Goal: Task Accomplishment & Management: Use online tool/utility

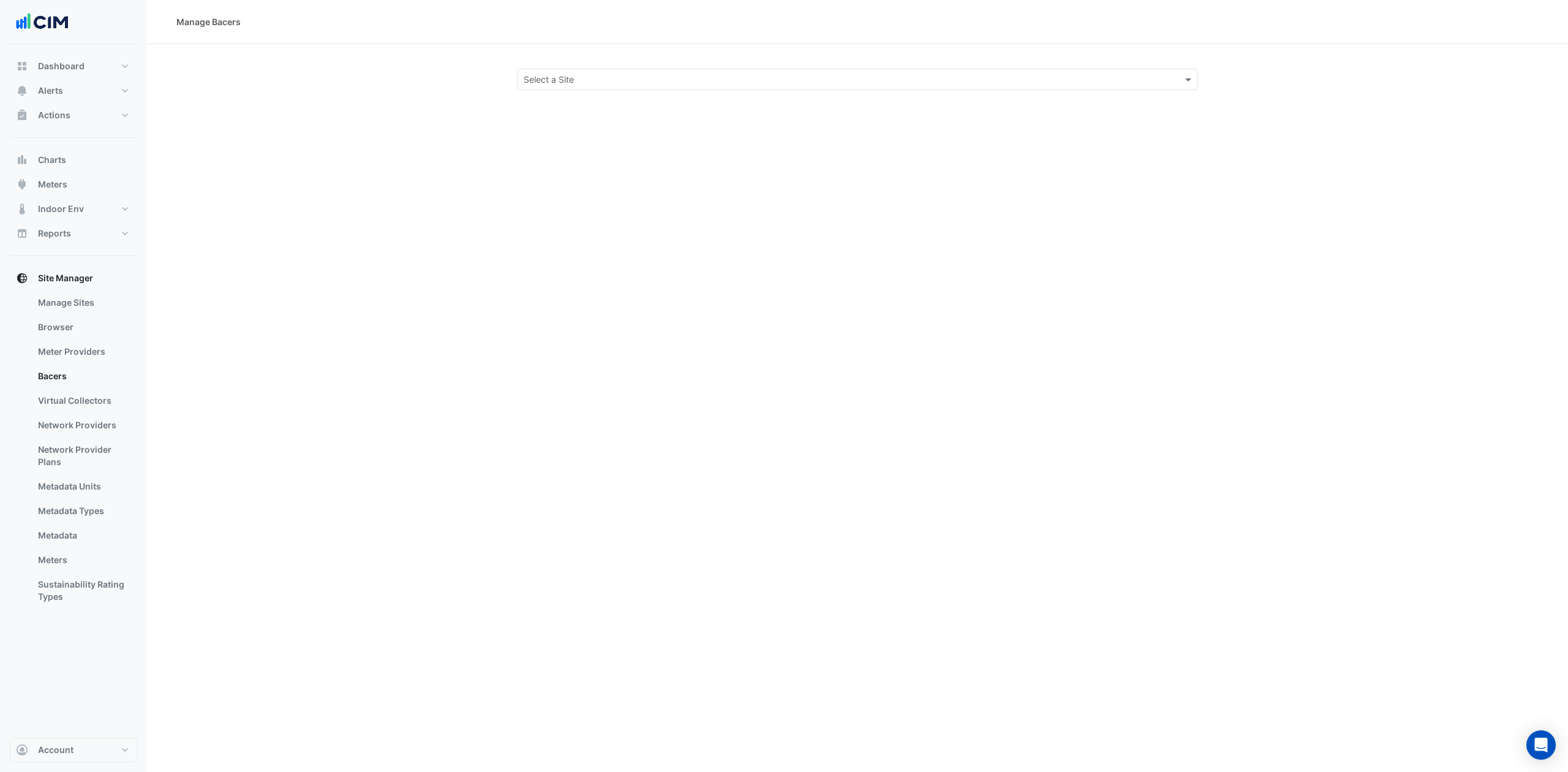
click at [591, 73] on input "text" at bounding box center [845, 80] width 643 height 13
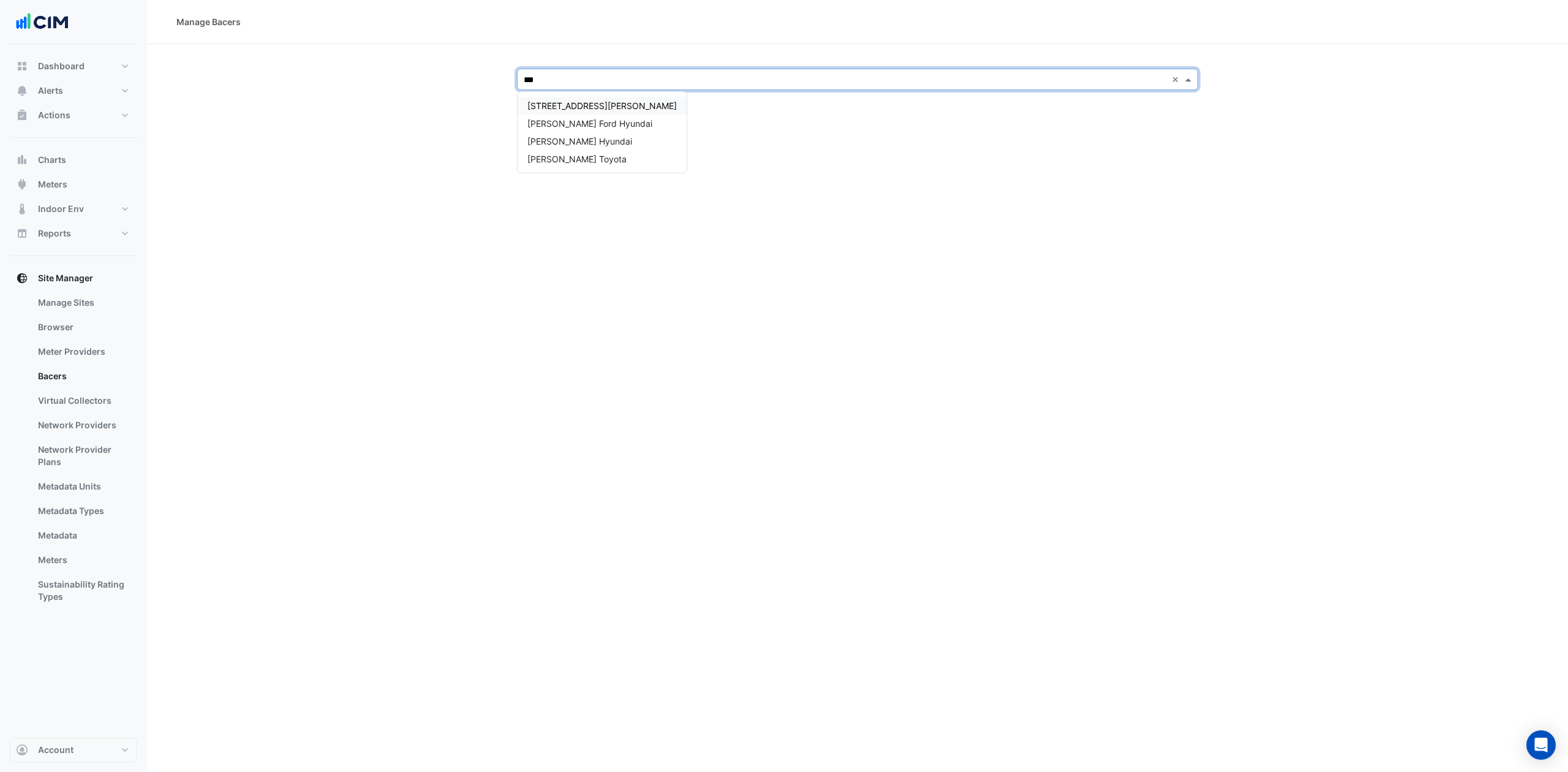
type input "****"
drag, startPoint x: 556, startPoint y: 153, endPoint x: 562, endPoint y: 169, distance: 17.1
click at [559, 153] on div "Philpott Toyota" at bounding box center [602, 159] width 169 height 18
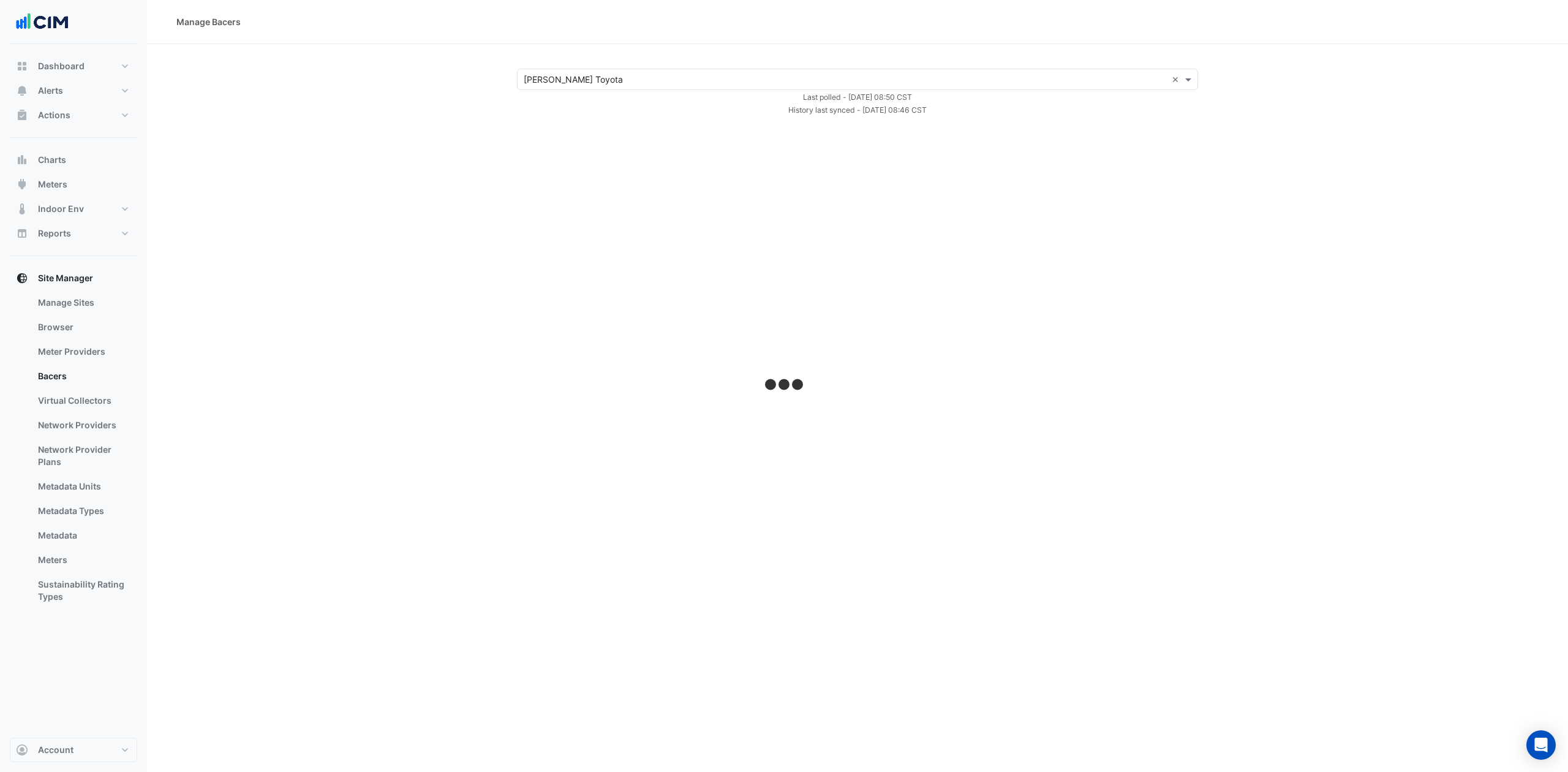
select select "***"
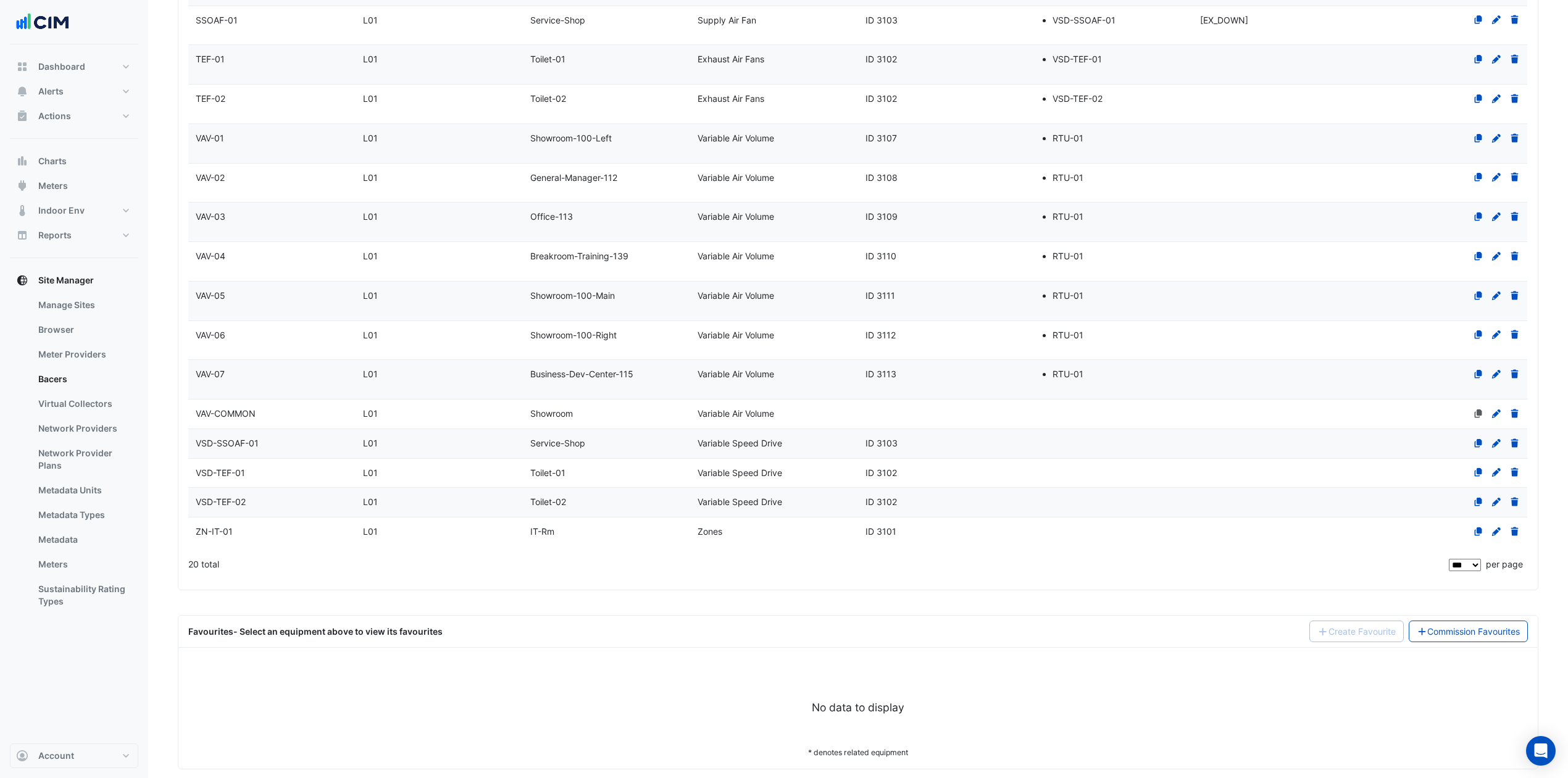
scroll to position [482, 0]
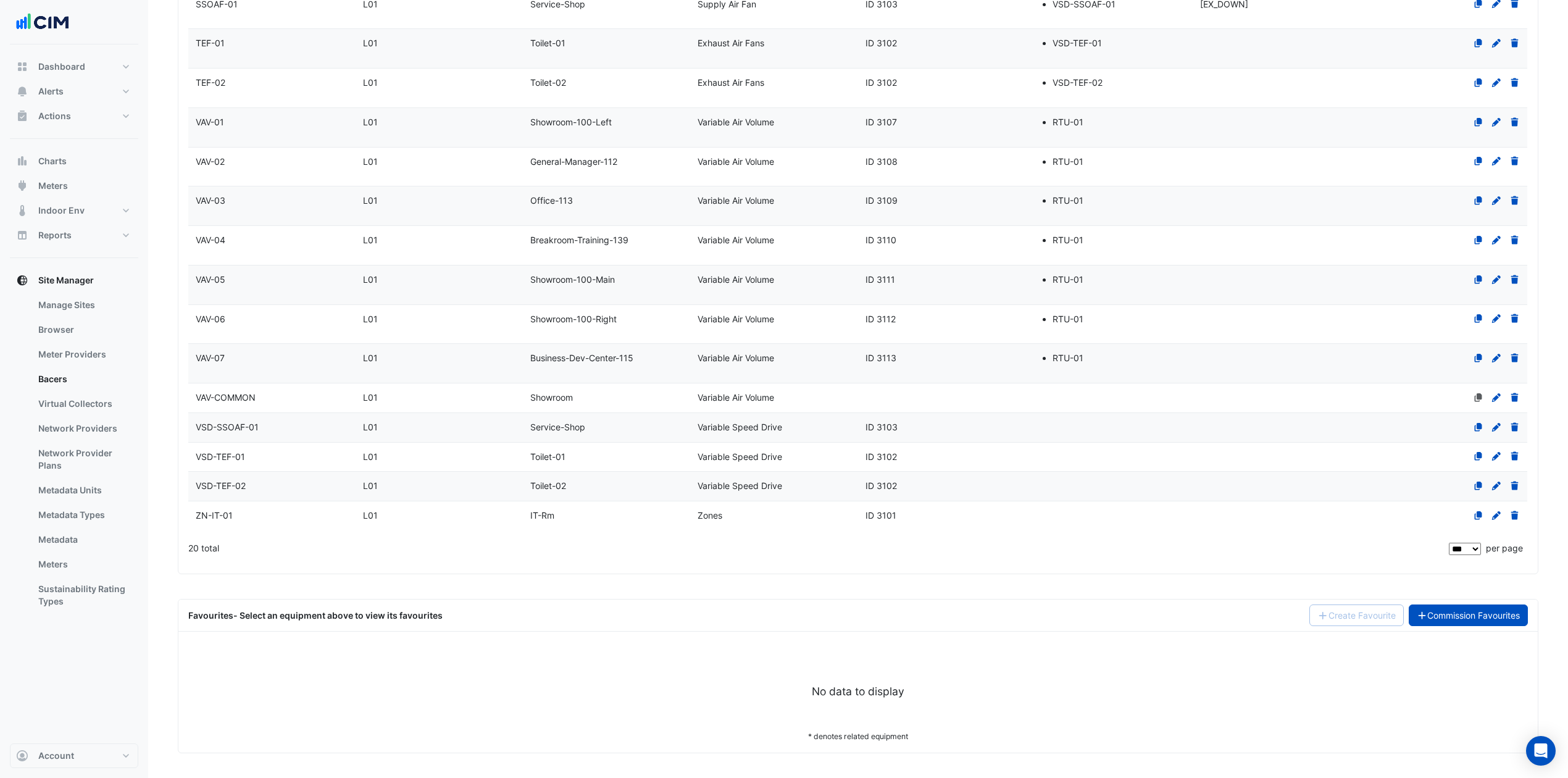
click at [1487, 613] on link "Commission Favourites" at bounding box center [1469, 615] width 120 height 22
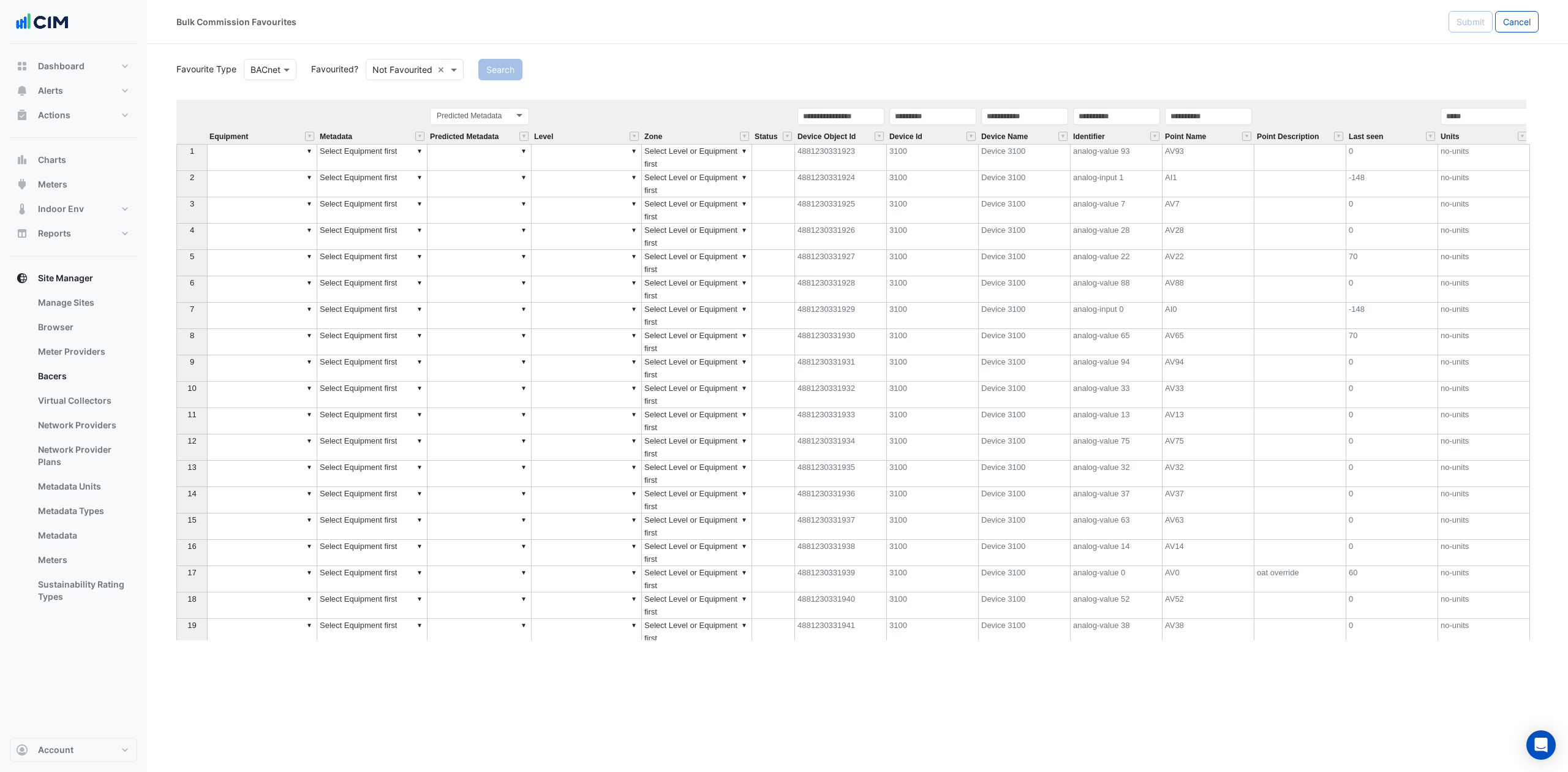
click at [366, 75] on div "Not Favourited ×" at bounding box center [414, 69] width 113 height 21
click at [395, 64] on input "text" at bounding box center [402, 70] width 60 height 13
click at [408, 95] on div "Favourited" at bounding box center [406, 96] width 80 height 18
click at [491, 66] on button "Search" at bounding box center [483, 69] width 44 height 21
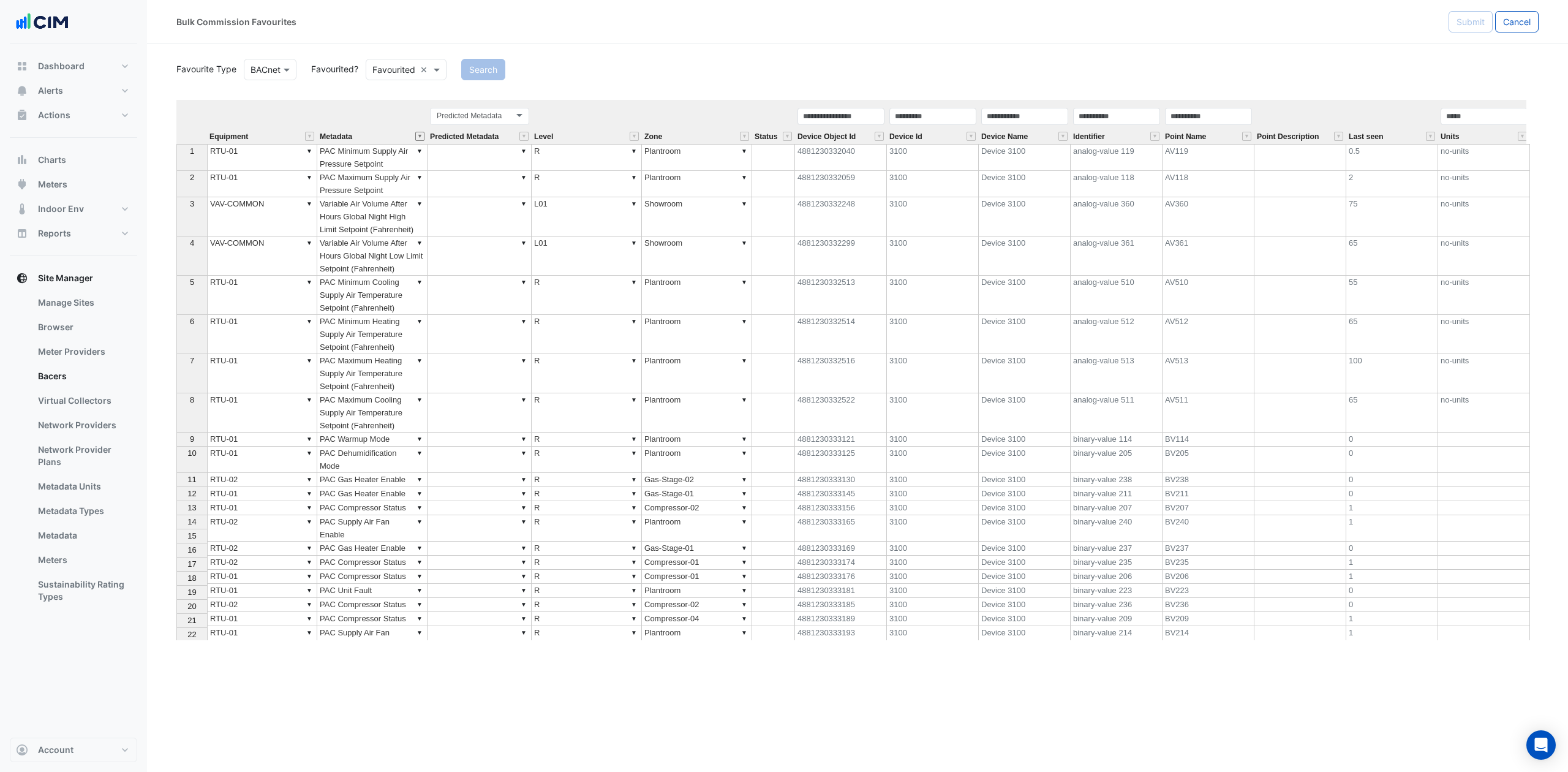
click at [422, 136] on button "" at bounding box center [420, 136] width 9 height 9
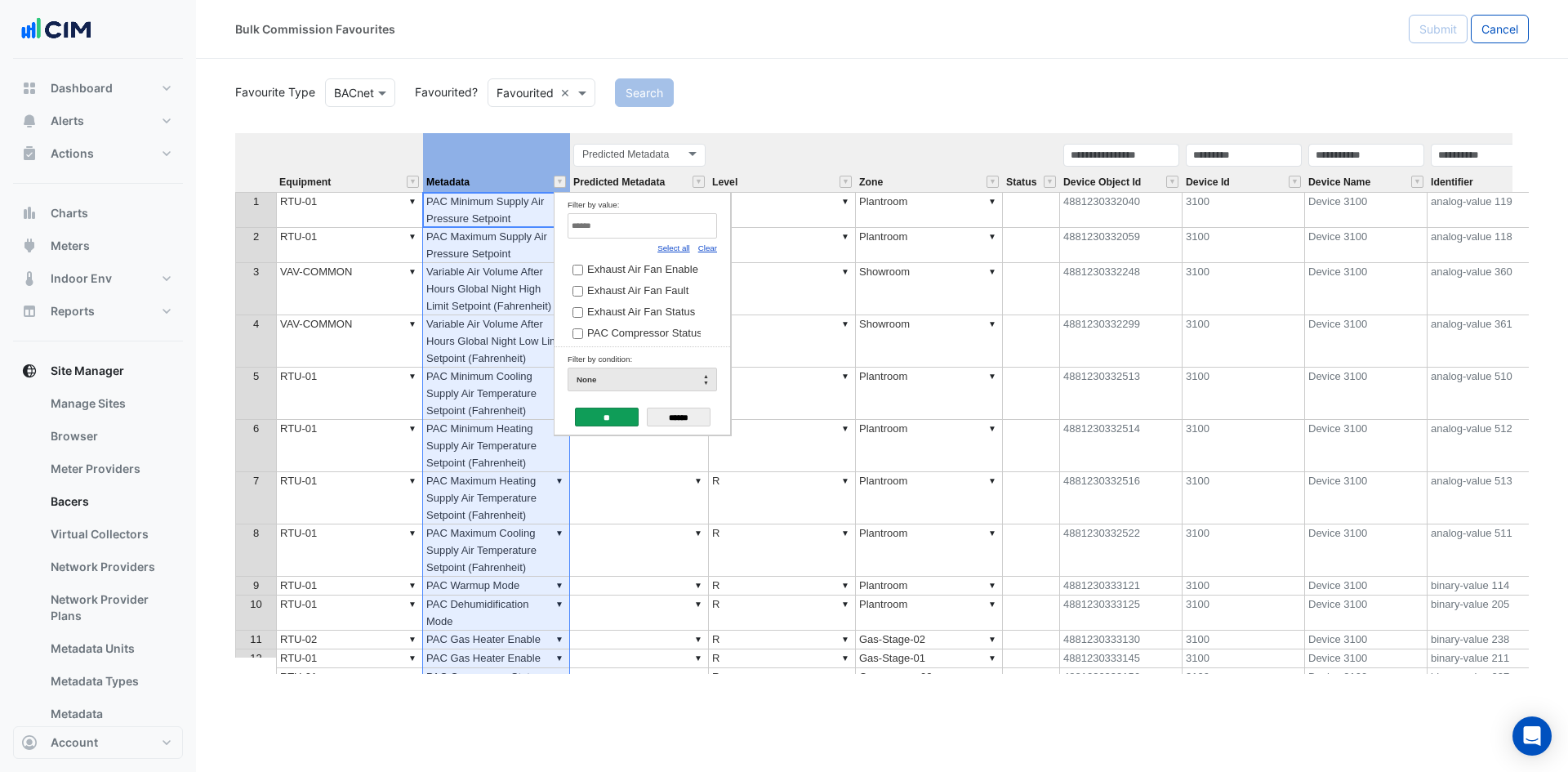
drag, startPoint x: 594, startPoint y: 222, endPoint x: 680, endPoint y: 246, distance: 89.3
click at [594, 222] on input "Filter by value:" at bounding box center [643, 225] width 149 height 25
click at [703, 247] on link "Clear" at bounding box center [707, 248] width 18 height 9
click at [681, 231] on input "Filter by value:" at bounding box center [643, 225] width 149 height 25
type input "*"
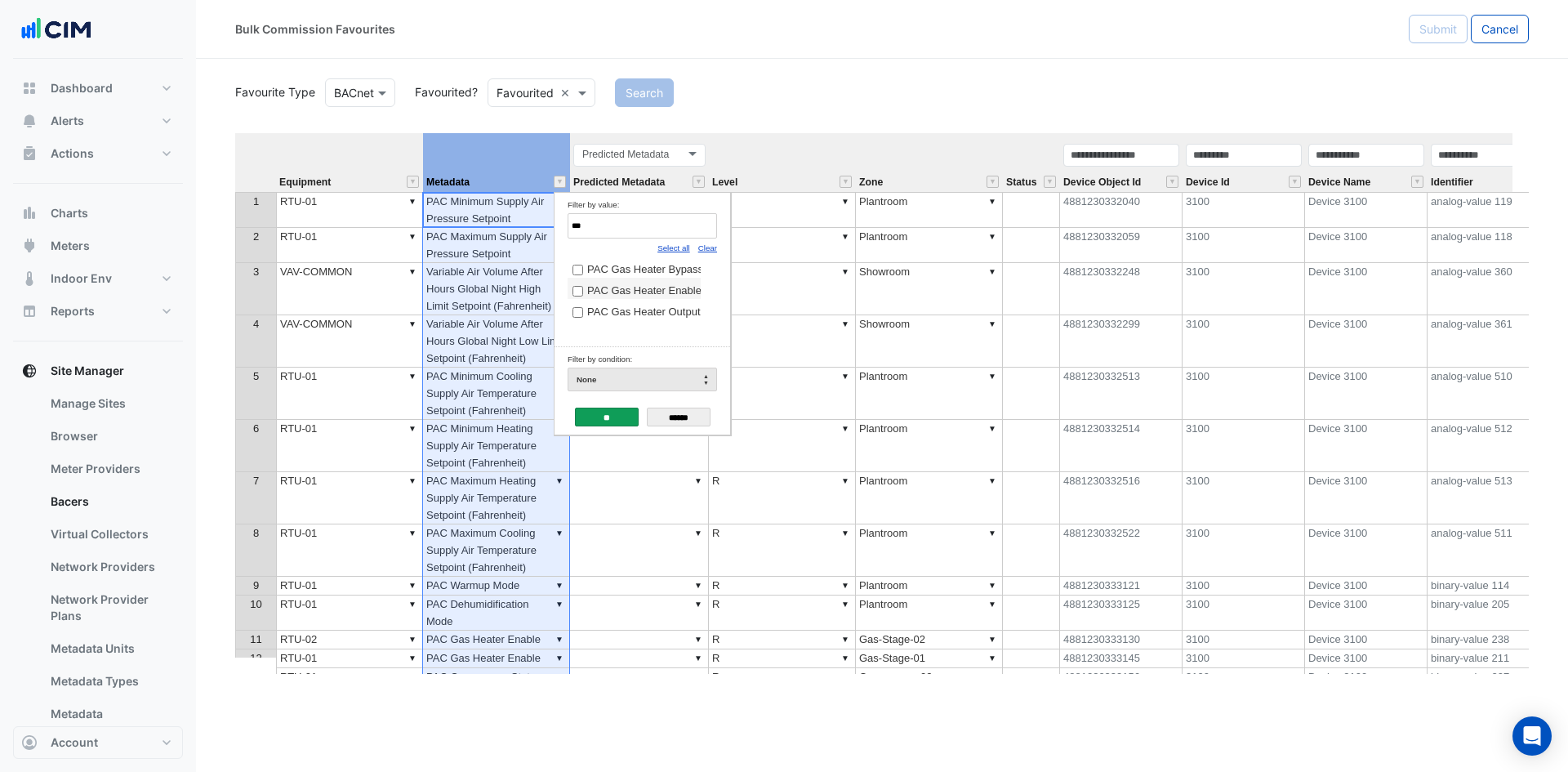
type input "***"
click at [659, 292] on span "PAC Gas Heater Enable" at bounding box center [644, 290] width 114 height 12
click at [617, 279] on tbody "PAC Gas Heater Bypass Enable PAC Gas Heater Enable PAC Gas Heater Output" at bounding box center [634, 288] width 133 height 64
click at [619, 269] on span "PAC Gas Heater Bypass Enable" at bounding box center [663, 268] width 152 height 12
click at [600, 422] on input "**" at bounding box center [607, 417] width 64 height 18
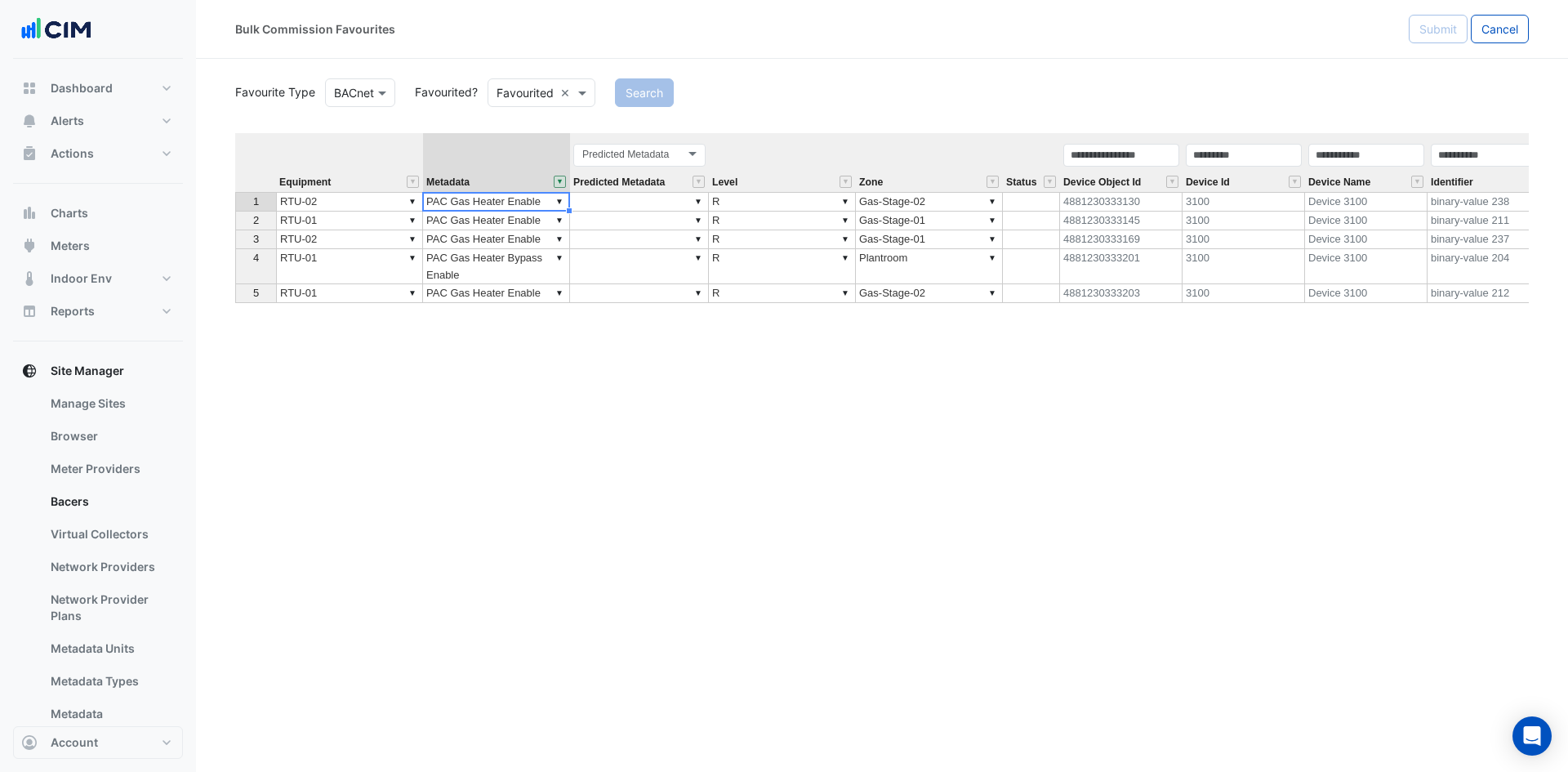
click at [476, 204] on td "▼ PAC Gas Heater Enable" at bounding box center [496, 201] width 147 height 19
type textarea "**********"
click at [492, 204] on td "▼ PAC Duct Heater Enable" at bounding box center [496, 201] width 147 height 19
drag, startPoint x: 570, startPoint y: 211, endPoint x: 837, endPoint y: 268, distance: 273.0
click at [560, 309] on div "Equipment Metadata Predicted Metadata Level Zone Status Device Object Id Device…" at bounding box center [881, 403] width 1293 height 540
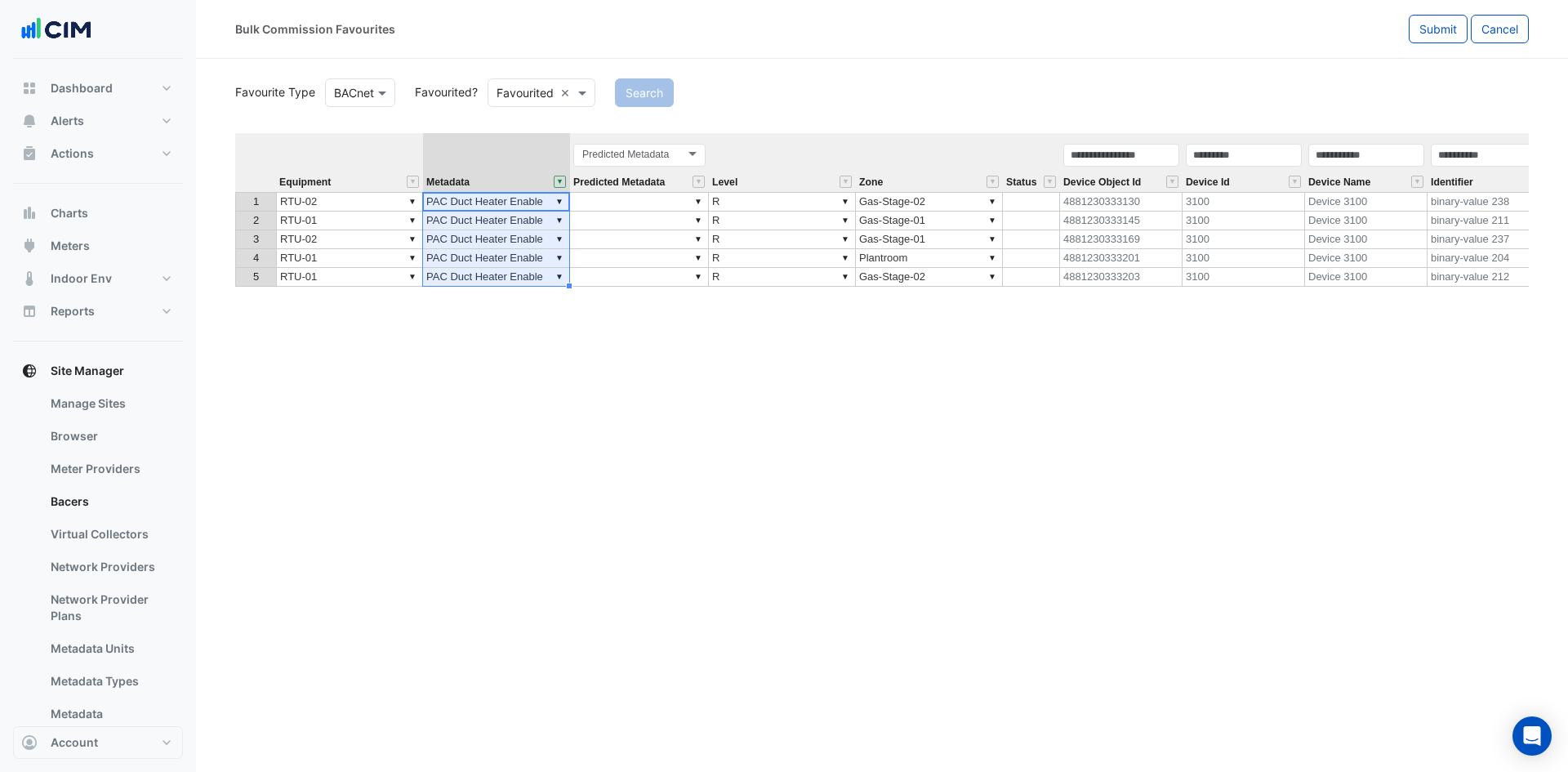
type textarea "**********"
click at [933, 238] on td "▼ Gas-Stage-01" at bounding box center [928, 240] width 147 height 18
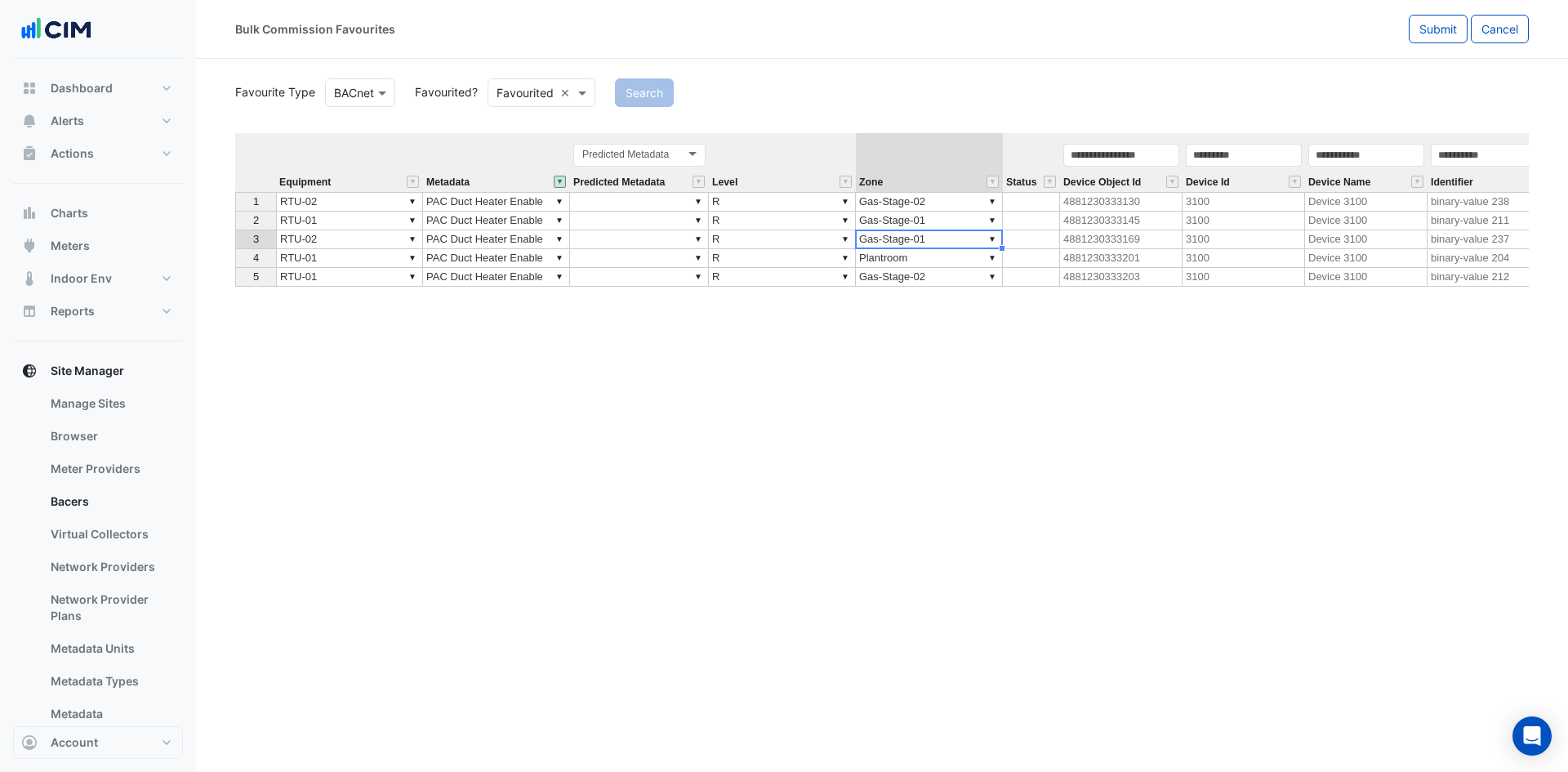
drag, startPoint x: 999, startPoint y: 247, endPoint x: 1040, endPoint y: 239, distance: 41.8
click at [235, 256] on div "Equipment Metadata Predicted Metadata Level Zone Status Device Object Id Device…" at bounding box center [235, 209] width 0 height 154
type textarea "**********"
click at [914, 265] on td "▼ Gas-Stage-01" at bounding box center [928, 258] width 147 height 18
click at [892, 282] on div "Equipment Metadata Predicted Metadata Level Zone Status Device Object Id Device…" at bounding box center [881, 403] width 1293 height 540
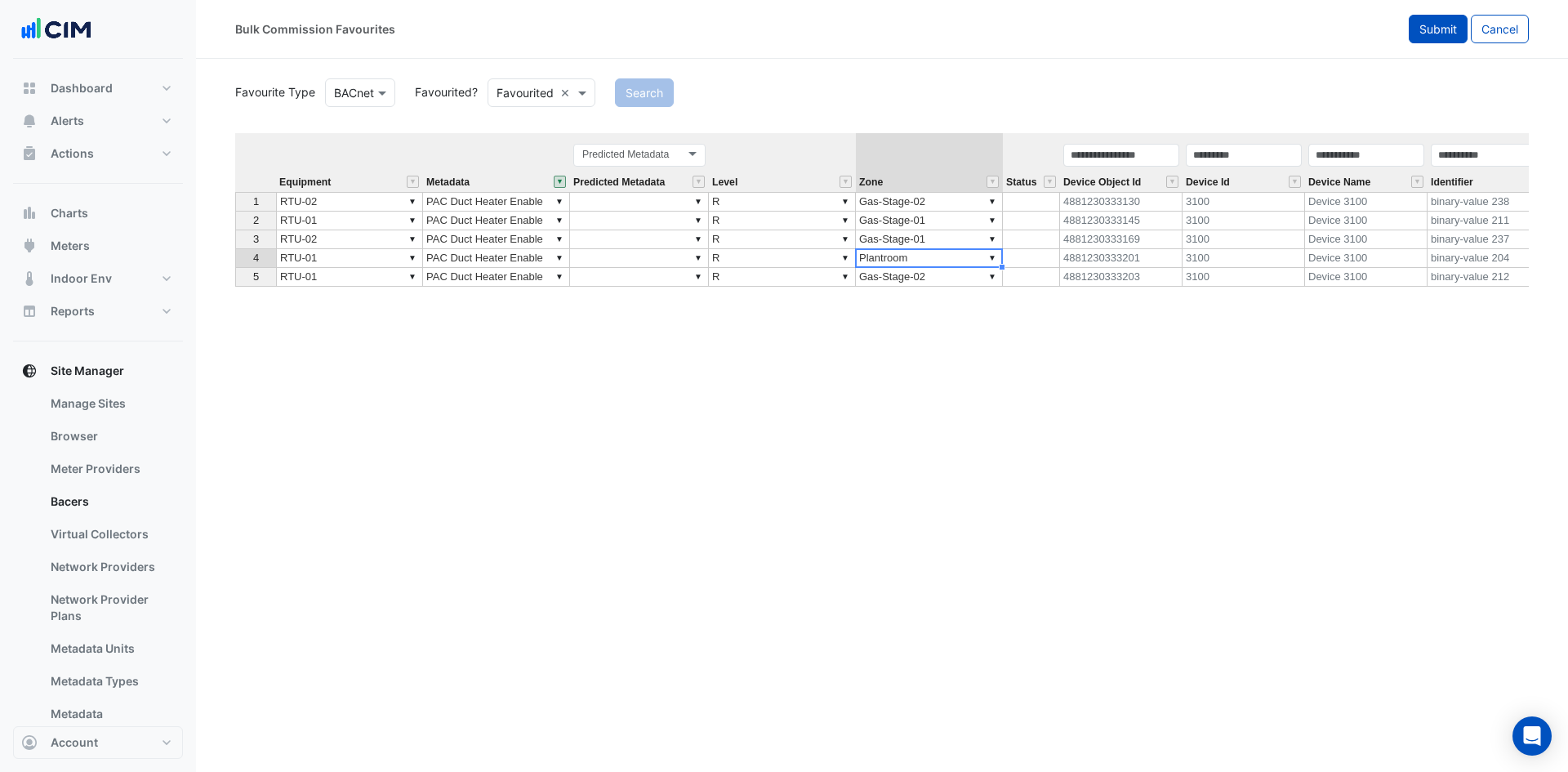
type textarea "*********"
click at [1409, 36] on button "Submit" at bounding box center [1438, 29] width 59 height 29
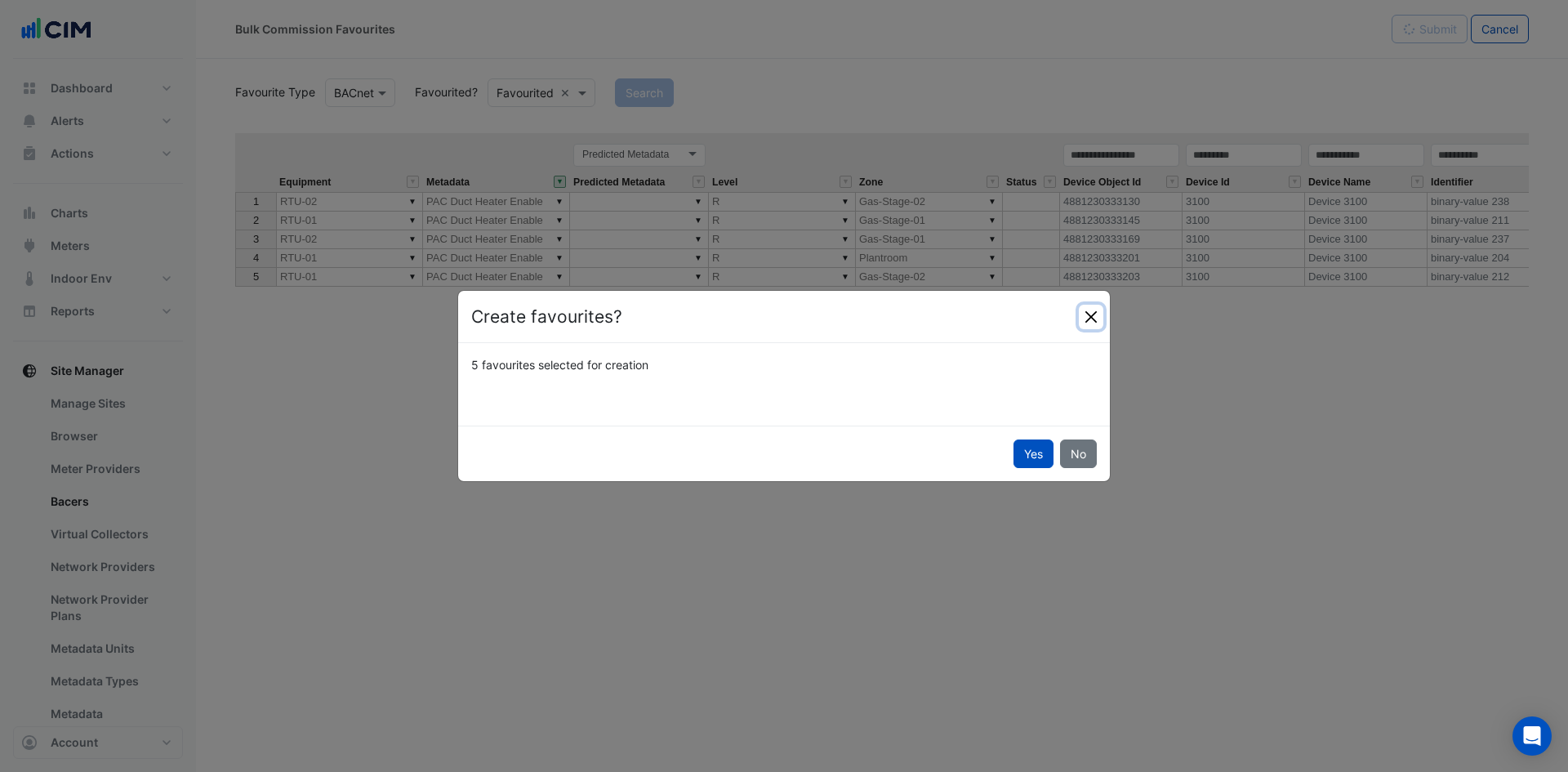
click at [1088, 309] on button "Close" at bounding box center [1091, 316] width 25 height 25
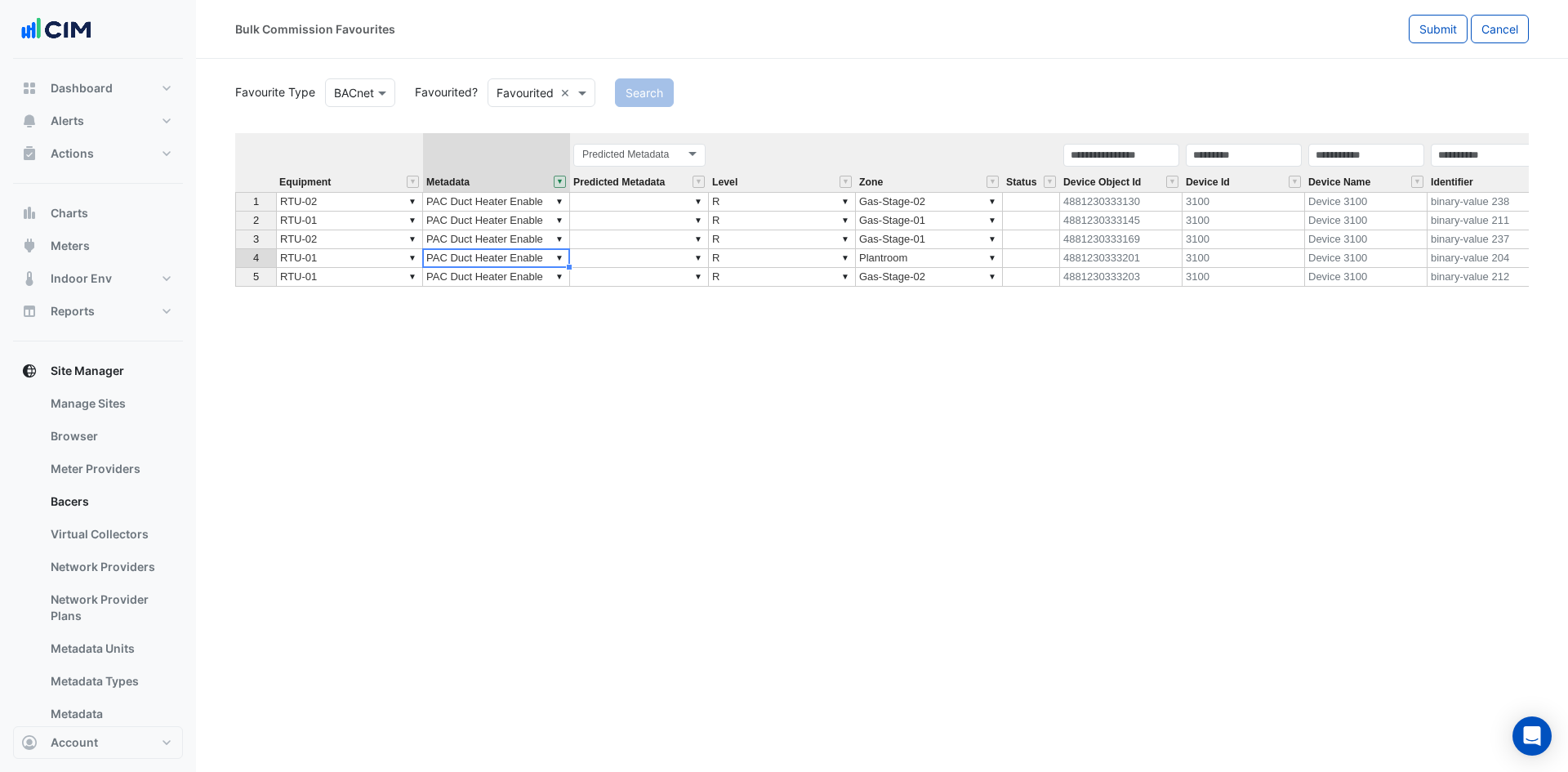
click at [486, 251] on td "▼ PAC Duct Heater Enable" at bounding box center [496, 258] width 147 height 18
click at [523, 322] on div "Equipment Metadata Predicted Metadata Level Zone Status Device Object Id Device…" at bounding box center [881, 403] width 1293 height 540
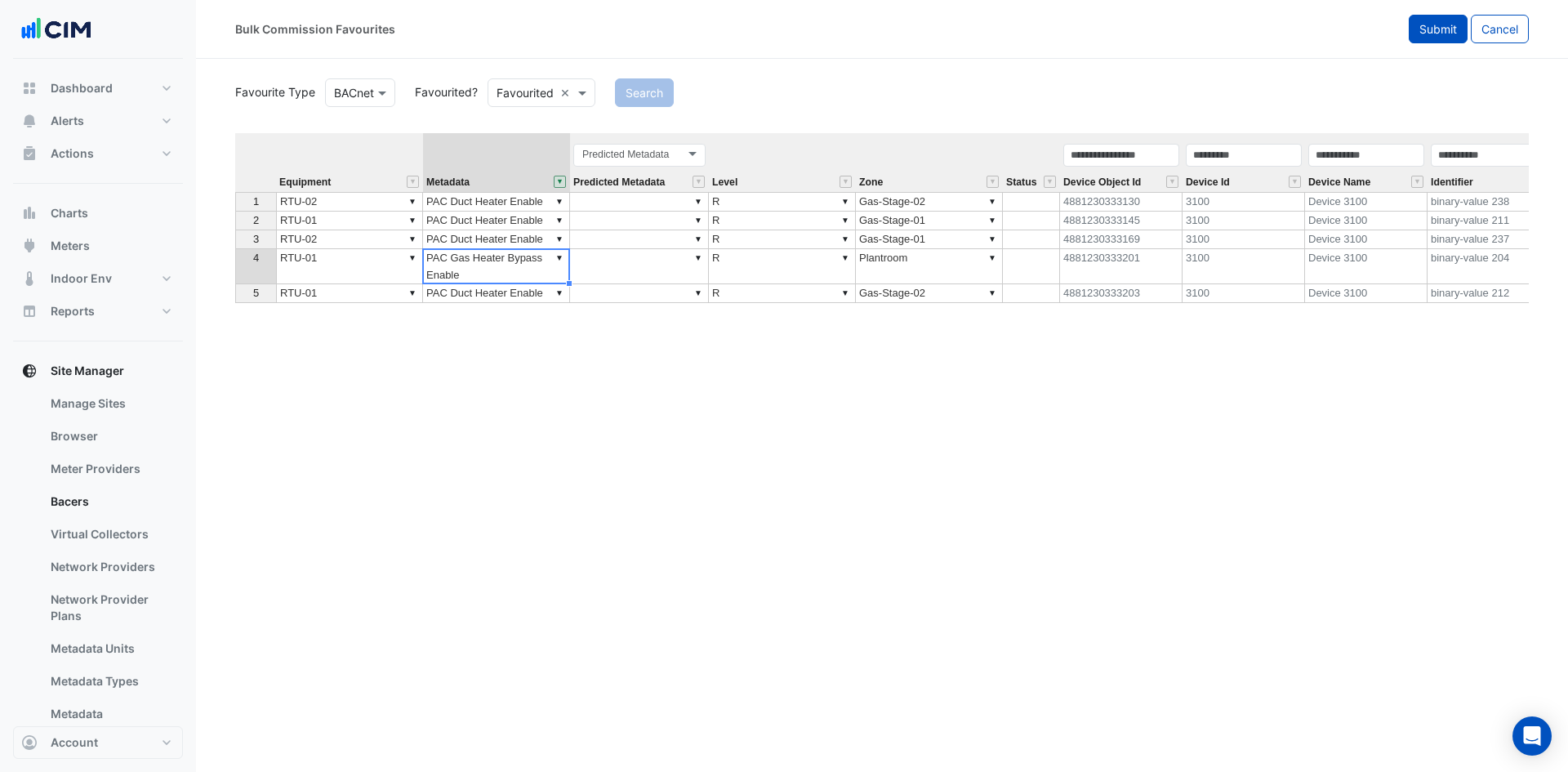
type textarea "**********"
click at [1448, 41] on button "Submit" at bounding box center [1438, 29] width 59 height 29
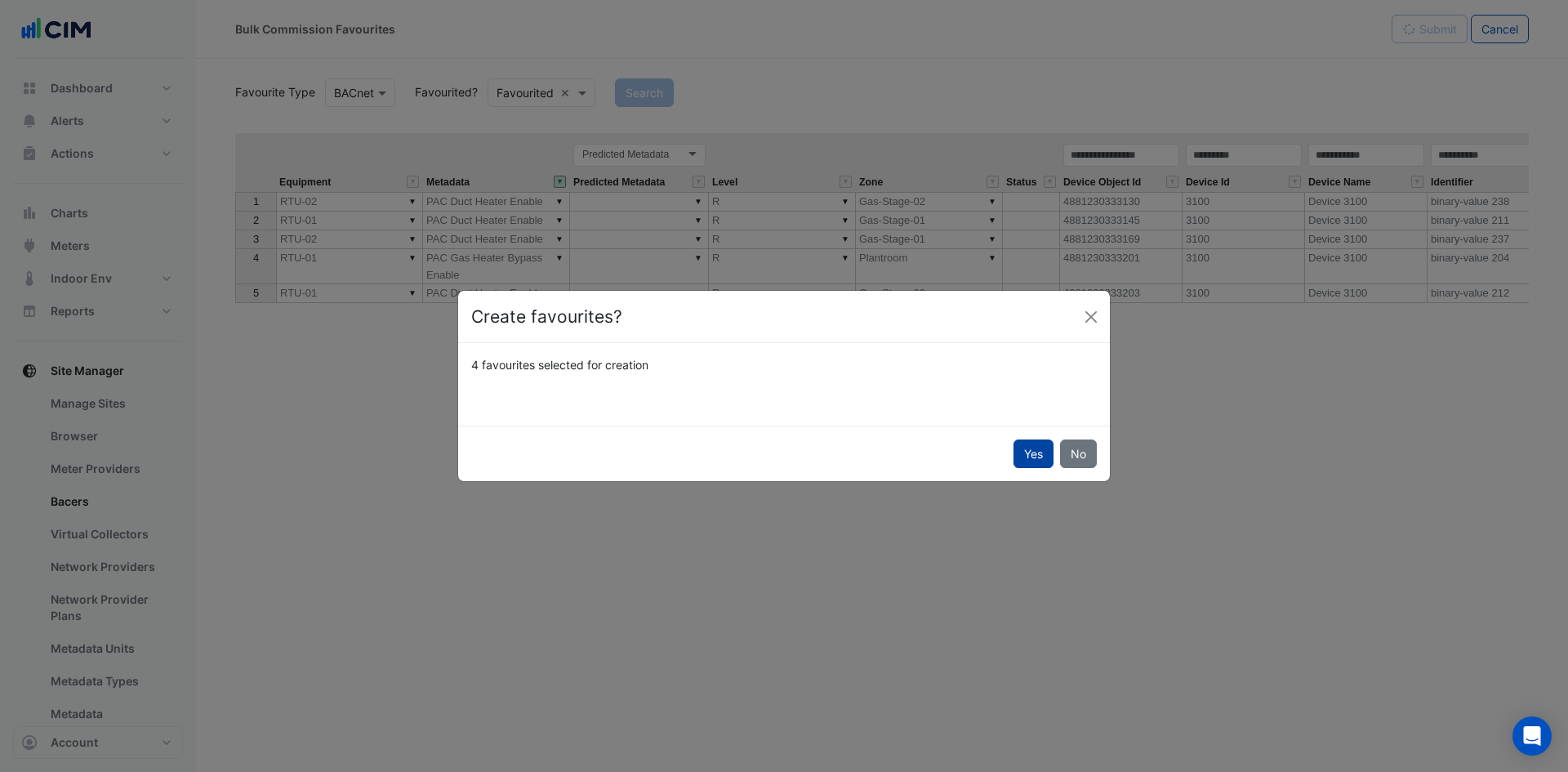
click at [1015, 458] on button "Yes" at bounding box center [1032, 454] width 40 height 29
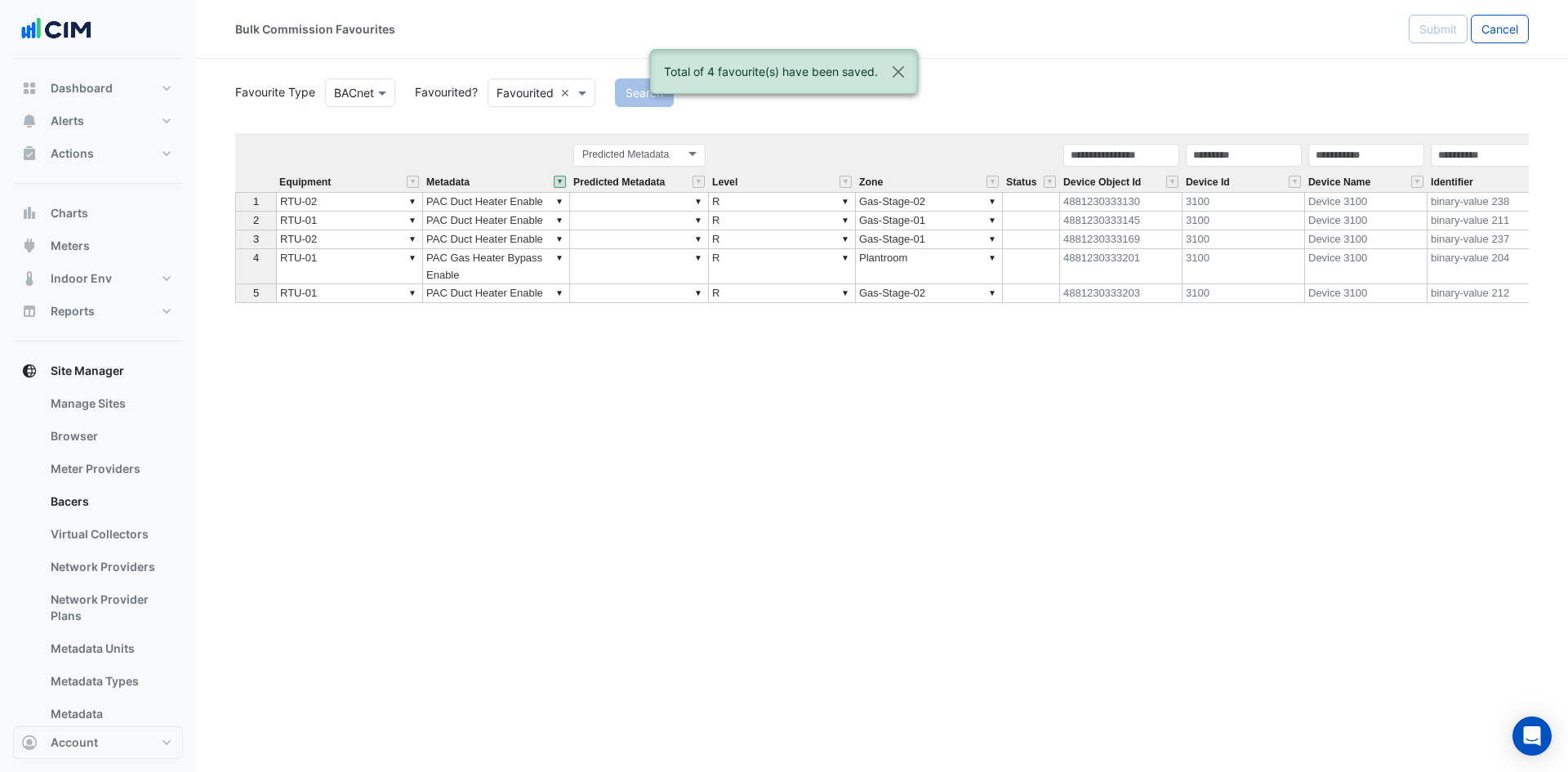
click at [561, 181] on button "" at bounding box center [560, 181] width 12 height 12
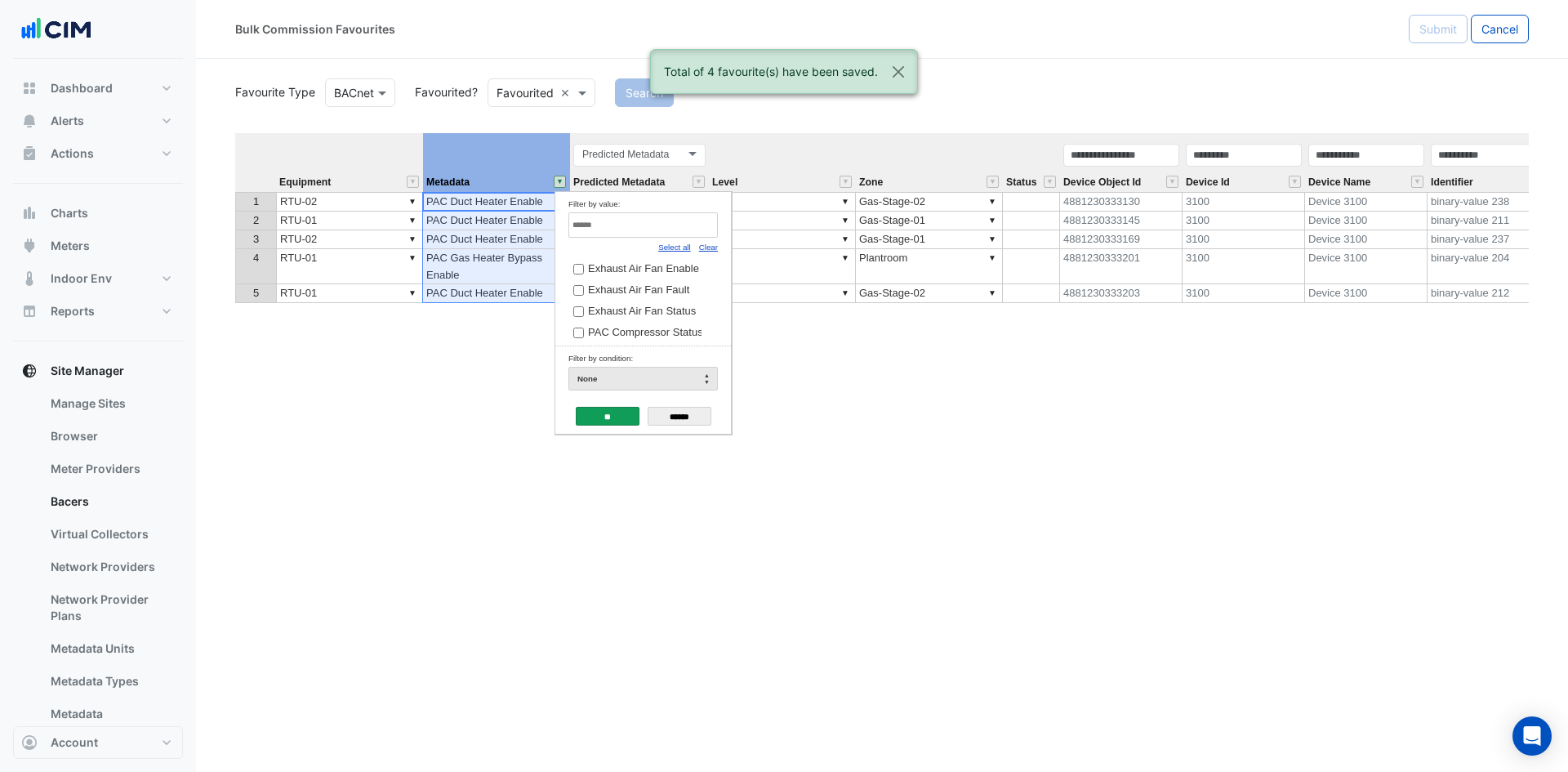
click at [669, 249] on link "Select all" at bounding box center [674, 247] width 32 height 9
click at [612, 412] on input "**" at bounding box center [607, 416] width 64 height 18
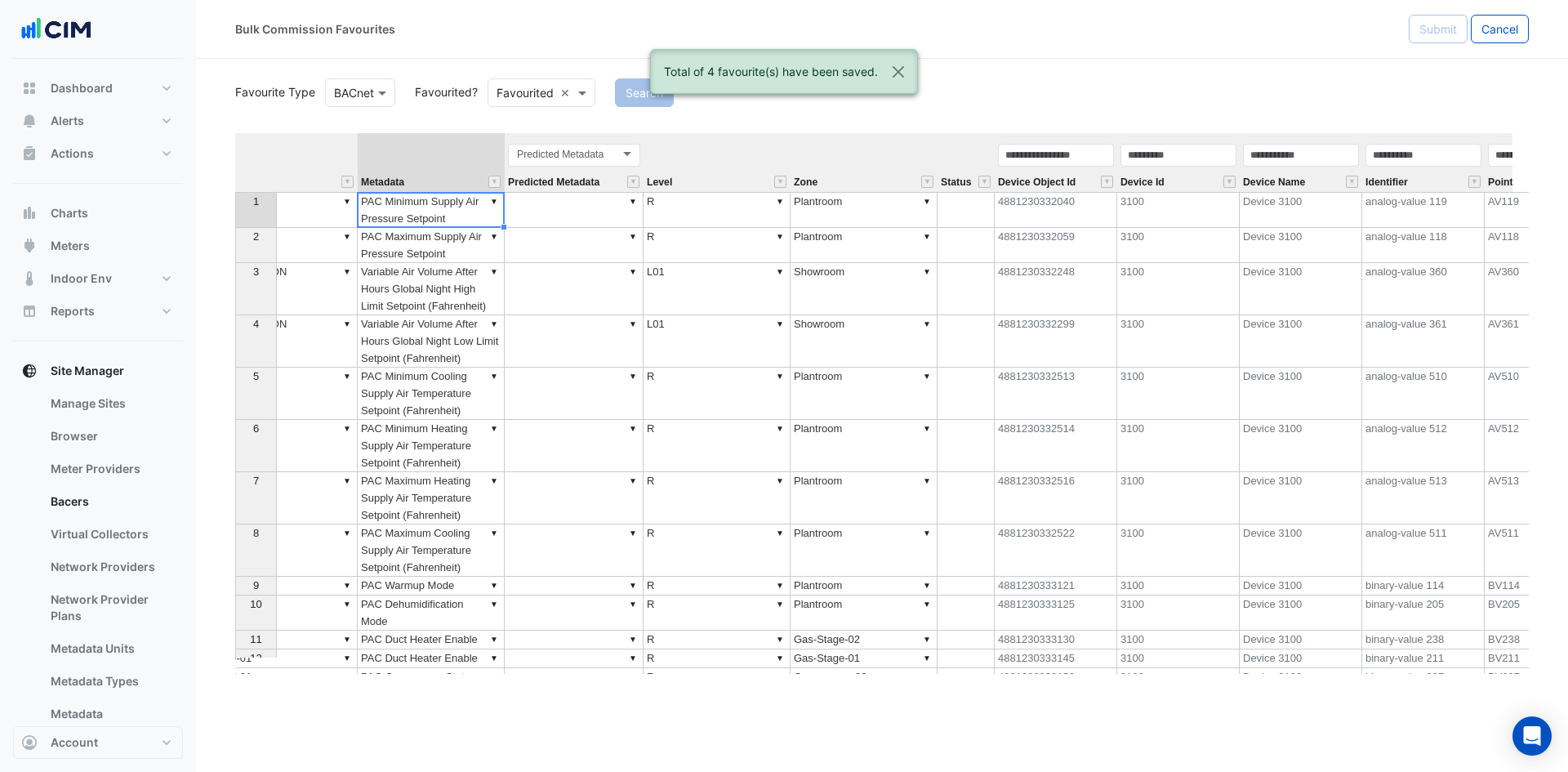
scroll to position [0, 64]
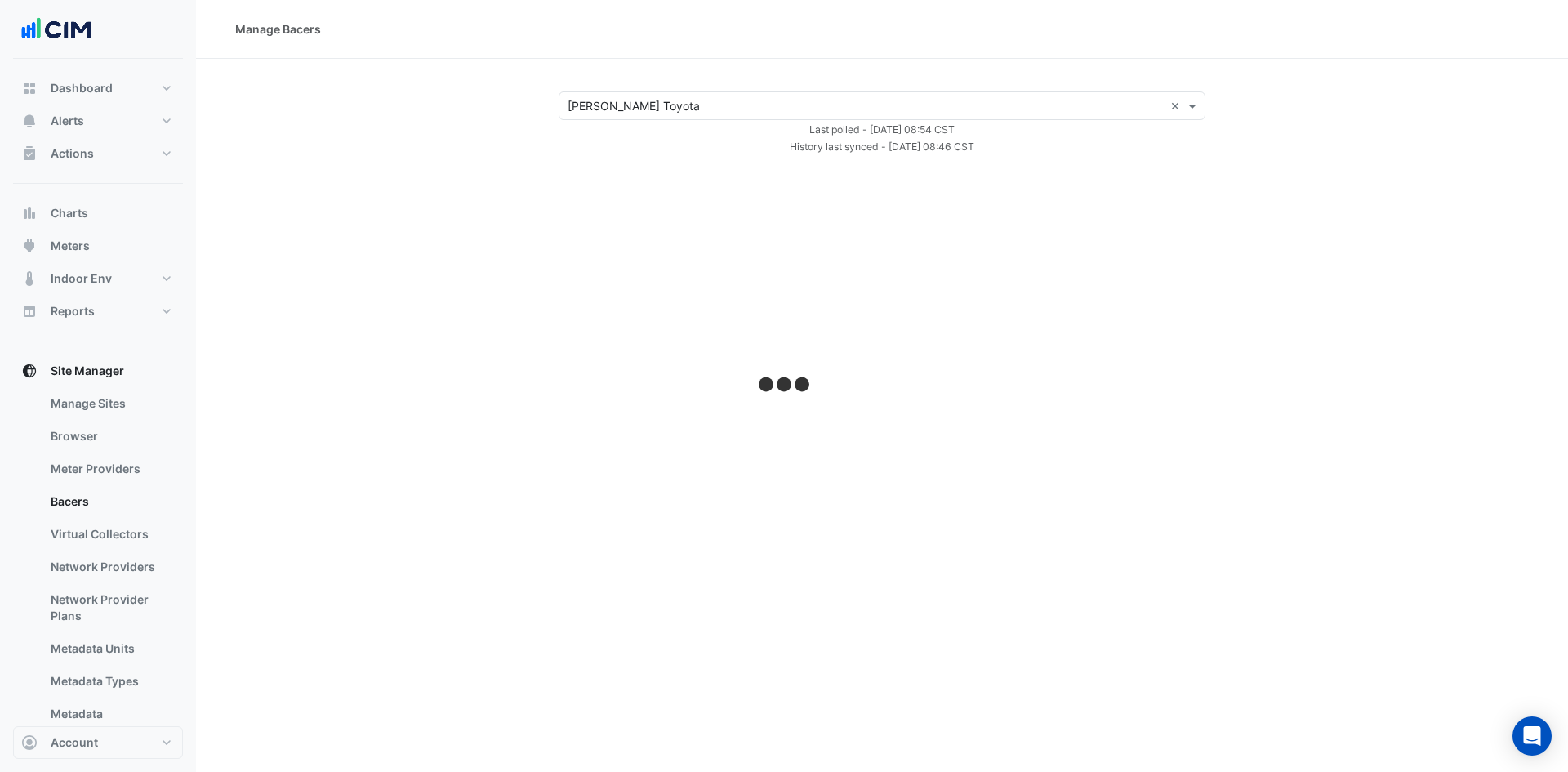
click at [648, 104] on input "text" at bounding box center [866, 106] width 596 height 18
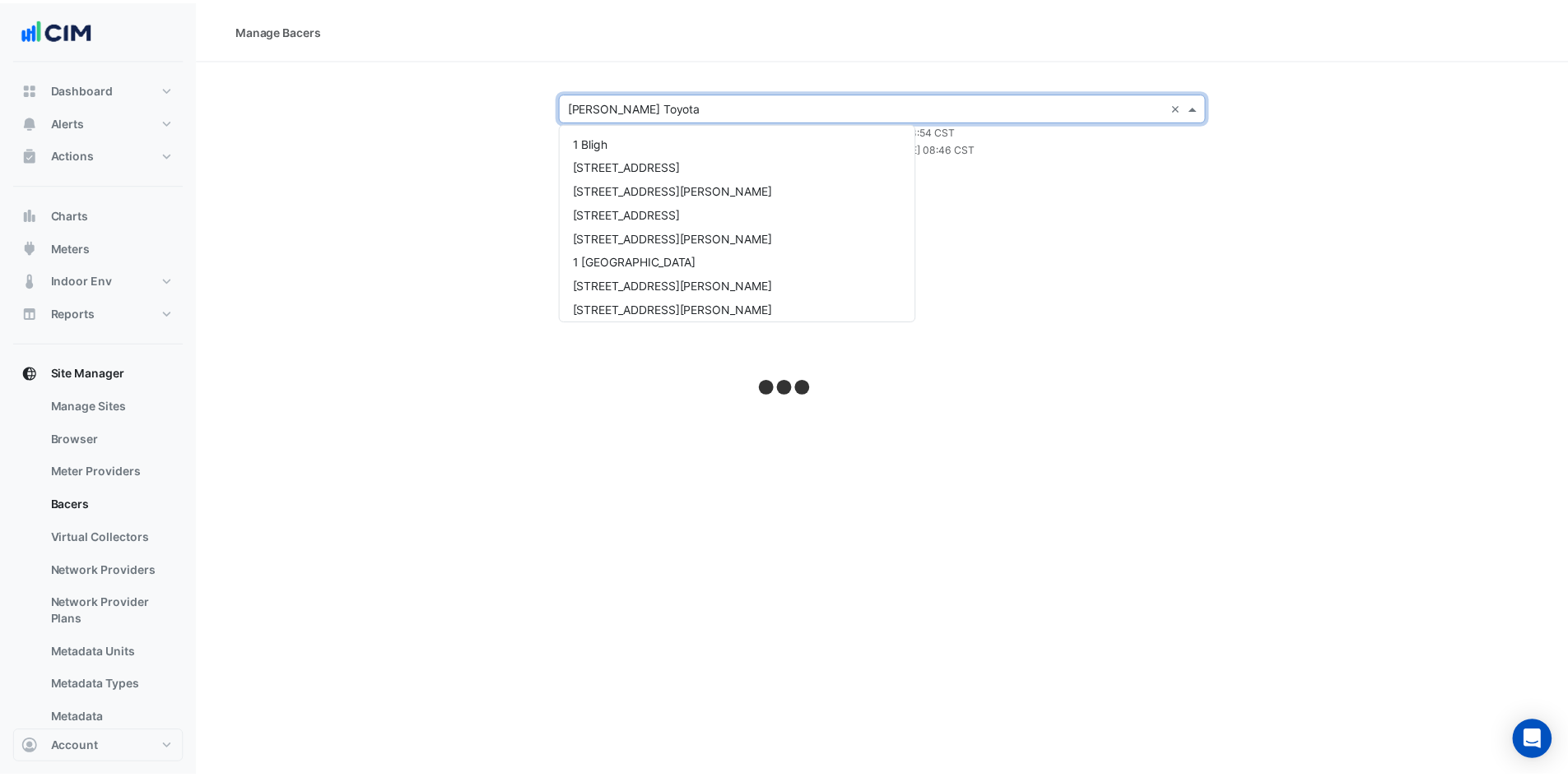
scroll to position [10333, 0]
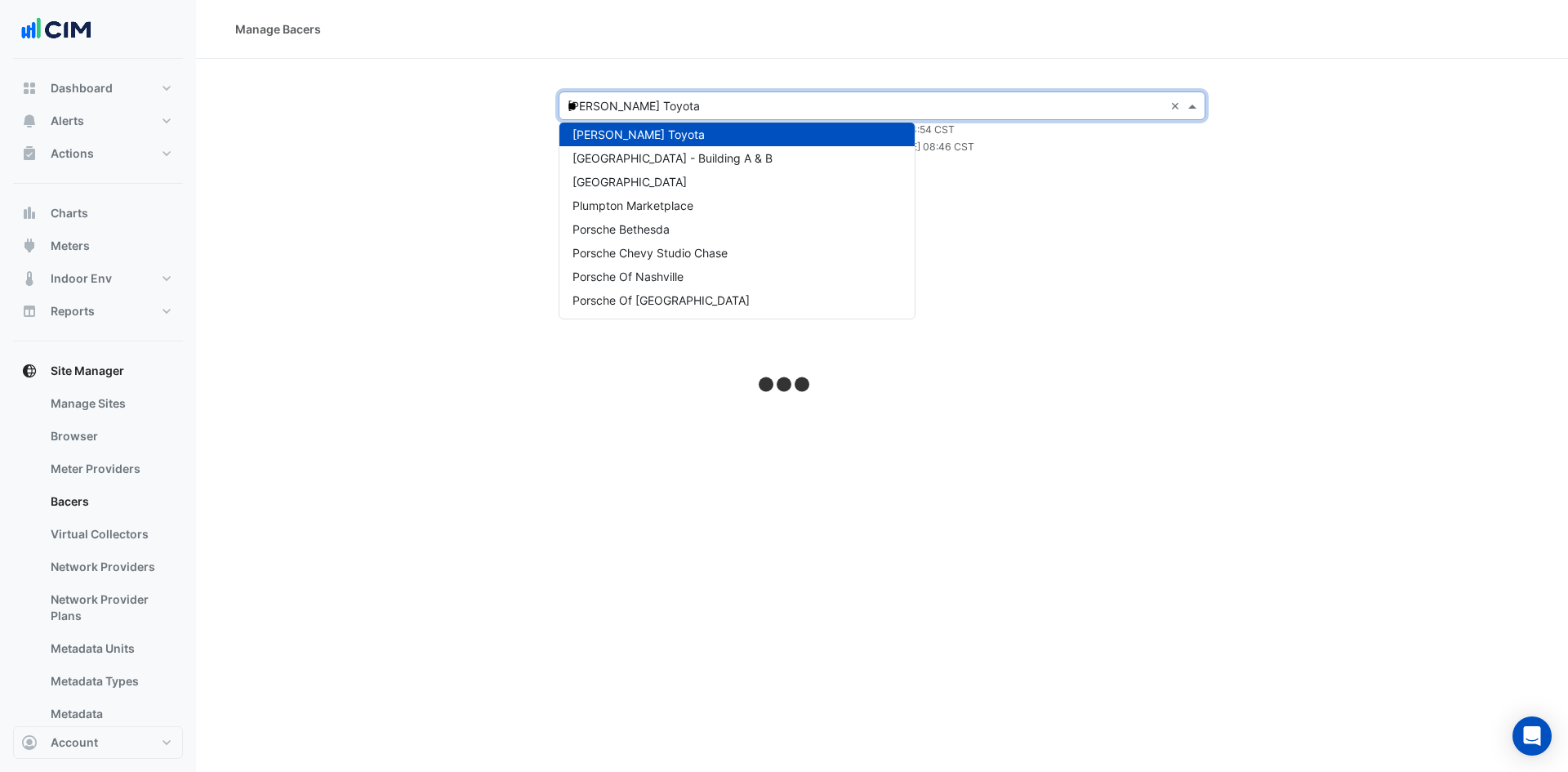
type input "***"
select select "***"
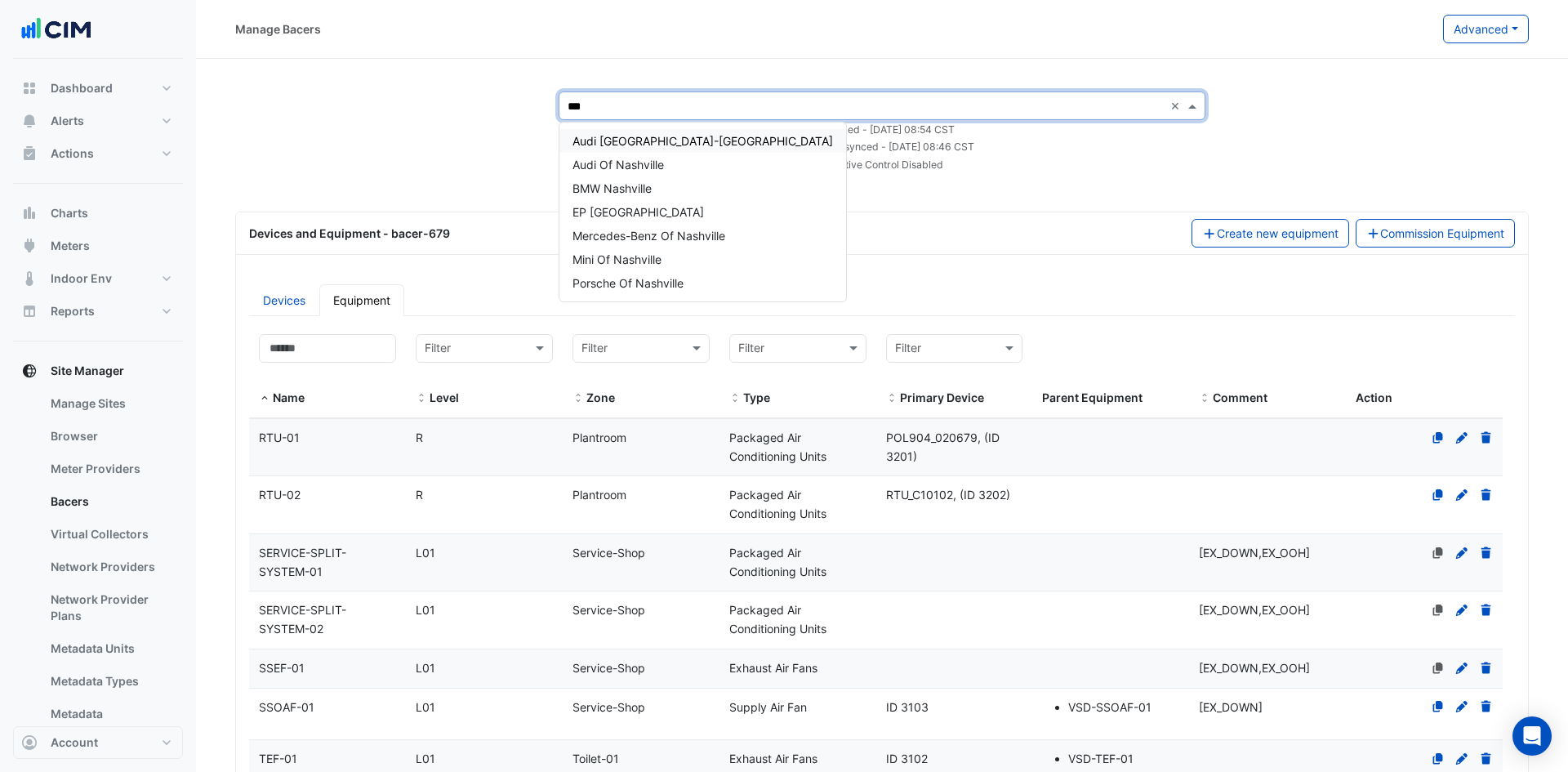
type input "****"
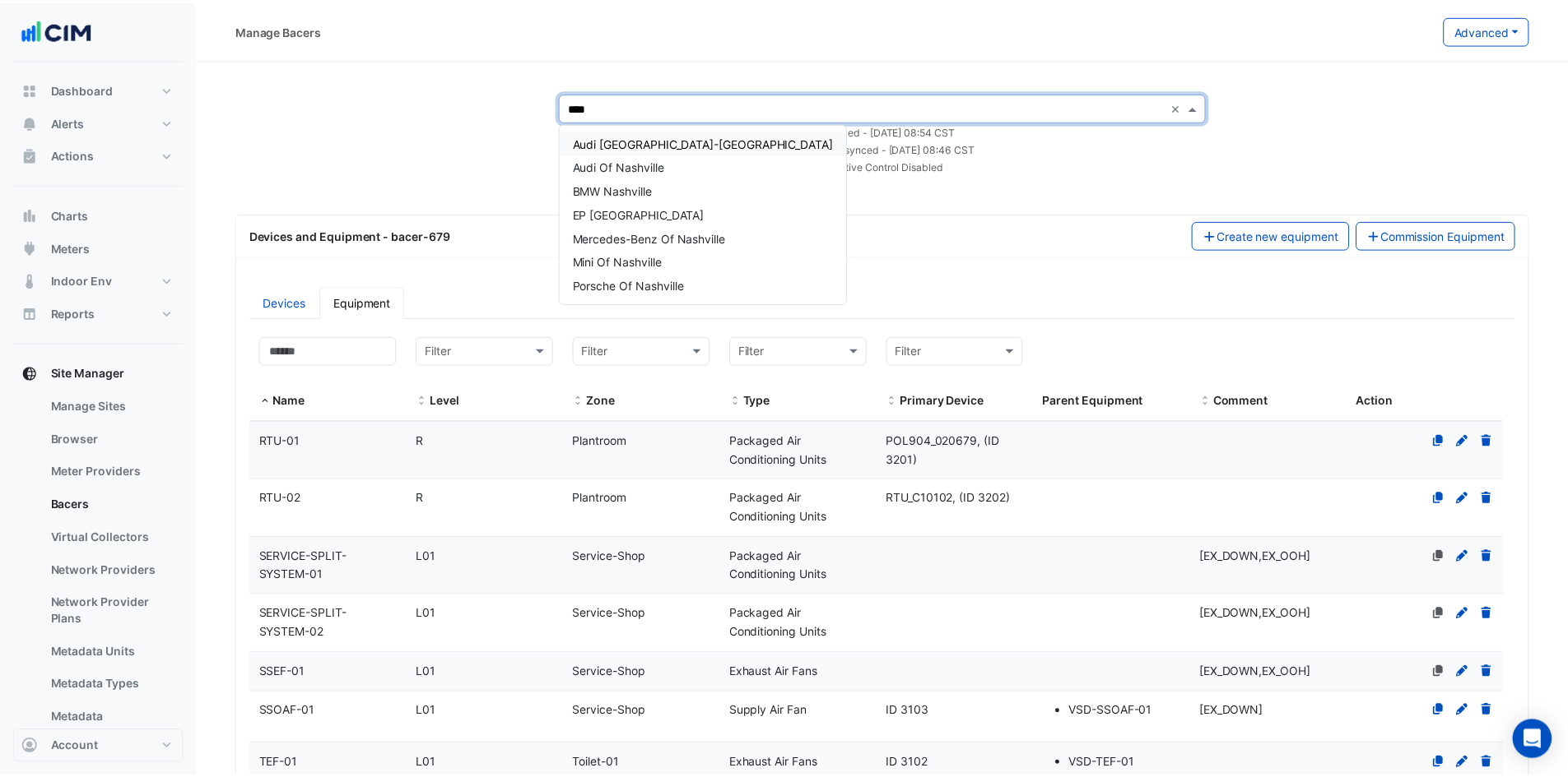
scroll to position [0, 0]
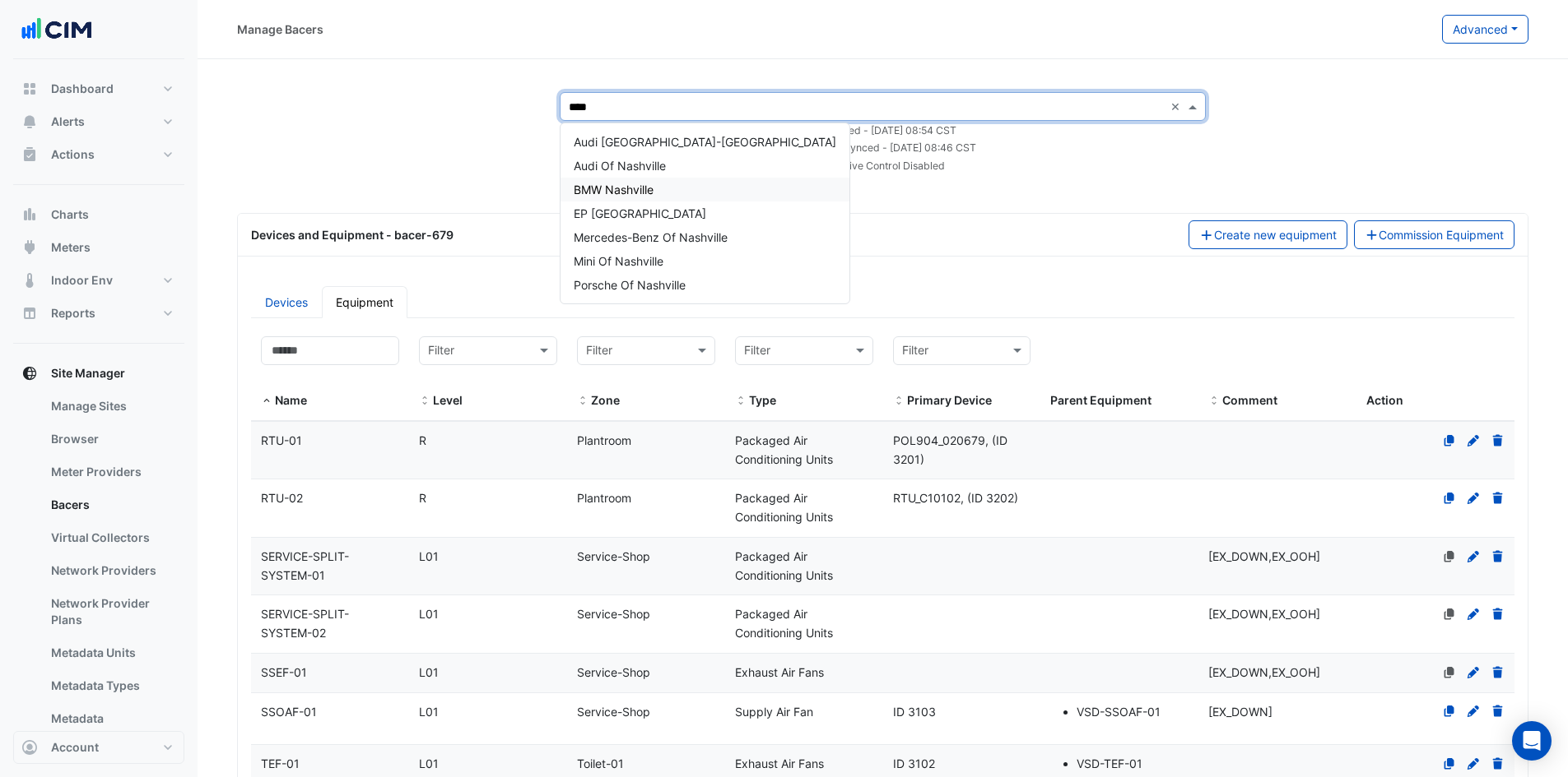
click at [628, 180] on div "BMW Nashville" at bounding box center [704, 189] width 289 height 24
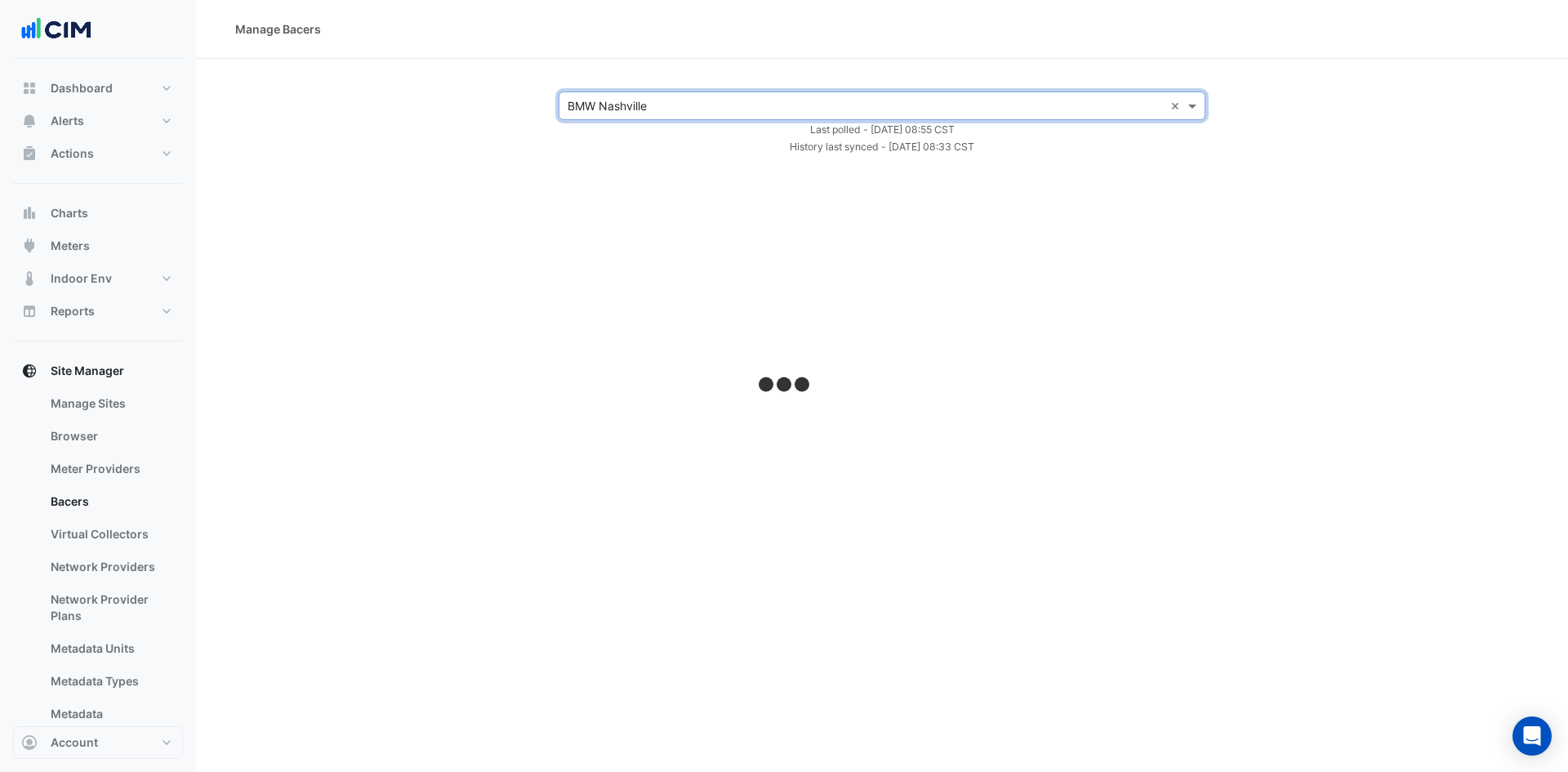
select select "***"
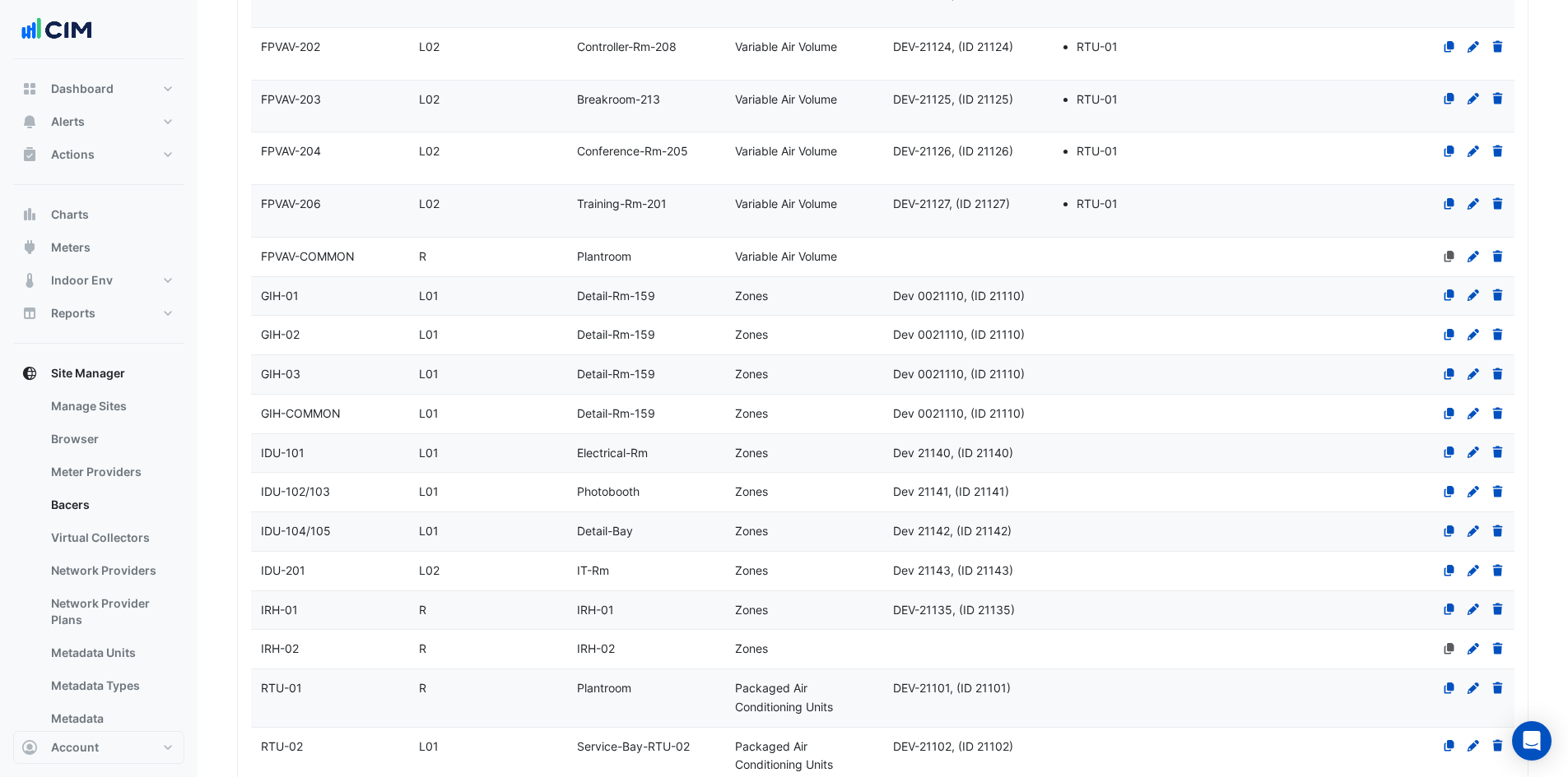
scroll to position [2142, 0]
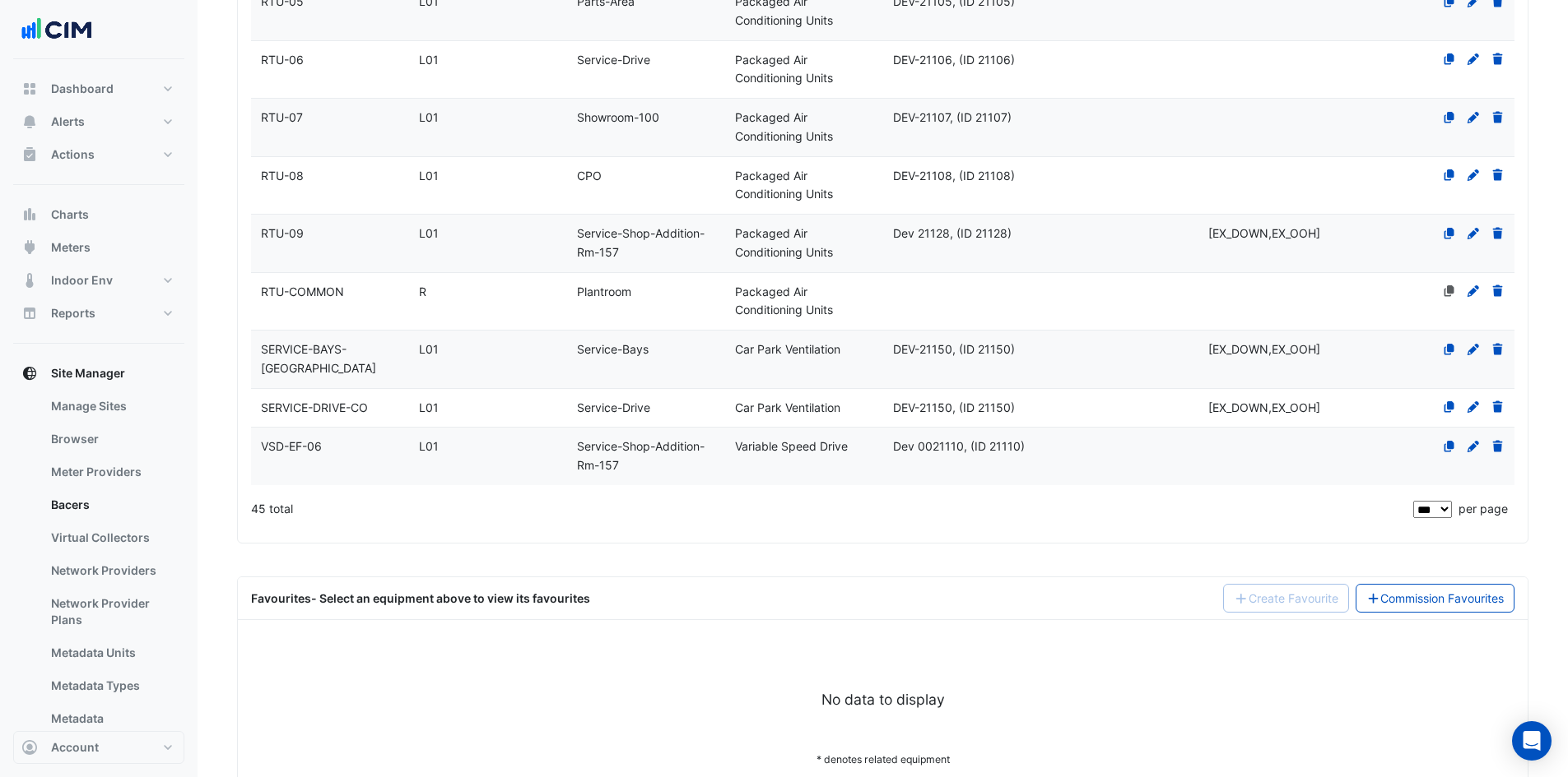
click at [1374, 578] on div "Favourites - Select an equipment above to view its favourites Create Favourite …" at bounding box center [882, 599] width 1289 height 43
click at [1378, 584] on link "Commission Favourites" at bounding box center [1435, 598] width 160 height 29
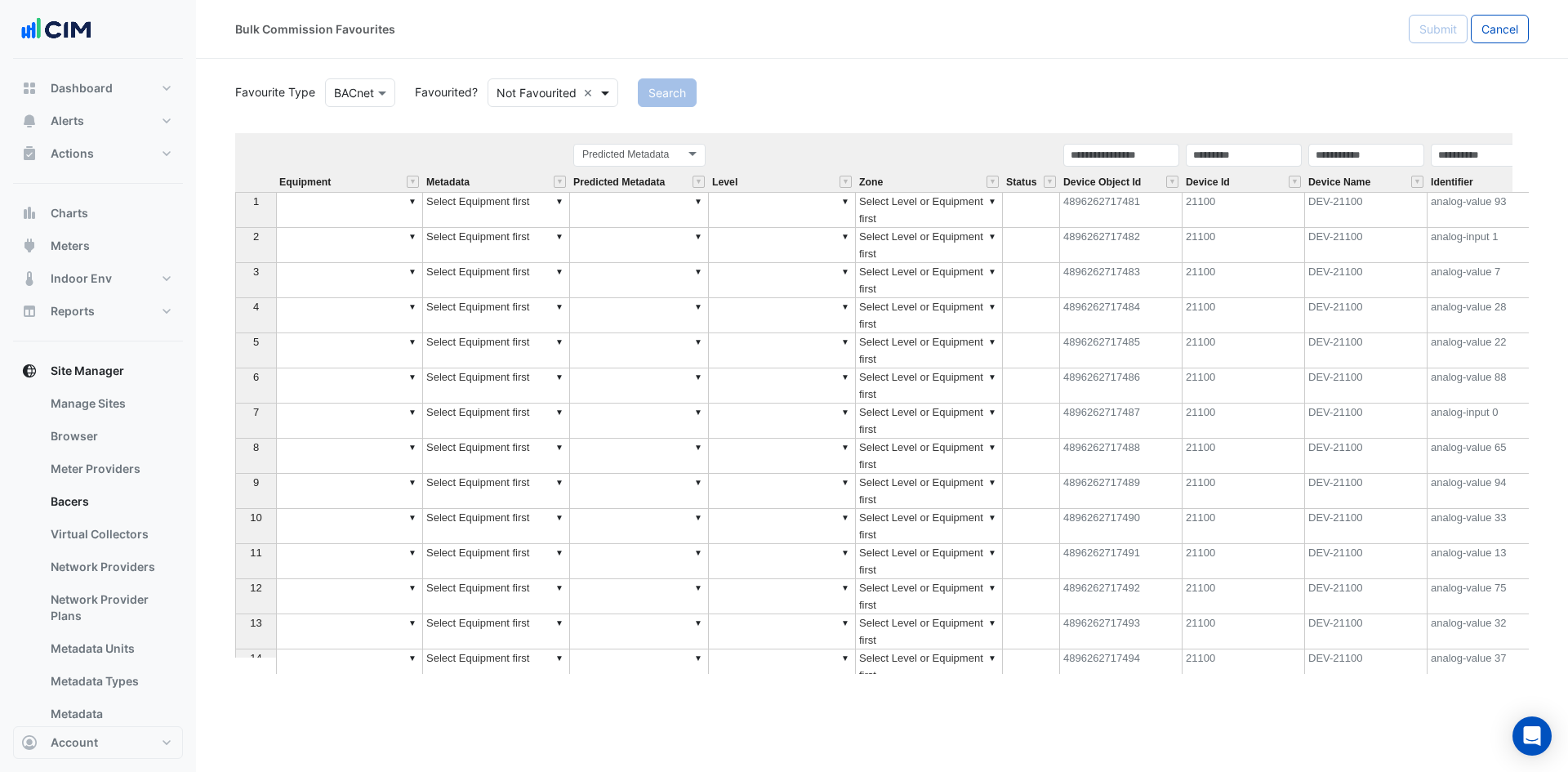
click at [597, 84] on span at bounding box center [607, 92] width 20 height 18
click at [526, 133] on div "Favourited" at bounding box center [541, 128] width 106 height 24
click at [624, 90] on button "Search" at bounding box center [644, 92] width 59 height 29
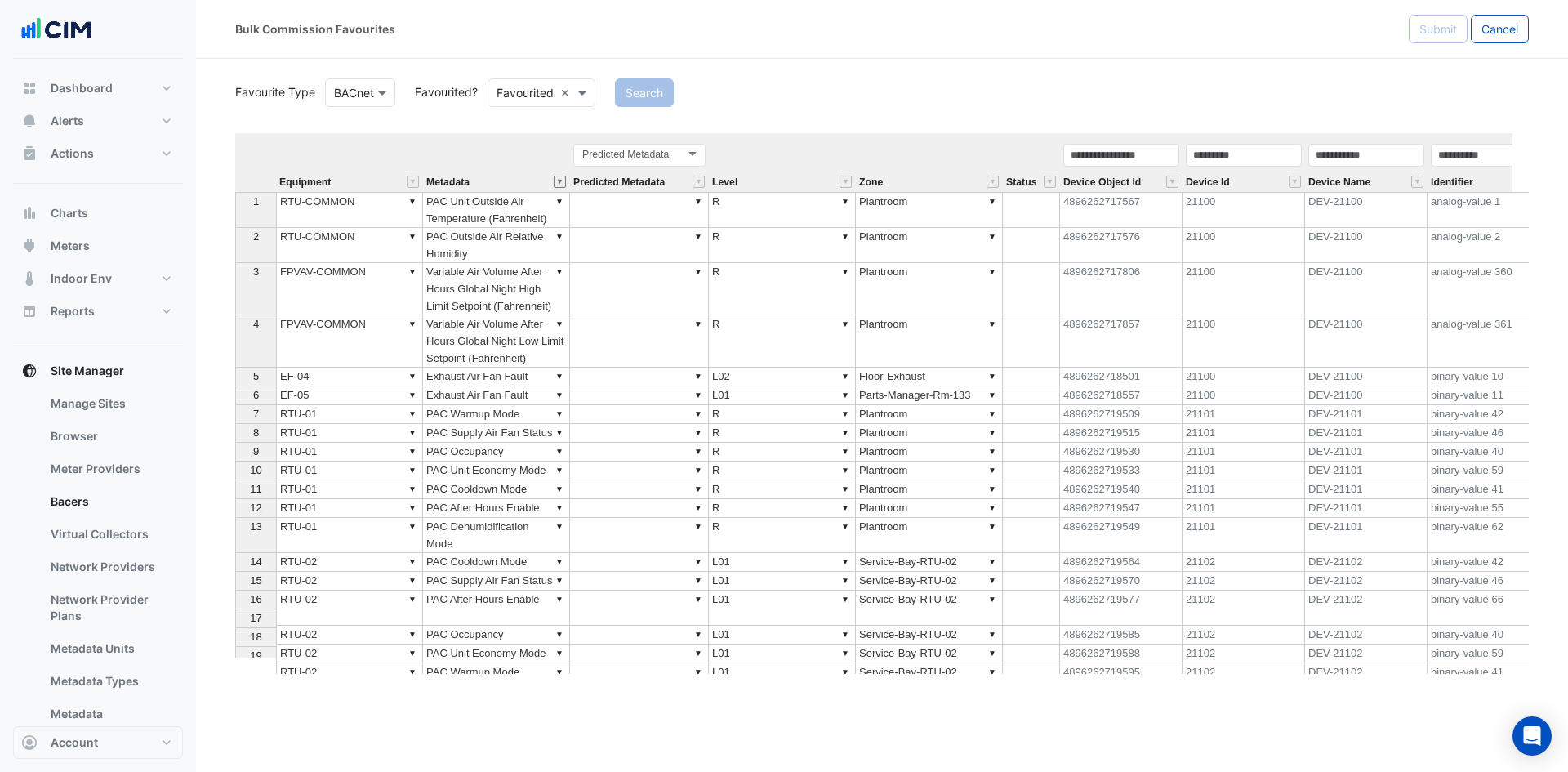
click at [561, 182] on button "" at bounding box center [560, 181] width 12 height 12
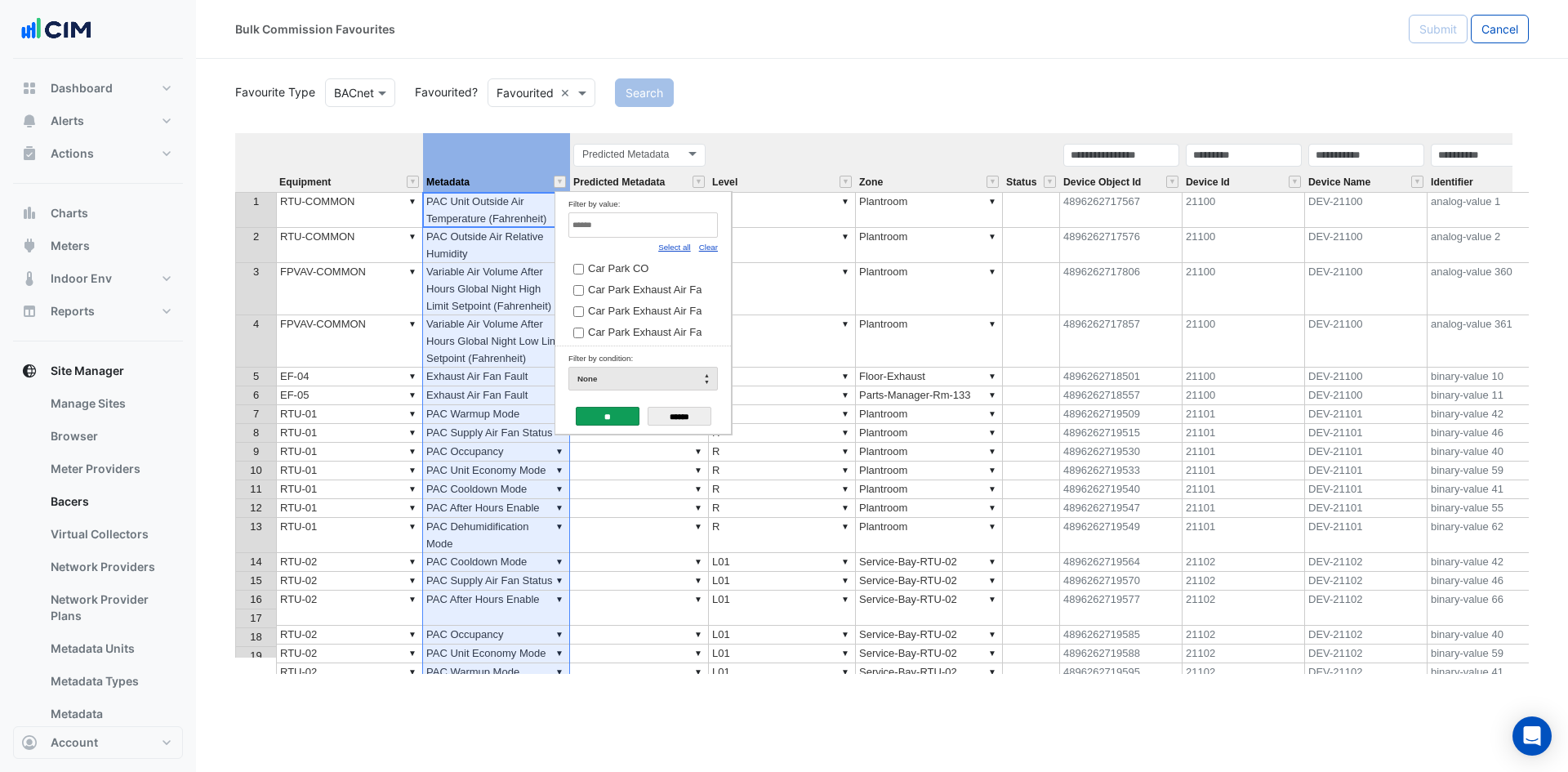
click at [713, 254] on div "Clear" at bounding box center [708, 246] width 18 height 18
click at [709, 249] on link "Clear" at bounding box center [708, 247] width 18 height 9
click at [673, 222] on input "Filter by value:" at bounding box center [643, 224] width 149 height 25
type input "***"
drag, startPoint x: 644, startPoint y: 272, endPoint x: 641, endPoint y: 288, distance: 16.3
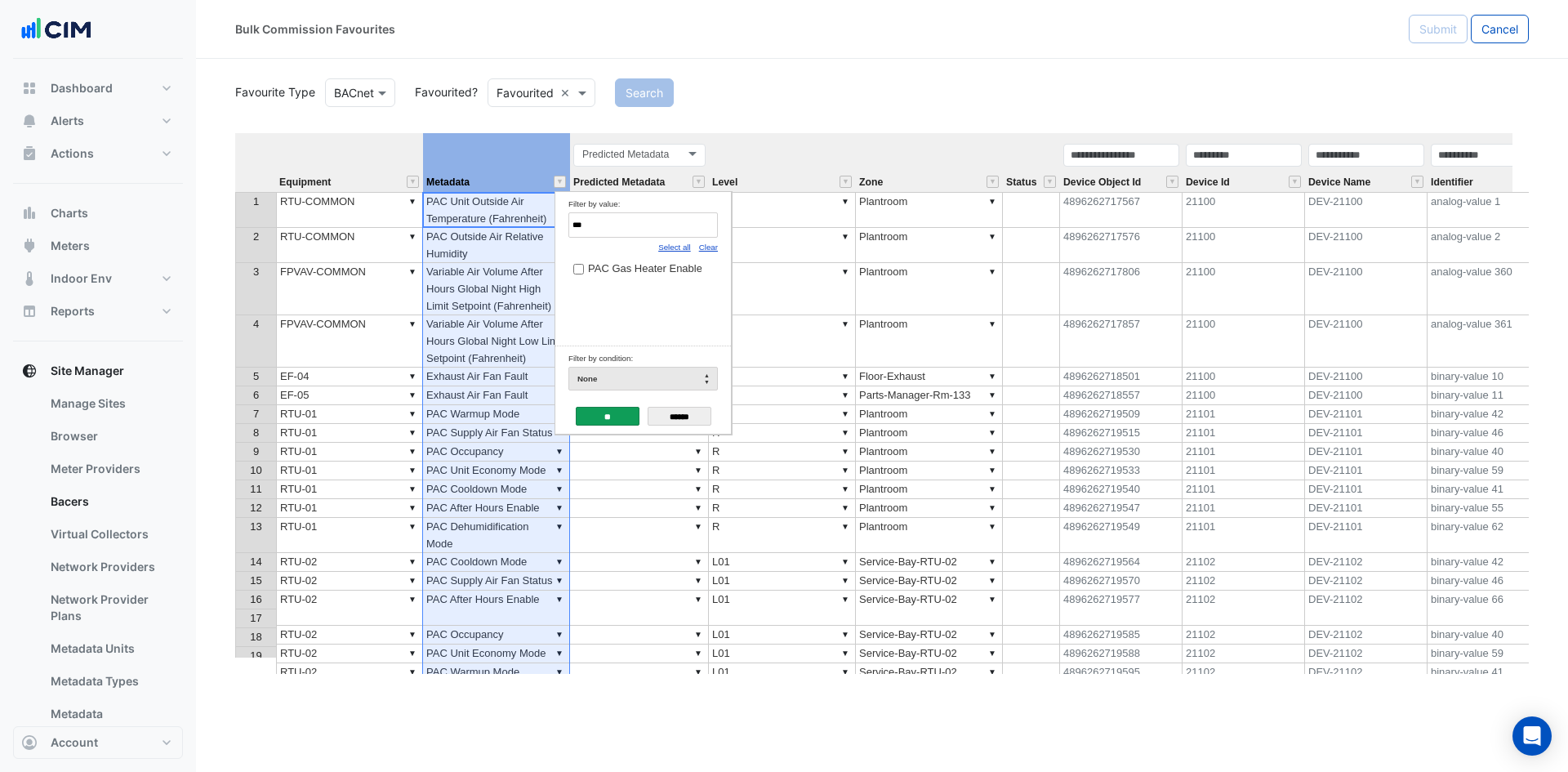
click at [644, 275] on span "PAC Gas Heater Enable" at bounding box center [645, 267] width 114 height 12
click at [601, 417] on input "**" at bounding box center [607, 416] width 64 height 18
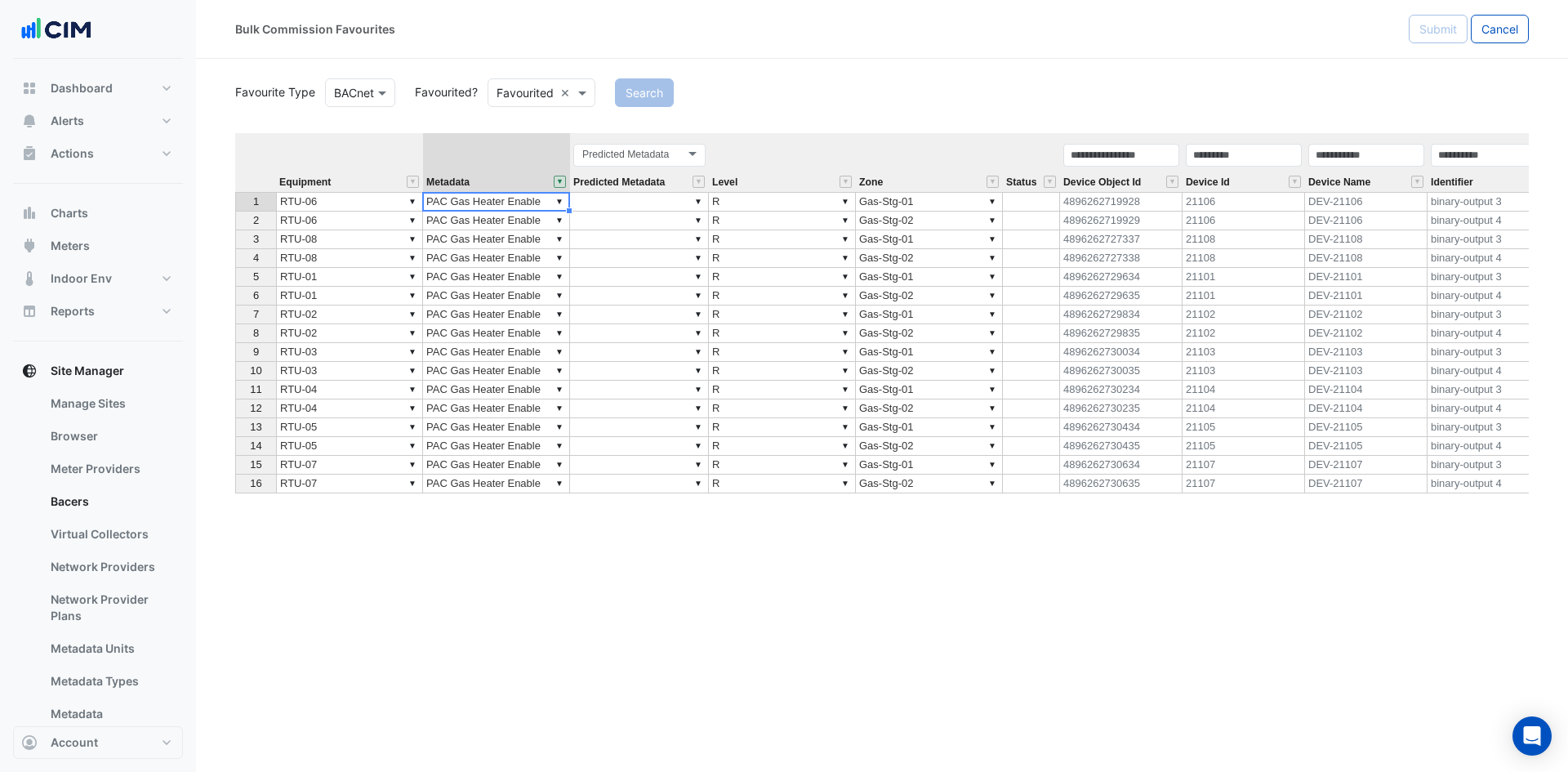
click at [464, 197] on td "▼ PAC Gas Heater Enable" at bounding box center [496, 201] width 147 height 19
click at [466, 223] on div "Equipment Metadata Predicted Metadata Level Zone Status Device Object Id Device…" at bounding box center [881, 403] width 1293 height 540
drag, startPoint x: 569, startPoint y: 209, endPoint x: 545, endPoint y: 486, distance: 278.0
type textarea "**********"
click at [235, 486] on div "Equipment Metadata Predicted Metadata Level Zone Status Device Object Id Device…" at bounding box center [235, 313] width 0 height 361
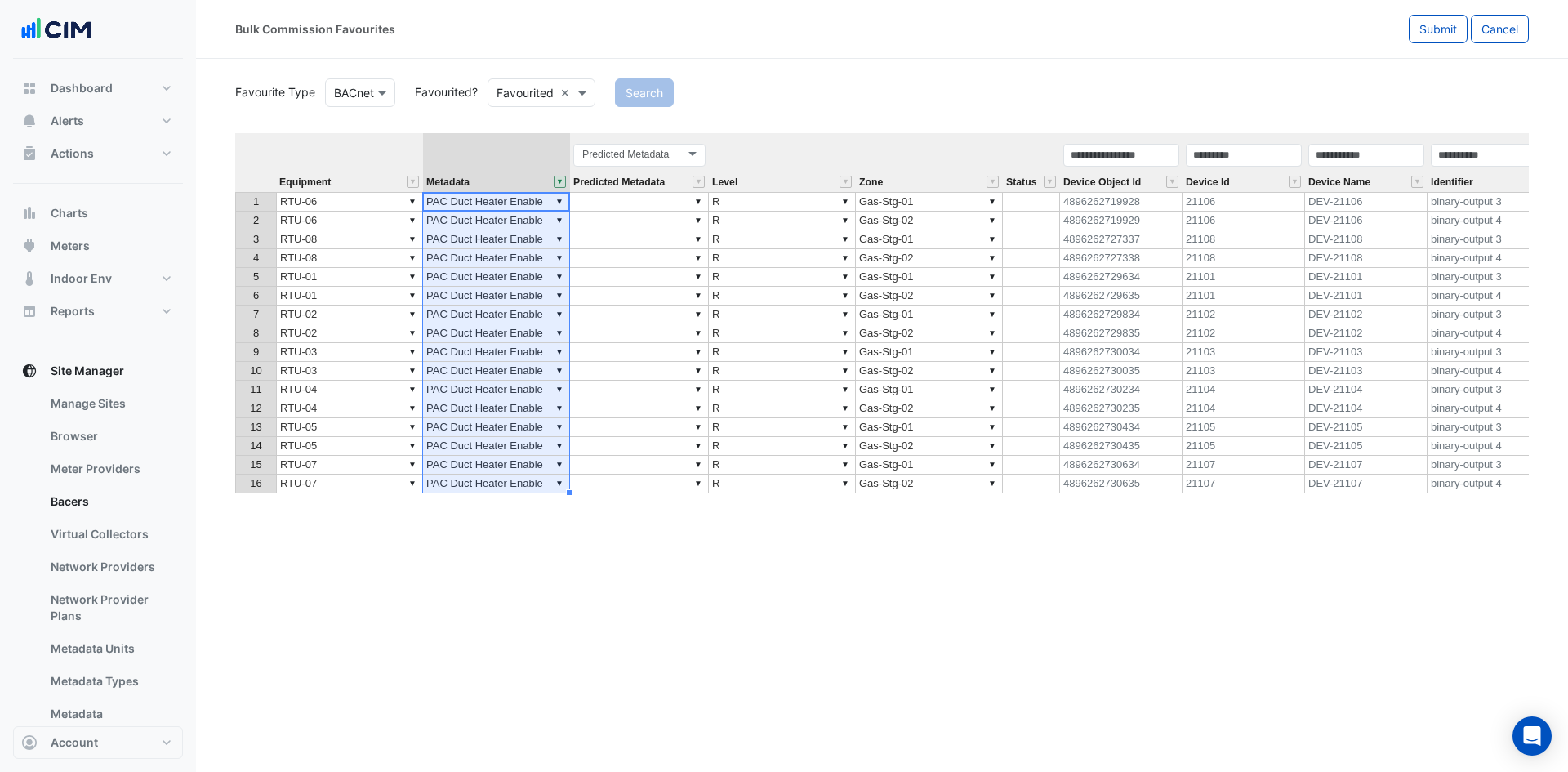
type textarea "**********"
click at [1455, 19] on button "Submit" at bounding box center [1438, 29] width 59 height 29
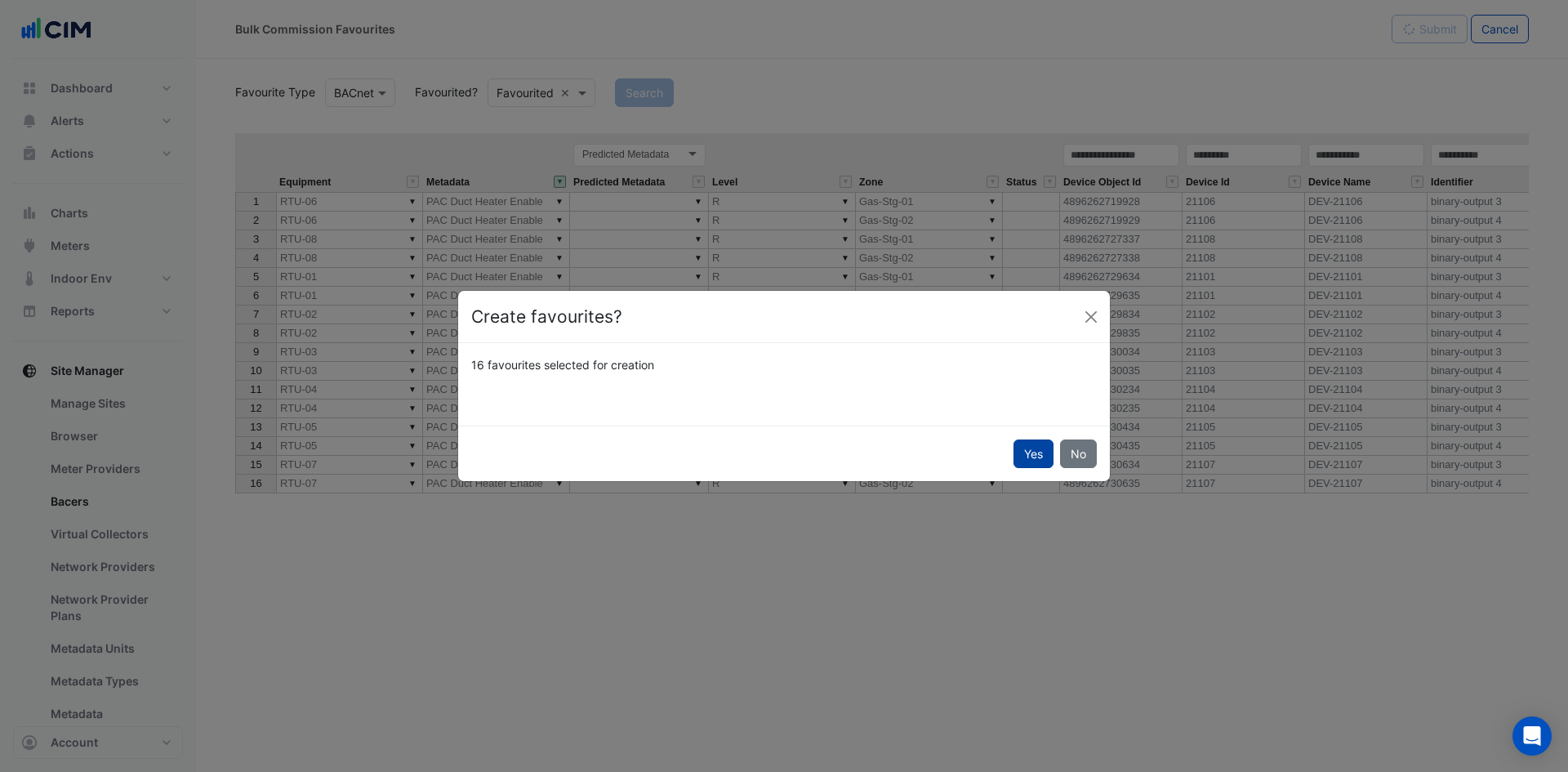
click at [1023, 453] on button "Yes" at bounding box center [1032, 454] width 40 height 29
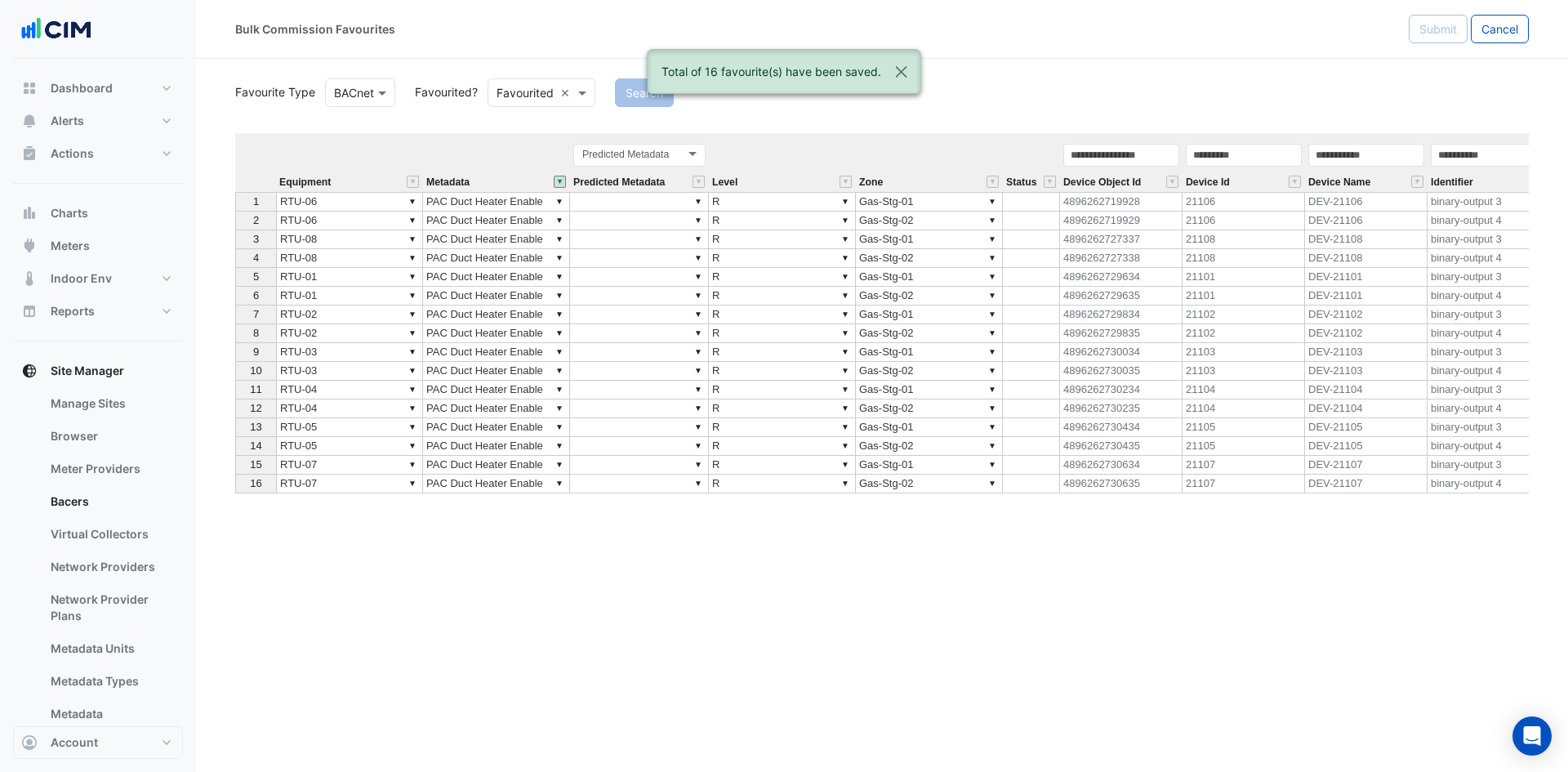
click at [563, 182] on button "" at bounding box center [560, 181] width 12 height 12
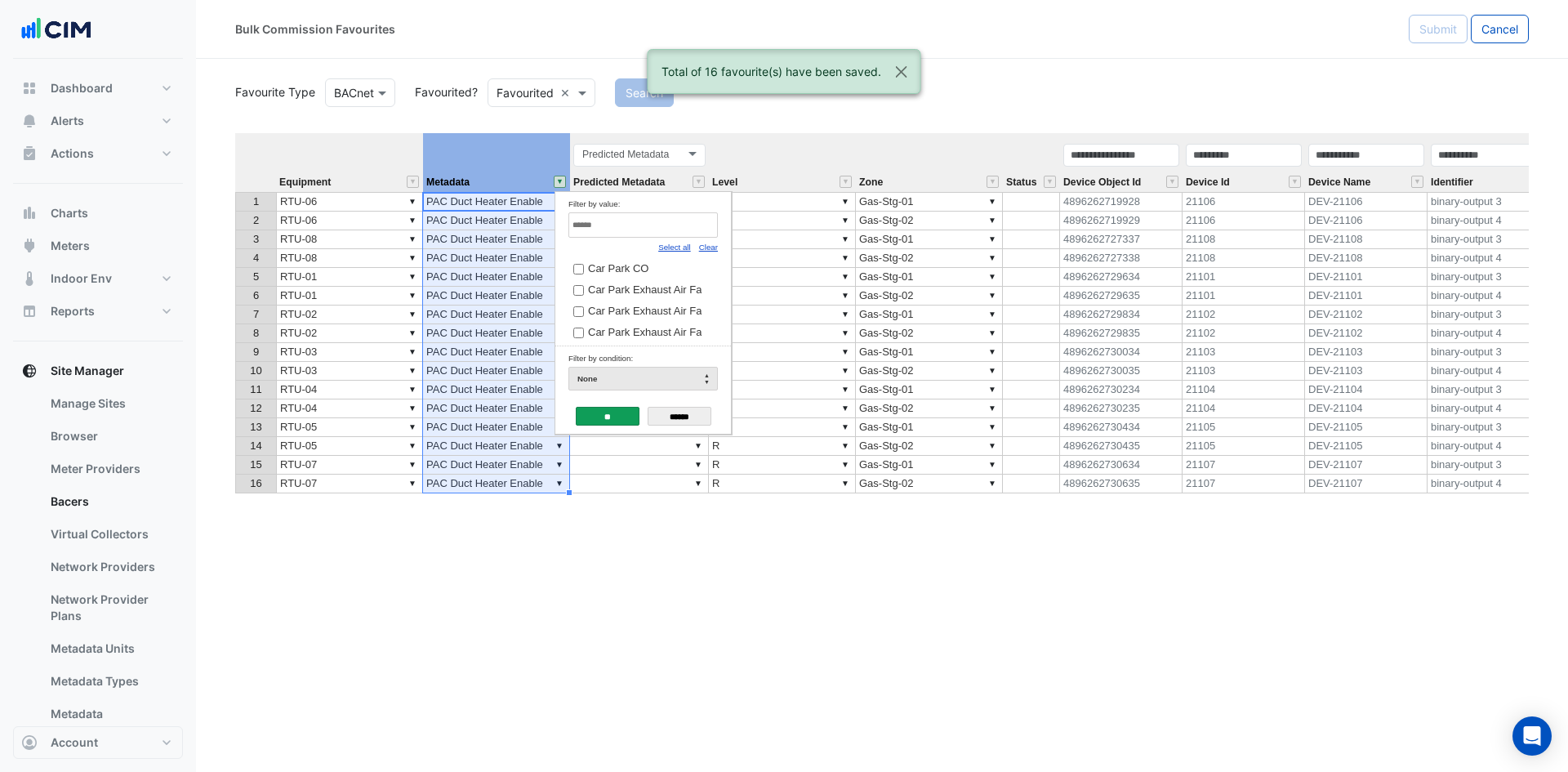
click at [678, 245] on link "Select all" at bounding box center [674, 247] width 32 height 9
click at [626, 400] on td "** ******" at bounding box center [643, 415] width 175 height 38
click at [589, 420] on input "**" at bounding box center [607, 416] width 64 height 18
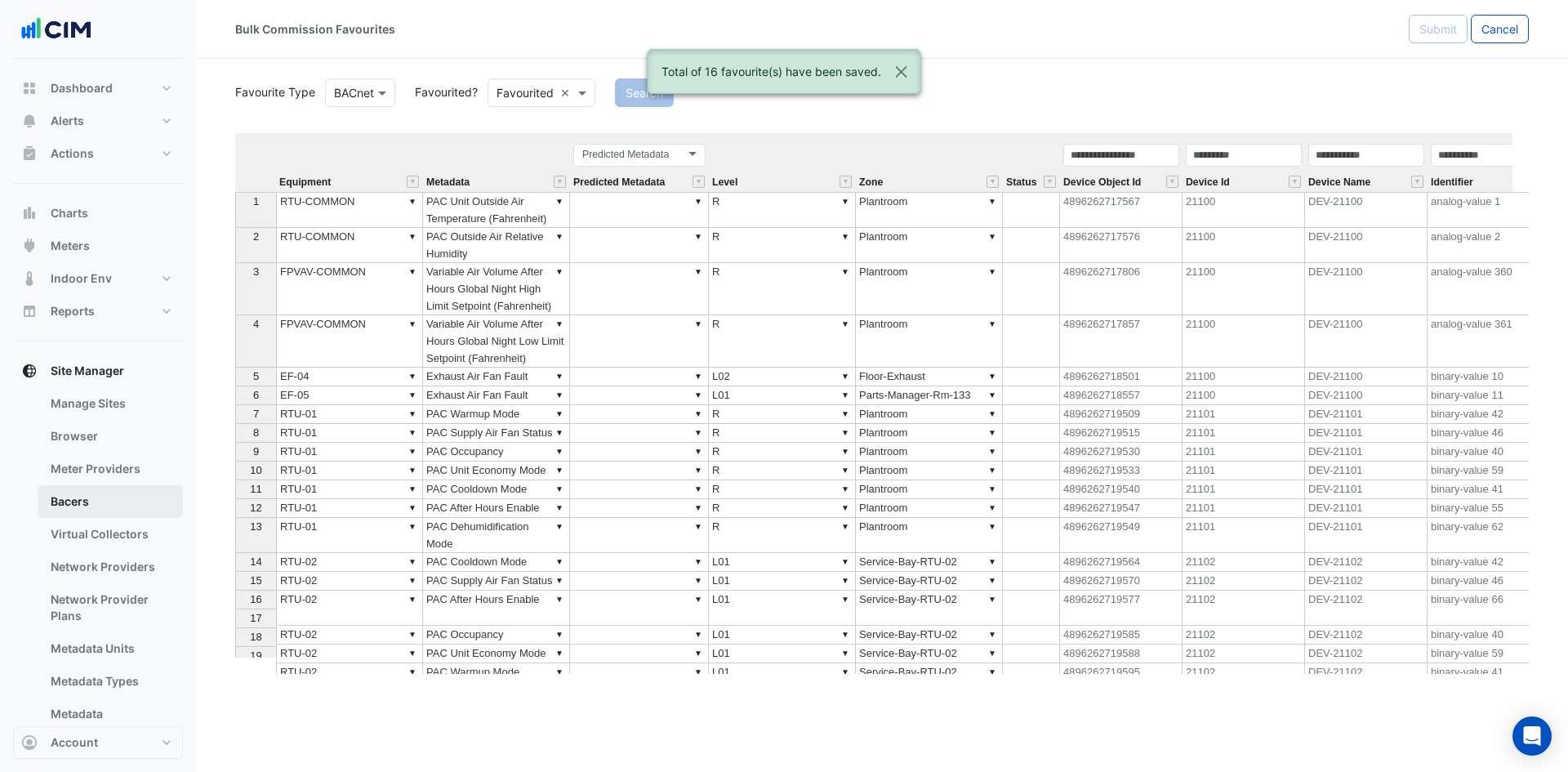
click at [88, 505] on link "Bacers" at bounding box center [111, 501] width 146 height 32
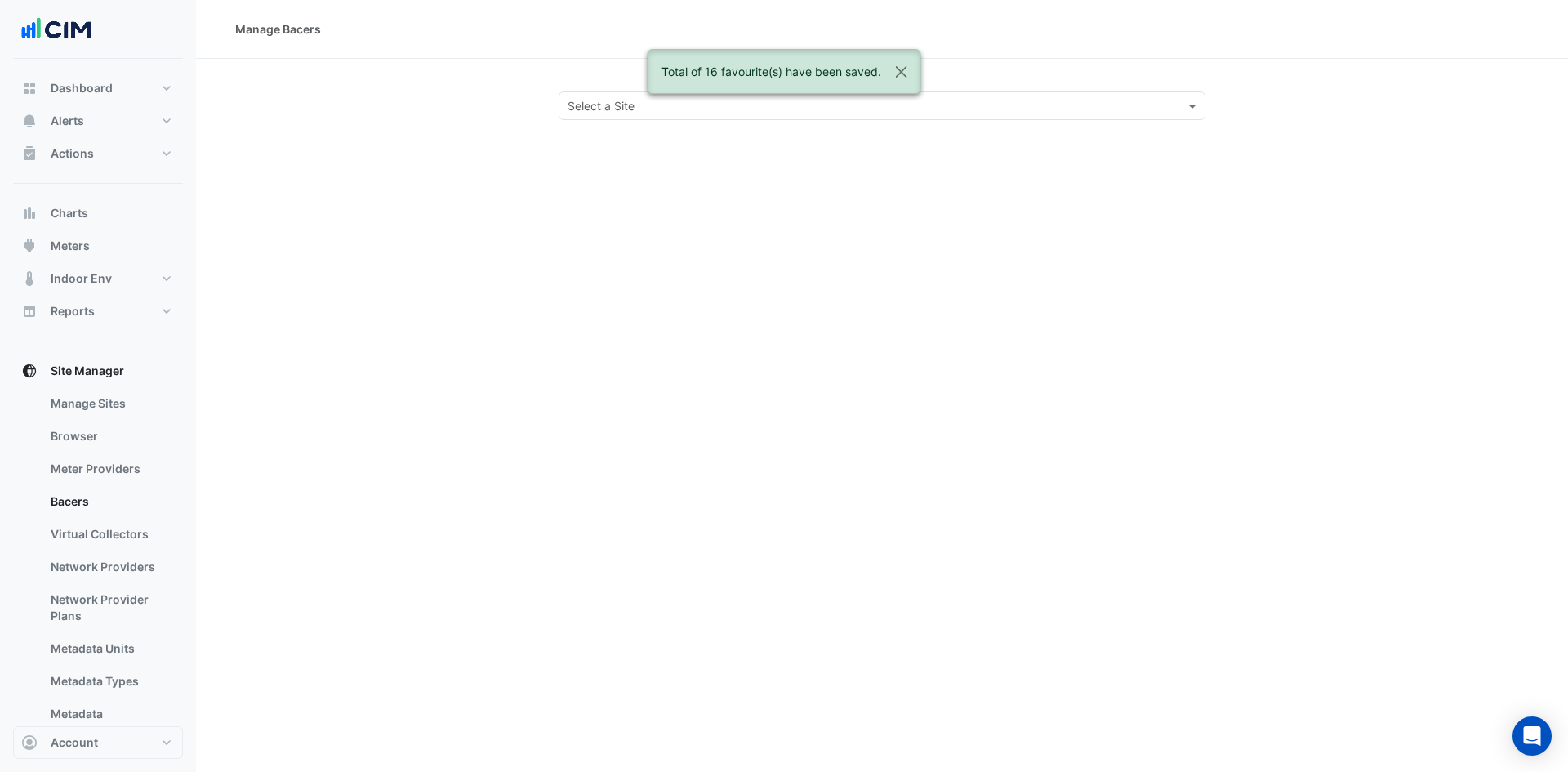
click at [597, 103] on input "text" at bounding box center [866, 106] width 596 height 18
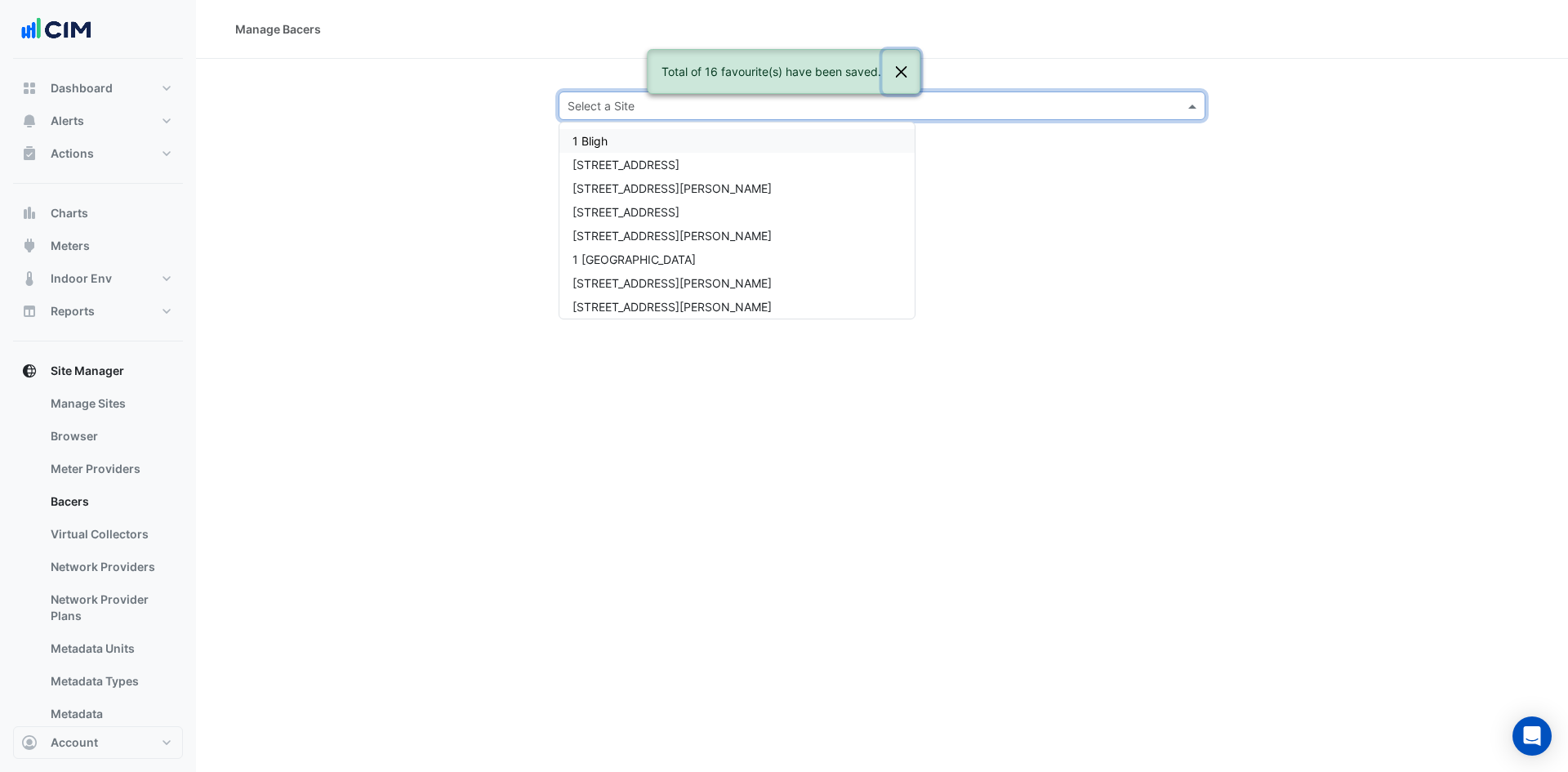
click at [890, 64] on button "Close" at bounding box center [902, 72] width 38 height 44
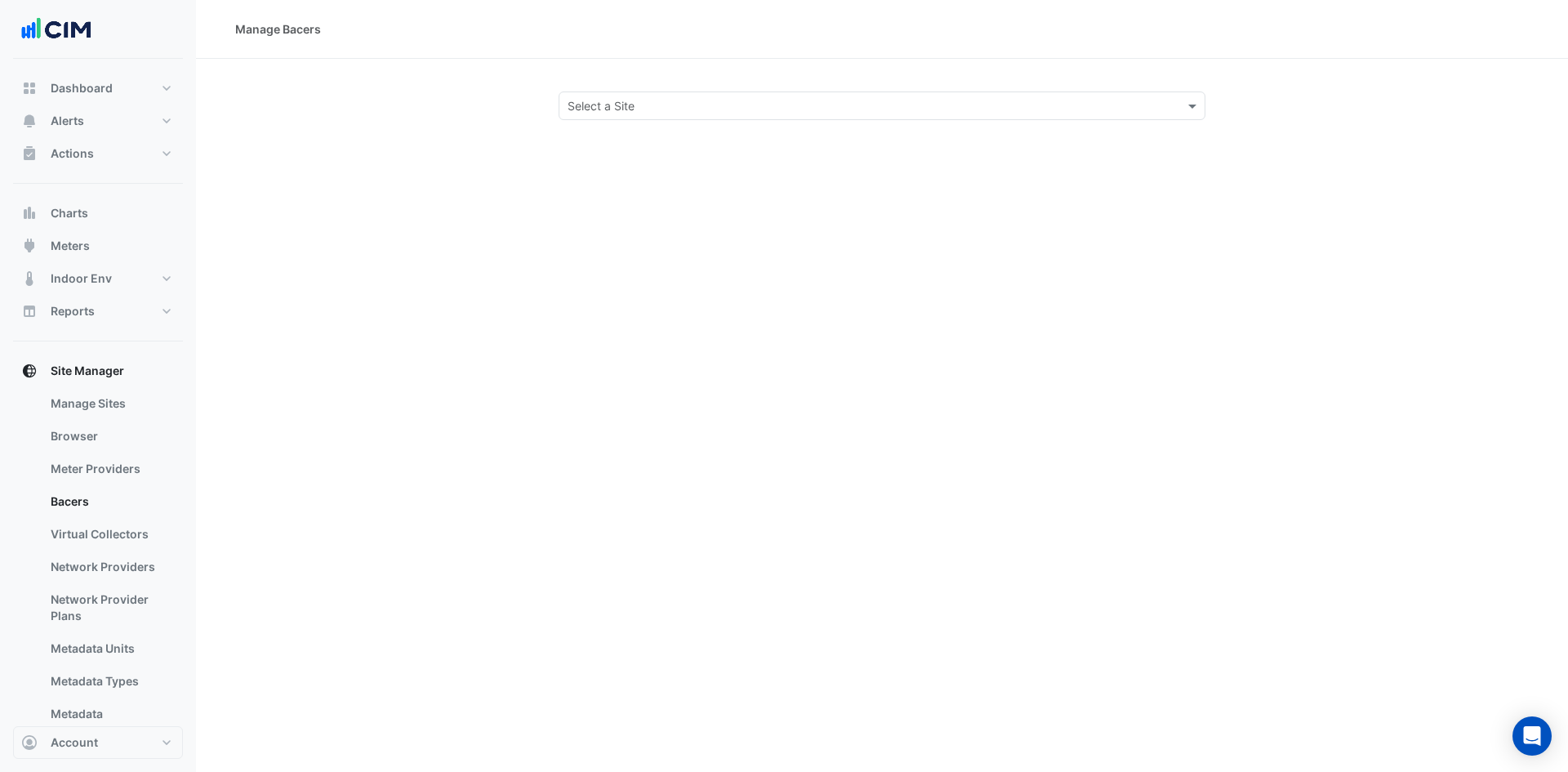
click at [831, 95] on div "Select a Site" at bounding box center [882, 105] width 647 height 29
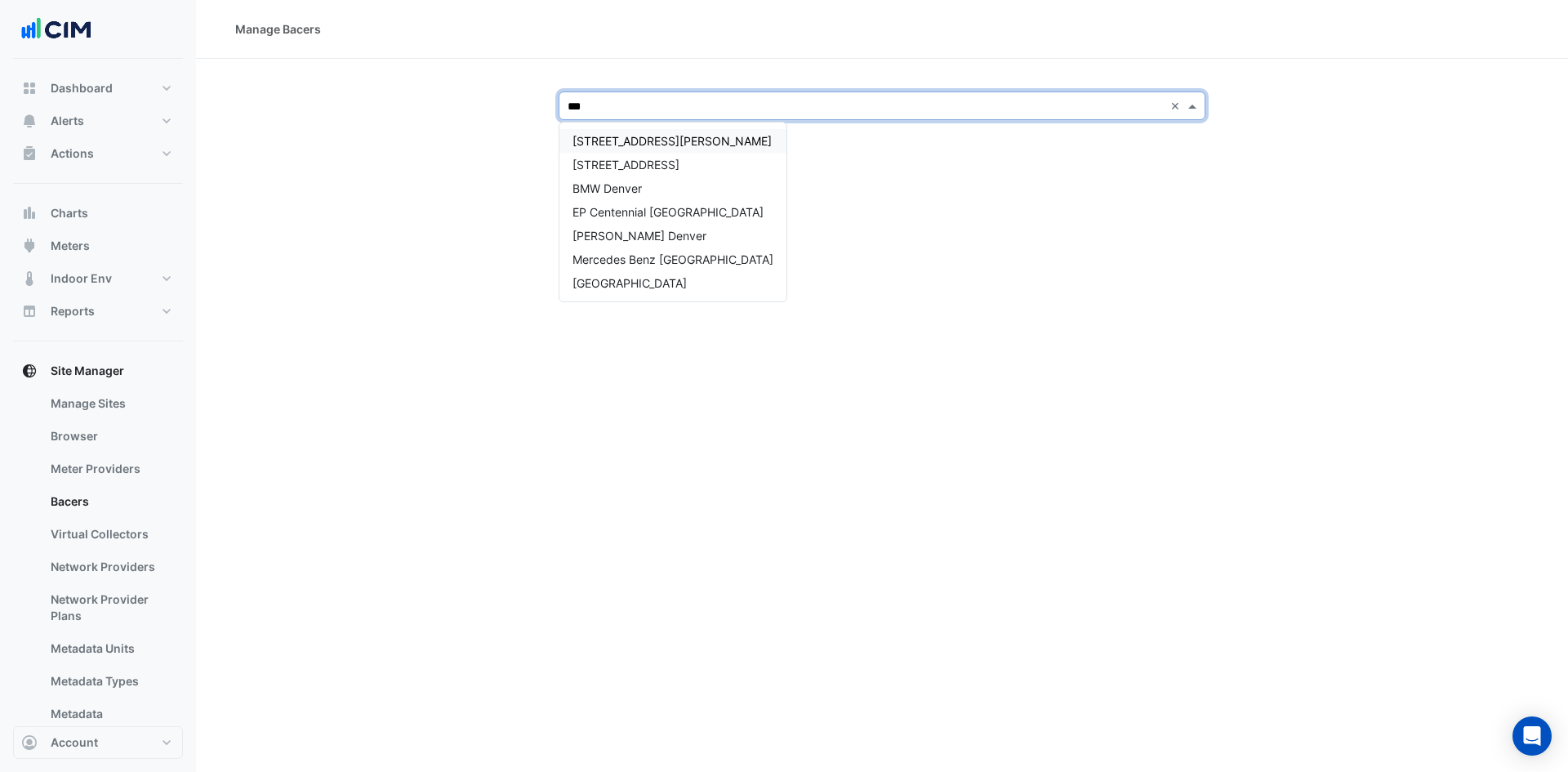
type input "****"
click at [633, 144] on span "BMW Denver" at bounding box center [607, 140] width 69 height 14
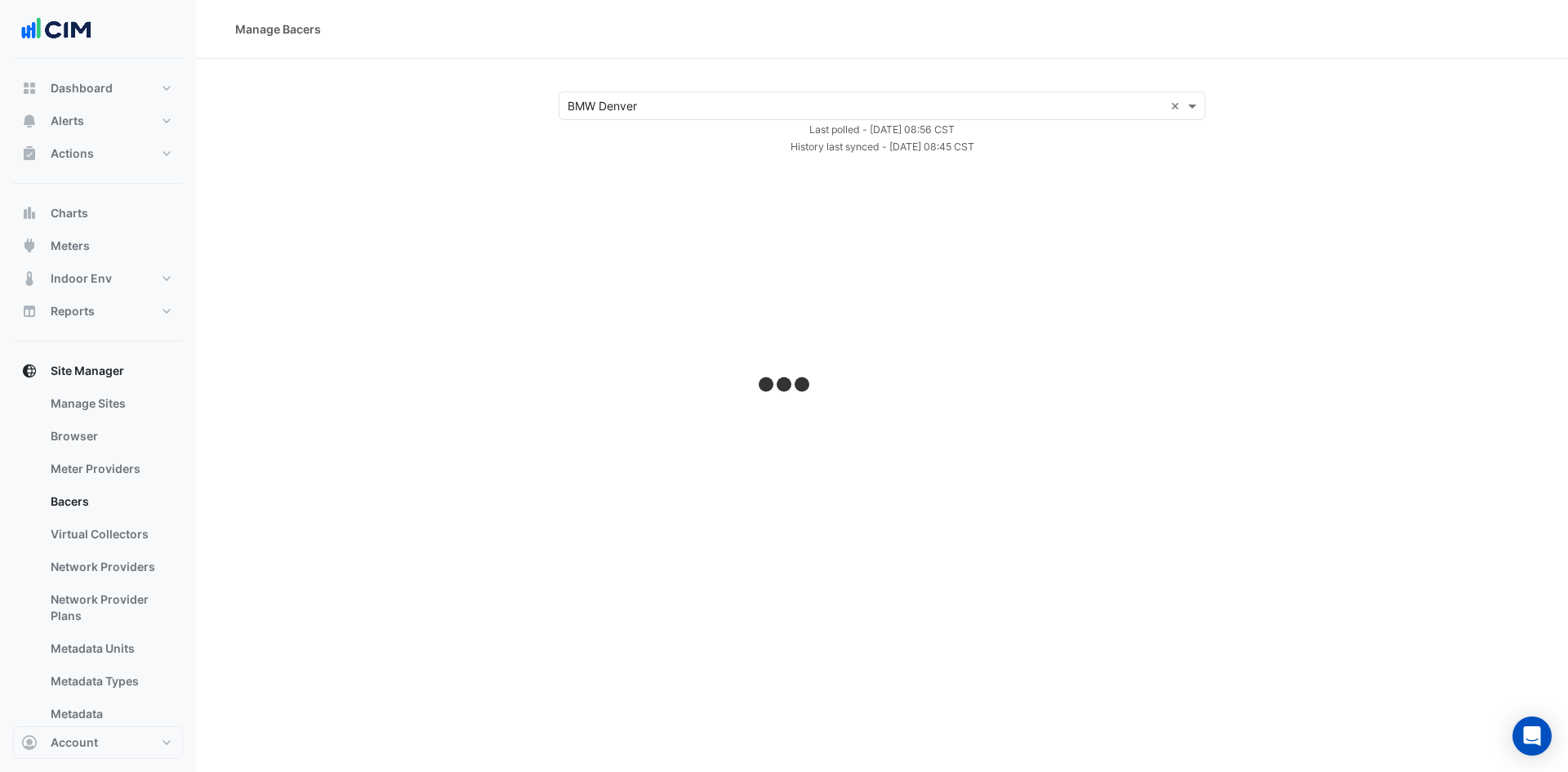
select select "***"
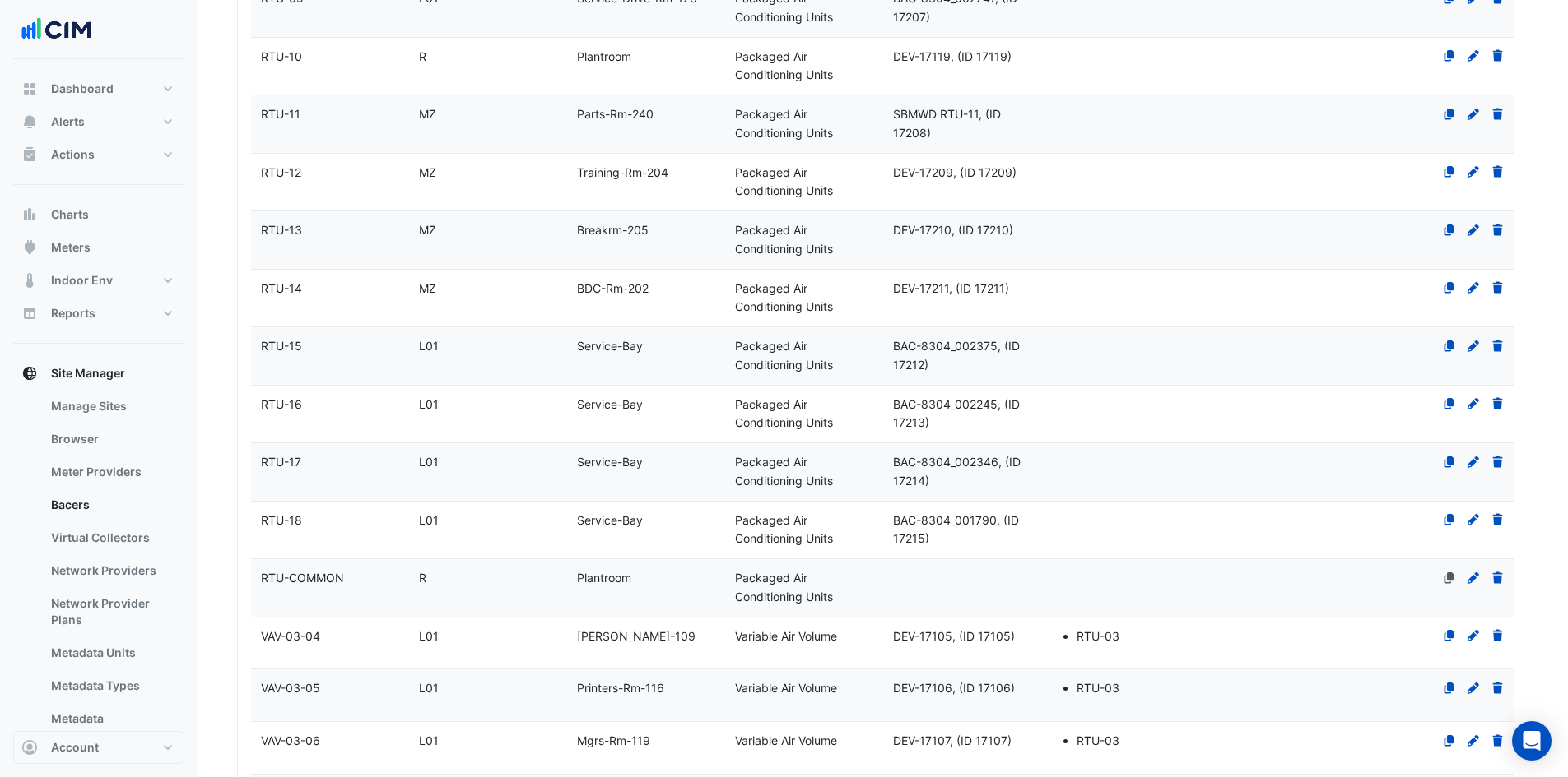
scroll to position [2759, 0]
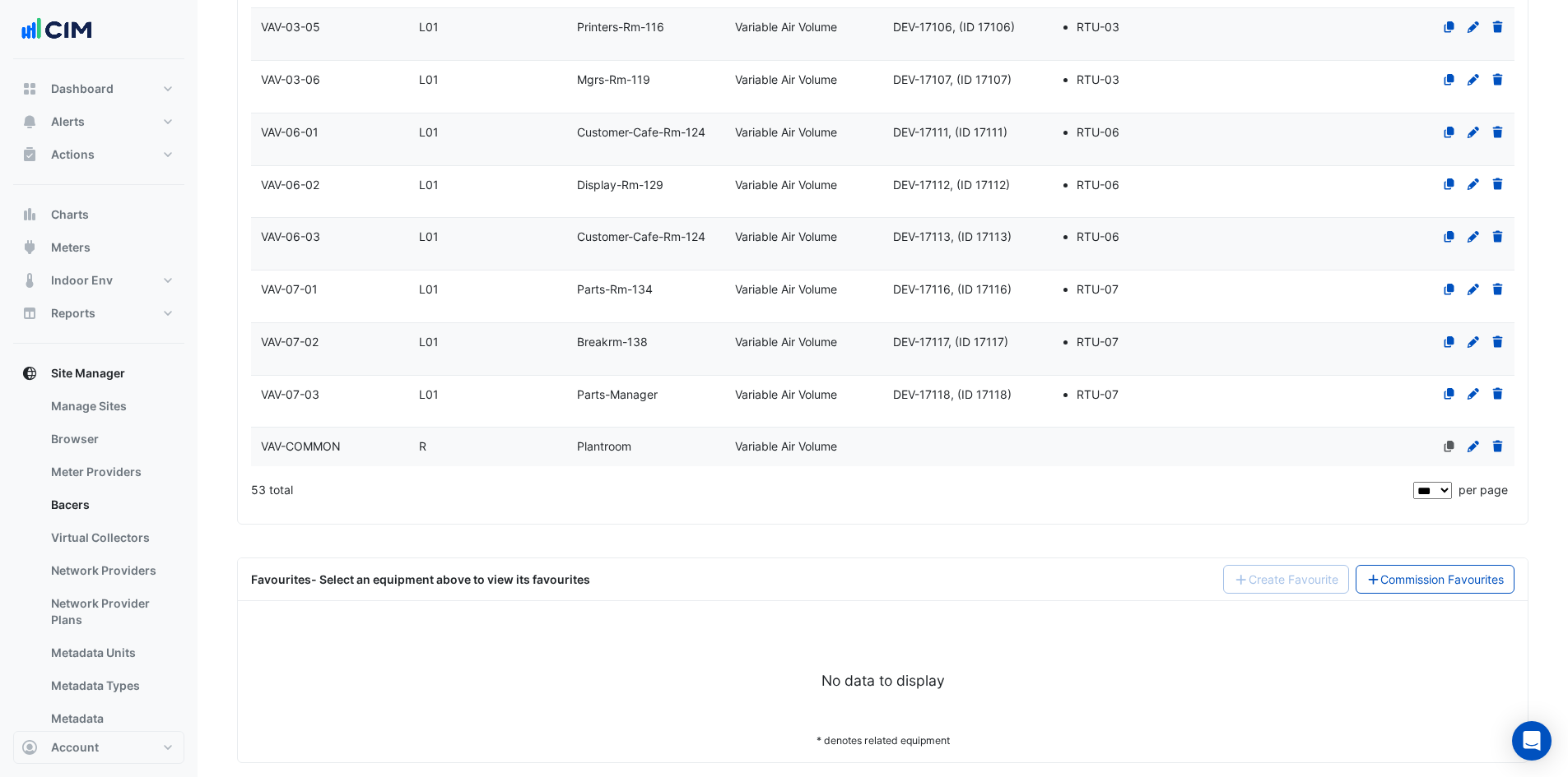
click at [1461, 576] on div "Favourites - Select an equipment above to view its favourites Create Favourite …" at bounding box center [882, 580] width 1289 height 43
click at [1460, 571] on link "Commission Favourites" at bounding box center [1435, 579] width 160 height 29
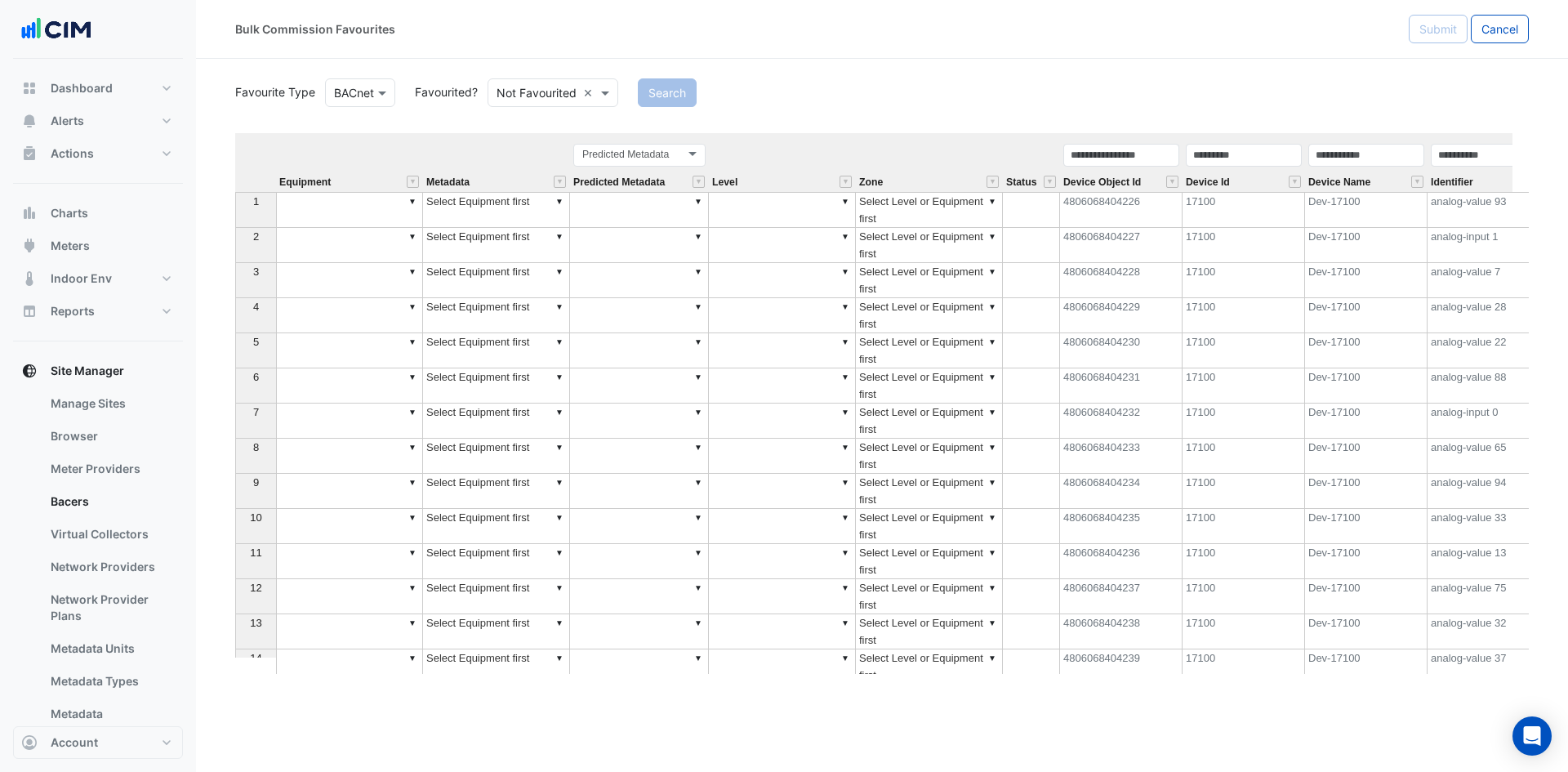
click at [548, 104] on div "Not Favourited ×" at bounding box center [553, 92] width 131 height 29
click at [528, 124] on div "Favourited" at bounding box center [541, 128] width 106 height 24
click at [639, 94] on button "Search" at bounding box center [644, 92] width 59 height 29
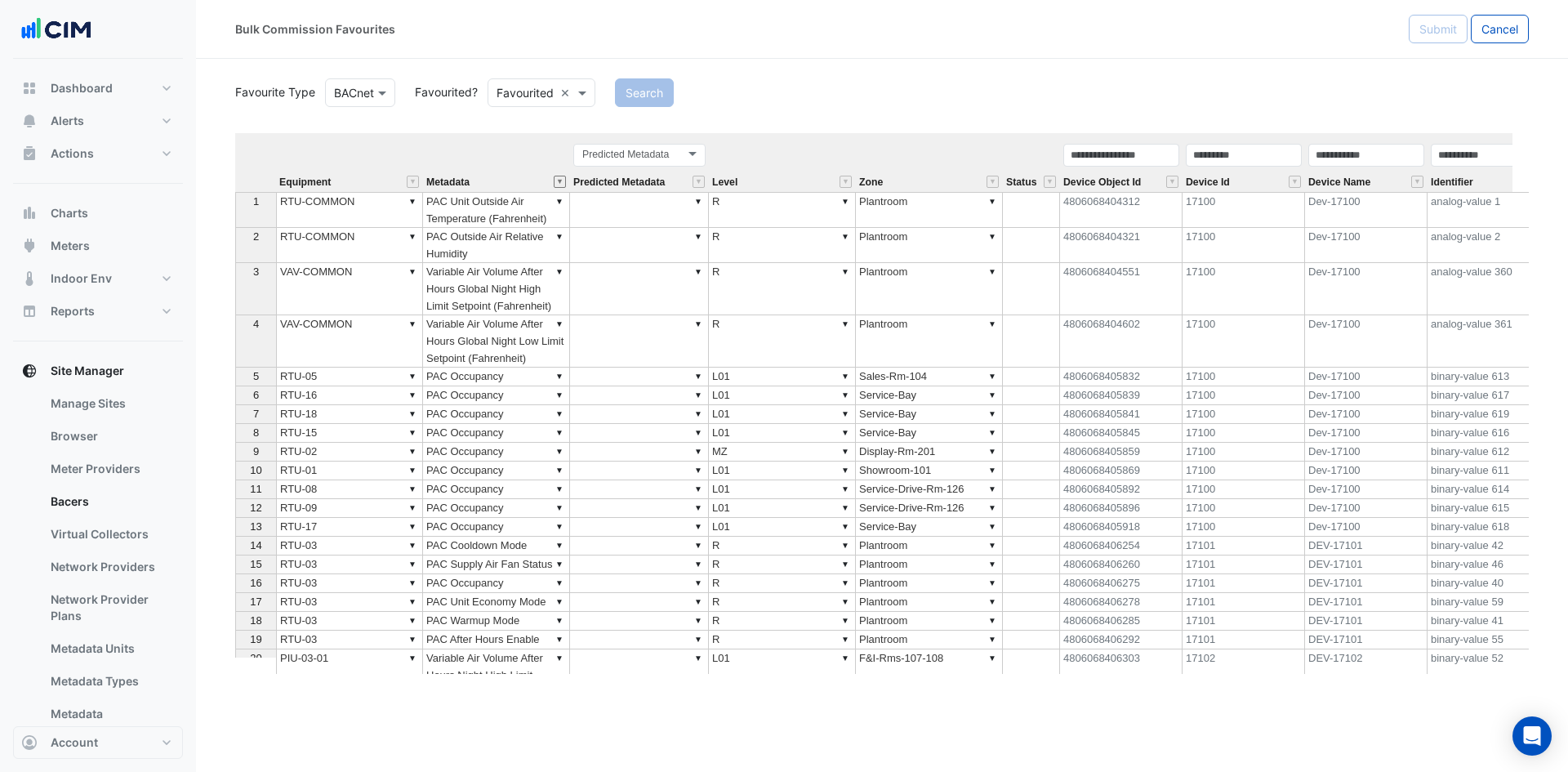
click at [557, 181] on button "" at bounding box center [560, 181] width 12 height 12
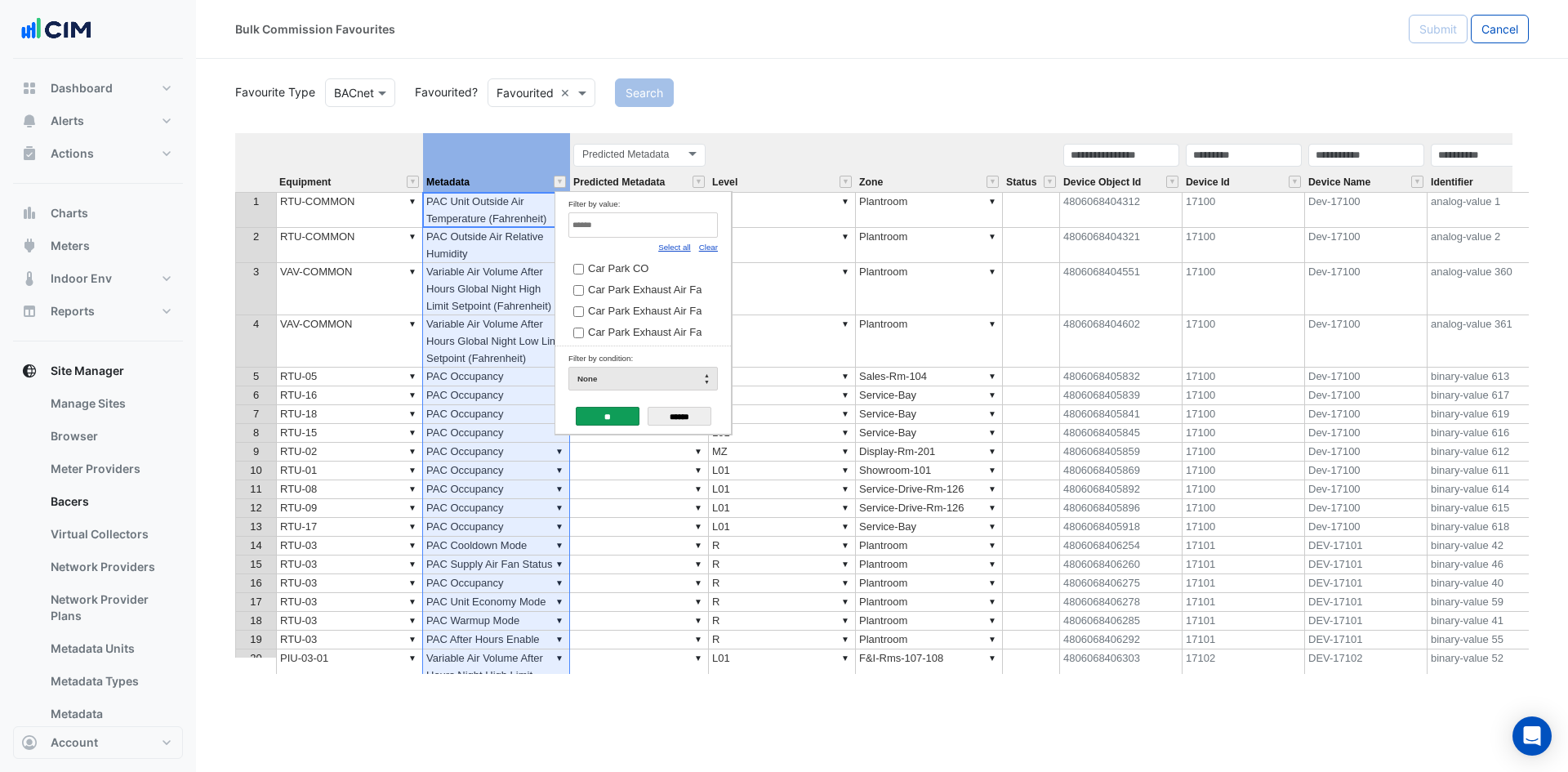
click at [704, 247] on link "Clear" at bounding box center [708, 247] width 18 height 9
click at [690, 224] on input "Filter by value:" at bounding box center [643, 224] width 149 height 25
type input "***"
click at [626, 268] on span "PAC Gas Heater Enable" at bounding box center [645, 267] width 114 height 12
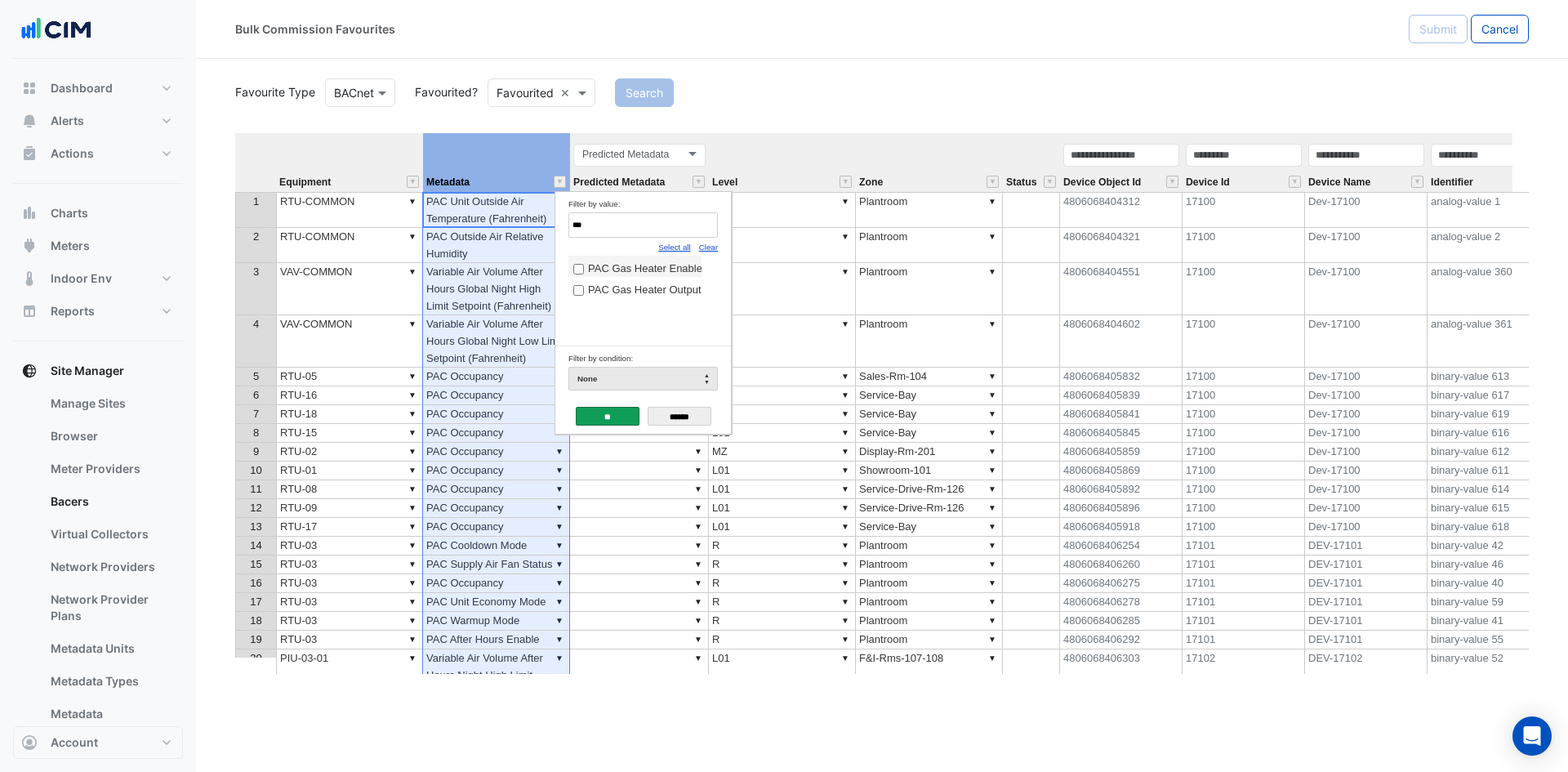
click at [616, 417] on input "**" at bounding box center [607, 416] width 64 height 18
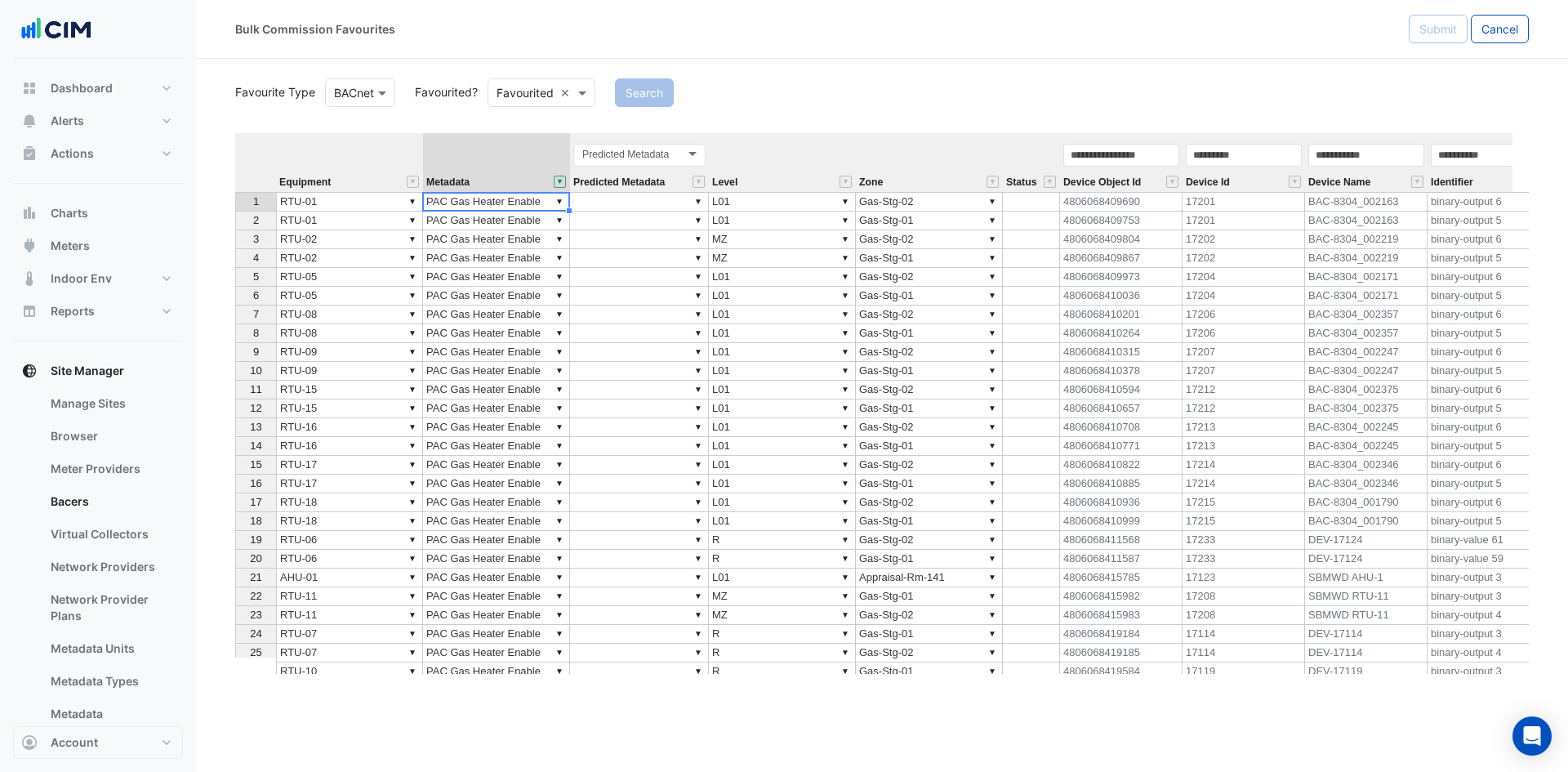
click at [465, 205] on td "▼ PAC Gas Heater Enable" at bounding box center [496, 201] width 147 height 19
click at [467, 219] on div "Equipment Metadata Predicted Metadata Level Zone Status Device Object Id Device…" at bounding box center [881, 403] width 1293 height 540
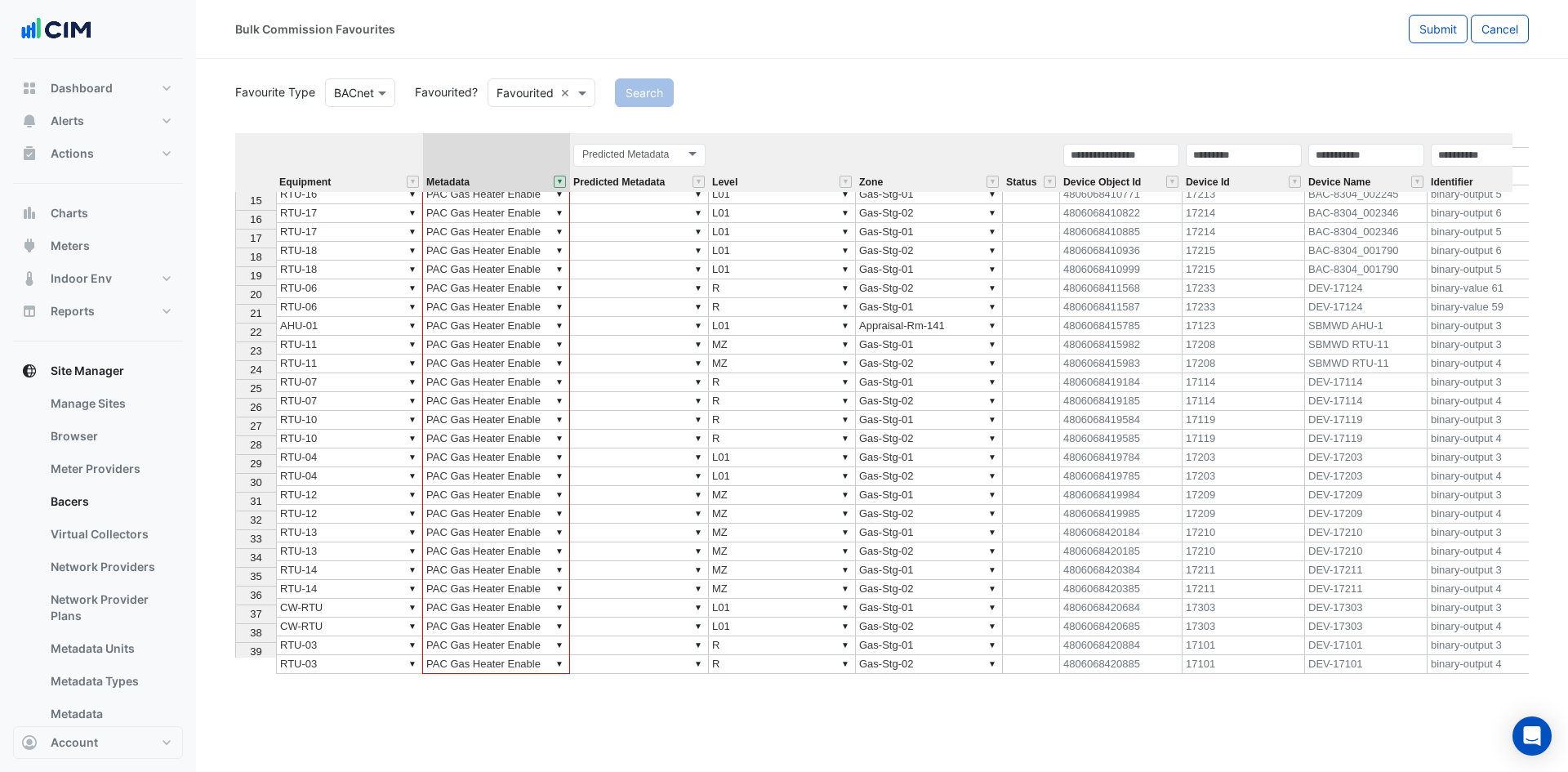
drag, startPoint x: 569, startPoint y: 210, endPoint x: 492, endPoint y: 663, distance: 459.5
click at [492, 663] on div "Equipment Metadata Predicted Metadata Level Zone Status Device Object Id Device…" at bounding box center [881, 403] width 1293 height 540
type textarea "**********"
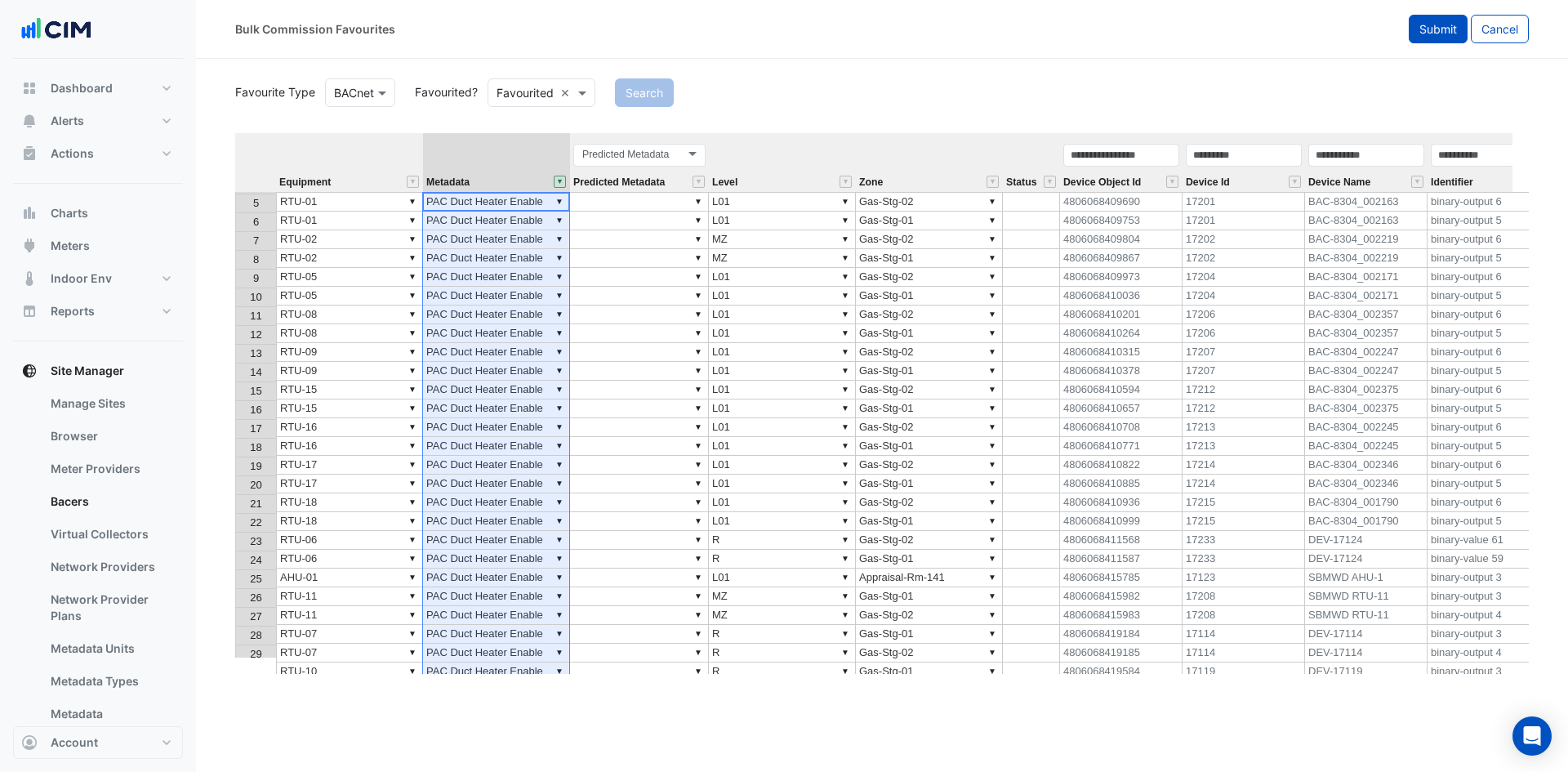
scroll to position [0, 0]
click at [1436, 22] on span "Submit" at bounding box center [1438, 29] width 38 height 14
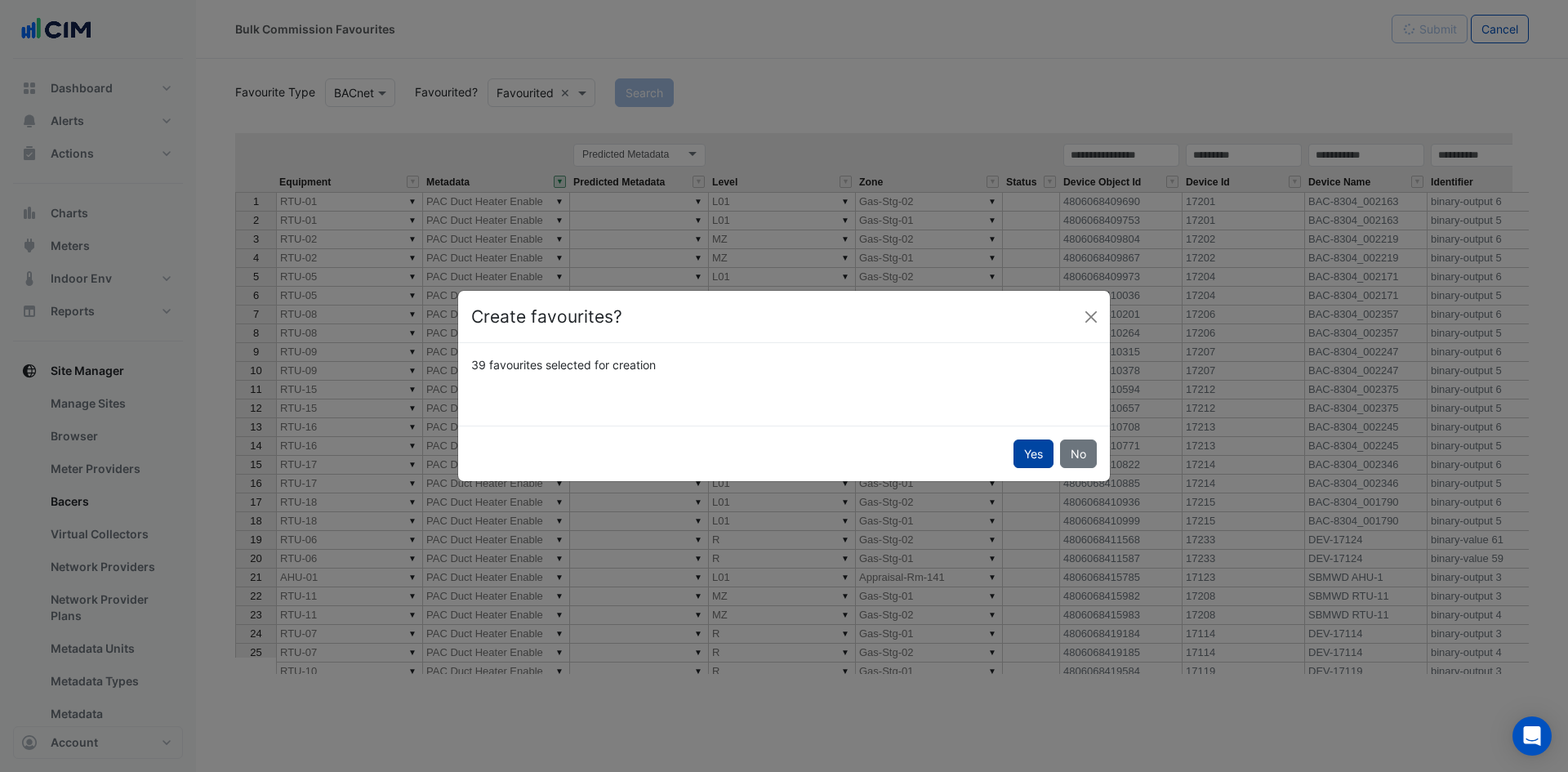
click at [1031, 458] on button "Yes" at bounding box center [1032, 454] width 40 height 29
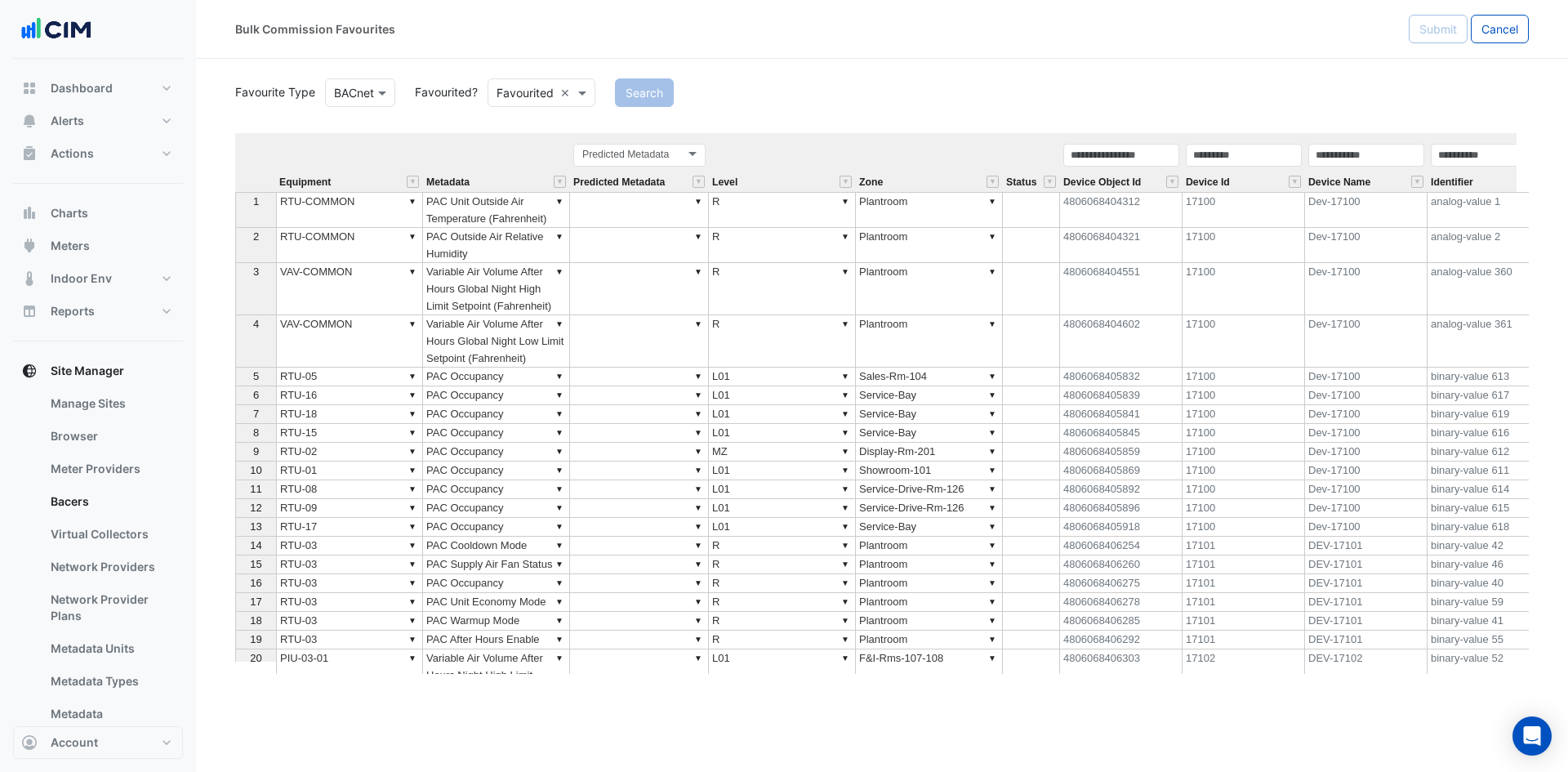
click at [533, 94] on input "text" at bounding box center [525, 93] width 57 height 18
click at [521, 159] on div "Not Favourited" at bounding box center [541, 151] width 106 height 24
click at [689, 94] on button "Search" at bounding box center [667, 92] width 59 height 29
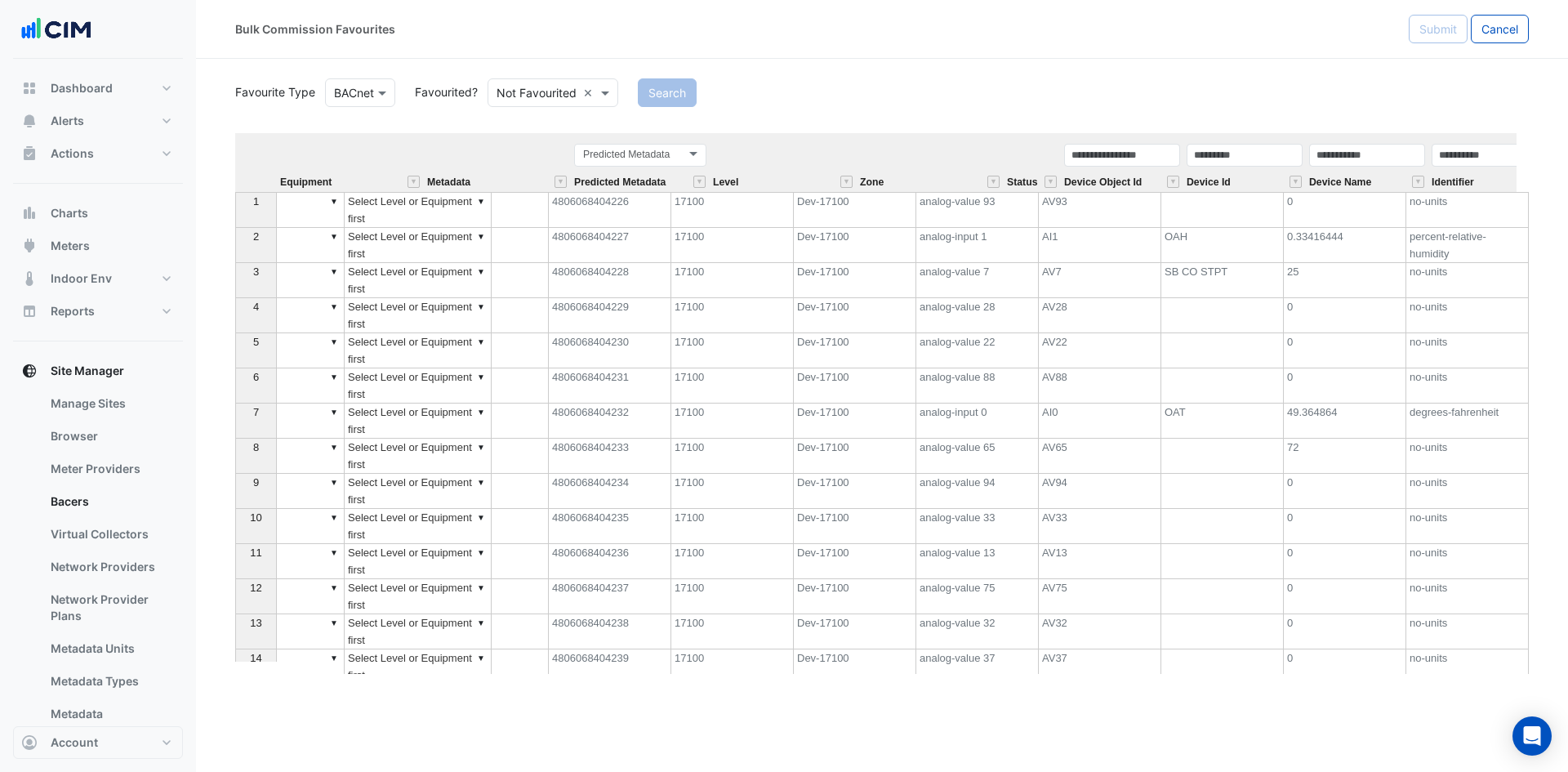
scroll to position [0, 525]
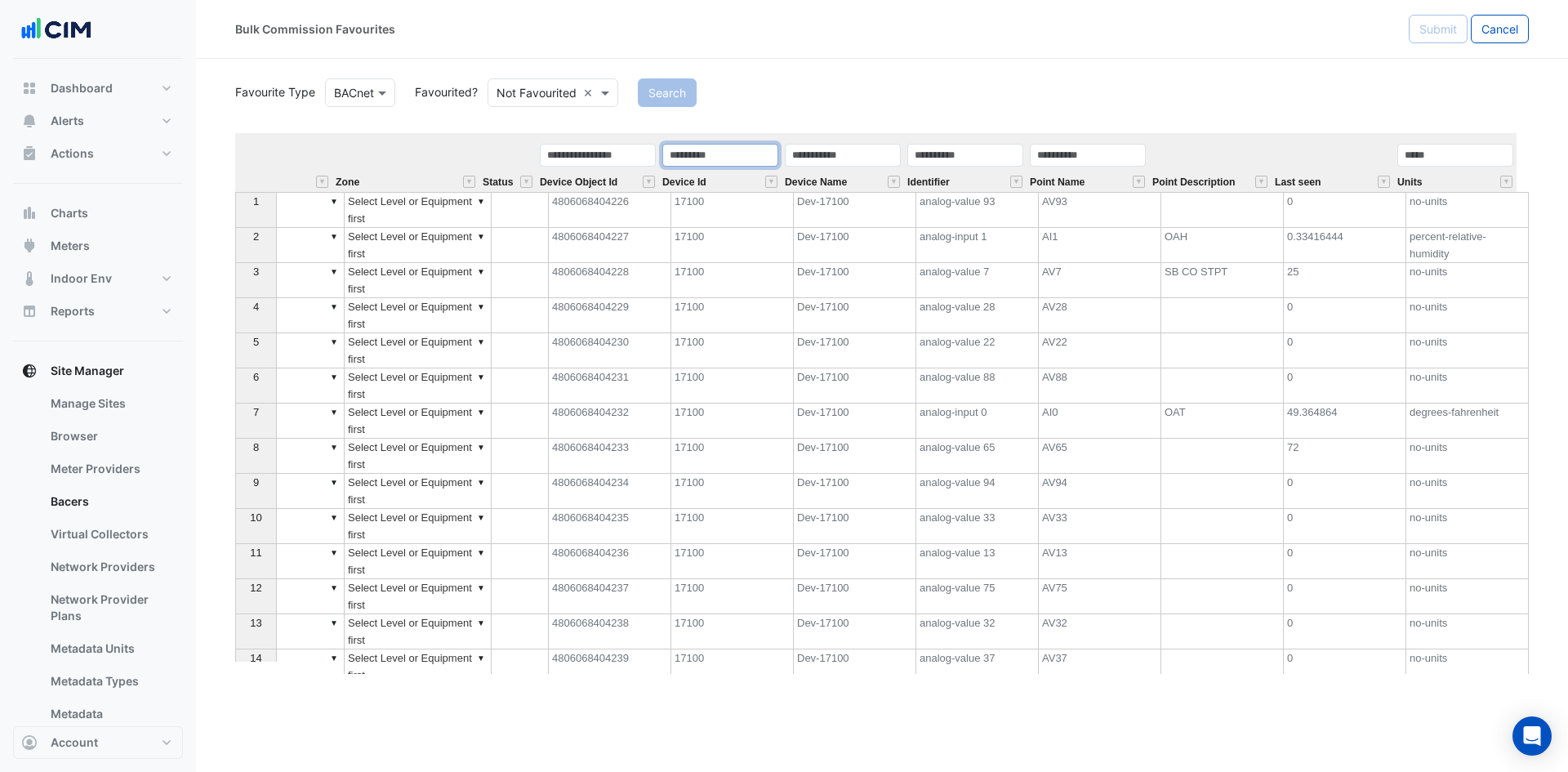
click at [722, 147] on input "text" at bounding box center [720, 155] width 116 height 23
type input "*****"
type input "**********"
click at [678, 102] on button "Search" at bounding box center [667, 92] width 59 height 29
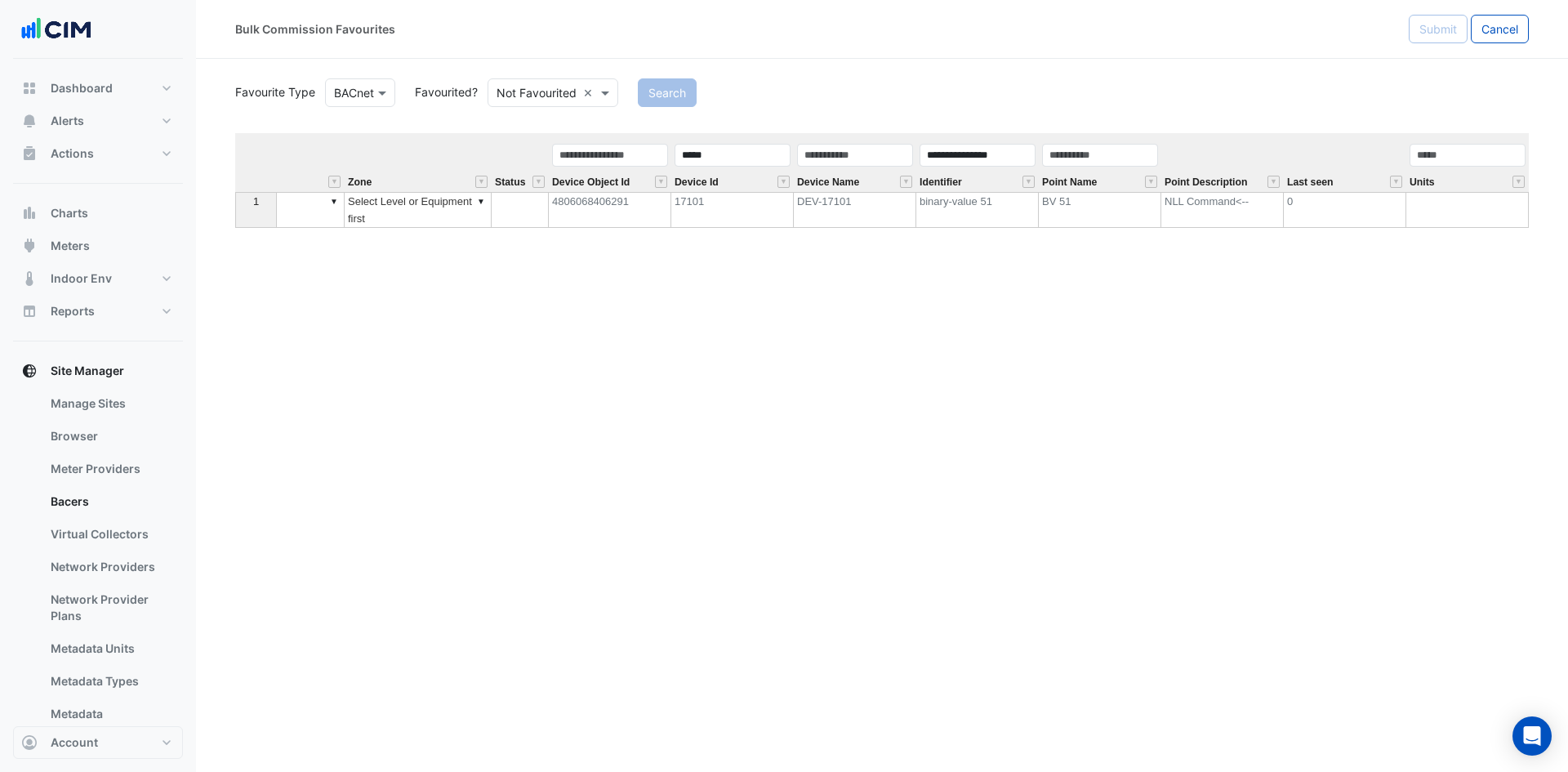
scroll to position [0, 512]
click at [714, 414] on div "Equipment Metadata Predicted Metadata Level Zone Status Device Object Id Device…" at bounding box center [881, 403] width 1293 height 540
drag, startPoint x: 1018, startPoint y: 157, endPoint x: 802, endPoint y: 175, distance: 216.7
click at [802, 175] on tr "**********" at bounding box center [626, 162] width 1806 height 59
drag, startPoint x: 752, startPoint y: 158, endPoint x: 536, endPoint y: 114, distance: 220.4
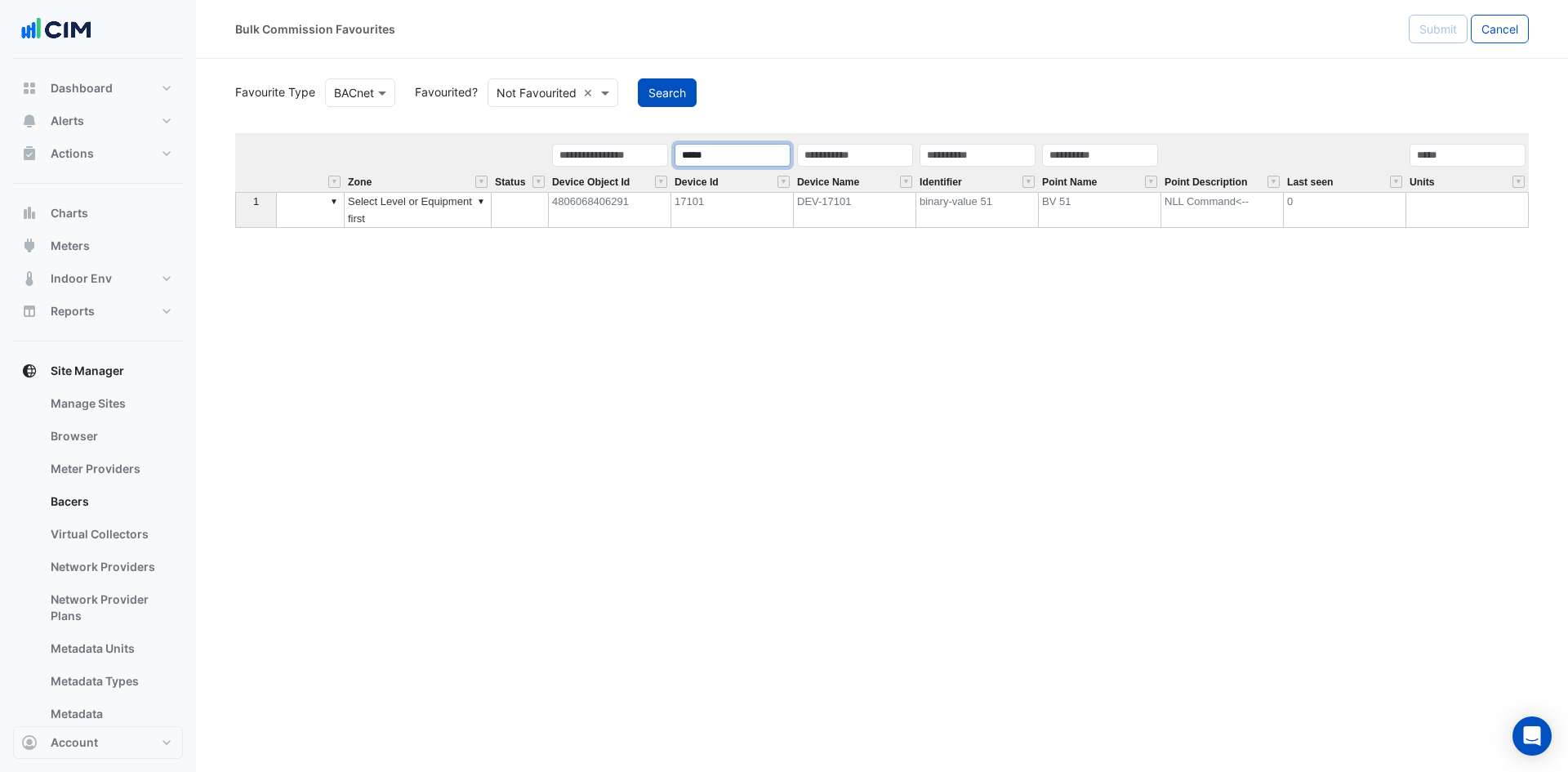
click at [563, 123] on div "Favourite Type BACnet Favourited? Not Favourited × Search Equipment Metadata Pr…" at bounding box center [881, 374] width 1293 height 599
click at [674, 99] on button "Search" at bounding box center [667, 92] width 59 height 29
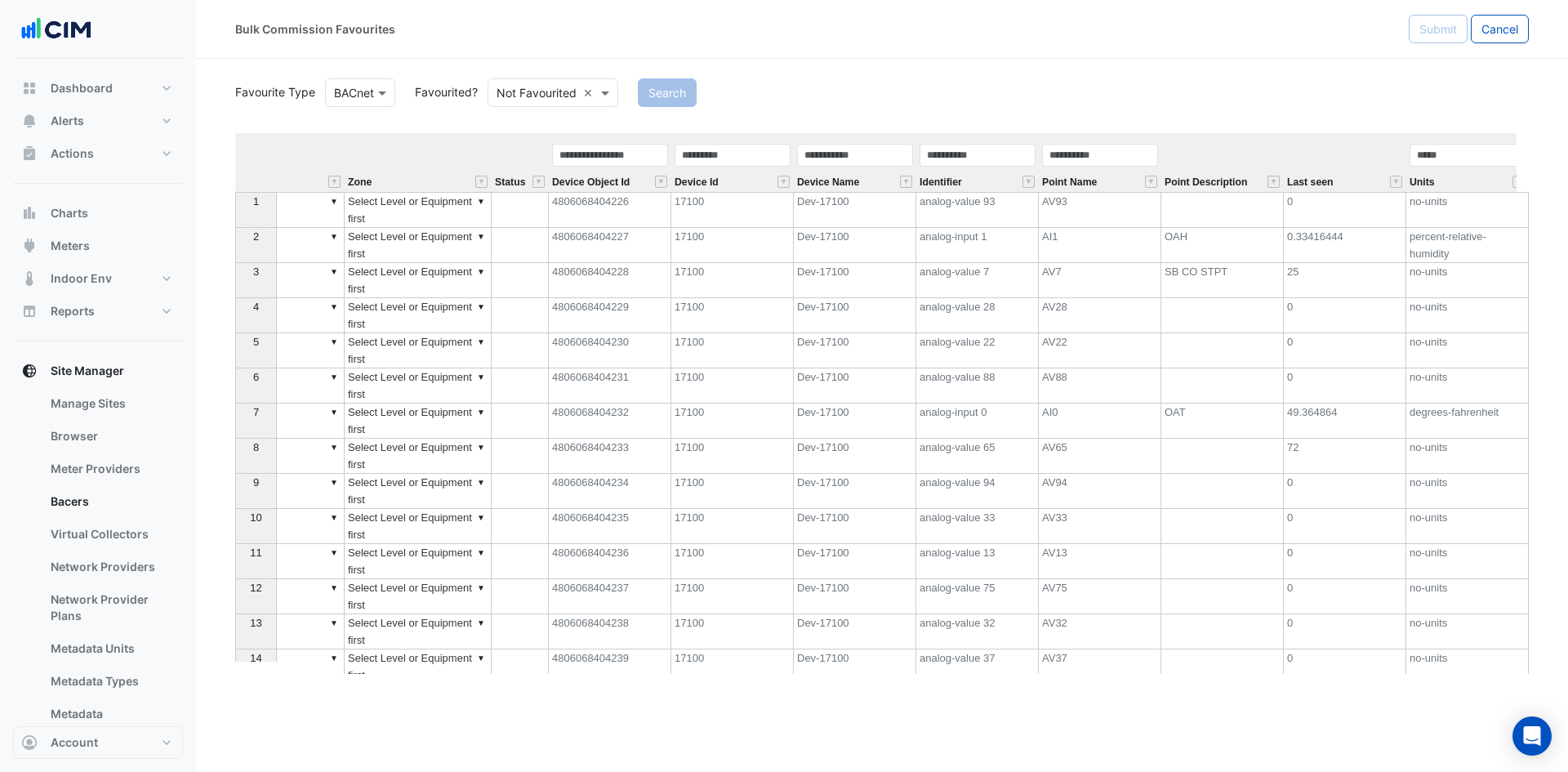
click at [1271, 173] on div "Point Description" at bounding box center [1222, 182] width 123 height 20
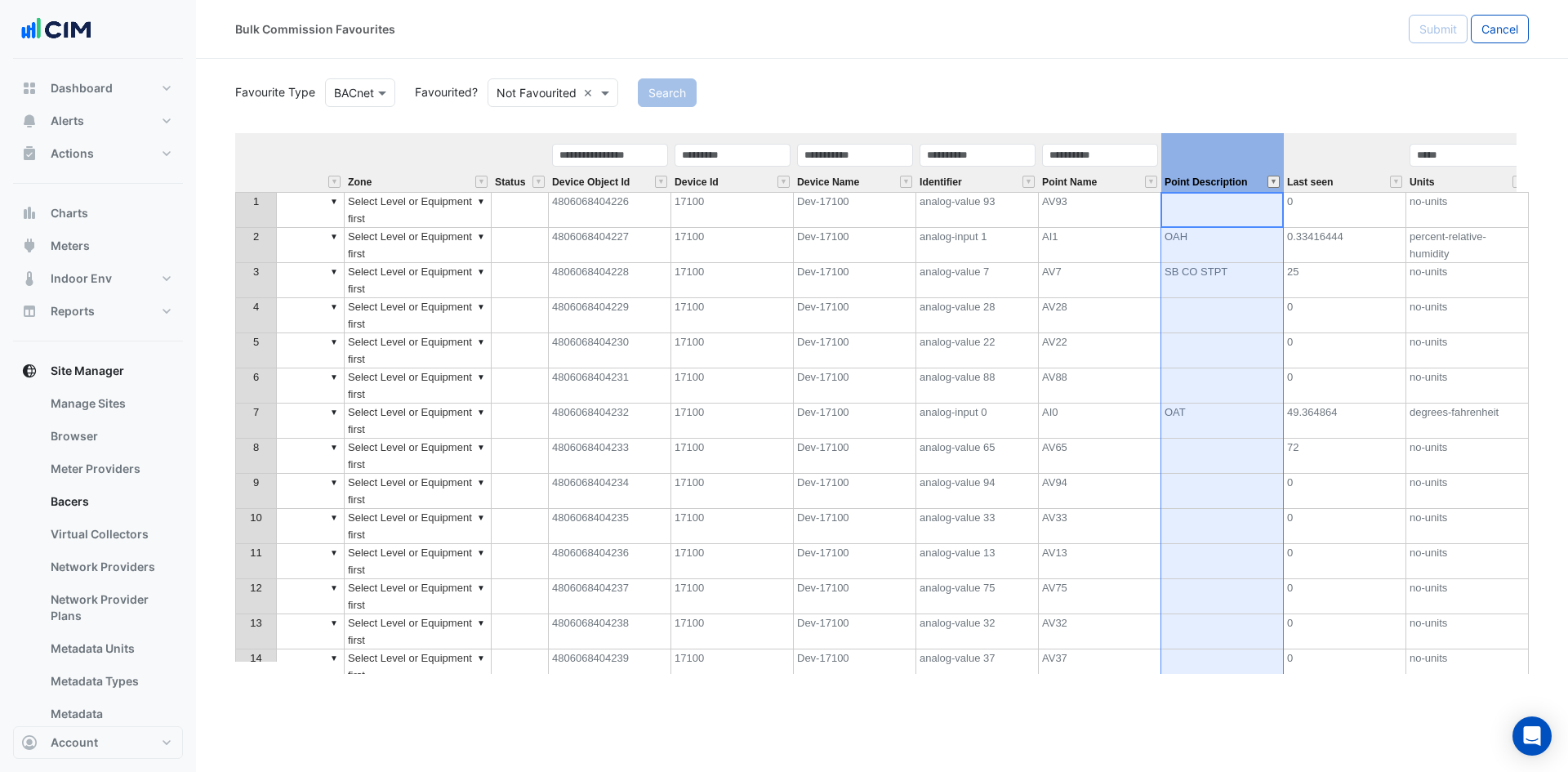
click at [1270, 180] on button "" at bounding box center [1273, 181] width 12 height 12
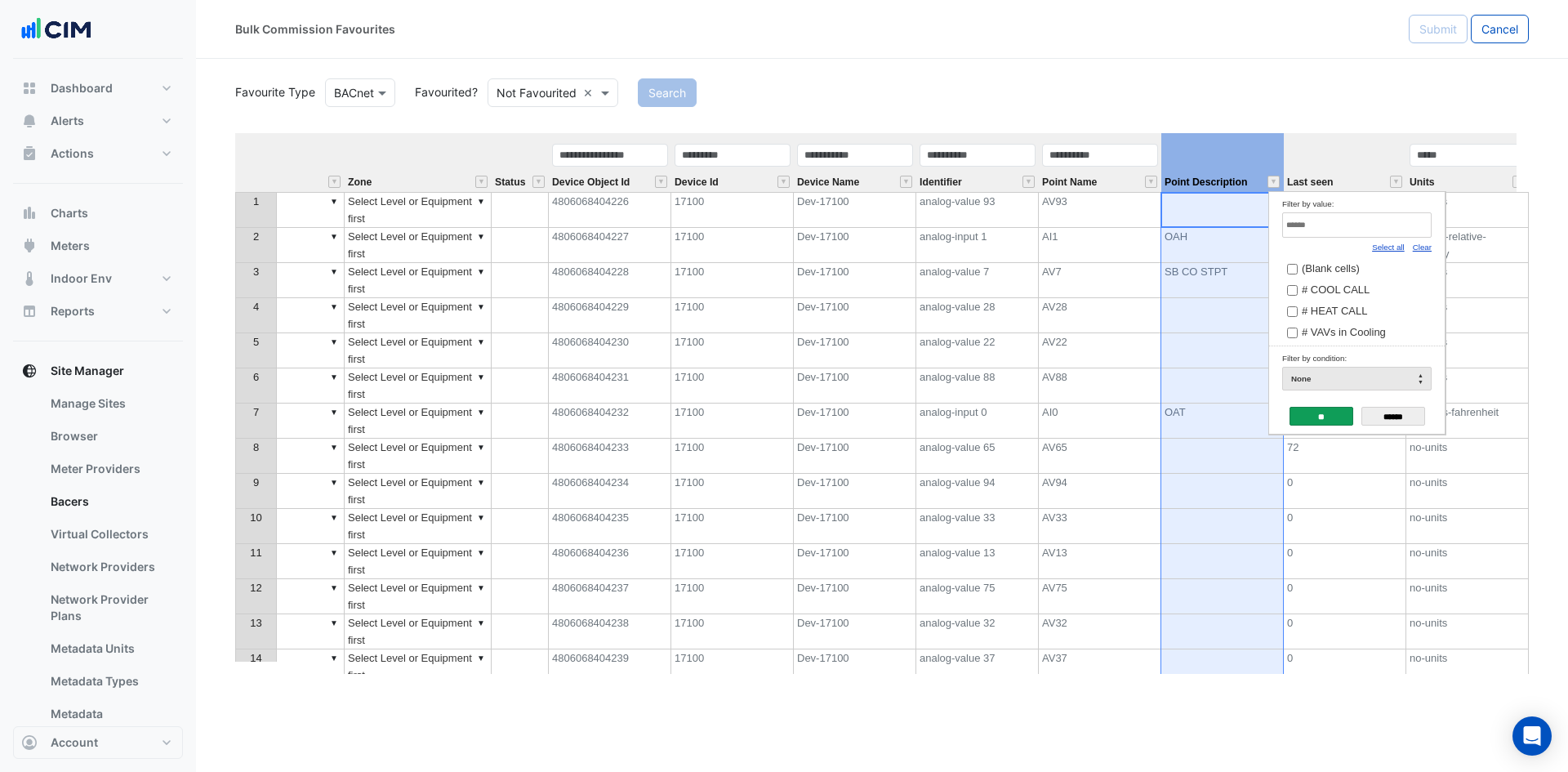
click at [1419, 244] on link "Clear" at bounding box center [1422, 247] width 18 height 9
click at [1413, 232] on input "Filter by value:" at bounding box center [1357, 224] width 149 height 25
type input "***"
click at [1384, 274] on span "NLL Command<--" at bounding box center [1343, 267] width 84 height 12
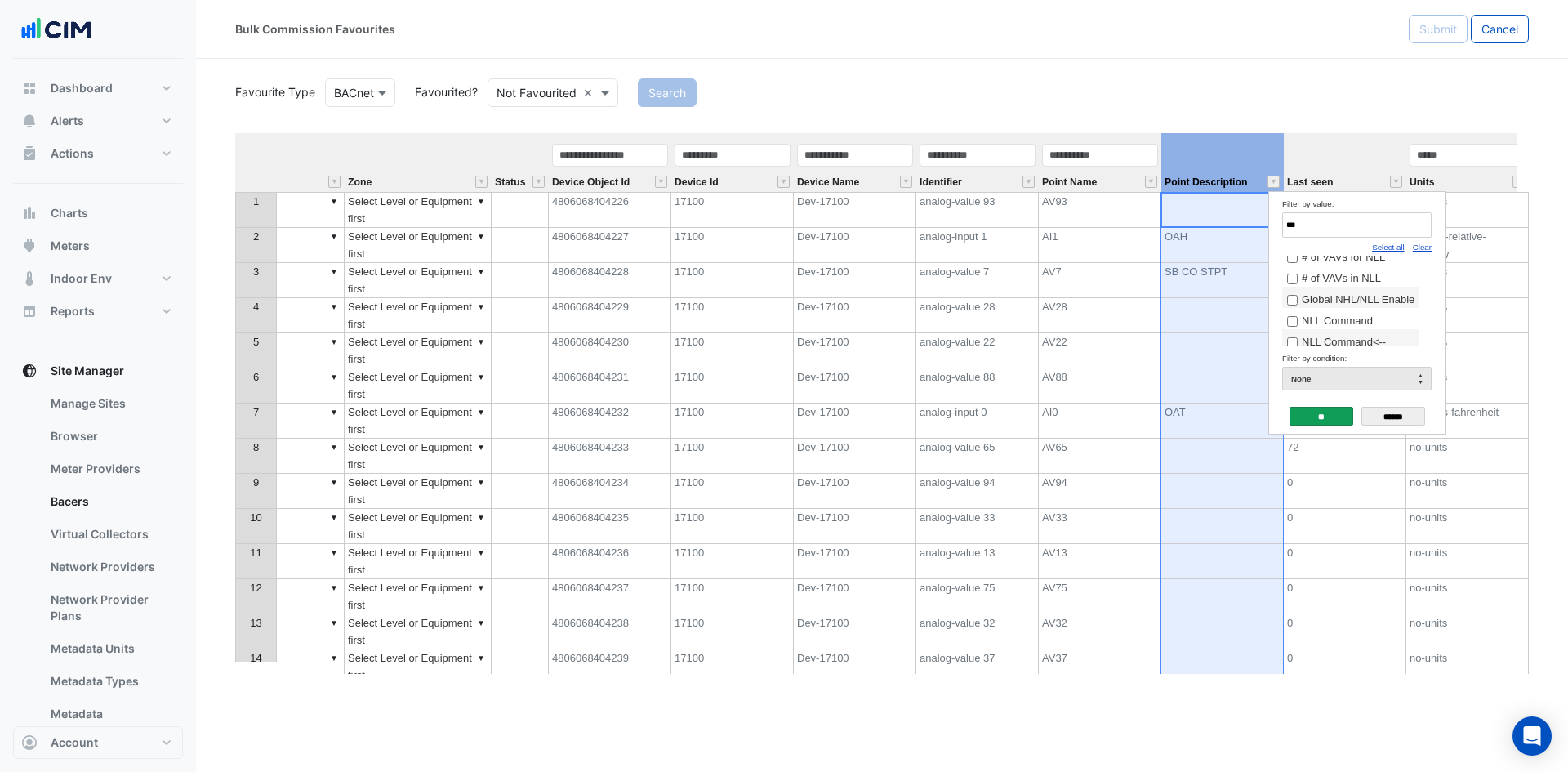
scroll to position [4, 0]
click at [1337, 332] on span "NLL Command" at bounding box center [1337, 327] width 71 height 12
click at [1315, 412] on input "**" at bounding box center [1321, 416] width 64 height 18
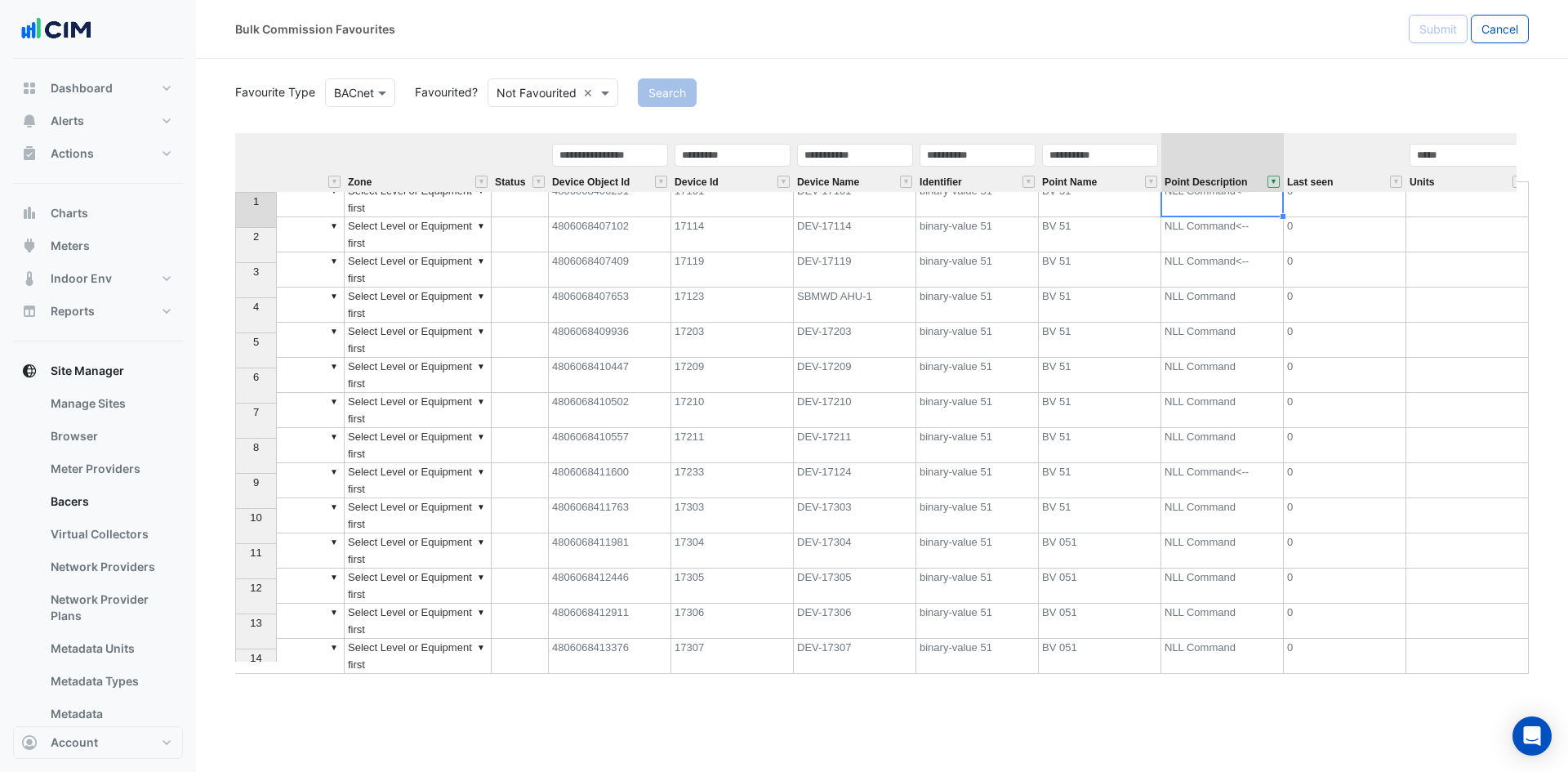
scroll to position [23, 0]
click at [704, 178] on span "Device Id" at bounding box center [697, 183] width 44 height 11
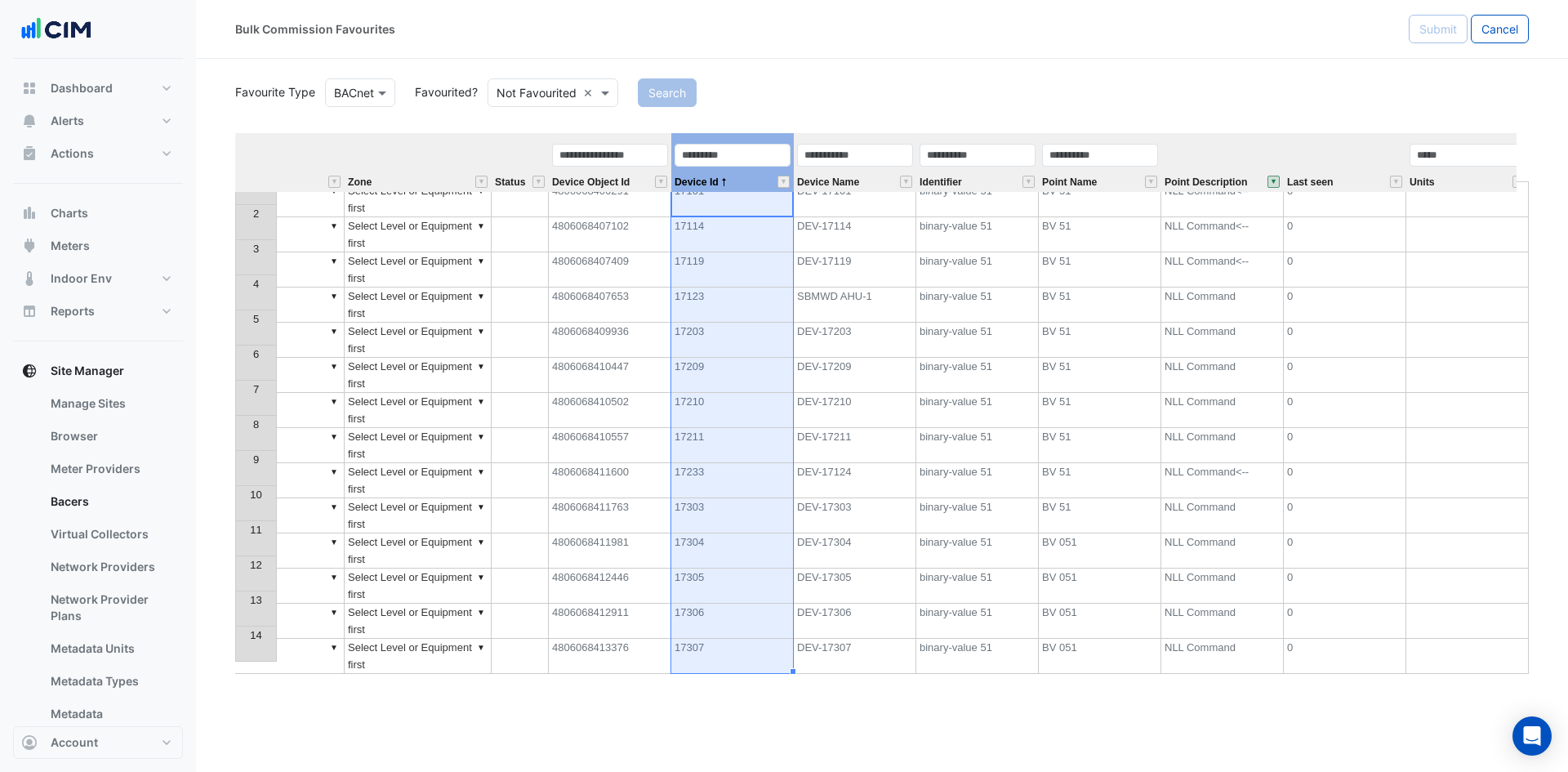
scroll to position [0, 0]
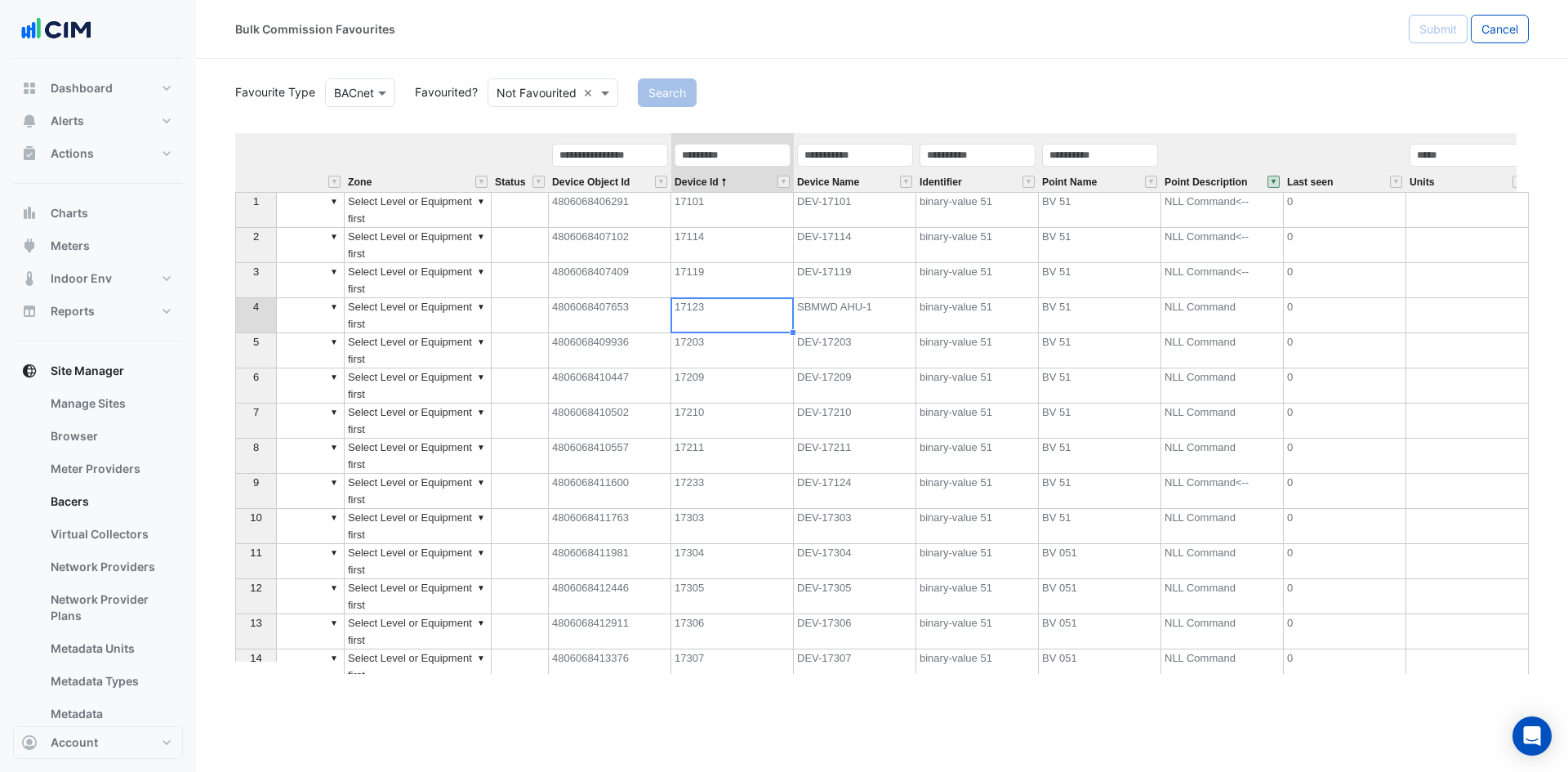
click at [719, 317] on td "17123" at bounding box center [732, 315] width 123 height 35
click at [771, 113] on div "Favourite Type BACnet Favourited? Not Favourited × Search Equipment Metadata Pr…" at bounding box center [881, 374] width 1293 height 599
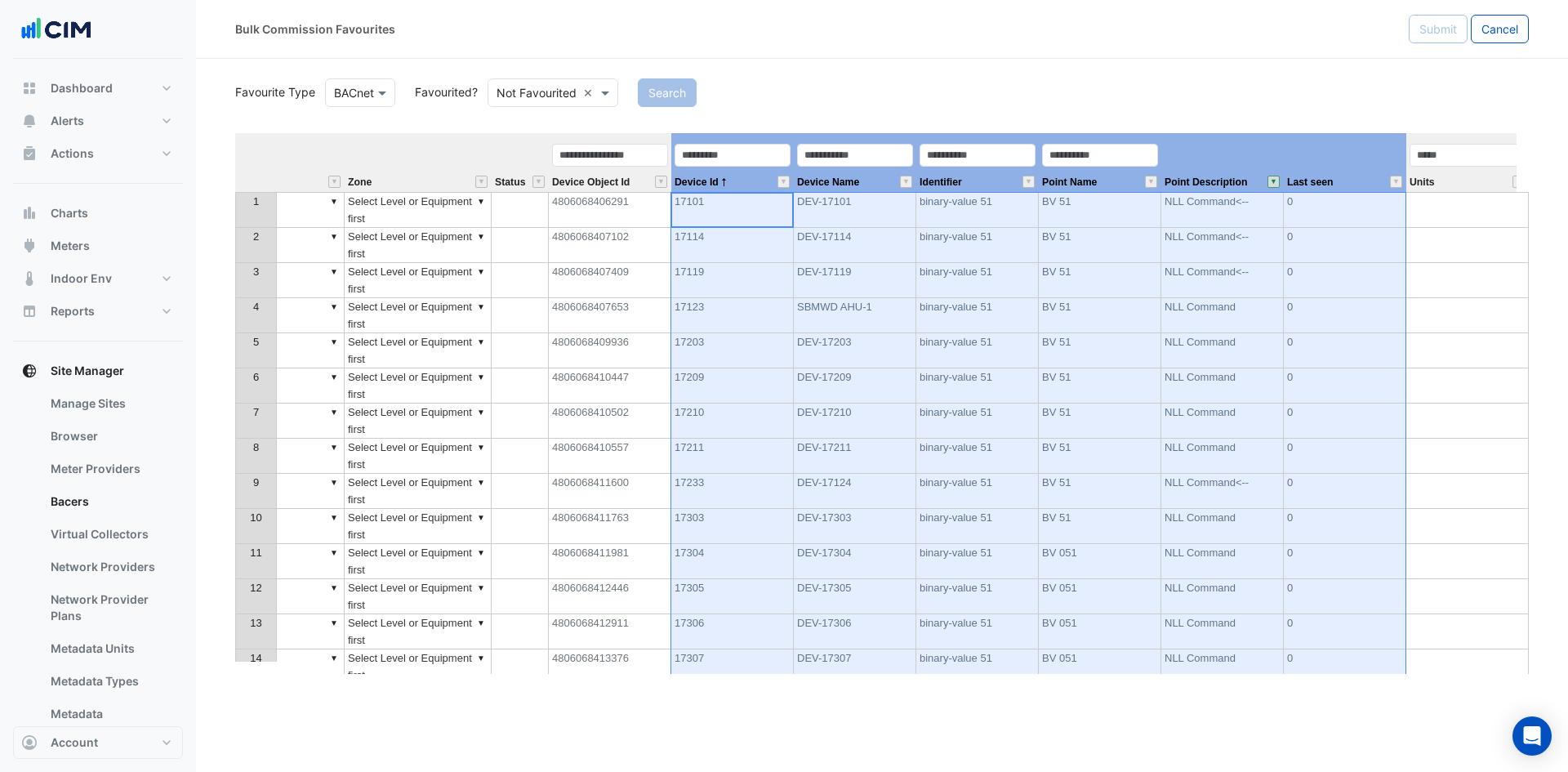
scroll to position [0, 525]
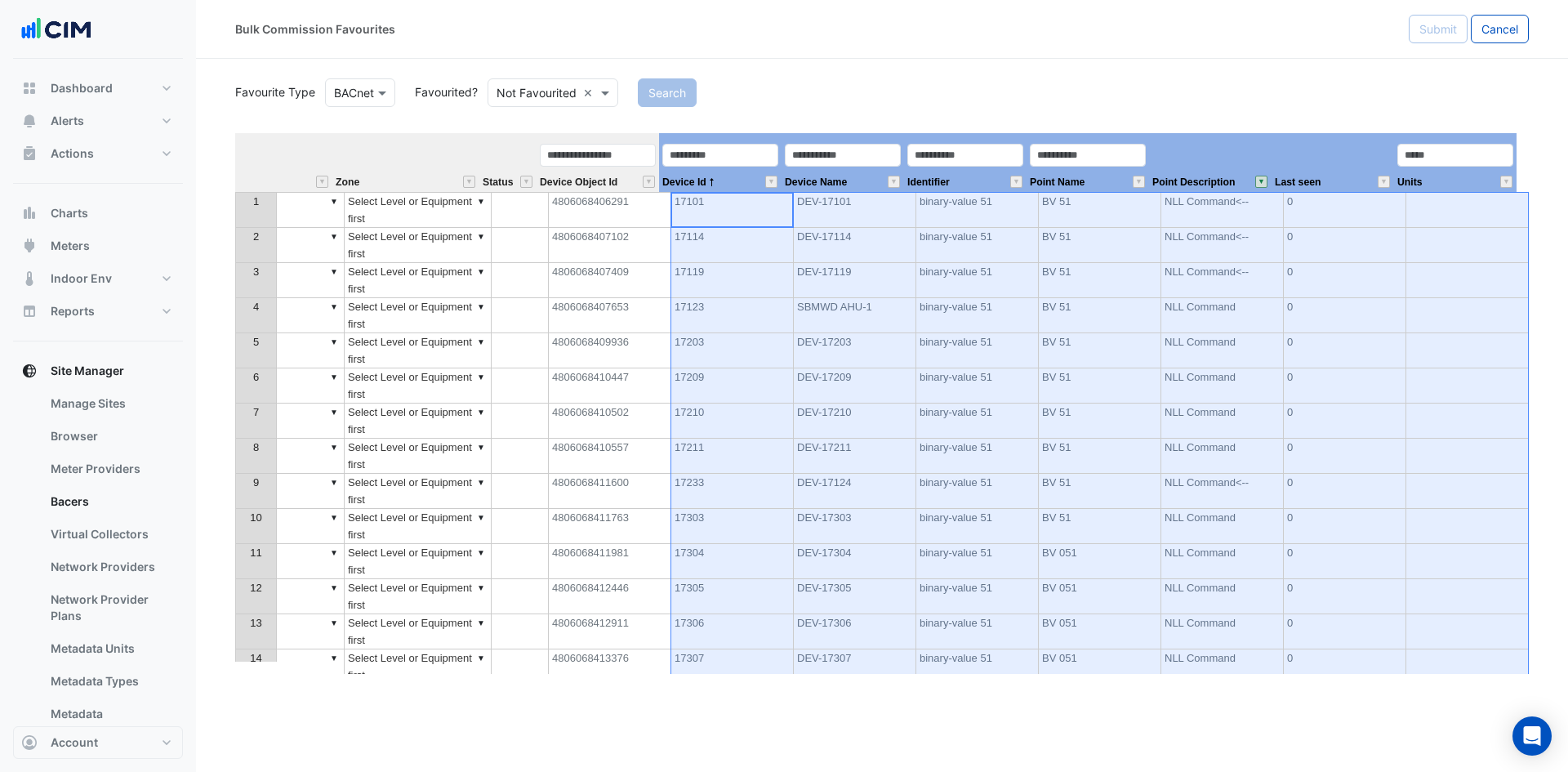
drag, startPoint x: 725, startPoint y: 137, endPoint x: 1282, endPoint y: 154, distance: 557.3
click at [1466, 168] on tr "Equipment Metadata Predicted Metadata Predicted Metadata Level Zone Status Devi…" at bounding box center [613, 162] width 1806 height 59
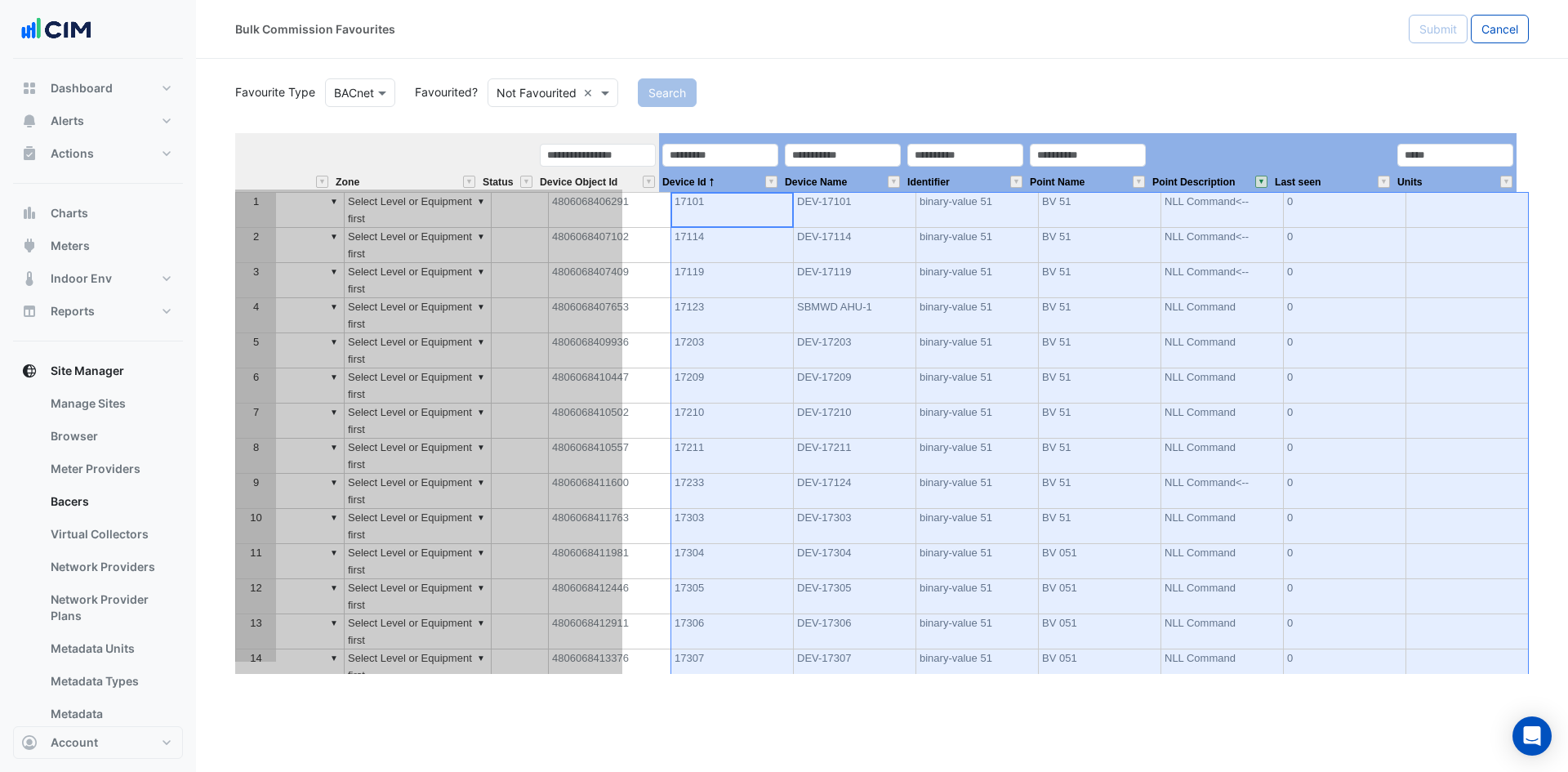
scroll to position [0, 0]
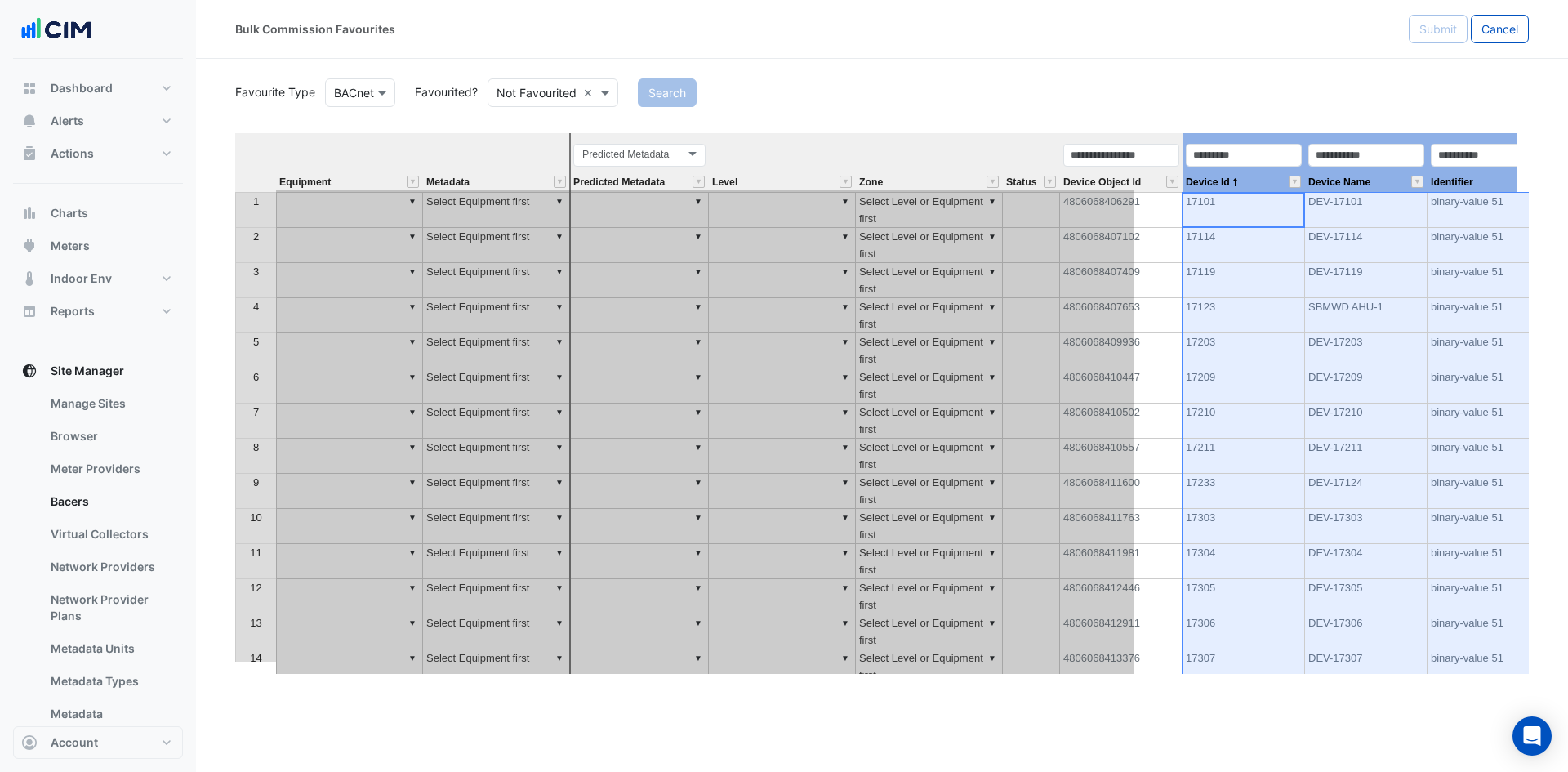
drag, startPoint x: 1276, startPoint y: 154, endPoint x: 591, endPoint y: 226, distance: 688.8
click at [591, 226] on div "Equipment Metadata Predicted Metadata Level Zone Status Device Object Id Device…" at bounding box center [881, 403] width 1293 height 540
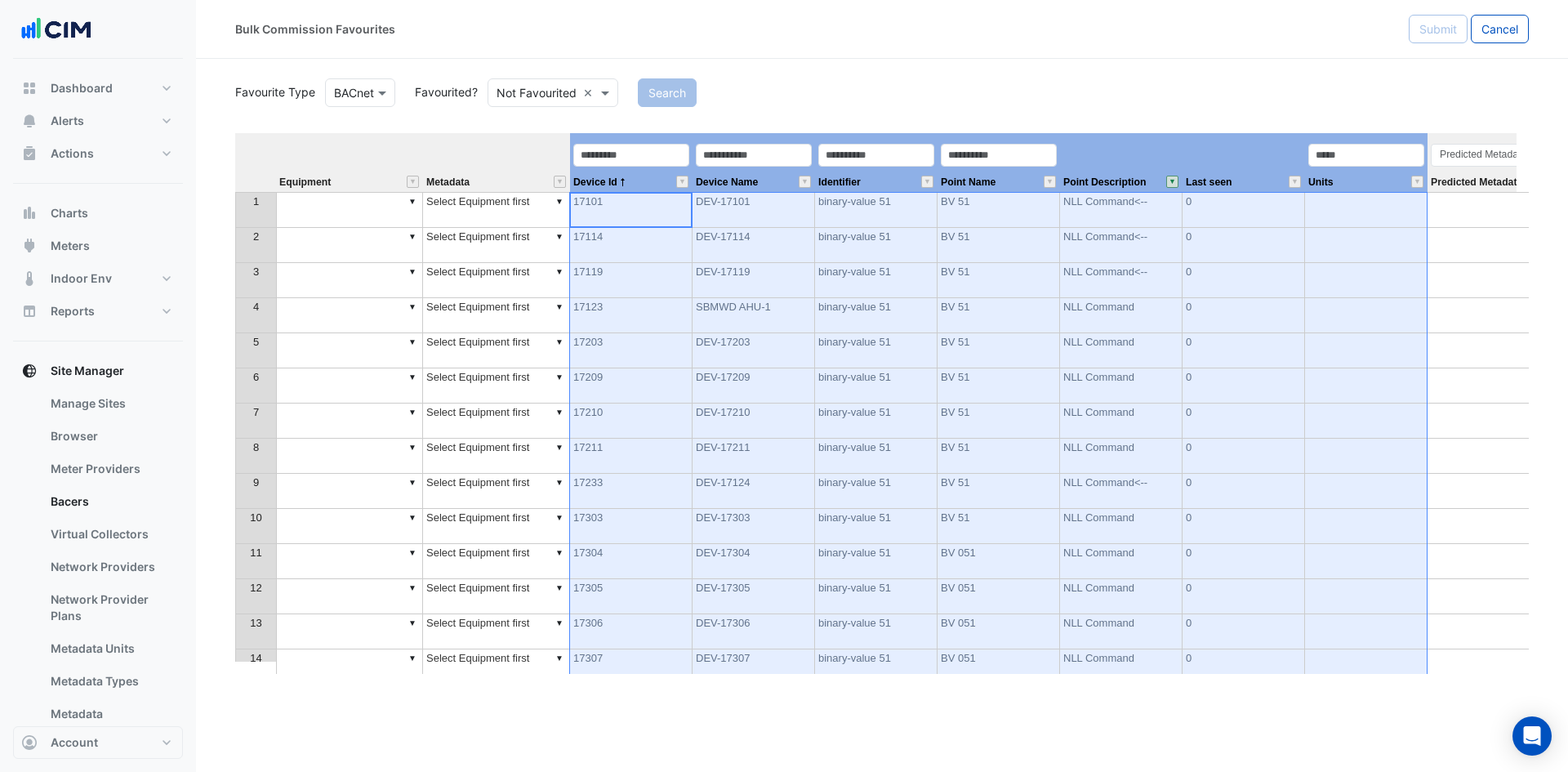
click at [333, 319] on td "▼" at bounding box center [348, 315] width 147 height 35
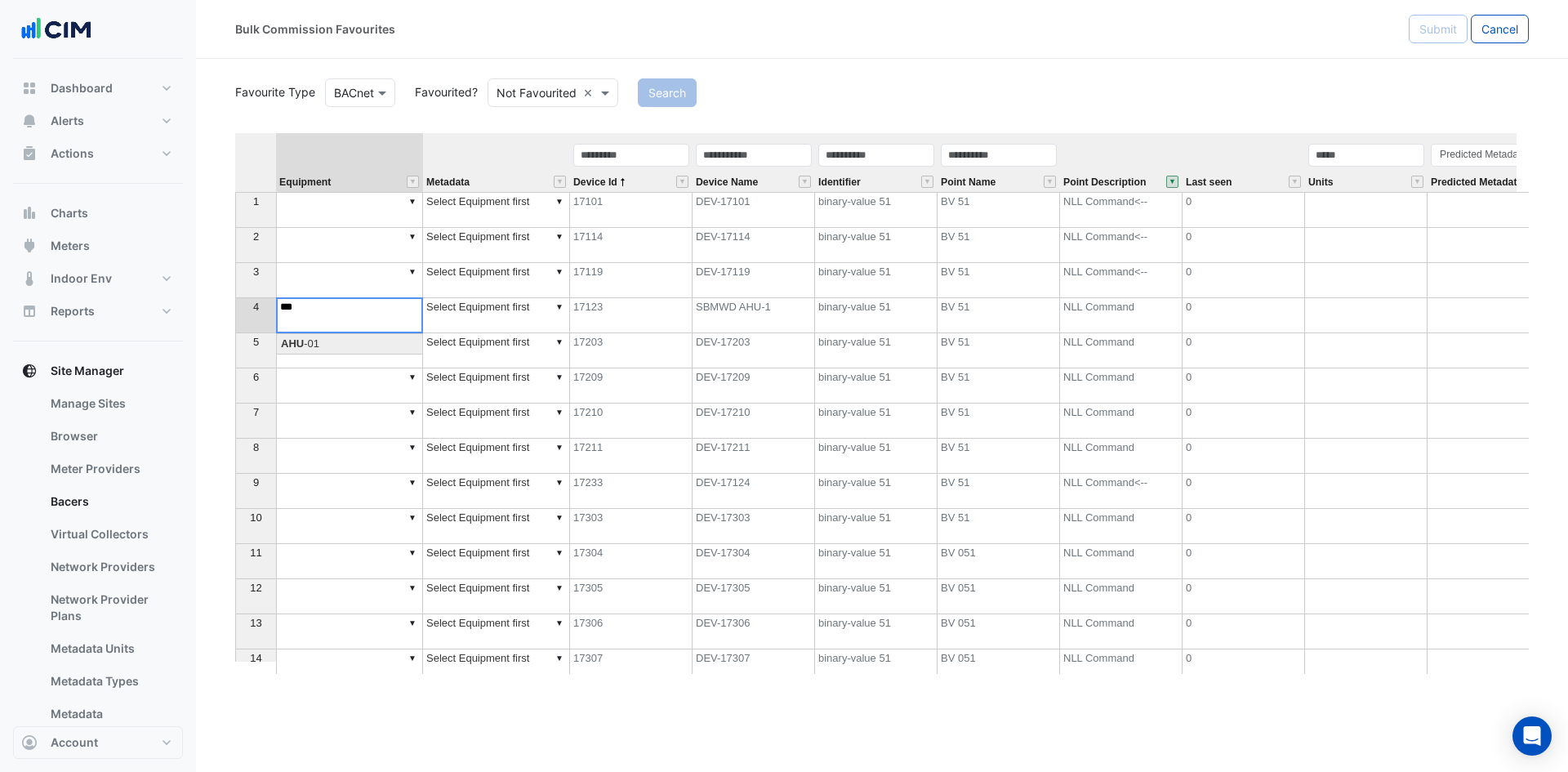
type textarea "******"
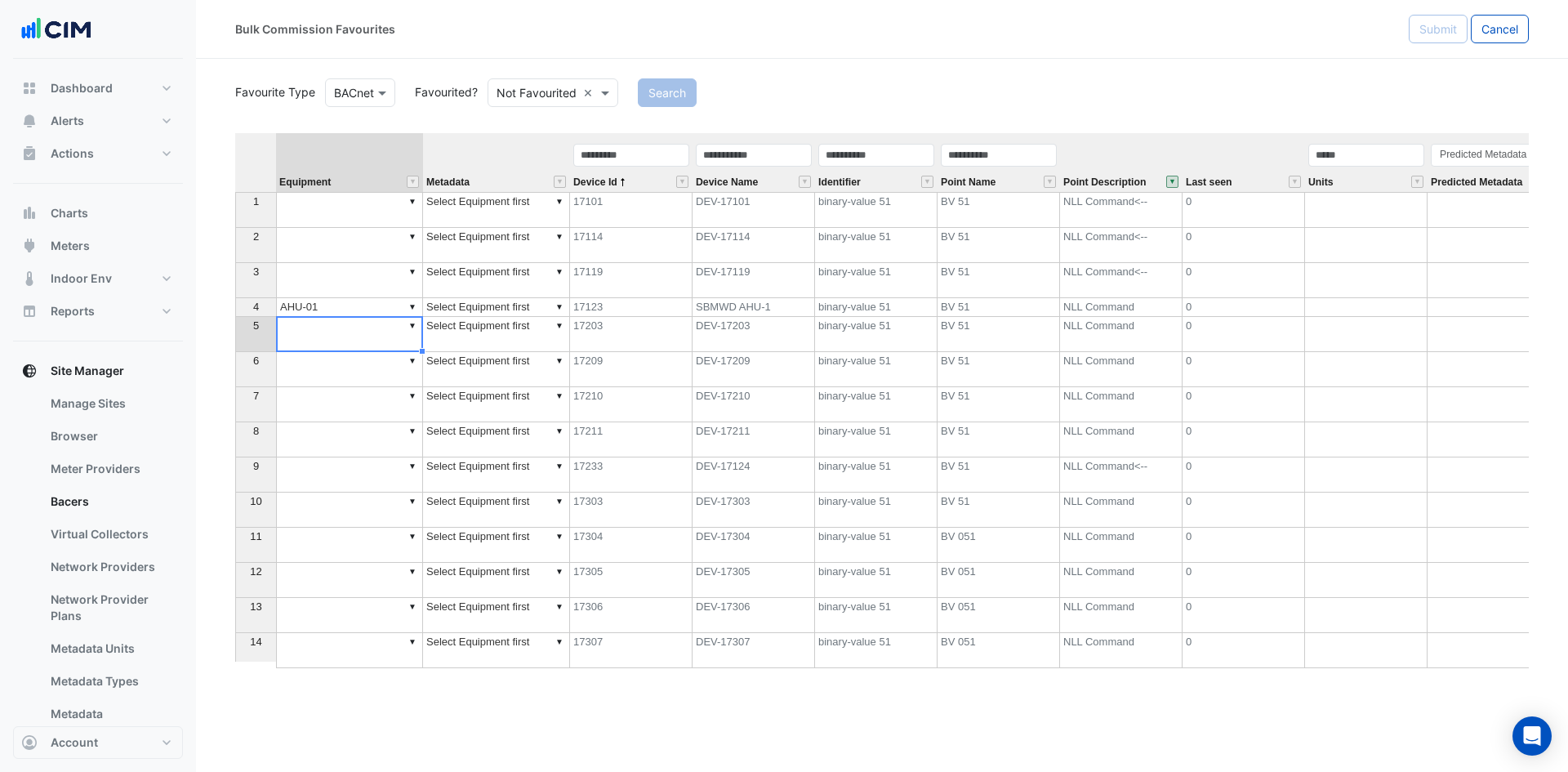
click at [479, 309] on td "▼ Select Equipment first" at bounding box center [496, 307] width 147 height 18
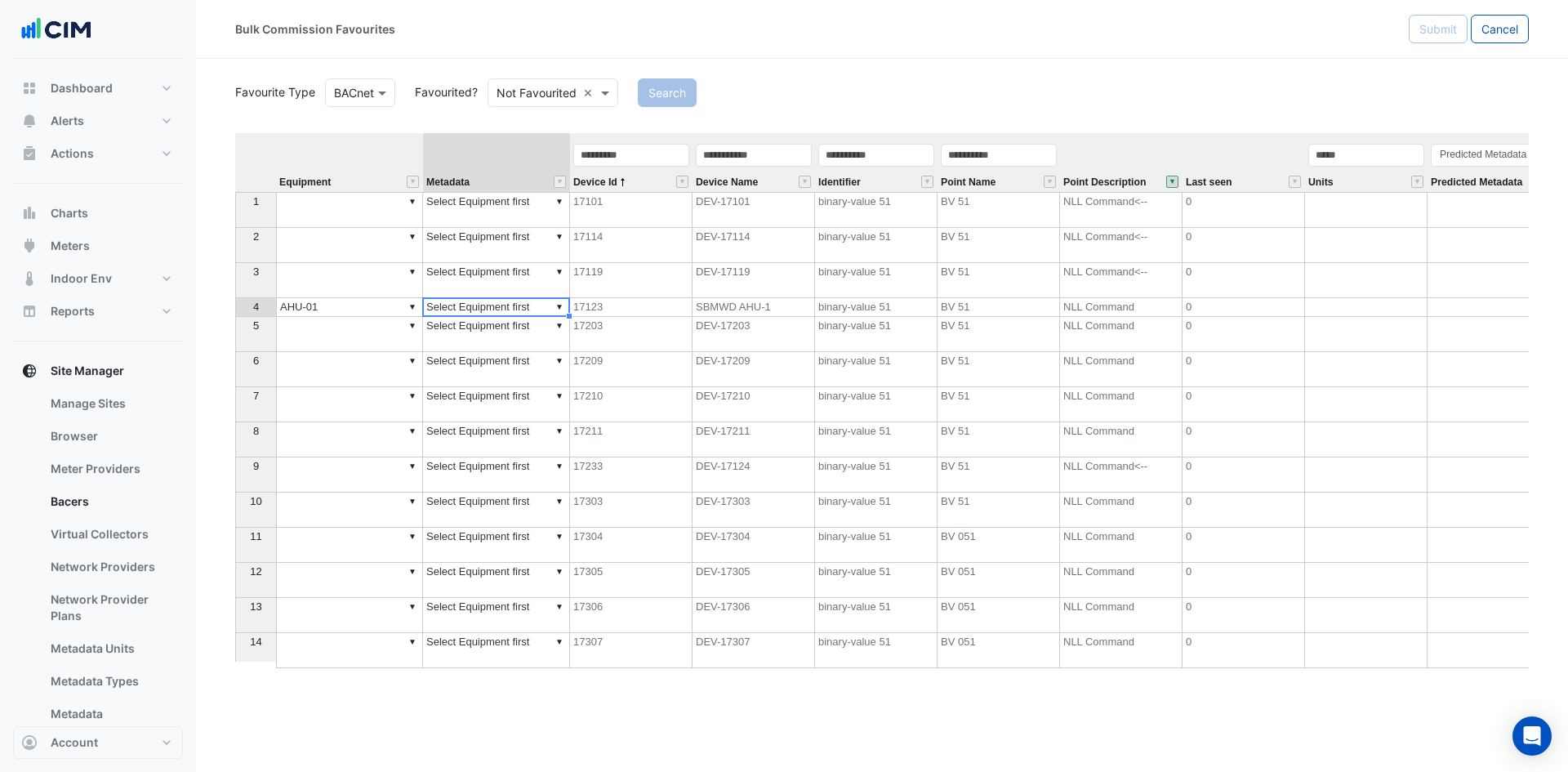
click at [459, 311] on td "▼ Select Equipment first" at bounding box center [496, 307] width 147 height 18
click at [514, 351] on div "Equipment Metadata Device Id Device Name Identifier Point Name Point Descriptio…" at bounding box center [881, 403] width 1293 height 540
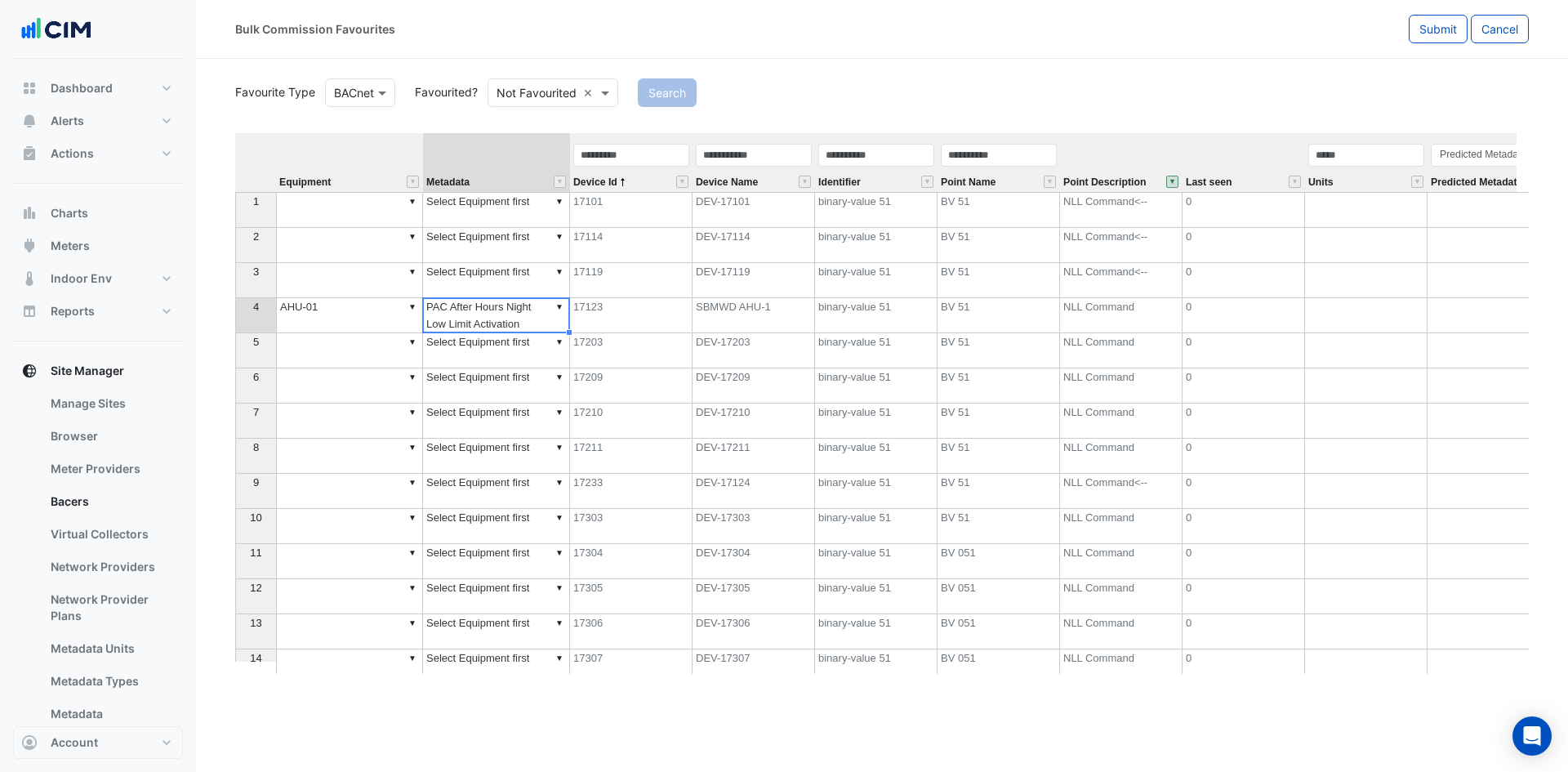
type textarea "**********"
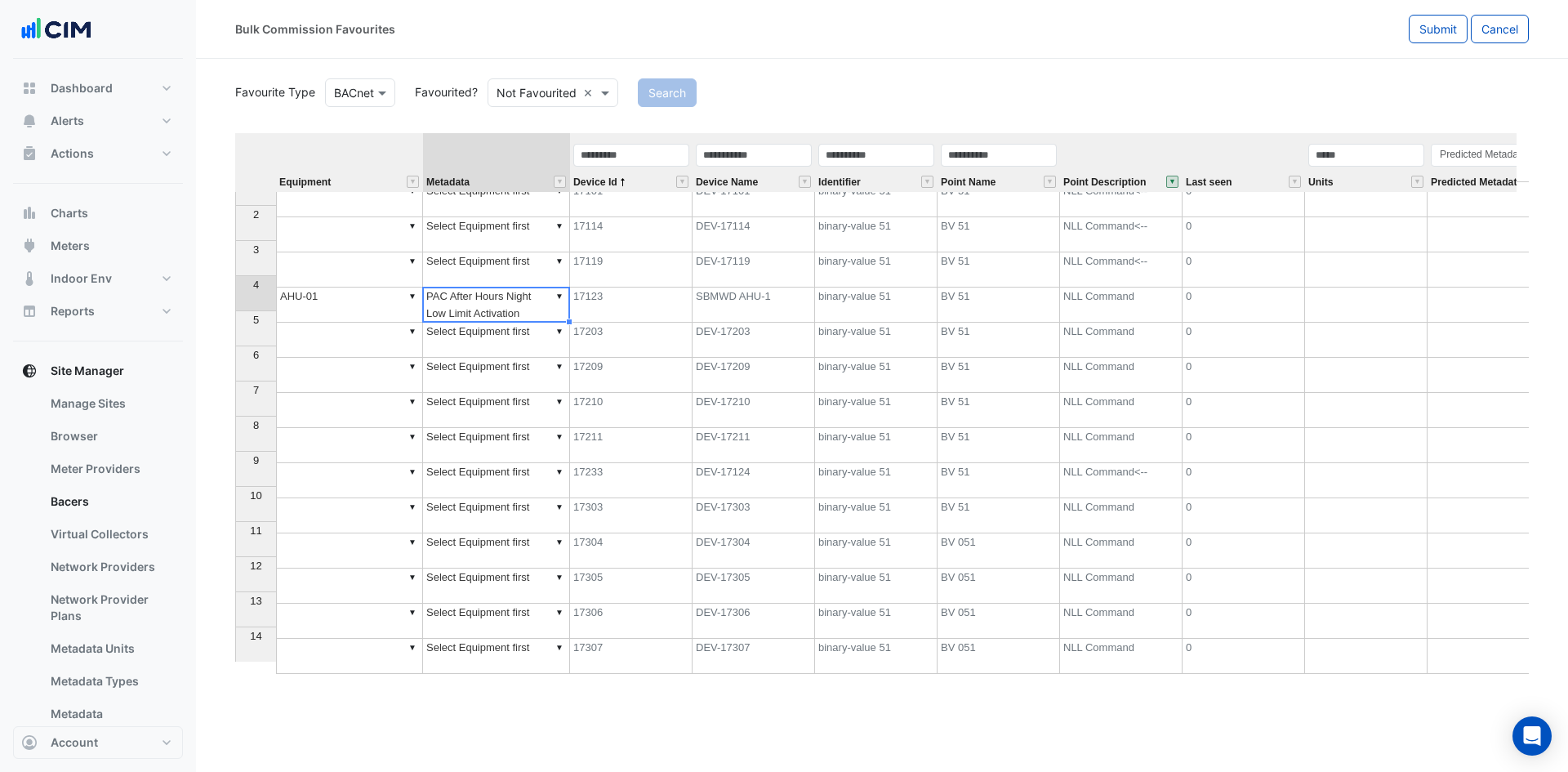
scroll to position [23, 0]
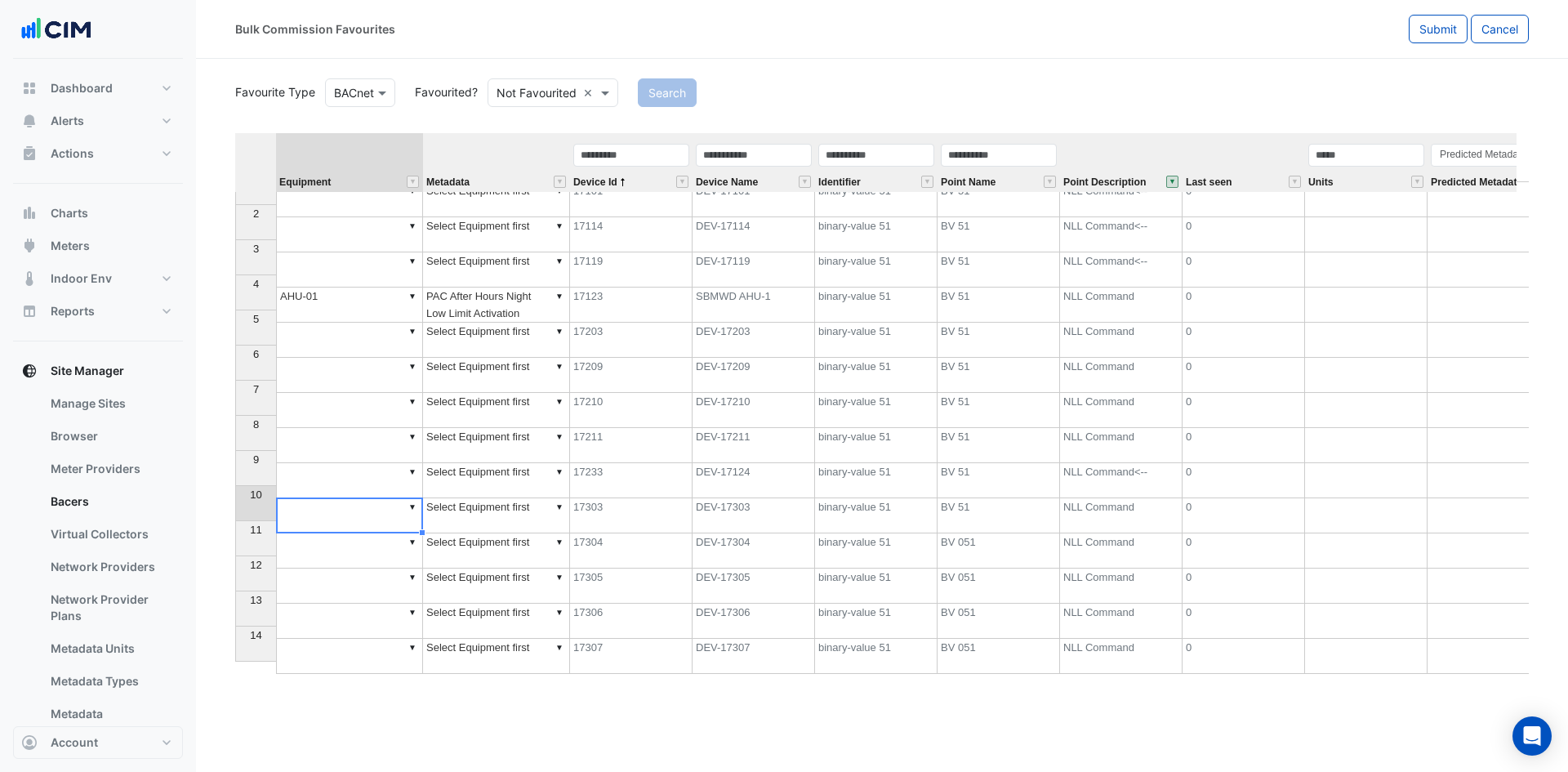
click at [344, 503] on td "▼" at bounding box center [348, 516] width 147 height 35
click at [304, 540] on div "Equipment Metadata Device Id Device Name Identifier Point Name Point Descriptio…" at bounding box center [881, 403] width 1293 height 540
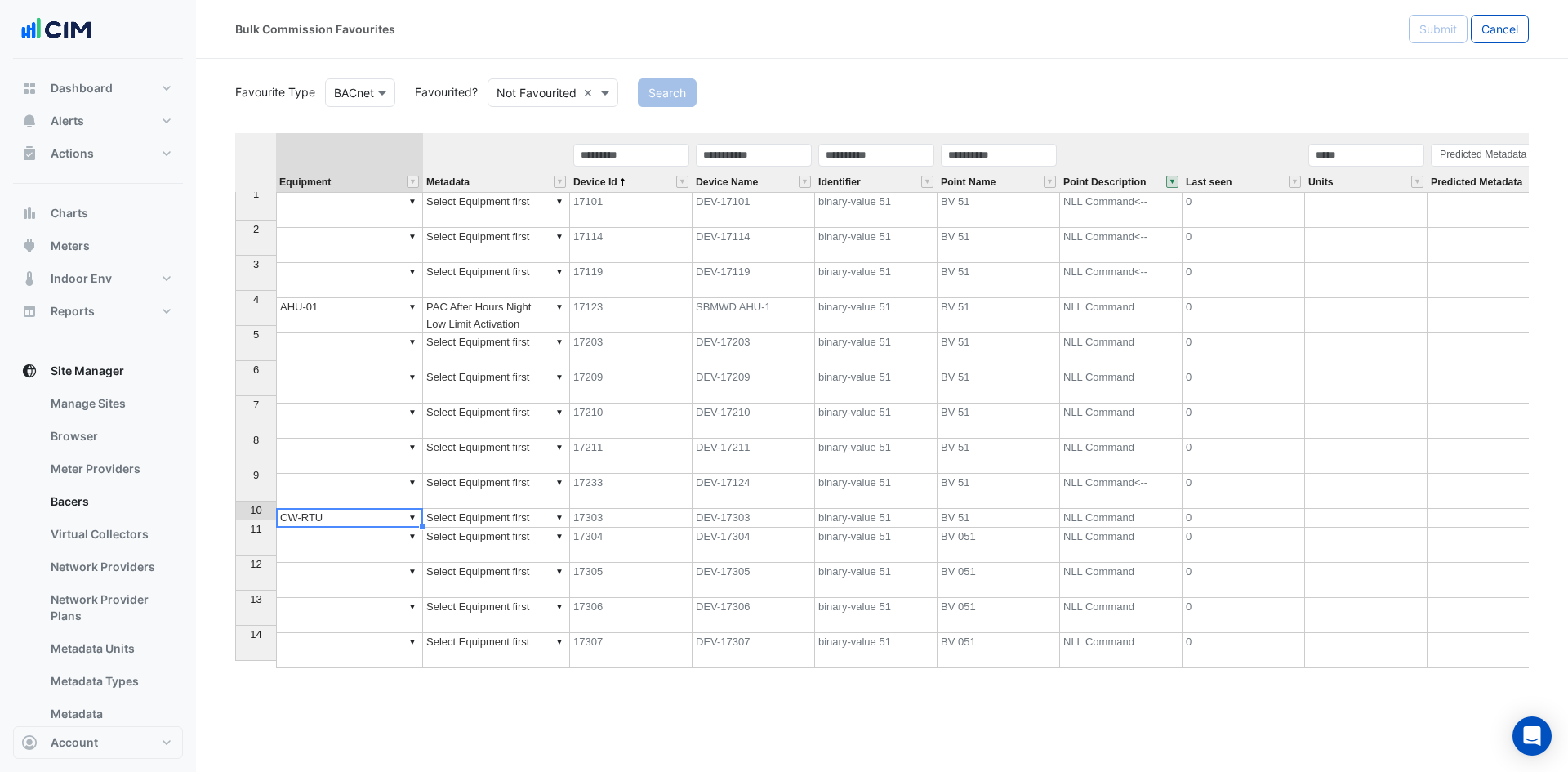
scroll to position [7, 0]
type textarea "******"
click at [336, 210] on td "▼" at bounding box center [348, 209] width 147 height 36
type textarea "******"
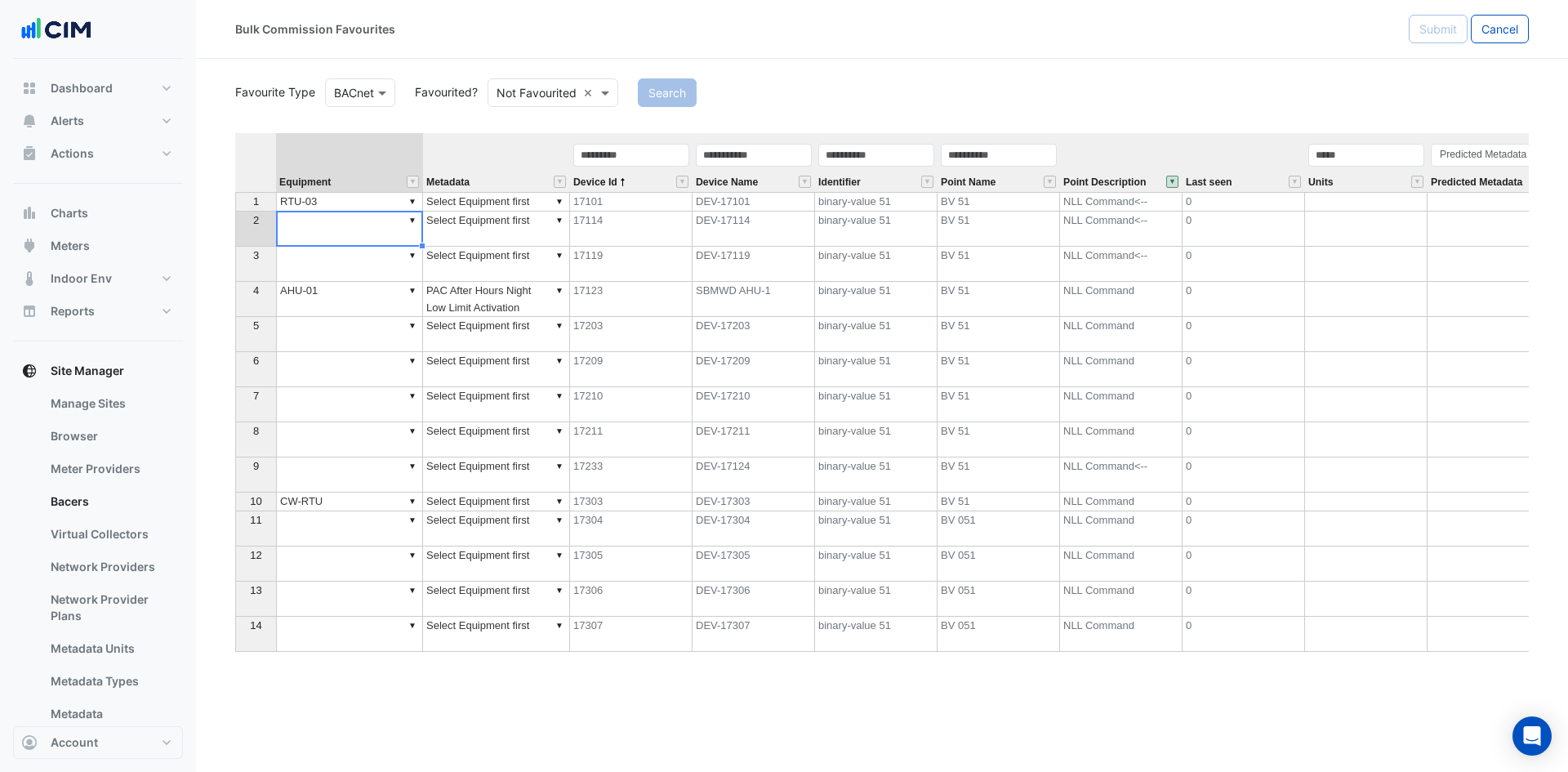
click at [264, 337] on th "5" at bounding box center [255, 335] width 41 height 35
click at [333, 335] on td "▼" at bounding box center [348, 335] width 147 height 35
type textarea "******"
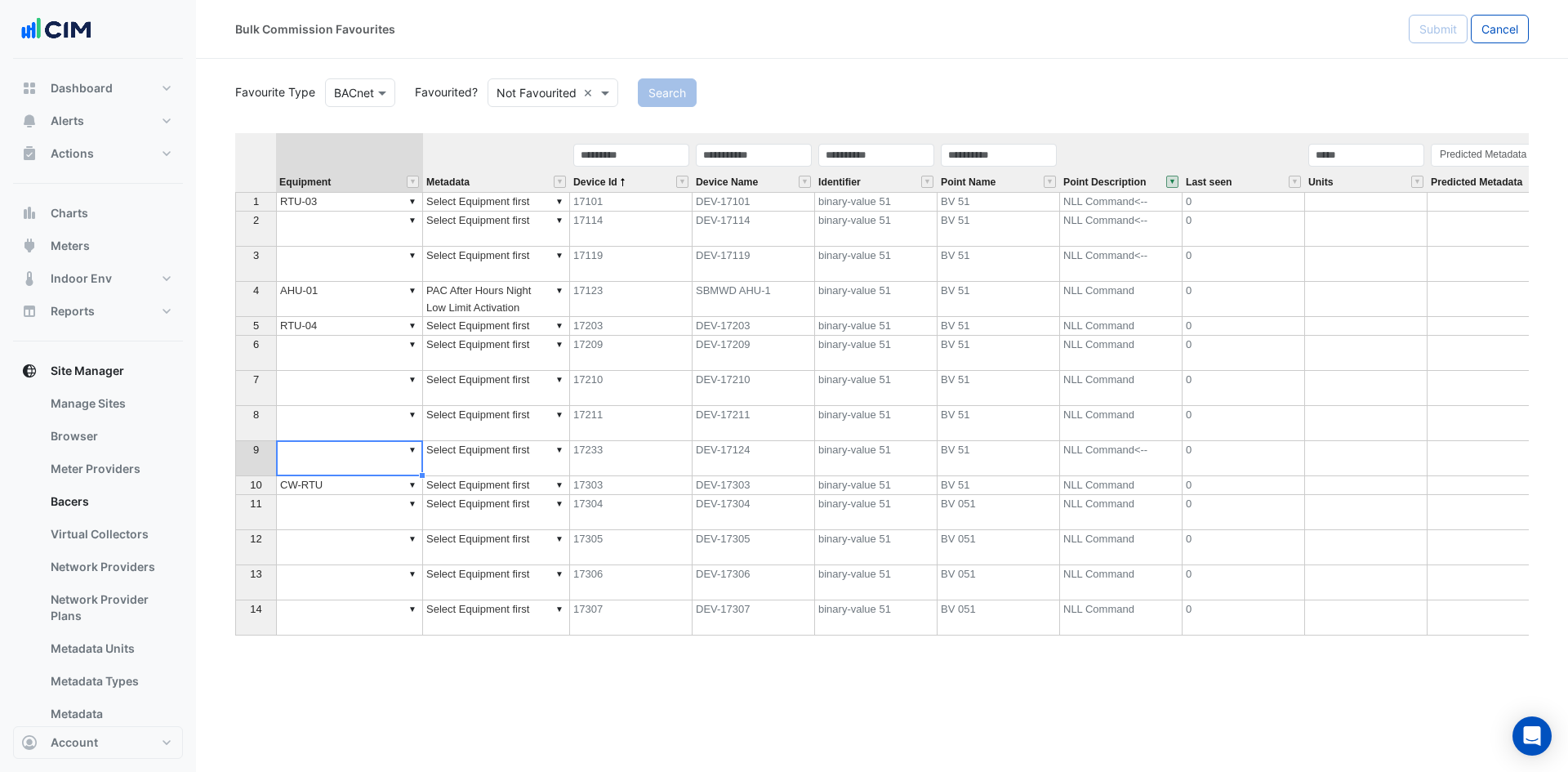
click at [357, 463] on td "▼" at bounding box center [348, 458] width 147 height 35
click at [357, 462] on td "▼" at bounding box center [348, 458] width 147 height 35
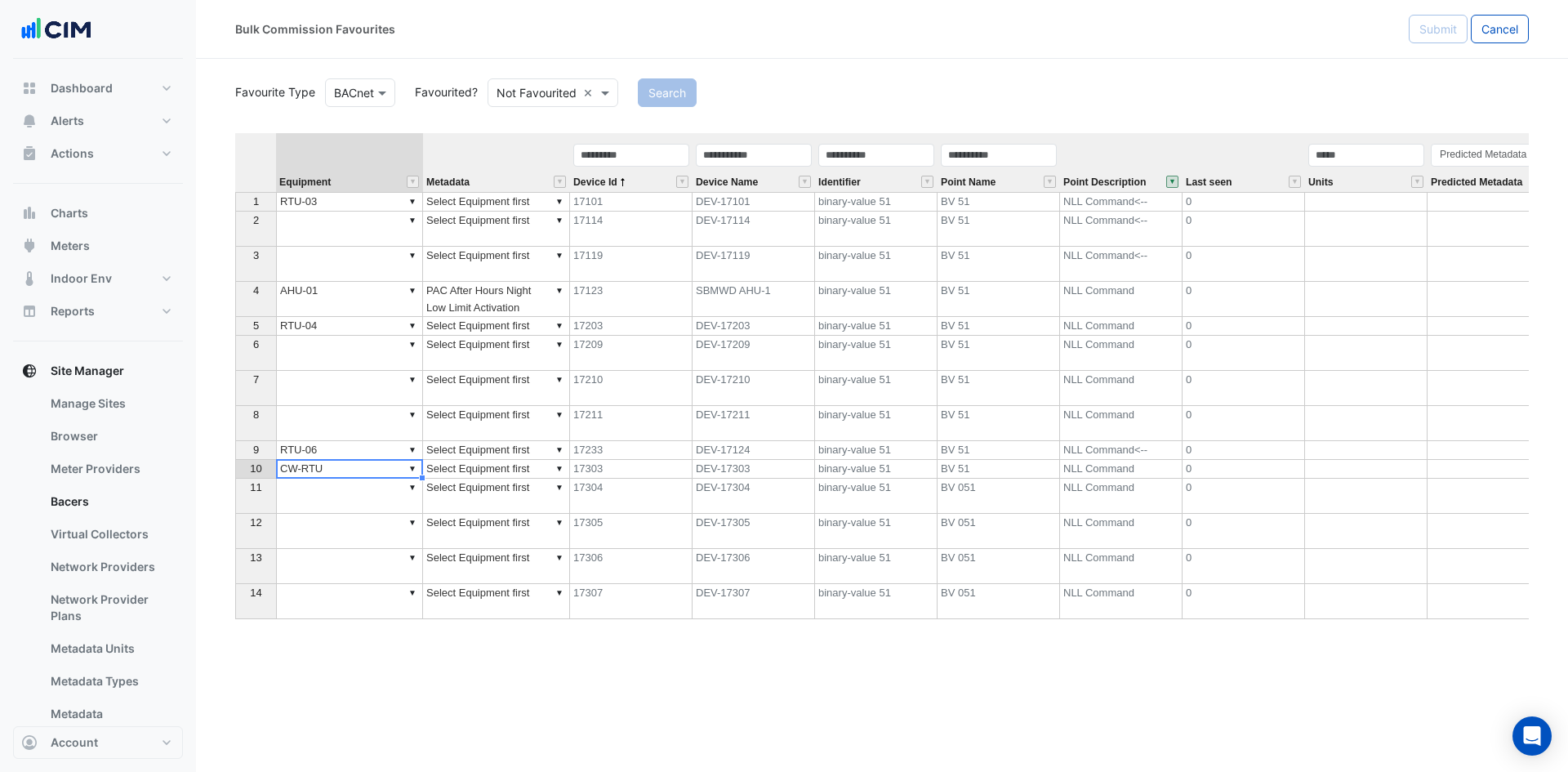
type textarea "******"
click at [366, 243] on td "▼" at bounding box center [348, 229] width 147 height 35
type textarea "******"
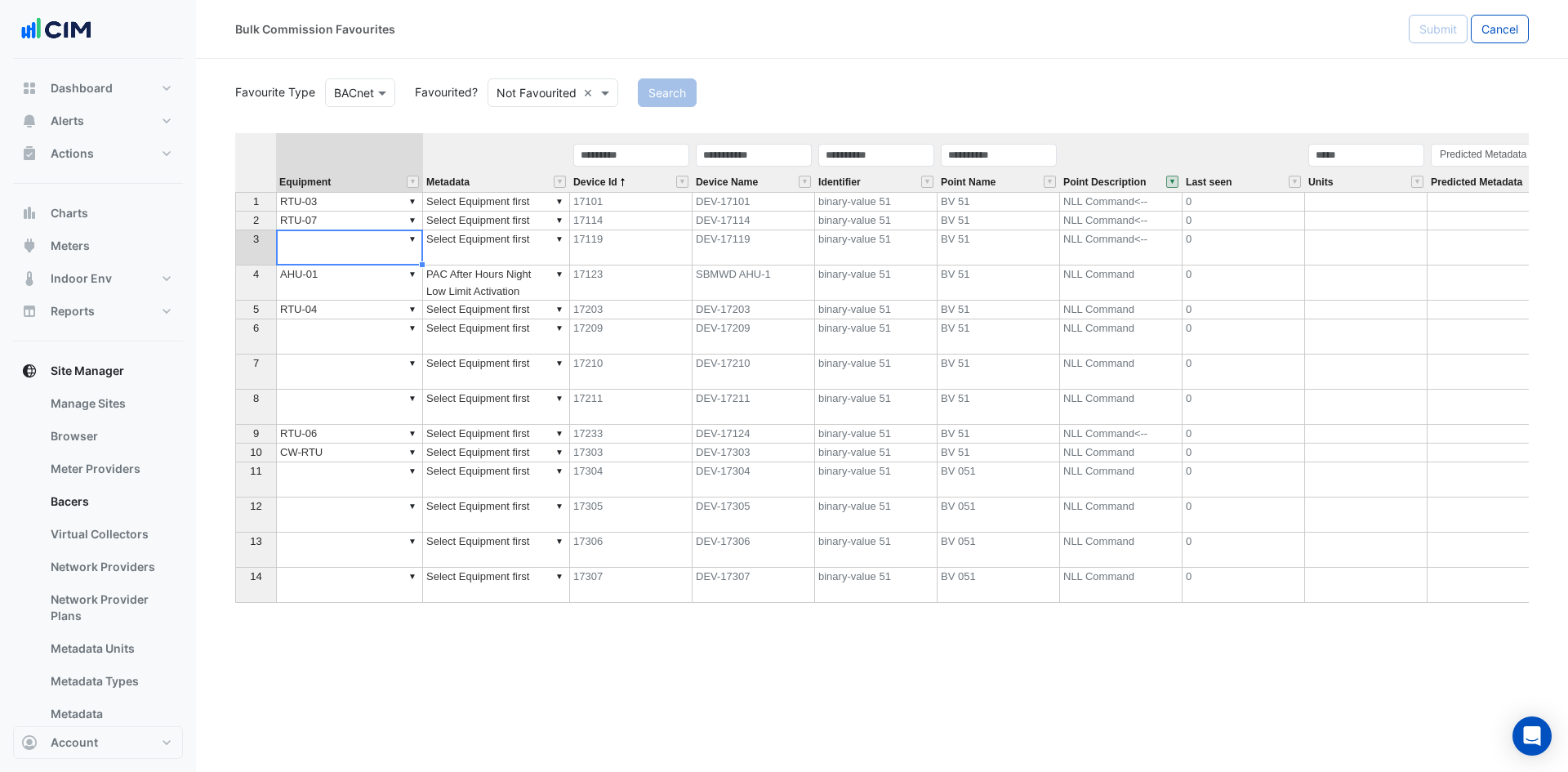
click at [312, 237] on td "▼" at bounding box center [348, 248] width 147 height 35
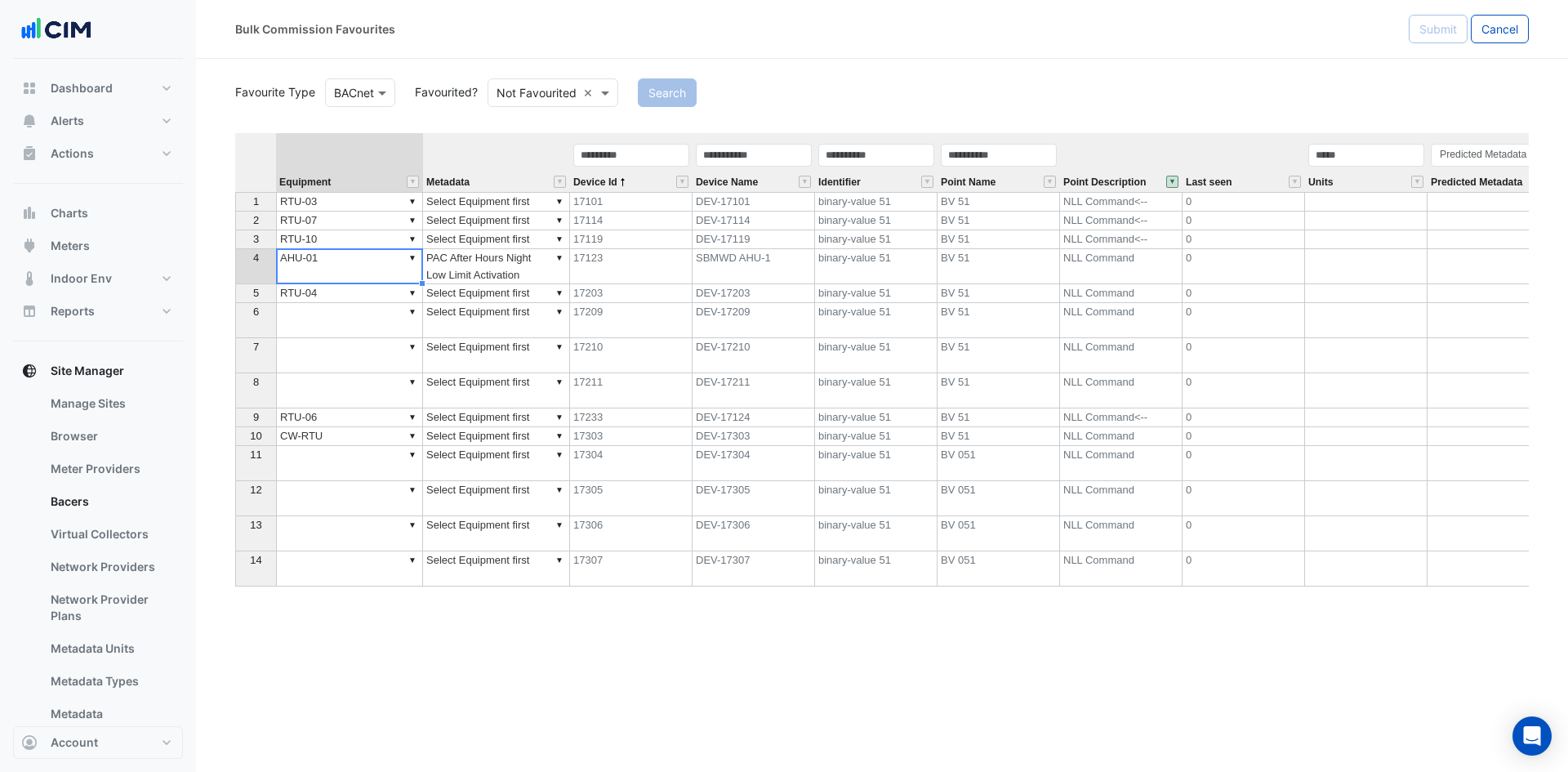
type textarea "******"
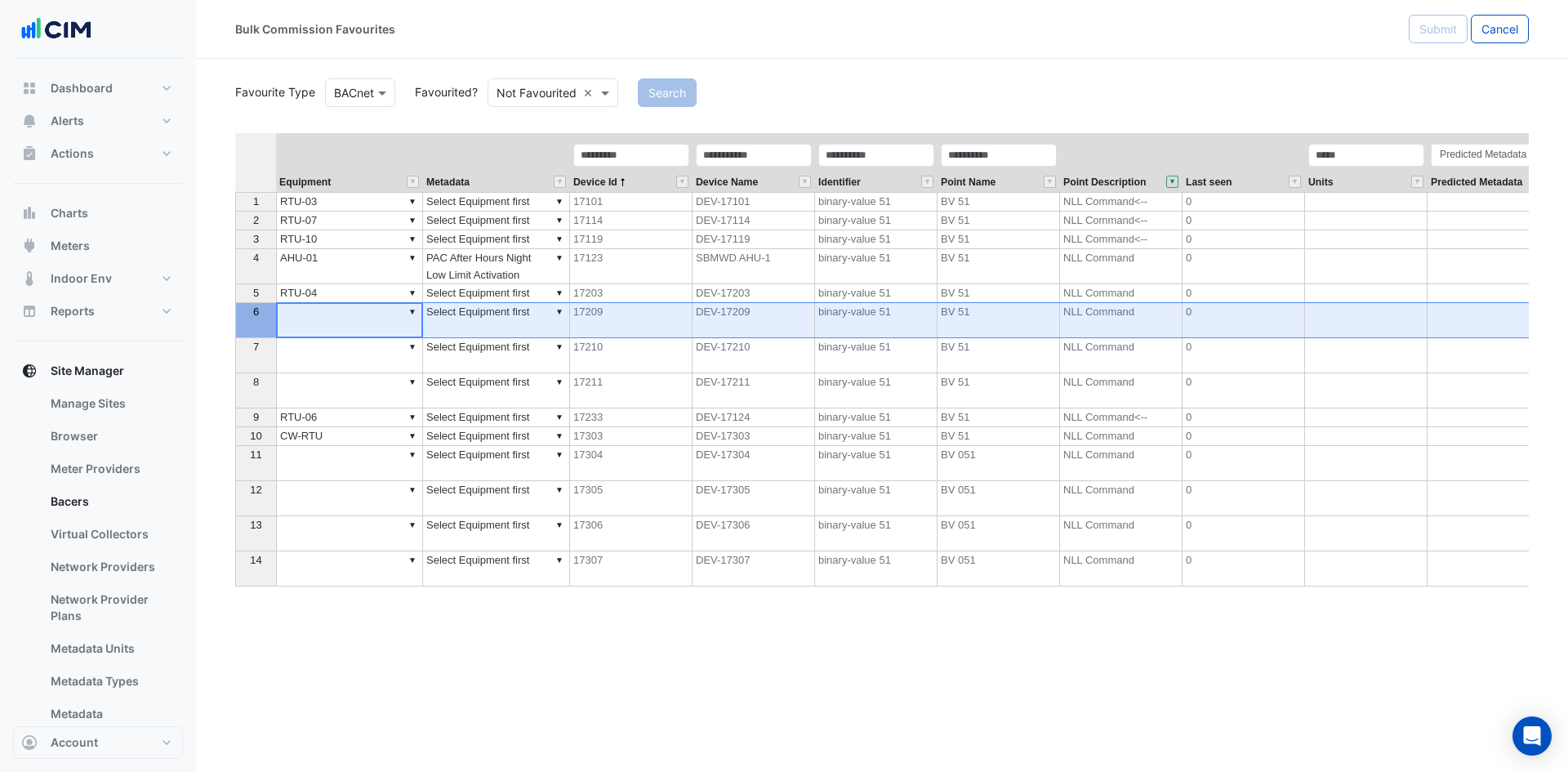
click at [241, 312] on div "6" at bounding box center [256, 312] width 33 height 18
click at [365, 356] on td "▼" at bounding box center [348, 356] width 147 height 35
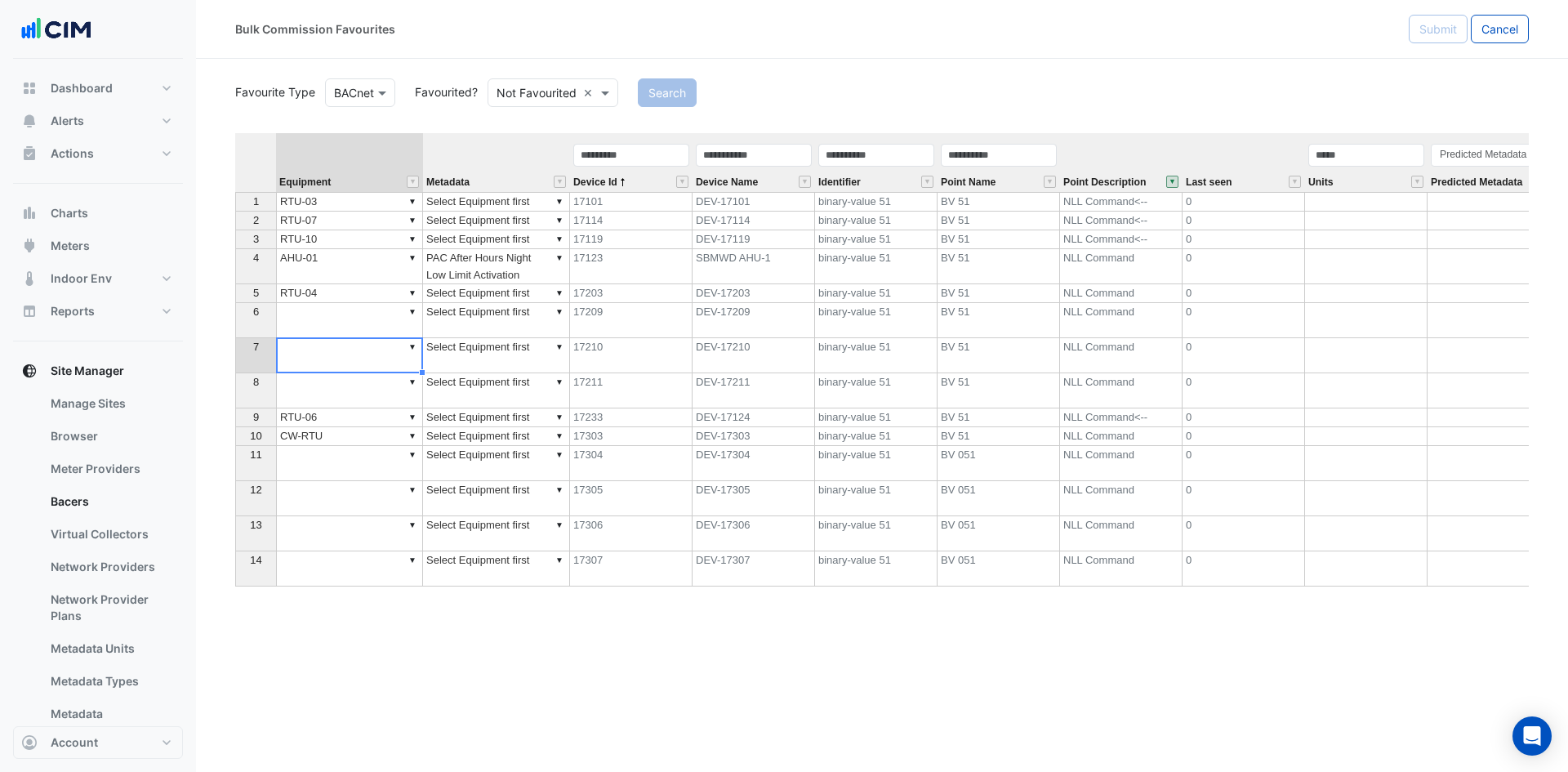
click at [346, 328] on td "▼" at bounding box center [348, 321] width 147 height 35
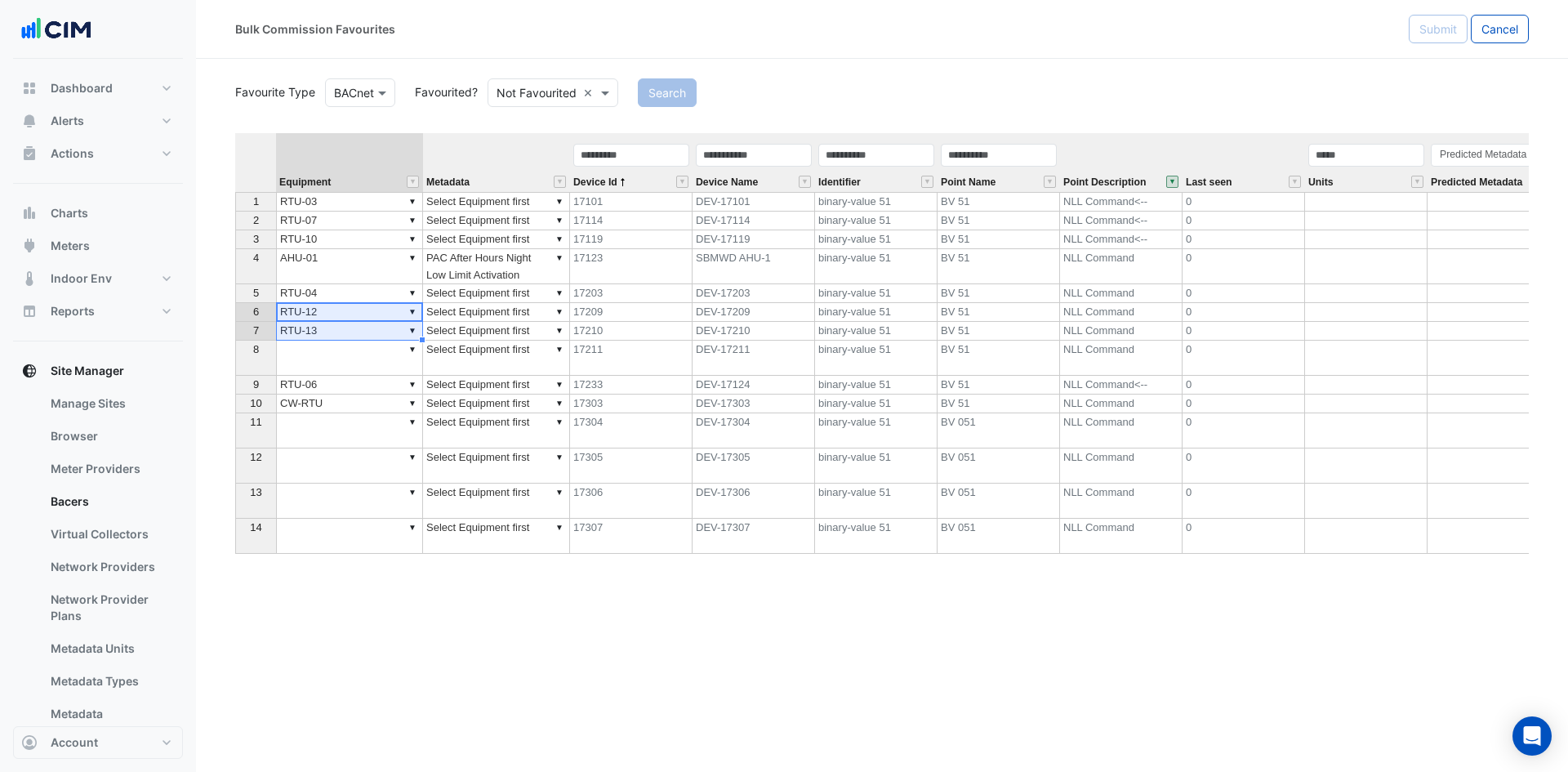
type textarea "******"
click at [362, 364] on td "▼" at bounding box center [348, 358] width 147 height 35
type textarea "******"
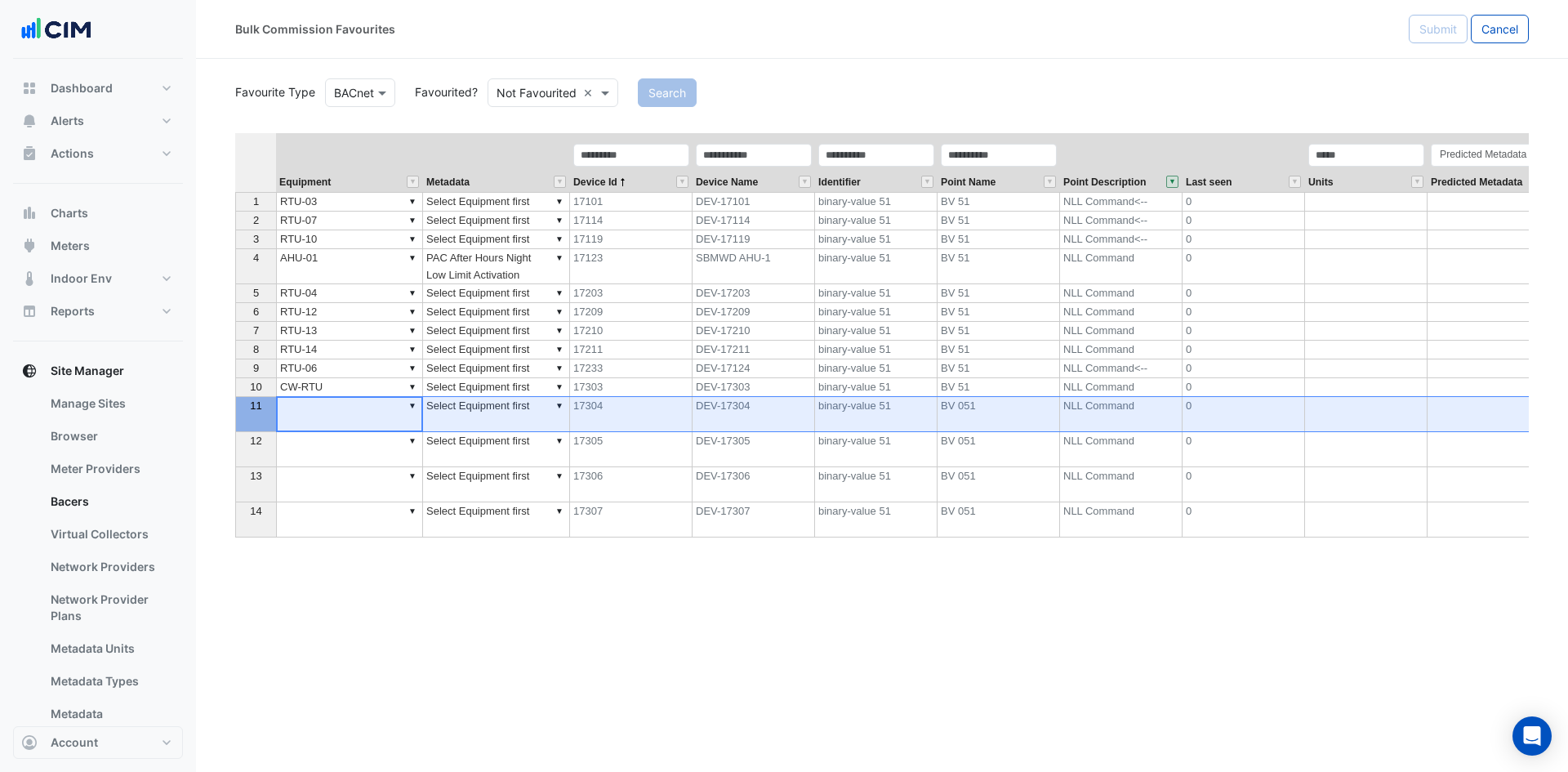
click at [253, 422] on th "11" at bounding box center [255, 415] width 41 height 35
click at [842, 77] on div "Favourite Type BACnet Favourited? Not Favourited × Search" at bounding box center [882, 91] width 1314 height 32
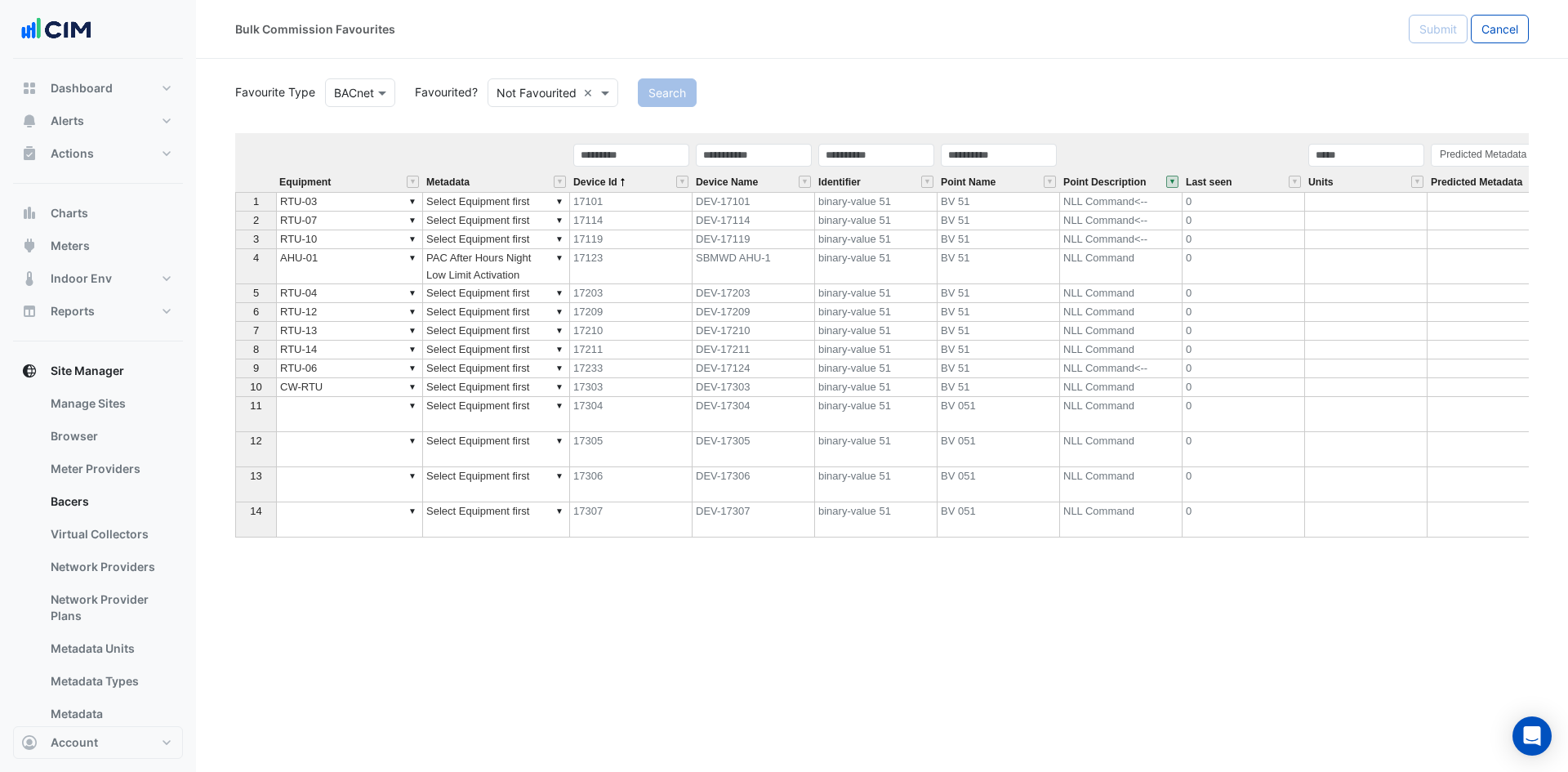
click at [517, 267] on td "▼ PAC After Hours Night Low Limit Activation" at bounding box center [496, 267] width 147 height 35
click at [572, 285] on td "17203" at bounding box center [631, 293] width 123 height 18
click at [535, 276] on td "▼ PAC After Hours Night Low Limit Activation" at bounding box center [496, 267] width 147 height 35
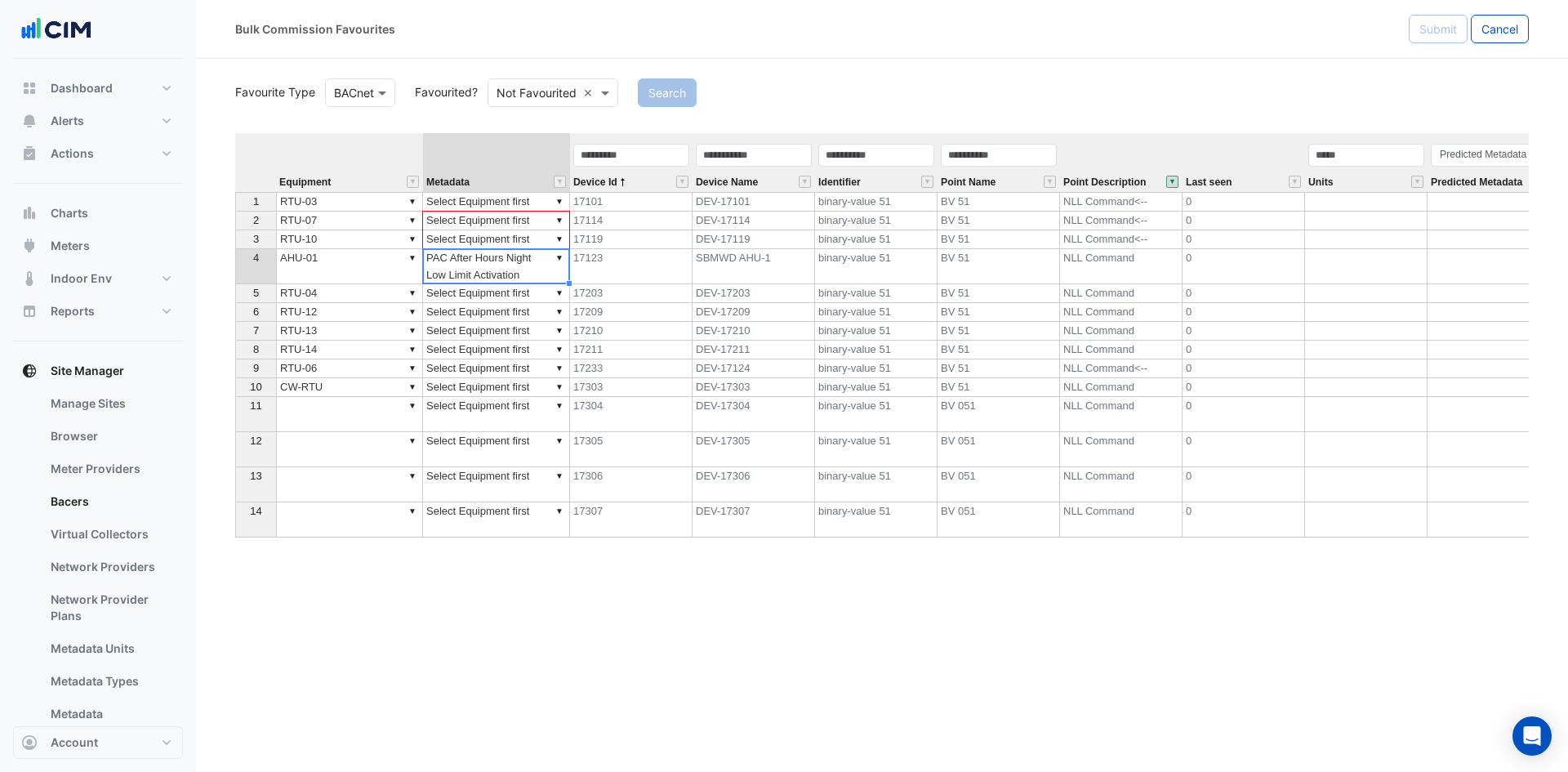
drag, startPoint x: 567, startPoint y: 281, endPoint x: 551, endPoint y: 190, distance: 92.4
click at [551, 190] on div "Equipment Metadata Device Id Device Name Identifier Point Name Point Descriptio…" at bounding box center [881, 403] width 1293 height 540
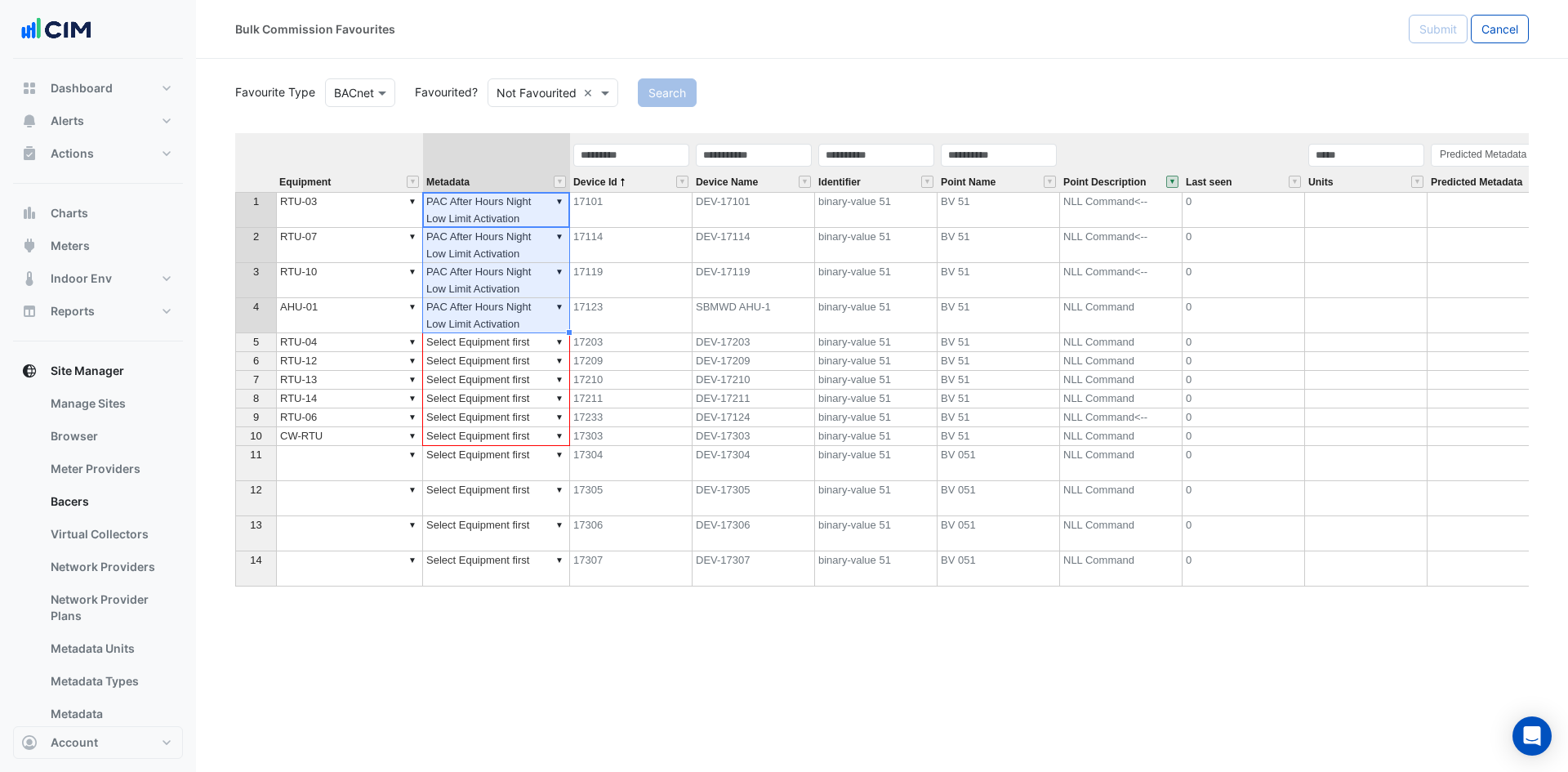
drag, startPoint x: 567, startPoint y: 331, endPoint x: 548, endPoint y: 442, distance: 112.6
click at [235, 442] on div "Equipment Metadata Device Id Device Name Identifier Point Name Point Descriptio…" at bounding box center [235, 360] width 0 height 454
type textarea "**********"
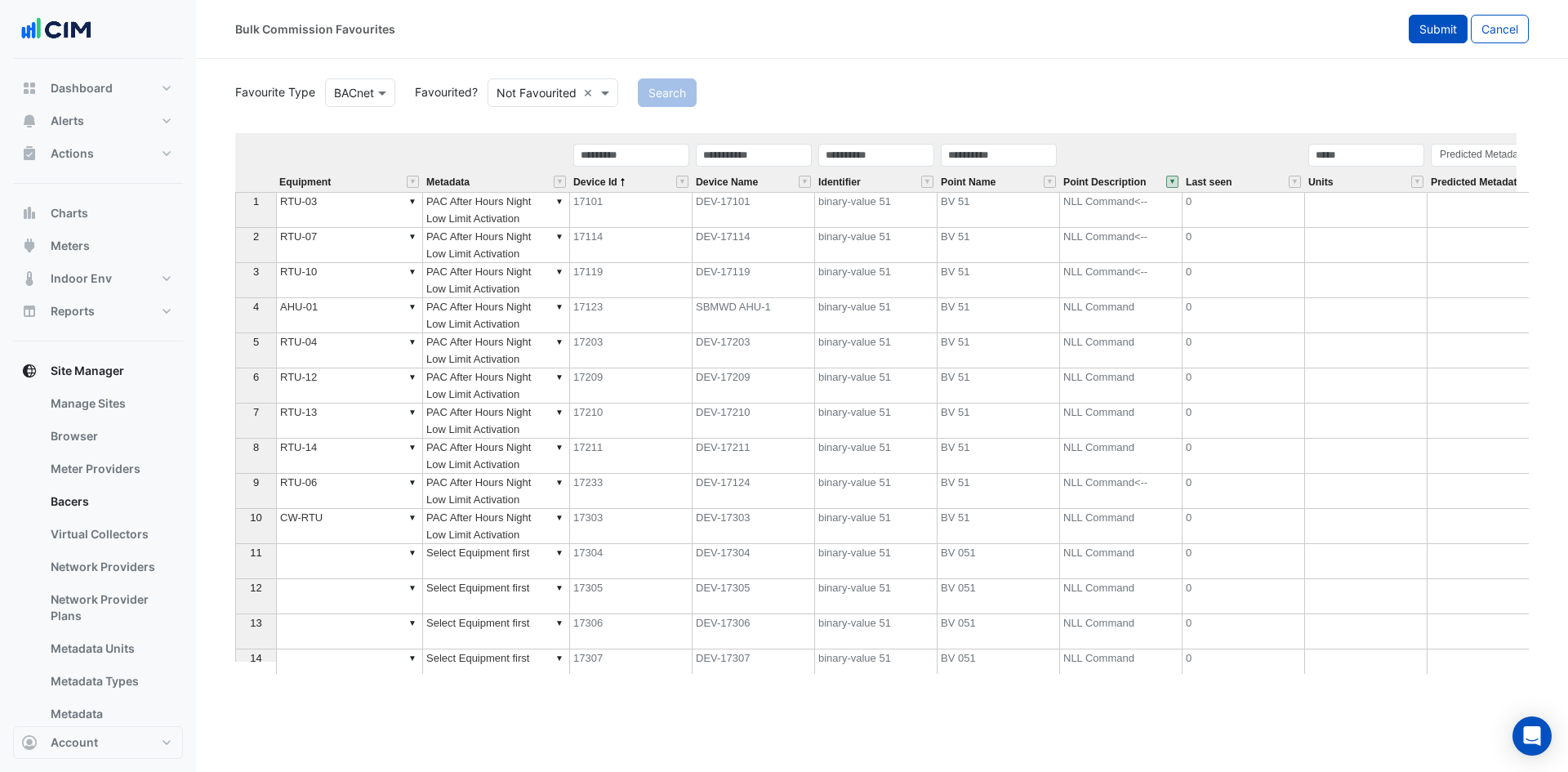
click at [1423, 27] on span "Submit" at bounding box center [1438, 29] width 38 height 14
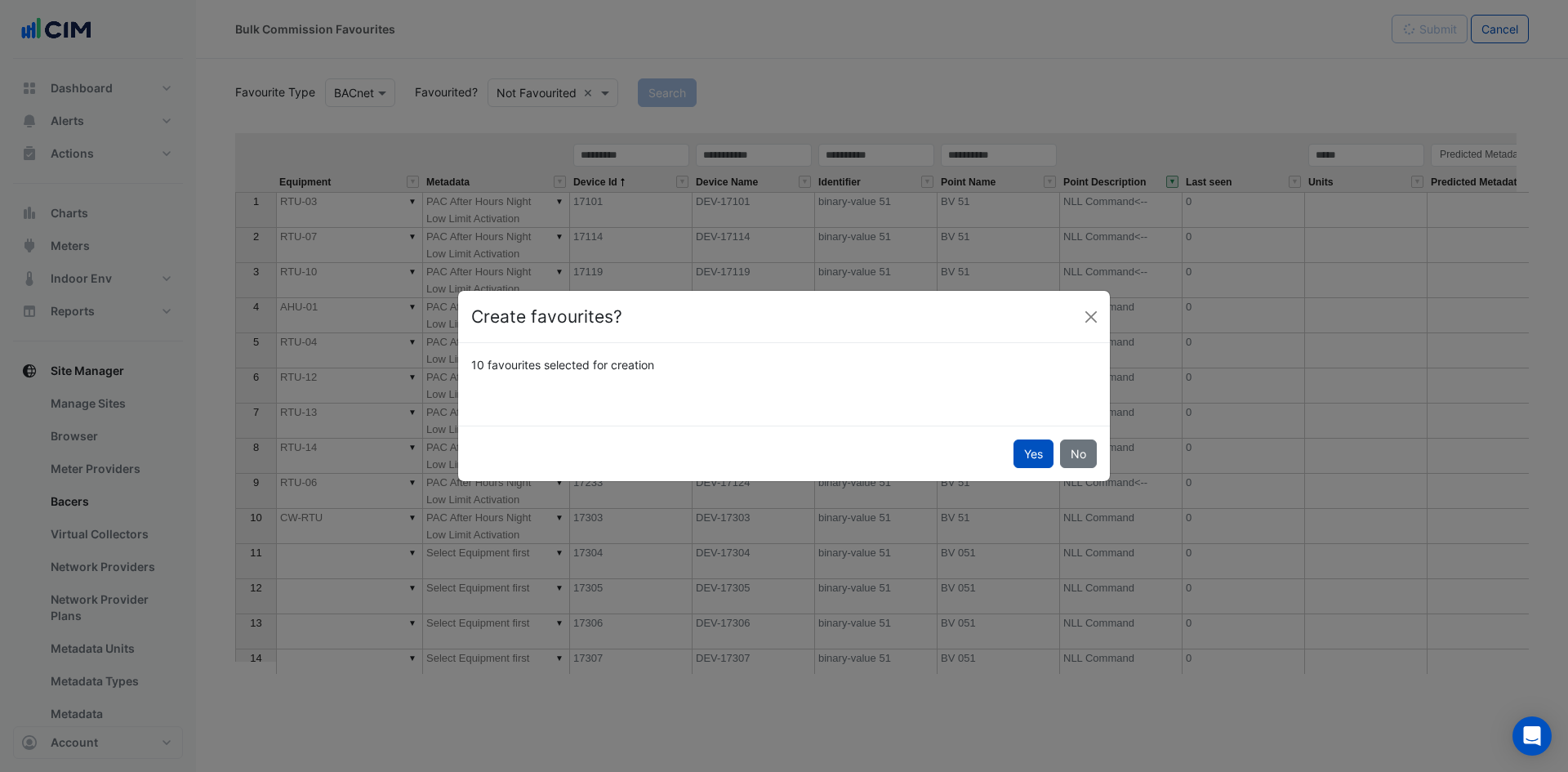
click at [1035, 469] on div "Yes No" at bounding box center [784, 454] width 652 height 55
click at [1035, 465] on button "Yes" at bounding box center [1032, 454] width 40 height 29
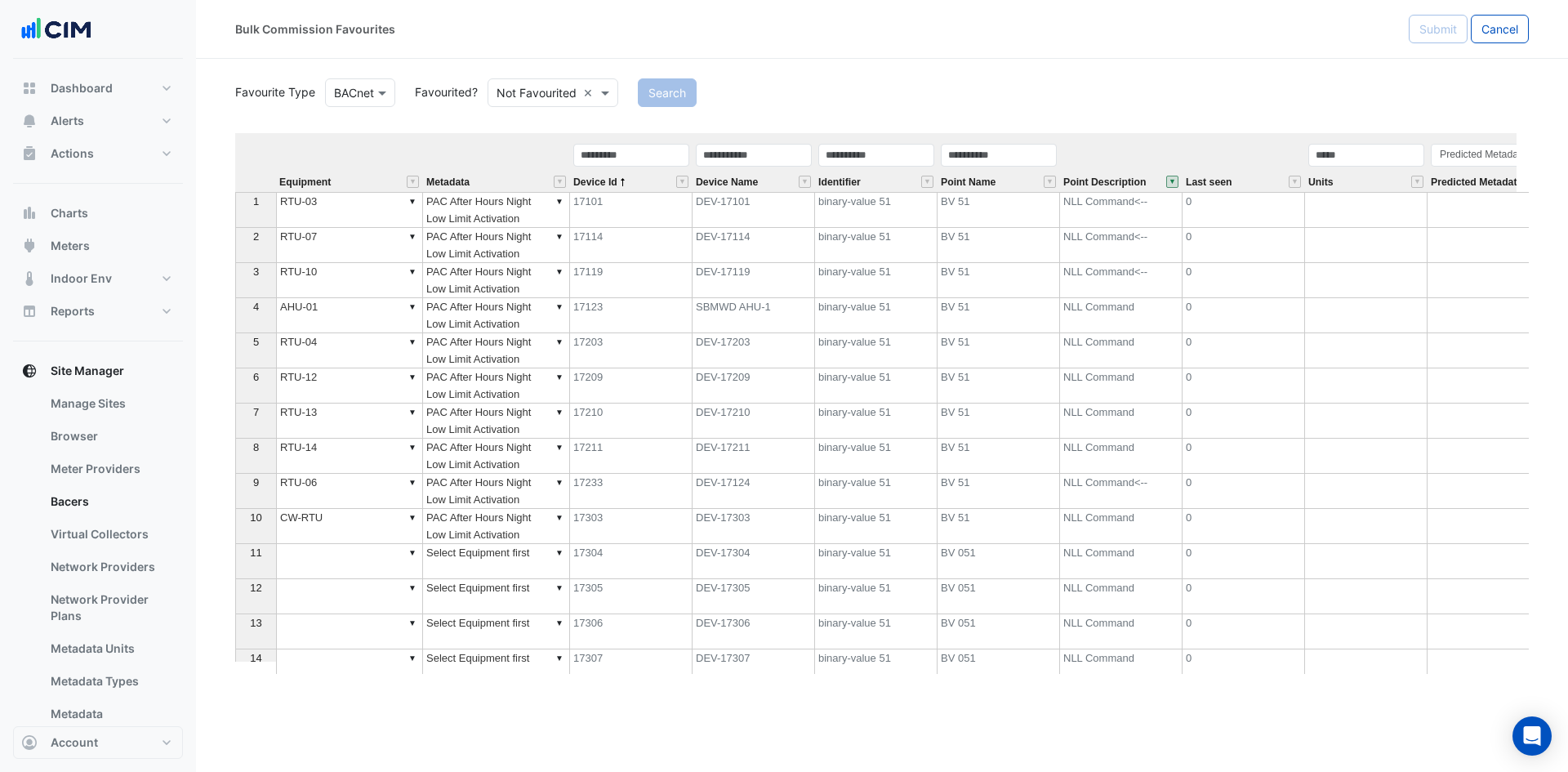
click at [1173, 183] on button "" at bounding box center [1172, 181] width 12 height 12
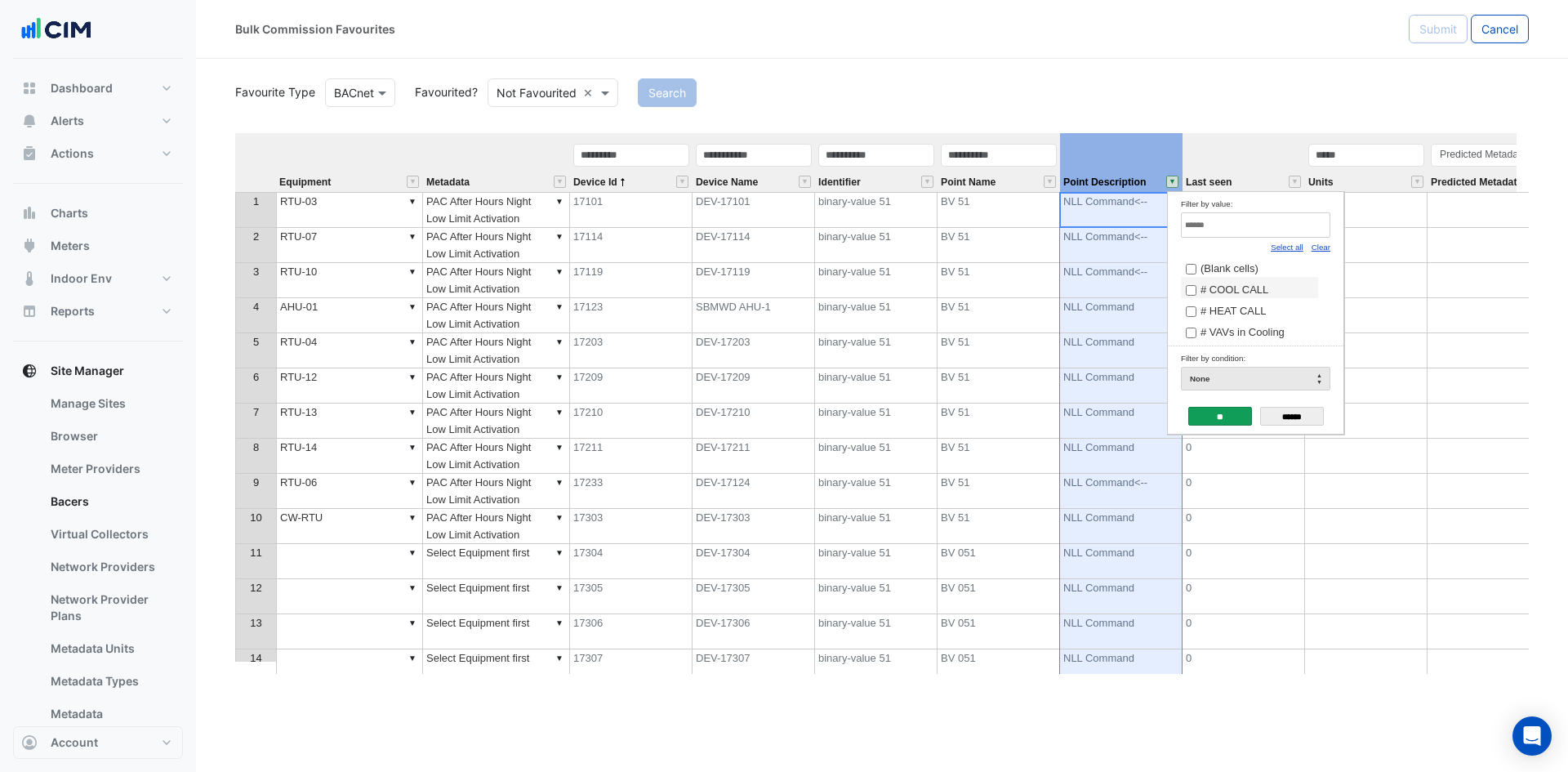
drag, startPoint x: 1295, startPoint y: 245, endPoint x: 1279, endPoint y: 279, distance: 37.6
click at [1295, 245] on link "Select all" at bounding box center [1286, 247] width 32 height 9
click at [1215, 419] on input "**" at bounding box center [1220, 416] width 64 height 18
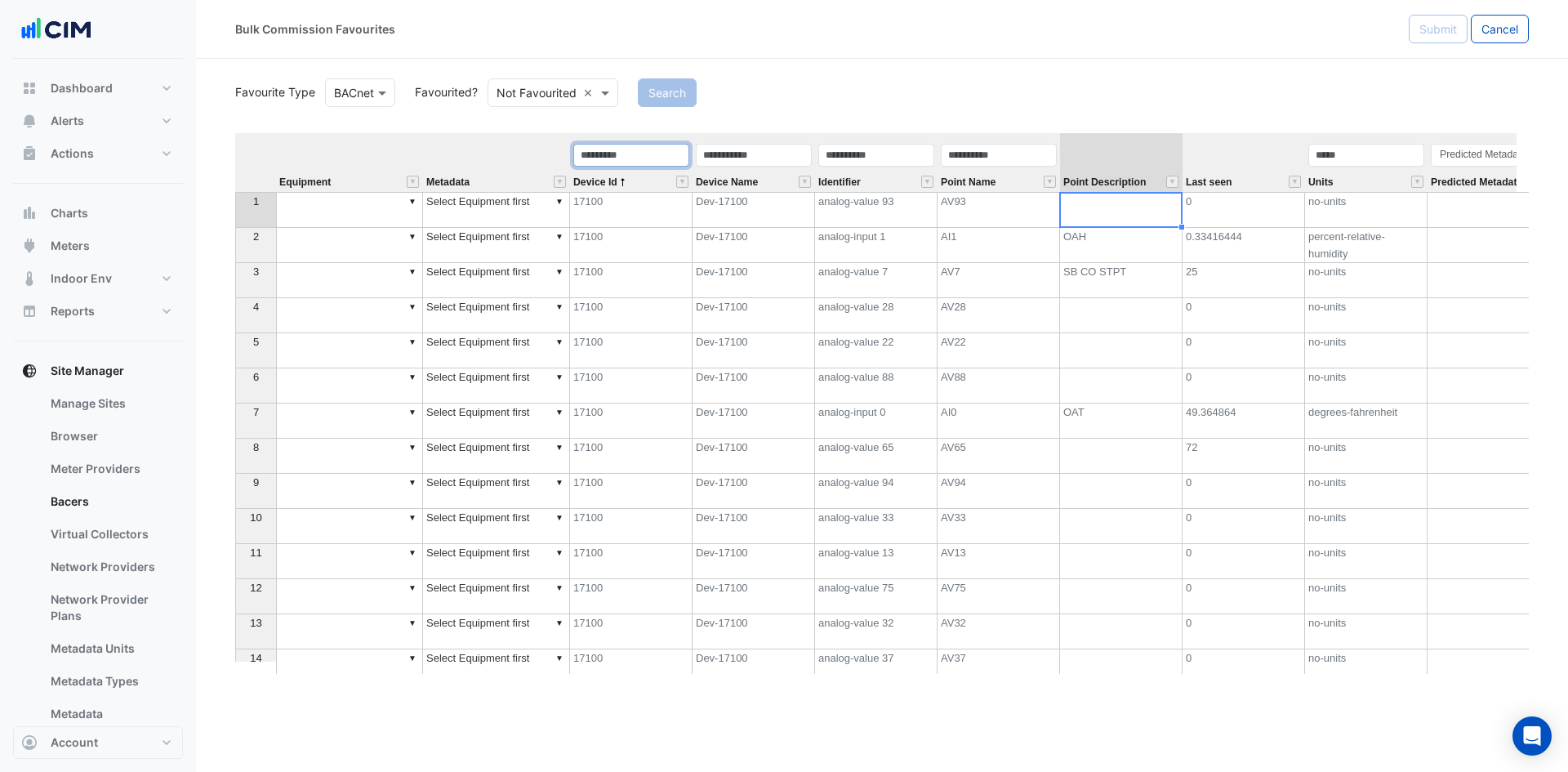
click at [643, 150] on input "text" at bounding box center [631, 155] width 116 height 23
type input "*****"
type input "**********"
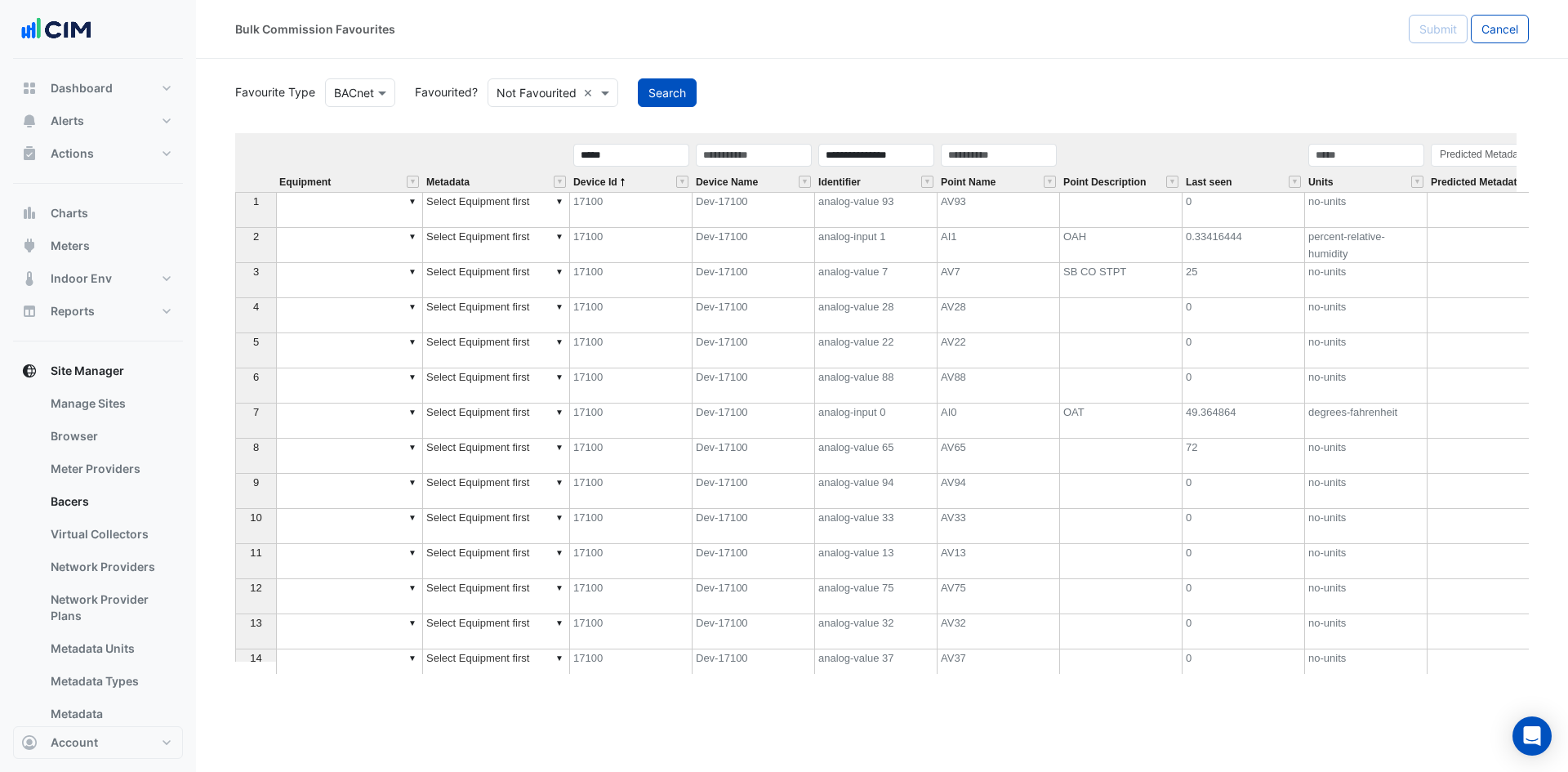
click at [628, 87] on div "Not Favourited ×" at bounding box center [552, 92] width 150 height 29
click at [664, 87] on button "Search" at bounding box center [667, 92] width 59 height 29
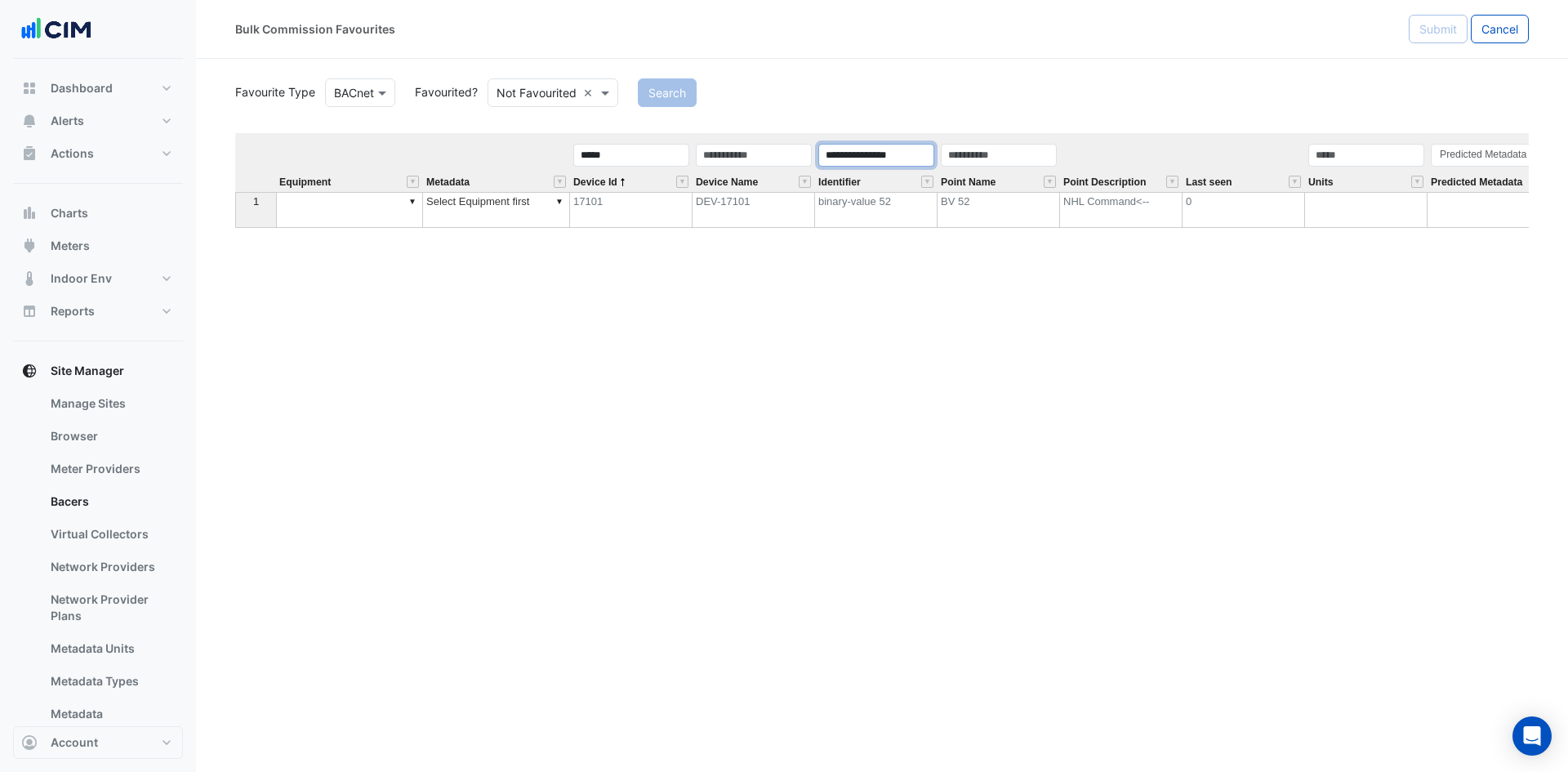
drag, startPoint x: 915, startPoint y: 154, endPoint x: 595, endPoint y: 156, distance: 320.0
click at [629, 159] on tr "**********" at bounding box center [1138, 162] width 1805 height 59
drag, startPoint x: 630, startPoint y: 157, endPoint x: 190, endPoint y: 148, distance: 440.1
click at [220, 152] on section "**********" at bounding box center [882, 366] width 1372 height 615
click at [656, 84] on button "Search" at bounding box center [667, 92] width 59 height 29
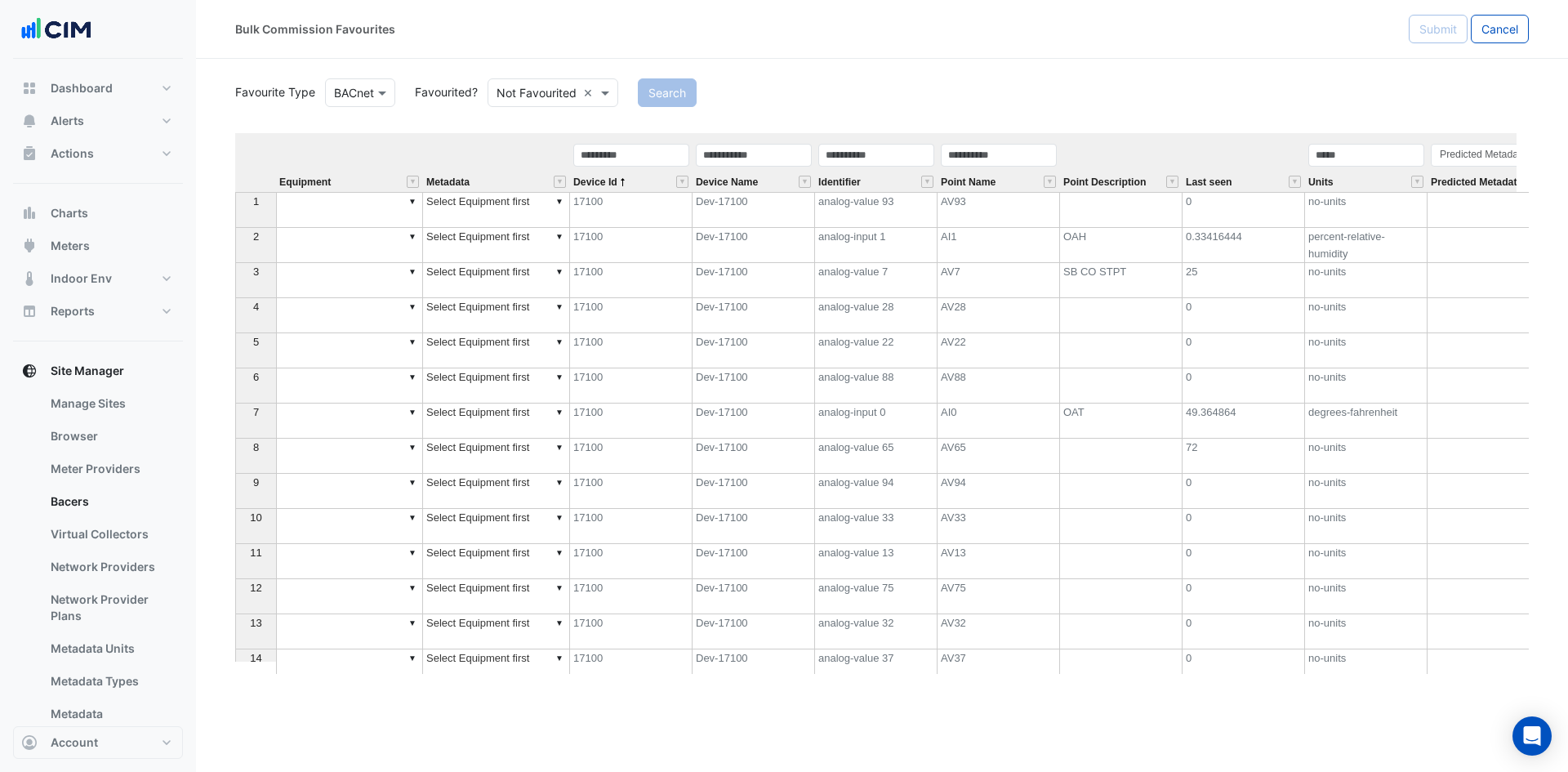
click at [1164, 186] on div "Point Description" at bounding box center [1121, 182] width 123 height 20
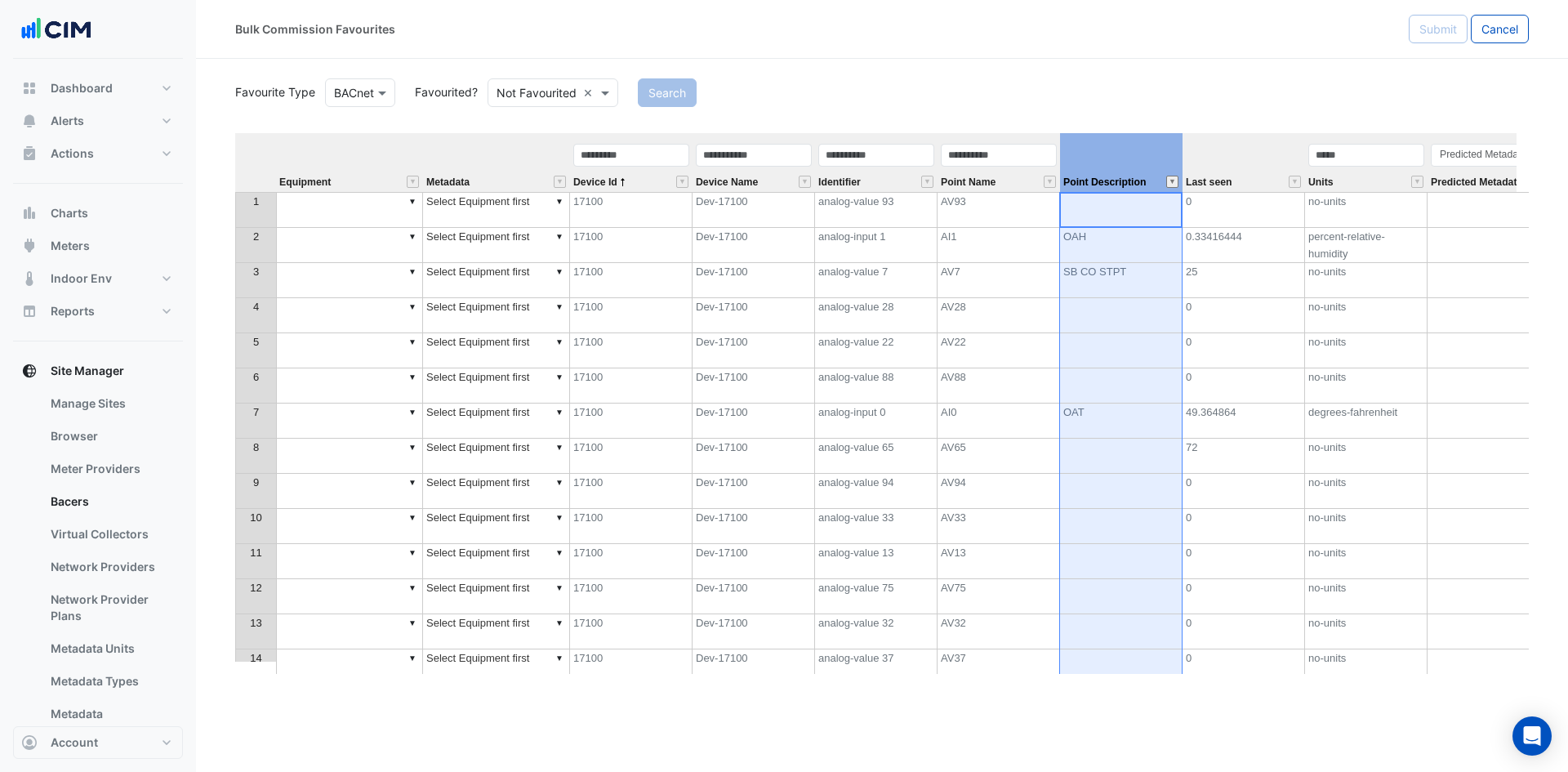
click at [1169, 185] on button "" at bounding box center [1172, 181] width 12 height 12
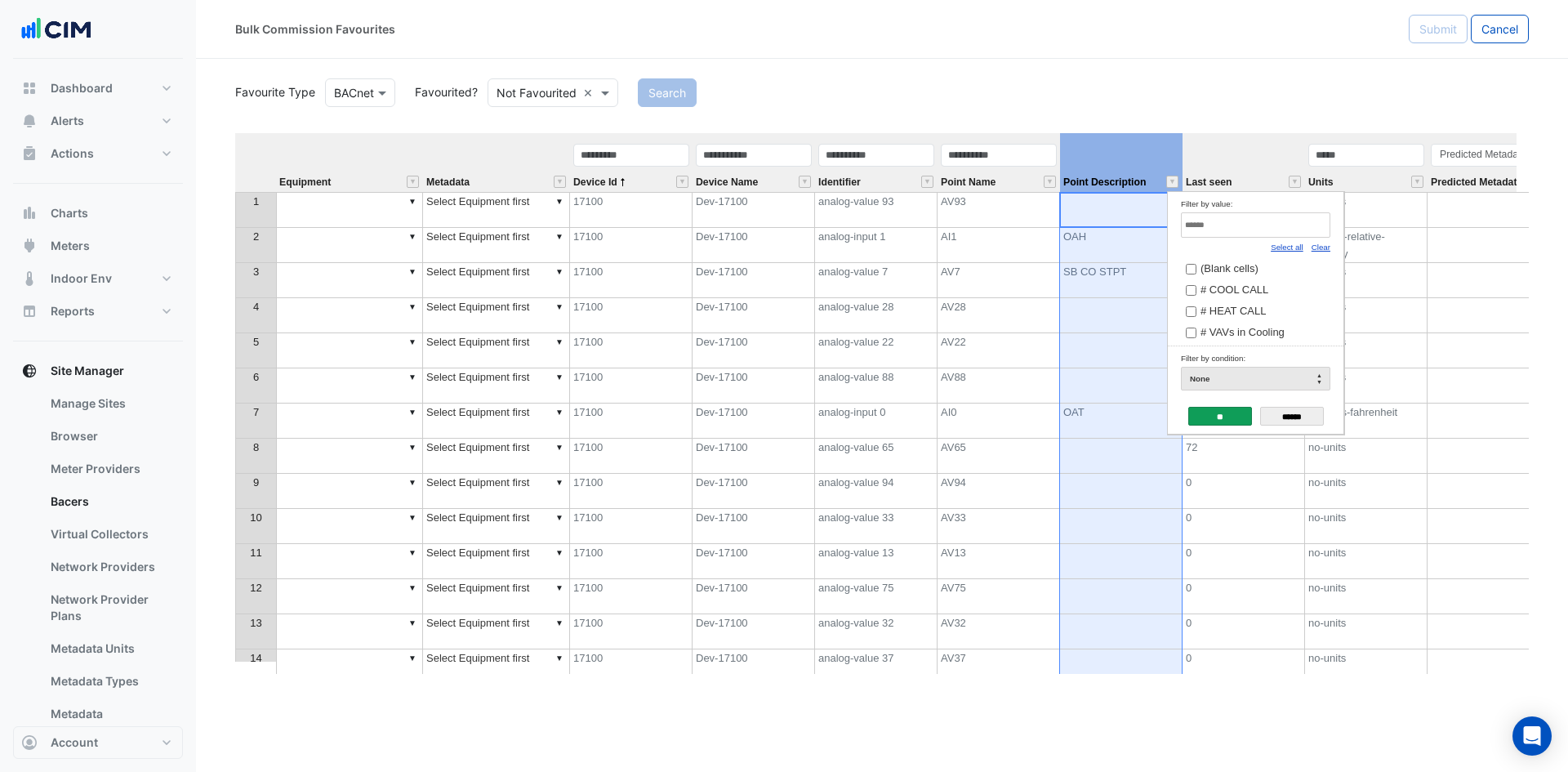
drag, startPoint x: 1324, startPoint y: 246, endPoint x: 1314, endPoint y: 237, distance: 13.5
click at [1324, 246] on link "Clear" at bounding box center [1321, 247] width 18 height 9
click at [1297, 229] on input "Filter by value:" at bounding box center [1256, 224] width 149 height 25
type input "***"
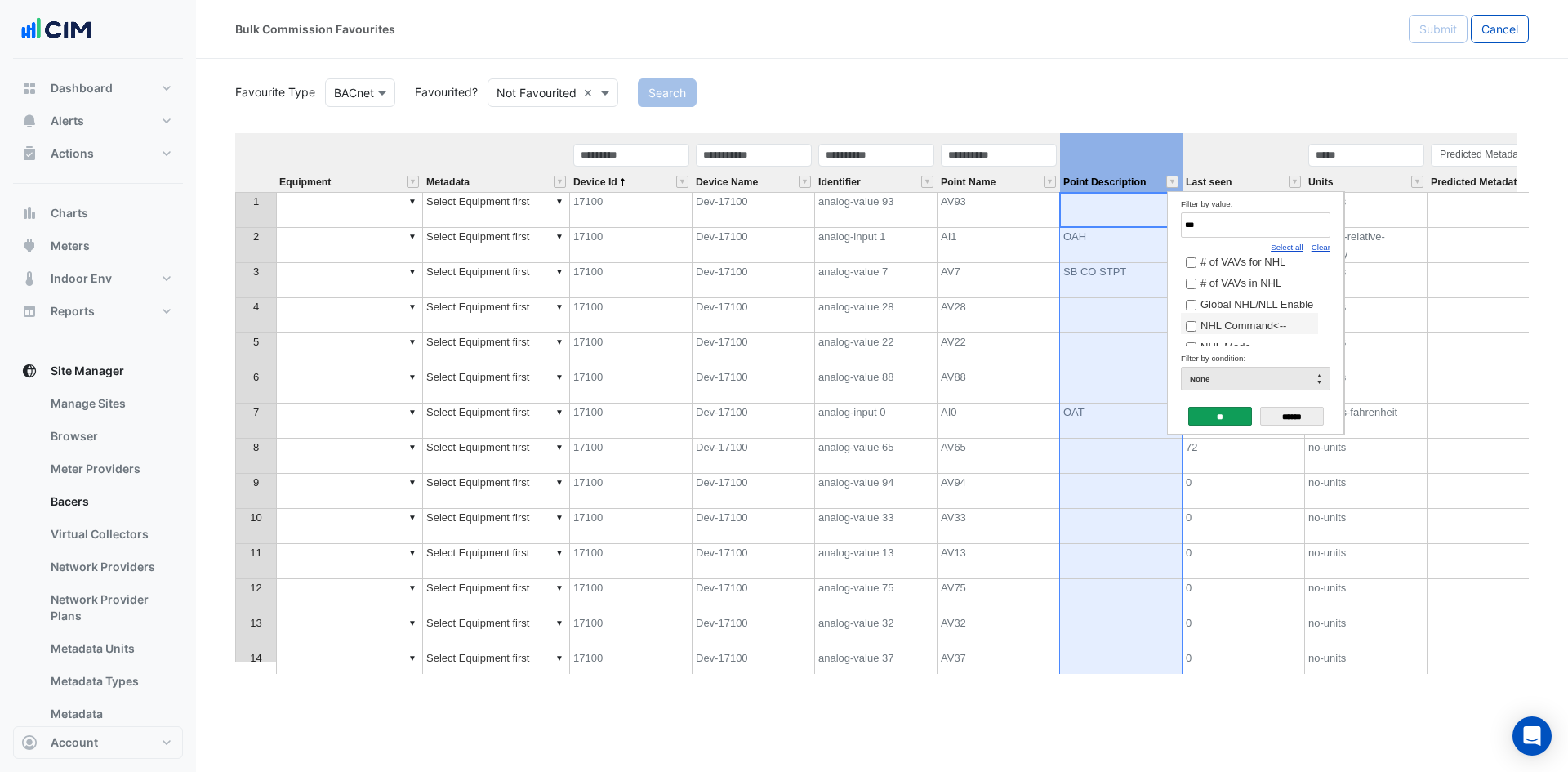
click at [1268, 327] on span "NHL Command<--" at bounding box center [1243, 325] width 86 height 12
click at [1226, 419] on input "**" at bounding box center [1220, 416] width 64 height 18
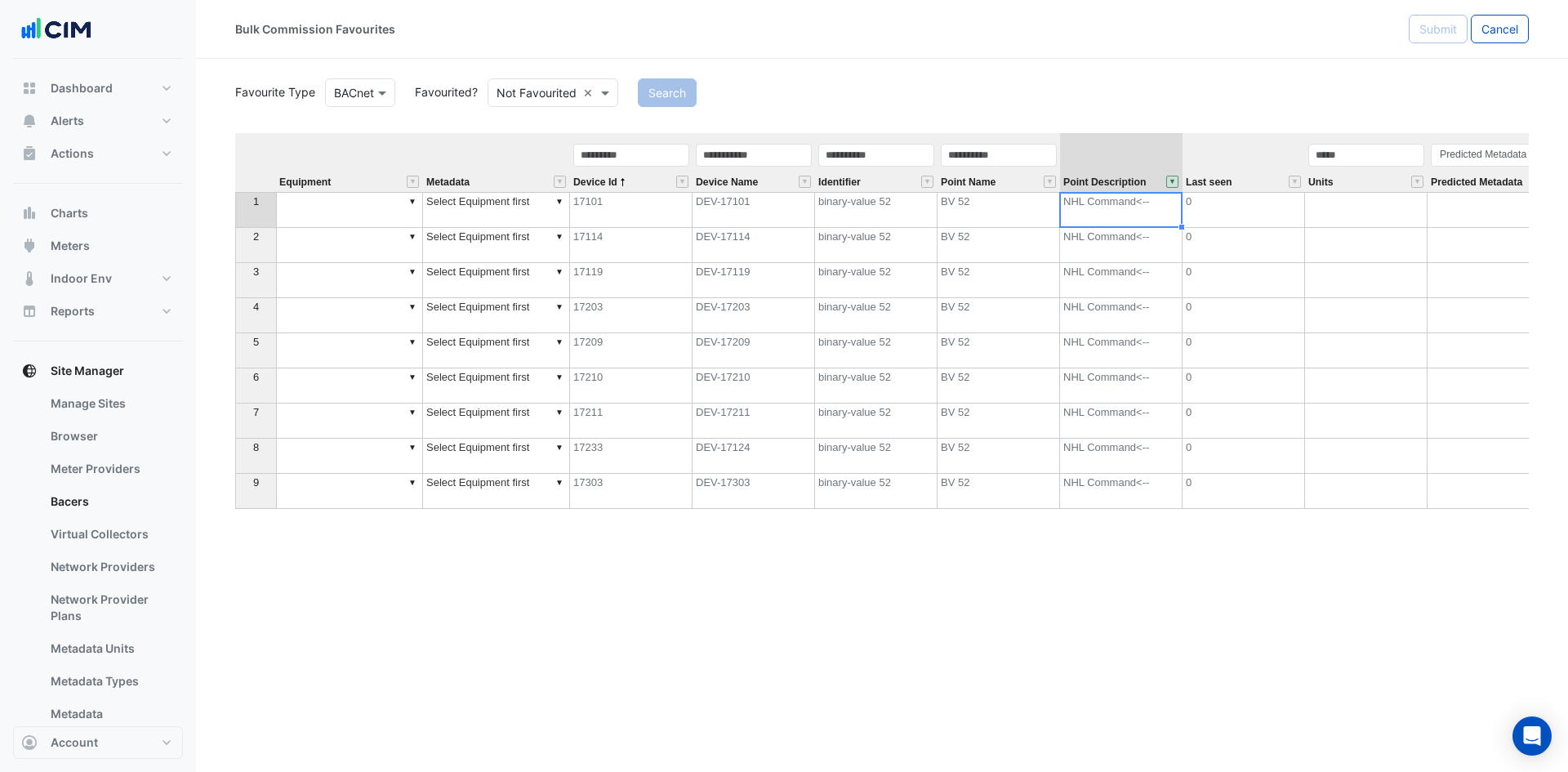
click at [1172, 184] on button "" at bounding box center [1172, 181] width 12 height 12
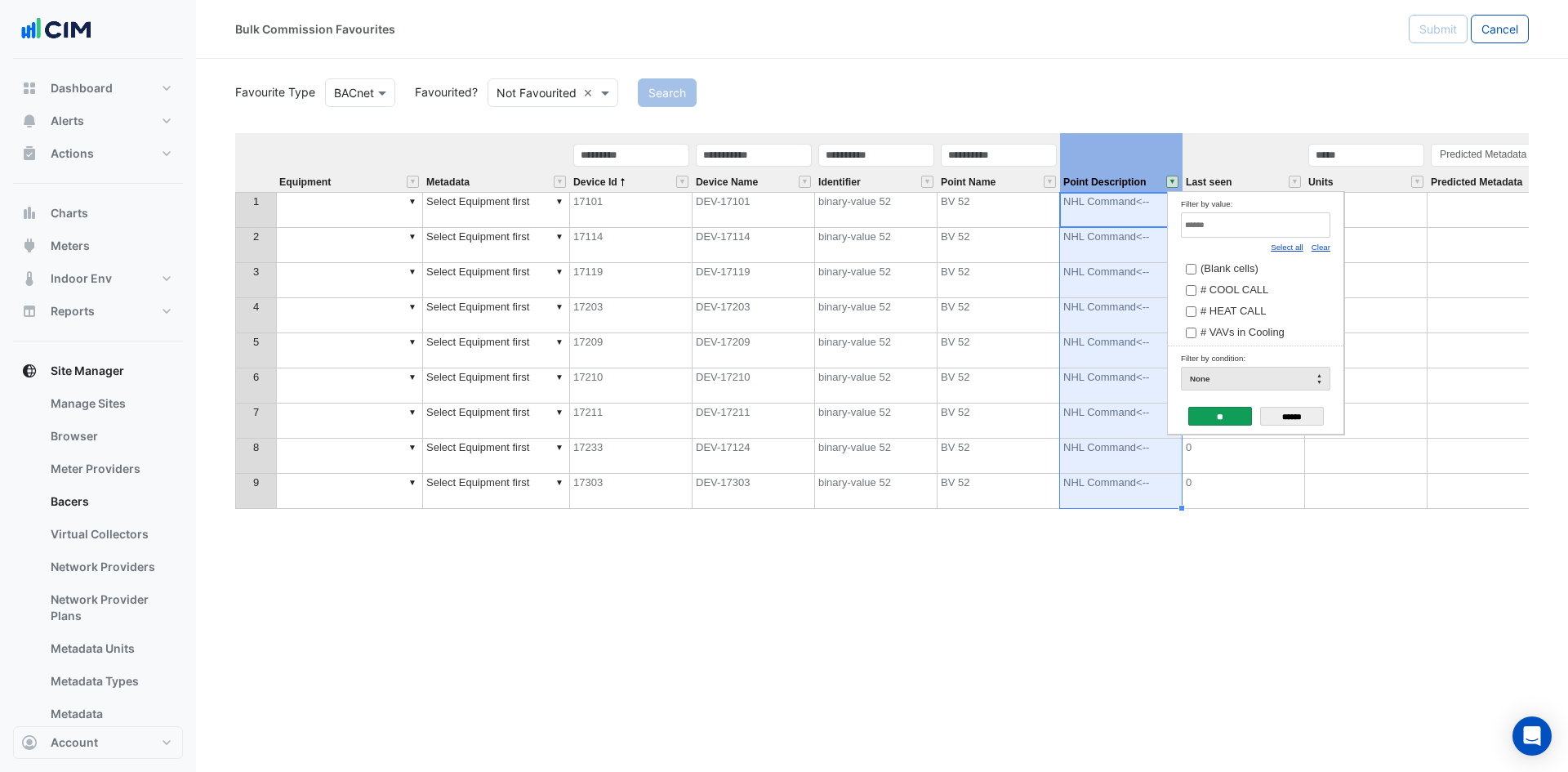
click at [1287, 245] on link "Select all" at bounding box center [1286, 247] width 32 height 9
click at [1235, 414] on input "**" at bounding box center [1220, 416] width 64 height 18
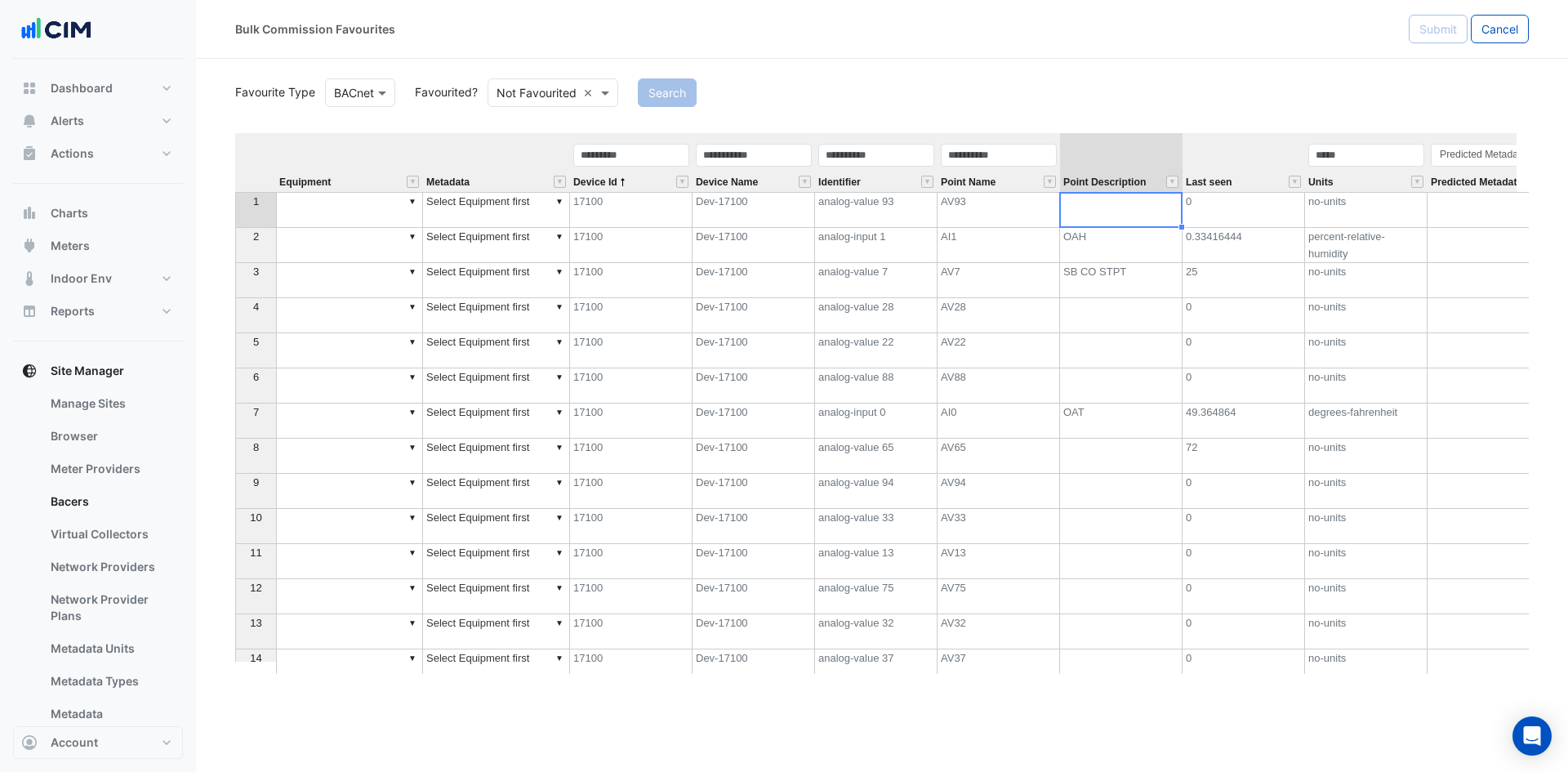
click at [854, 170] on div "Identifier" at bounding box center [876, 167] width 123 height 50
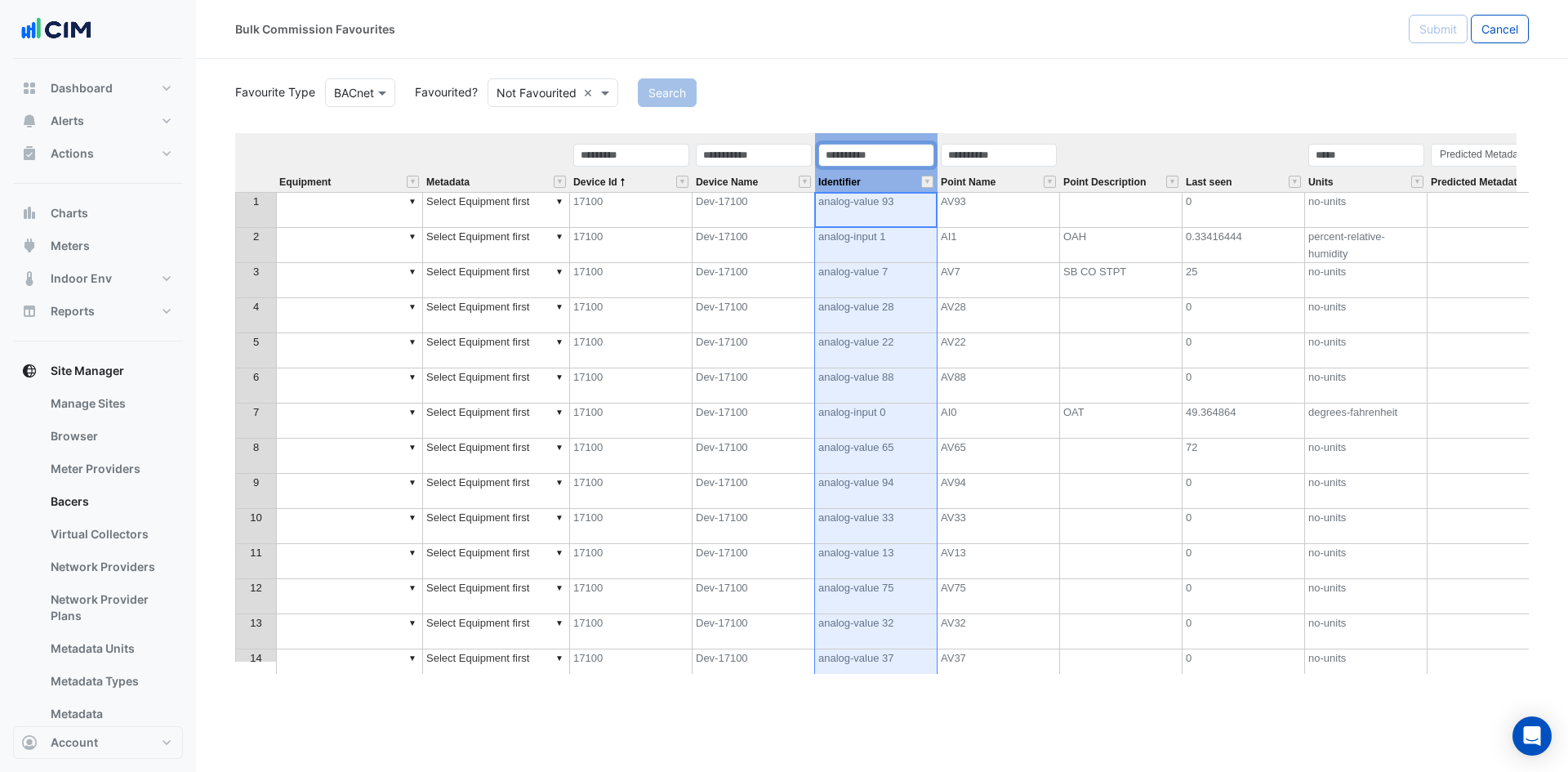
click at [869, 160] on input "text" at bounding box center [877, 155] width 116 height 23
type input "**********"
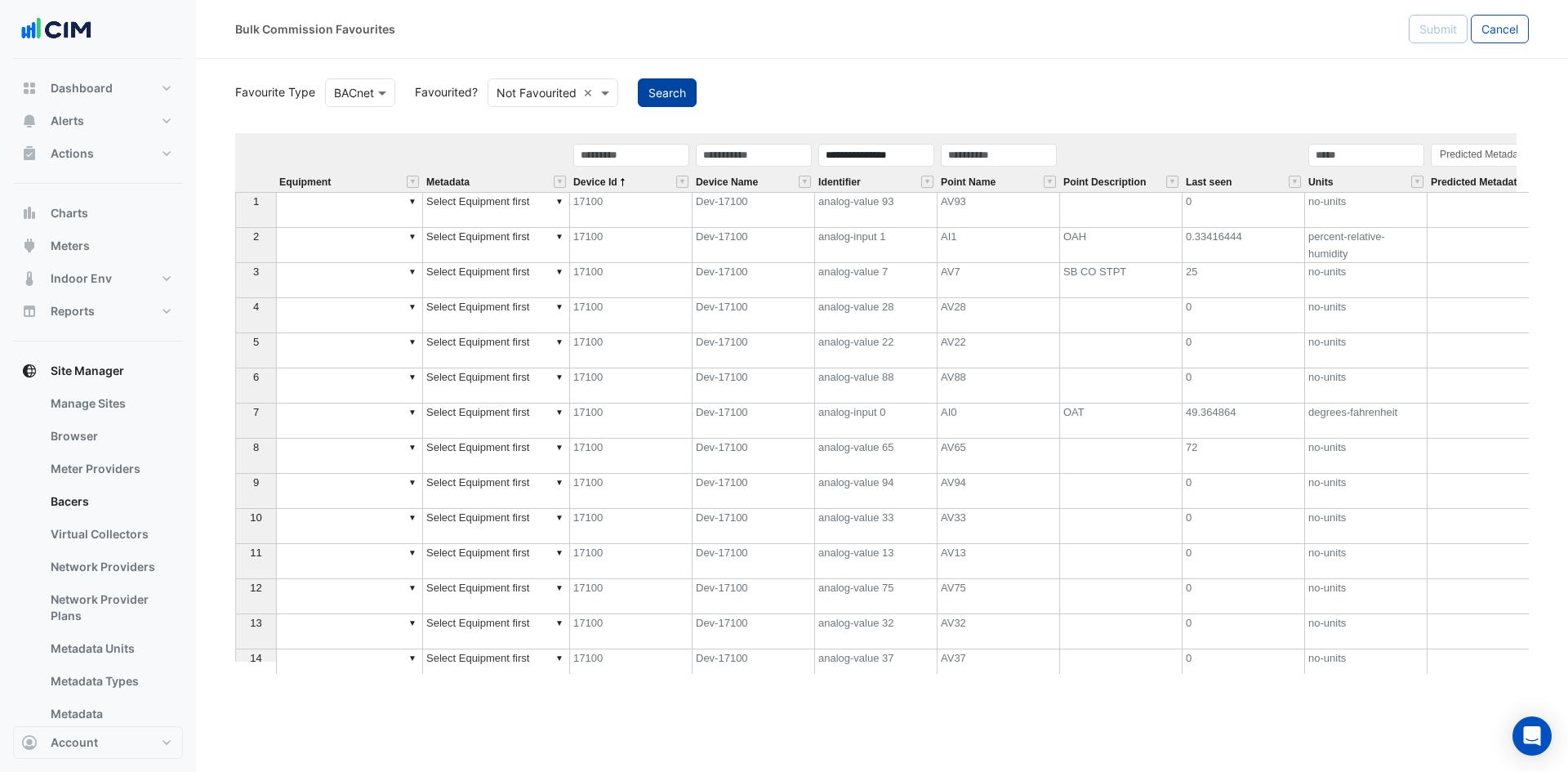
click at [681, 93] on button "Search" at bounding box center [667, 92] width 59 height 29
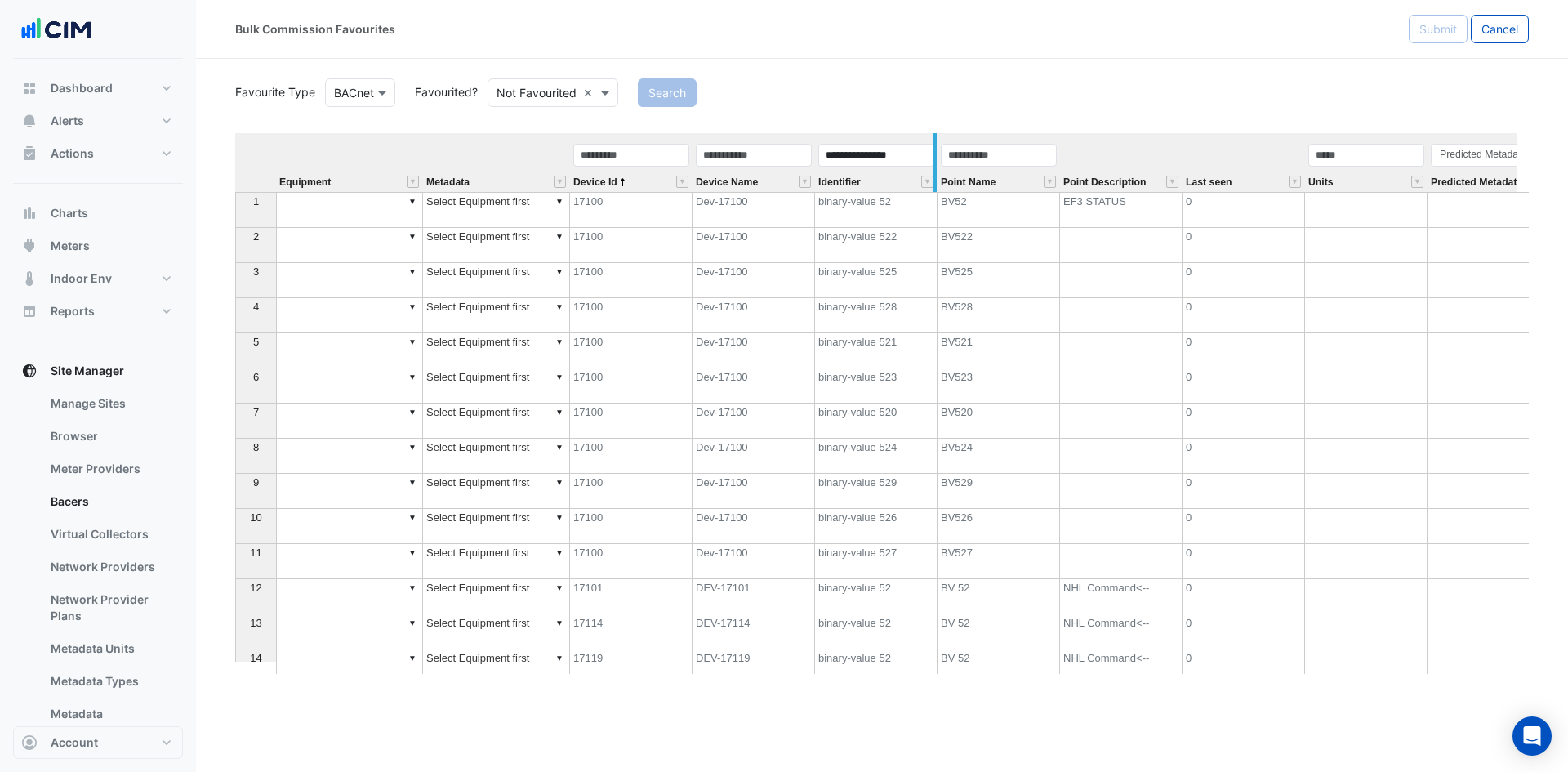
drag, startPoint x: 923, startPoint y: 182, endPoint x: 933, endPoint y: 188, distance: 11.7
click at [926, 181] on button "" at bounding box center [926, 181] width 12 height 12
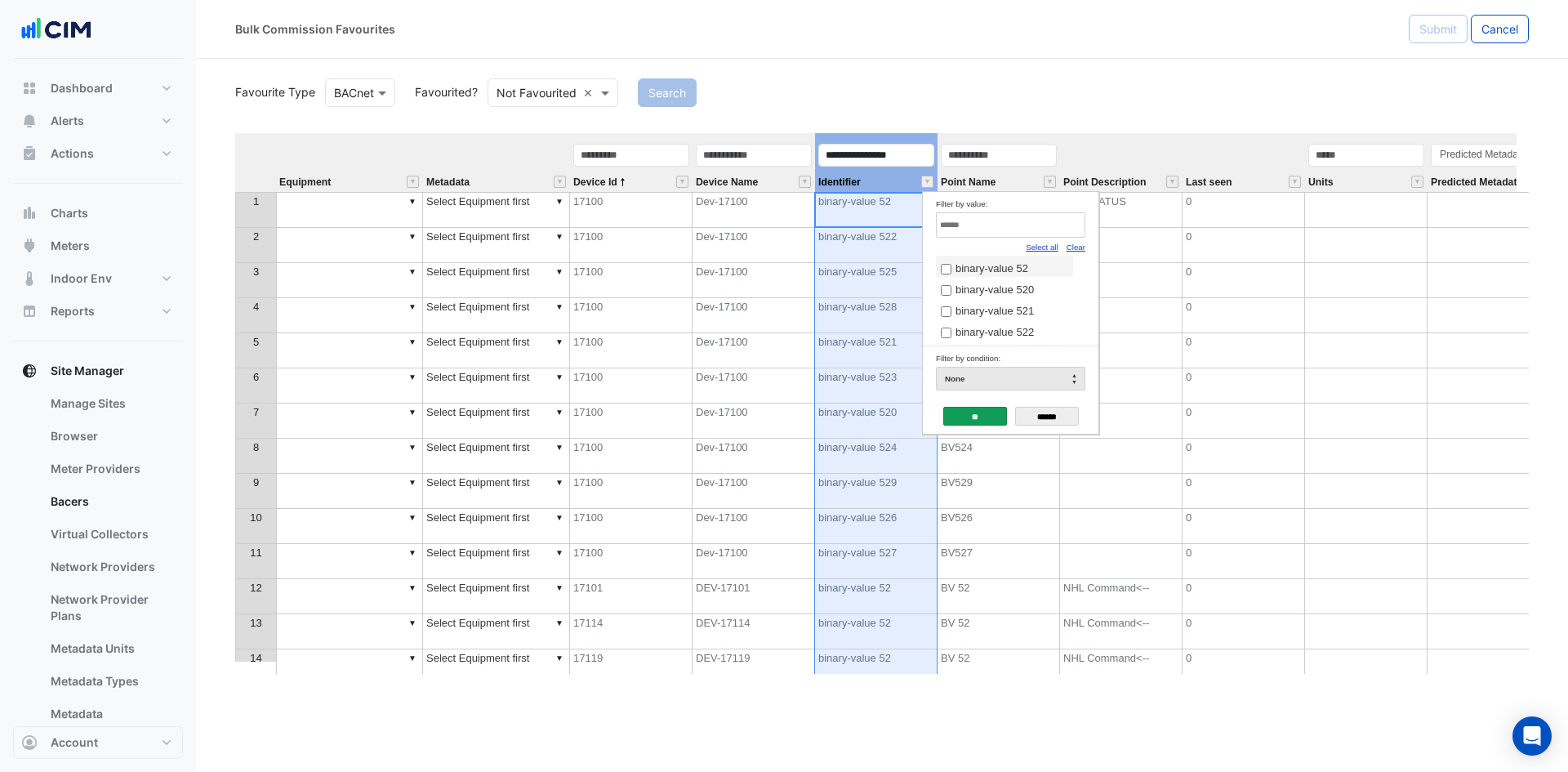
click at [1080, 249] on link "Clear" at bounding box center [1076, 247] width 18 height 9
click at [1027, 275] on span "binary-value 52" at bounding box center [991, 267] width 73 height 12
click at [961, 419] on input "**" at bounding box center [974, 416] width 64 height 18
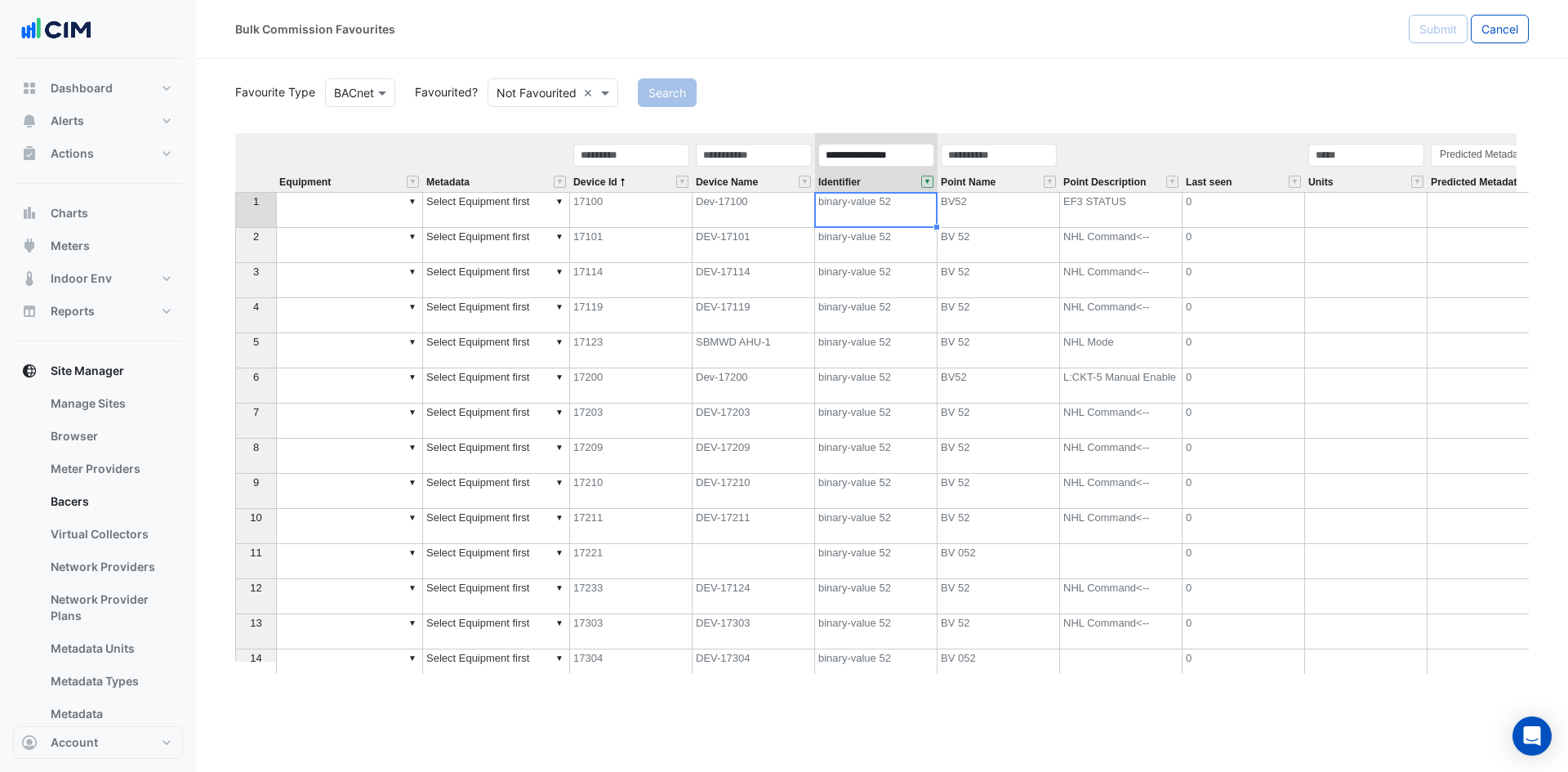
click at [331, 350] on td "▼" at bounding box center [348, 350] width 147 height 35
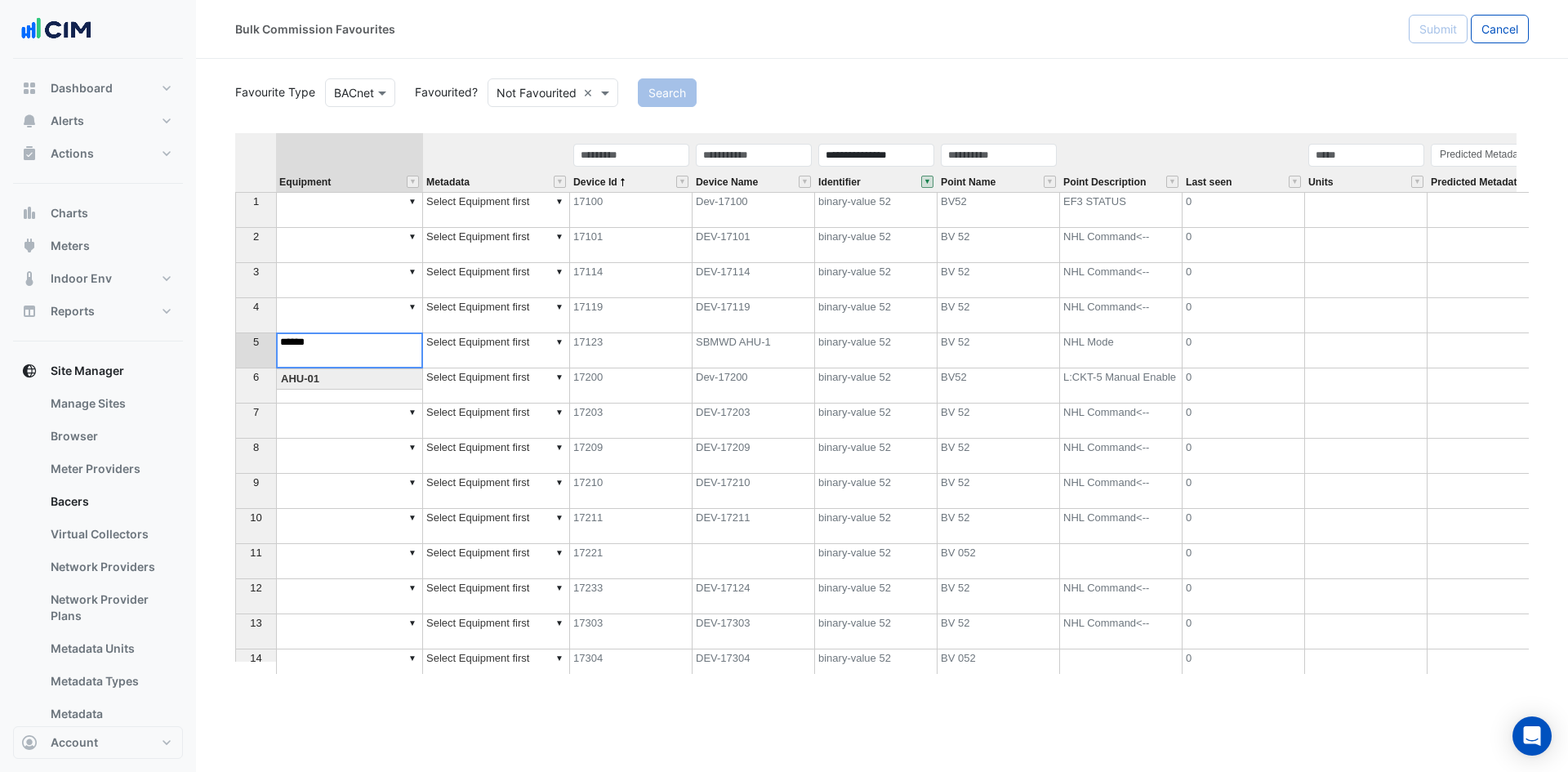
type textarea "******"
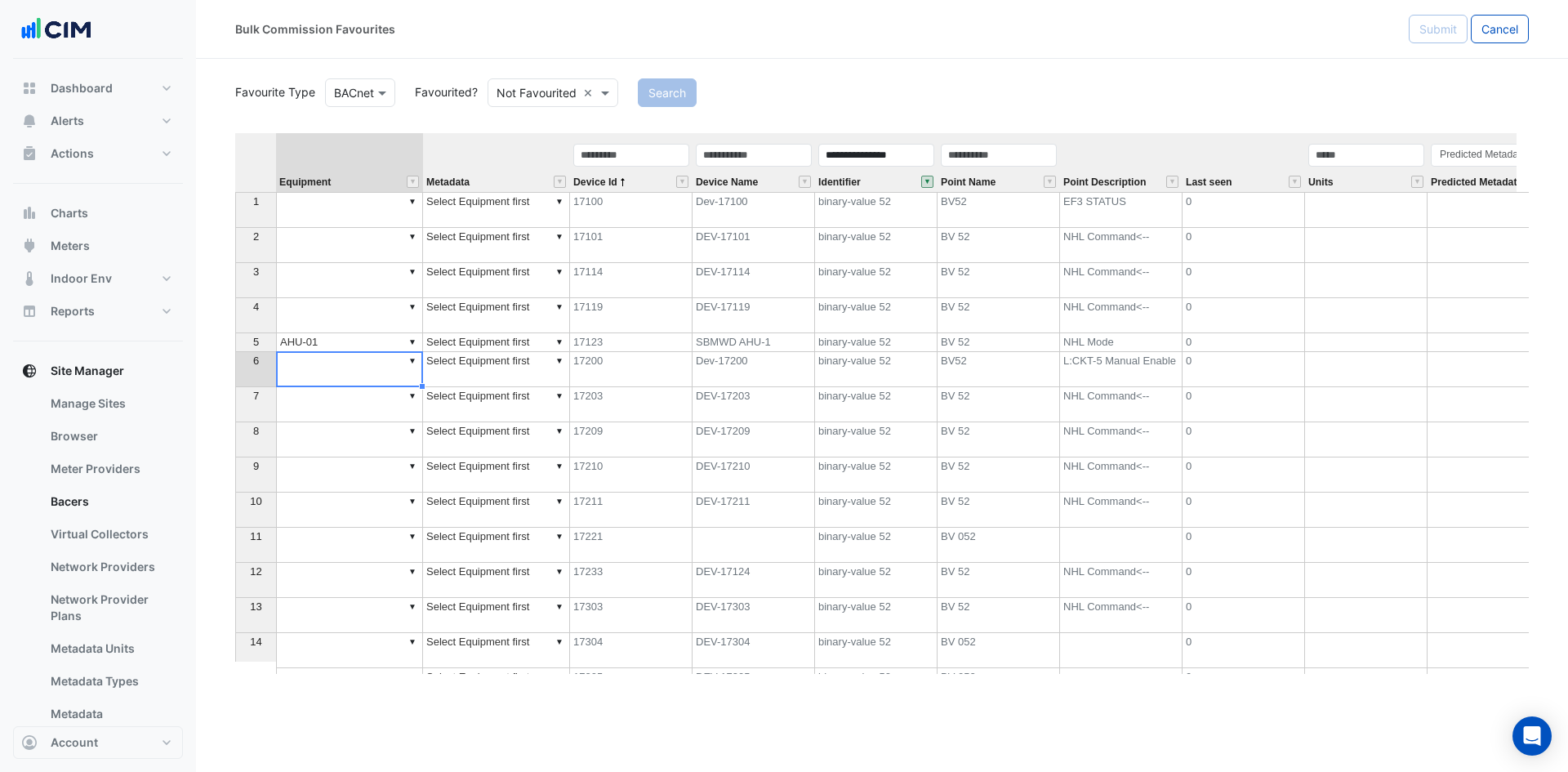
click at [262, 342] on div "5" at bounding box center [256, 341] width 33 height 18
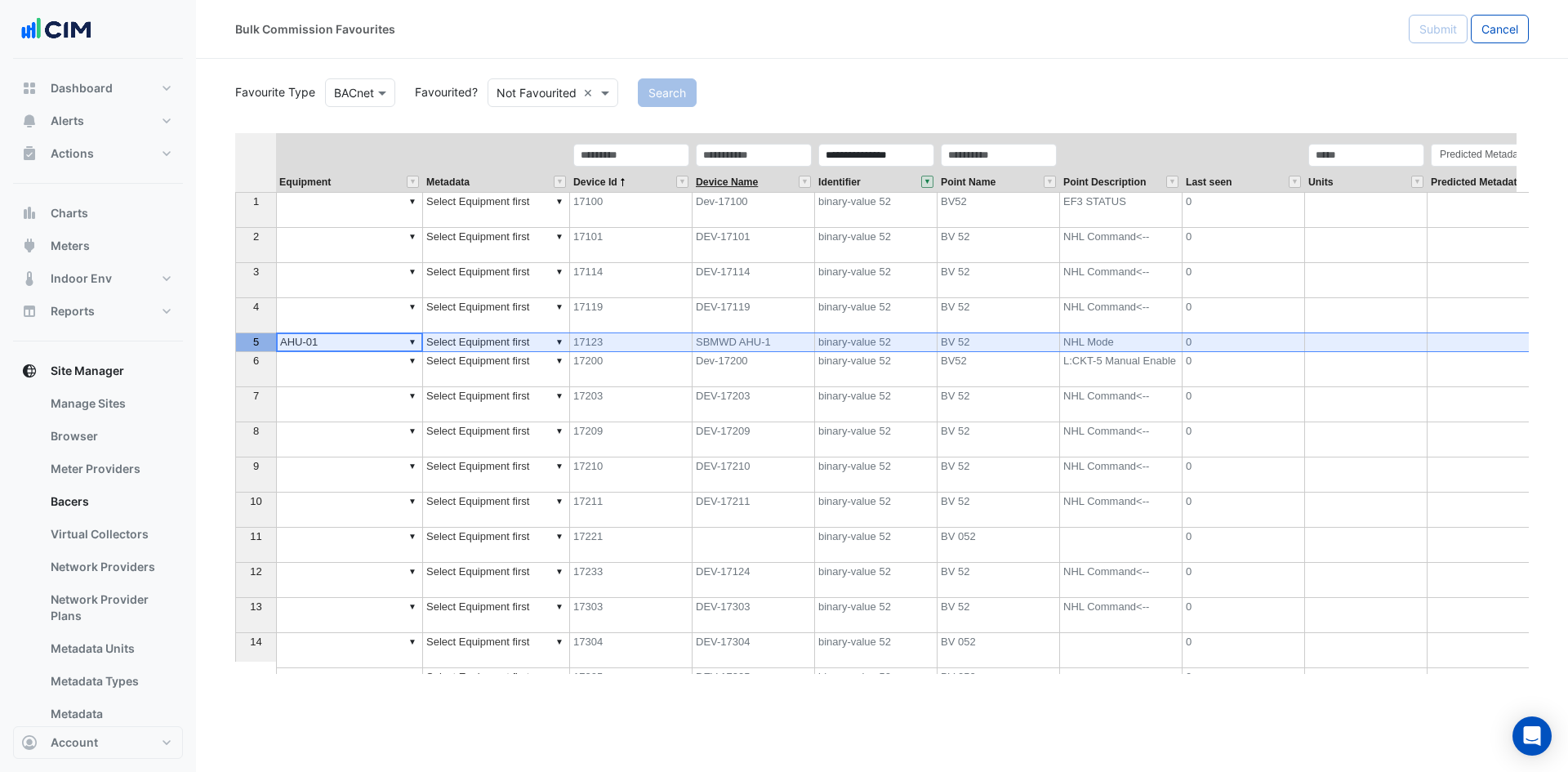
click at [734, 180] on span "Device Name" at bounding box center [726, 183] width 62 height 11
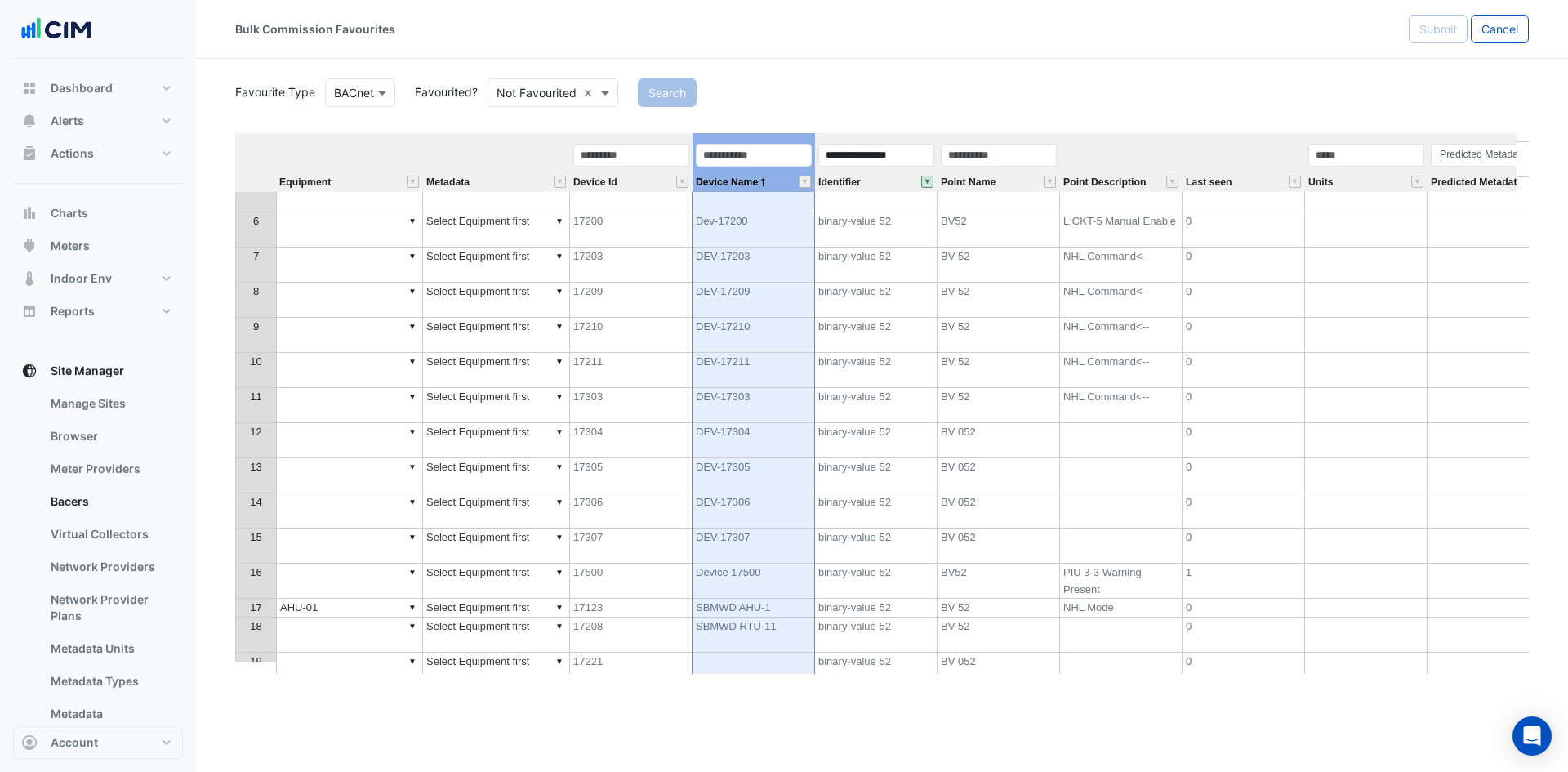
scroll to position [183, 0]
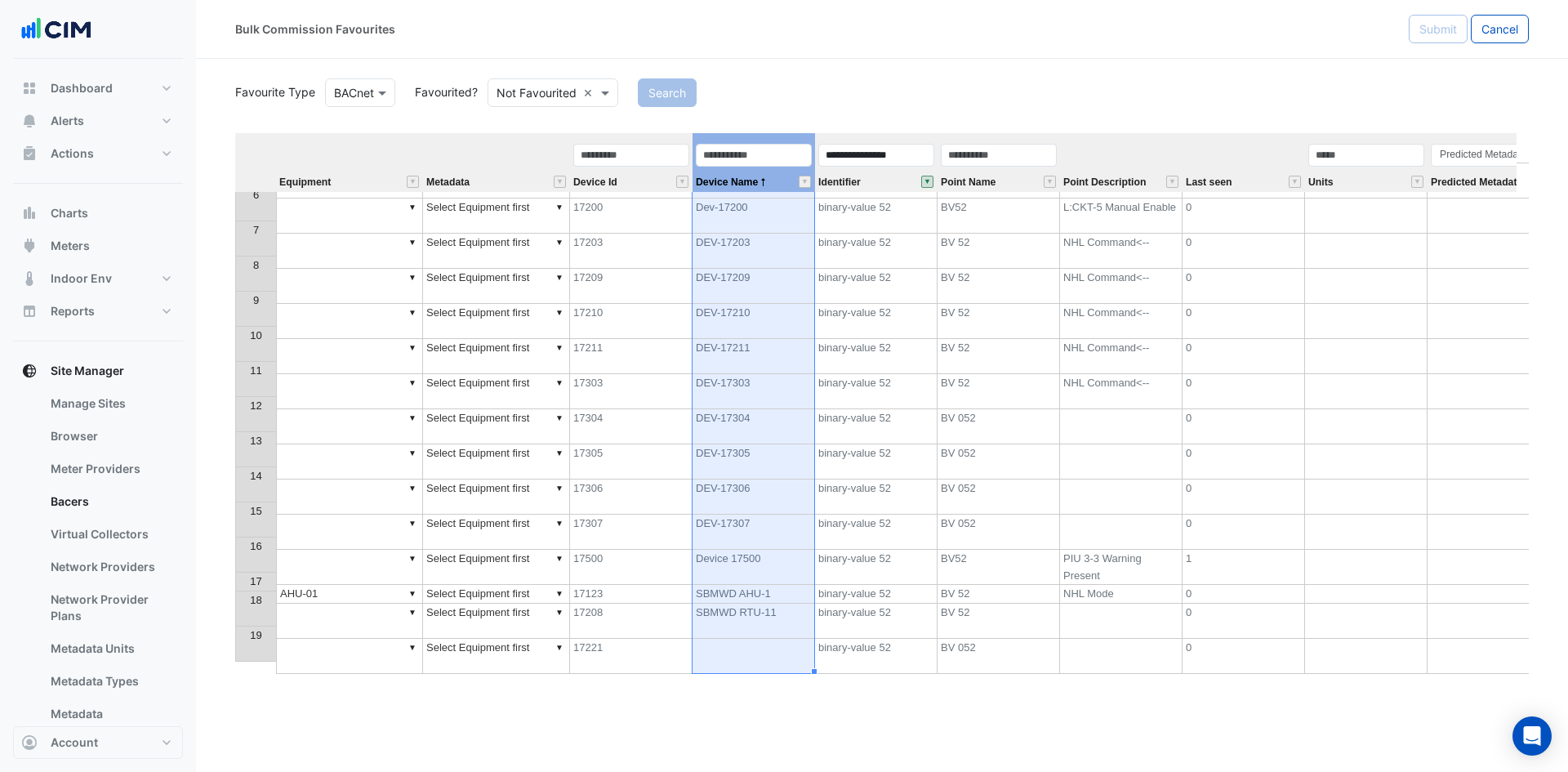
click at [755, 376] on td "DEV-17303" at bounding box center [753, 392] width 123 height 35
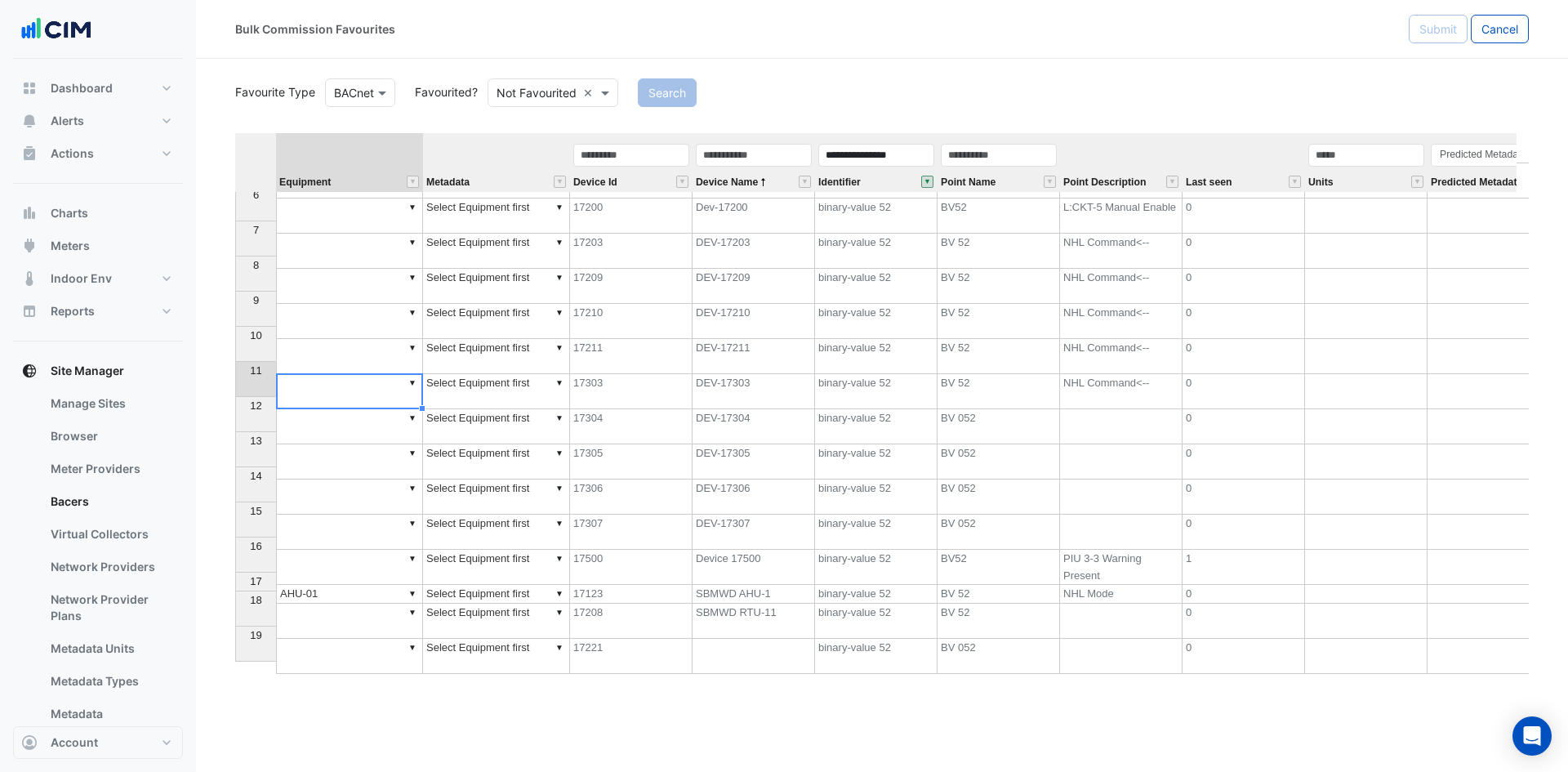
click at [348, 380] on td "▼" at bounding box center [348, 392] width 147 height 35
type textarea "******"
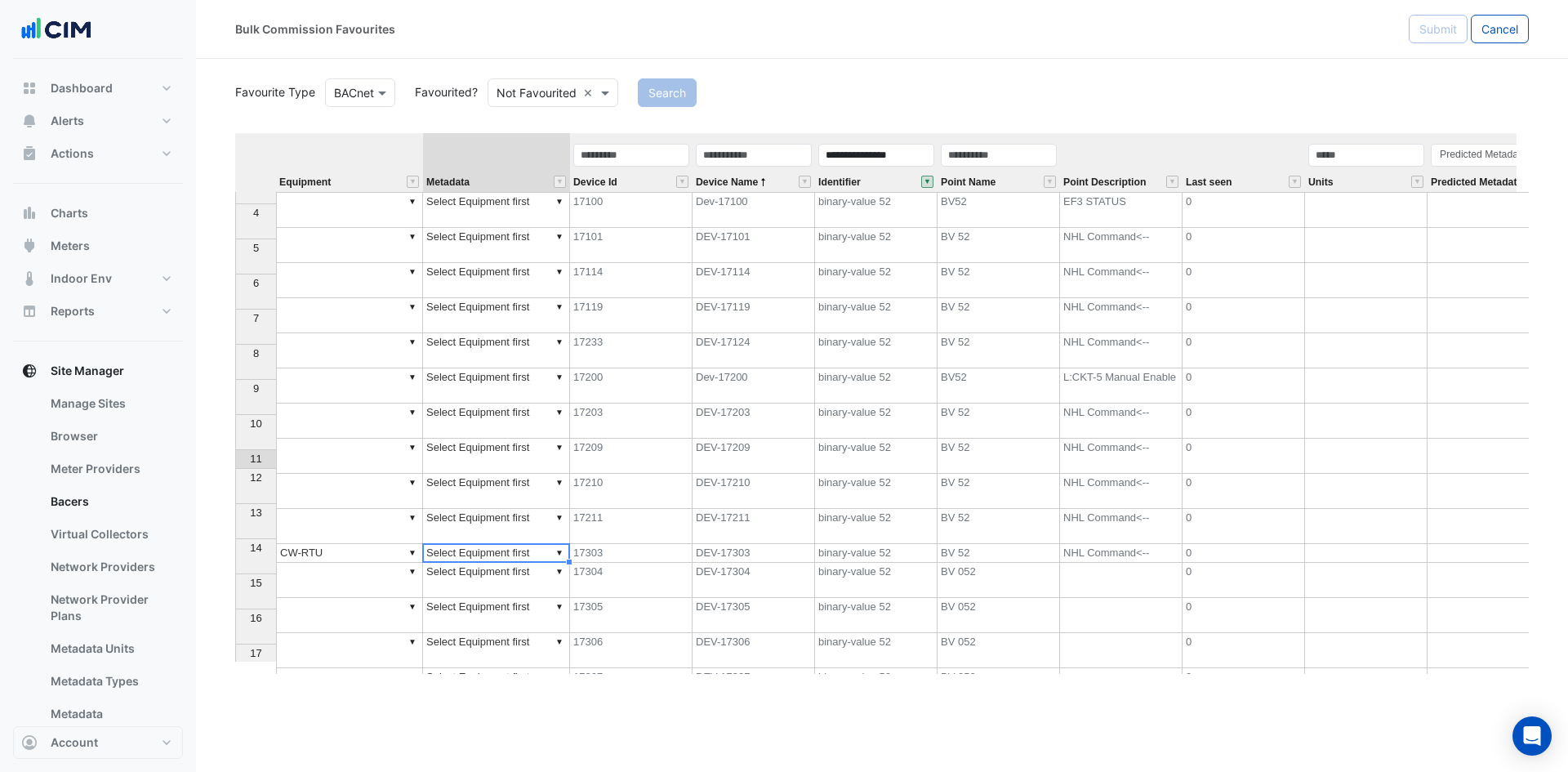
scroll to position [0, 0]
click at [595, 177] on span "Device Id" at bounding box center [595, 183] width 44 height 11
type textarea "******"
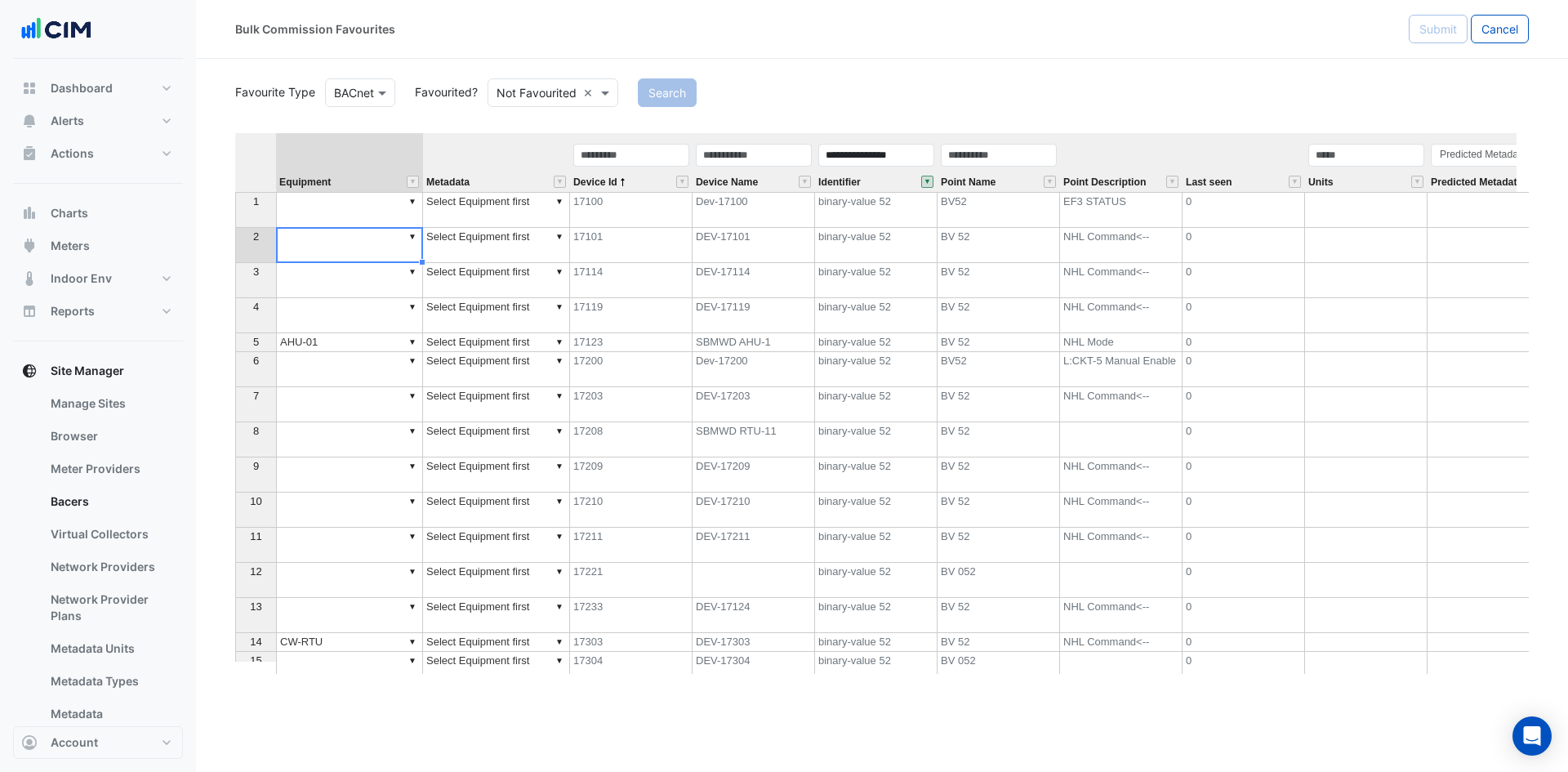
click at [348, 255] on td "▼" at bounding box center [348, 245] width 147 height 35
type textarea "******"
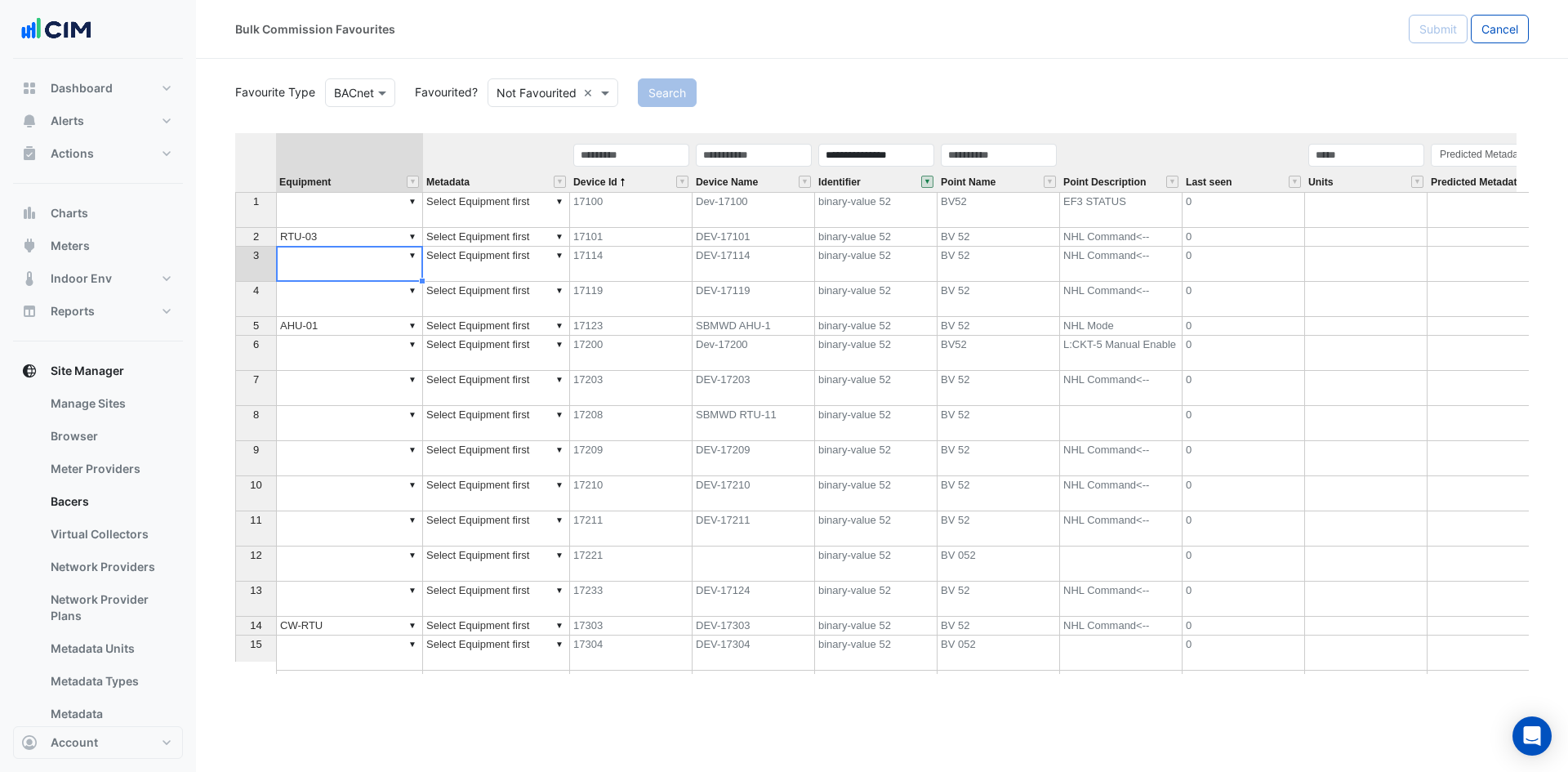
click at [323, 598] on td "▼" at bounding box center [348, 600] width 147 height 35
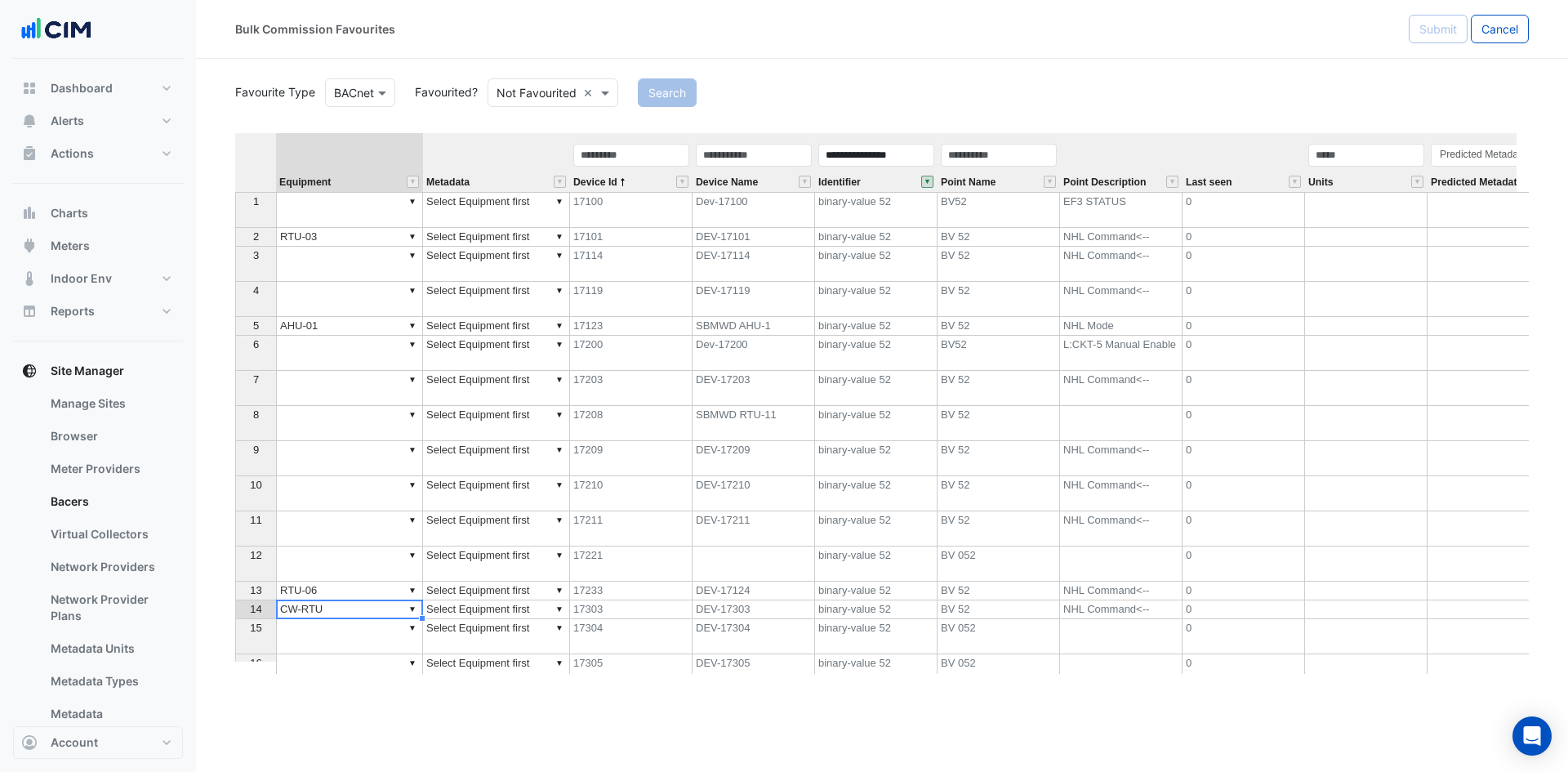
type textarea "******"
click at [247, 588] on div "13" at bounding box center [256, 590] width 33 height 18
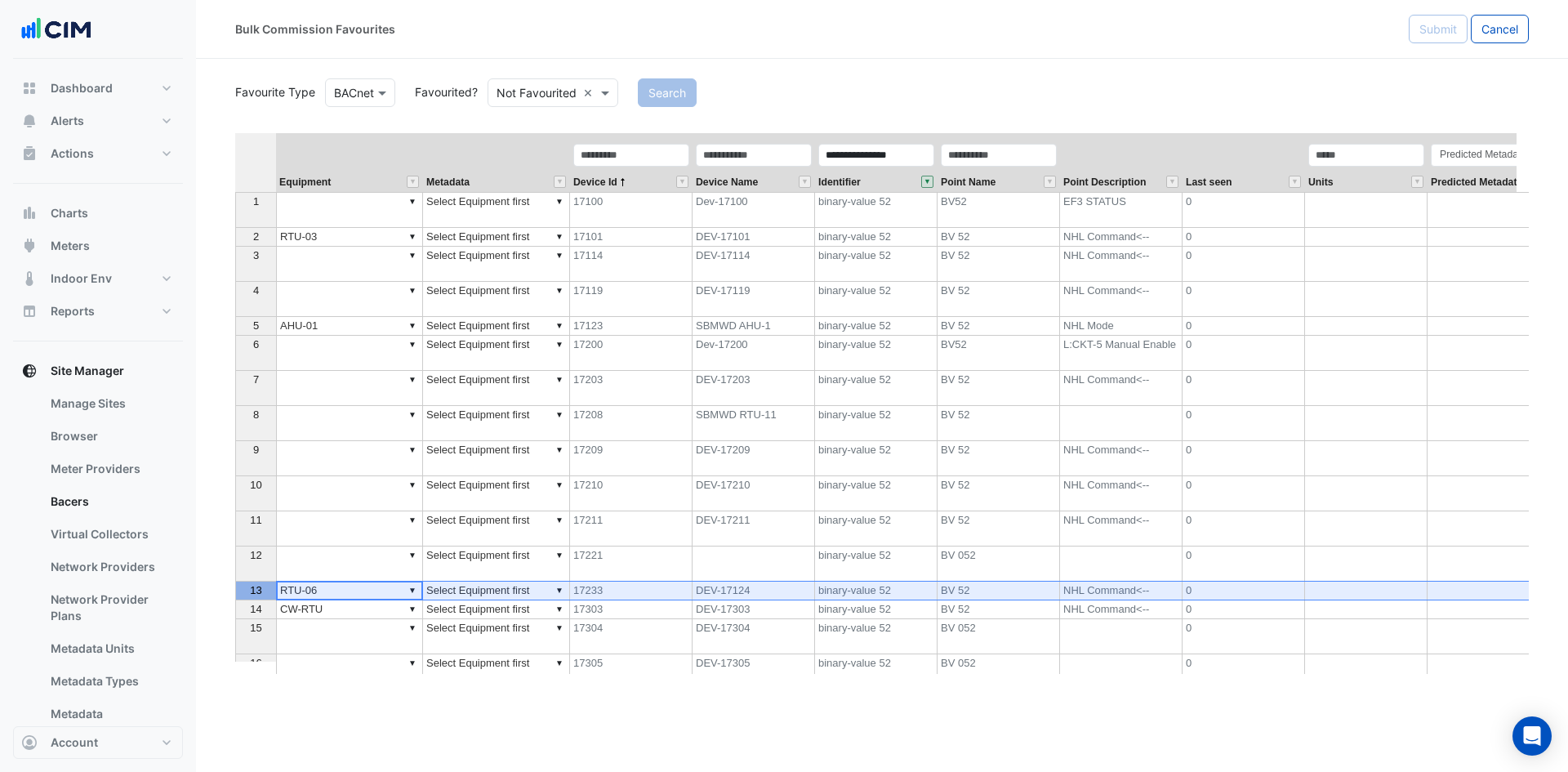
click at [372, 269] on td "▼" at bounding box center [348, 265] width 147 height 35
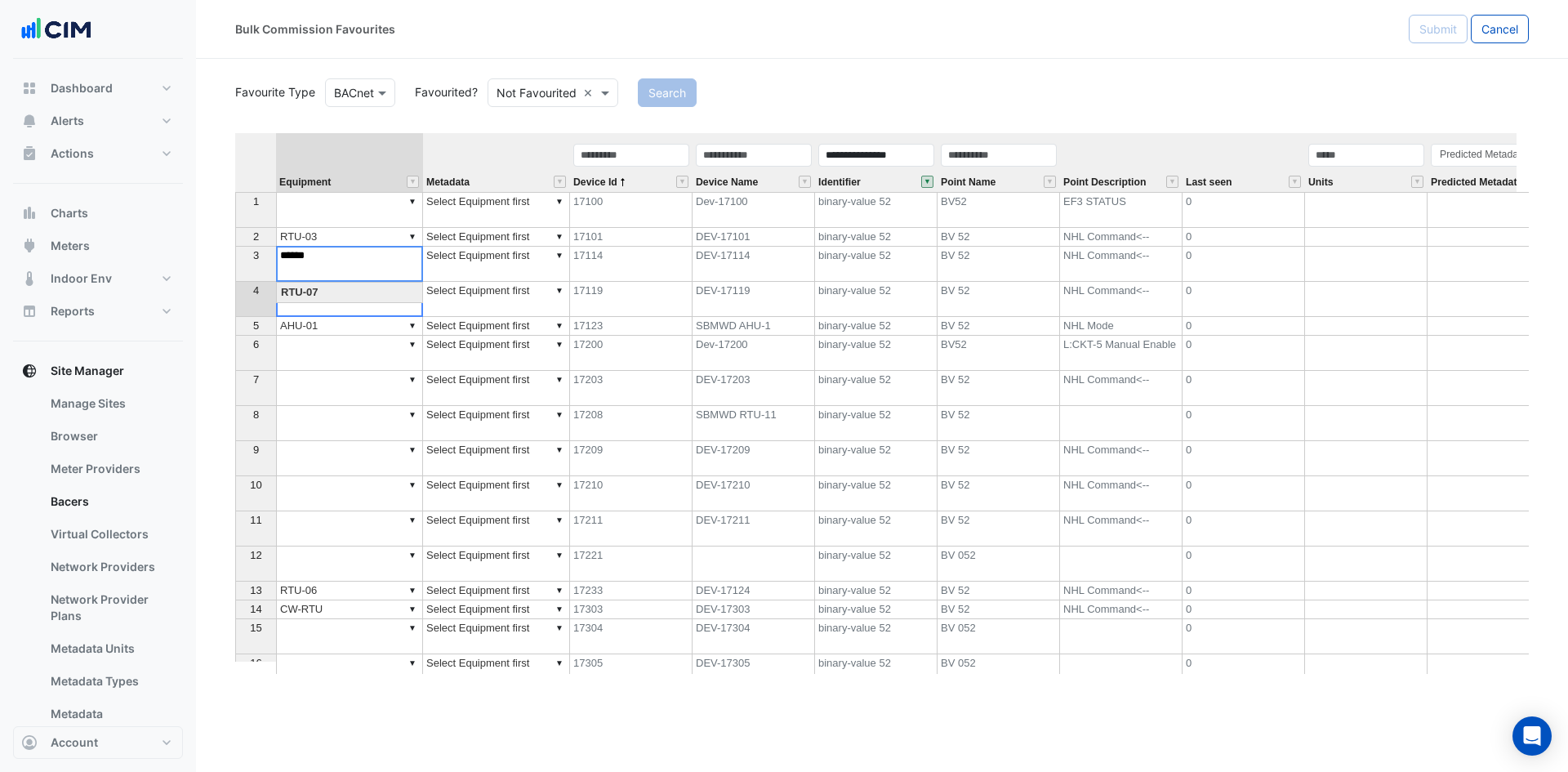
type textarea "******"
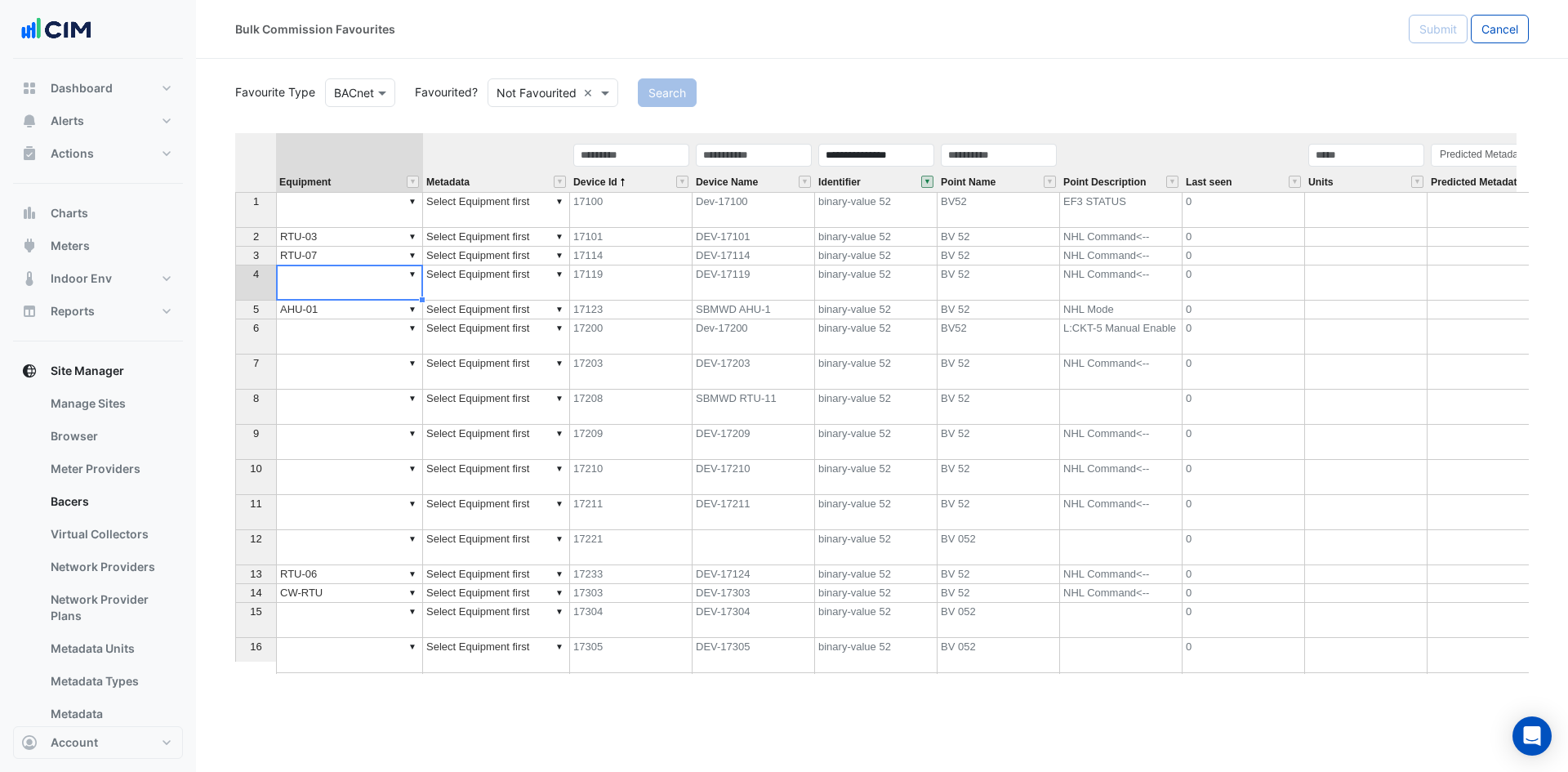
click at [354, 285] on td "▼" at bounding box center [348, 283] width 147 height 35
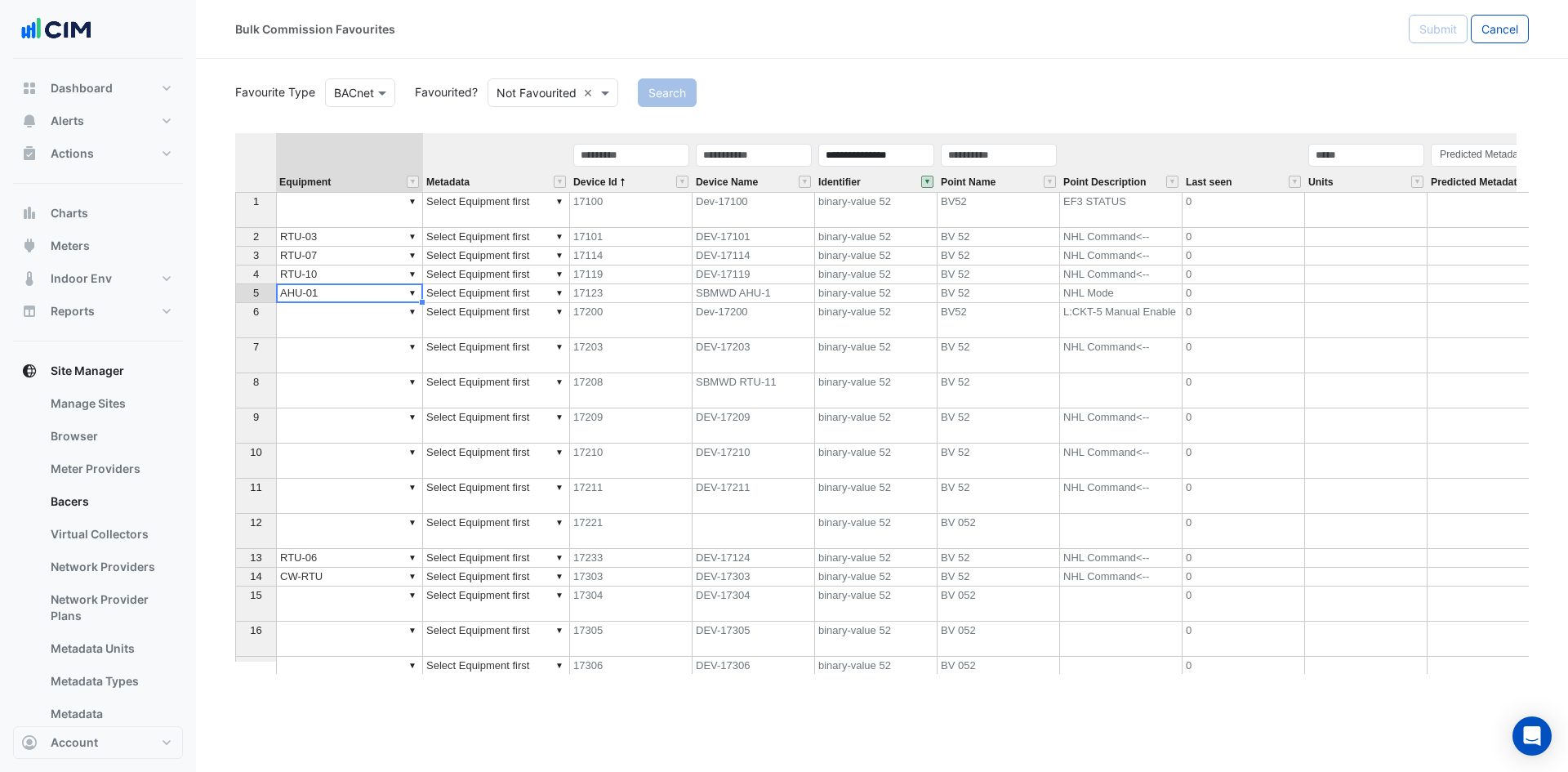
type textarea "******"
click at [260, 273] on div "4" at bounding box center [256, 274] width 33 height 18
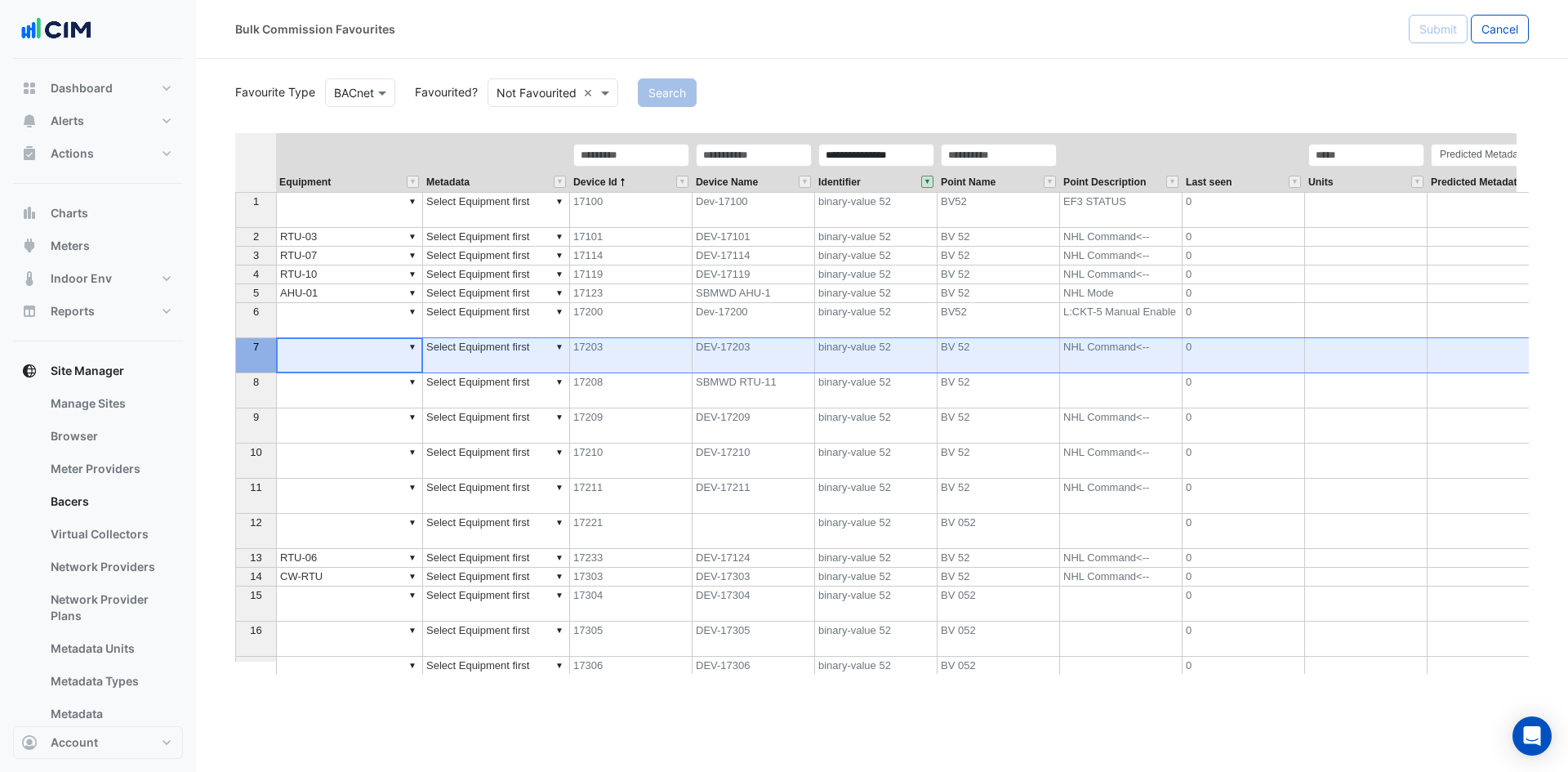
click at [245, 370] on th "7" at bounding box center [255, 356] width 41 height 35
click at [276, 402] on th "8" at bounding box center [255, 391] width 41 height 35
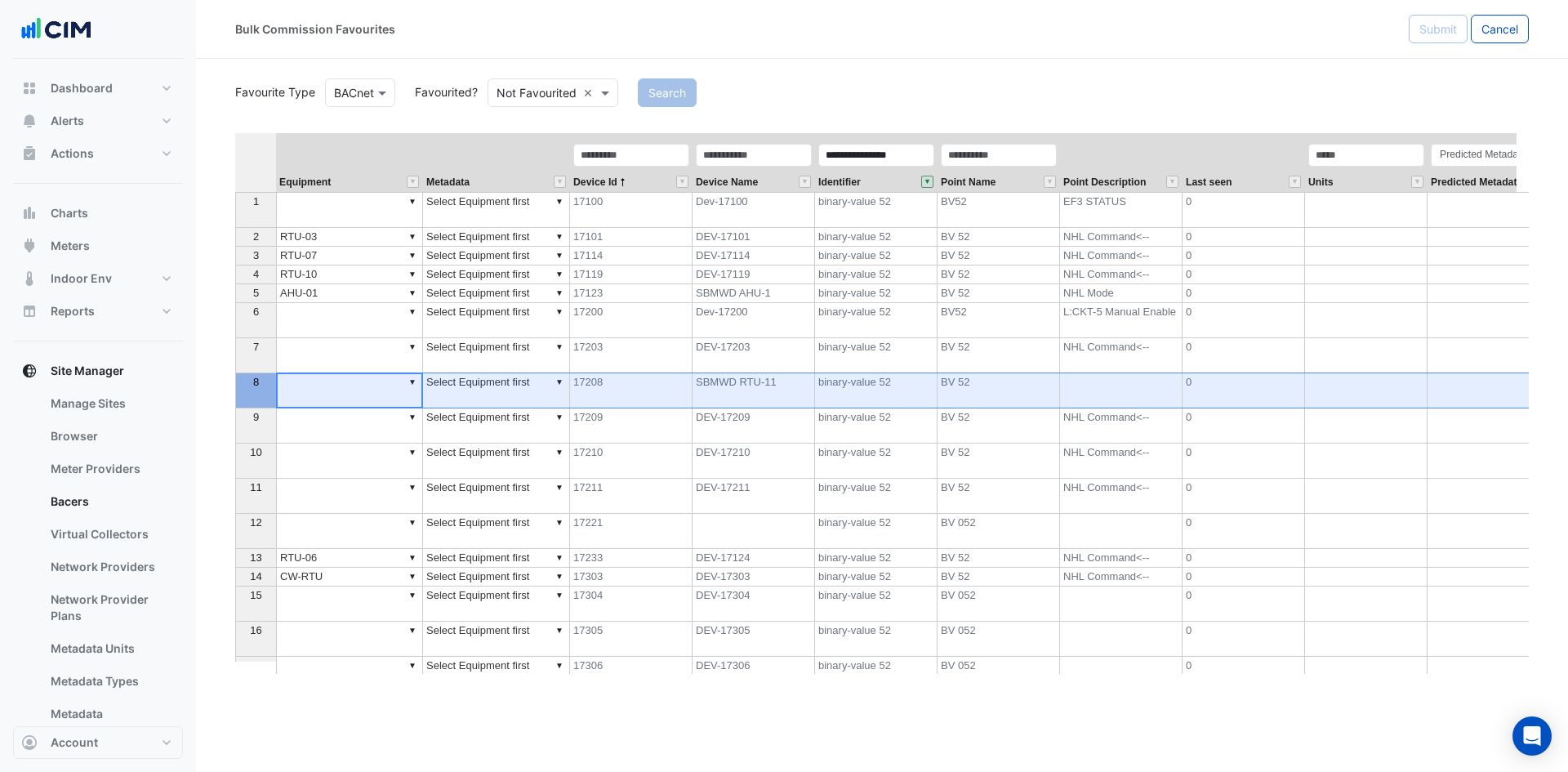
click at [352, 386] on td "▼" at bounding box center [348, 391] width 147 height 35
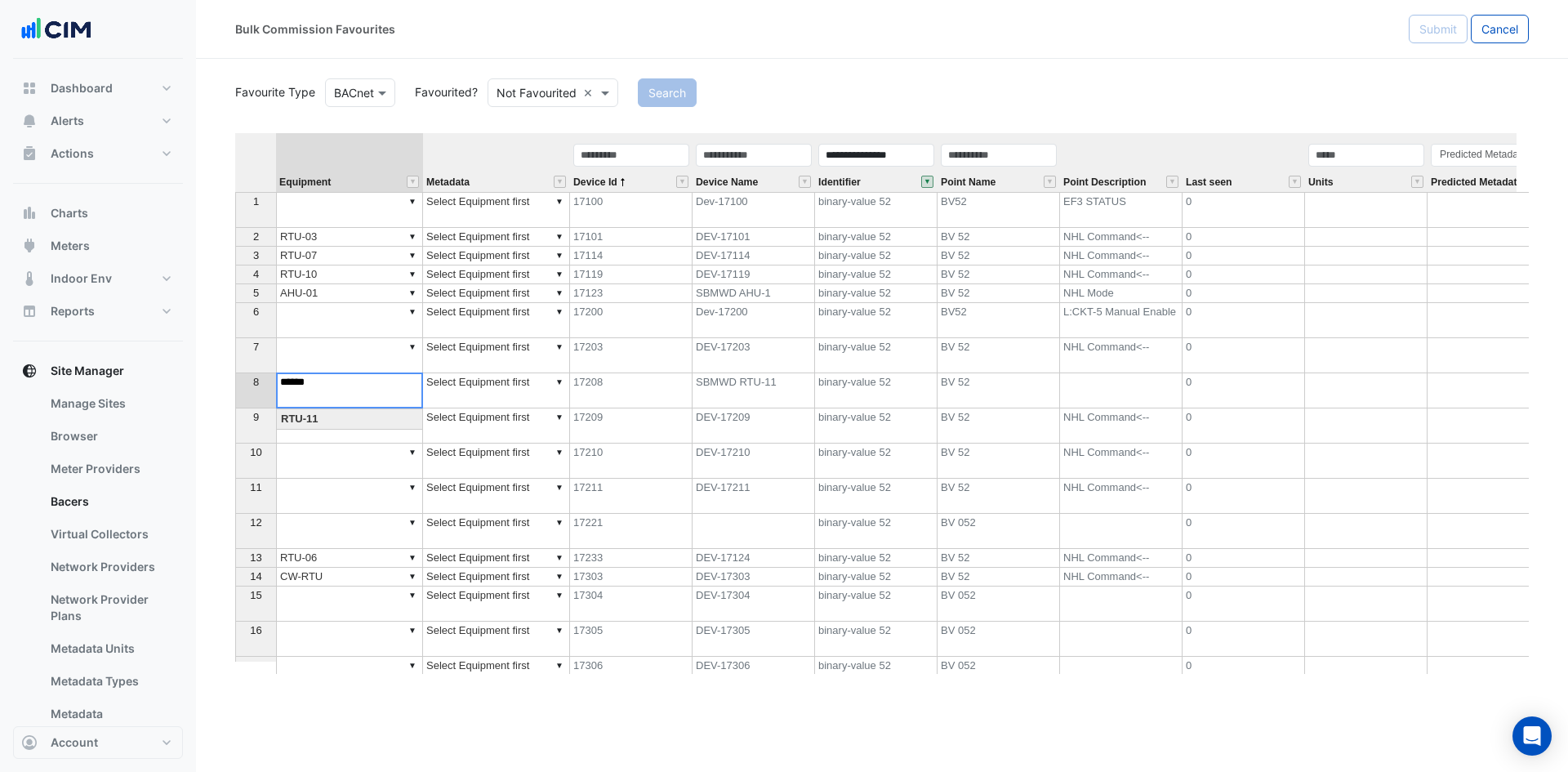
type textarea "******"
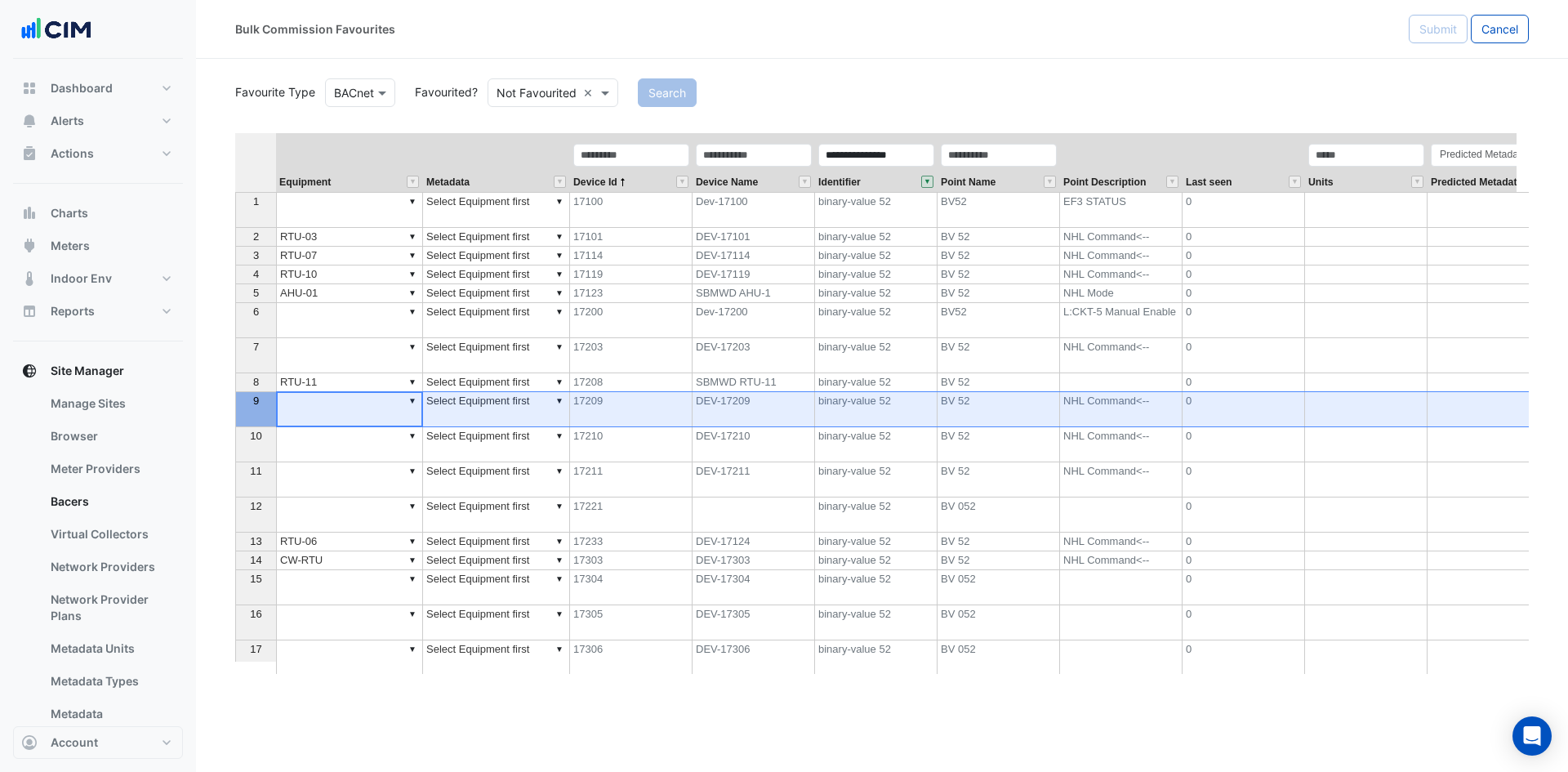
click at [247, 405] on div "9" at bounding box center [256, 400] width 33 height 18
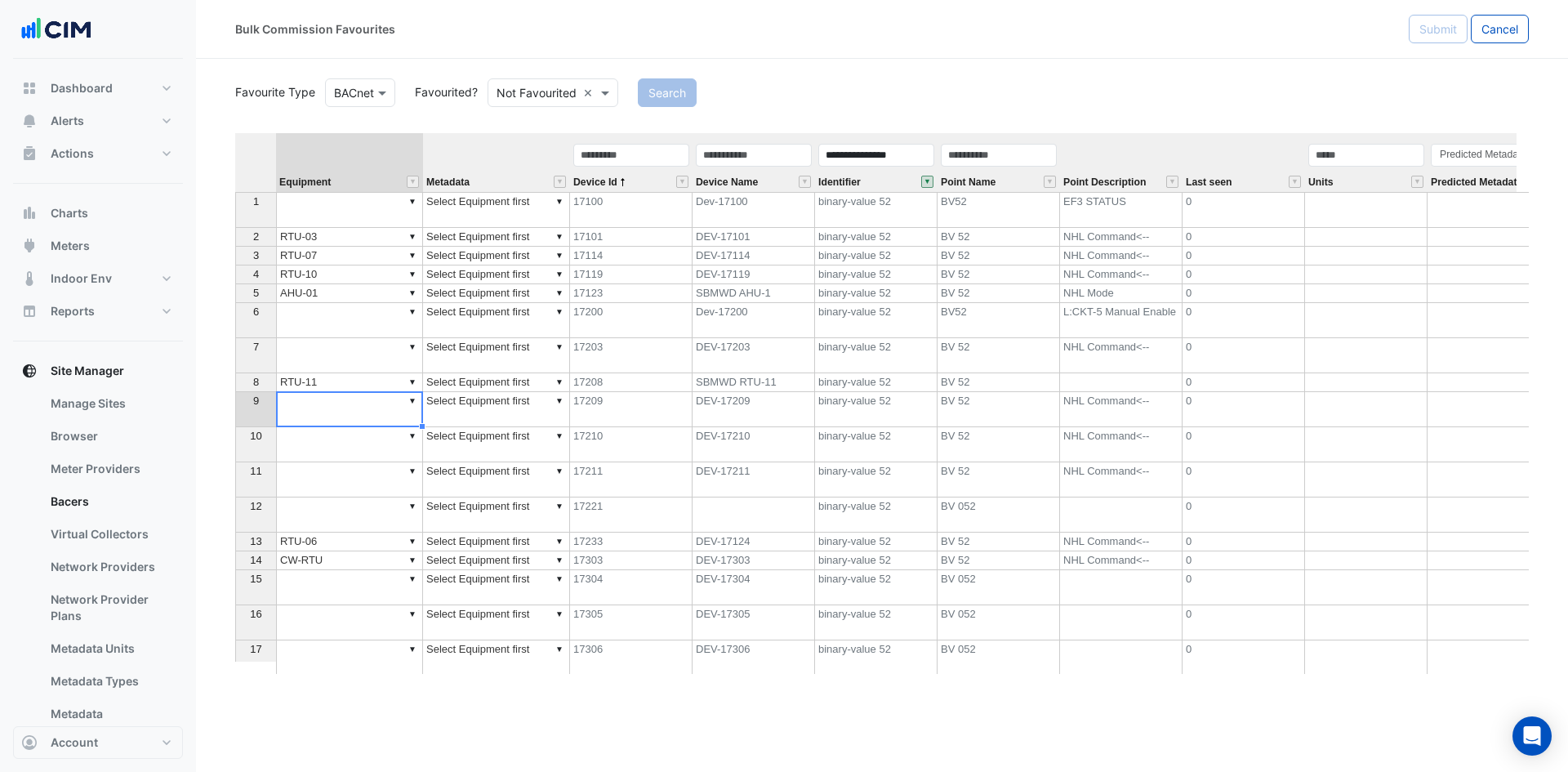
click at [320, 409] on td "▼" at bounding box center [348, 410] width 147 height 35
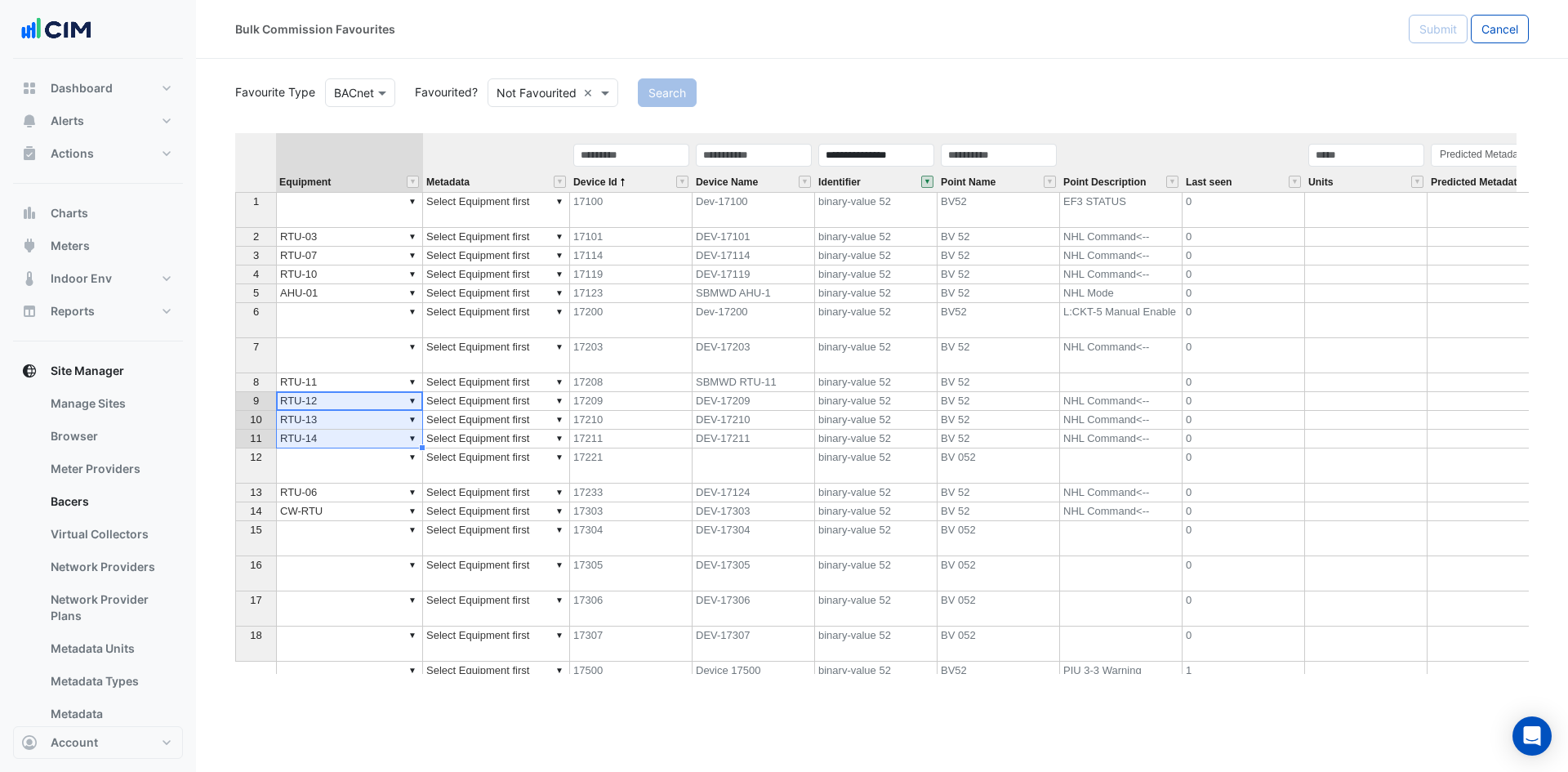
type textarea "******"
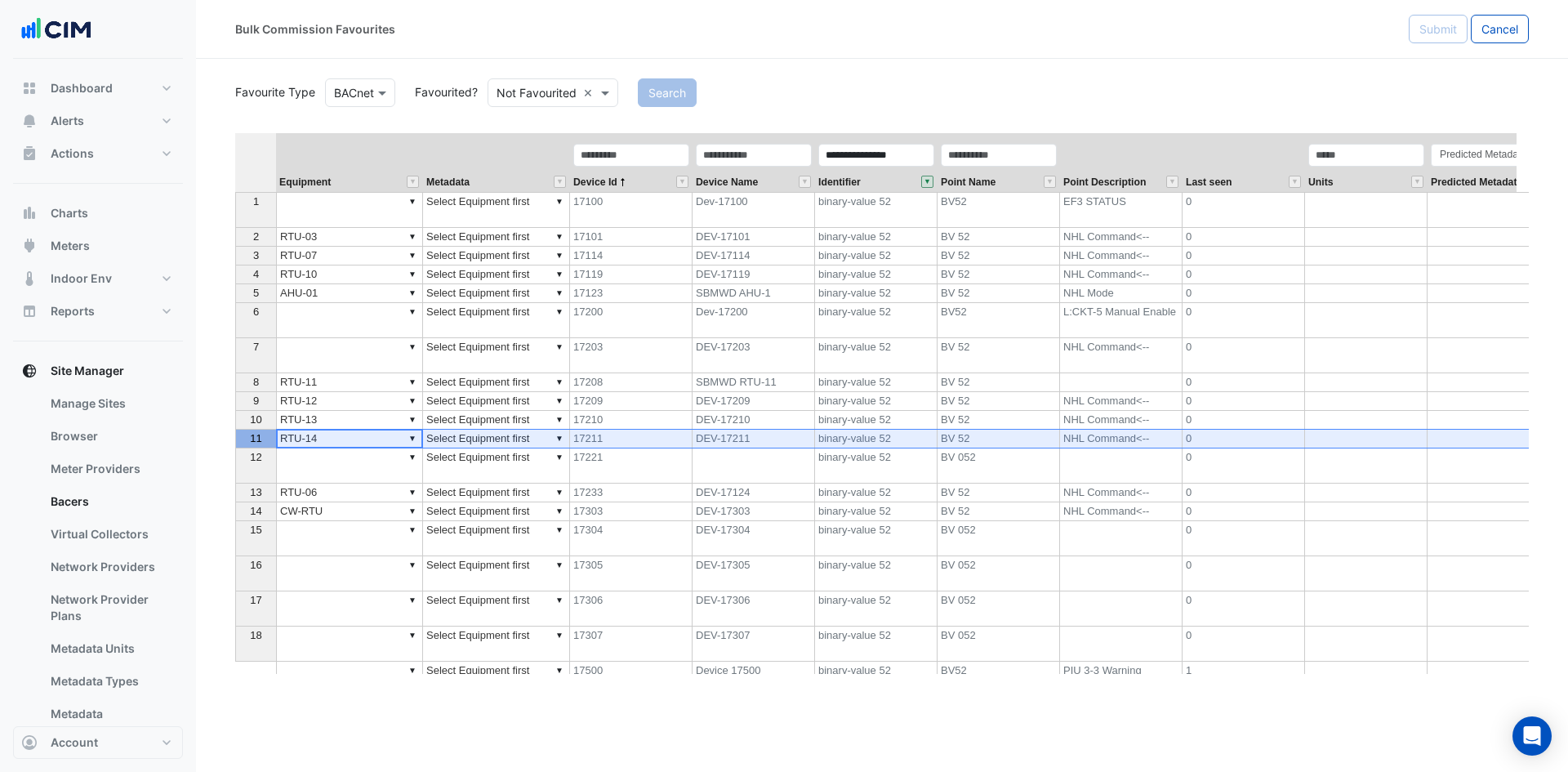
click at [242, 436] on div "11" at bounding box center [256, 438] width 33 height 18
click at [318, 183] on span "Equipment" at bounding box center [305, 183] width 52 height 11
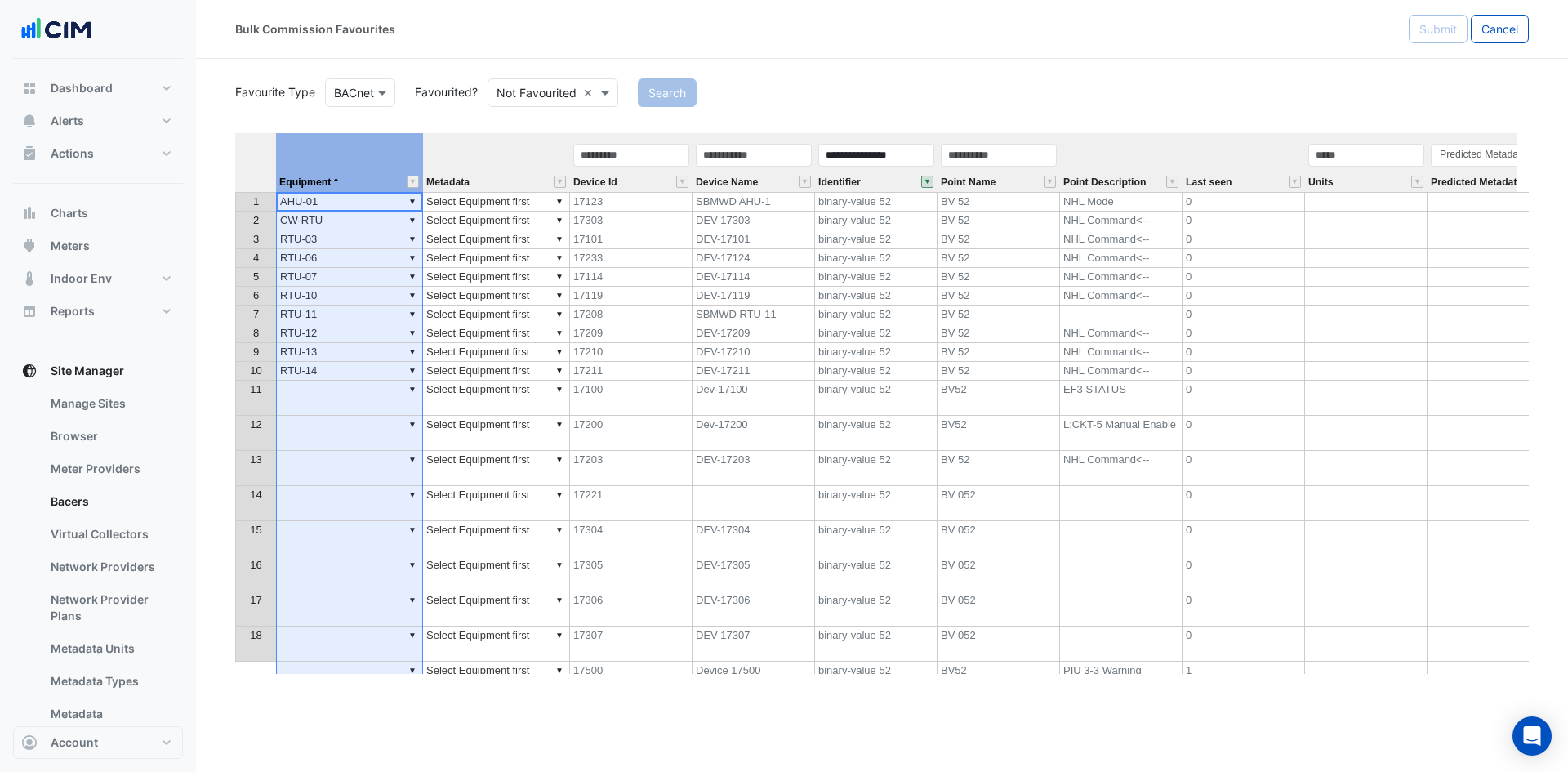
click at [493, 206] on td "▼ Select Equipment first" at bounding box center [496, 201] width 147 height 19
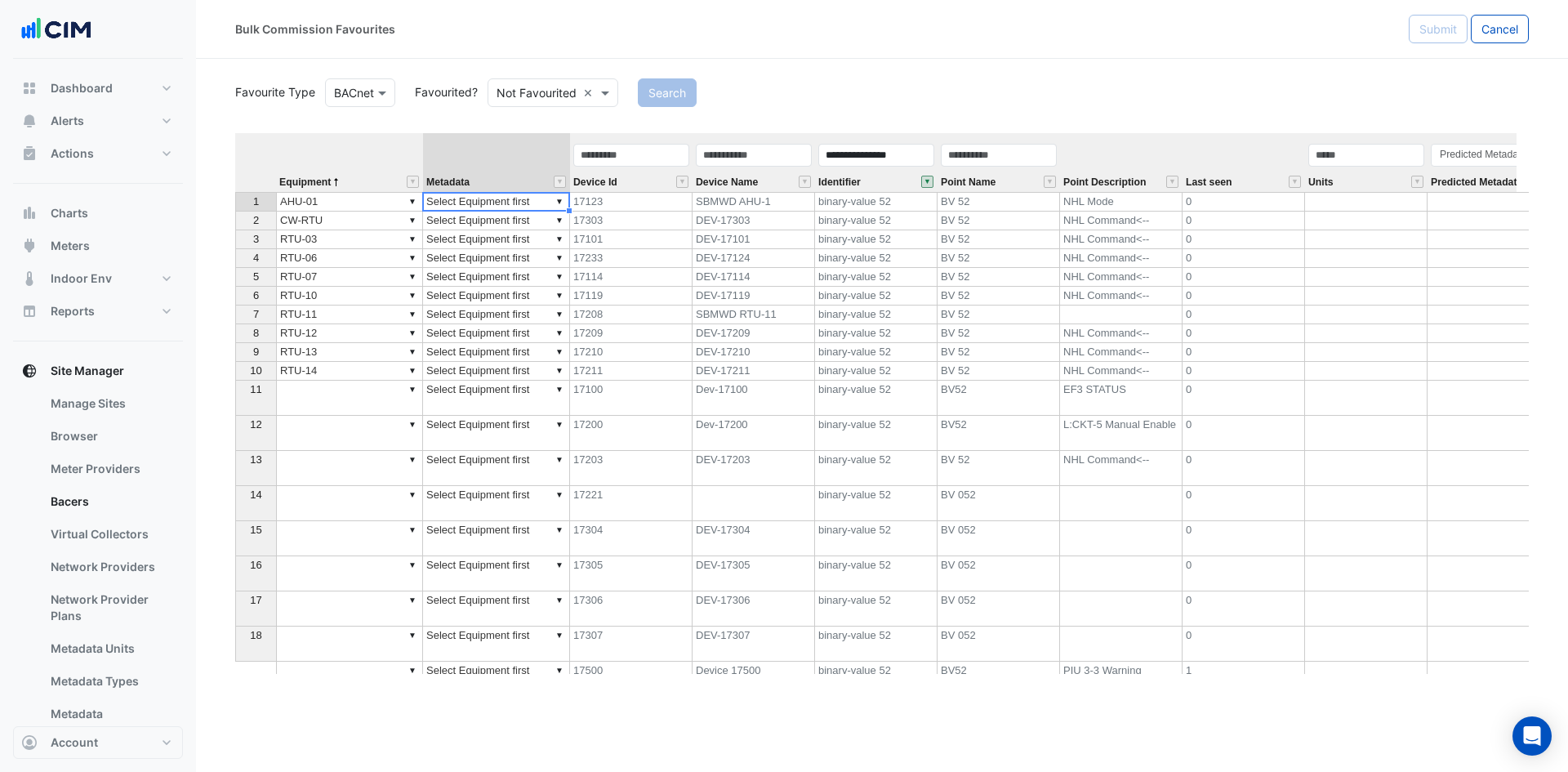
click at [483, 206] on td "▼ Select Equipment first" at bounding box center [496, 201] width 147 height 19
click at [501, 218] on td "PAC After Hours Night H igh Limit Activation" at bounding box center [496, 221] width 147 height 19
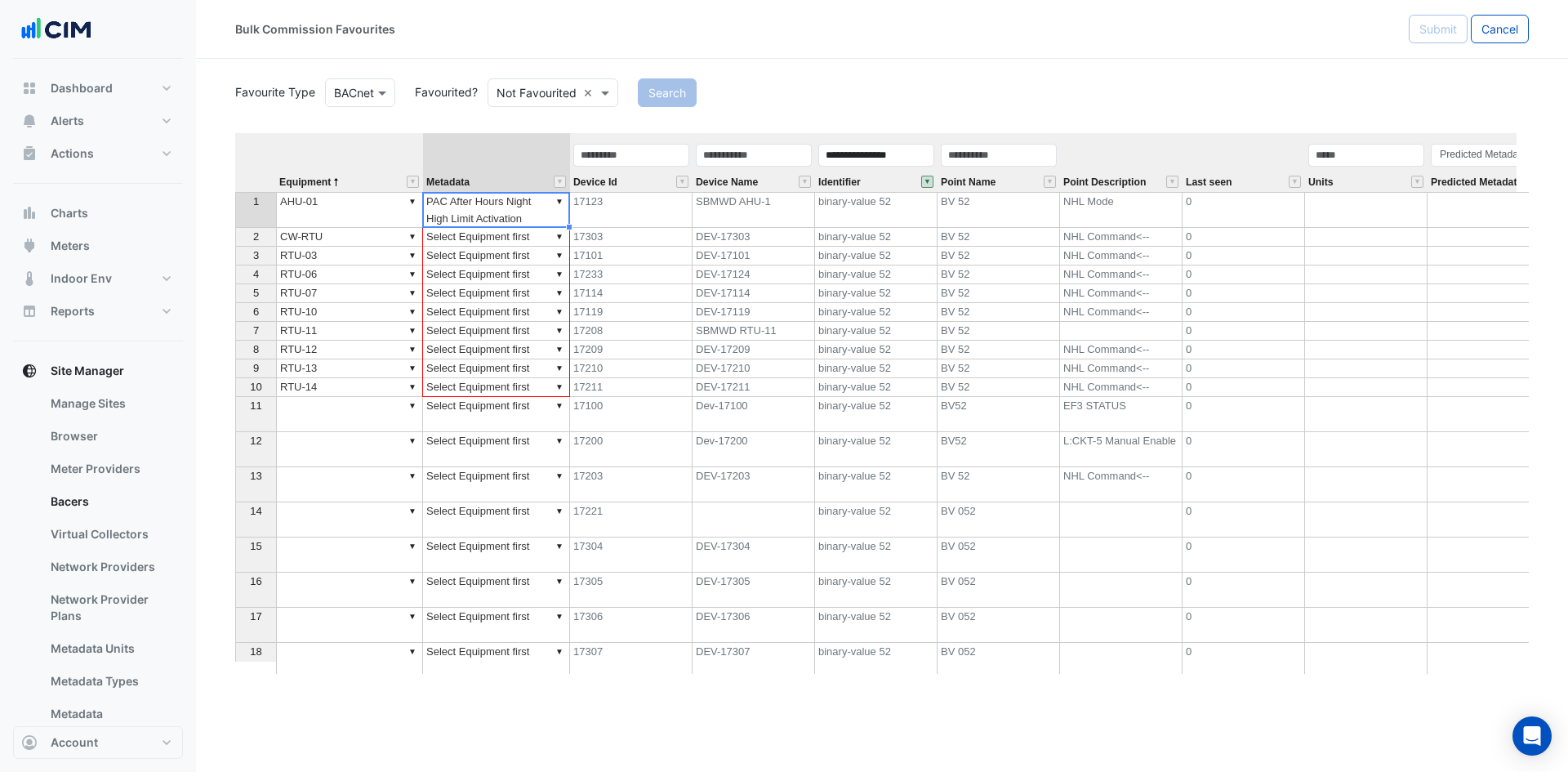
drag, startPoint x: 567, startPoint y: 224, endPoint x: 536, endPoint y: 385, distance: 164.0
click at [235, 385] on div "Equipment Metadata Device Id Device Name Identifier Point Name Point Descriptio…" at bounding box center [235, 422] width 0 height 580
type textarea "**********"
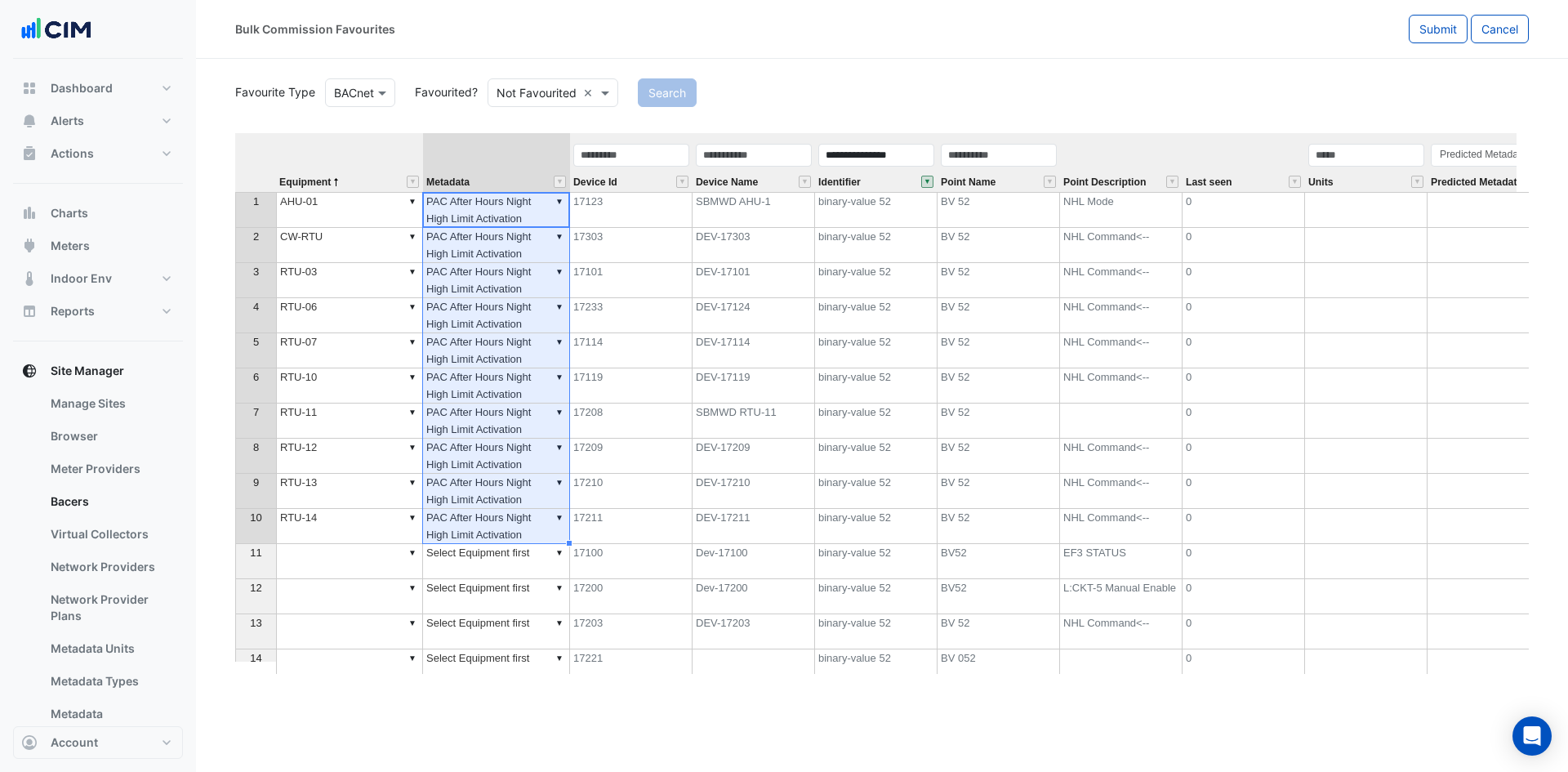
click at [1406, 33] on div "Bulk Commission Favourites" at bounding box center [821, 29] width 1173 height 29
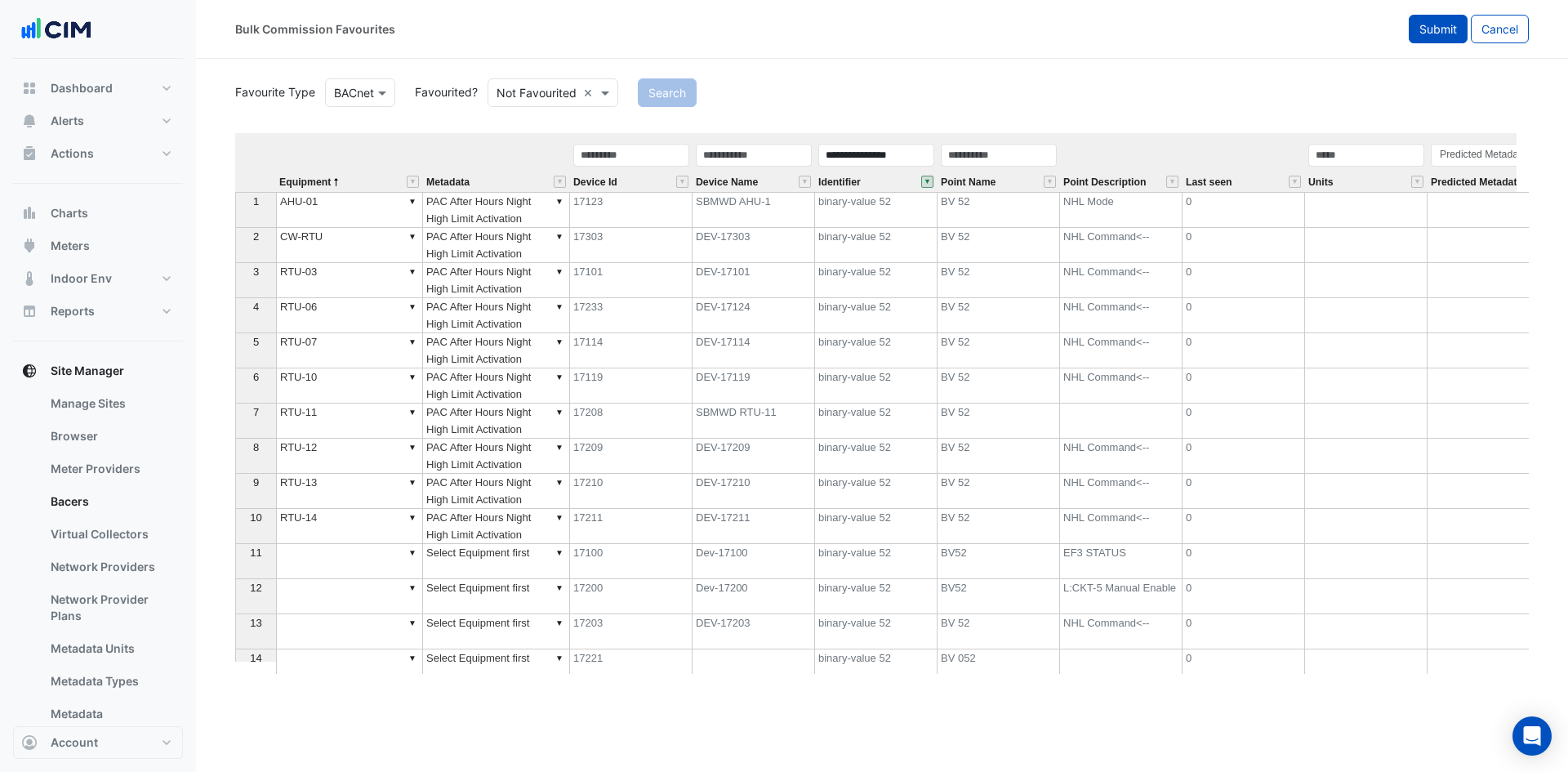
click at [1435, 30] on span "Submit" at bounding box center [1438, 29] width 38 height 14
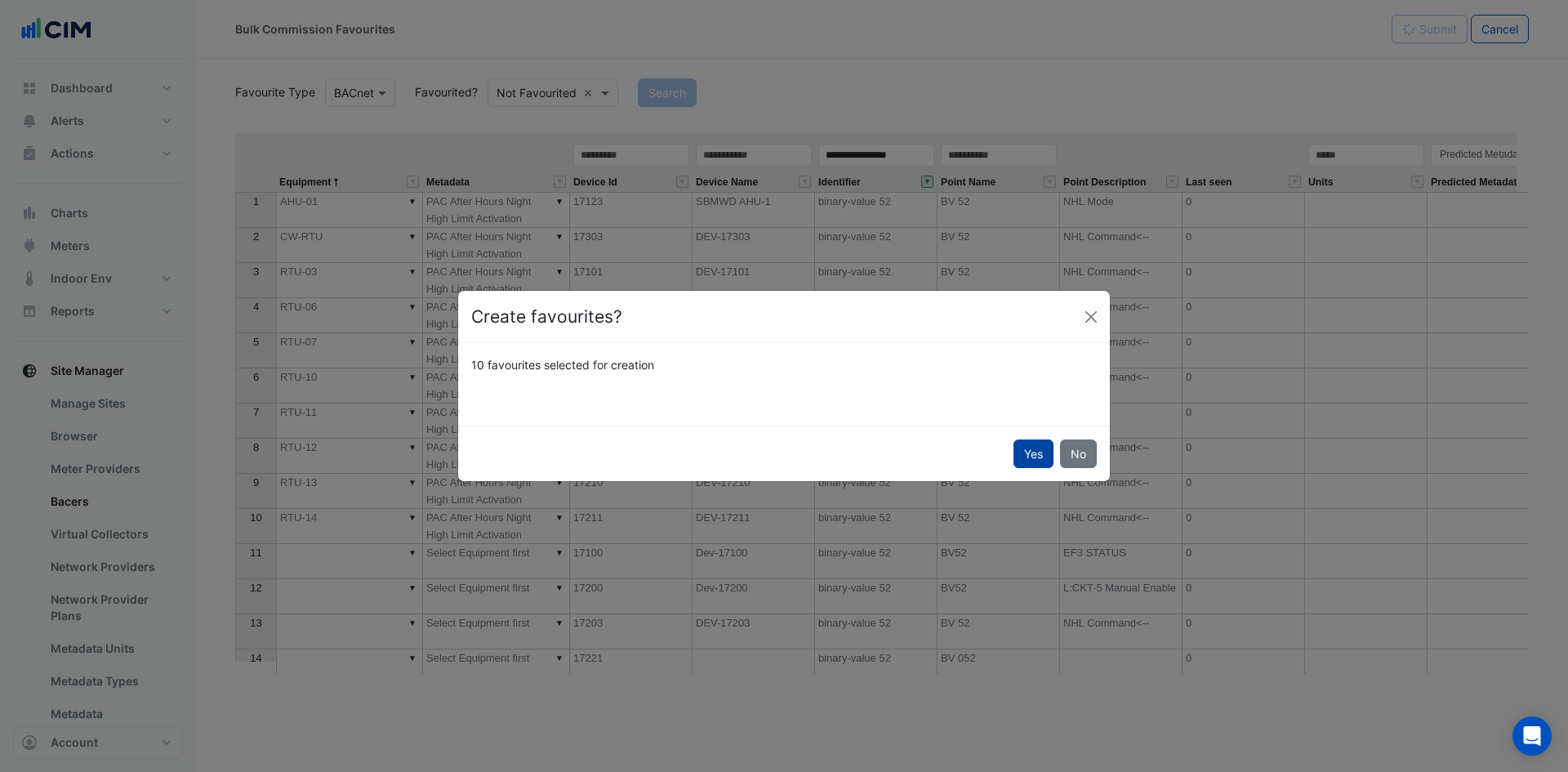
click at [1030, 464] on button "Yes" at bounding box center [1032, 454] width 40 height 29
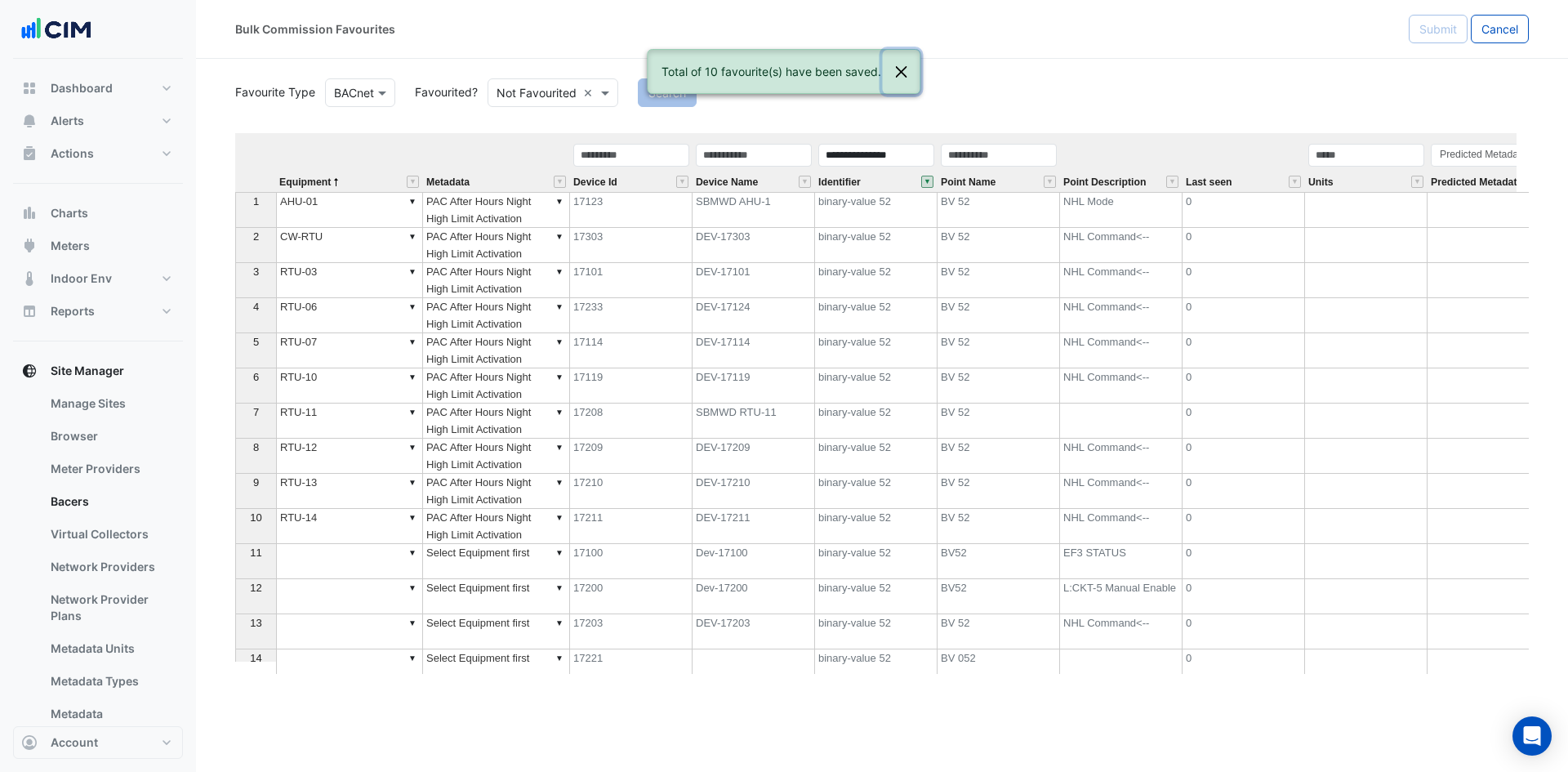
click at [905, 69] on button "Close" at bounding box center [902, 72] width 38 height 44
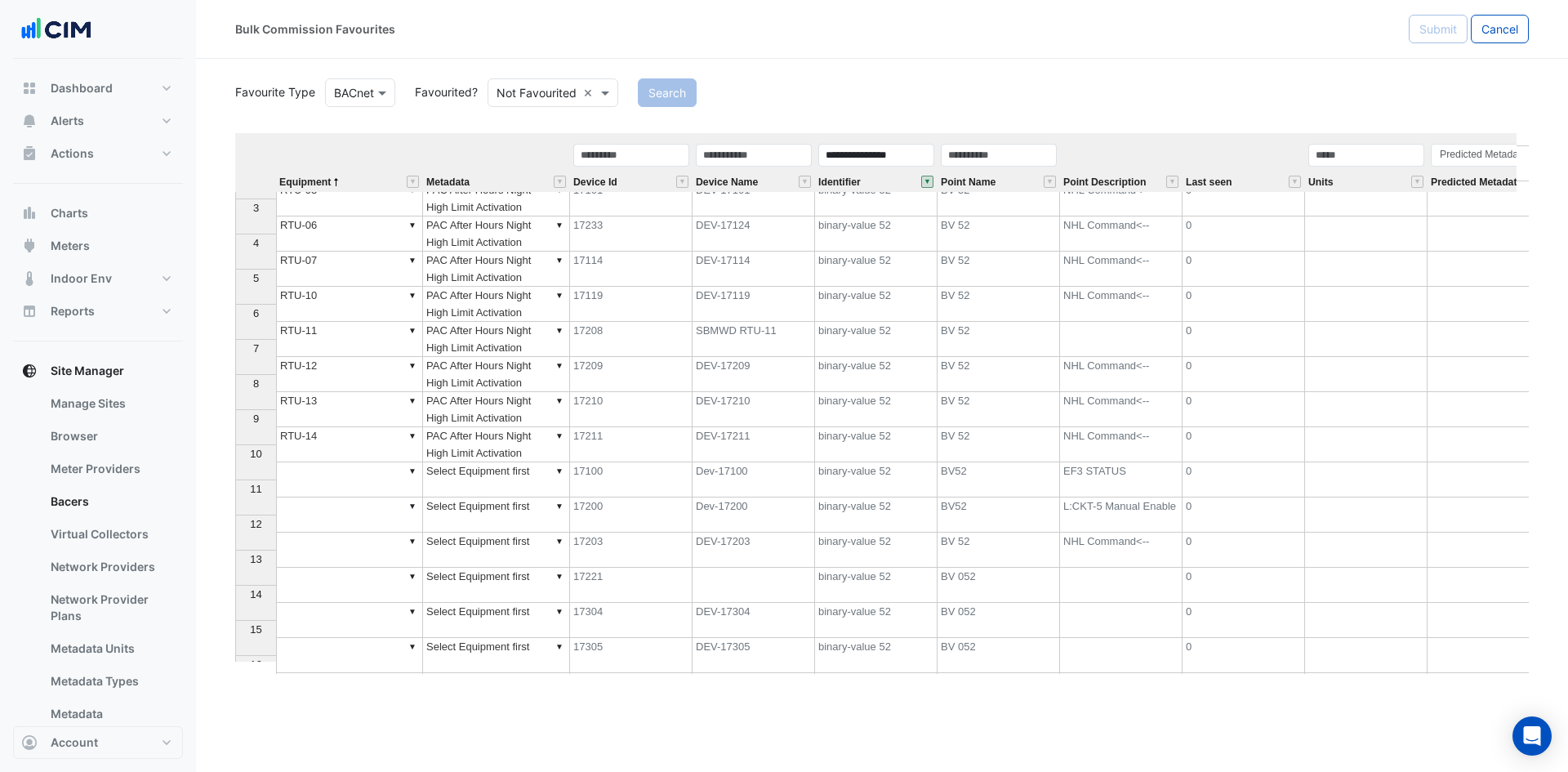
scroll to position [82, 0]
click at [785, 553] on td "DEV-17203" at bounding box center [753, 551] width 123 height 35
click at [336, 554] on td "▼" at bounding box center [348, 551] width 147 height 35
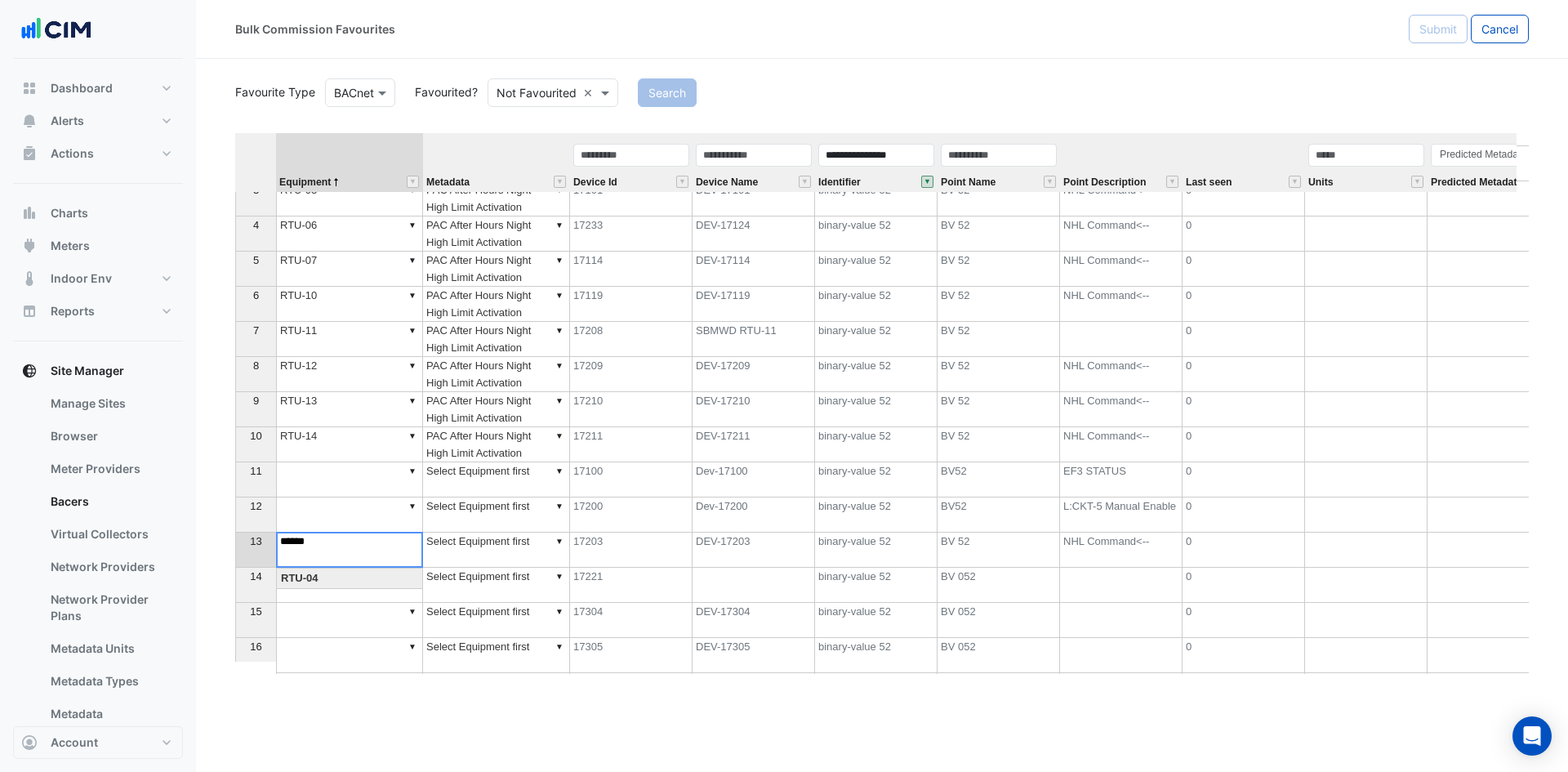
type textarea "******"
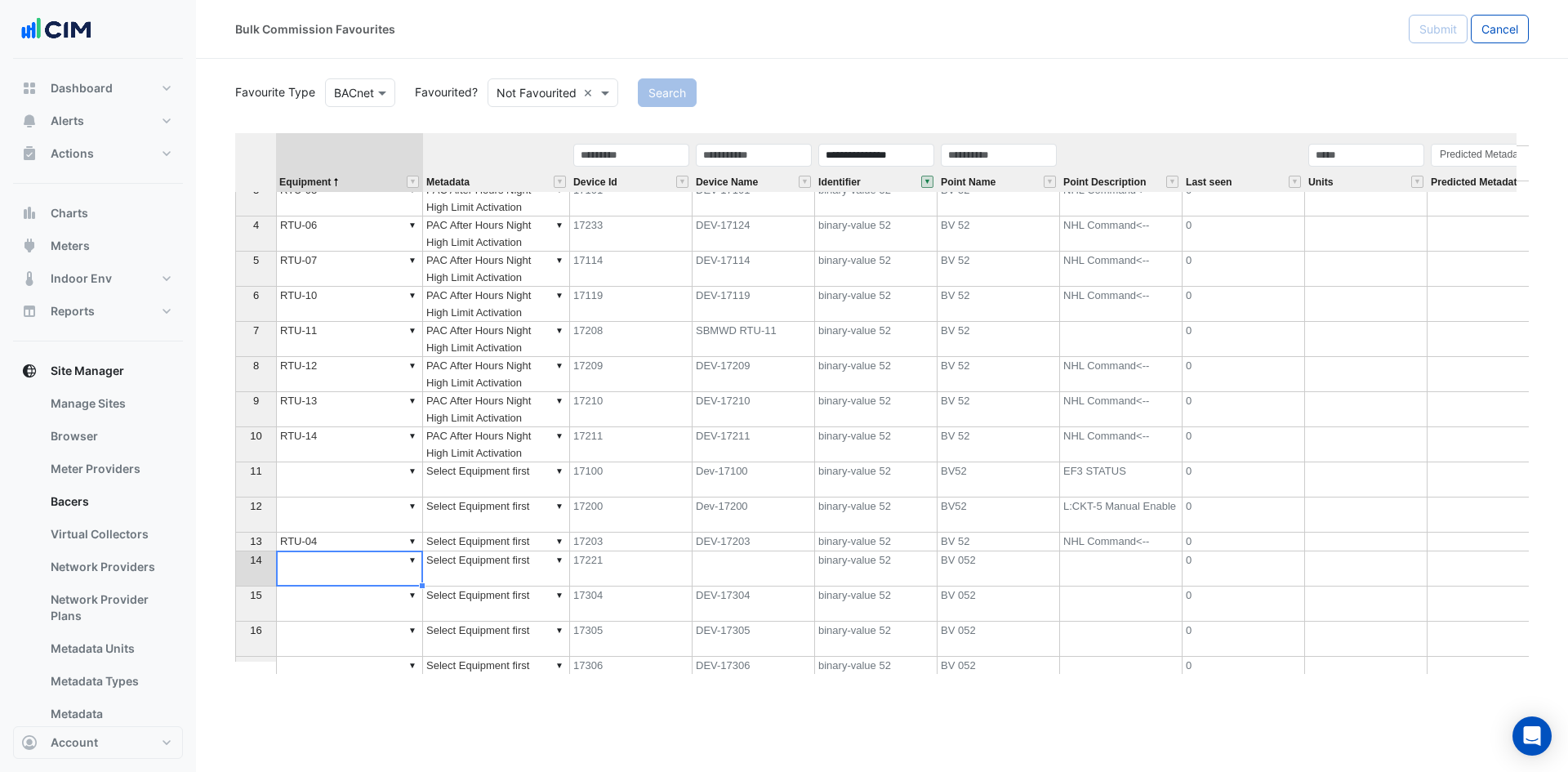
click at [496, 438] on td "▼ PAC After Hours Night High Limit Activation" at bounding box center [496, 445] width 147 height 35
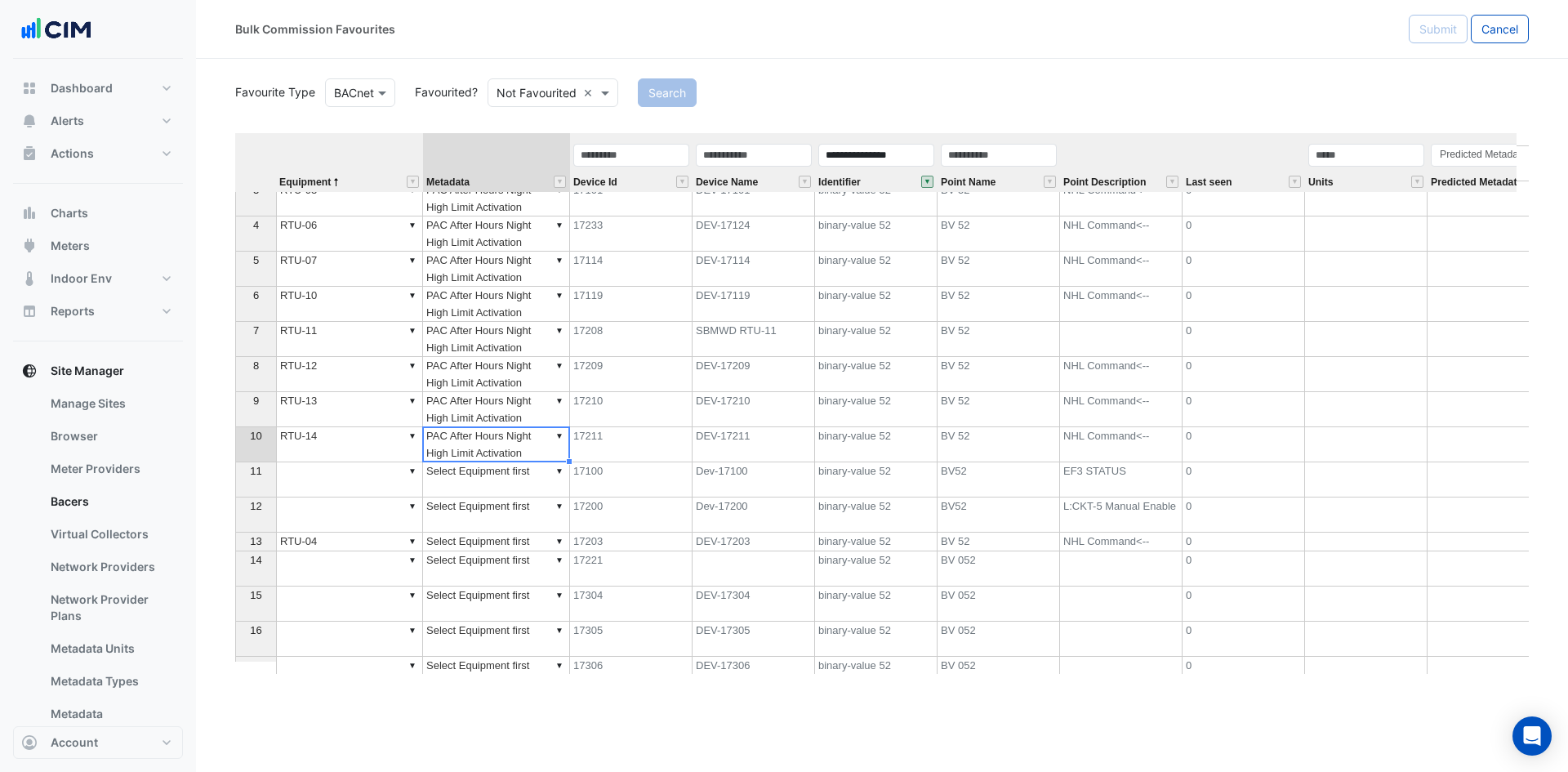
click at [435, 548] on td "▼ Select Equipment first" at bounding box center [496, 542] width 147 height 18
type textarea "**********"
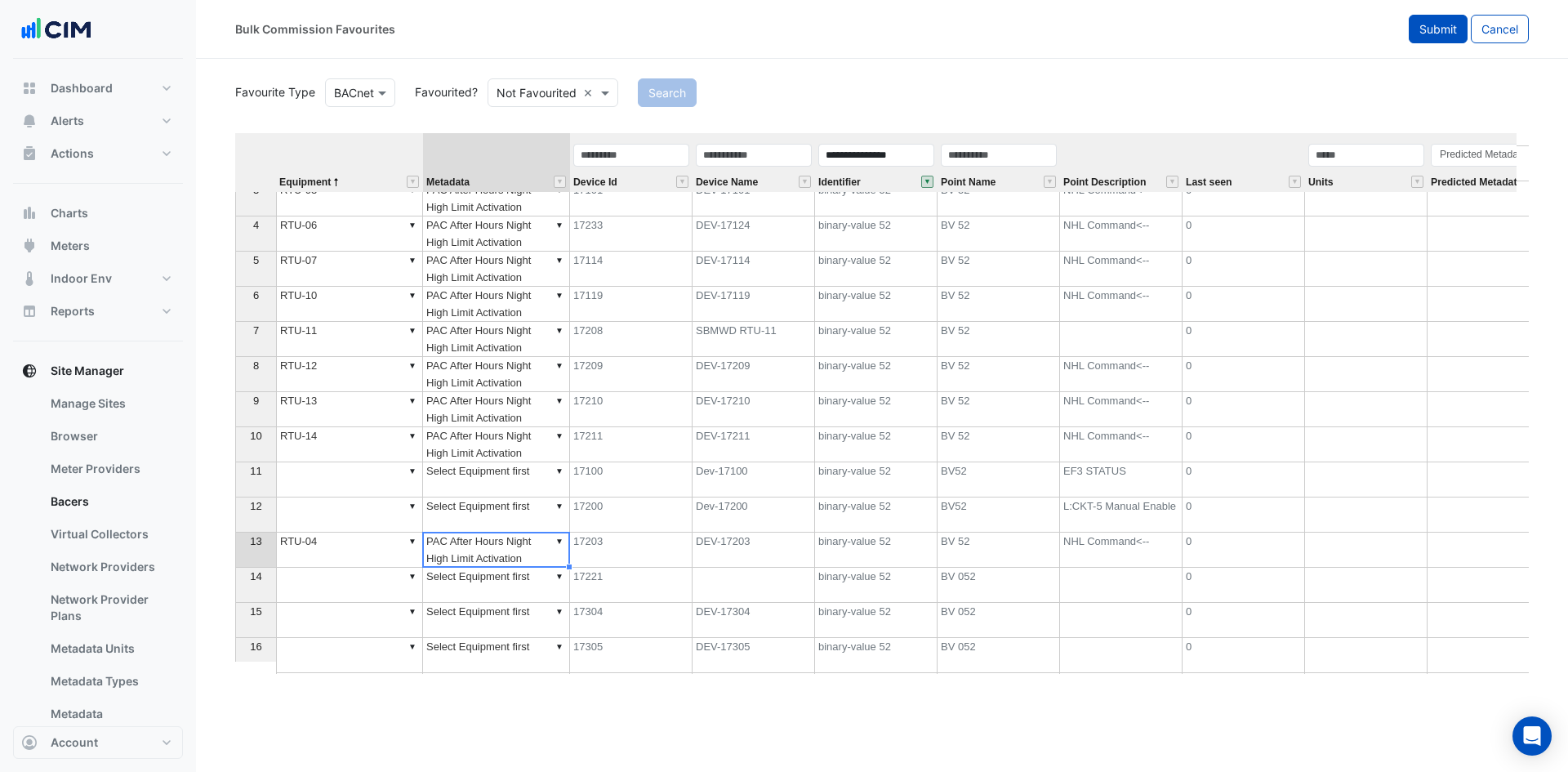
click at [1449, 32] on span "Submit" at bounding box center [1438, 29] width 38 height 14
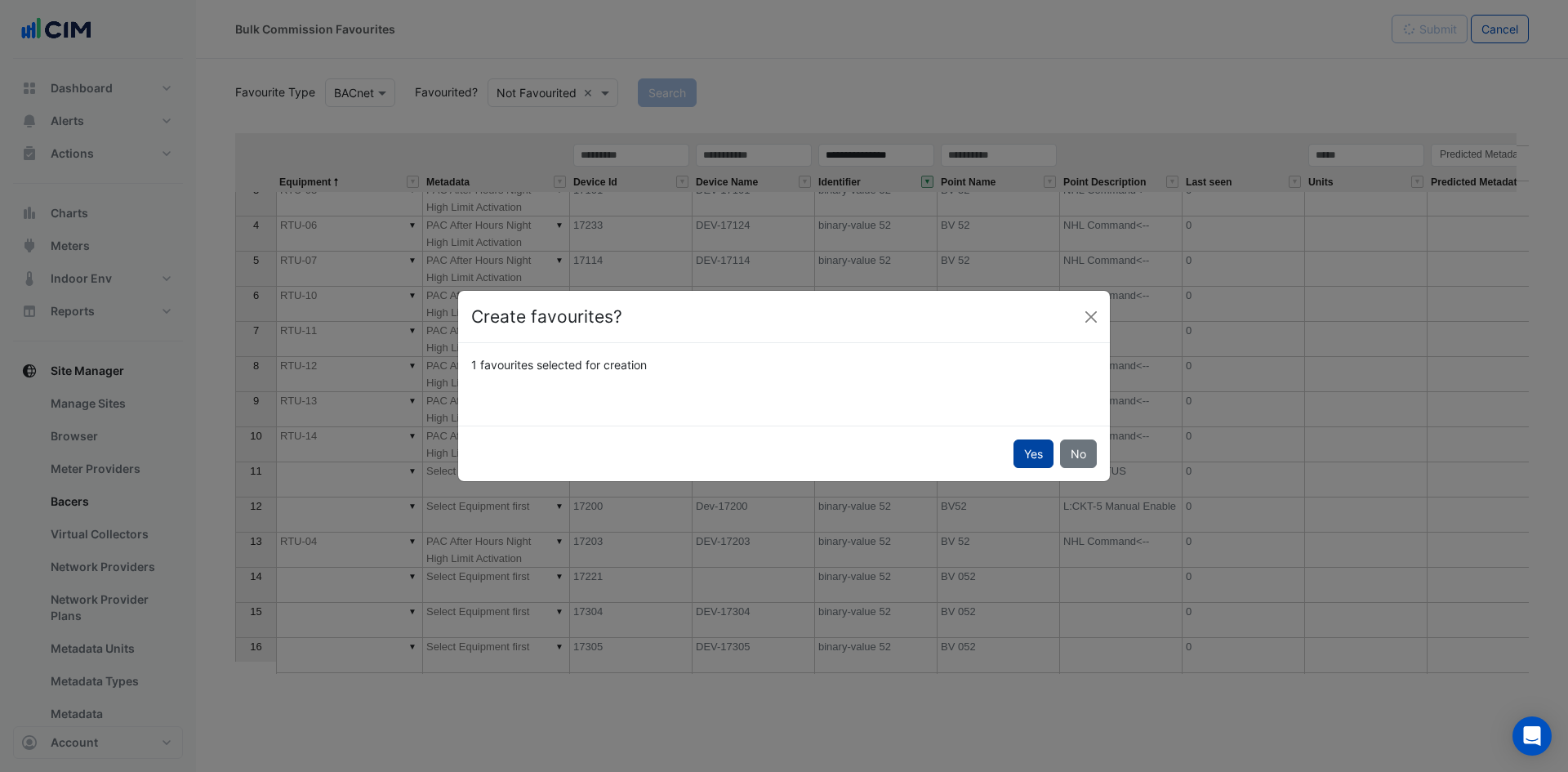
click at [1036, 465] on button "Yes" at bounding box center [1032, 454] width 40 height 29
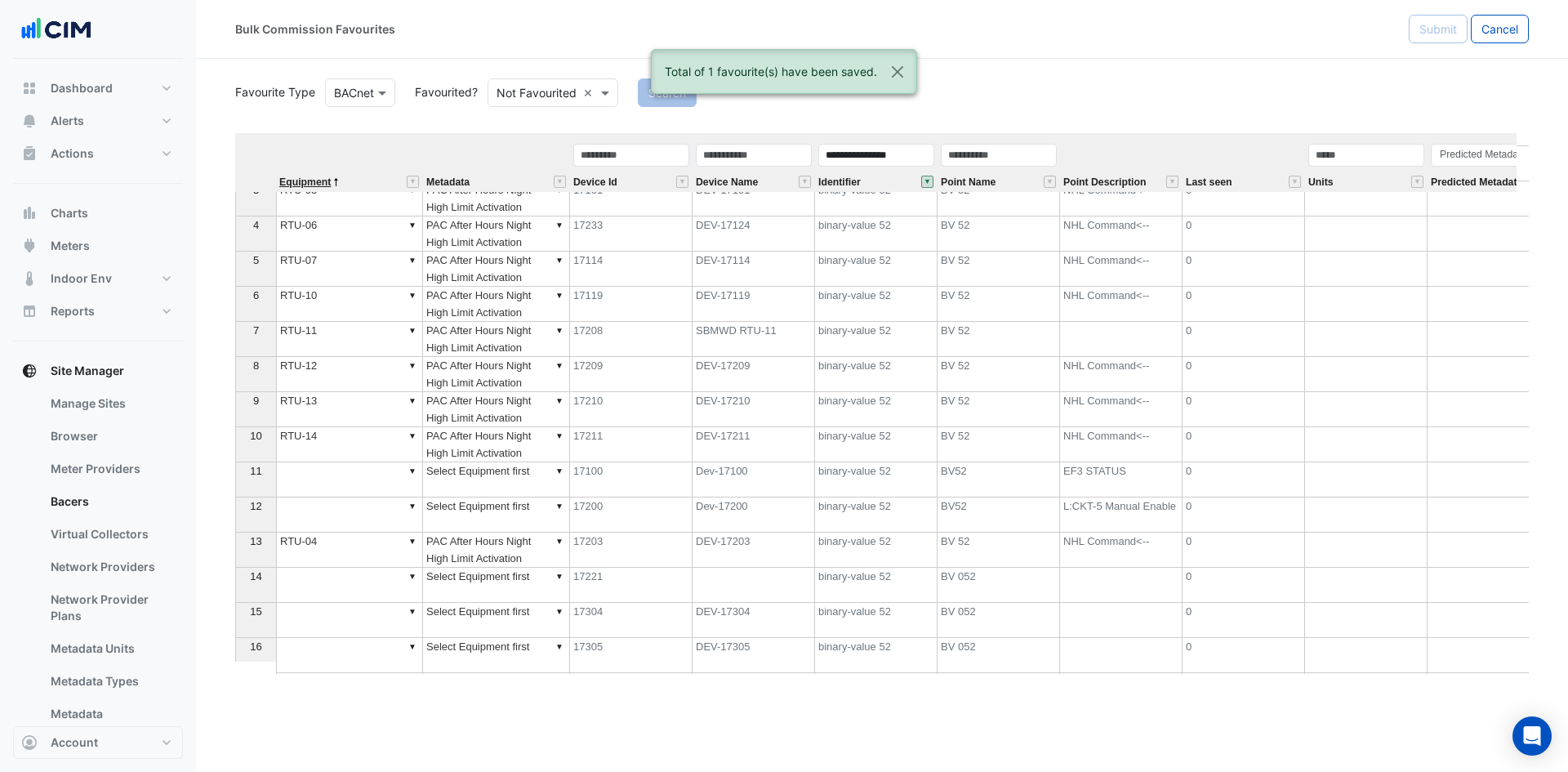
click at [314, 183] on span "Equipment" at bounding box center [305, 183] width 52 height 11
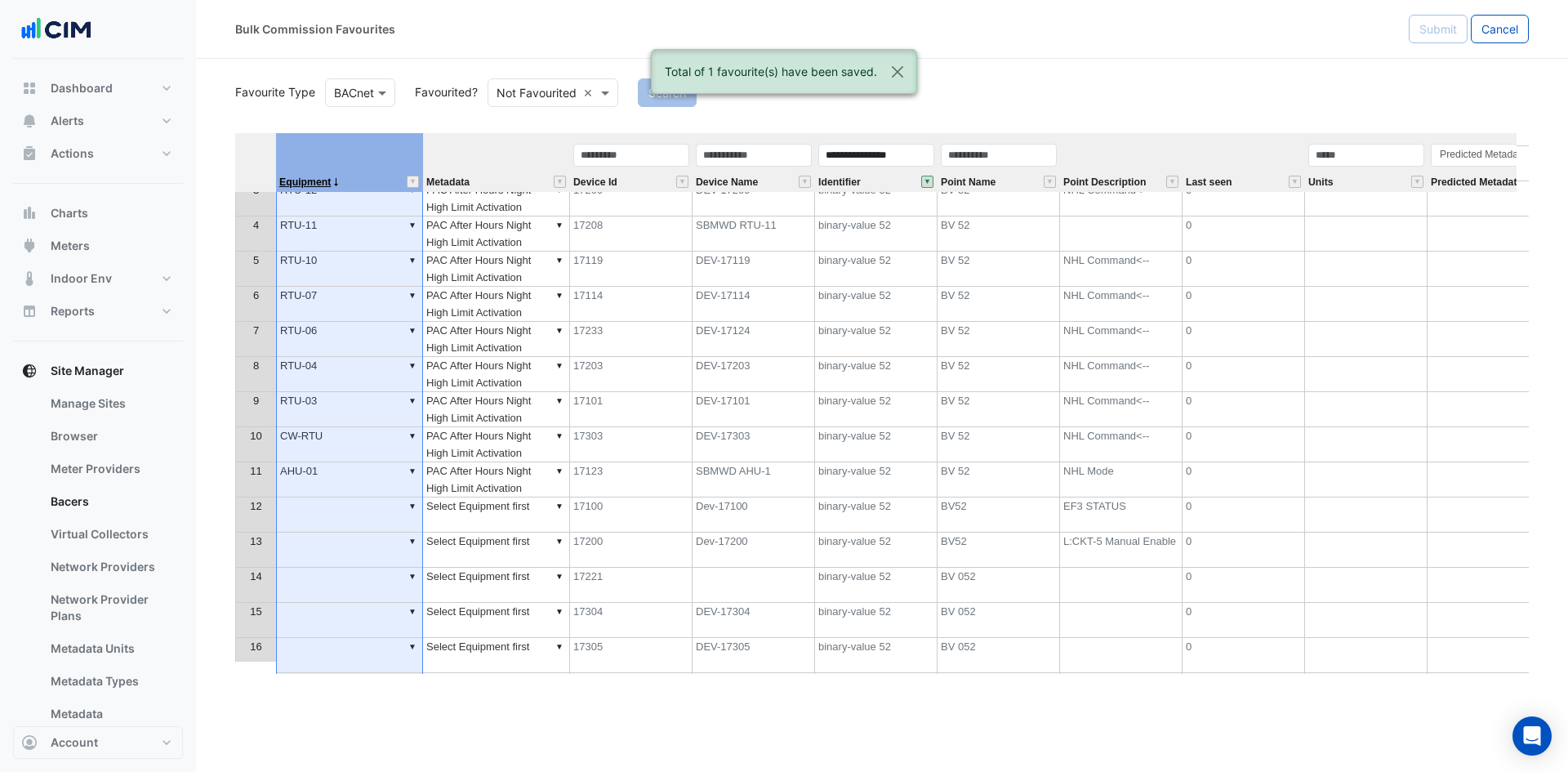
click at [314, 183] on span "Equipment" at bounding box center [305, 183] width 52 height 11
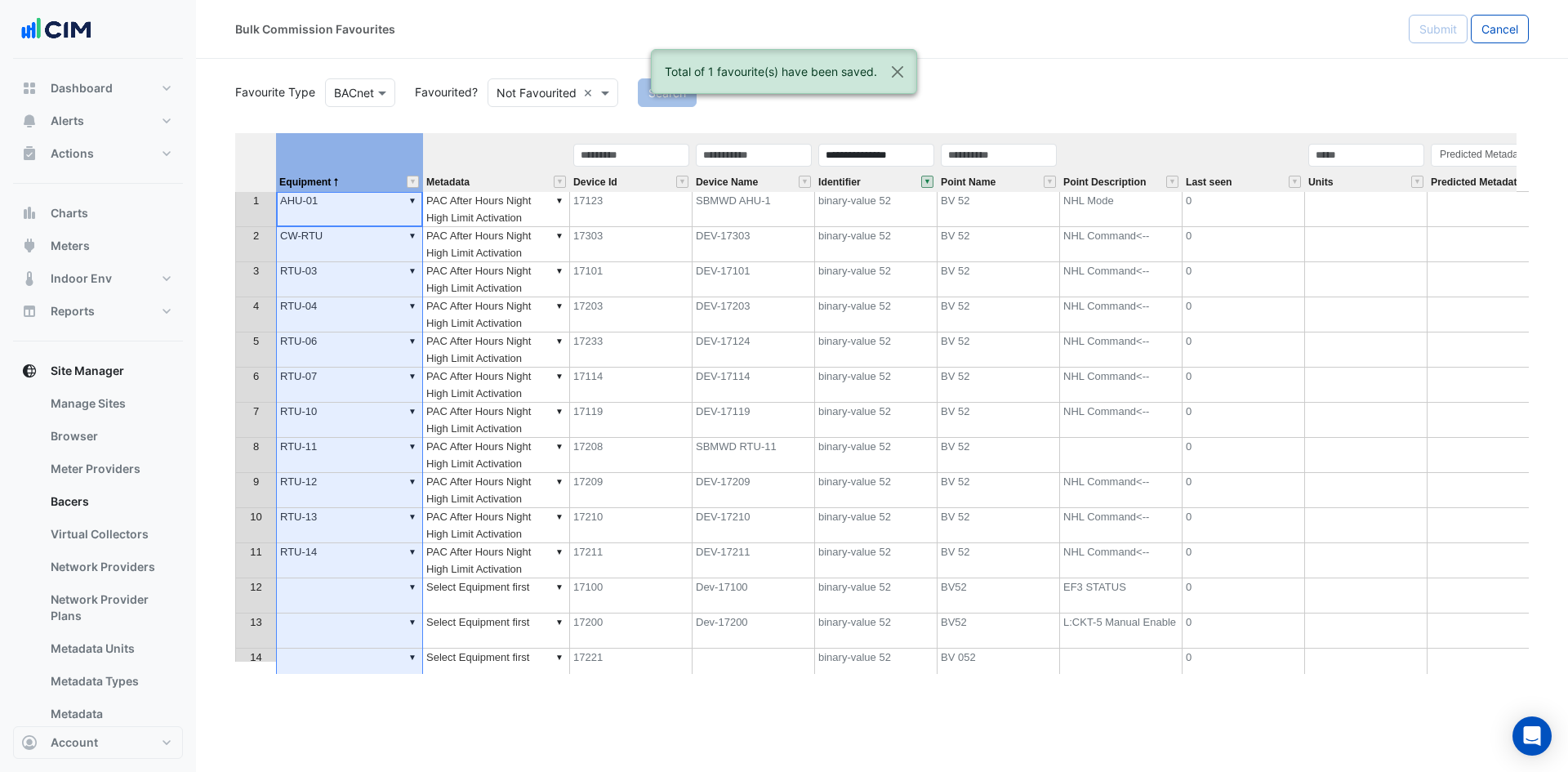
scroll to position [0, 0]
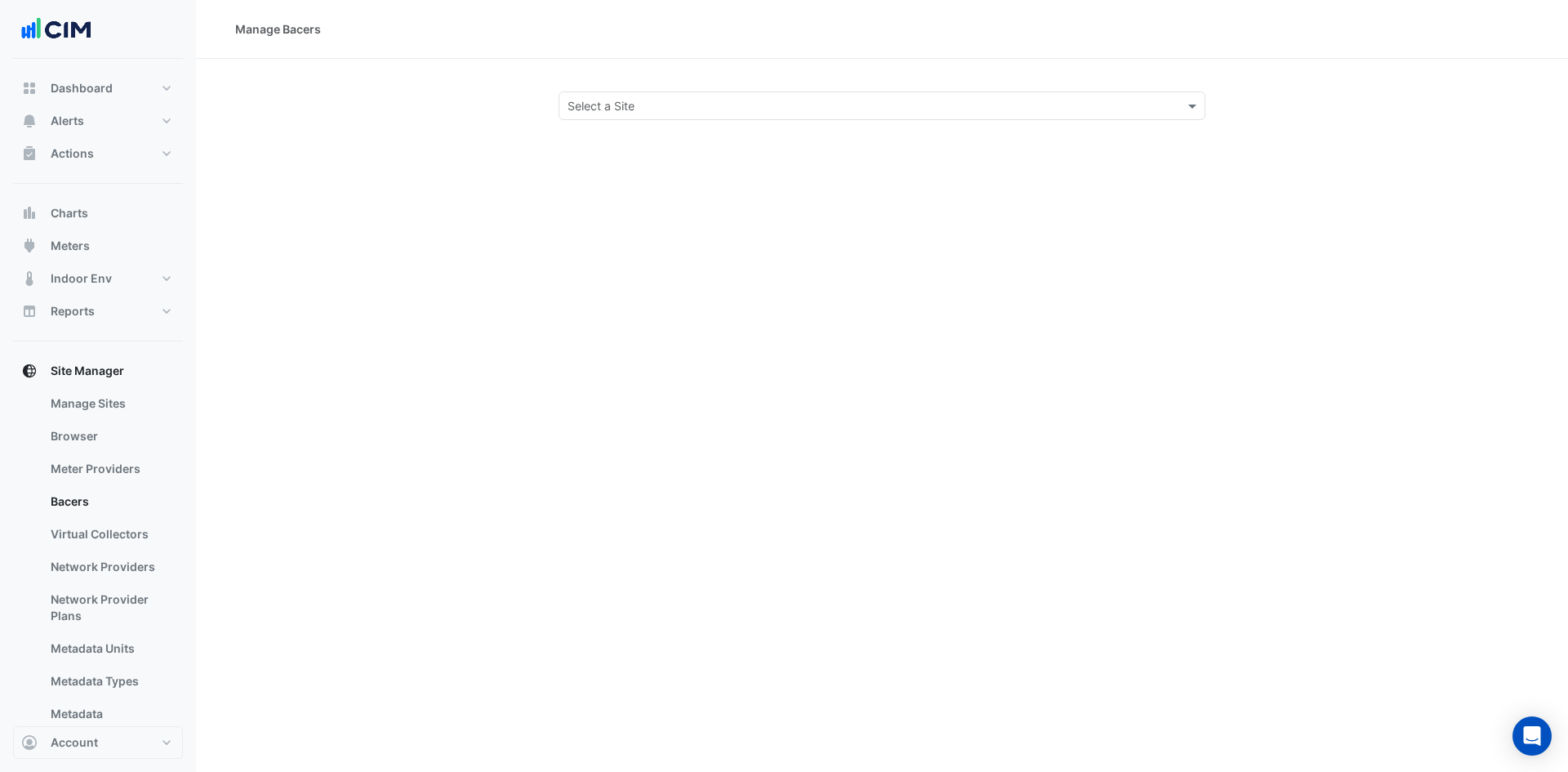
click at [697, 111] on input "text" at bounding box center [866, 106] width 596 height 18
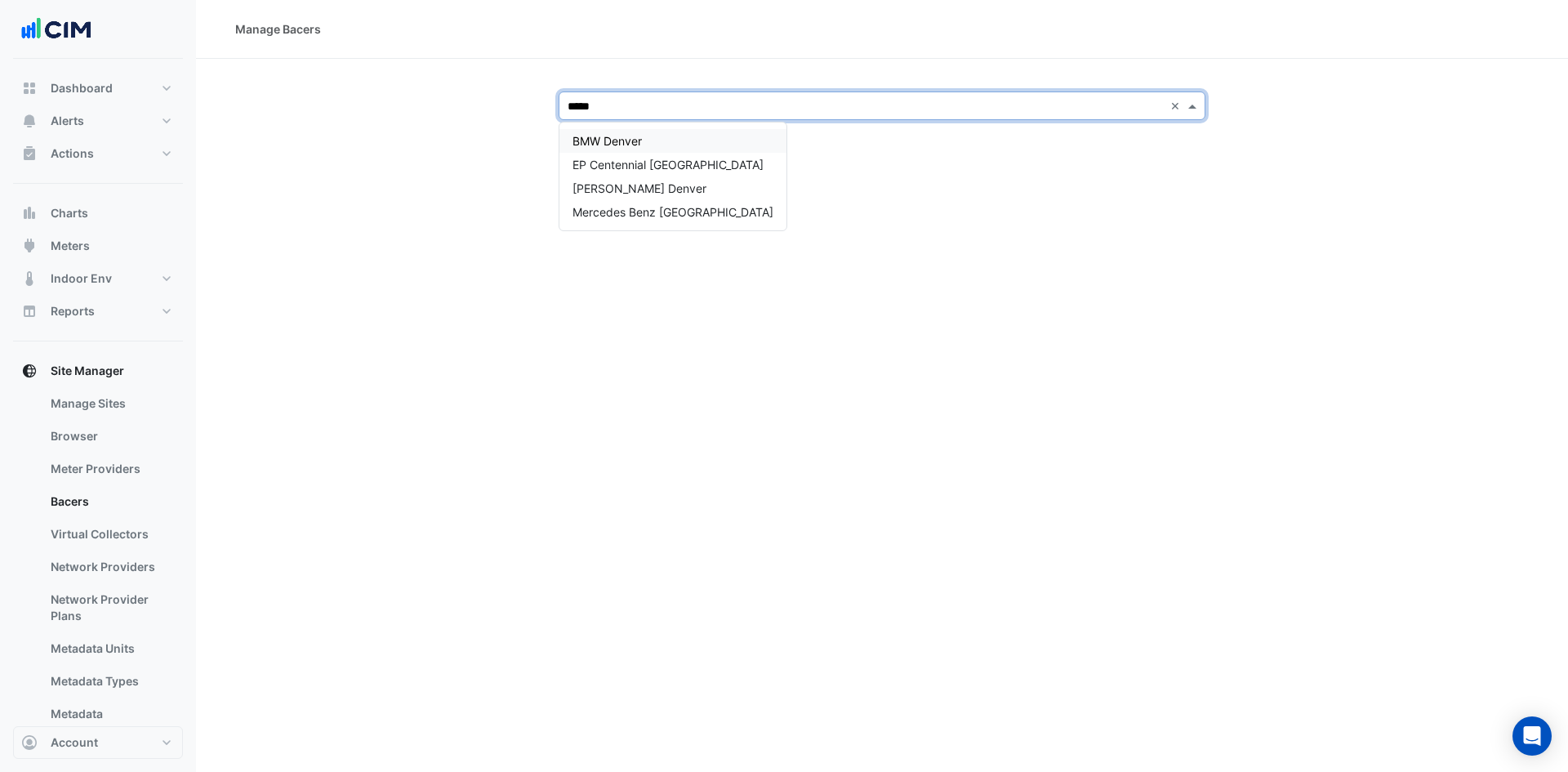
type input "******"
click at [607, 146] on span "BMW Denver" at bounding box center [607, 140] width 69 height 14
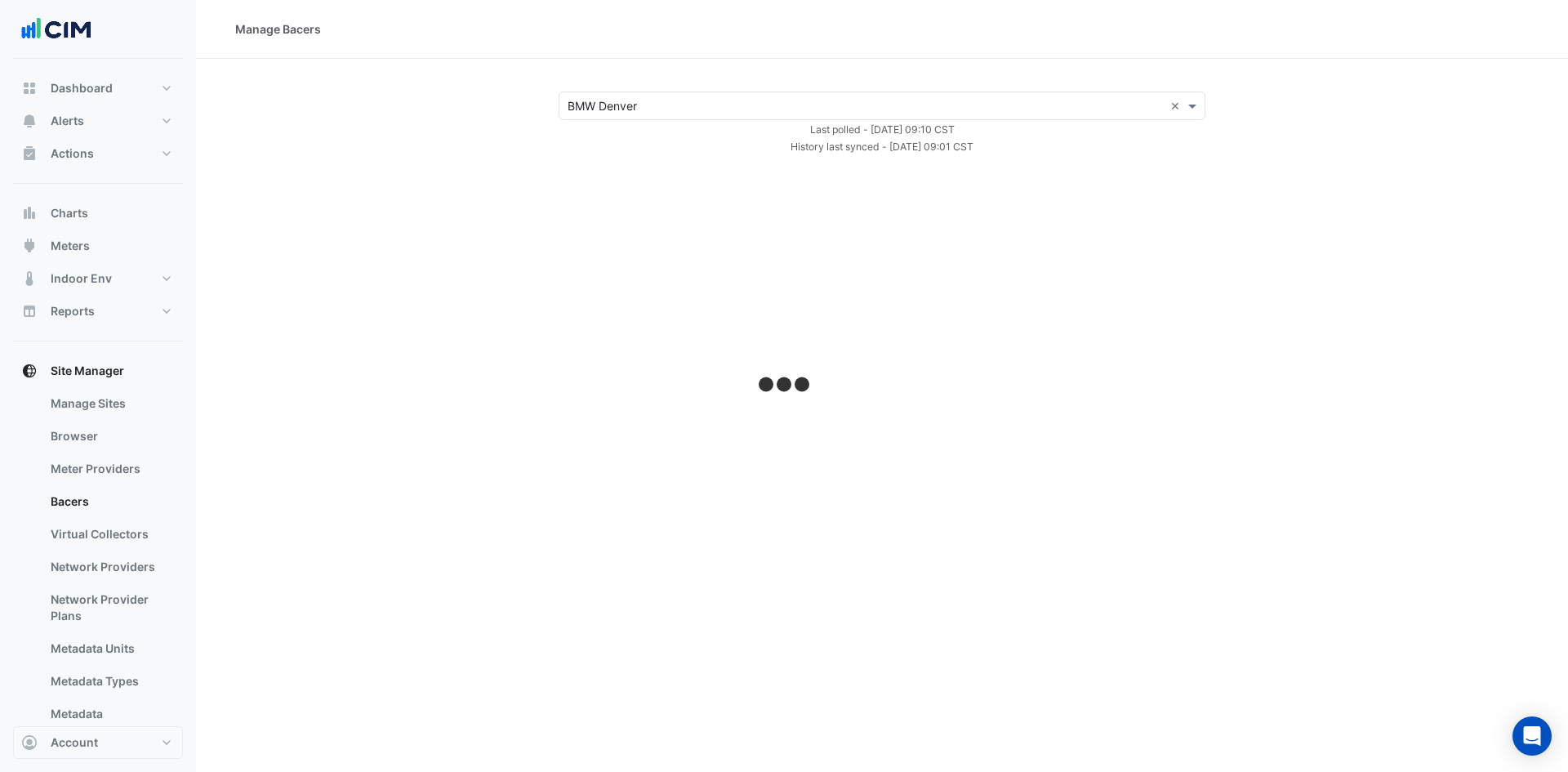
select select "***"
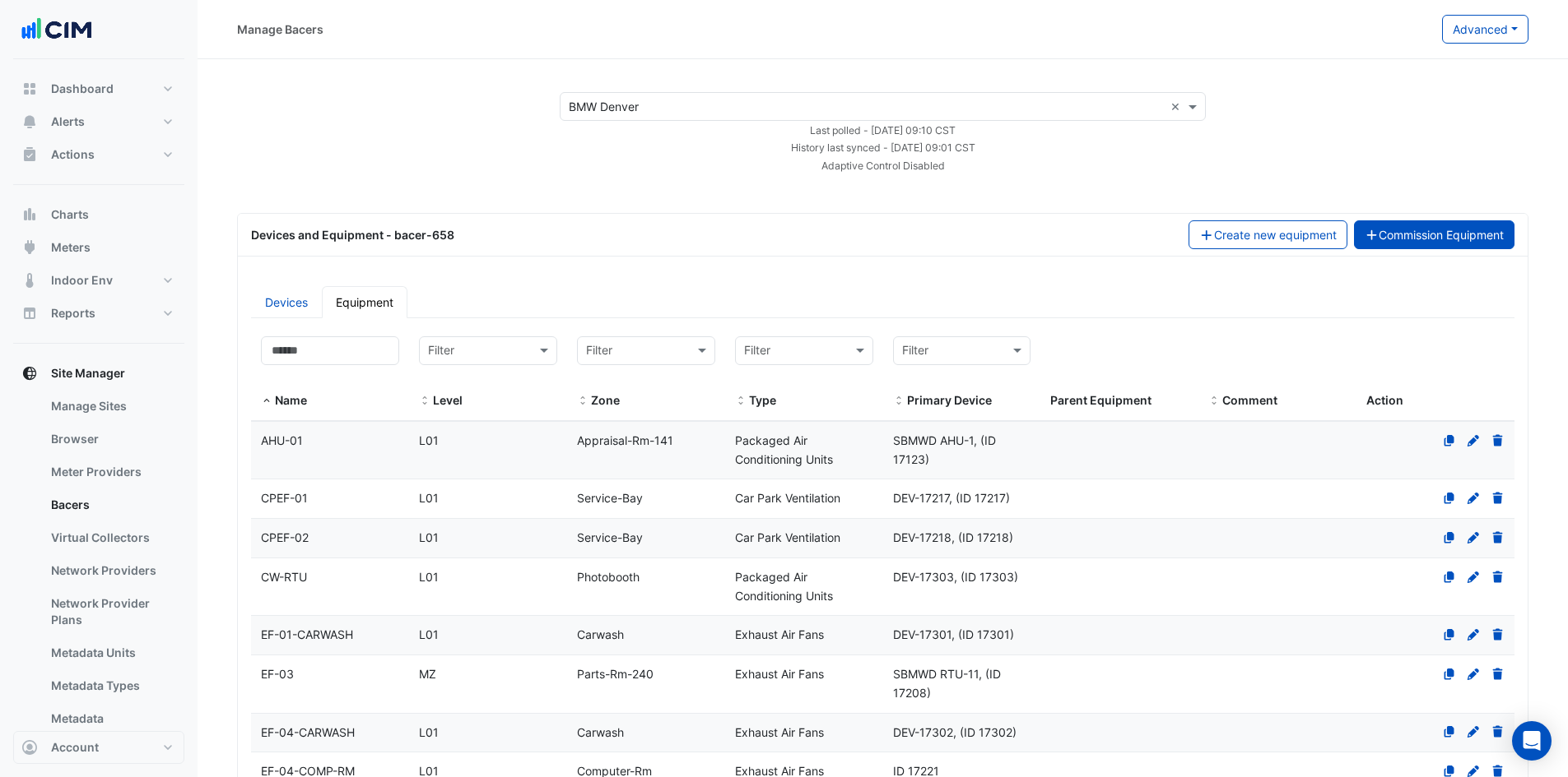
click at [1461, 233] on button "Commission Equipment" at bounding box center [1434, 234] width 162 height 29
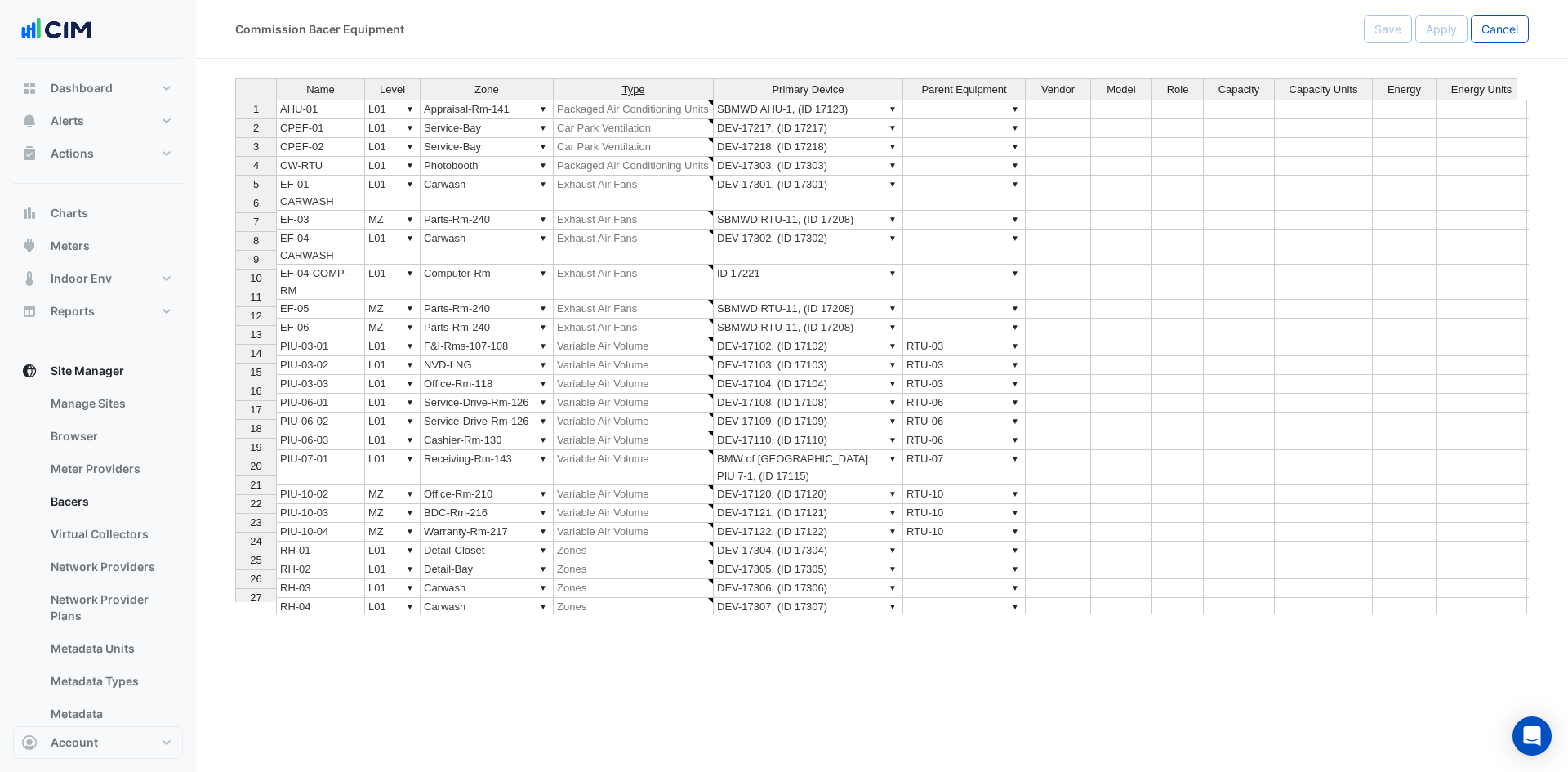
click at [625, 89] on span "Type" at bounding box center [632, 89] width 23 height 11
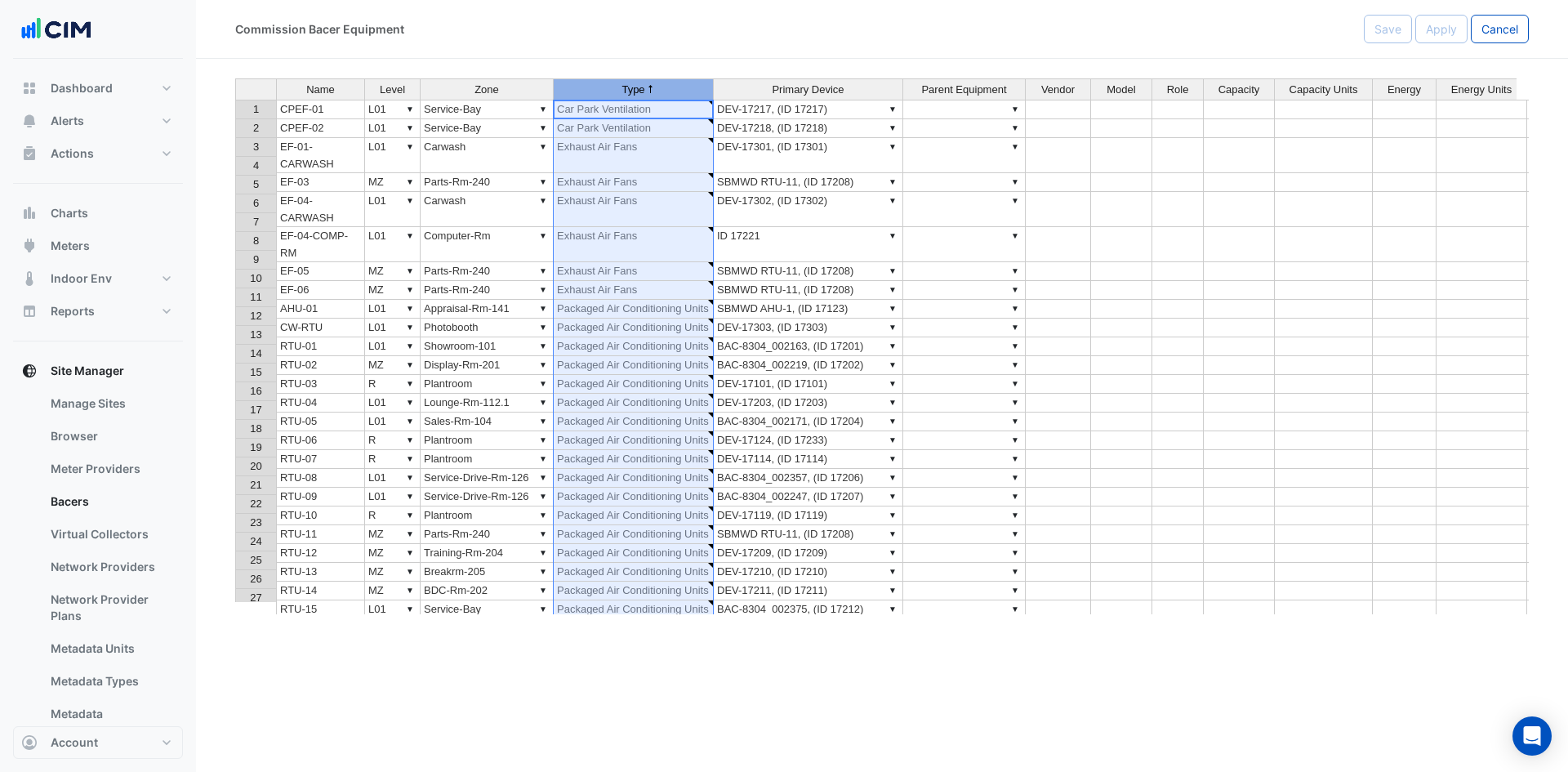
type textarea "**********"
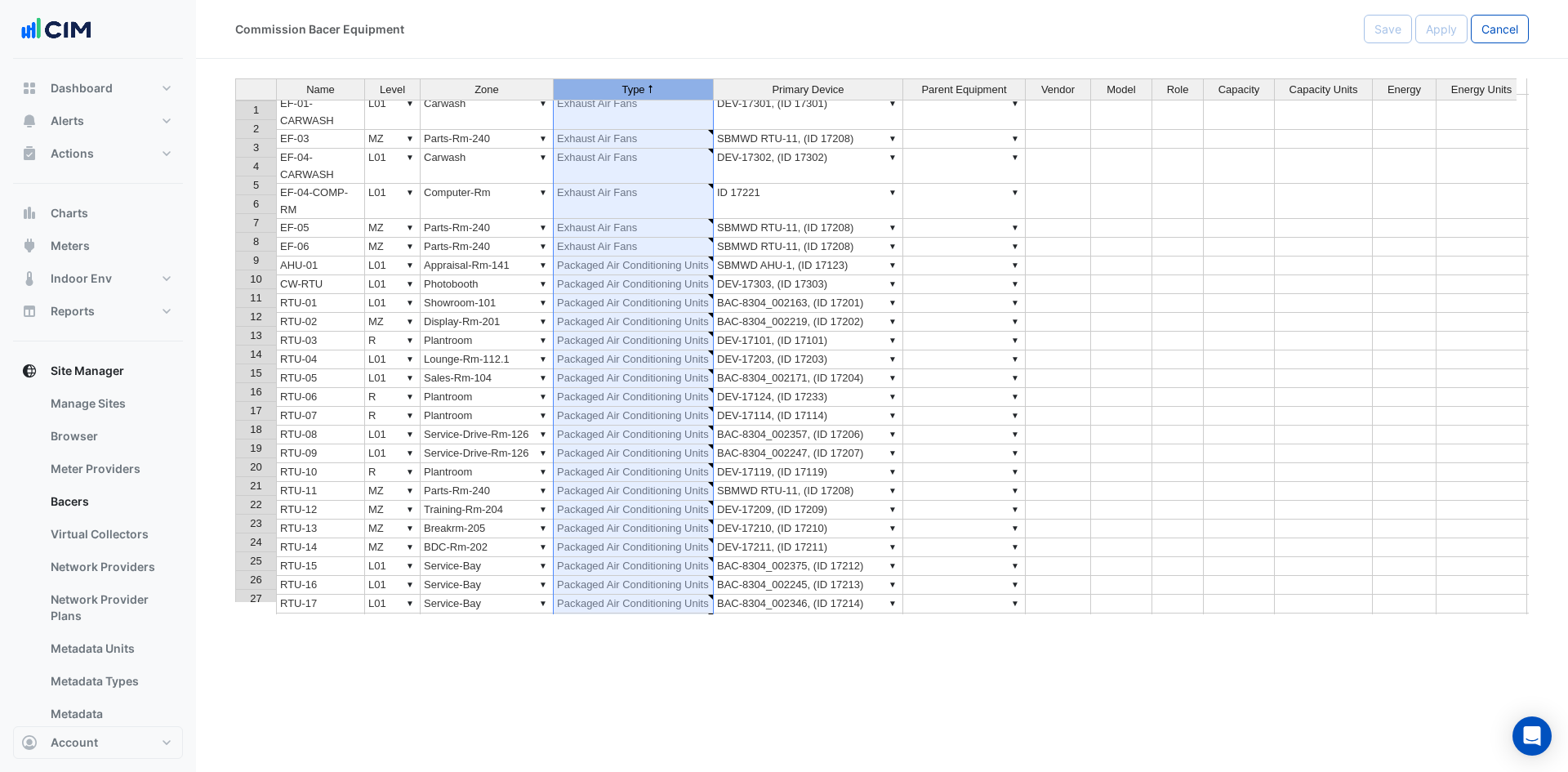
scroll to position [82, 0]
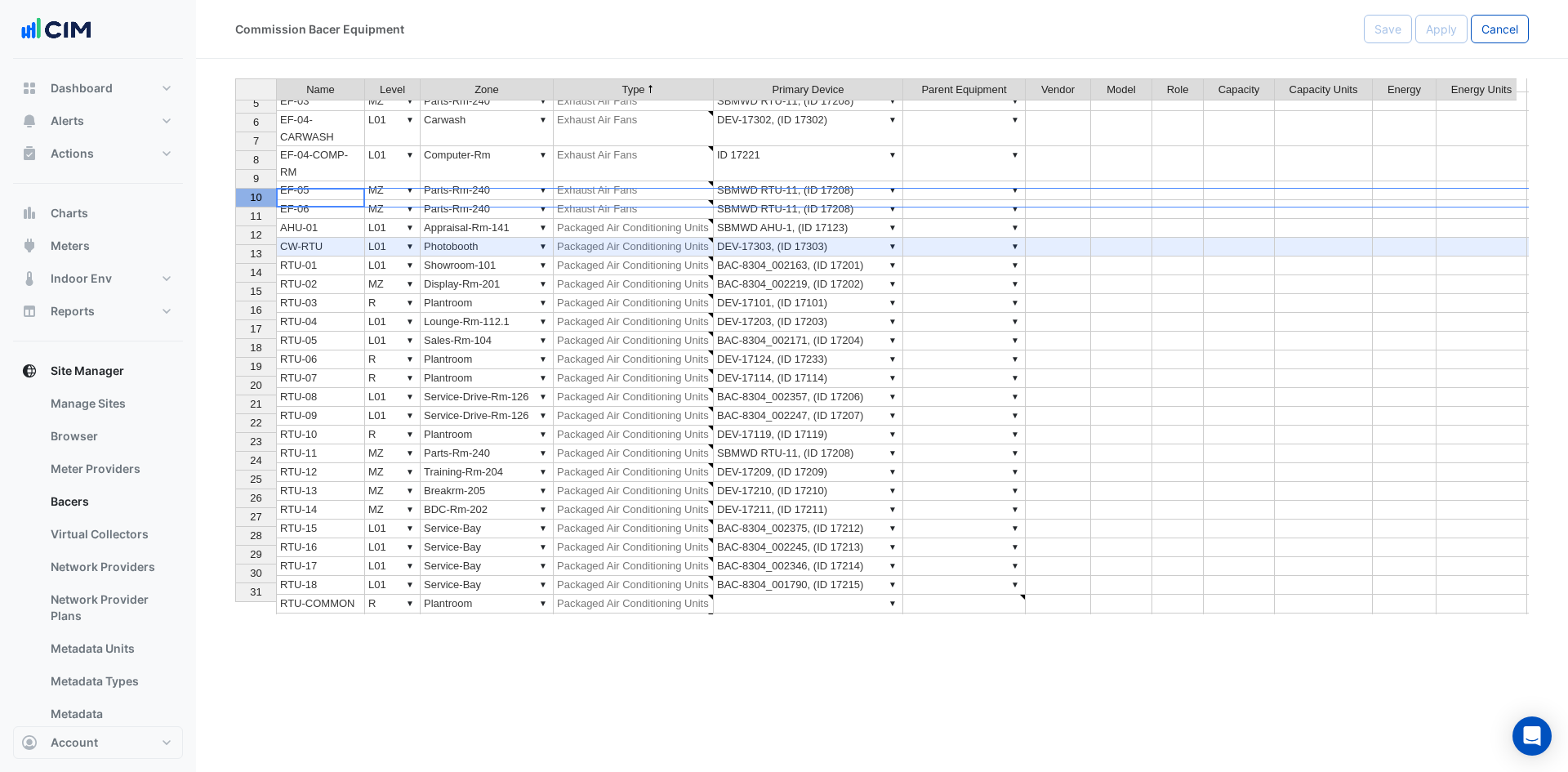
click at [261, 189] on div "10" at bounding box center [256, 197] width 33 height 18
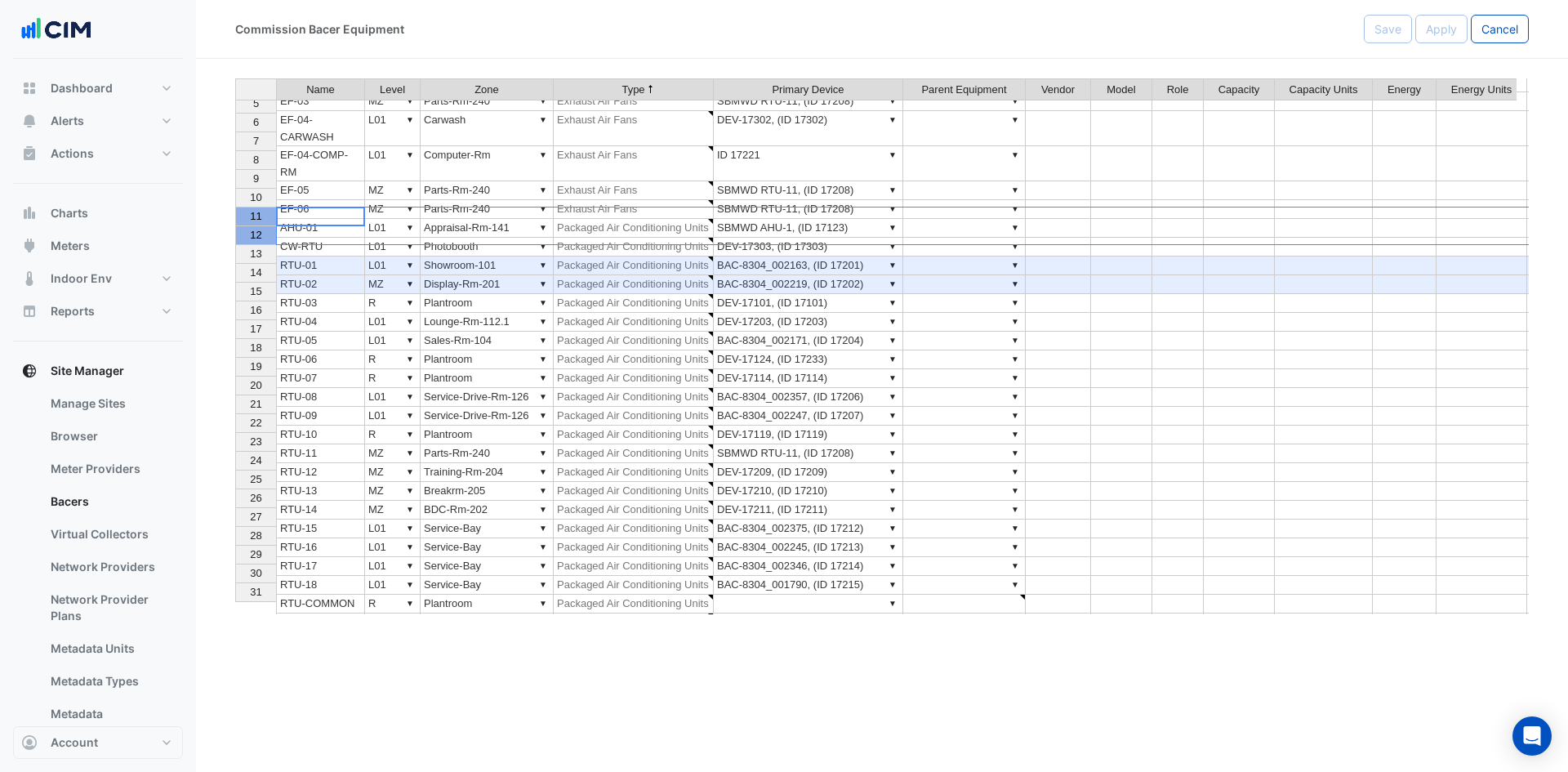
drag, startPoint x: 264, startPoint y: 220, endPoint x: 262, endPoint y: 241, distance: 21.1
click at [262, 241] on tbody "1 2 3 4 5 6 7 8 9 10 11 12 13 14 15 16 17 18 19 20 21 22 23 24 25 26 27 28 29 3…" at bounding box center [255, 319] width 41 height 602
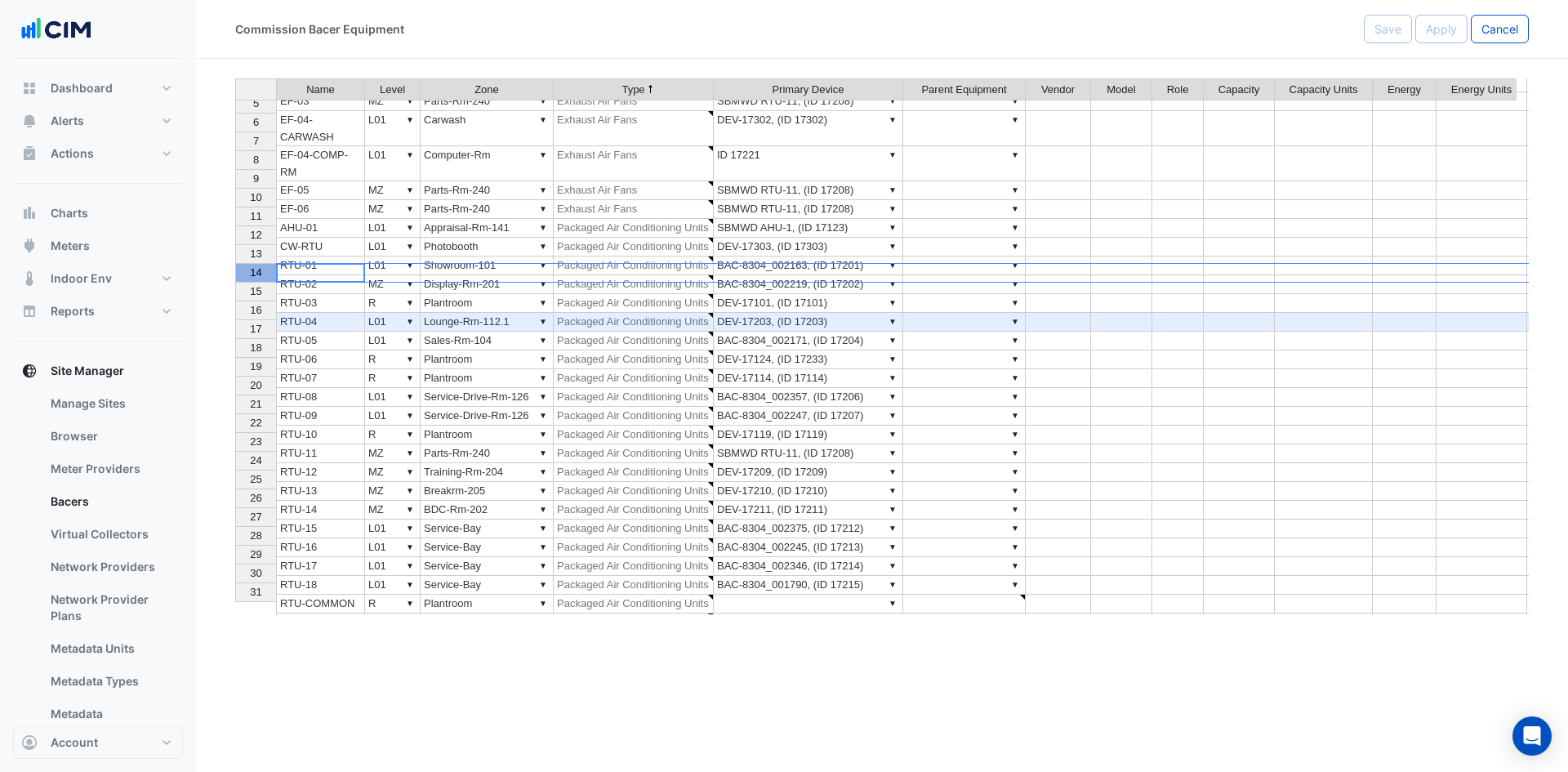
click at [270, 279] on div "14" at bounding box center [256, 272] width 33 height 18
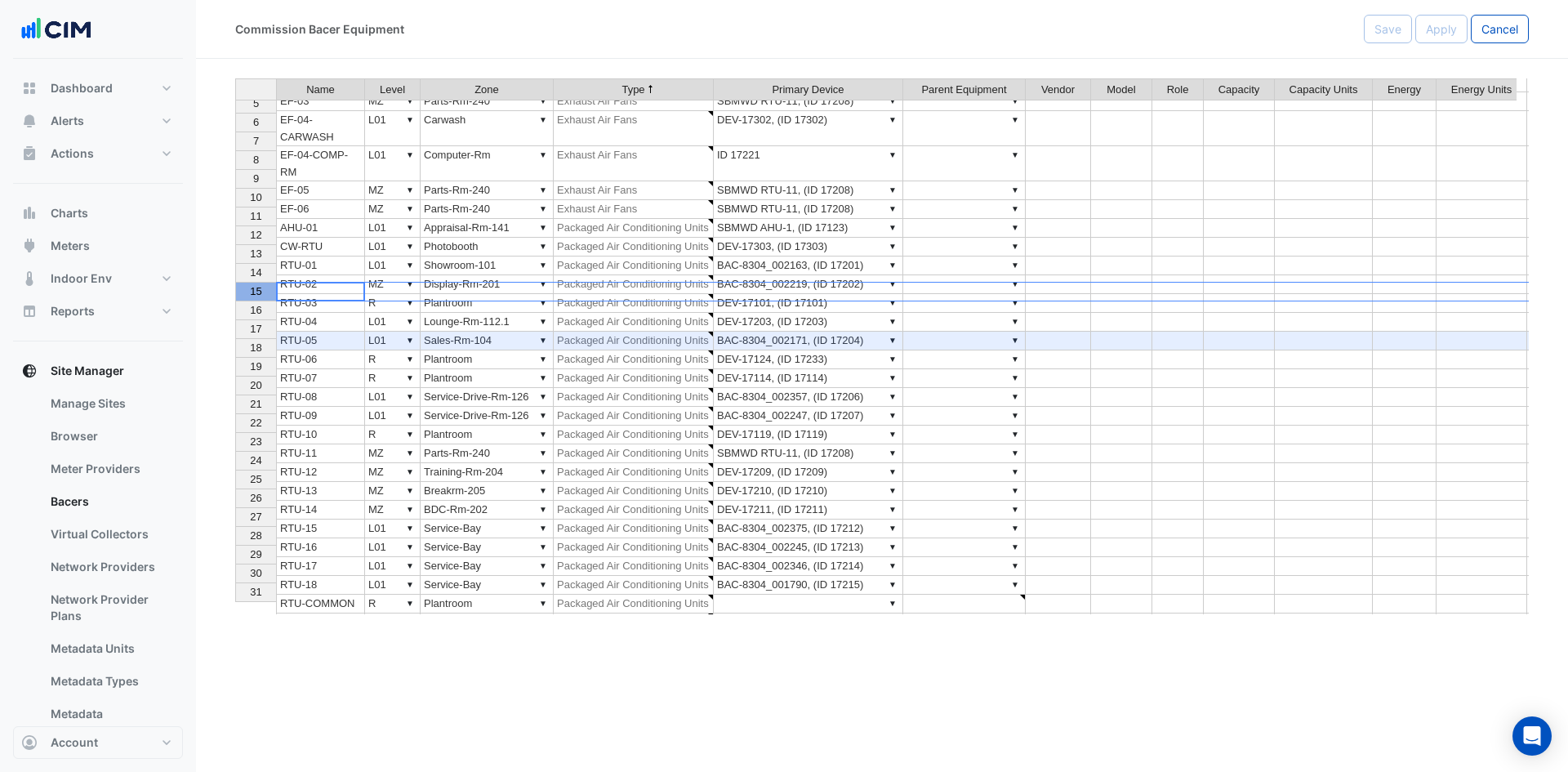
click at [257, 298] on div "15" at bounding box center [256, 291] width 33 height 18
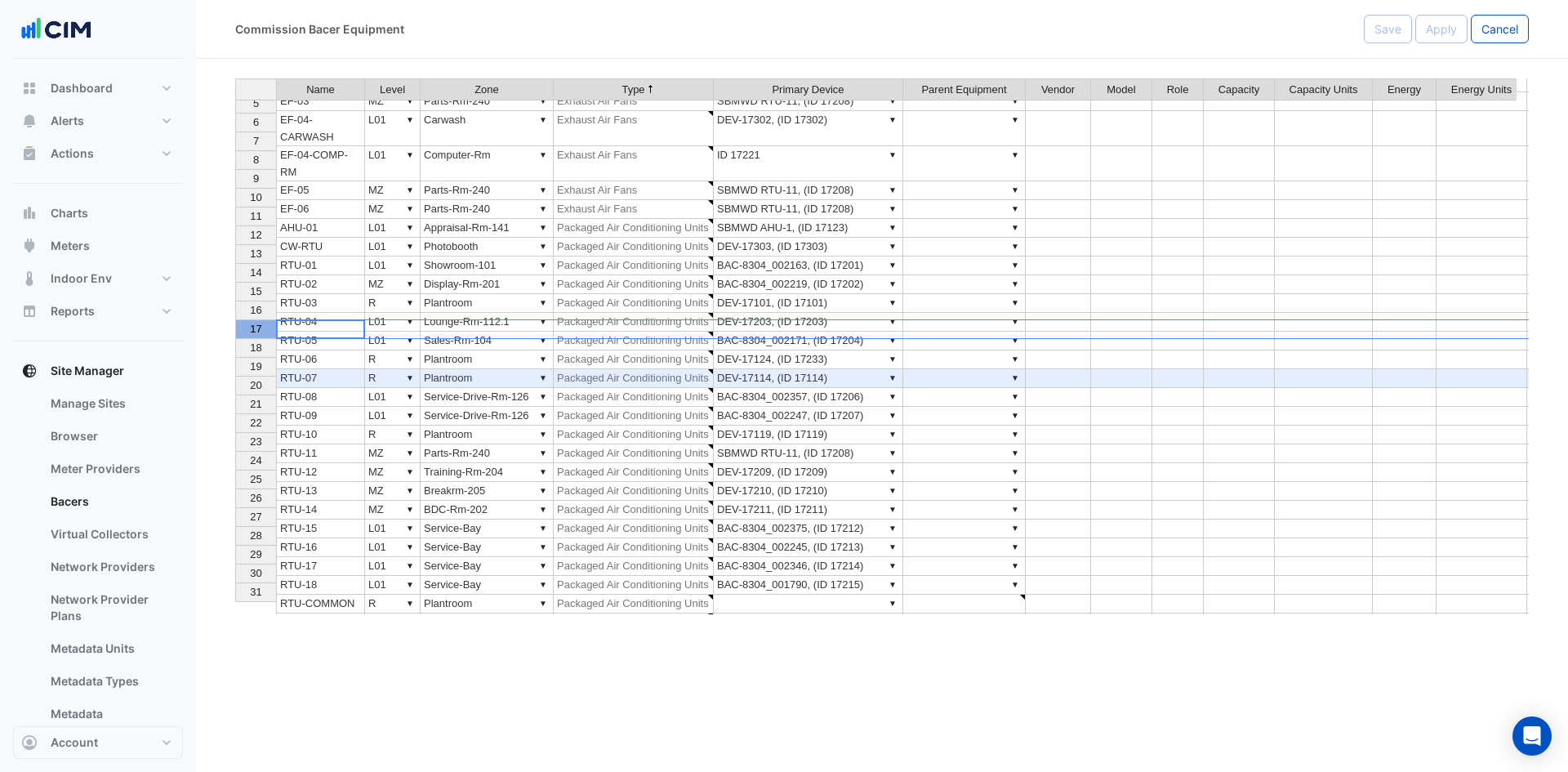
click at [257, 325] on span "17" at bounding box center [255, 328] width 11 height 12
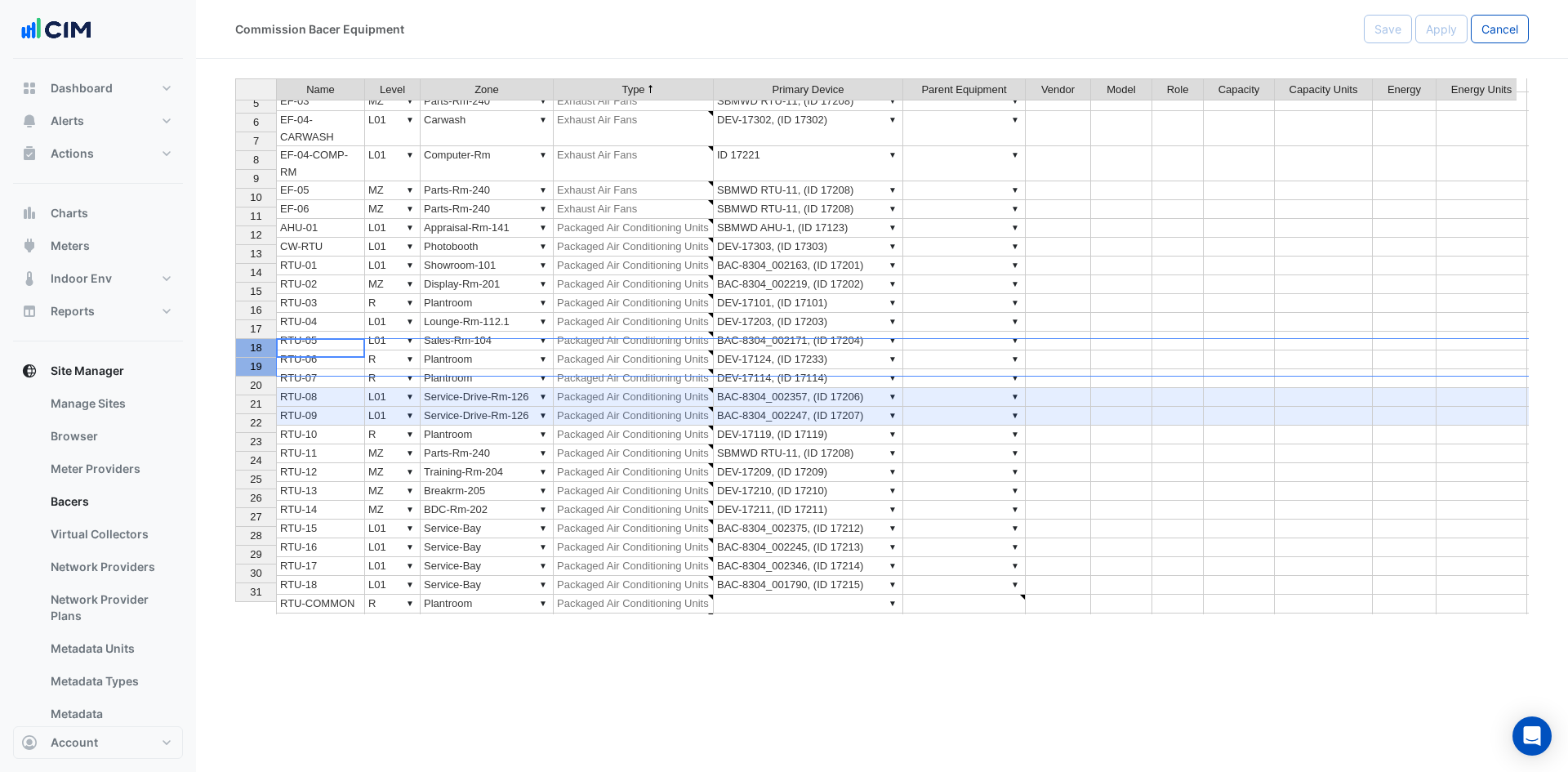
drag, startPoint x: 251, startPoint y: 355, endPoint x: 258, endPoint y: 371, distance: 17.5
click at [258, 371] on tbody "1 2 3 4 5 6 7 8 9 10 11 12 13 14 15 16 17 18 19 20 21 22 23 24 25 26 27 28 29 3…" at bounding box center [255, 319] width 41 height 602
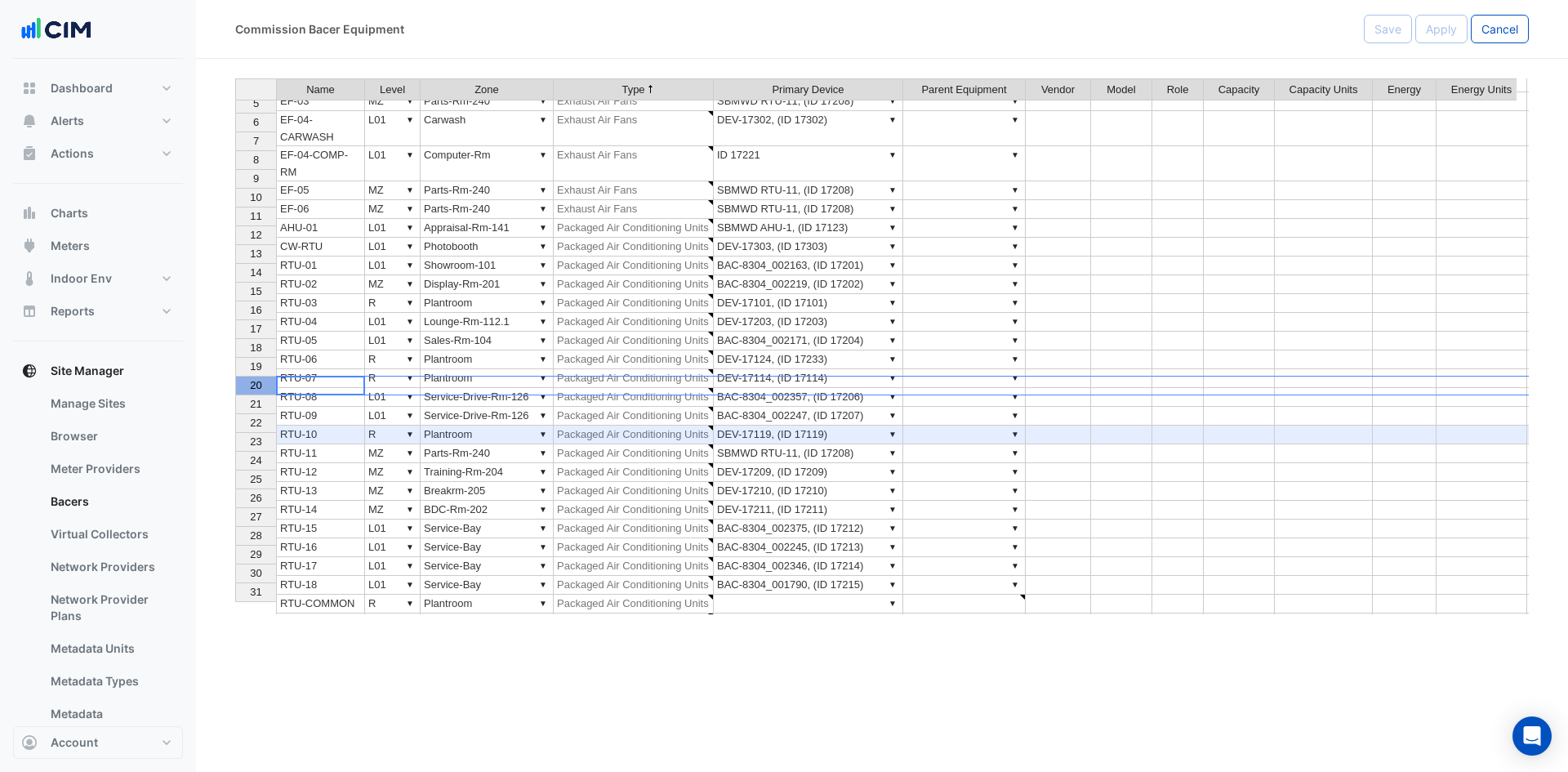
click at [273, 393] on th "20" at bounding box center [255, 386] width 41 height 18
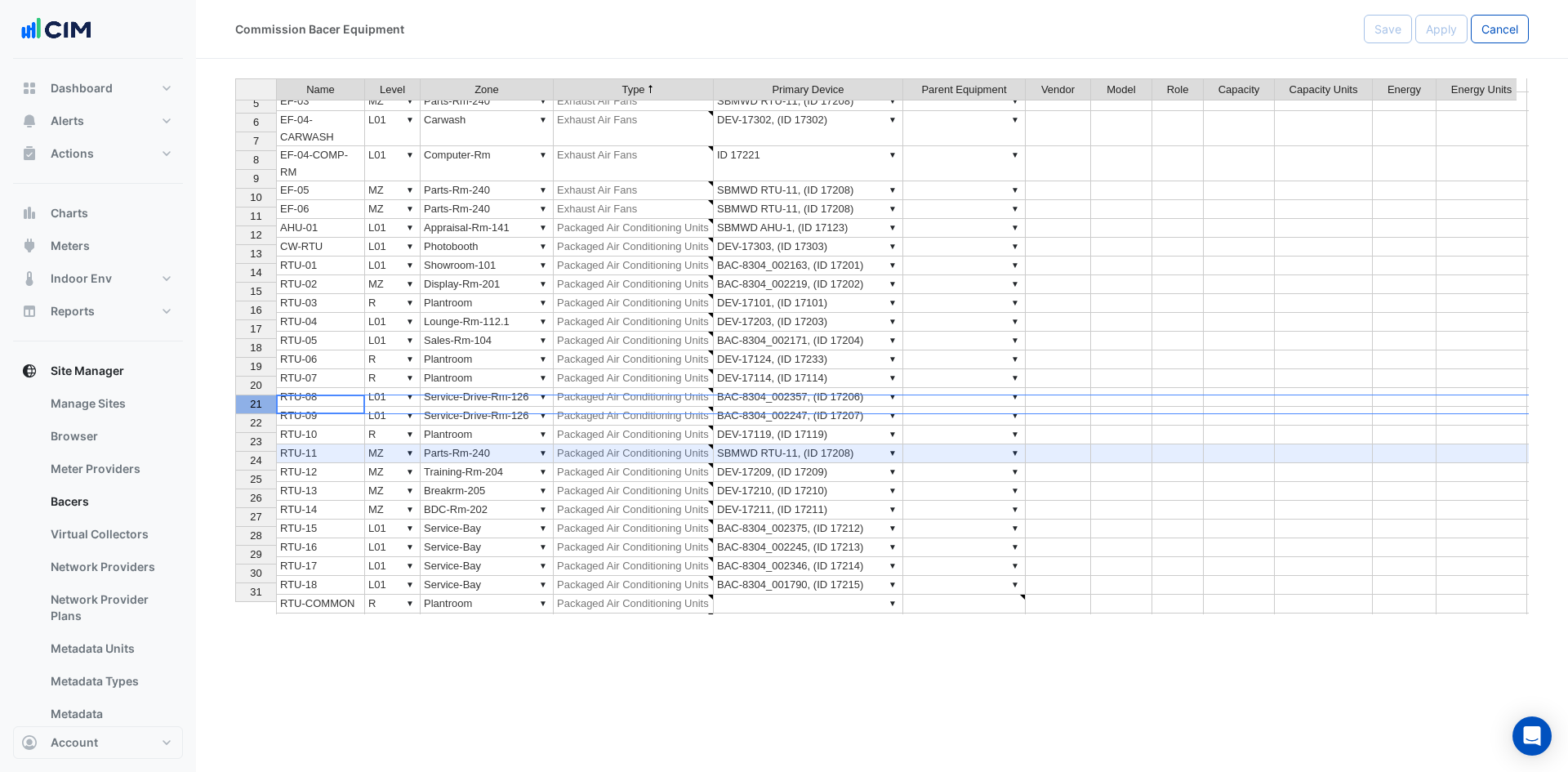
click at [249, 408] on div "21" at bounding box center [256, 404] width 33 height 18
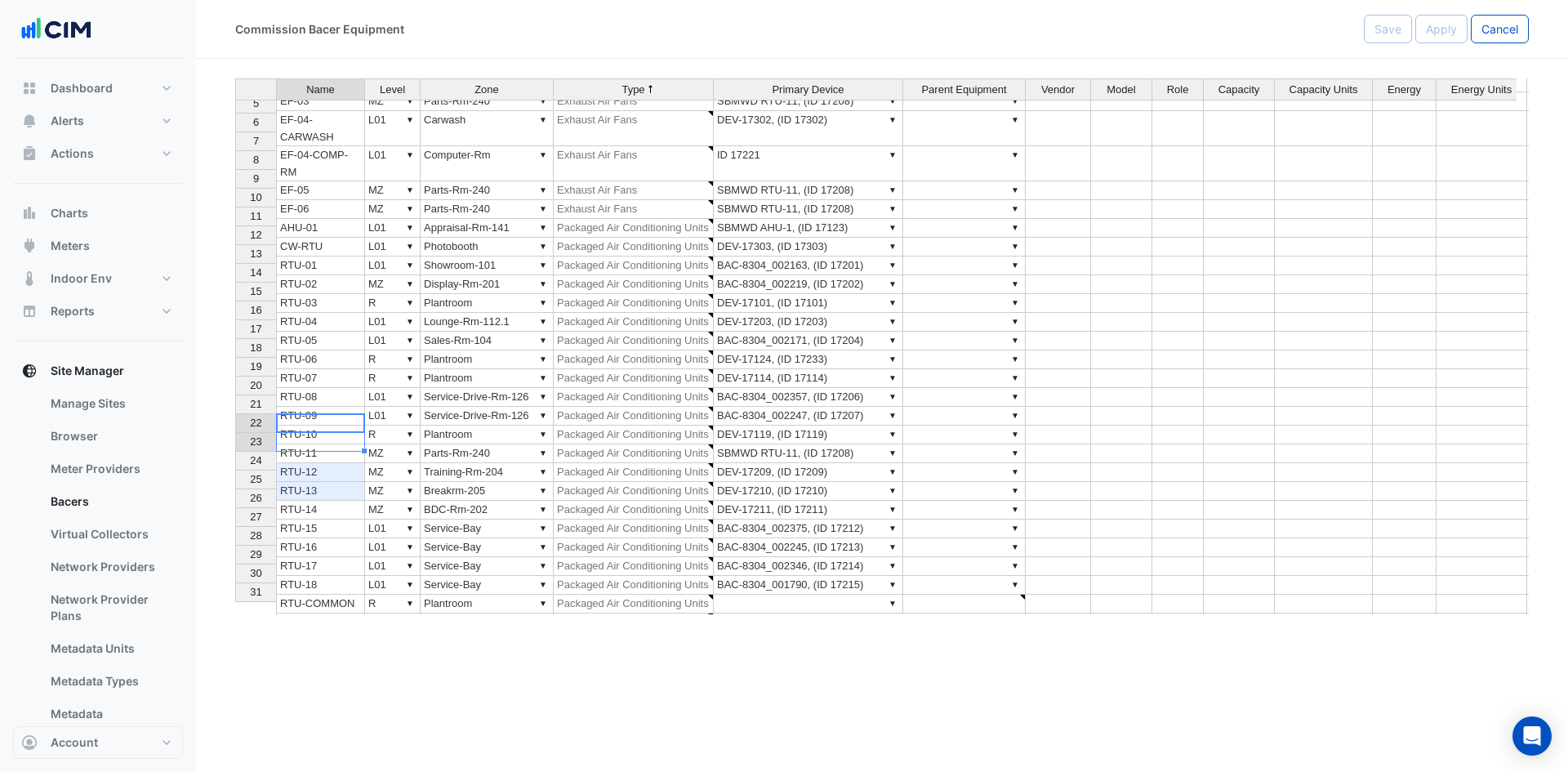
drag, startPoint x: 313, startPoint y: 431, endPoint x: 318, endPoint y: 447, distance: 16.8
click at [318, 447] on tbody "1 CPEF-01 ▼ L01 ▼ Service-Bay ▼ Car Park Ventilation ▼ DEV-17217, (ID 17217) ▼ …" at bounding box center [989, 344] width 1509 height 651
click at [341, 519] on td "RTU-15" at bounding box center [320, 529] width 89 height 18
click at [344, 501] on td "RTU-14" at bounding box center [320, 510] width 89 height 18
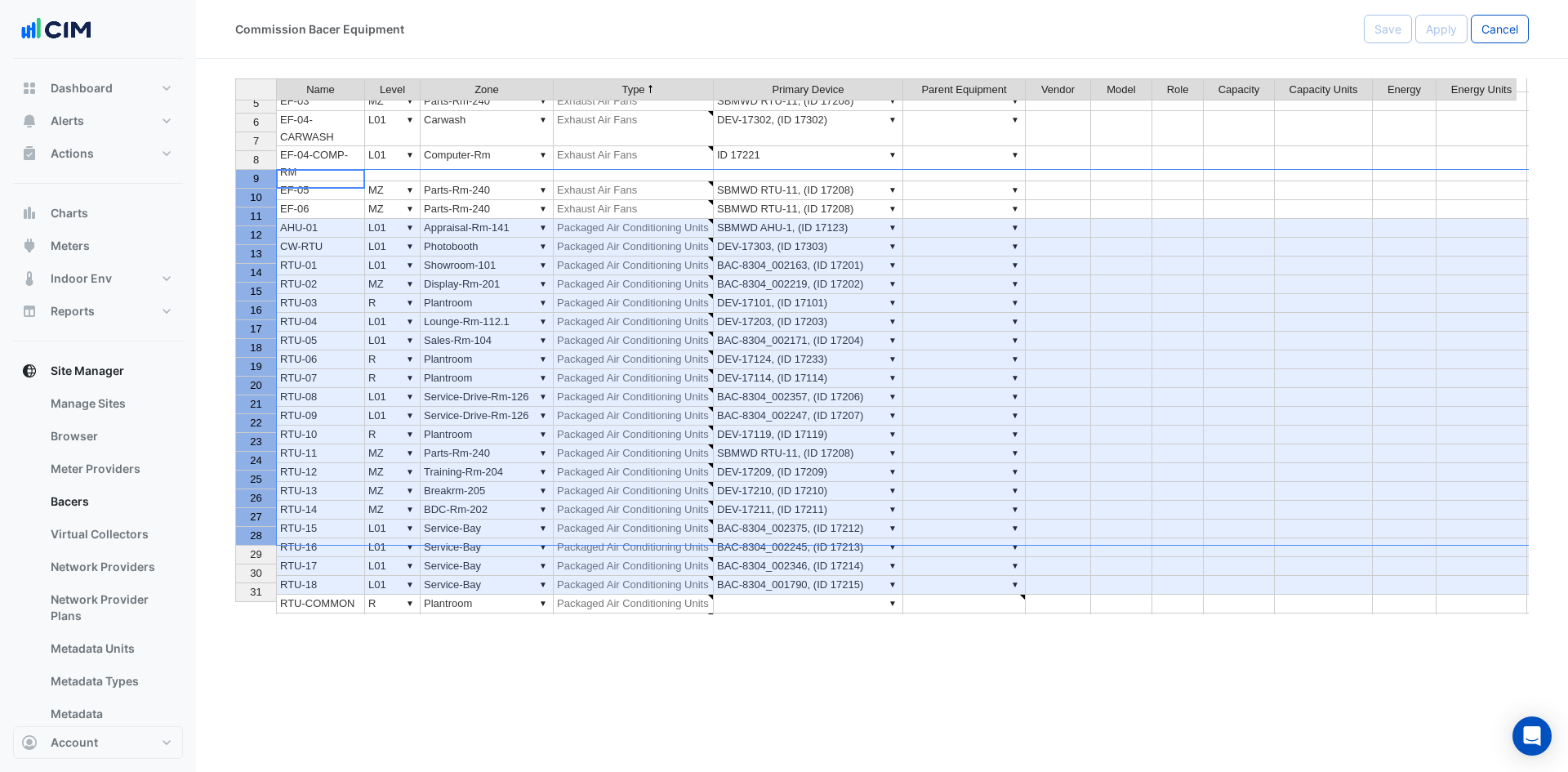
drag, startPoint x: 260, startPoint y: 181, endPoint x: 299, endPoint y: 545, distance: 366.1
click at [299, 545] on div "Name Level Zone Type Primary Device Parent Equipment Vendor Model Role Capacity…" at bounding box center [881, 346] width 1293 height 536
click at [261, 237] on span "12" at bounding box center [255, 234] width 11 height 12
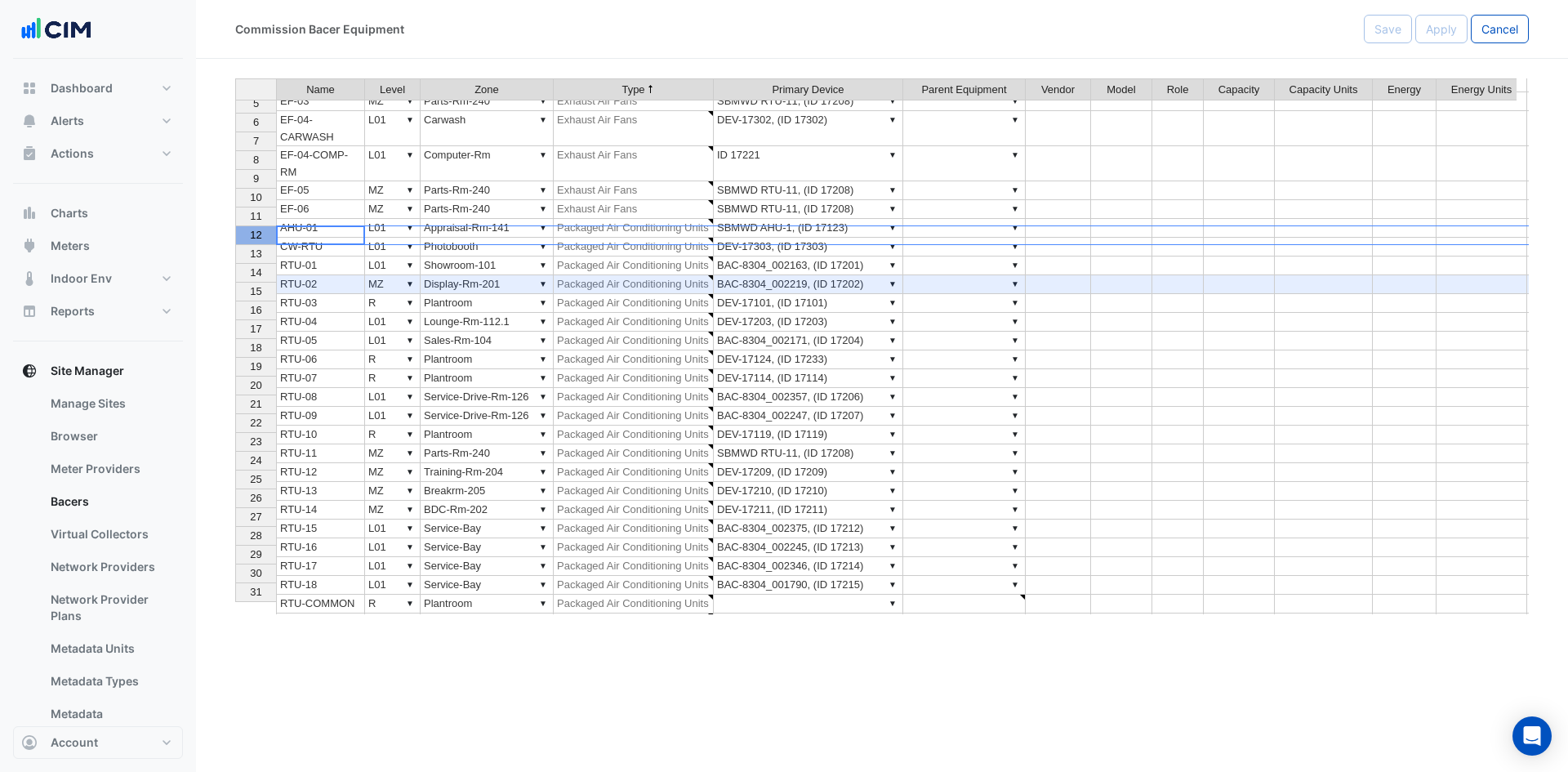
click at [264, 275] on div "14" at bounding box center [256, 272] width 33 height 18
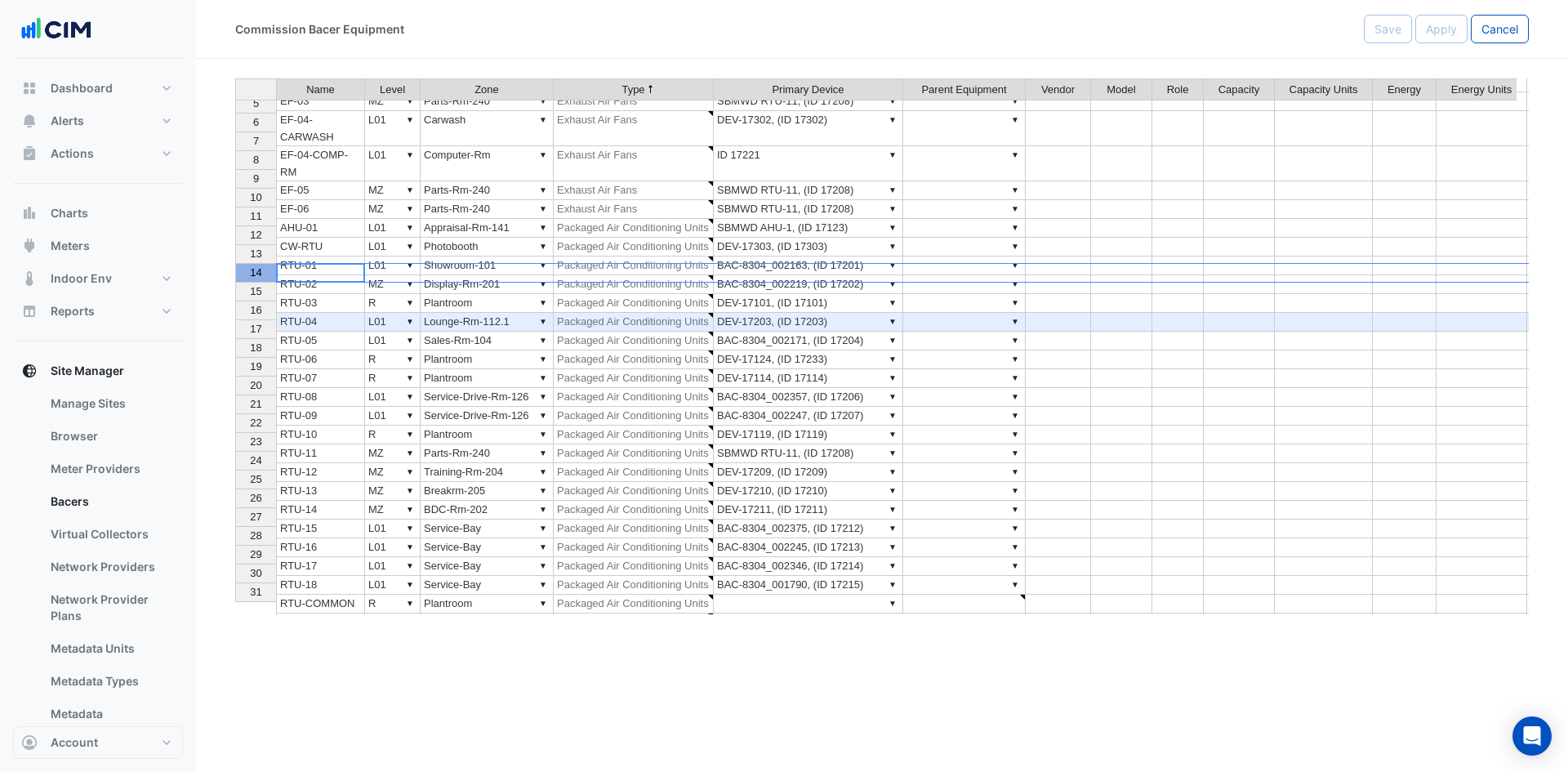
click at [261, 297] on span "15" at bounding box center [255, 291] width 11 height 12
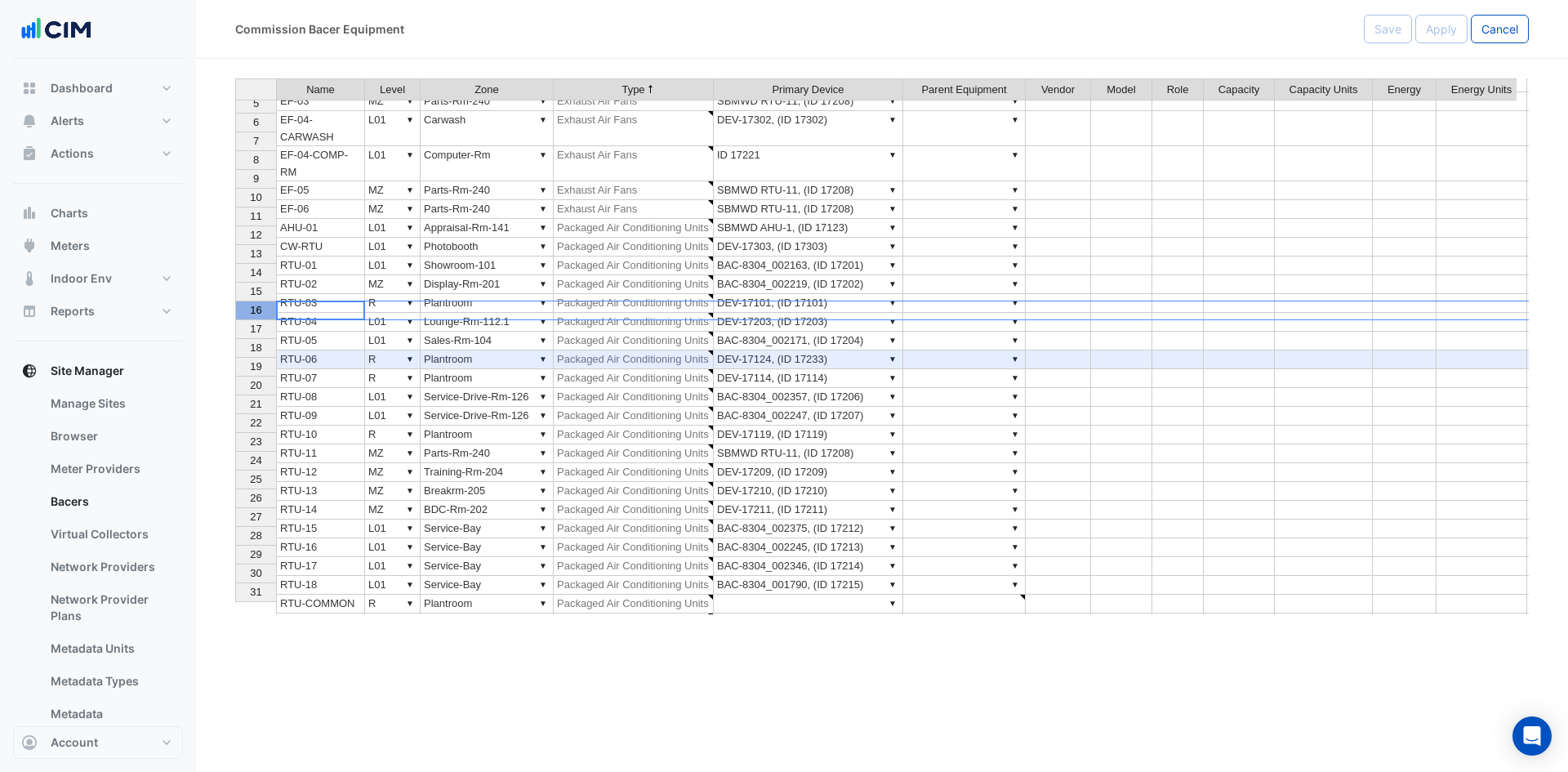
click at [253, 311] on span "16" at bounding box center [255, 310] width 11 height 12
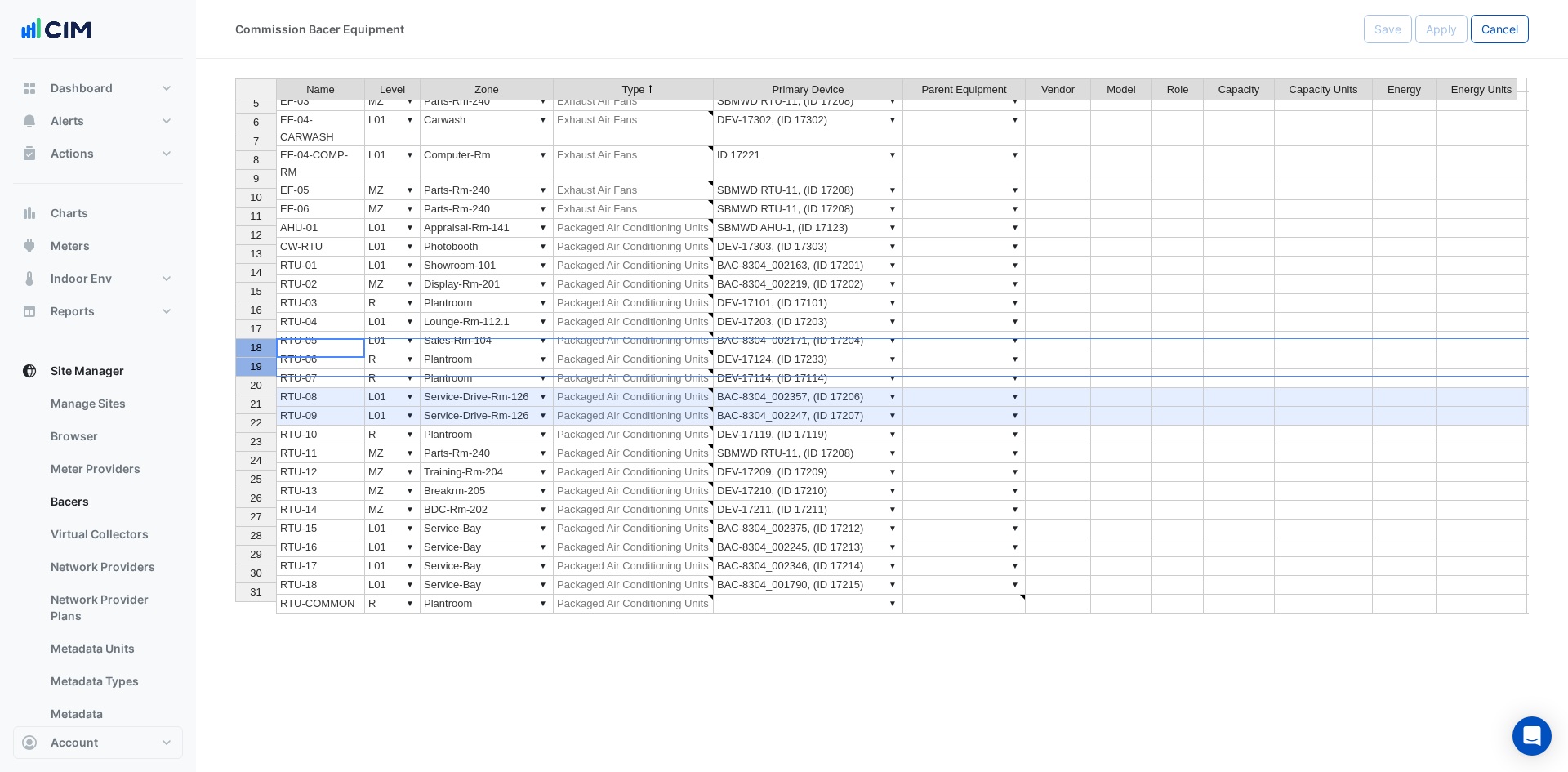
drag, startPoint x: 243, startPoint y: 353, endPoint x: 235, endPoint y: 369, distance: 17.9
click at [235, 369] on tbody "1 2 3 4 5 6 7 8 9 10 11 12 13 14 15 16 17 18 19 20 21 22 23 24 25 26 27 28 29 3…" at bounding box center [255, 319] width 41 height 602
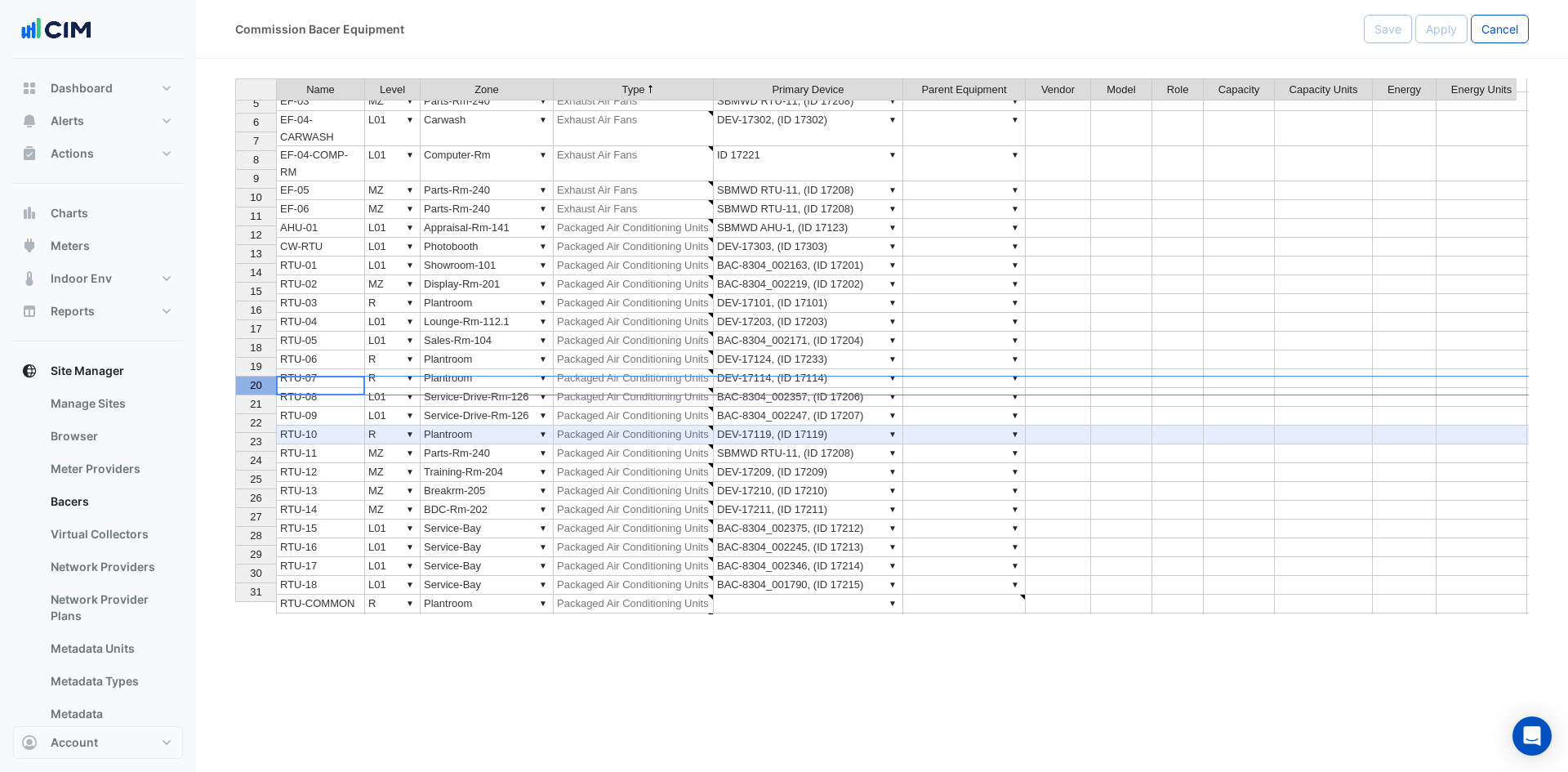
click at [257, 390] on span "20" at bounding box center [255, 385] width 11 height 12
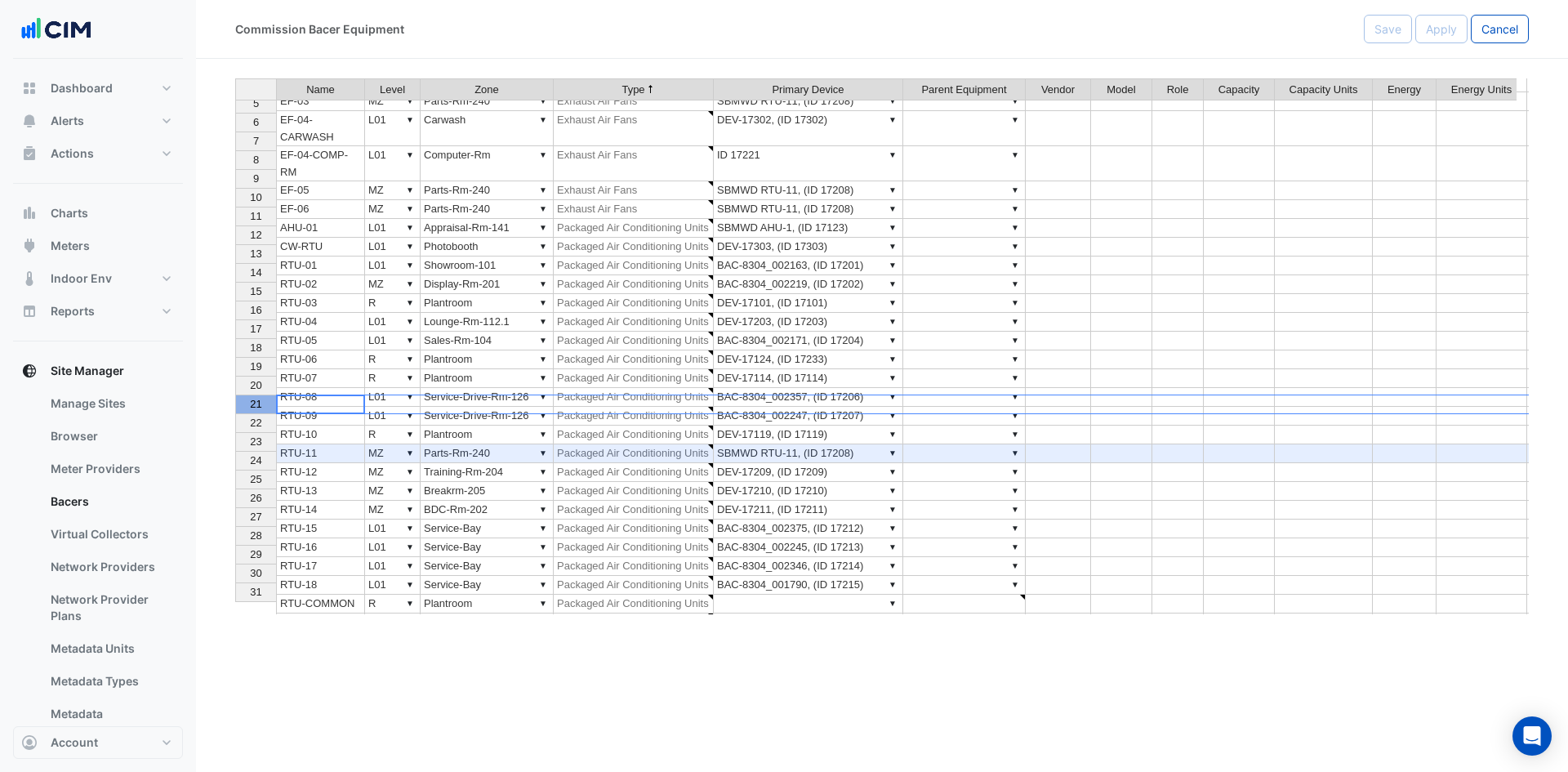
click at [255, 410] on span "21" at bounding box center [255, 403] width 11 height 12
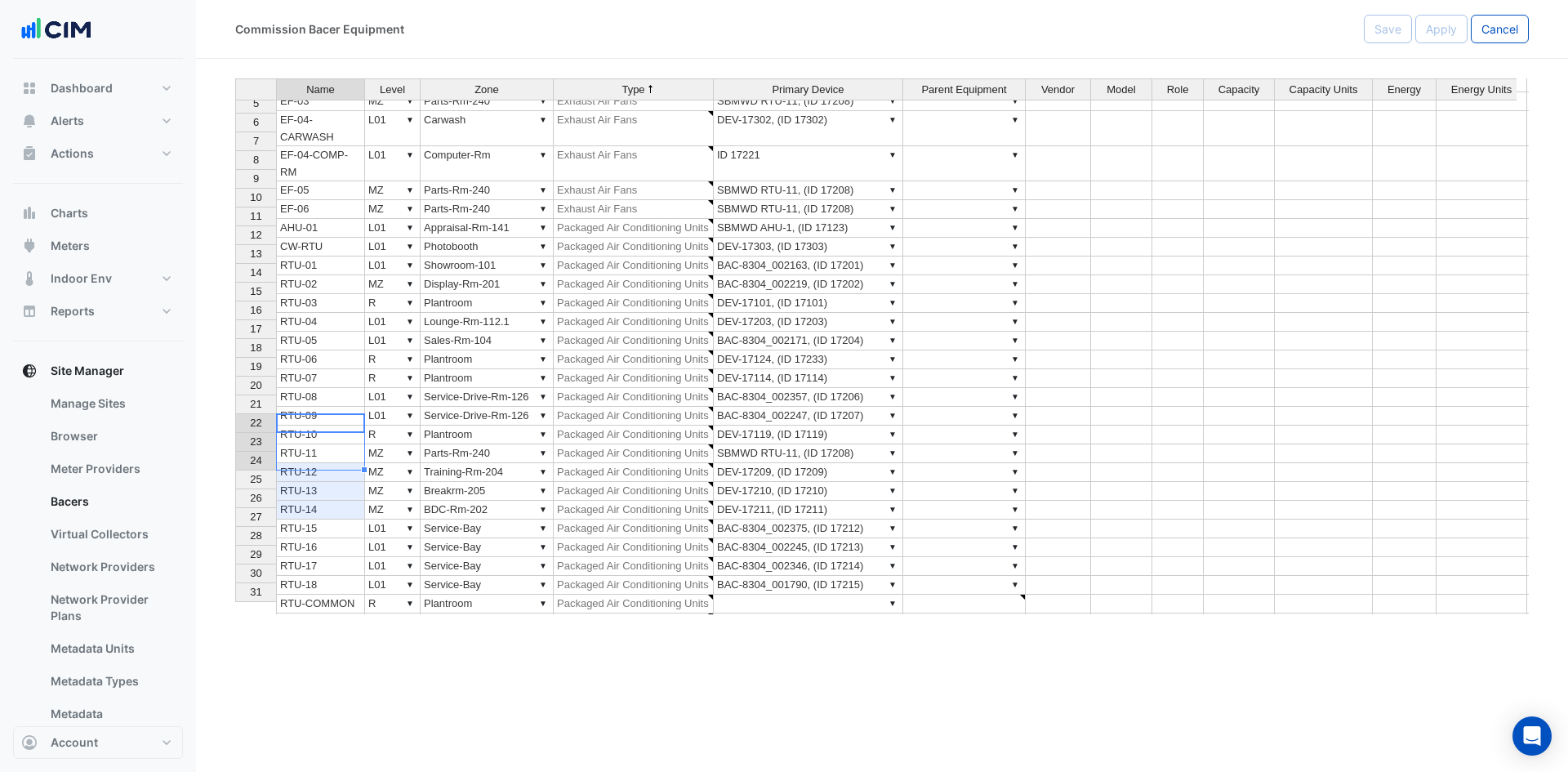
drag, startPoint x: 315, startPoint y: 429, endPoint x: 329, endPoint y: 457, distance: 31.3
click at [329, 457] on tbody "1 CPEF-01 ▼ L01 ▼ Service-Bay ▼ Car Park Ventilation ▼ DEV-17217, (ID 17217) ▼ …" at bounding box center [989, 344] width 1509 height 651
click at [259, 271] on span "14" at bounding box center [255, 272] width 11 height 12
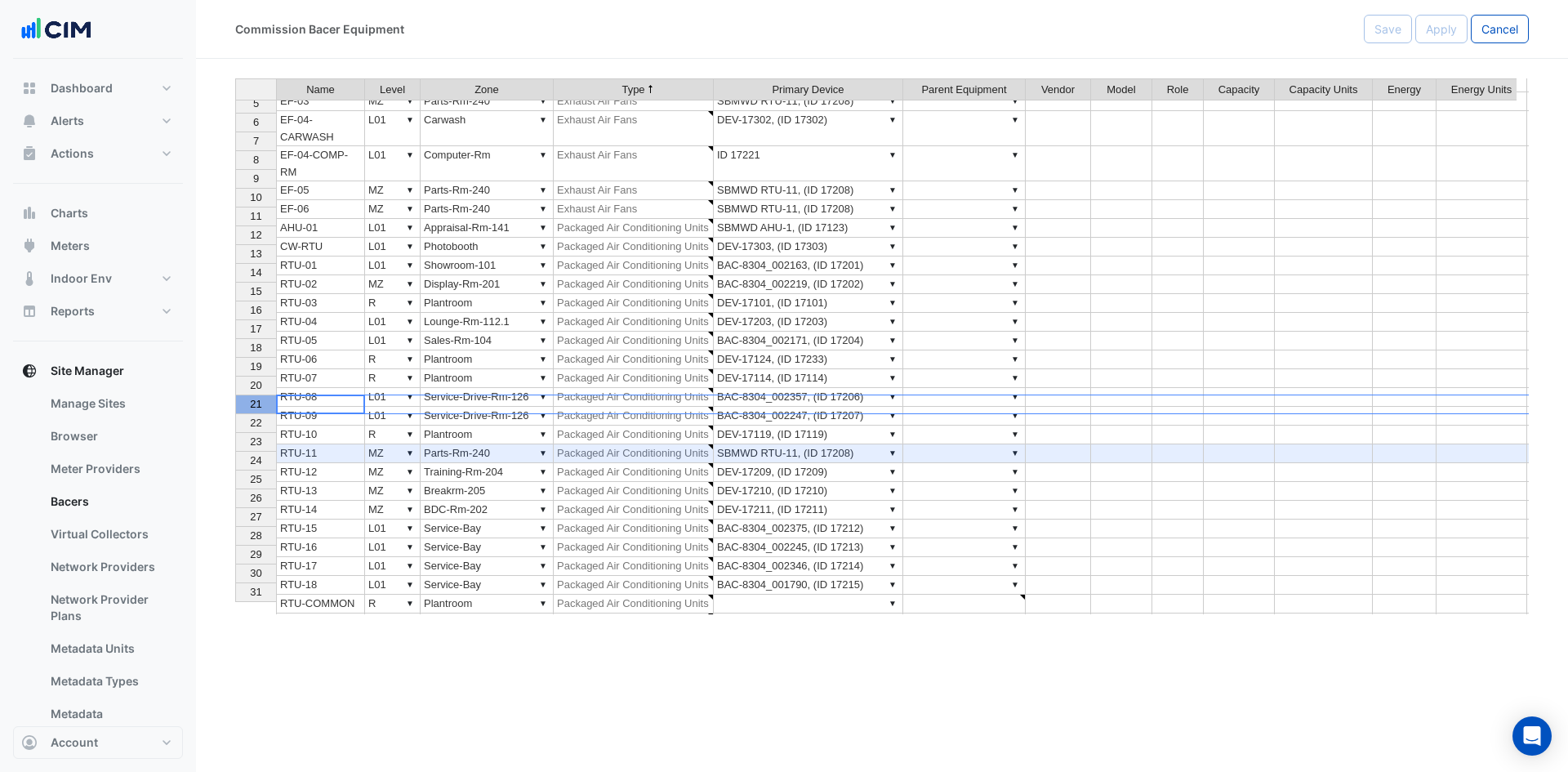
click at [254, 408] on span "21" at bounding box center [255, 403] width 11 height 12
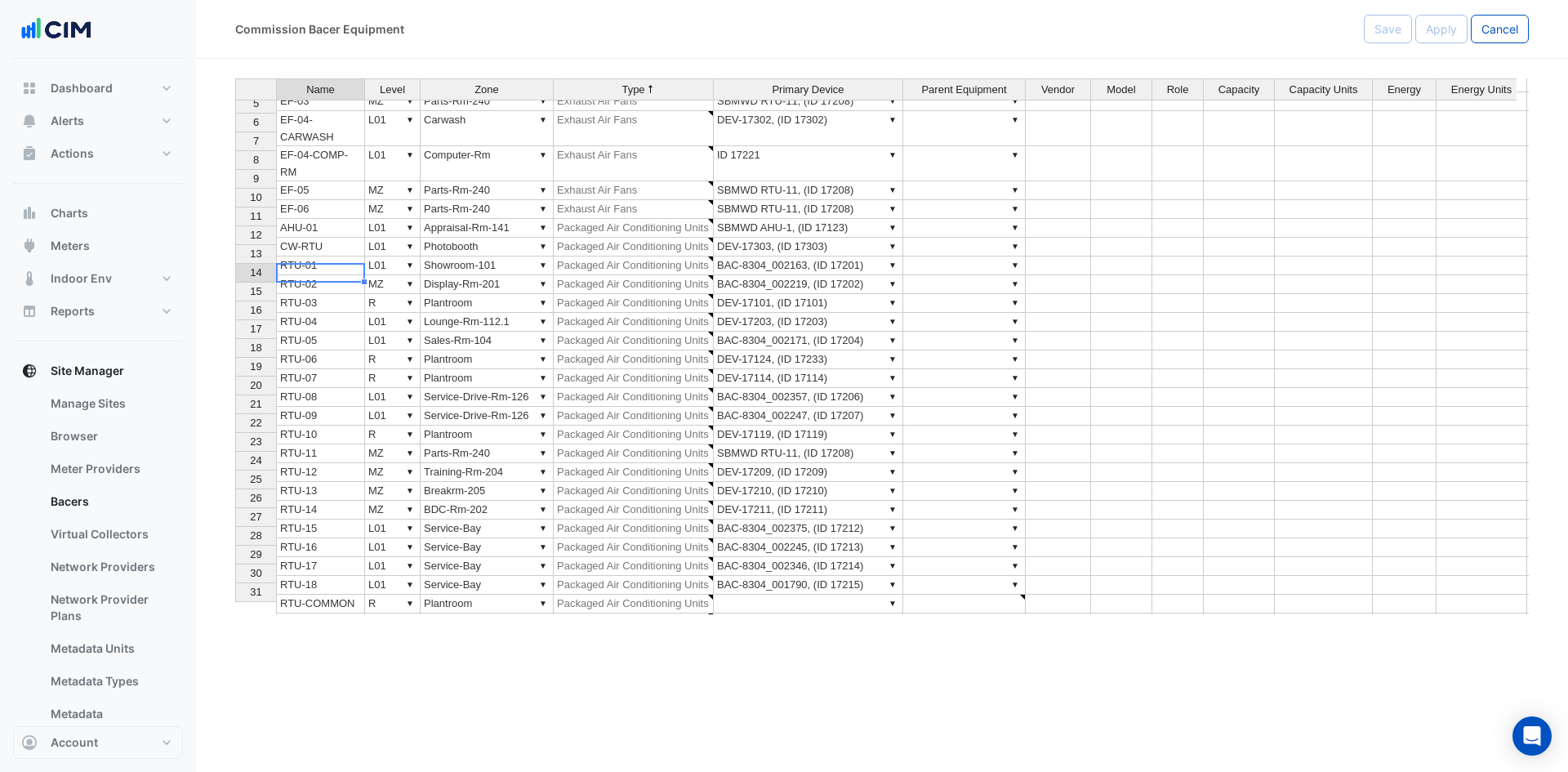
click at [339, 313] on td "RTU-04" at bounding box center [320, 322] width 89 height 18
drag, startPoint x: 297, startPoint y: 424, endPoint x: 321, endPoint y: 436, distance: 26.8
click at [310, 456] on tbody "1 CPEF-01 ▼ L01 ▼ Service-Bay ▼ Car Park Ventilation ▼ DEV-17217, (ID 17217) ▼ …" at bounding box center [989, 344] width 1509 height 651
click at [780, 238] on td "▼ DEV-17303, (ID 17303)" at bounding box center [808, 247] width 190 height 18
click at [300, 294] on td "RTU-03" at bounding box center [320, 303] width 89 height 18
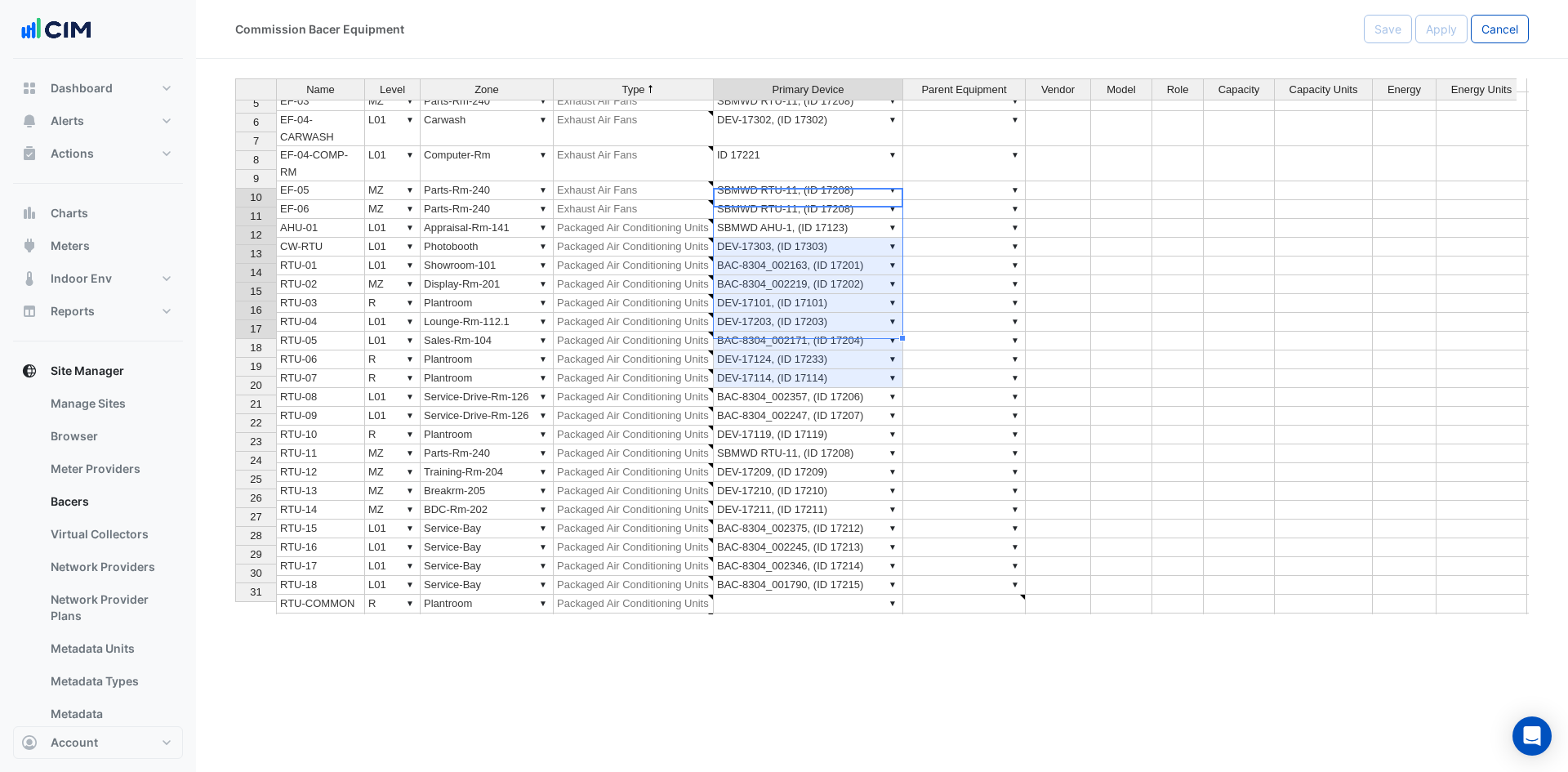
drag, startPoint x: 785, startPoint y: 203, endPoint x: 807, endPoint y: 324, distance: 123.0
click at [807, 324] on tbody "1 CPEF-01 ▼ L01 ▼ Service-Bay ▼ Car Park Ventilation ▼ DEV-17217, (ID 17217) ▼ …" at bounding box center [989, 344] width 1509 height 651
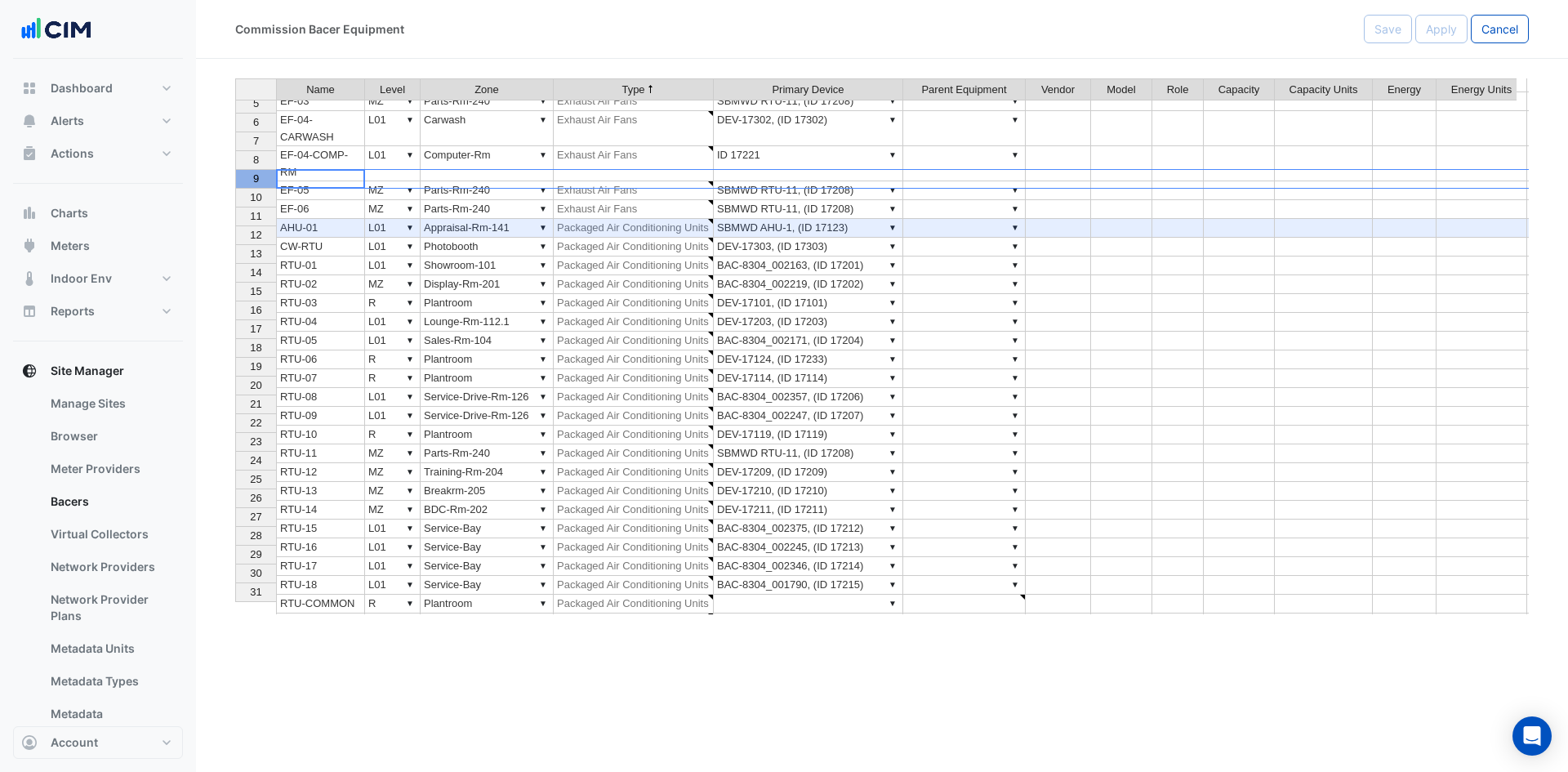
click at [254, 183] on span "9" at bounding box center [256, 178] width 6 height 12
click at [795, 313] on td "▼ DEV-17203, (ID 17203)" at bounding box center [808, 322] width 190 height 18
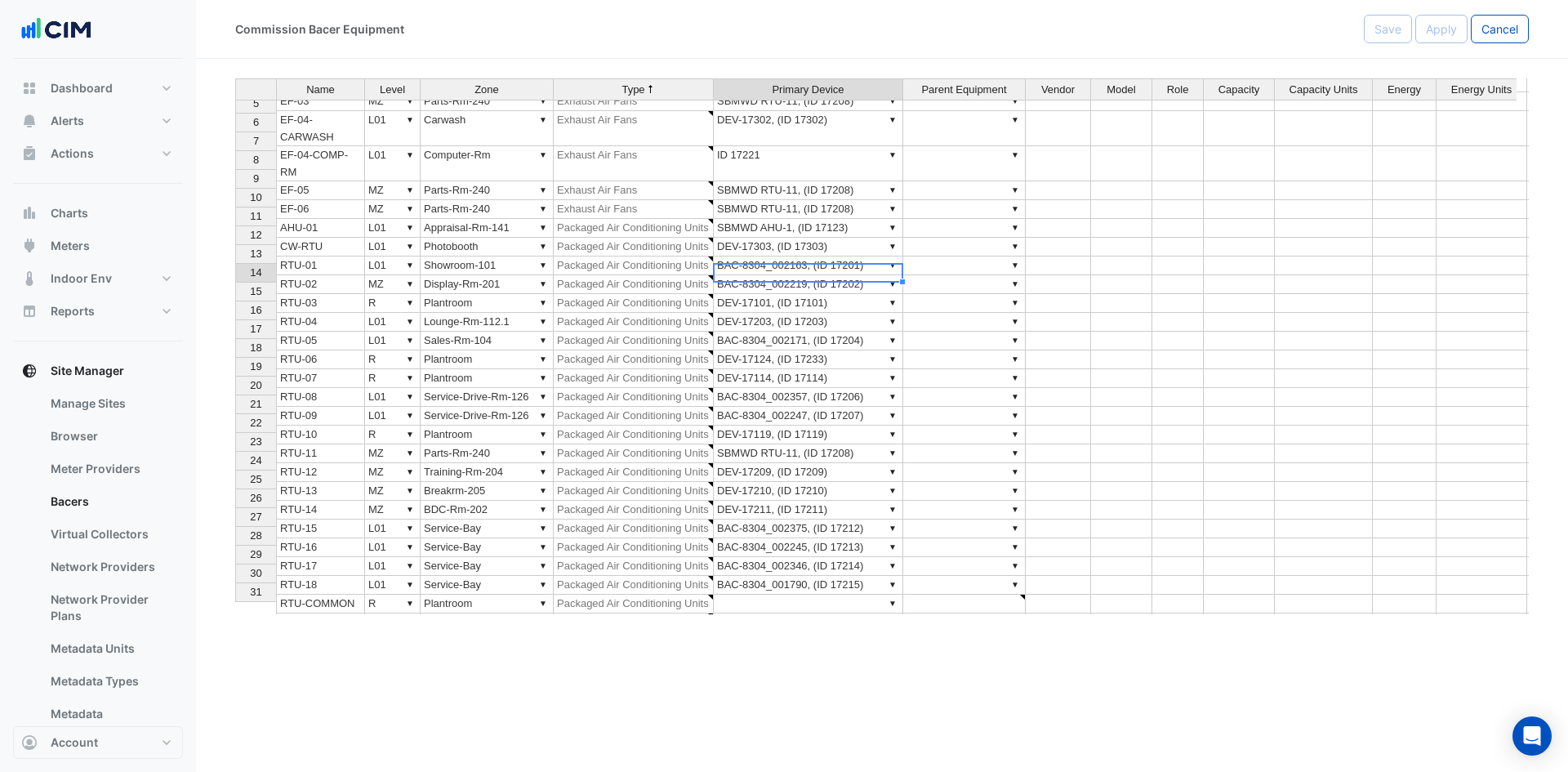
click at [782, 463] on td "▼ DEV-17209, (ID 17209)" at bounding box center [808, 472] width 190 height 18
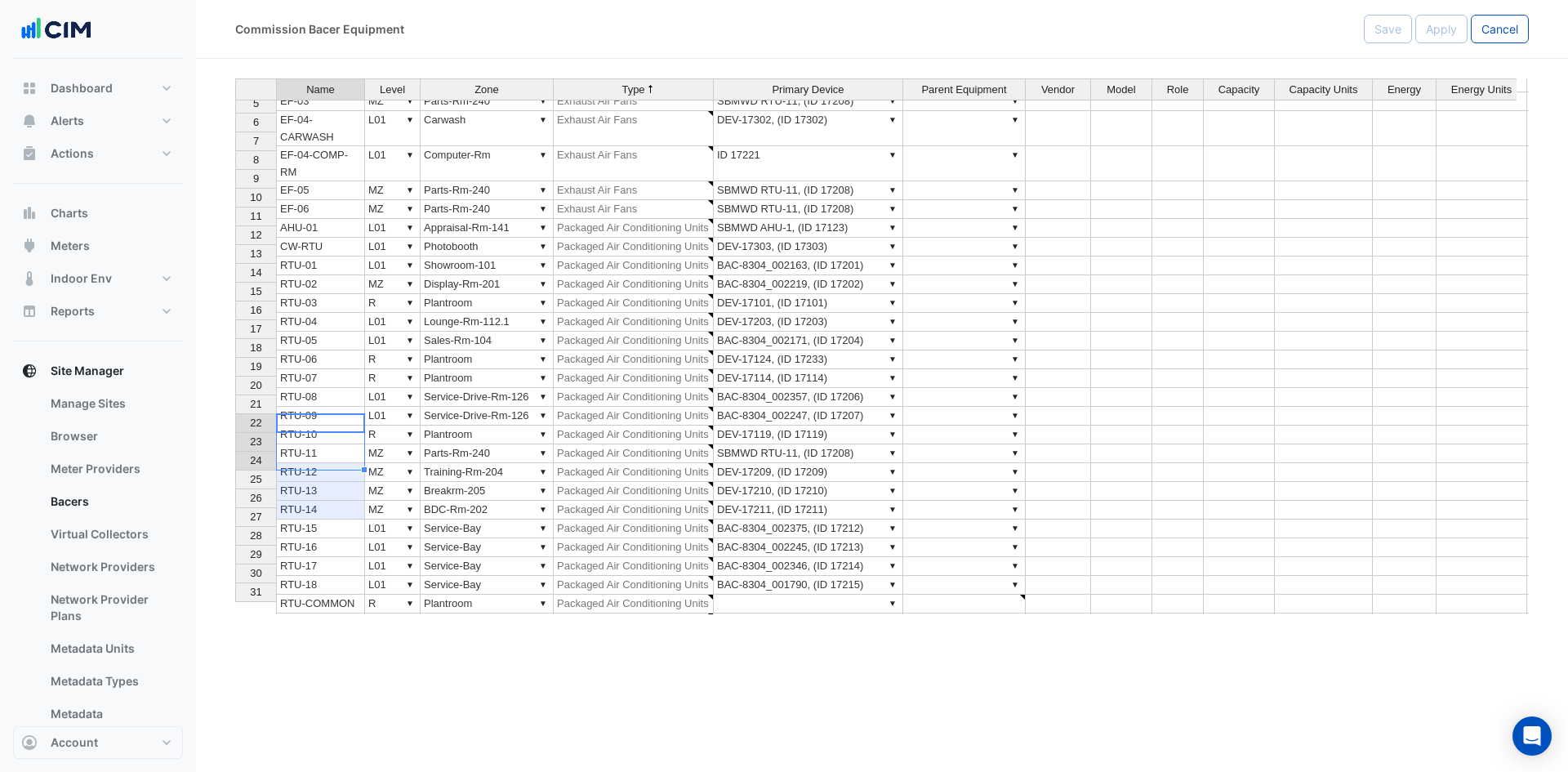
drag, startPoint x: 321, startPoint y: 426, endPoint x: 324, endPoint y: 455, distance: 29.2
click at [324, 455] on tbody "1 CPEF-01 ▼ L01 ▼ Service-Bay ▼ Car Park Ventilation ▼ DEV-17217, (ID 17217) ▼ …" at bounding box center [989, 344] width 1509 height 651
click at [235, 187] on div "Name Level Zone Type Primary Device Parent Equipment Vendor Model Role Capacity…" at bounding box center [235, 333] width 0 height 673
click at [326, 238] on td "CW-RTU" at bounding box center [320, 247] width 89 height 18
click at [68, 503] on link "Bacers" at bounding box center [111, 501] width 146 height 32
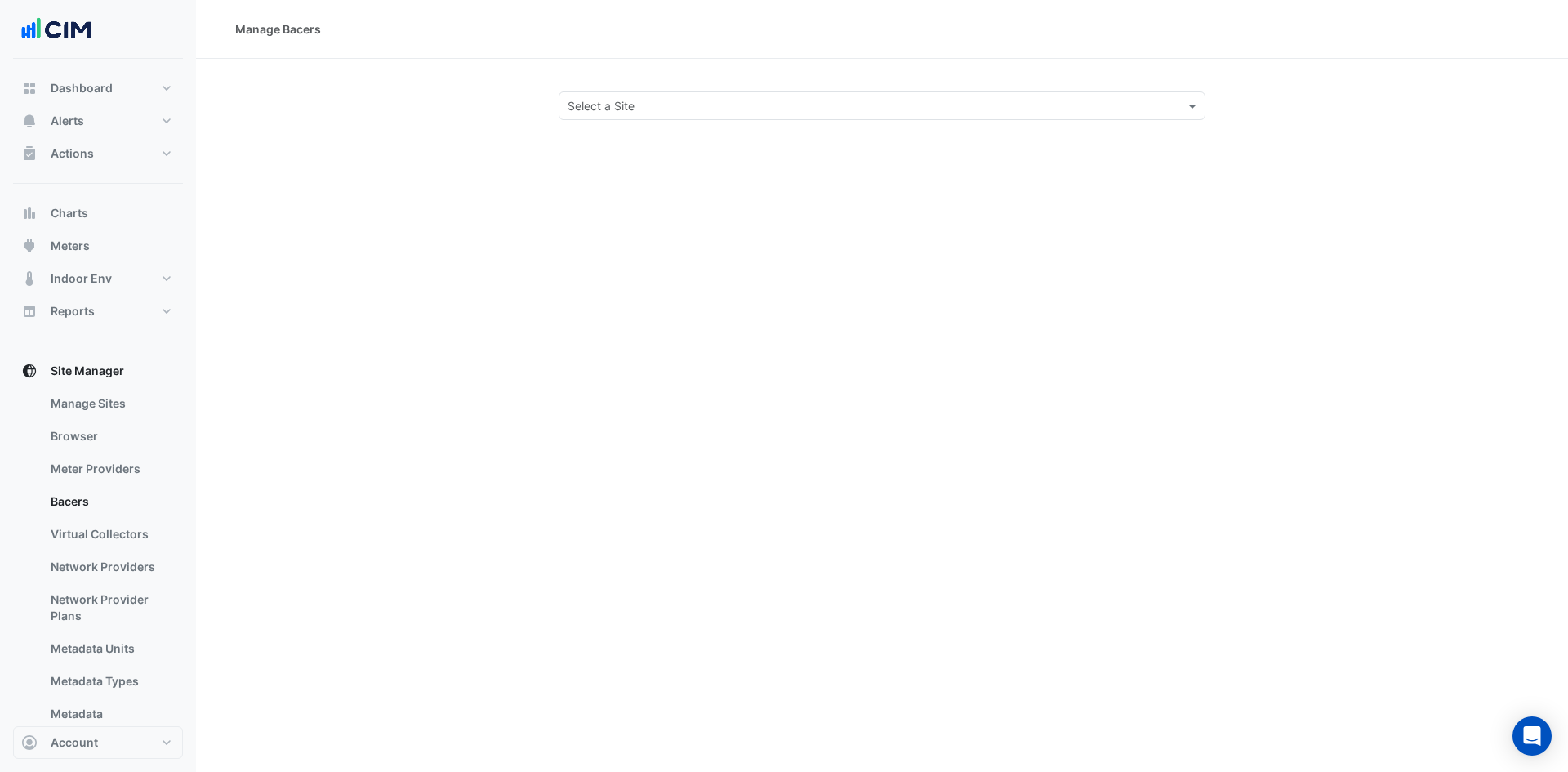
click at [687, 108] on input "text" at bounding box center [866, 106] width 596 height 18
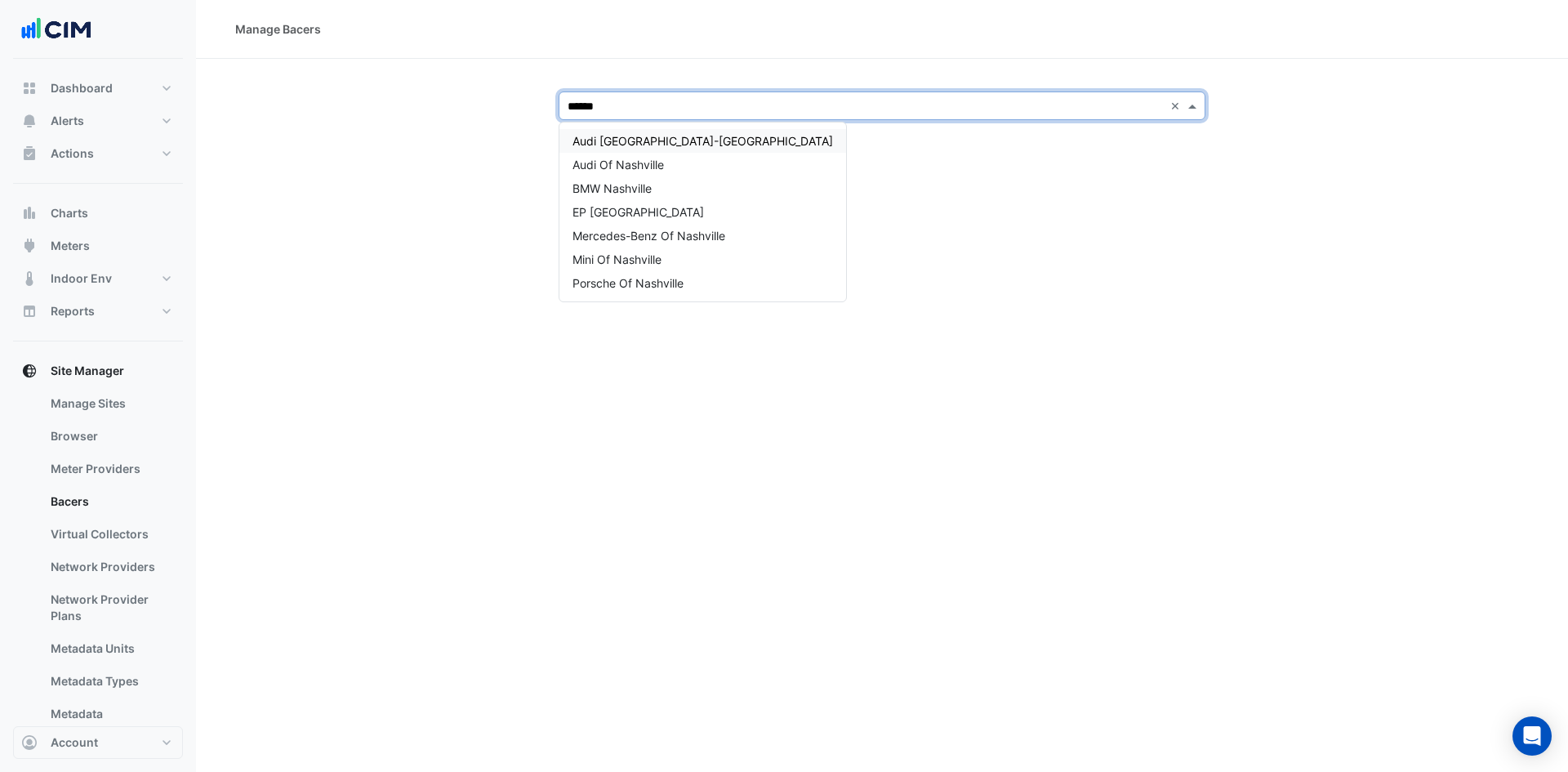
type input "*******"
click at [689, 196] on div "BMW Nashville" at bounding box center [702, 188] width 287 height 24
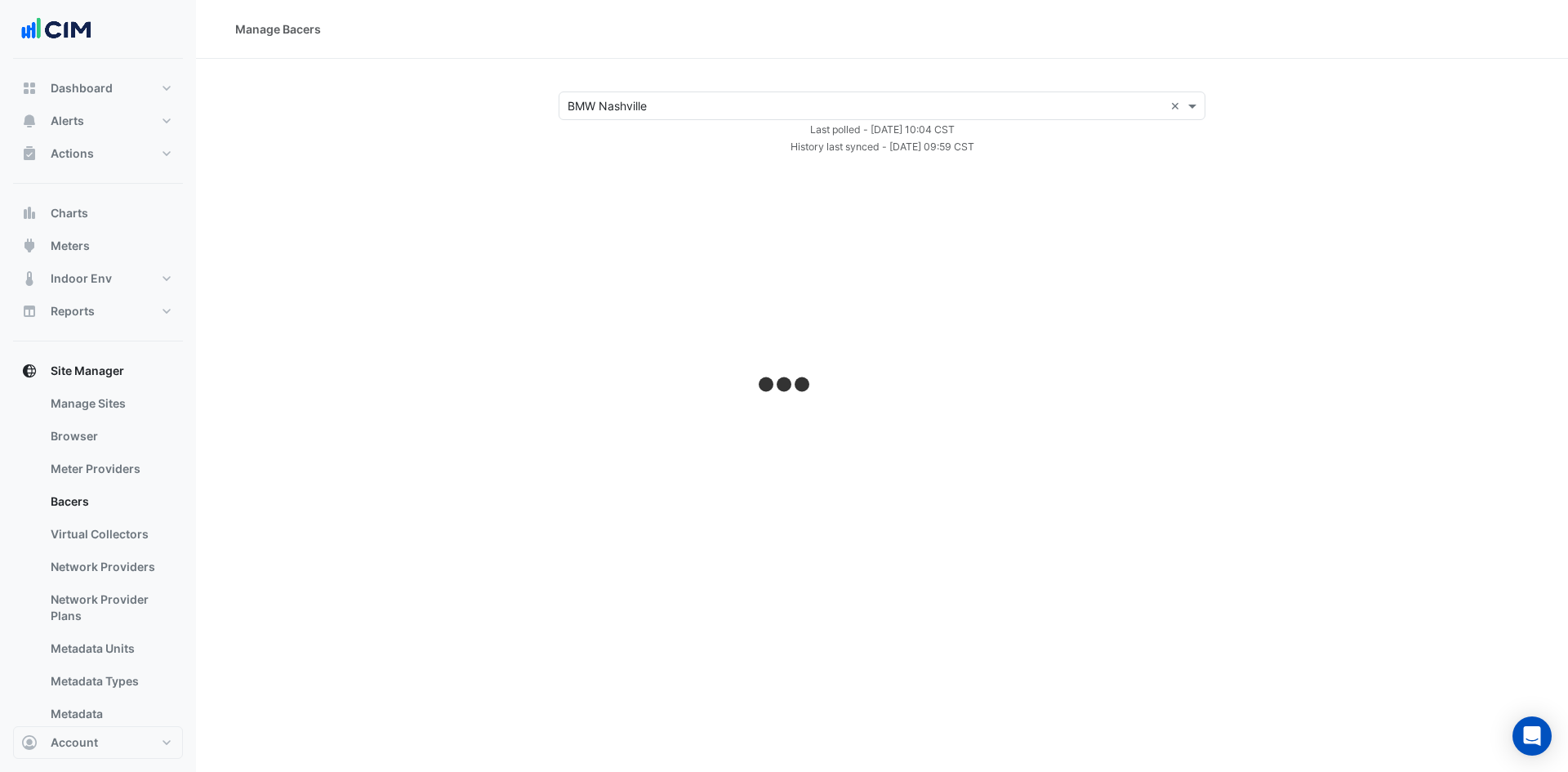
select select "***"
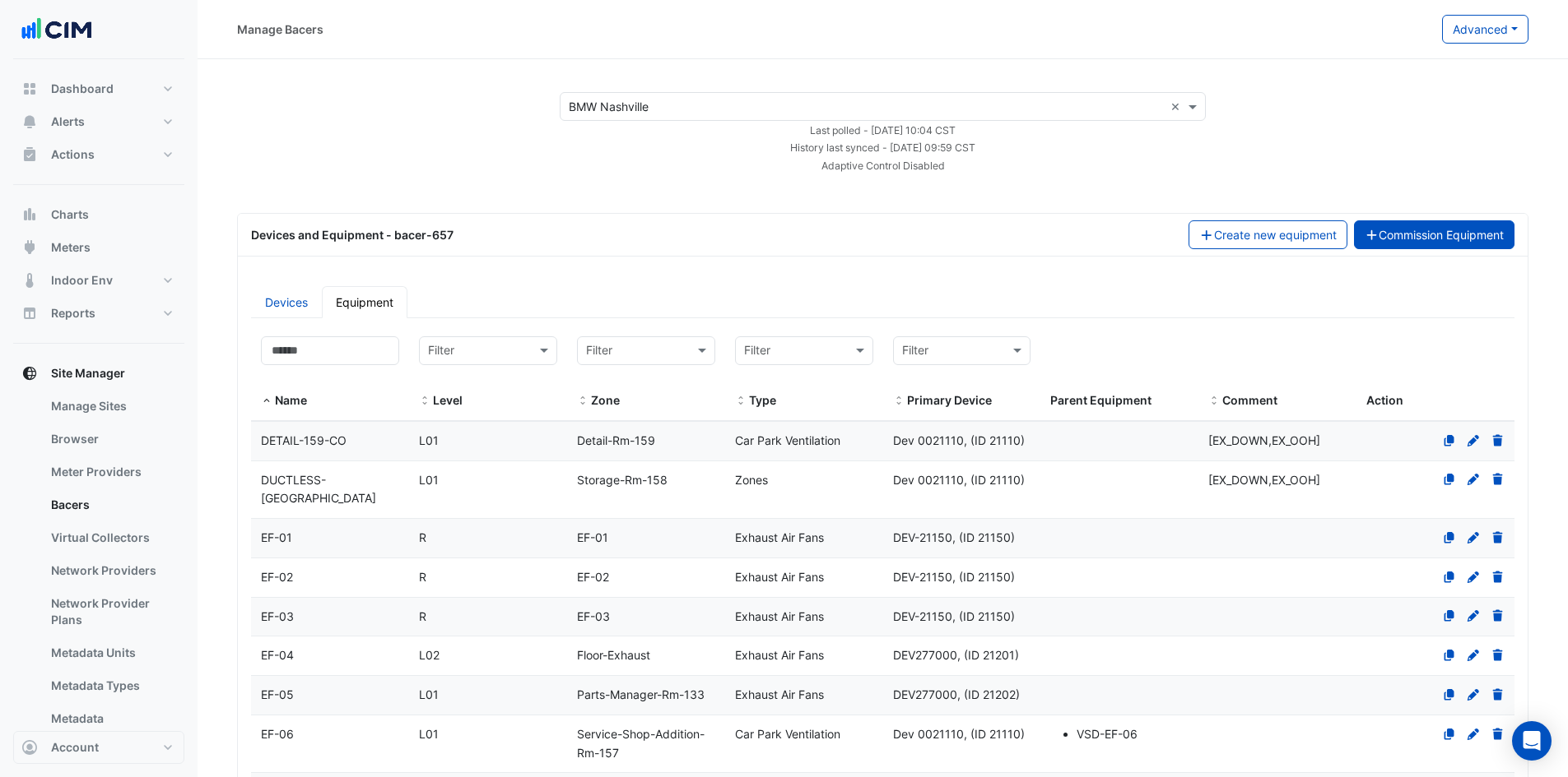
click at [1490, 227] on button "Commission Equipment" at bounding box center [1434, 234] width 162 height 29
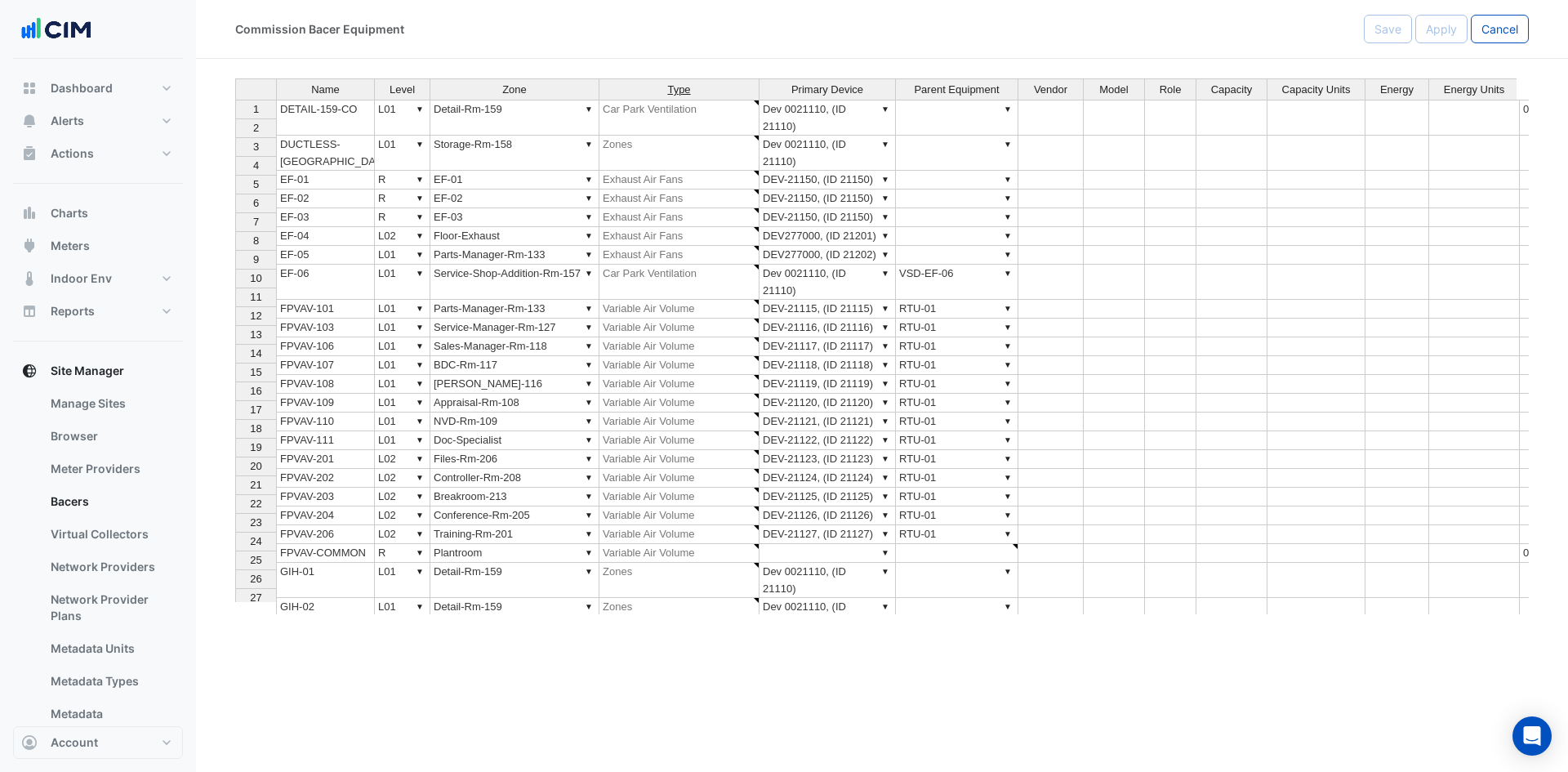
click at [682, 95] on span "Type" at bounding box center [678, 89] width 23 height 11
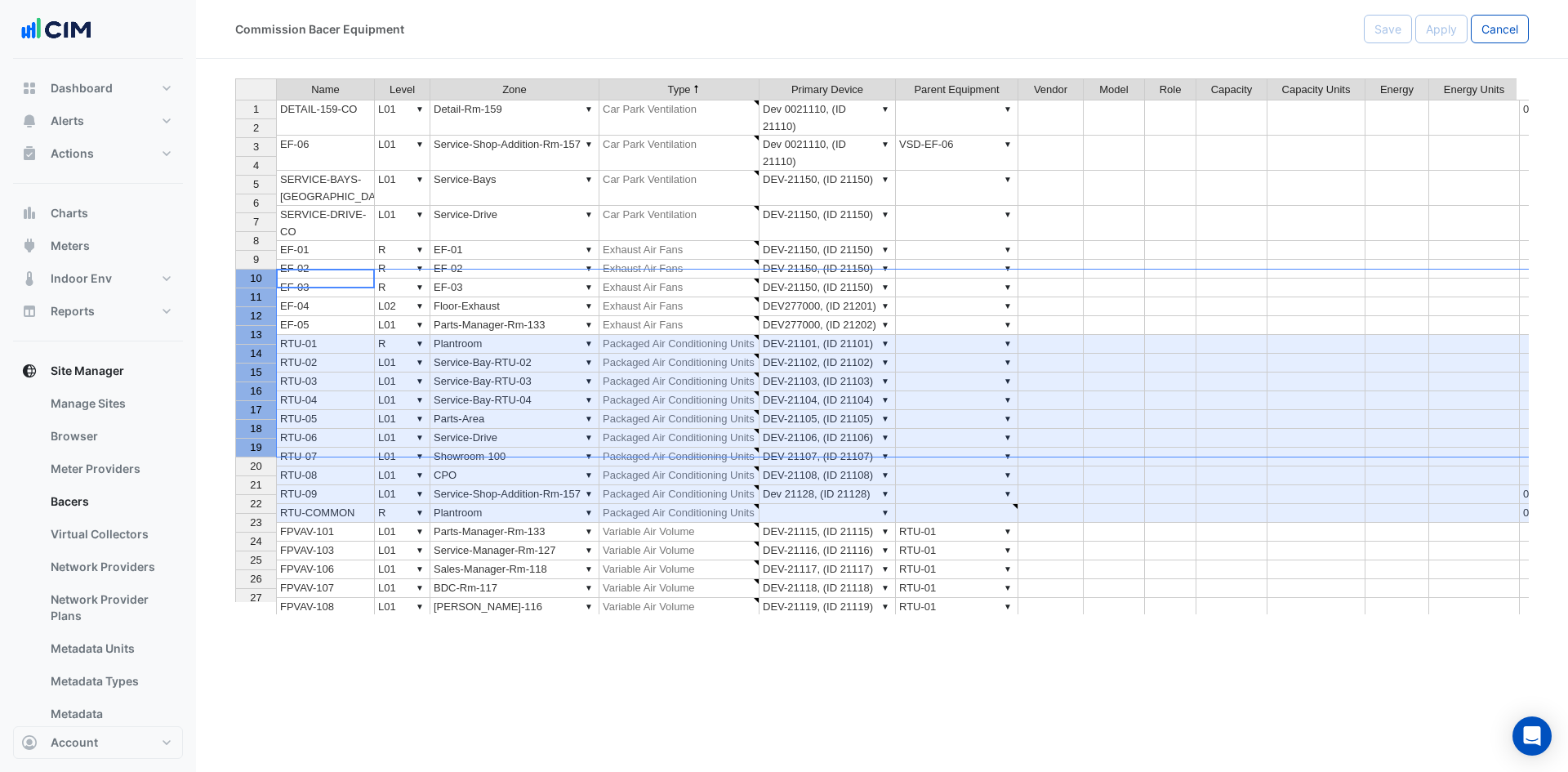
drag, startPoint x: 257, startPoint y: 273, endPoint x: 260, endPoint y: 441, distance: 168.0
click at [260, 441] on tbody "1 2 3 4 5 6 7 8 9 10 11 12 13 14 15 16 17 18 19 20 21 22 23 24 25 26 27 28 29 3…" at bounding box center [255, 410] width 41 height 621
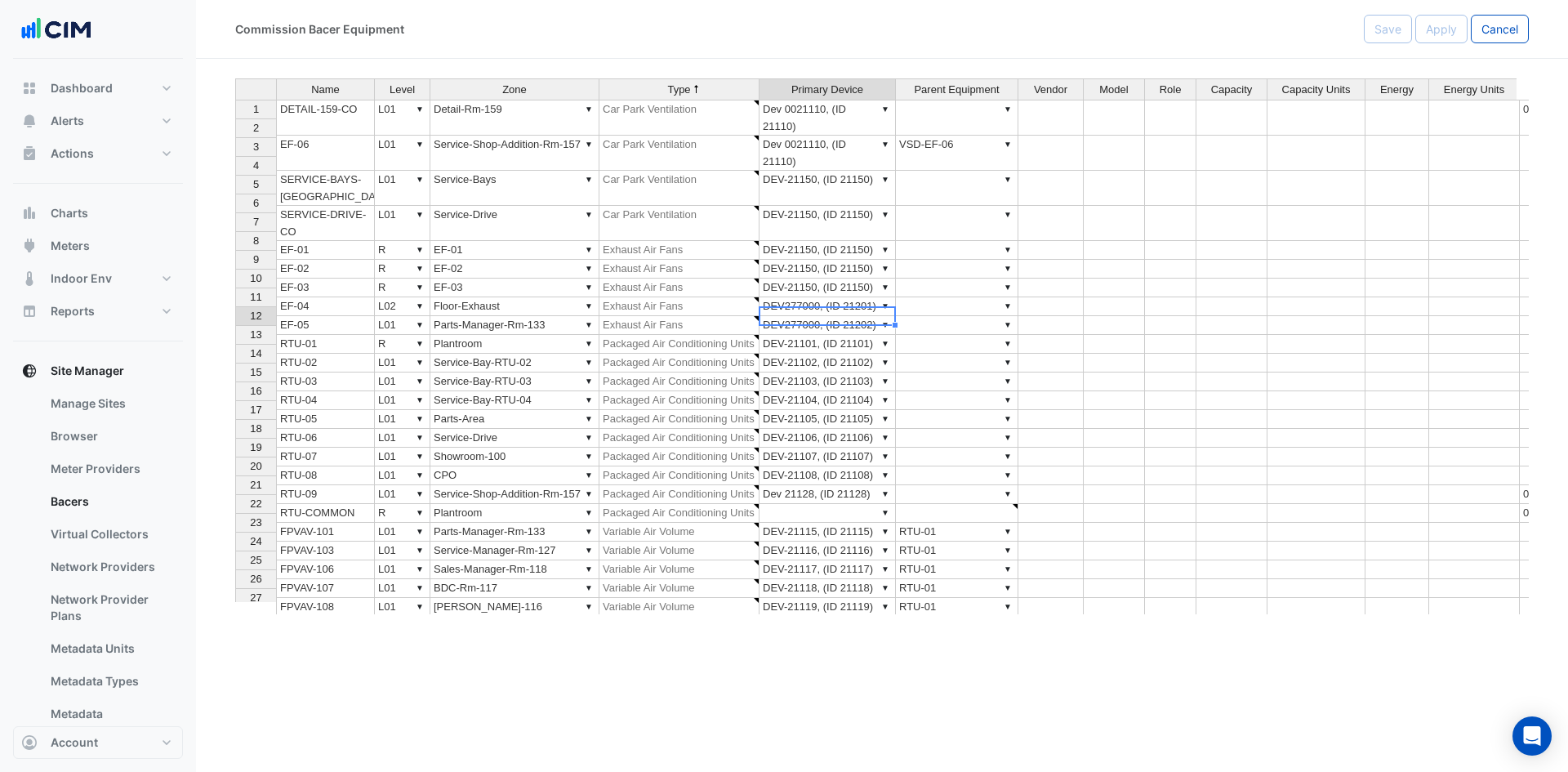
click at [815, 373] on td "▼ DEV-21103, (ID 21103)" at bounding box center [828, 382] width 136 height 18
click at [864, 391] on td "▼ DEV-21104, (ID 21104)" at bounding box center [828, 400] width 136 height 18
click at [859, 410] on td "▼ DEV-21105, (ID 21105)" at bounding box center [828, 420] width 136 height 18
click at [265, 379] on div "15" at bounding box center [256, 372] width 33 height 18
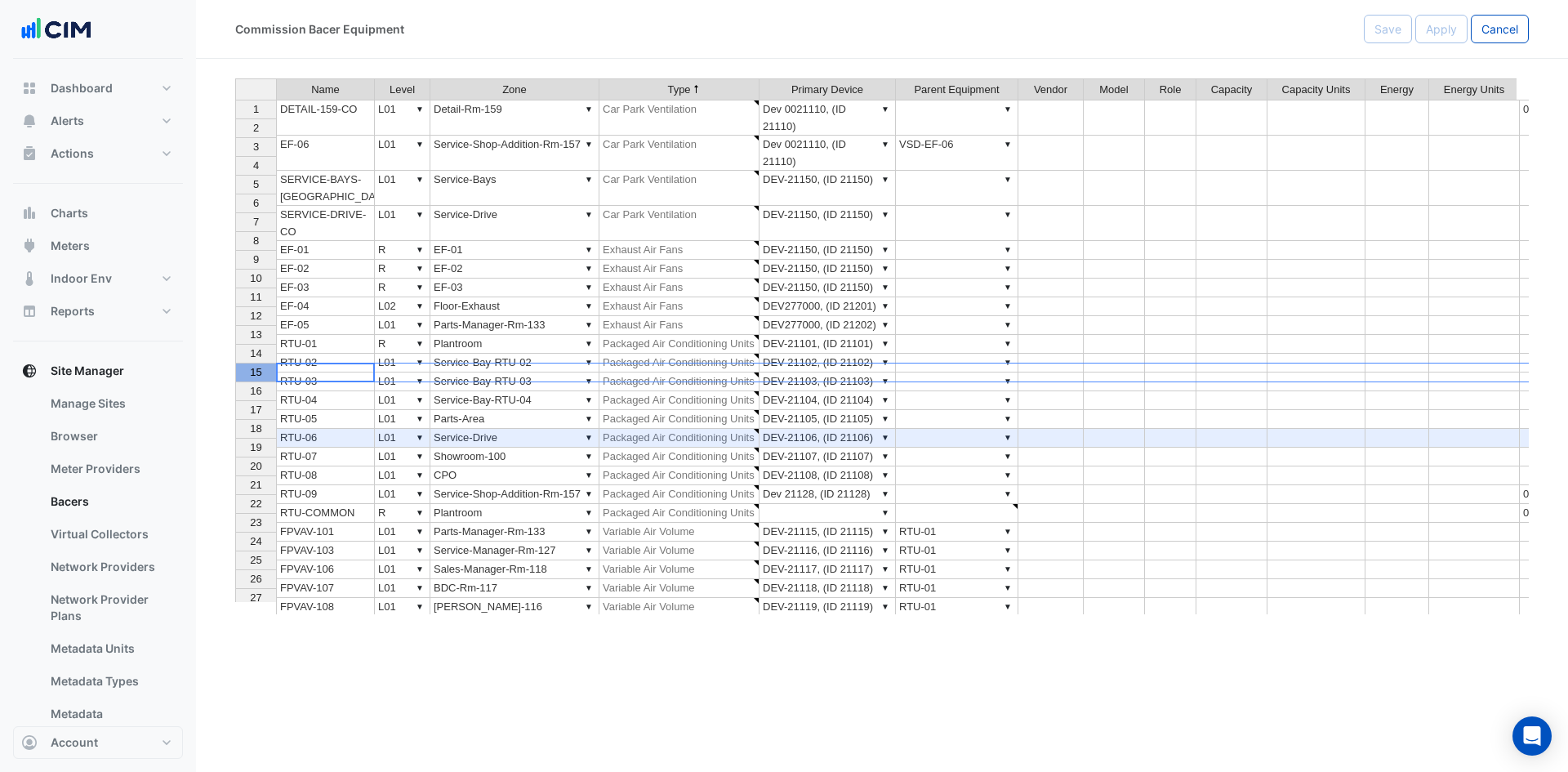
click at [264, 336] on div "13" at bounding box center [256, 334] width 33 height 18
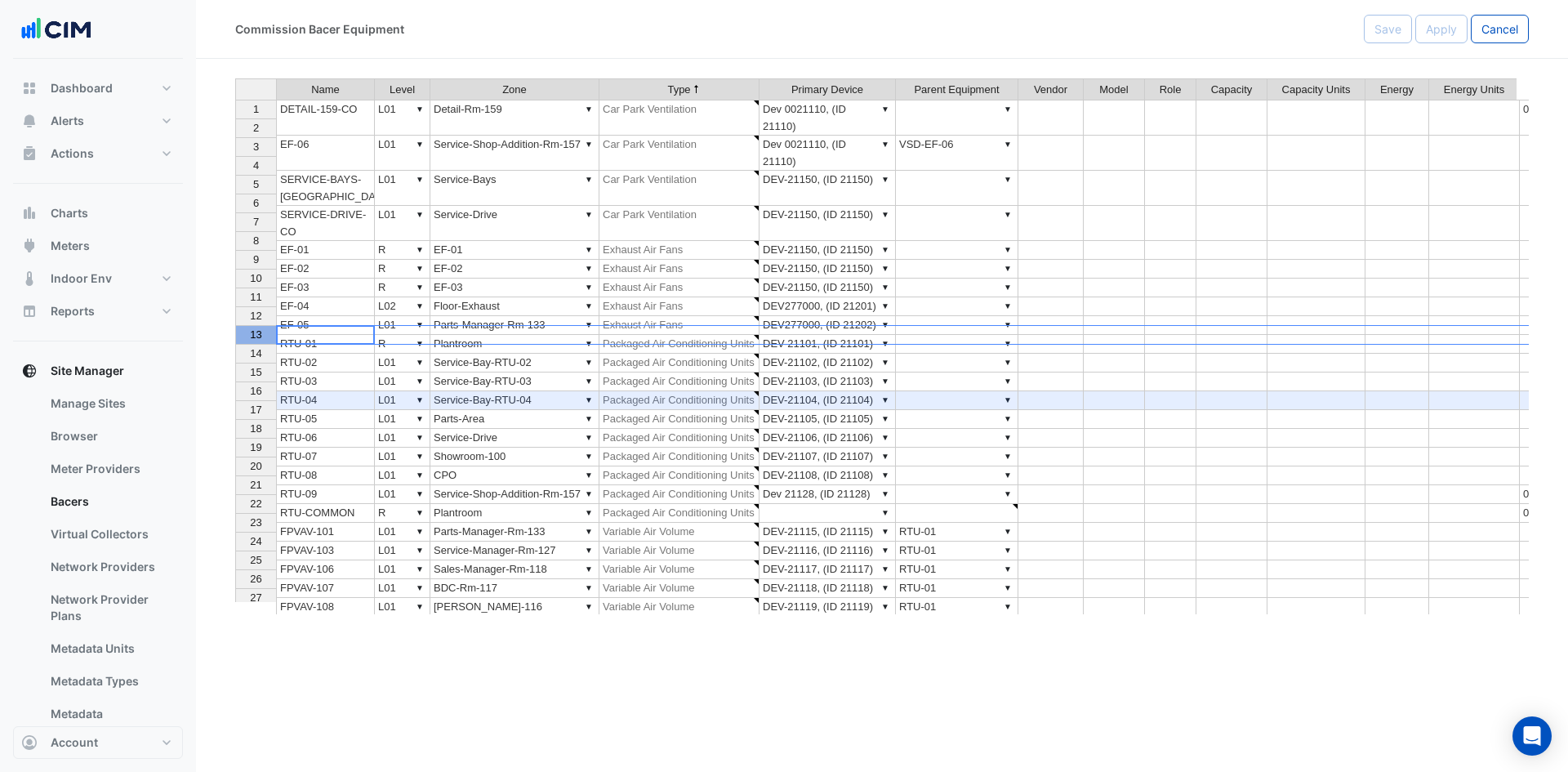
type textarea "**********"
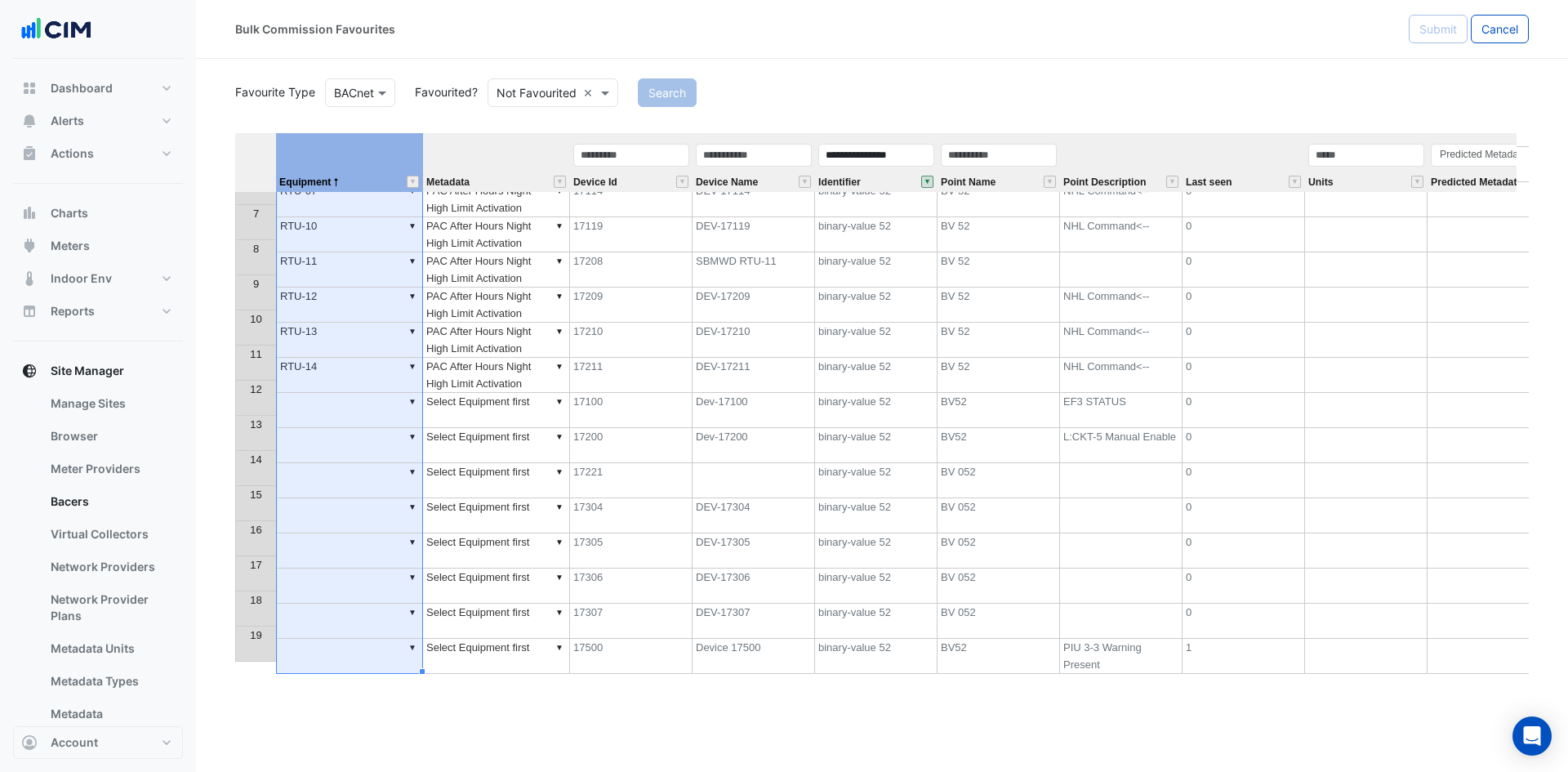
scroll to position [117, 0]
click at [595, 343] on td "17208" at bounding box center [631, 339] width 123 height 35
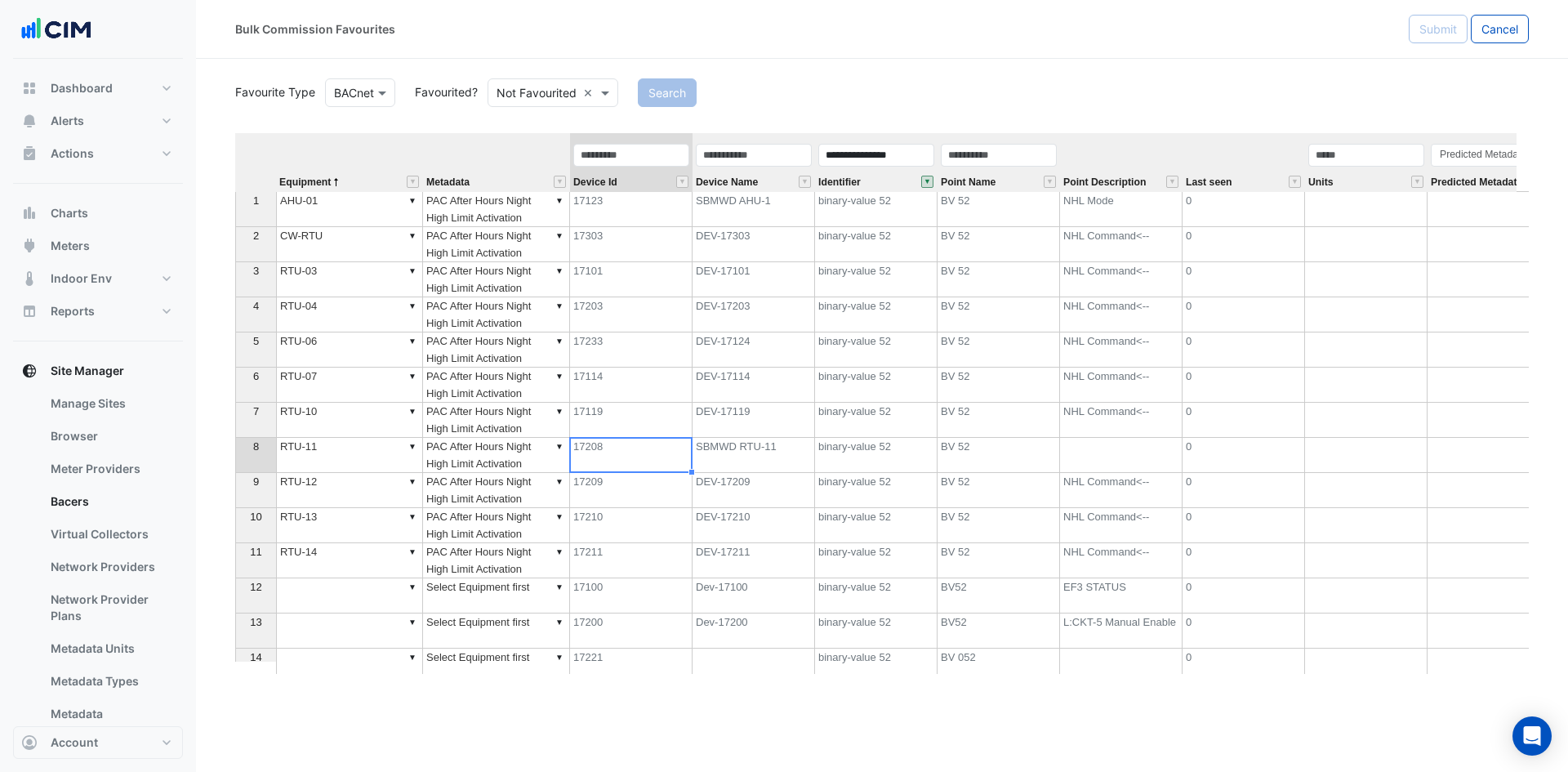
scroll to position [0, 0]
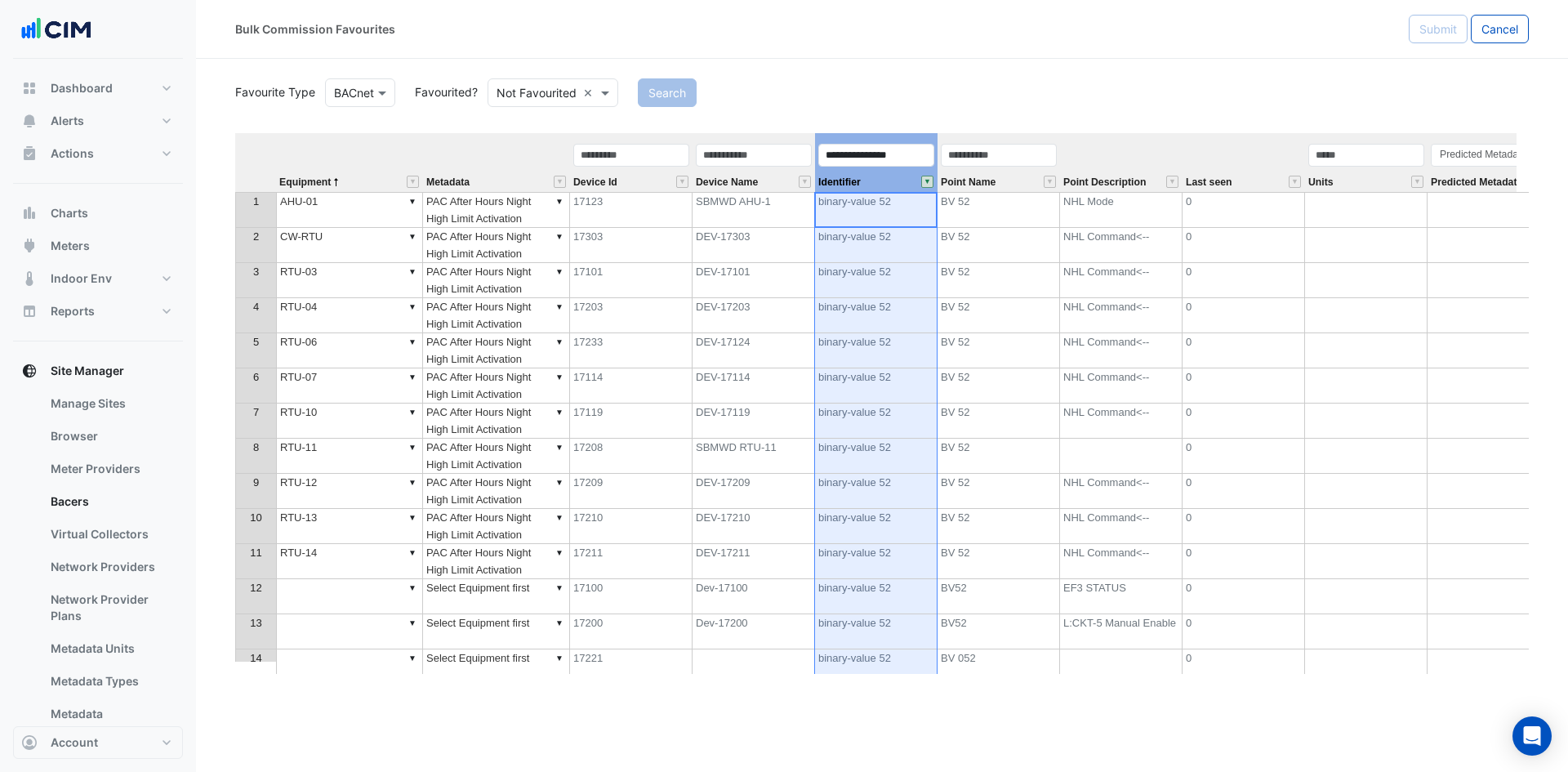
click at [927, 187] on button "" at bounding box center [926, 181] width 12 height 12
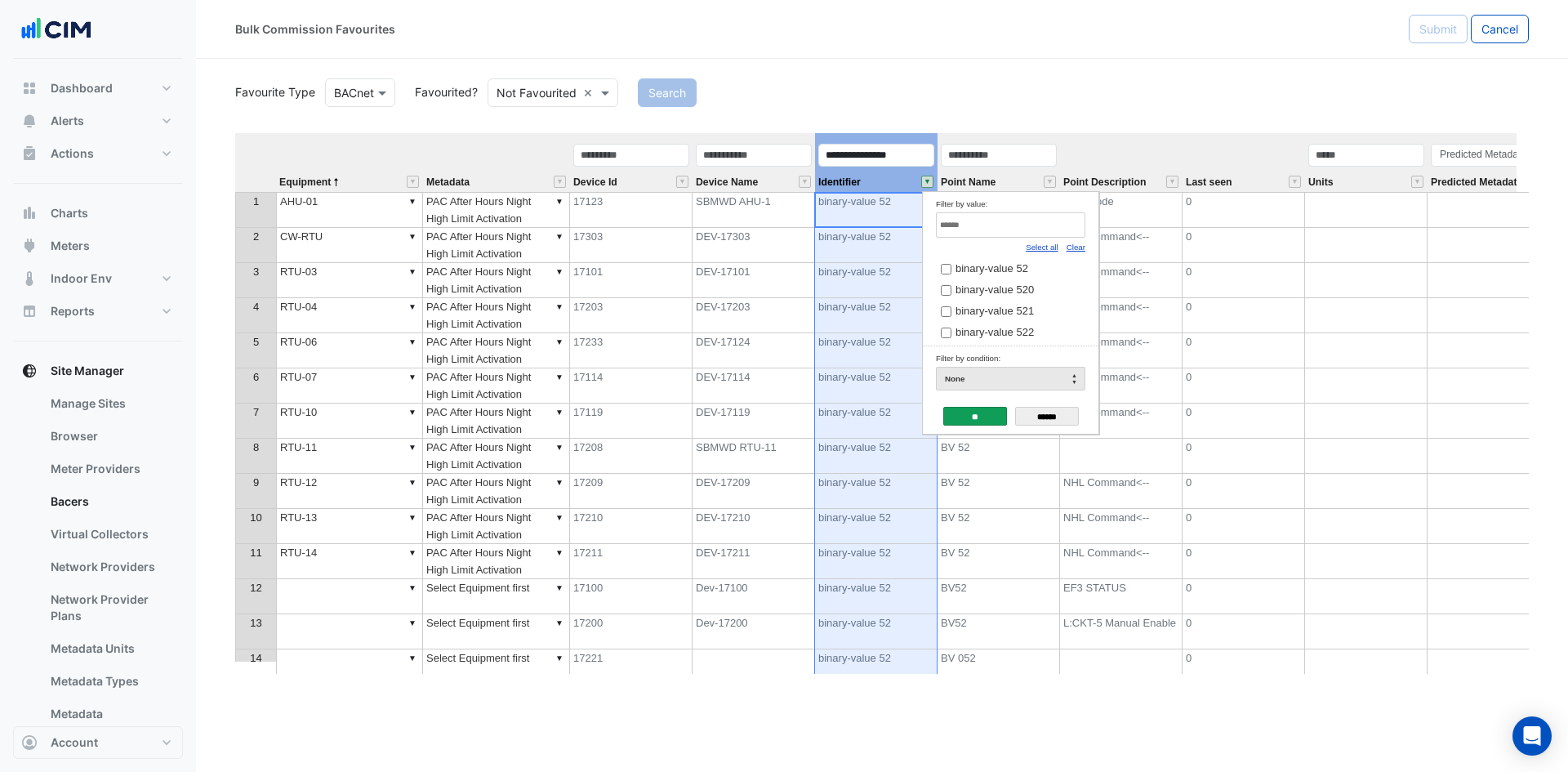
click at [926, 180] on button "" at bounding box center [926, 181] width 12 height 12
click at [1043, 253] on div "Select all" at bounding box center [1042, 246] width 32 height 18
click at [1043, 248] on link "Select all" at bounding box center [1042, 247] width 32 height 9
click at [970, 415] on input "**" at bounding box center [974, 416] width 64 height 18
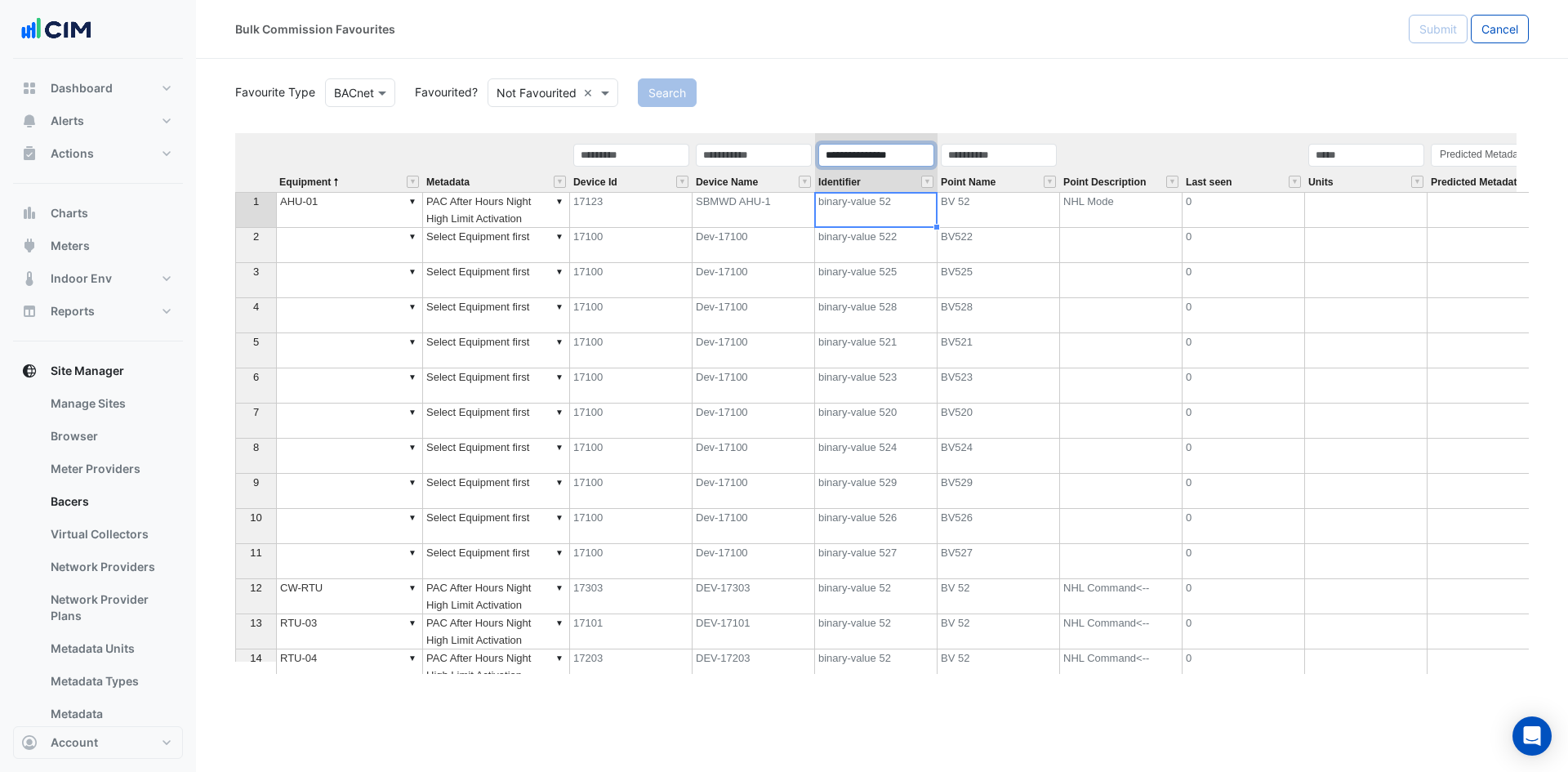
click at [899, 151] on input "**********" at bounding box center [877, 155] width 116 height 23
type input "**********"
click at [660, 98] on button "Search" at bounding box center [667, 92] width 59 height 29
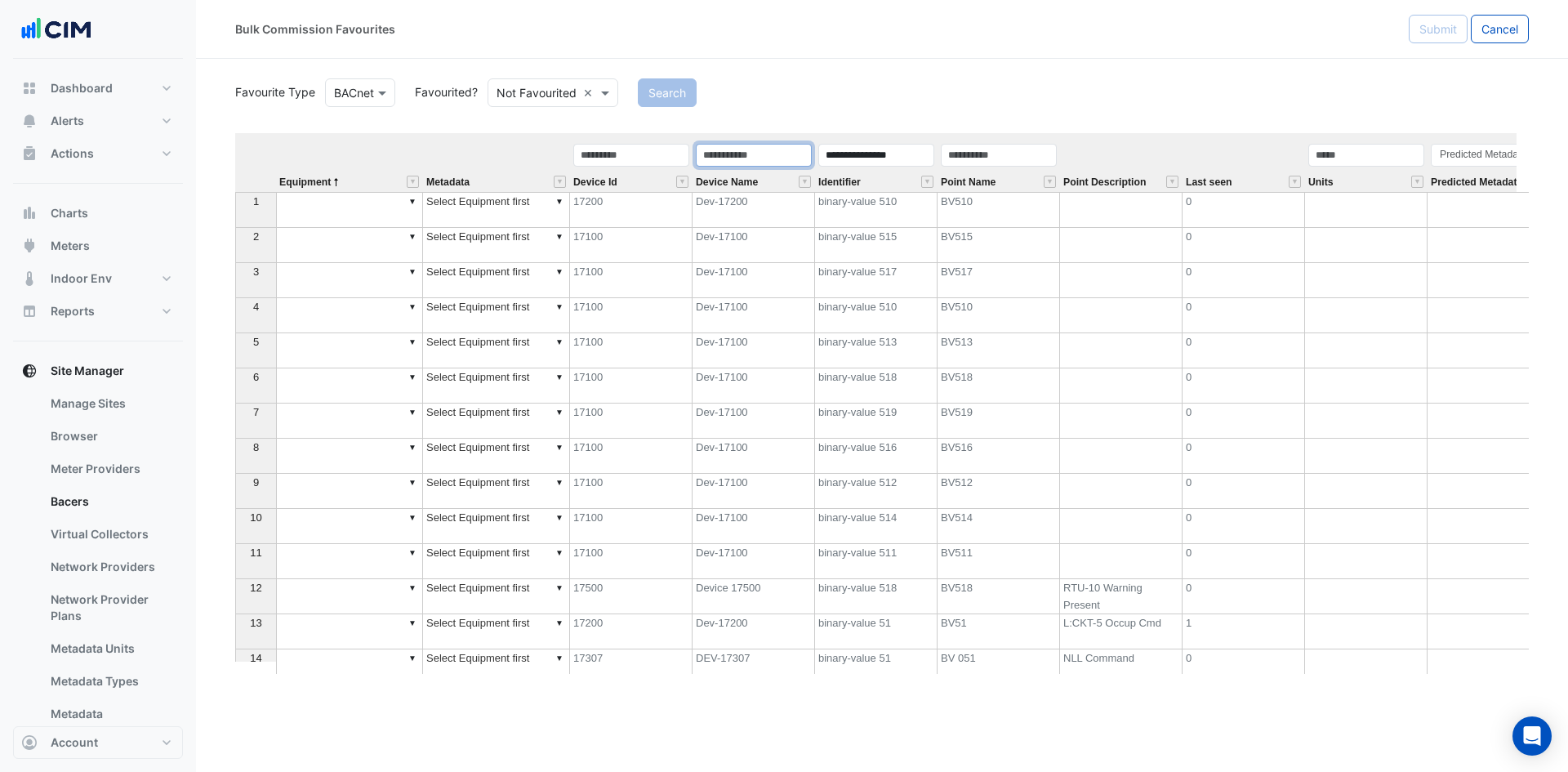
click at [742, 155] on input "text" at bounding box center [754, 155] width 116 height 23
type input "*****"
click at [658, 82] on button "Search" at bounding box center [667, 92] width 59 height 29
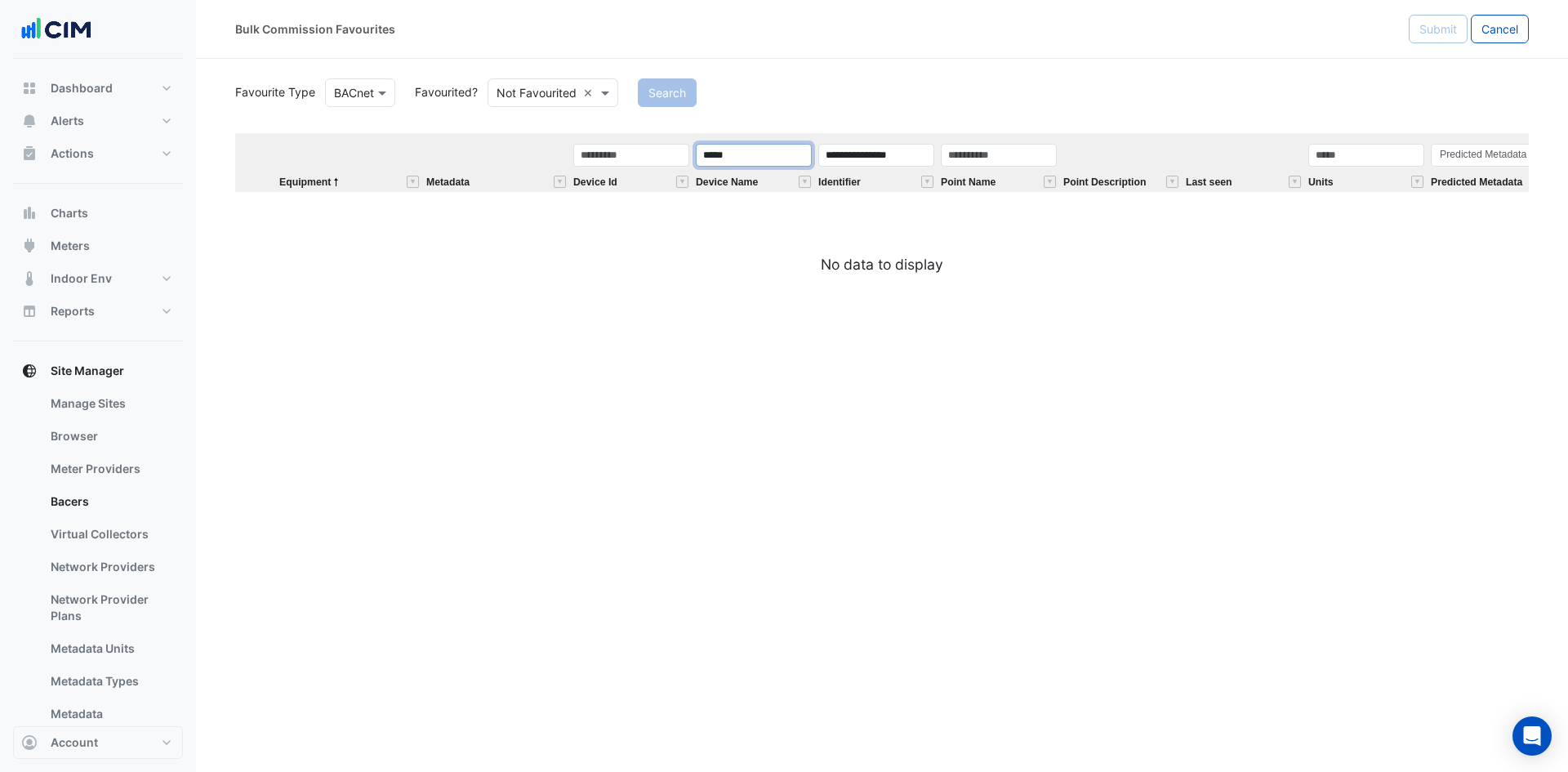
drag, startPoint x: 740, startPoint y: 163, endPoint x: 567, endPoint y: 154, distance: 173.2
click at [593, 168] on tr "**********" at bounding box center [1138, 162] width 1805 height 59
click at [621, 160] on input "text" at bounding box center [631, 155] width 116 height 23
type input "*****"
click at [669, 90] on button "Search" at bounding box center [667, 92] width 59 height 29
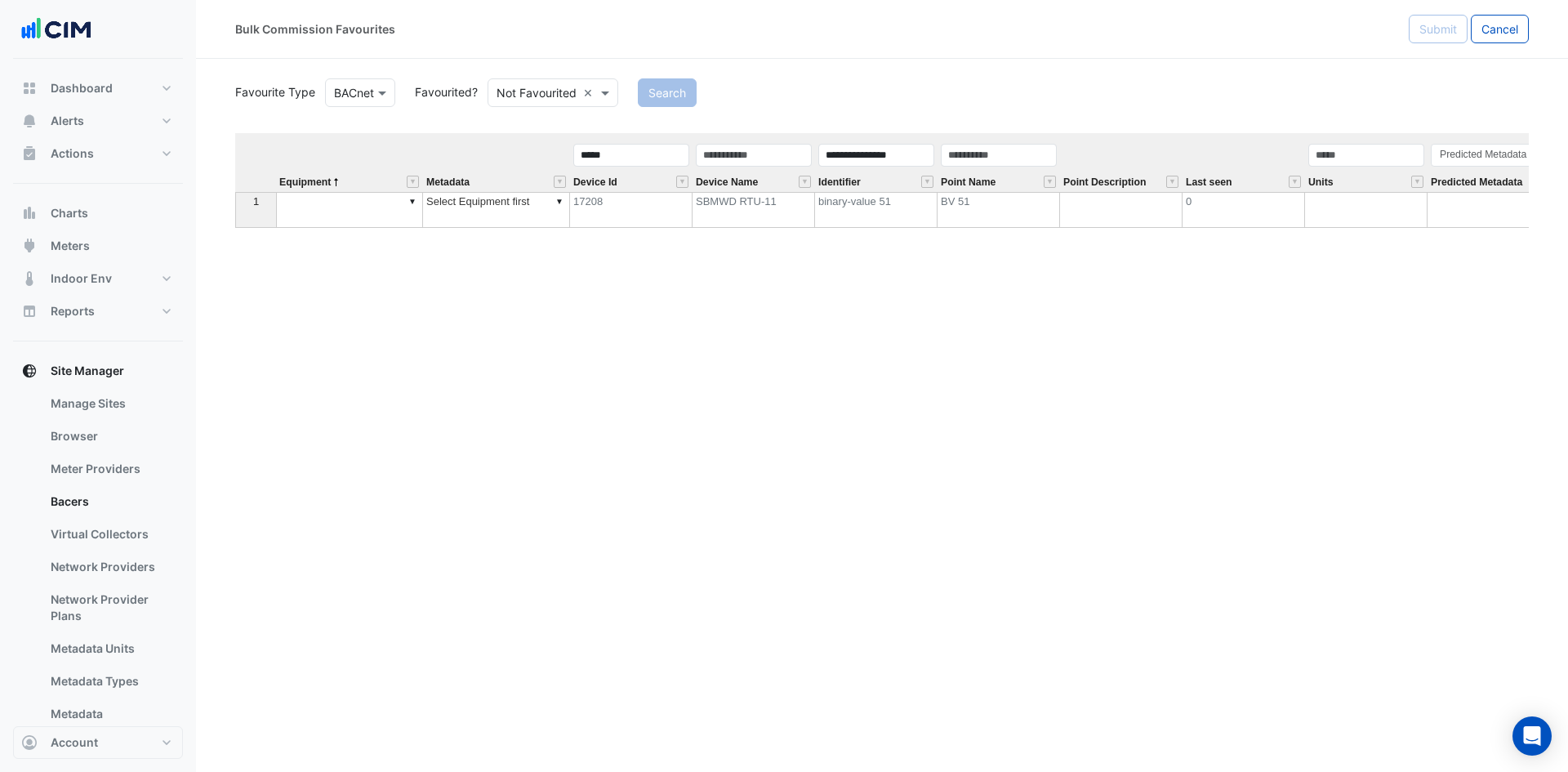
click at [323, 217] on td "▼" at bounding box center [348, 209] width 147 height 36
type textarea "******"
click at [450, 202] on td "▼ Select Equipment first" at bounding box center [496, 201] width 147 height 19
click at [511, 205] on td "▼ Select Equipment first" at bounding box center [496, 201] width 147 height 19
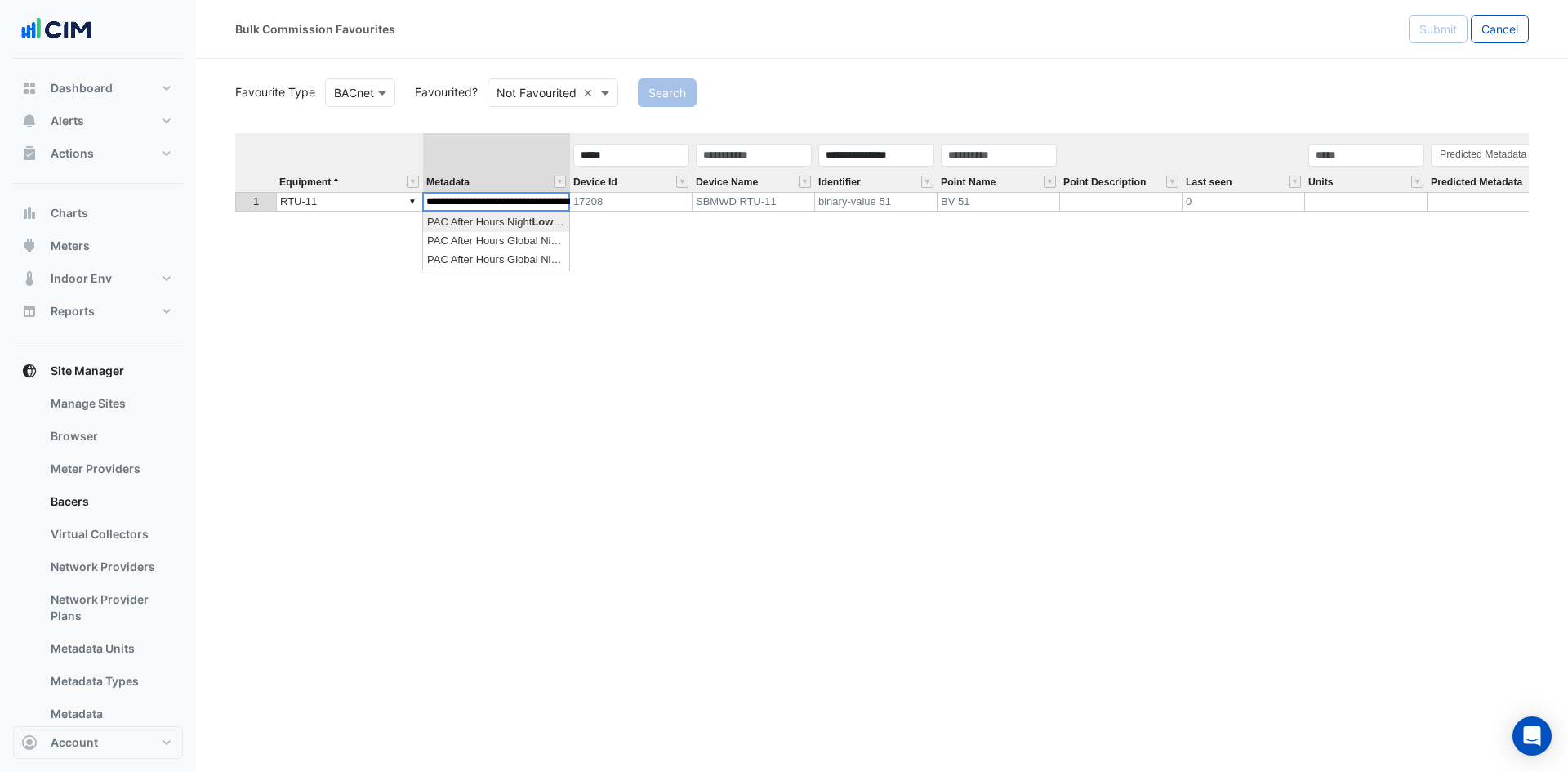
click at [511, 225] on div "**********" at bounding box center [881, 403] width 1293 height 540
click at [955, 314] on div "Equipment Metadata Device Id Device Name Identifier Point Name Point Descriptio…" at bounding box center [881, 403] width 1293 height 540
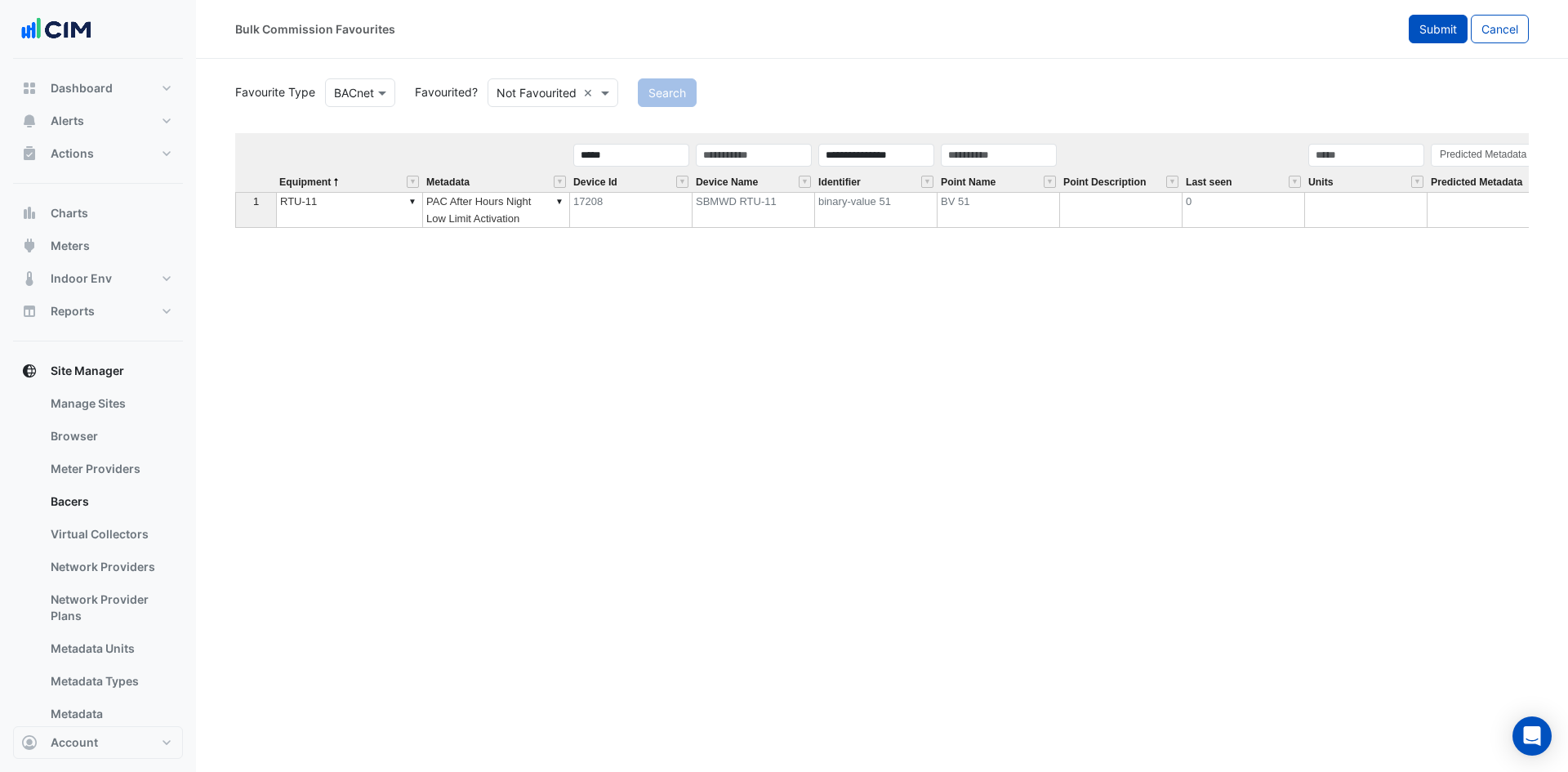
type textarea "**********"
click at [1456, 24] on button "Submit" at bounding box center [1438, 29] width 59 height 29
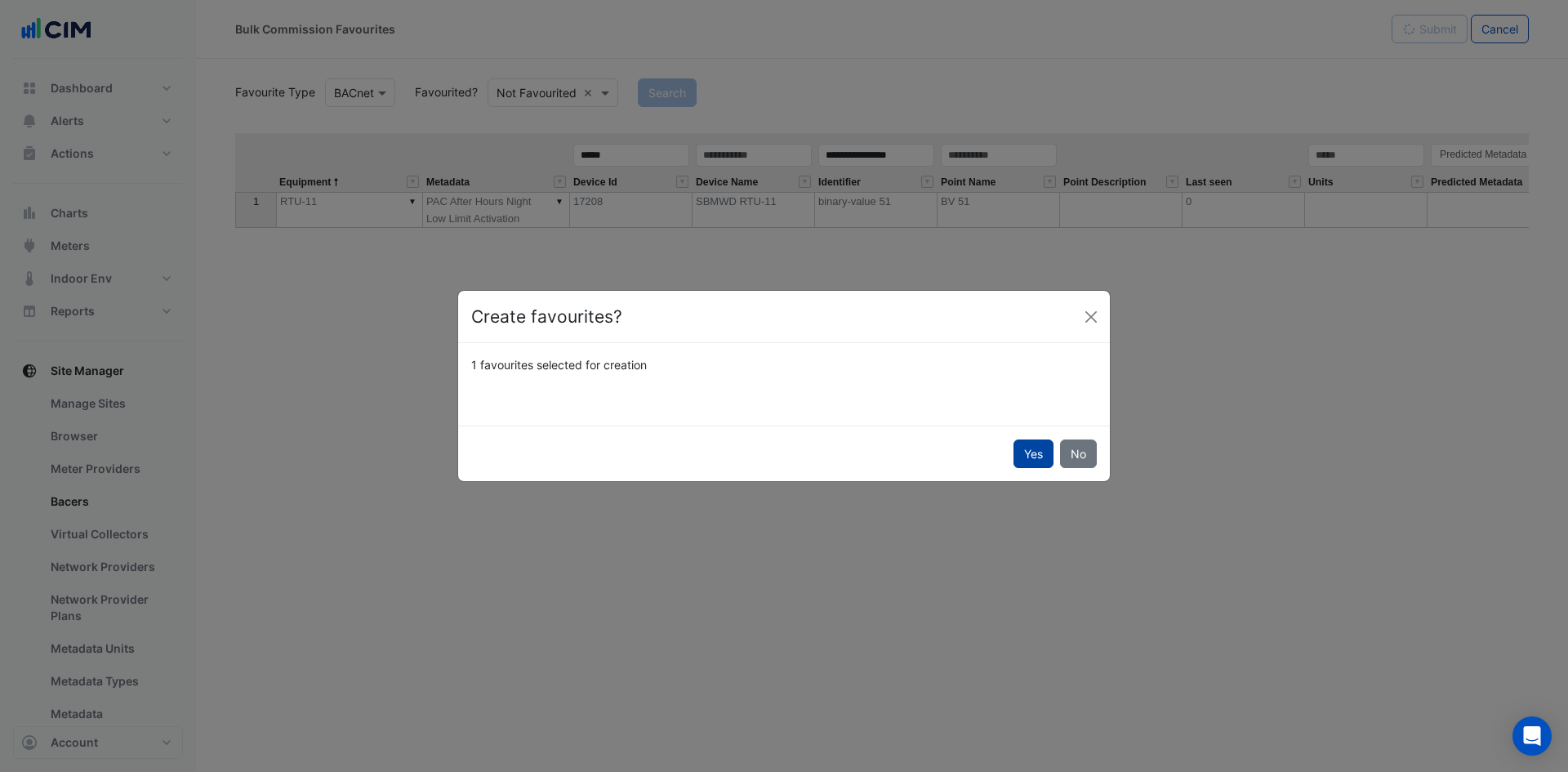
click at [1027, 461] on button "Yes" at bounding box center [1032, 454] width 40 height 29
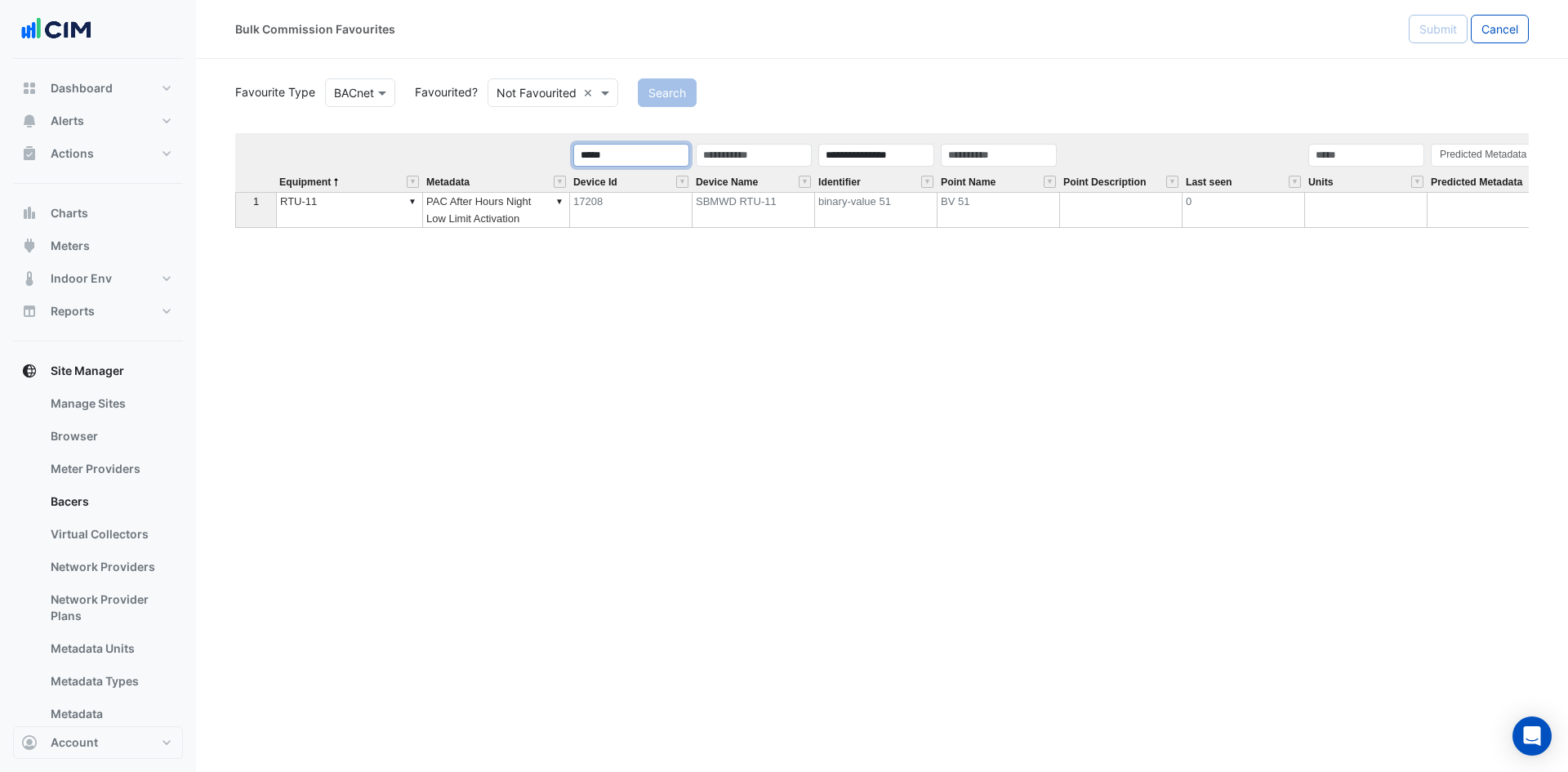
drag, startPoint x: 654, startPoint y: 154, endPoint x: 442, endPoint y: 125, distance: 214.0
click at [444, 134] on tr "**********" at bounding box center [1138, 162] width 1805 height 59
drag, startPoint x: 918, startPoint y: 149, endPoint x: 582, endPoint y: 148, distance: 336.0
click at [584, 150] on tr "**********" at bounding box center [1138, 162] width 1805 height 59
type input "**********"
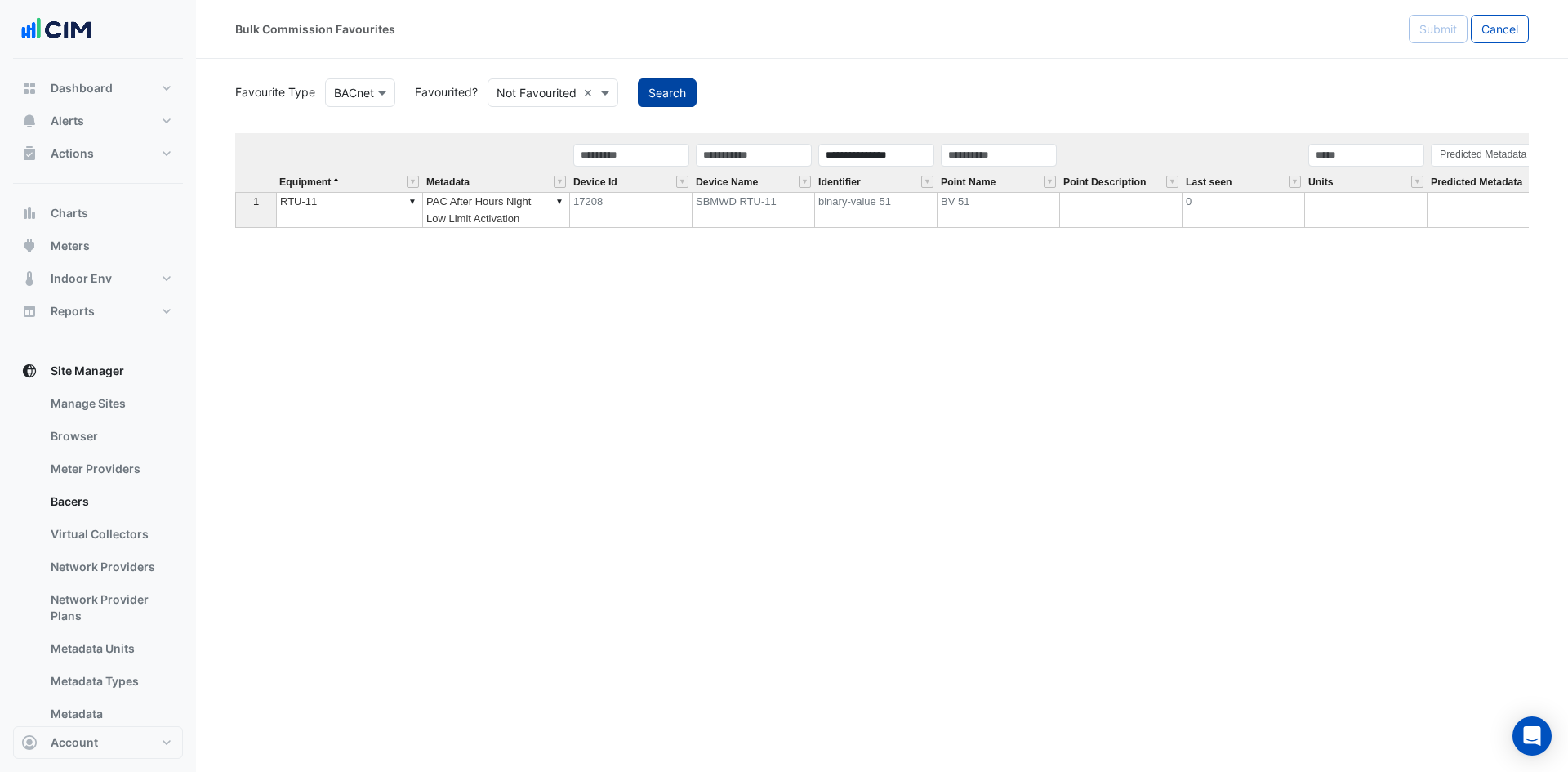
click at [693, 92] on button "Search" at bounding box center [667, 92] width 59 height 29
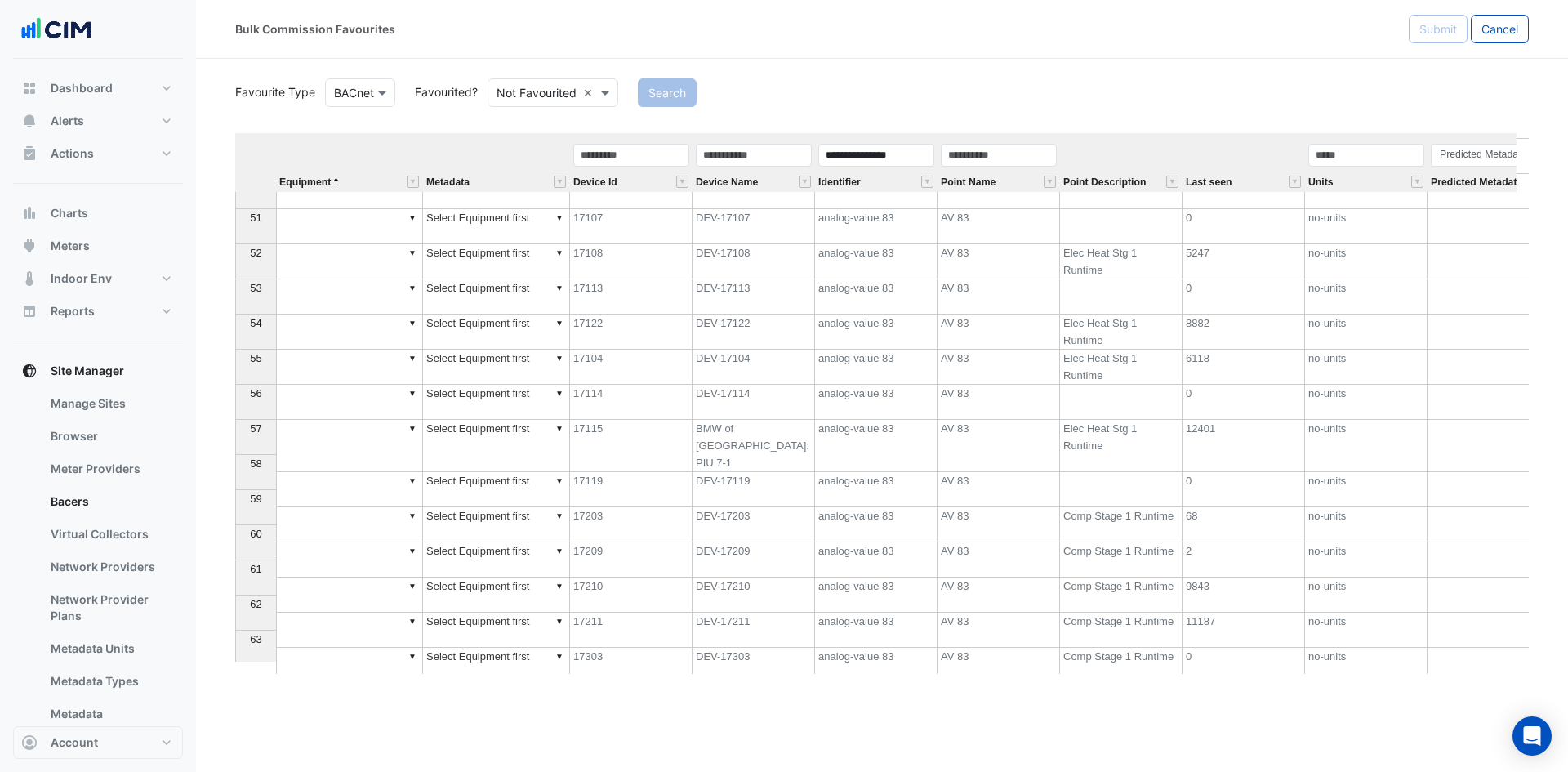
scroll to position [1920, 0]
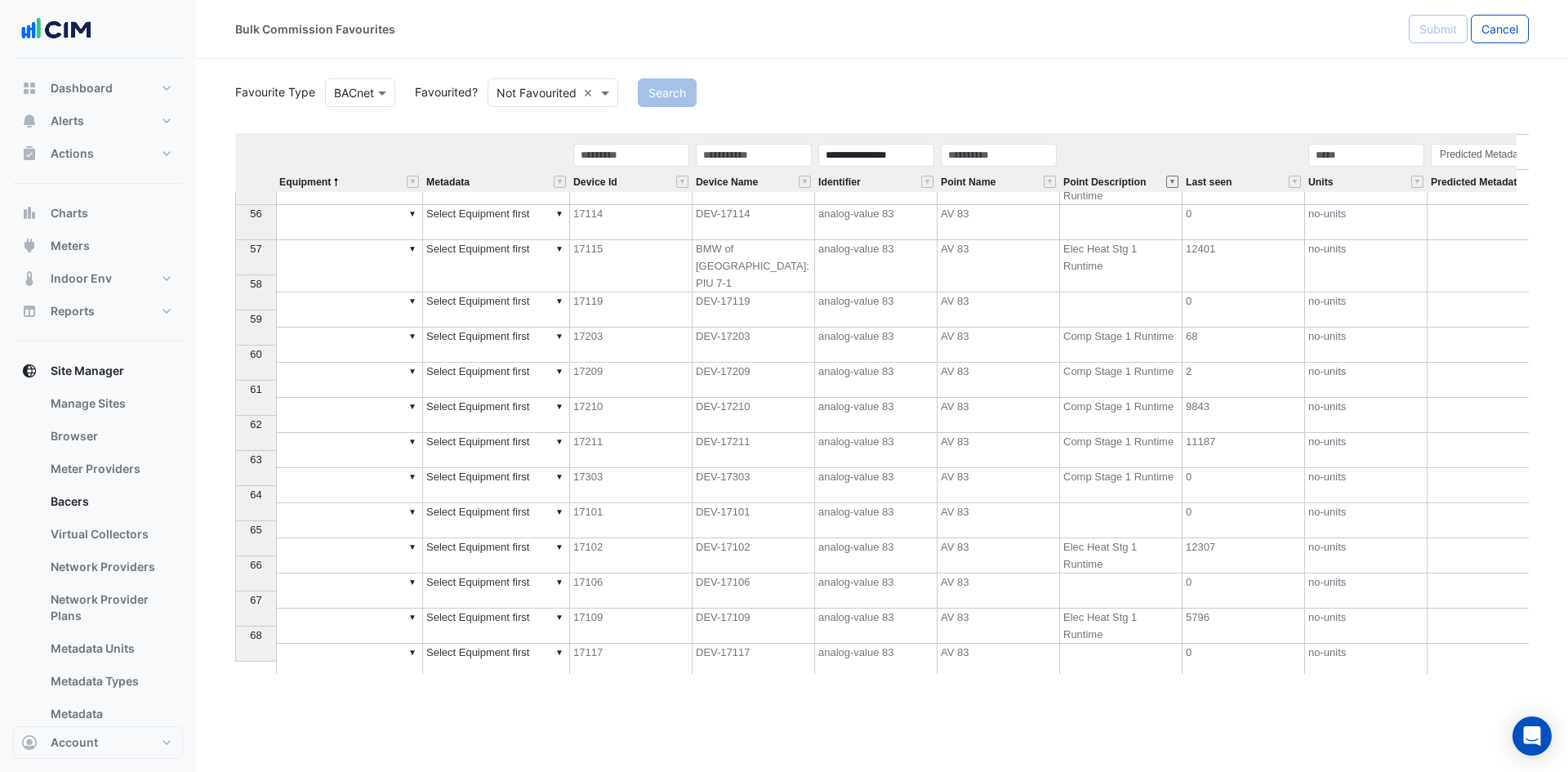
click at [1171, 180] on button "" at bounding box center [1172, 181] width 12 height 12
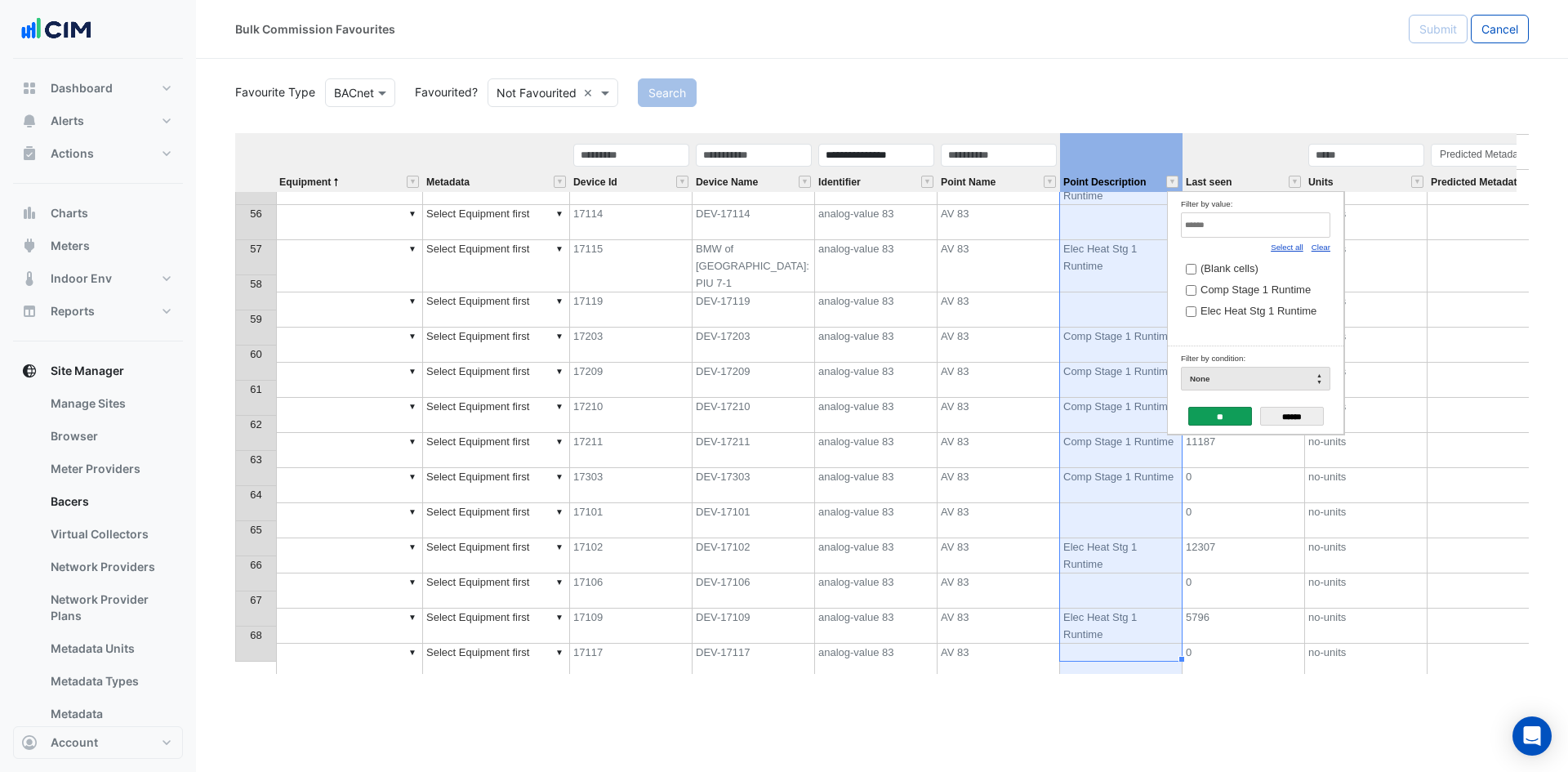
click at [1323, 243] on link "Clear" at bounding box center [1321, 247] width 18 height 9
click at [1266, 294] on span "Comp Stage 1 Runtime" at bounding box center [1256, 289] width 111 height 12
click at [1220, 417] on input "**" at bounding box center [1220, 416] width 64 height 18
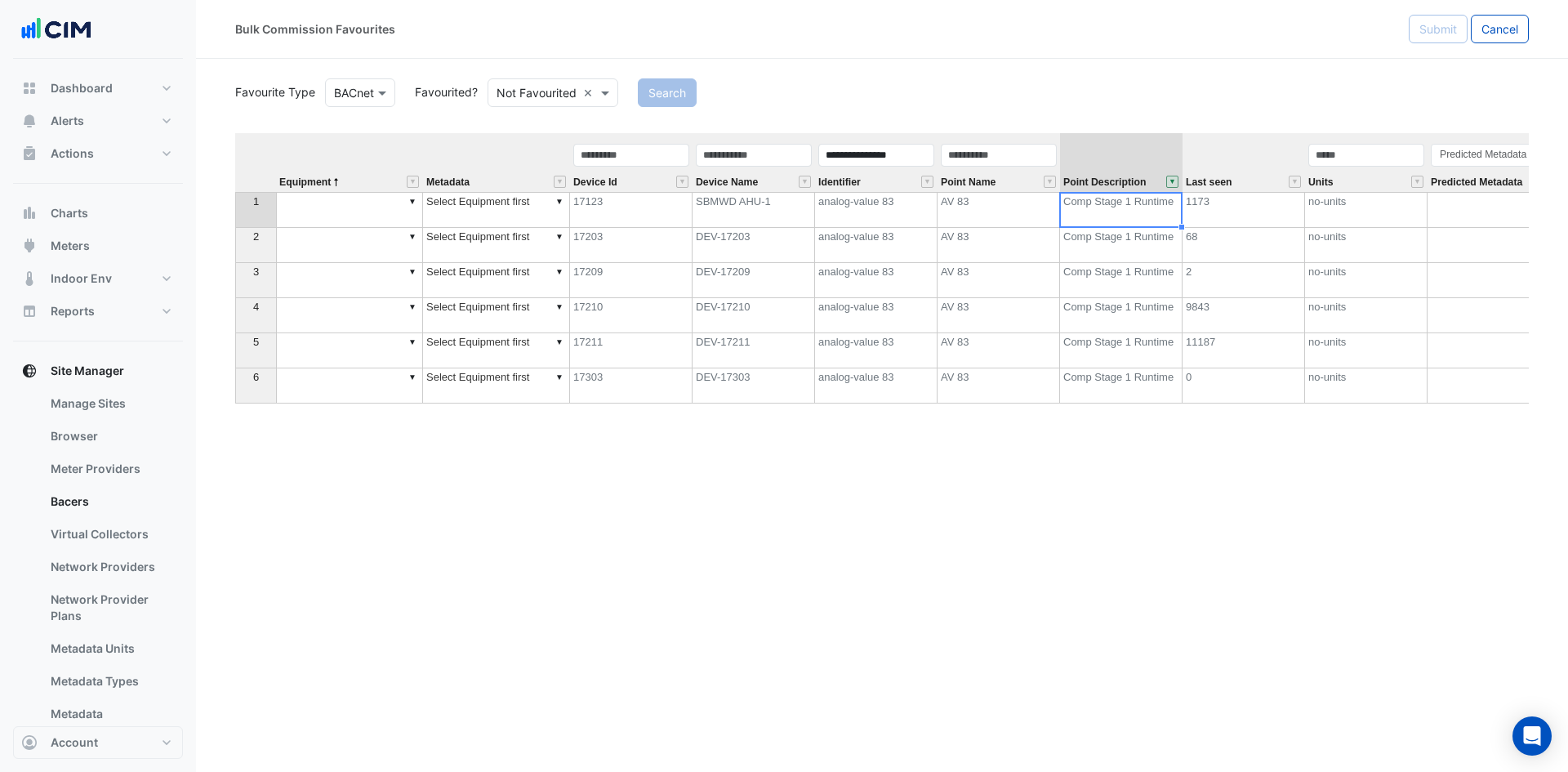
scroll to position [0, 0]
click at [914, 67] on section "Favourite Type BACnet Favourited? Not Favourited × Search Equipment Metadata De…" at bounding box center [882, 366] width 1372 height 615
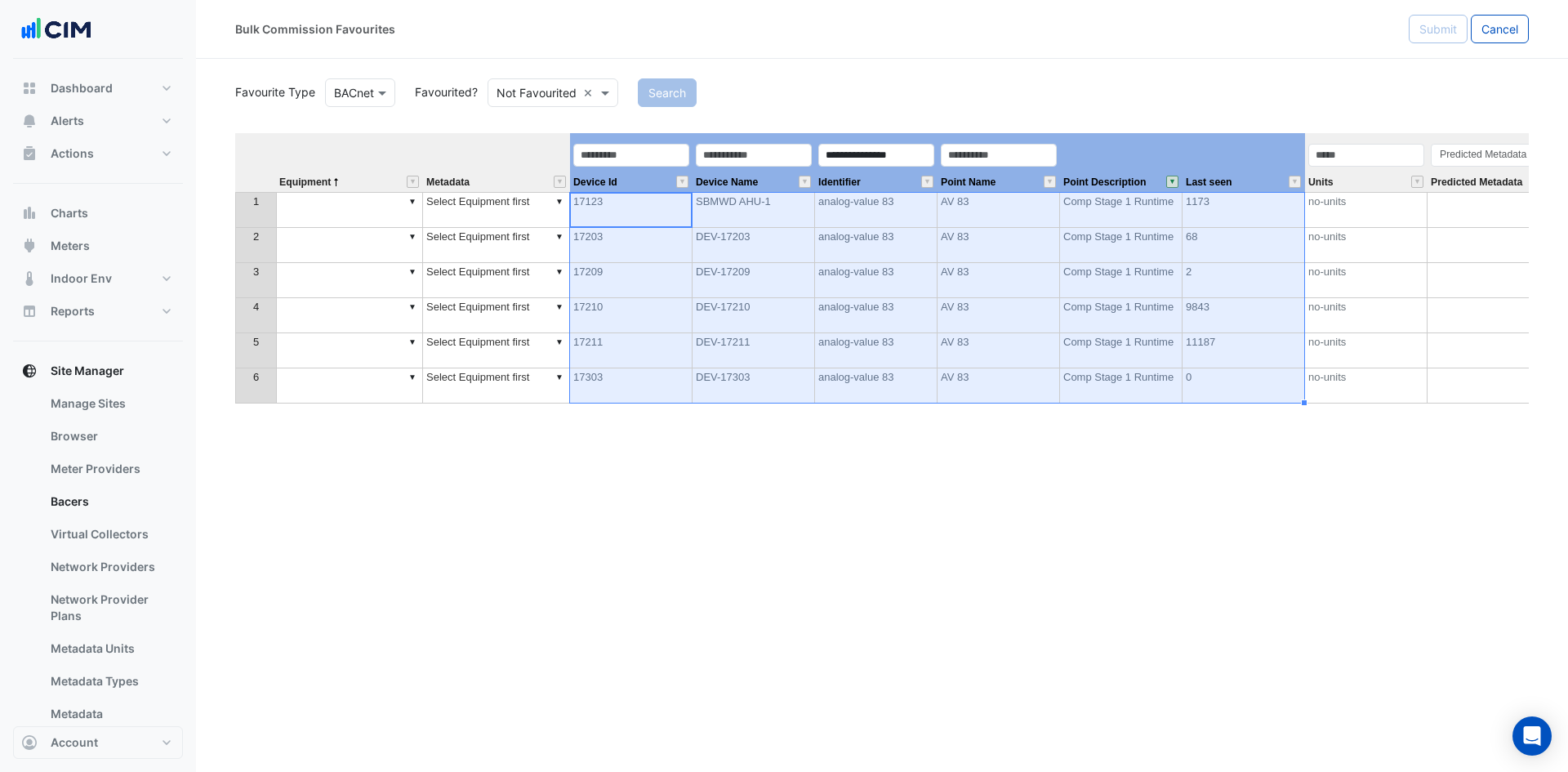
drag, startPoint x: 663, startPoint y: 136, endPoint x: 1139, endPoint y: 140, distance: 476.0
click at [1275, 162] on tr "**********" at bounding box center [1138, 162] width 1805 height 59
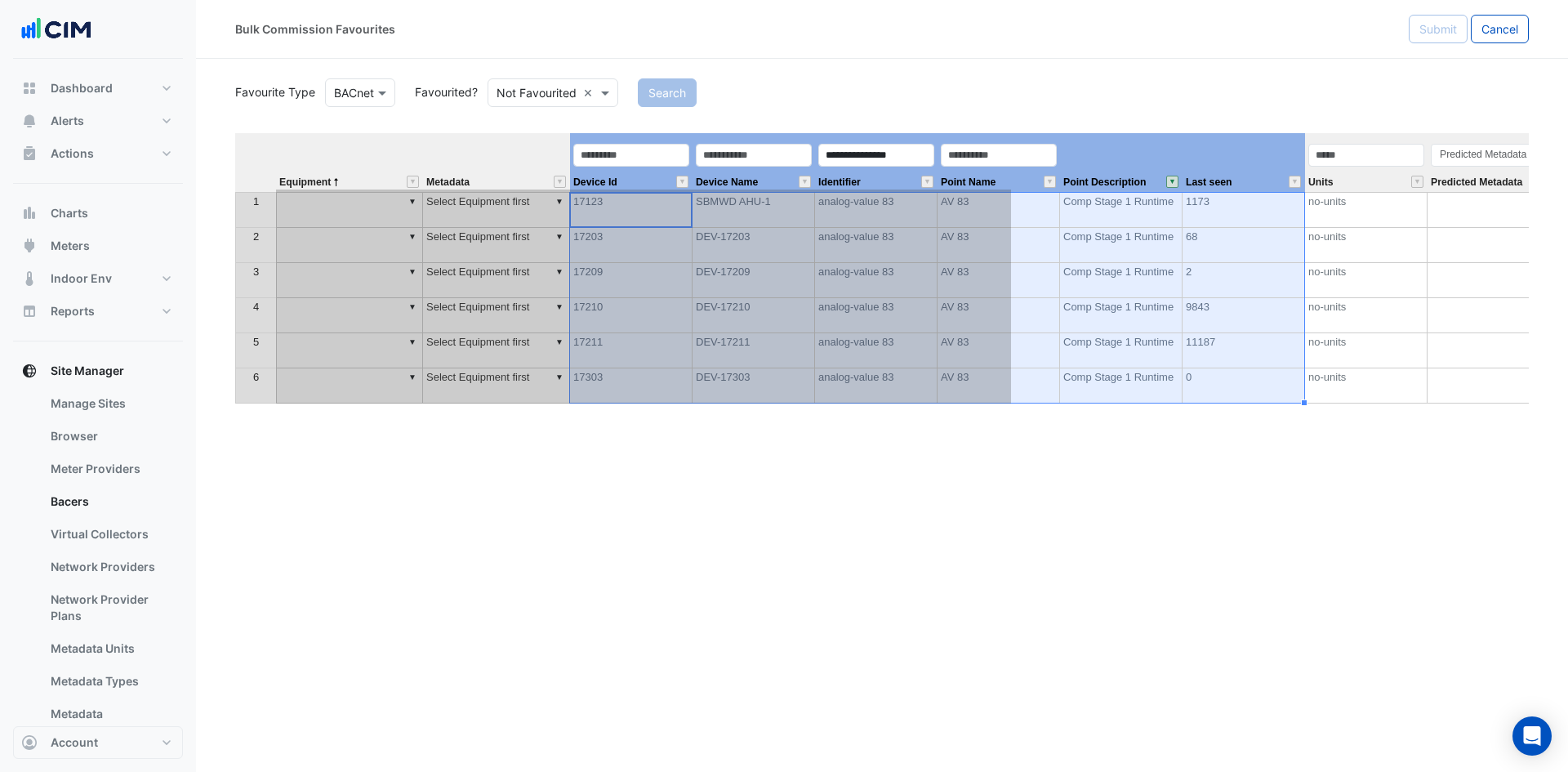
drag, startPoint x: 1126, startPoint y: 154, endPoint x: 581, endPoint y: 206, distance: 547.5
click at [581, 206] on div "Equipment Metadata Device Id Device Name Identifier Point Name Point Descriptio…" at bounding box center [881, 403] width 1293 height 540
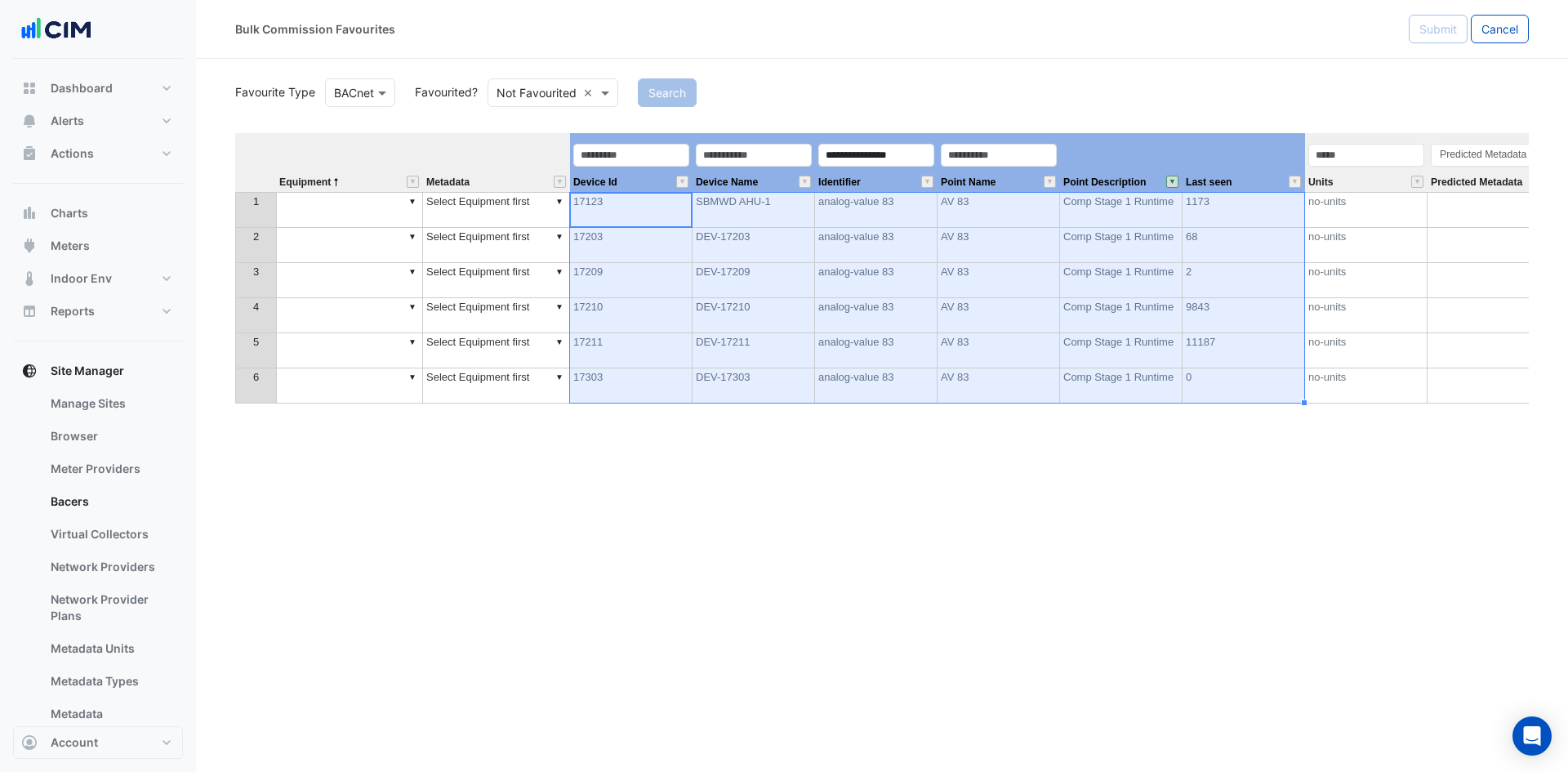
click at [336, 217] on td "▼" at bounding box center [348, 209] width 147 height 36
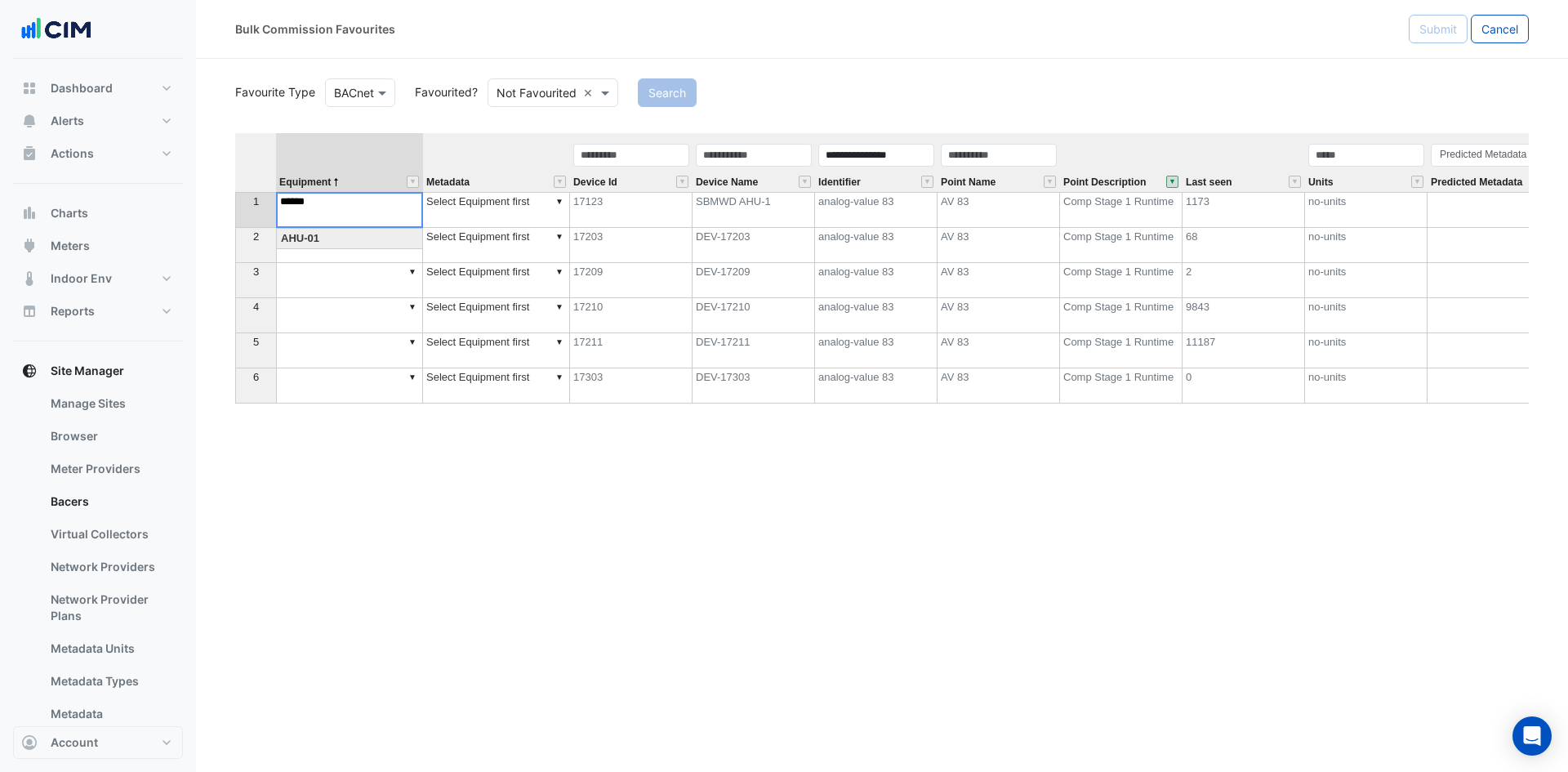
type textarea "******"
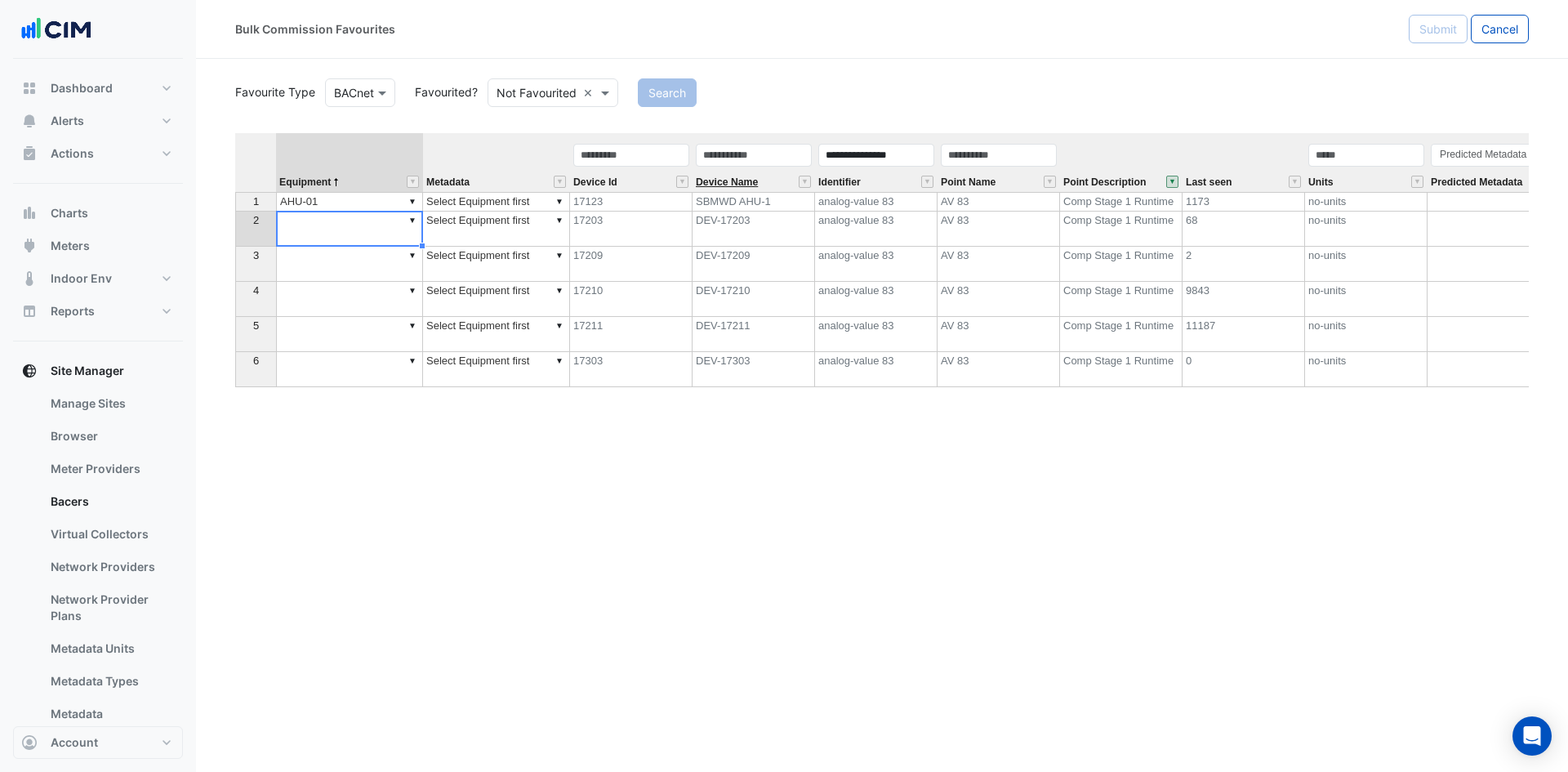
click at [736, 181] on span "Device Name" at bounding box center [726, 183] width 62 height 11
type textarea "******"
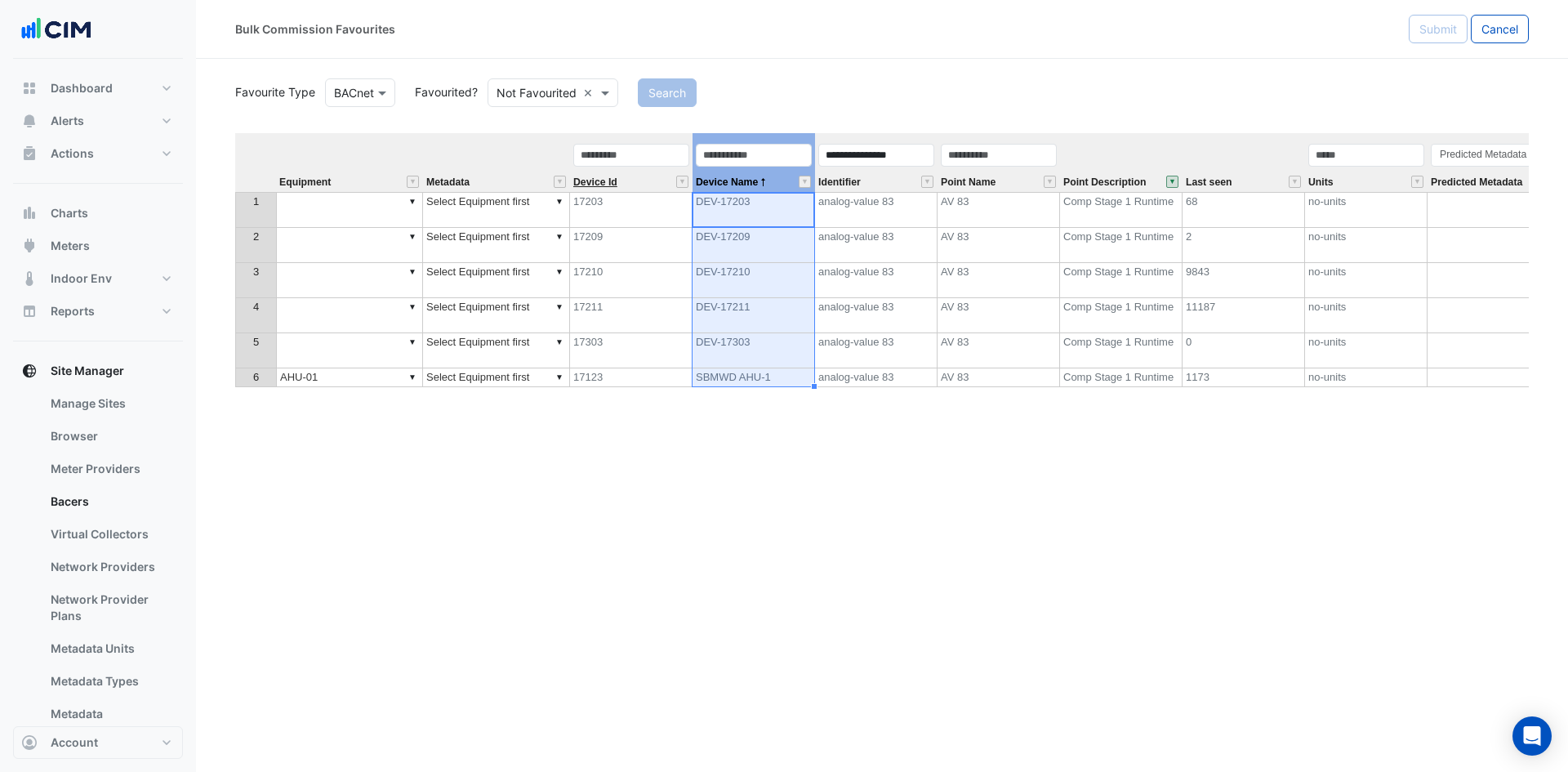
click at [602, 178] on span "Device Id" at bounding box center [595, 183] width 44 height 11
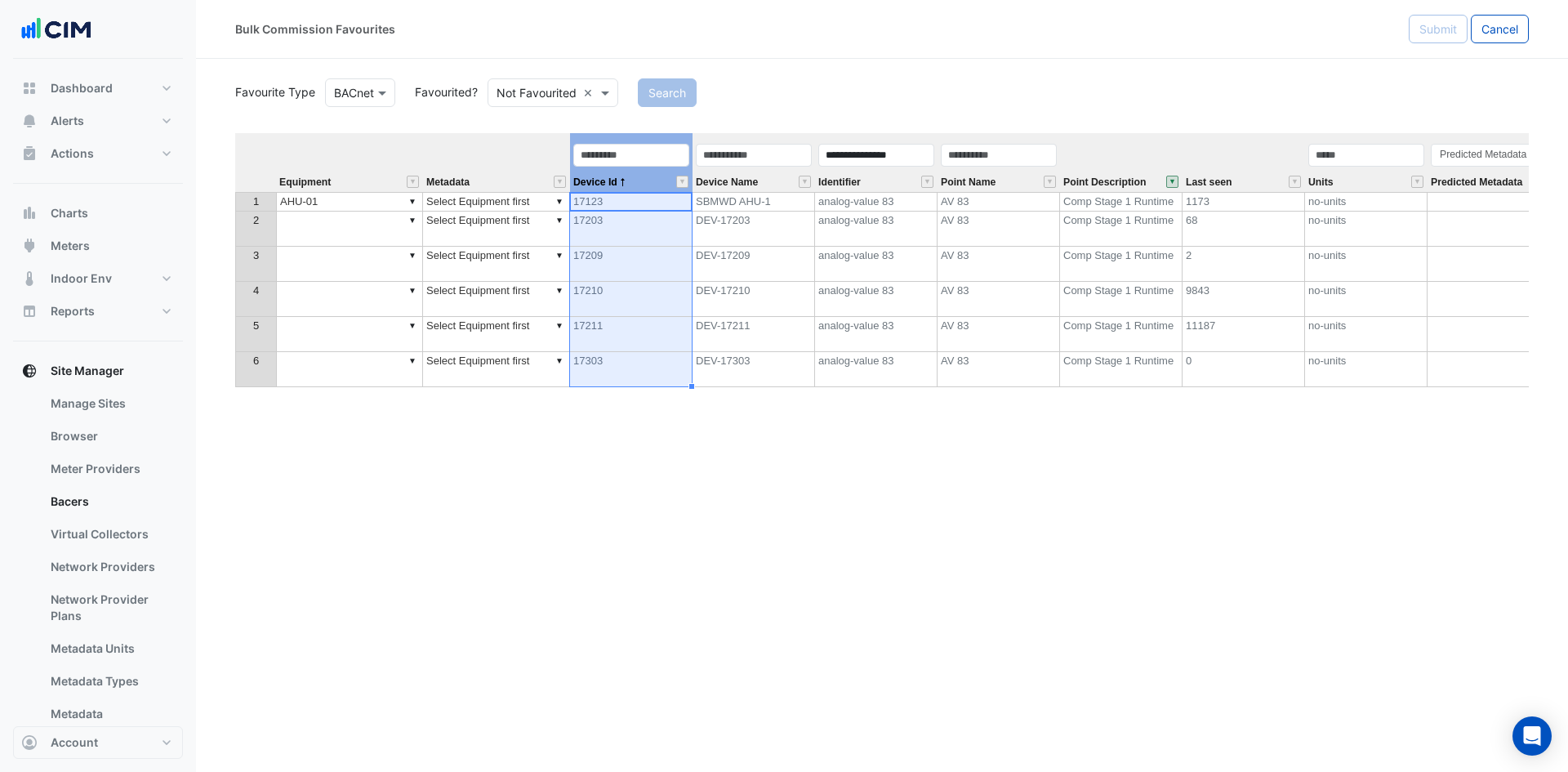
click at [344, 220] on td "▼" at bounding box center [348, 229] width 147 height 35
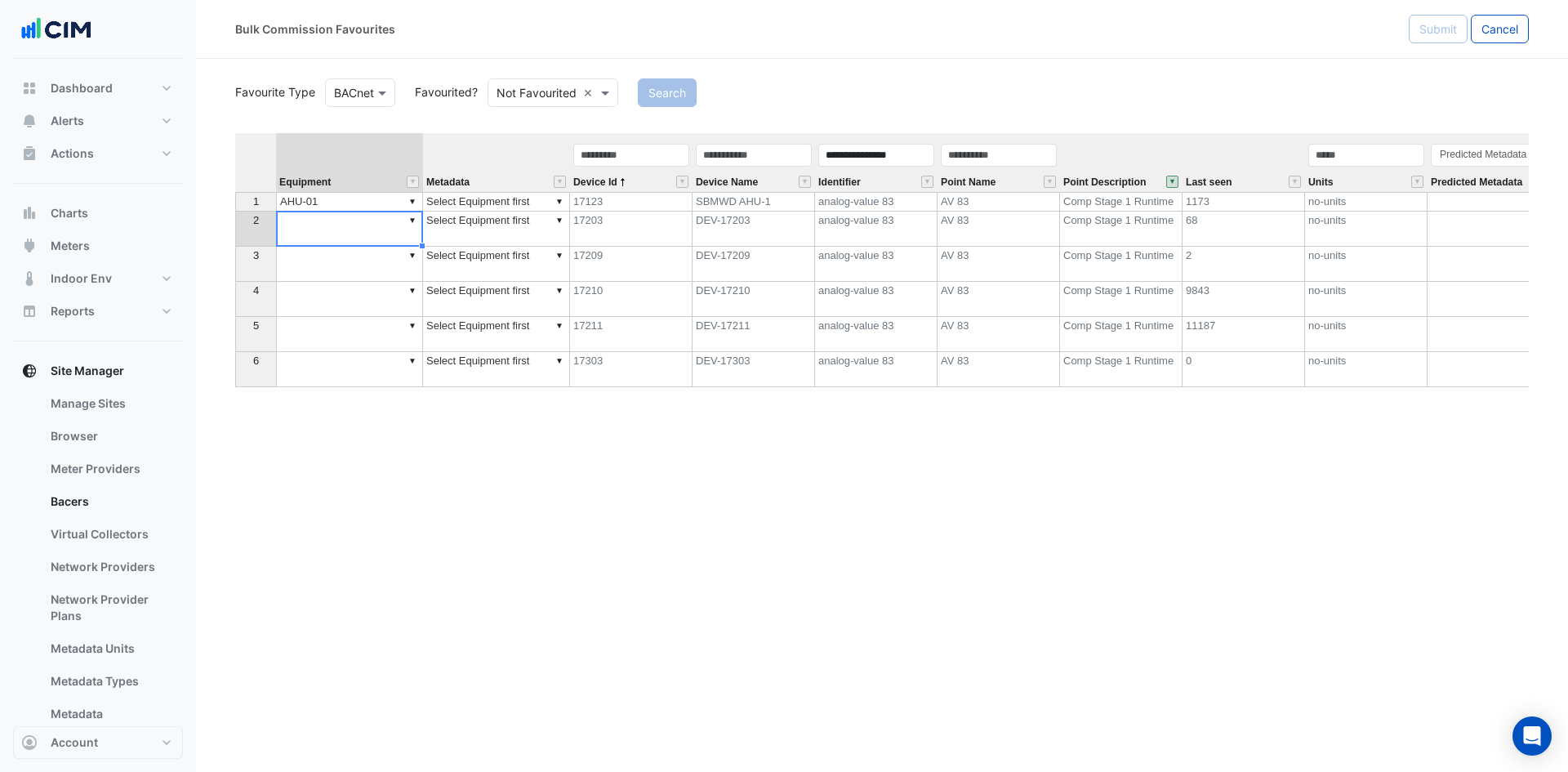
type textarea "******"
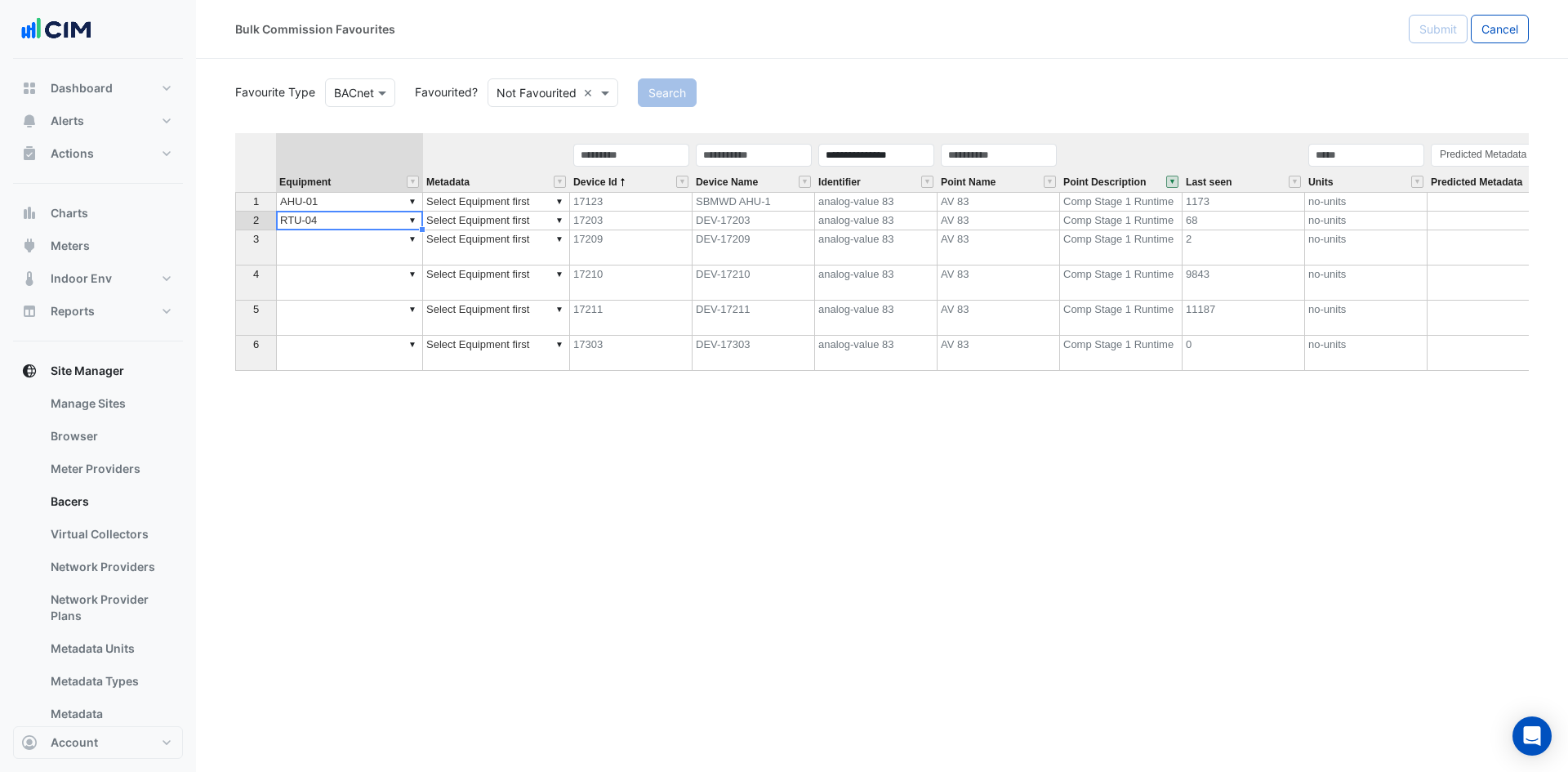
click at [341, 245] on td "▼" at bounding box center [348, 248] width 147 height 35
type textarea "******"
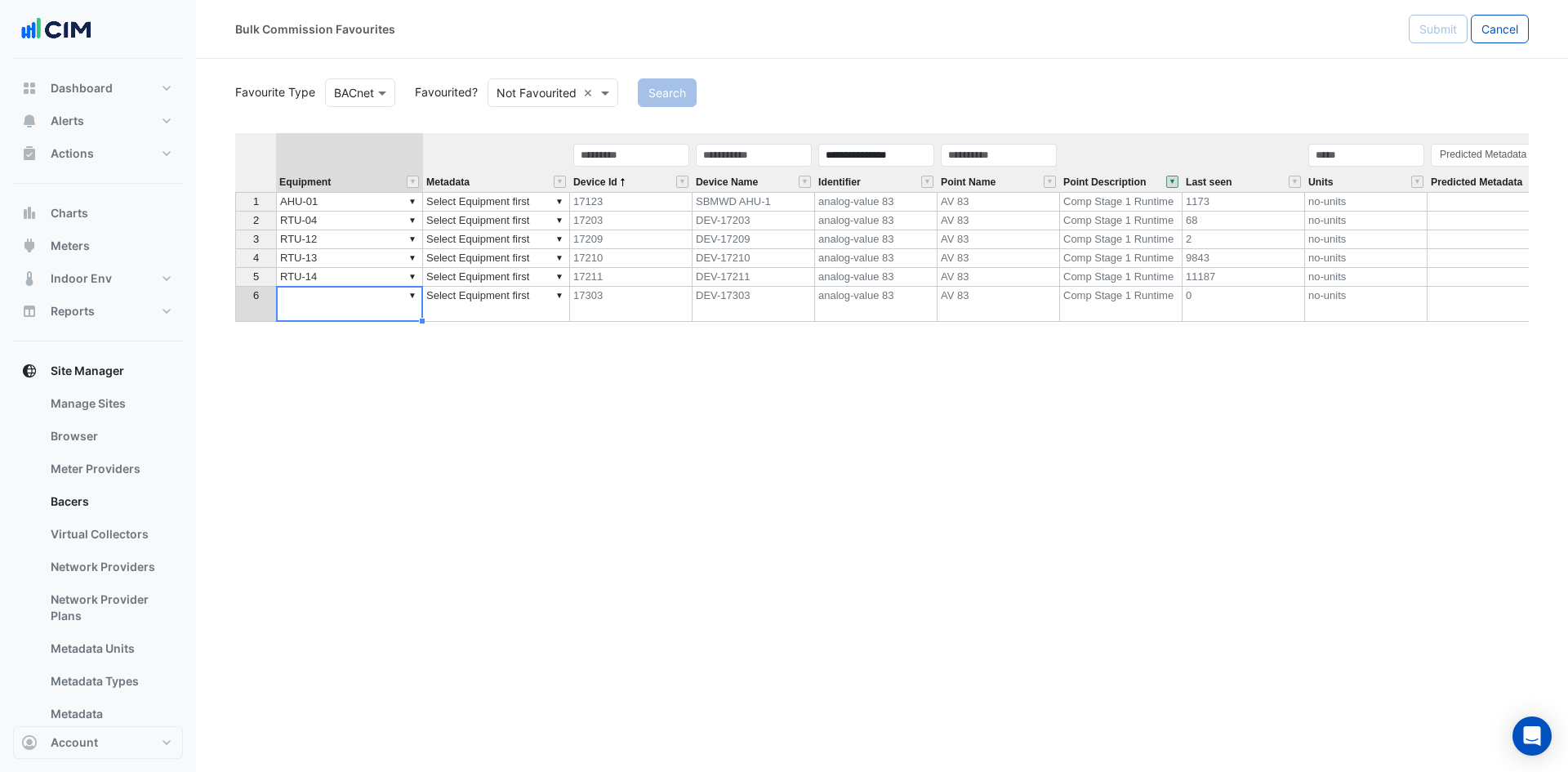
click at [338, 307] on td "▼" at bounding box center [348, 304] width 147 height 35
click at [351, 336] on div "Equipment Metadata Device Id Device Name Identifier Point Name Point Descriptio…" at bounding box center [881, 403] width 1293 height 540
type textarea "******"
click at [498, 206] on td "▼ Select Equipment first" at bounding box center [496, 201] width 147 height 19
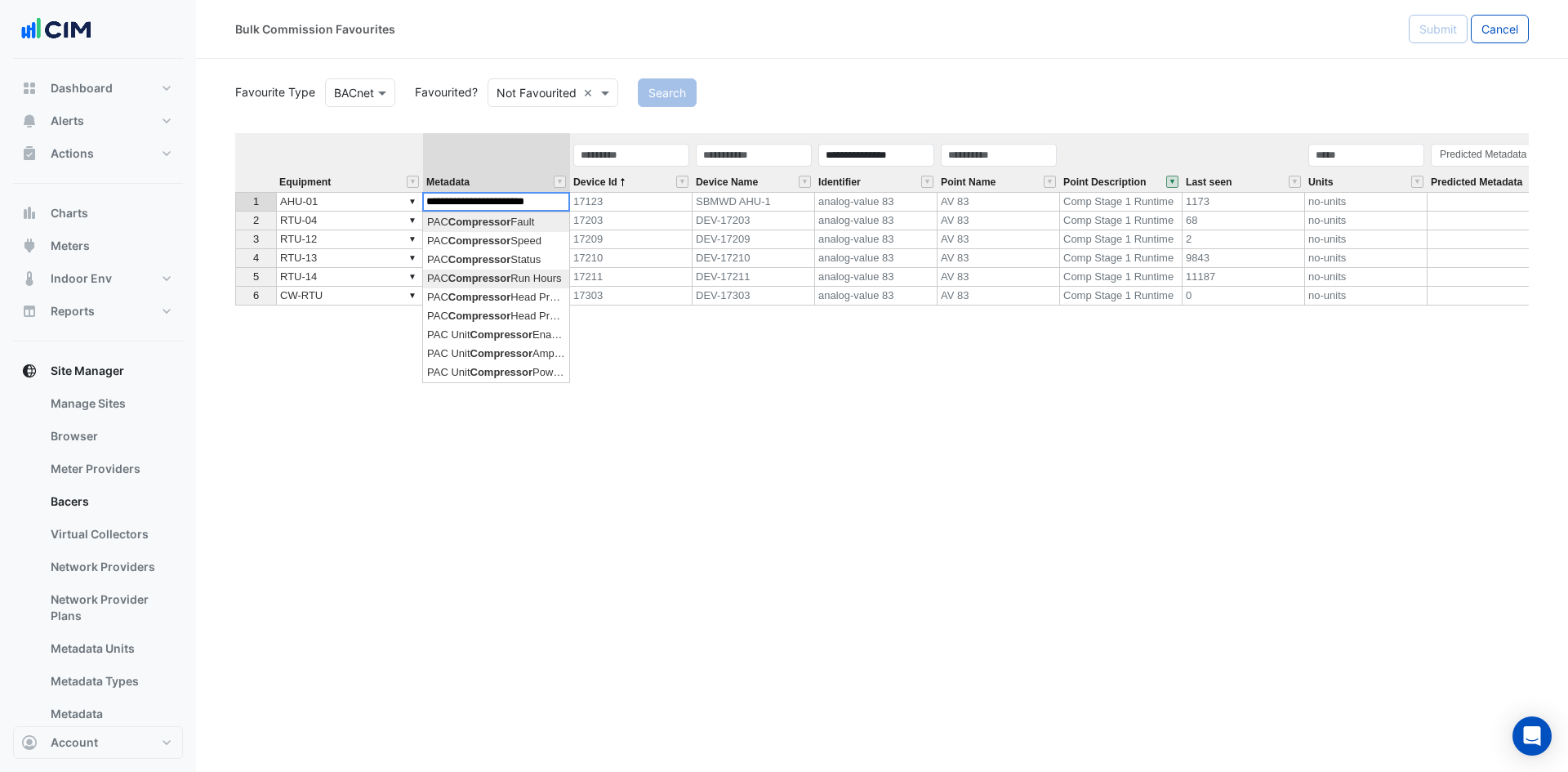
click at [527, 278] on div "Equipment Metadata Device Id Device Name Identifier Point Name Point Descriptio…" at bounding box center [881, 403] width 1293 height 540
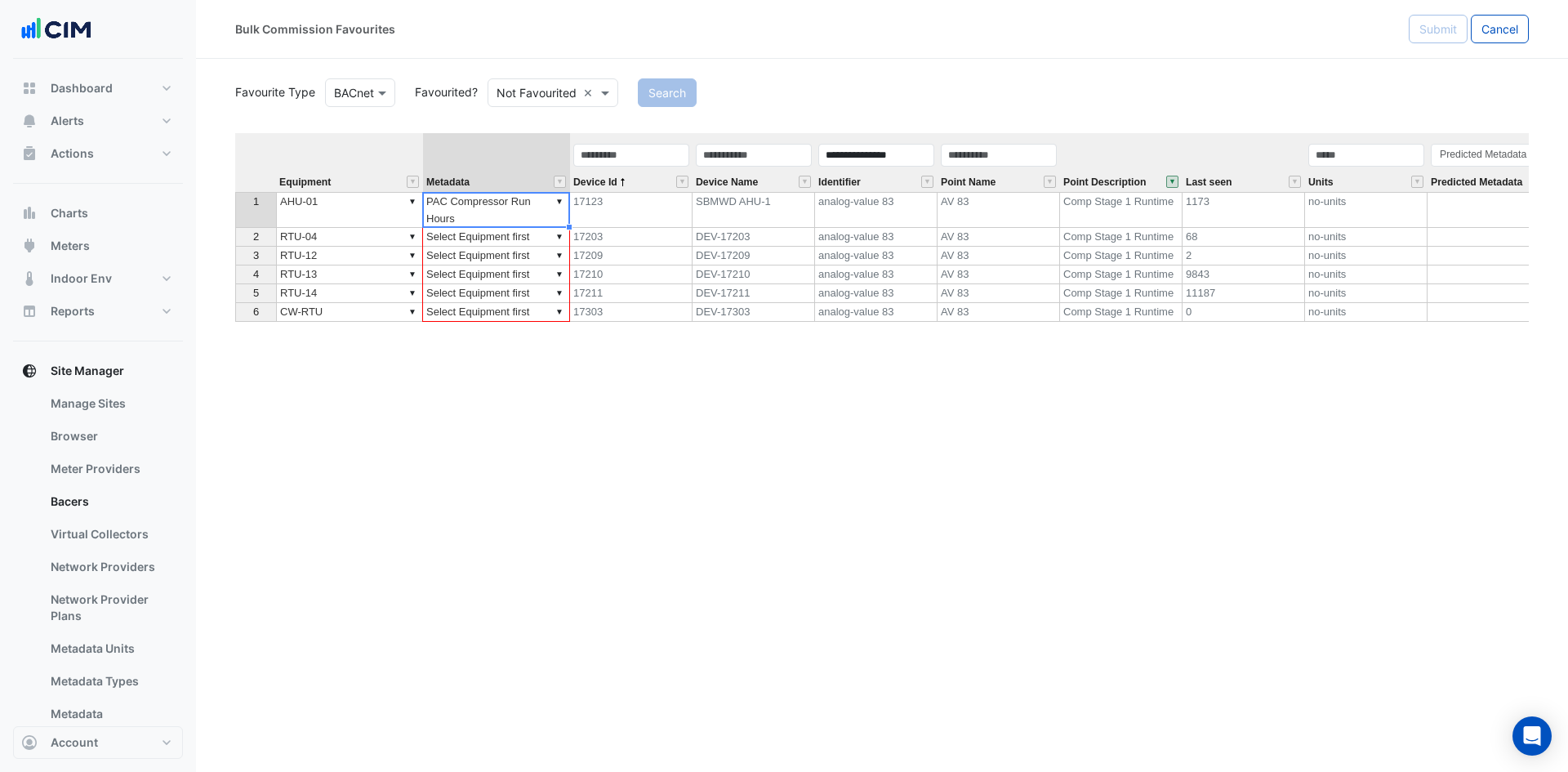
drag, startPoint x: 570, startPoint y: 229, endPoint x: 1216, endPoint y: 168, distance: 648.9
click at [567, 324] on div "Equipment Metadata Device Id Device Name Identifier Point Name Point Descriptio…" at bounding box center [881, 403] width 1293 height 540
type textarea "**********"
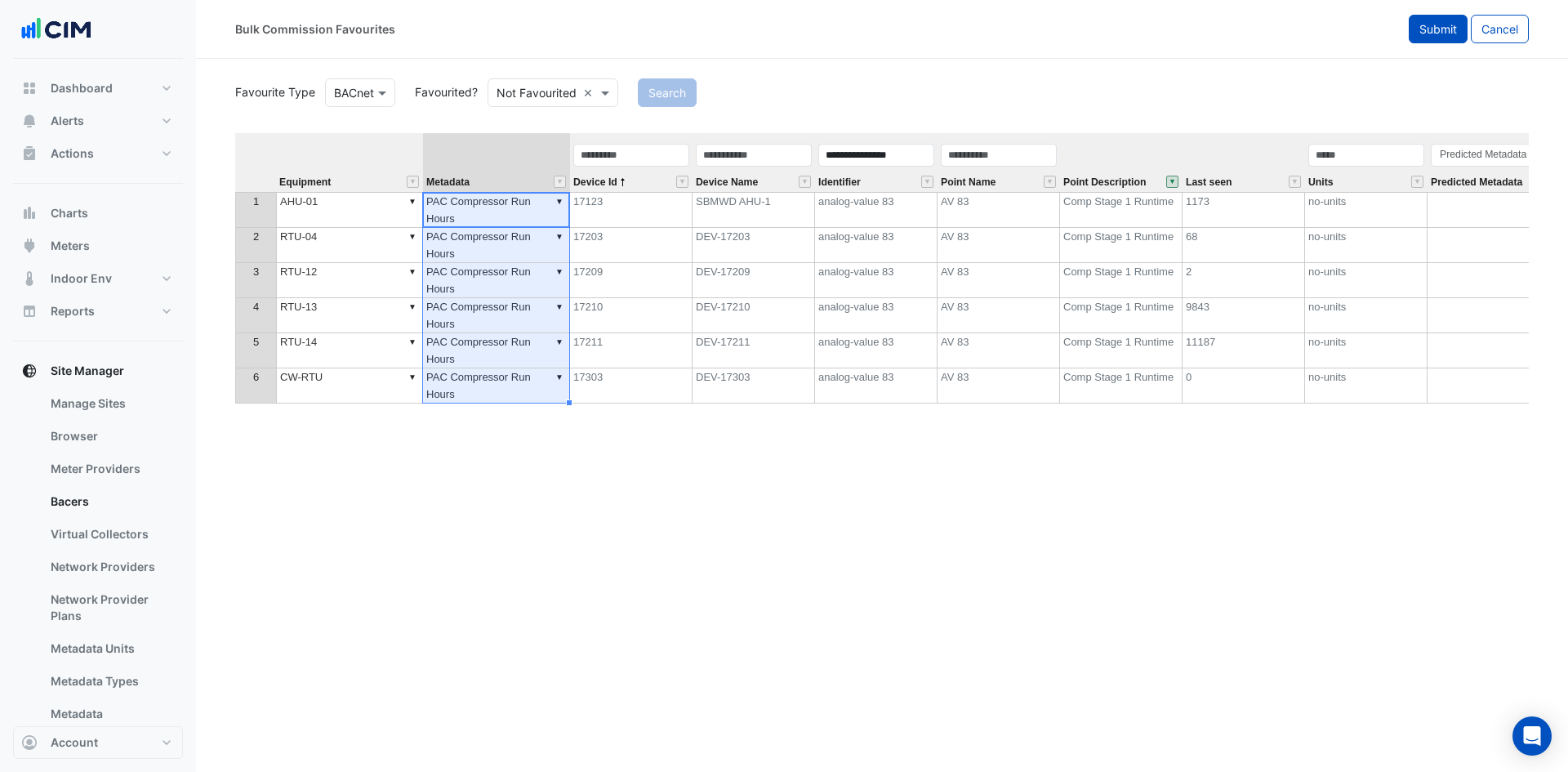
click at [1427, 35] on span "Submit" at bounding box center [1438, 29] width 38 height 14
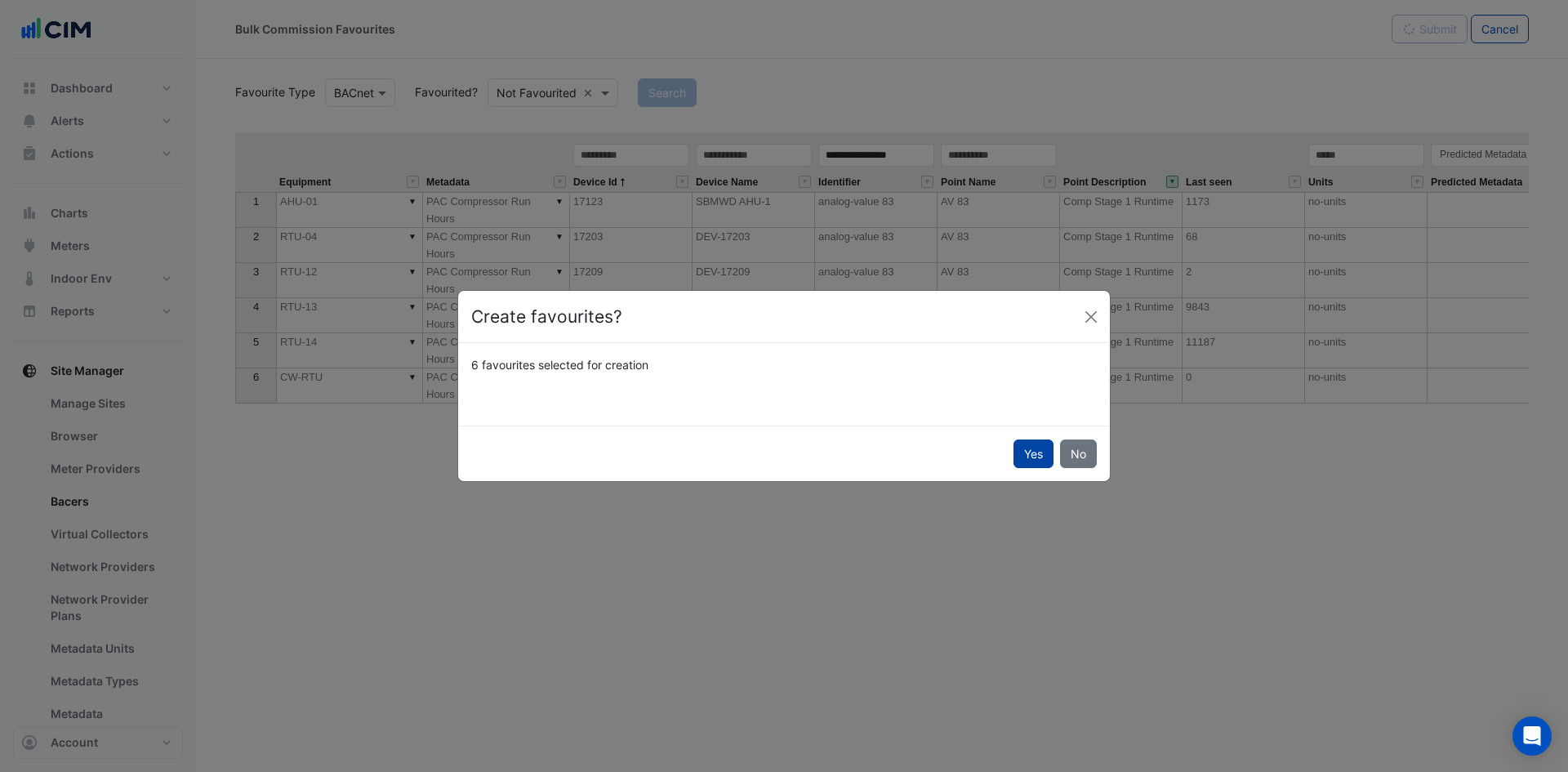
click at [1040, 450] on button "Yes" at bounding box center [1032, 454] width 40 height 29
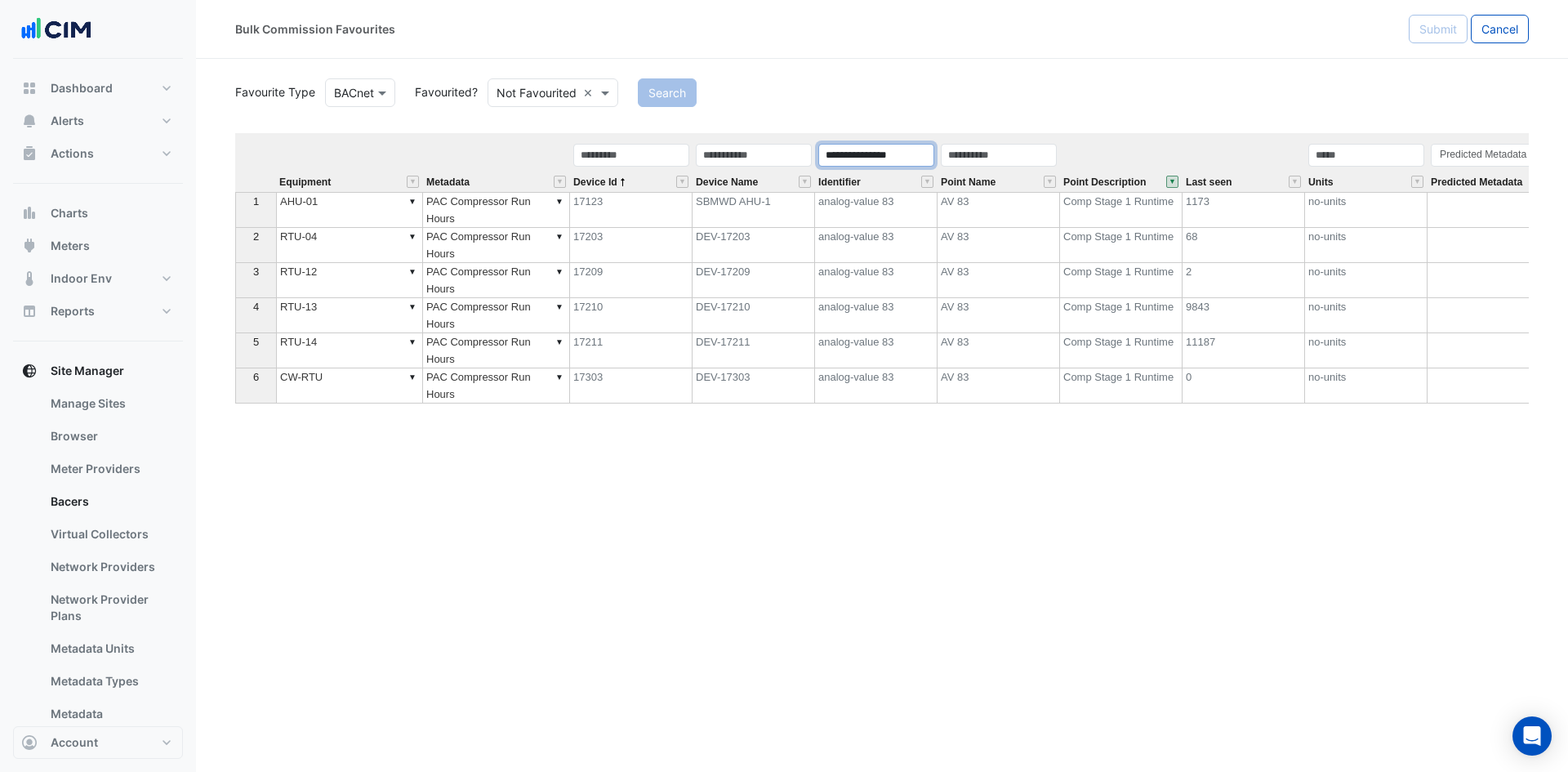
click at [907, 155] on input "**********" at bounding box center [877, 155] width 116 height 23
type input "**********"
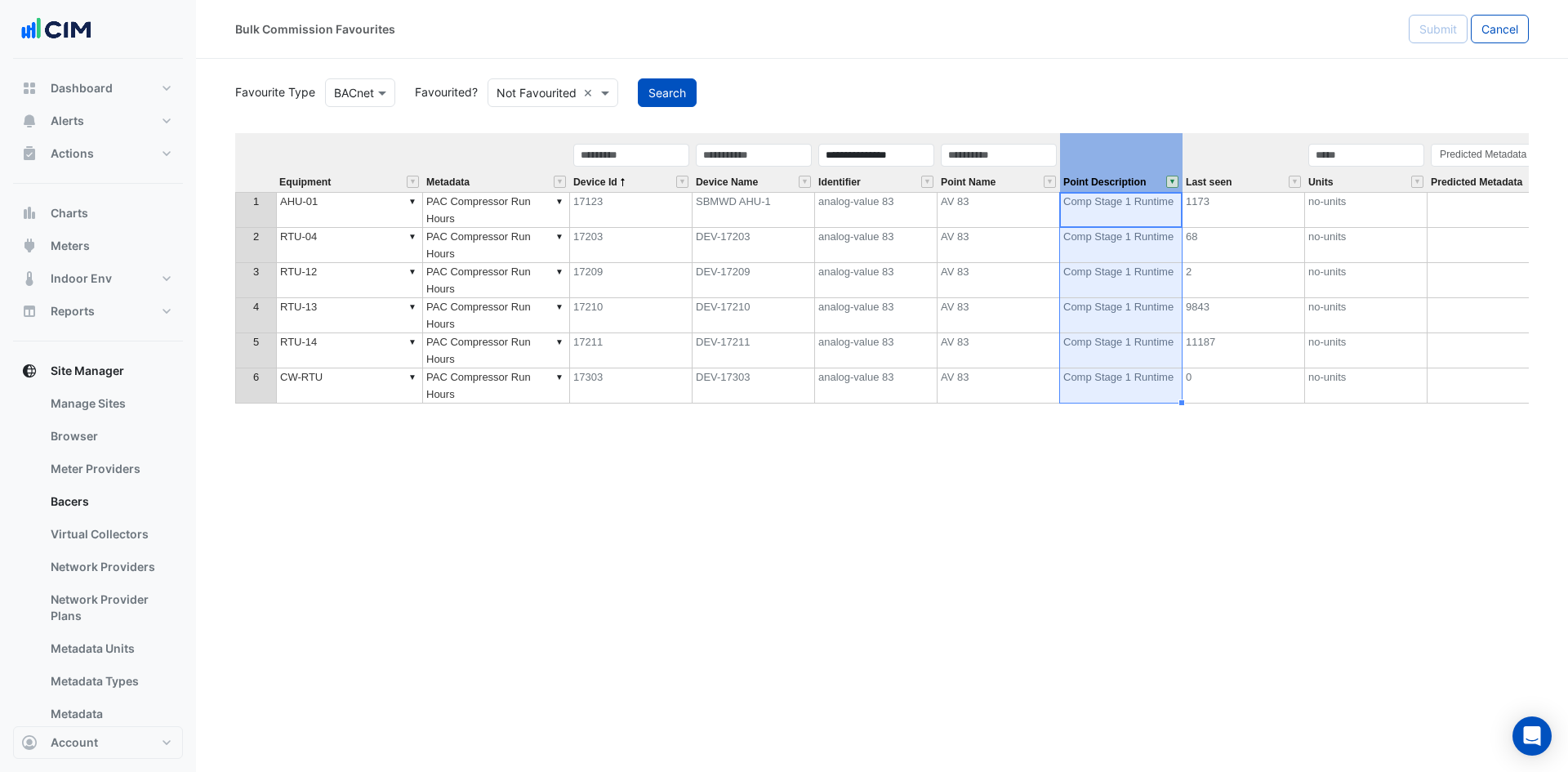
click at [1170, 184] on button "" at bounding box center [1172, 181] width 12 height 12
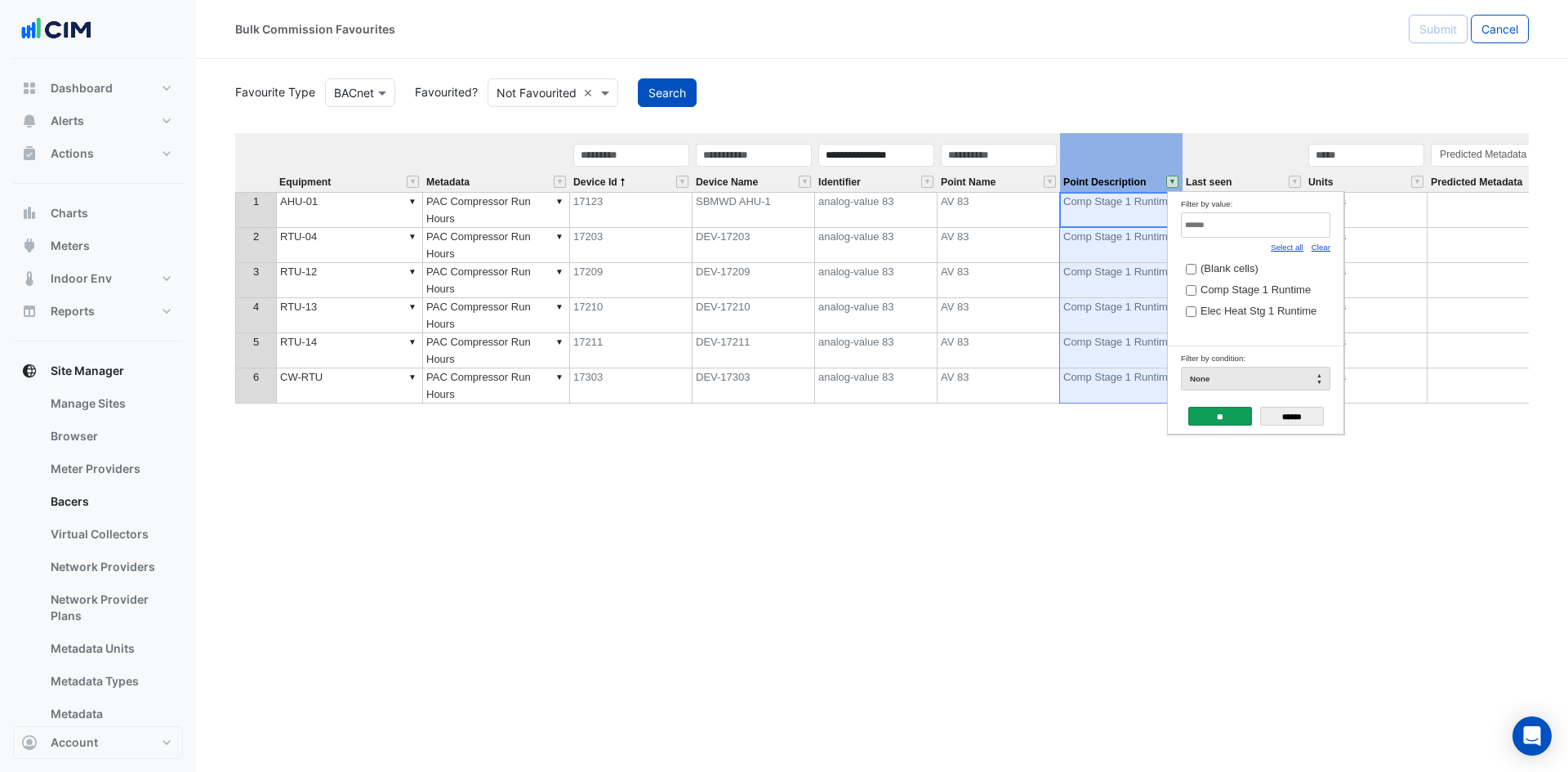
click at [1288, 247] on link "Select all" at bounding box center [1286, 247] width 32 height 9
click at [1218, 421] on input "**" at bounding box center [1220, 416] width 64 height 18
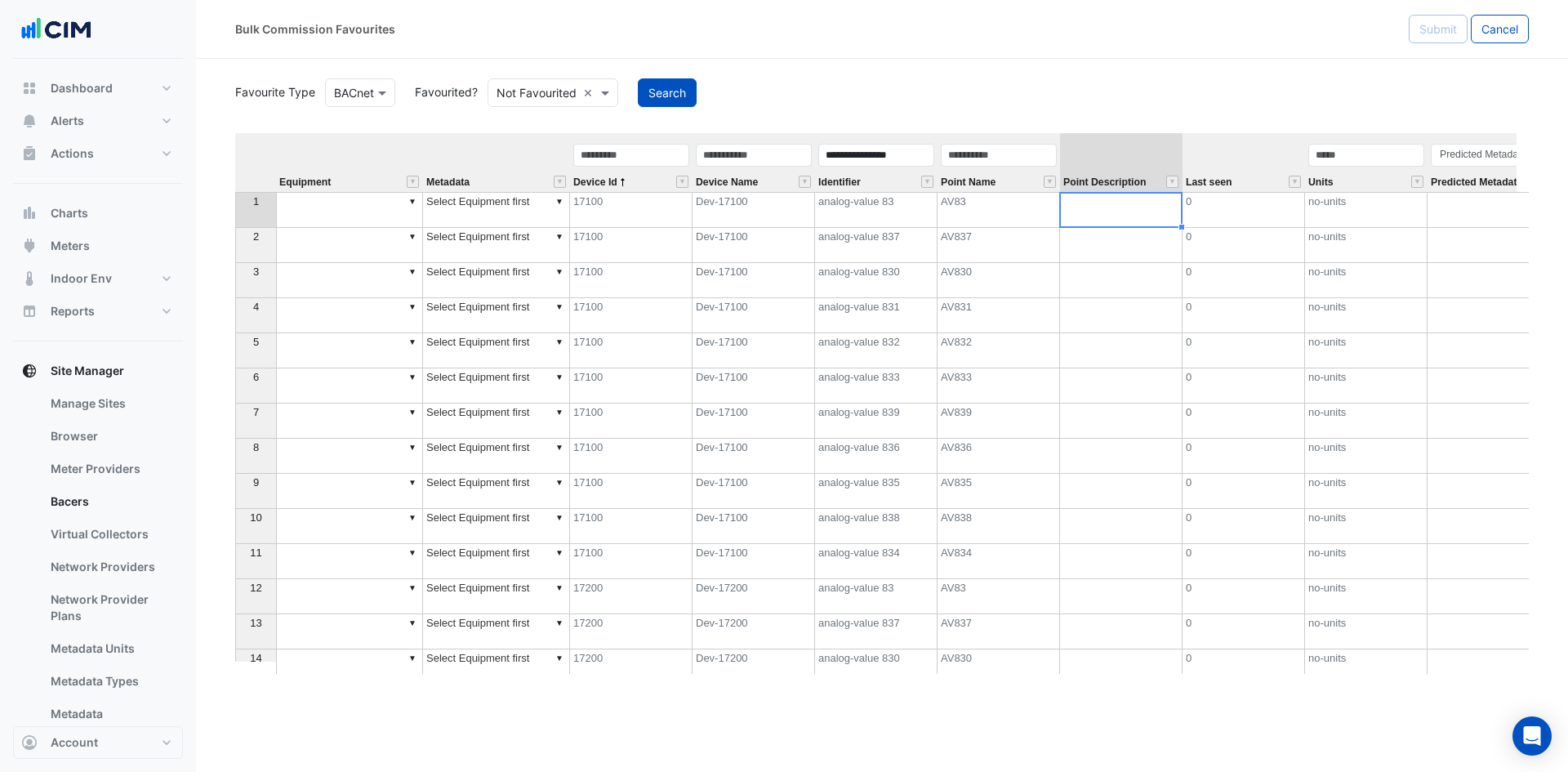
click at [863, 101] on div "Search" at bounding box center [1083, 92] width 911 height 29
click at [698, 93] on div "Search" at bounding box center [1083, 92] width 911 height 29
click at [679, 89] on button "Search" at bounding box center [667, 92] width 59 height 29
click at [1169, 176] on button "" at bounding box center [1172, 181] width 12 height 12
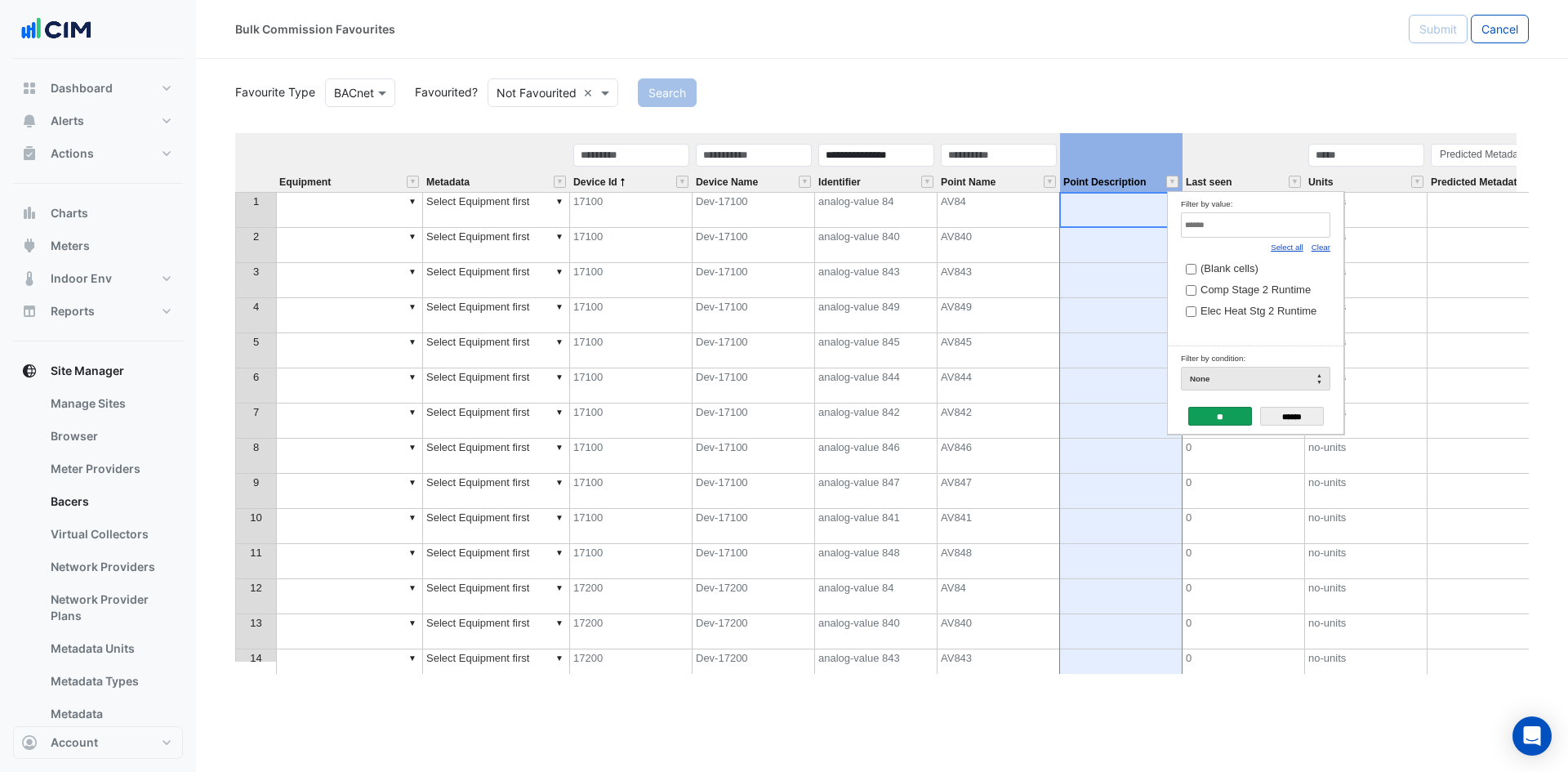
click at [1326, 245] on link "Clear" at bounding box center [1321, 247] width 18 height 9
click at [1250, 291] on span "Comp Stage 2 Runtime" at bounding box center [1256, 289] width 111 height 12
click at [1224, 418] on input "**" at bounding box center [1220, 416] width 64 height 18
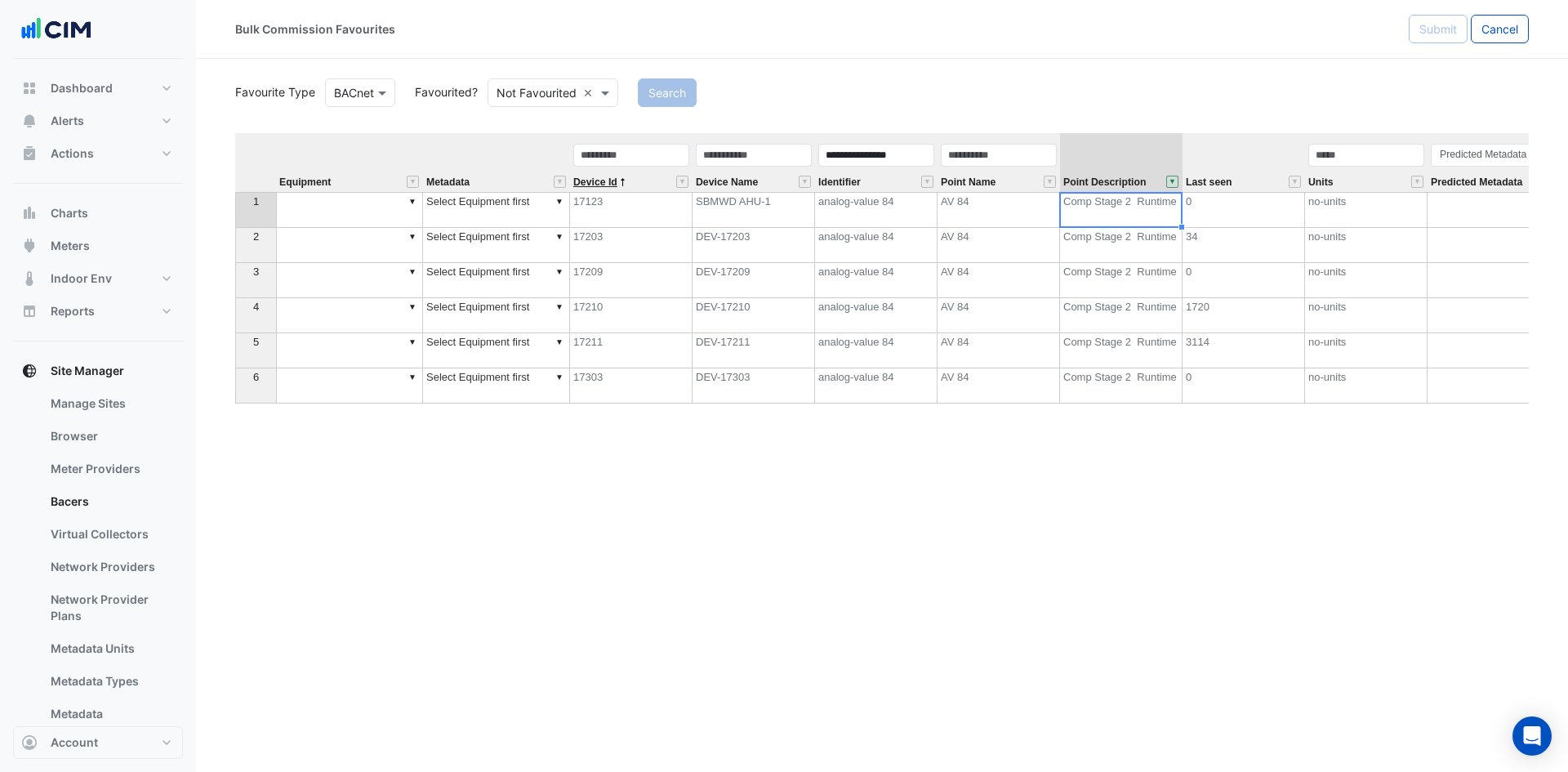
click at [611, 186] on span "Device Id" at bounding box center [595, 183] width 44 height 11
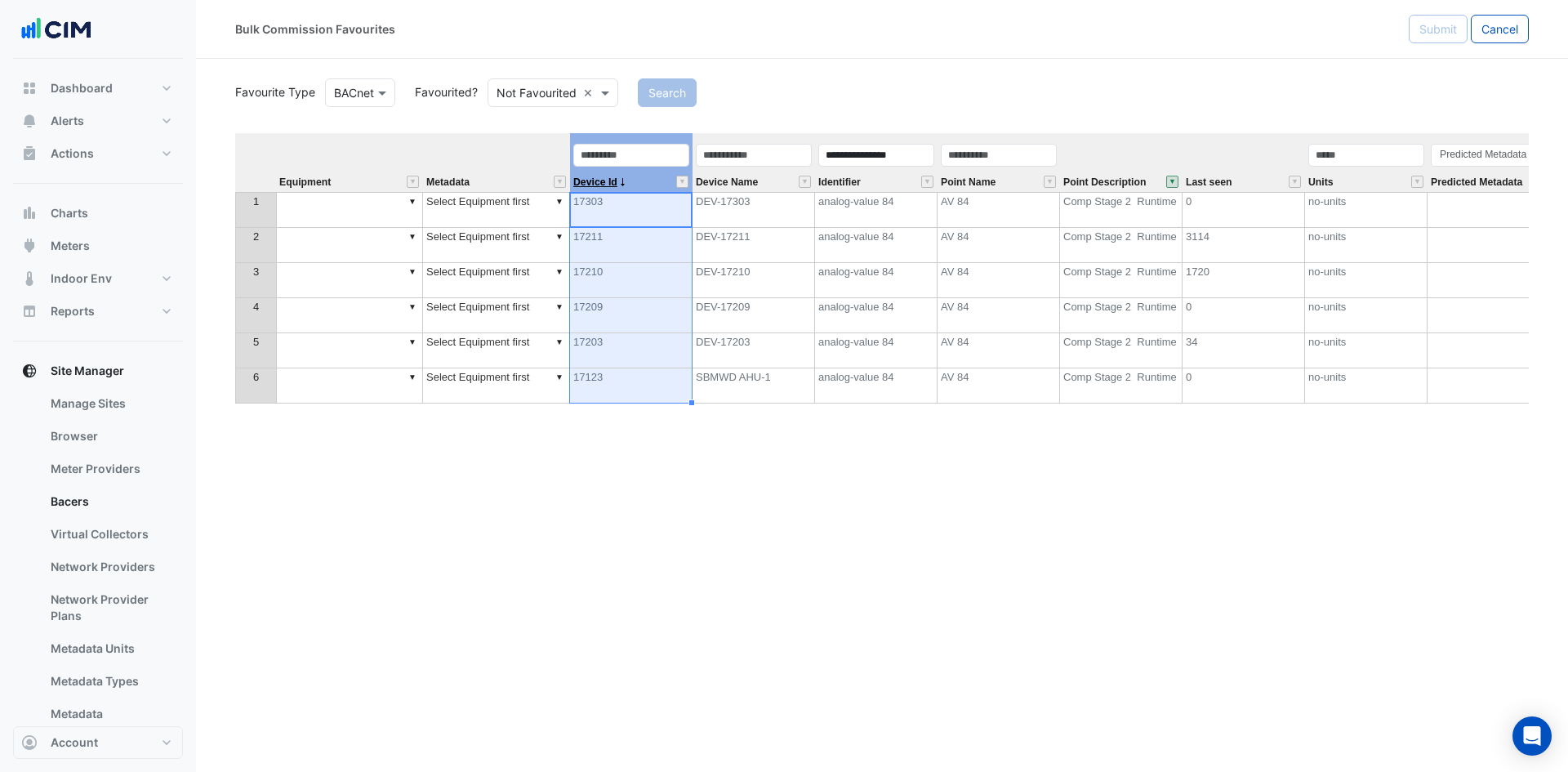
click at [611, 186] on span "Device Id" at bounding box center [595, 183] width 44 height 11
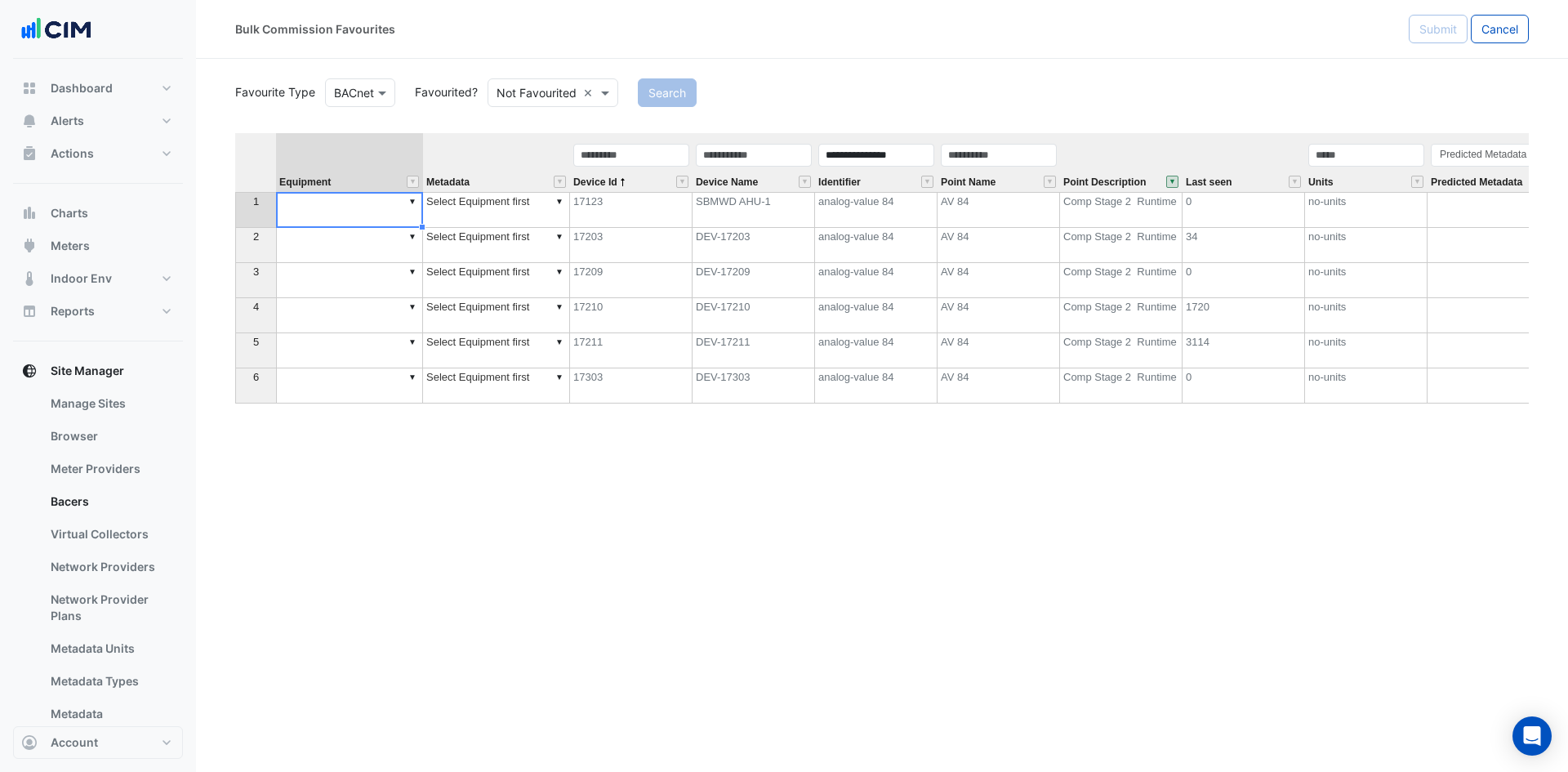
click at [381, 221] on td "▼" at bounding box center [348, 209] width 147 height 36
type textarea "******"
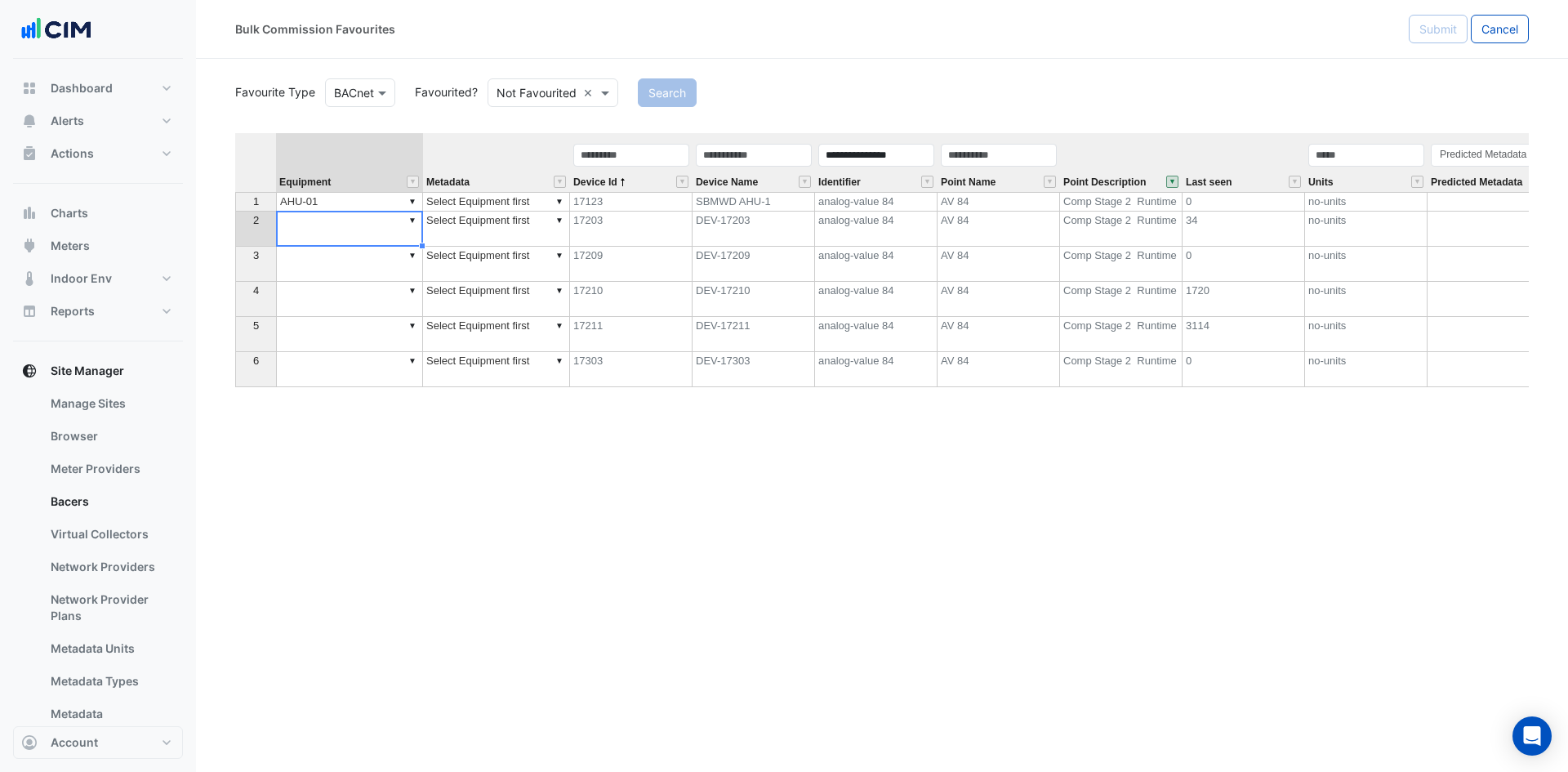
click at [343, 243] on td "▼" at bounding box center [348, 229] width 147 height 35
click at [337, 267] on td "▼" at bounding box center [348, 265] width 147 height 35
click at [333, 234] on td "▼" at bounding box center [348, 229] width 147 height 35
type textarea "******"
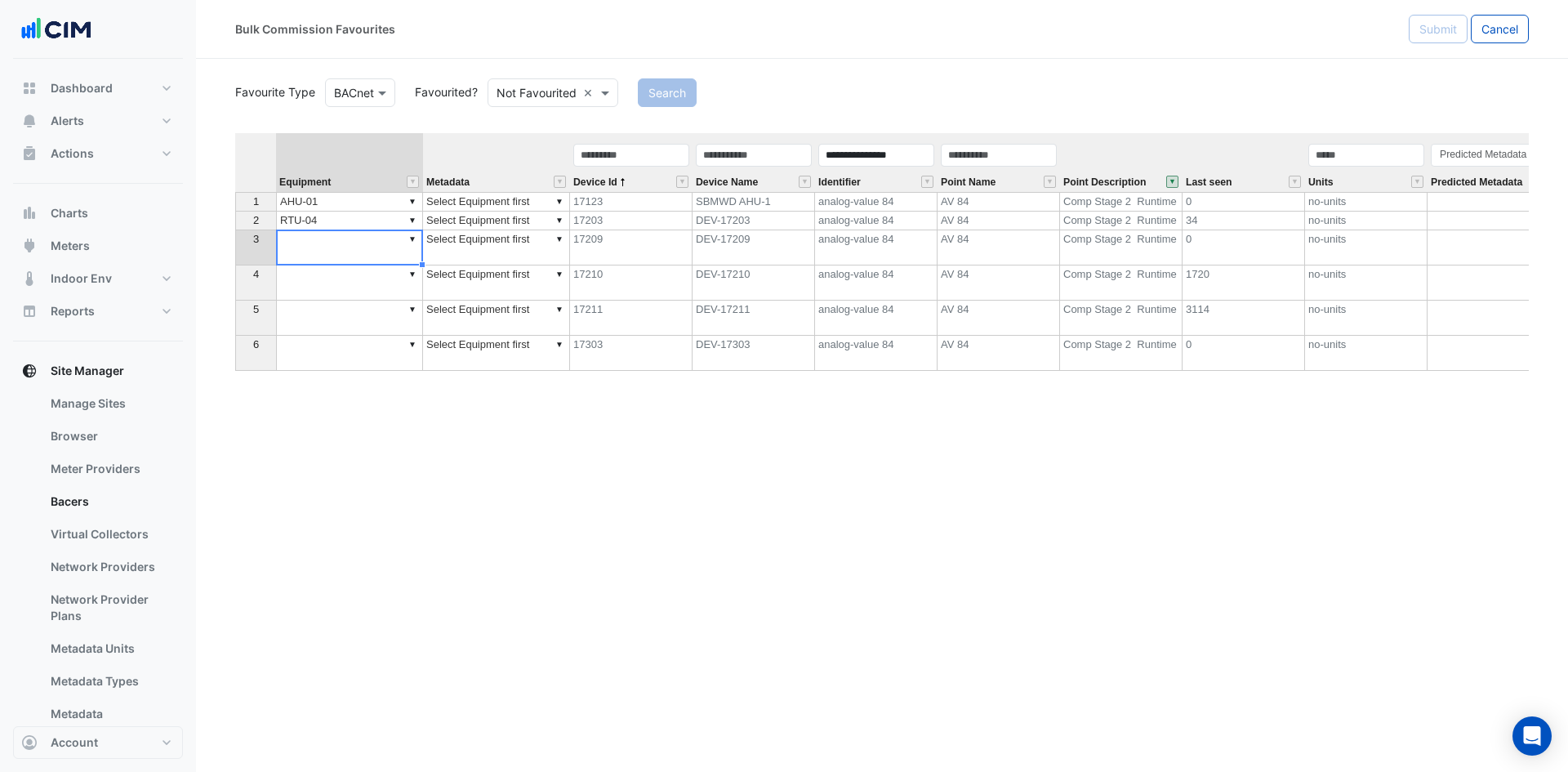
click at [366, 259] on td "▼" at bounding box center [348, 248] width 147 height 35
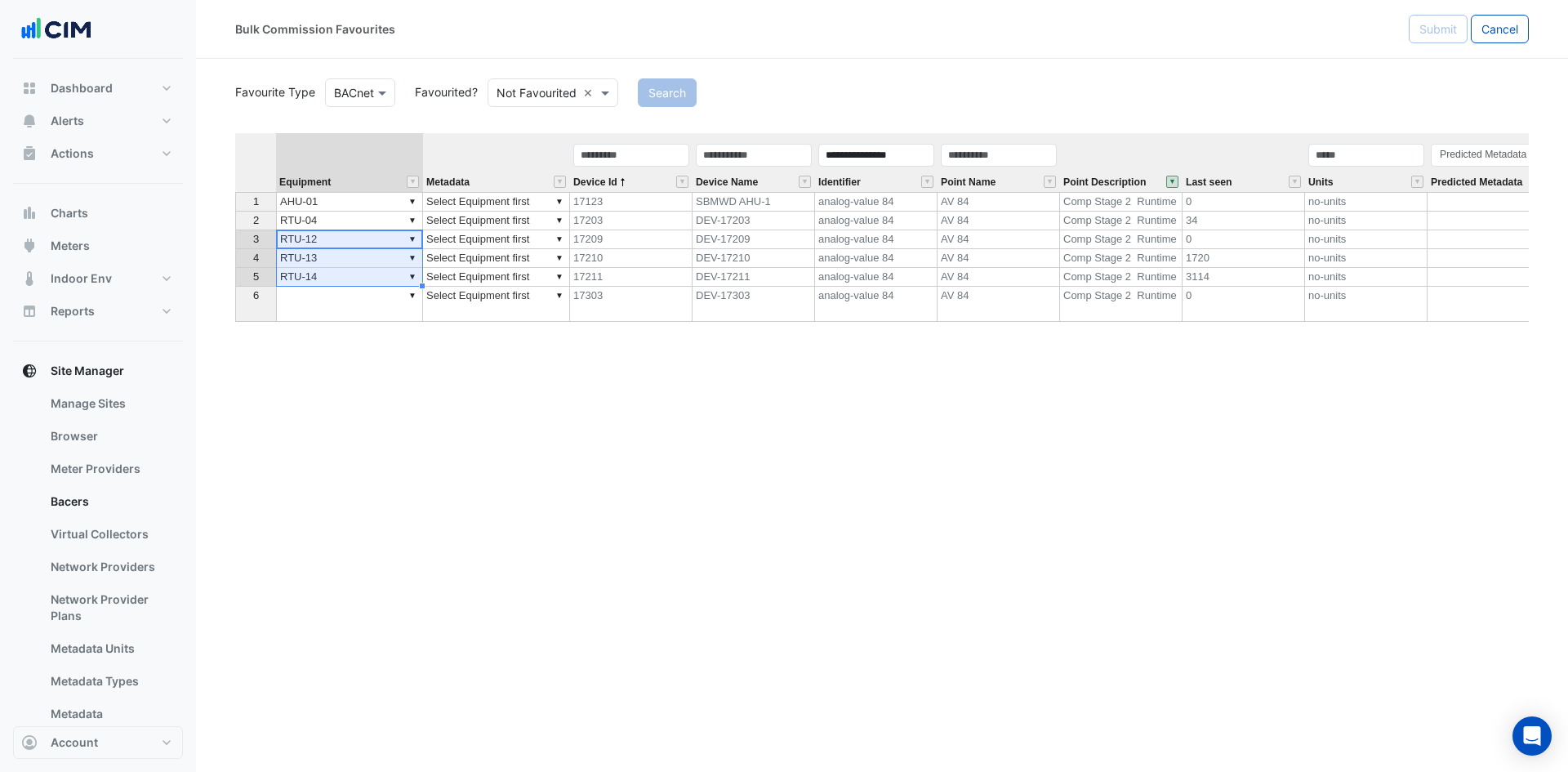
type textarea "******"
click at [360, 311] on td "▼" at bounding box center [348, 304] width 147 height 35
type textarea "******"
click at [479, 197] on td "▼ Select Equipment first" at bounding box center [496, 201] width 147 height 19
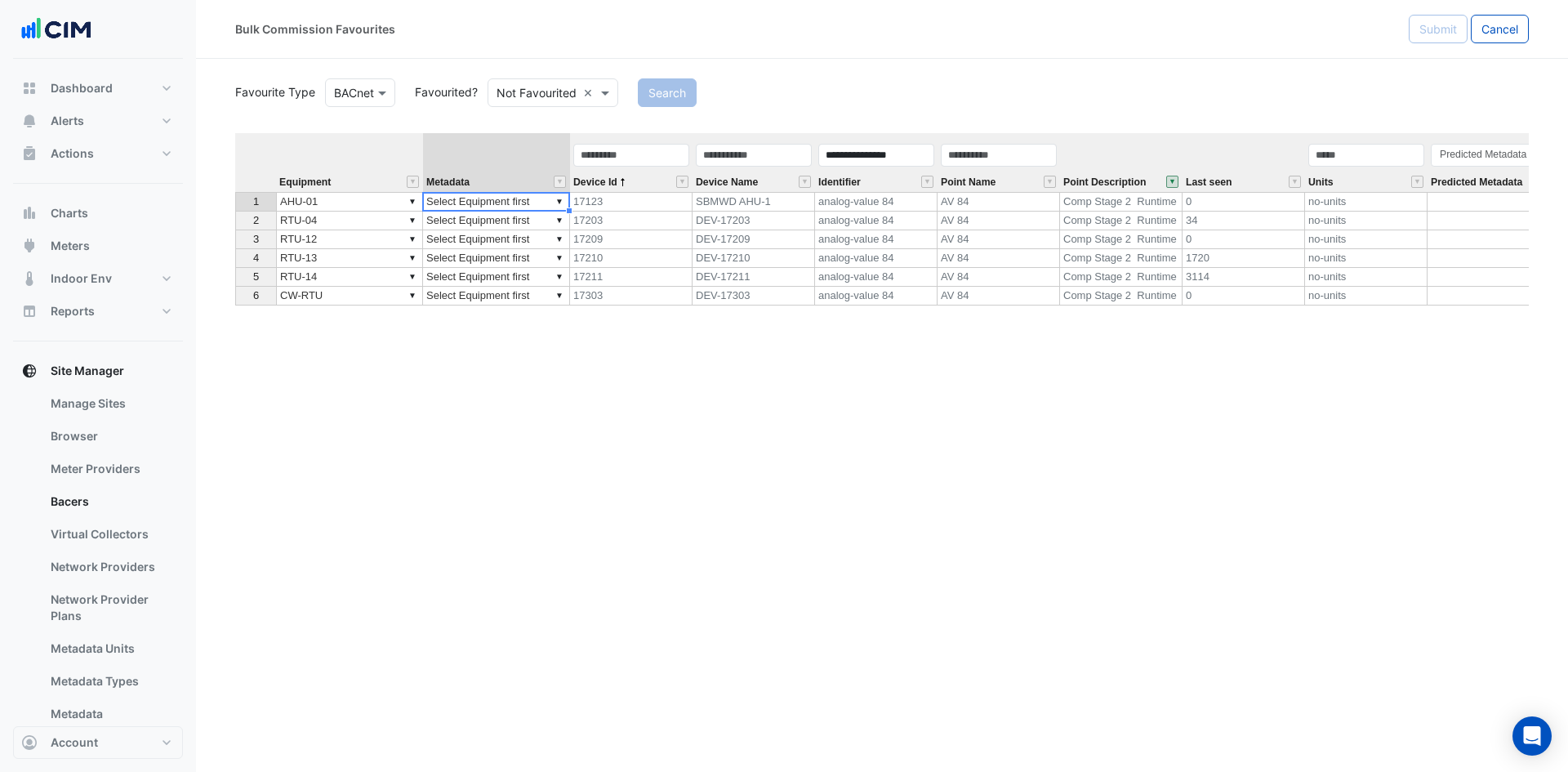
type textarea "**********"
click at [467, 211] on div at bounding box center [495, 211] width 147 height 2
click at [469, 200] on td "▼ Select Equipment first" at bounding box center [496, 201] width 147 height 19
type textarea "**********"
click at [469, 200] on td "▼ Select Equipment first" at bounding box center [496, 201] width 147 height 19
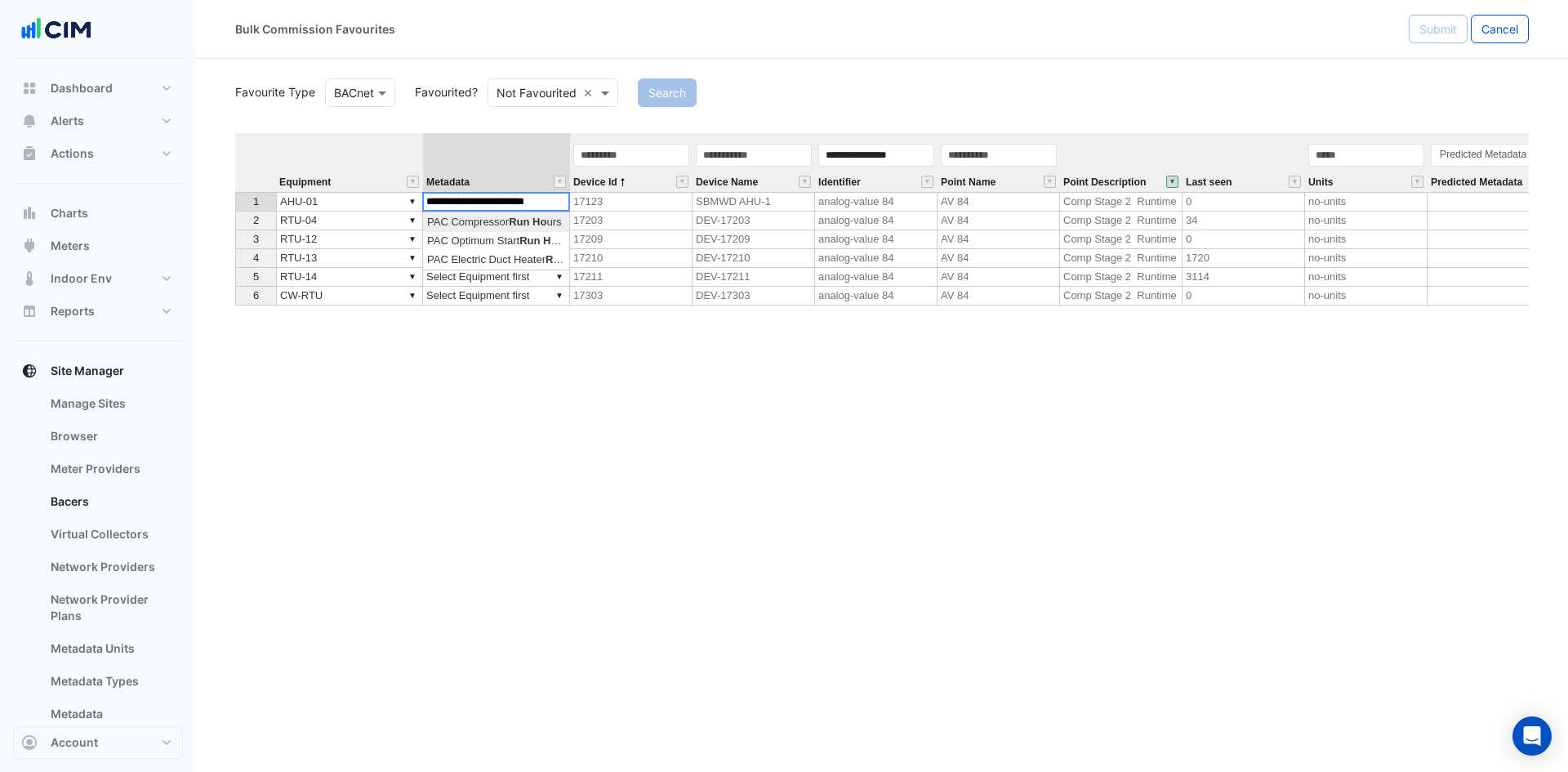
drag, startPoint x: 465, startPoint y: 220, endPoint x: 526, endPoint y: 226, distance: 61.3
click at [464, 220] on div "Equipment Metadata Device Id Device Name Identifier Point Name Point Descriptio…" at bounding box center [881, 403] width 1293 height 540
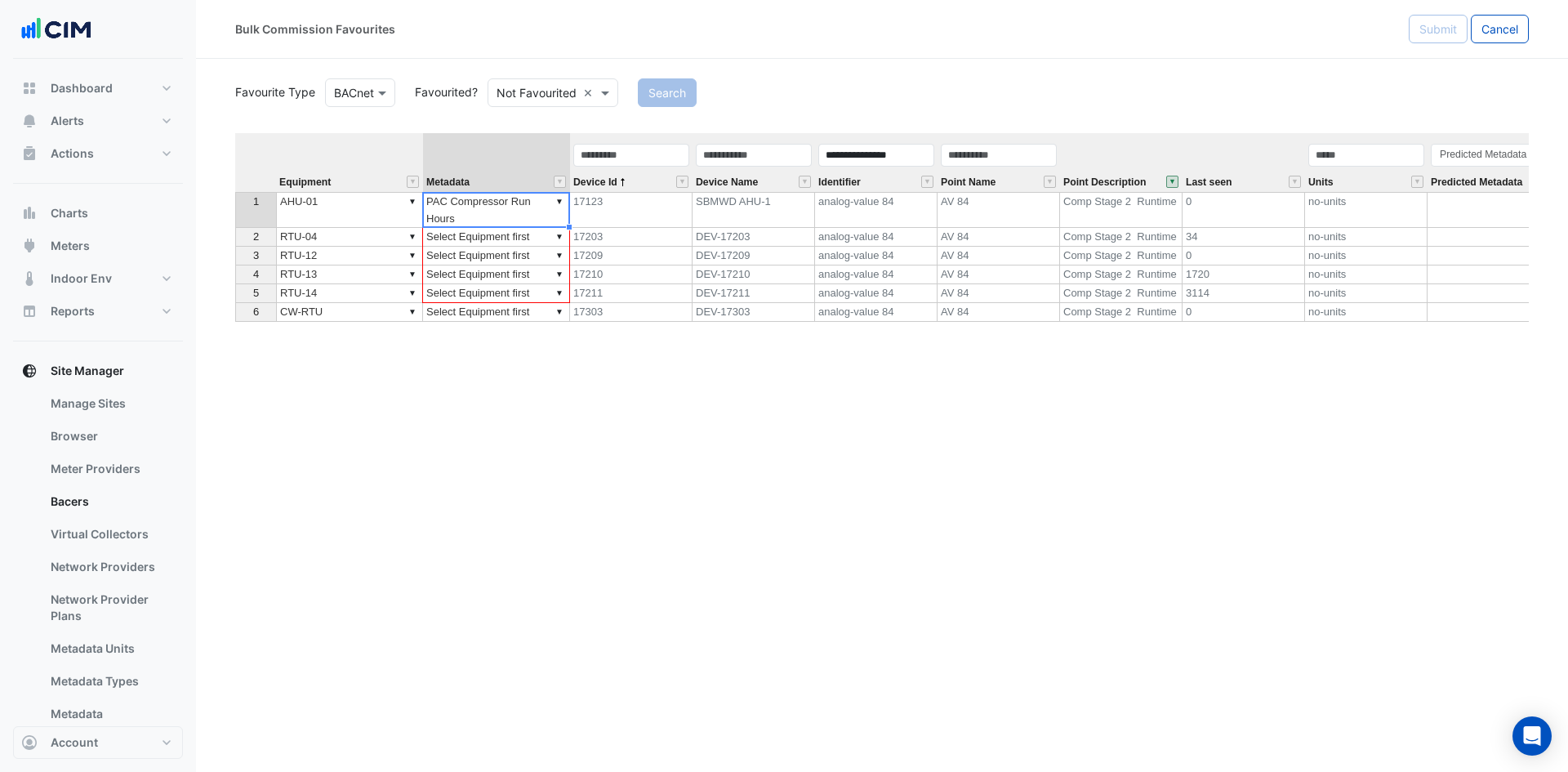
drag, startPoint x: 566, startPoint y: 226, endPoint x: 572, endPoint y: 298, distance: 72.2
click at [235, 298] on div "Equipment Metadata Device Id Device Name Identifier Point Name Point Descriptio…" at bounding box center [235, 227] width 0 height 189
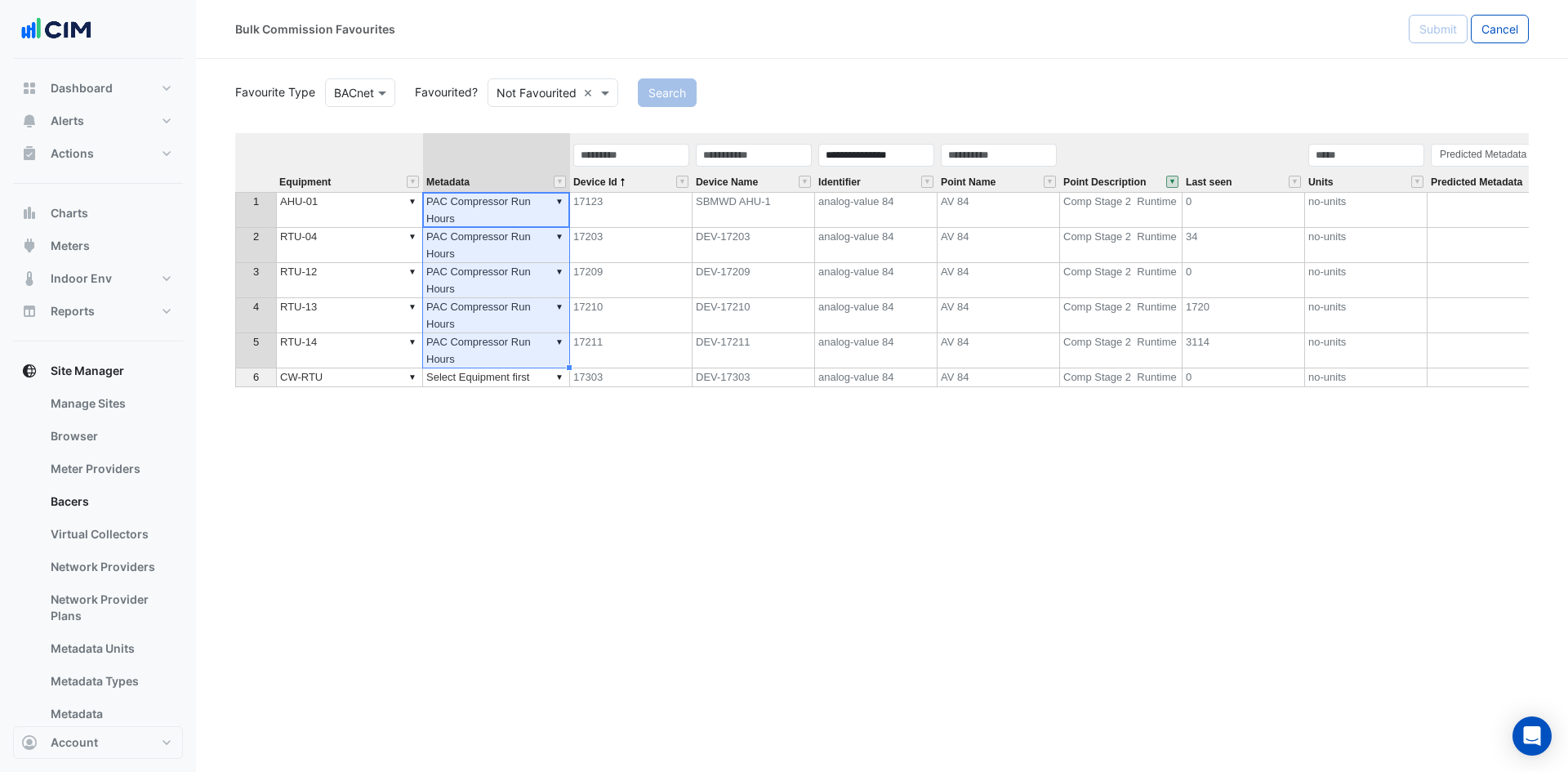
drag, startPoint x: 568, startPoint y: 368, endPoint x: 890, endPoint y: 255, distance: 341.3
click at [578, 391] on div "Equipment Metadata Device Id Device Name Identifier Point Name Point Descriptio…" at bounding box center [881, 403] width 1293 height 540
type textarea "**********"
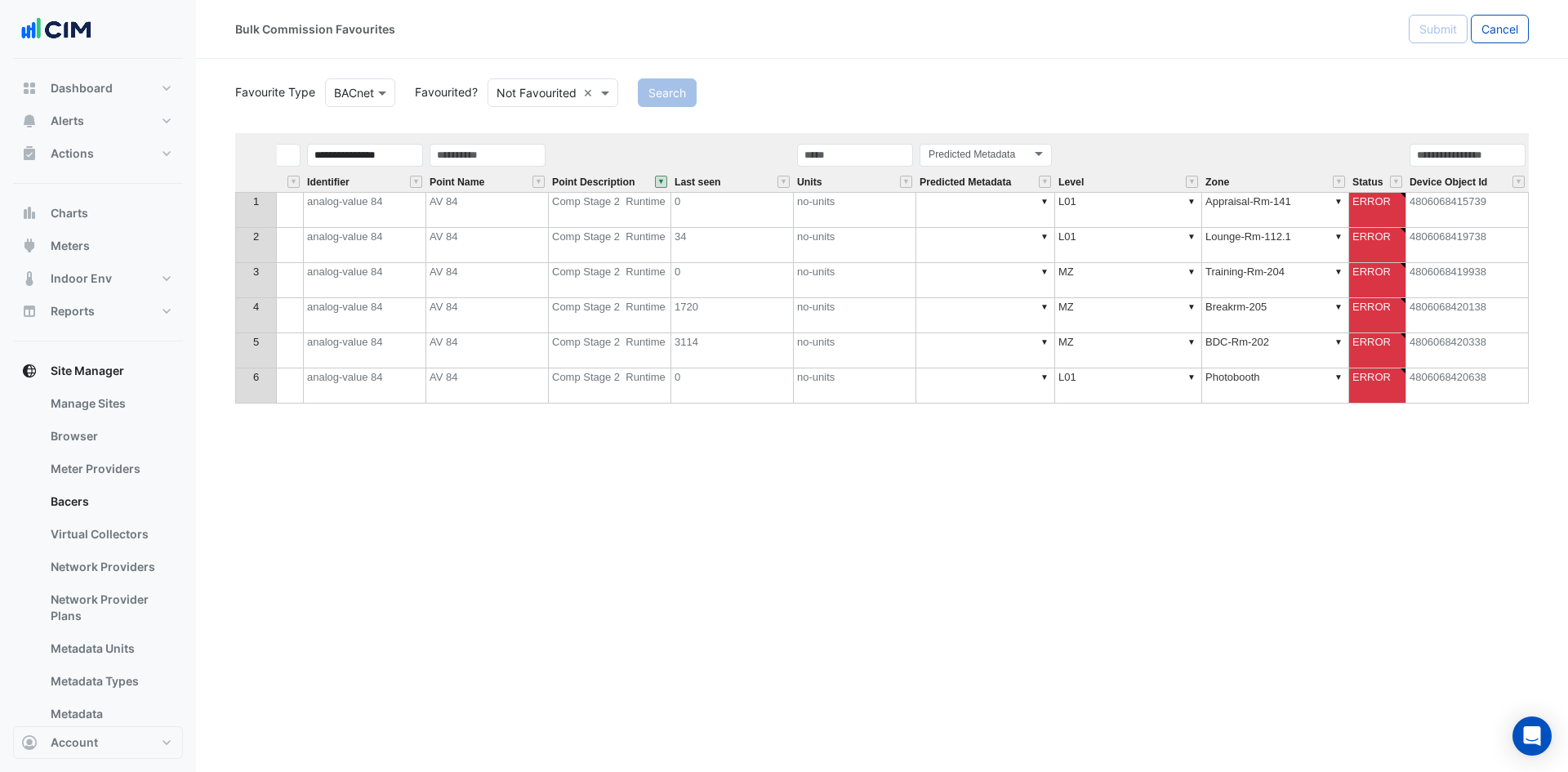
click at [1279, 213] on td "▼ Appraisal-Rm-141" at bounding box center [1275, 209] width 147 height 36
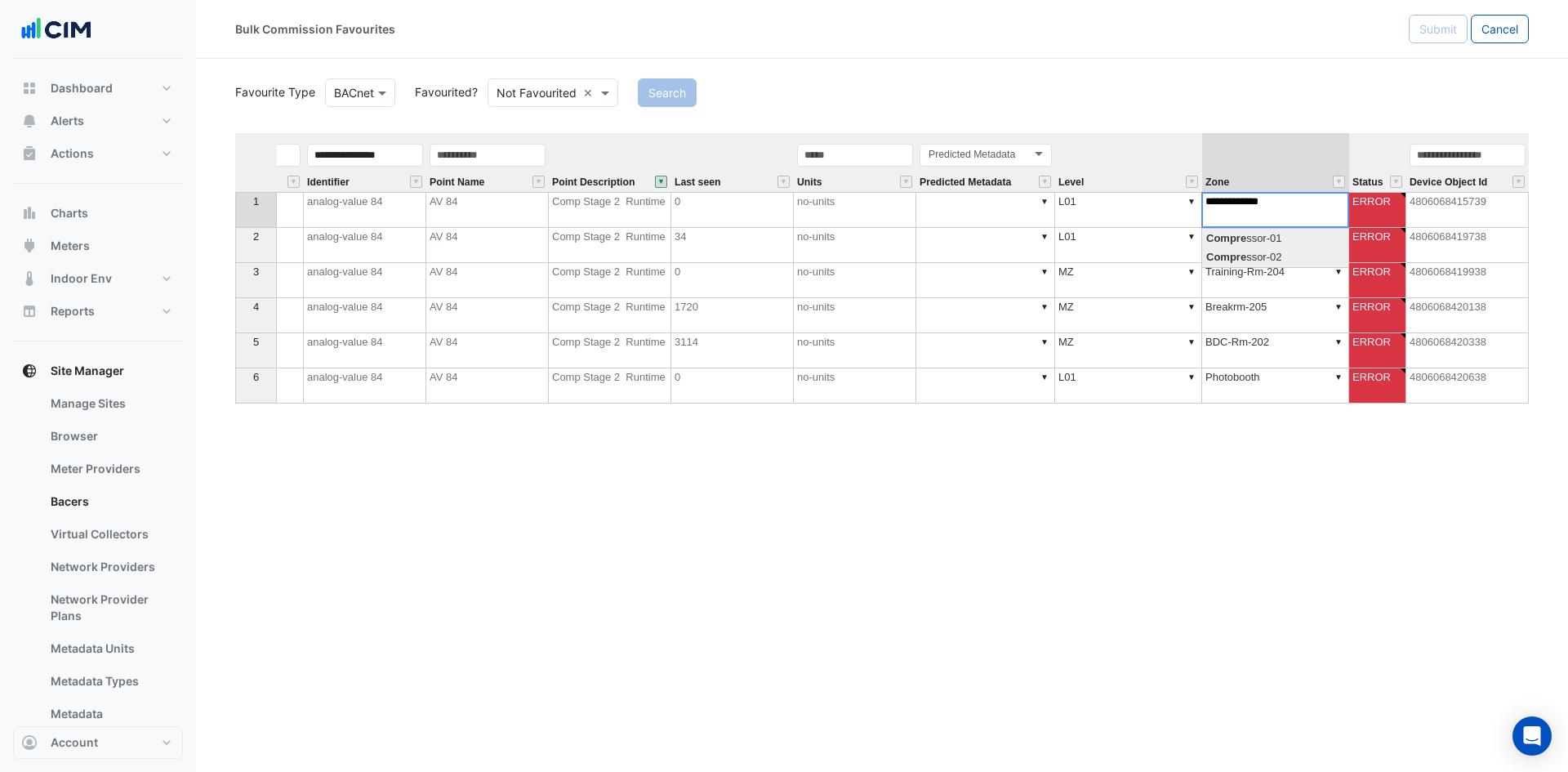
click at [1250, 263] on div "Equipment Metadata Device Id Device Name Identifier Point Name Point Descriptio…" at bounding box center [881, 403] width 1293 height 540
drag, startPoint x: 1346, startPoint y: 226, endPoint x: 1373, endPoint y: 397, distance: 173.1
type textarea "**********"
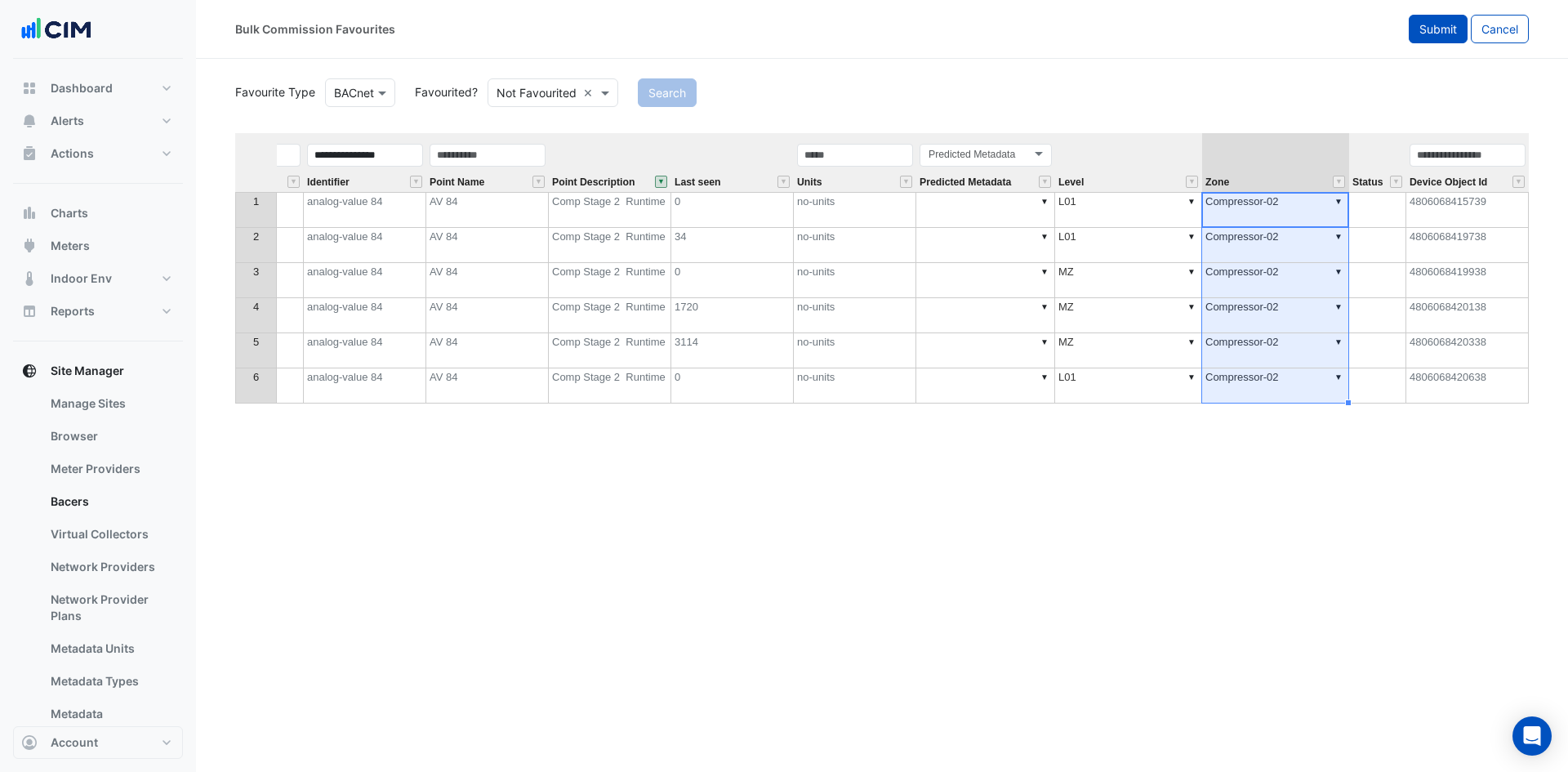
click at [1420, 24] on span "Submit" at bounding box center [1438, 29] width 38 height 14
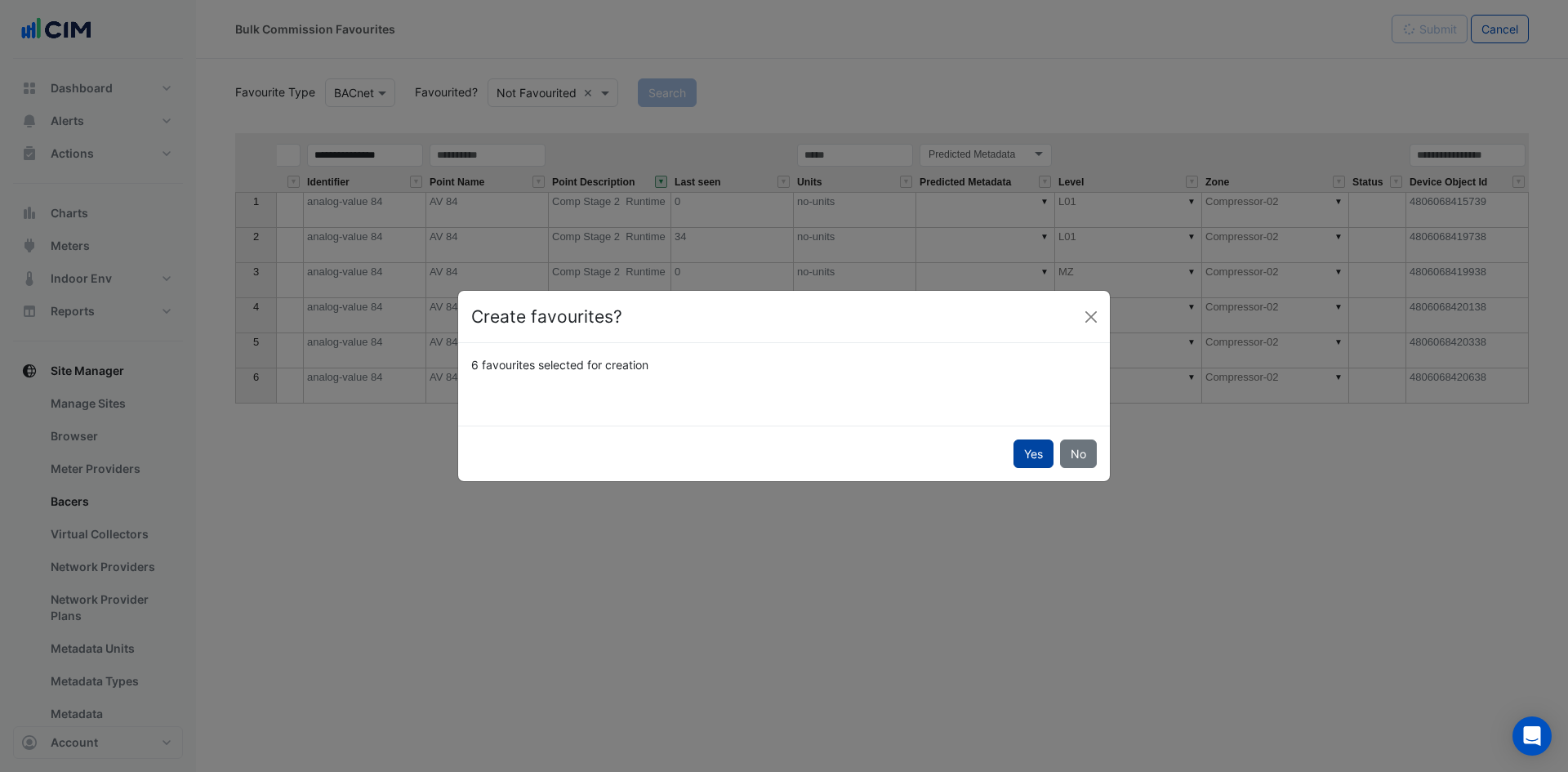
click at [1034, 457] on button "Yes" at bounding box center [1032, 454] width 40 height 29
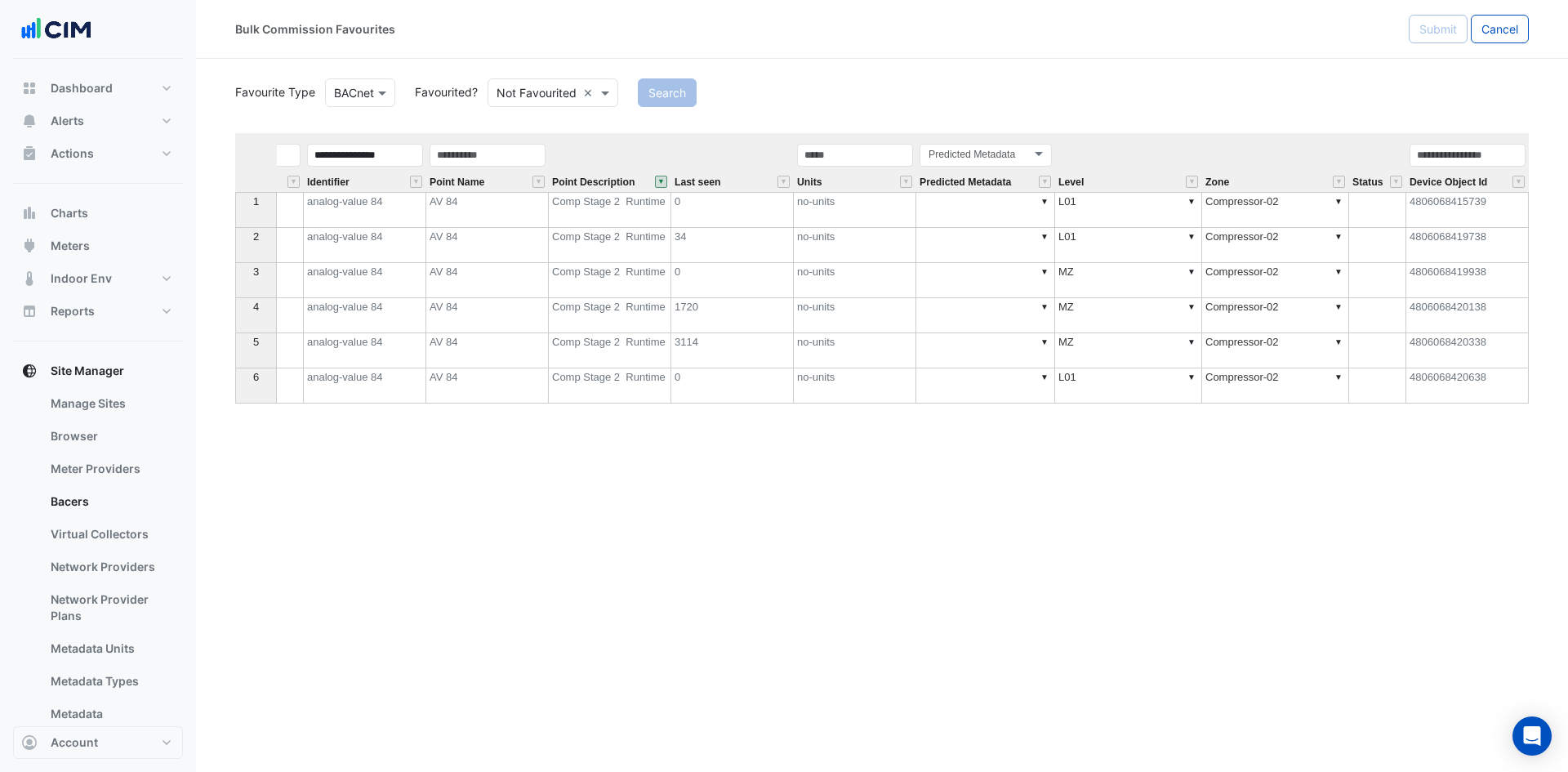
click at [657, 180] on button "" at bounding box center [660, 181] width 12 height 12
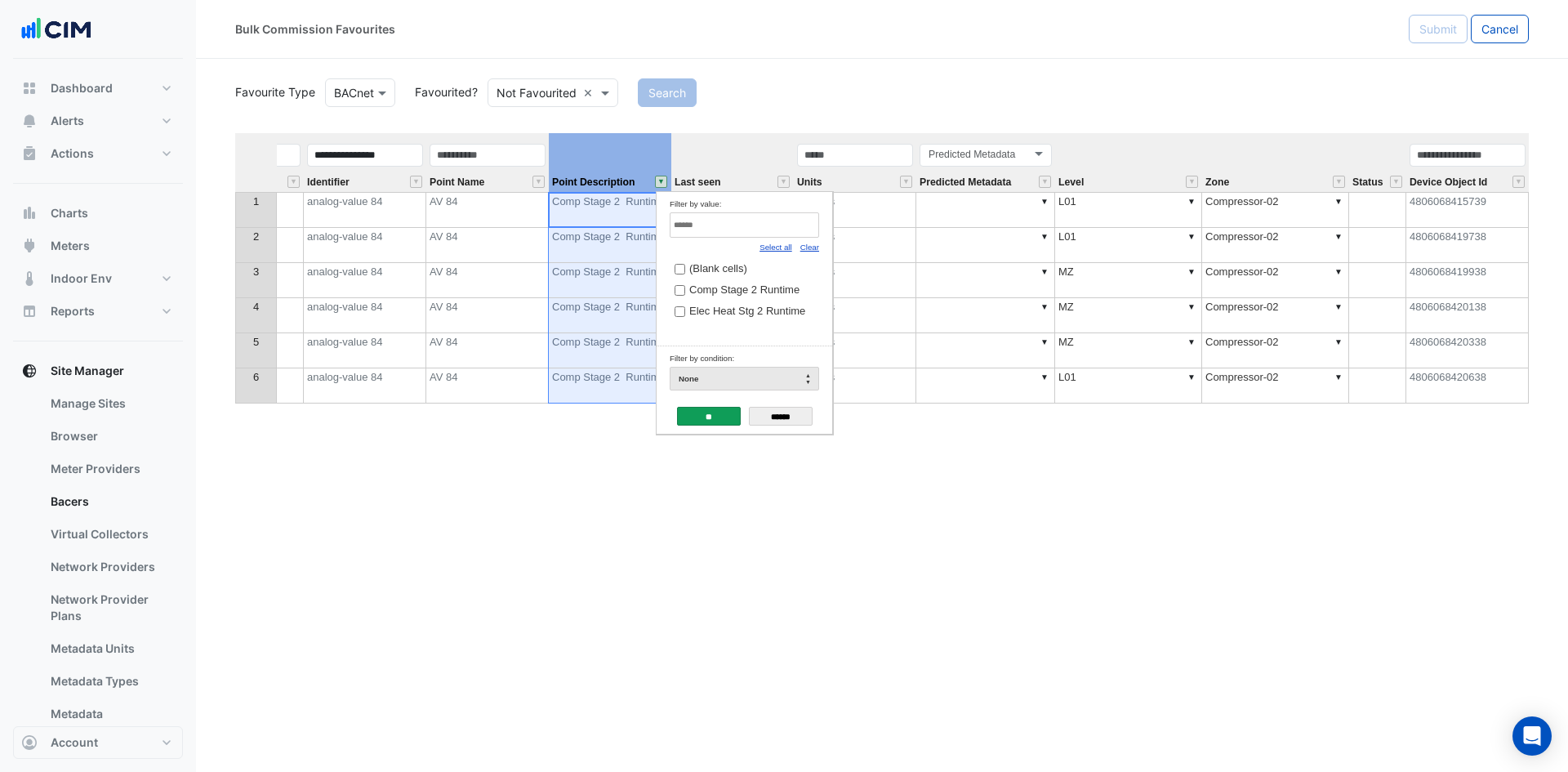
click at [773, 252] on link "Select all" at bounding box center [775, 247] width 32 height 9
click at [772, 245] on link "Select all" at bounding box center [775, 247] width 32 height 9
click at [719, 409] on input "**" at bounding box center [708, 416] width 64 height 18
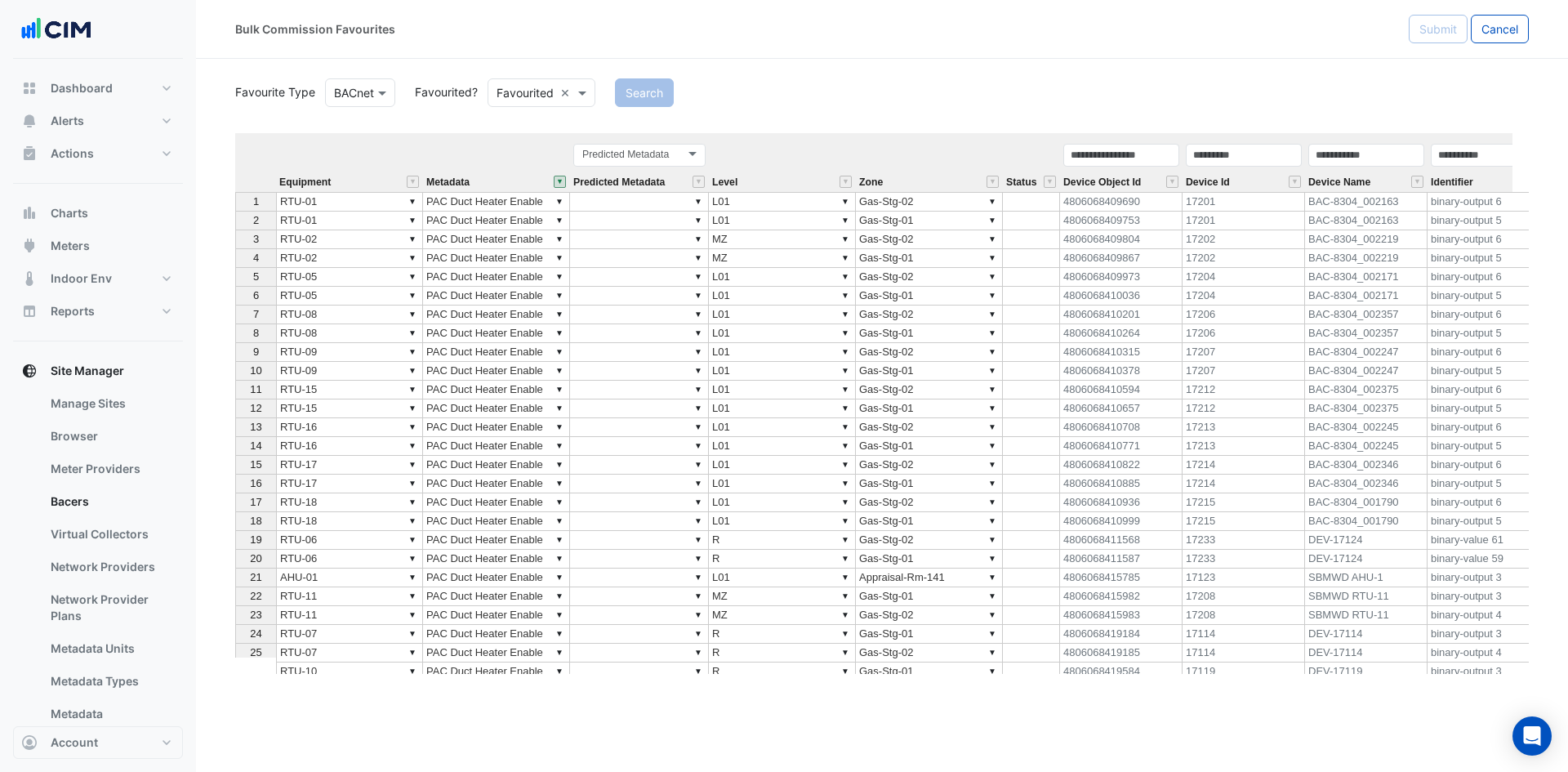
click at [563, 179] on button "" at bounding box center [560, 181] width 12 height 12
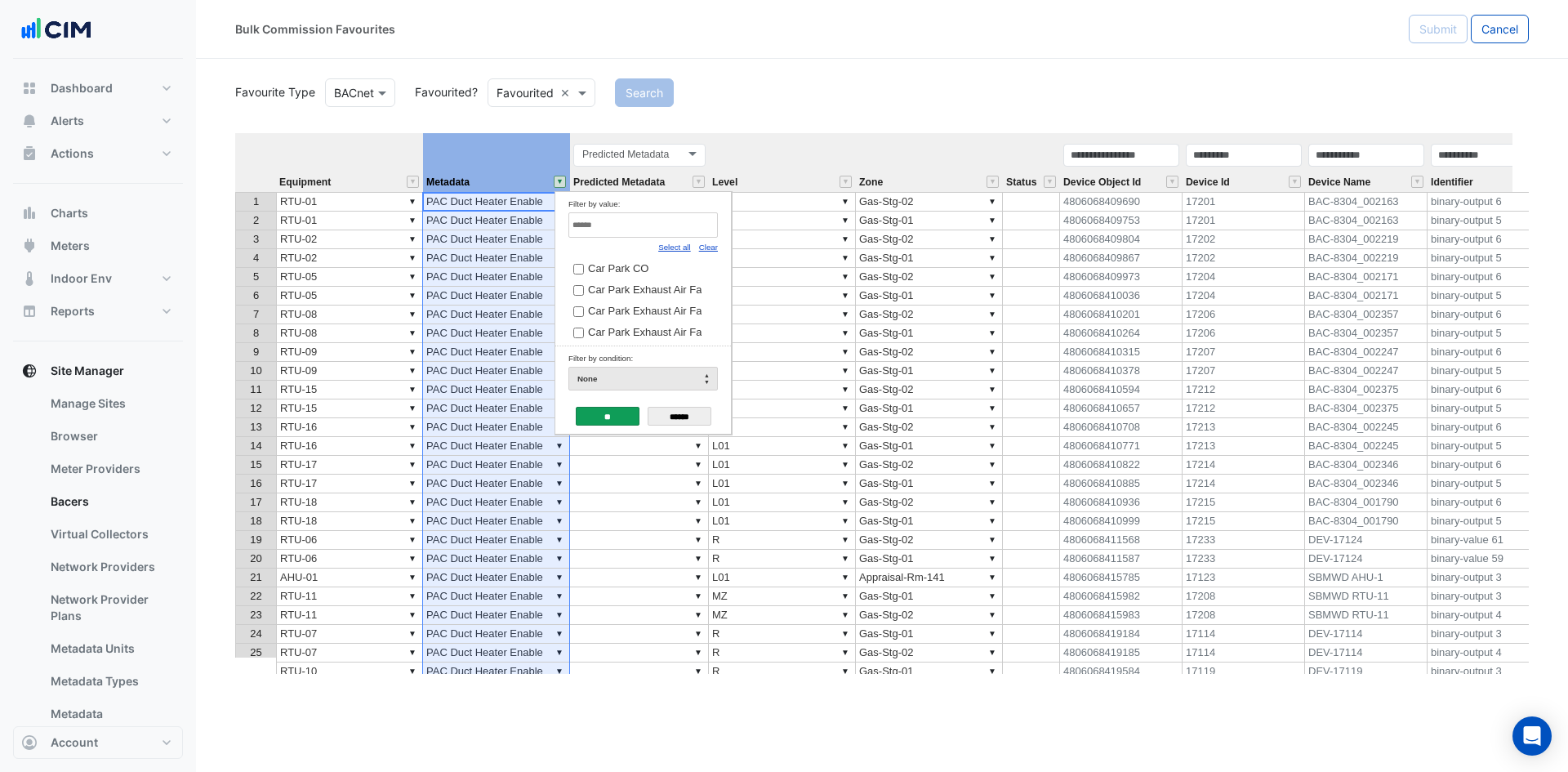
click at [661, 250] on link "Select all" at bounding box center [674, 247] width 32 height 9
click at [673, 250] on link "Select all" at bounding box center [674, 247] width 32 height 9
click at [609, 420] on input "**" at bounding box center [607, 416] width 64 height 18
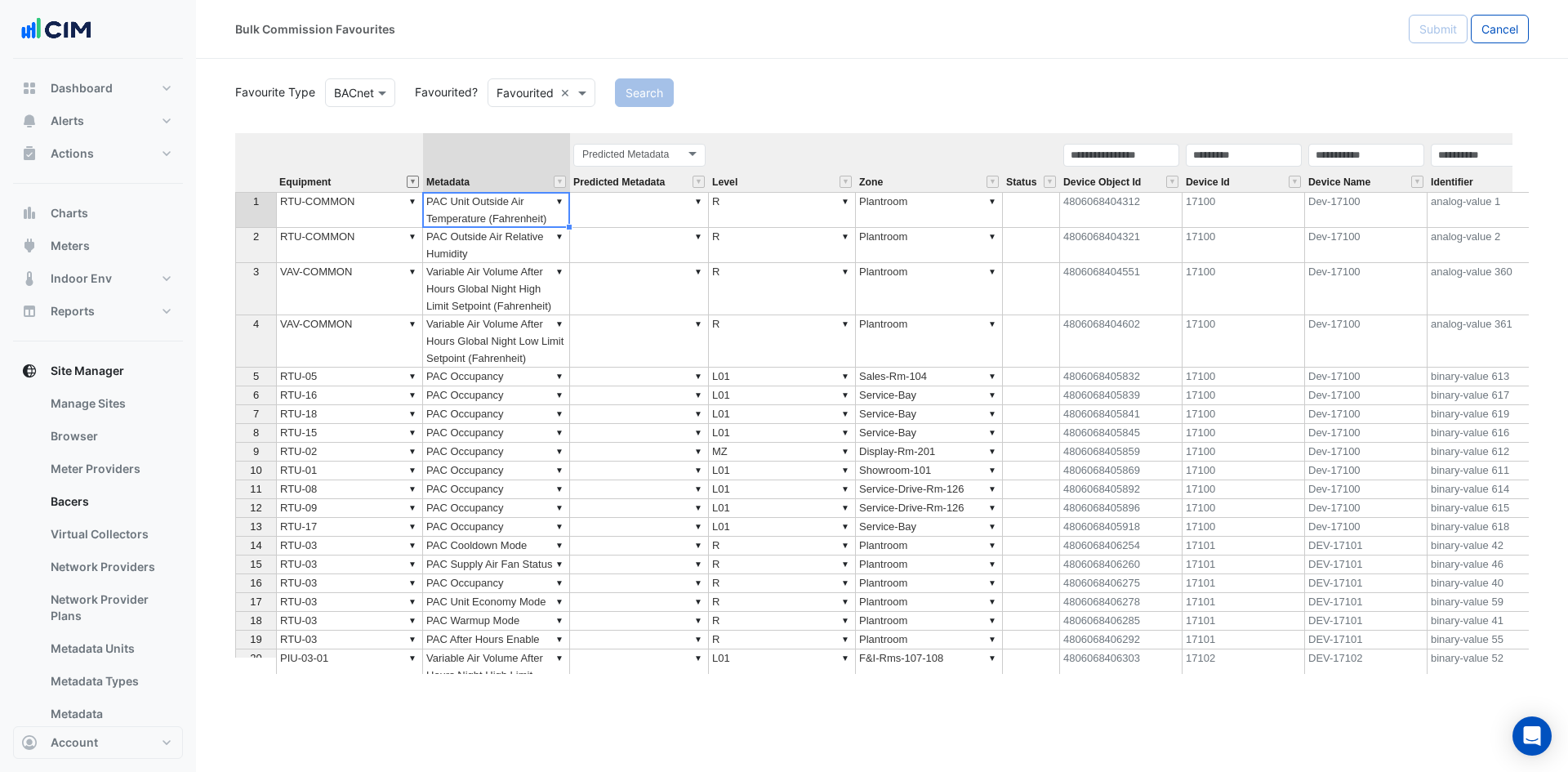
click at [411, 183] on button "" at bounding box center [412, 181] width 12 height 12
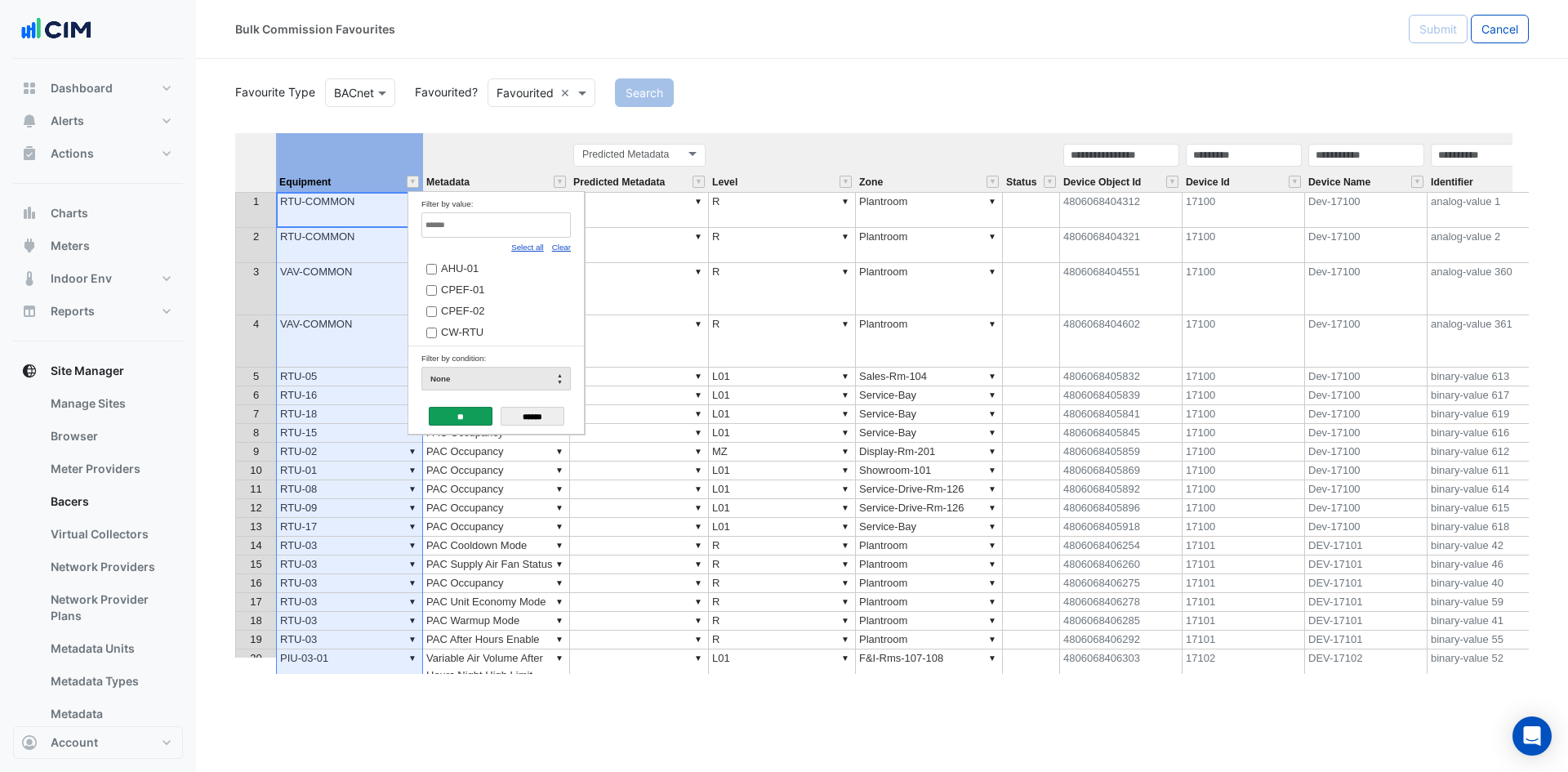
click at [564, 244] on link "Clear" at bounding box center [561, 247] width 18 height 9
click at [522, 230] on input "Filter by value:" at bounding box center [496, 224] width 149 height 25
type input "******"
click at [483, 268] on label "RTU-11" at bounding box center [488, 268] width 124 height 18
click at [469, 424] on input "**" at bounding box center [460, 416] width 64 height 18
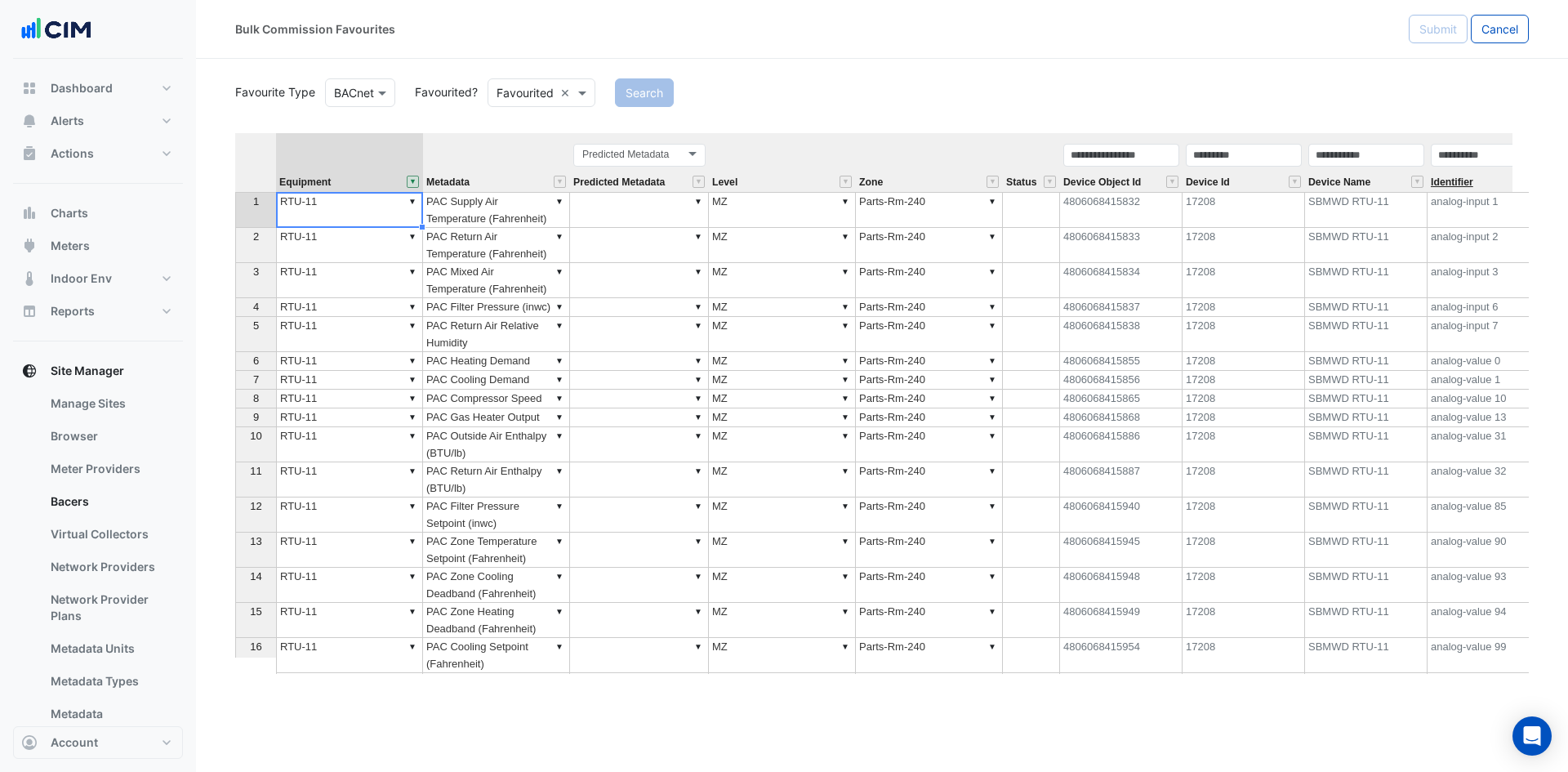
click at [1460, 183] on span "Identifier" at bounding box center [1452, 183] width 42 height 11
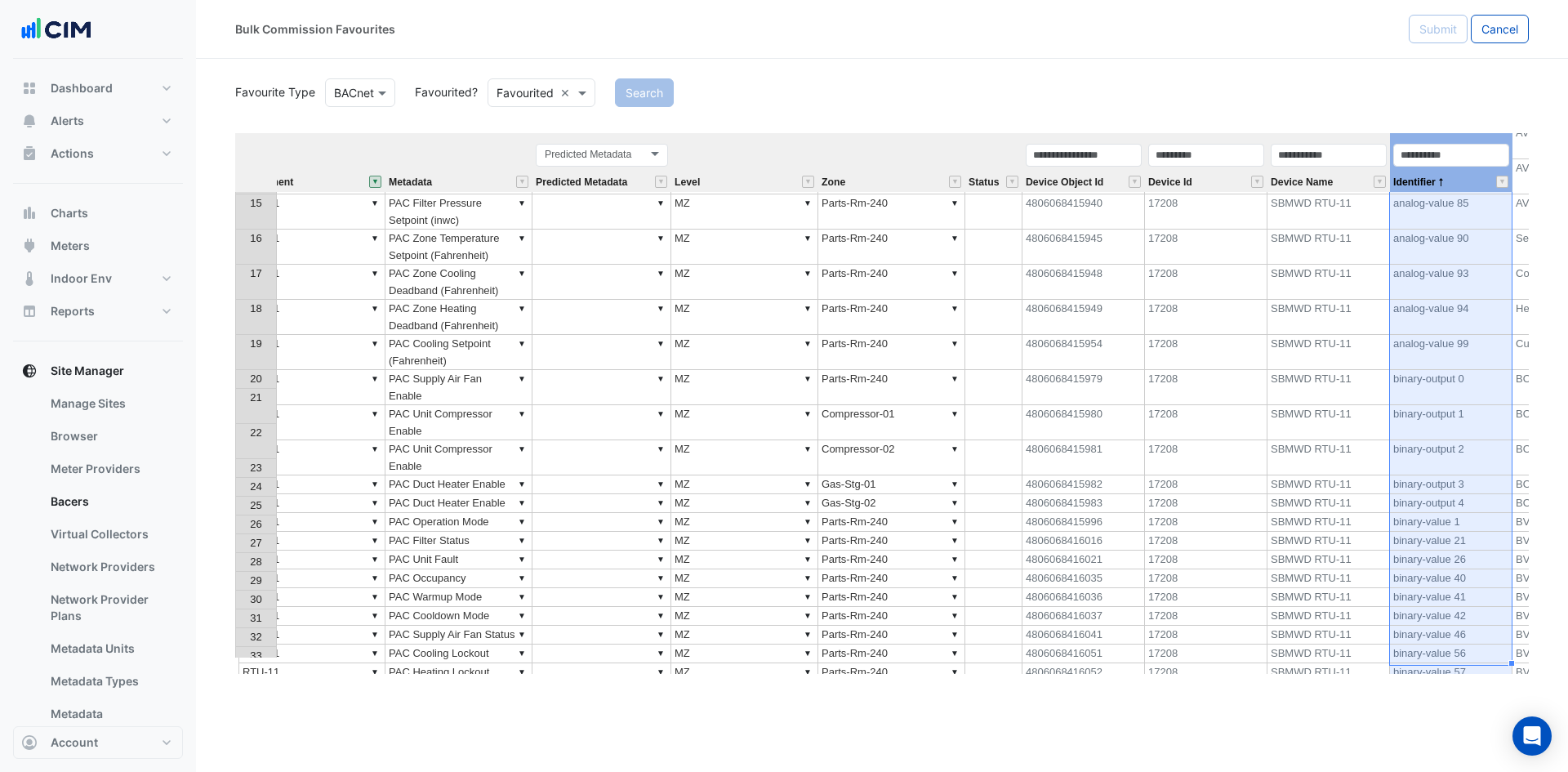
scroll to position [412, 0]
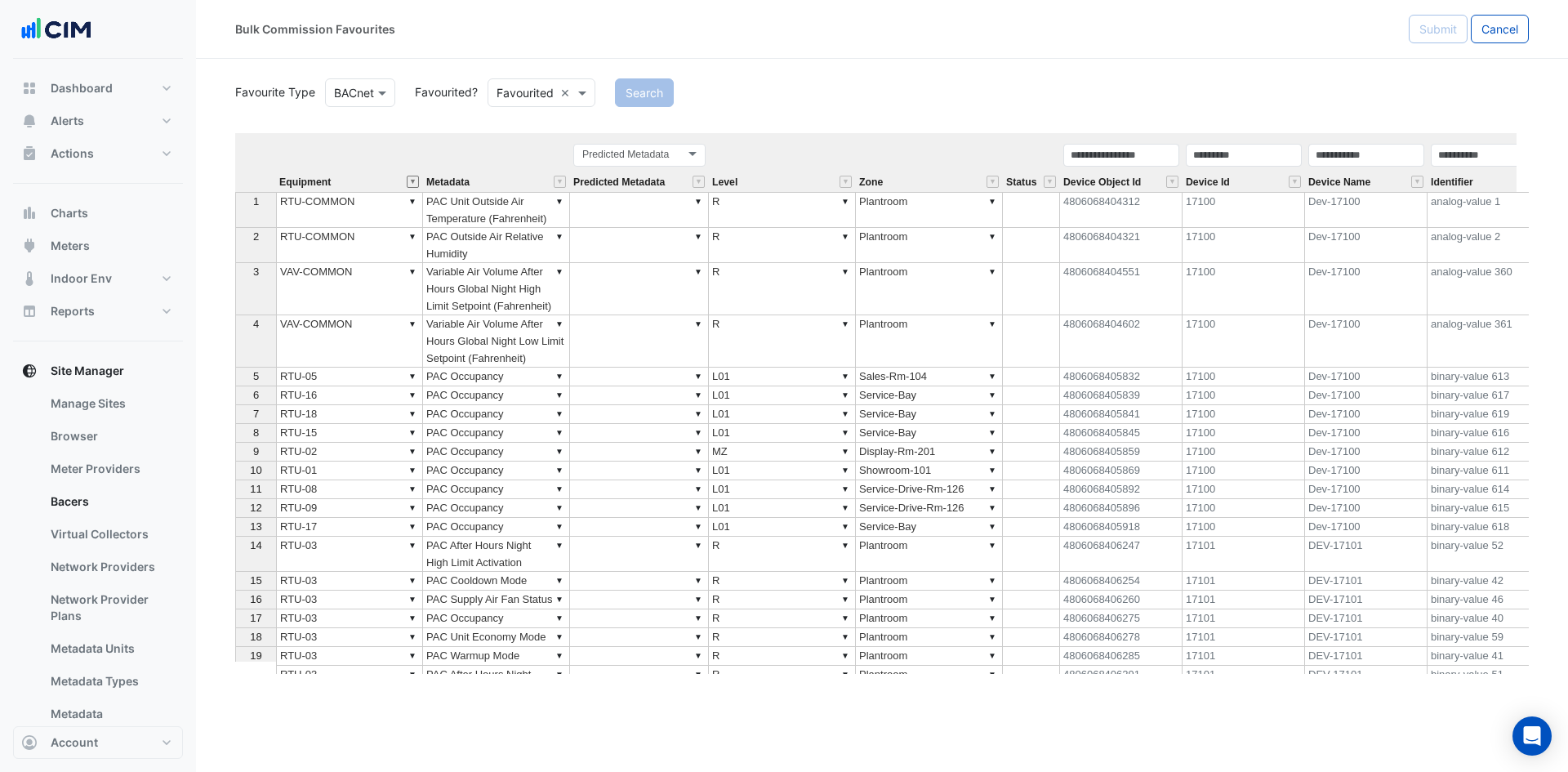
click at [410, 179] on button "" at bounding box center [412, 181] width 12 height 12
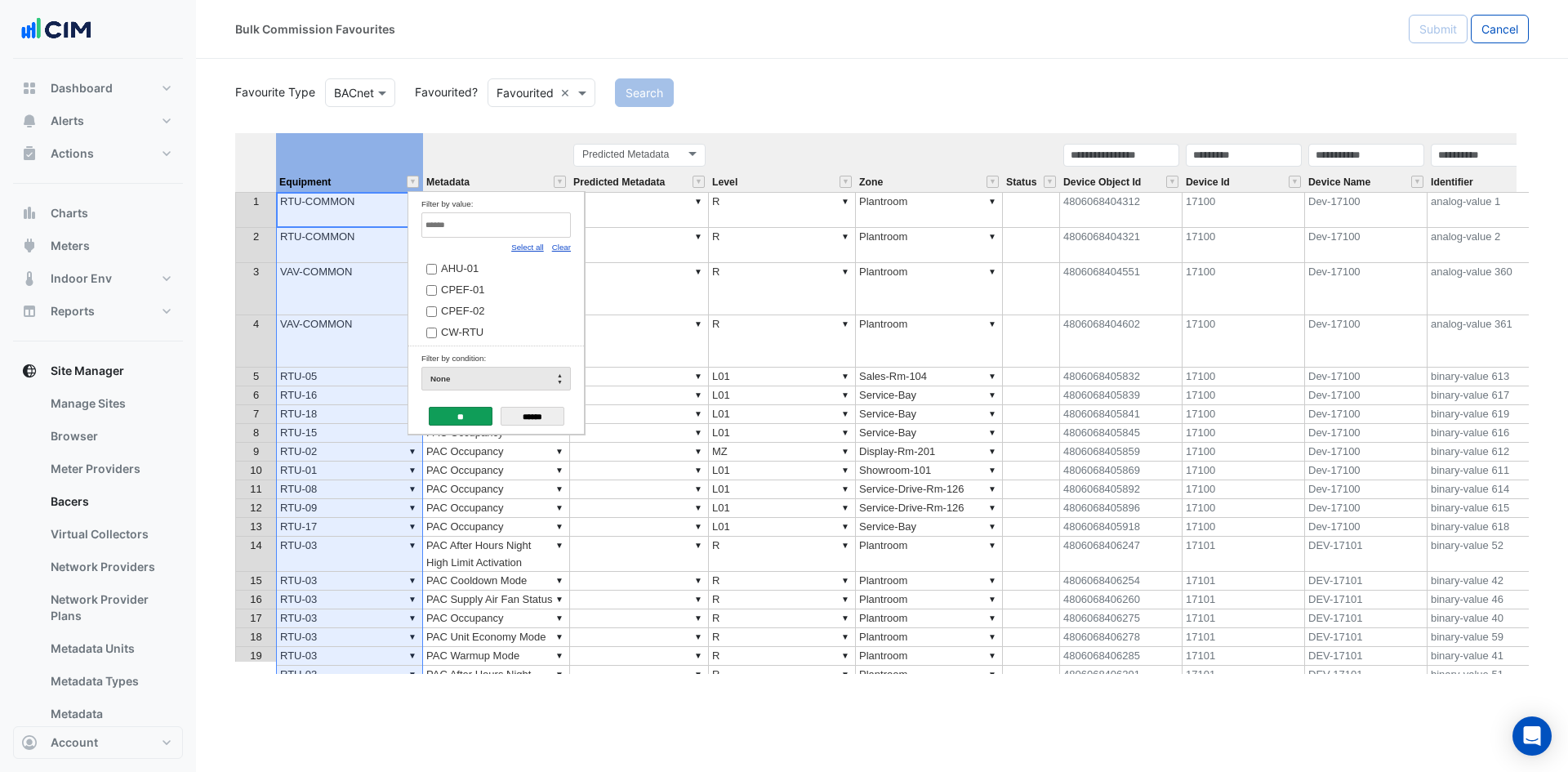
click at [569, 250] on link "Clear" at bounding box center [561, 247] width 18 height 9
click at [535, 245] on link "Select all" at bounding box center [527, 247] width 32 height 9
click at [479, 417] on input "**" at bounding box center [460, 416] width 64 height 18
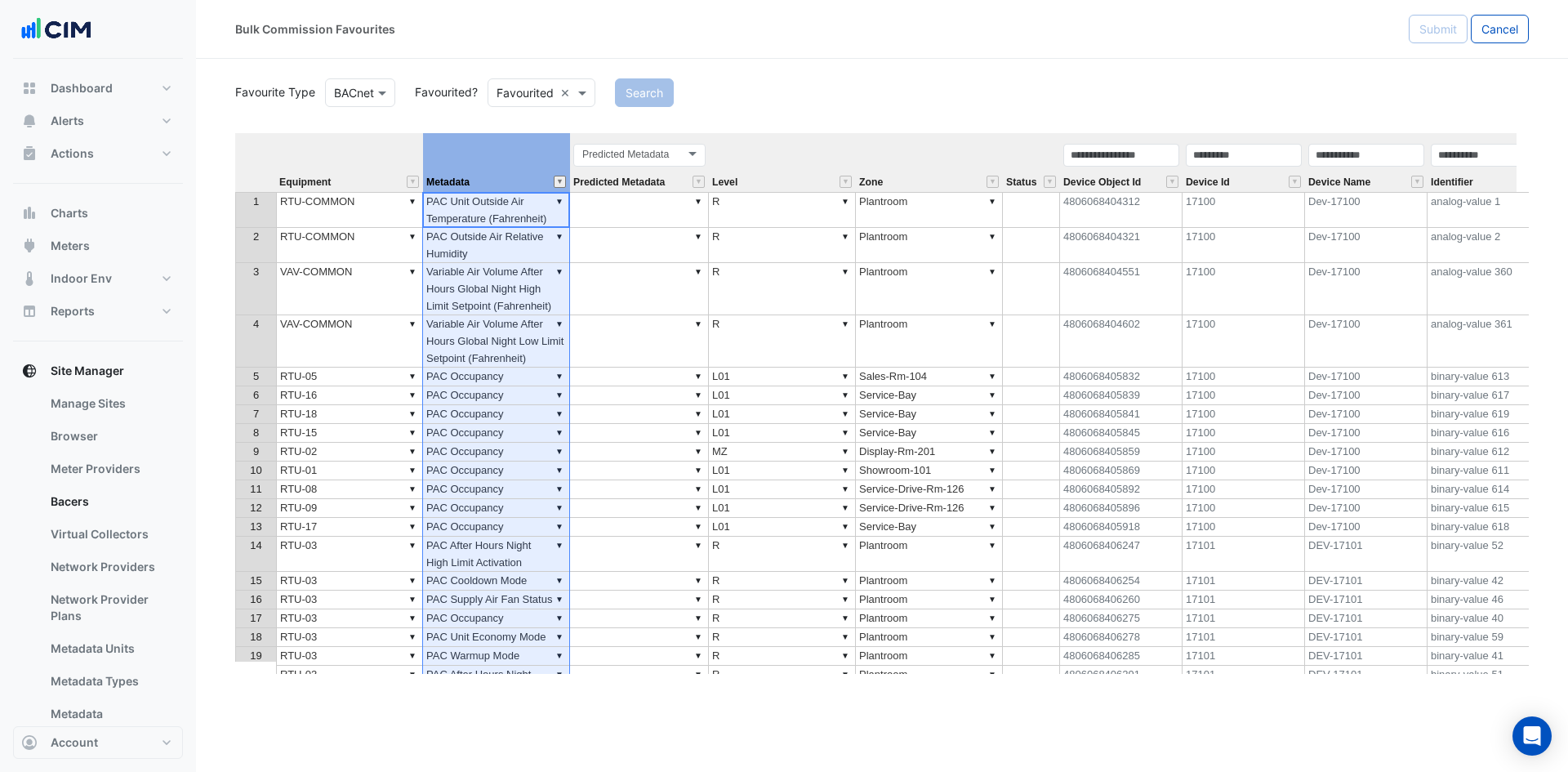
click at [558, 179] on button "" at bounding box center [560, 181] width 12 height 12
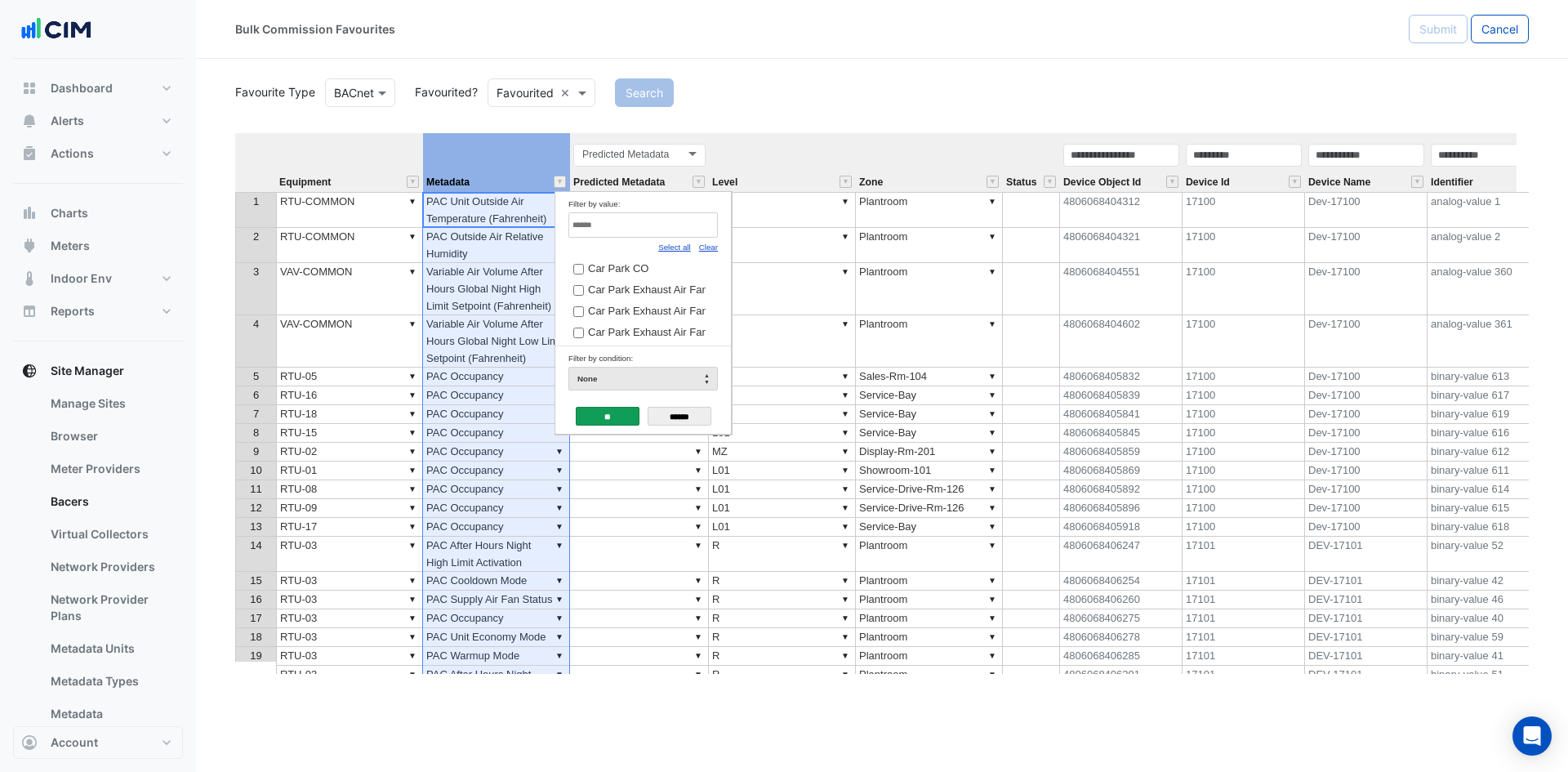
drag, startPoint x: 705, startPoint y: 246, endPoint x: 699, endPoint y: 236, distance: 11.7
click at [705, 246] on link "Clear" at bounding box center [708, 247] width 18 height 9
click at [693, 230] on input "Filter by value:" at bounding box center [643, 224] width 149 height 25
type input "*****"
click at [656, 296] on span "PAC After Hours Night High Limit Activation" at bounding box center [690, 289] width 204 height 12
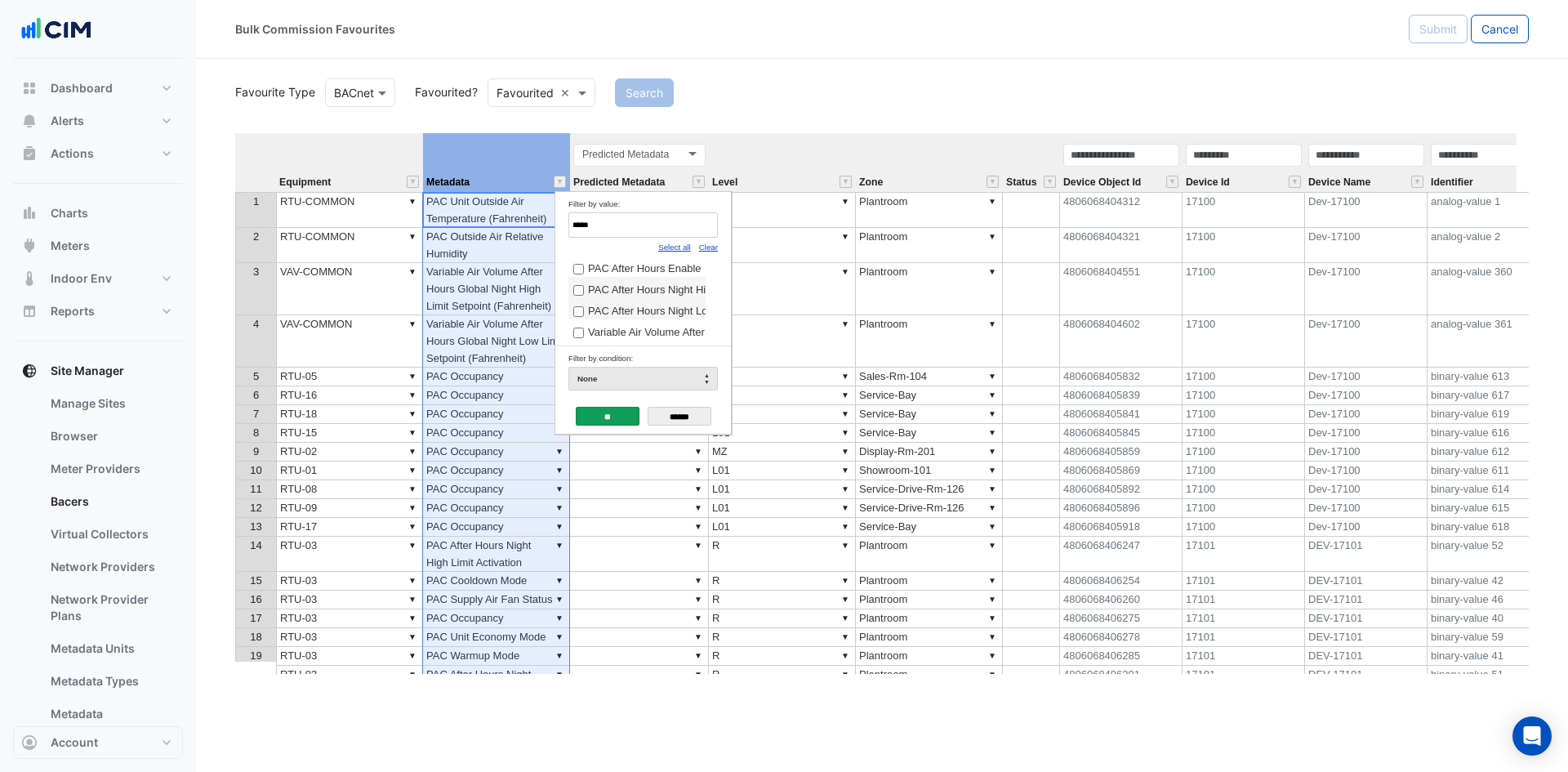
click at [654, 317] on span "PAC After Hours Night Low Limit Activation" at bounding box center [689, 310] width 201 height 12
click at [620, 411] on input "**" at bounding box center [607, 416] width 64 height 18
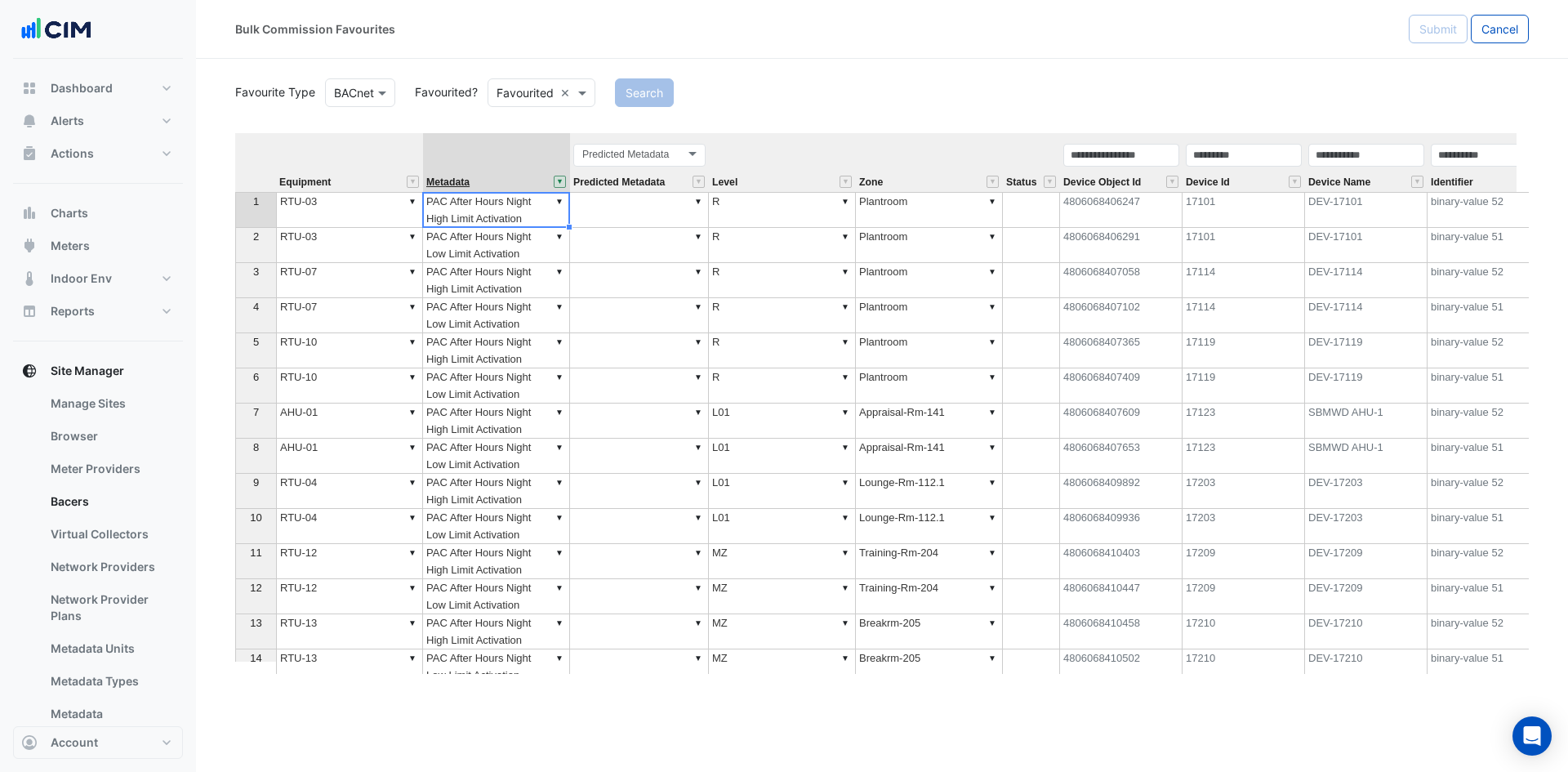
click at [447, 183] on span "Metadata" at bounding box center [447, 183] width 43 height 11
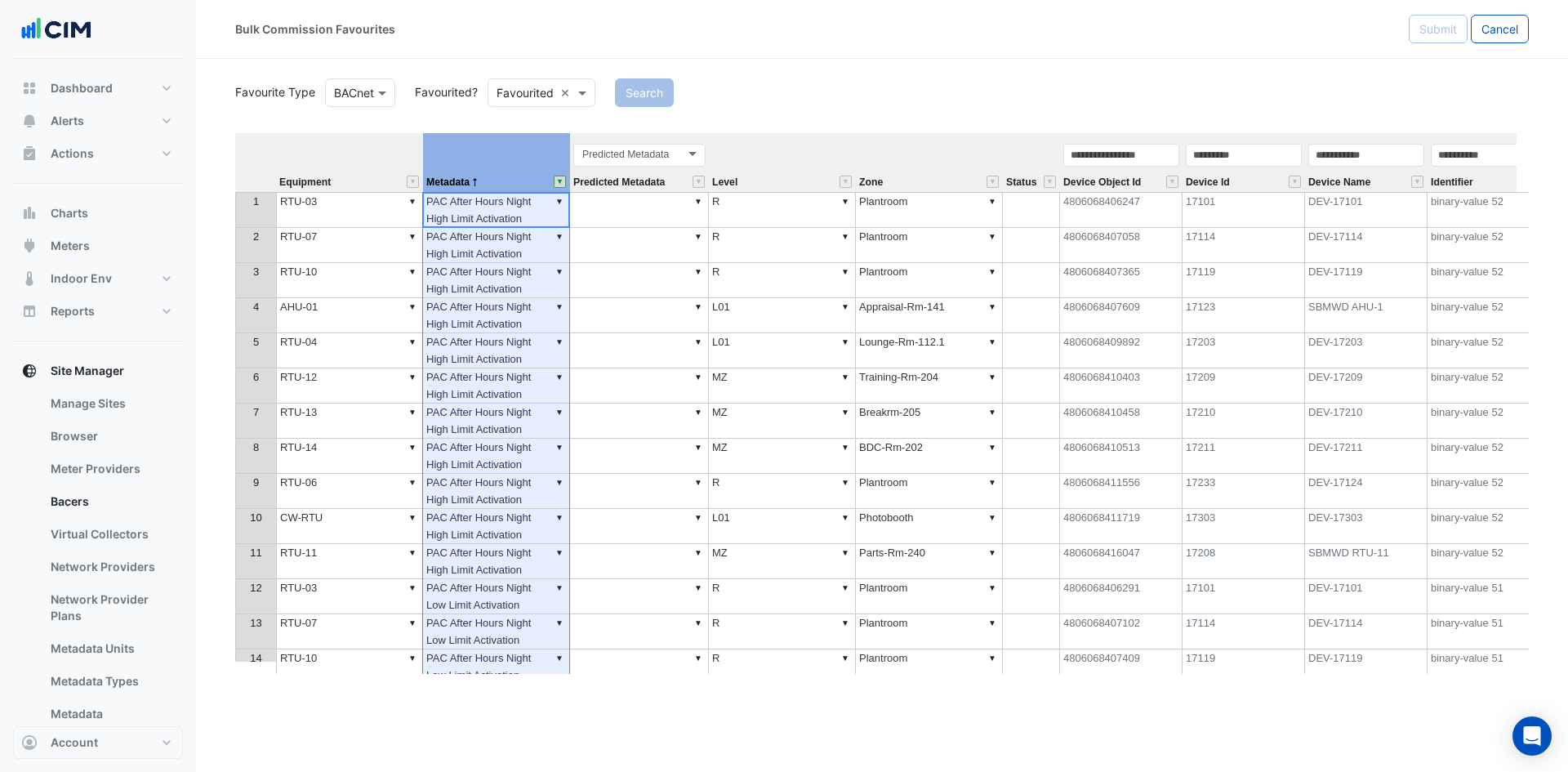
click at [1349, 89] on div "Search" at bounding box center [1071, 92] width 934 height 29
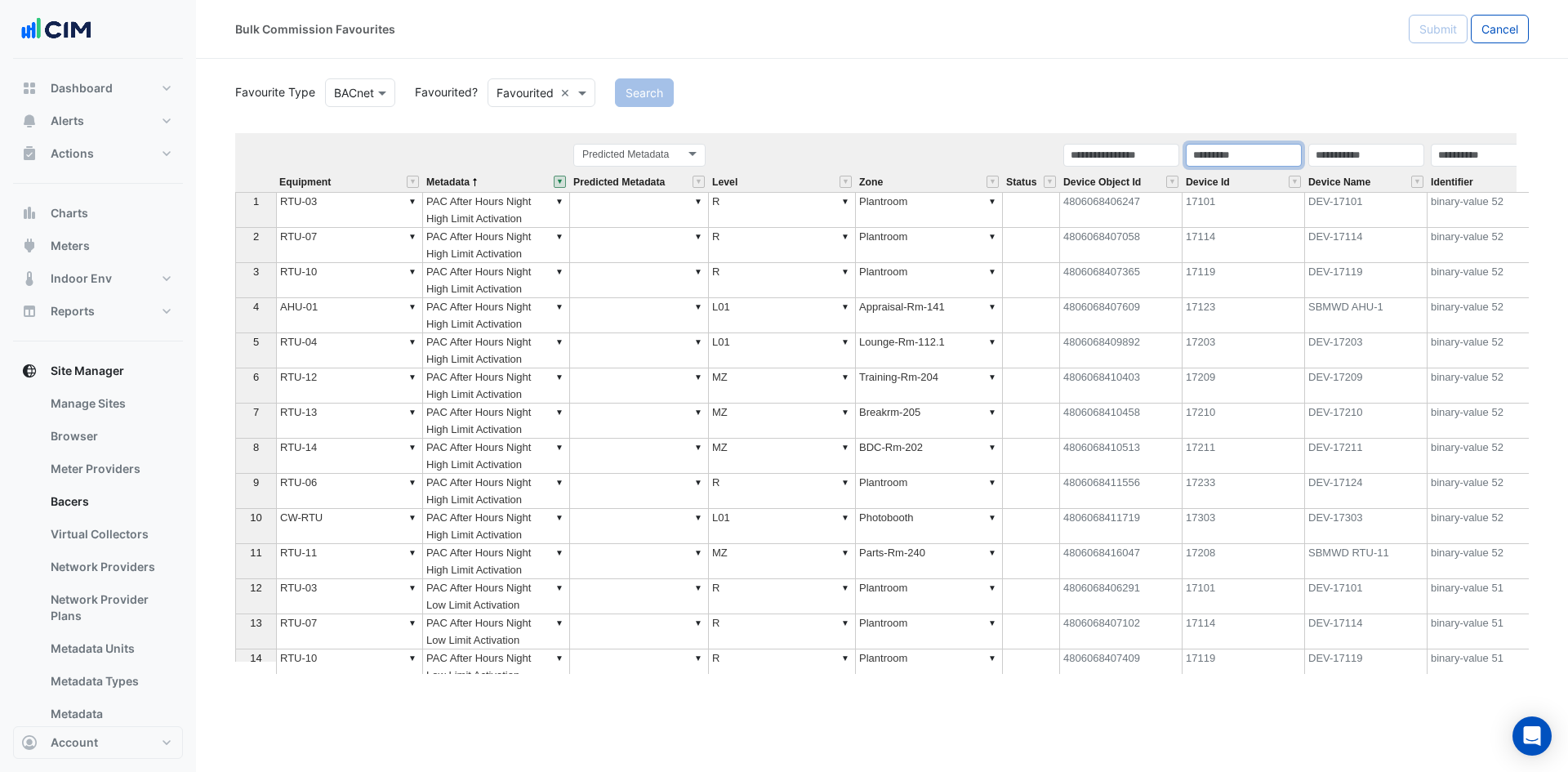
click at [1235, 144] on input "text" at bounding box center [1244, 155] width 116 height 23
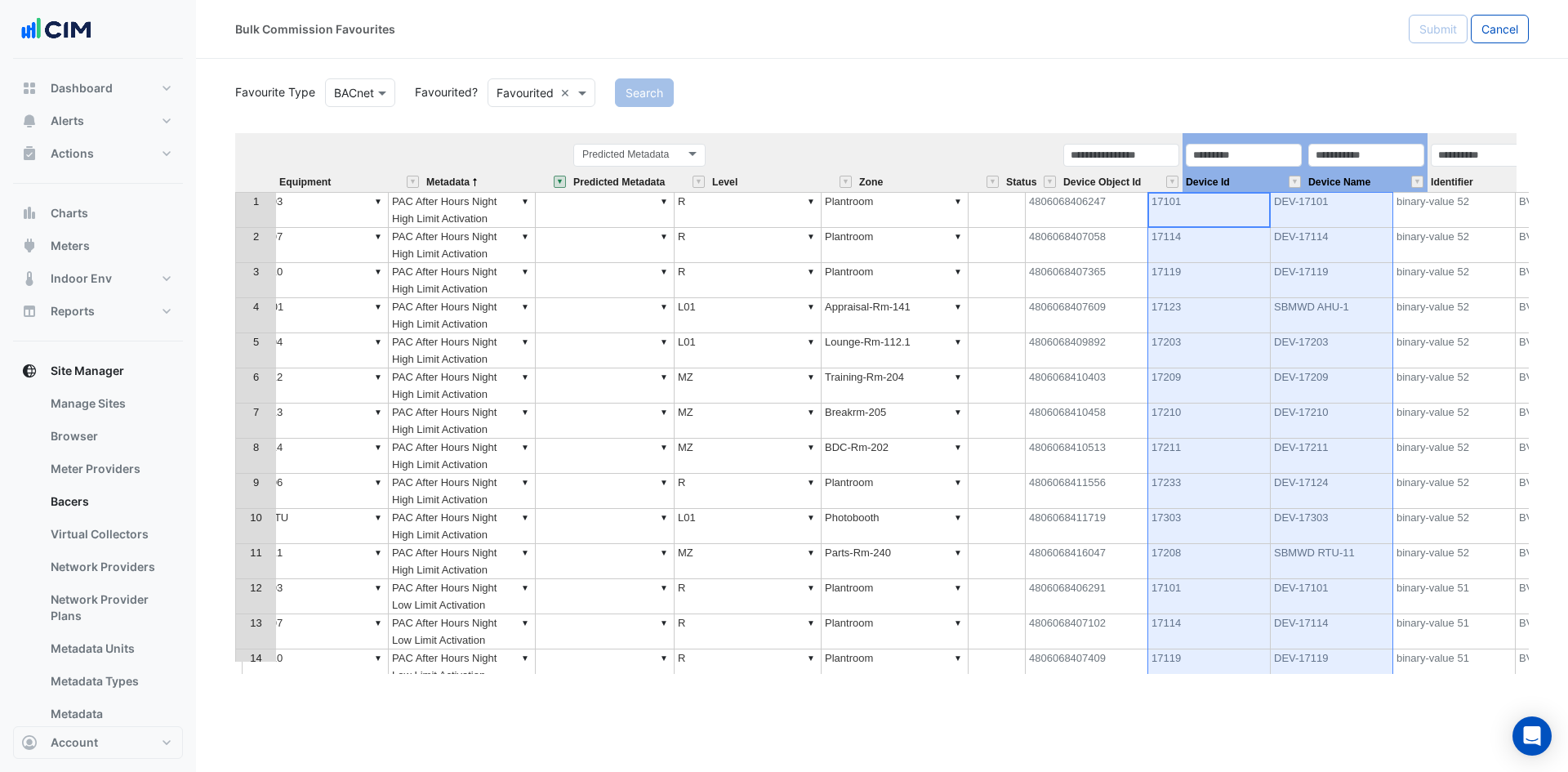
scroll to position [0, 34]
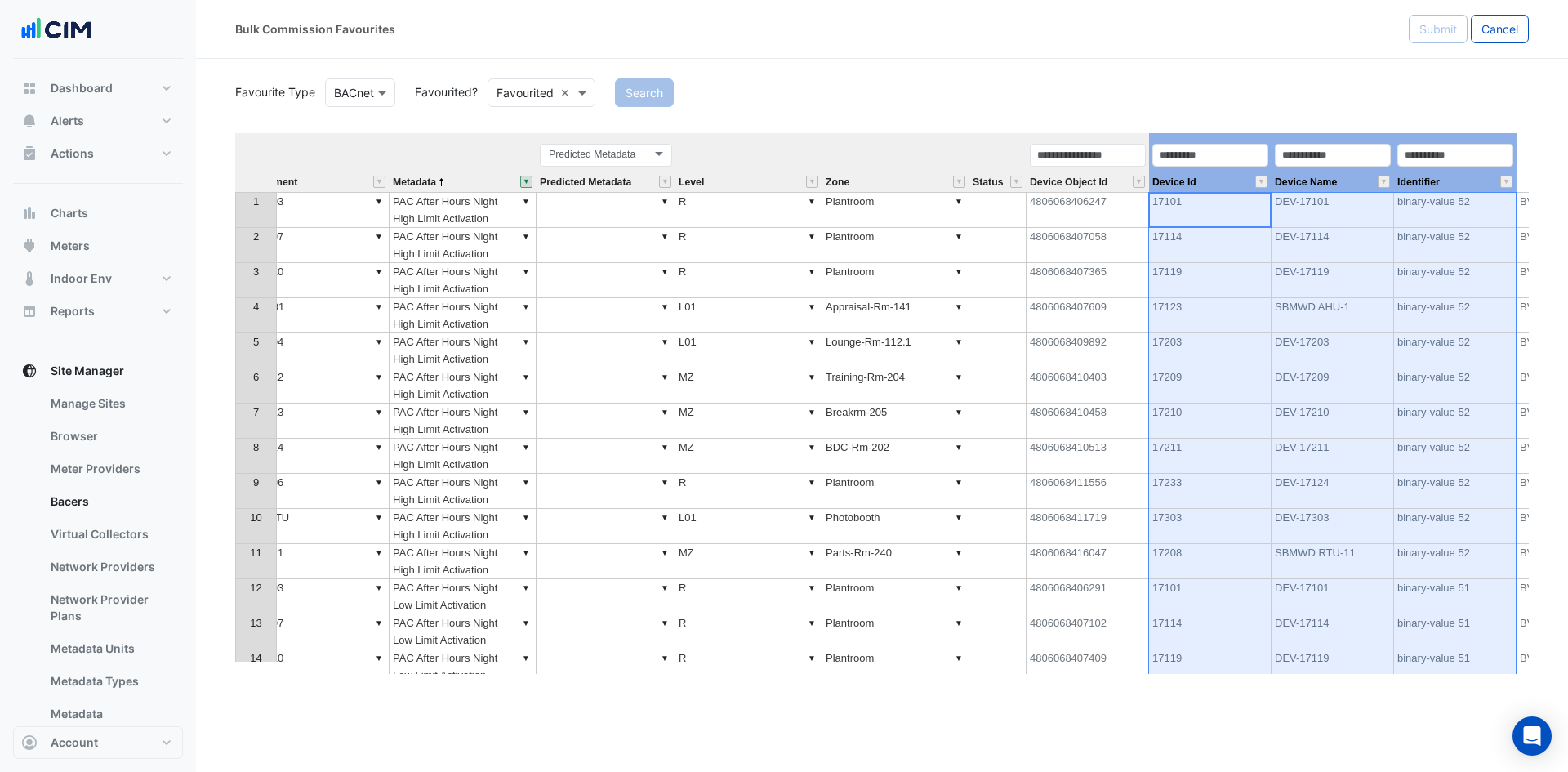
drag, startPoint x: 1234, startPoint y: 138, endPoint x: 1470, endPoint y: 138, distance: 236.0
click at [1470, 138] on tr "Equipment Metadata Predicted Metadata Predicted Metadata Level Zone Status Devi…" at bounding box center [1103, 162] width 1806 height 59
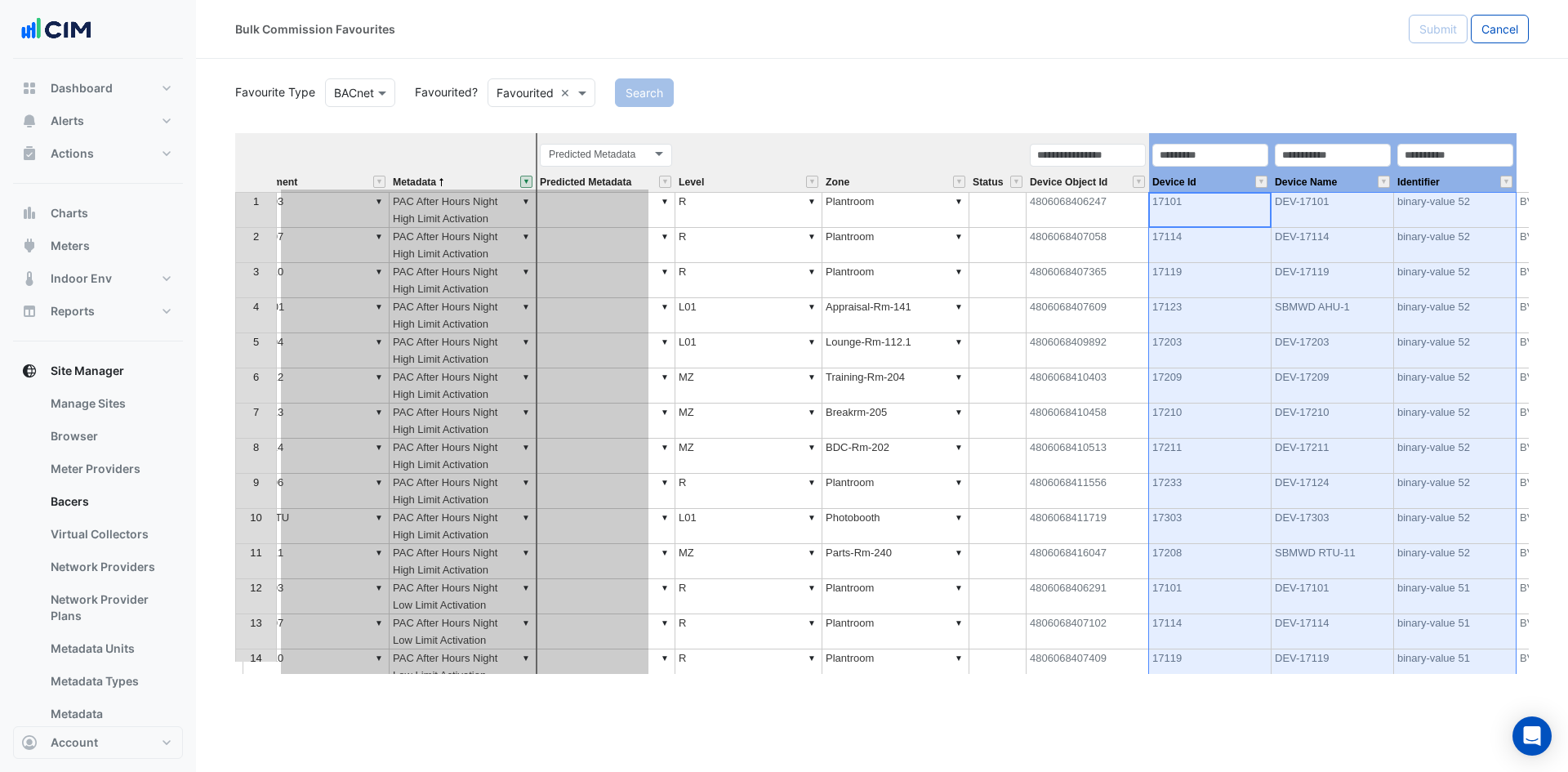
drag, startPoint x: 1428, startPoint y: 137, endPoint x: 560, endPoint y: 221, distance: 872.1
click at [560, 221] on div "Equipment Metadata Predicted Metadata Level Zone Status Device Object Id Device…" at bounding box center [881, 403] width 1293 height 540
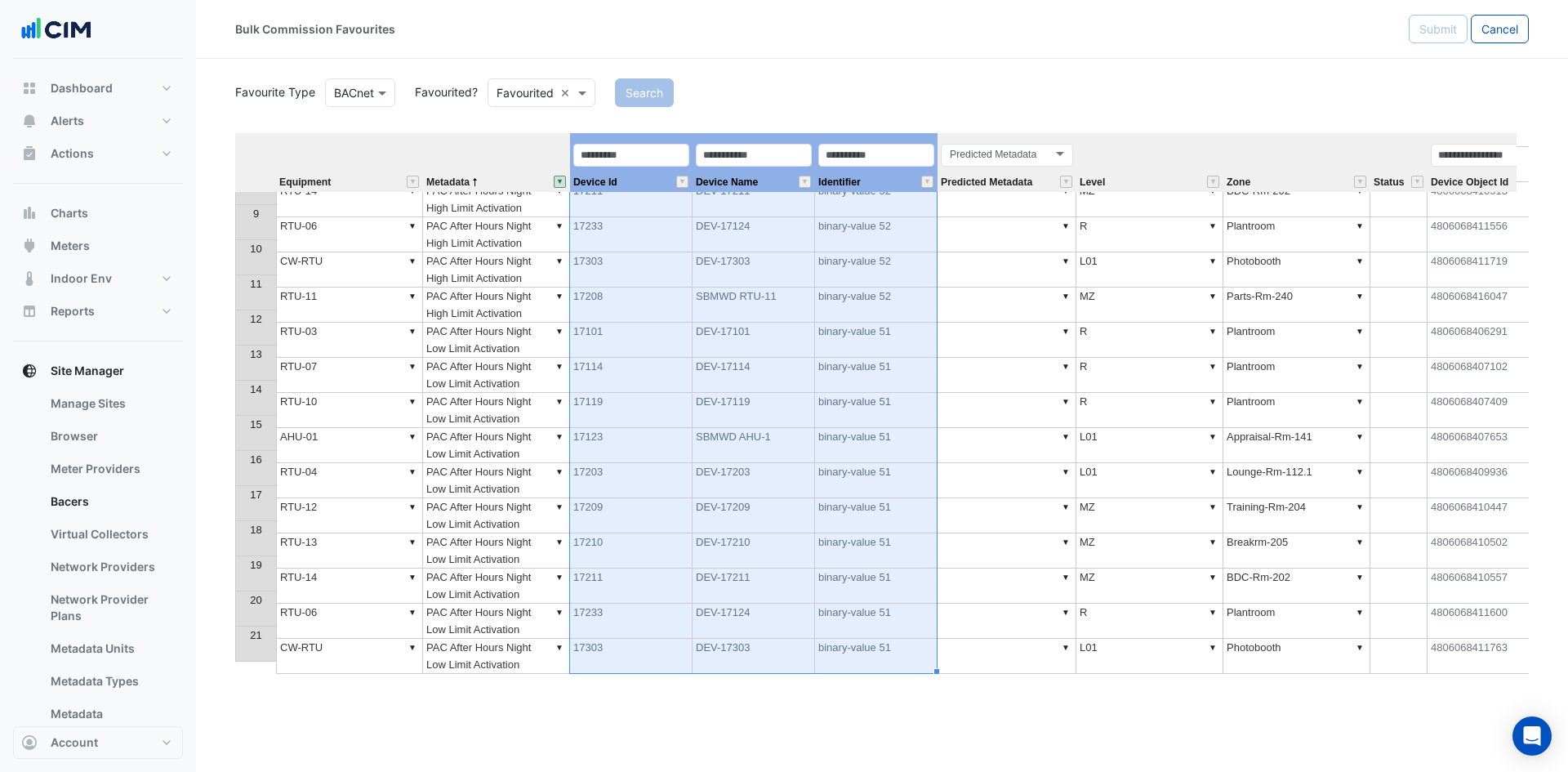
scroll to position [0, 0]
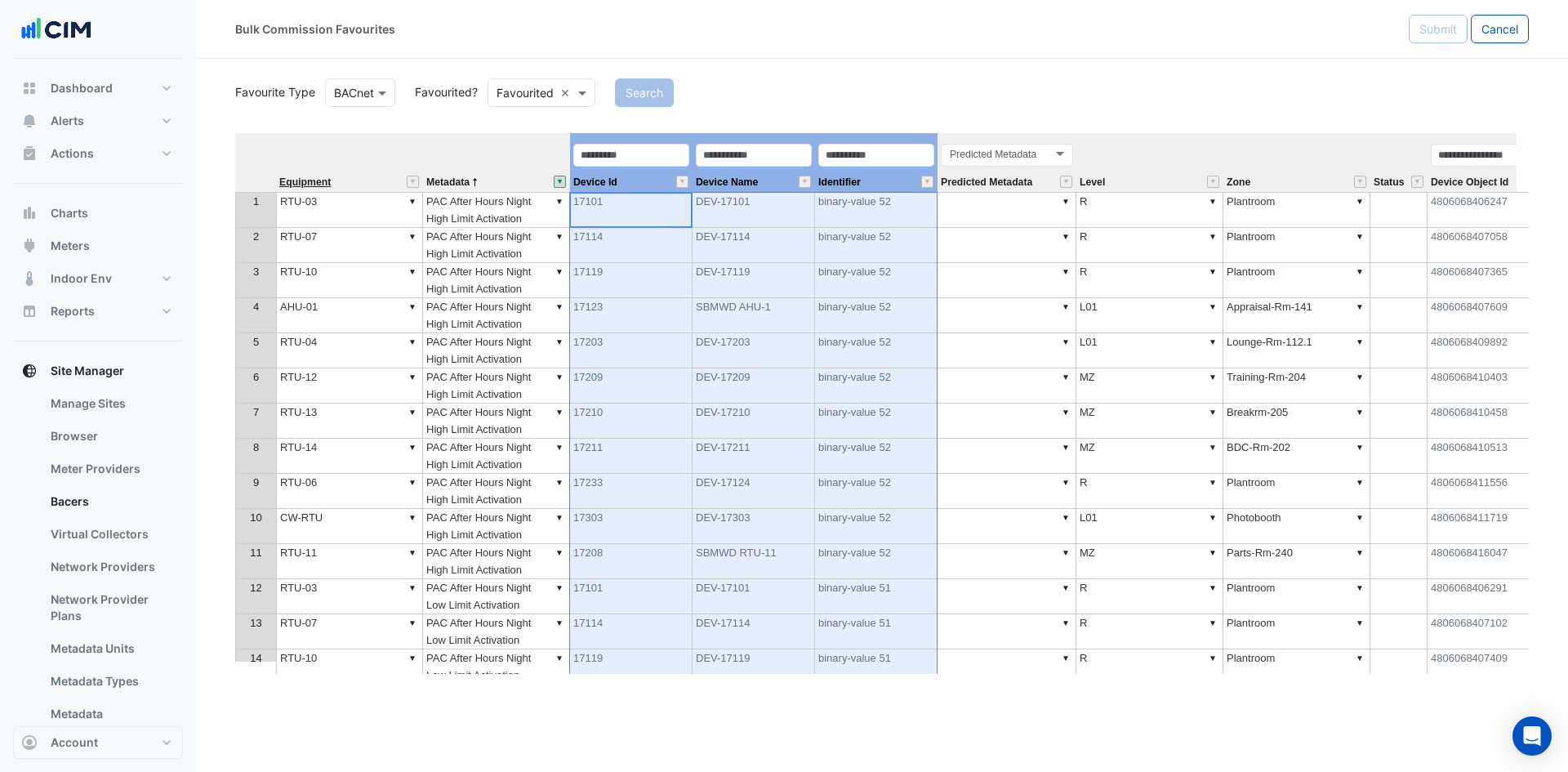
click at [304, 183] on span "Equipment" at bounding box center [305, 183] width 52 height 11
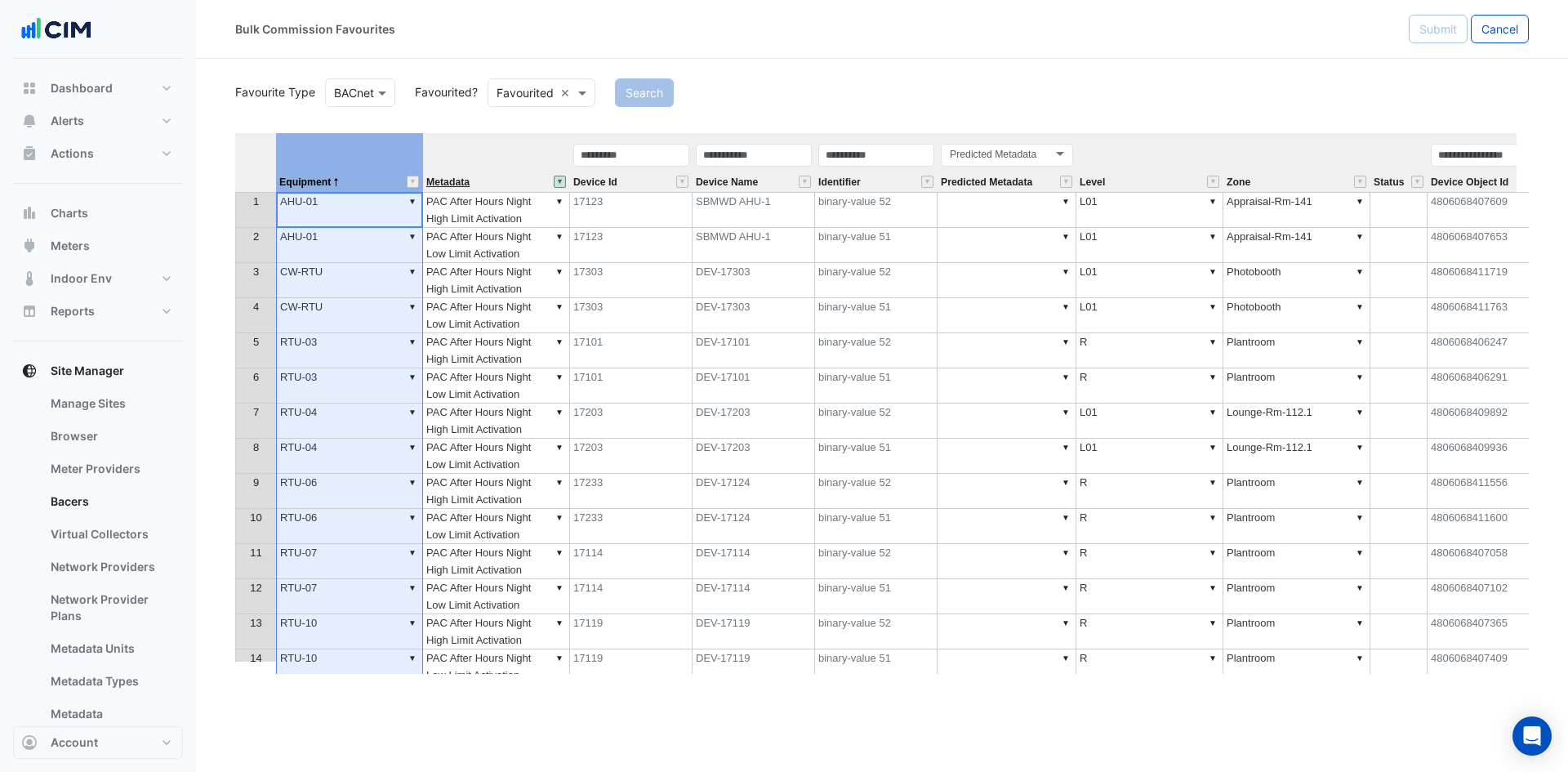
click at [457, 183] on span "Metadata" at bounding box center [447, 183] width 43 height 11
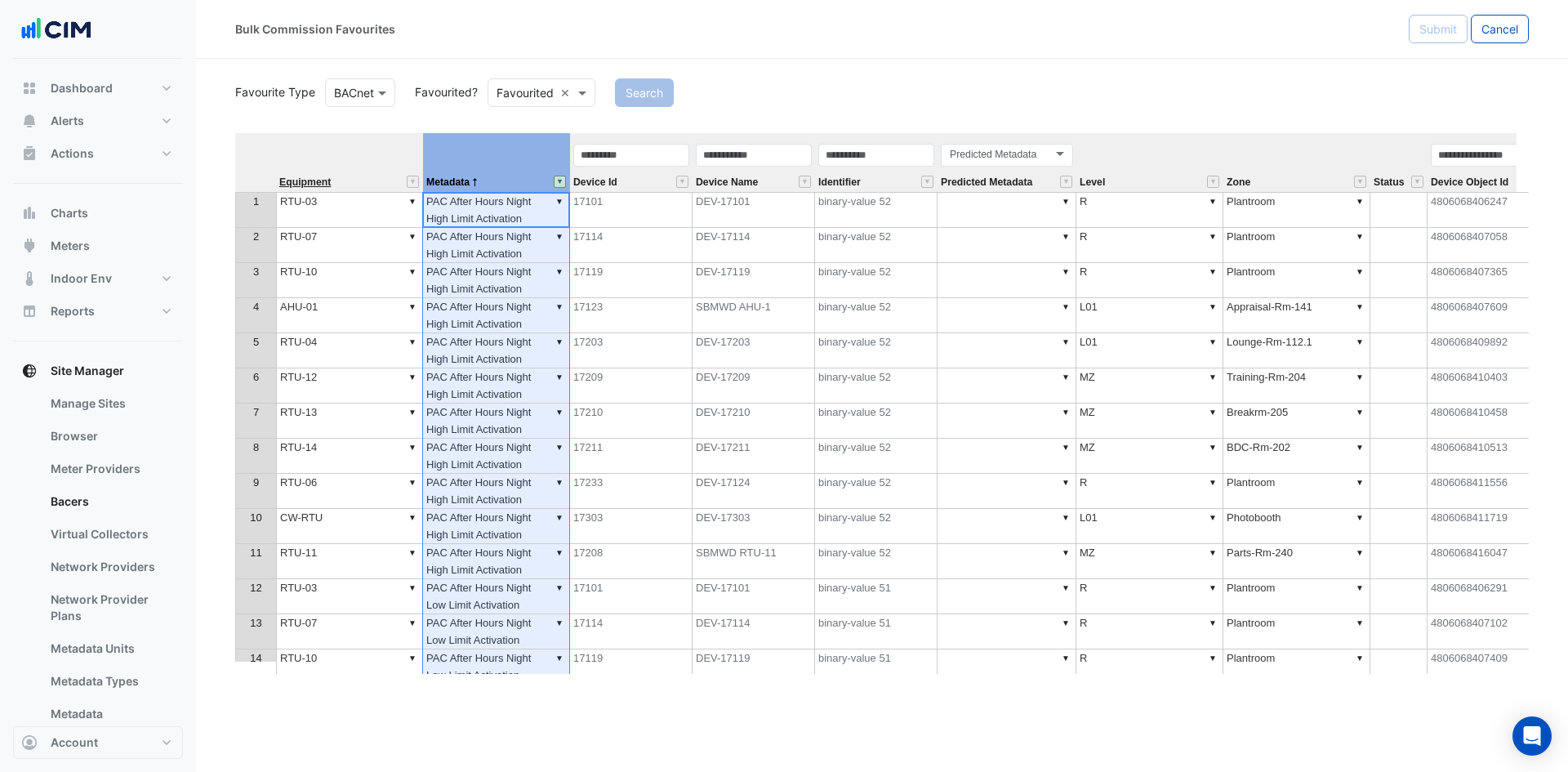
click at [311, 184] on span "Equipment" at bounding box center [305, 183] width 52 height 11
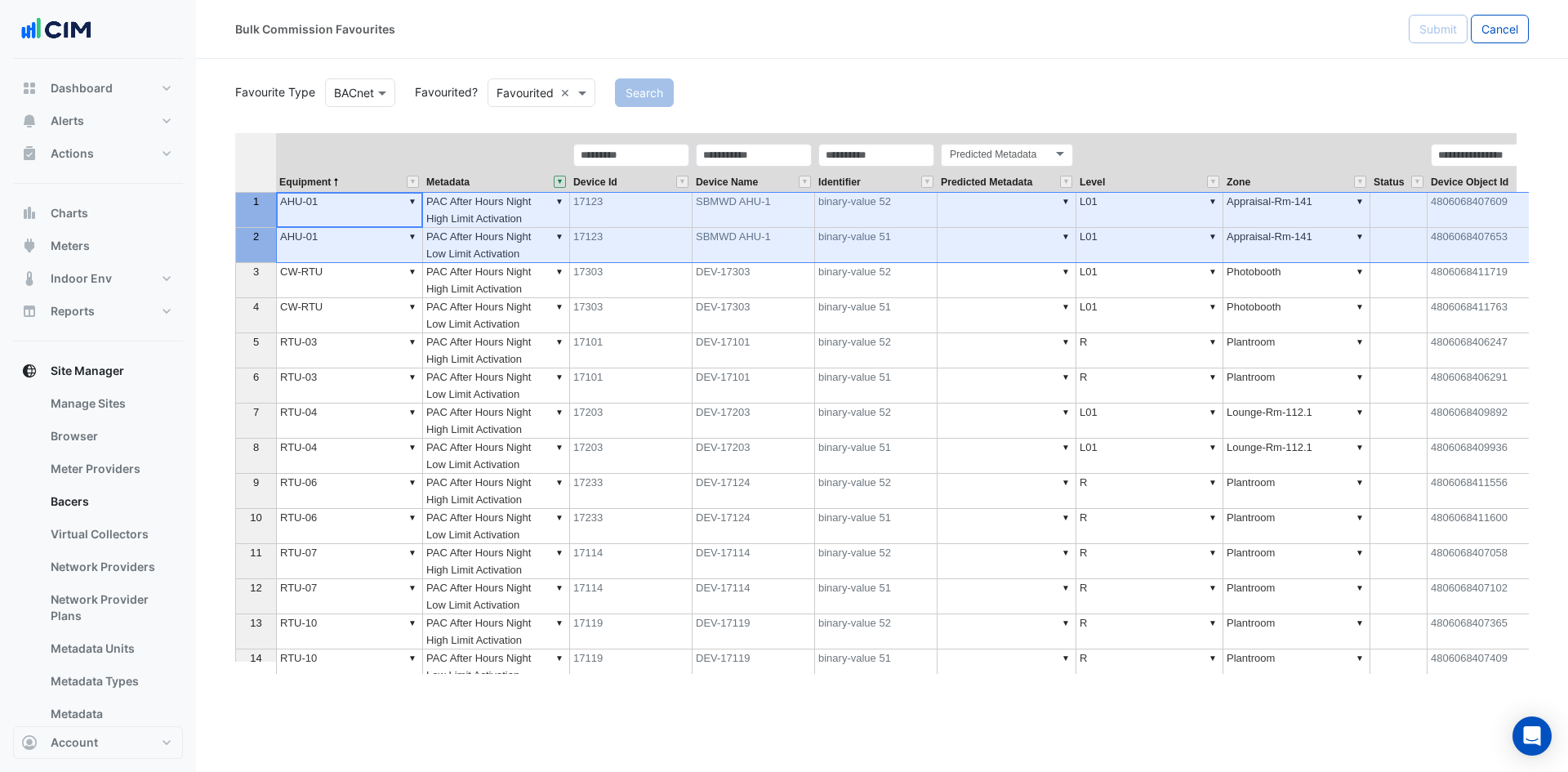
drag, startPoint x: 263, startPoint y: 204, endPoint x: 261, endPoint y: 246, distance: 42.0
click at [261, 246] on tbody "1 2 3 4 5 6 7 8 9 10 11 12 13 14 15 16 17 18 19 20 21" at bounding box center [255, 561] width 41 height 739
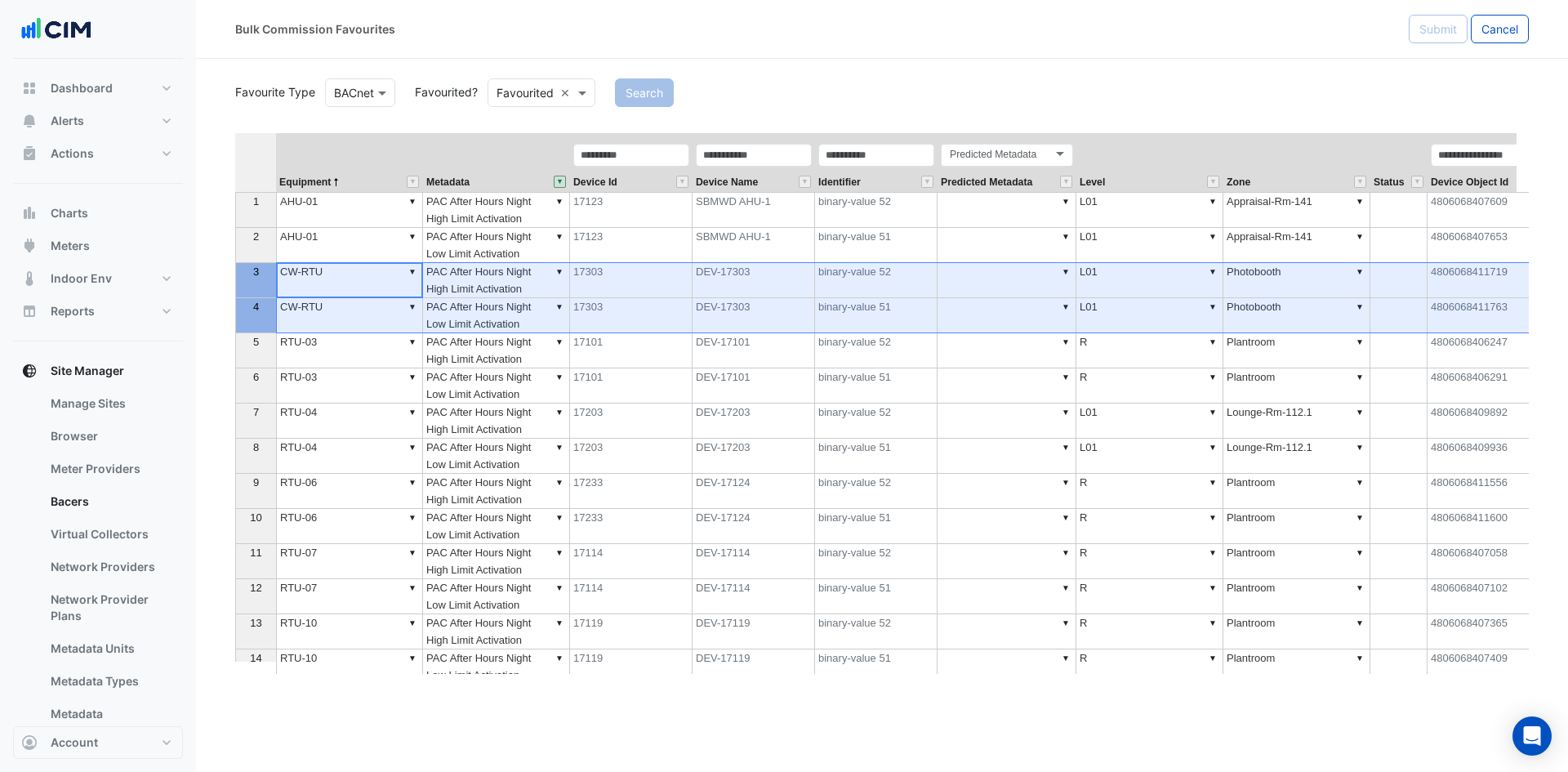
drag, startPoint x: 253, startPoint y: 278, endPoint x: 257, endPoint y: 317, distance: 39.2
click at [257, 317] on tbody "1 2 3 4 5 6 7 8 9 10 11 12 13 14 15 16 17 18 19 20 21" at bounding box center [255, 561] width 41 height 739
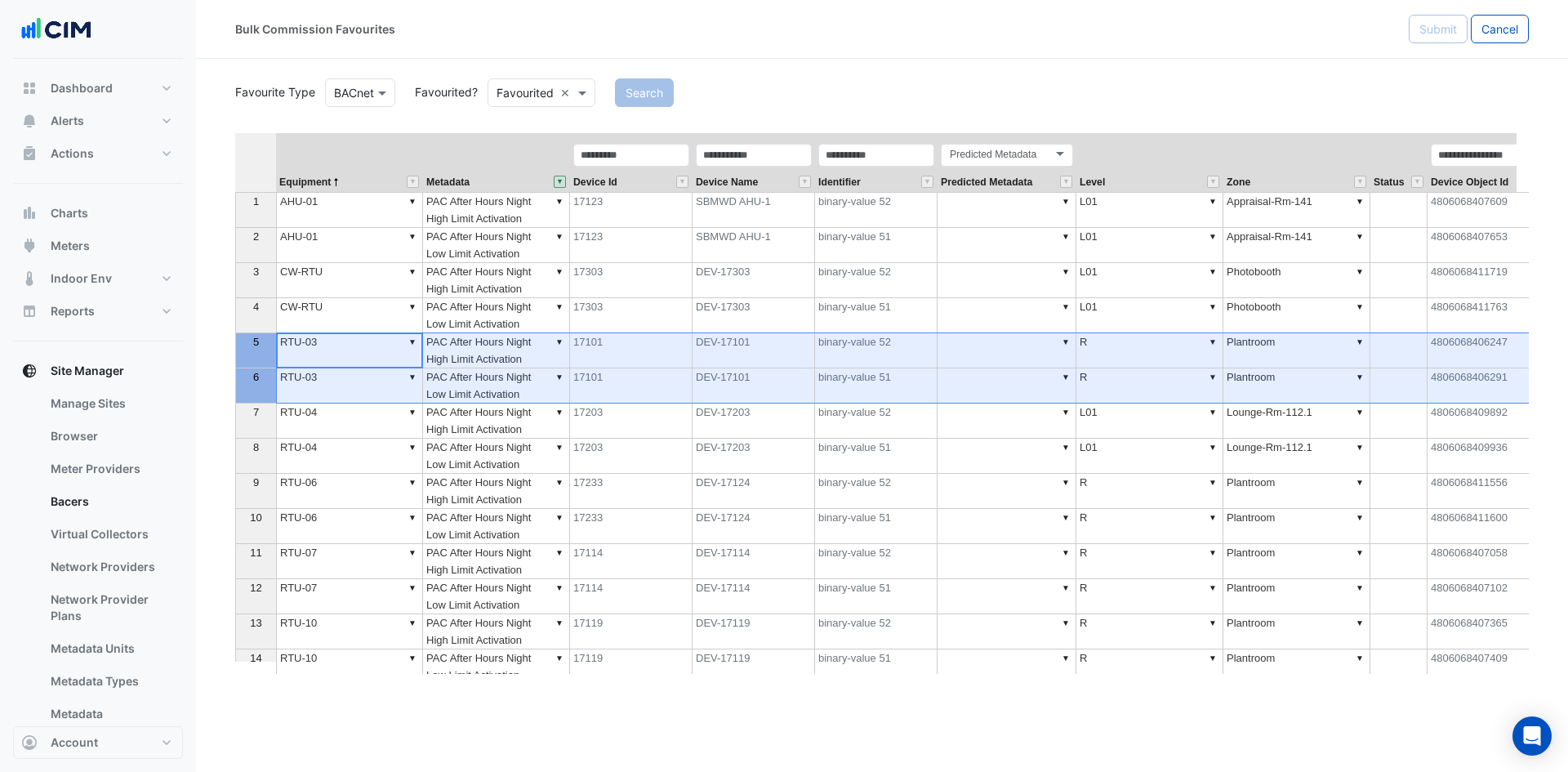
drag, startPoint x: 250, startPoint y: 355, endPoint x: 254, endPoint y: 386, distance: 31.3
click at [254, 386] on tbody "1 2 3 4 5 6 7 8 9 10 11 12 13 14 15 16 17 18 19 20 21" at bounding box center [255, 561] width 41 height 739
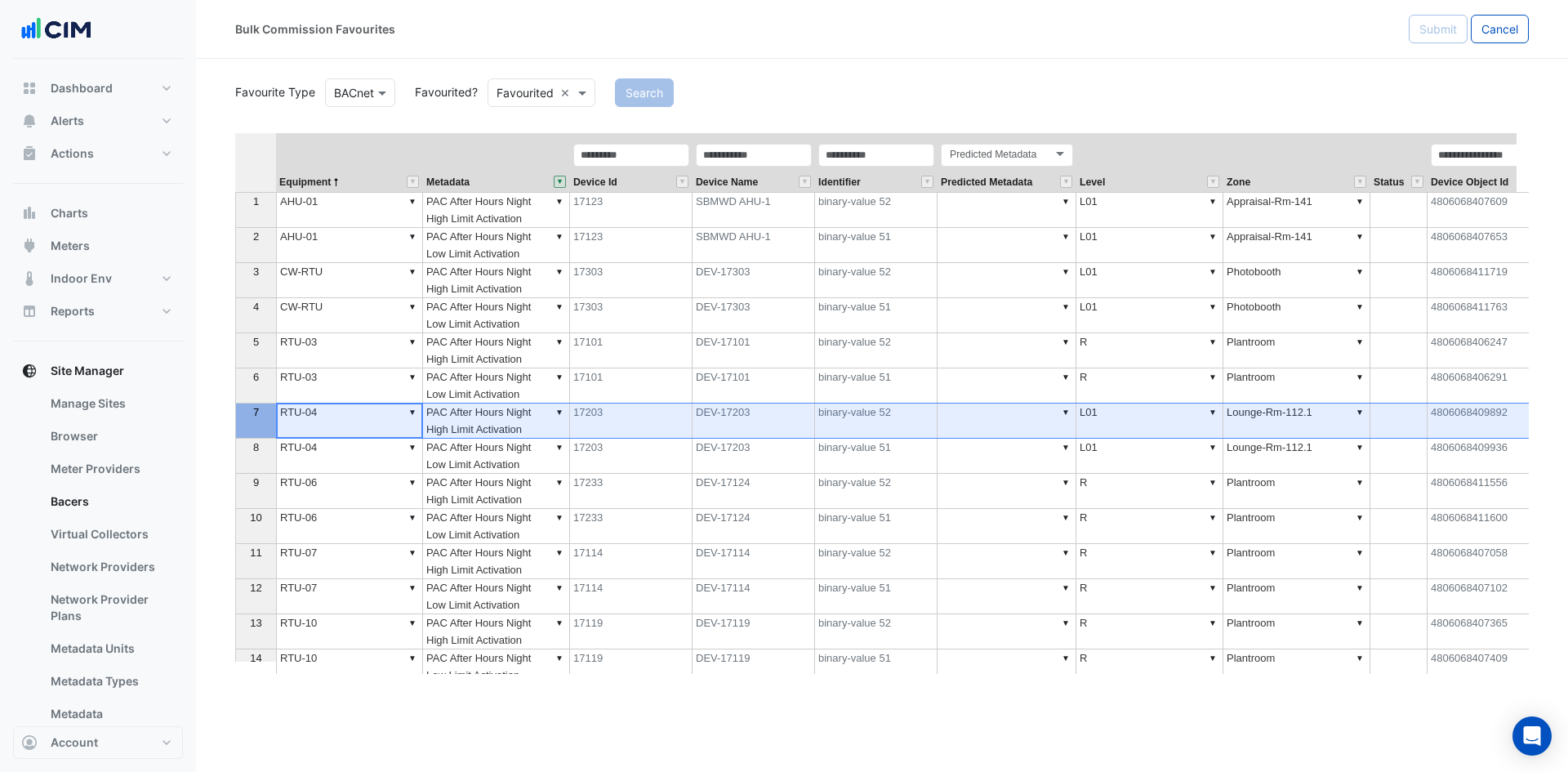
drag, startPoint x: 270, startPoint y: 426, endPoint x: 265, endPoint y: 469, distance: 43.3
click at [265, 469] on tbody "1 2 3 4 5 6 7 8 9 10 11 12 13 14 15 16 17 18 19 20 21" at bounding box center [255, 561] width 41 height 739
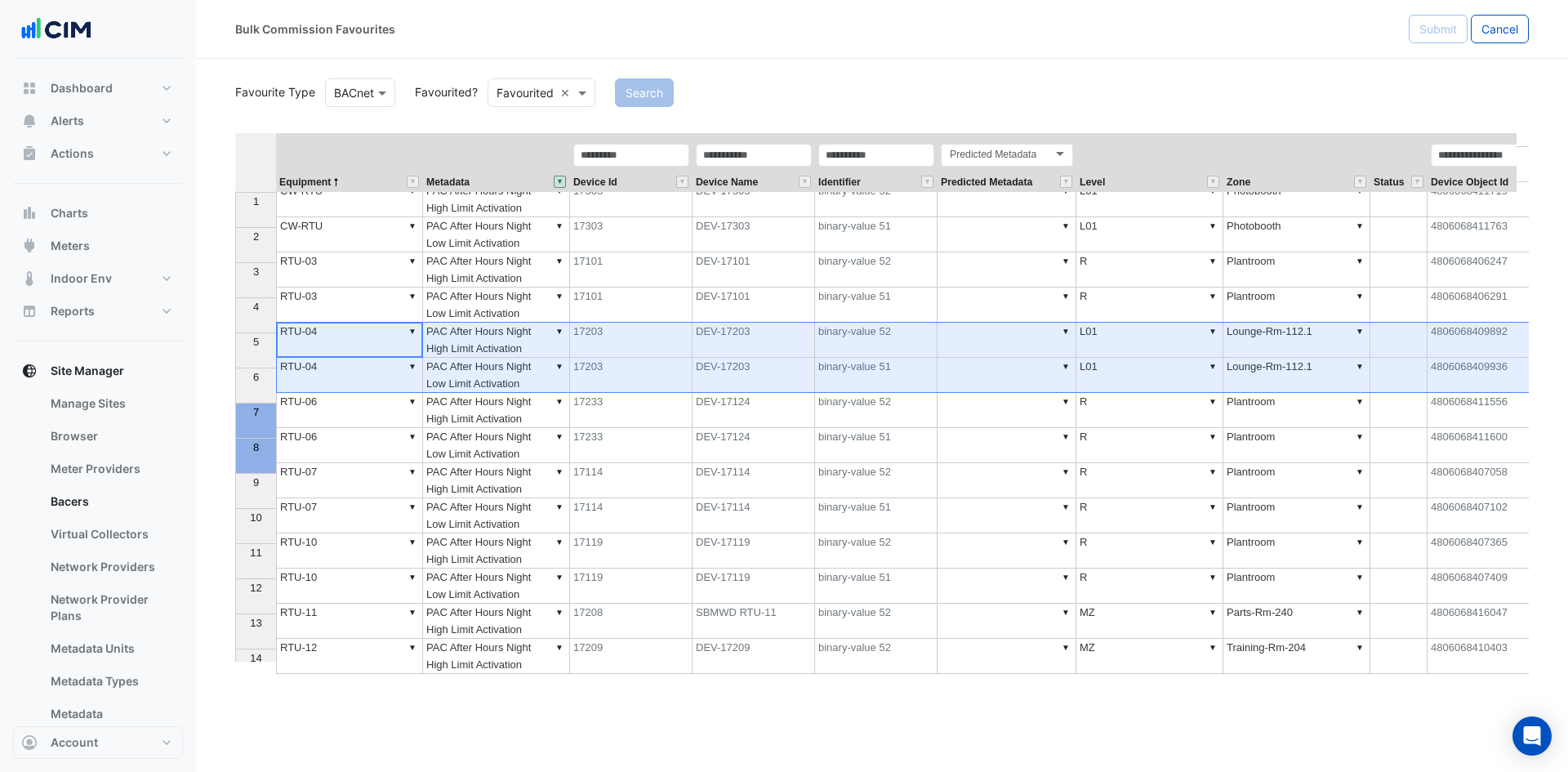
scroll to position [82, 0]
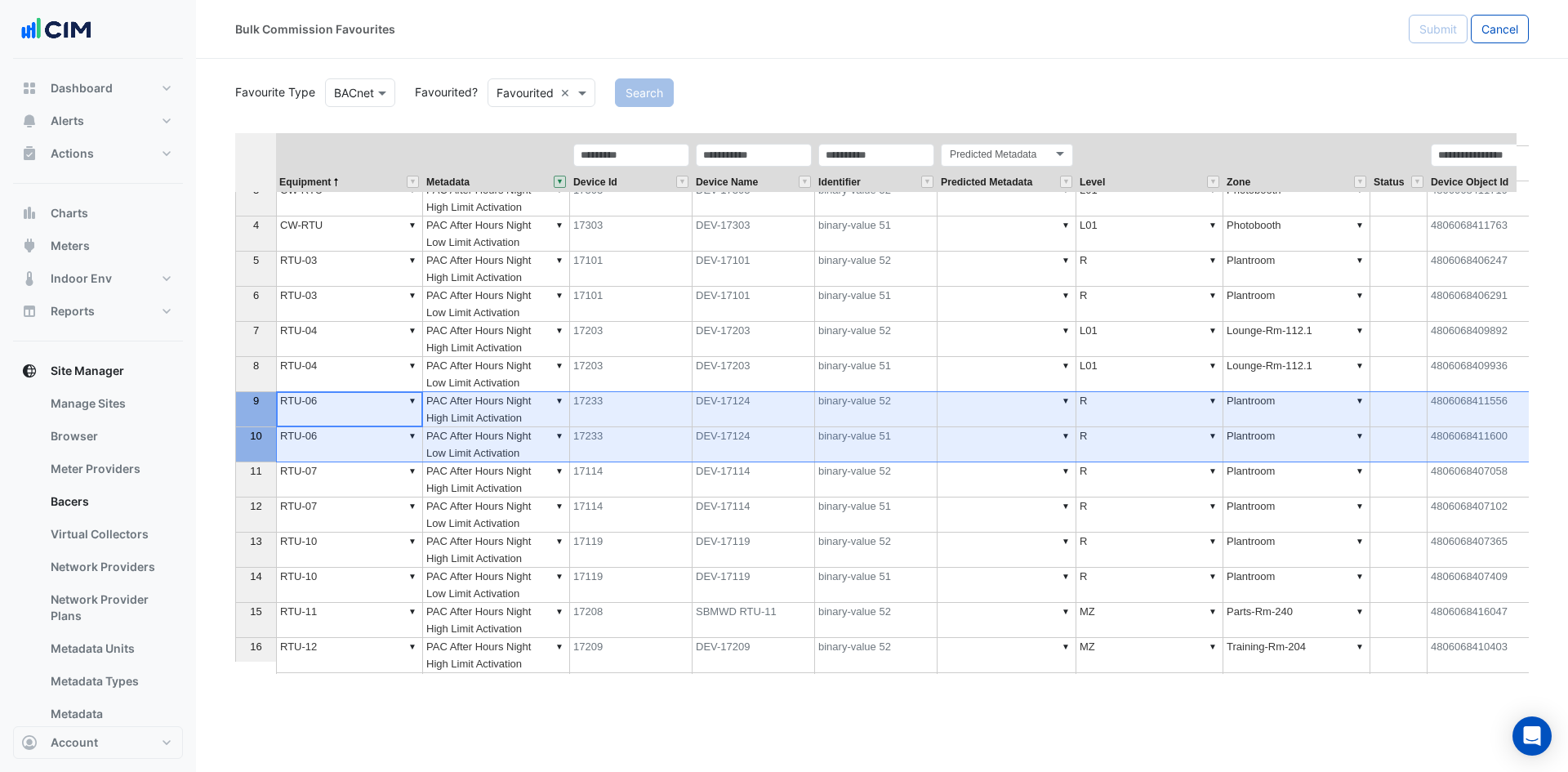
drag, startPoint x: 244, startPoint y: 416, endPoint x: 253, endPoint y: 443, distance: 28.5
click at [253, 443] on tbody "1 2 3 4 5 6 7 8 9 10 11 12 13 14 15 16 17 18 19 20 21" at bounding box center [255, 480] width 41 height 739
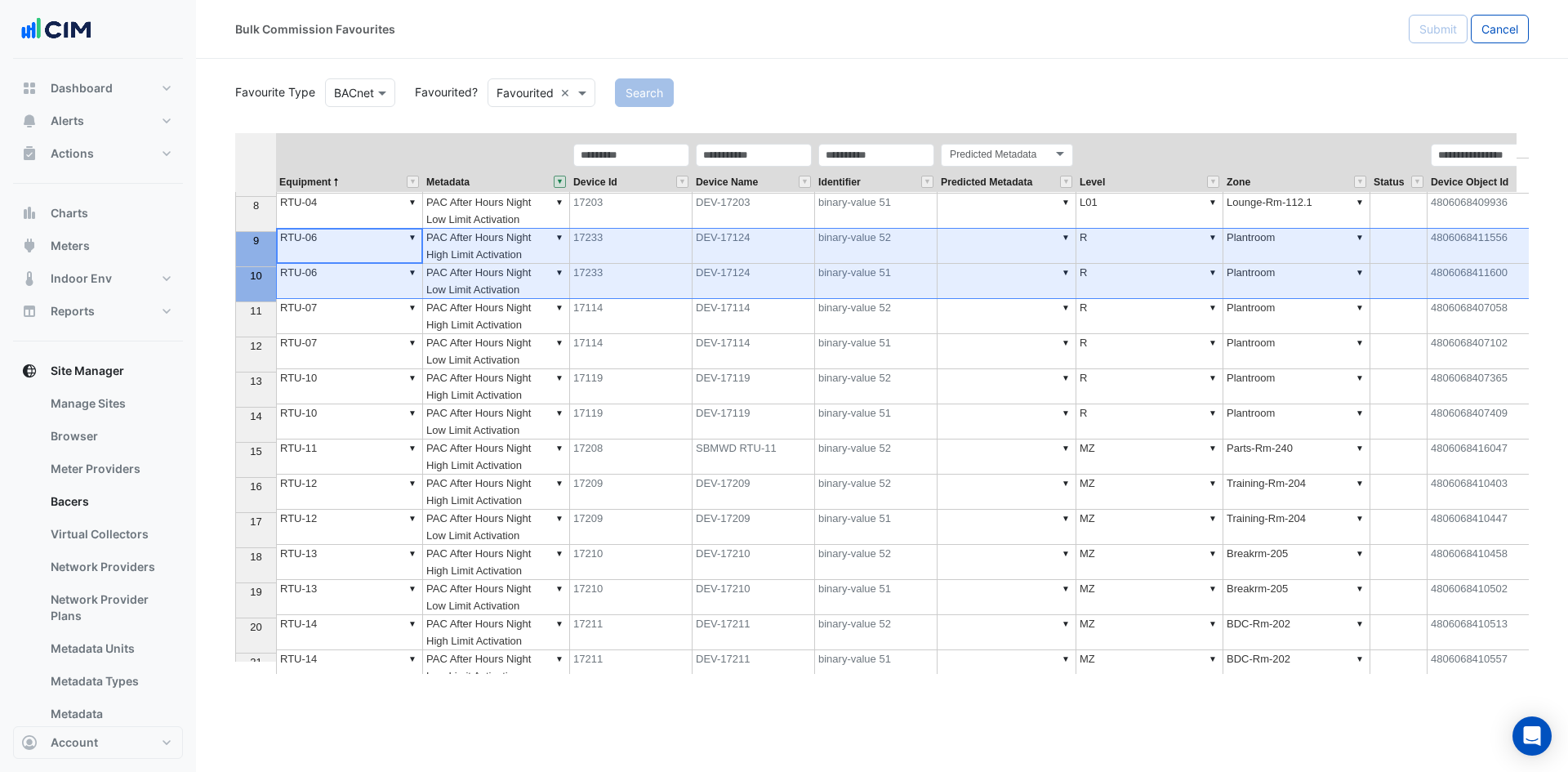
scroll to position [245, 0]
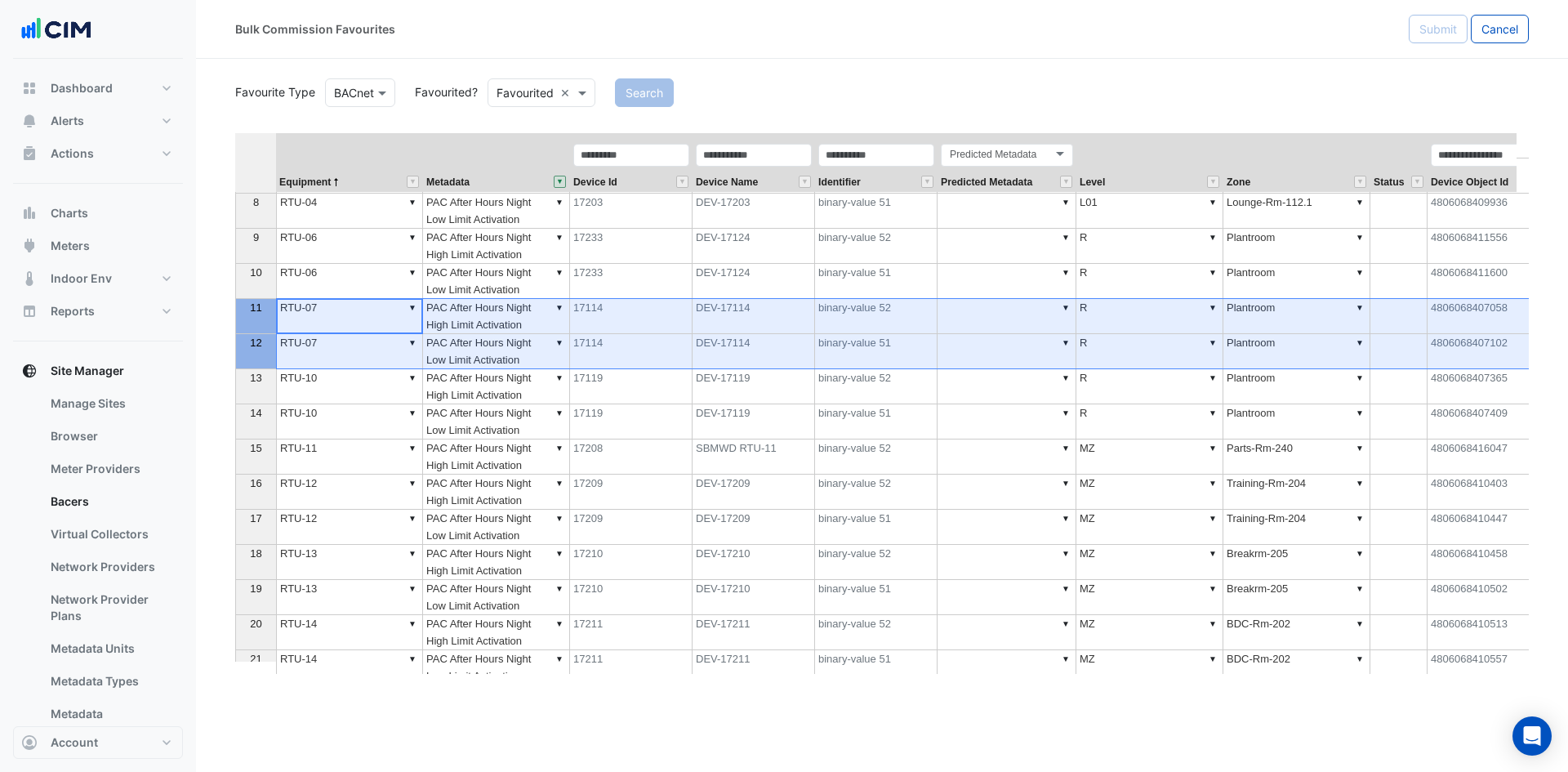
drag, startPoint x: 256, startPoint y: 320, endPoint x: 258, endPoint y: 354, distance: 34.1
click at [258, 354] on tbody "1 2 3 4 5 6 7 8 9 10 11 12 13 14 15 16 17 18 19 20 21" at bounding box center [255, 315] width 41 height 739
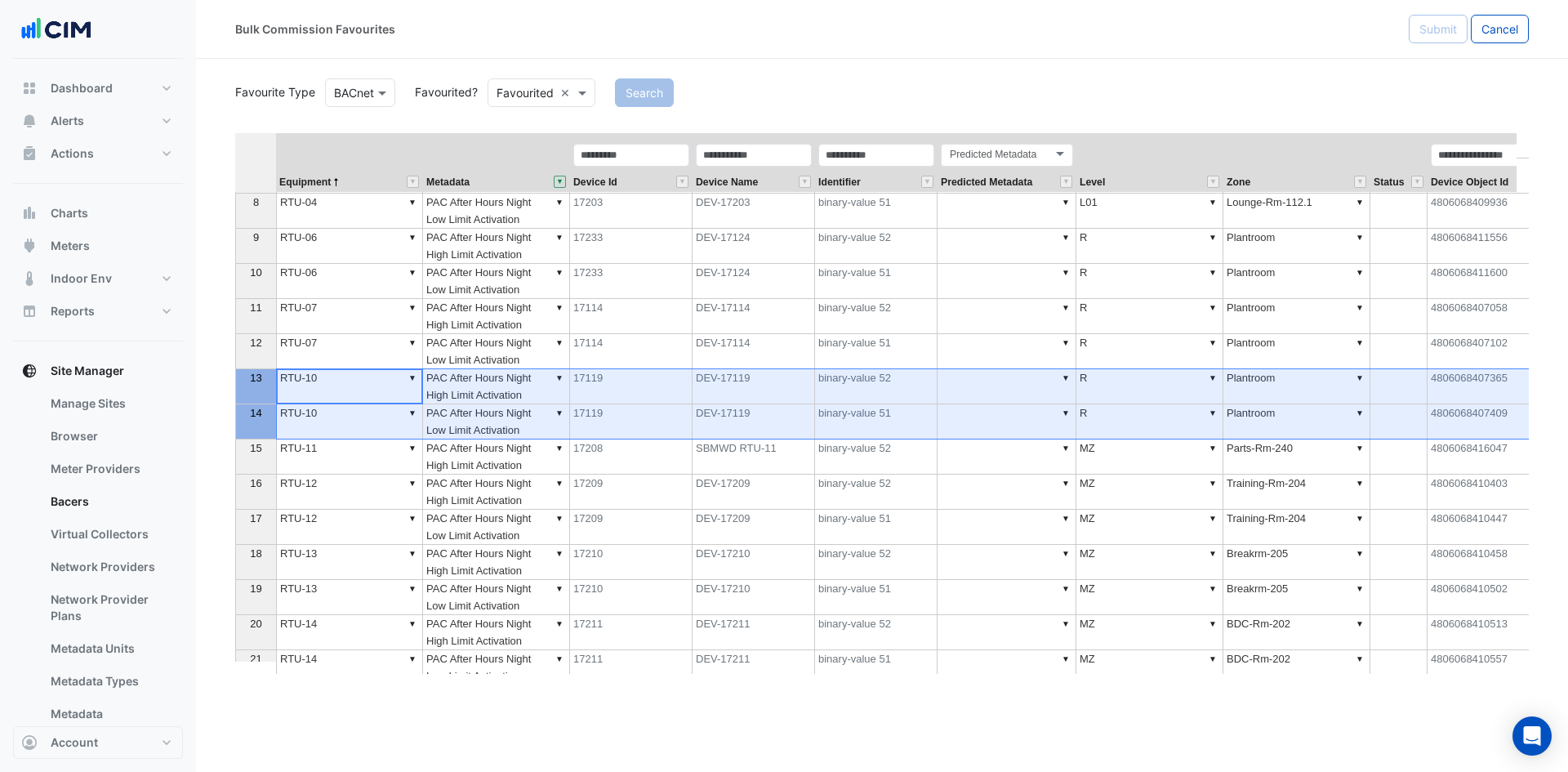
drag, startPoint x: 252, startPoint y: 399, endPoint x: 257, endPoint y: 421, distance: 22.6
click at [257, 421] on tbody "1 2 3 4 5 6 7 8 9 10 11 12 13 14 15 16 17 18 19 20 21" at bounding box center [255, 315] width 41 height 739
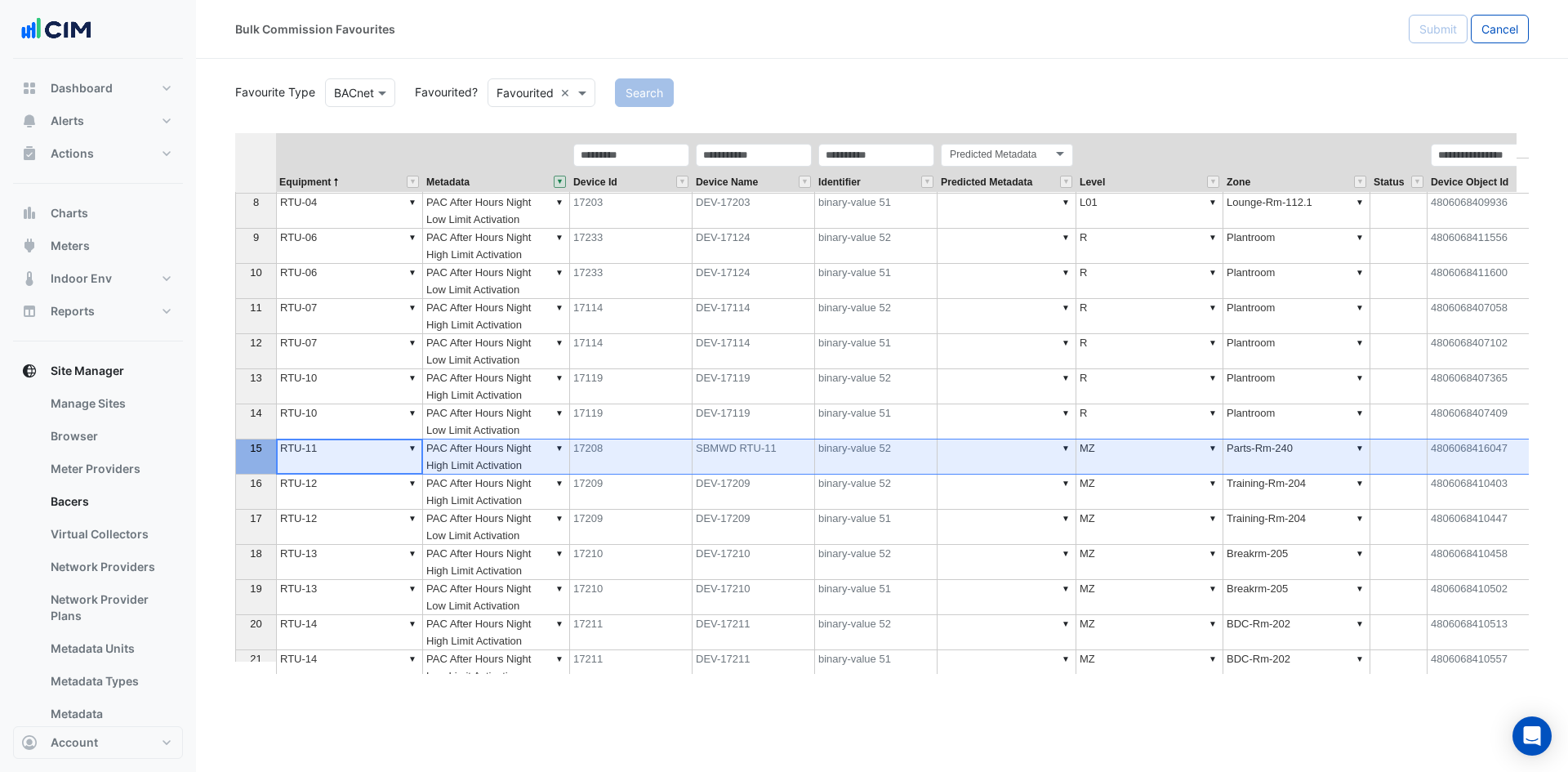
click at [248, 453] on div "15" at bounding box center [256, 448] width 33 height 18
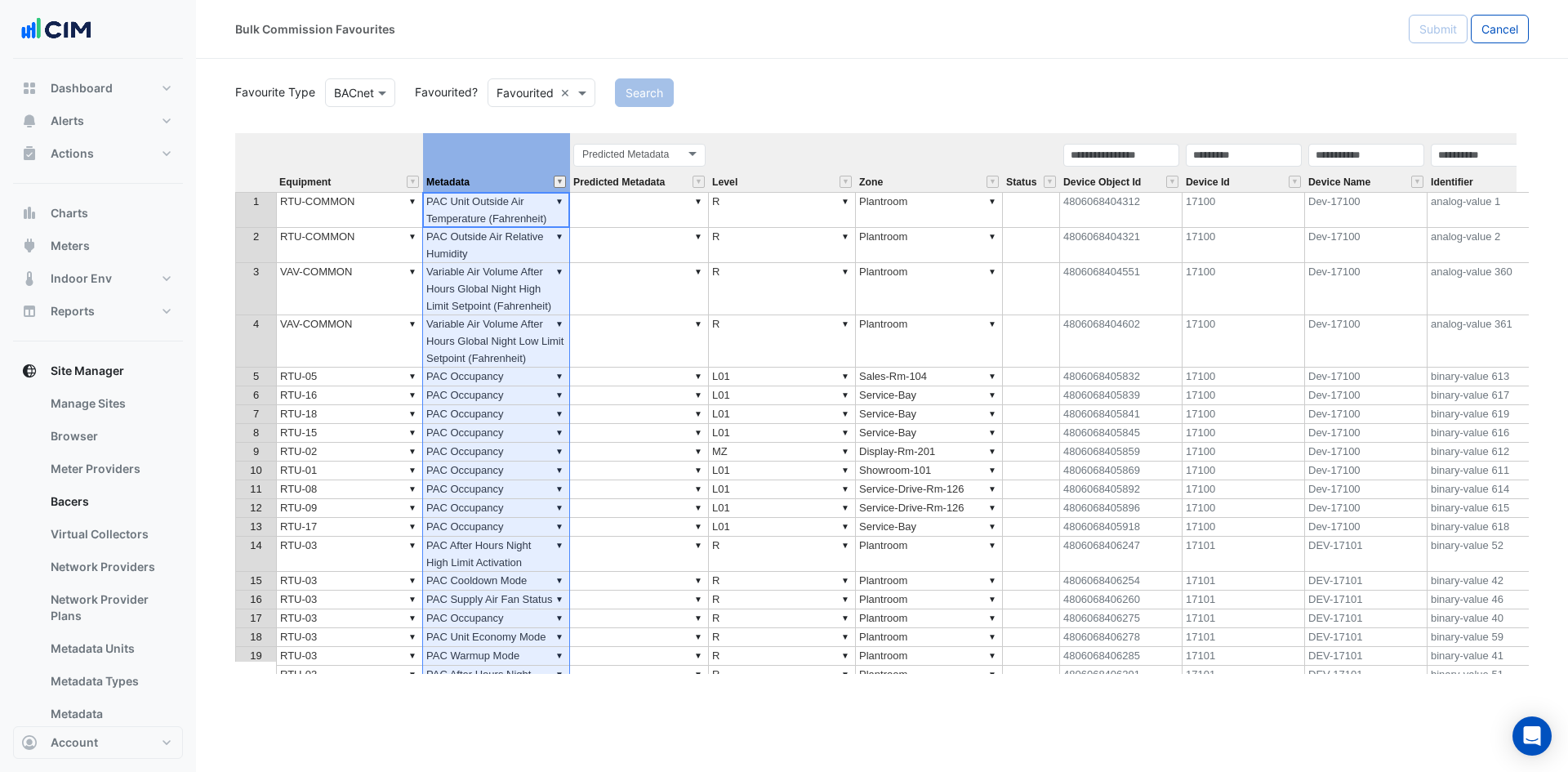
click at [561, 183] on button "" at bounding box center [560, 181] width 12 height 12
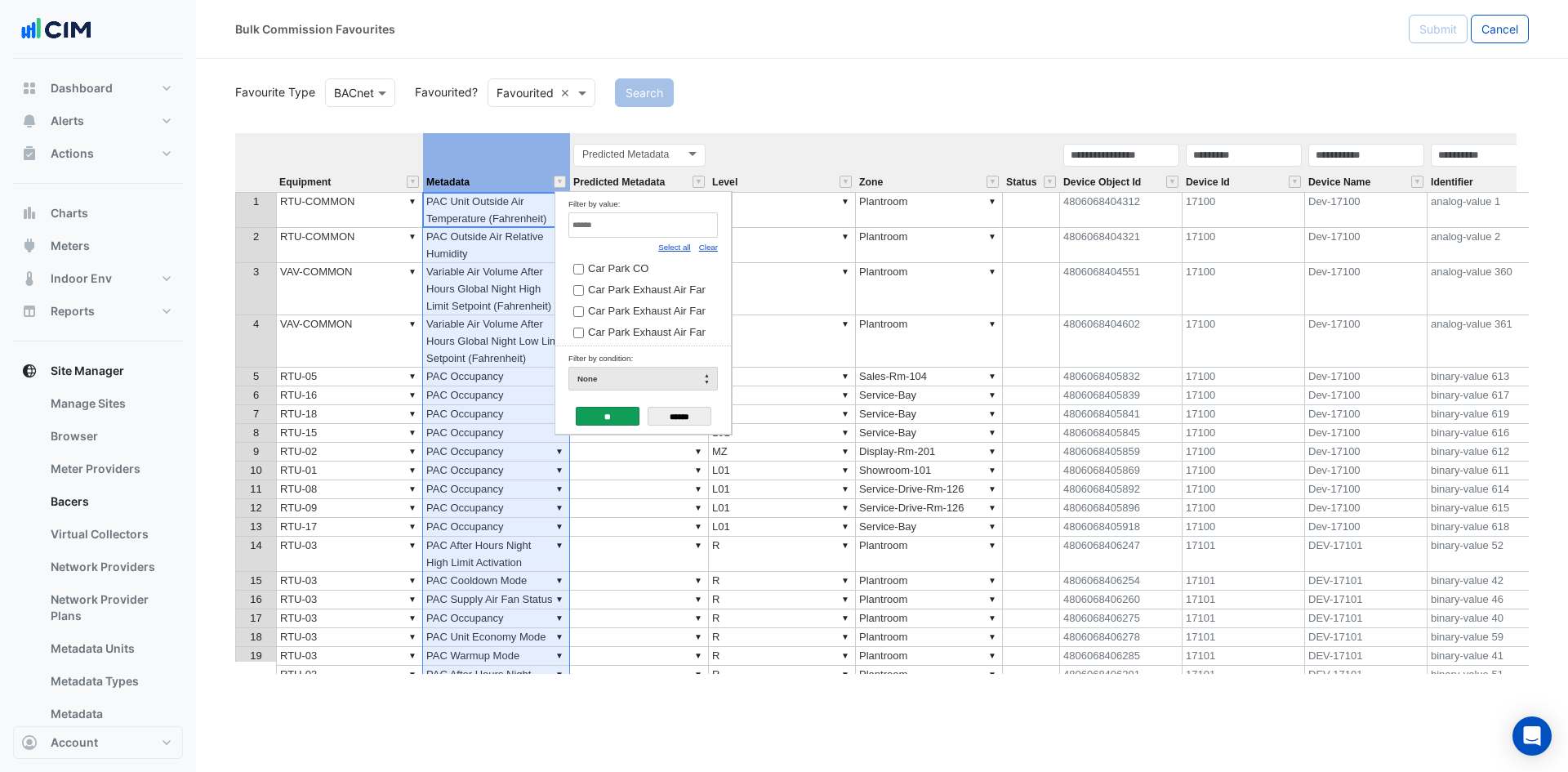
drag, startPoint x: 712, startPoint y: 247, endPoint x: 703, endPoint y: 241, distance: 10.8
click at [712, 247] on link "Clear" at bounding box center [708, 247] width 18 height 9
click at [695, 225] on input "Filter by value:" at bounding box center [643, 224] width 149 height 25
type input "****"
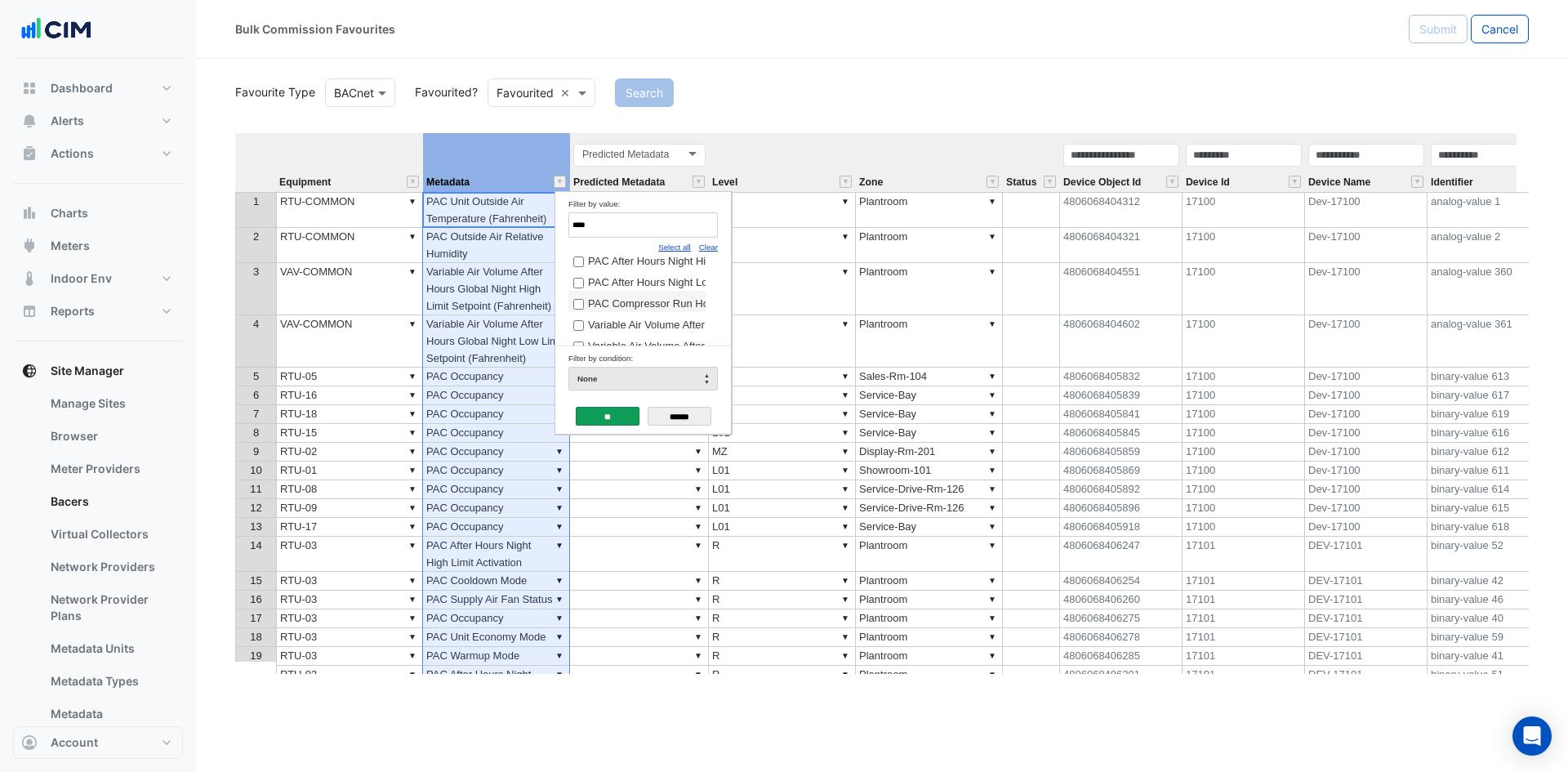
click at [670, 310] on span "PAC Compressor Run Hours" at bounding box center [655, 303] width 136 height 12
click at [605, 412] on input "**" at bounding box center [607, 416] width 64 height 18
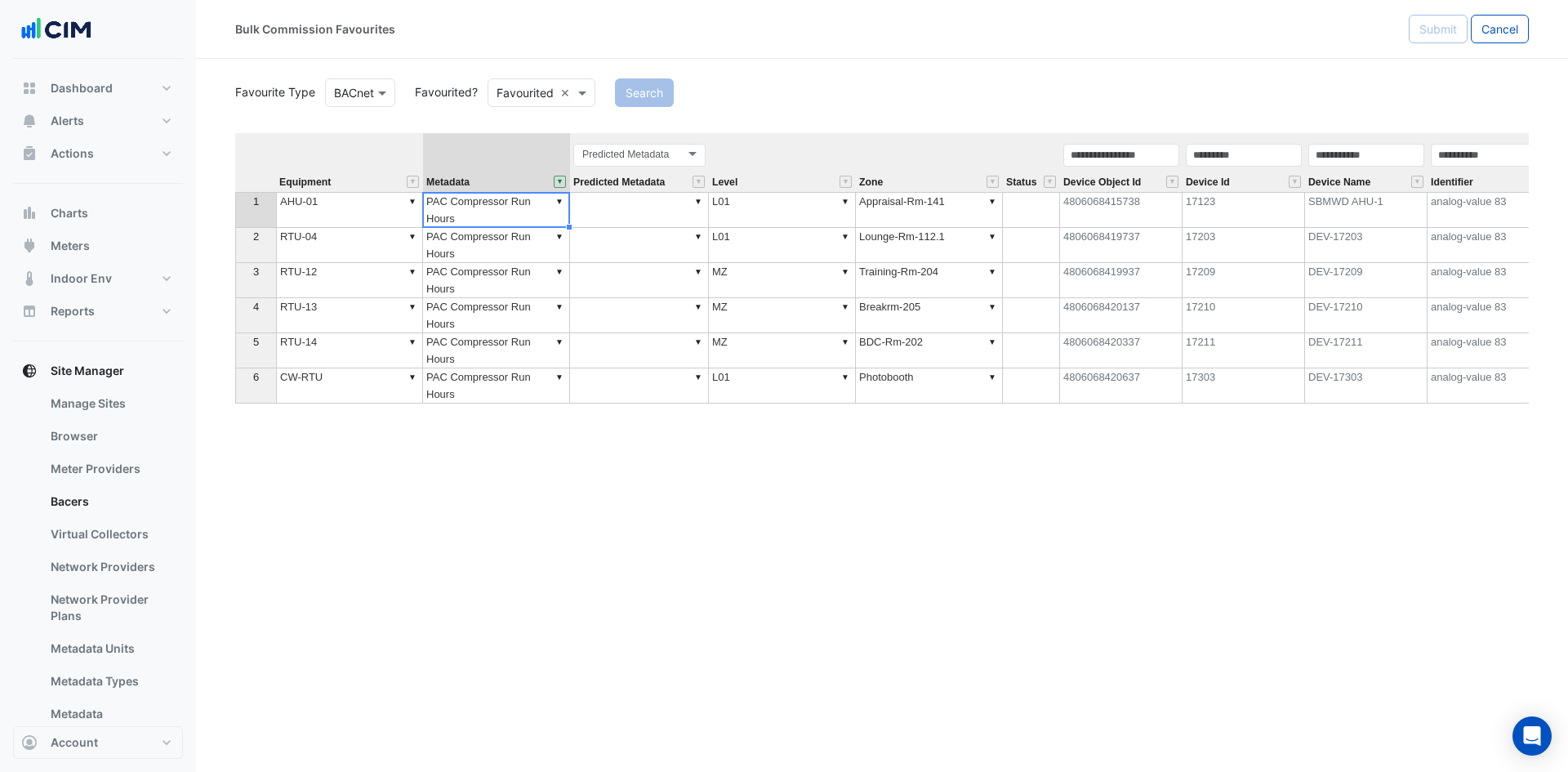
click at [935, 216] on td "▼ Appraisal-Rm-141" at bounding box center [928, 209] width 147 height 36
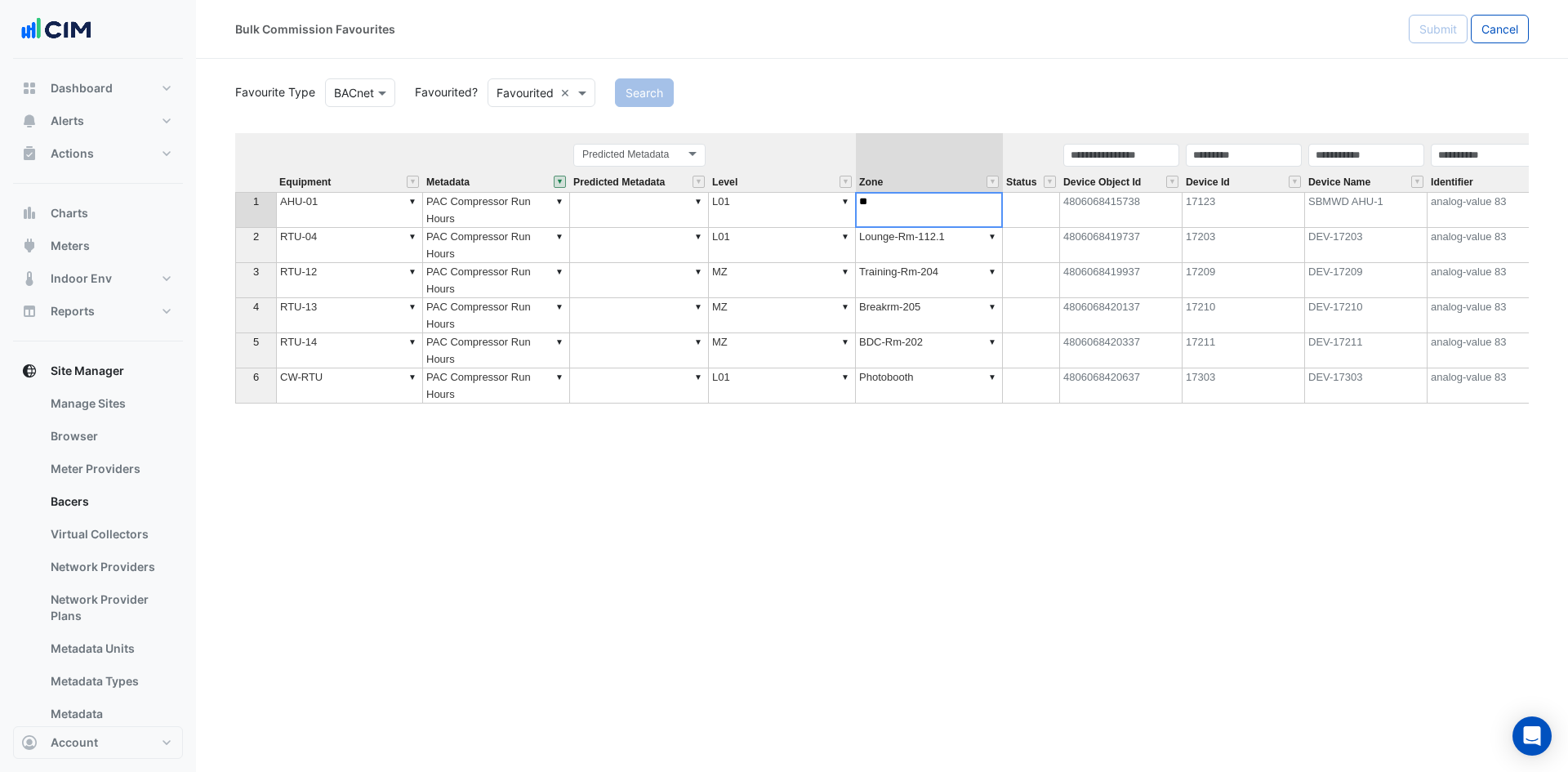
type textarea "*"
click at [890, 255] on div "Equipment Metadata Predicted Metadata Level Zone Status Device Object Id Device…" at bounding box center [881, 403] width 1293 height 540
drag, startPoint x: 1001, startPoint y: 226, endPoint x: 958, endPoint y: 405, distance: 184.1
click at [958, 405] on div "Equipment Metadata Predicted Metadata Level Zone Status Device Object Id Device…" at bounding box center [881, 403] width 1293 height 540
type textarea "**********"
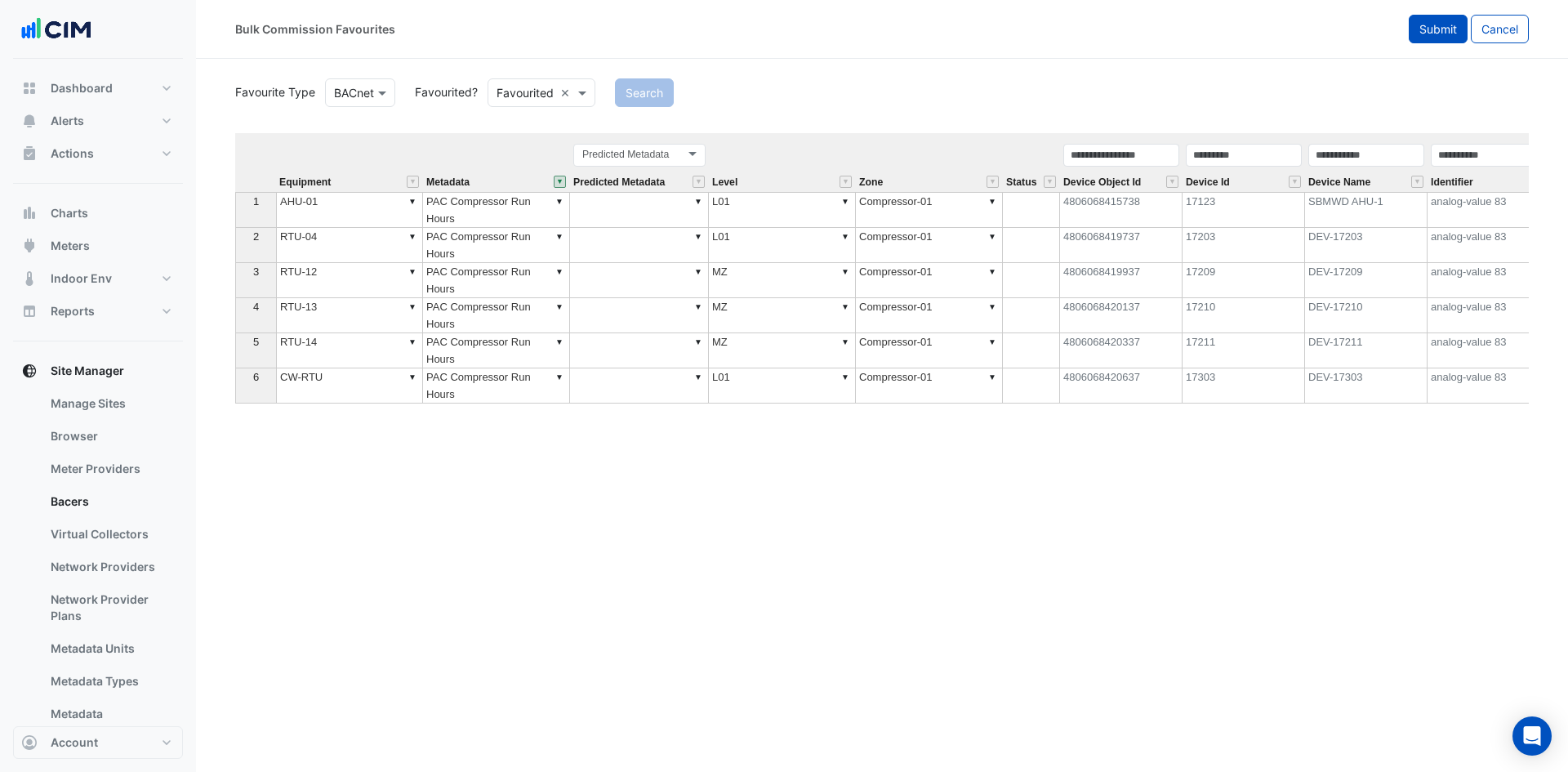
click at [1427, 32] on span "Submit" at bounding box center [1438, 29] width 38 height 14
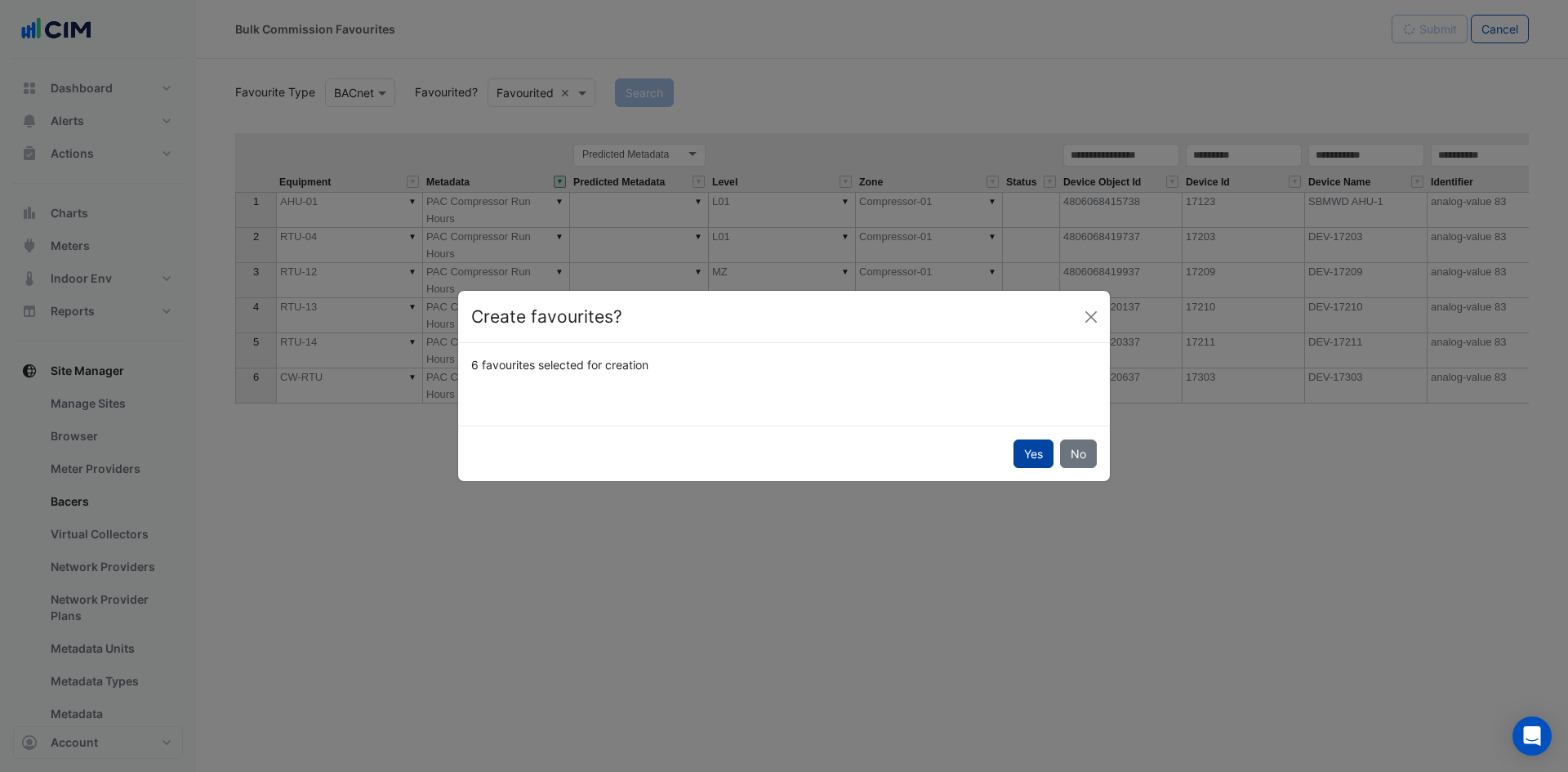
click at [1030, 448] on button "Yes" at bounding box center [1032, 454] width 40 height 29
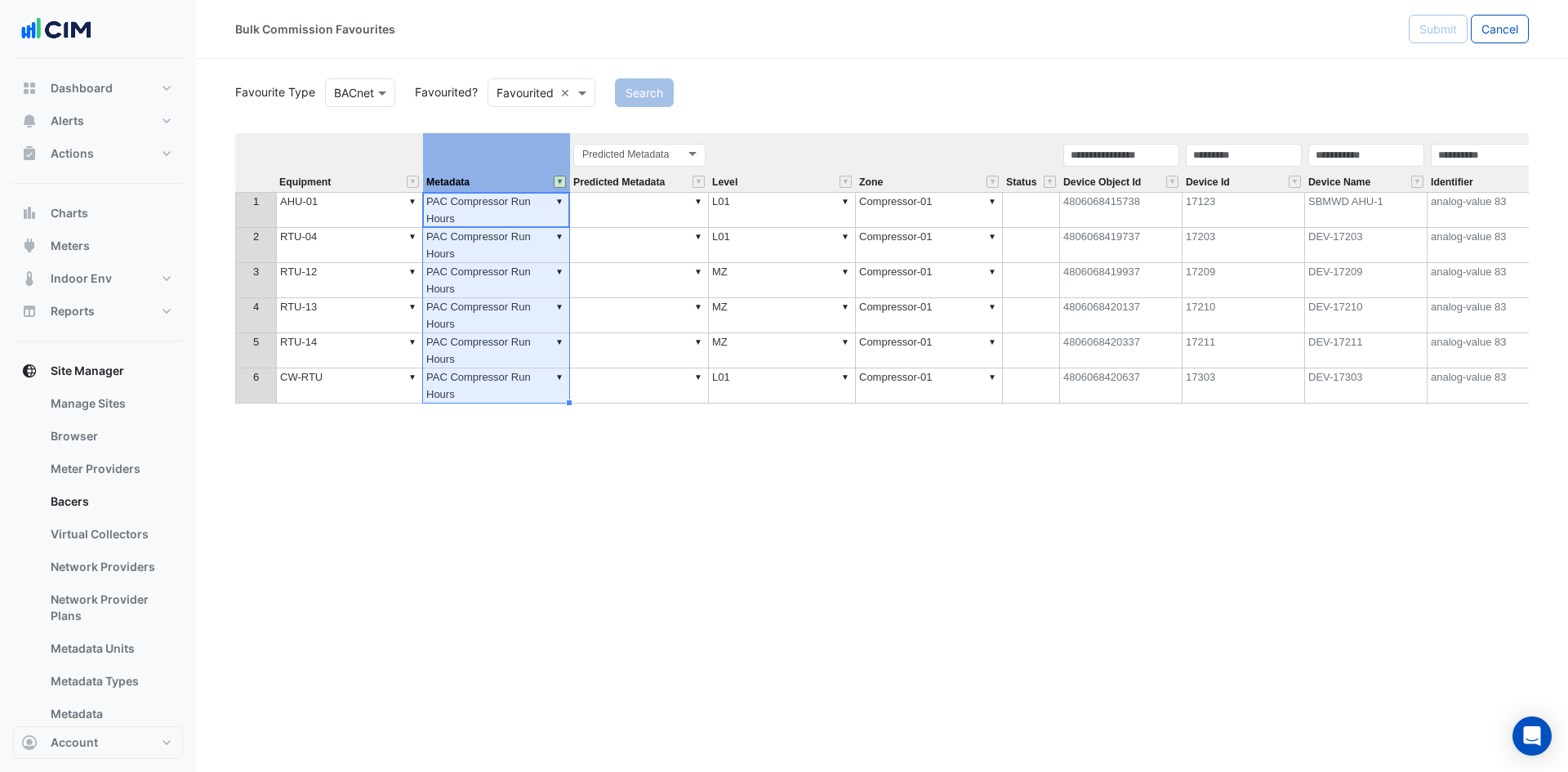
click at [557, 183] on button "" at bounding box center [560, 181] width 12 height 12
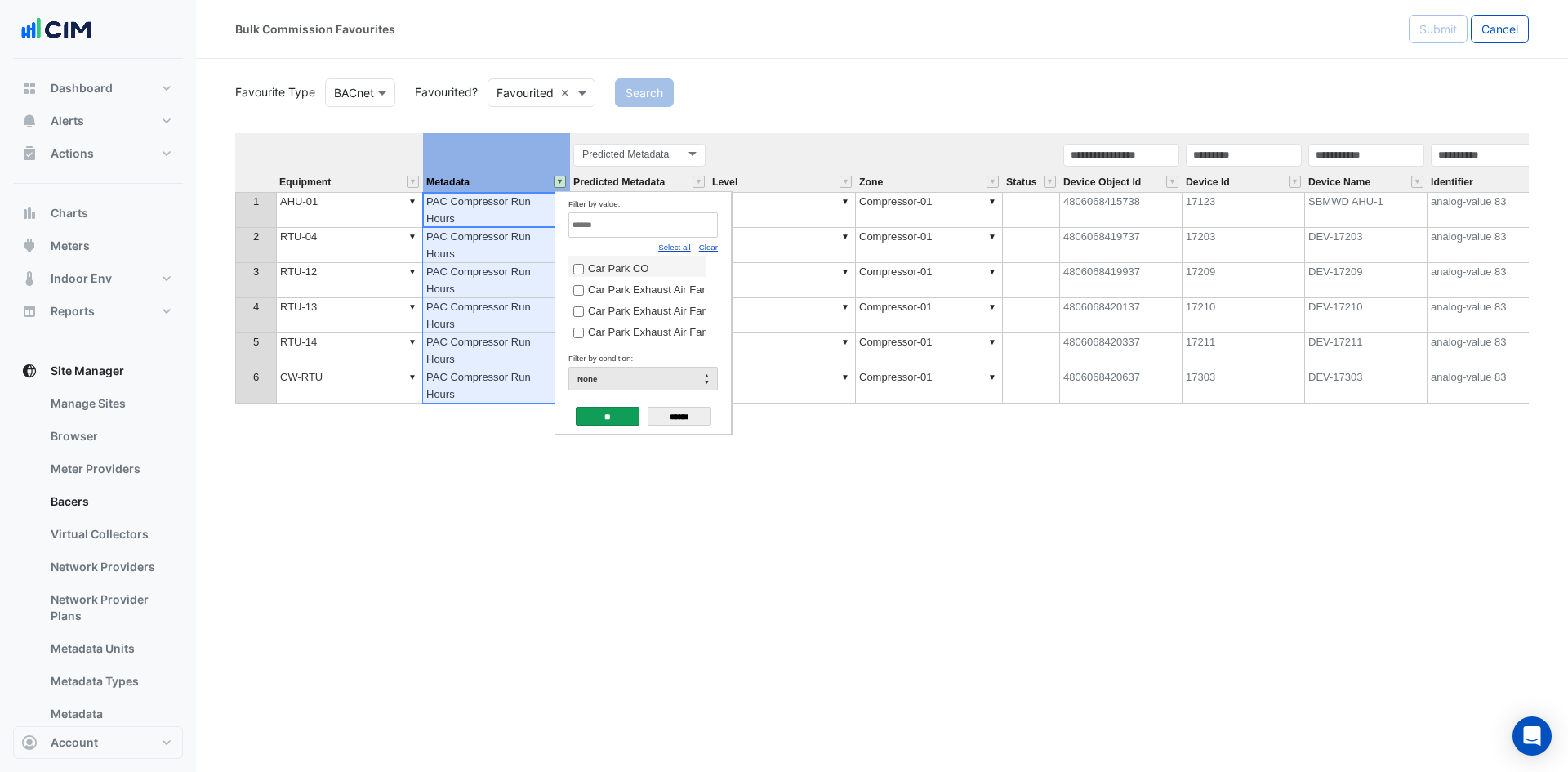
drag, startPoint x: 681, startPoint y: 250, endPoint x: 678, endPoint y: 259, distance: 9.5
click at [683, 251] on link "Select all" at bounding box center [674, 247] width 32 height 9
drag, startPoint x: 601, startPoint y: 416, endPoint x: 513, endPoint y: 239, distance: 197.7
click at [604, 418] on input "**" at bounding box center [607, 416] width 64 height 18
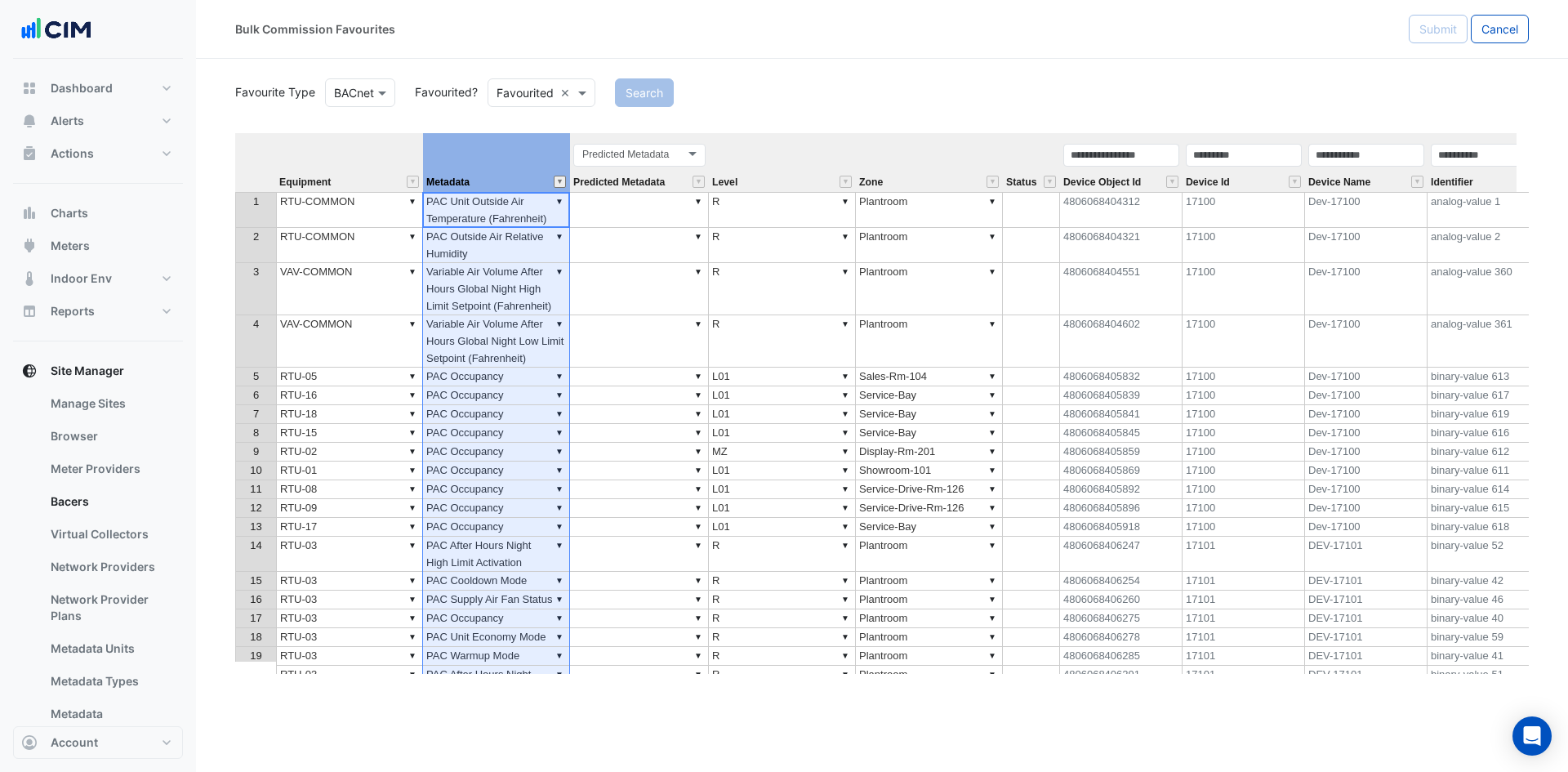
click at [561, 180] on button "" at bounding box center [560, 181] width 12 height 12
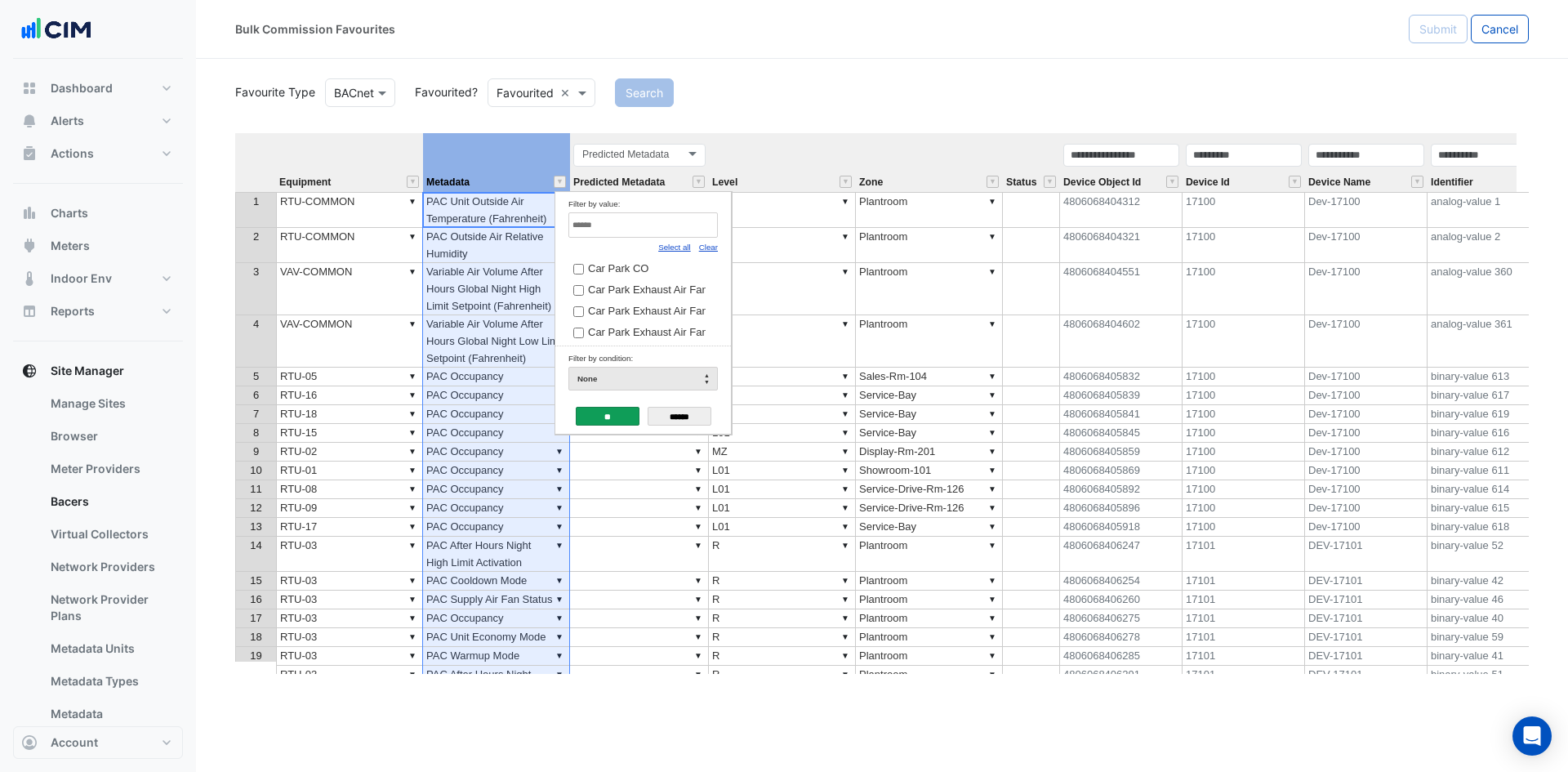
click at [714, 244] on link "Clear" at bounding box center [708, 247] width 18 height 9
drag, startPoint x: 697, startPoint y: 233, endPoint x: 682, endPoint y: 232, distance: 15.0
click at [698, 233] on input "Filter by value:" at bounding box center [643, 224] width 149 height 25
type input "**********"
click at [648, 284] on span "PAC Supply Air Pressure Setpoint (inwc)" at bounding box center [683, 289] width 190 height 12
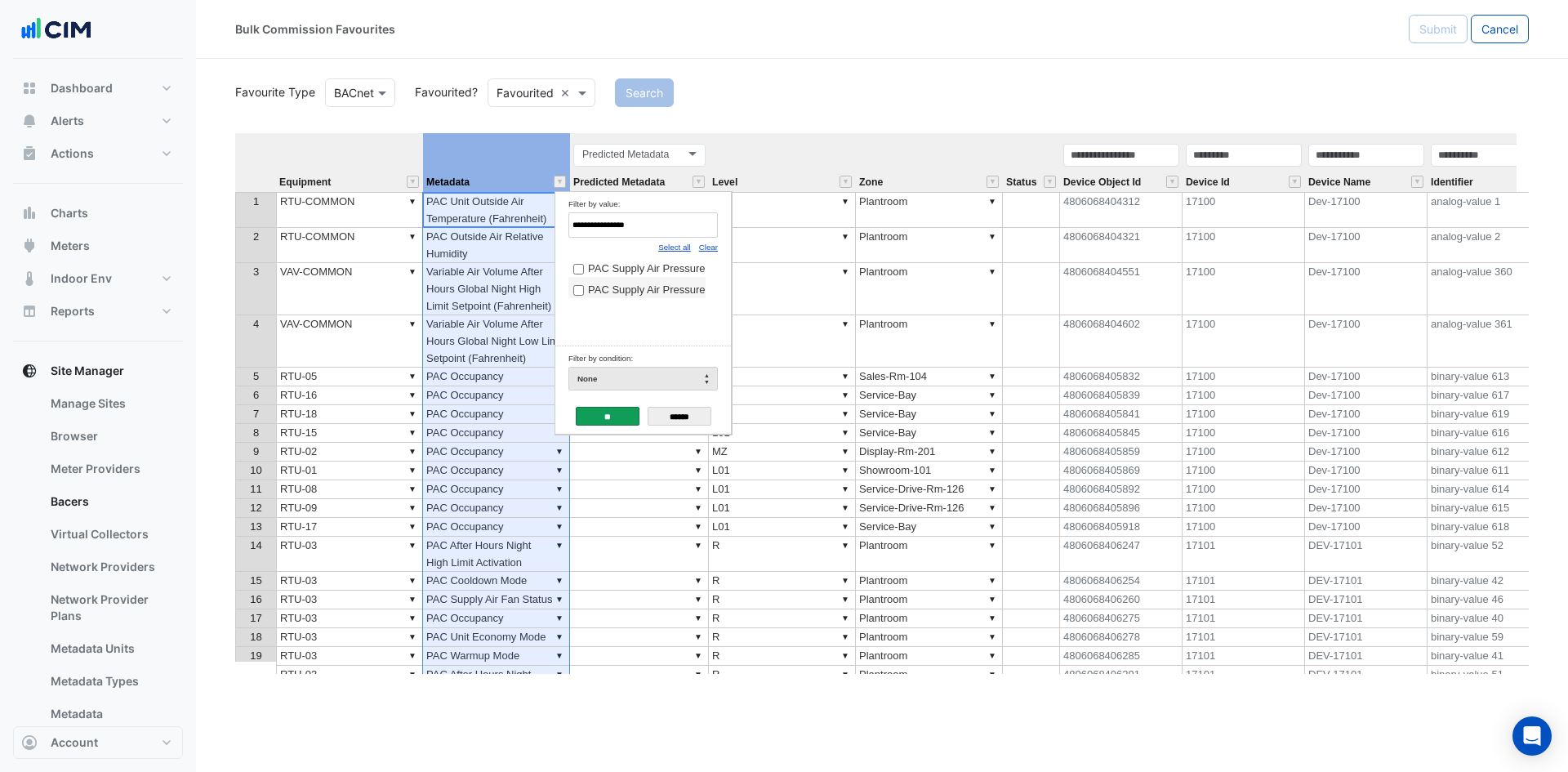
click at [615, 414] on input "**" at bounding box center [607, 416] width 64 height 18
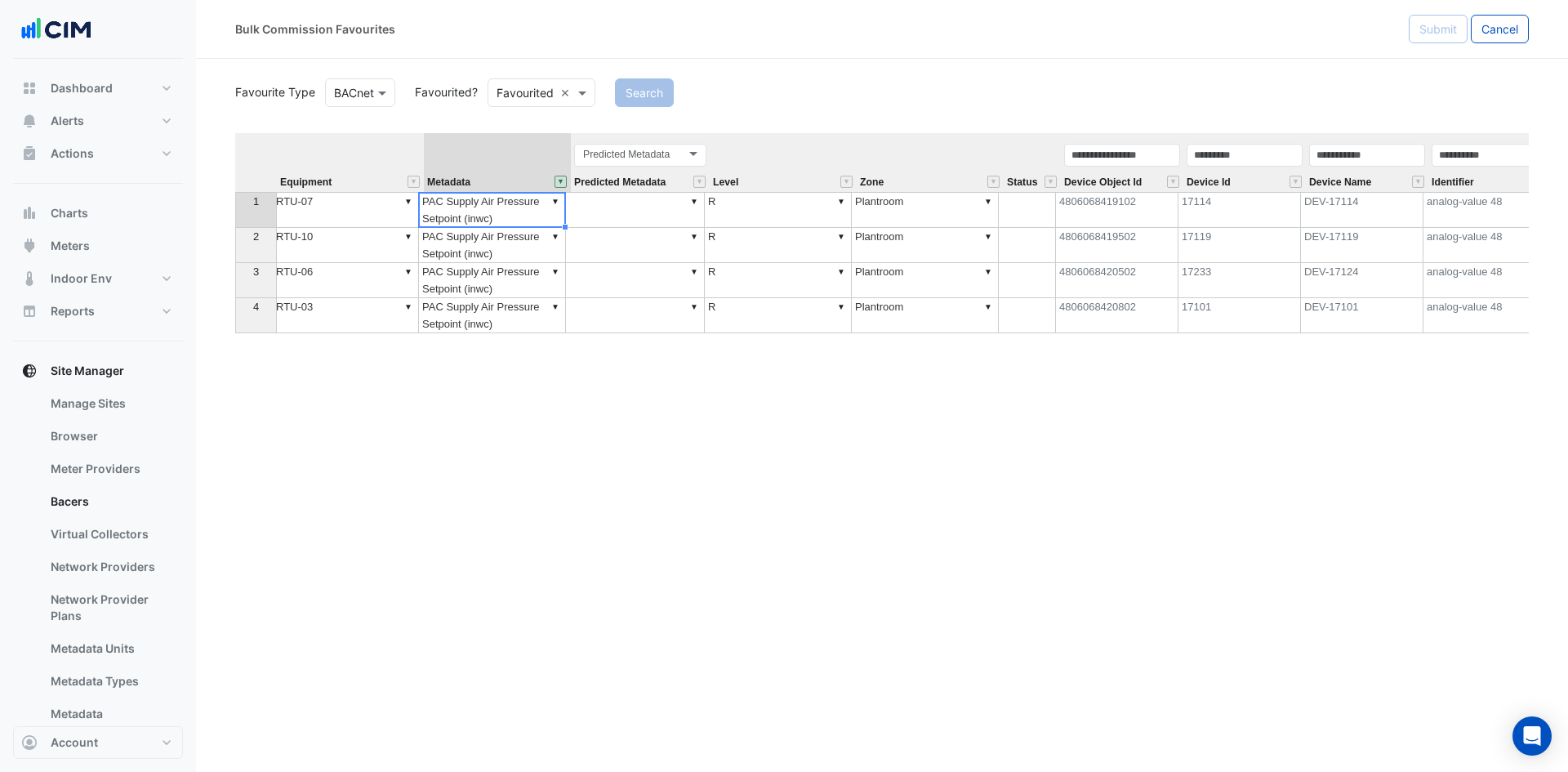
scroll to position [0, 5]
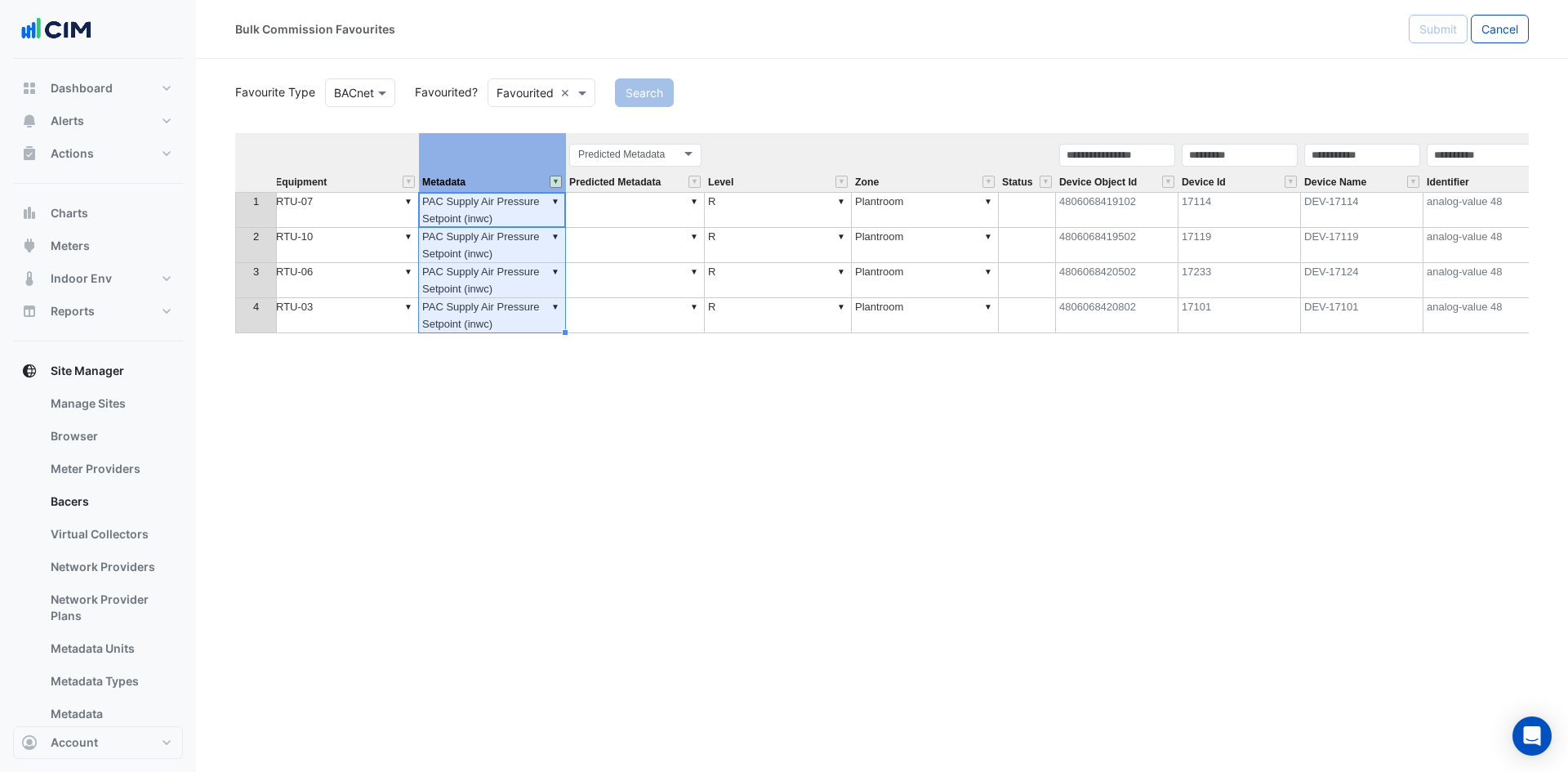
click at [560, 182] on button "" at bounding box center [555, 181] width 12 height 12
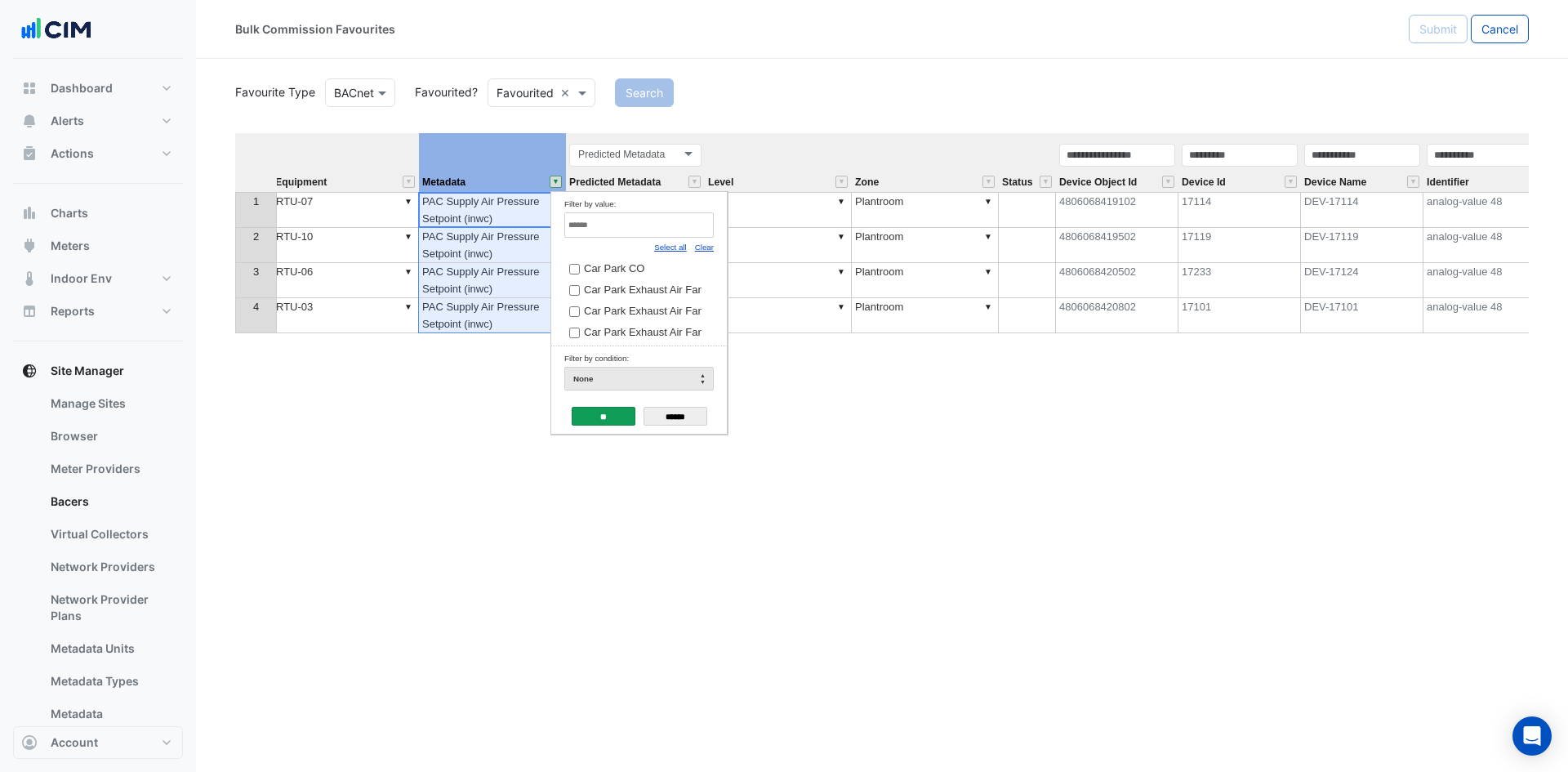
click at [712, 247] on link "Clear" at bounding box center [704, 247] width 18 height 9
click at [662, 220] on input "Filter by value:" at bounding box center [639, 224] width 149 height 25
type input "**********"
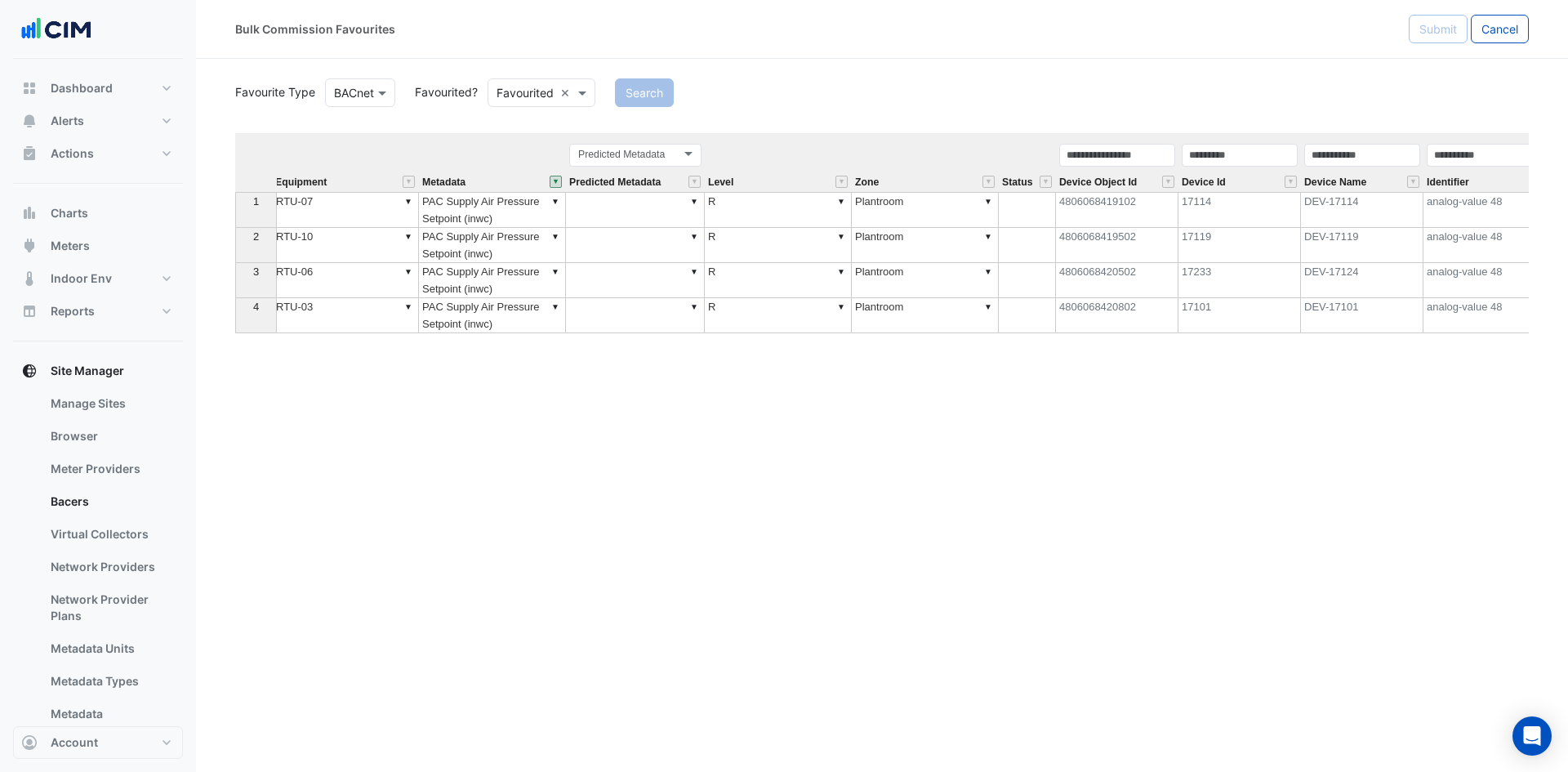
click at [550, 507] on div "Equipment Metadata Predicted Metadata Level Zone Status Device Object Id Device…" at bounding box center [881, 403] width 1293 height 540
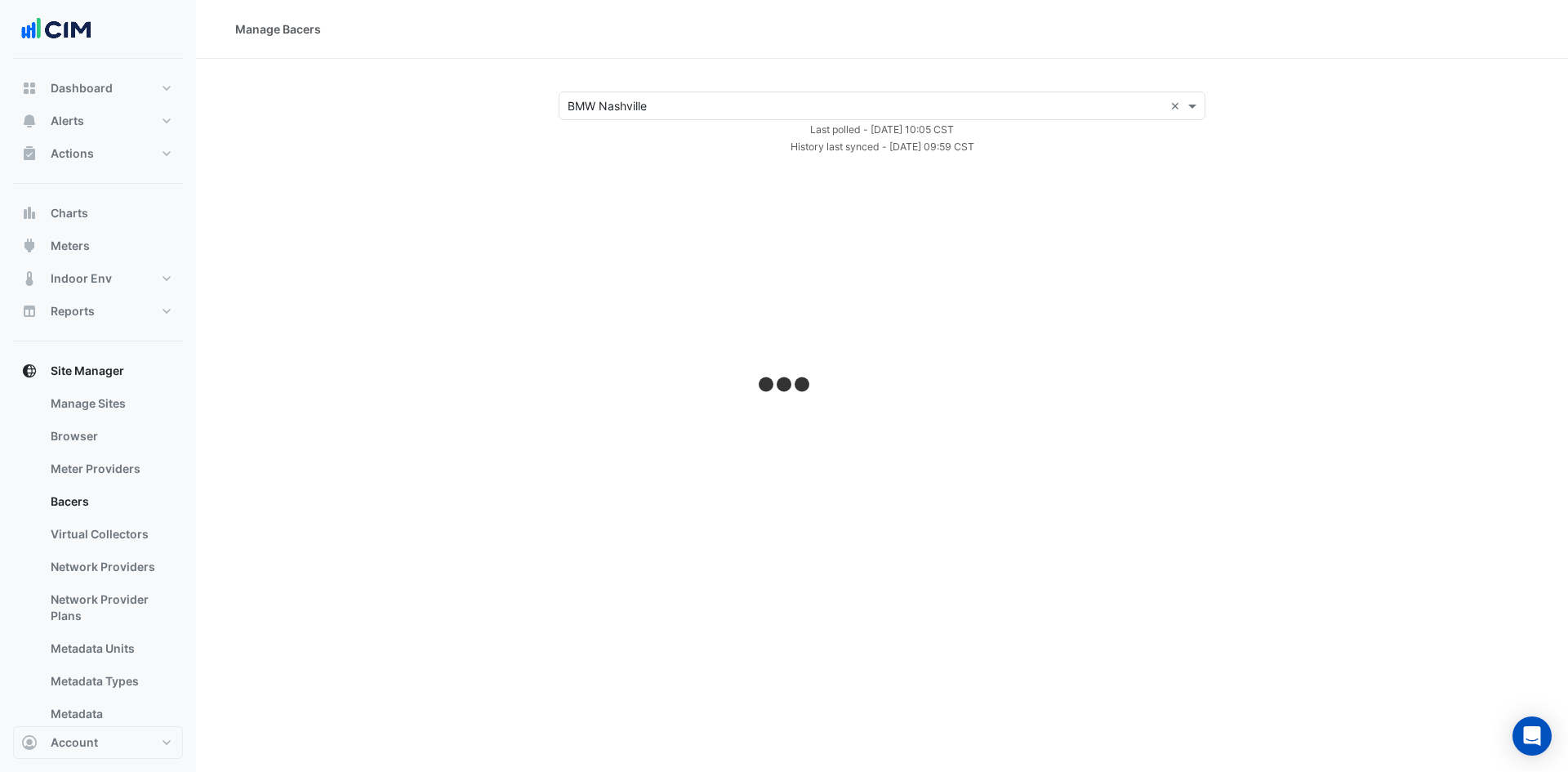
select select "***"
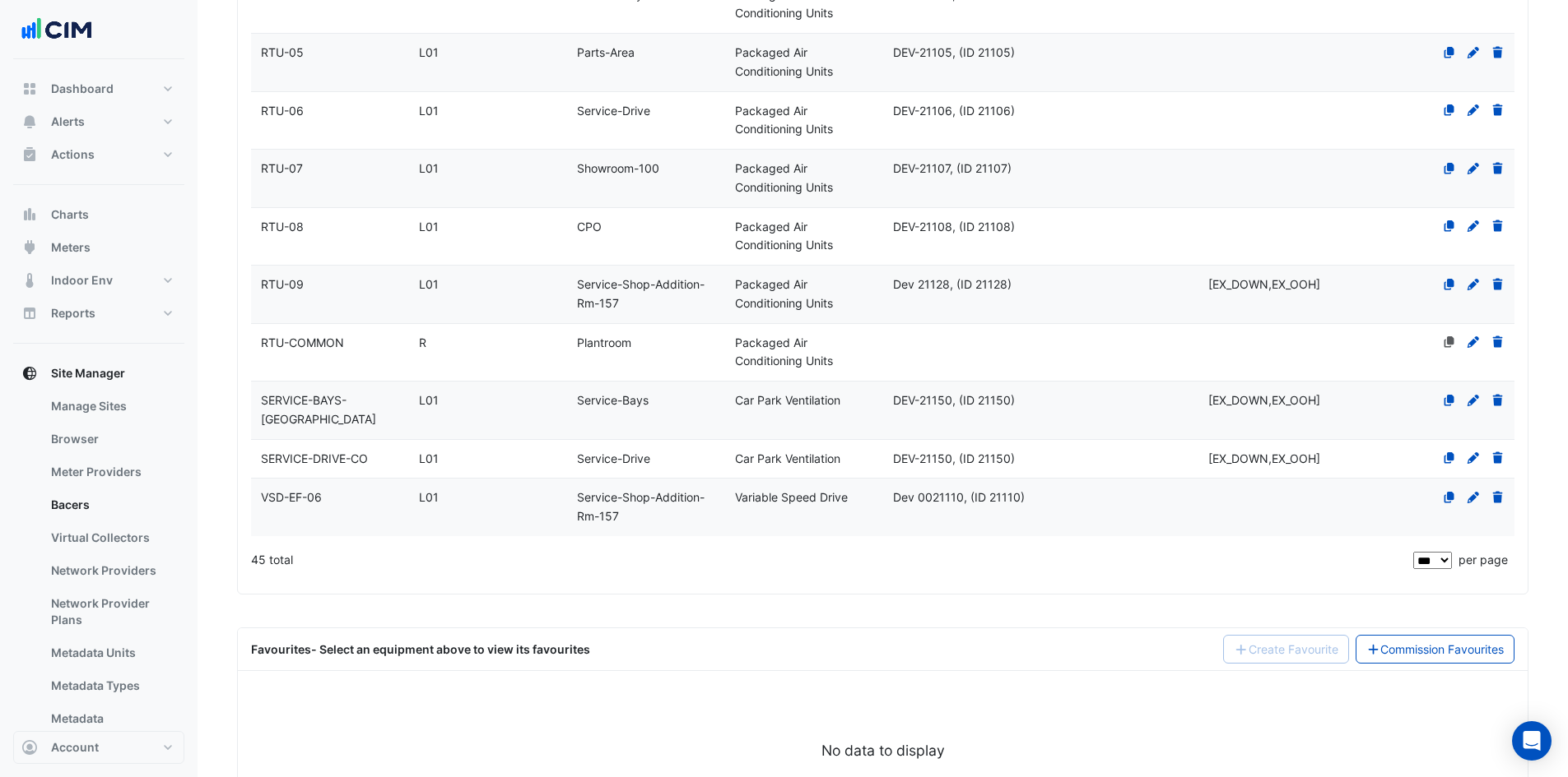
scroll to position [2142, 0]
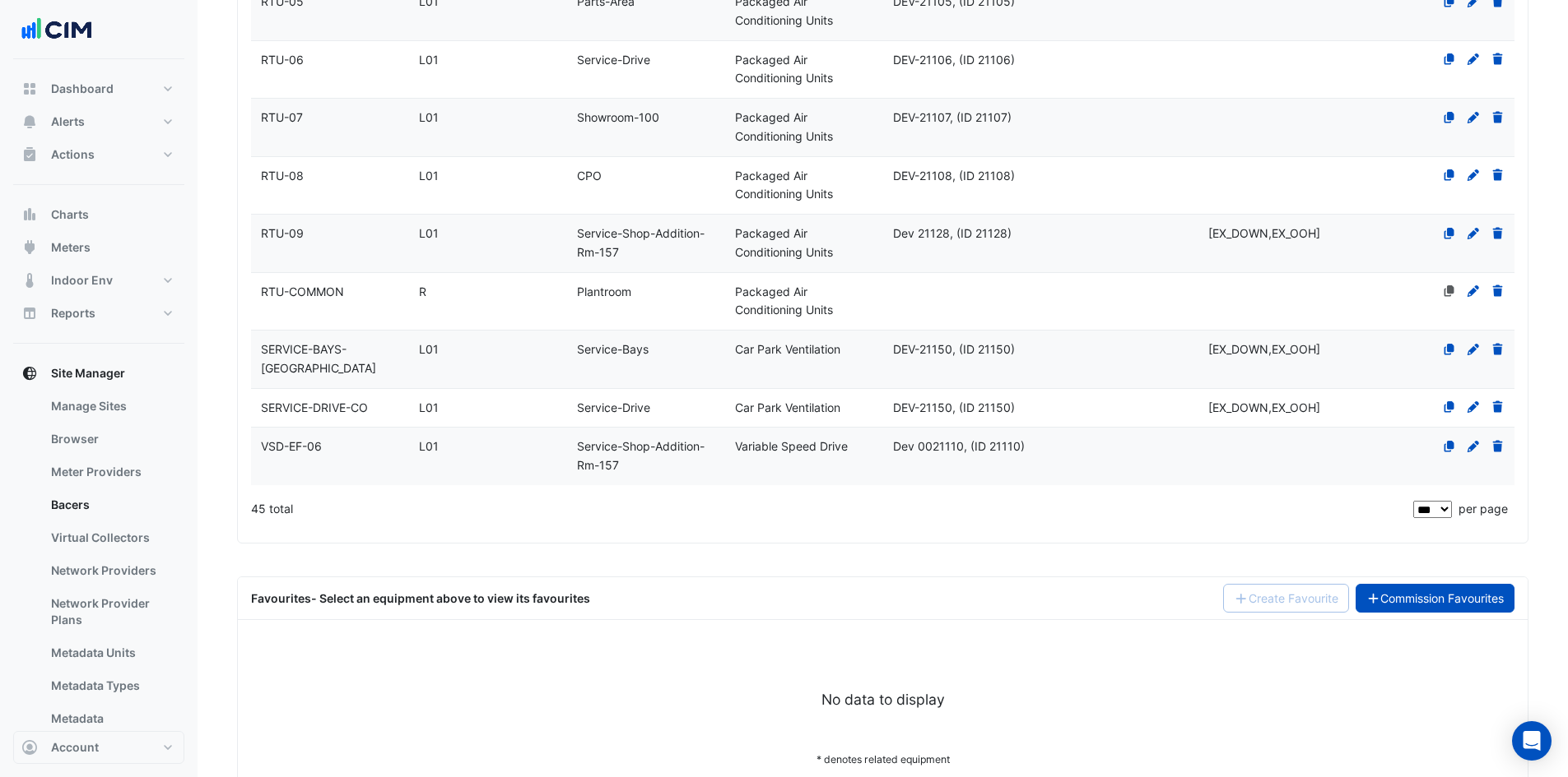
click at [1459, 584] on link "Commission Favourites" at bounding box center [1435, 598] width 160 height 29
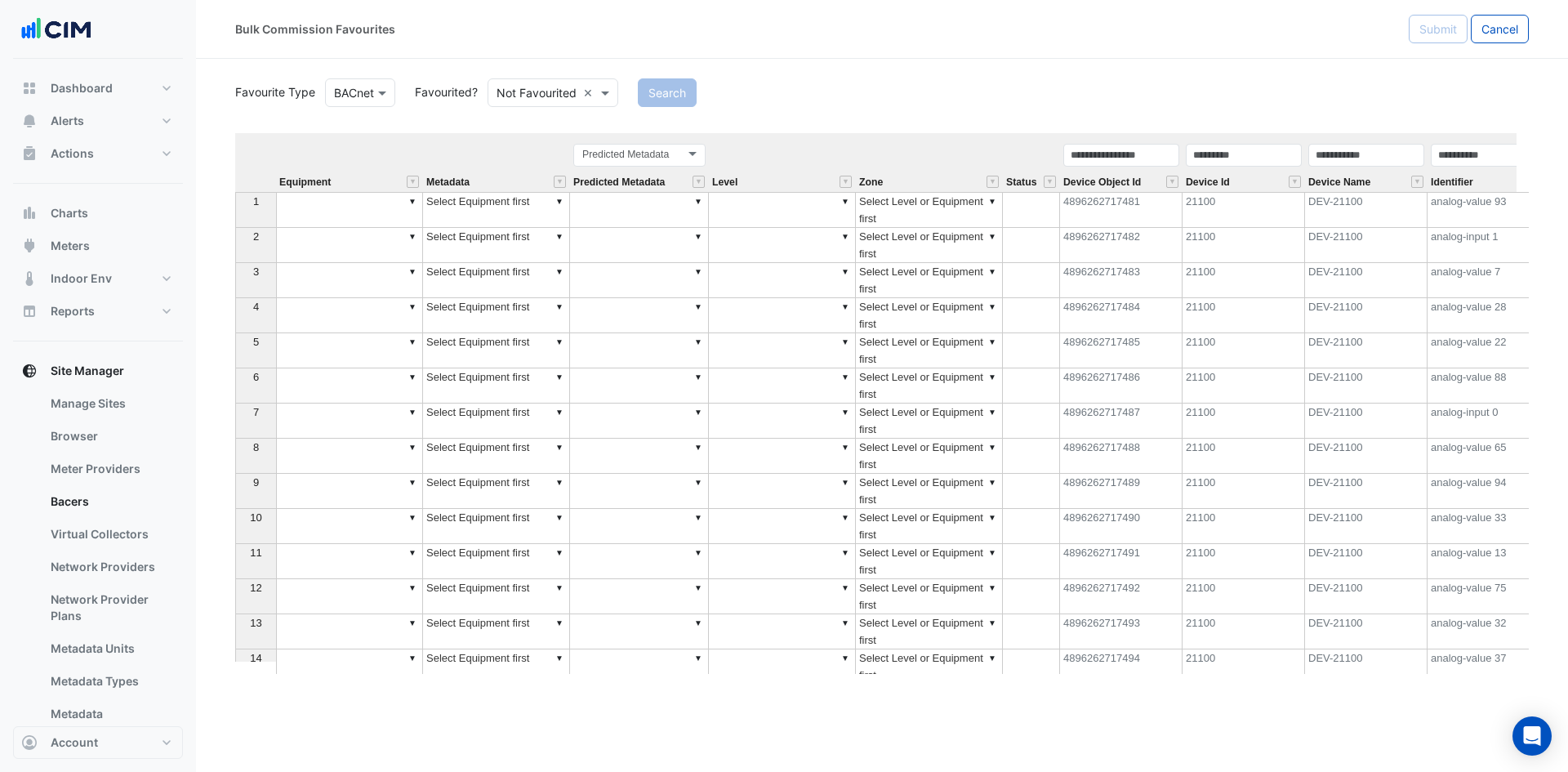
click at [541, 93] on input "text" at bounding box center [536, 93] width 80 height 18
click at [559, 131] on div "Favourited" at bounding box center [541, 128] width 106 height 24
click at [654, 103] on button "Search" at bounding box center [644, 92] width 59 height 29
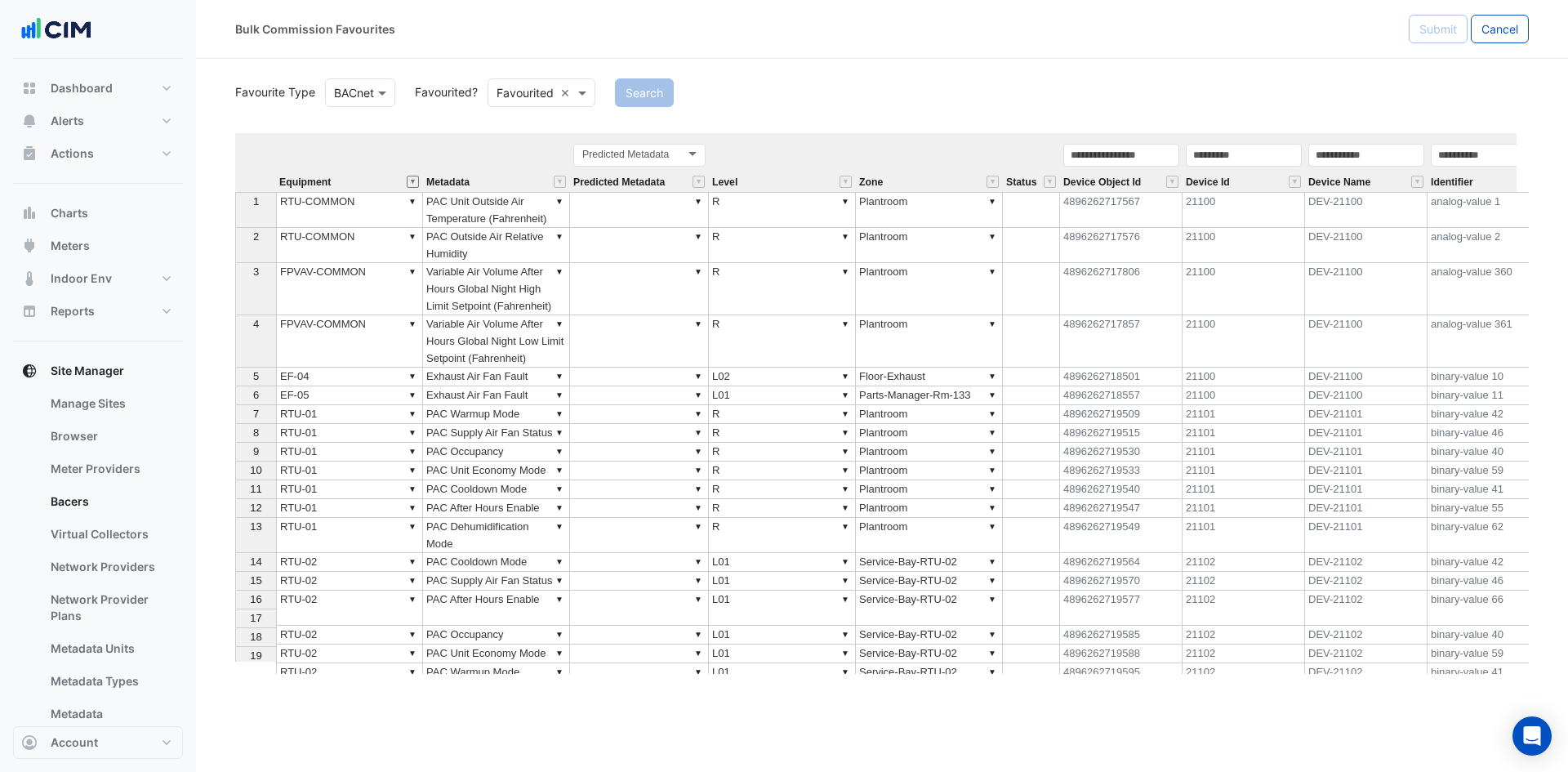
click at [413, 184] on button "" at bounding box center [412, 181] width 12 height 12
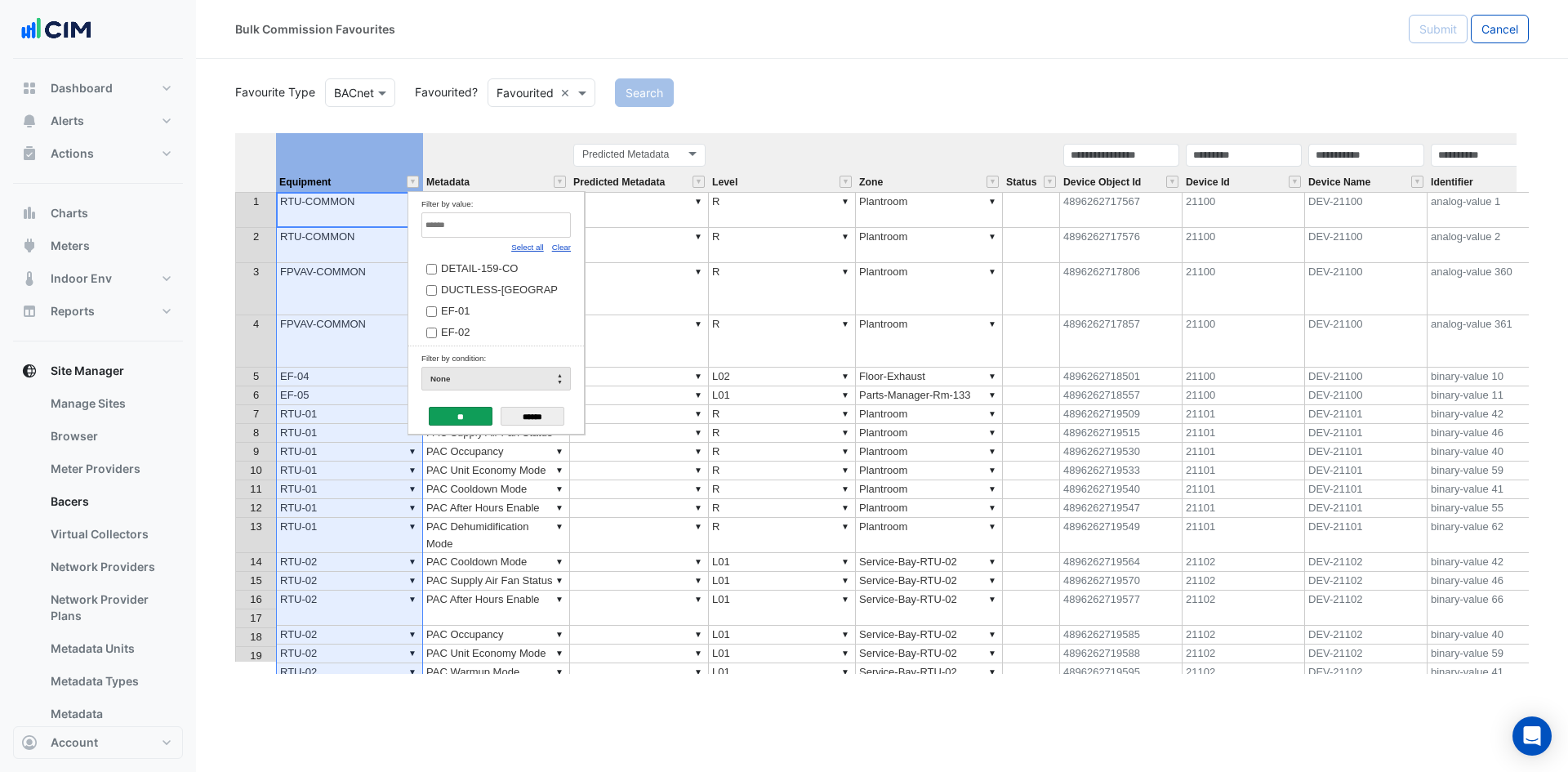
click at [565, 253] on div "Clear" at bounding box center [561, 246] width 18 height 18
click at [516, 218] on input "Filter by value:" at bounding box center [496, 224] width 149 height 25
type input "**"
click at [447, 258] on td "FPVAV-109" at bounding box center [489, 266] width 137 height 21
click at [454, 273] on span "FPVAV-109" at bounding box center [467, 267] width 53 height 12
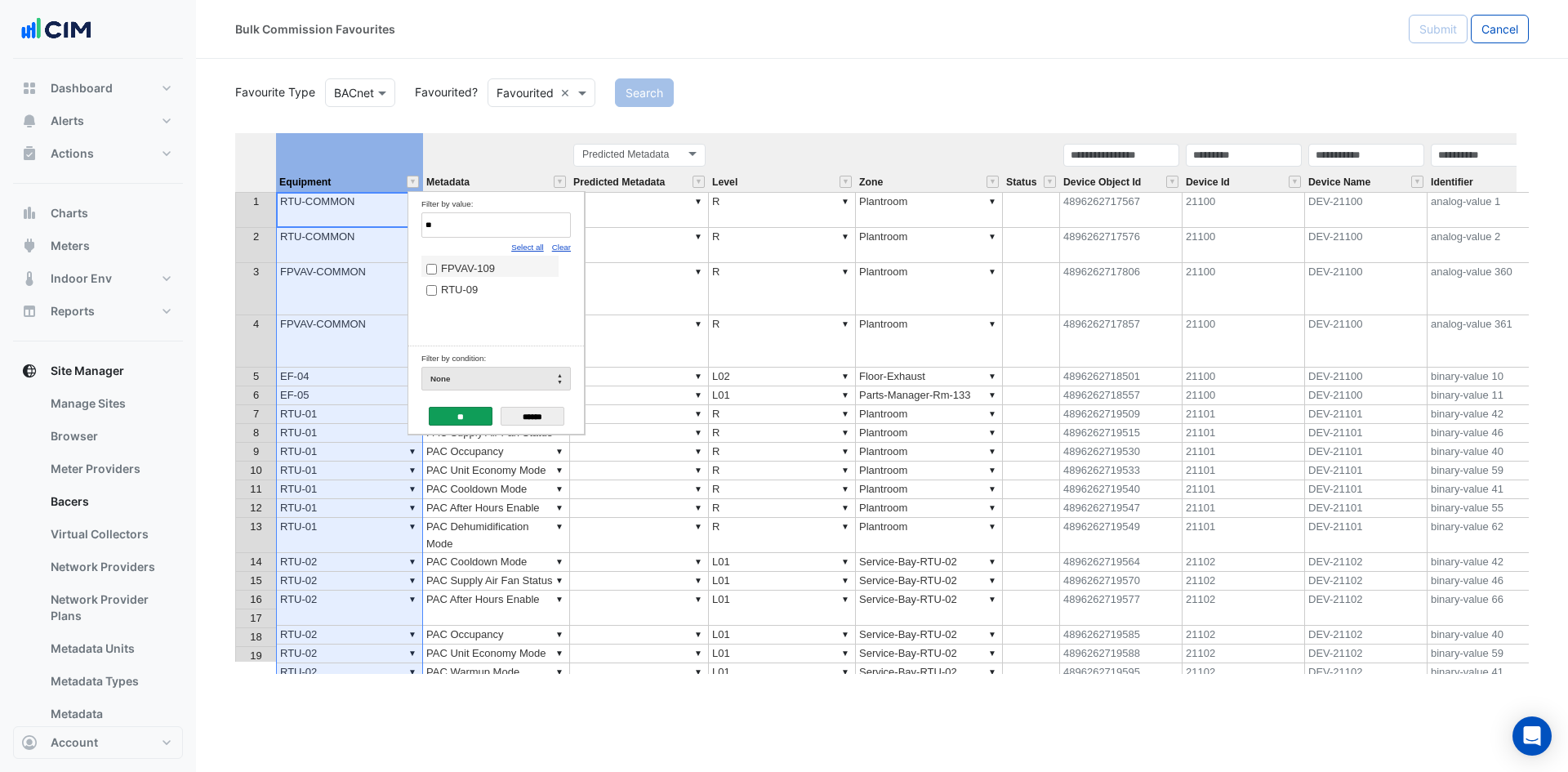
click at [480, 427] on div "**" at bounding box center [460, 418] width 64 height 27
click at [479, 410] on input "**" at bounding box center [460, 416] width 64 height 18
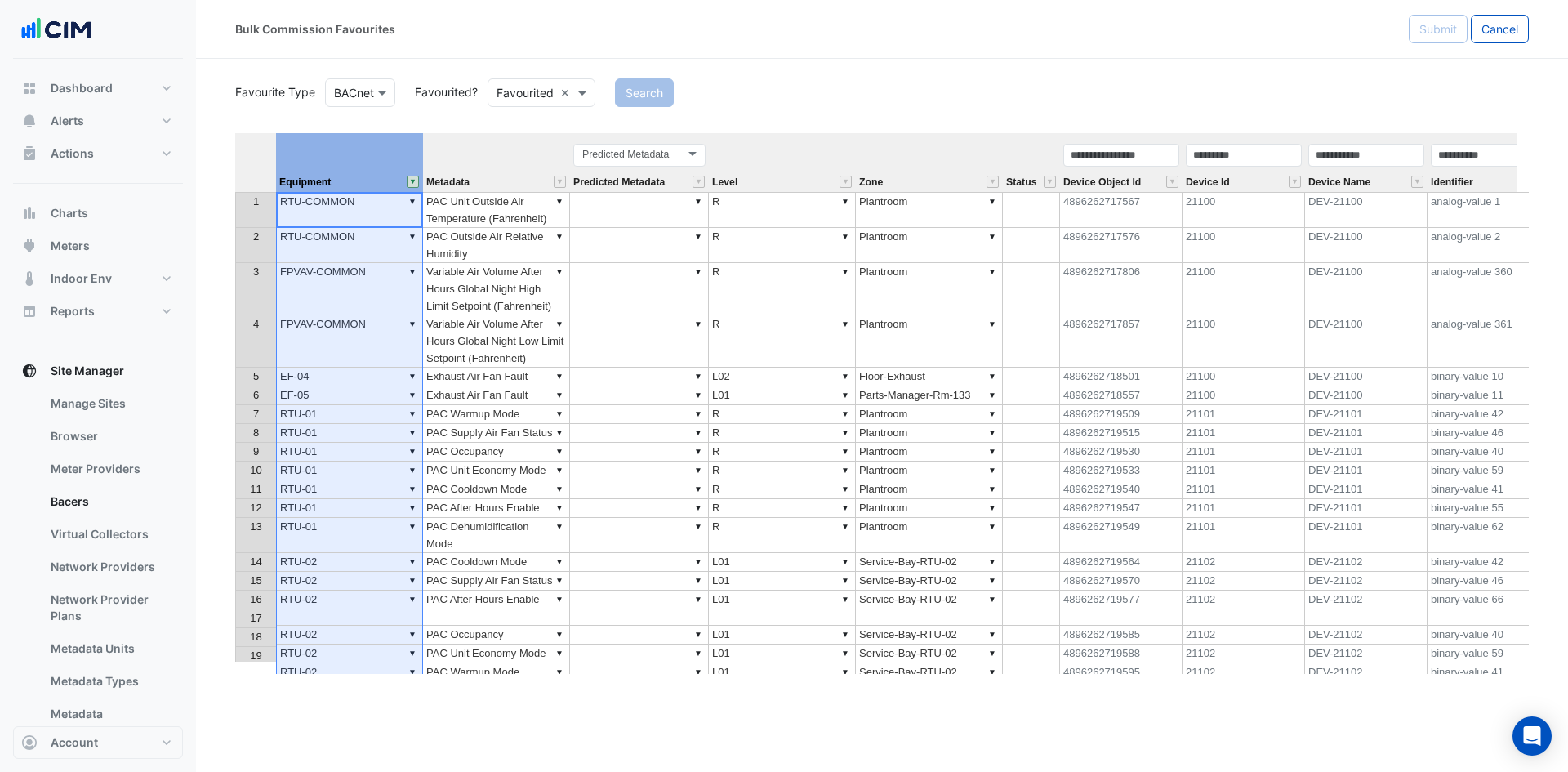
click at [411, 183] on button "" at bounding box center [412, 181] width 12 height 12
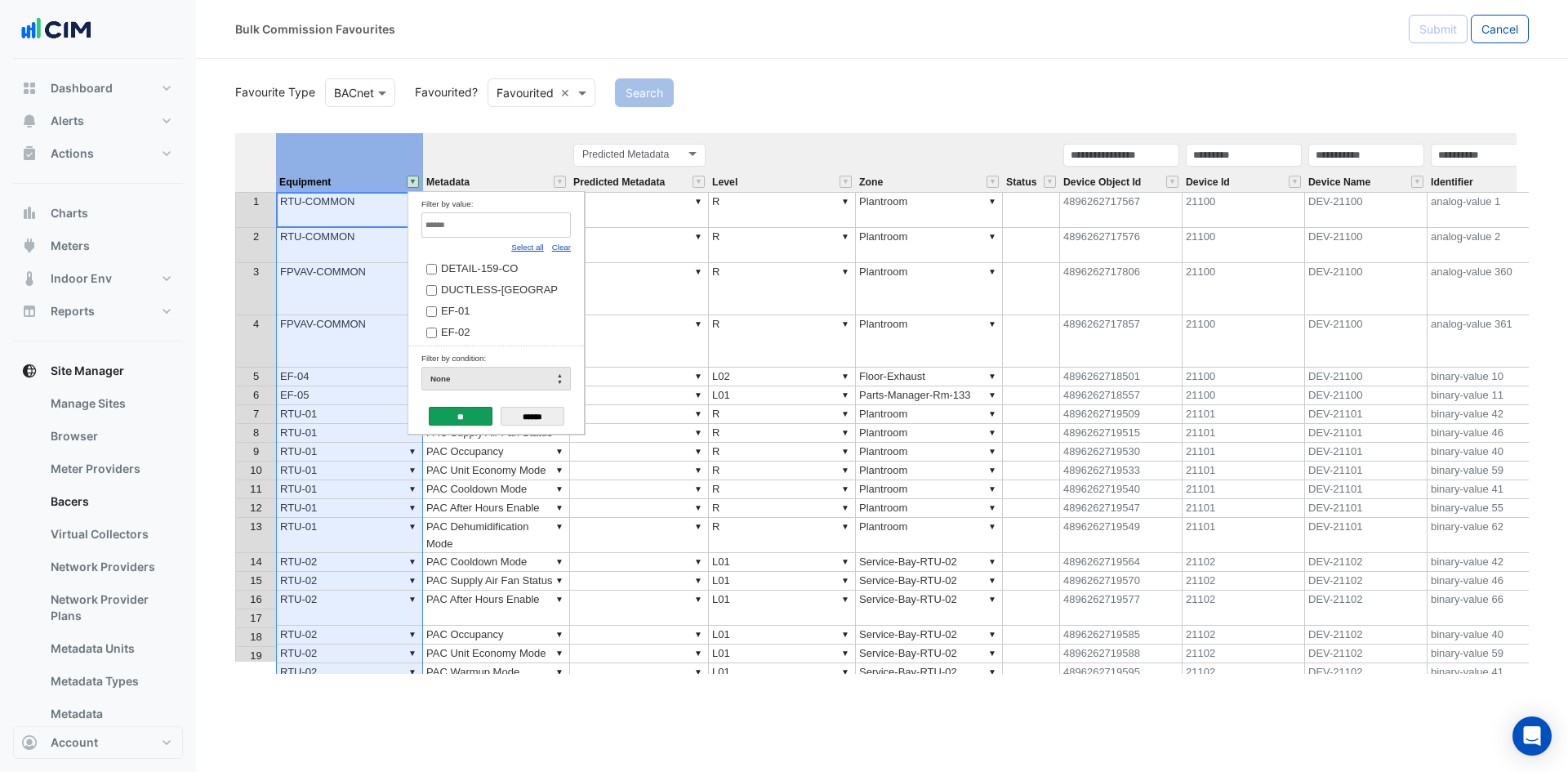
click at [560, 247] on link "Clear" at bounding box center [561, 247] width 18 height 9
click at [556, 236] on input "Filter by value:" at bounding box center [496, 224] width 149 height 25
type input "**"
click at [443, 296] on span "RTU-09" at bounding box center [459, 289] width 37 height 12
click at [454, 409] on input "**" at bounding box center [460, 416] width 64 height 18
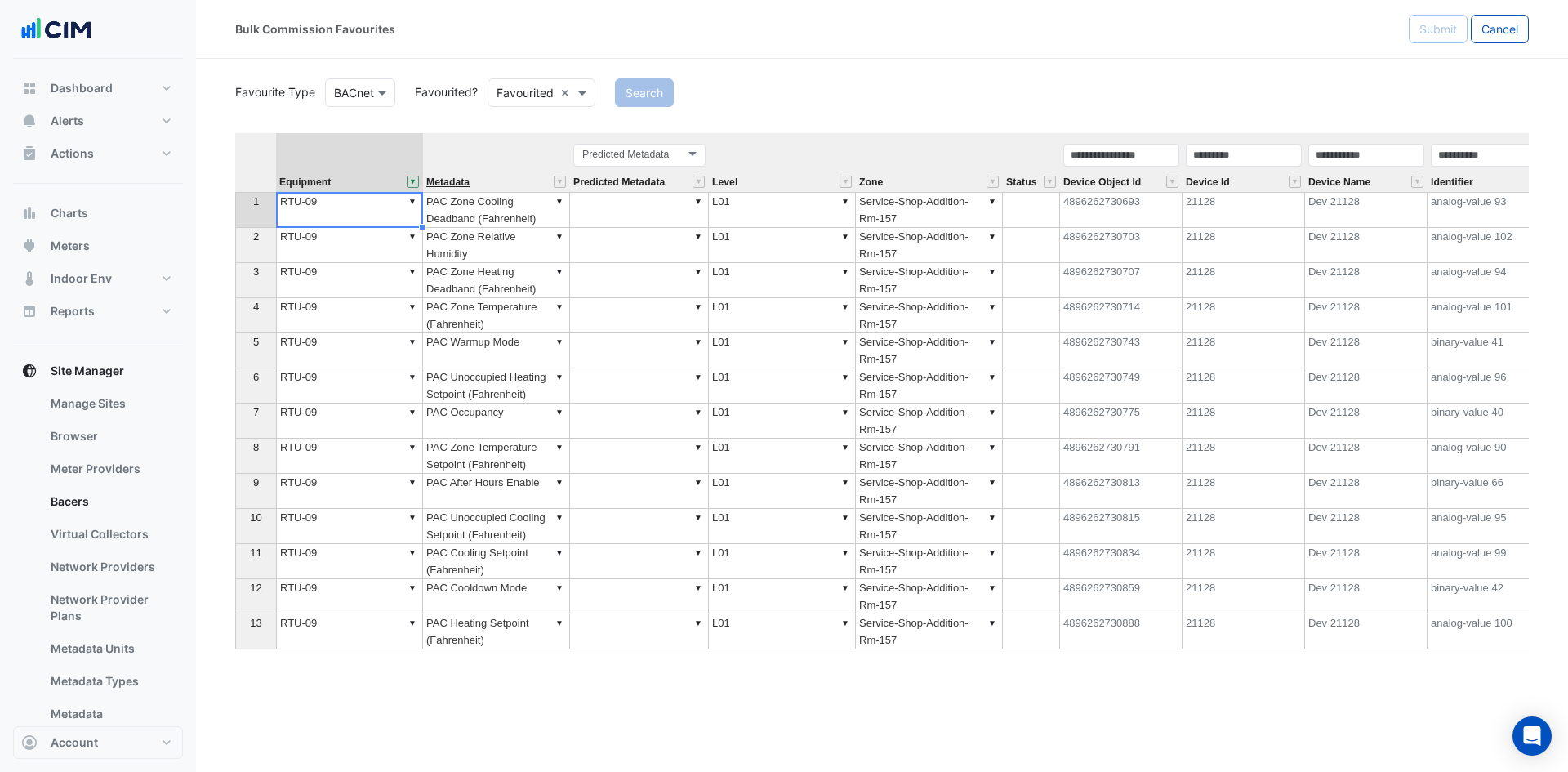
click at [454, 186] on span "Metadata" at bounding box center [447, 183] width 43 height 11
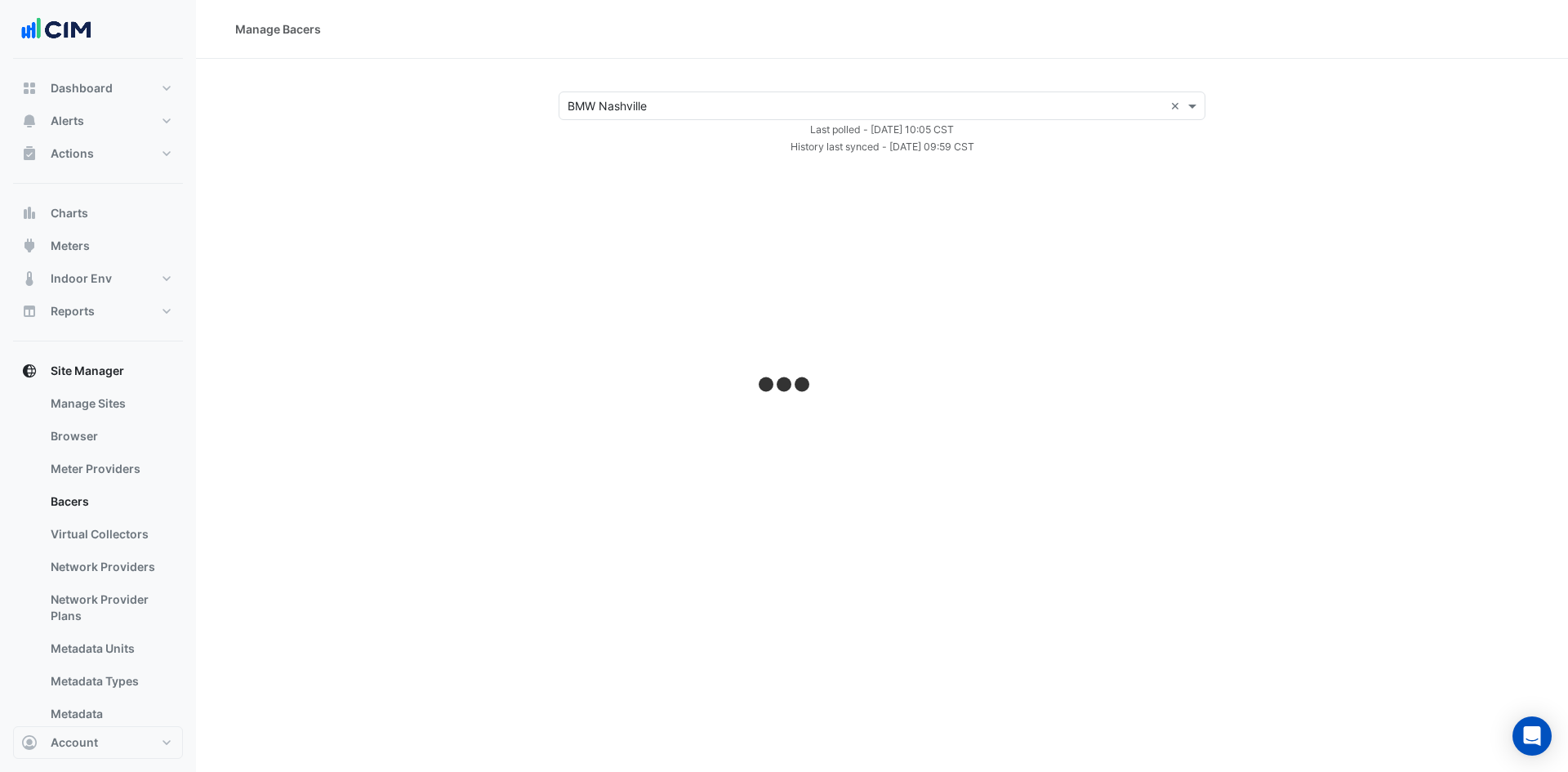
select select "***"
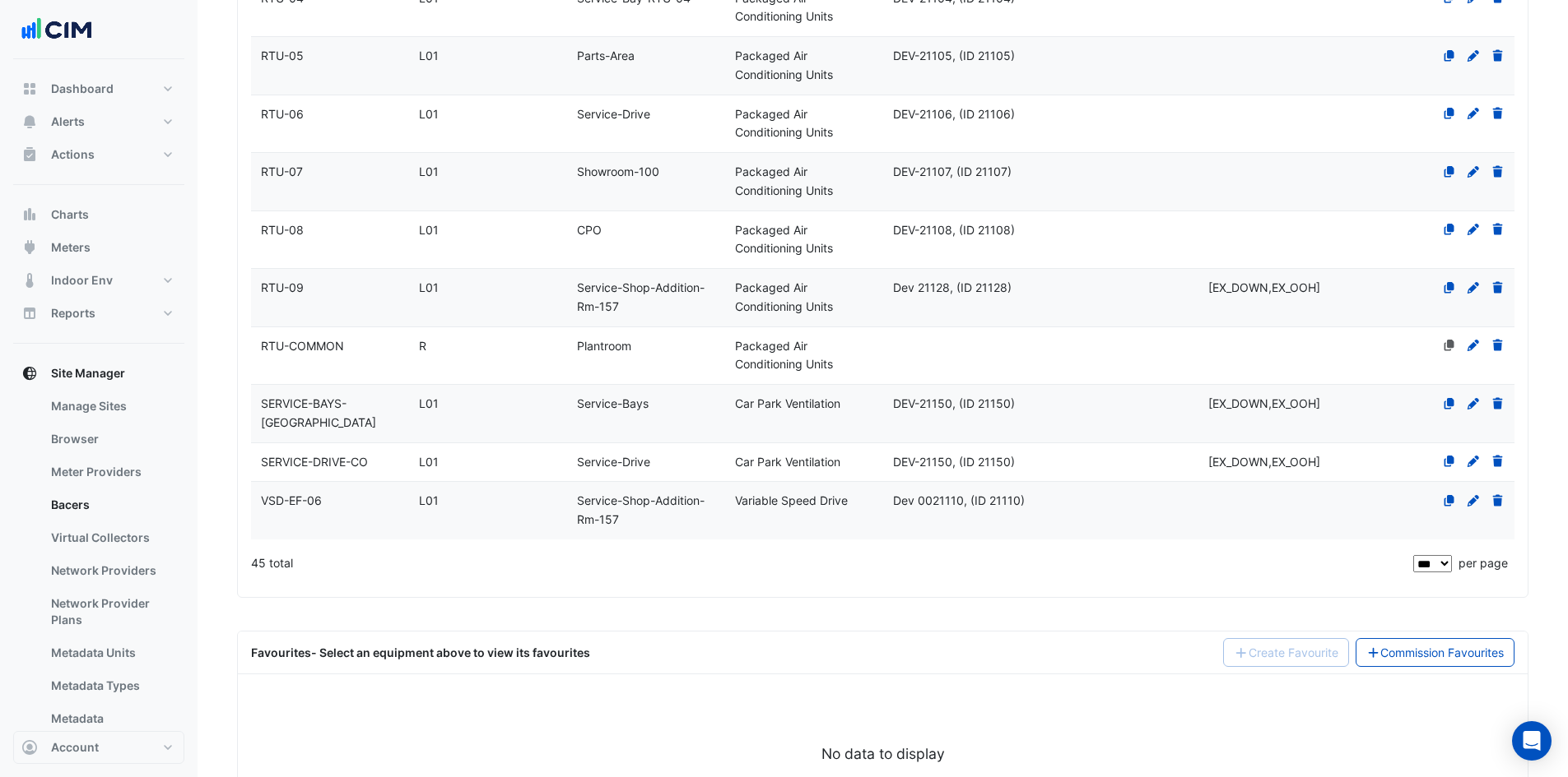
scroll to position [2106, 0]
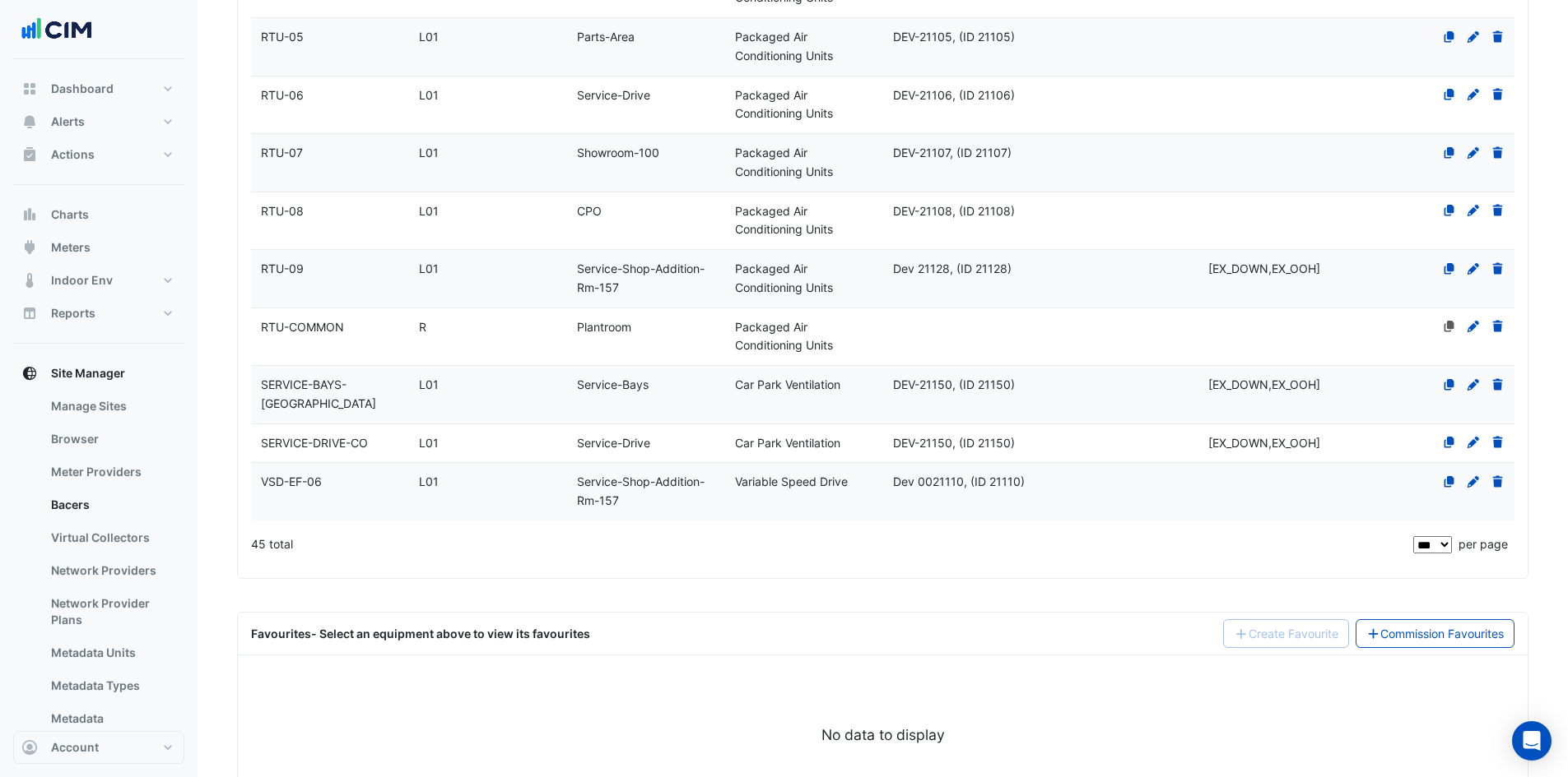
click at [1431, 619] on link "Commission Favourites" at bounding box center [1435, 633] width 160 height 29
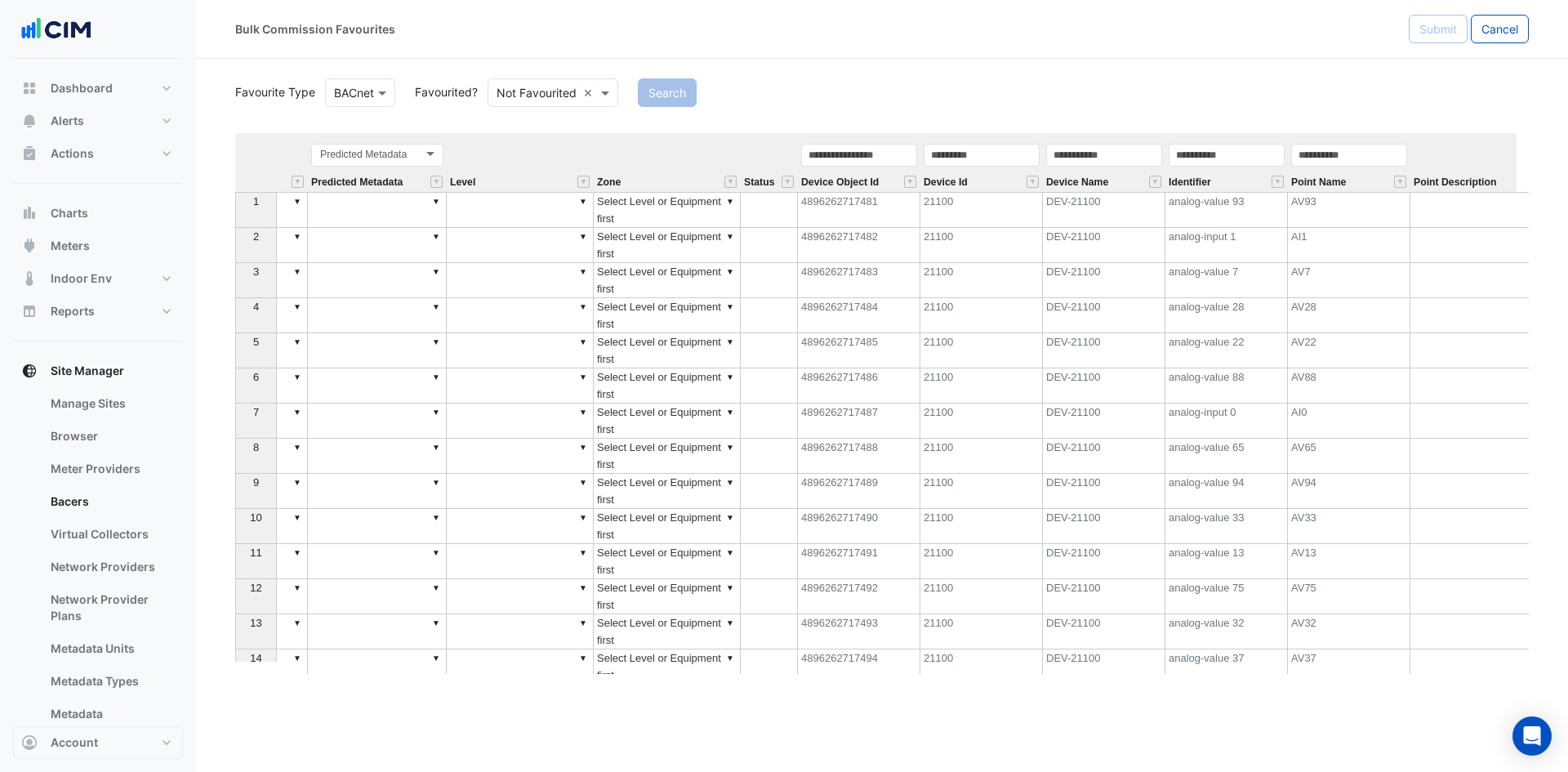
scroll to position [0, 525]
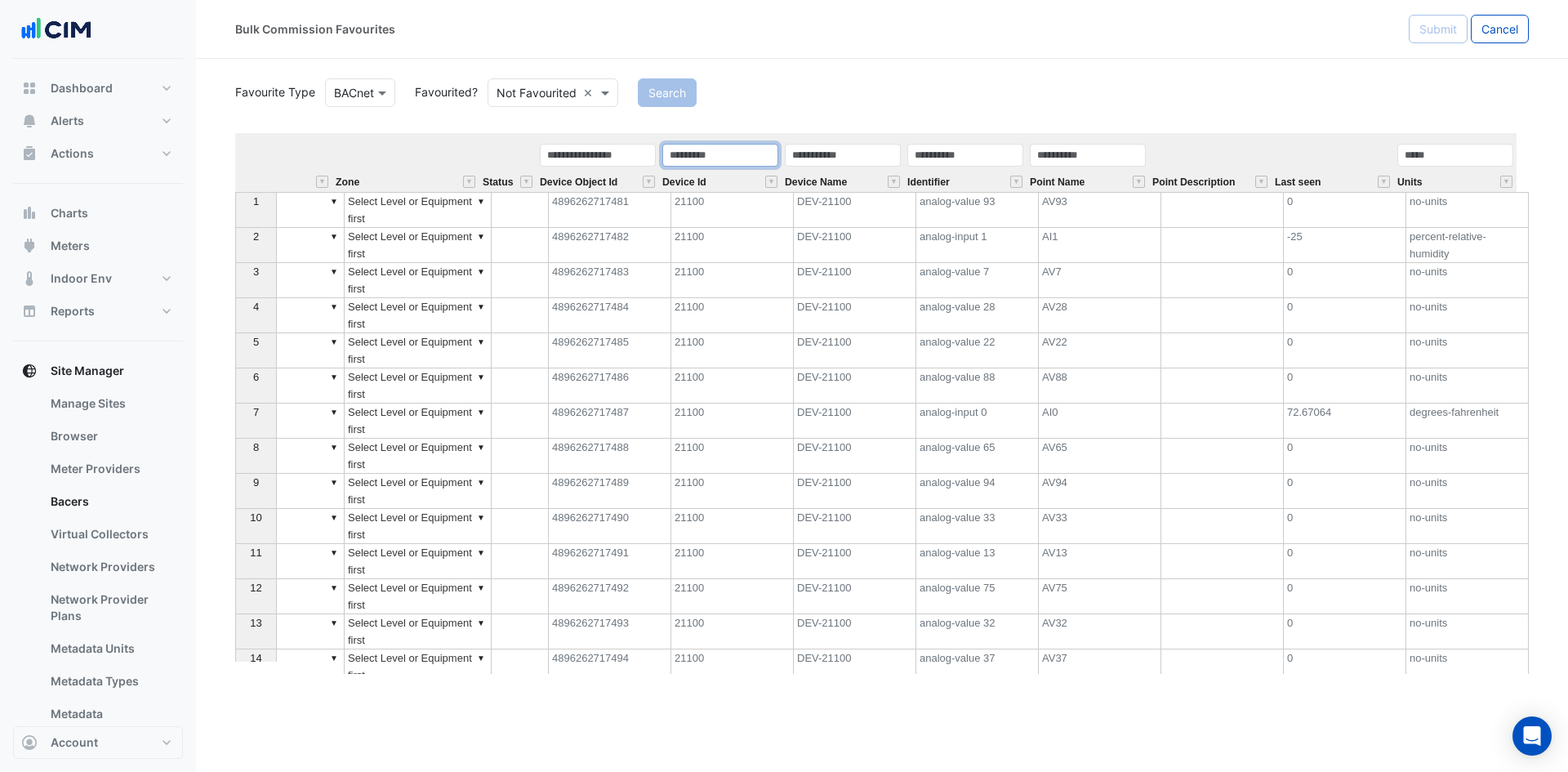
click at [725, 156] on input "text" at bounding box center [720, 155] width 116 height 23
type input "*****"
type input "**********"
click at [670, 99] on button "Search" at bounding box center [667, 92] width 59 height 29
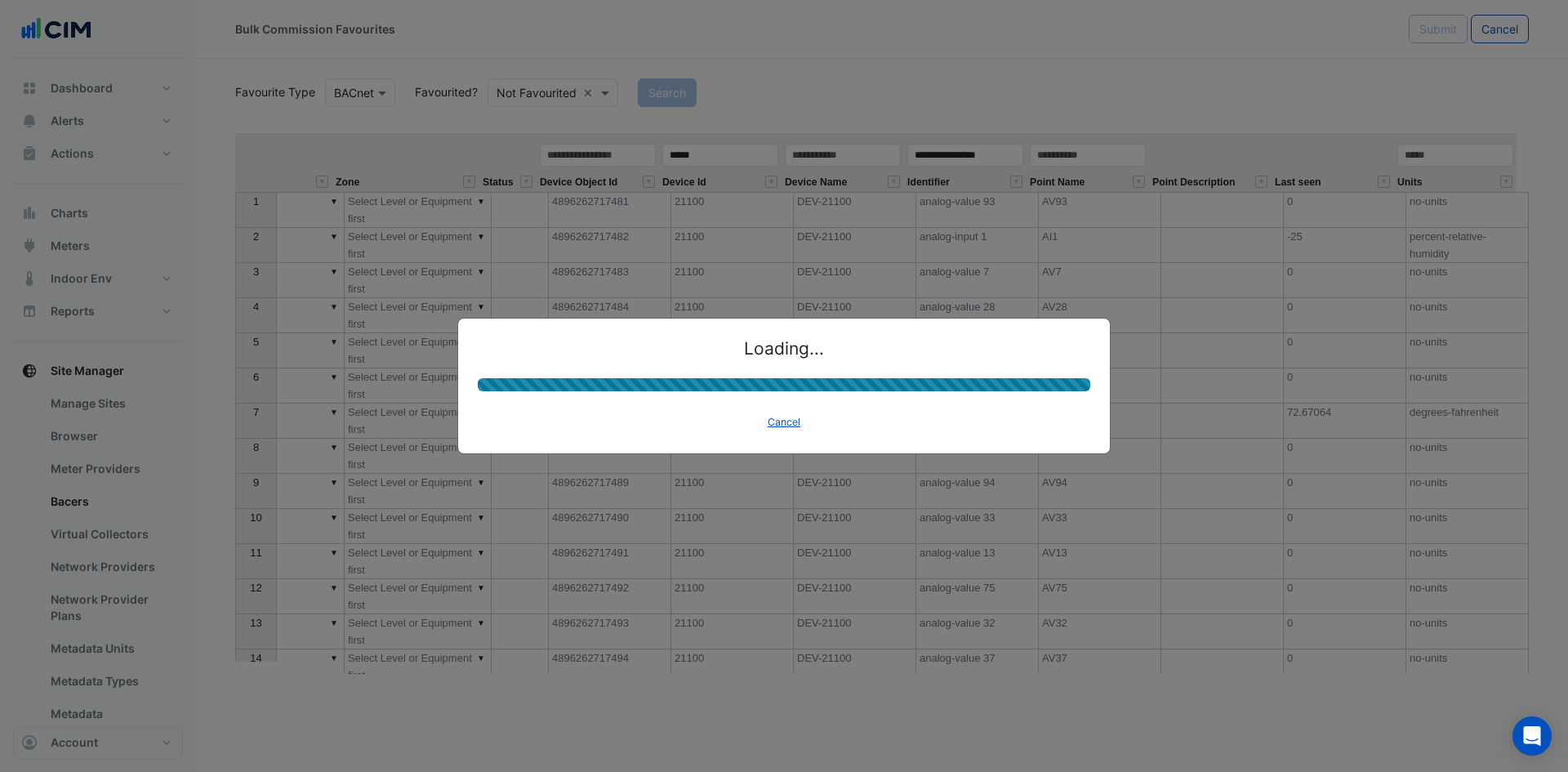
scroll to position [0, 512]
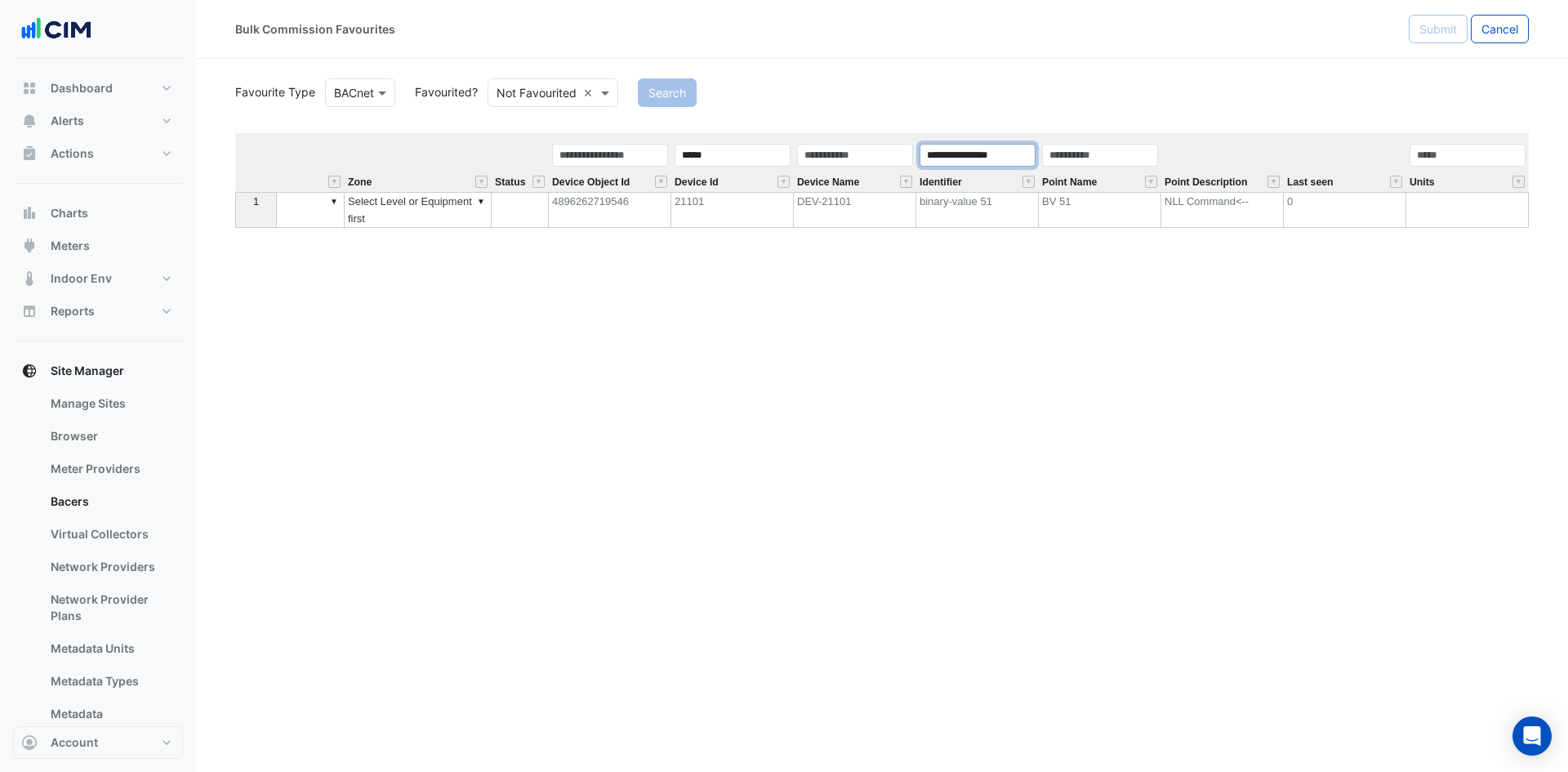
drag, startPoint x: 1005, startPoint y: 159, endPoint x: 726, endPoint y: 177, distance: 279.6
click at [746, 174] on tr "**********" at bounding box center [626, 162] width 1806 height 59
drag, startPoint x: 725, startPoint y: 157, endPoint x: 346, endPoint y: 159, distance: 379.0
click at [393, 162] on tr "Equipment Metadata Predicted Metadata Predicted Metadata Level Zone Status Devi…" at bounding box center [626, 162] width 1806 height 59
click at [668, 94] on button "Search" at bounding box center [667, 92] width 59 height 29
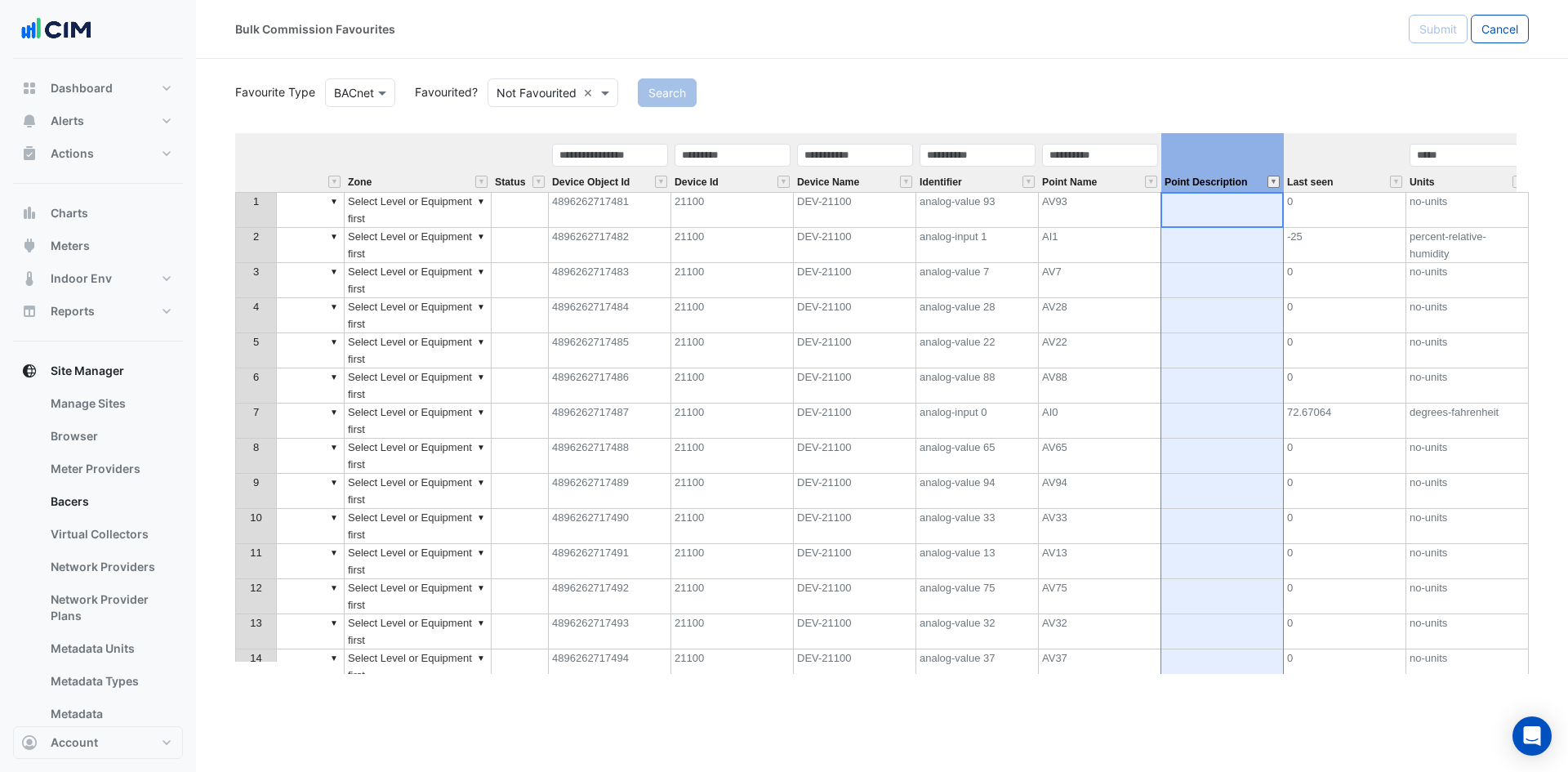
click at [1270, 180] on button "" at bounding box center [1273, 181] width 12 height 12
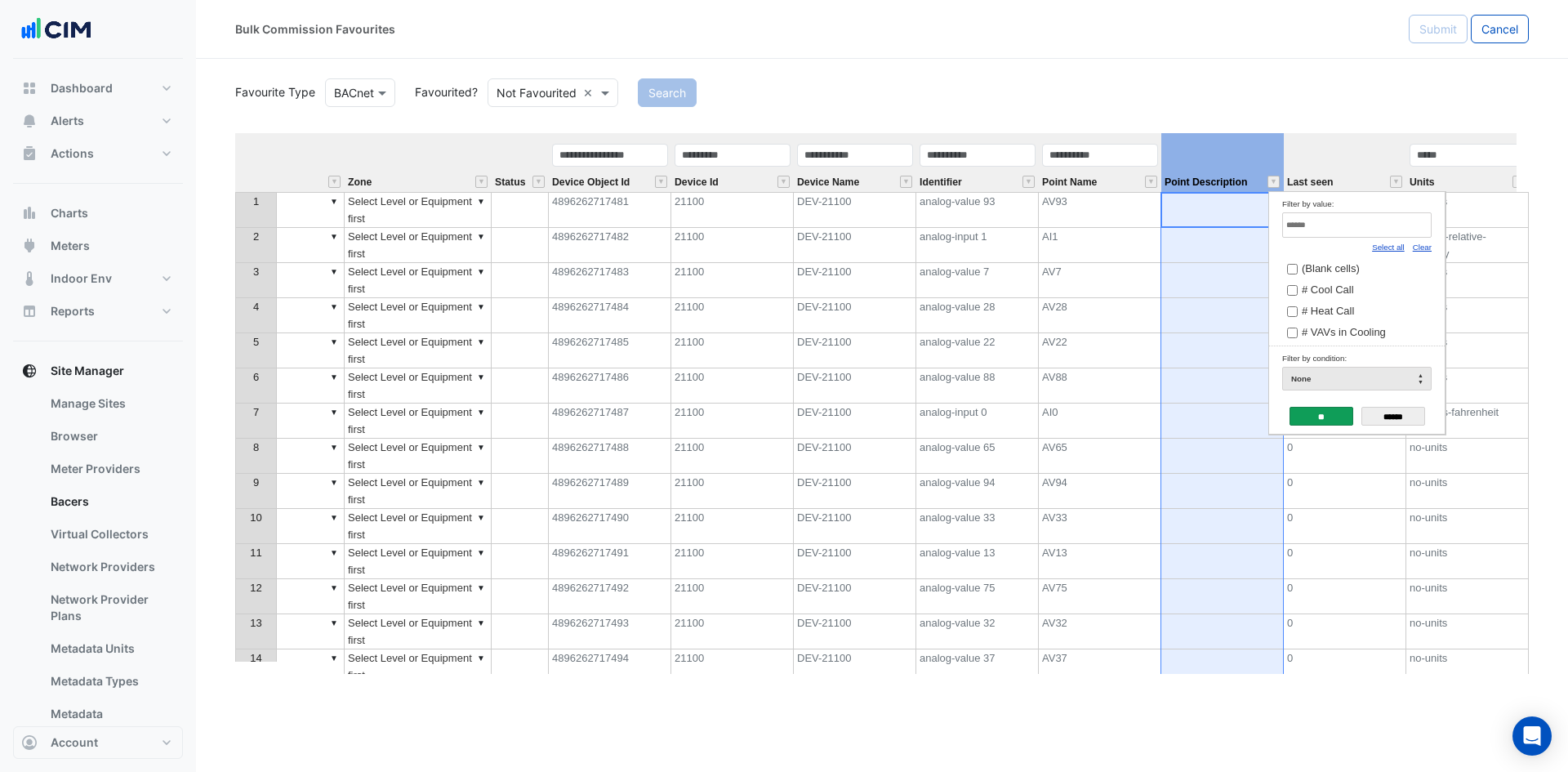
click at [1414, 244] on link "Clear" at bounding box center [1422, 247] width 18 height 9
click at [1416, 227] on input "Filter by value:" at bounding box center [1357, 224] width 149 height 25
click at [1360, 336] on span "NLL Command<--" at bounding box center [1343, 331] width 84 height 12
drag, startPoint x: 1346, startPoint y: 228, endPoint x: 1178, endPoint y: 225, distance: 168.0
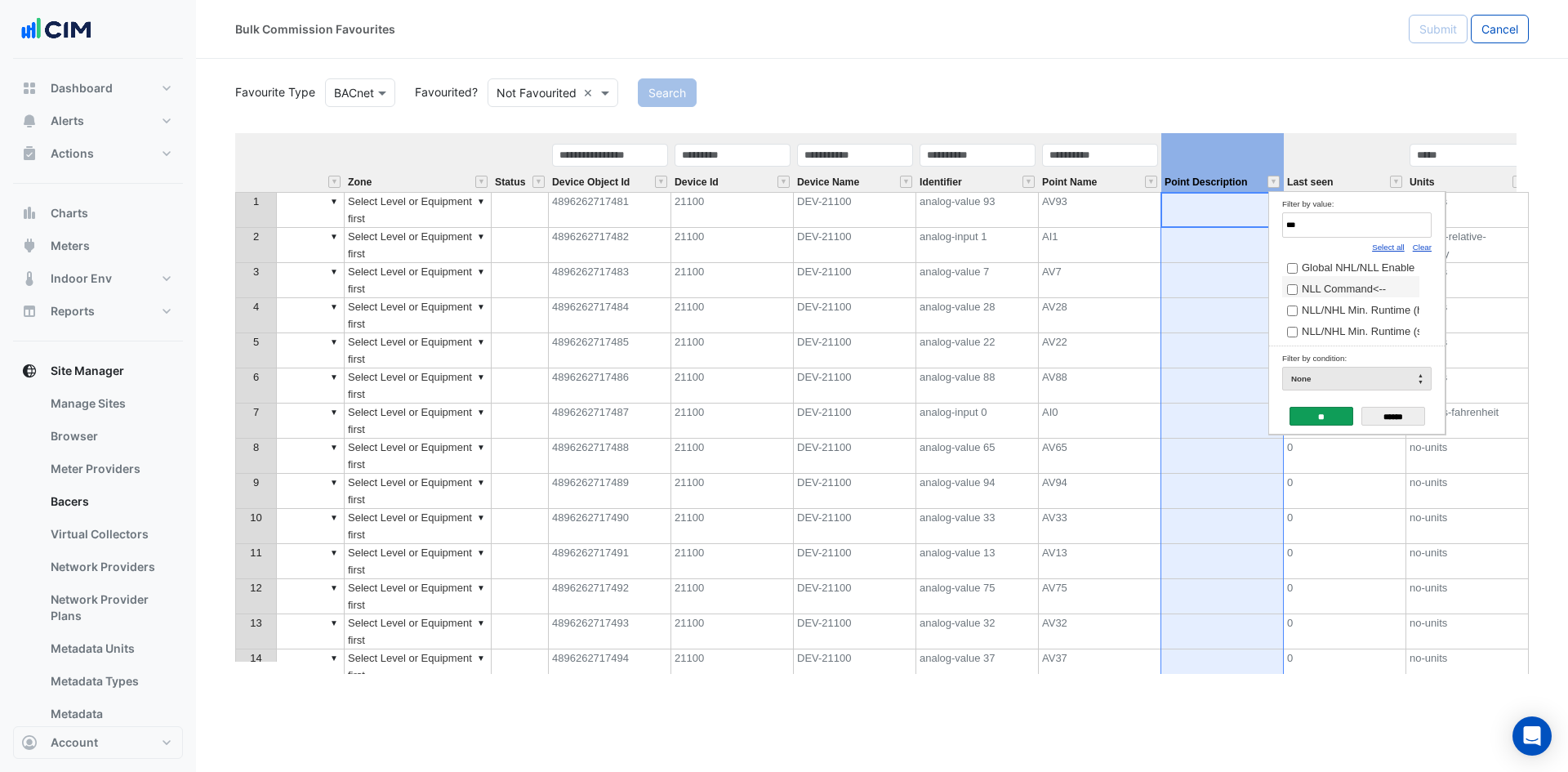
click at [1179, 225] on body "Bulk Commission Favourites Submit Cancel Favourite Type BACnet Favourited? Not …" at bounding box center [784, 386] width 1568 height 772
type input "***"
click at [1361, 294] on span "NHL Command<--" at bounding box center [1344, 288] width 86 height 12
click at [1339, 421] on input "**" at bounding box center [1321, 416] width 64 height 18
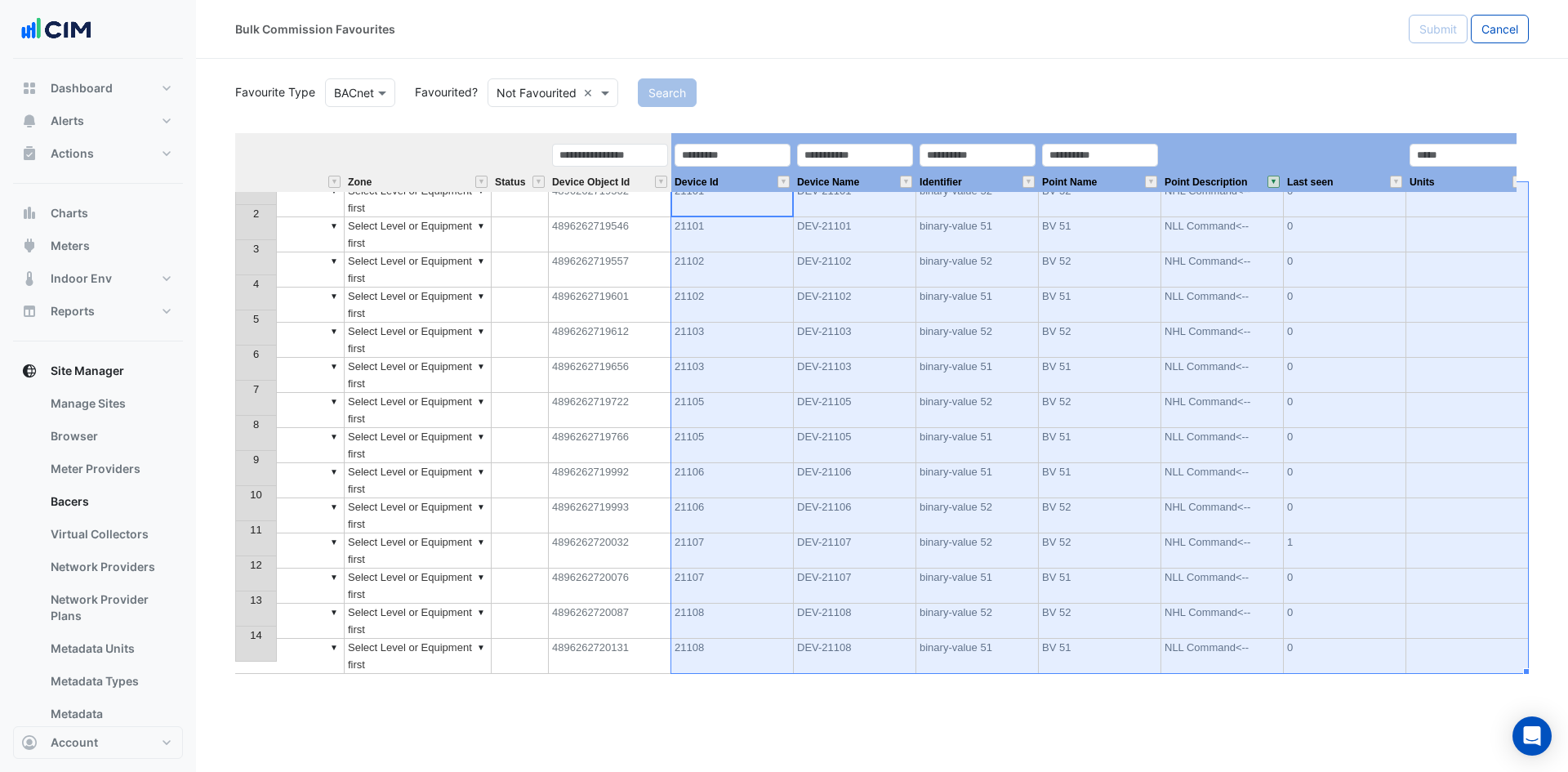
scroll to position [0, 525]
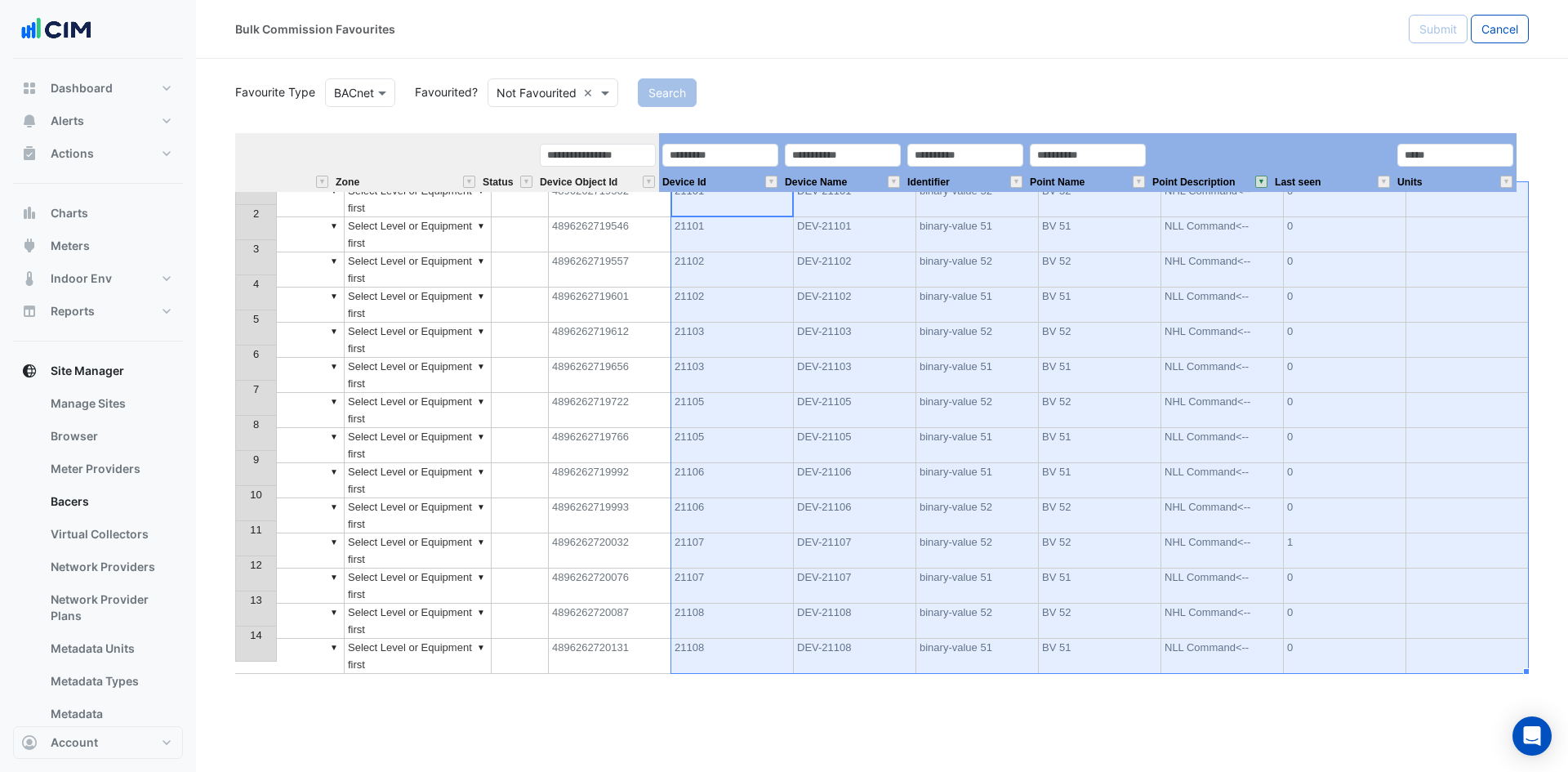
drag, startPoint x: 754, startPoint y: 142, endPoint x: 1463, endPoint y: 195, distance: 711.0
click at [1463, 195] on div "Equipment Metadata Predicted Metadata Level Zone Status Device Object Id Device…" at bounding box center [881, 403] width 1293 height 540
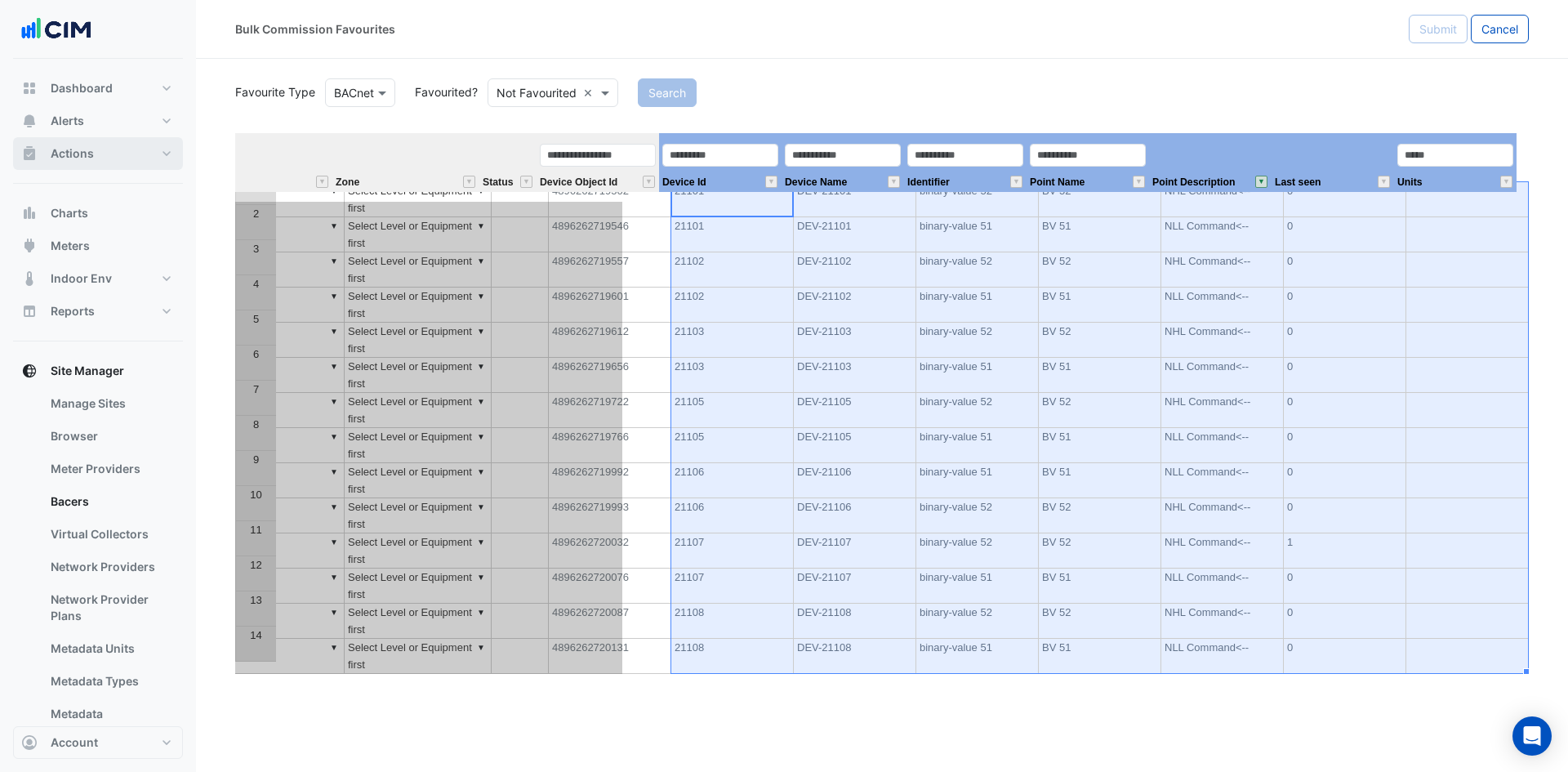
scroll to position [0, 0]
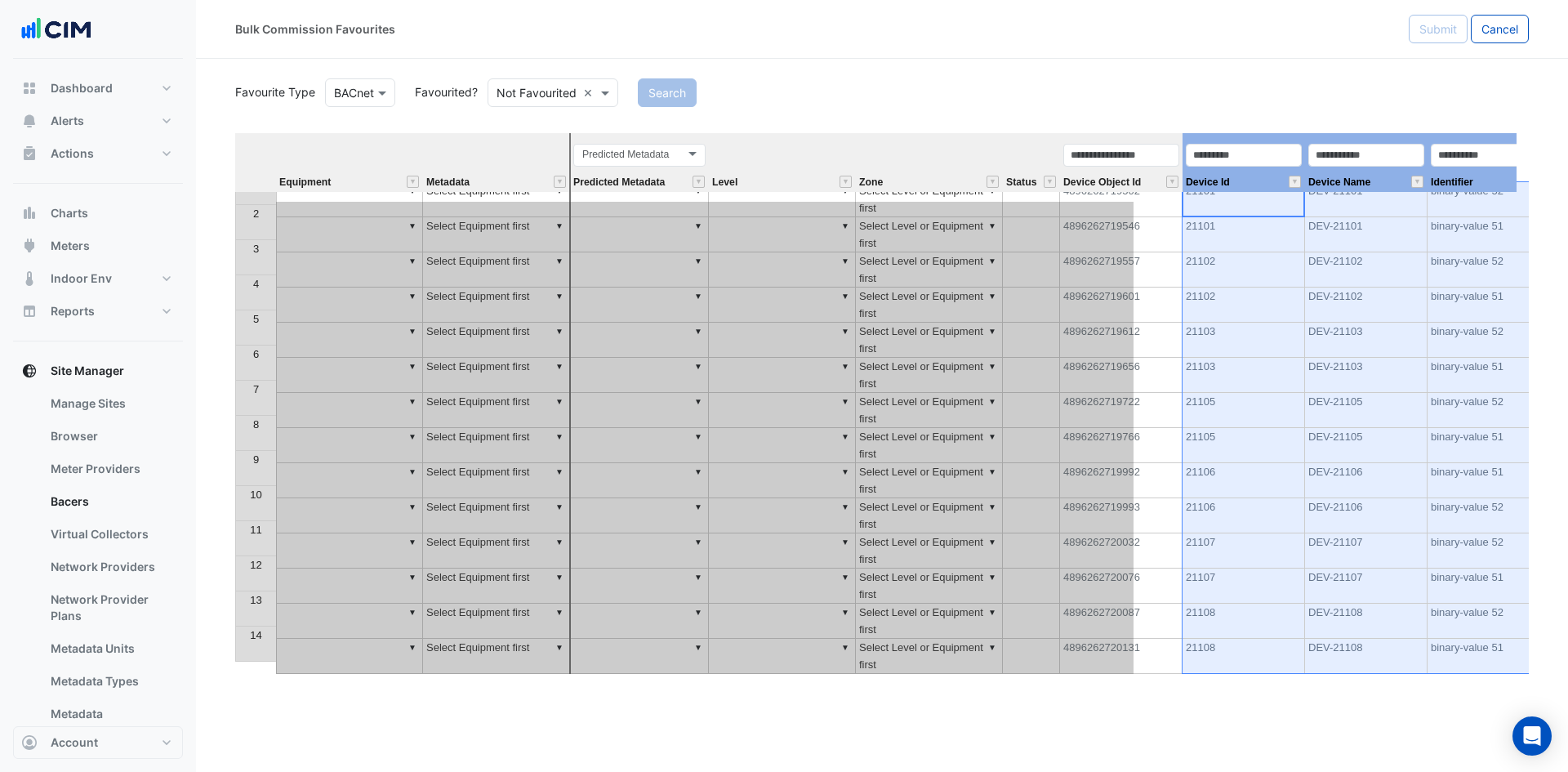
drag, startPoint x: 1348, startPoint y: 163, endPoint x: 582, endPoint y: 207, distance: 767.3
click at [582, 207] on div "Equipment Metadata Predicted Metadata Level Zone Status Device Object Id Device…" at bounding box center [881, 403] width 1293 height 540
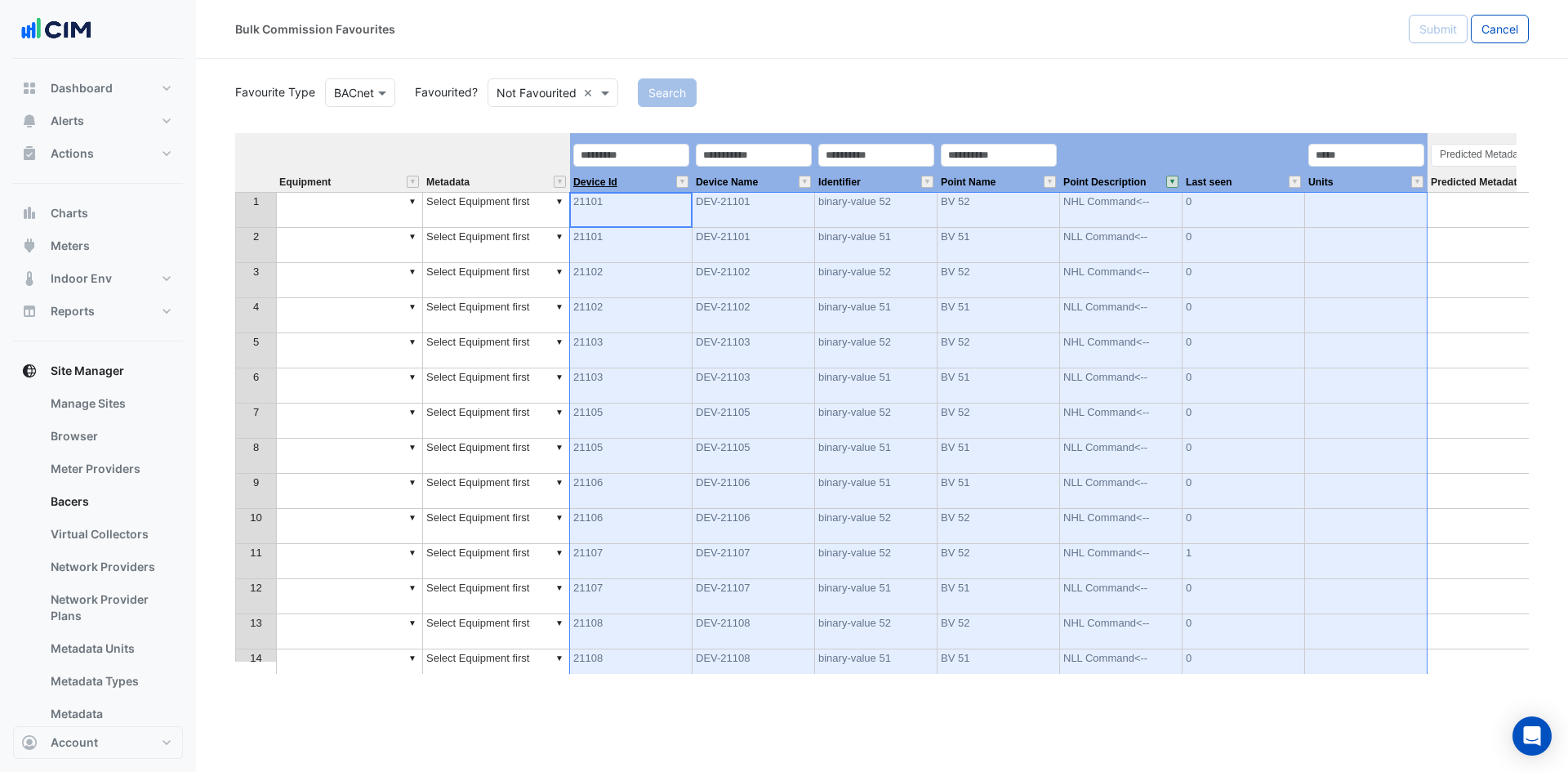
click at [618, 184] on span "Device Id" at bounding box center [595, 183] width 44 height 11
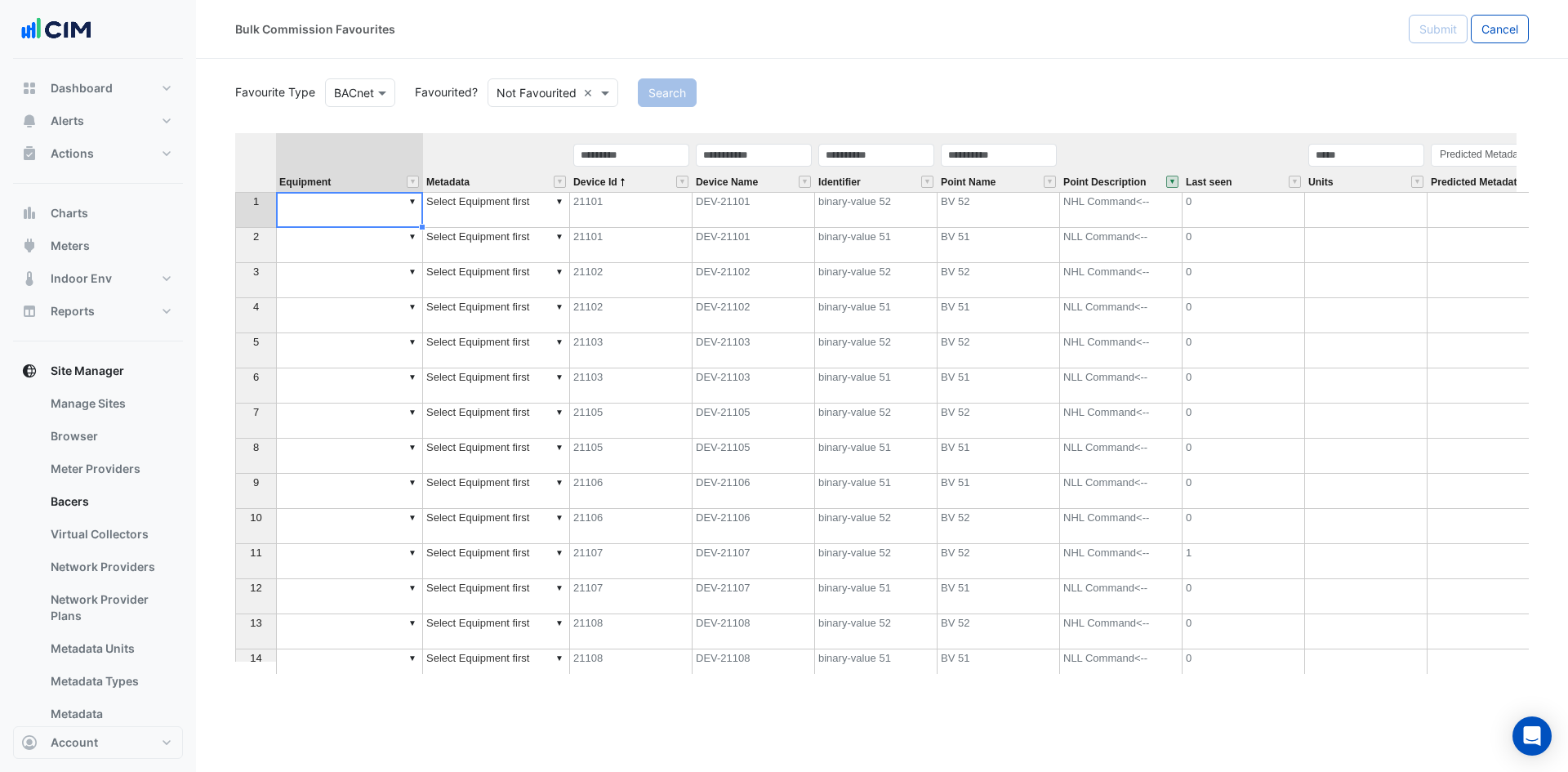
click at [340, 205] on td "▼" at bounding box center [348, 209] width 147 height 36
type textarea "******"
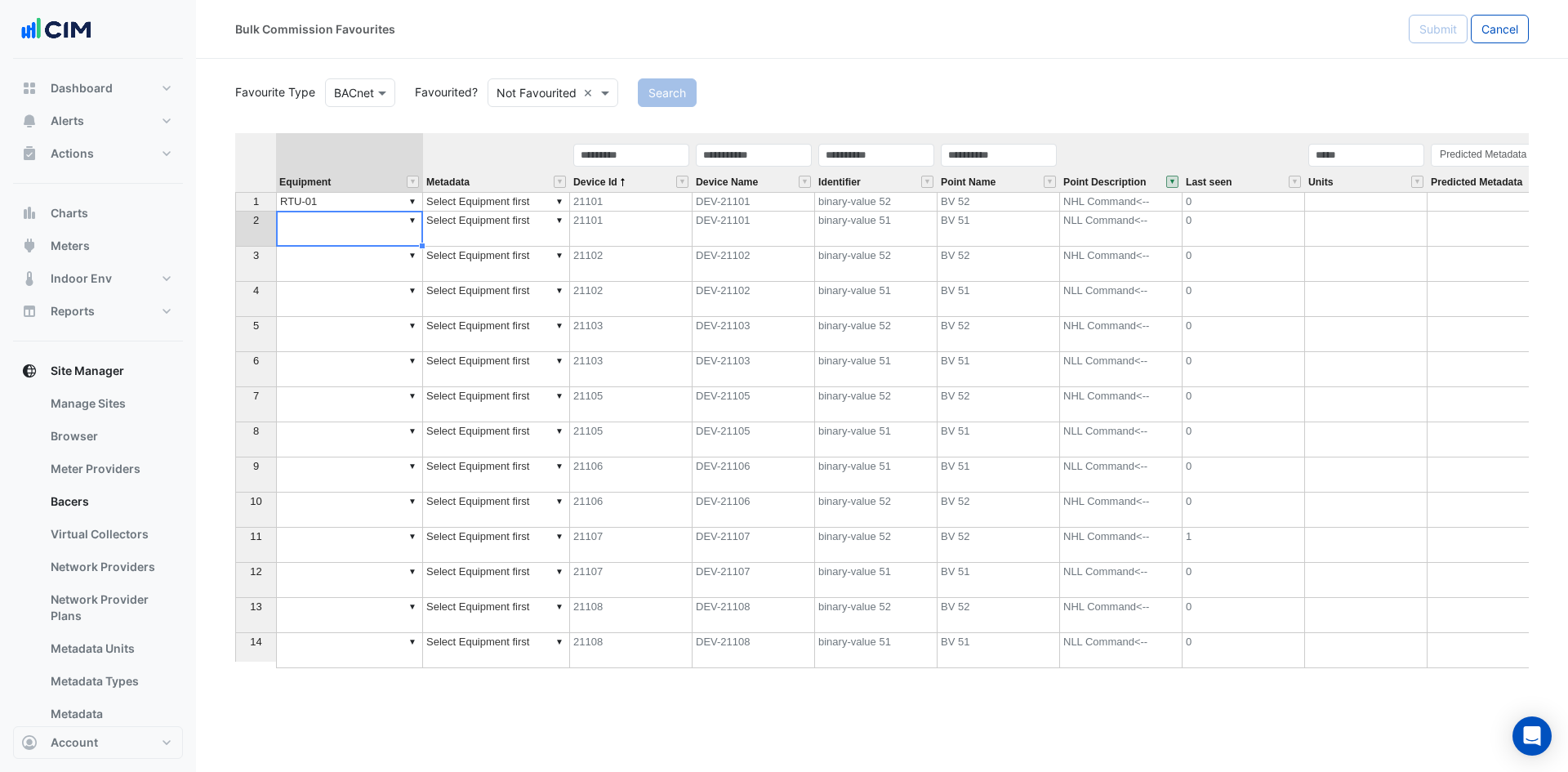
click at [379, 204] on td "▼ RTU-01" at bounding box center [348, 201] width 147 height 19
type textarea "******"
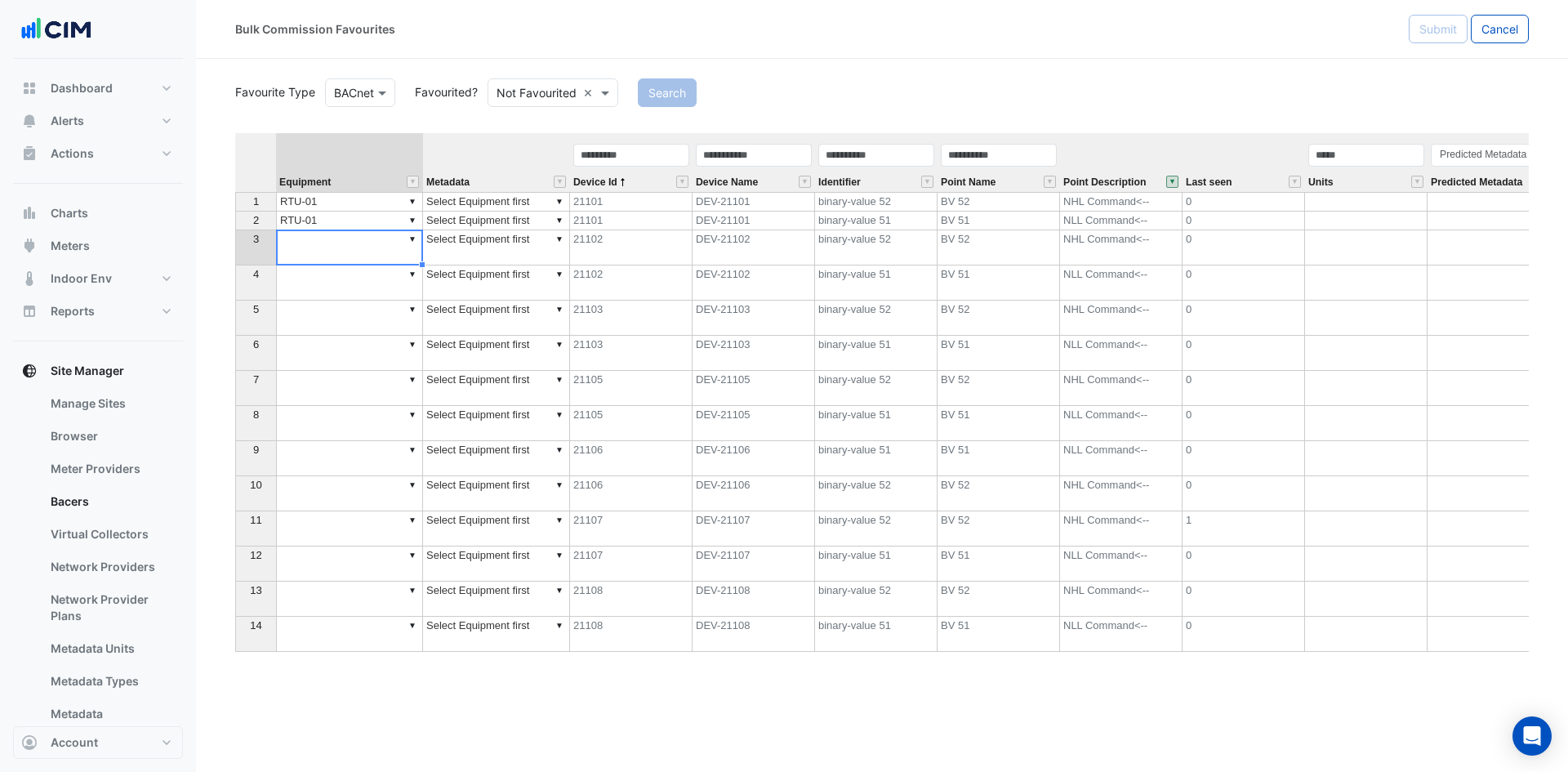
click at [384, 255] on td "▼" at bounding box center [348, 248] width 147 height 35
type textarea "******"
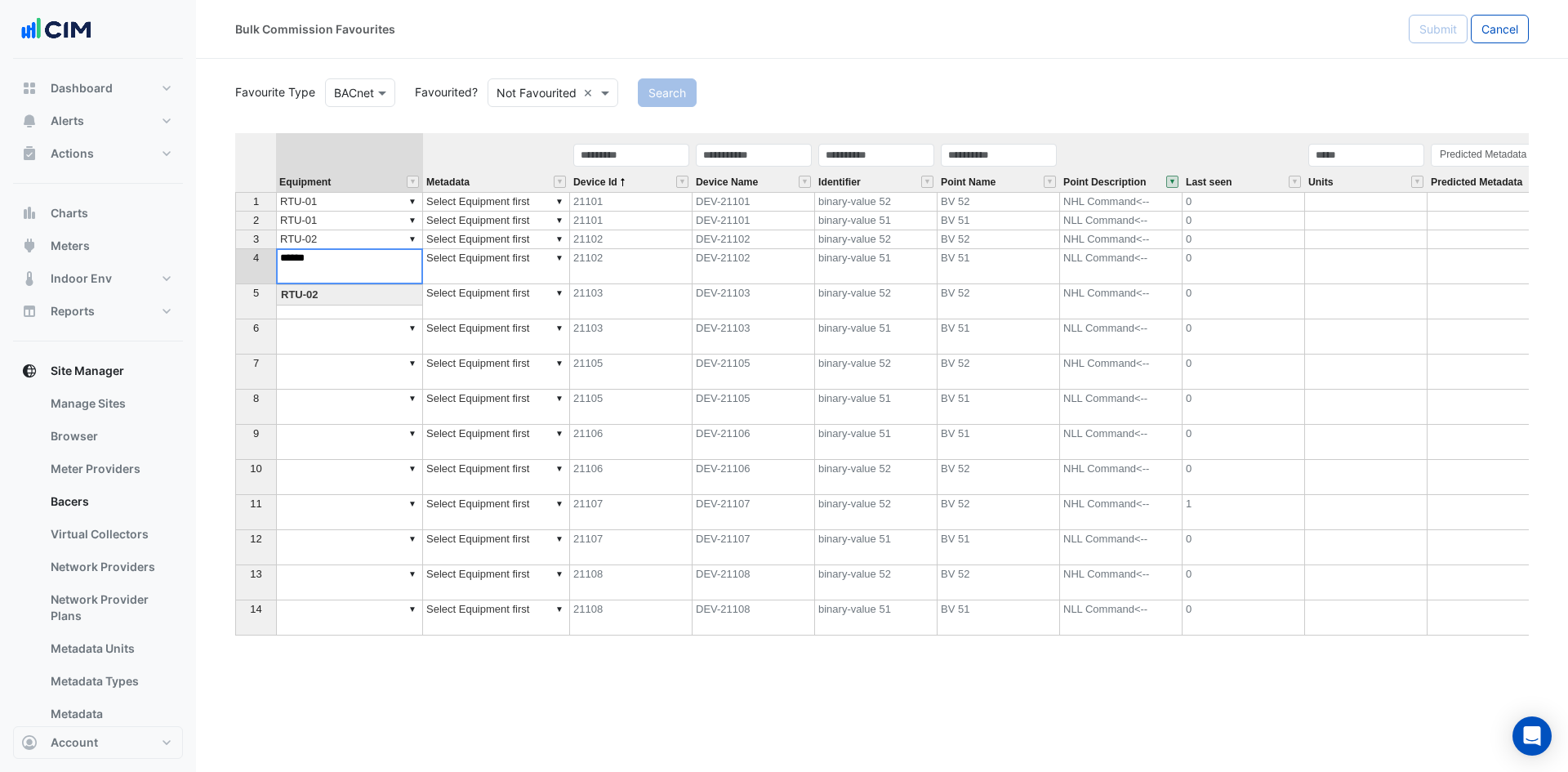
type textarea "******"
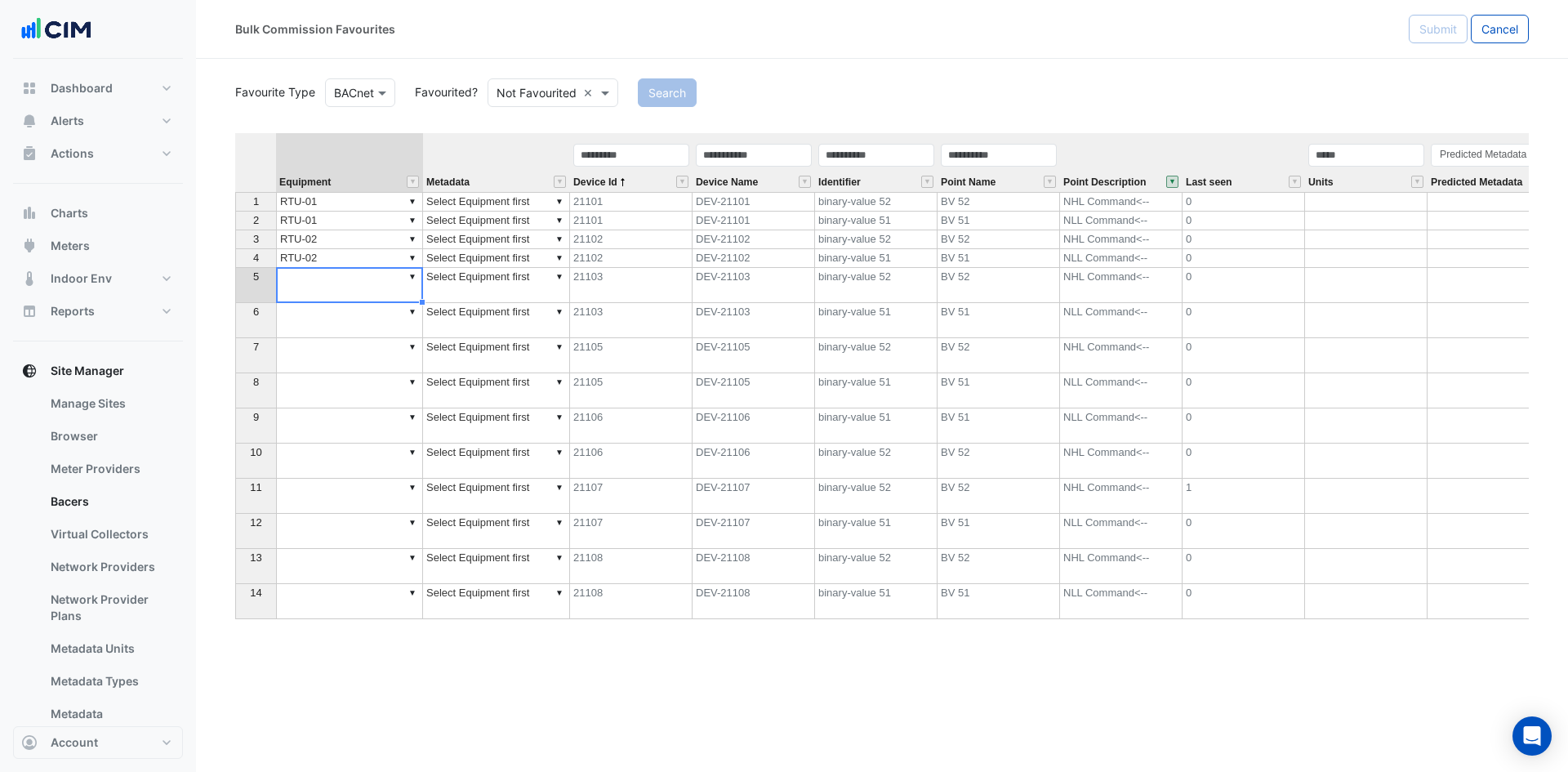
click at [348, 293] on td "▼" at bounding box center [348, 286] width 147 height 35
type textarea "******"
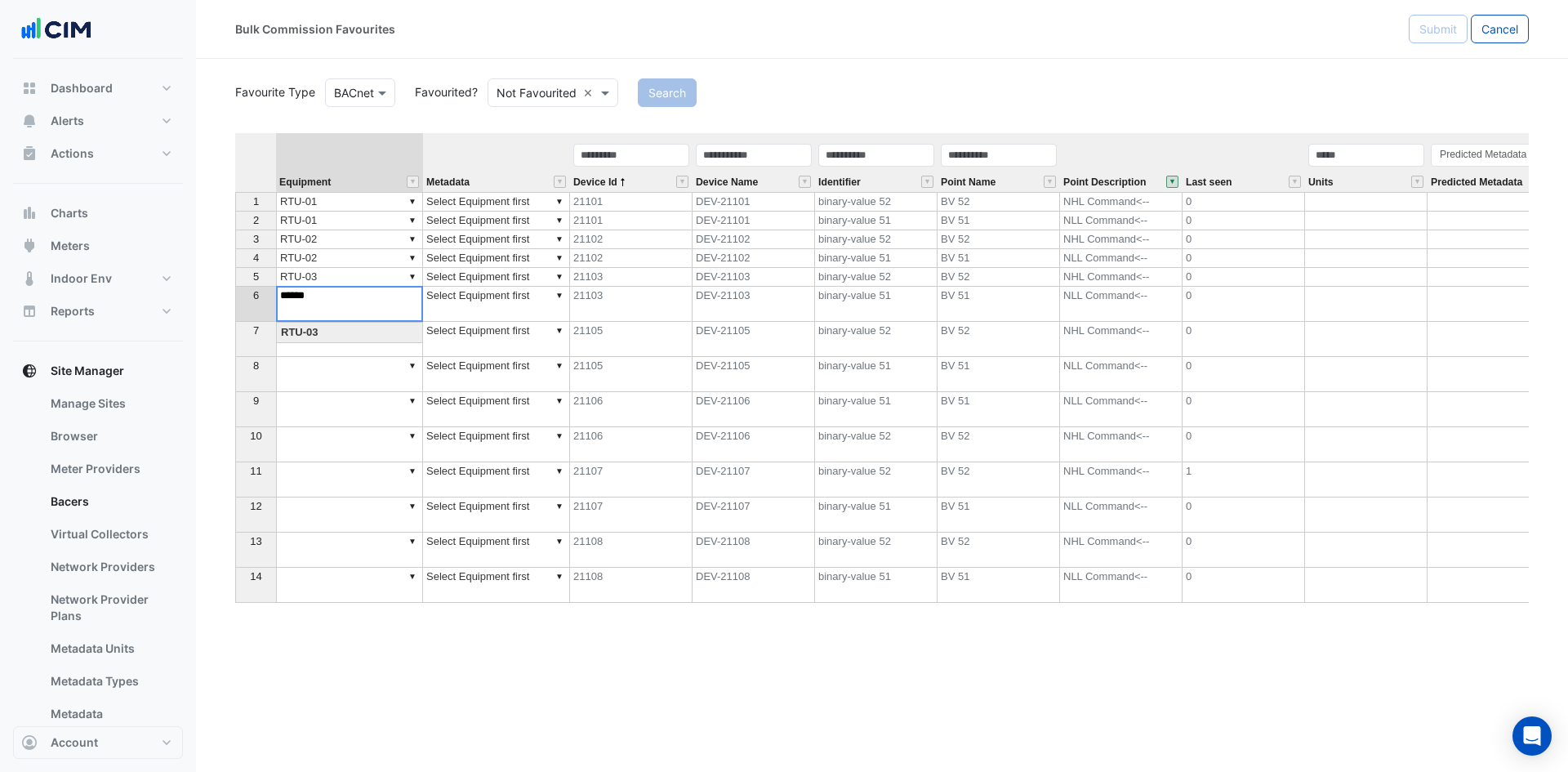
type textarea "******"
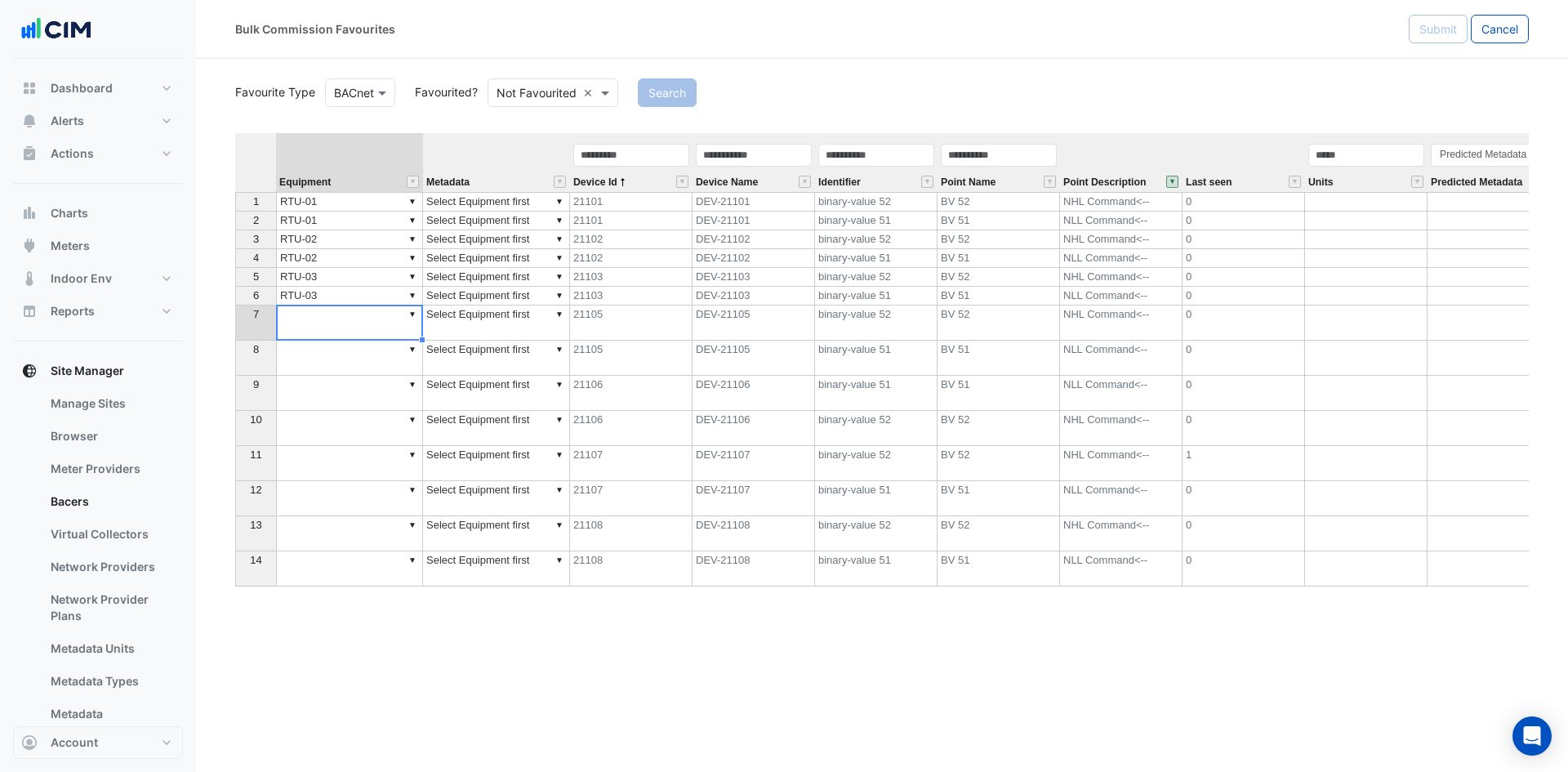
click at [347, 318] on td "▼" at bounding box center [348, 323] width 147 height 35
type textarea "******"
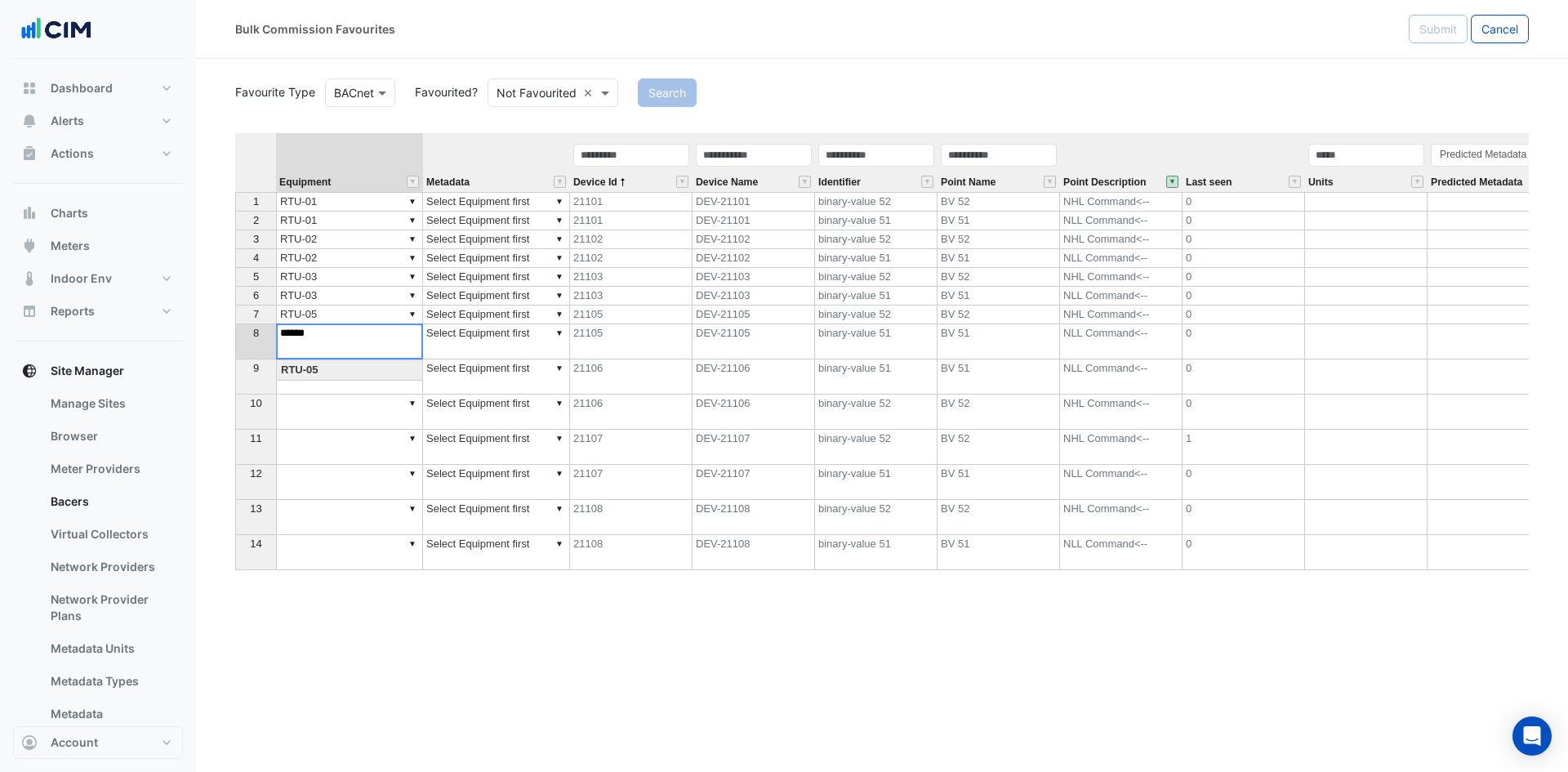
type textarea "******"
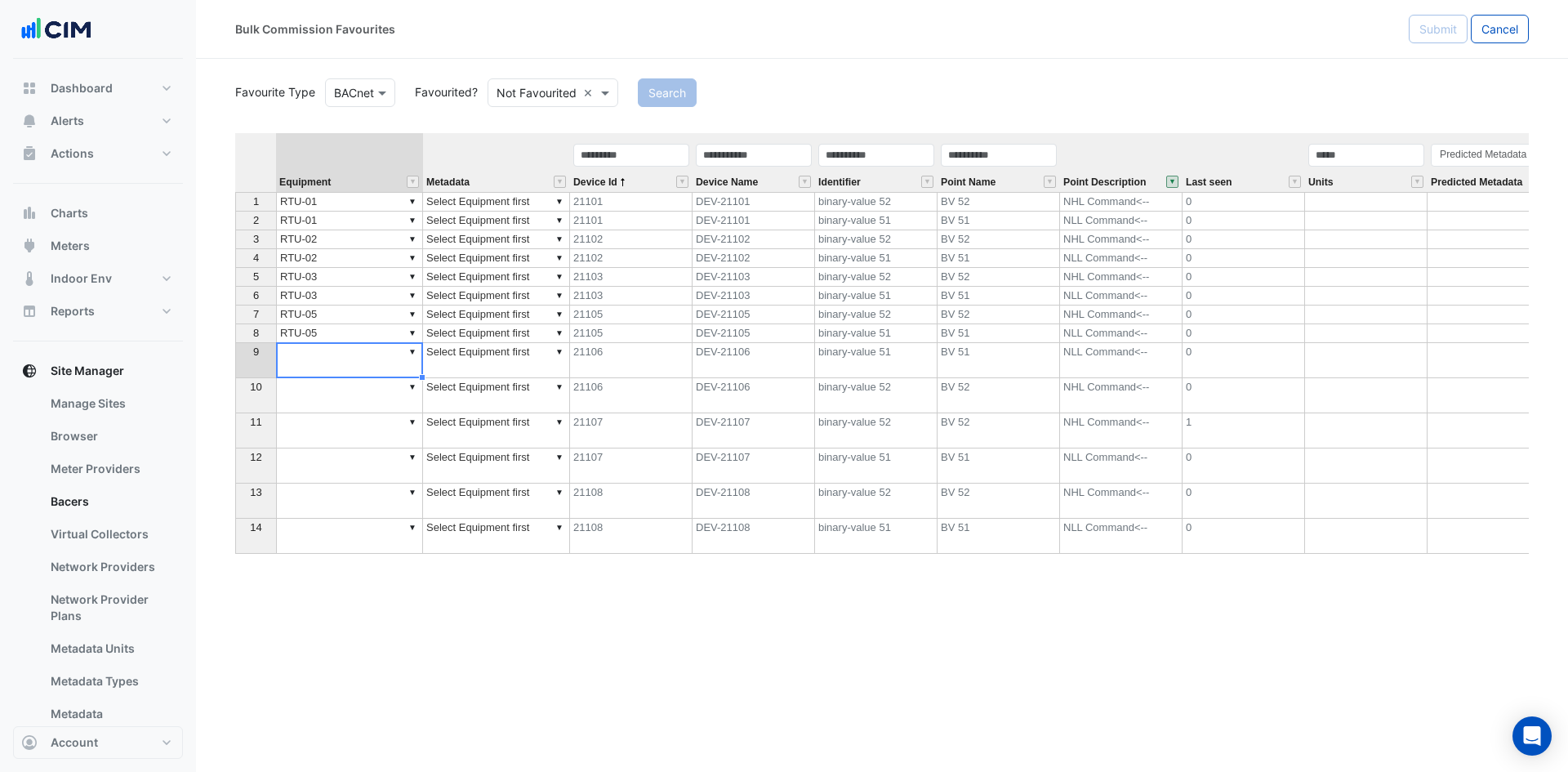
click at [333, 357] on td "▼" at bounding box center [348, 361] width 147 height 35
type textarea "******"
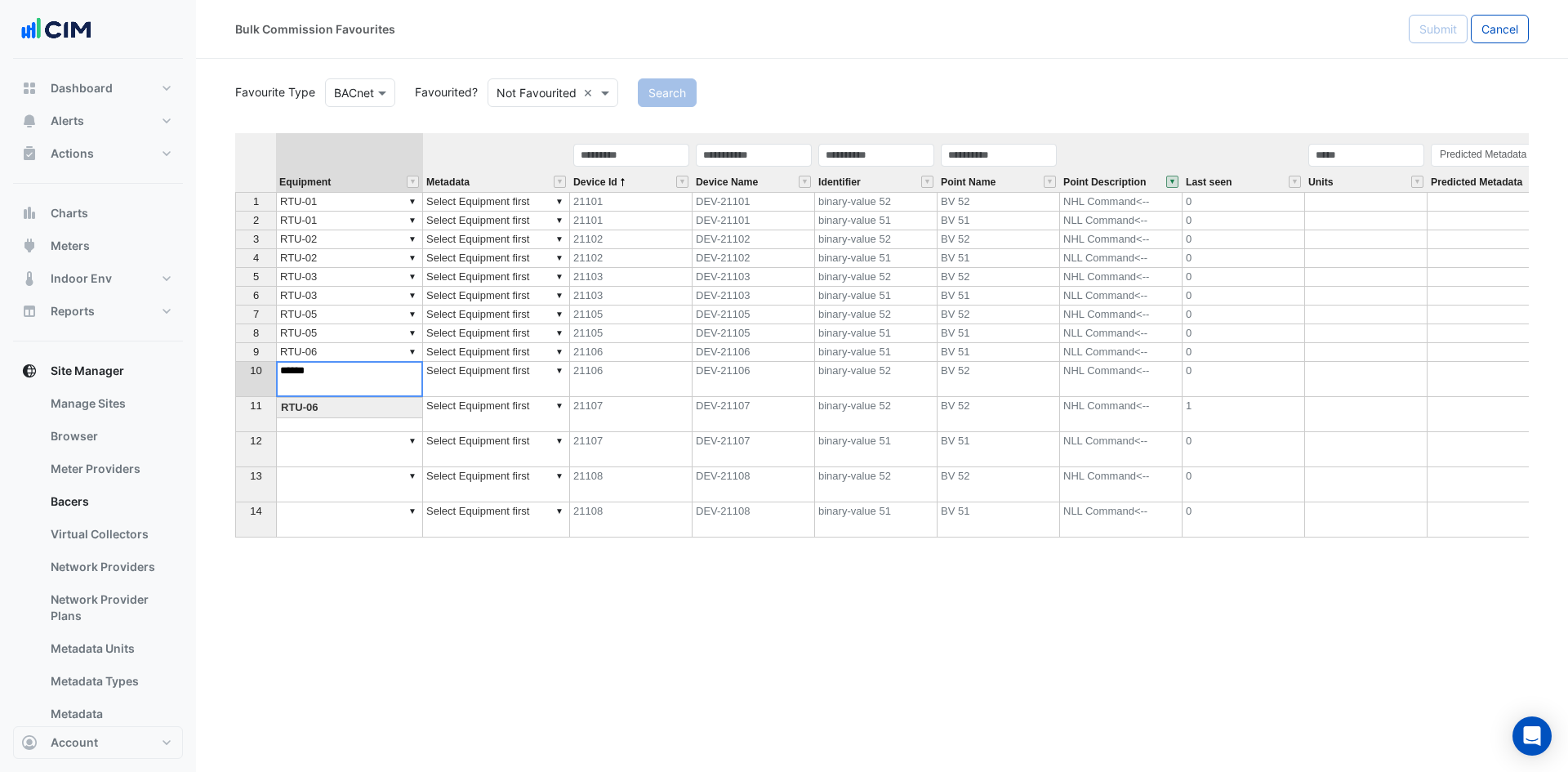
type textarea "******"
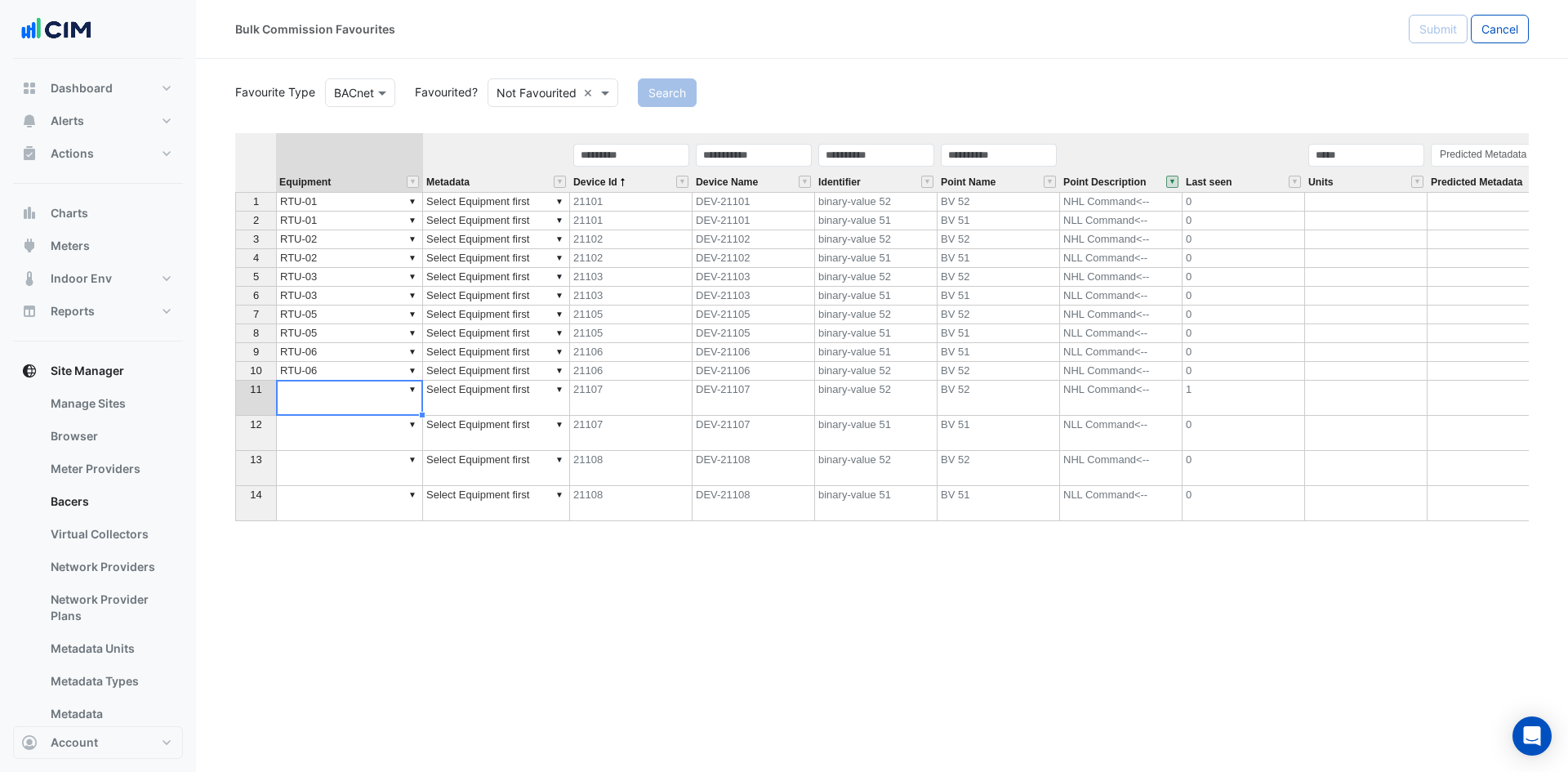
click at [325, 398] on td "▼" at bounding box center [348, 398] width 147 height 35
type textarea "******"
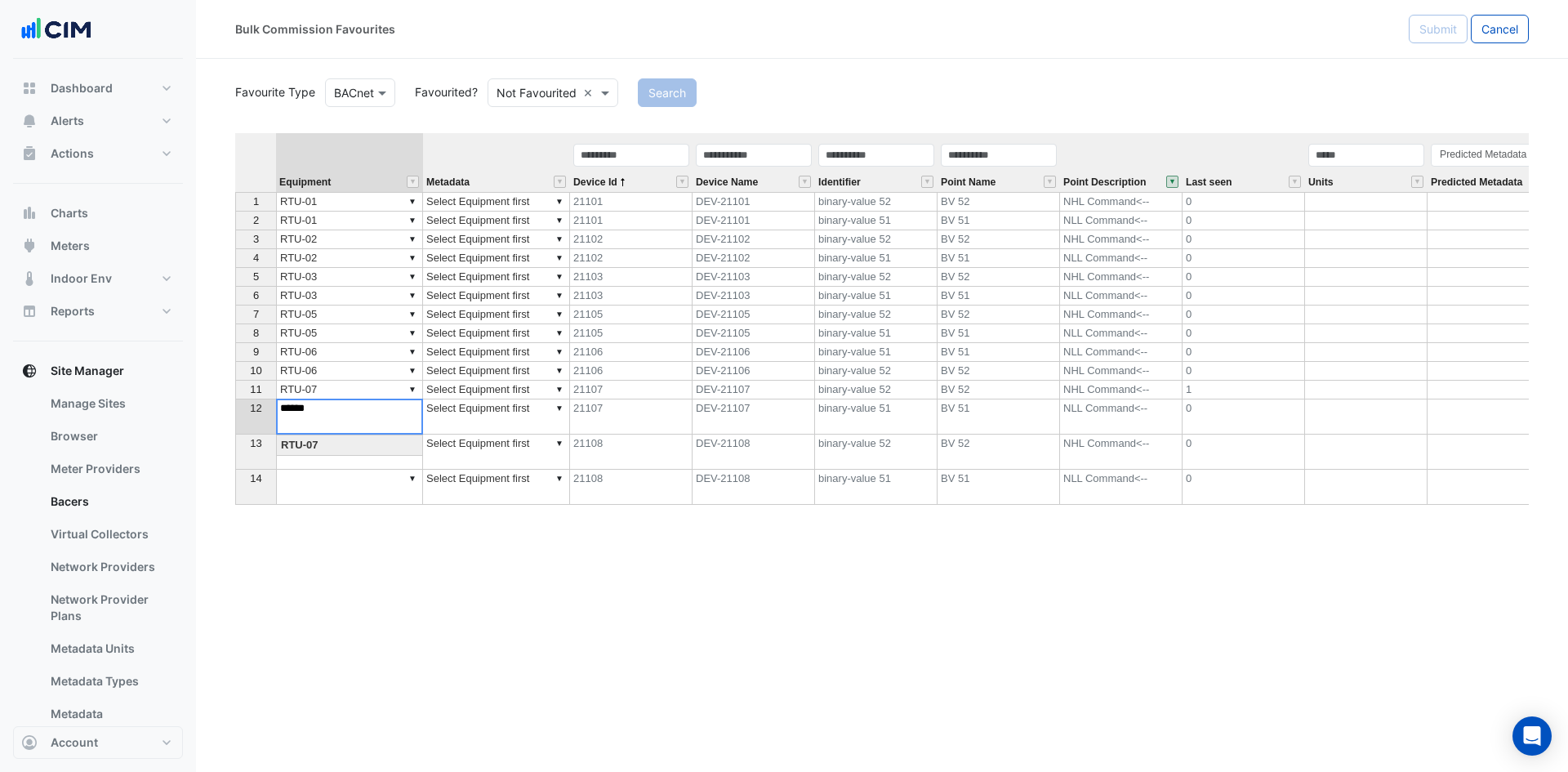
type textarea "******"
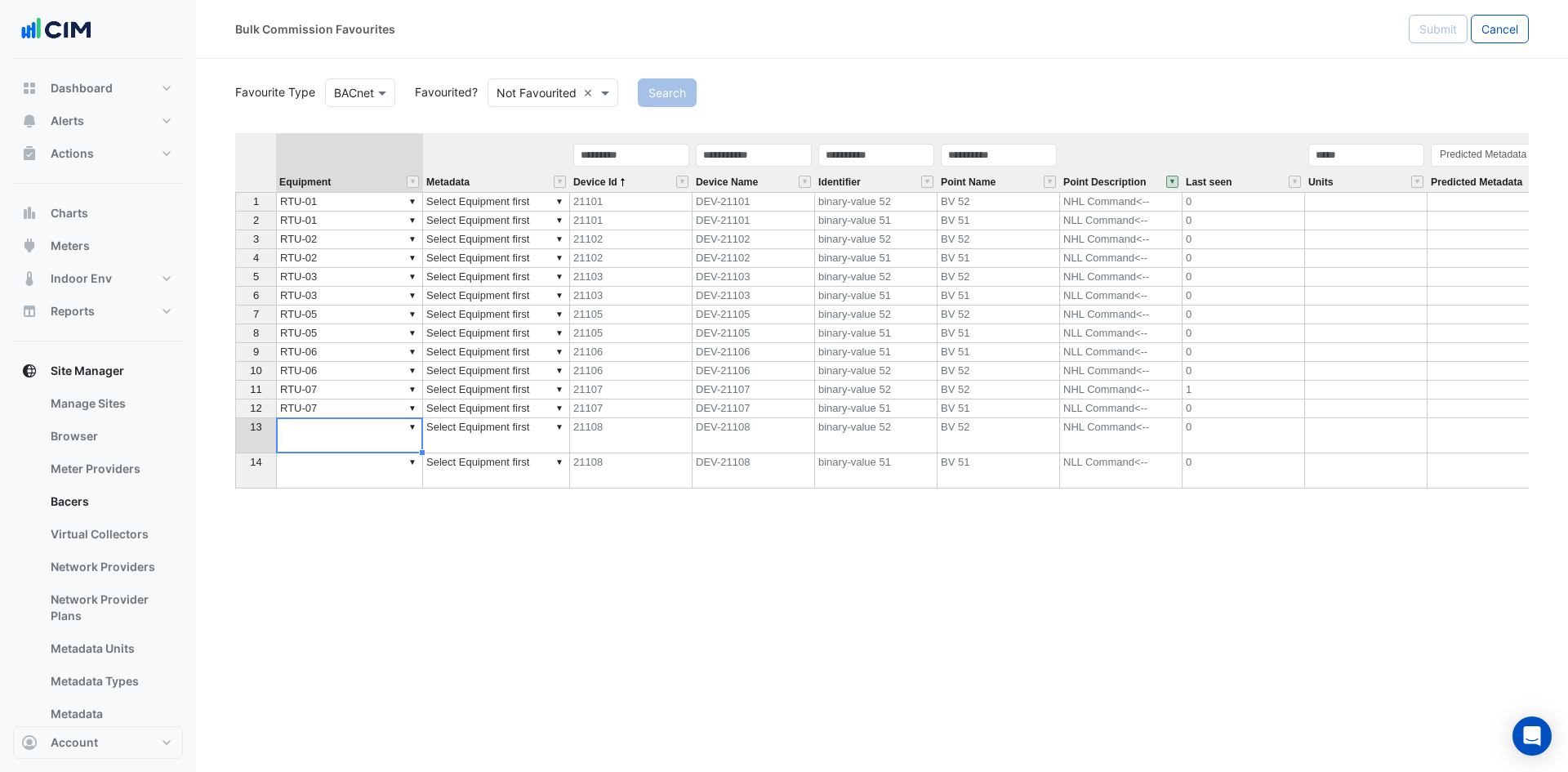
click at [314, 440] on td "▼" at bounding box center [348, 436] width 147 height 35
type textarea "******"
click at [329, 429] on td "▼ RTU-08" at bounding box center [348, 428] width 147 height 18
drag, startPoint x: 419, startPoint y: 434, endPoint x: 471, endPoint y: 226, distance: 214.4
click at [235, 457] on div "Equipment Metadata Device Id Device Name Identifier Point Name Point Descriptio…" at bounding box center [235, 303] width 0 height 339
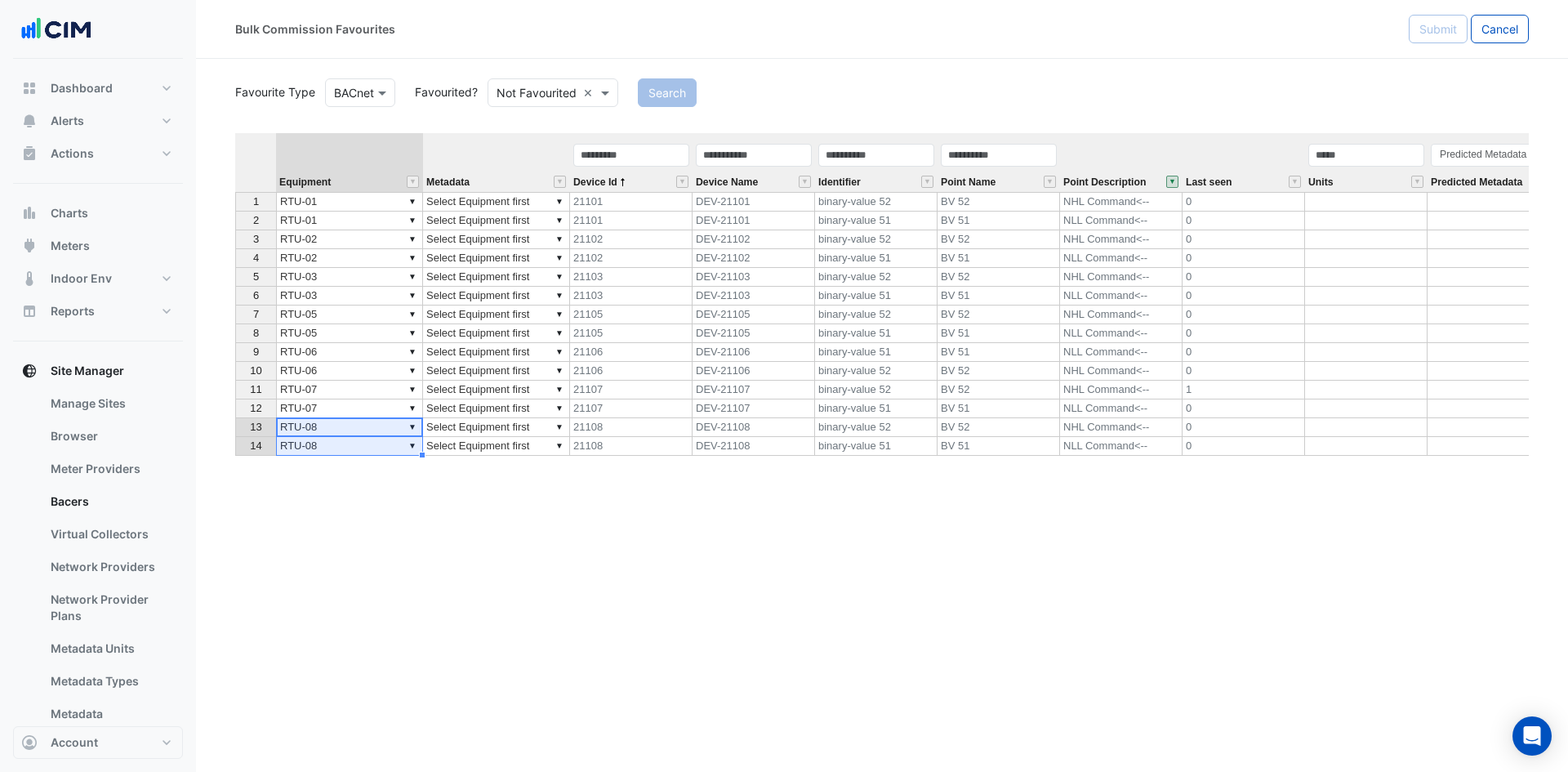
type textarea "******"
click at [235, 211] on div "Equipment Metadata Device Id Device Name Identifier Point Name Point Descriptio…" at bounding box center [235, 294] width 0 height 323
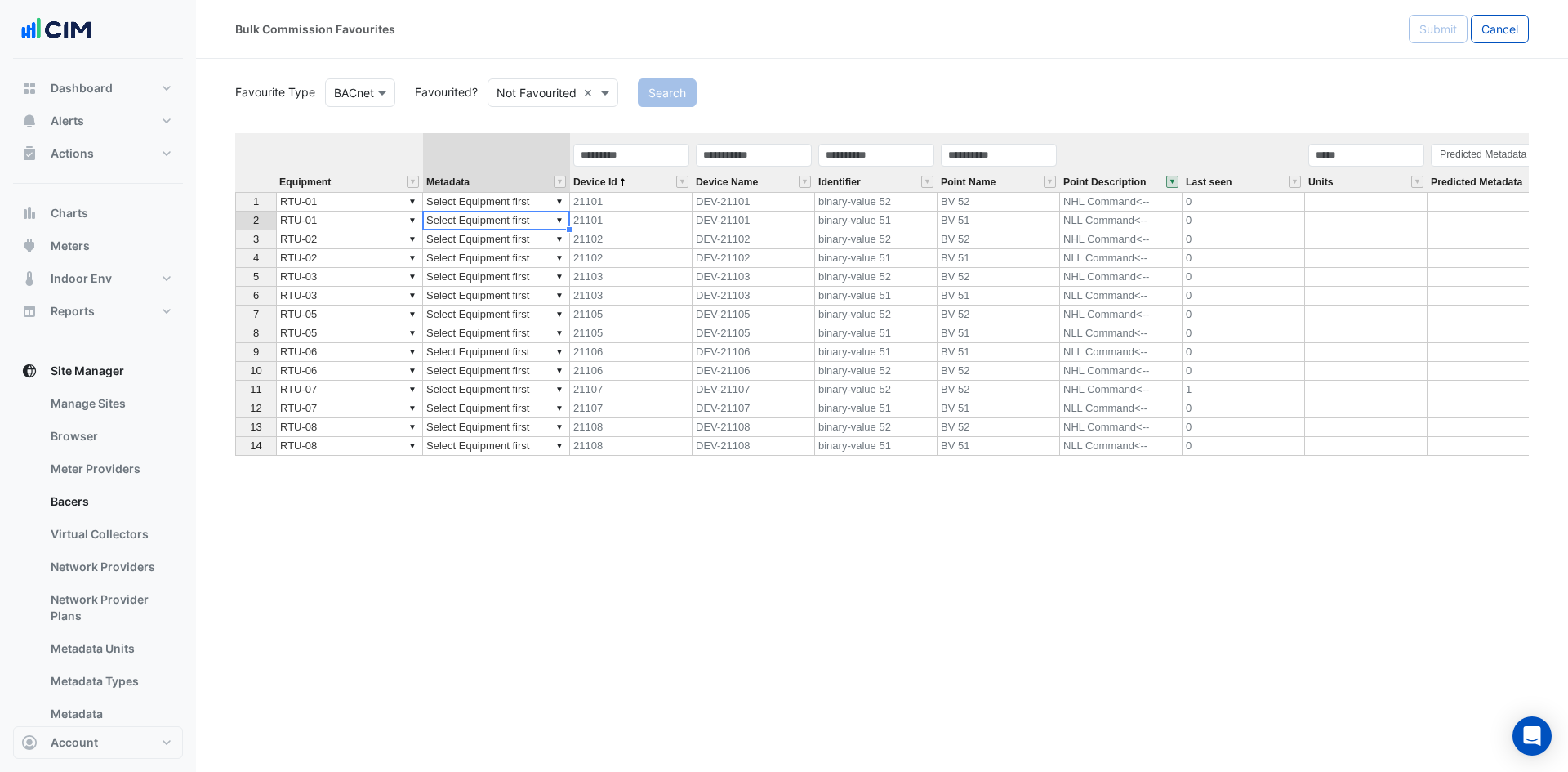
click at [477, 208] on td "▼ Select Equipment first" at bounding box center [496, 201] width 147 height 19
click at [489, 240] on td "▼ Select Equipment first" at bounding box center [496, 240] width 147 height 18
click at [469, 198] on td "▼ Select Equipment first" at bounding box center [496, 201] width 147 height 19
click at [525, 261] on div "Equipment Metadata Device Id Device Name Identifier Point Name Point Descriptio…" at bounding box center [881, 403] width 1293 height 540
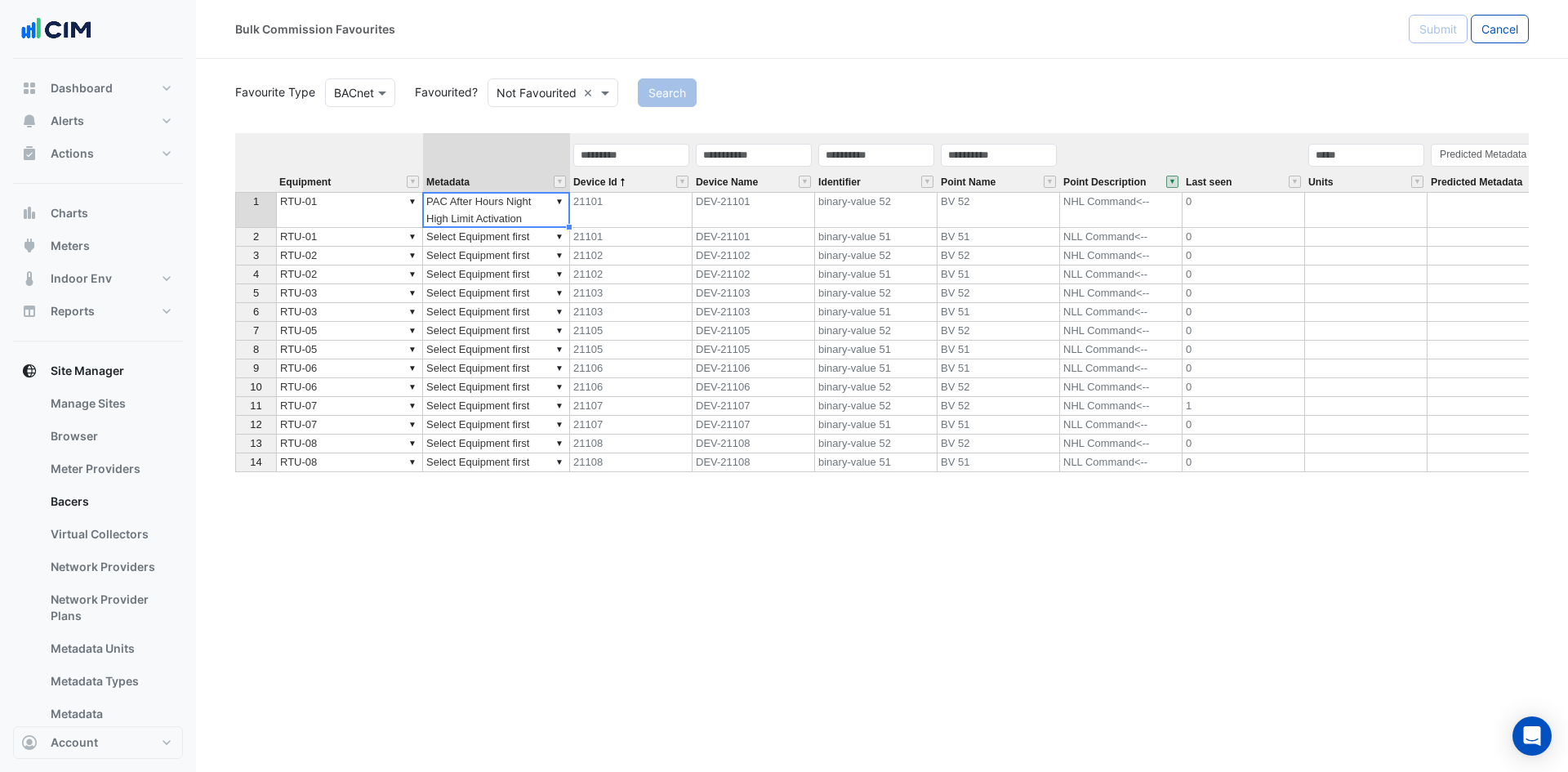
type textarea "**********"
click at [500, 223] on td "▼ PAC After Hours Night High Limit Activation" at bounding box center [496, 209] width 147 height 36
click at [493, 243] on td "▼ Select Equipment first" at bounding box center [496, 237] width 147 height 18
click at [503, 278] on div "Equipment Metadata Device Id Device Name Identifier Point Name Point Descriptio…" at bounding box center [881, 403] width 1293 height 540
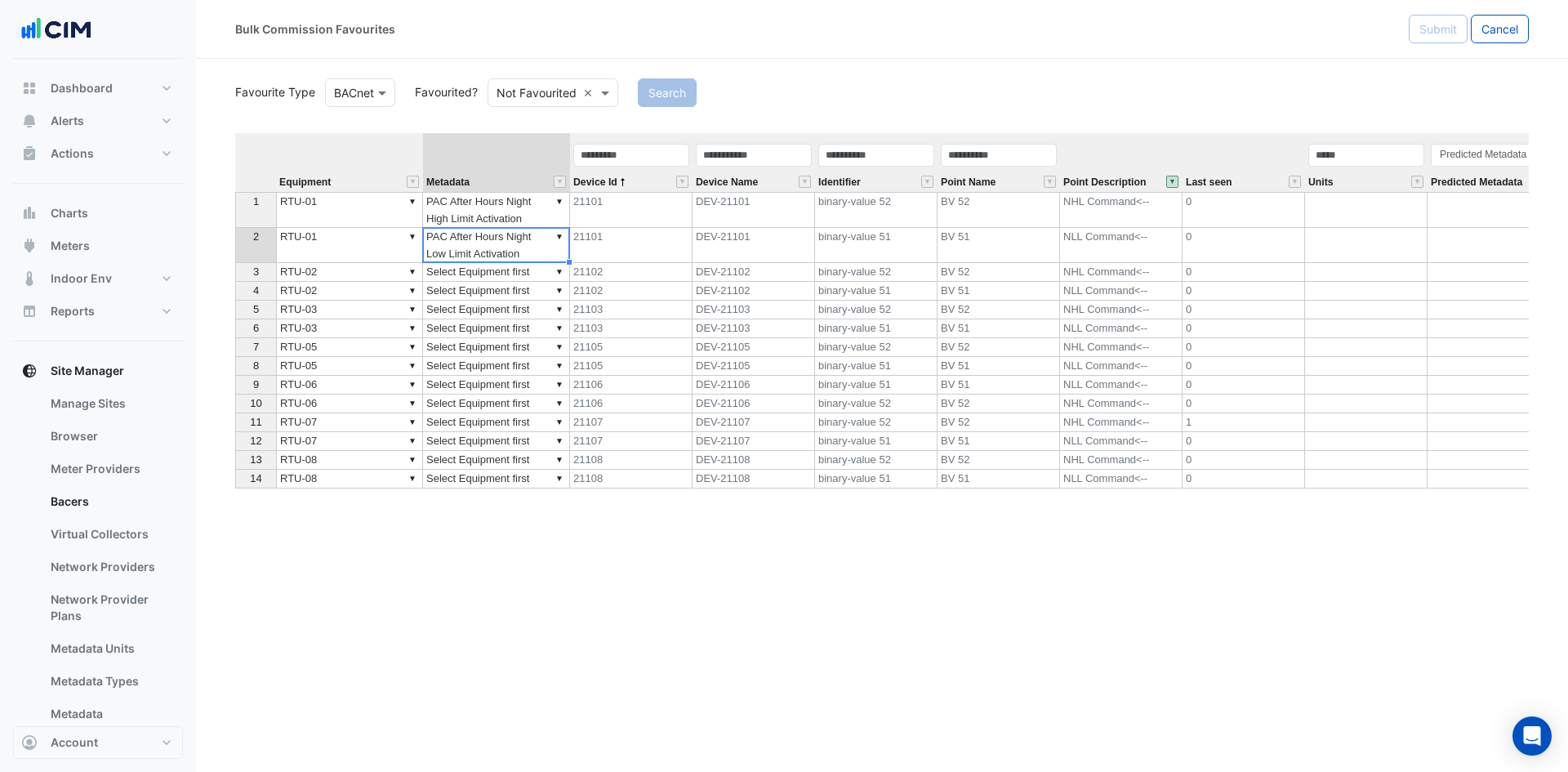
type textarea "**********"
drag, startPoint x: 520, startPoint y: 209, endPoint x: 521, endPoint y: 240, distance: 31.0
click at [521, 240] on tbody "1 ▼ RTU-01 ▼ PAC After Hours Night High Limit Activation 21101 DEV-21101 binary…" at bounding box center [1138, 340] width 1805 height 297
click at [500, 271] on td "▼ Select Equipment first" at bounding box center [496, 272] width 147 height 18
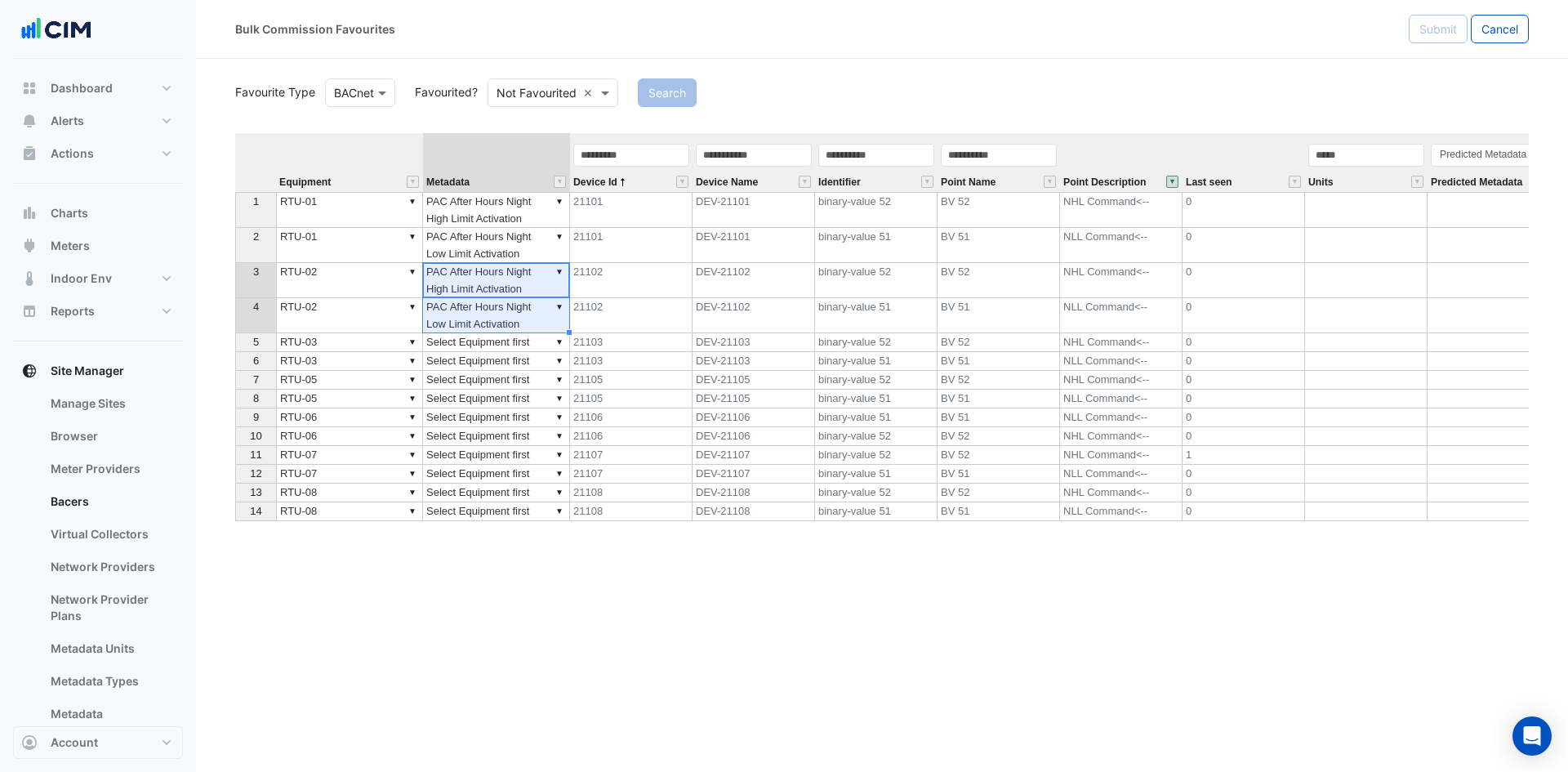
type textarea "**********"
click at [495, 345] on td "▼ Select Equipment first" at bounding box center [496, 342] width 147 height 18
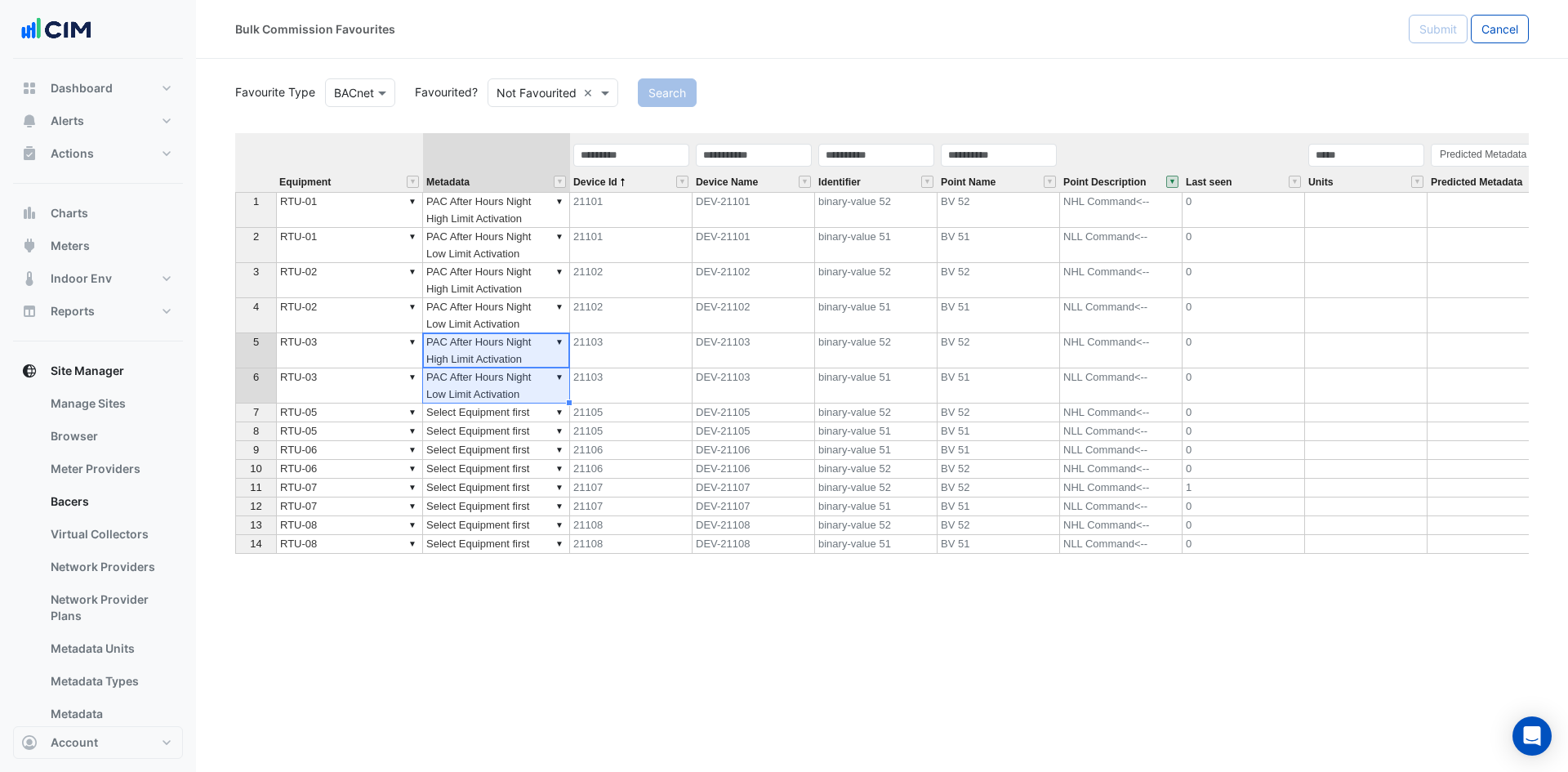
type textarea "**********"
click at [488, 419] on td "▼ Select Equipment first" at bounding box center [496, 413] width 147 height 18
type textarea "**********"
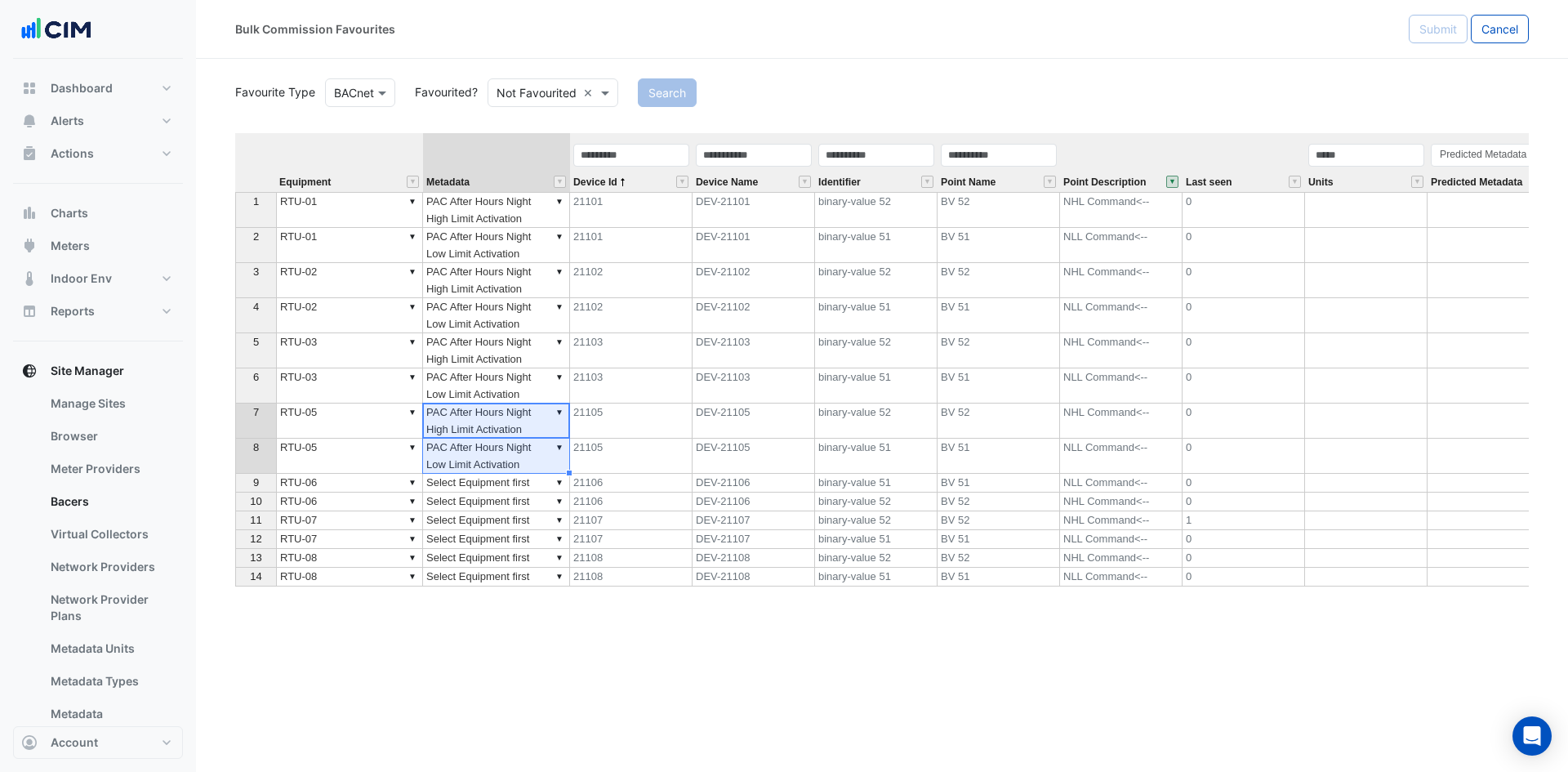
click at [492, 485] on td "▼ Select Equipment first" at bounding box center [496, 483] width 147 height 18
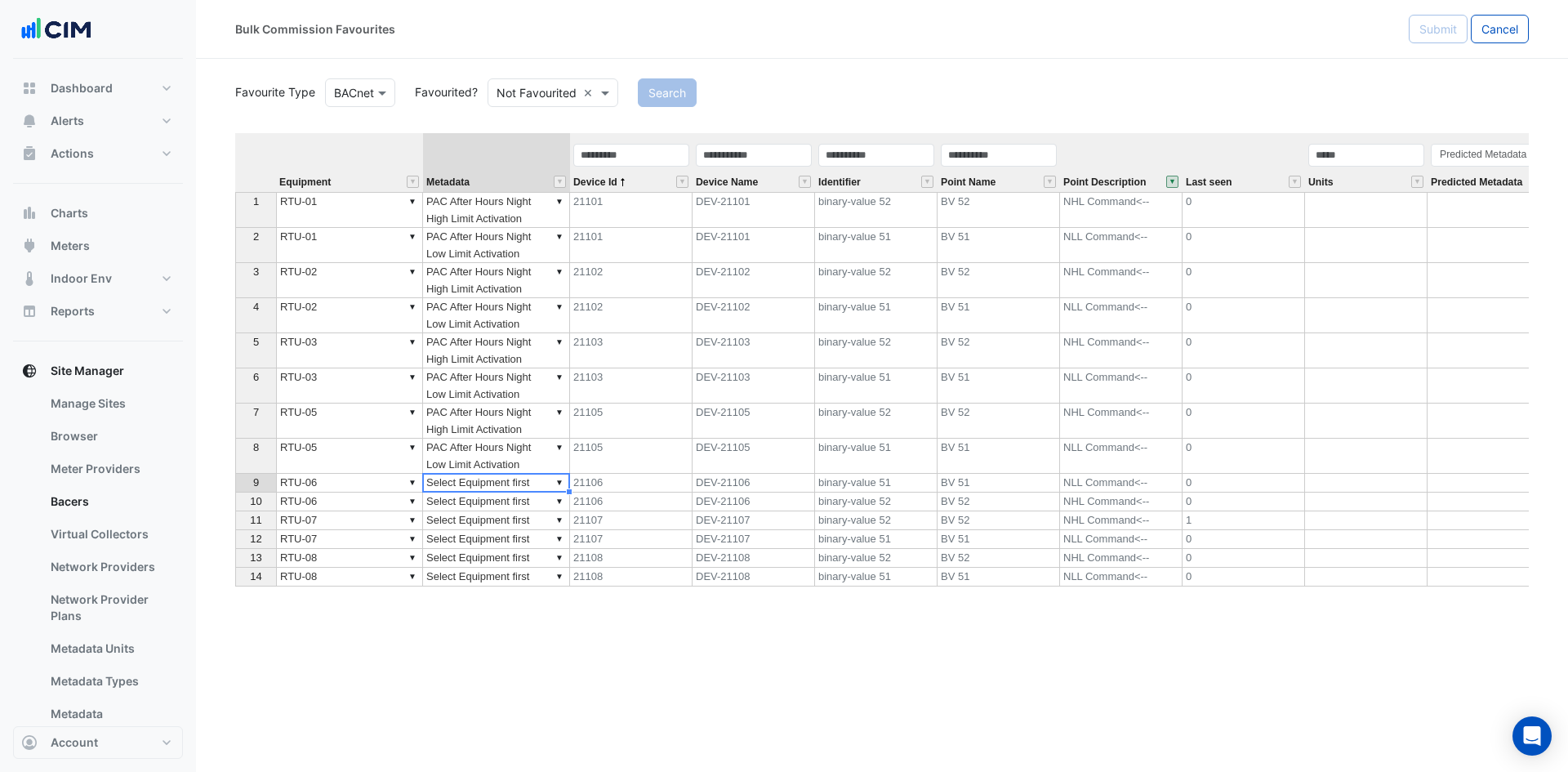
type textarea "**********"
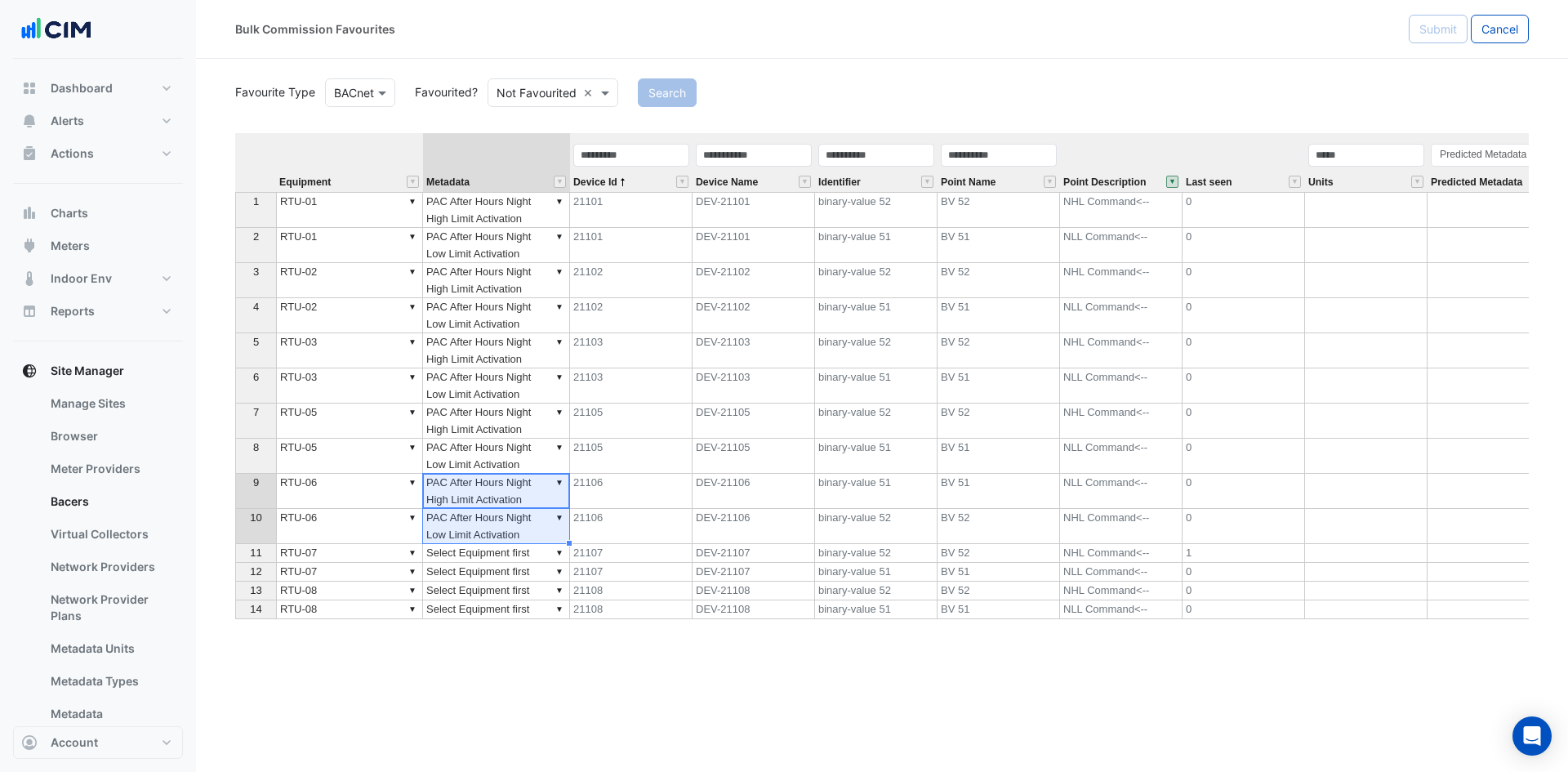
click at [498, 197] on td "▼ PAC After Hours Night High Limit Activation" at bounding box center [496, 209] width 147 height 36
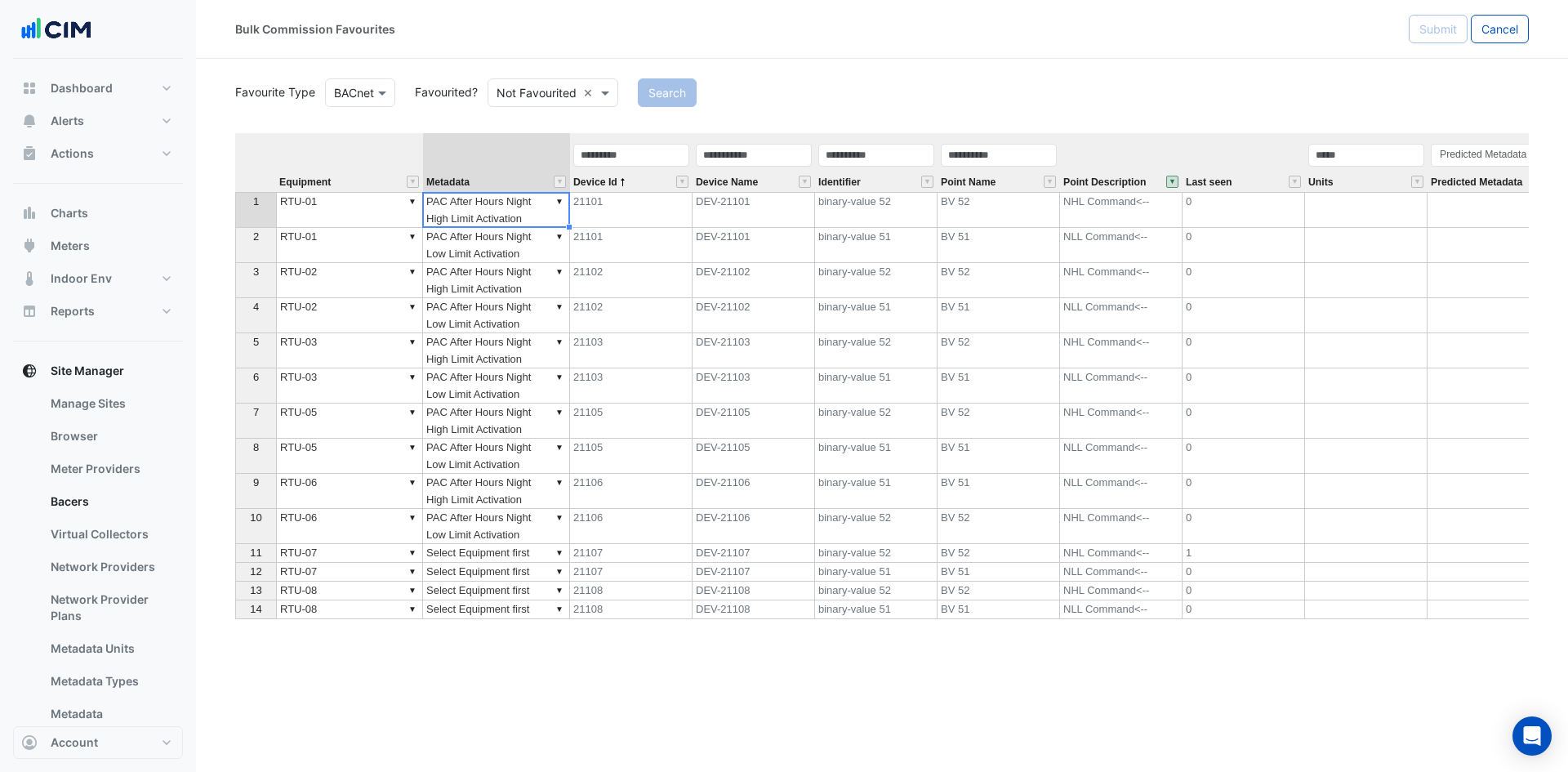
click at [521, 267] on td "▼ PAC After Hours Night High Limit Activation" at bounding box center [496, 280] width 147 height 35
click at [540, 246] on td "▼ PAC After Hours Night Low Limit Activation" at bounding box center [496, 245] width 147 height 35
click at [556, 283] on td "▼ PAC After Hours Night High Limit Activation" at bounding box center [496, 280] width 147 height 35
click at [536, 323] on td "▼ PAC After Hours Night Low Limit Activation" at bounding box center [496, 315] width 147 height 35
click at [533, 358] on td "▼ PAC After Hours Night High Limit Activation" at bounding box center [496, 350] width 147 height 35
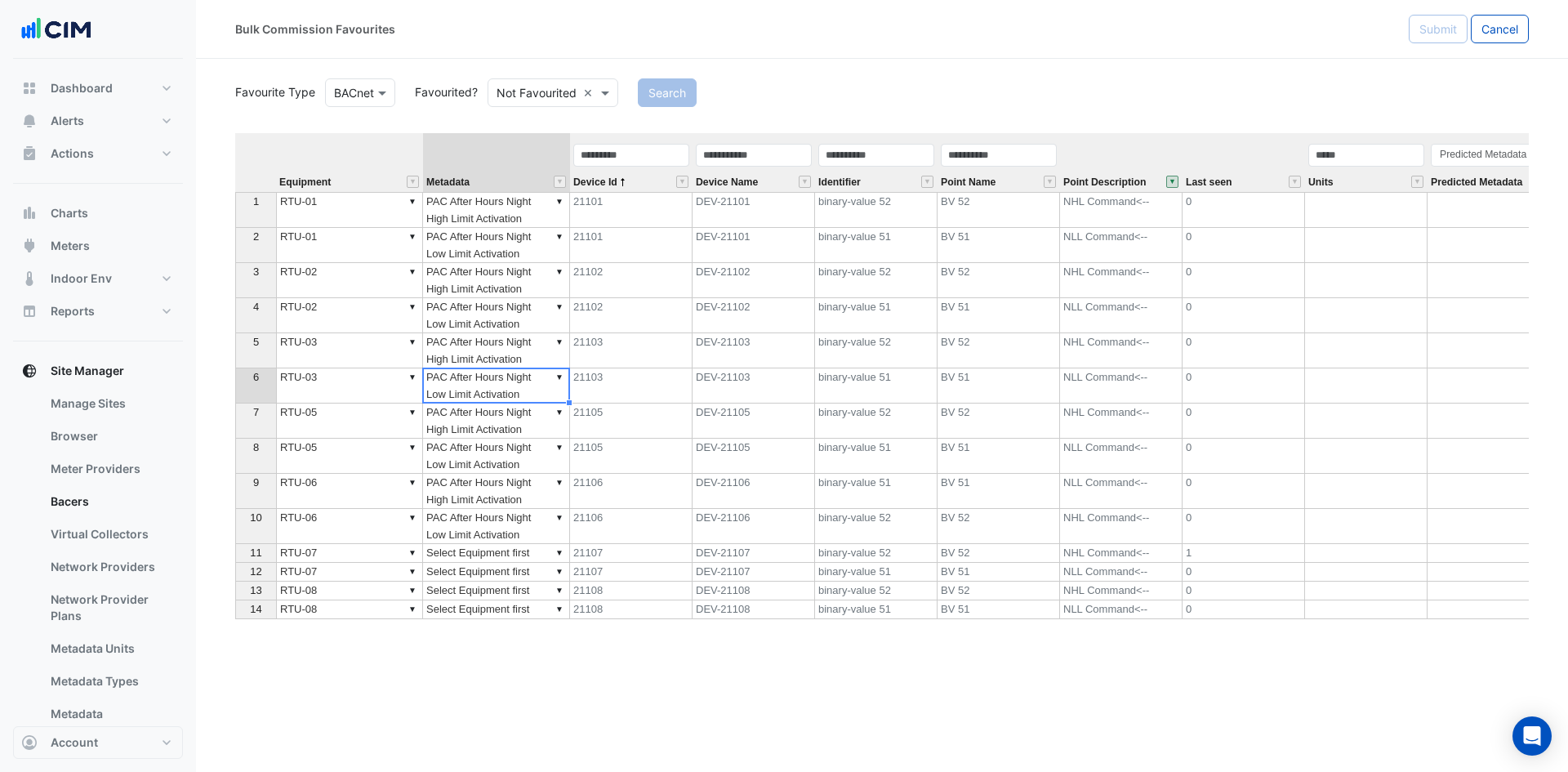
click at [531, 386] on td "▼ PAC After Hours Night Low Limit Activation" at bounding box center [496, 386] width 147 height 35
click at [534, 425] on td "▼ PAC After Hours Night High Limit Activation" at bounding box center [496, 422] width 147 height 35
click at [533, 455] on td "▼ PAC After Hours Night Low Limit Activation" at bounding box center [496, 457] width 147 height 35
click at [512, 523] on td "▼ PAC After Hours Night Low Limit Activation" at bounding box center [496, 527] width 147 height 35
click at [535, 477] on td "▼ PAC After Hours Night High Limit Activation" at bounding box center [496, 492] width 147 height 35
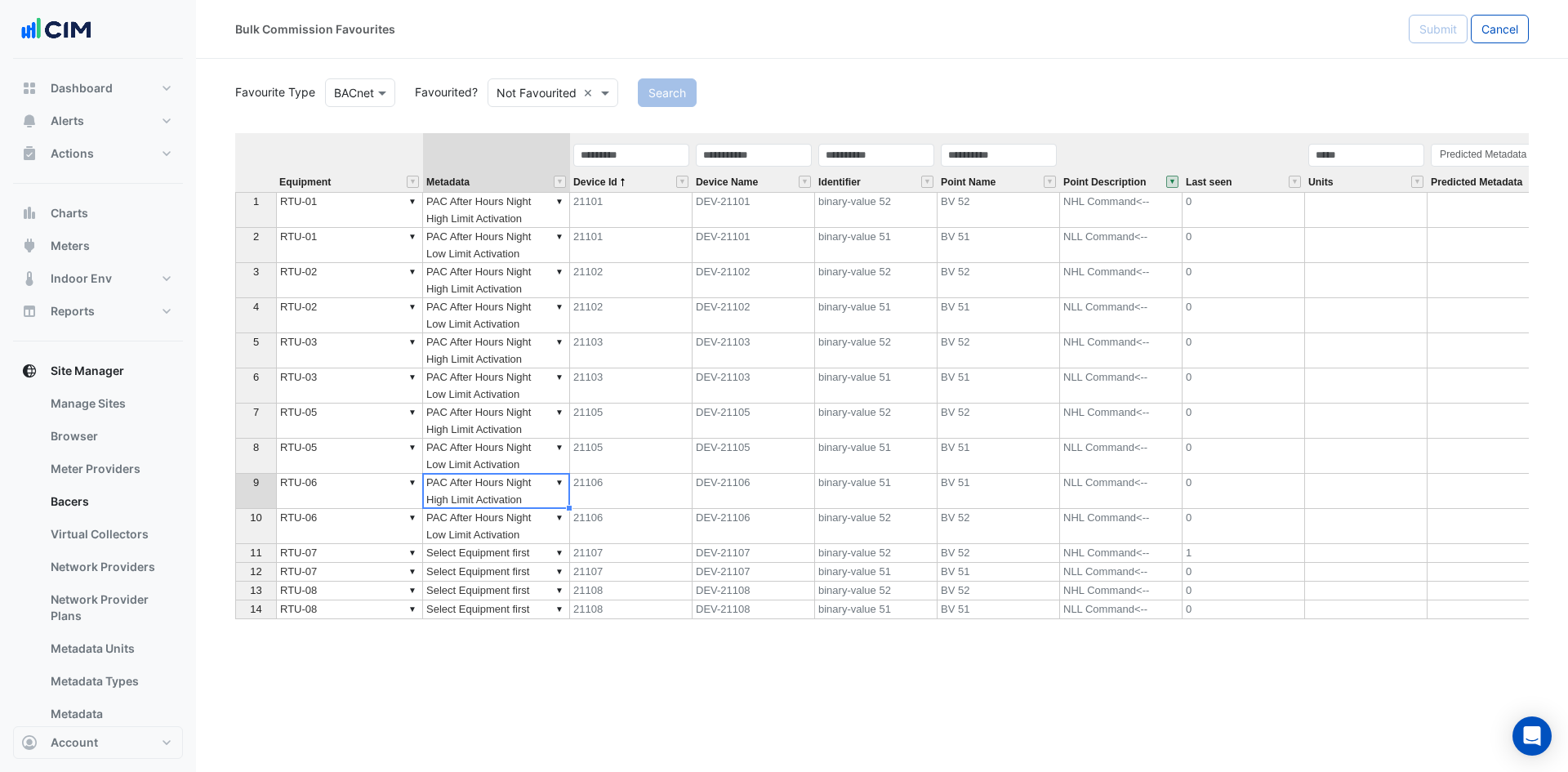
type textarea "**********"
click at [528, 523] on td "▼ PAC After Hours Night Low Limit Activation" at bounding box center [496, 527] width 147 height 35
click at [528, 421] on td "▼ PAC After Hours Night High Limit Activation" at bounding box center [496, 422] width 147 height 35
click at [521, 522] on td "▼ PAC After Hours Night Low Limit Activation" at bounding box center [496, 527] width 147 height 35
click at [235, 548] on div "Equipment Metadata Device Id Device Name Identifier Point Name Point Descriptio…" at bounding box center [235, 375] width 0 height 486
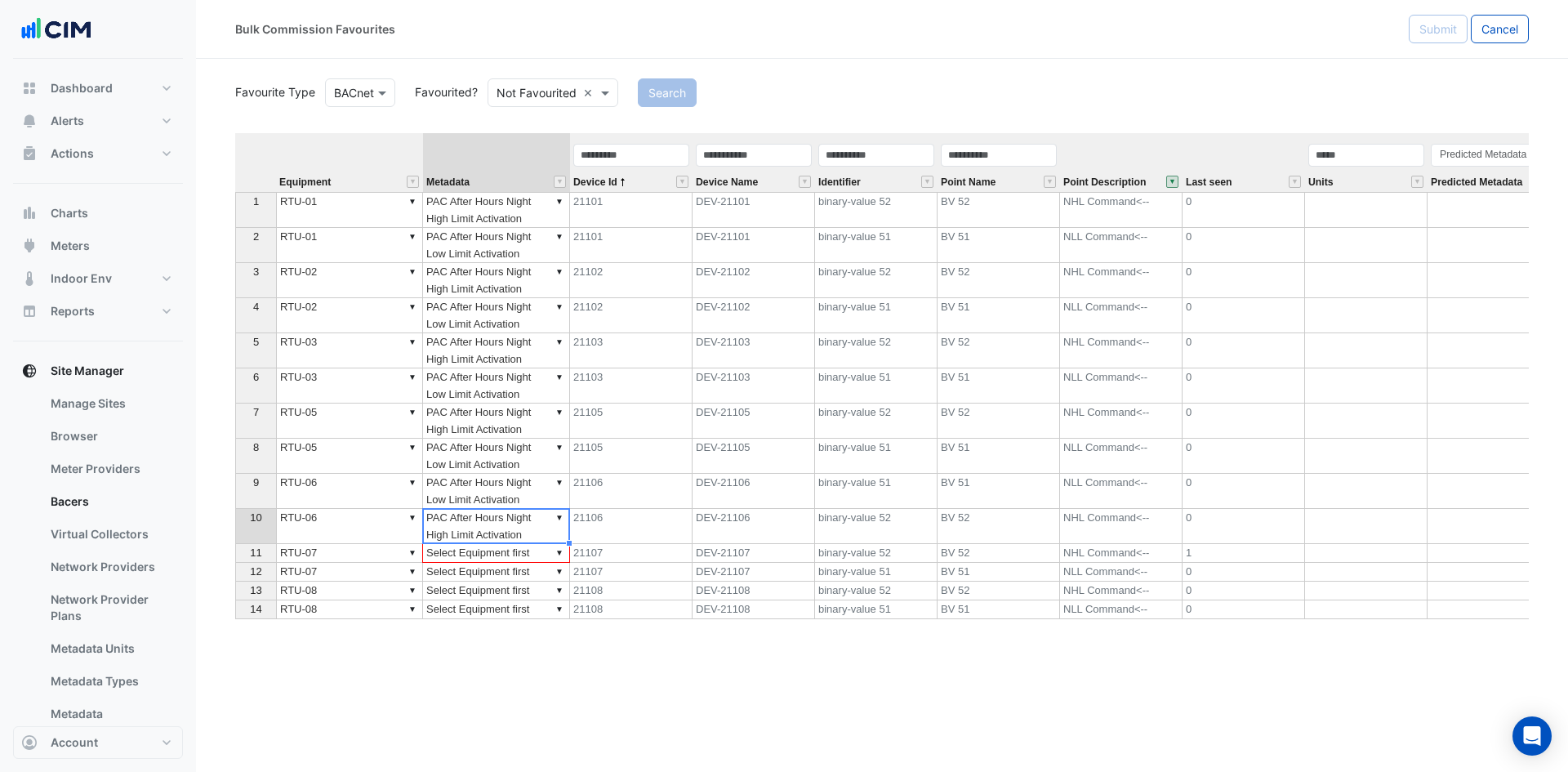
type textarea "**********"
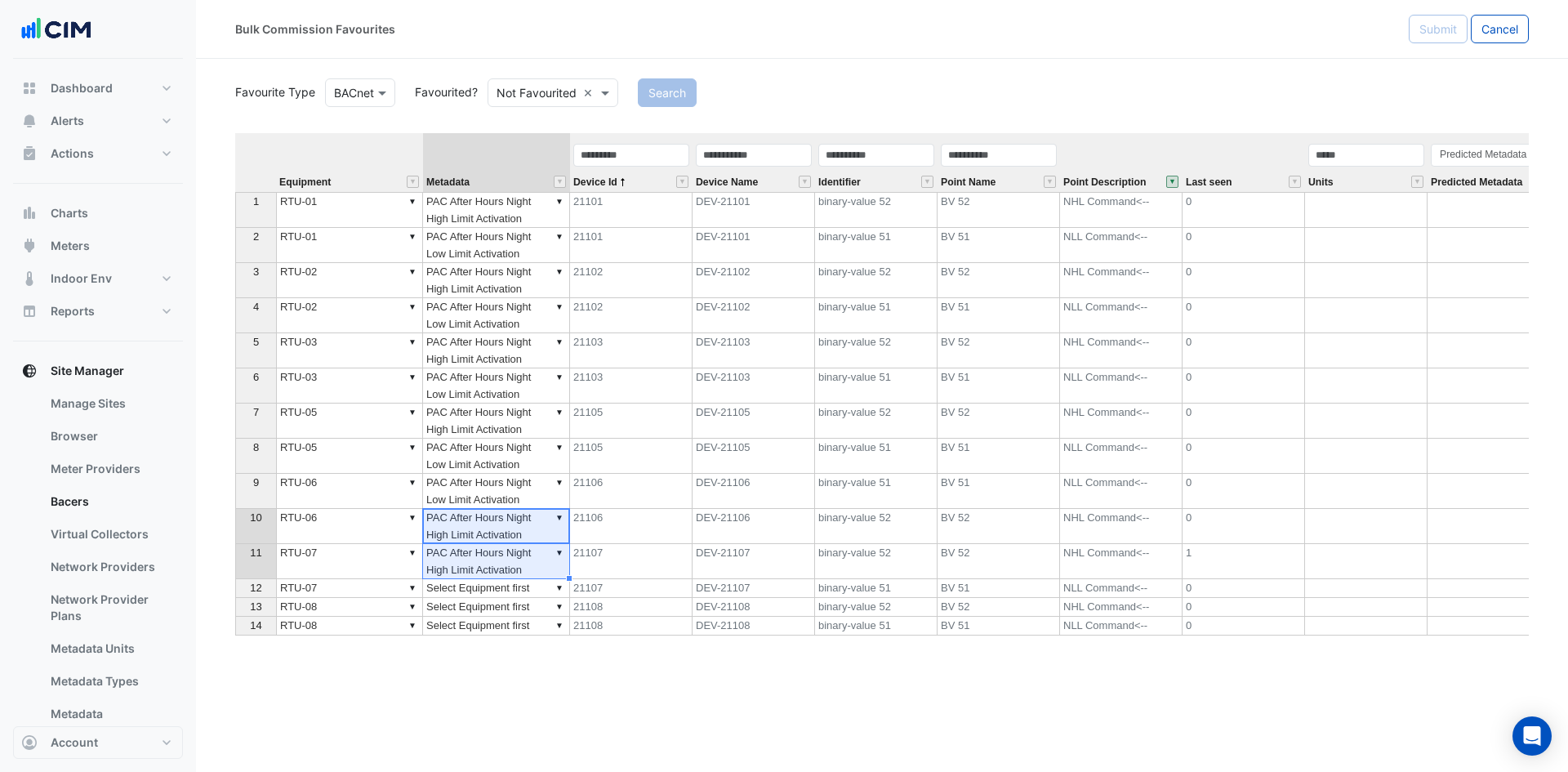
click at [545, 489] on td "▼ PAC After Hours Night Low Limit Activation" at bounding box center [496, 492] width 147 height 35
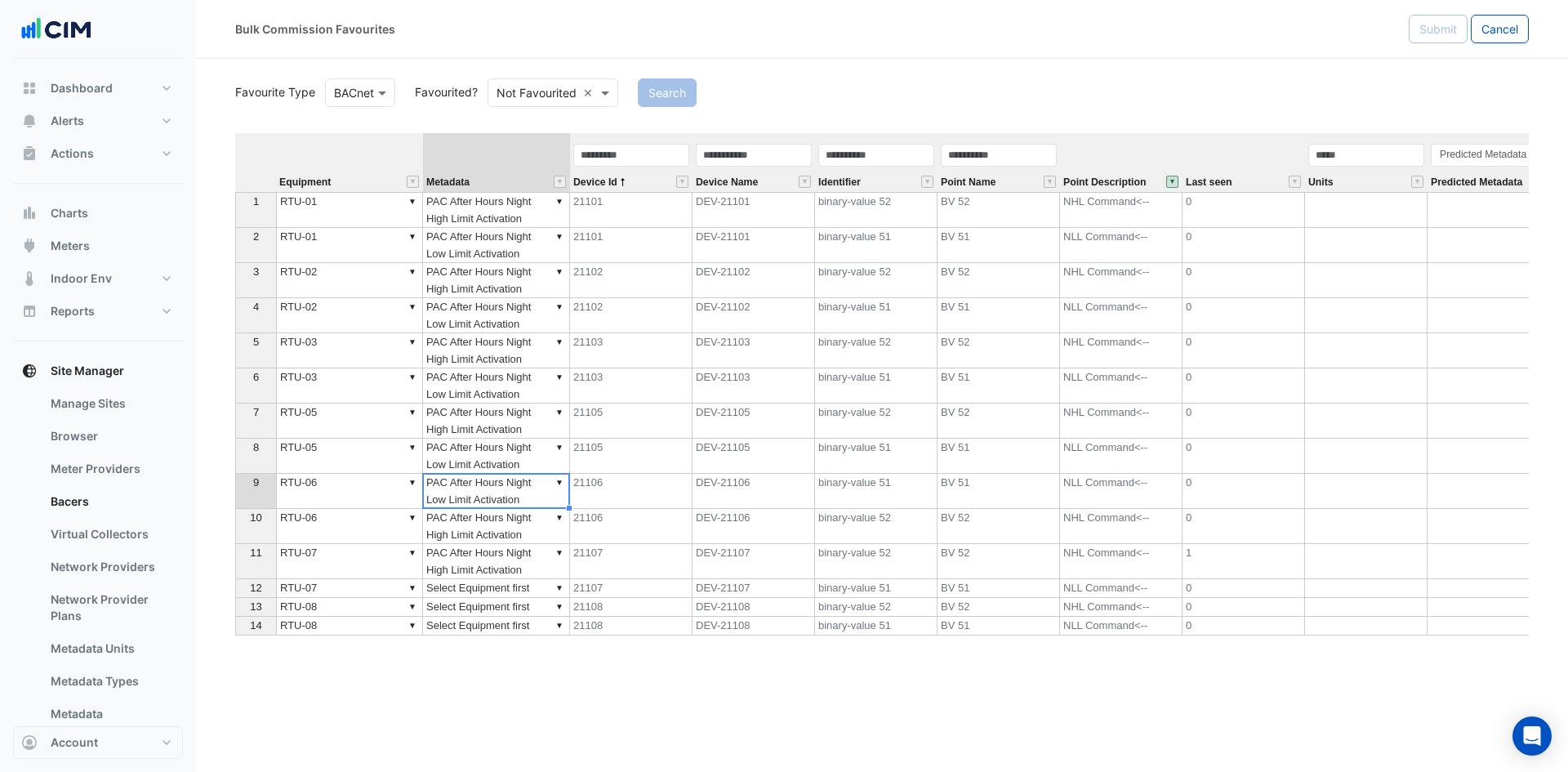
click at [501, 590] on td "▼ Select Equipment first" at bounding box center [496, 588] width 147 height 18
type textarea "**********"
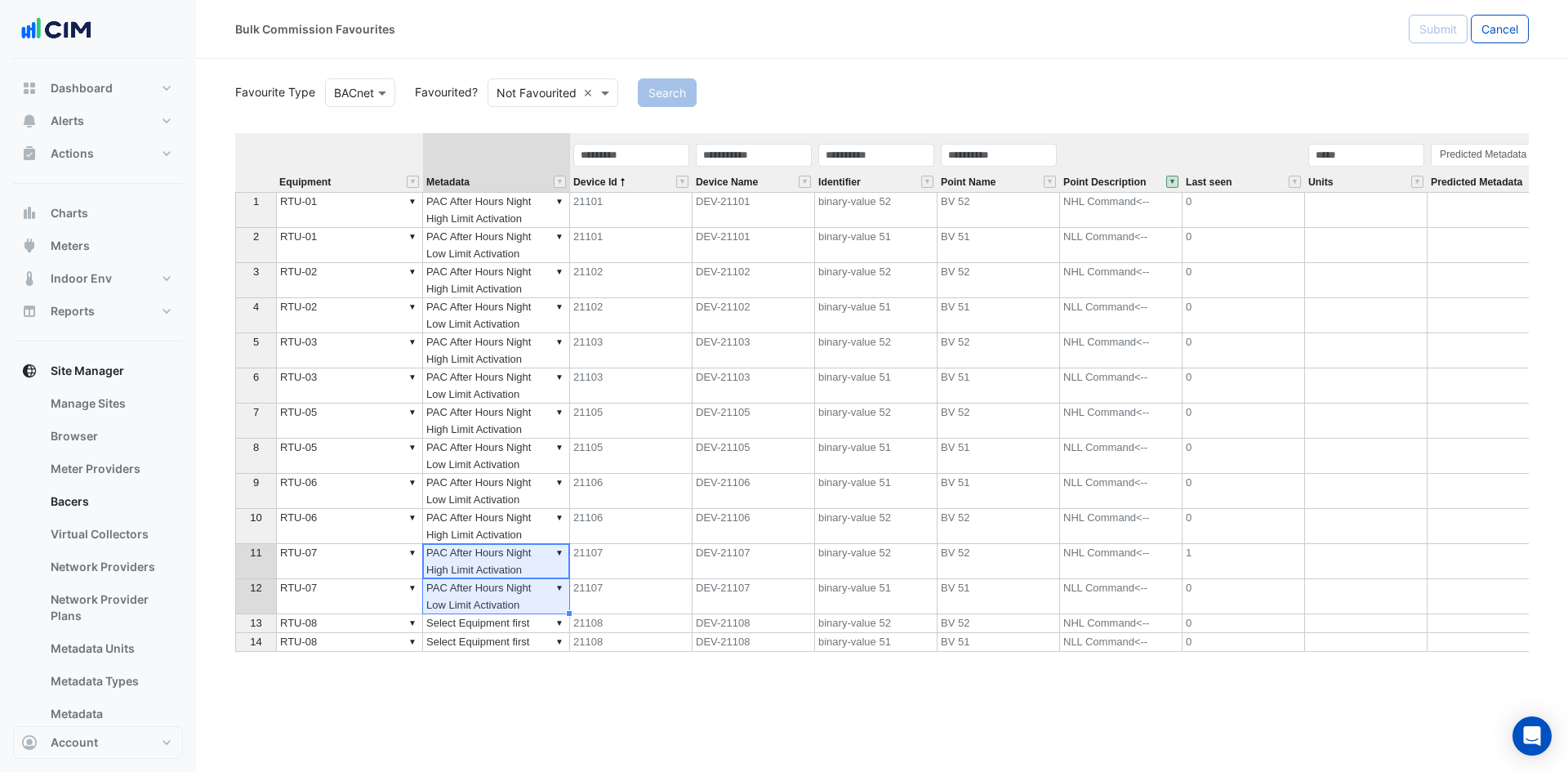
drag, startPoint x: 537, startPoint y: 565, endPoint x: 533, endPoint y: 589, distance: 24.3
click at [533, 589] on tbody "1 ▼ RTU-01 ▼ PAC After Hours Night High Limit Activation 21101 DEV-21101 binary…" at bounding box center [1138, 422] width 1805 height 460
click at [512, 626] on td "▼ Select Equipment first" at bounding box center [496, 624] width 147 height 18
type textarea "**********"
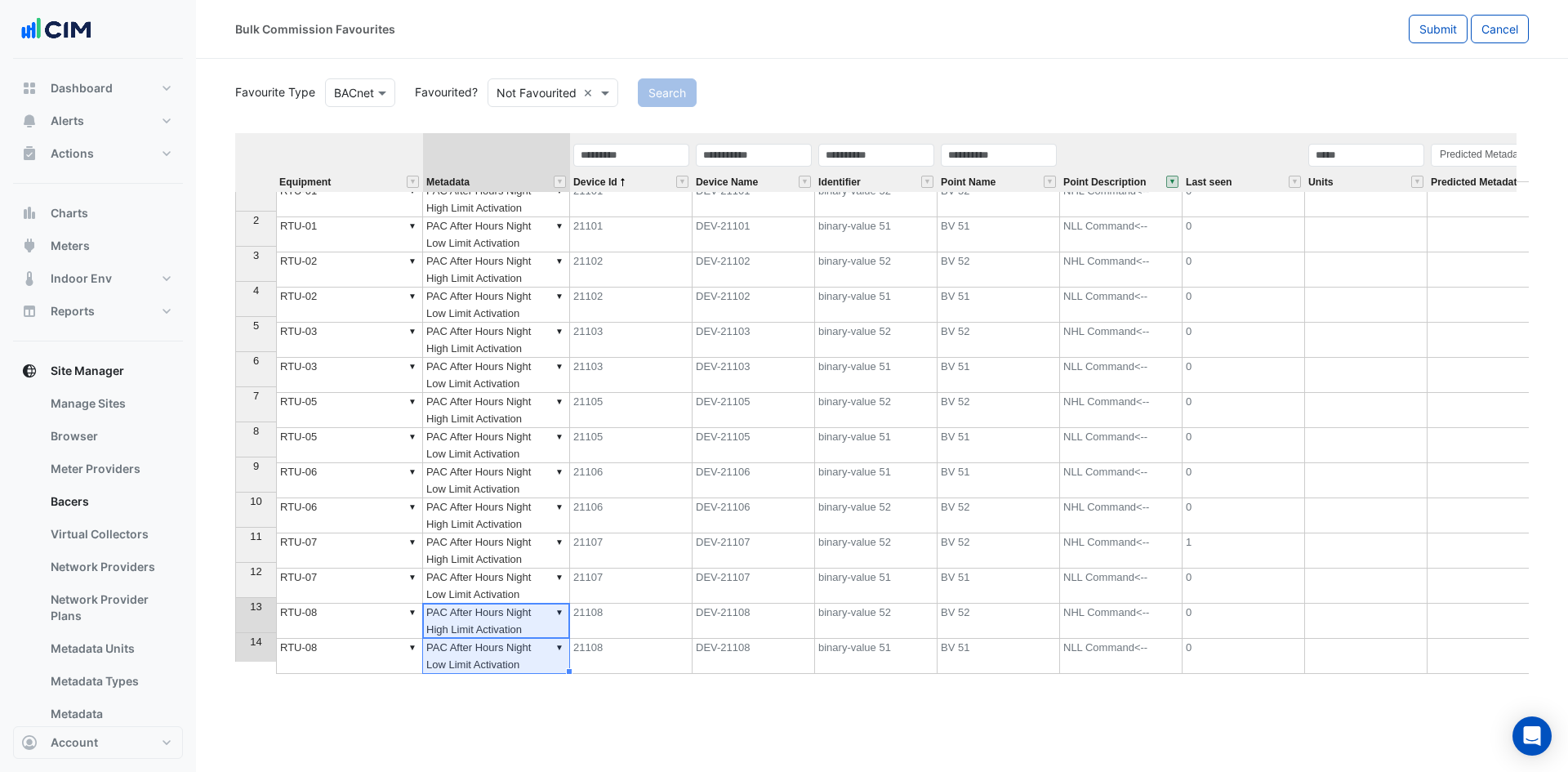
scroll to position [23, 0]
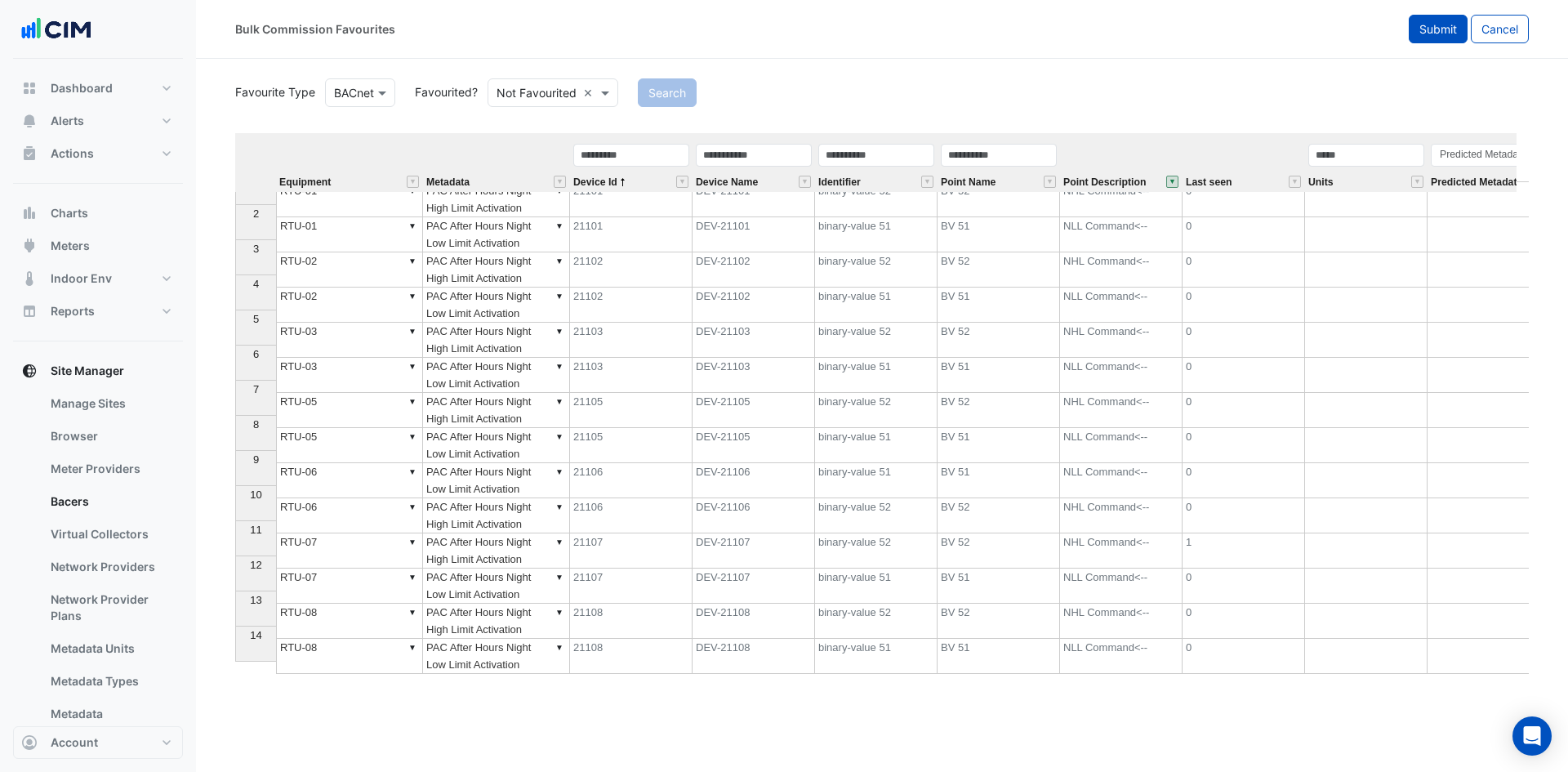
click at [1433, 25] on span "Submit" at bounding box center [1438, 29] width 38 height 14
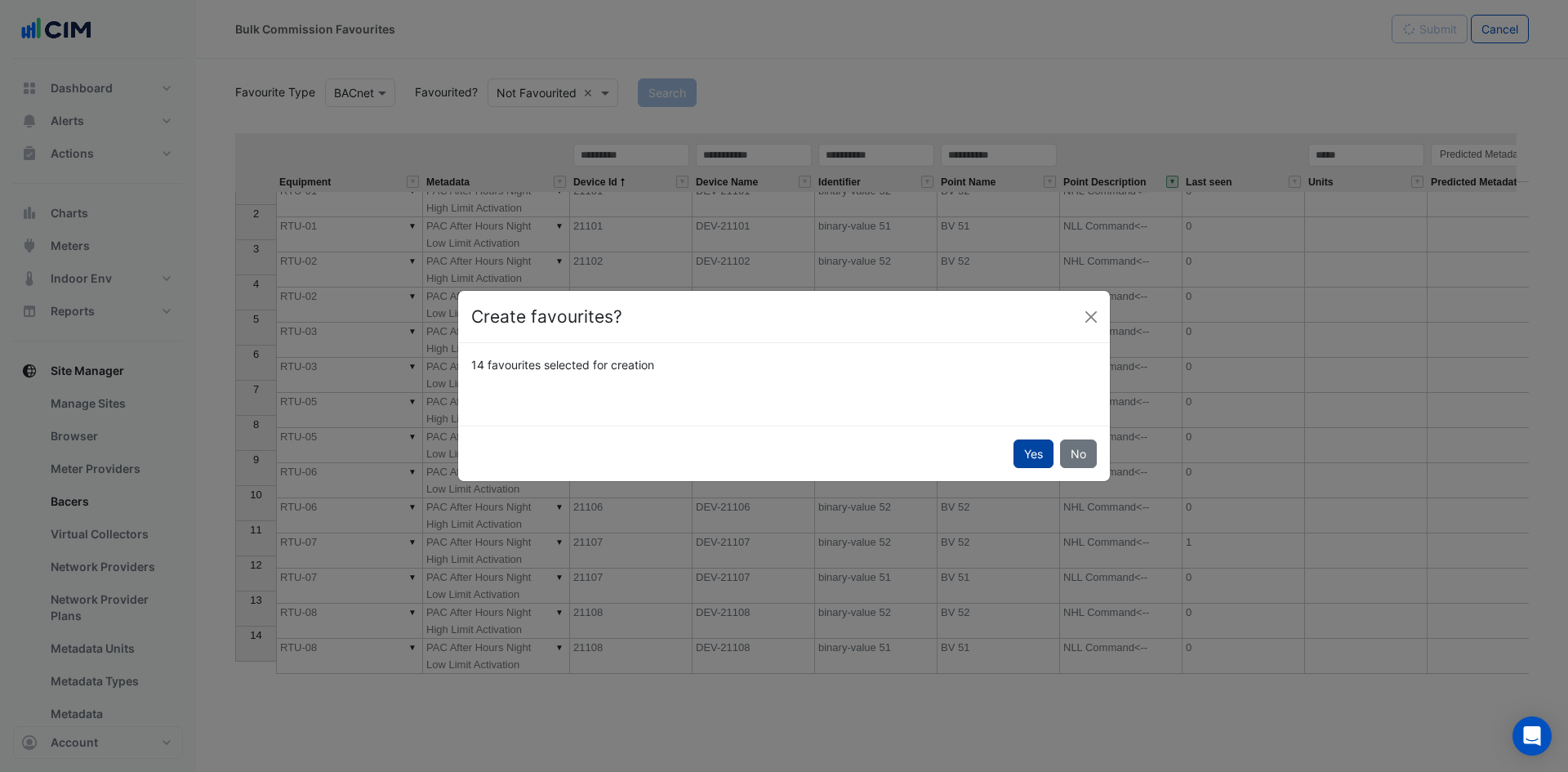
click at [1021, 451] on button "Yes" at bounding box center [1032, 454] width 40 height 29
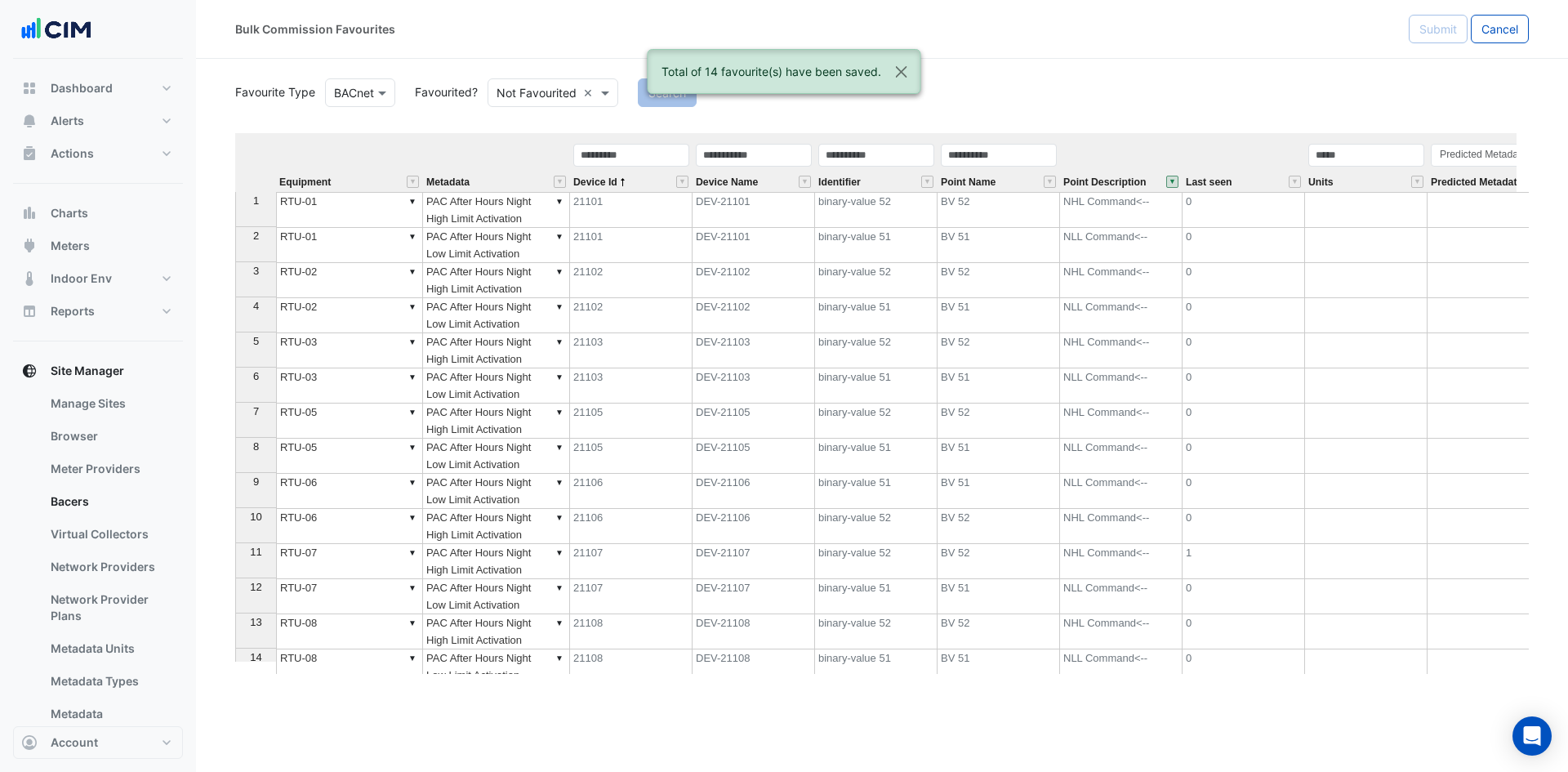
scroll to position [0, 0]
click at [458, 179] on span "Metadata" at bounding box center [447, 183] width 43 height 11
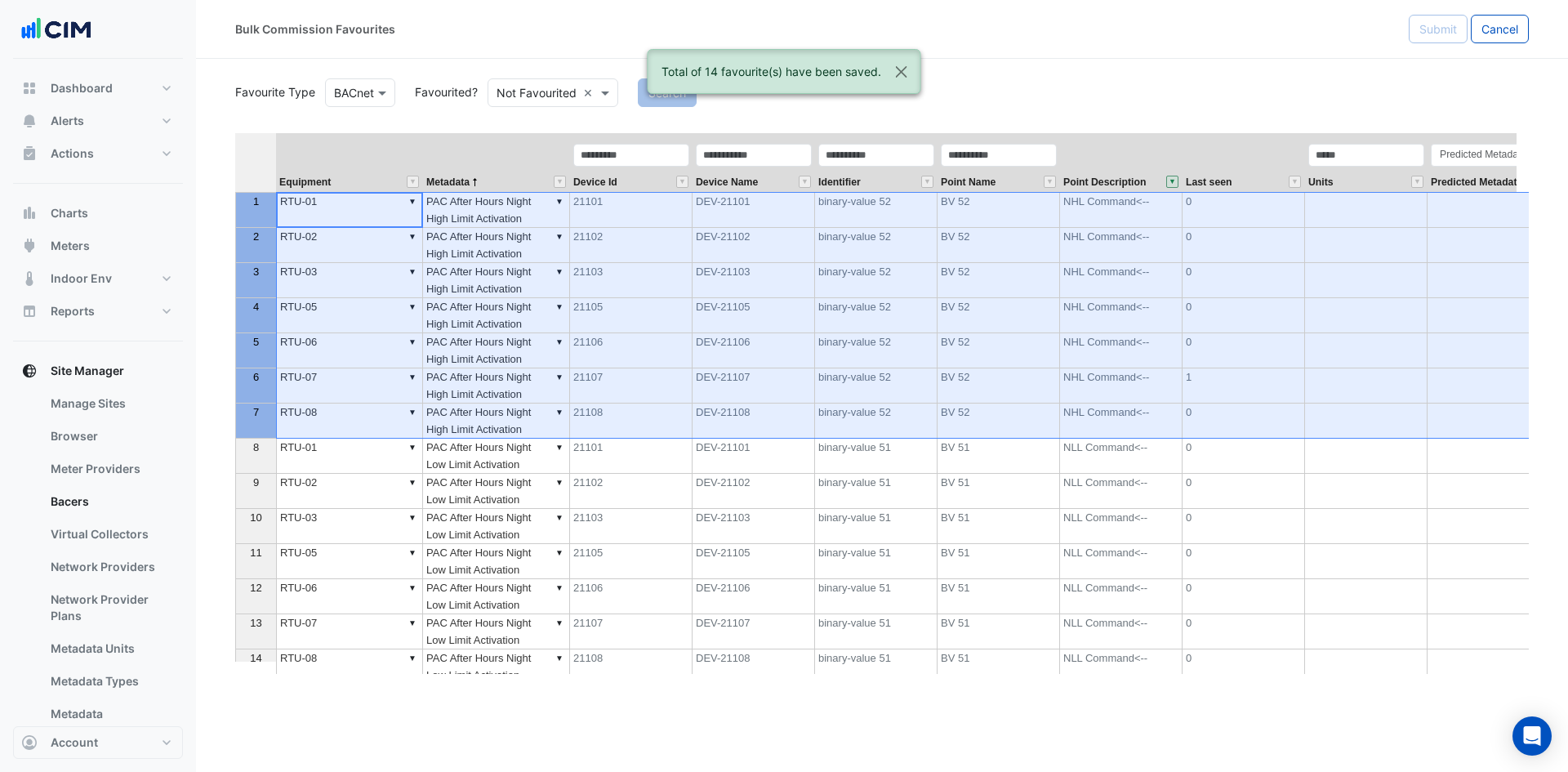
drag, startPoint x: 261, startPoint y: 215, endPoint x: 261, endPoint y: 416, distance: 201.0
click at [261, 416] on tbody "1 2 3 4 5 6 7 8 9 10 11 12 13 14" at bounding box center [255, 438] width 41 height 493
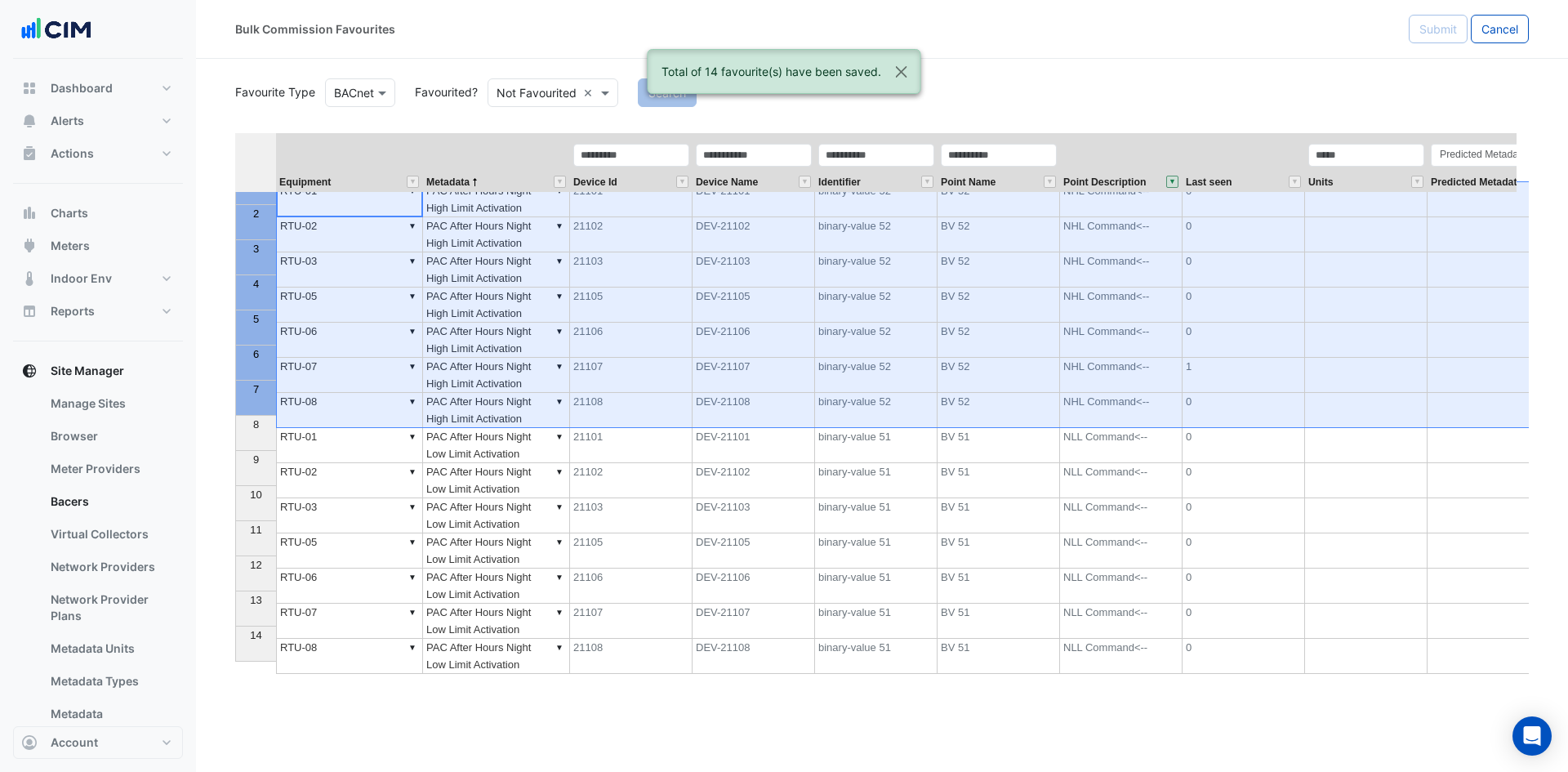
scroll to position [23, 0]
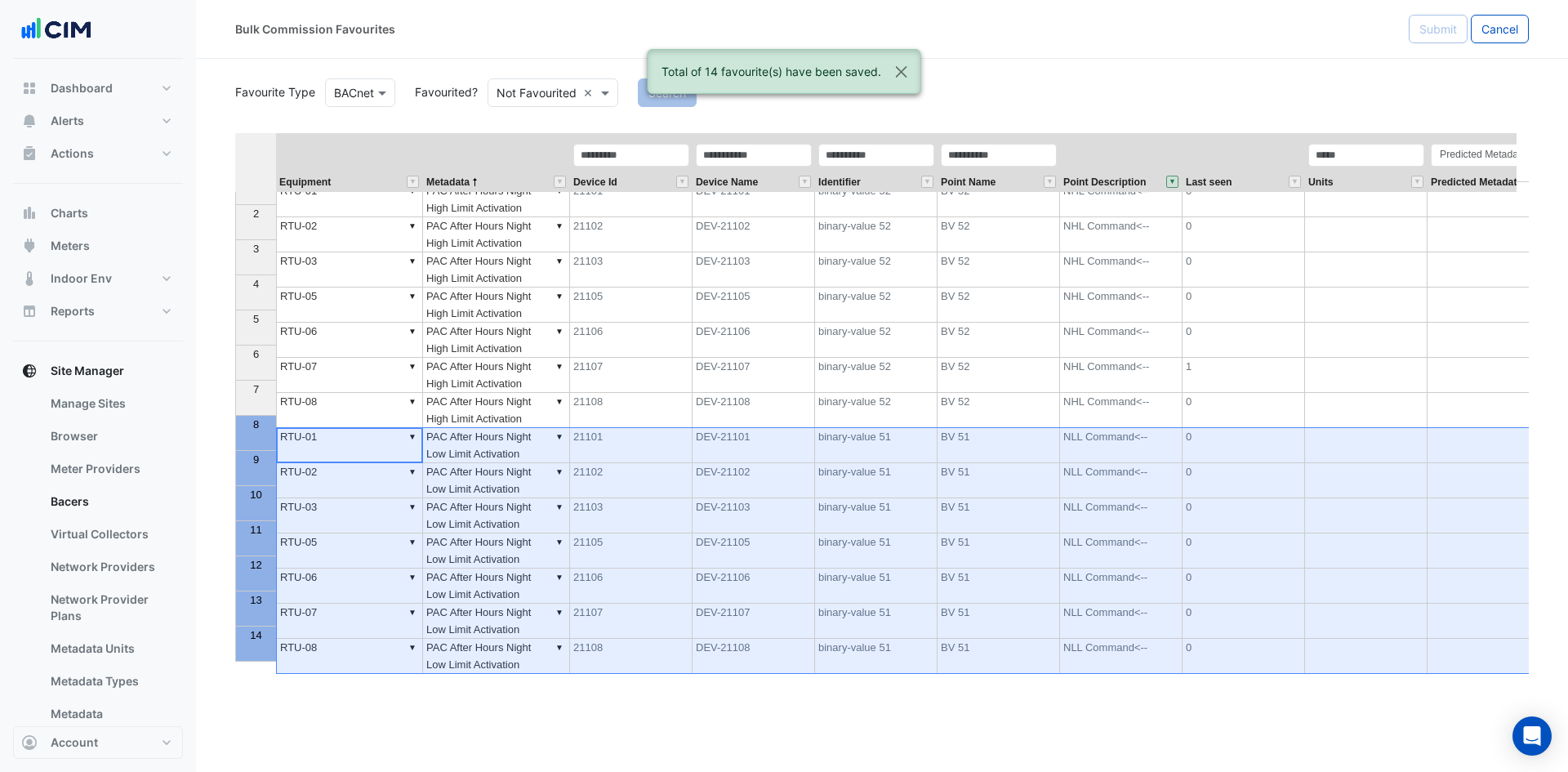
drag, startPoint x: 264, startPoint y: 475, endPoint x: 434, endPoint y: 514, distance: 174.4
click at [290, 683] on div "Bulk Commission Favourites Submit Cancel Favourite Type BACnet Favourited? Not …" at bounding box center [882, 386] width 1372 height 772
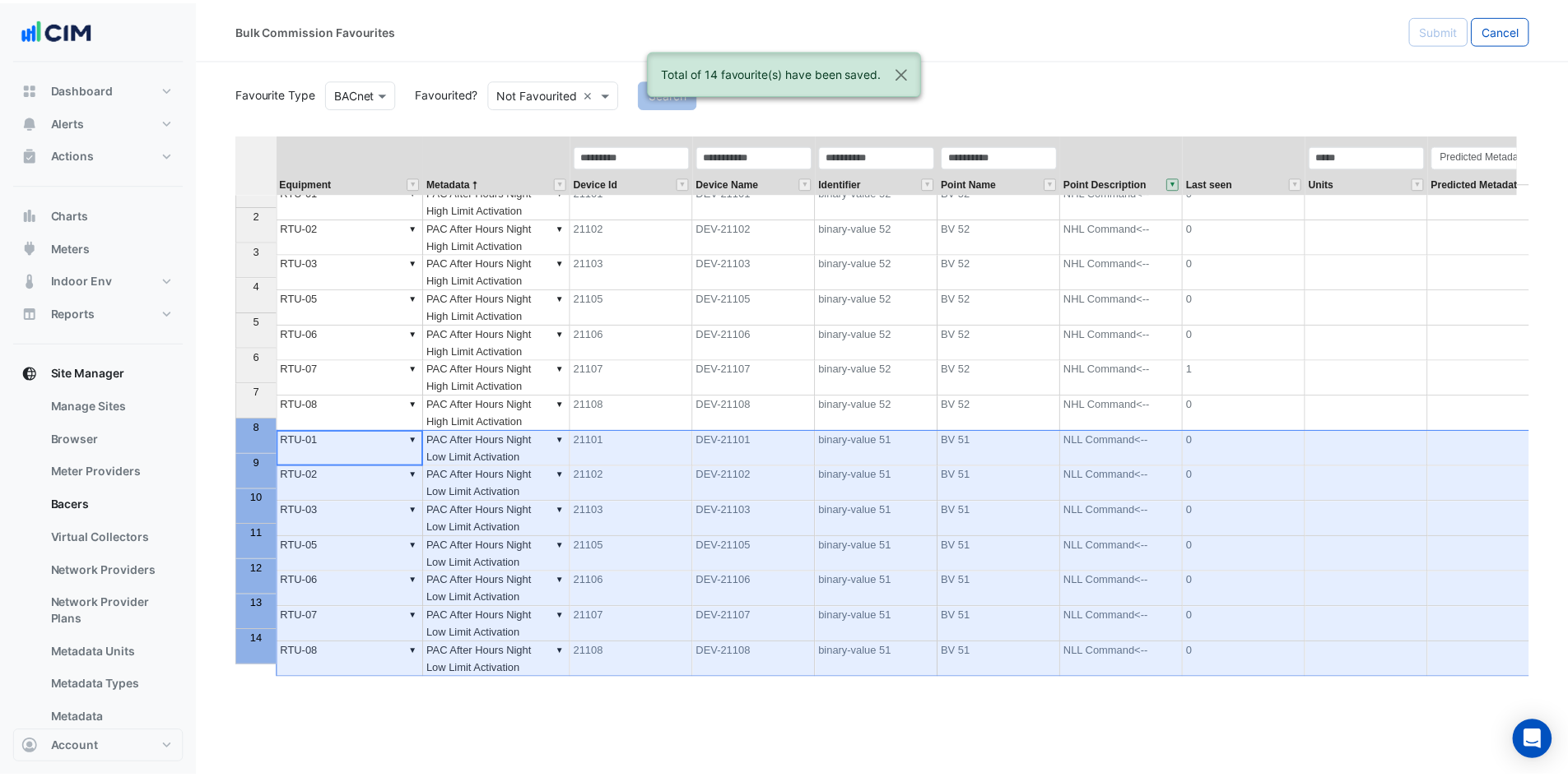
scroll to position [0, 0]
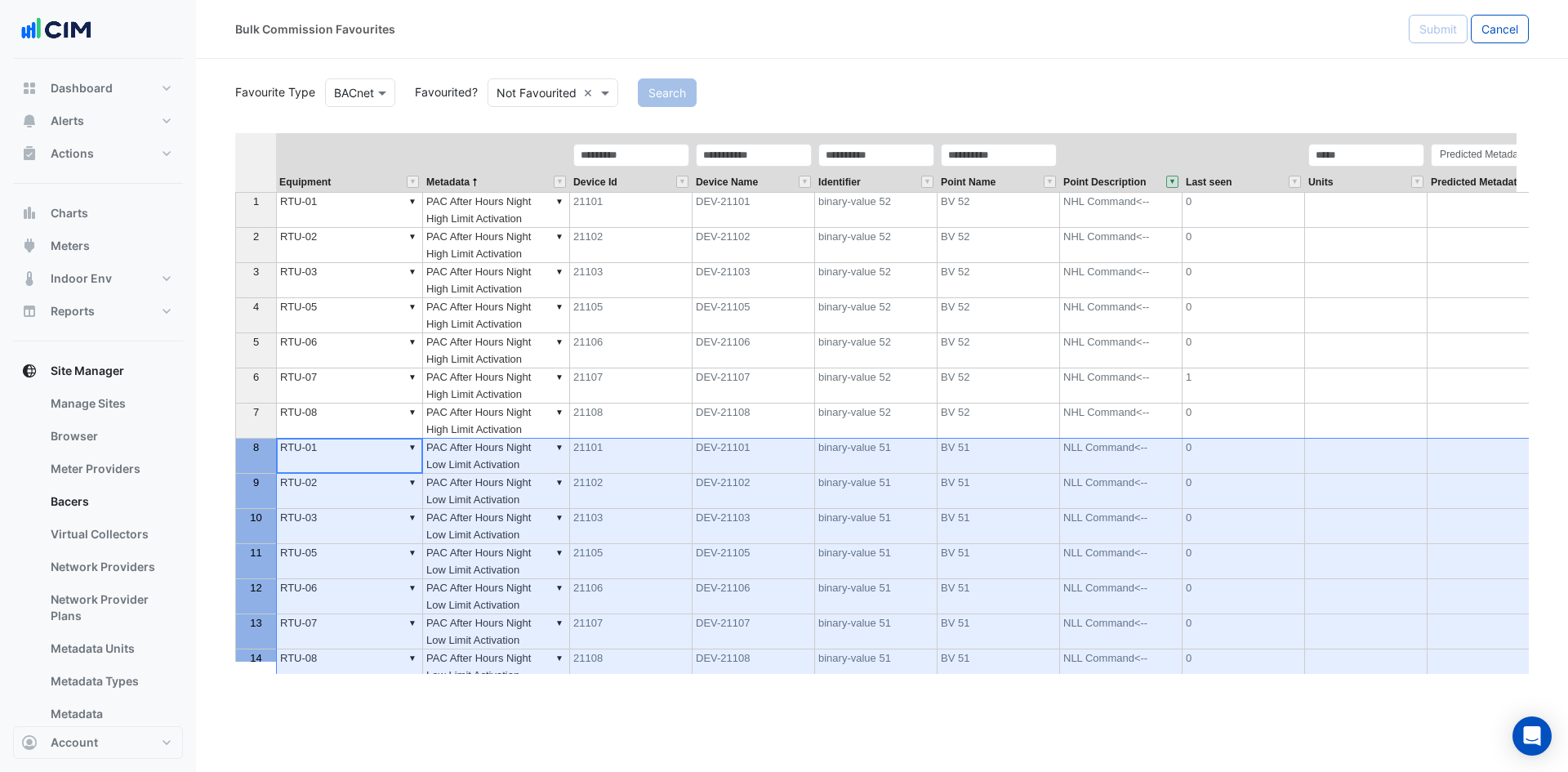
click at [964, 73] on section "Favourite Type BACnet Favourited? Not Favourited × Search Equipment Metadata De…" at bounding box center [882, 366] width 1372 height 615
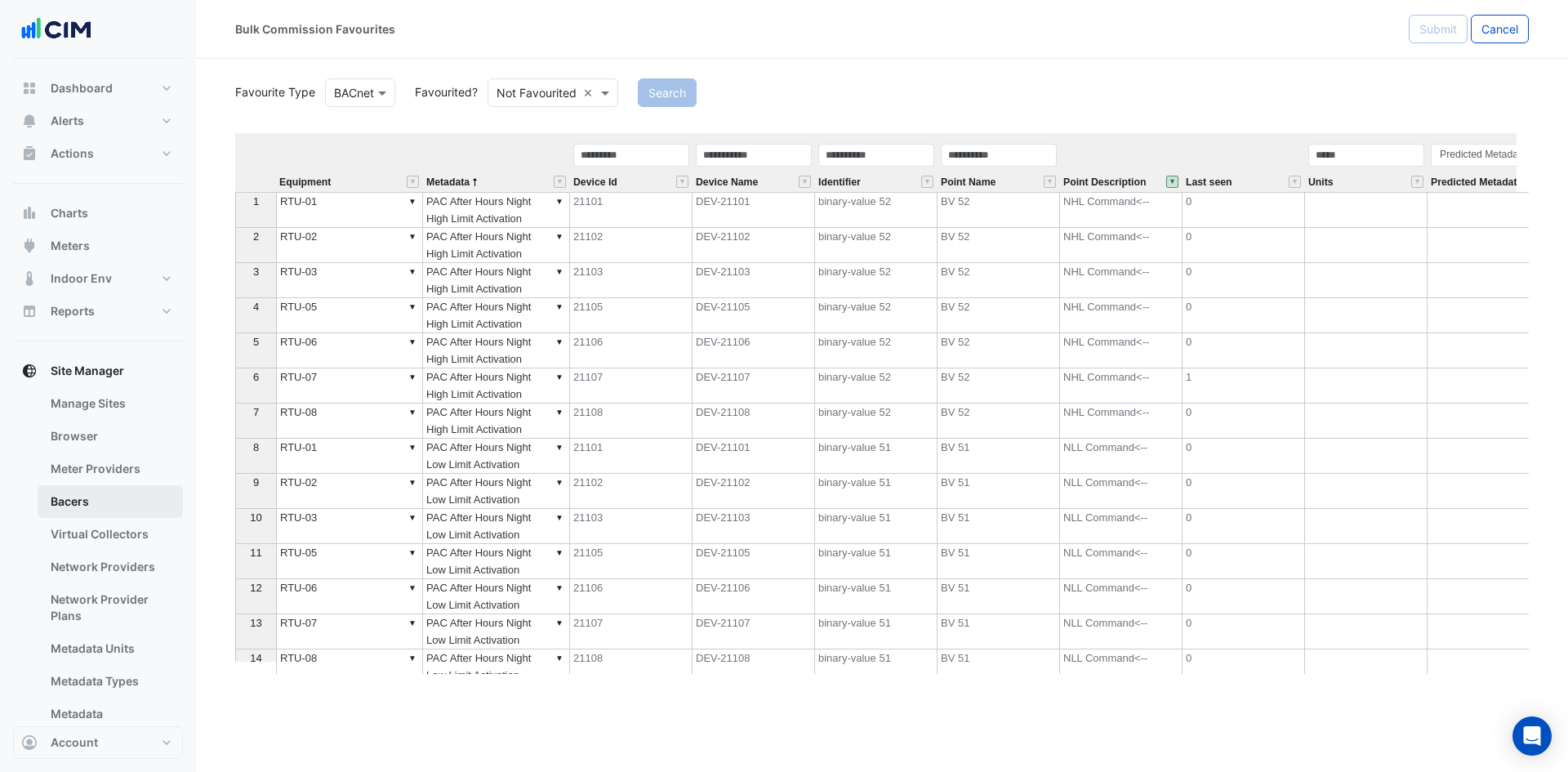
click at [68, 498] on link "Bacers" at bounding box center [111, 501] width 146 height 32
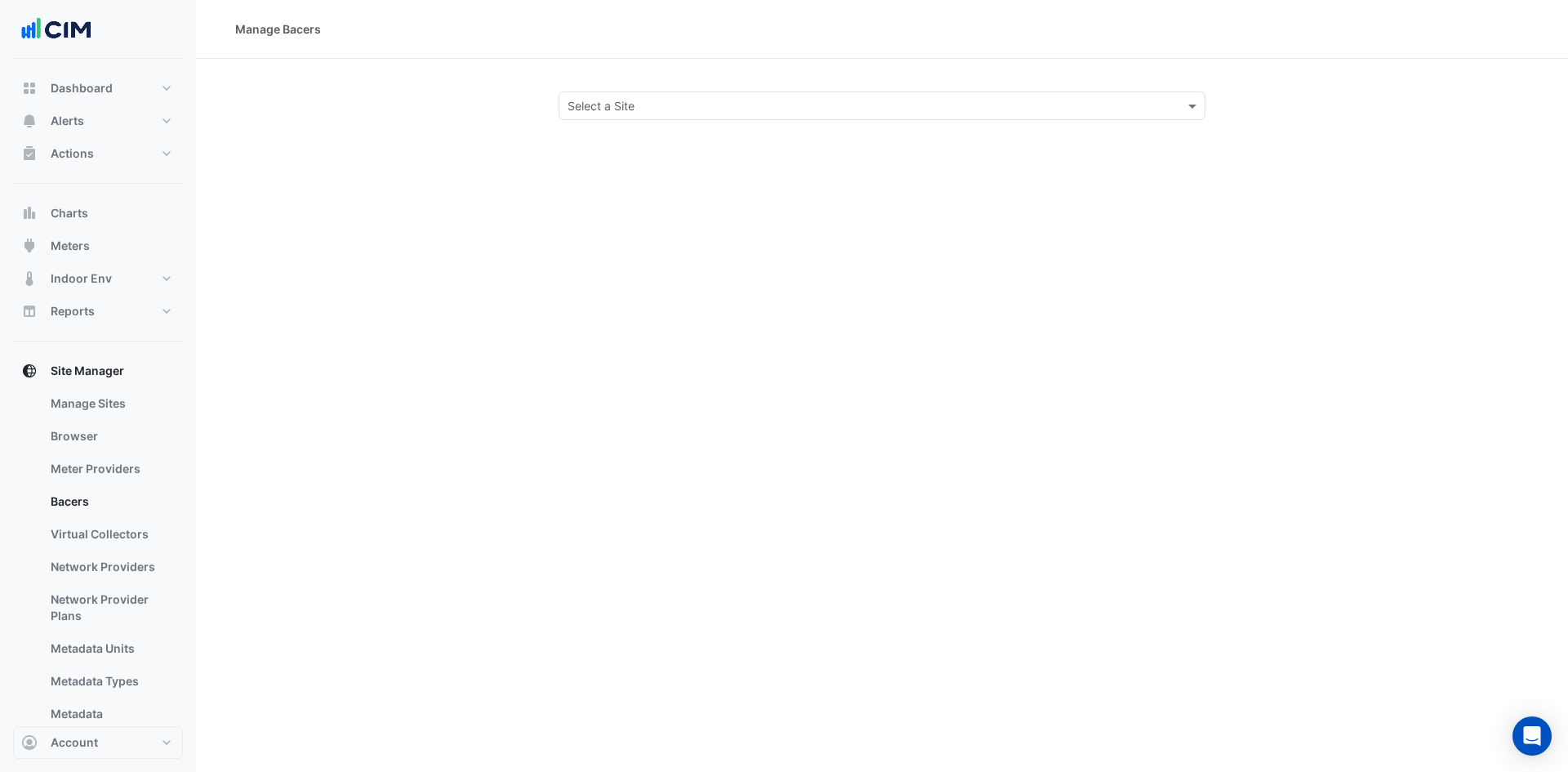
click at [626, 106] on input "text" at bounding box center [866, 106] width 596 height 18
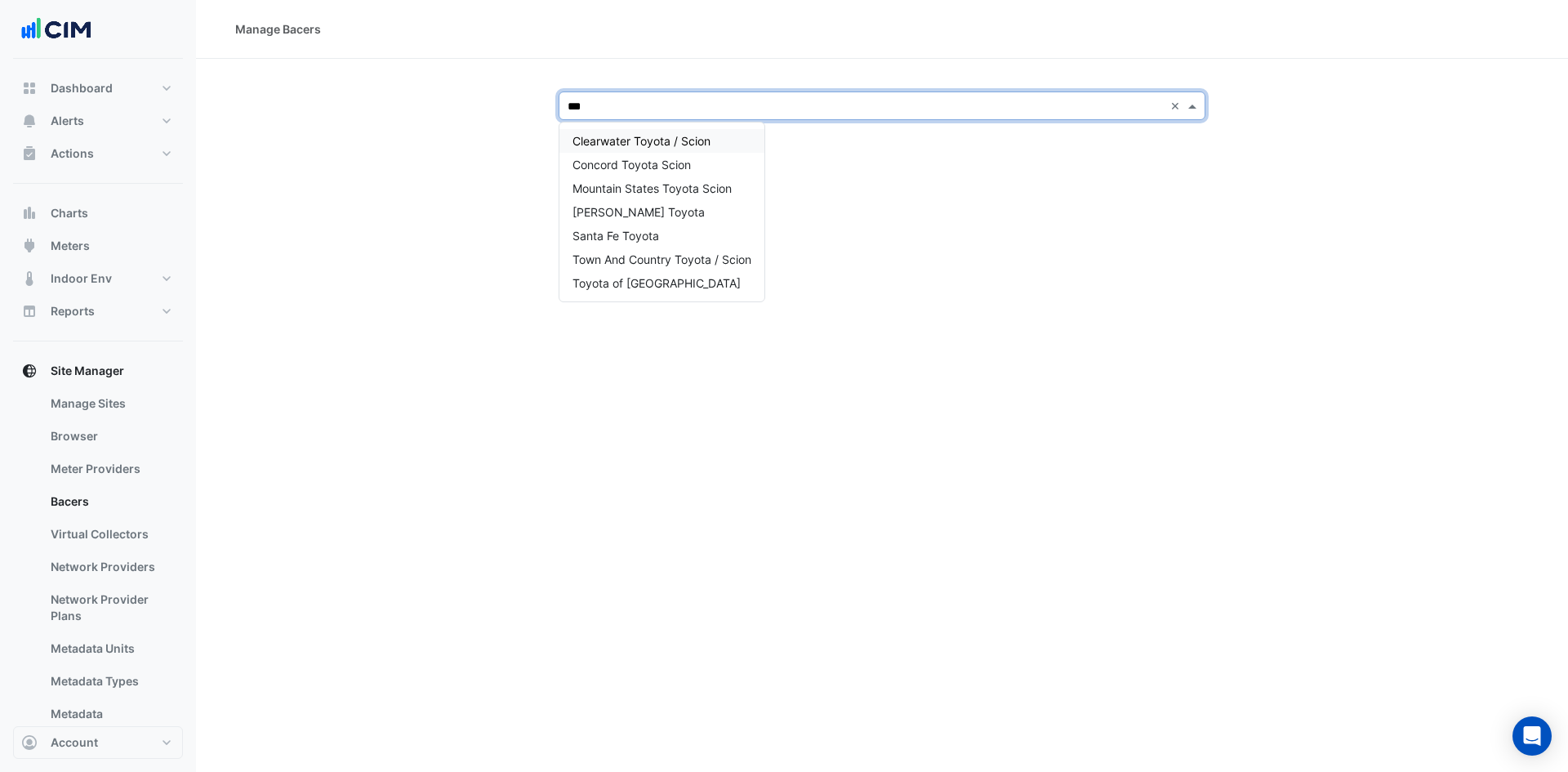
type input "****"
click at [641, 211] on span "Philpott Toyota" at bounding box center [639, 211] width 133 height 14
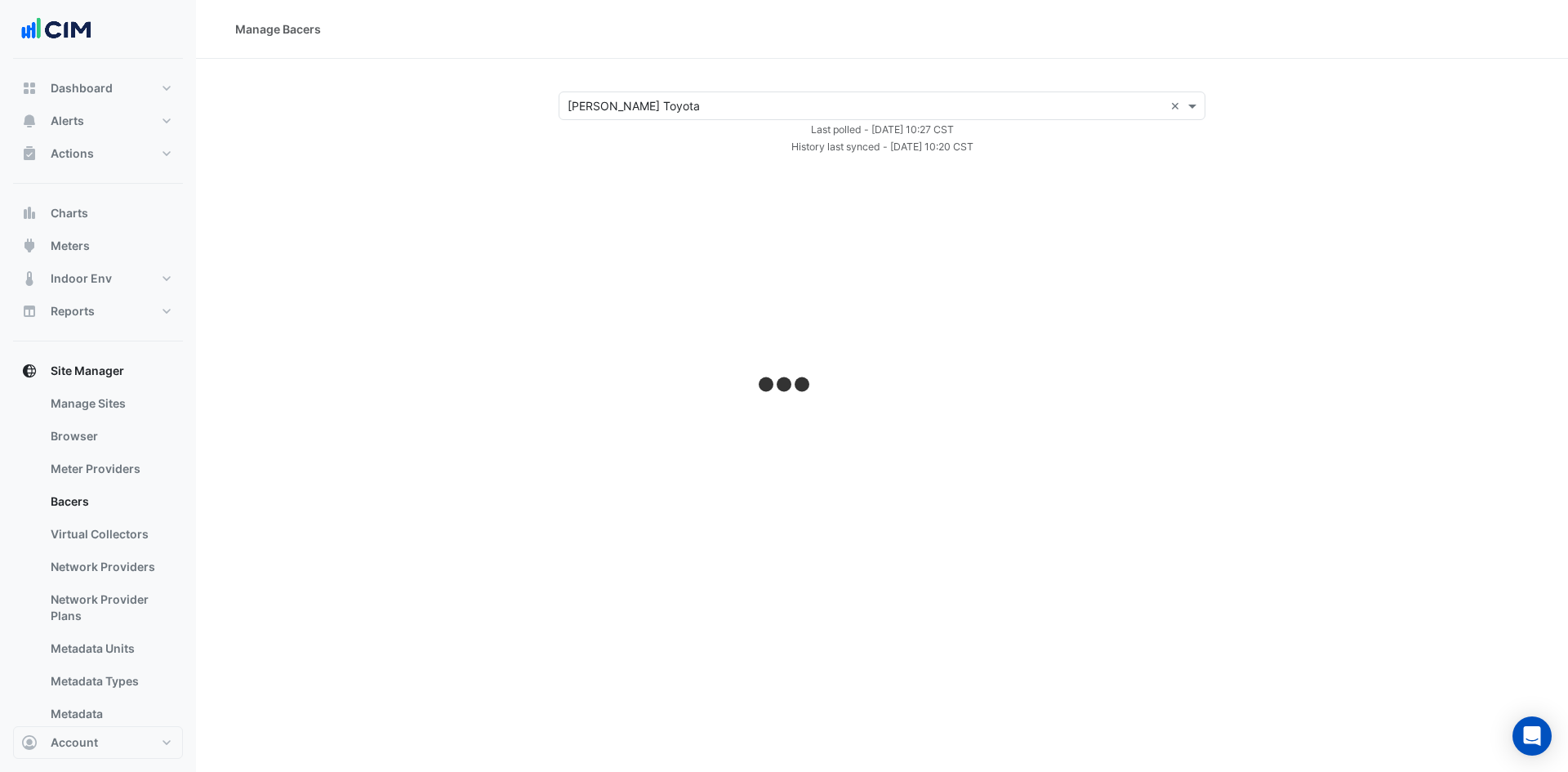
select select "***"
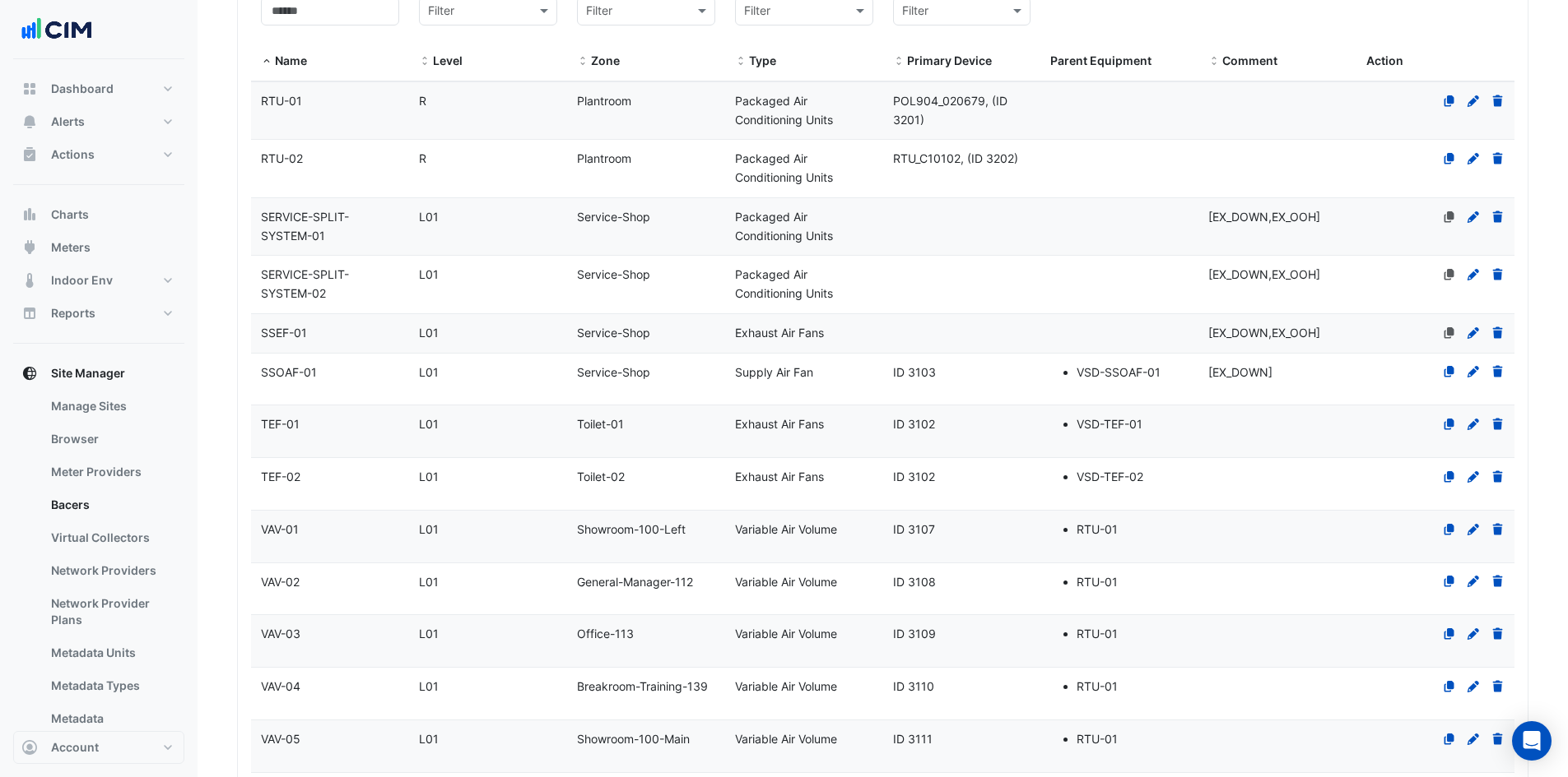
scroll to position [970, 0]
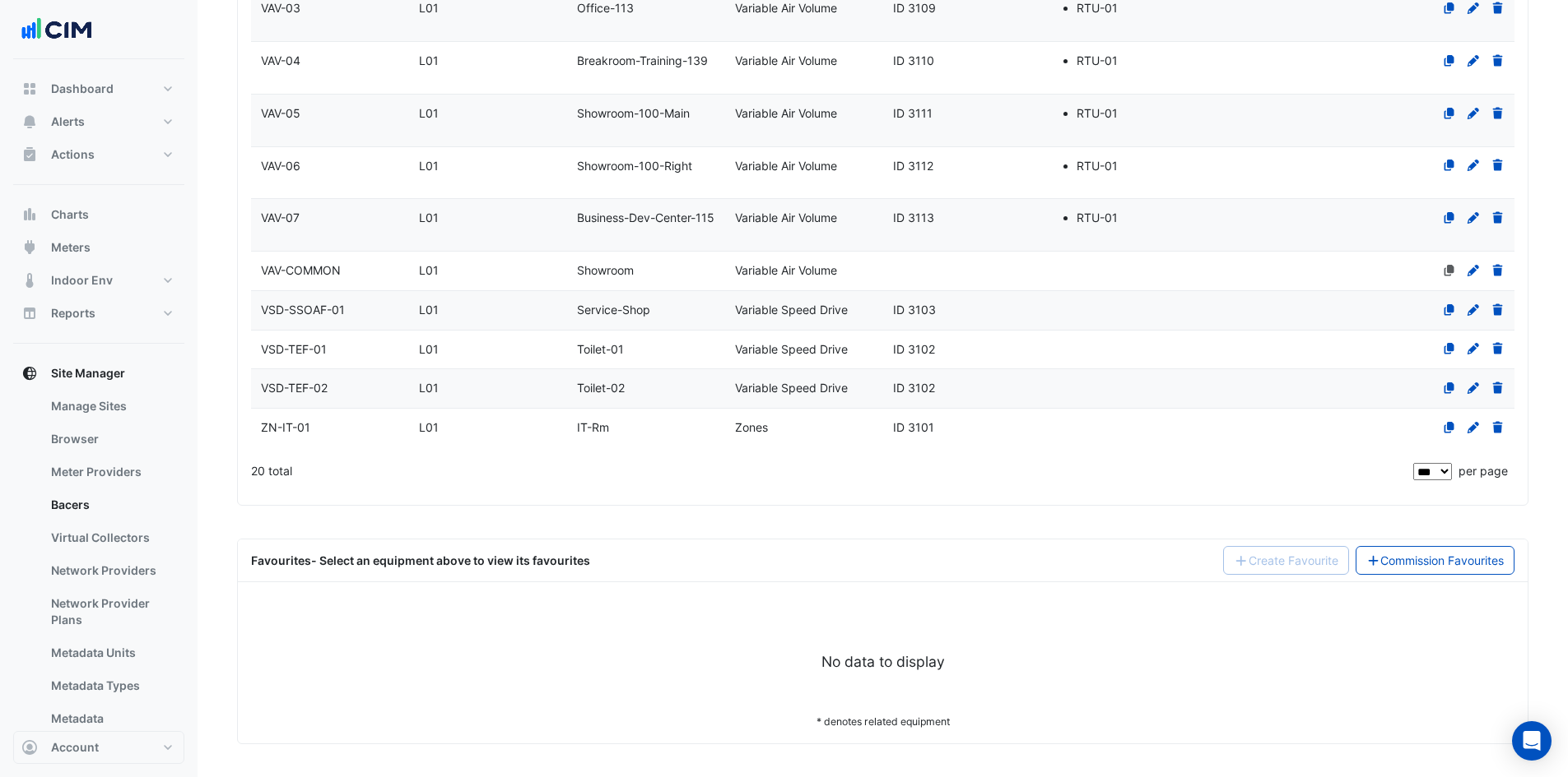
click at [1416, 544] on div "Favourites - Select an equipment above to view its favourites Create Favourite …" at bounding box center [882, 561] width 1289 height 43
click at [1403, 554] on link "Commission Favourites" at bounding box center [1435, 560] width 160 height 29
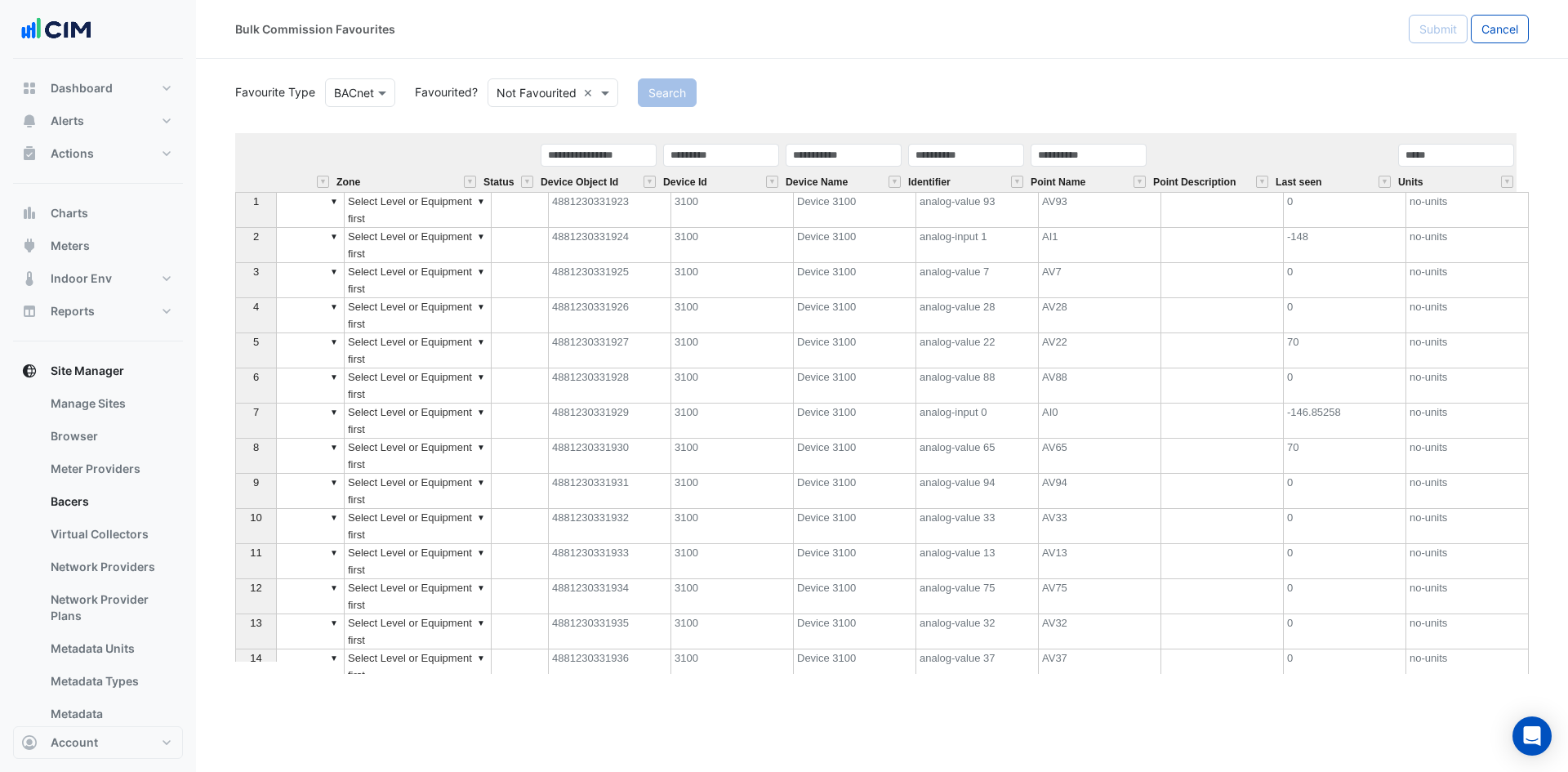
scroll to position [0, 525]
click at [713, 159] on input "text" at bounding box center [720, 155] width 116 height 23
type input "****"
click at [984, 157] on input "text" at bounding box center [965, 155] width 116 height 23
type input "***"
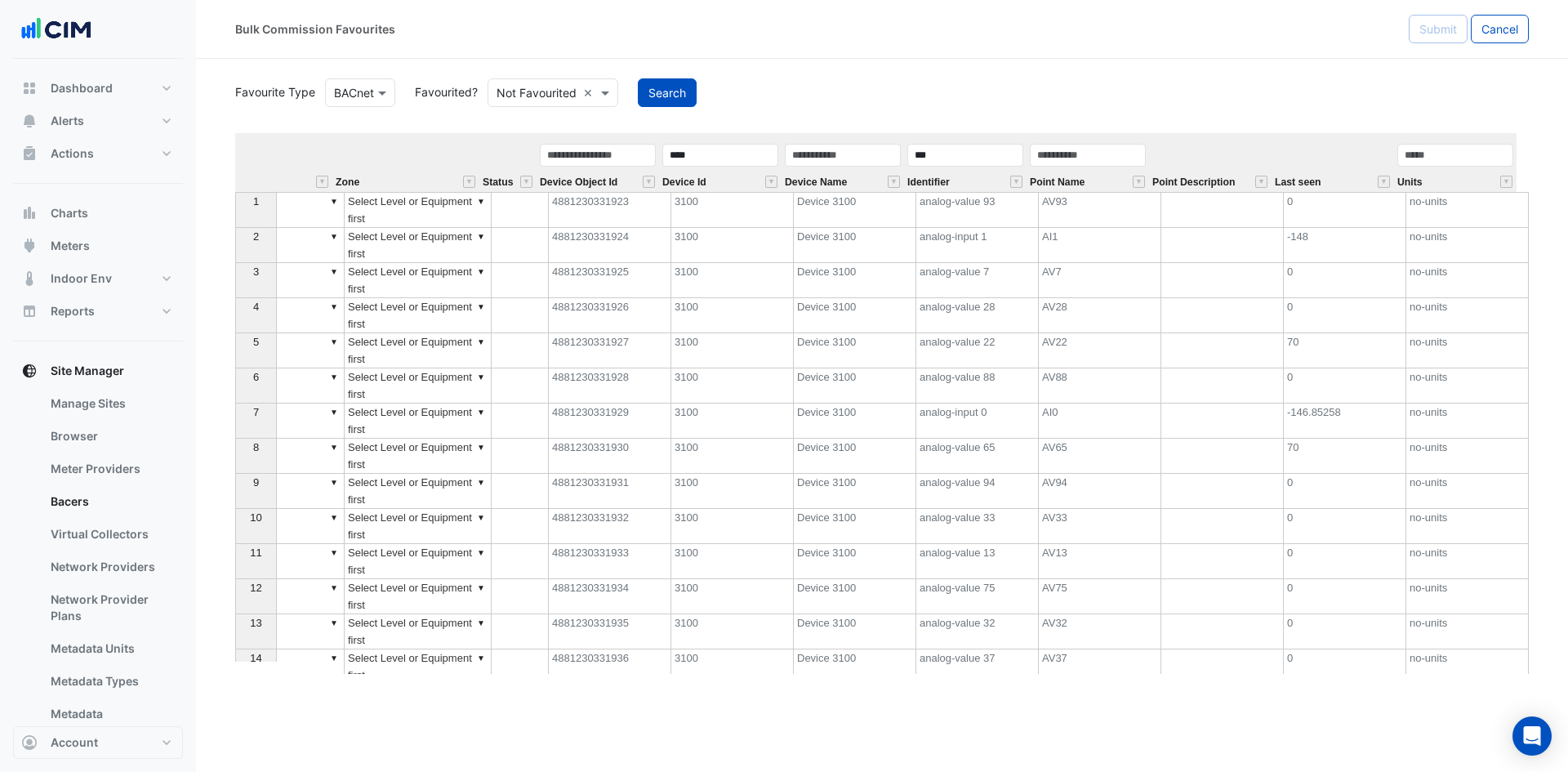
click at [703, 82] on div "Search" at bounding box center [1083, 92] width 911 height 29
click at [668, 95] on button "Search" at bounding box center [667, 92] width 59 height 29
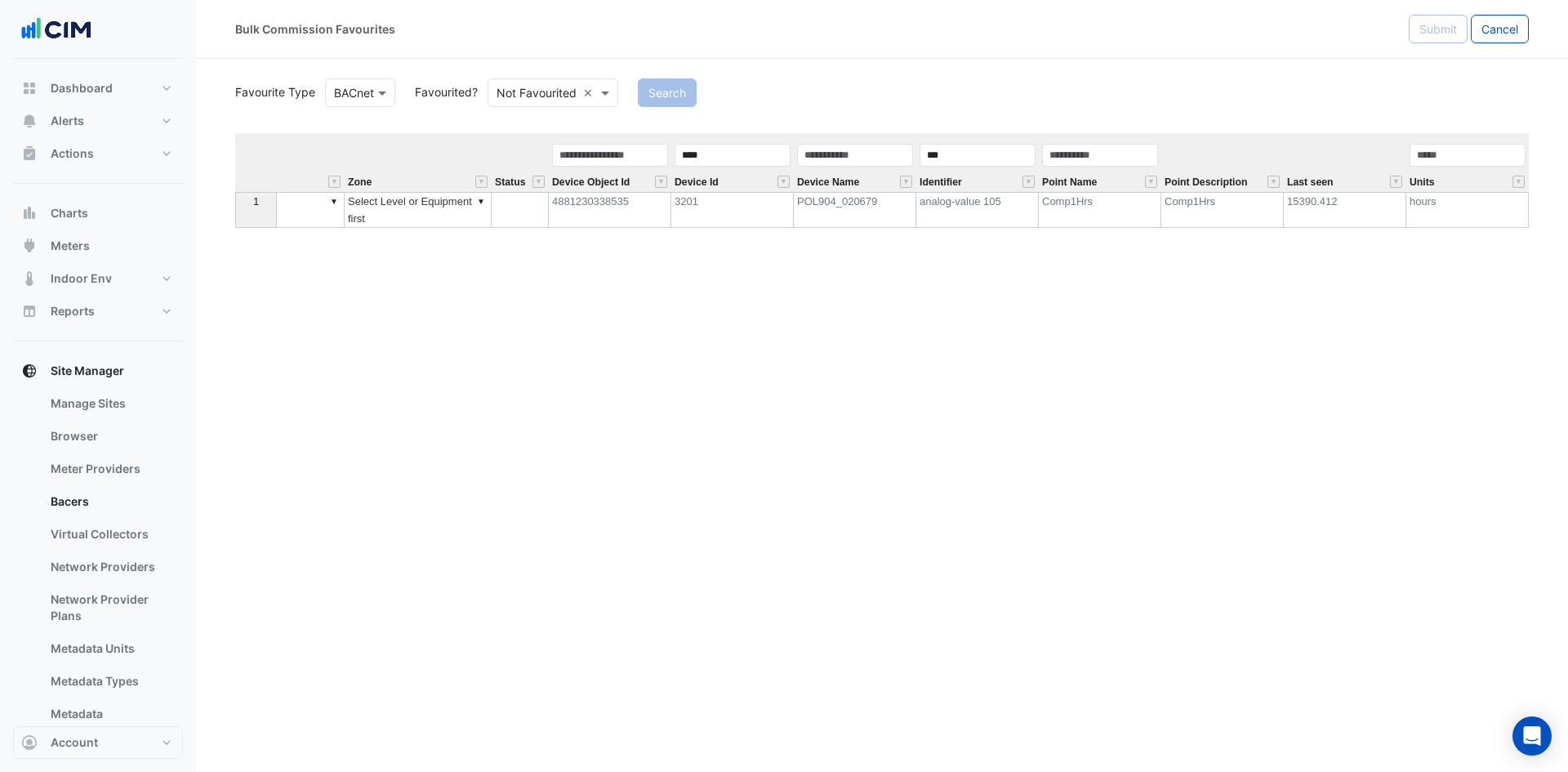
scroll to position [0, 512]
drag, startPoint x: 735, startPoint y: 154, endPoint x: 597, endPoint y: 145, distance: 138.3
click at [664, 156] on tr "Equipment Metadata Predicted Metadata Predicted Metadata Level Zone Status Devi…" at bounding box center [626, 162] width 1806 height 59
drag, startPoint x: 969, startPoint y: 149, endPoint x: 767, endPoint y: 149, distance: 202.0
click at [781, 148] on tr "Equipment Metadata Predicted Metadata Predicted Metadata Level Zone Status Devi…" at bounding box center [626, 162] width 1806 height 59
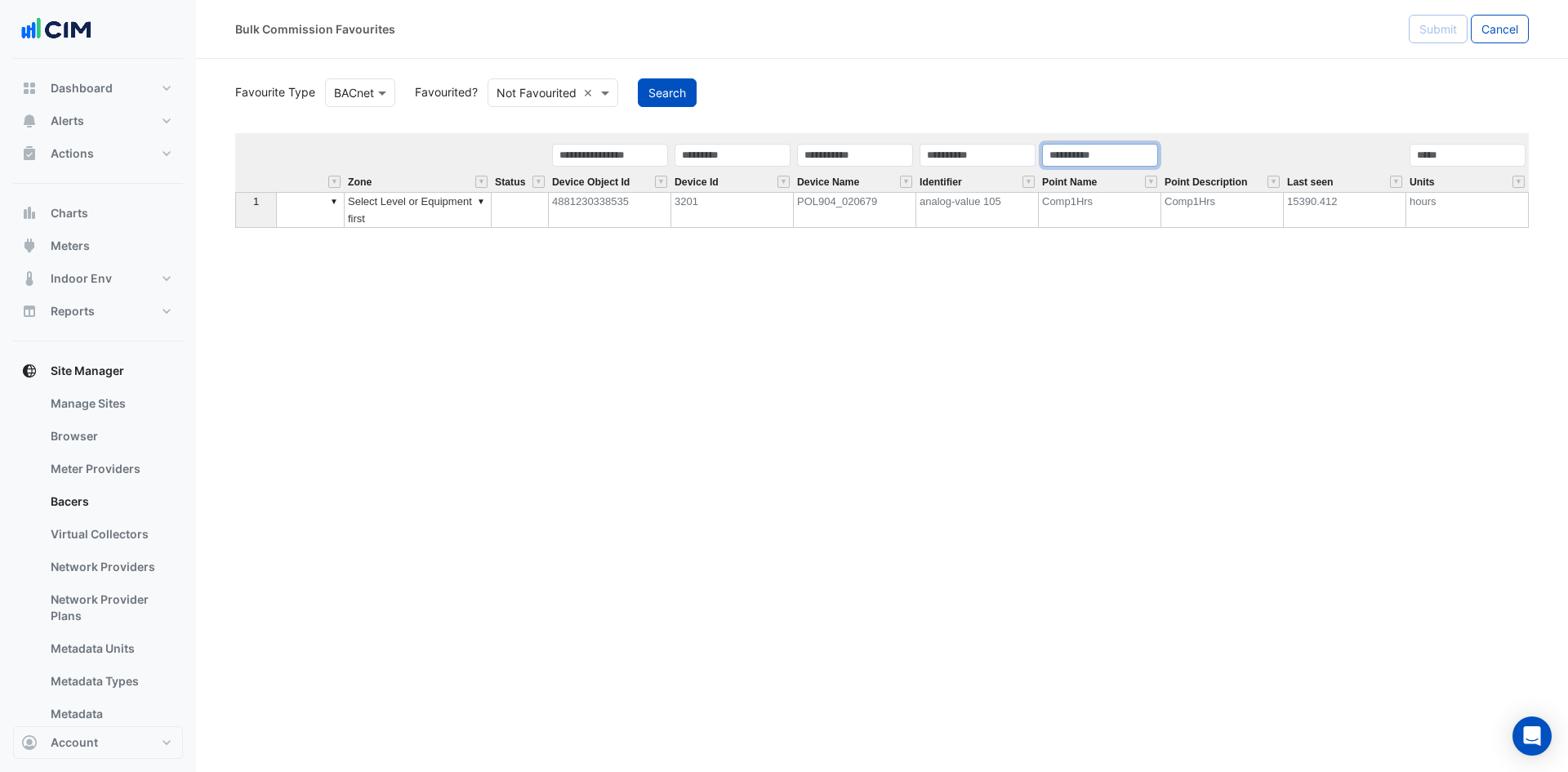
click at [1044, 159] on input "text" at bounding box center [1100, 155] width 116 height 23
type input "***"
click at [676, 88] on button "Search" at bounding box center [667, 92] width 59 height 29
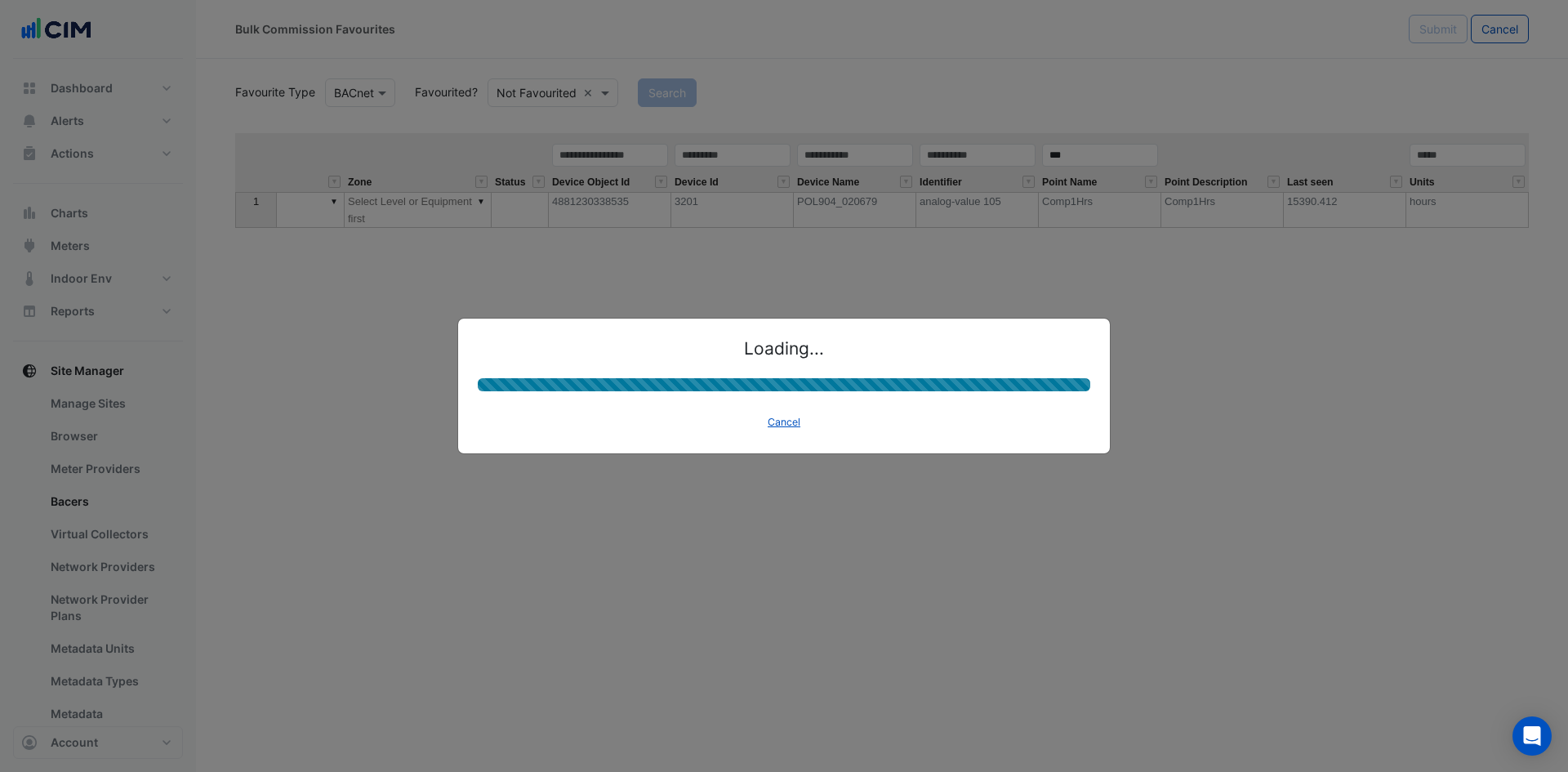
click at [669, 101] on ngb-modal-window "Loading... Cancel" at bounding box center [784, 386] width 1568 height 772
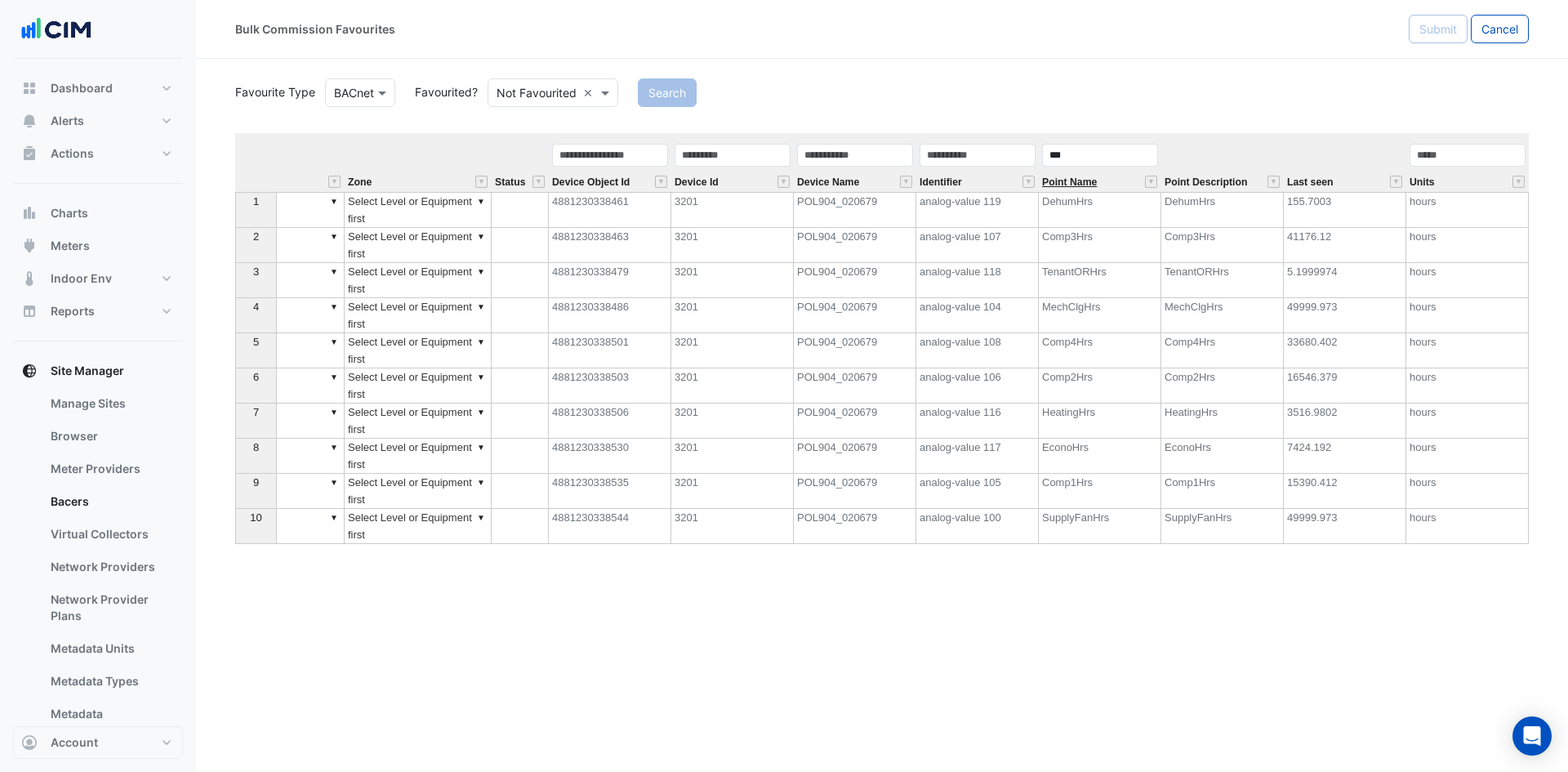
click at [1063, 182] on span "Point Name" at bounding box center [1068, 183] width 54 height 11
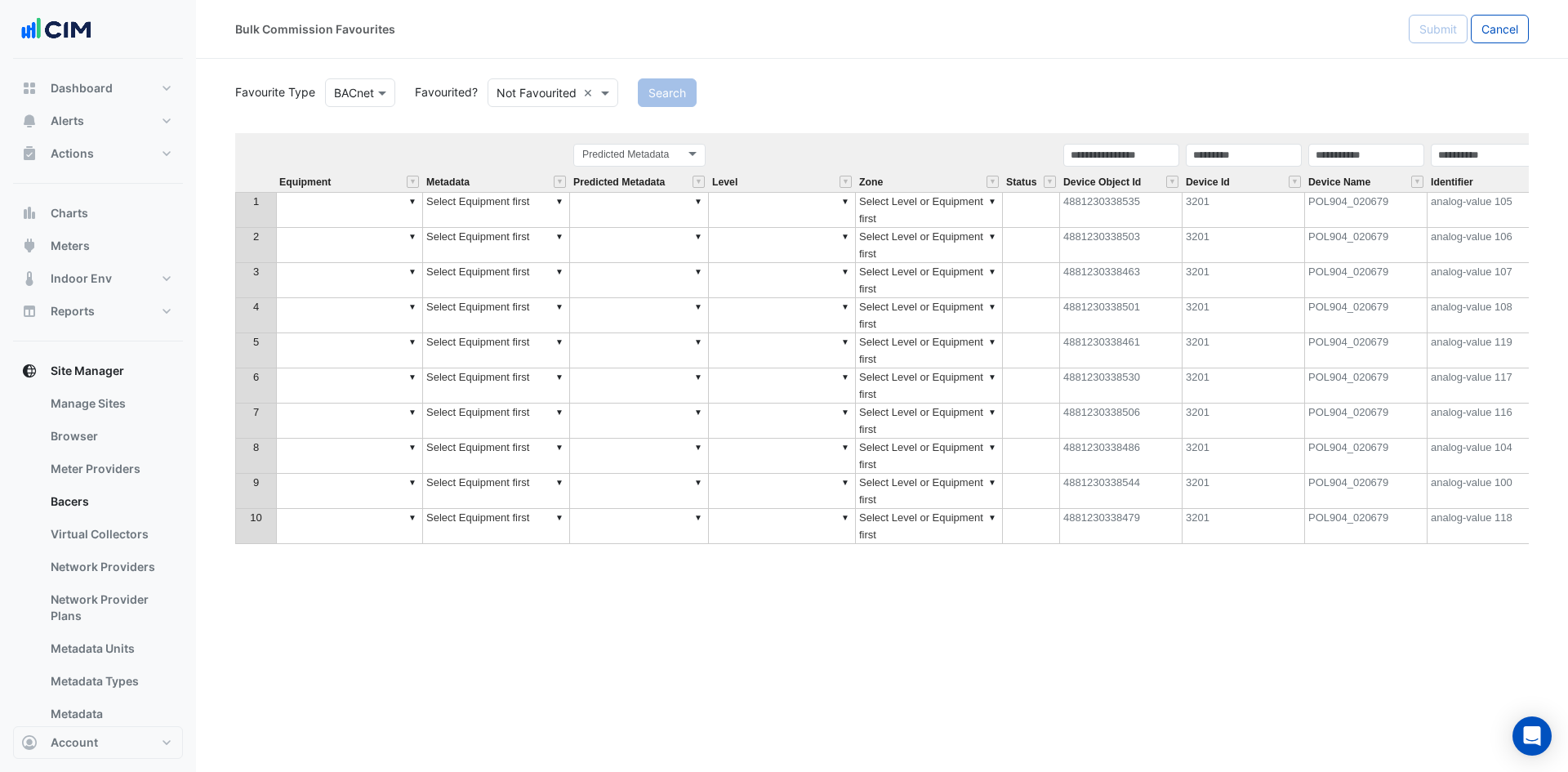
click at [328, 204] on td "▼" at bounding box center [348, 209] width 147 height 36
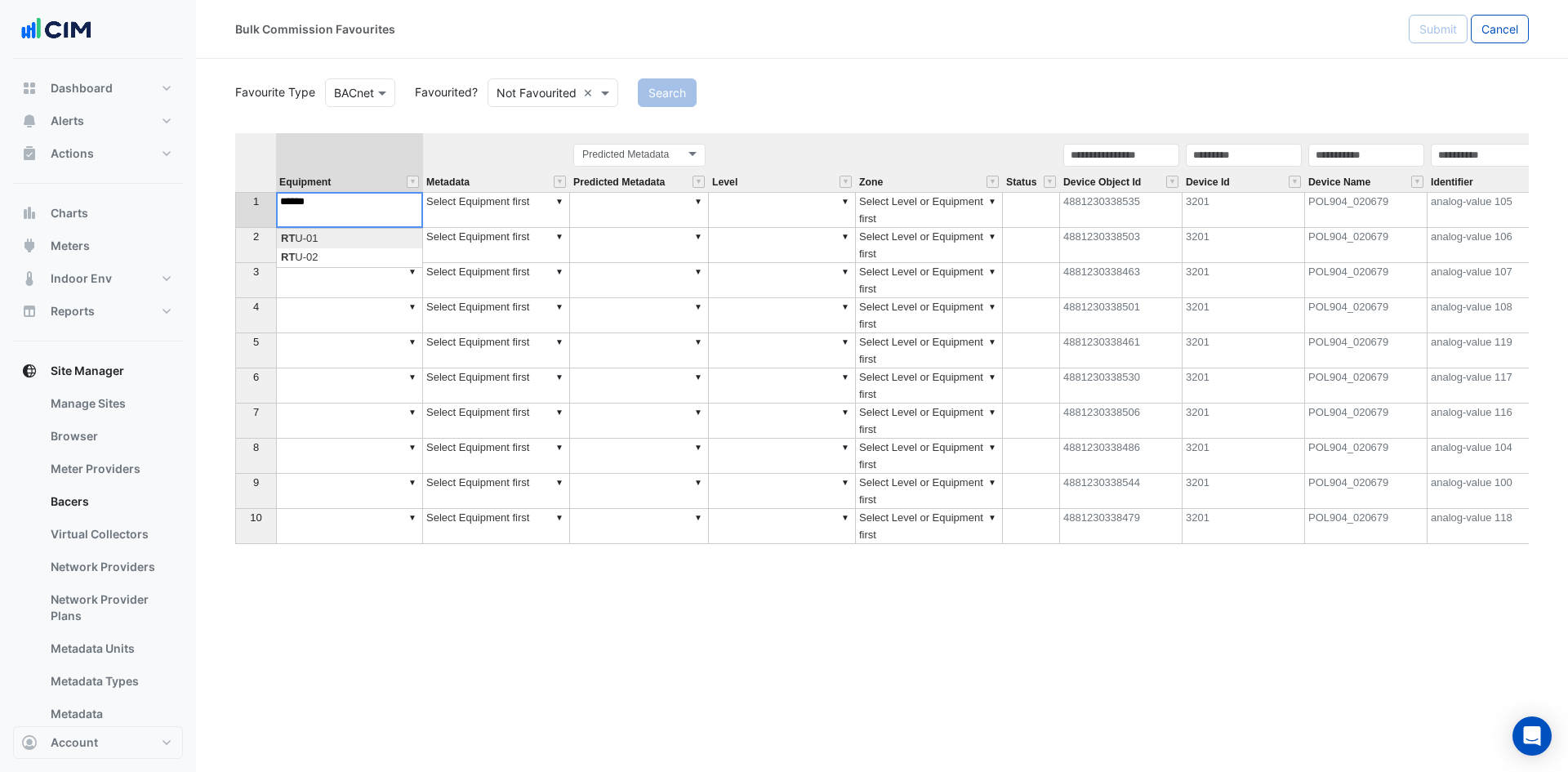
click at [289, 237] on div "Equipment Metadata Predicted Metadata Level Zone Status Device Object Id Device…" at bounding box center [881, 403] width 1293 height 540
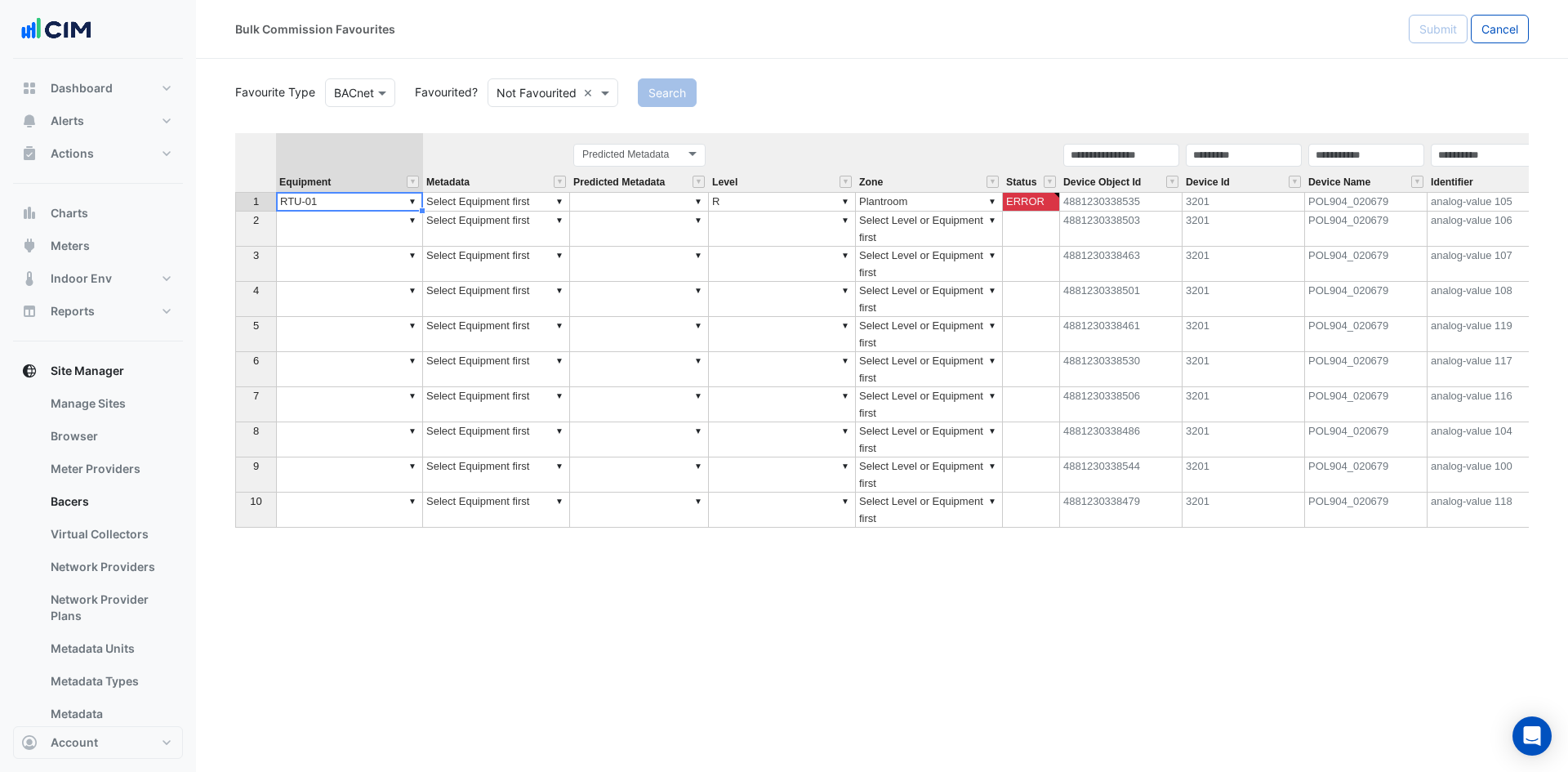
type textarea "******"
click at [422, 205] on div at bounding box center [422, 201] width 2 height 19
drag, startPoint x: 424, startPoint y: 211, endPoint x: 461, endPoint y: 218, distance: 37.7
click at [235, 528] on div at bounding box center [235, 528] width 0 height 0
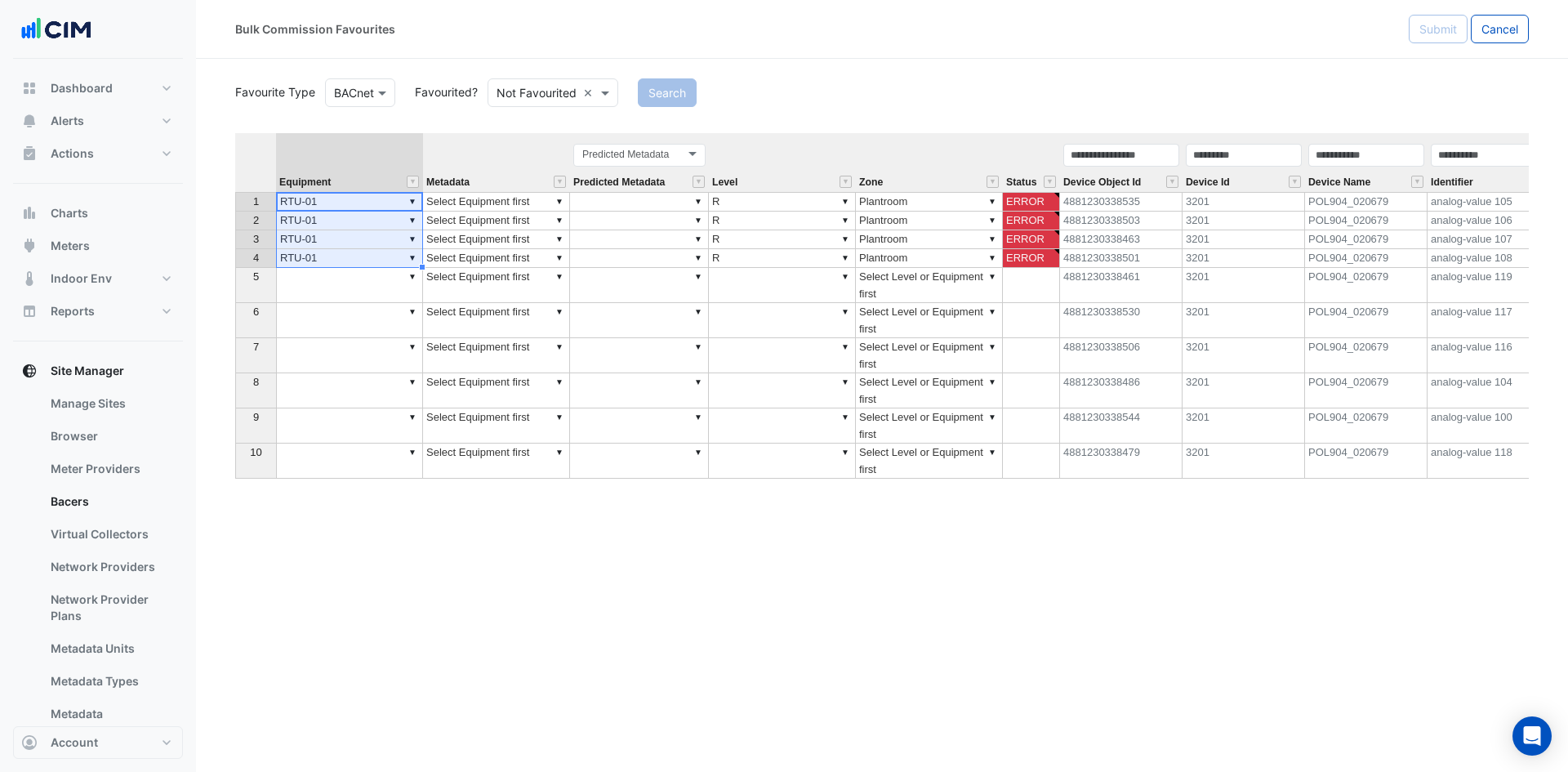
type textarea "******"
click at [472, 203] on td "▼ Select Equipment first" at bounding box center [496, 201] width 147 height 19
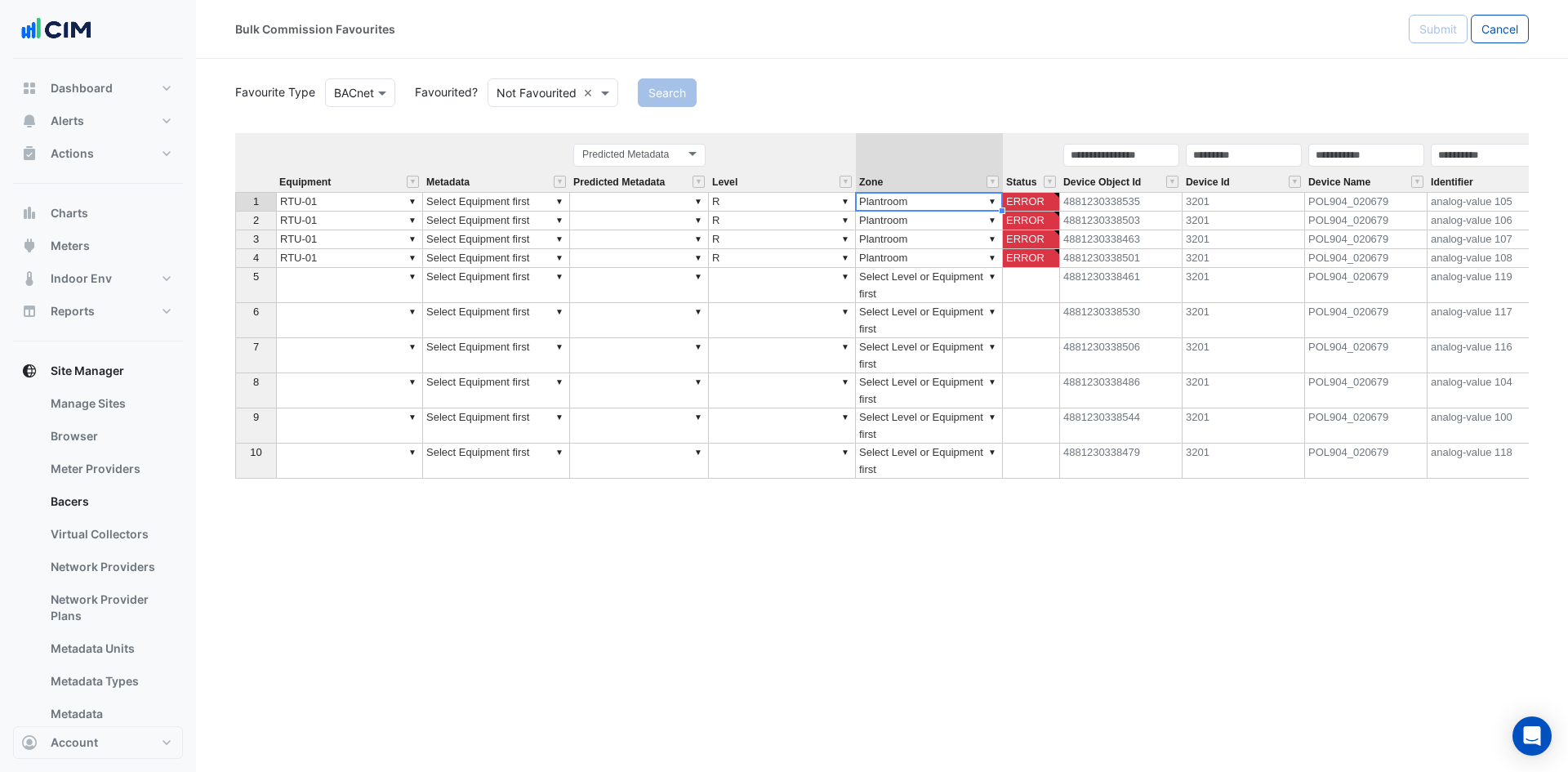
click at [900, 208] on td "▼ Plantroom" at bounding box center [928, 201] width 147 height 19
click at [914, 228] on div "Equipment Metadata Predicted Metadata Level Zone Status Device Object Id Device…" at bounding box center [881, 403] width 1293 height 540
type textarea "**********"
click at [913, 222] on td "▼ Plantroom" at bounding box center [928, 220] width 147 height 18
click at [916, 226] on td "▼ Plantroom" at bounding box center [928, 220] width 147 height 18
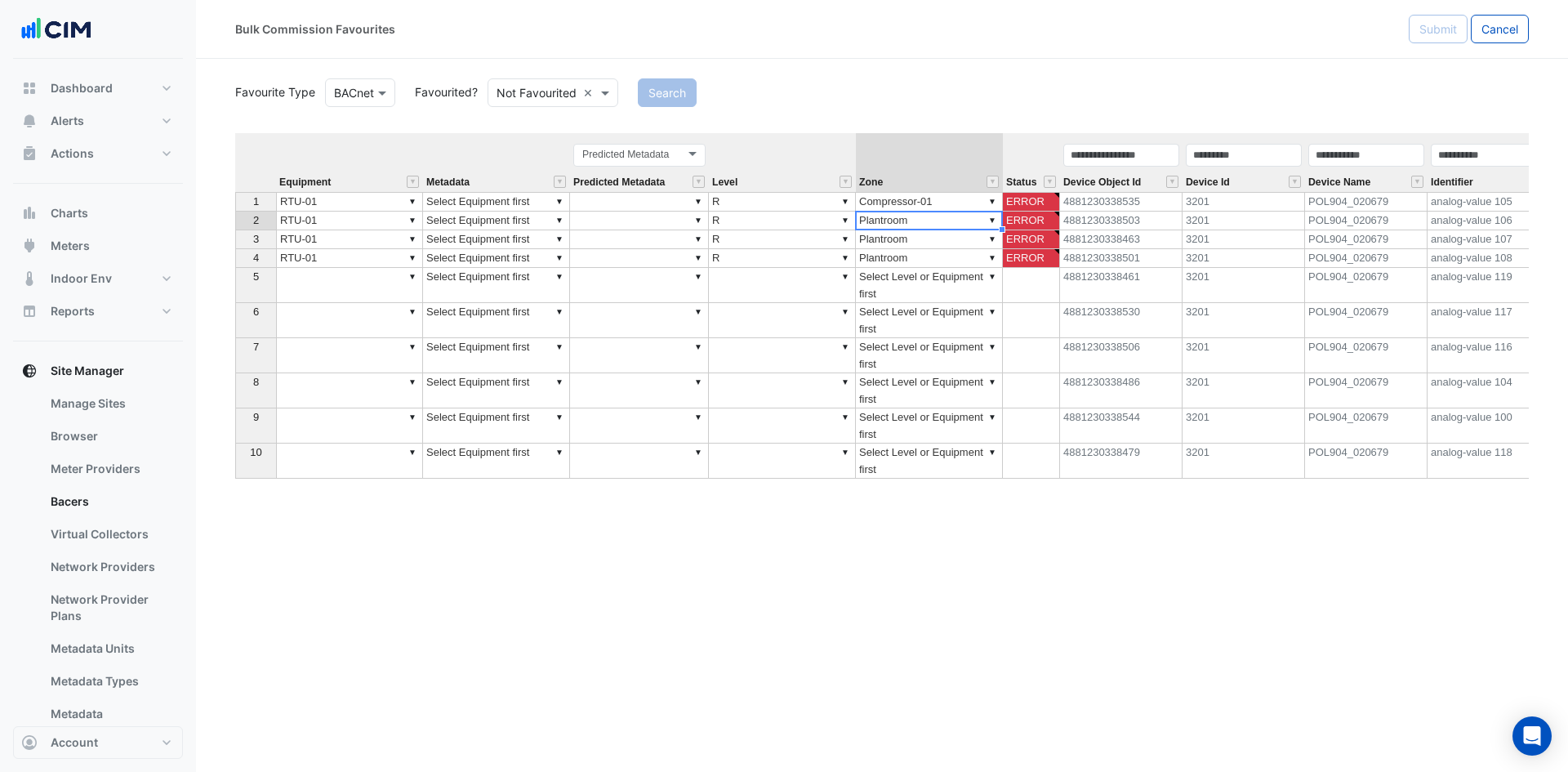
click at [916, 226] on td "▼ Plantroom" at bounding box center [928, 220] width 147 height 18
drag, startPoint x: 916, startPoint y: 226, endPoint x: 434, endPoint y: 236, distance: 482.1
click at [472, 230] on div "Equipment Metadata Predicted Metadata Level Zone Status Device Object Id Device…" at bounding box center [881, 403] width 1293 height 540
click at [914, 260] on div "Equipment Metadata Predicted Metadata Level Zone Status Device Object Id Device…" at bounding box center [881, 403] width 1293 height 540
type textarea "**********"
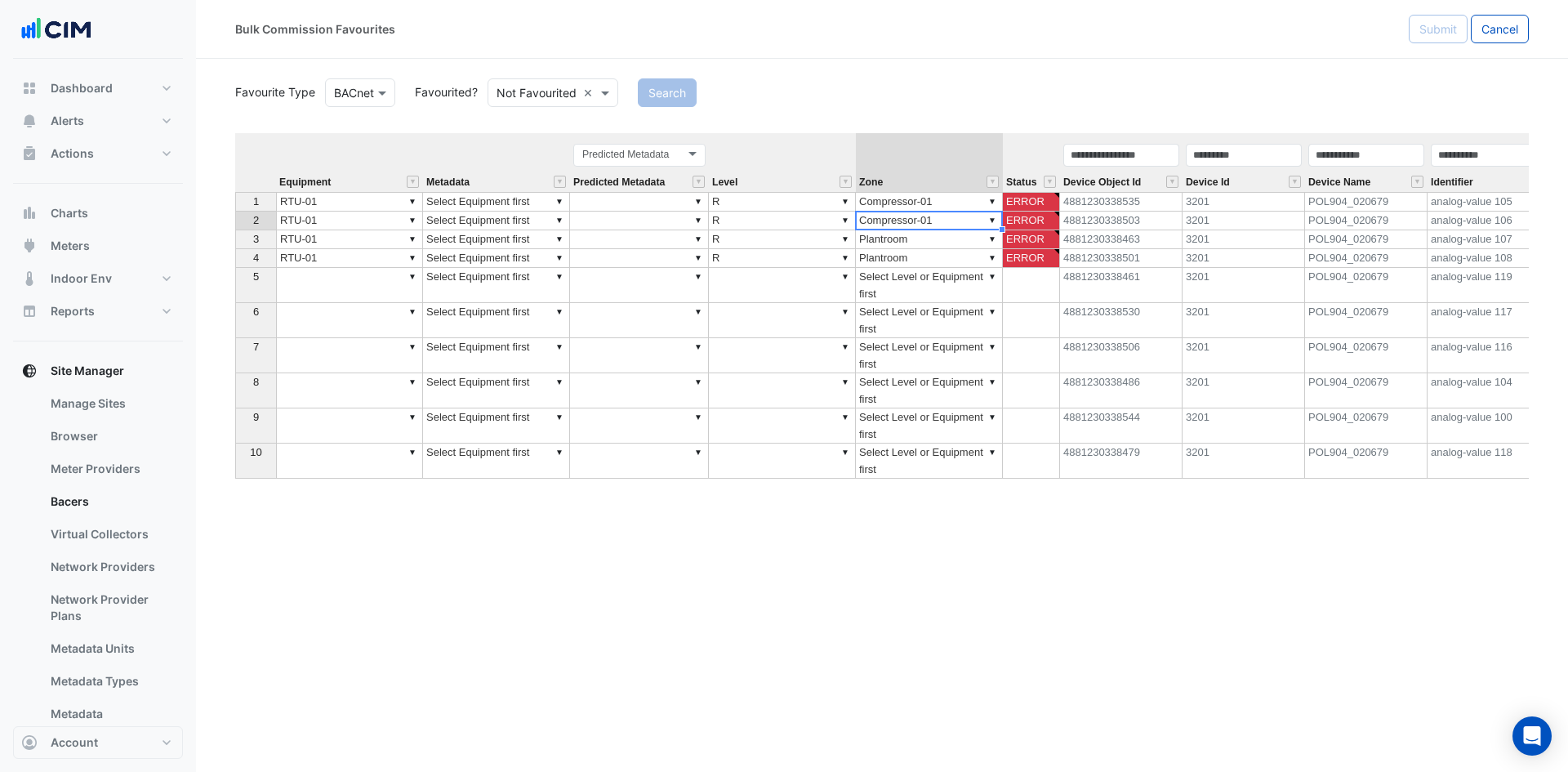
click at [930, 226] on td "▼ Compressor-01" at bounding box center [928, 220] width 147 height 18
click at [932, 226] on td "▼ Compressor-01" at bounding box center [928, 220] width 147 height 18
click at [488, 197] on div "Equipment Metadata Predicted Metadata Level Zone Status Device Object Id Device…" at bounding box center [881, 403] width 1293 height 540
type textarea "**********"
click at [488, 197] on td "▼ Select Equipment first" at bounding box center [496, 201] width 147 height 19
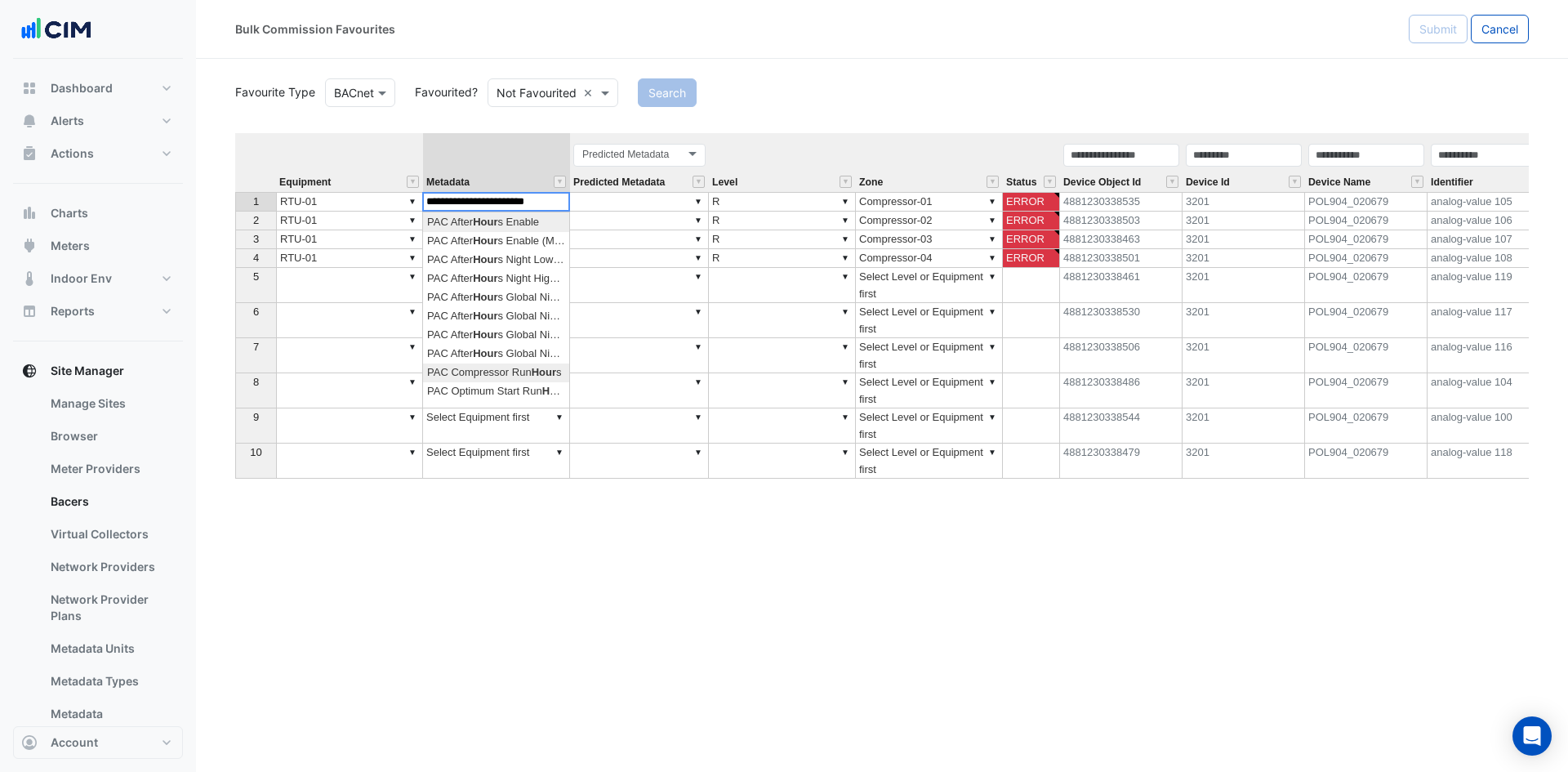
click at [521, 365] on div "Equipment Metadata Predicted Metadata Level Zone Status Device Object Id Device…" at bounding box center [881, 403] width 1293 height 540
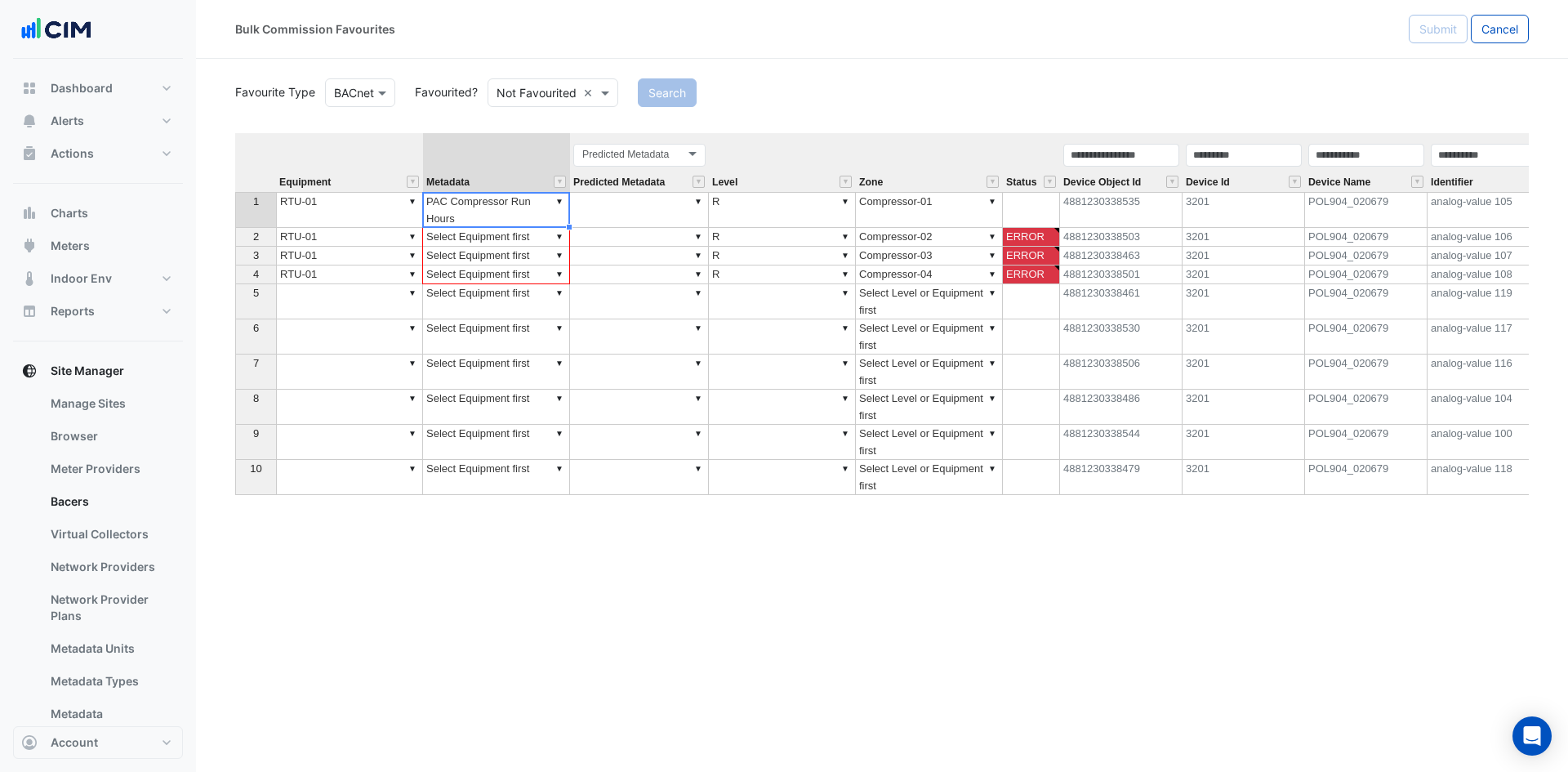
drag, startPoint x: 570, startPoint y: 228, endPoint x: 574, endPoint y: 282, distance: 54.1
click at [235, 282] on div "Equipment Metadata Predicted Metadata Level Zone Status Device Object Id Device…" at bounding box center [235, 314] width 0 height 362
type textarea "**********"
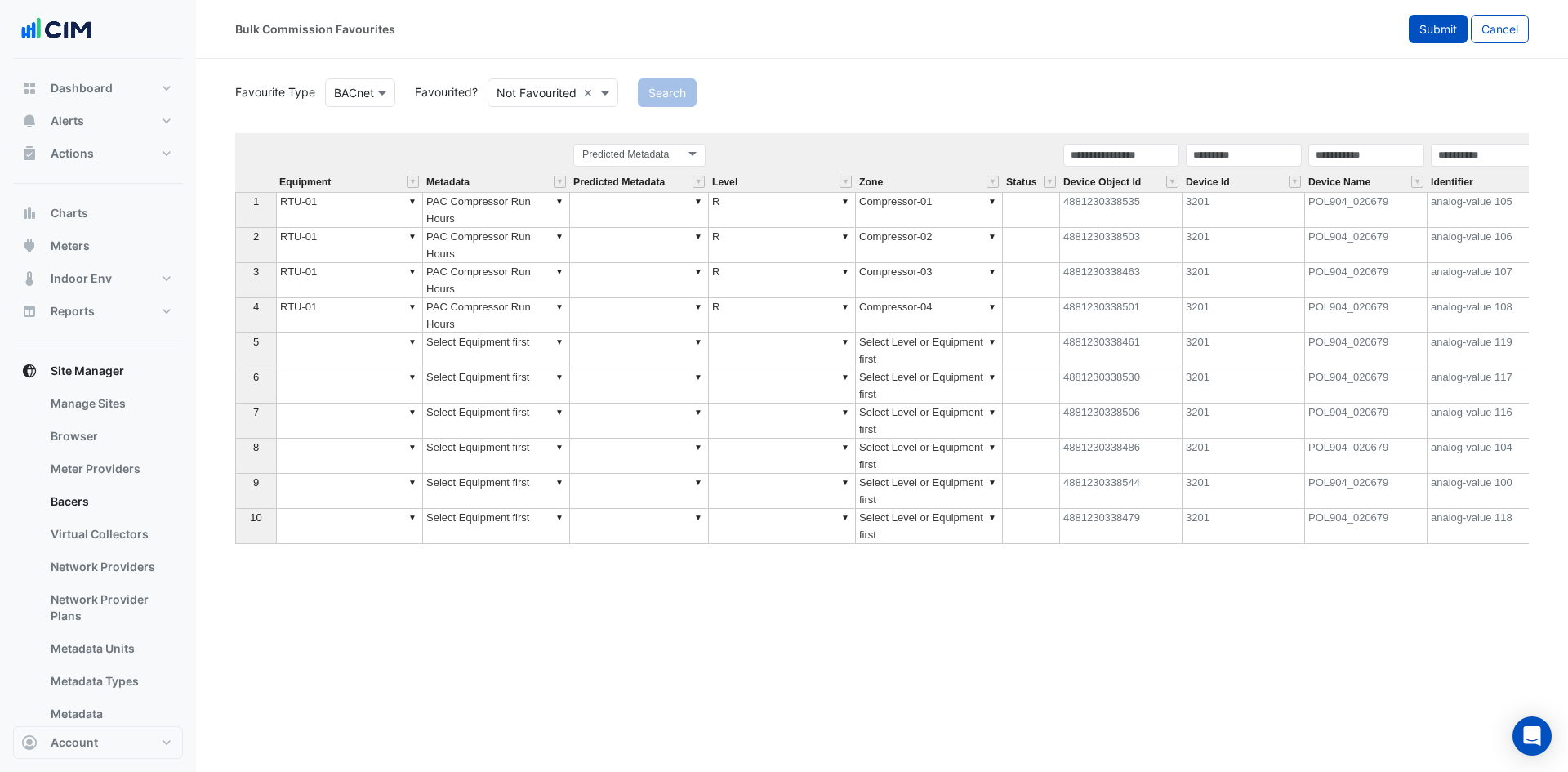
click at [1459, 33] on button "Submit" at bounding box center [1438, 29] width 59 height 29
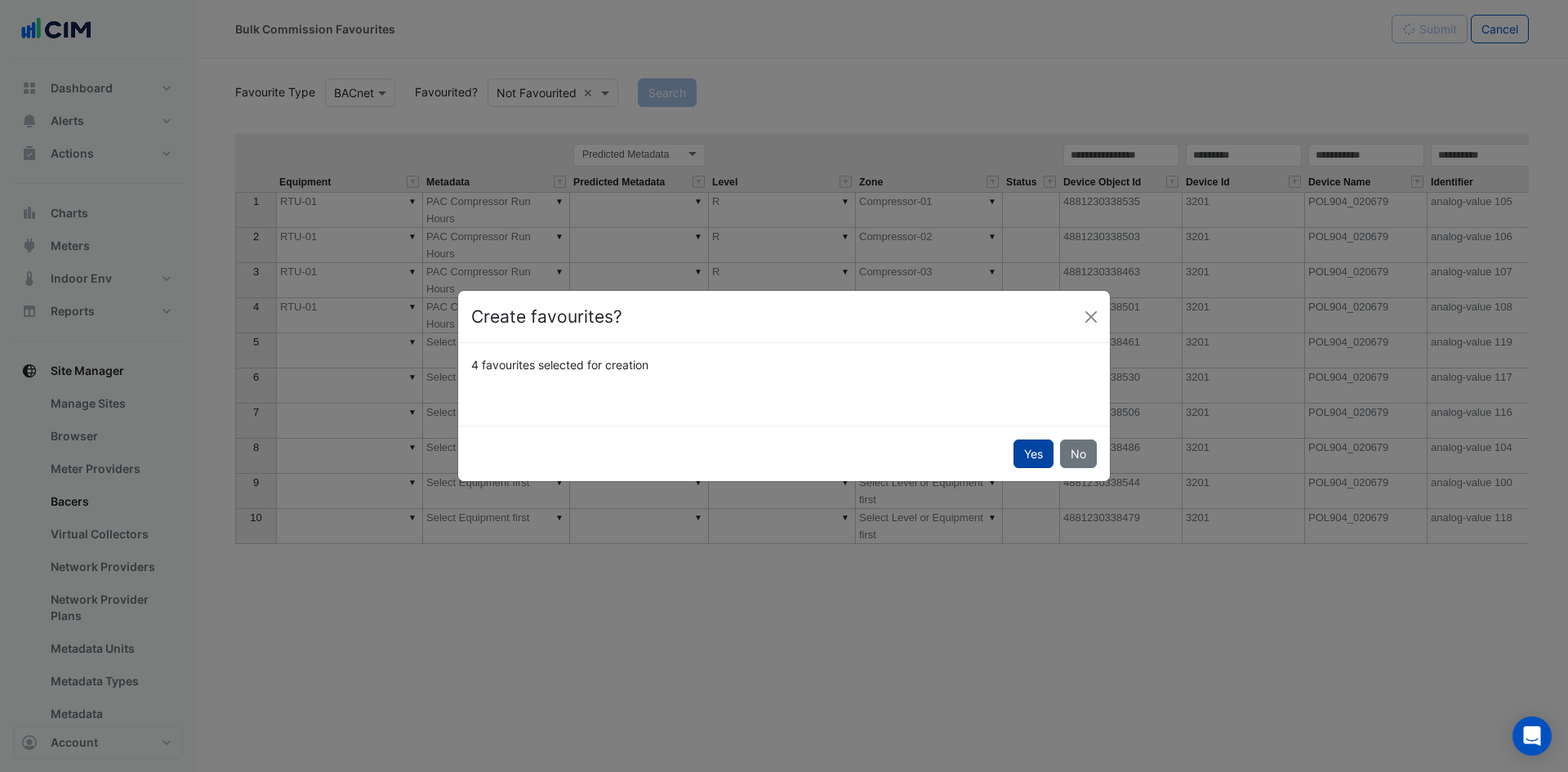
click at [1014, 445] on button "Yes" at bounding box center [1032, 454] width 40 height 29
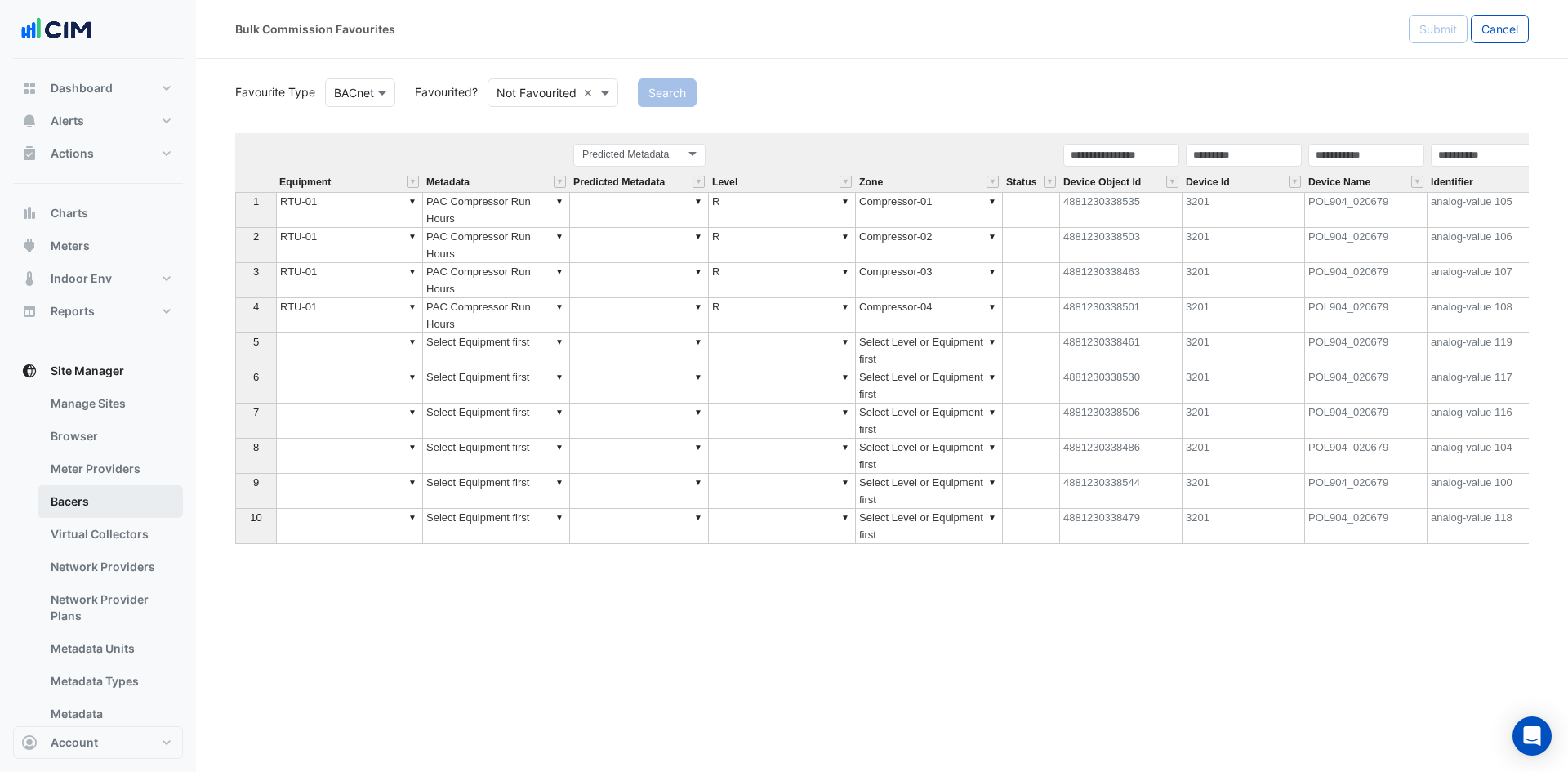
click at [77, 505] on link "Bacers" at bounding box center [111, 501] width 146 height 32
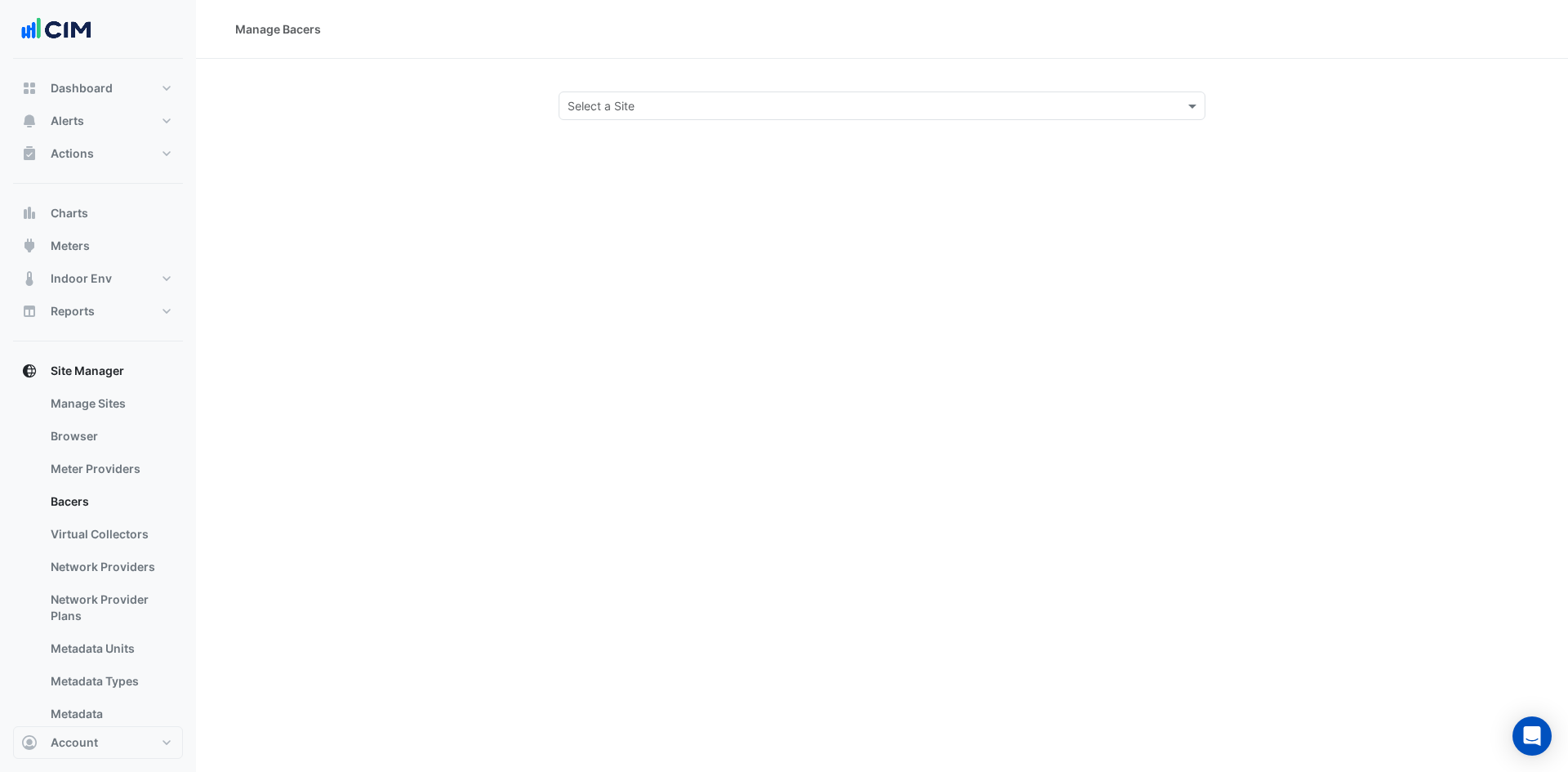
click at [719, 111] on input "text" at bounding box center [866, 106] width 596 height 18
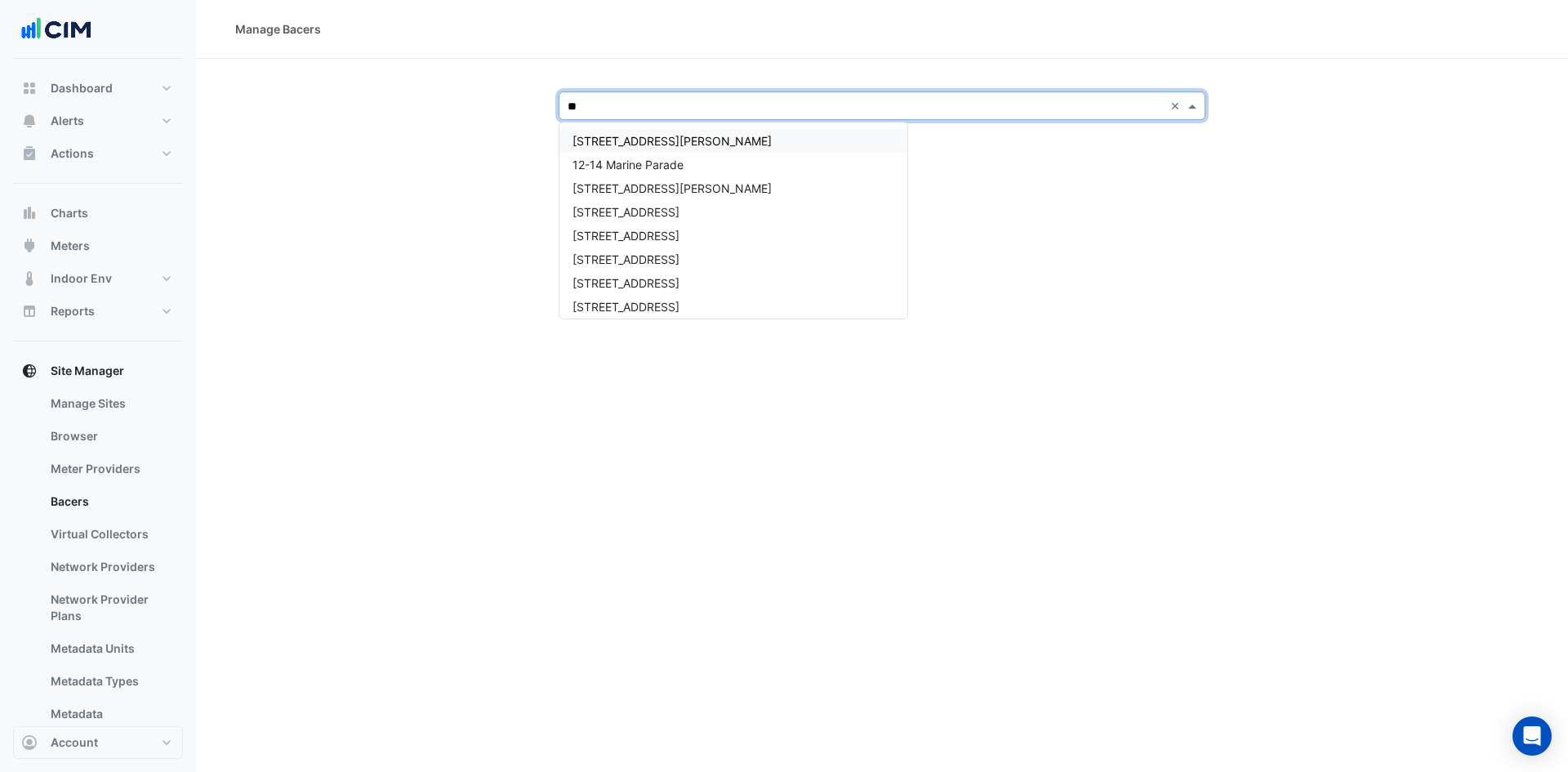
type input "*"
type input "****"
click at [619, 185] on span "BMW Nashville" at bounding box center [612, 188] width 79 height 14
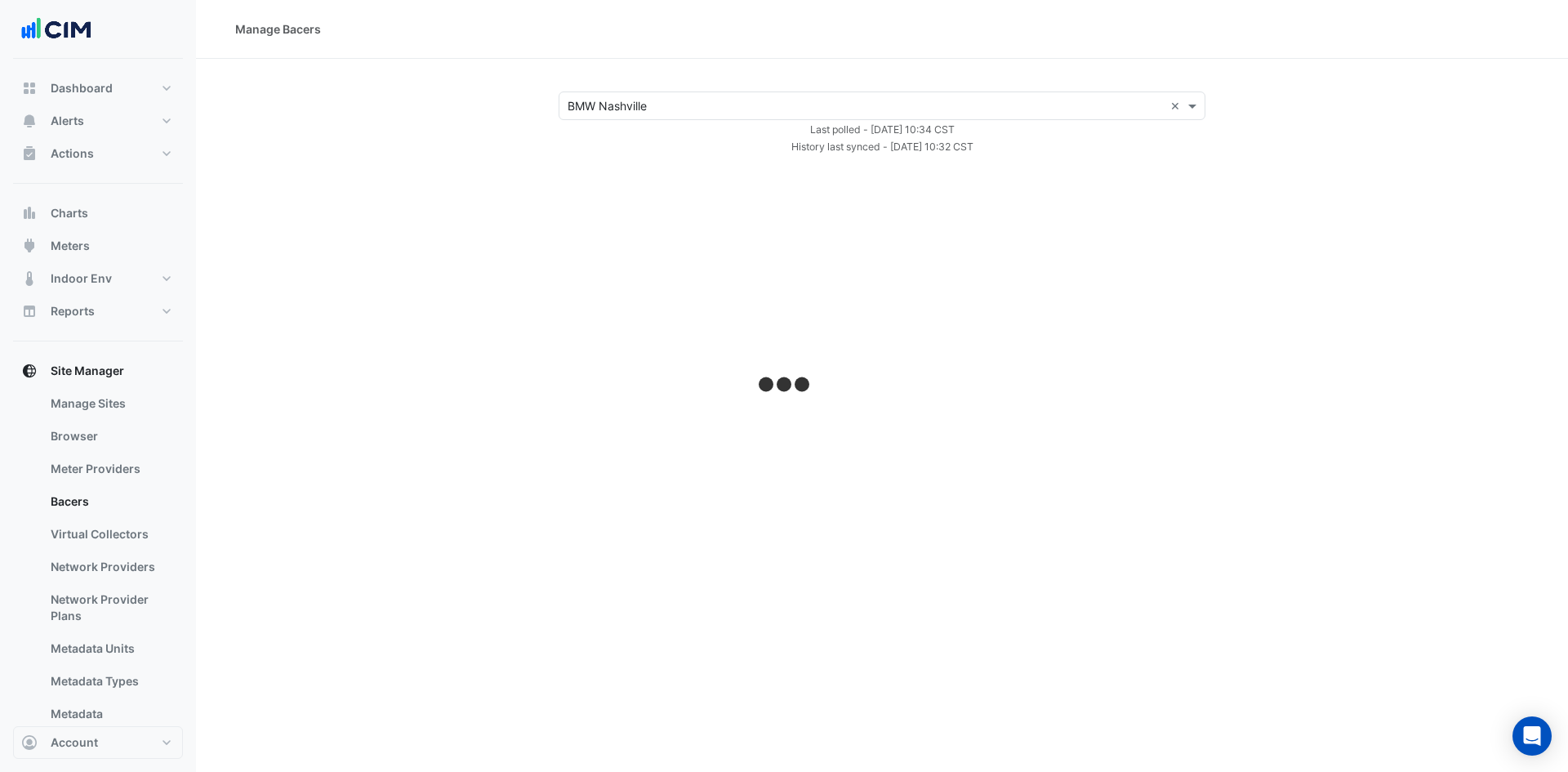
select select "***"
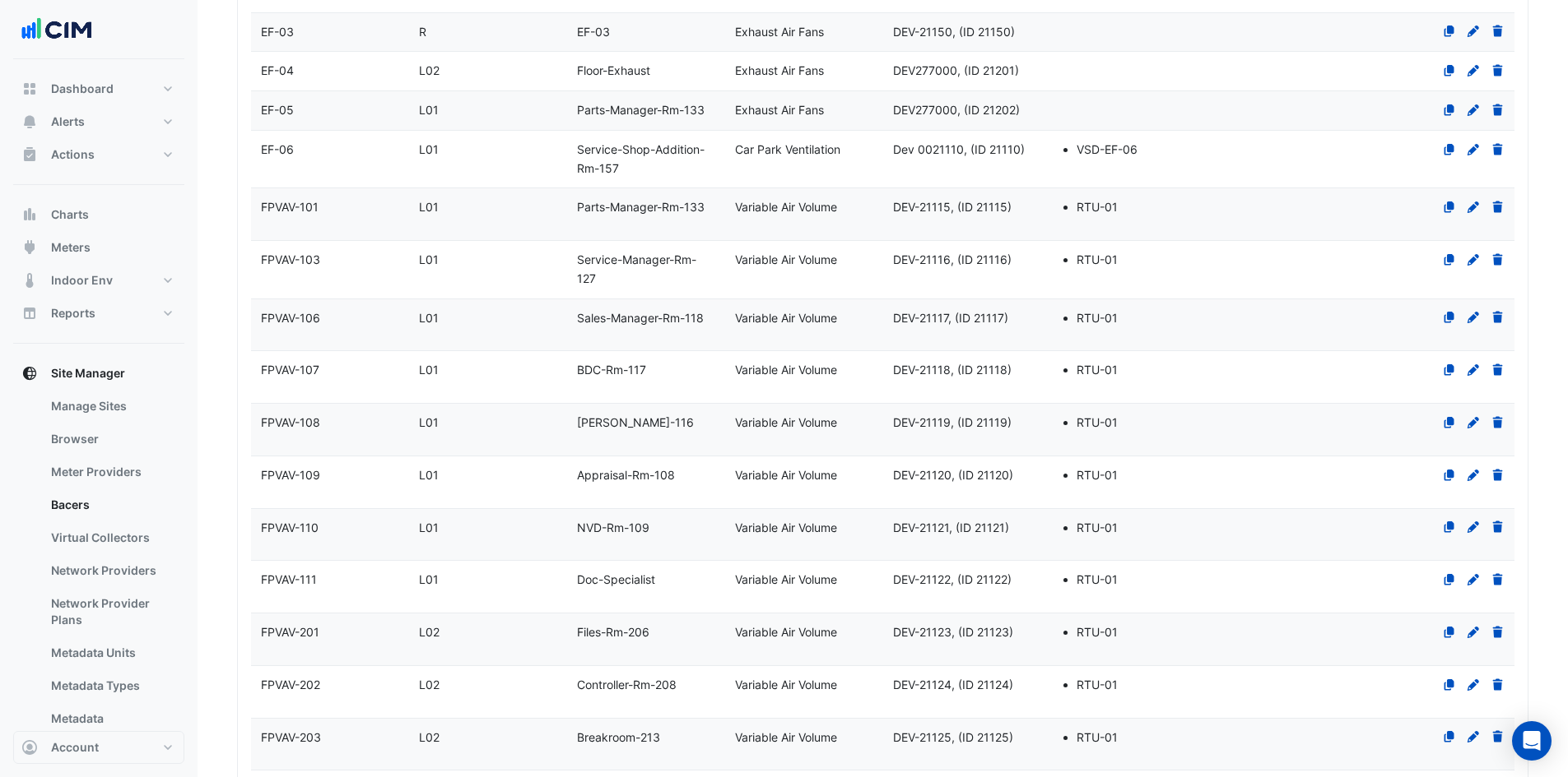
scroll to position [2135, 0]
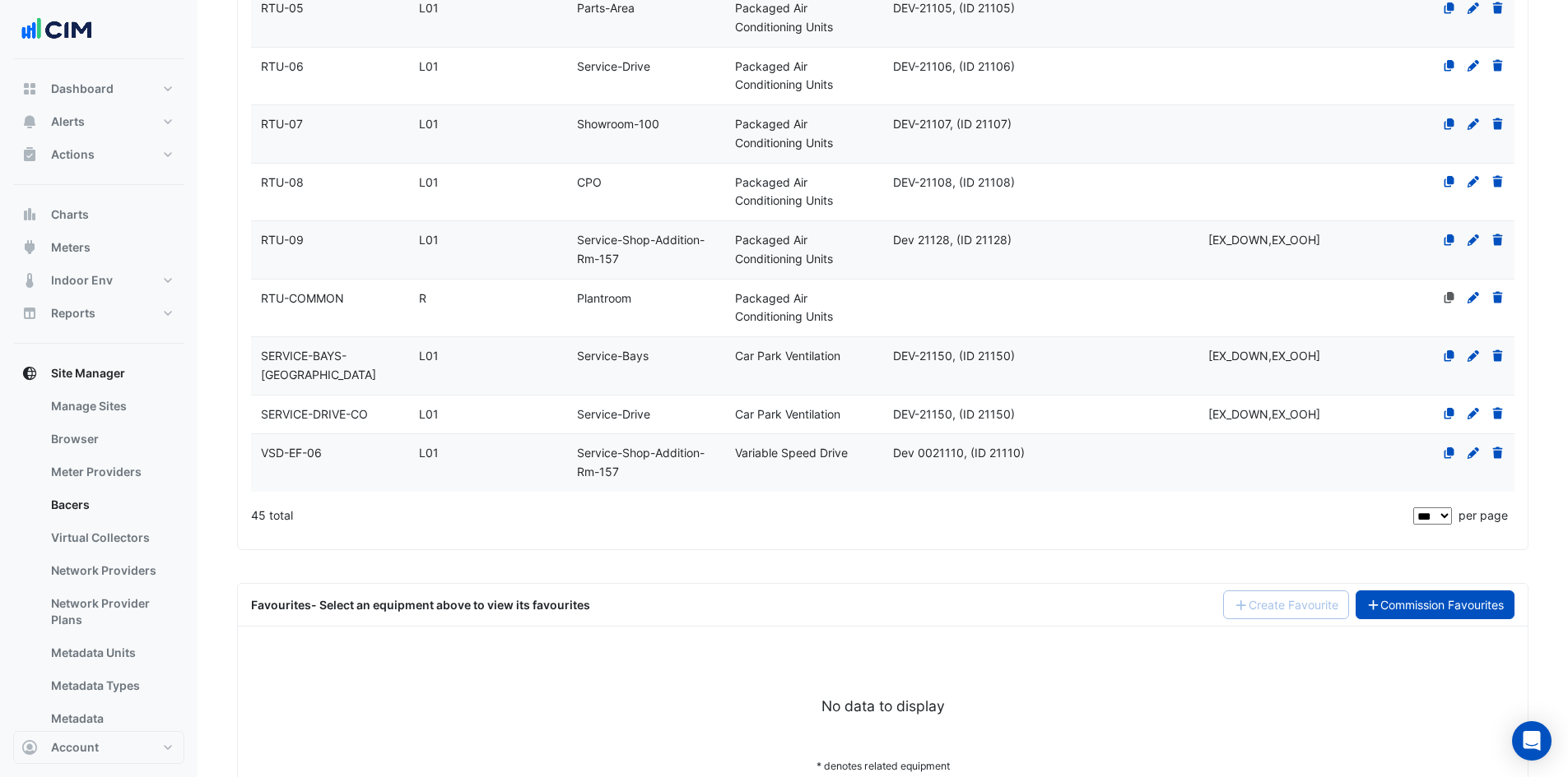
click at [1425, 590] on link "Commission Favourites" at bounding box center [1435, 604] width 160 height 29
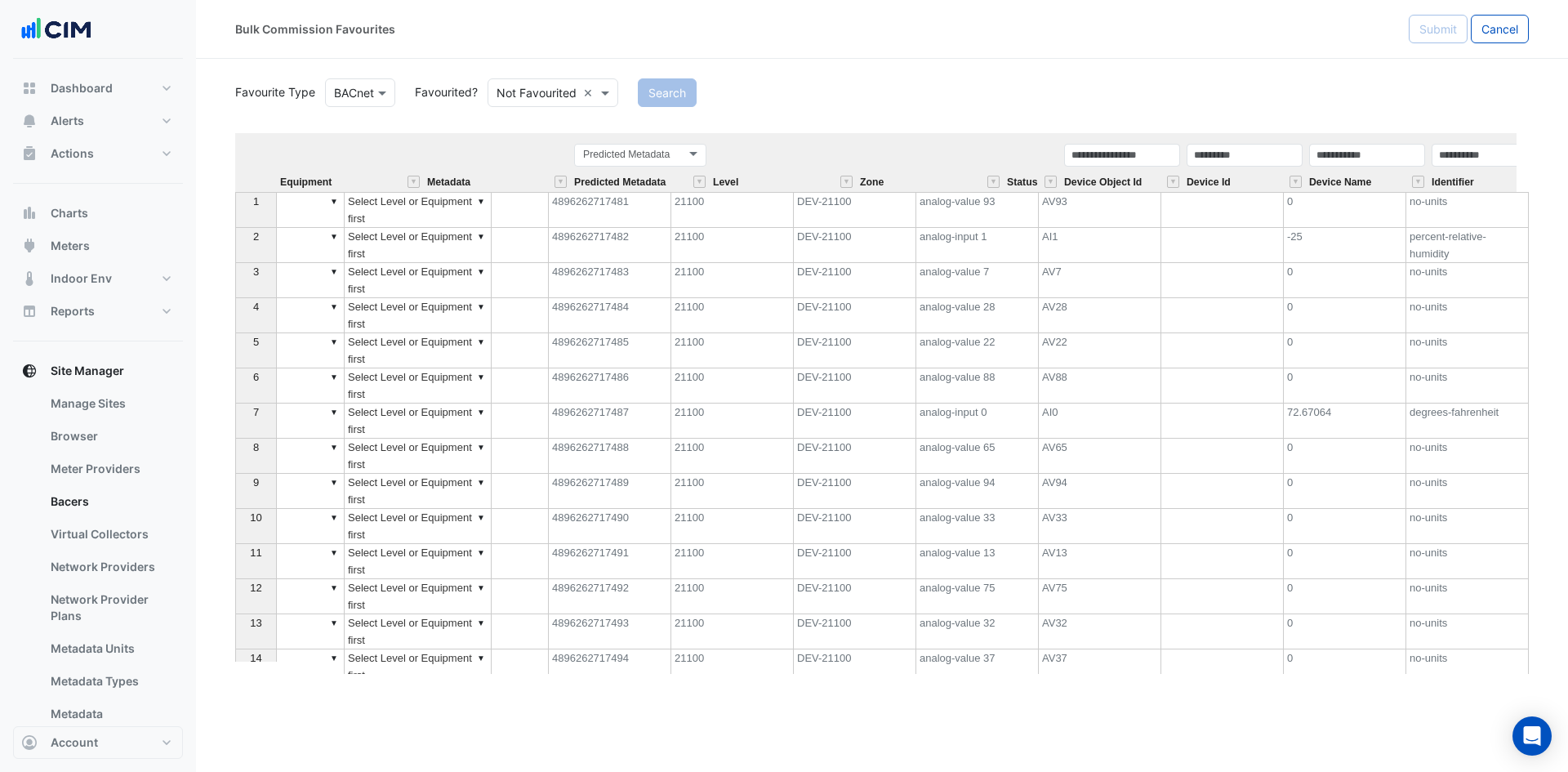
scroll to position [0, 524]
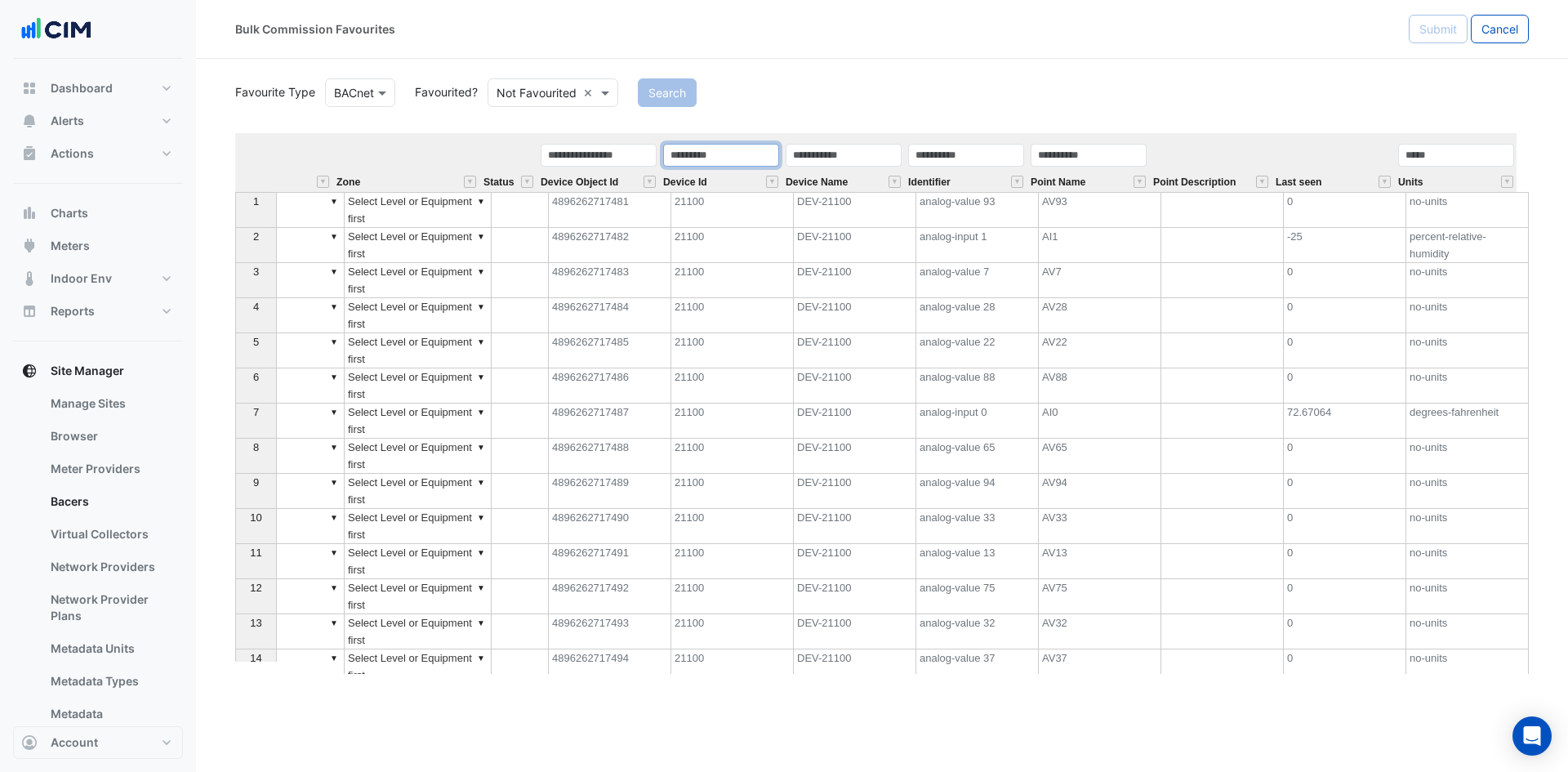
click at [693, 154] on input "text" at bounding box center [721, 155] width 116 height 23
type input "*****"
click at [974, 148] on input "text" at bounding box center [966, 155] width 116 height 23
type input "**"
click at [689, 101] on button "Search" at bounding box center [667, 92] width 59 height 29
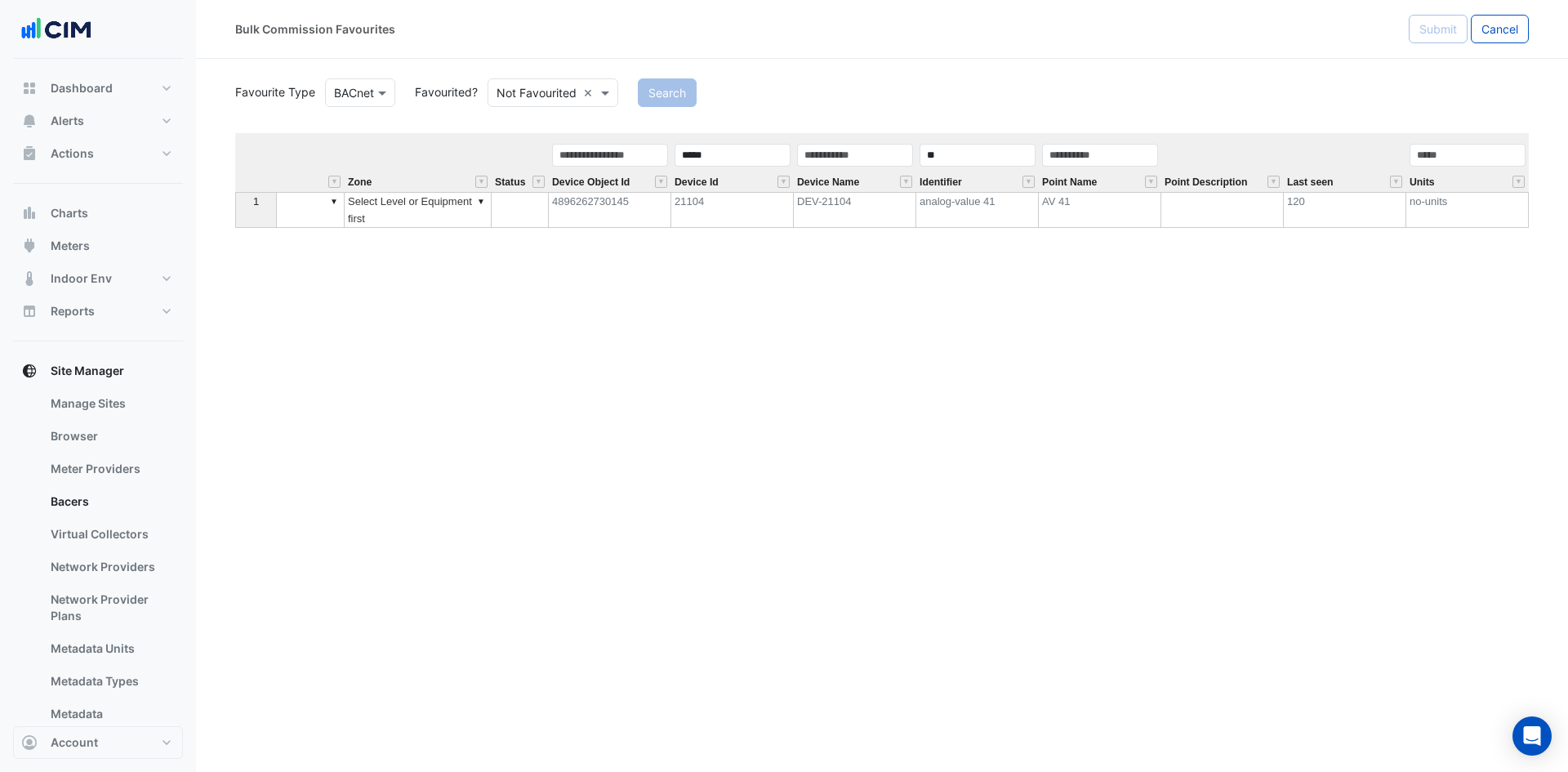
scroll to position [0, 512]
click at [582, 95] on div at bounding box center [553, 92] width 129 height 18
click at [557, 135] on div "Favourited" at bounding box center [541, 128] width 106 height 24
click at [634, 89] on button "Search" at bounding box center [644, 92] width 59 height 29
drag, startPoint x: 859, startPoint y: 661, endPoint x: 430, endPoint y: 635, distance: 429.8
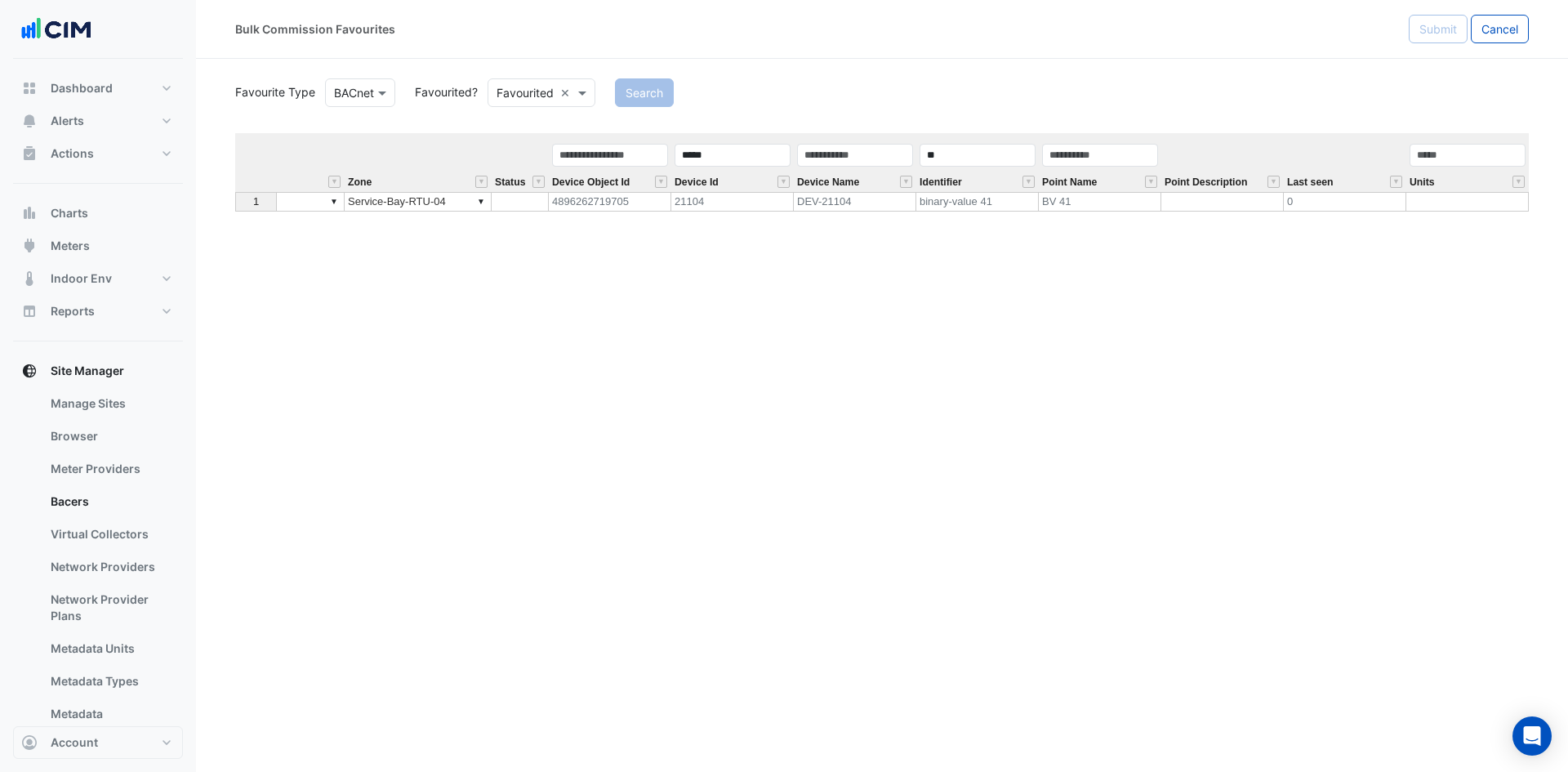
click at [430, 635] on div "Equipment Metadata Predicted Metadata Level Zone Status Device Object Id Device…" at bounding box center [881, 403] width 1293 height 540
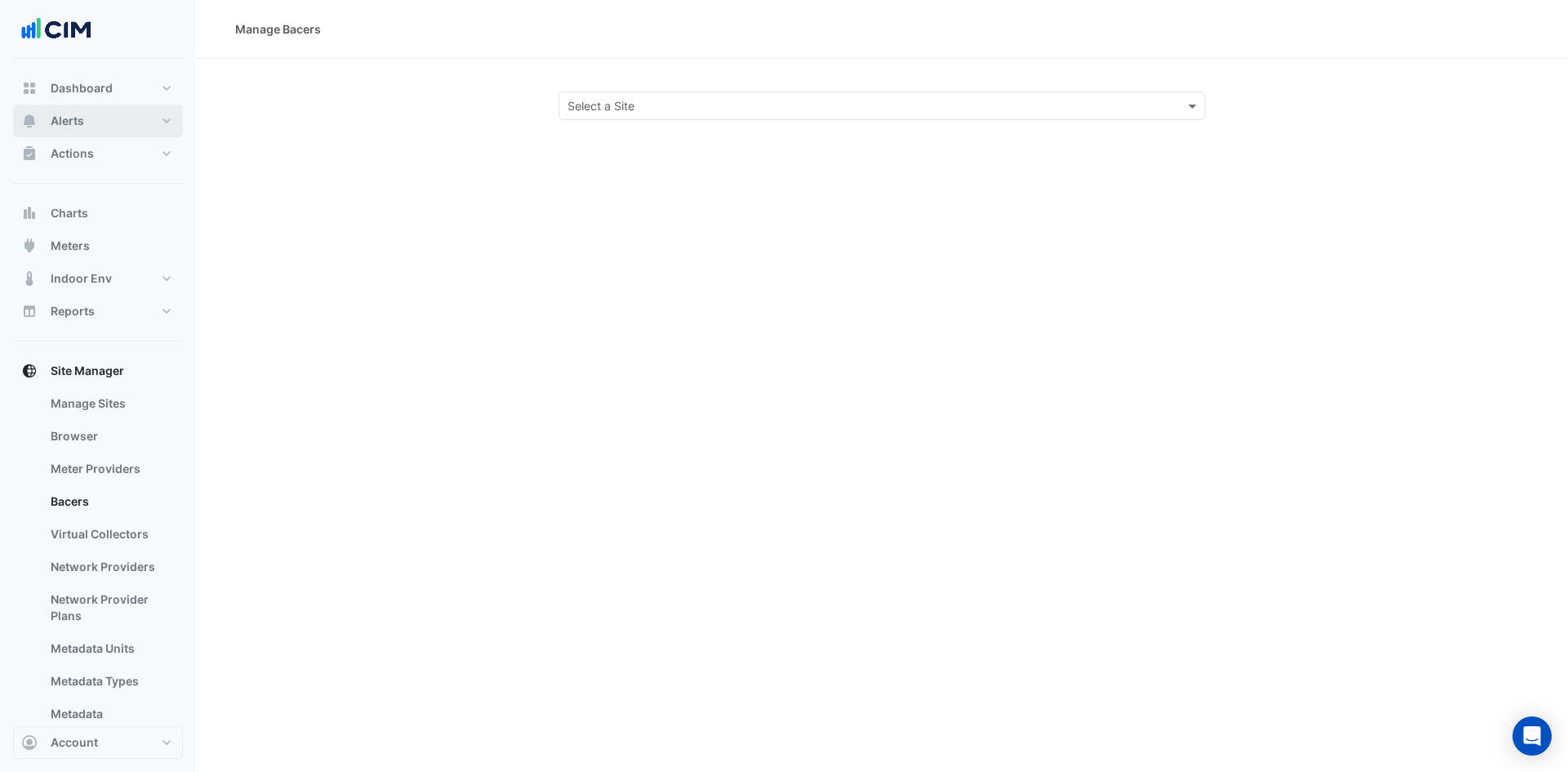
click at [121, 117] on button "Alerts" at bounding box center [98, 120] width 170 height 32
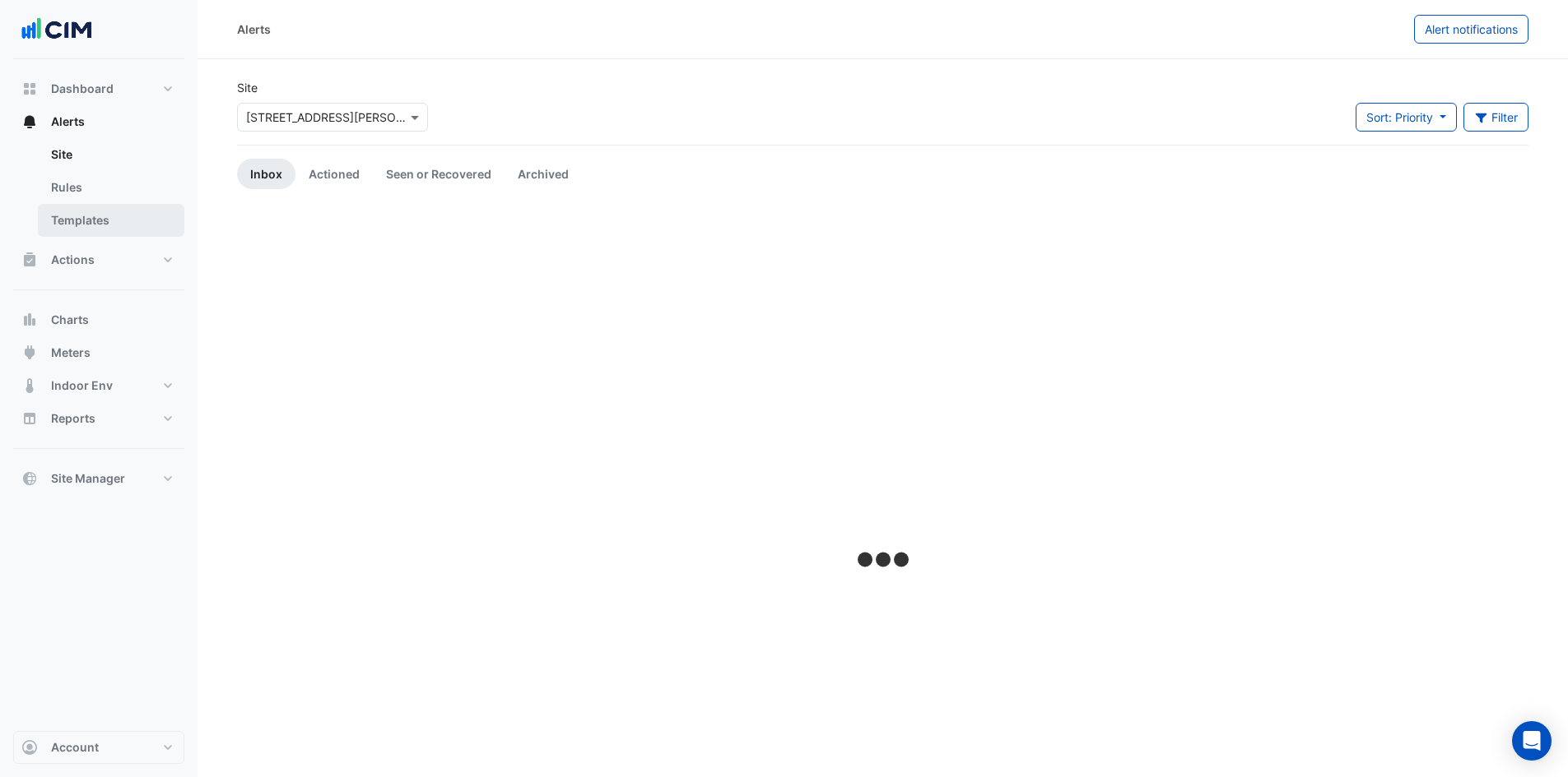
click at [104, 213] on link "Templates" at bounding box center [111, 220] width 147 height 32
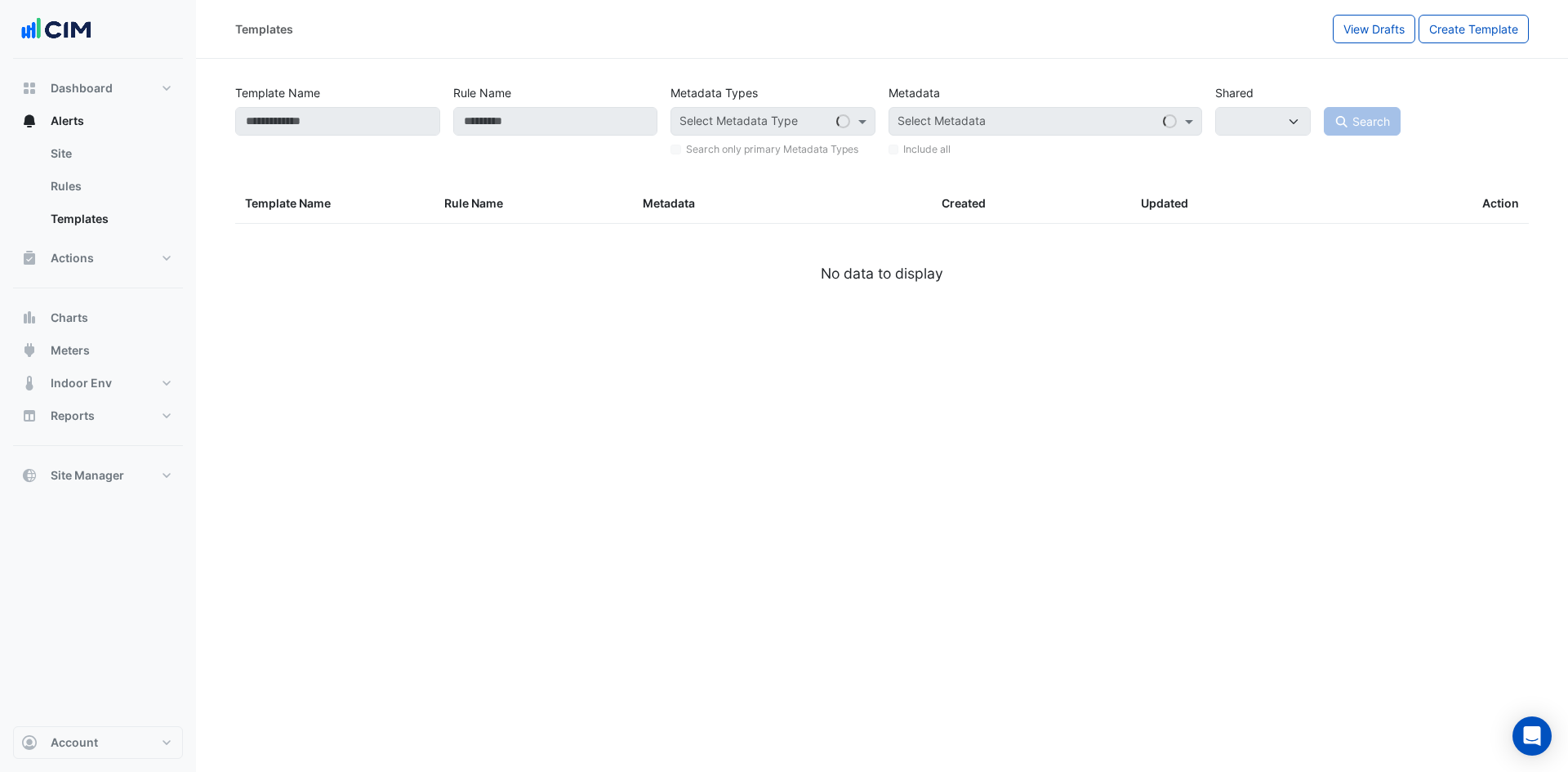
select select
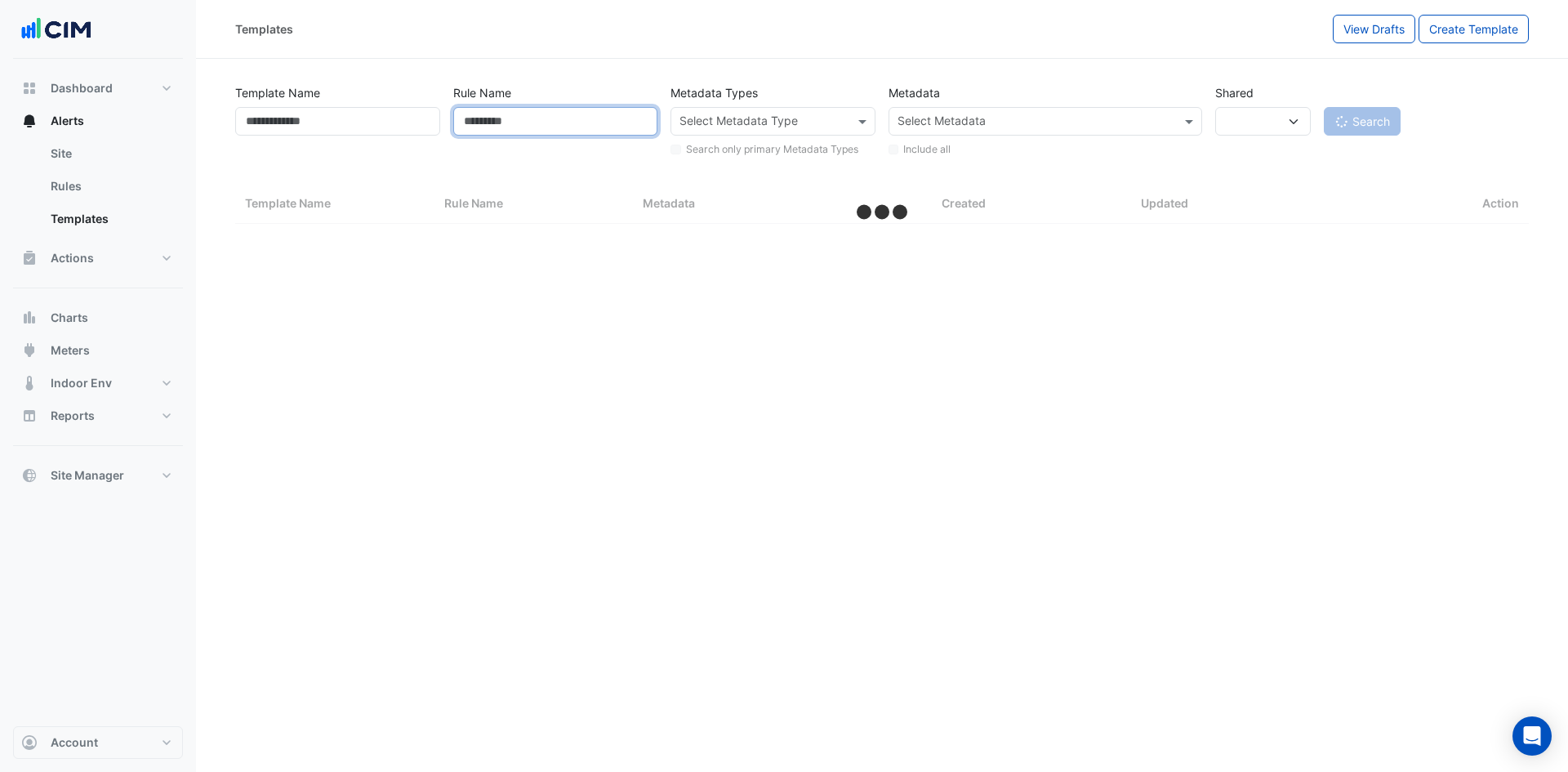
click at [516, 122] on input "Rule Name" at bounding box center [556, 121] width 205 height 29
type input "**"
select select "***"
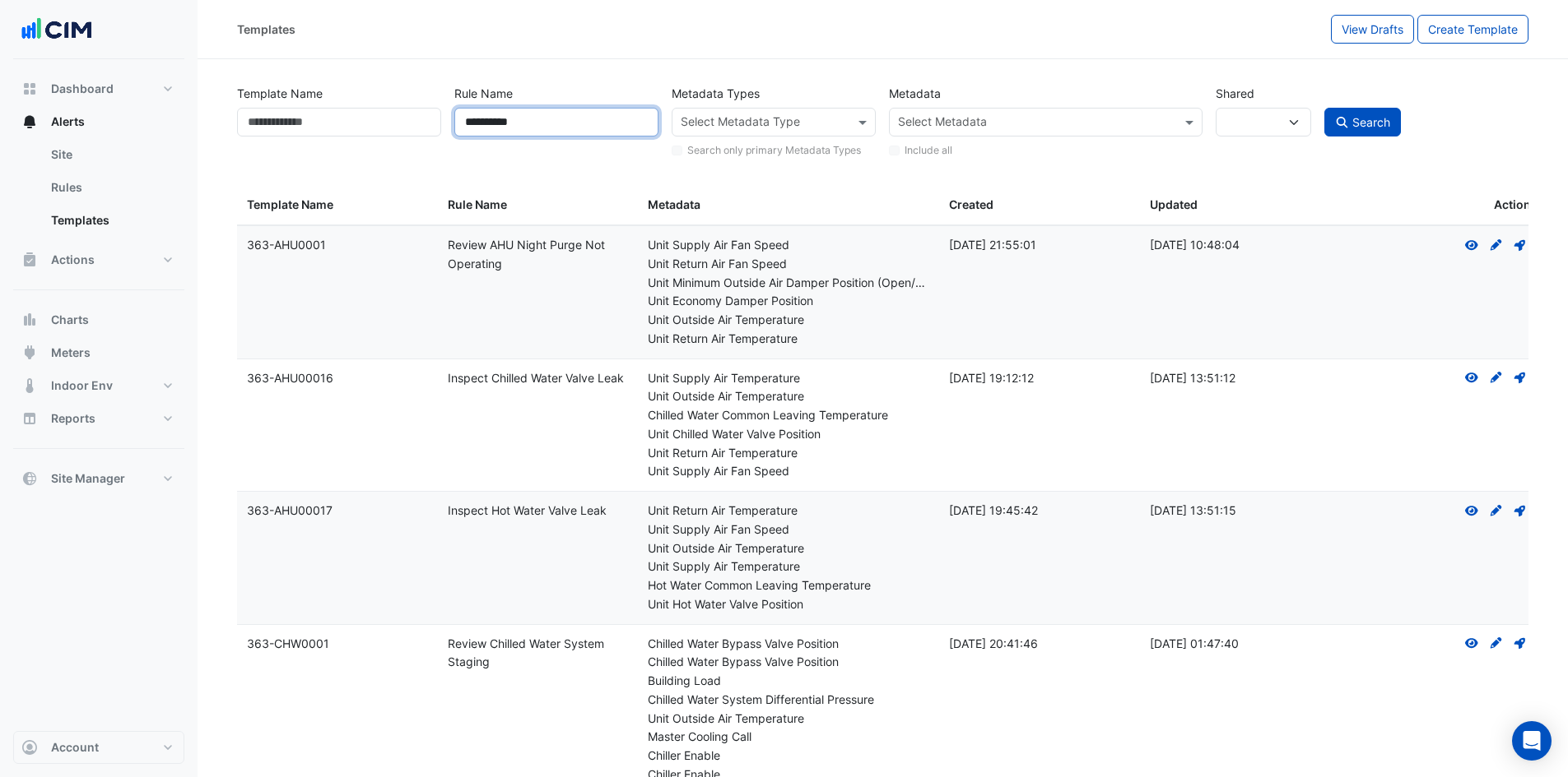
type input "**********"
click at [1324, 108] on button "Search" at bounding box center [1362, 122] width 77 height 29
select select
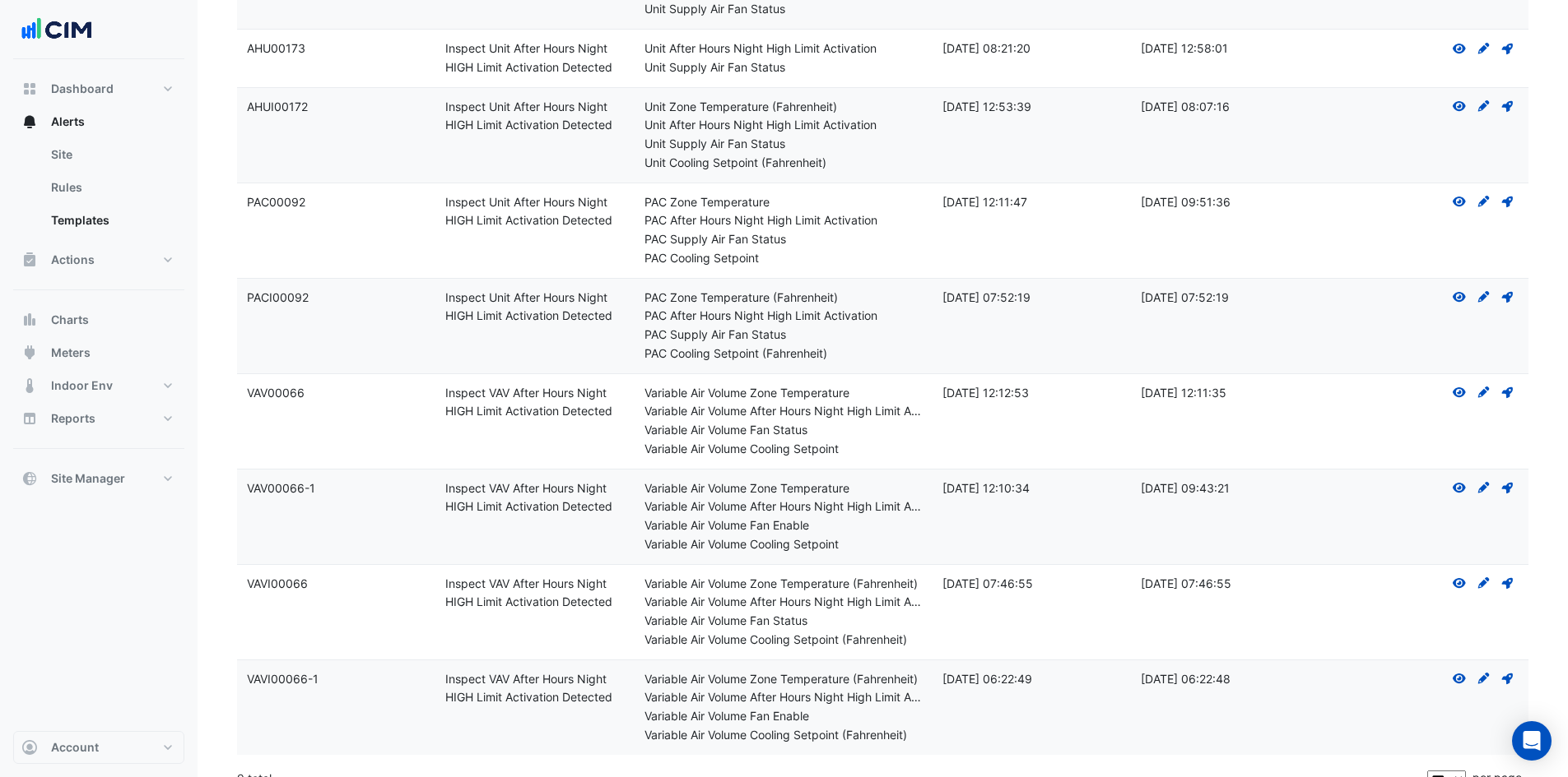
scroll to position [314, 0]
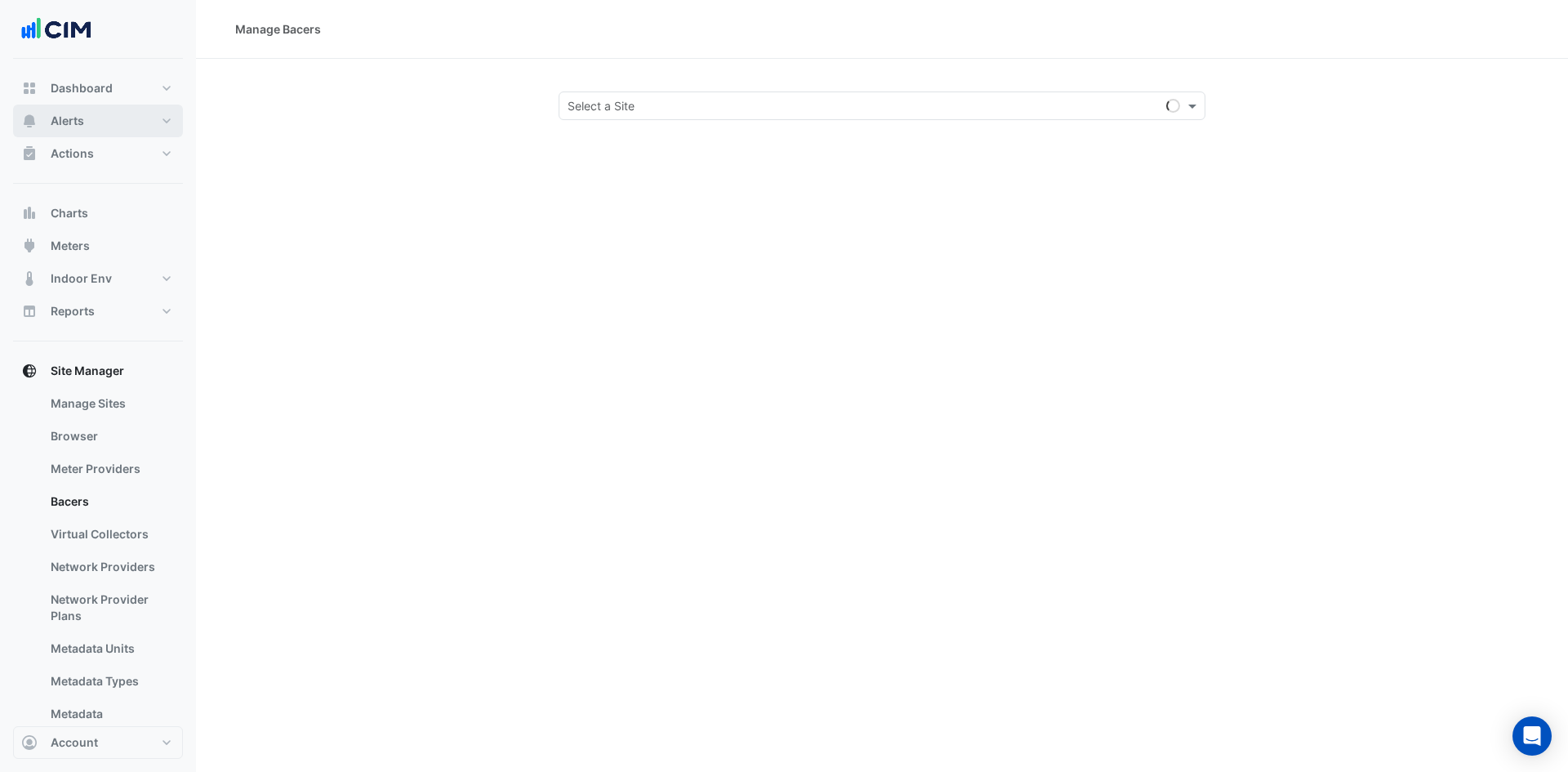
click at [44, 111] on button "Alerts" at bounding box center [98, 120] width 170 height 32
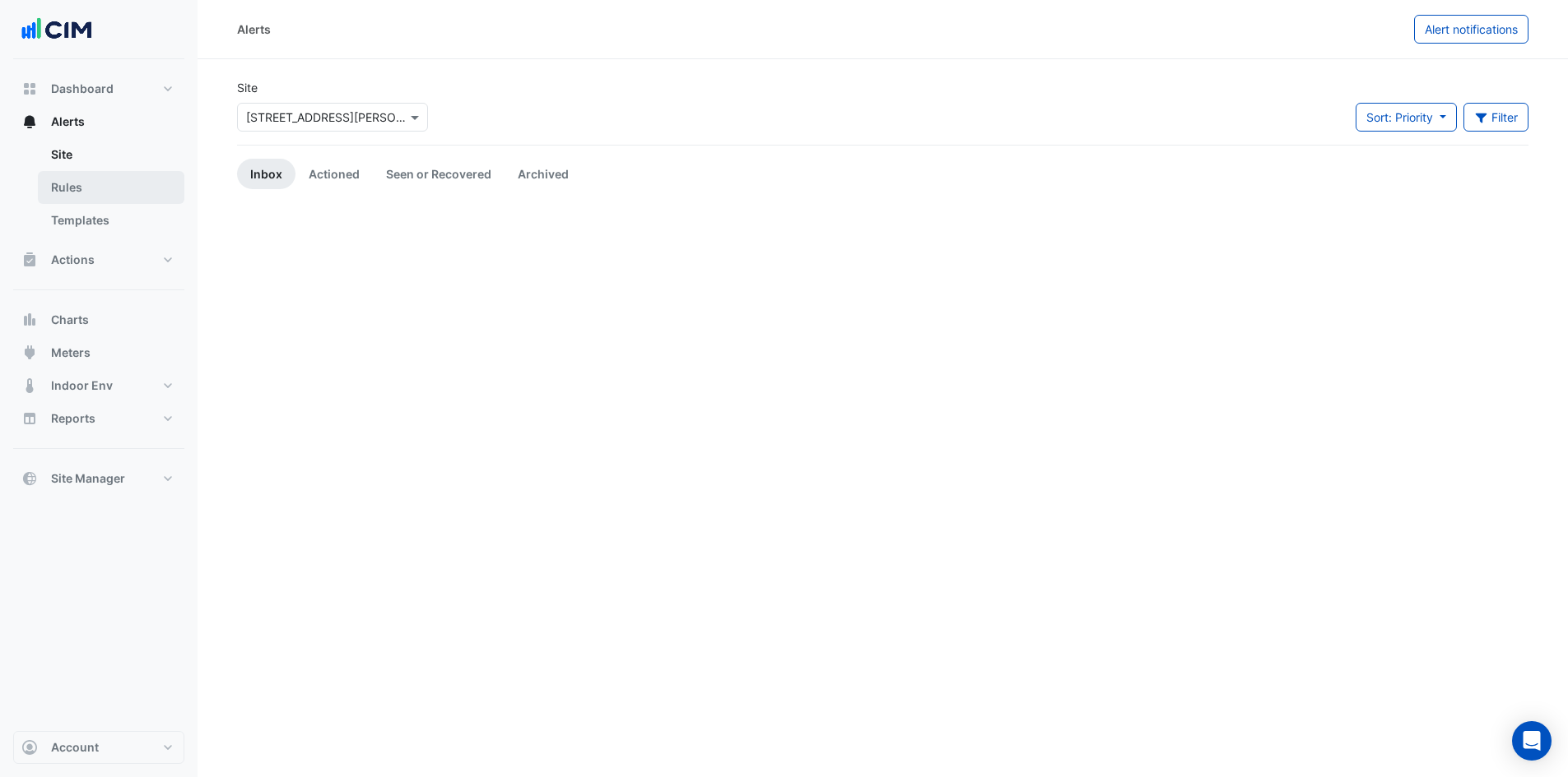
click at [69, 186] on link "Rules" at bounding box center [111, 187] width 147 height 32
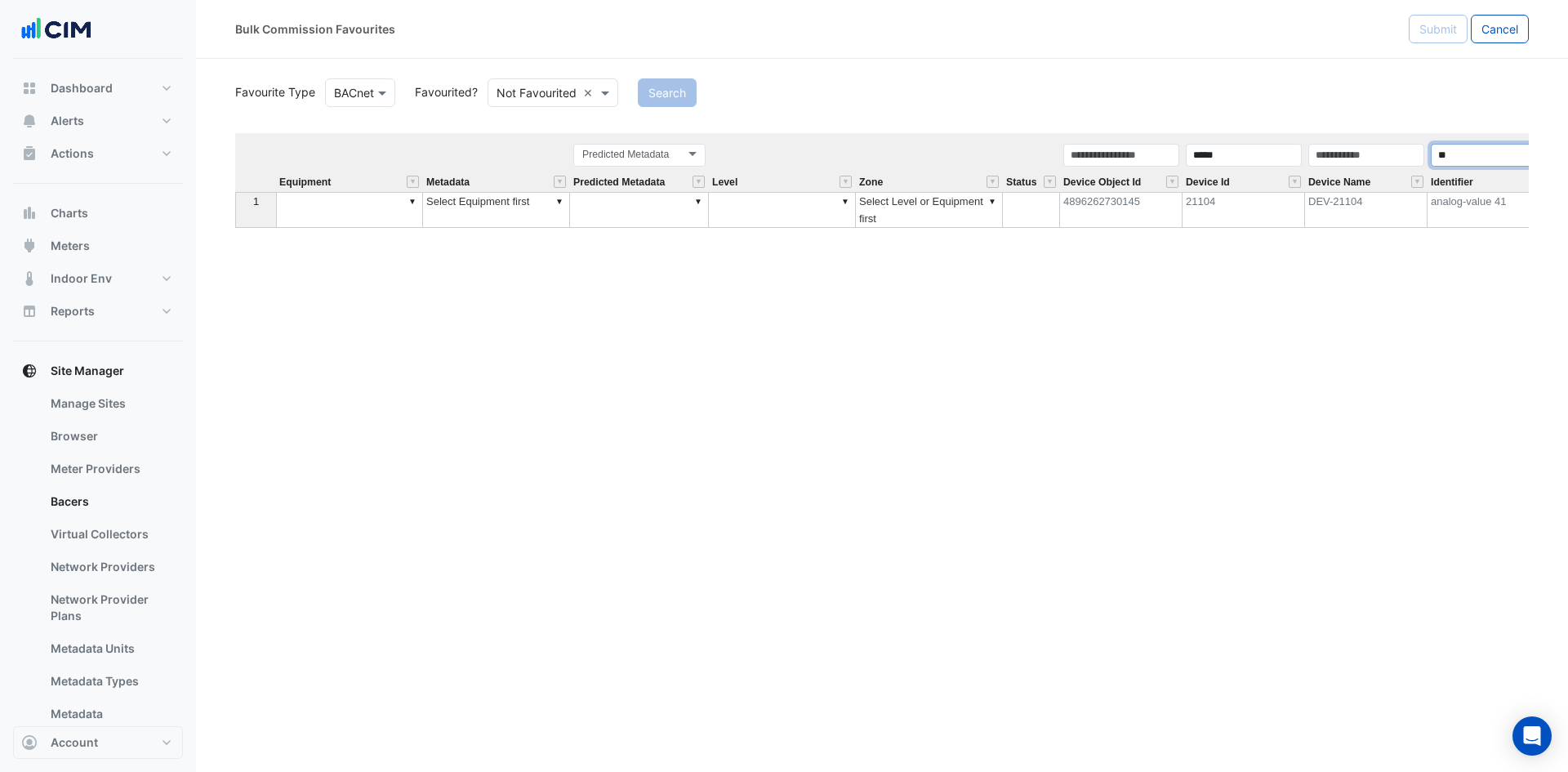
drag, startPoint x: 1392, startPoint y: 151, endPoint x: 1370, endPoint y: 153, distance: 22.1
click at [1370, 153] on tr "Equipment Metadata Predicted Metadata Predicted Metadata Level Zone Status Devi…" at bounding box center [1138, 162] width 1805 height 59
type input "**"
click at [656, 97] on button "Search" at bounding box center [667, 92] width 59 height 29
click at [1449, 217] on td "binary-value 51" at bounding box center [1489, 209] width 123 height 36
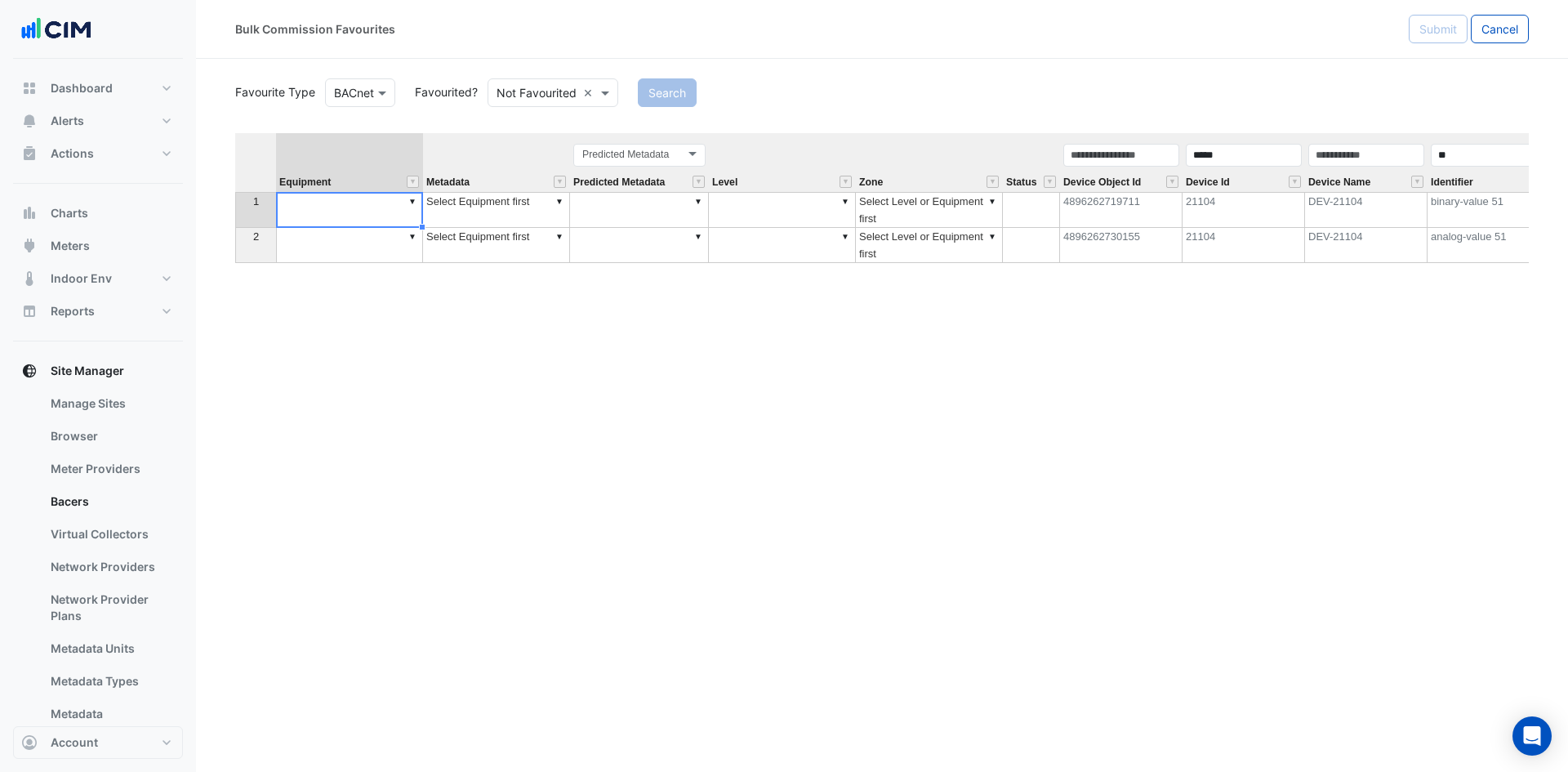
click at [325, 203] on td "▼" at bounding box center [348, 209] width 147 height 36
type textarea "******"
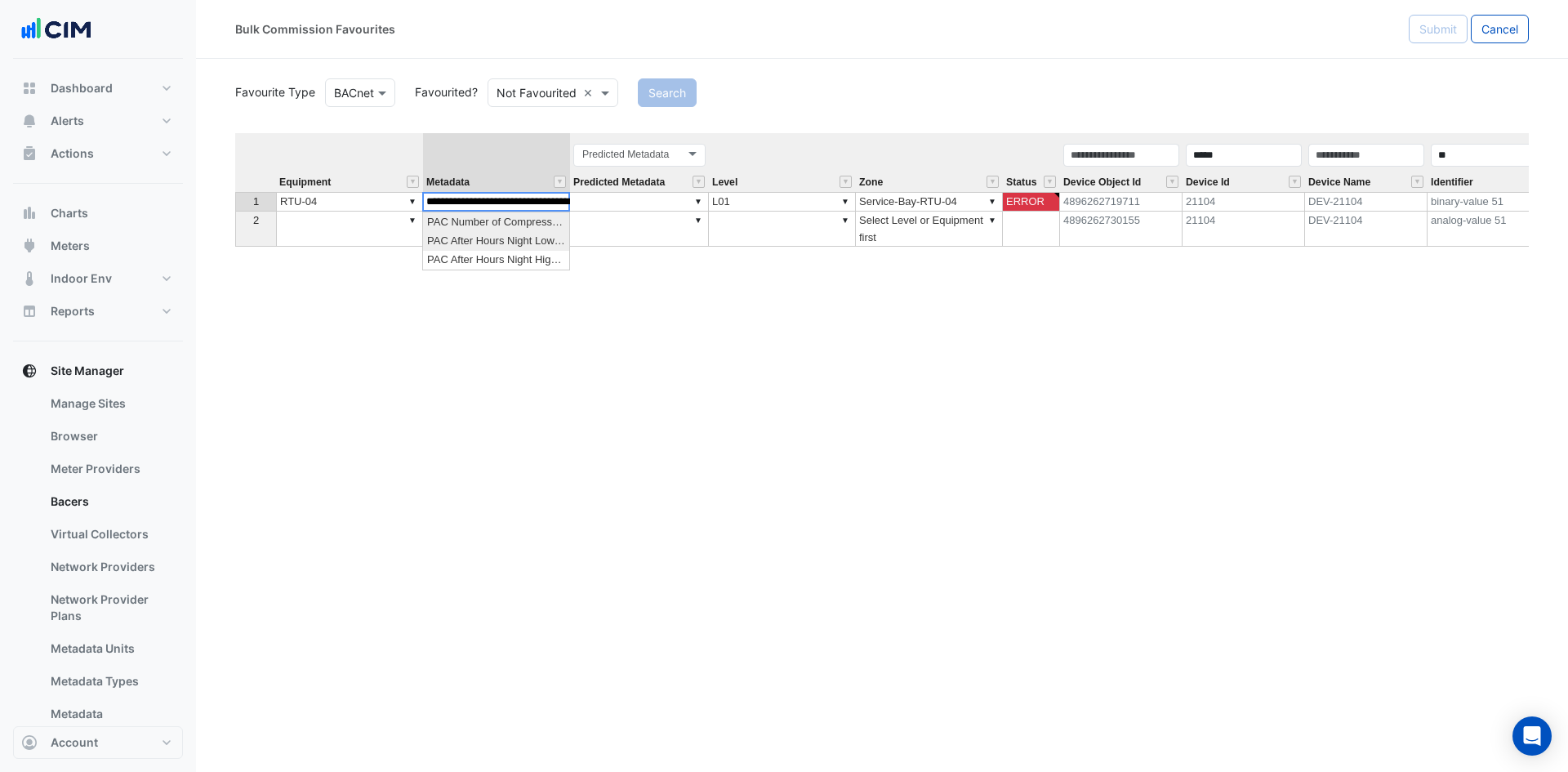
click at [501, 240] on div "**********" at bounding box center [881, 403] width 1293 height 540
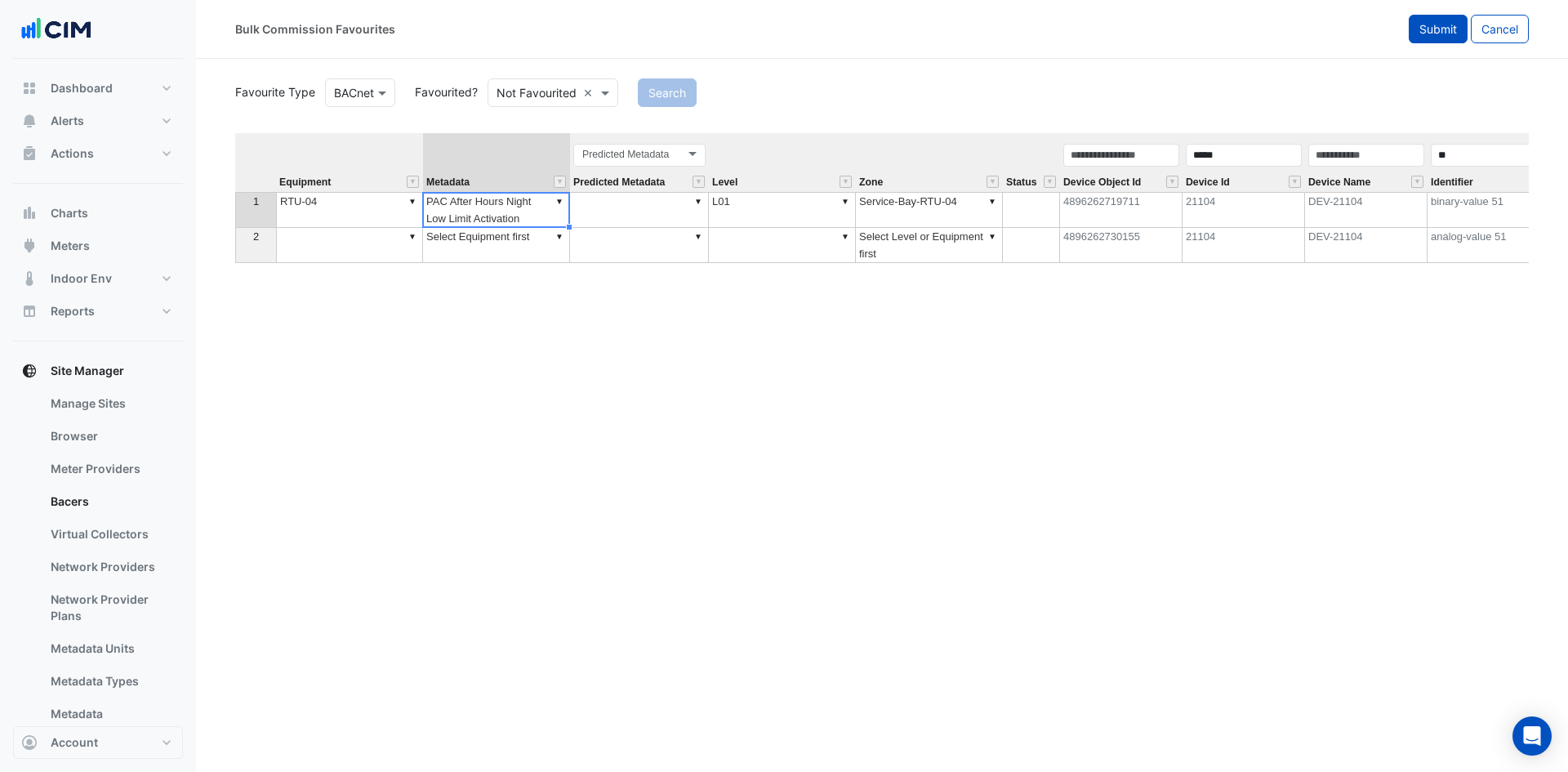
type textarea "**********"
click at [1437, 34] on span "Submit" at bounding box center [1438, 29] width 38 height 14
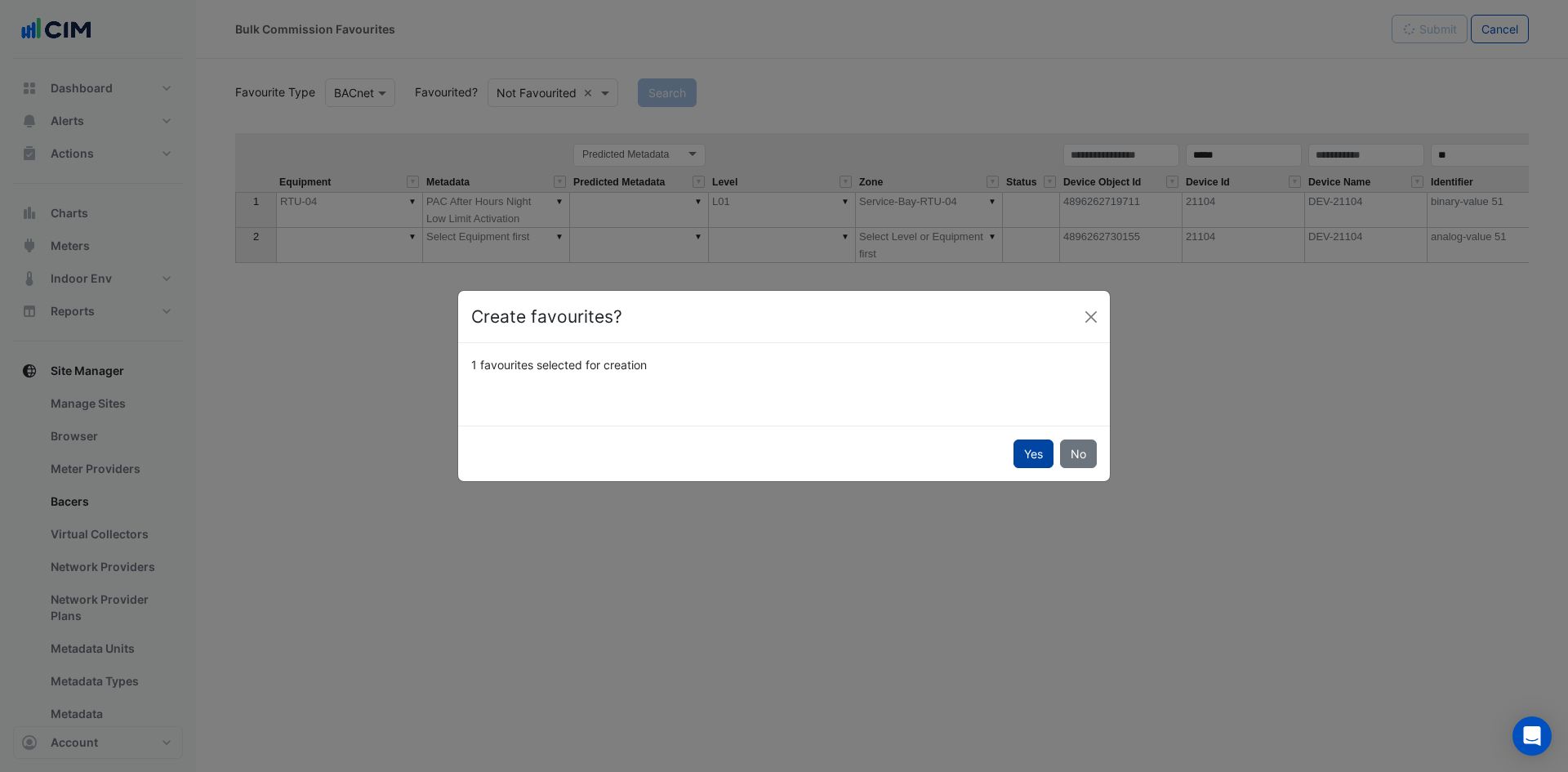
click at [1034, 460] on button "Yes" at bounding box center [1032, 454] width 40 height 29
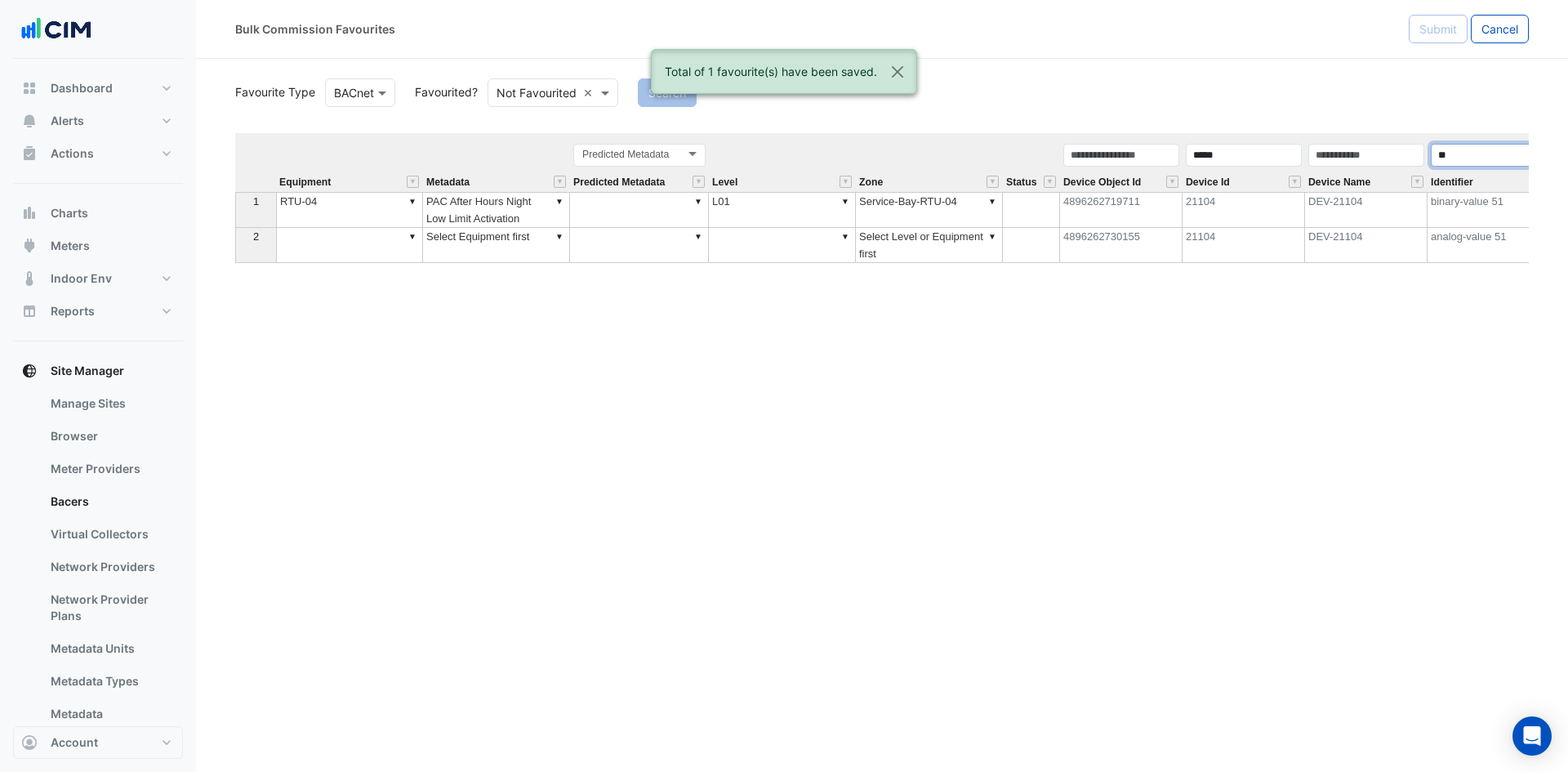
click at [1466, 157] on input "**" at bounding box center [1489, 155] width 116 height 23
type input "**"
click at [887, 69] on button "Close" at bounding box center [897, 72] width 38 height 44
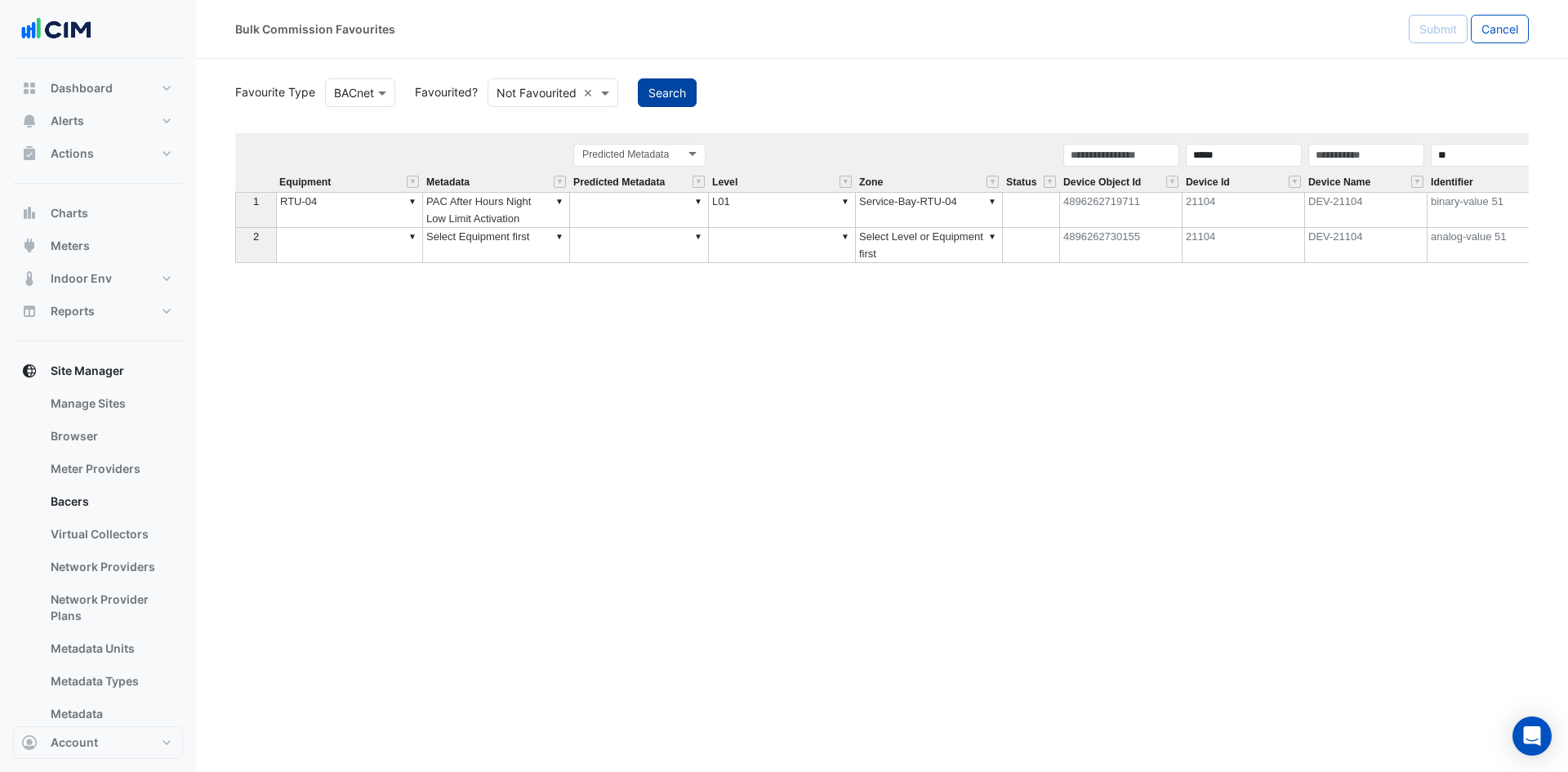
click at [672, 86] on button "Search" at bounding box center [667, 92] width 59 height 29
click at [335, 218] on td "▼" at bounding box center [348, 209] width 147 height 36
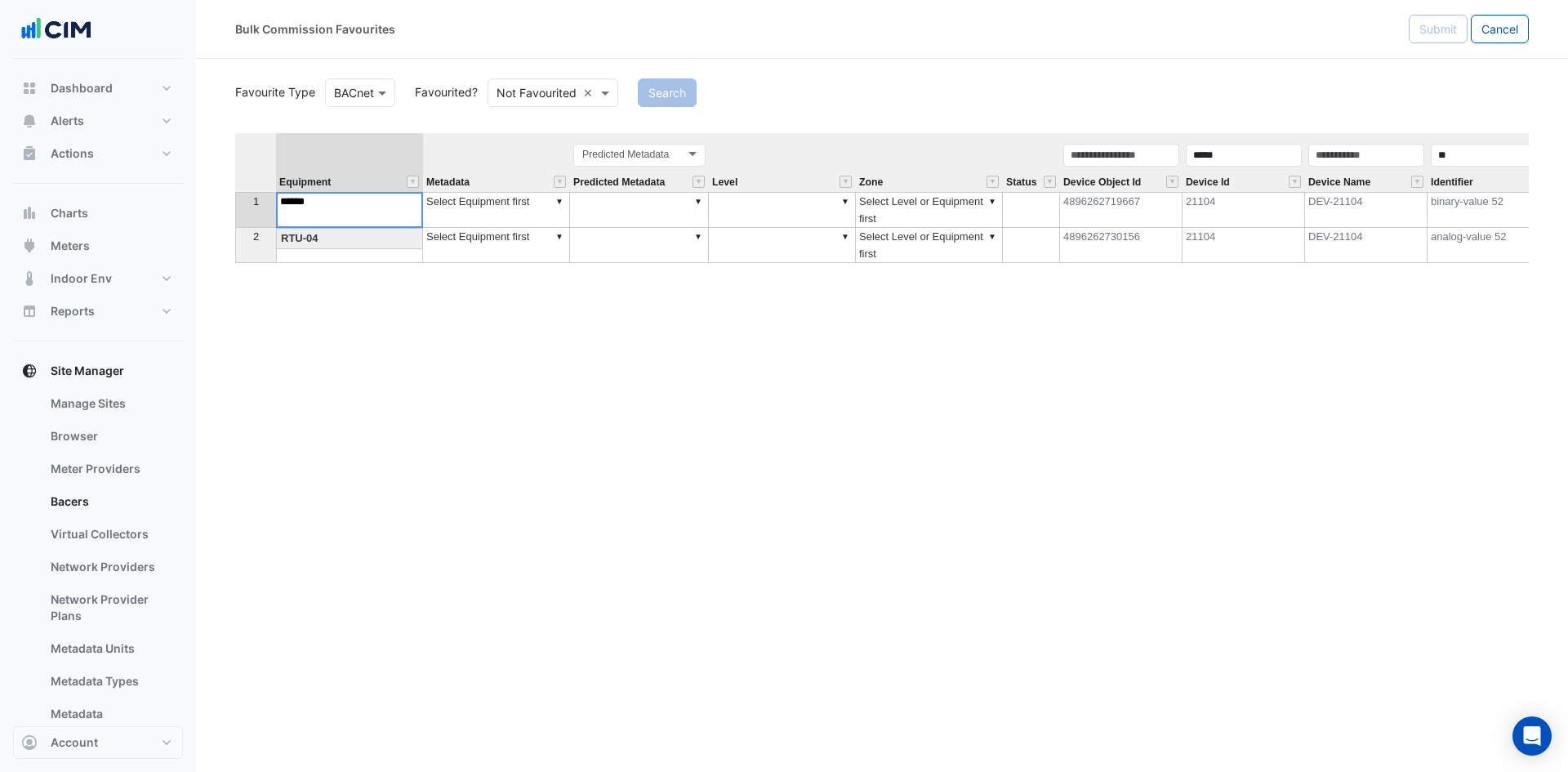
type textarea "******"
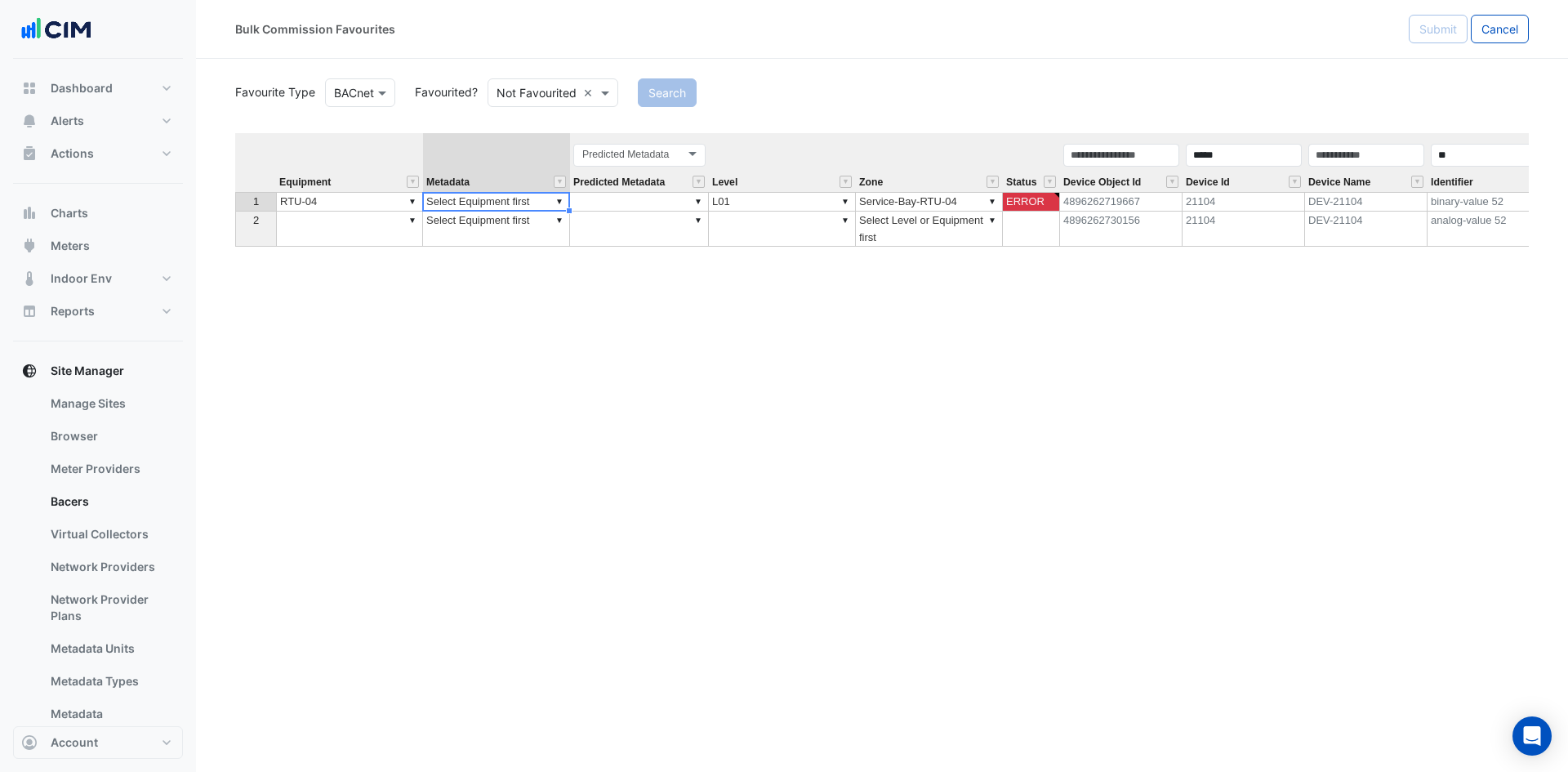
type textarea "*"
click at [454, 266] on div "**********" at bounding box center [881, 403] width 1293 height 540
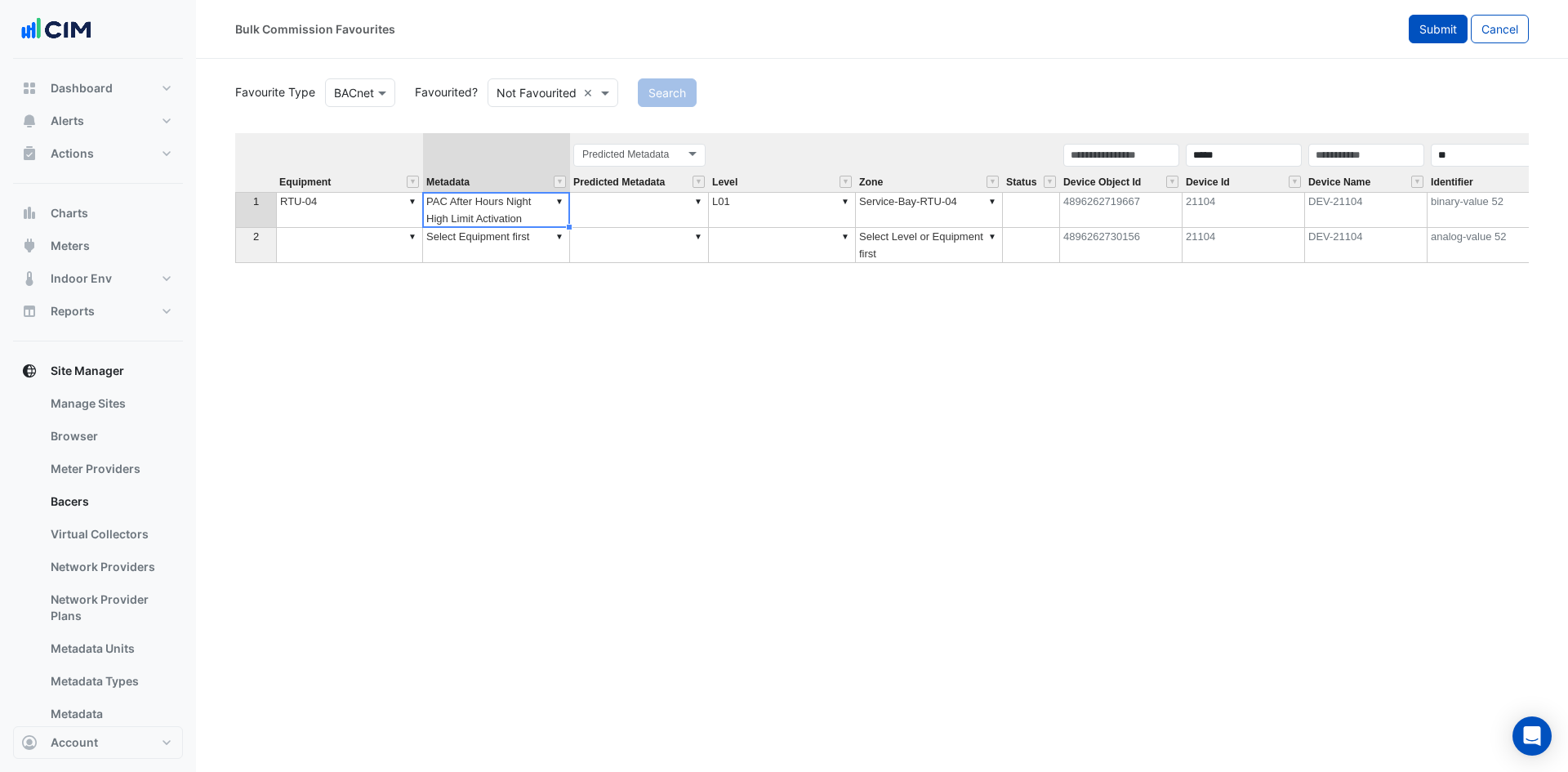
type textarea "**********"
click at [1440, 15] on button "Submit" at bounding box center [1438, 29] width 59 height 29
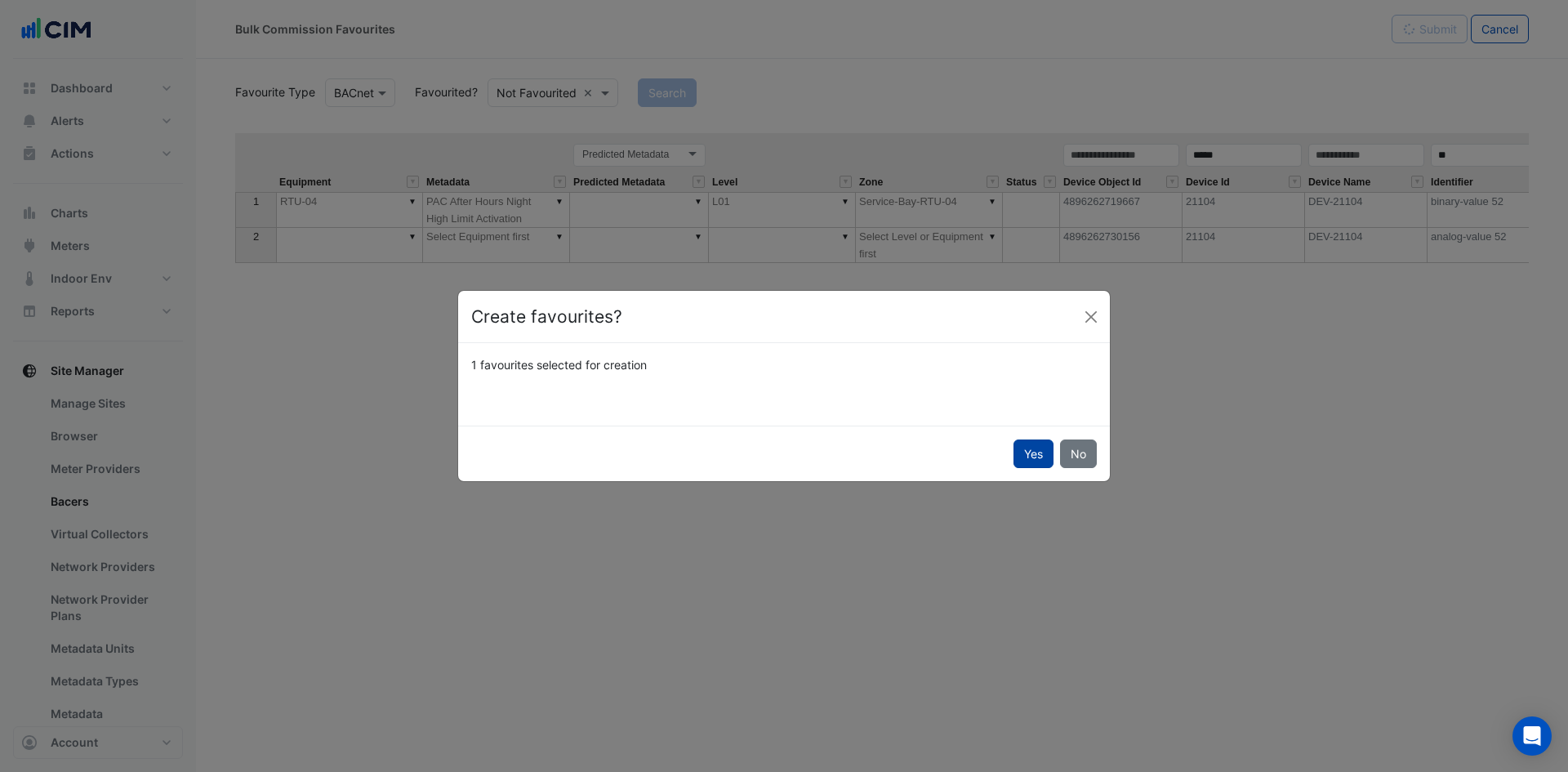
click at [1025, 456] on button "Yes" at bounding box center [1032, 454] width 40 height 29
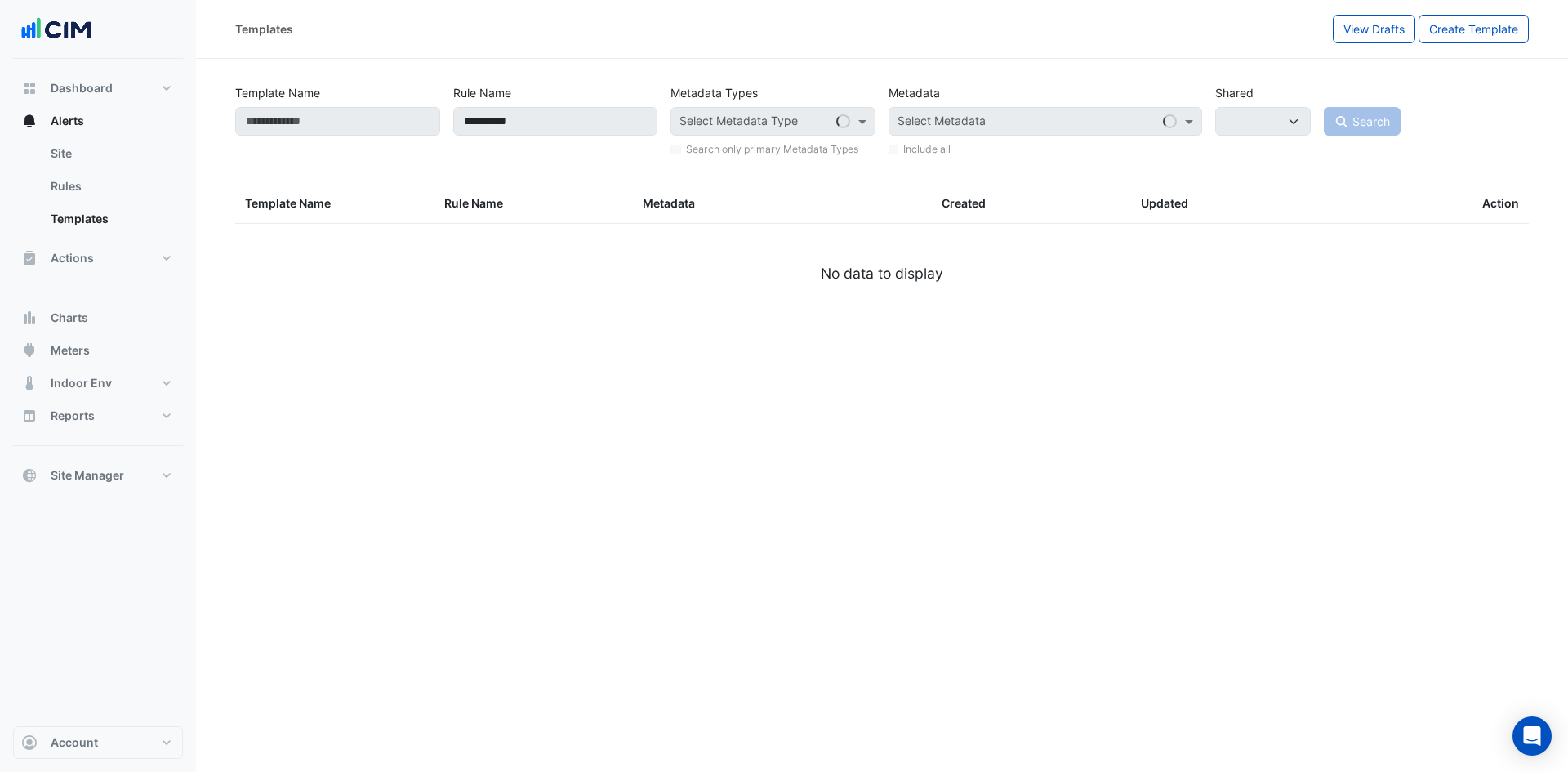
select select
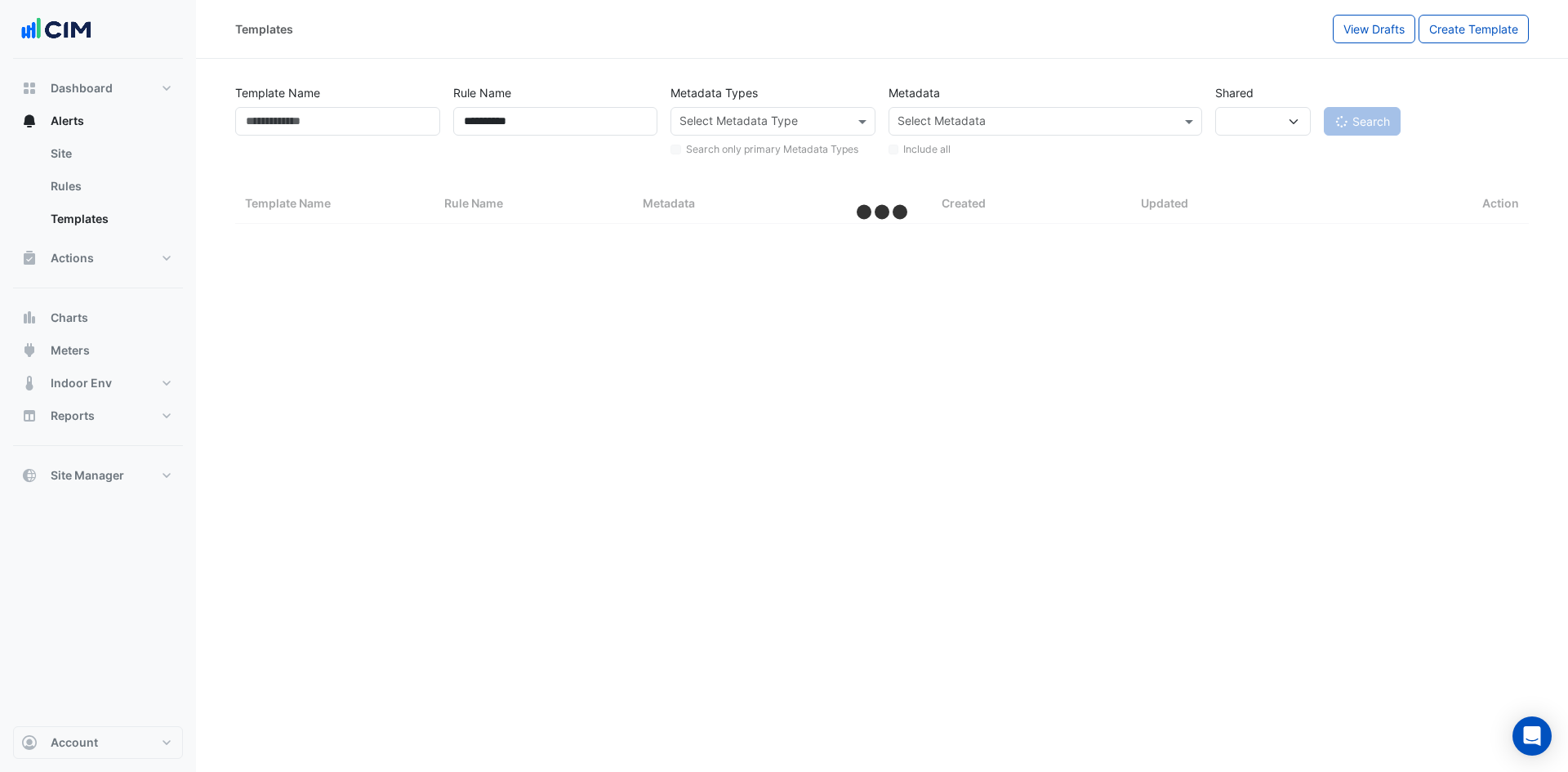
select select "***"
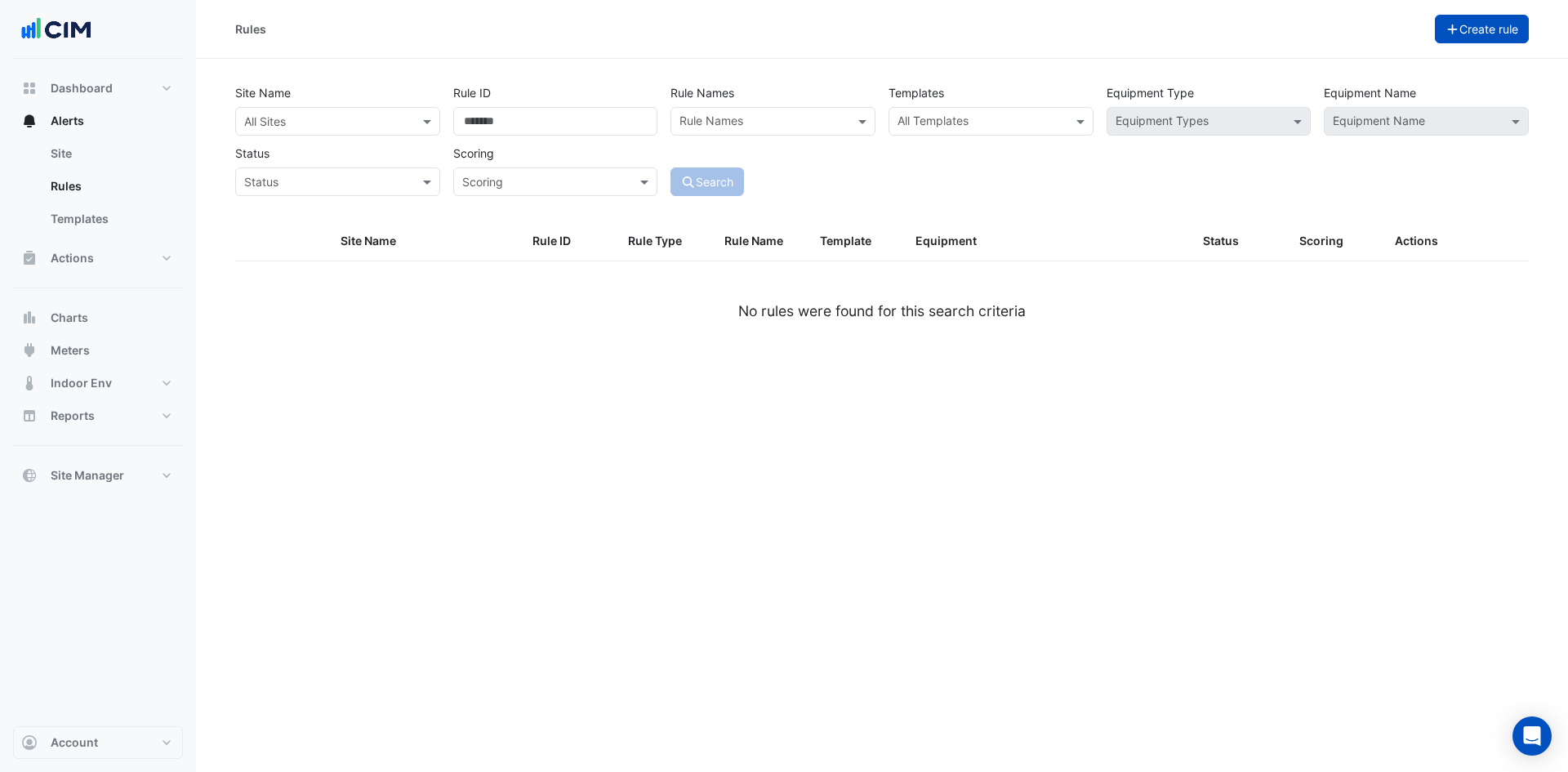
click at [1468, 42] on button "Create rule" at bounding box center [1482, 29] width 95 height 29
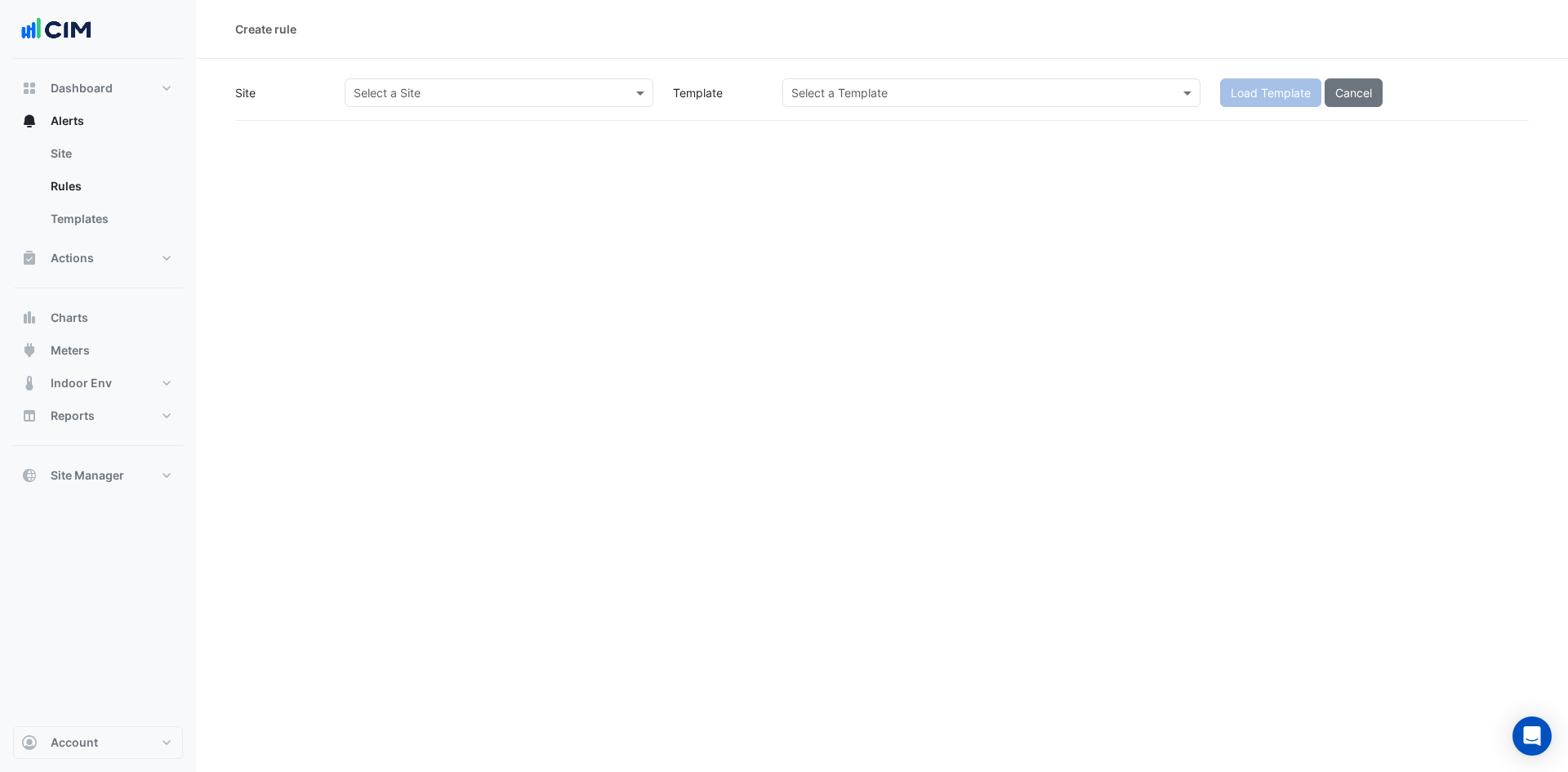
click at [514, 78] on div "Select a Site" at bounding box center [499, 92] width 309 height 29
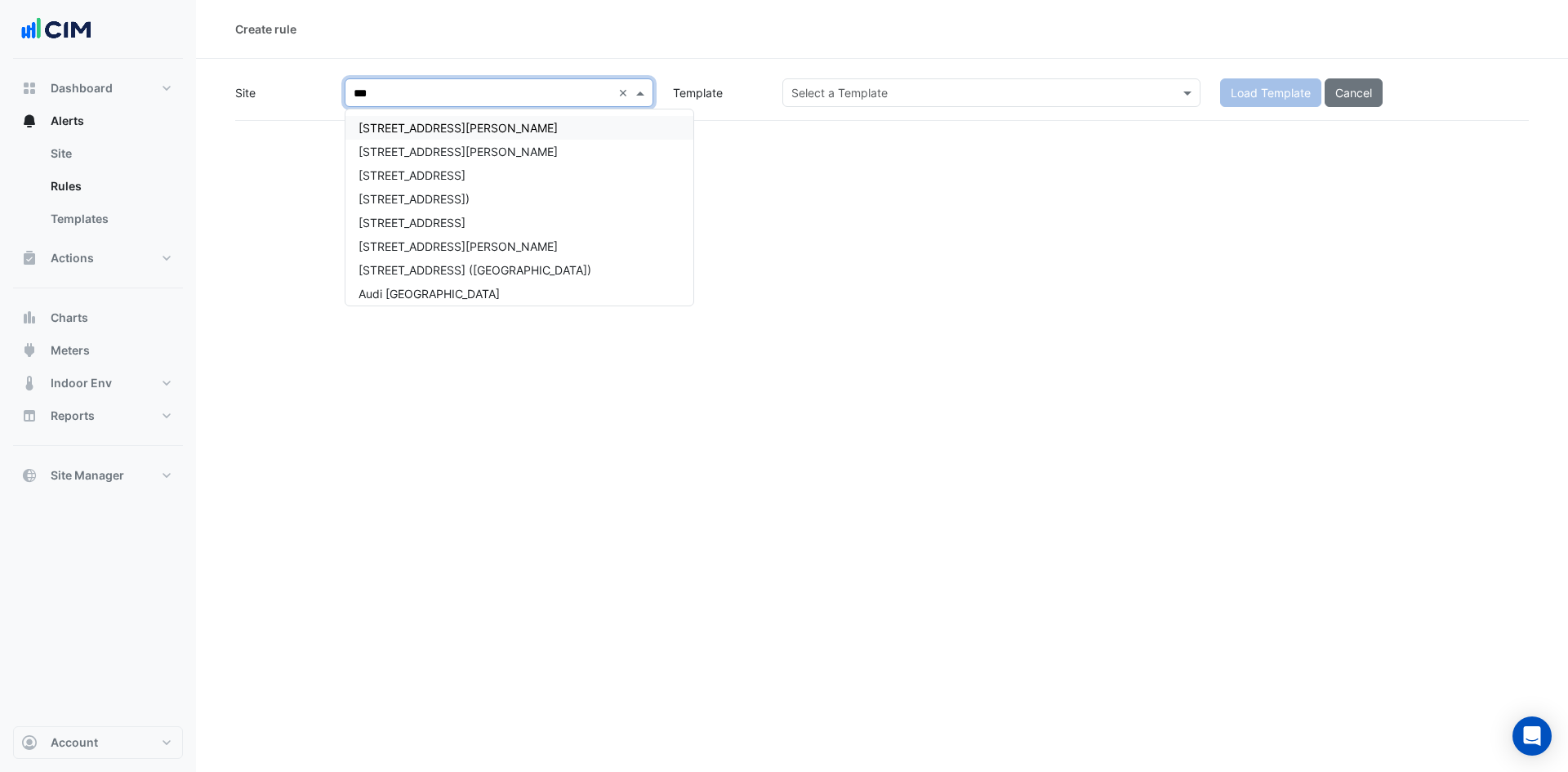
type input "****"
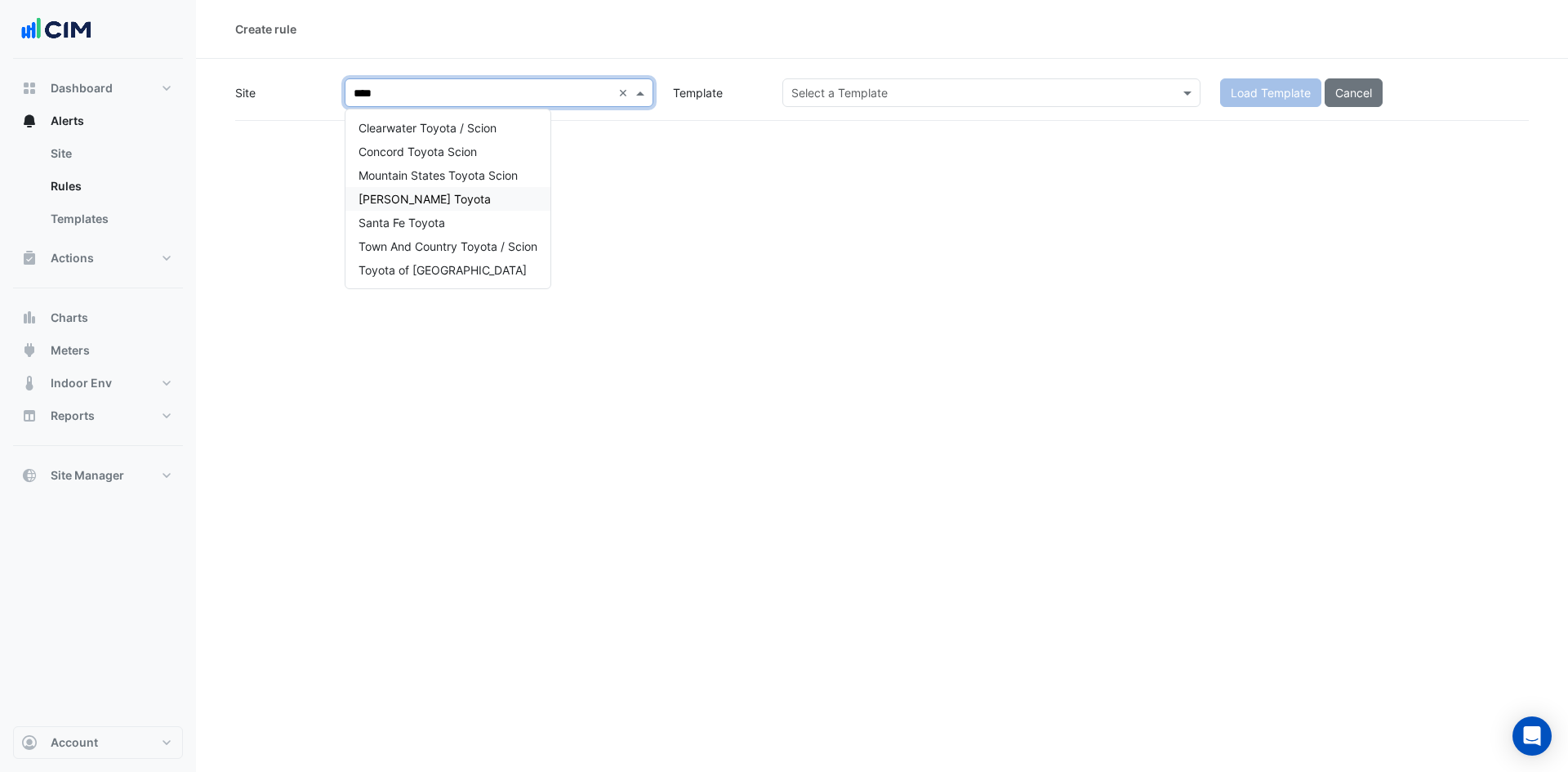
click at [414, 203] on span "[PERSON_NAME] Toyota" at bounding box center [425, 198] width 133 height 14
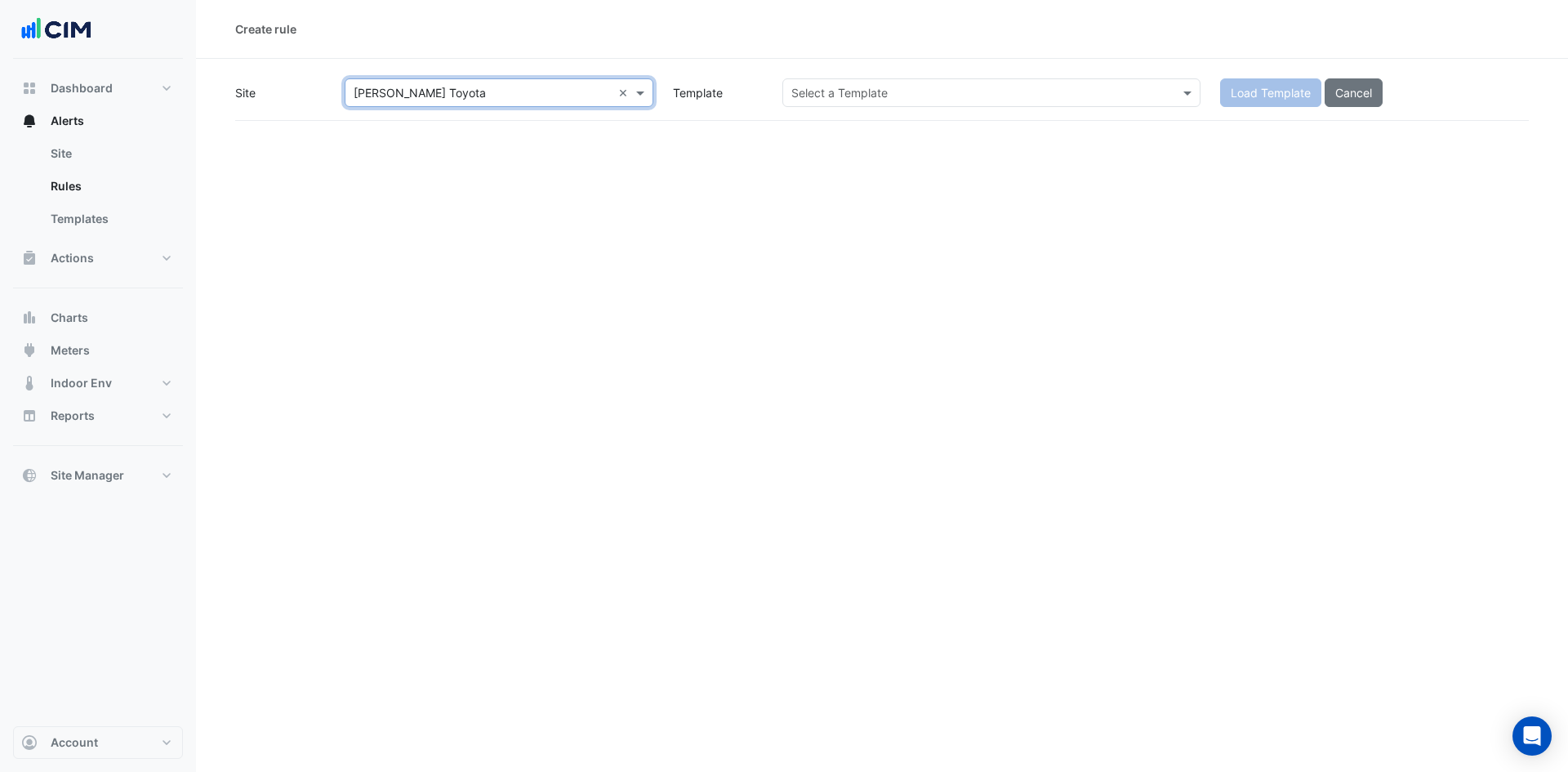
click at [843, 93] on input "text" at bounding box center [974, 93] width 368 height 18
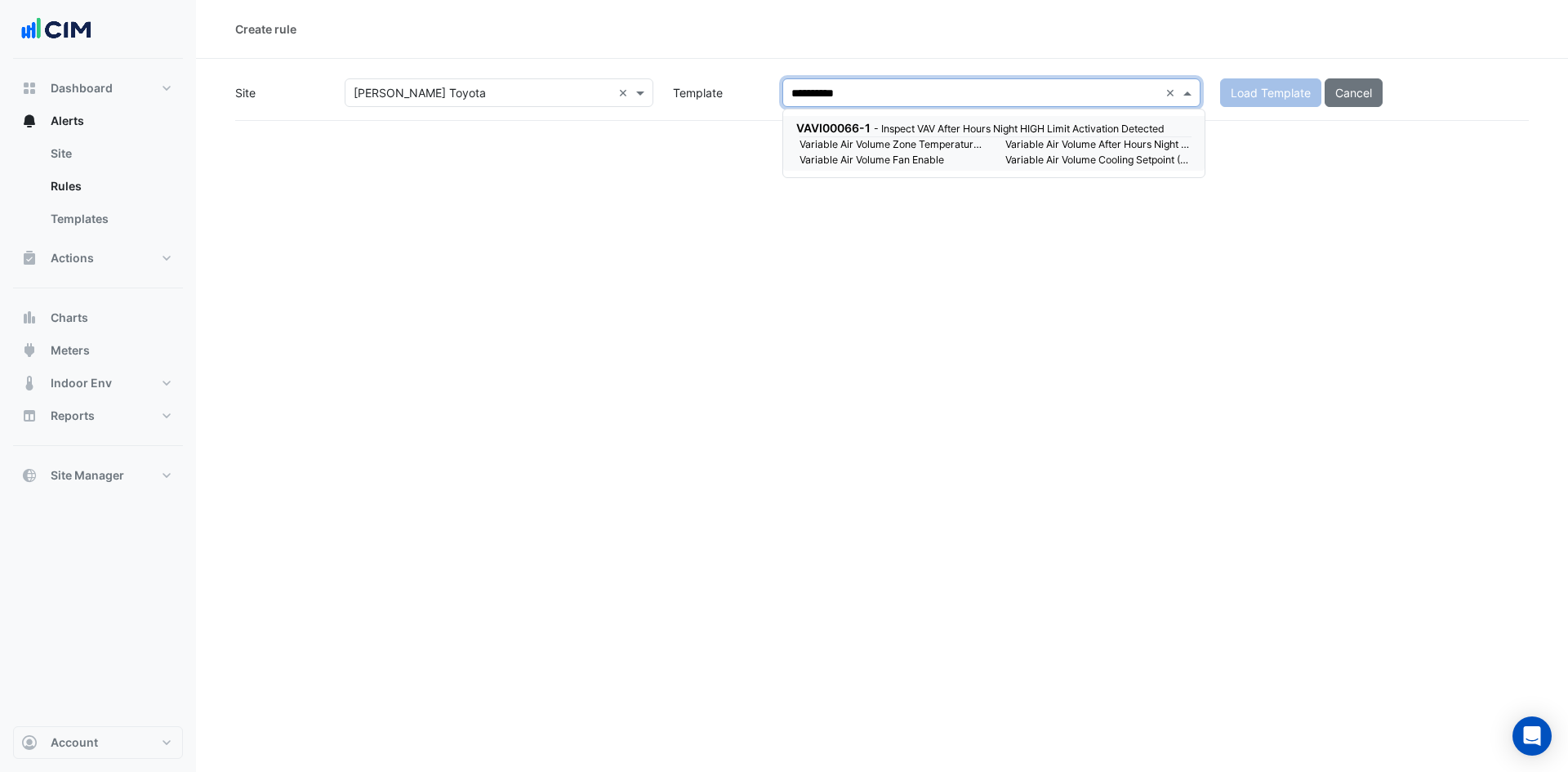
type input "**********"
click at [943, 134] on small "- Inspect VAV After Hours Night HIGH Limit Activation Detected" at bounding box center [1019, 128] width 290 height 12
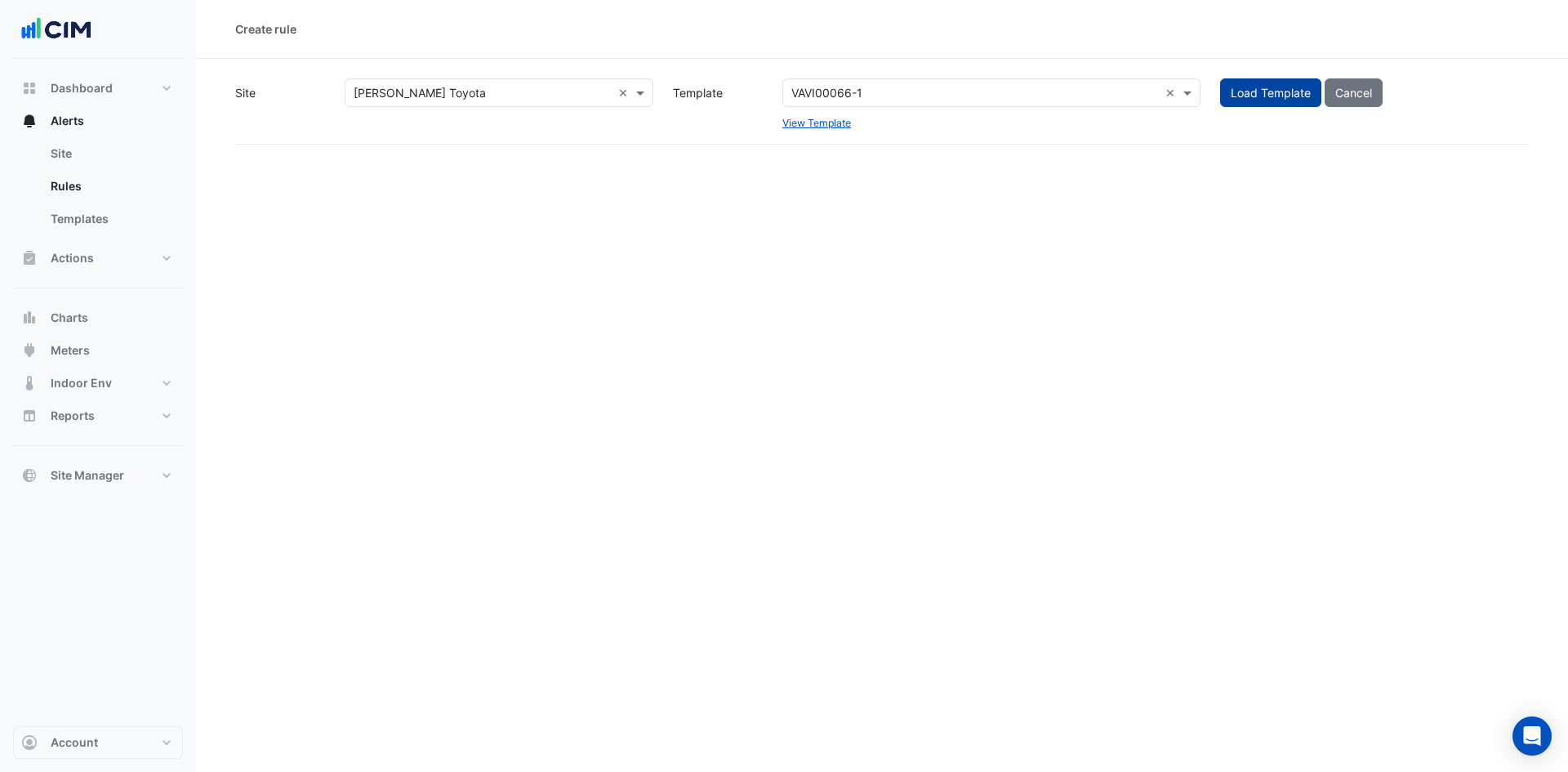
click at [1291, 99] on span "Load Template" at bounding box center [1270, 92] width 80 height 14
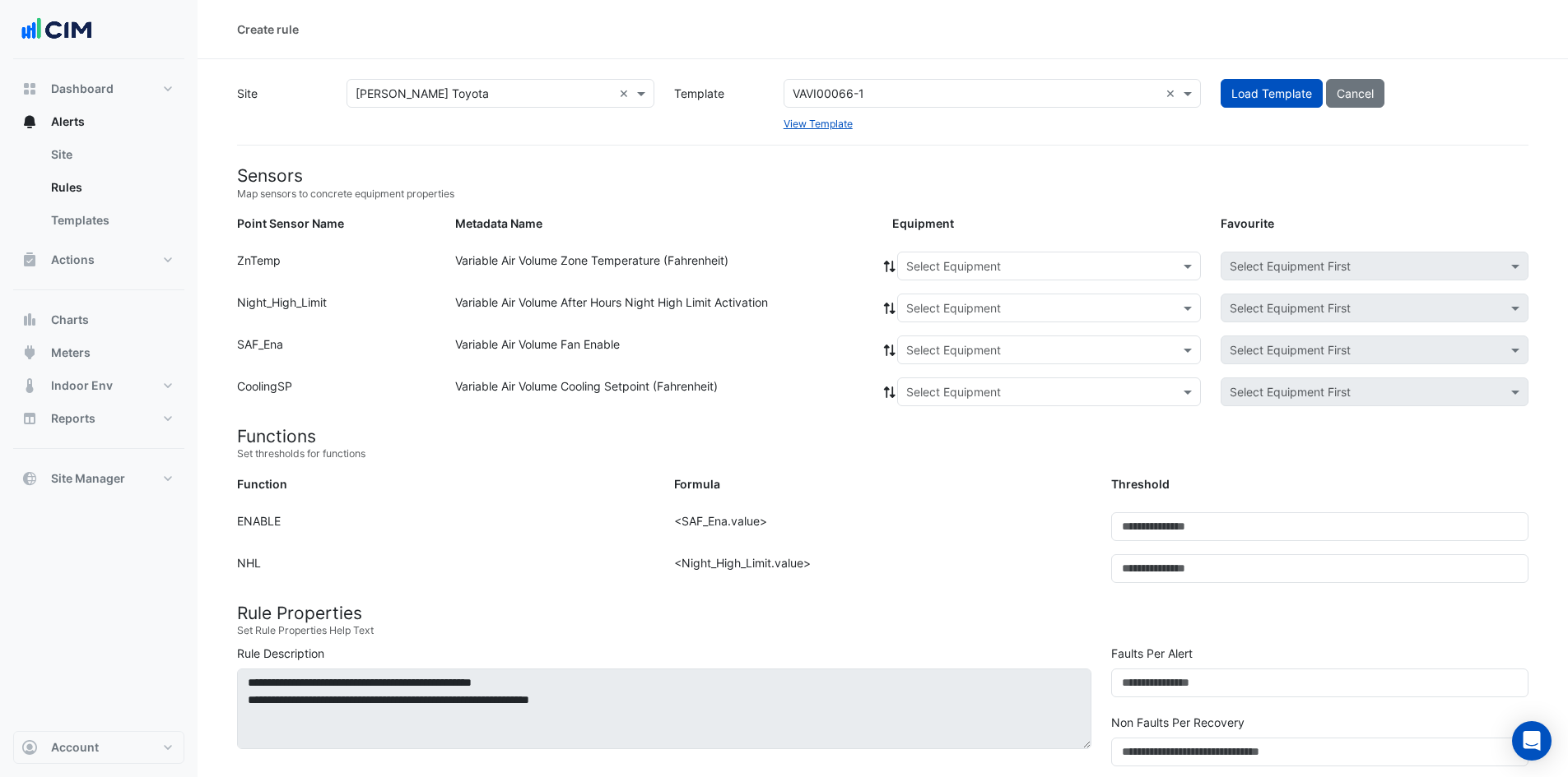
click at [924, 270] on input "text" at bounding box center [1032, 266] width 253 height 18
click at [908, 304] on div "VAV-01" at bounding box center [931, 302] width 66 height 24
click at [888, 263] on icon at bounding box center [889, 266] width 11 height 11
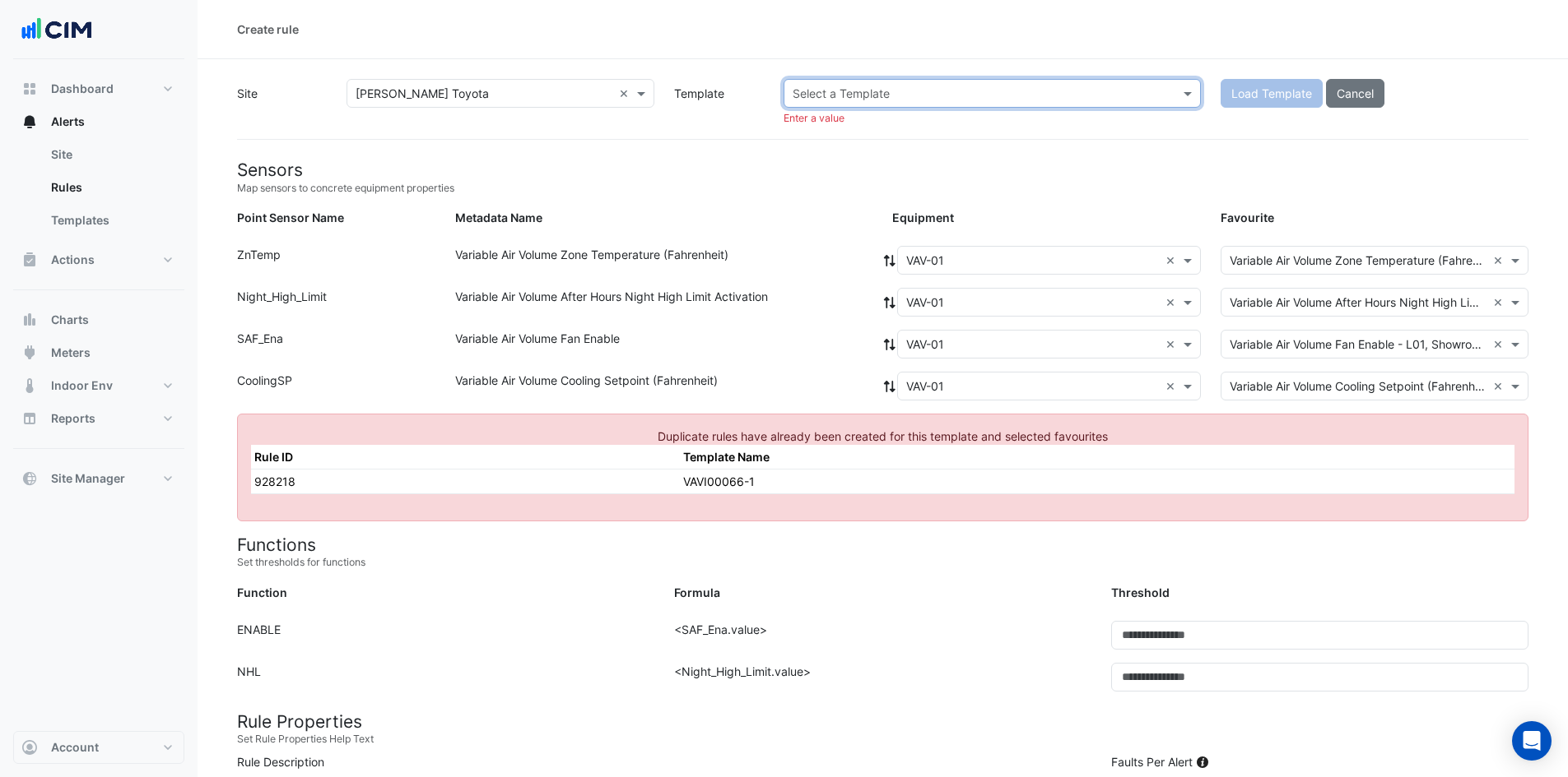
click at [949, 97] on input "text" at bounding box center [975, 94] width 366 height 18
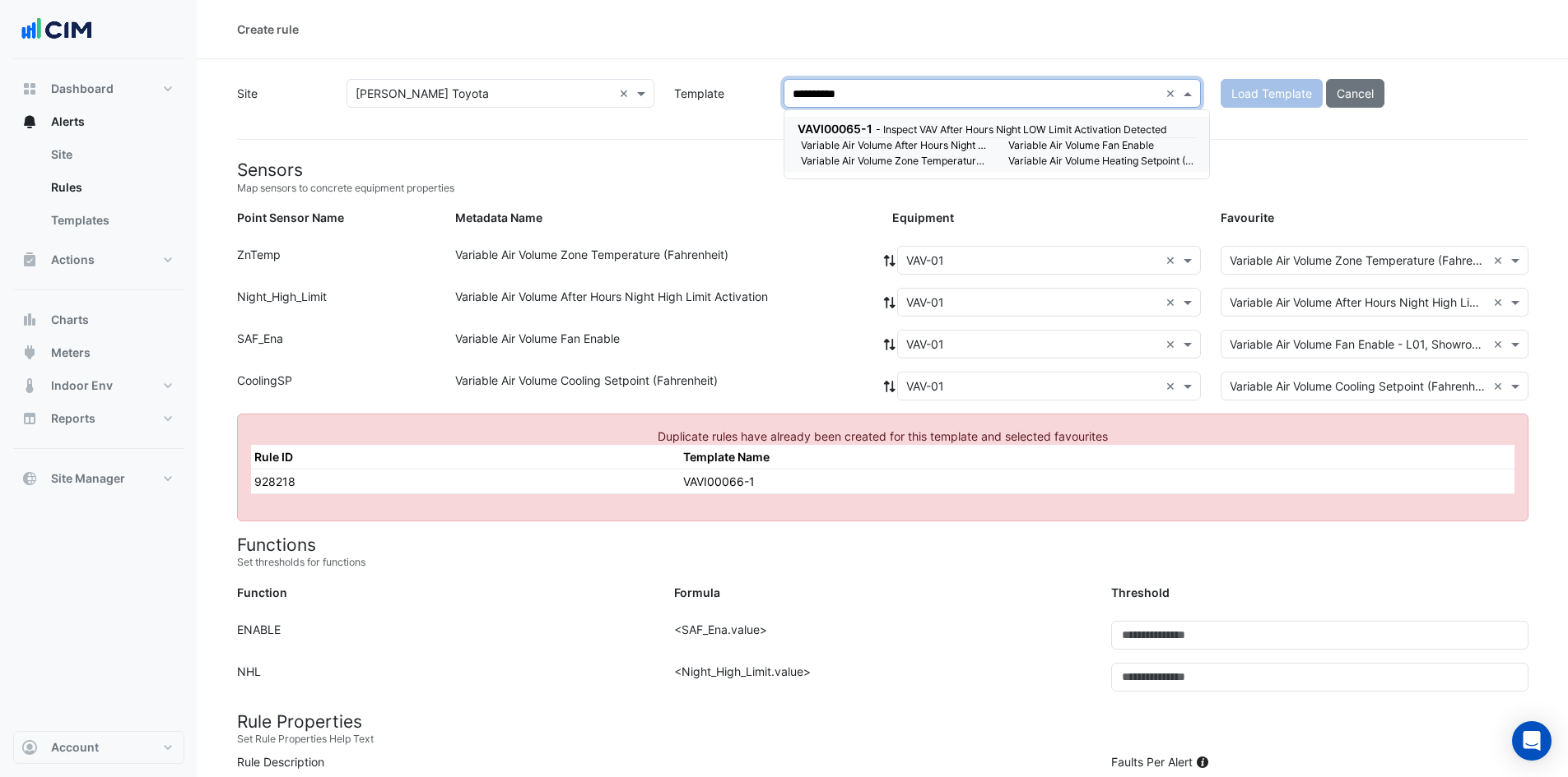
type input "**********"
click at [937, 144] on small "Variable Air Volume After Hours Night Low Limit Activation" at bounding box center [894, 146] width 207 height 15
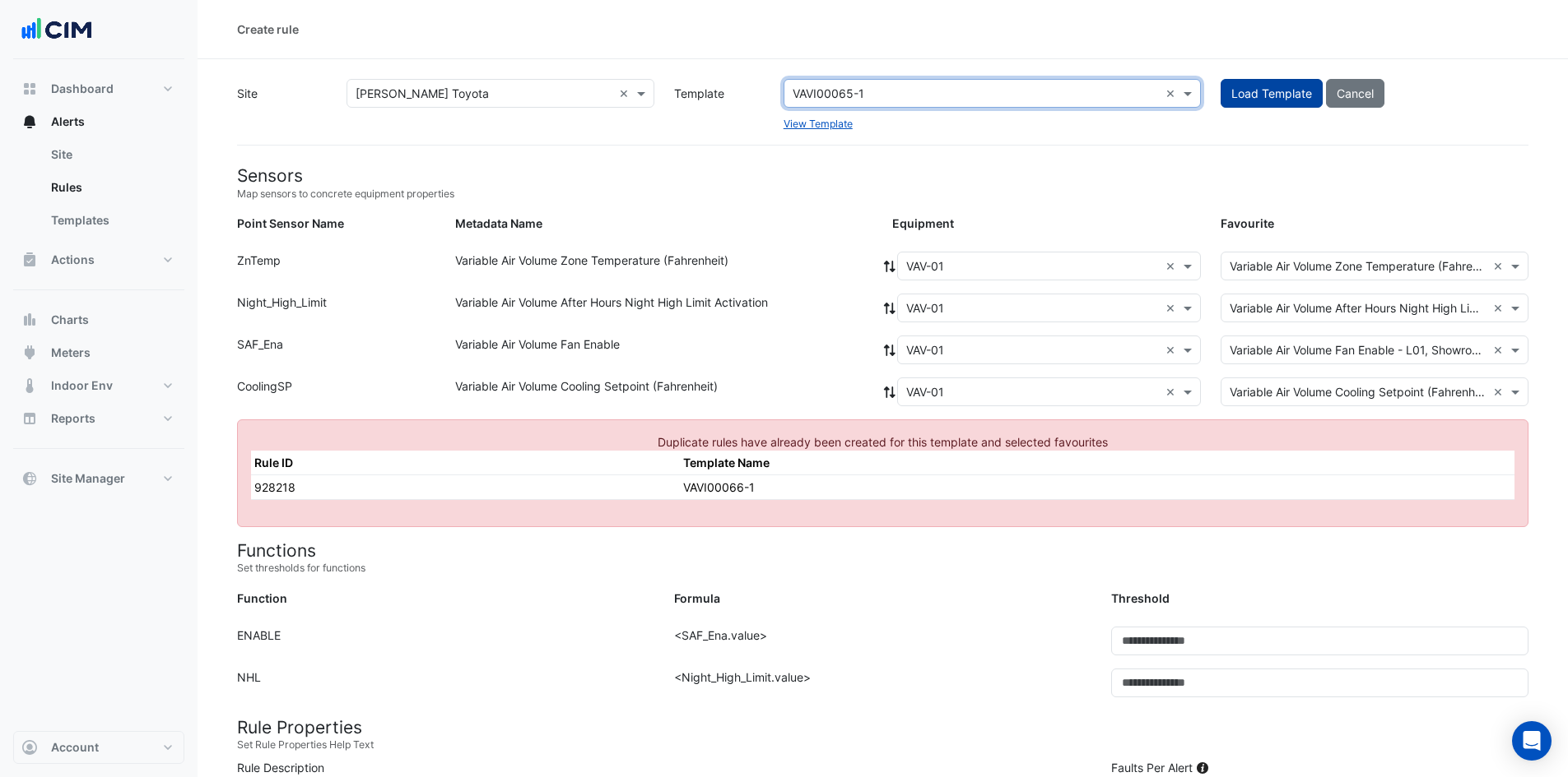
click at [1251, 88] on span "Load Template" at bounding box center [1271, 93] width 81 height 14
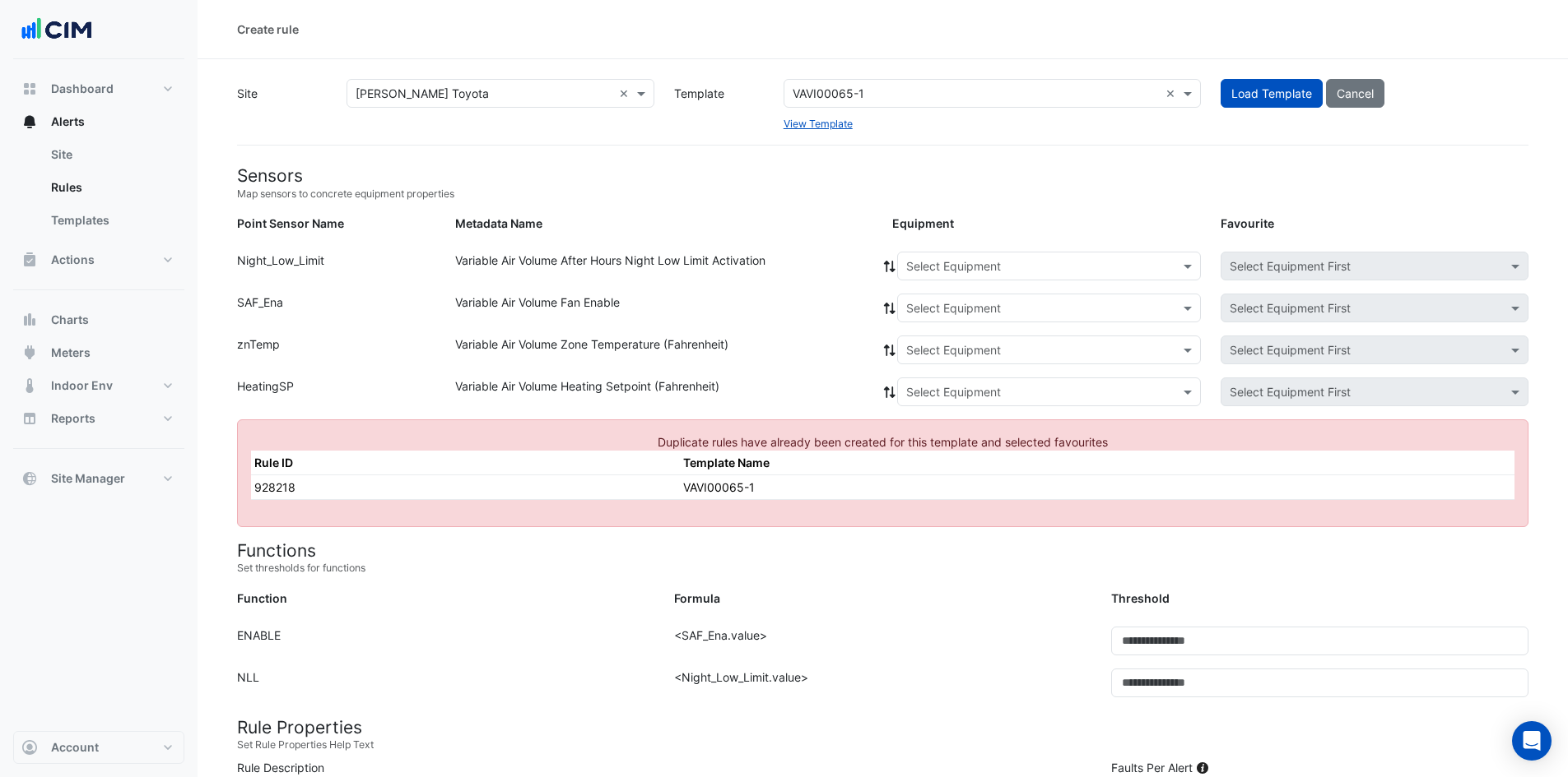
click at [917, 269] on input "text" at bounding box center [1032, 266] width 253 height 18
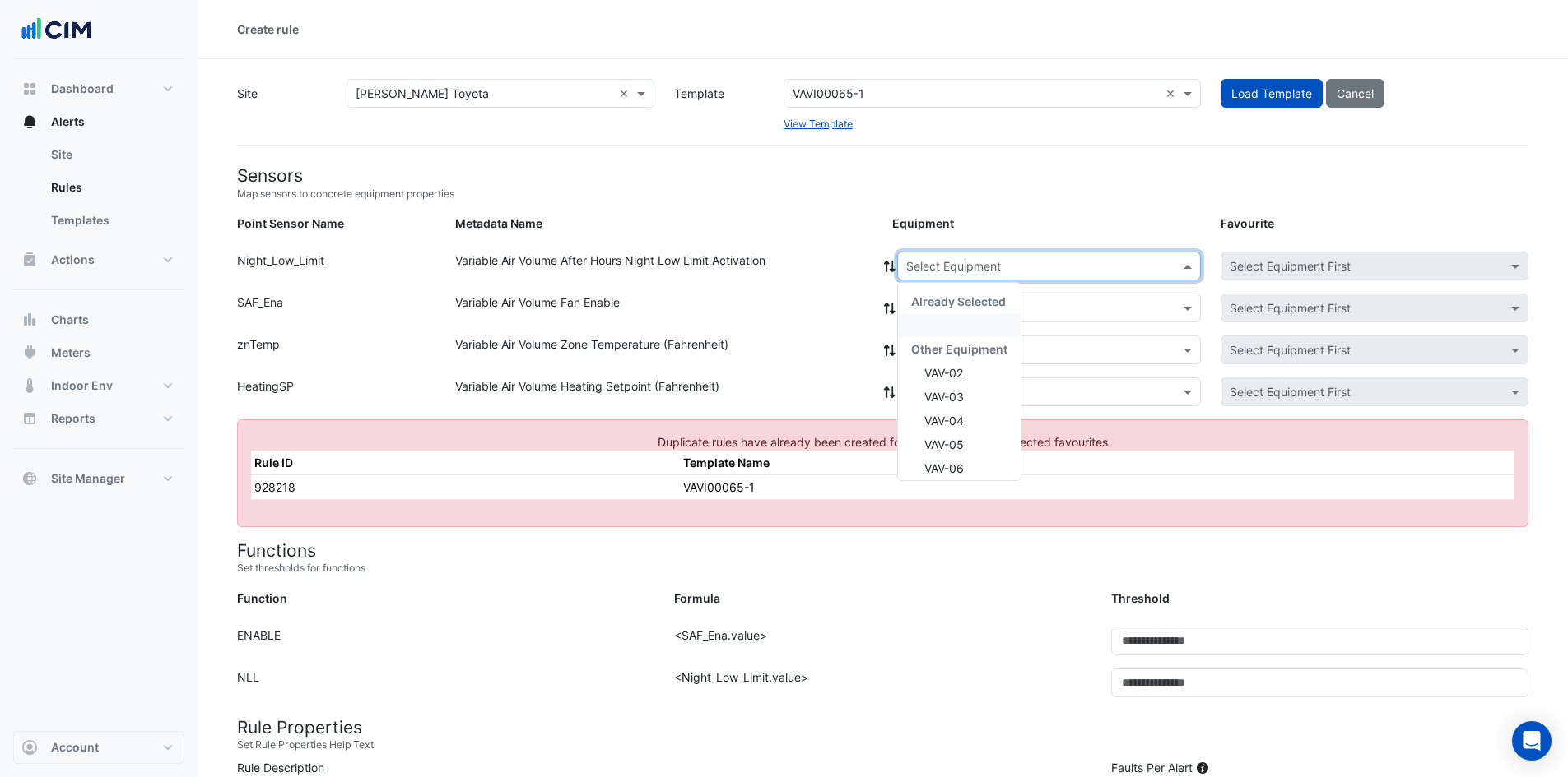
click at [852, 287] on div "Point Sensor Name: Night_Low_Limit Metadata Name: Variable Air Volume After Hou…" at bounding box center [882, 272] width 1311 height 42
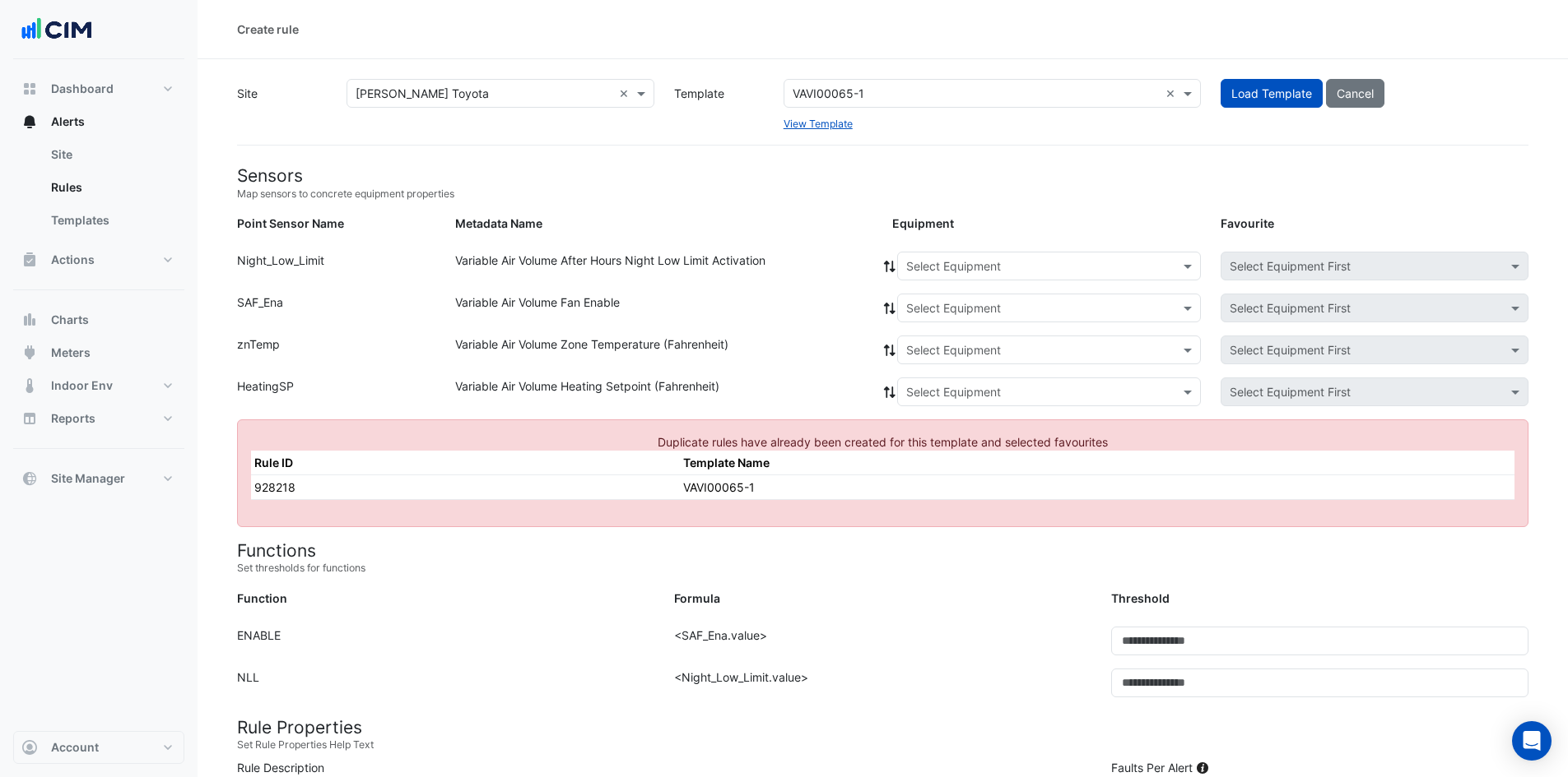
click at [953, 264] on input "text" at bounding box center [1032, 266] width 253 height 18
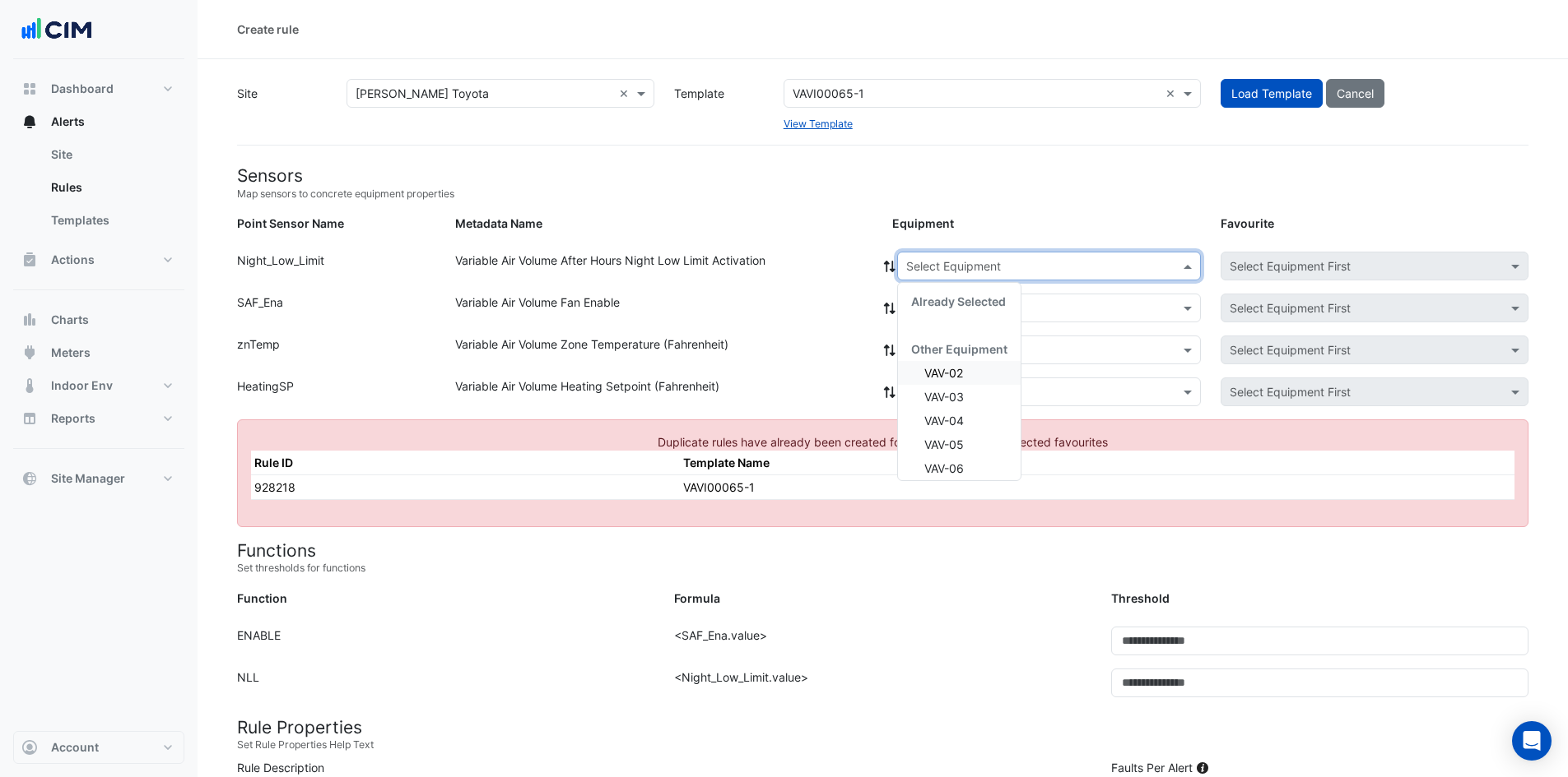
click at [928, 371] on span "VAV-02" at bounding box center [944, 372] width 39 height 14
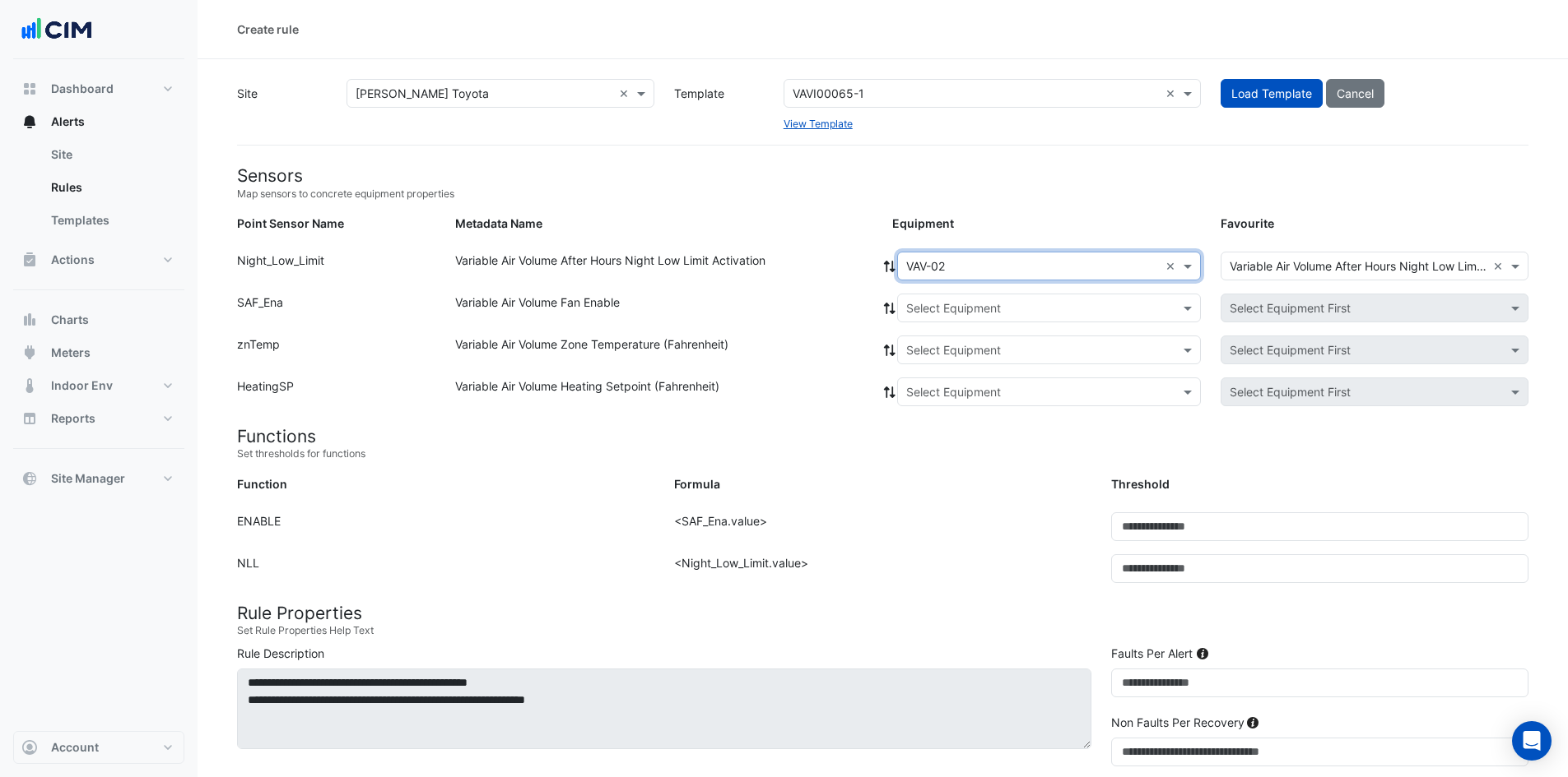
click at [890, 263] on icon at bounding box center [890, 266] width 15 height 11
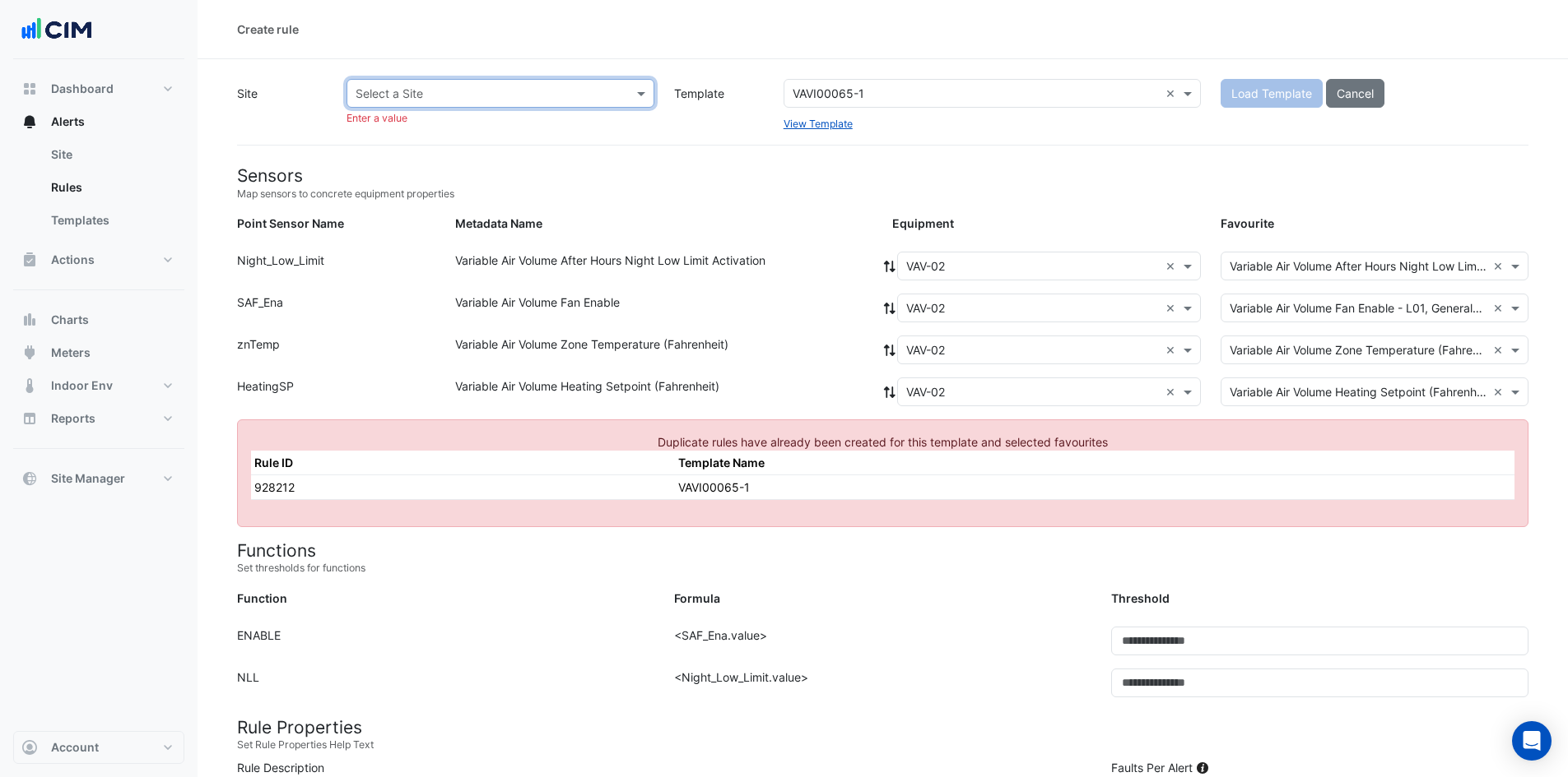
click at [472, 94] on input "text" at bounding box center [484, 94] width 256 height 18
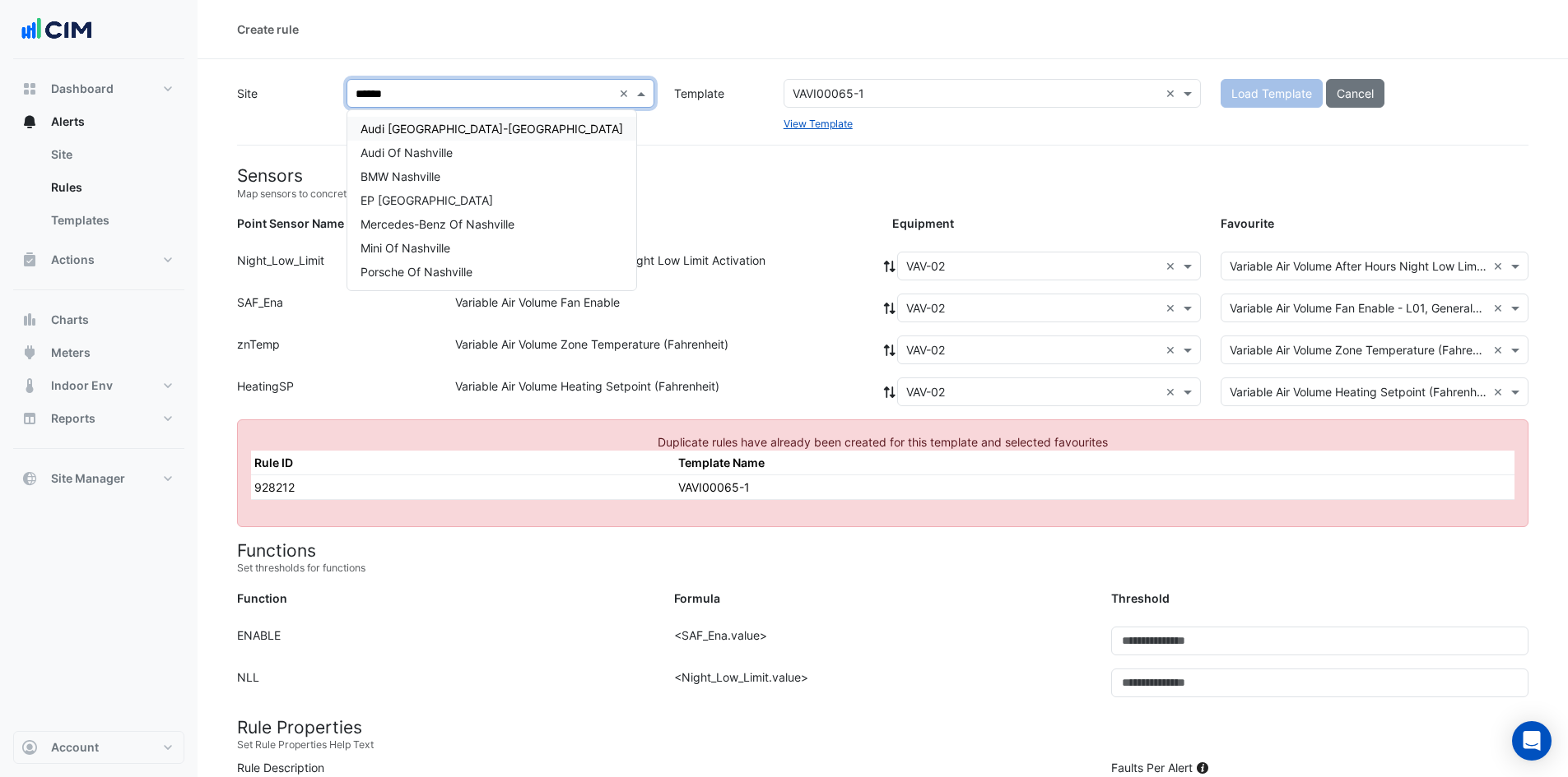
type input "*******"
click at [415, 179] on span "BMW Nashville" at bounding box center [400, 175] width 80 height 14
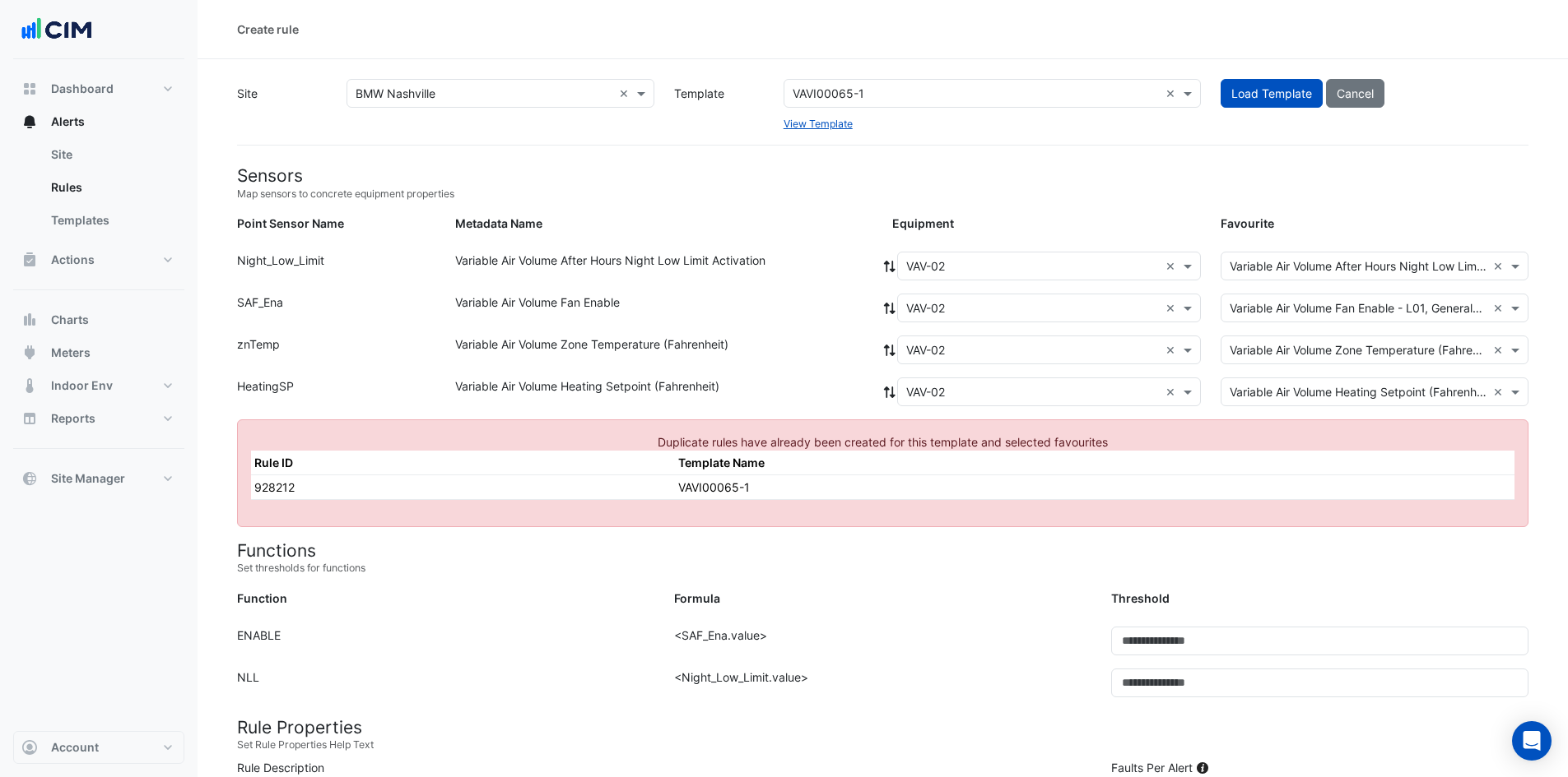
click at [1218, 92] on div "Load Template Cancel" at bounding box center [1374, 105] width 328 height 53
click at [1232, 92] on span "Load Template" at bounding box center [1271, 93] width 81 height 14
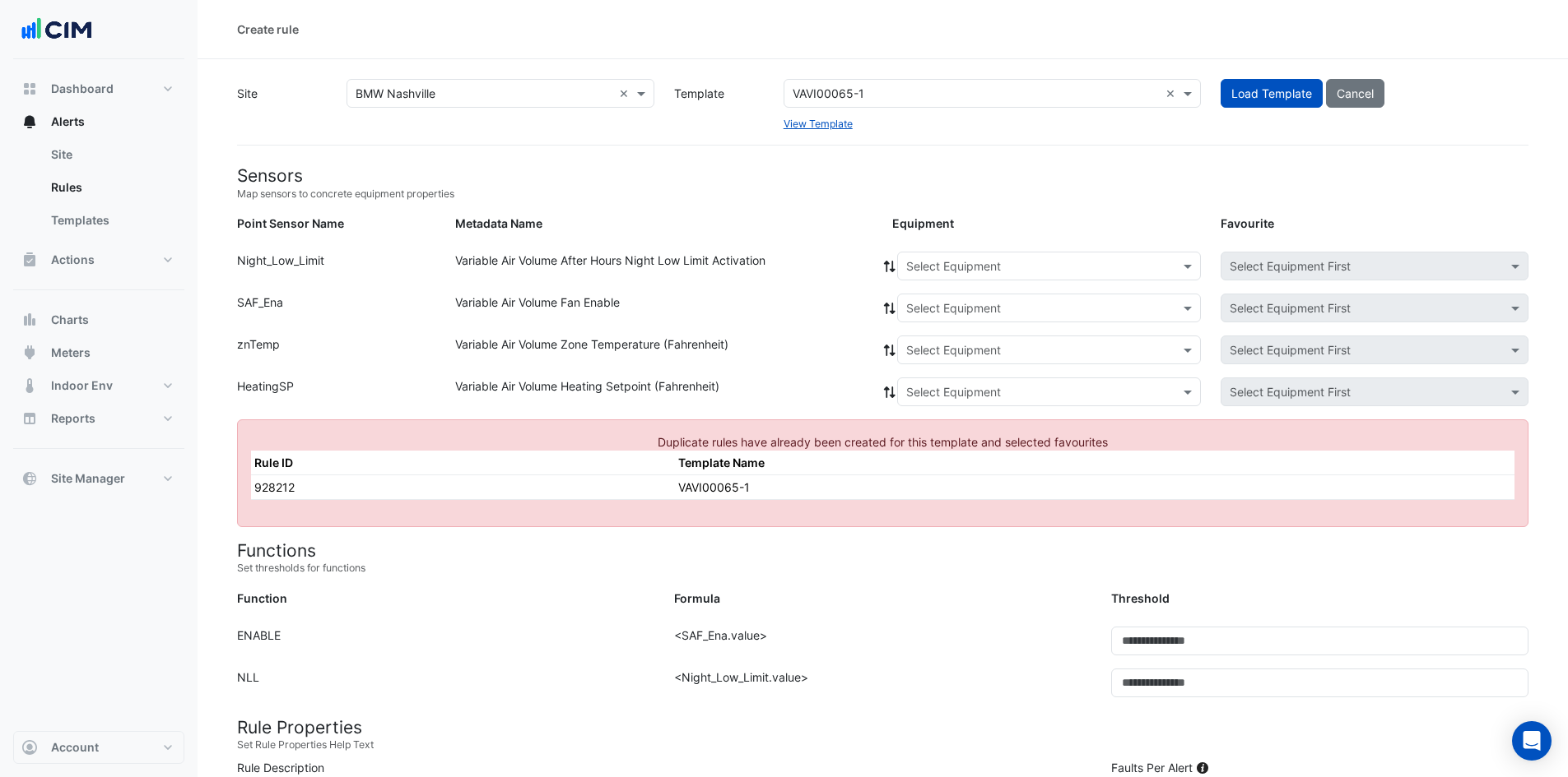
click at [927, 267] on input "text" at bounding box center [1032, 266] width 253 height 18
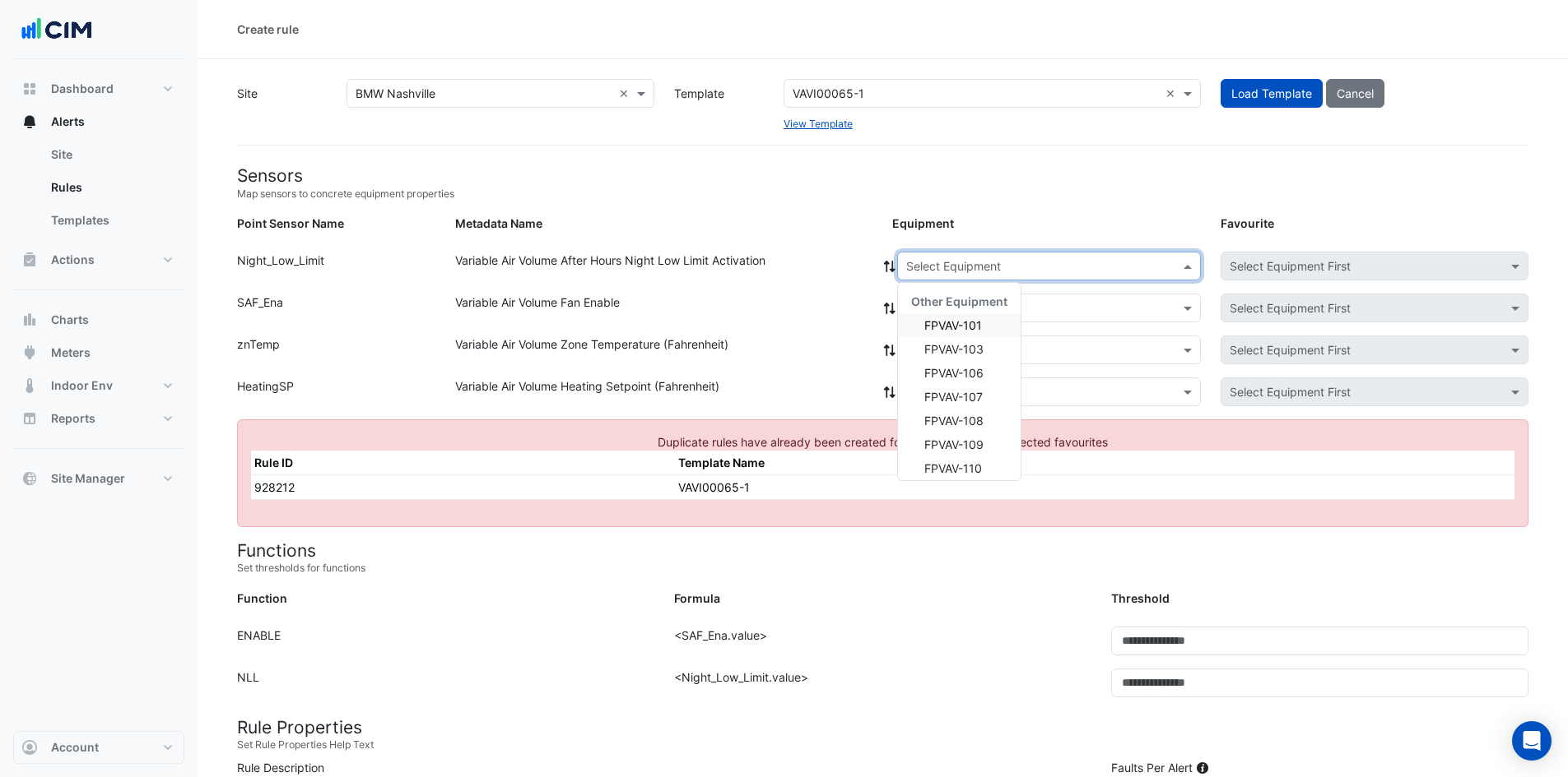
click at [943, 319] on span "FPVAV-101" at bounding box center [953, 325] width 58 height 14
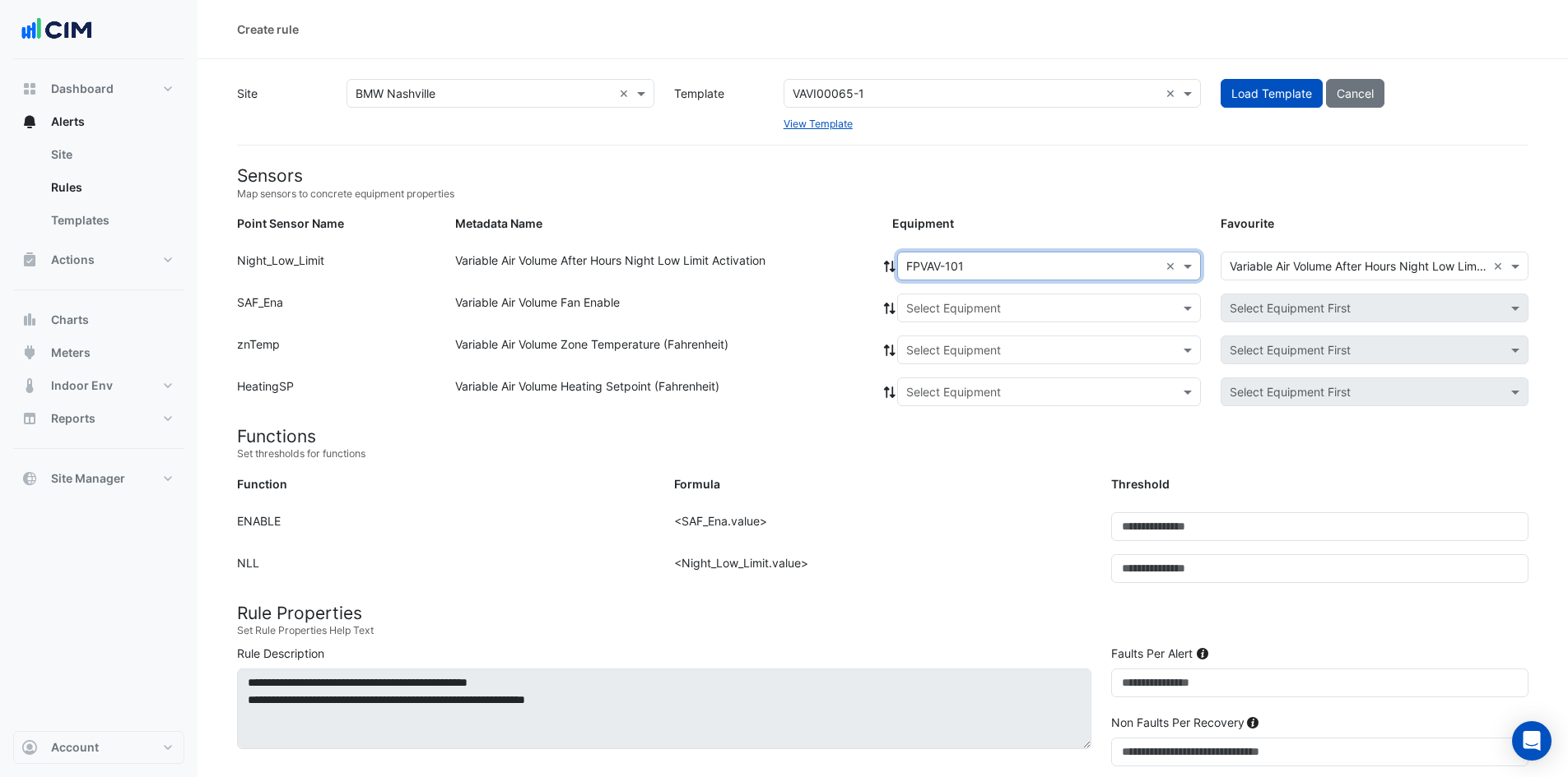
click at [887, 269] on icon at bounding box center [889, 266] width 11 height 11
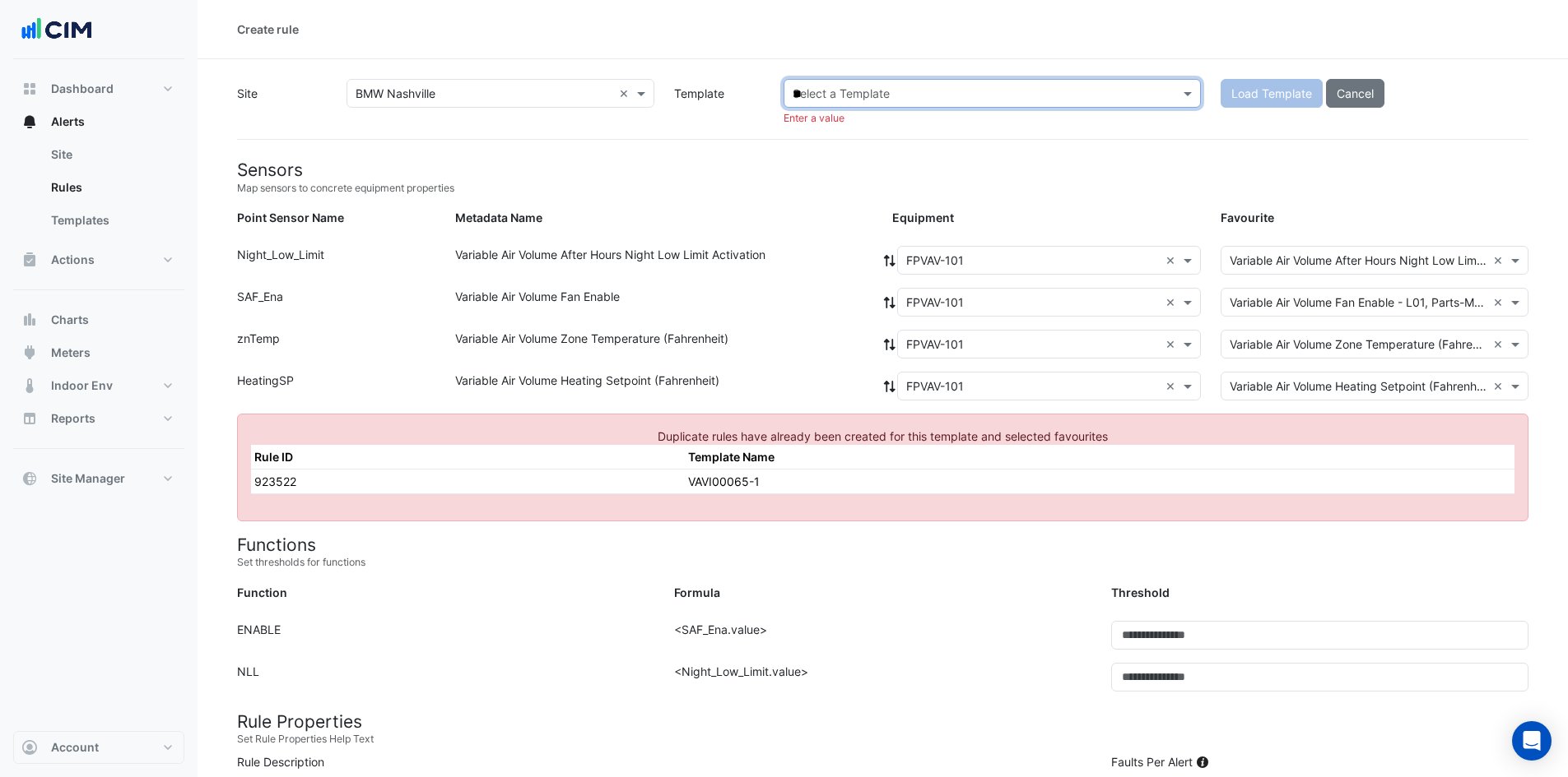
type input "***"
click at [979, 253] on input "text" at bounding box center [1032, 261] width 253 height 18
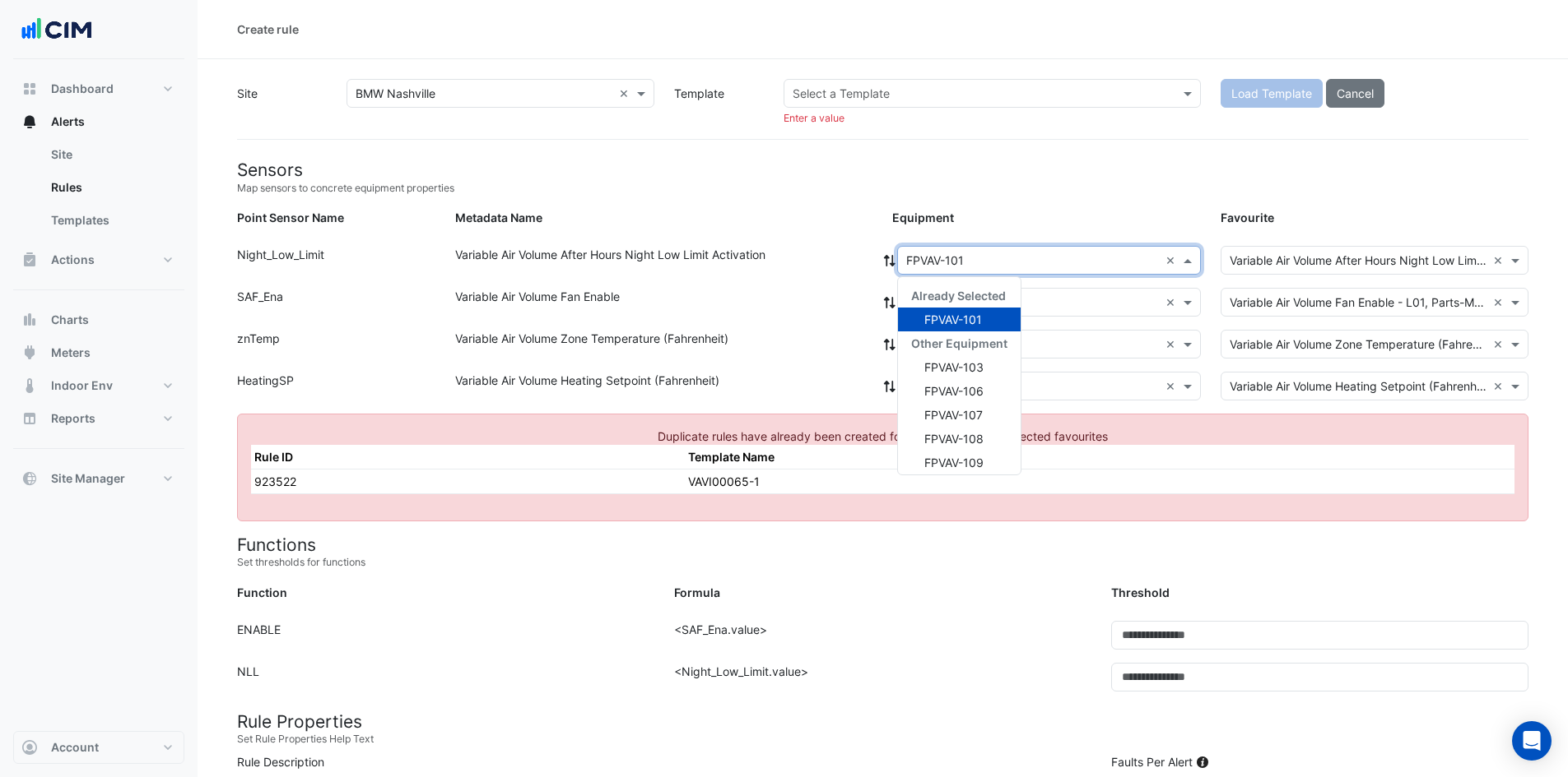
click at [979, 264] on input "text" at bounding box center [1032, 261] width 253 height 18
click at [947, 373] on span "FPVAV-103" at bounding box center [954, 367] width 59 height 14
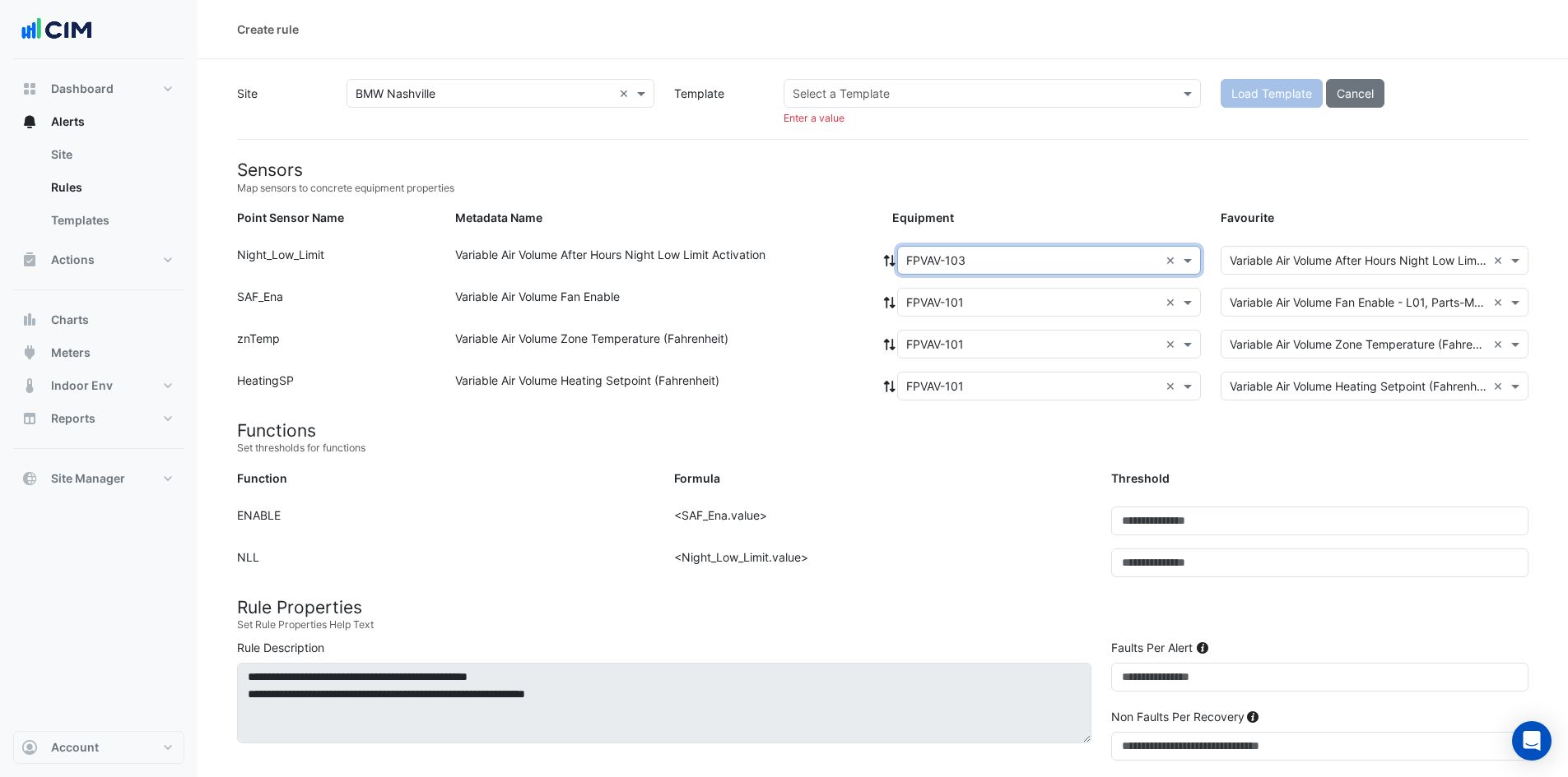
click at [883, 265] on icon at bounding box center [890, 261] width 15 height 11
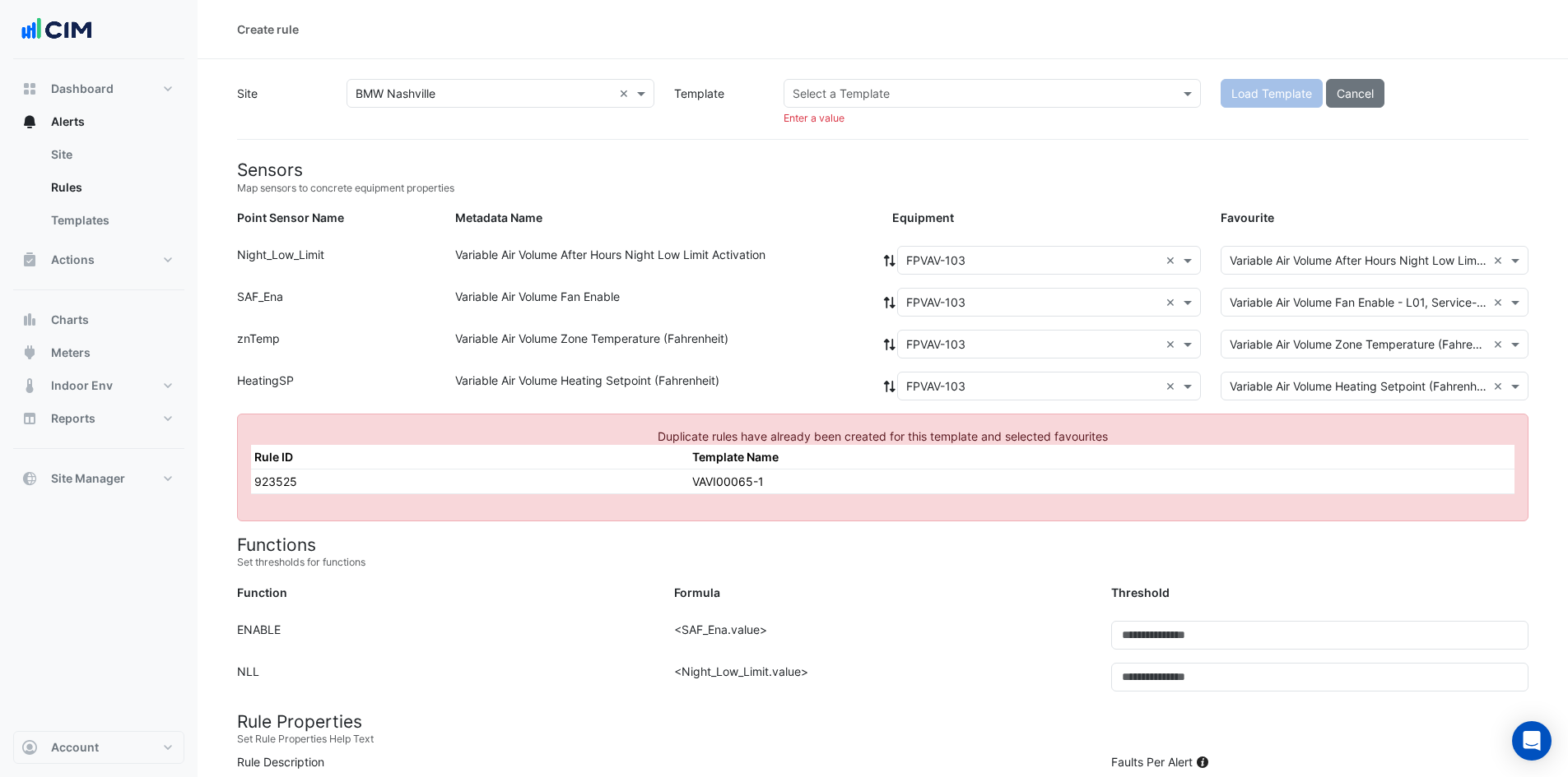
click at [1117, 97] on input "text" at bounding box center [975, 94] width 366 height 18
click at [1118, 97] on input "text" at bounding box center [975, 94] width 366 height 18
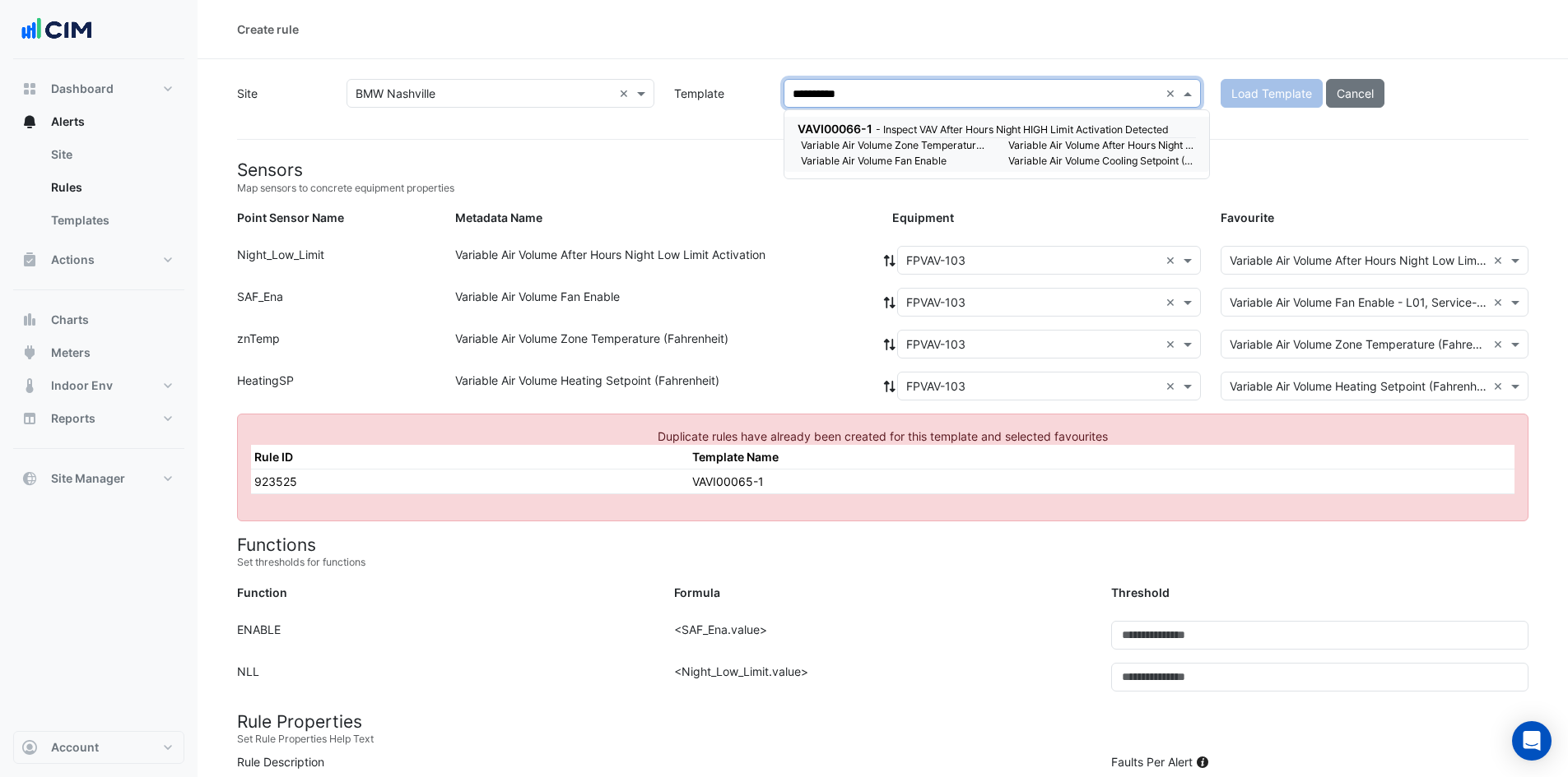
type input "**********"
click at [1022, 128] on small "- Inspect VAV After Hours Night HIGH Limit Activation Detected" at bounding box center [1022, 129] width 293 height 12
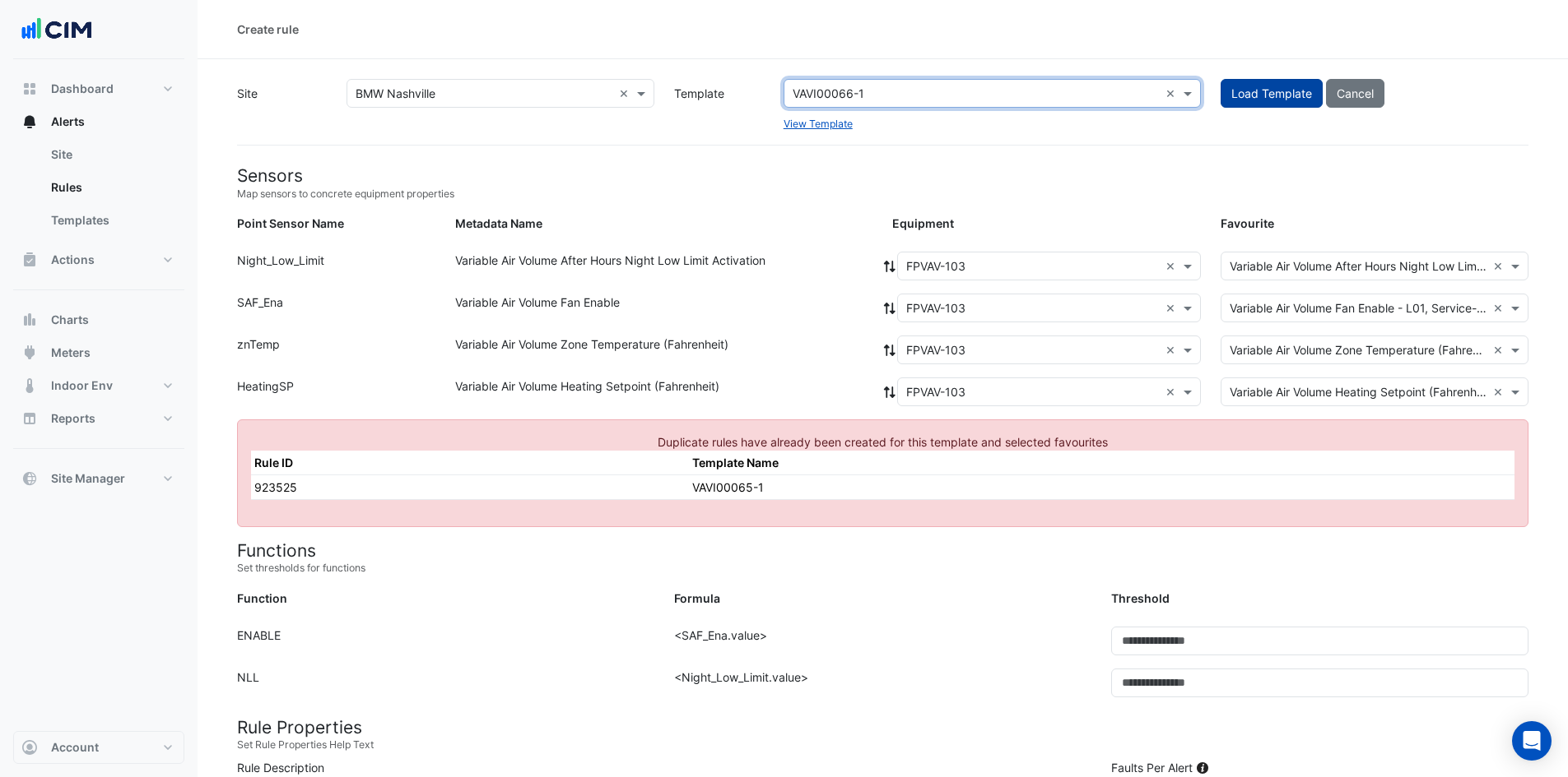
click at [1234, 106] on button "Load Template" at bounding box center [1272, 93] width 102 height 29
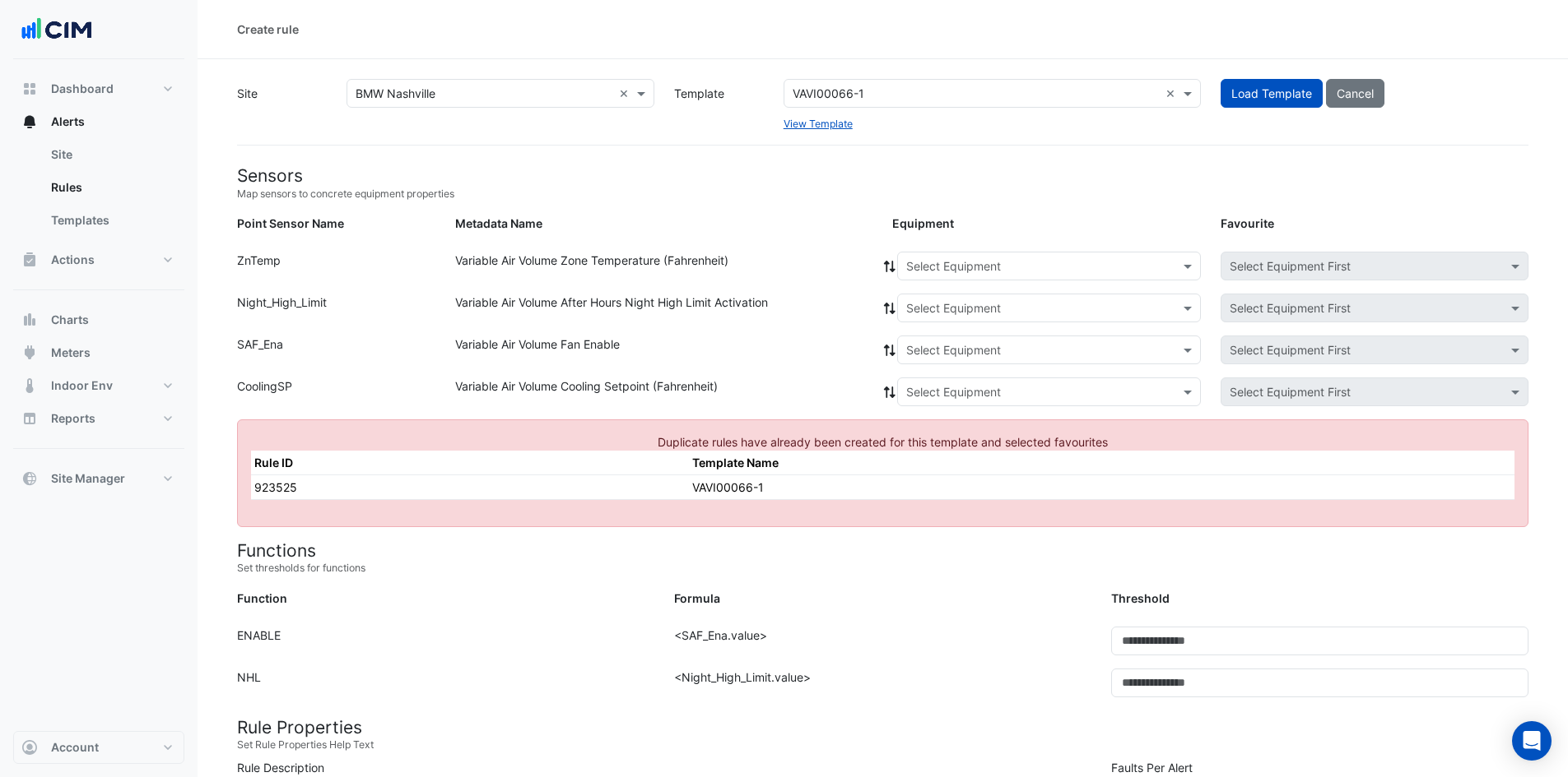
click at [1010, 264] on input "text" at bounding box center [1032, 266] width 253 height 18
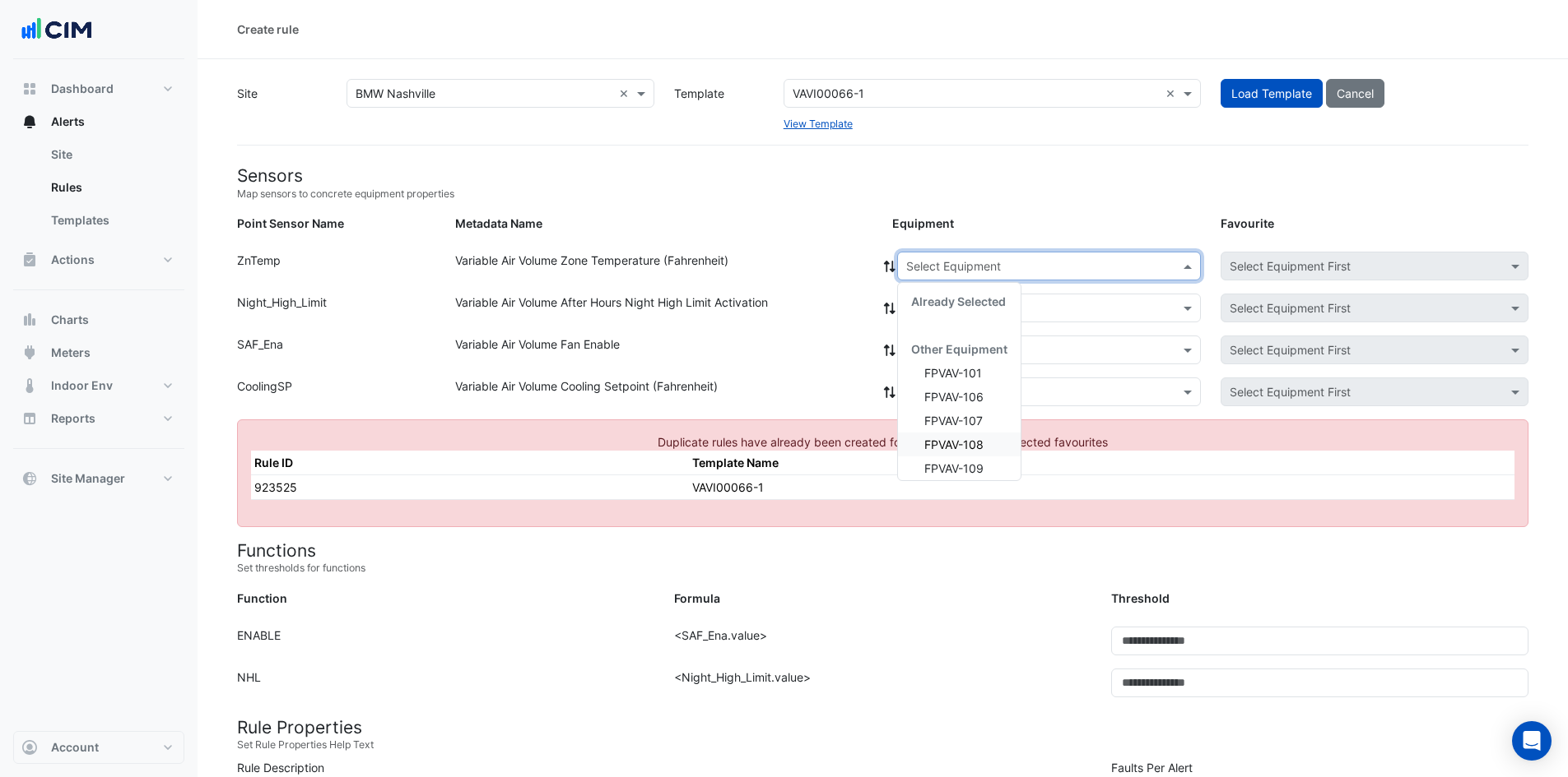
click at [960, 449] on span "FPVAV-108" at bounding box center [954, 444] width 59 height 14
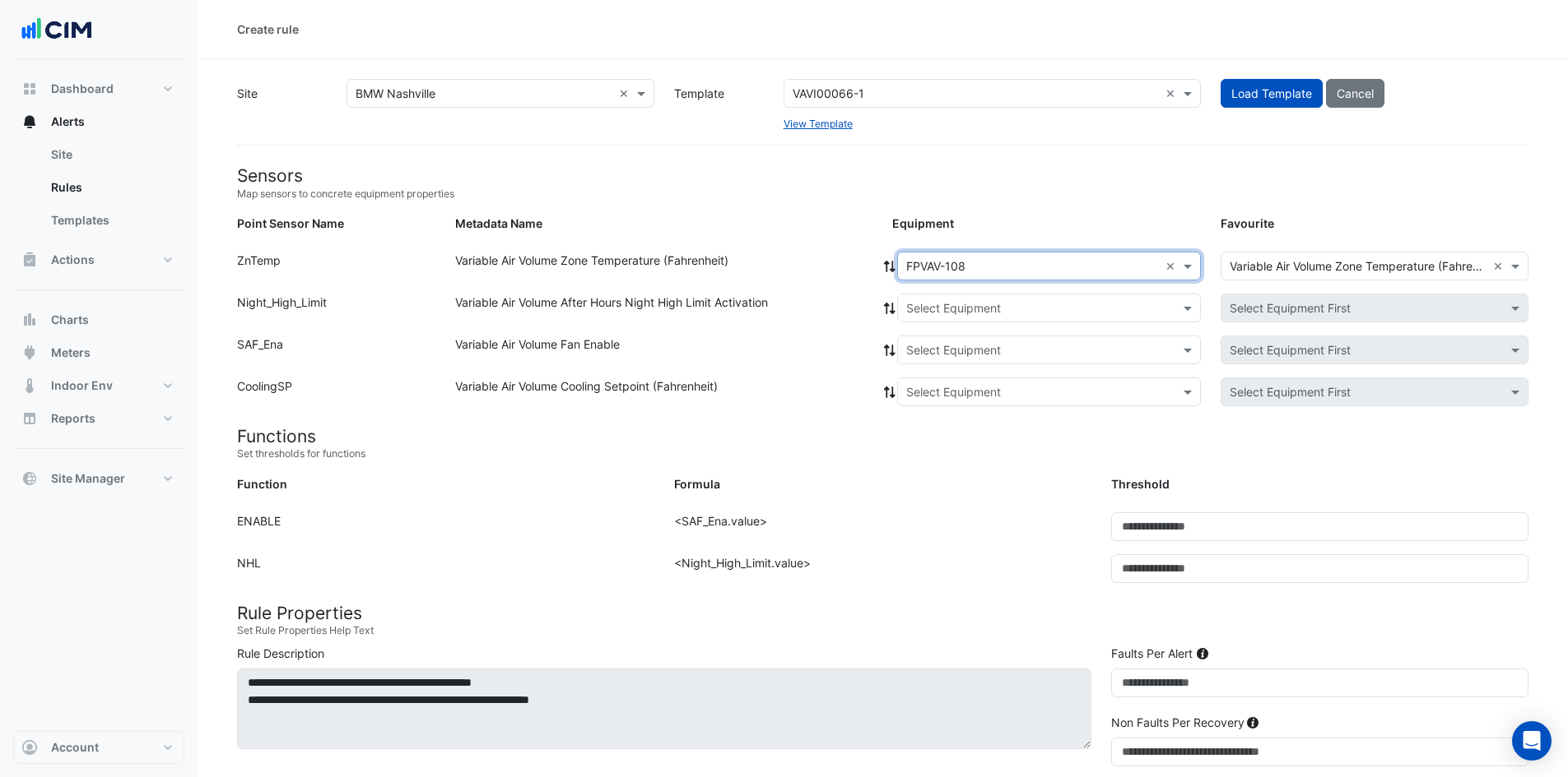
click at [889, 271] on icon at bounding box center [890, 266] width 15 height 11
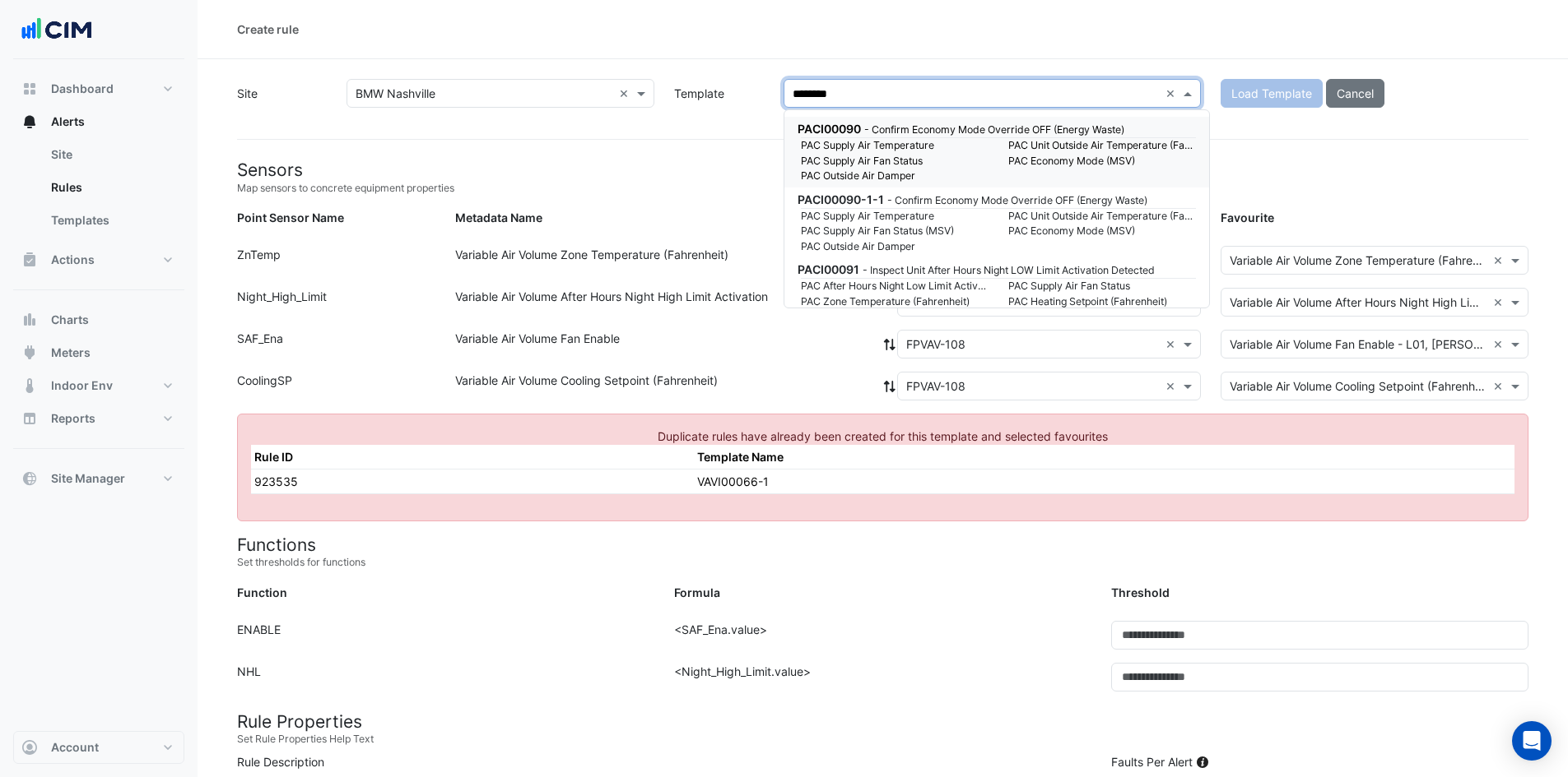
type input "*********"
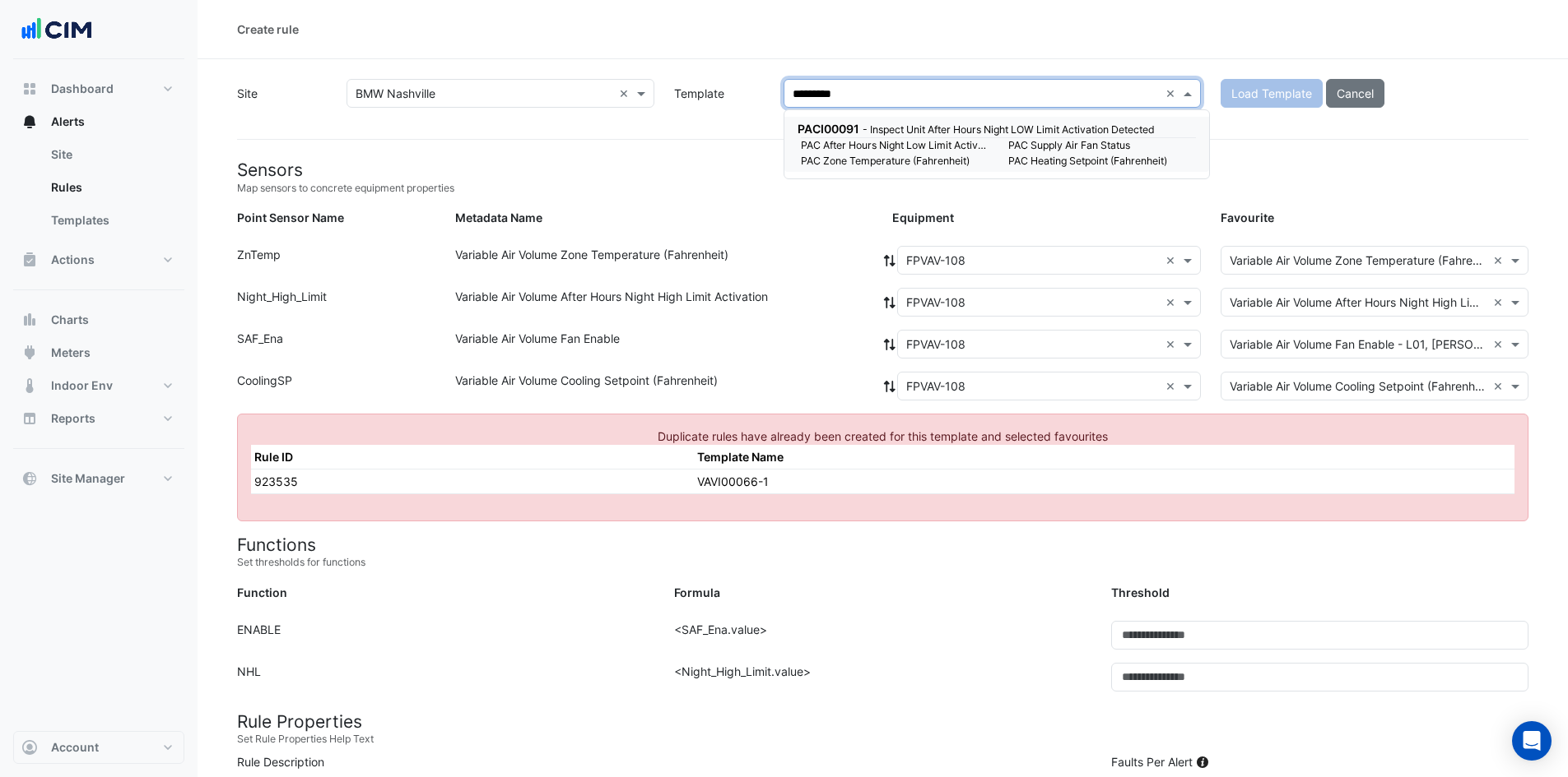
drag, startPoint x: 924, startPoint y: 155, endPoint x: 927, endPoint y: 145, distance: 10.4
click at [924, 155] on small "PAC Zone Temperature (Fahrenheit)" at bounding box center [894, 162] width 207 height 15
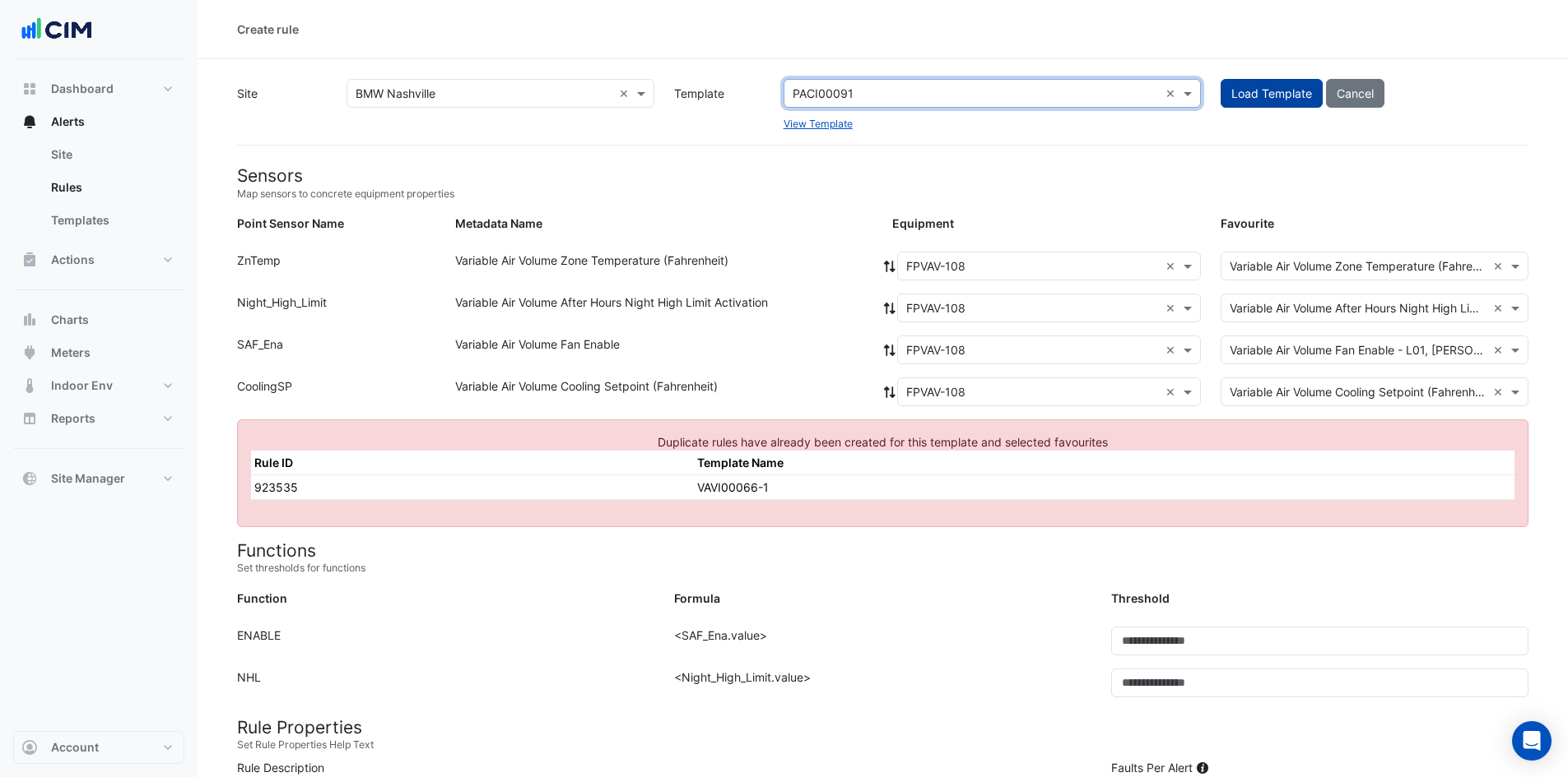
click at [1279, 92] on span "Load Template" at bounding box center [1271, 93] width 81 height 14
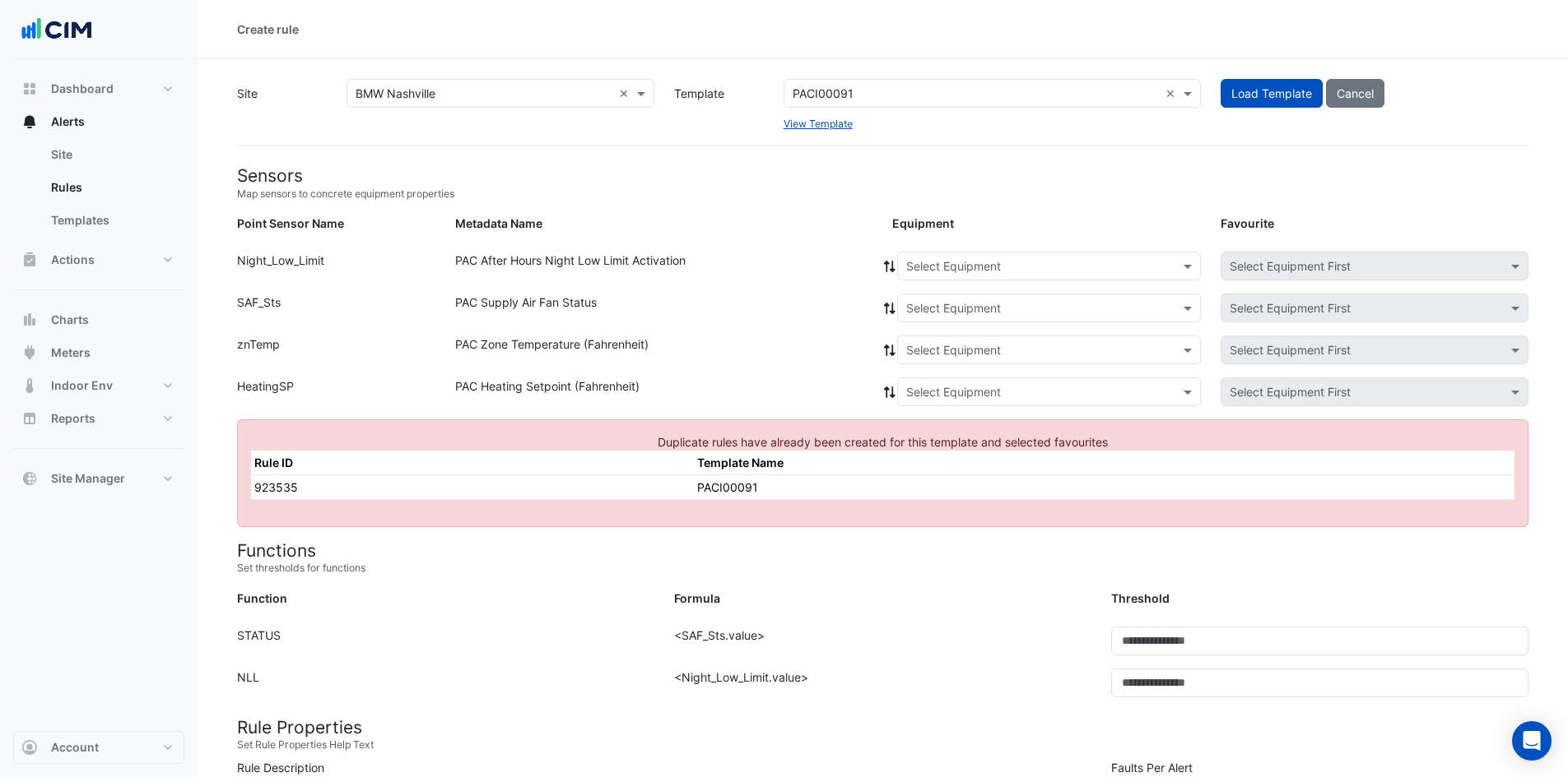
click at [939, 272] on input "text" at bounding box center [1032, 266] width 253 height 18
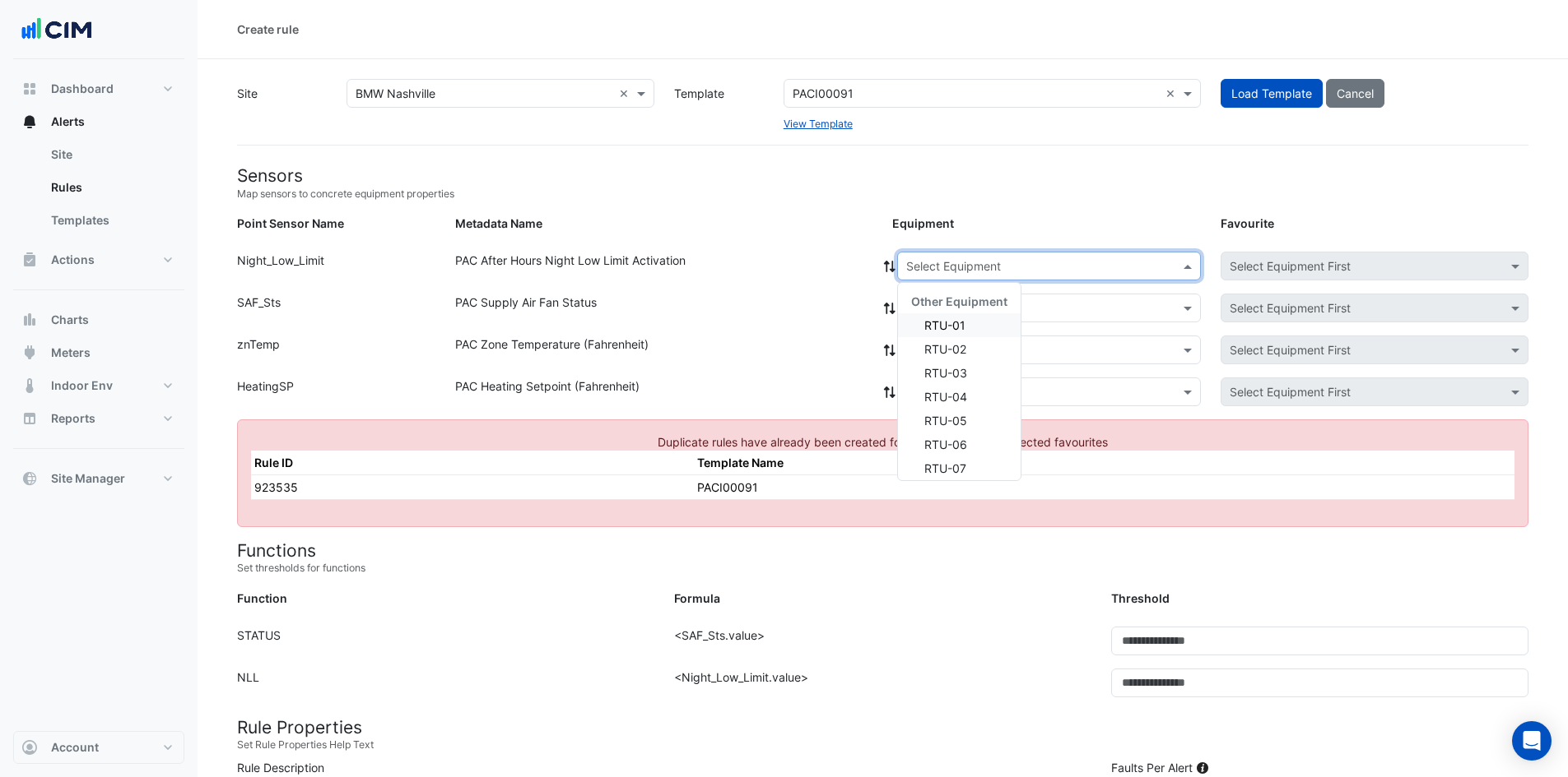
click at [929, 347] on span "RTU-02" at bounding box center [945, 349] width 42 height 14
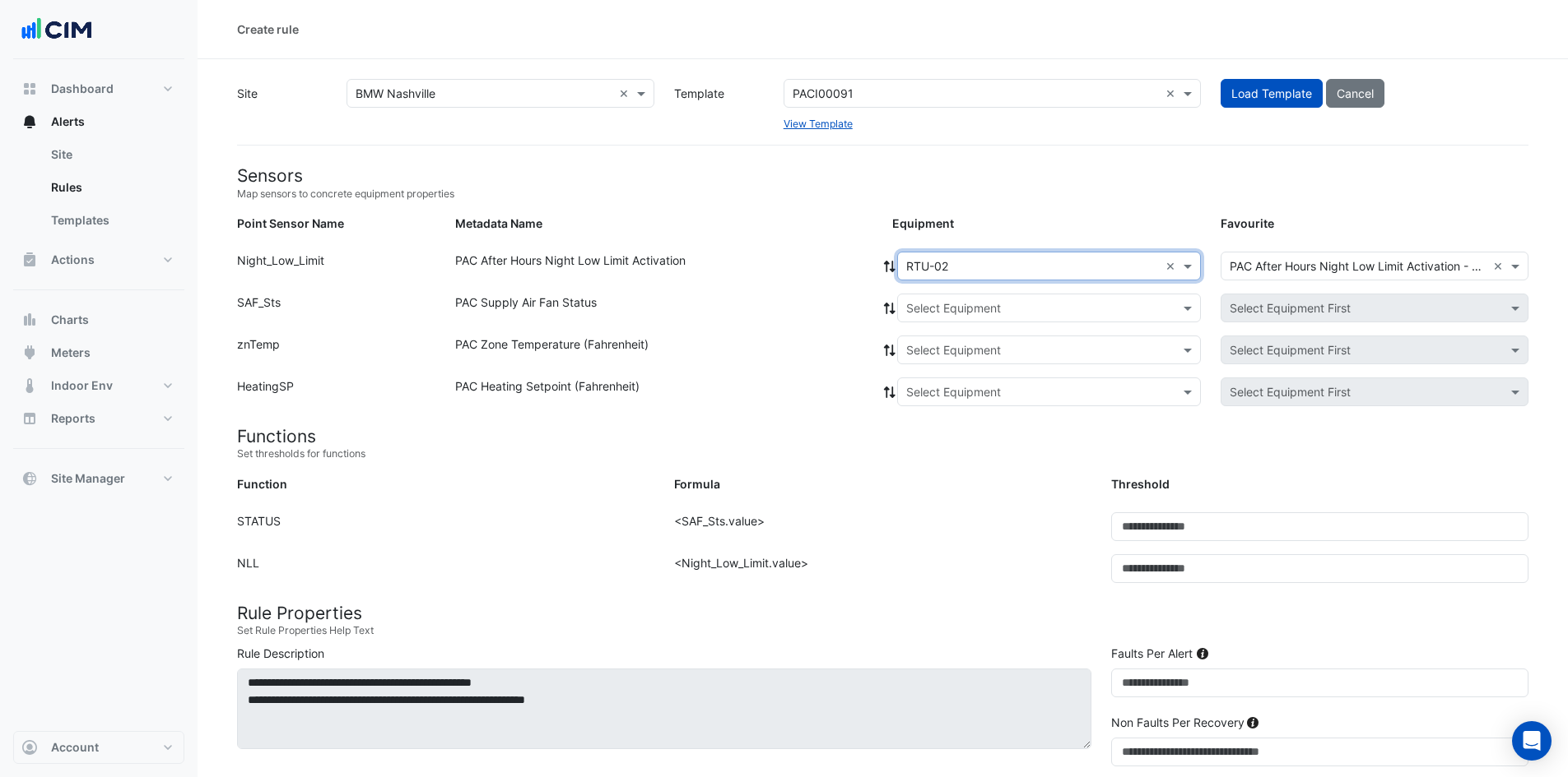
click at [892, 272] on fa-icon at bounding box center [890, 265] width 15 height 14
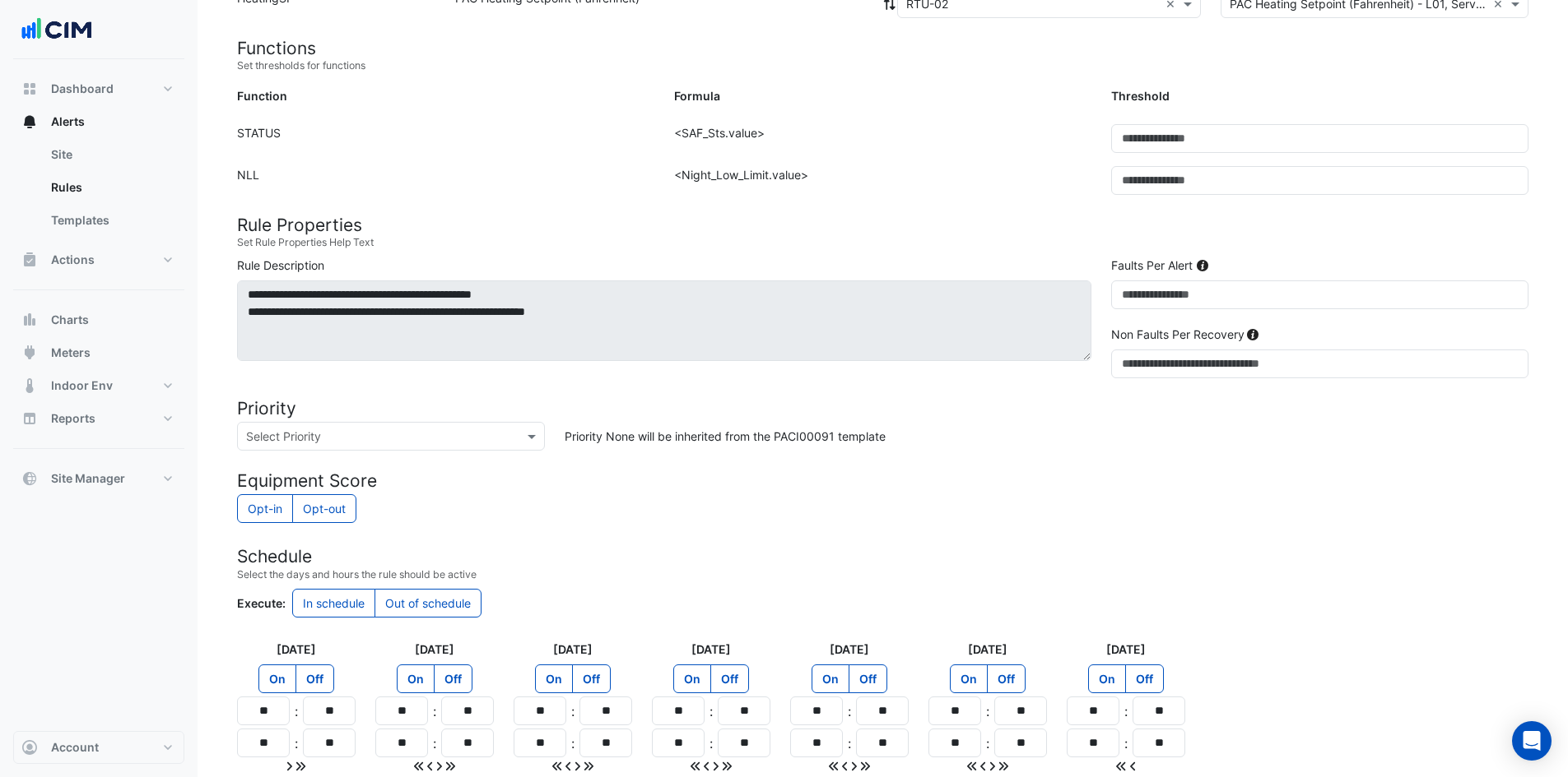
scroll to position [288, 0]
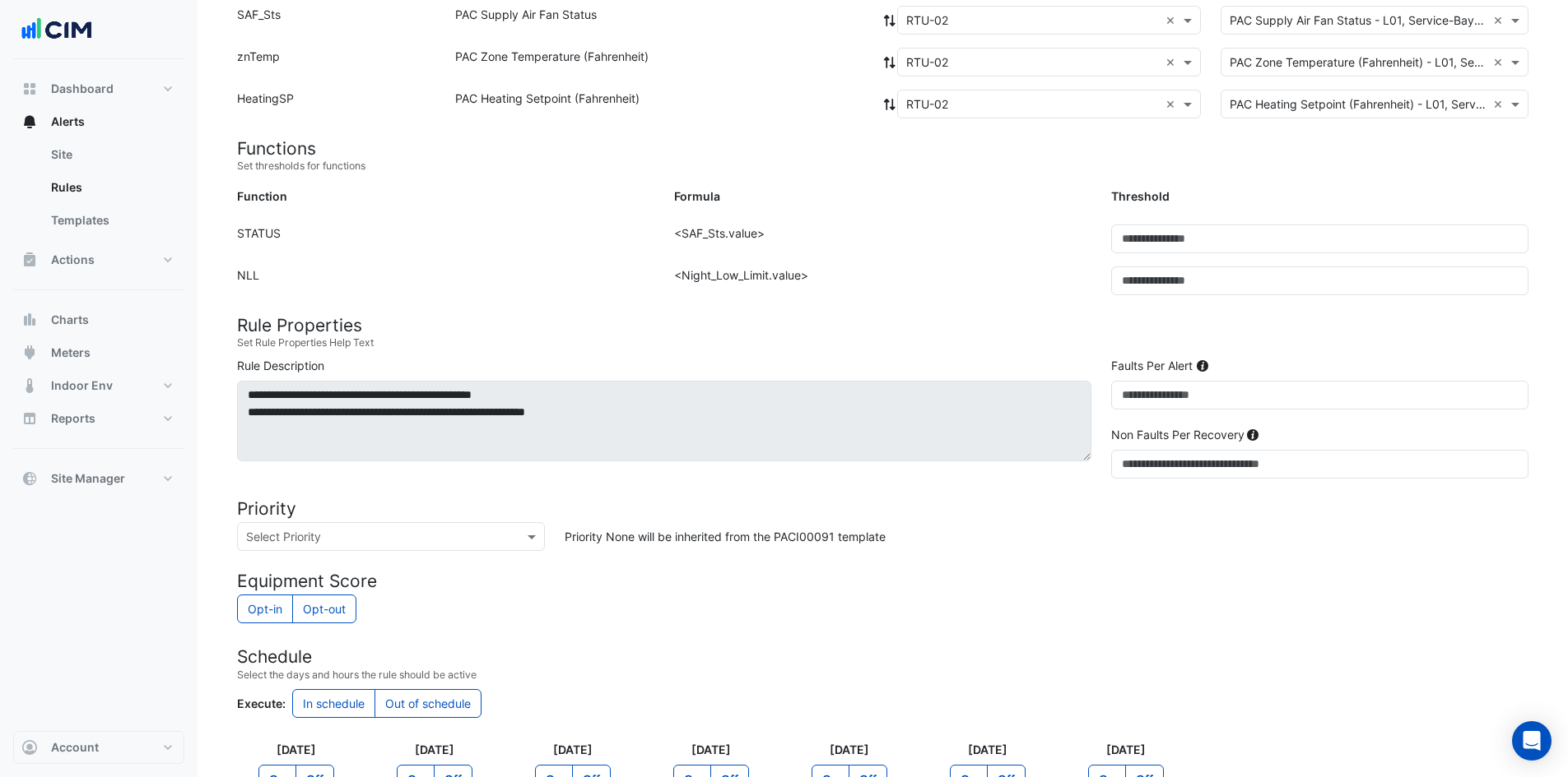
click at [419, 544] on input "text" at bounding box center [374, 537] width 256 height 18
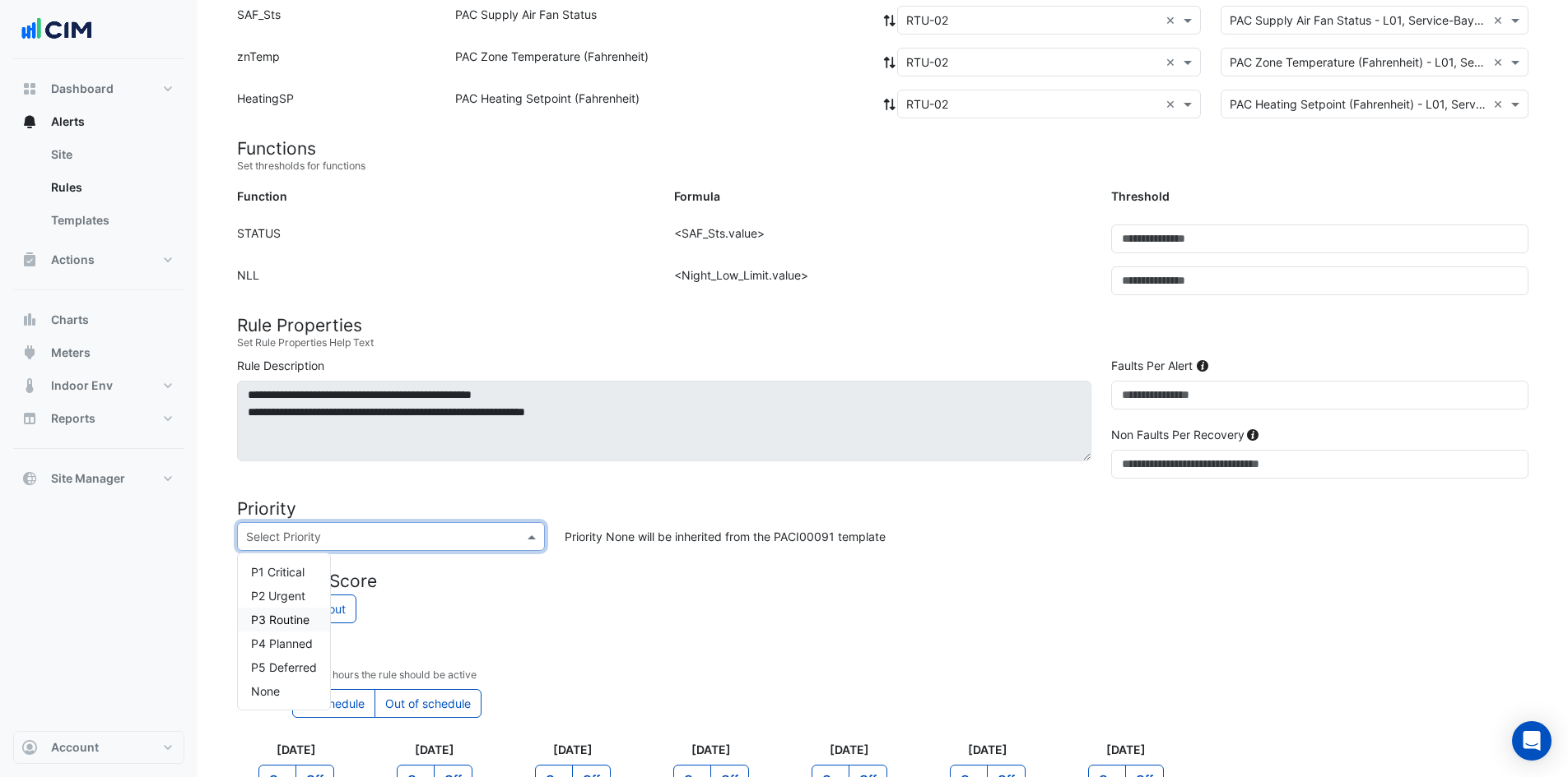
click at [287, 623] on span "P3 Routine" at bounding box center [280, 619] width 59 height 14
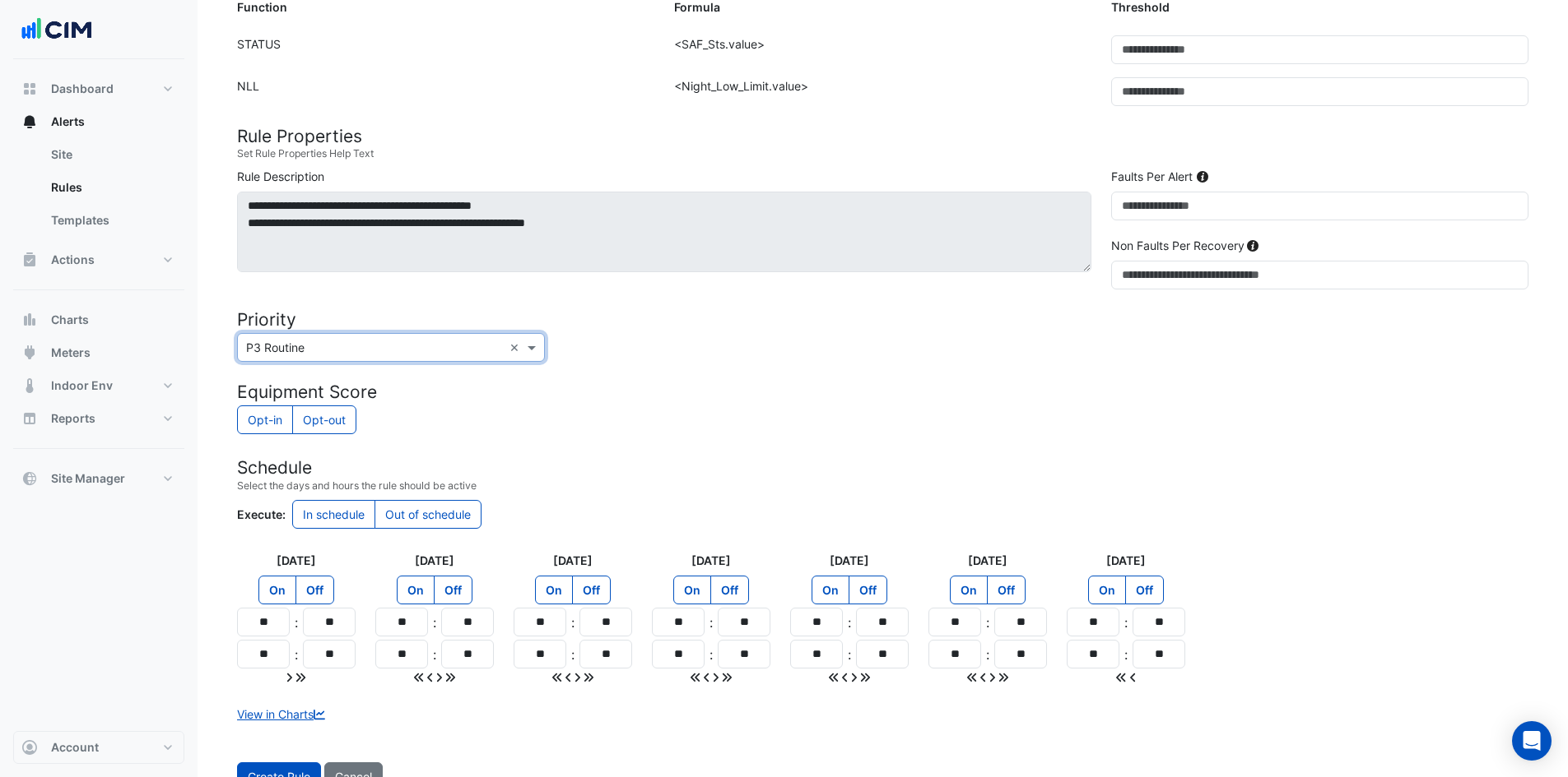
scroll to position [535, 0]
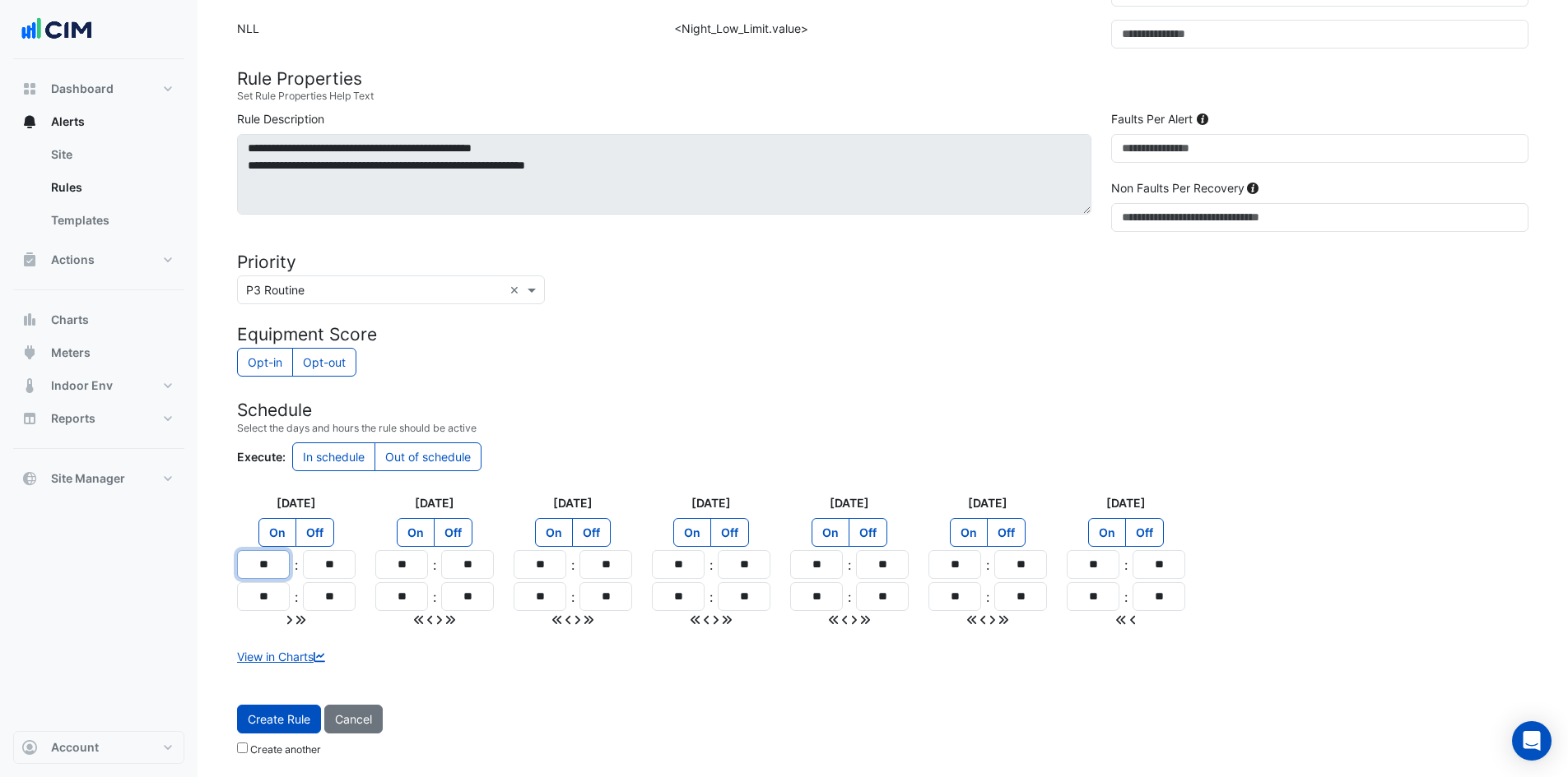
drag, startPoint x: 281, startPoint y: 567, endPoint x: 188, endPoint y: 567, distance: 93.0
click at [190, 575] on div "Create rule Site × BMW Nashville × Template PACI00091 × View Template Load Temp…" at bounding box center [784, 121] width 1568 height 1312
type input "**"
drag, startPoint x: 274, startPoint y: 601, endPoint x: 206, endPoint y: 594, distance: 68.4
click at [205, 595] on section "Site × BMW Nashville × Template PACI00091 × View Template Load Template Cancel …" at bounding box center [882, 144] width 1370 height 1239
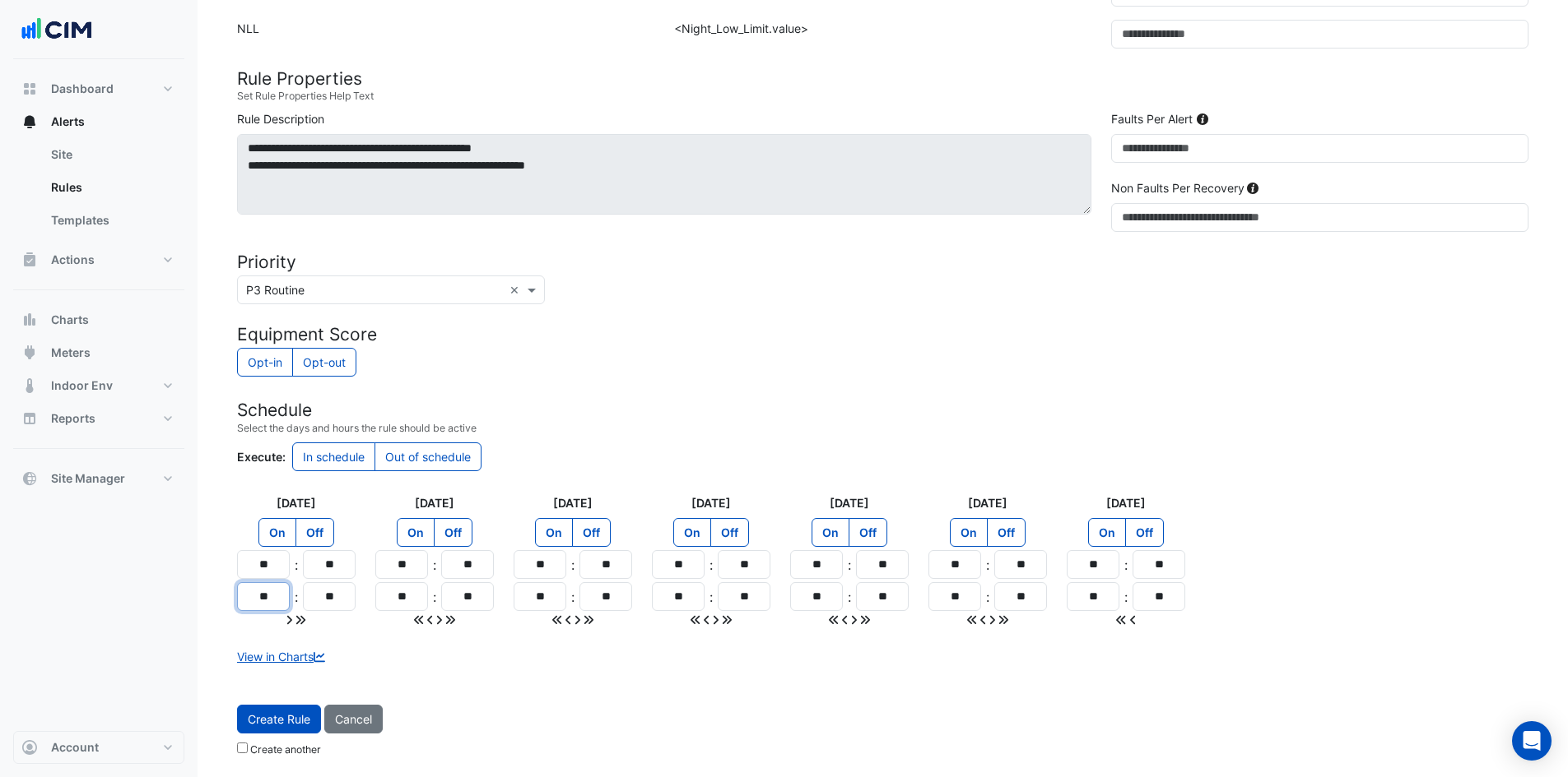
type input "**"
click at [302, 621] on icon at bounding box center [300, 620] width 10 height 11
type input "**"
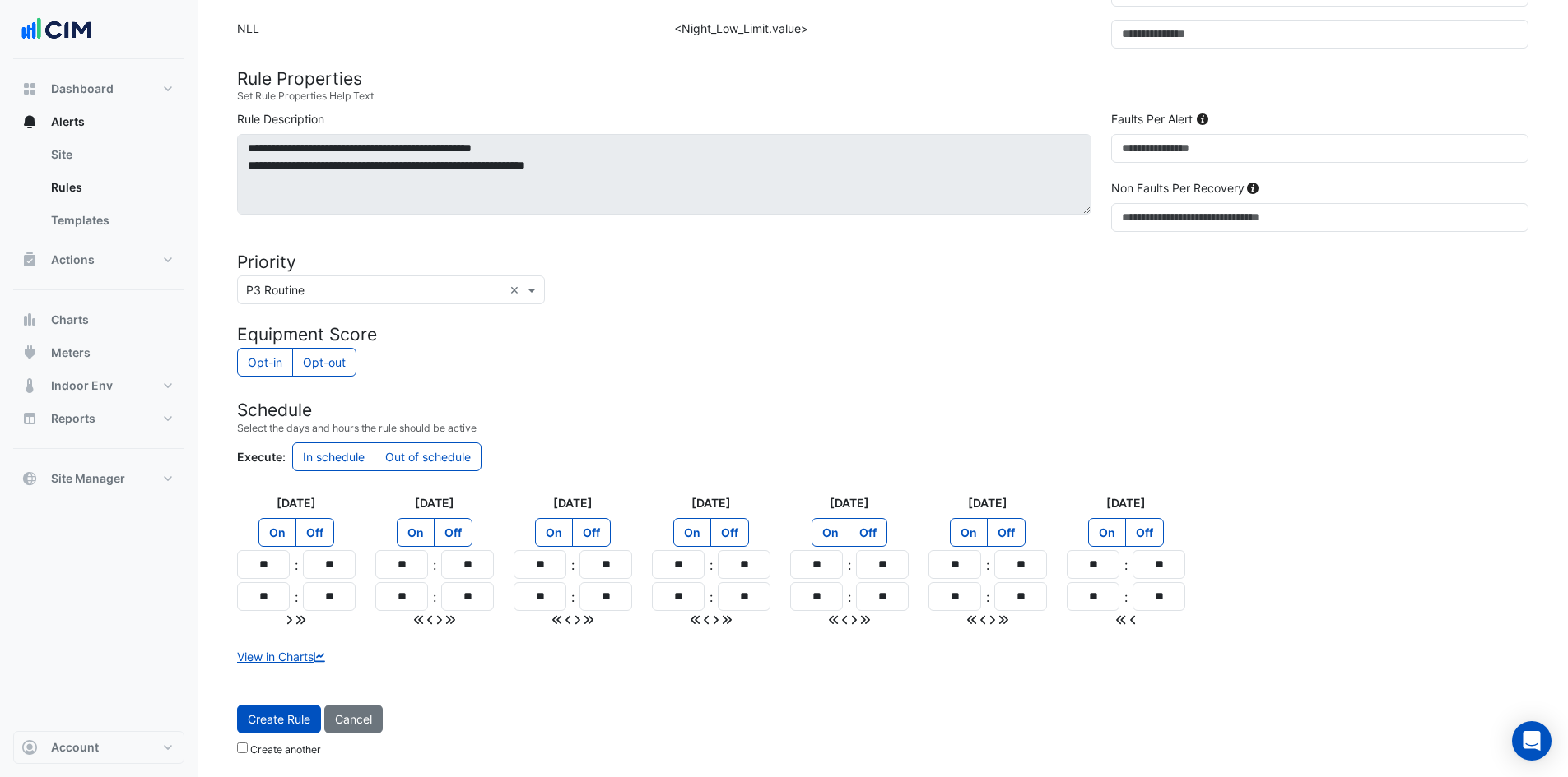
type input "**"
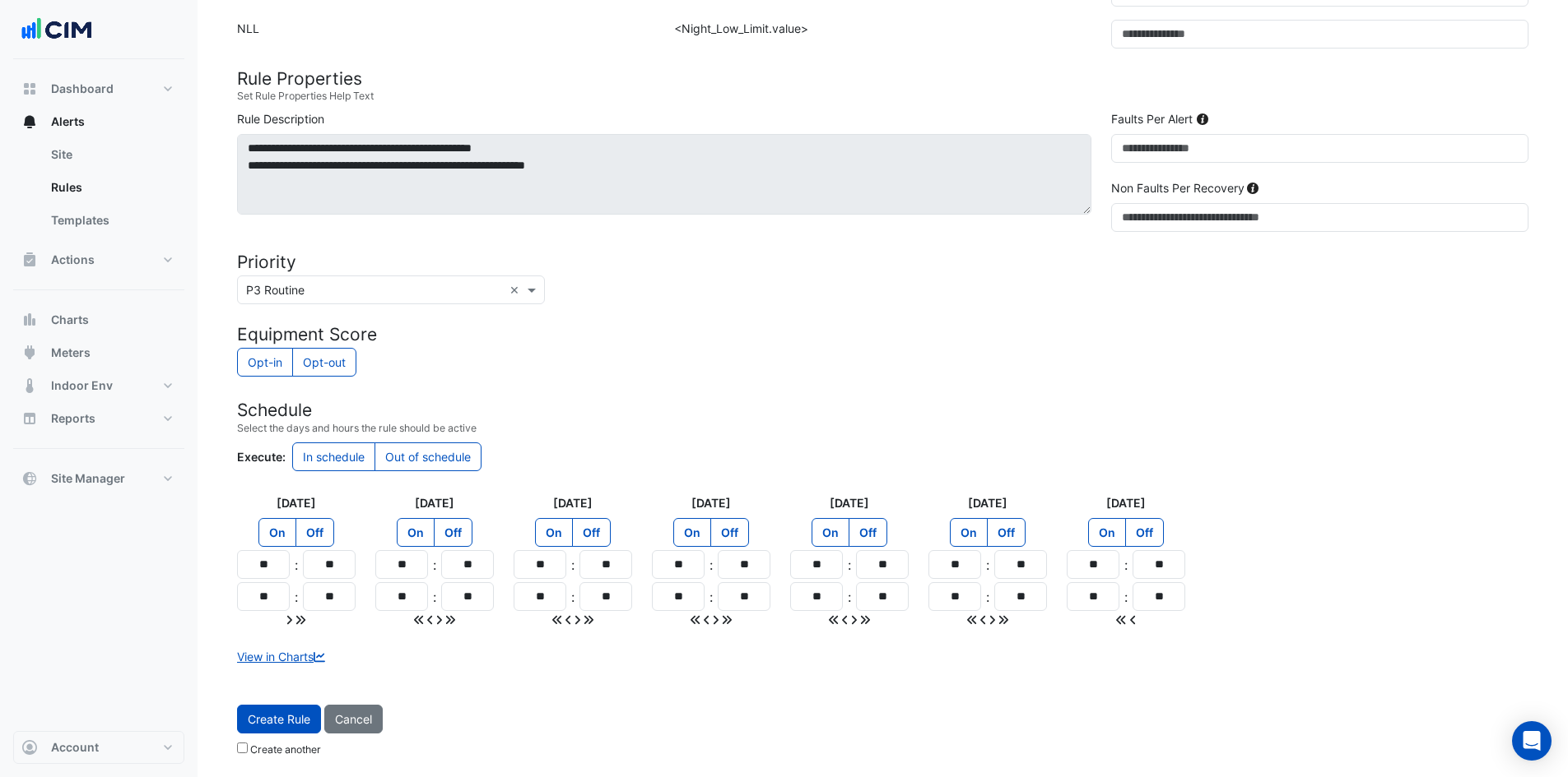
type input "**"
click at [293, 739] on div "Create Rule Cancel Create another" at bounding box center [882, 734] width 1311 height 59
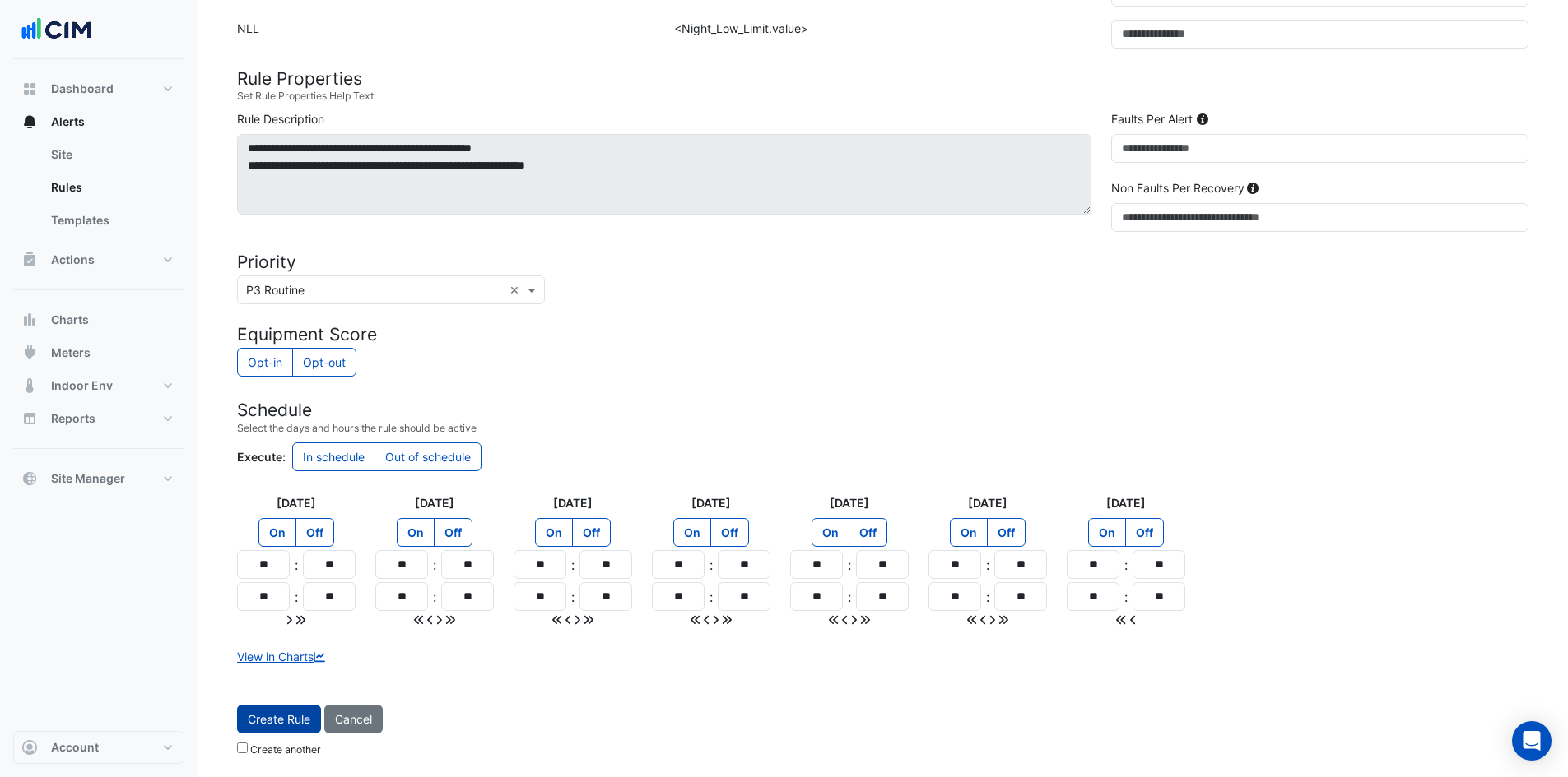
click at [295, 723] on span "Create Rule" at bounding box center [279, 719] width 62 height 14
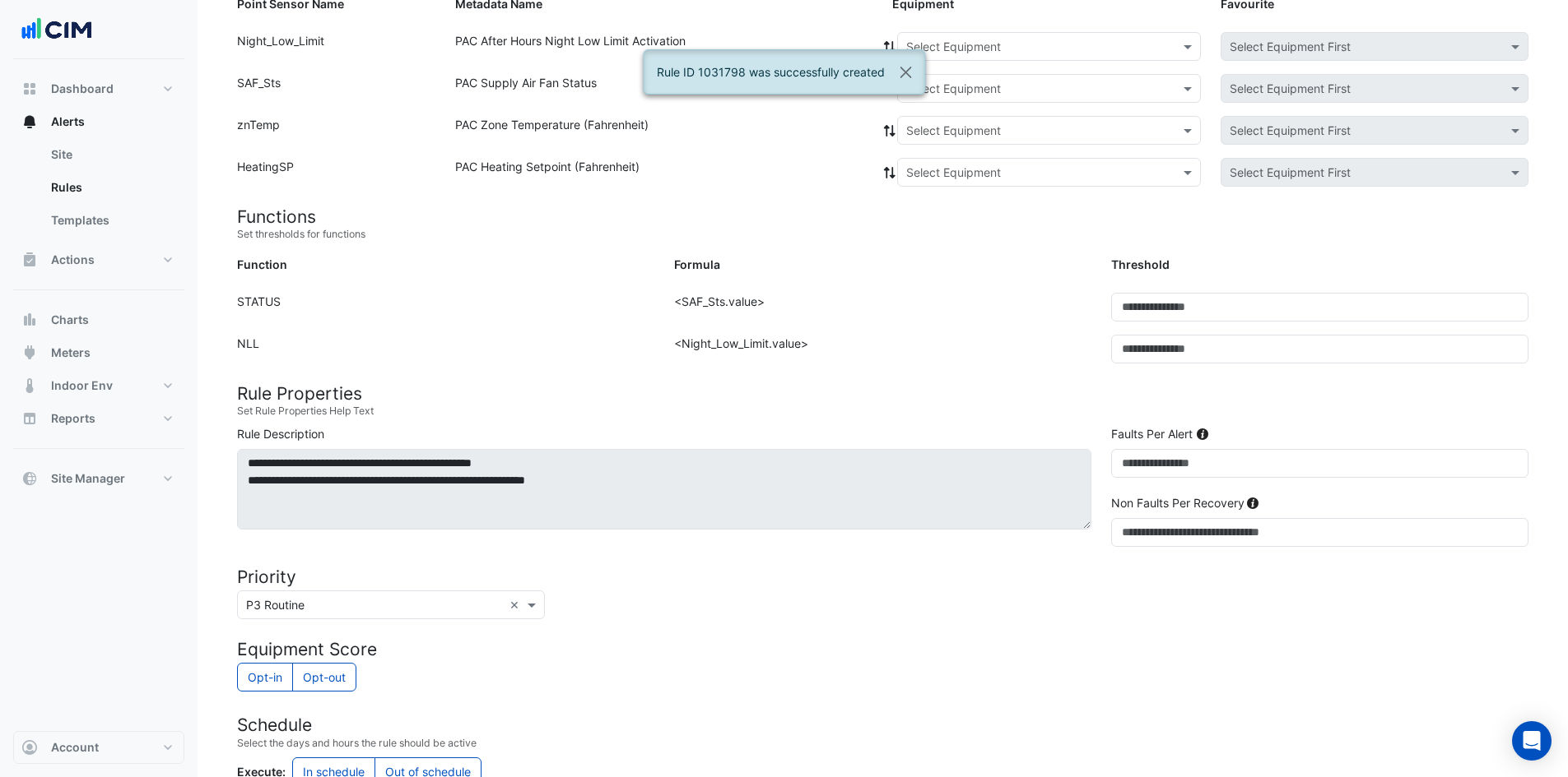
scroll to position [4, 0]
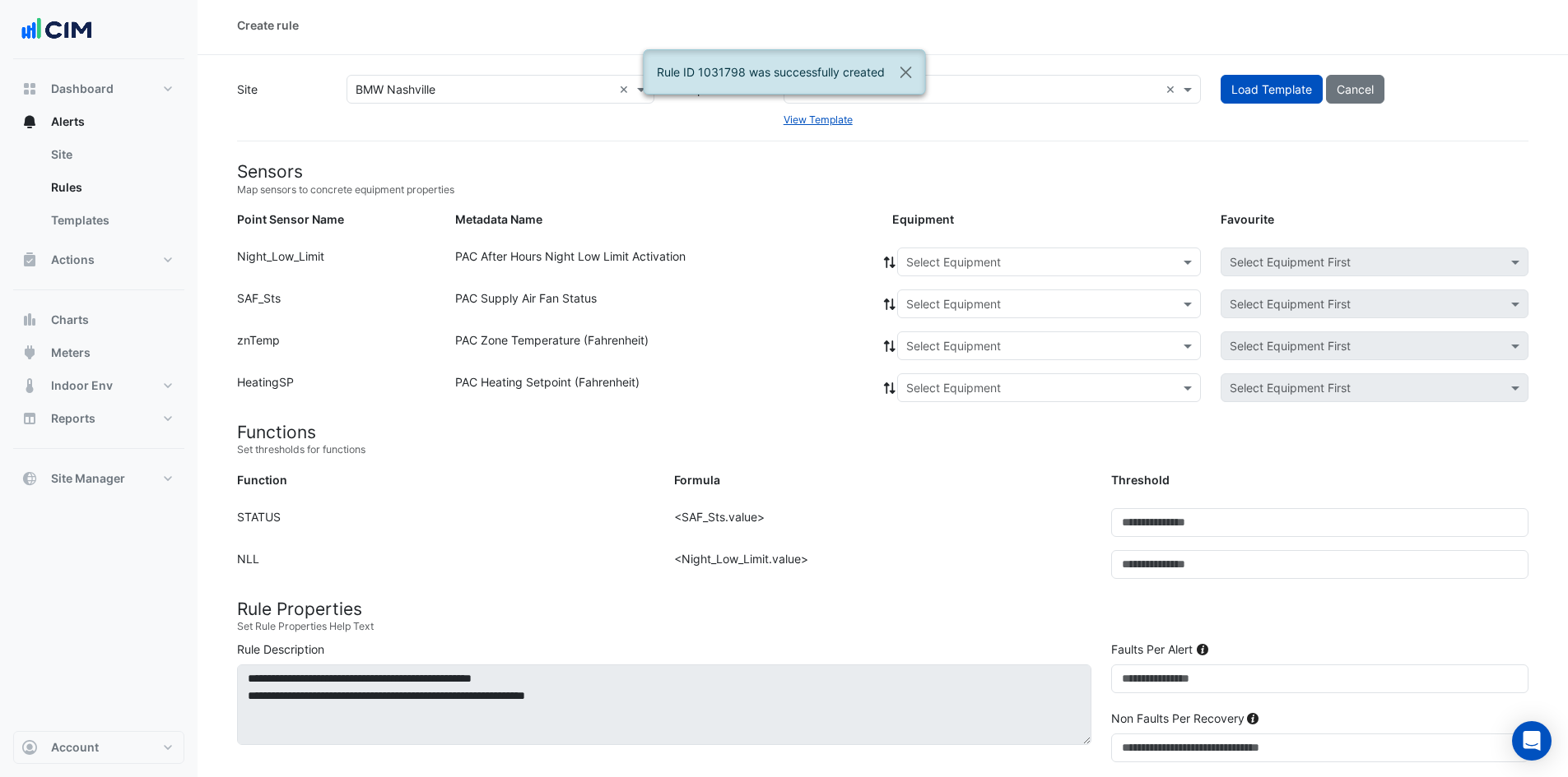
click at [1030, 265] on input "text" at bounding box center [1032, 263] width 253 height 18
click at [927, 344] on span "RTU-03" at bounding box center [933, 344] width 43 height 14
click at [883, 256] on icon at bounding box center [890, 262] width 15 height 11
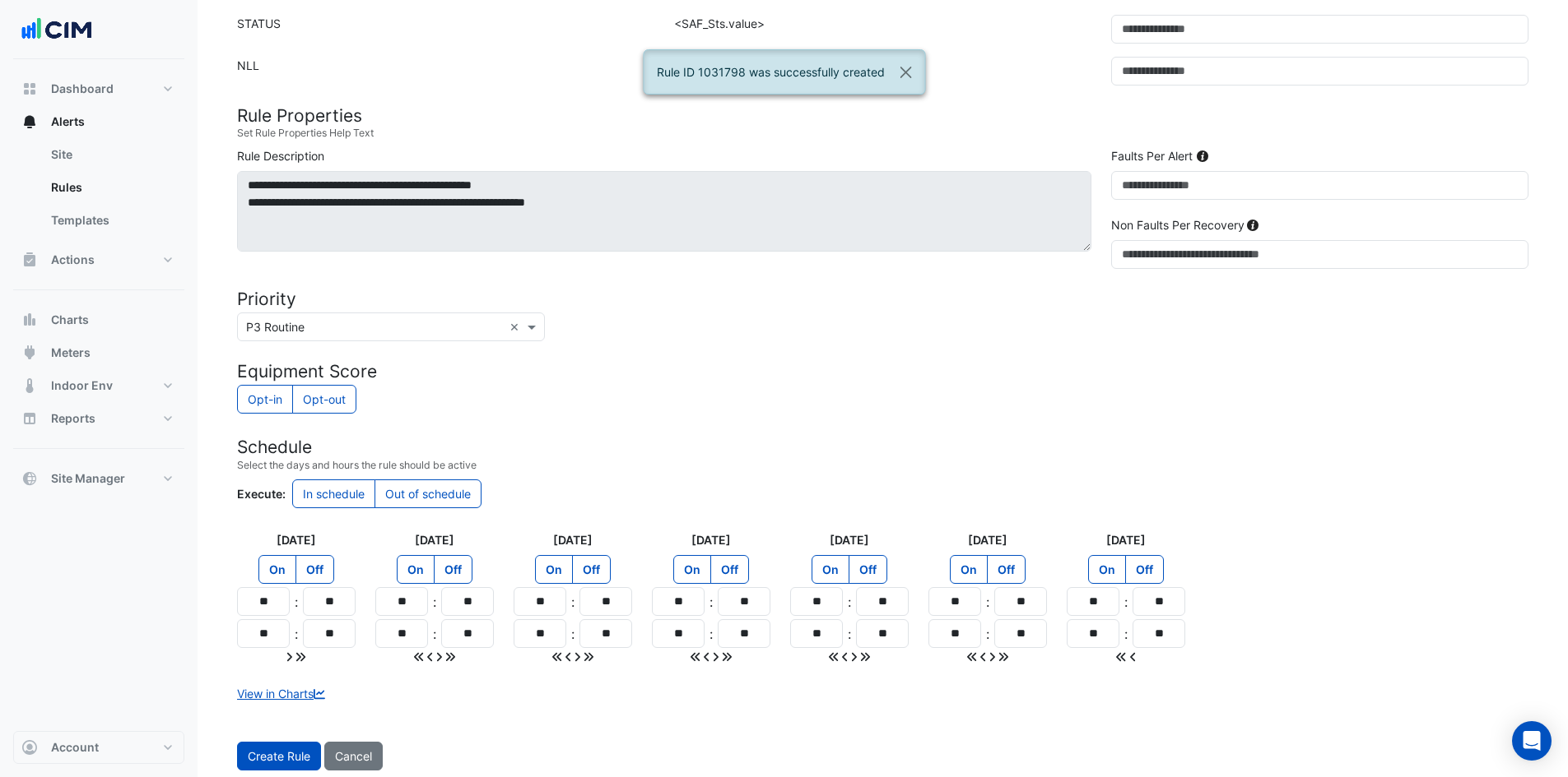
scroll to position [535, 0]
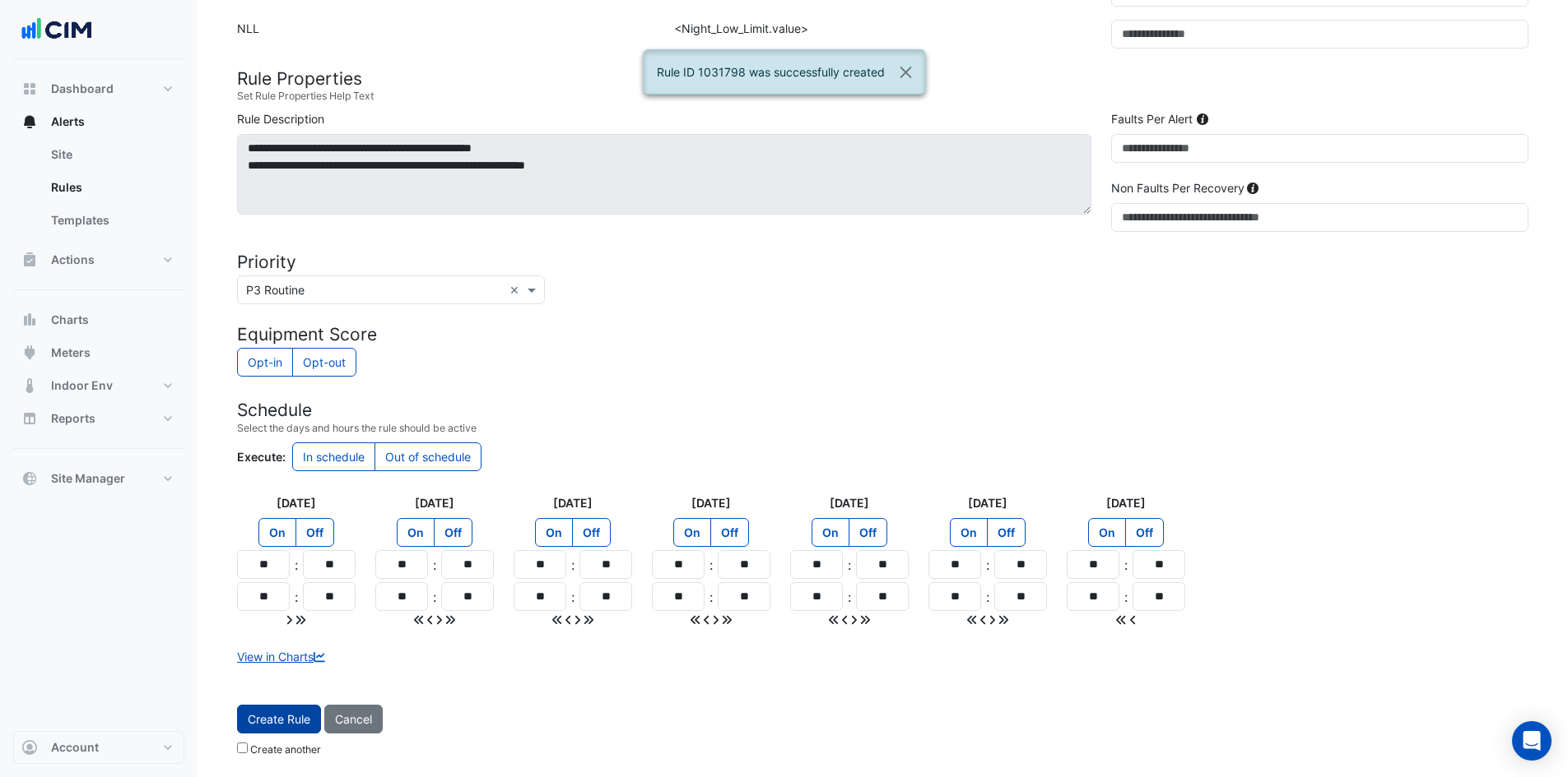
click at [302, 717] on span "Create Rule" at bounding box center [279, 719] width 62 height 14
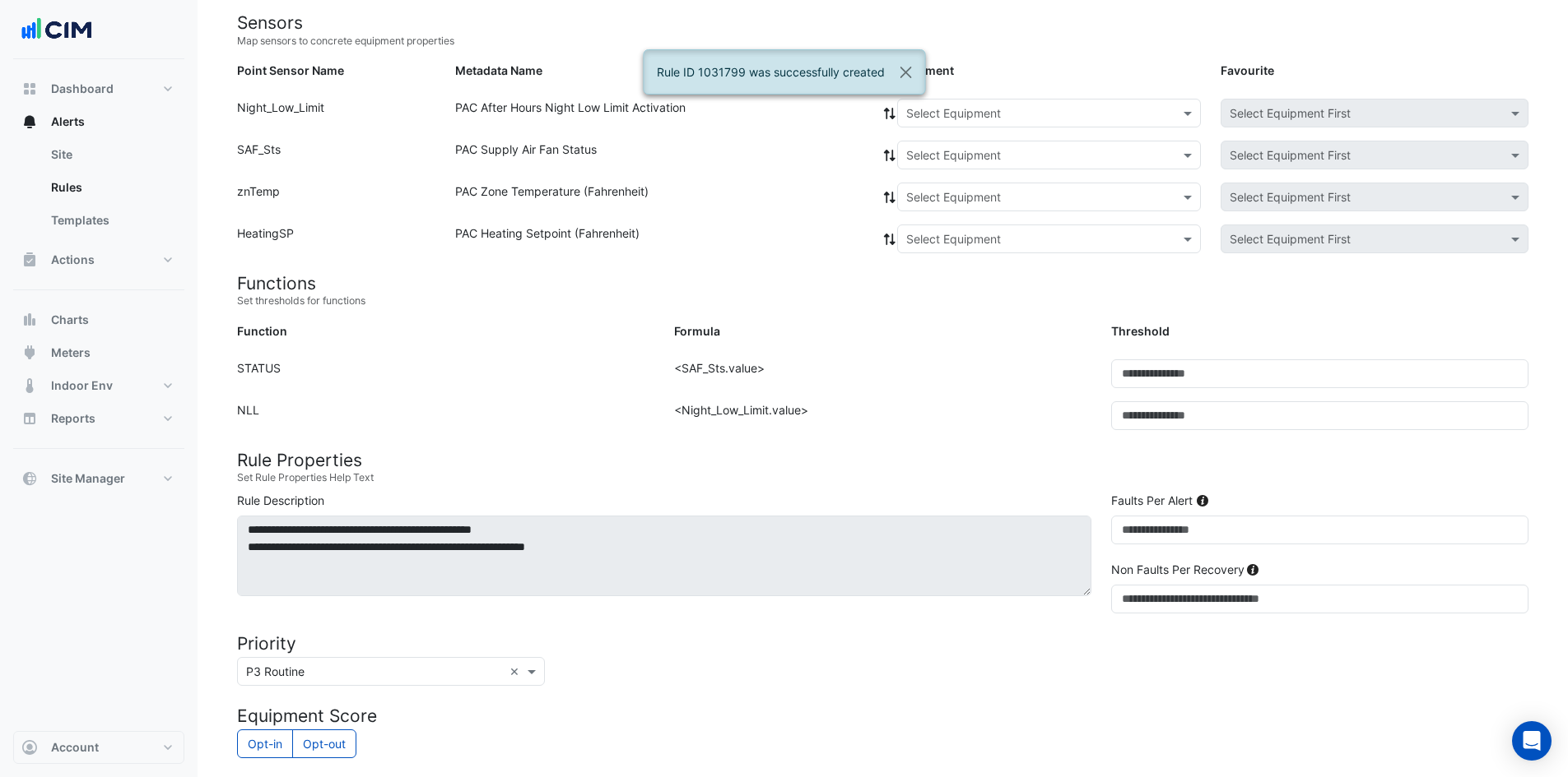
scroll to position [4, 0]
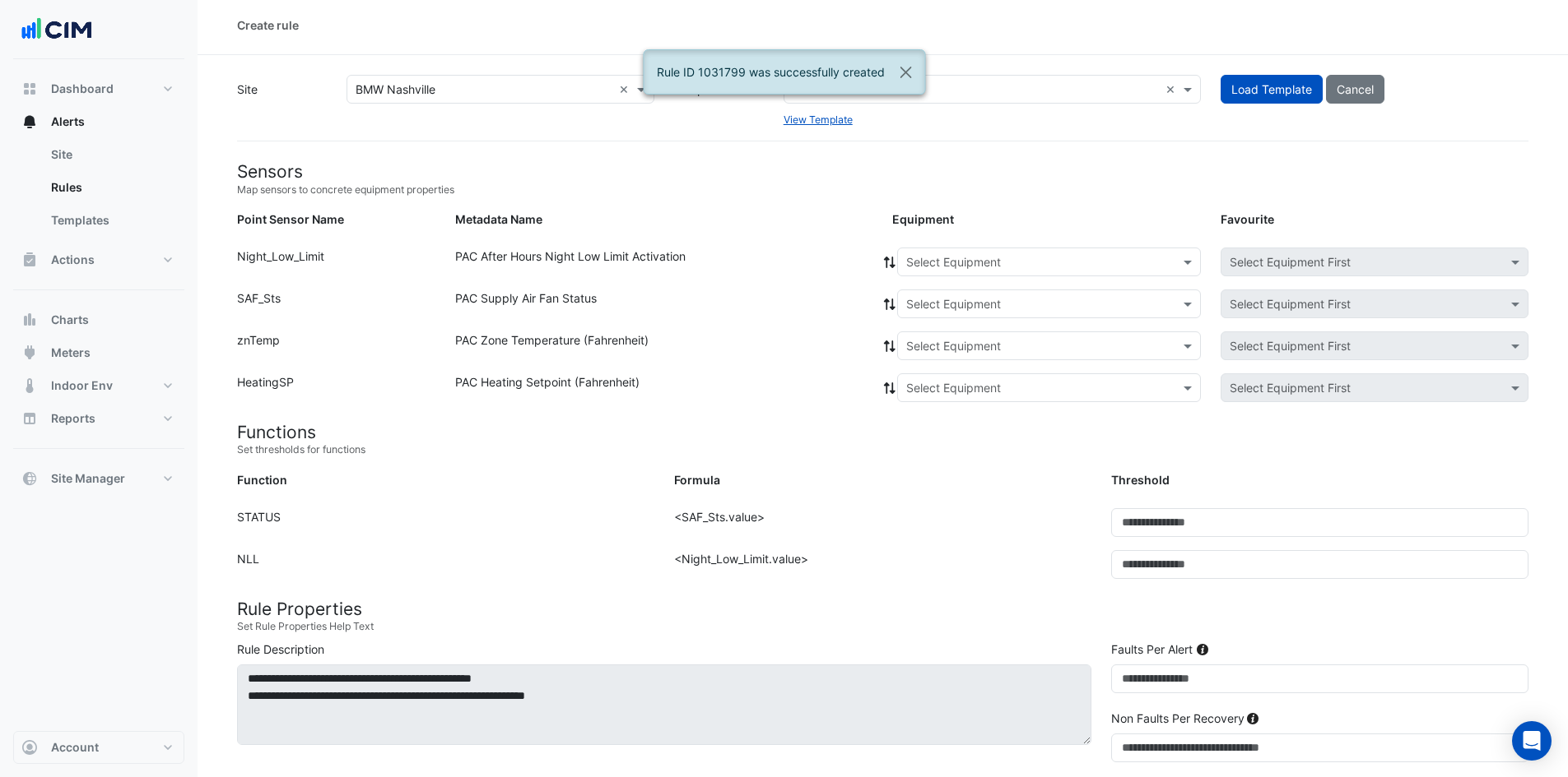
click at [983, 259] on input "text" at bounding box center [1032, 263] width 253 height 18
click at [933, 373] on span "RTU-04" at bounding box center [933, 369] width 43 height 14
click at [883, 275] on div at bounding box center [890, 262] width 15 height 29
click at [884, 265] on icon at bounding box center [890, 262] width 15 height 11
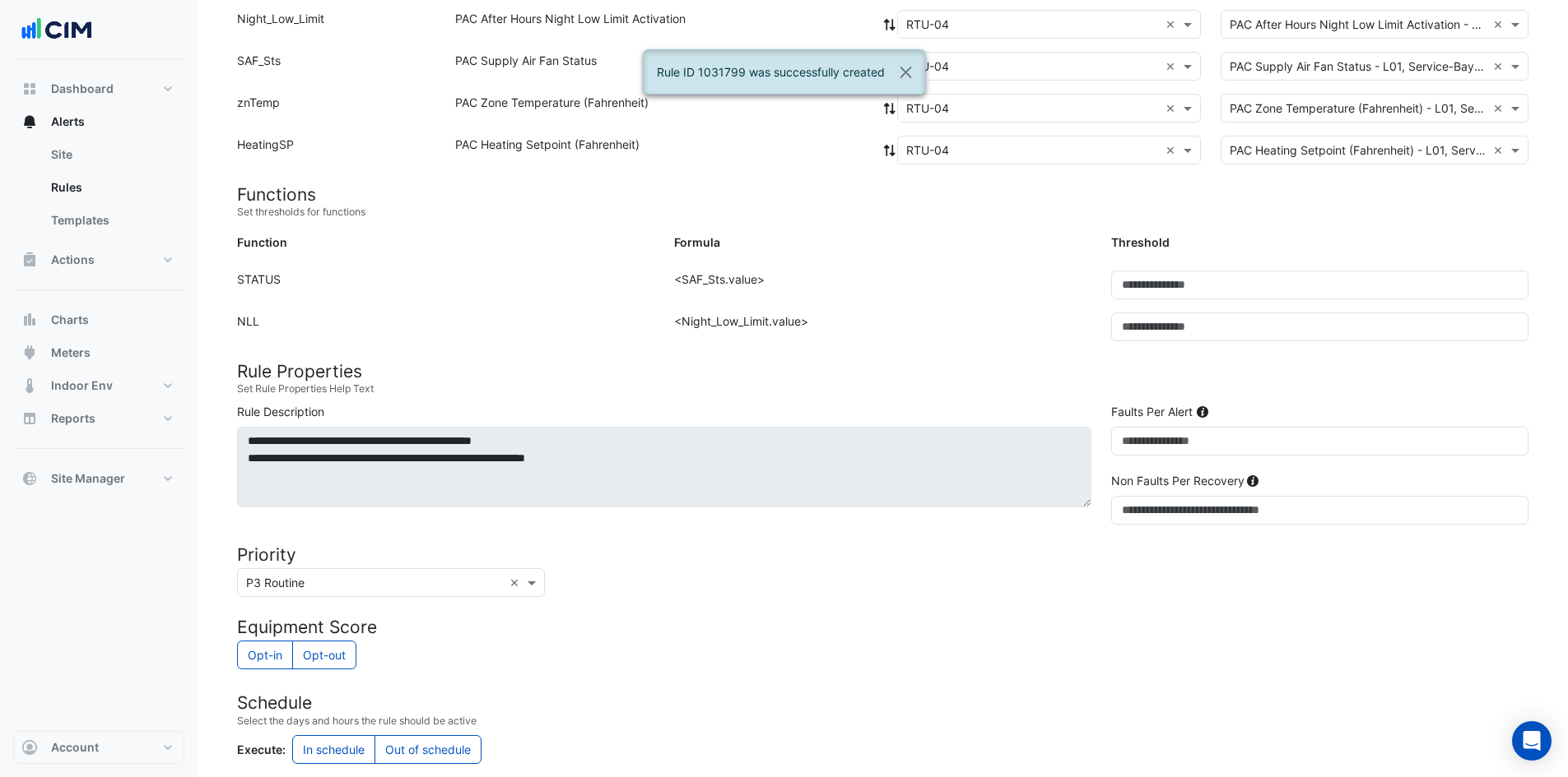
scroll to position [535, 0]
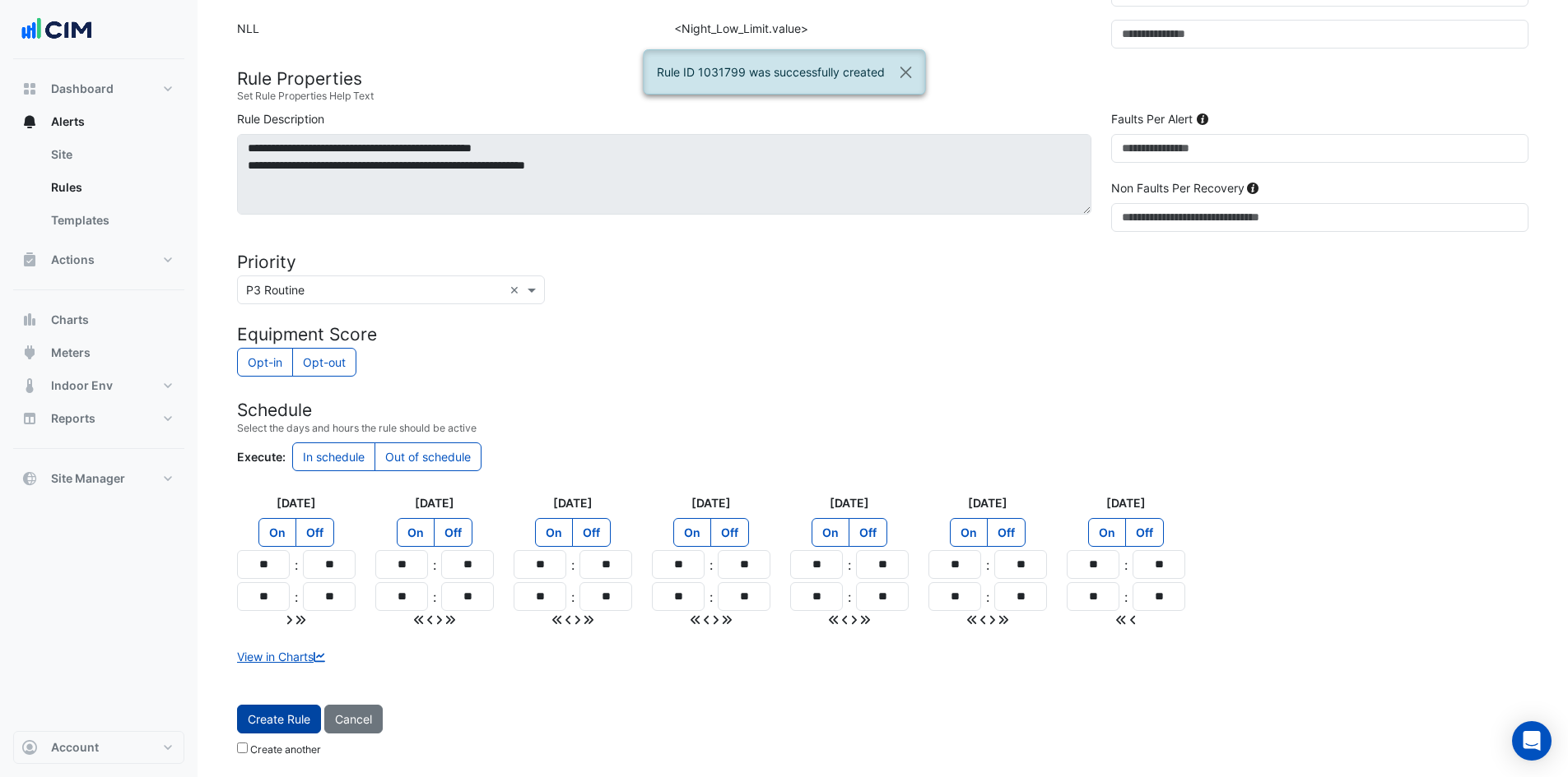
click at [285, 724] on span "Create Rule" at bounding box center [279, 719] width 62 height 14
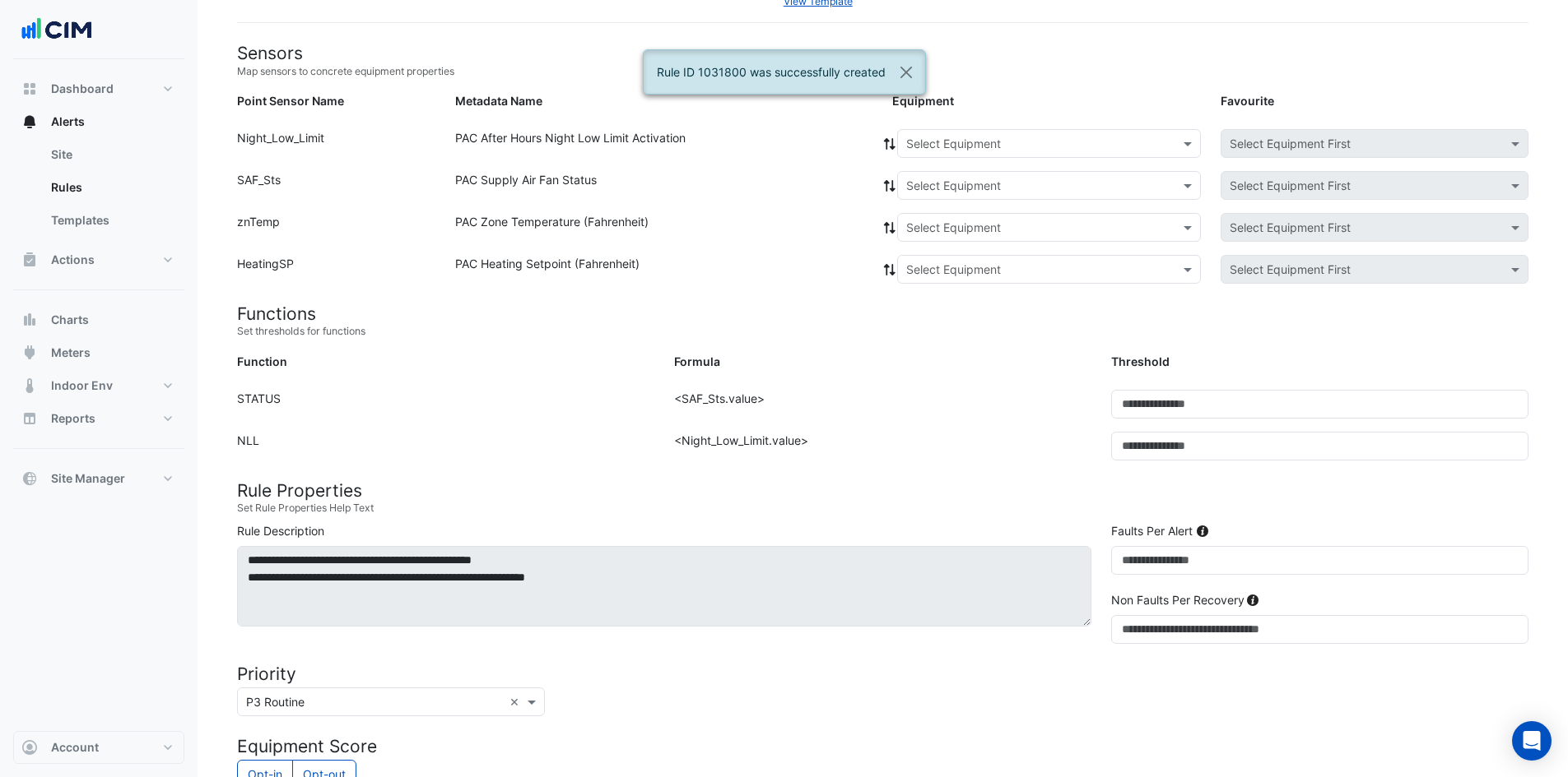
scroll to position [0, 0]
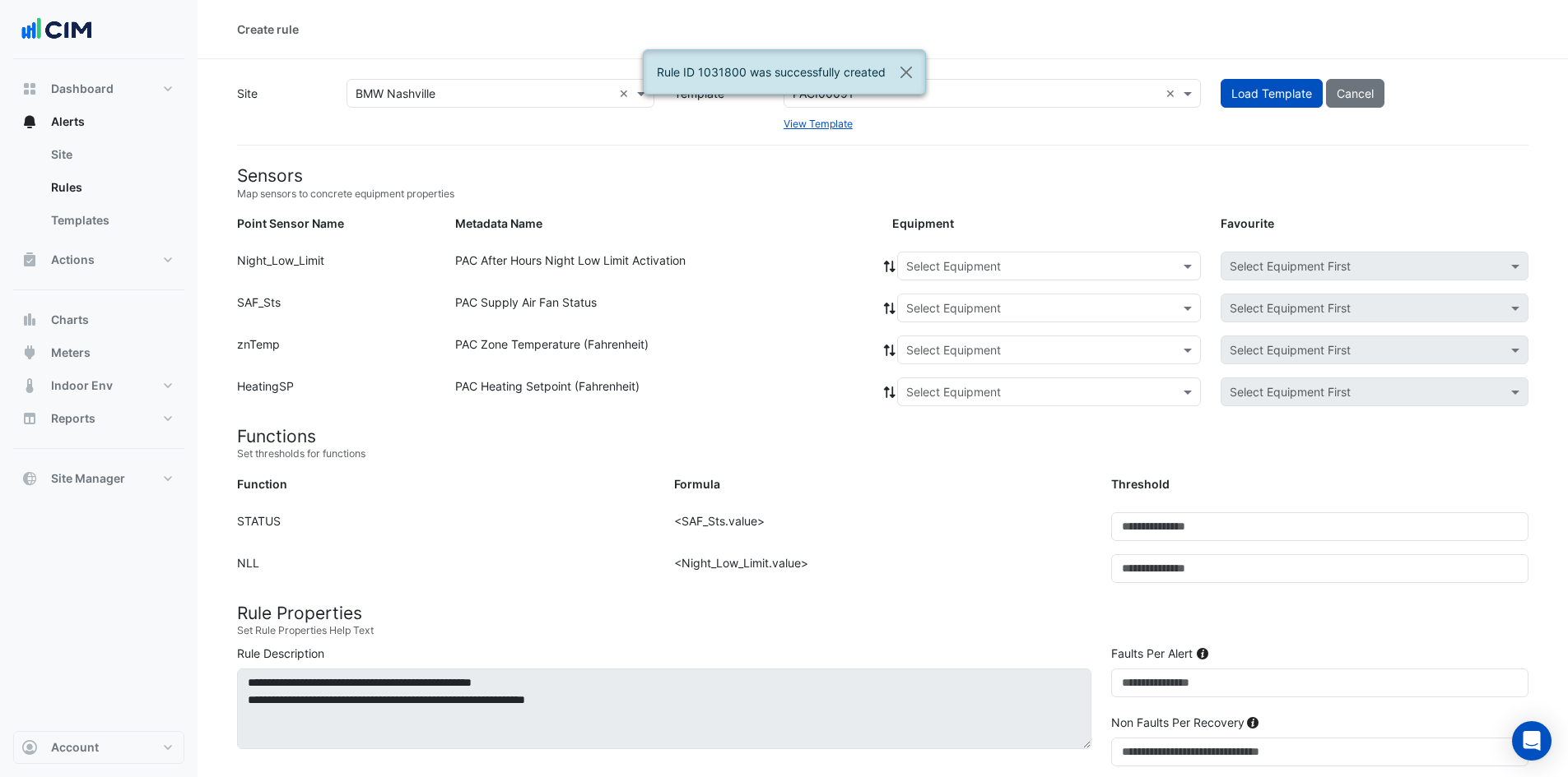
click at [970, 262] on input "text" at bounding box center [1032, 266] width 253 height 18
click at [928, 393] on span "RTU-05" at bounding box center [933, 390] width 43 height 14
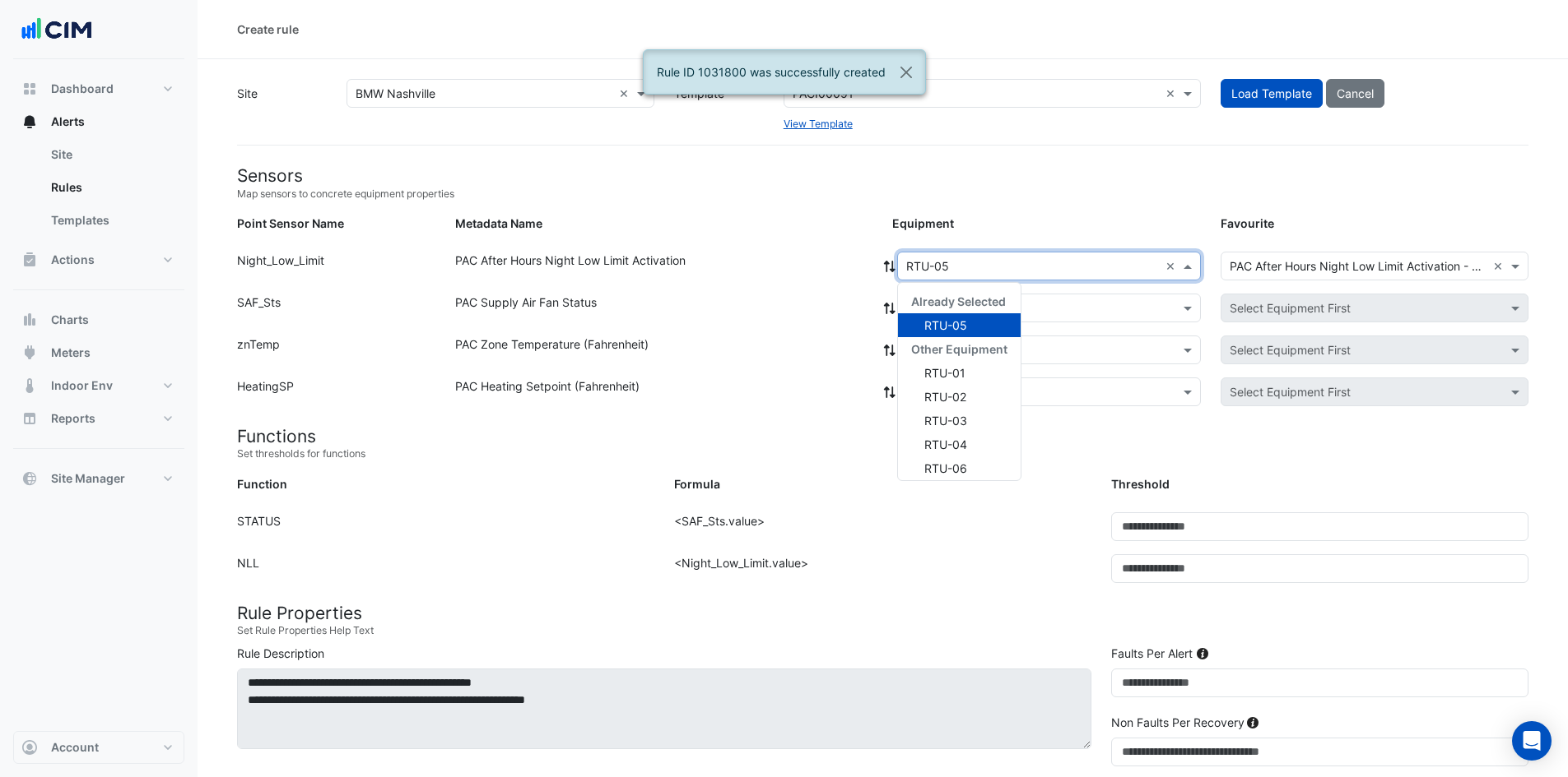
click at [897, 270] on div "× RTU-05 ×" at bounding box center [1049, 265] width 304 height 29
click at [888, 263] on icon at bounding box center [889, 266] width 11 height 11
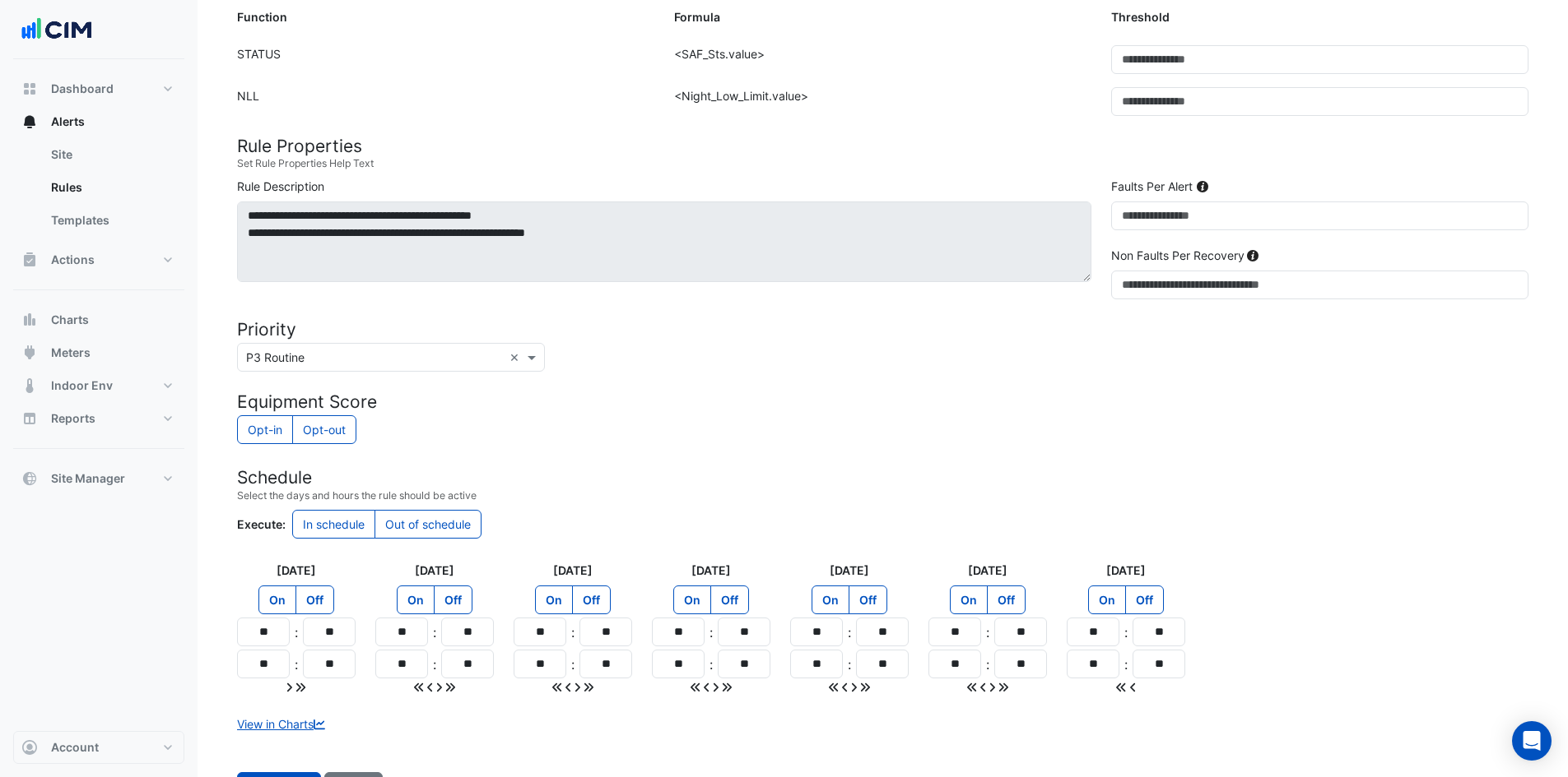
scroll to position [535, 0]
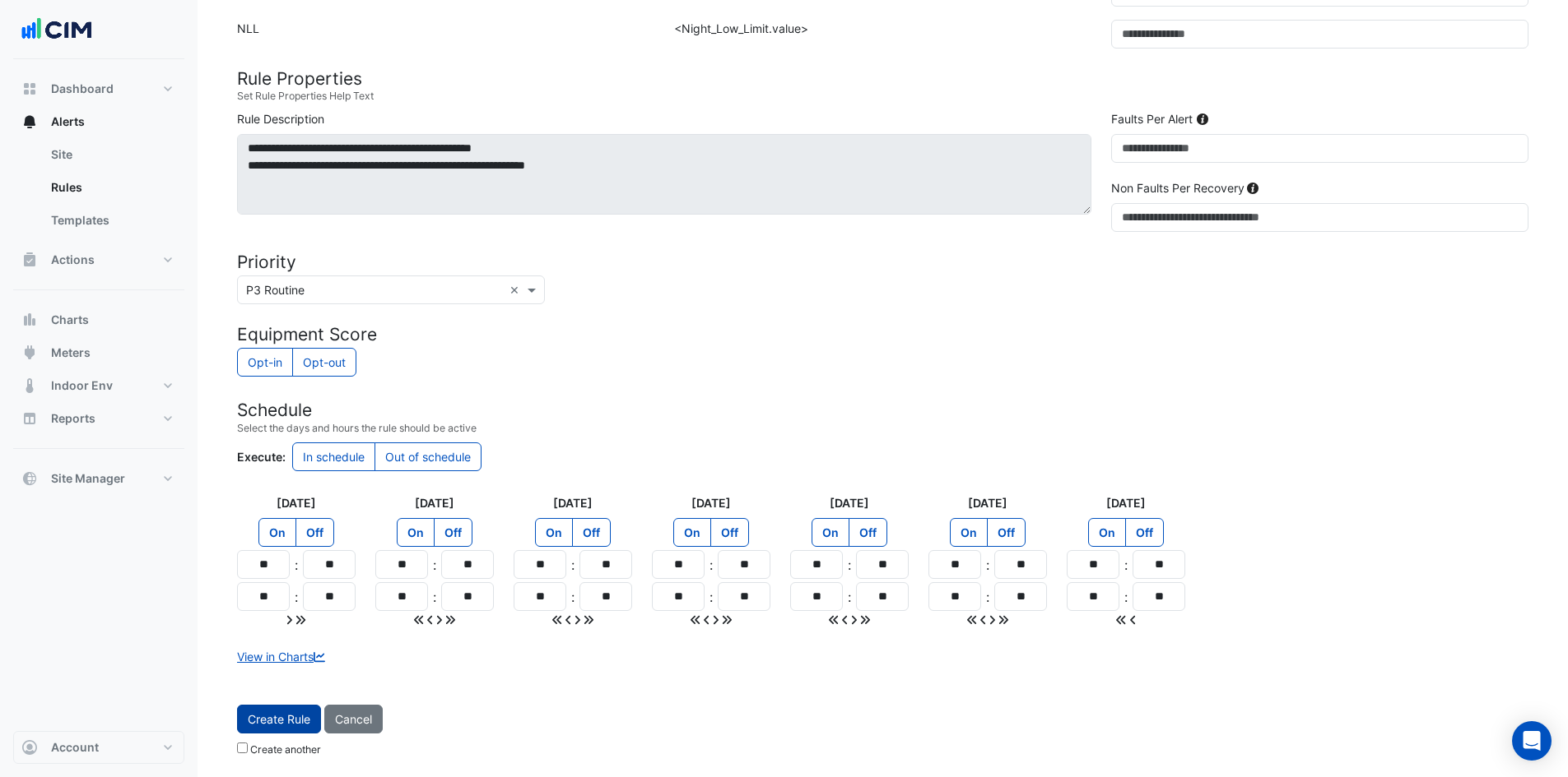
click at [249, 720] on span "Create Rule" at bounding box center [279, 719] width 62 height 14
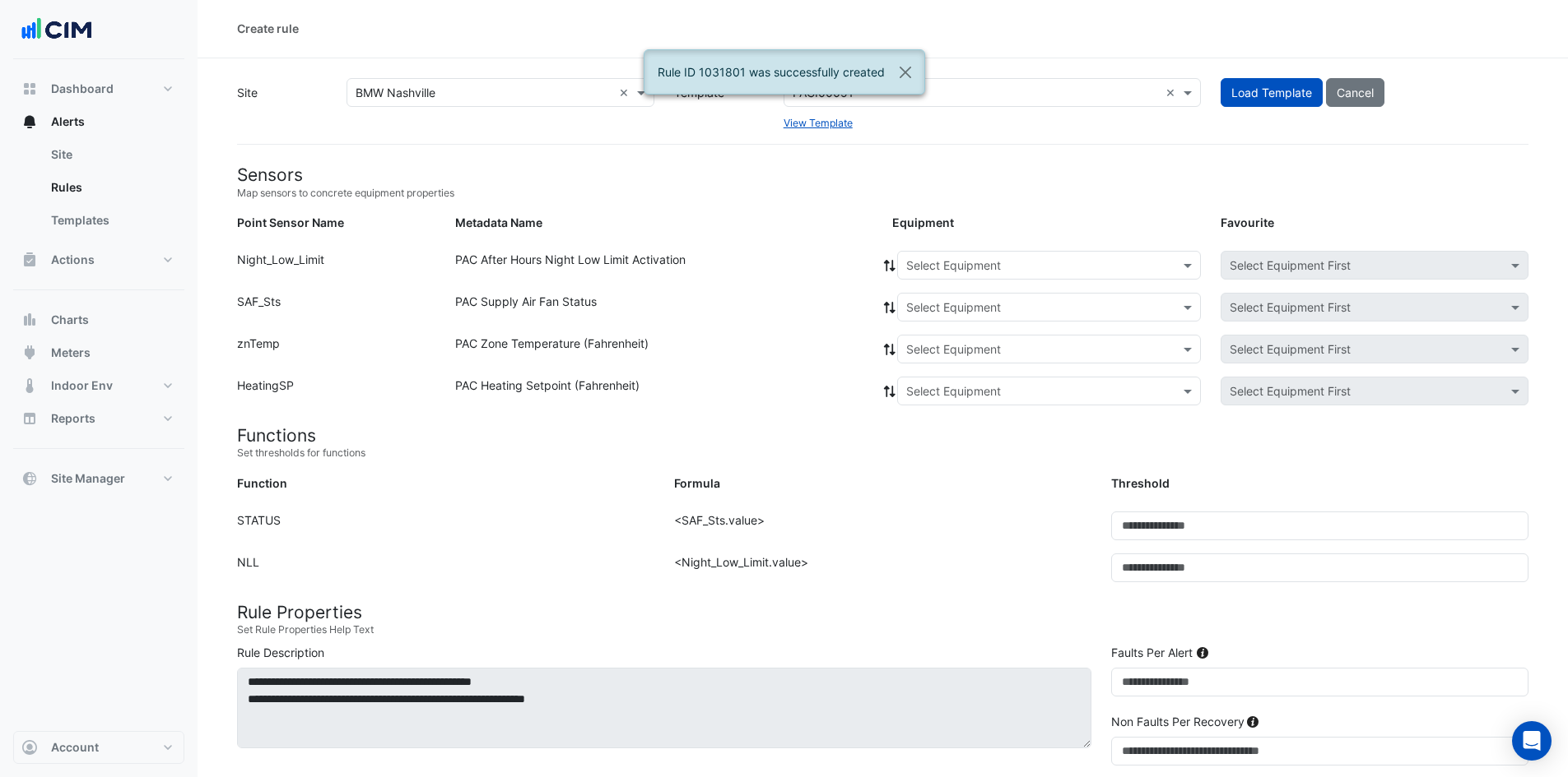
scroll to position [0, 0]
click at [936, 267] on input "text" at bounding box center [1032, 266] width 253 height 18
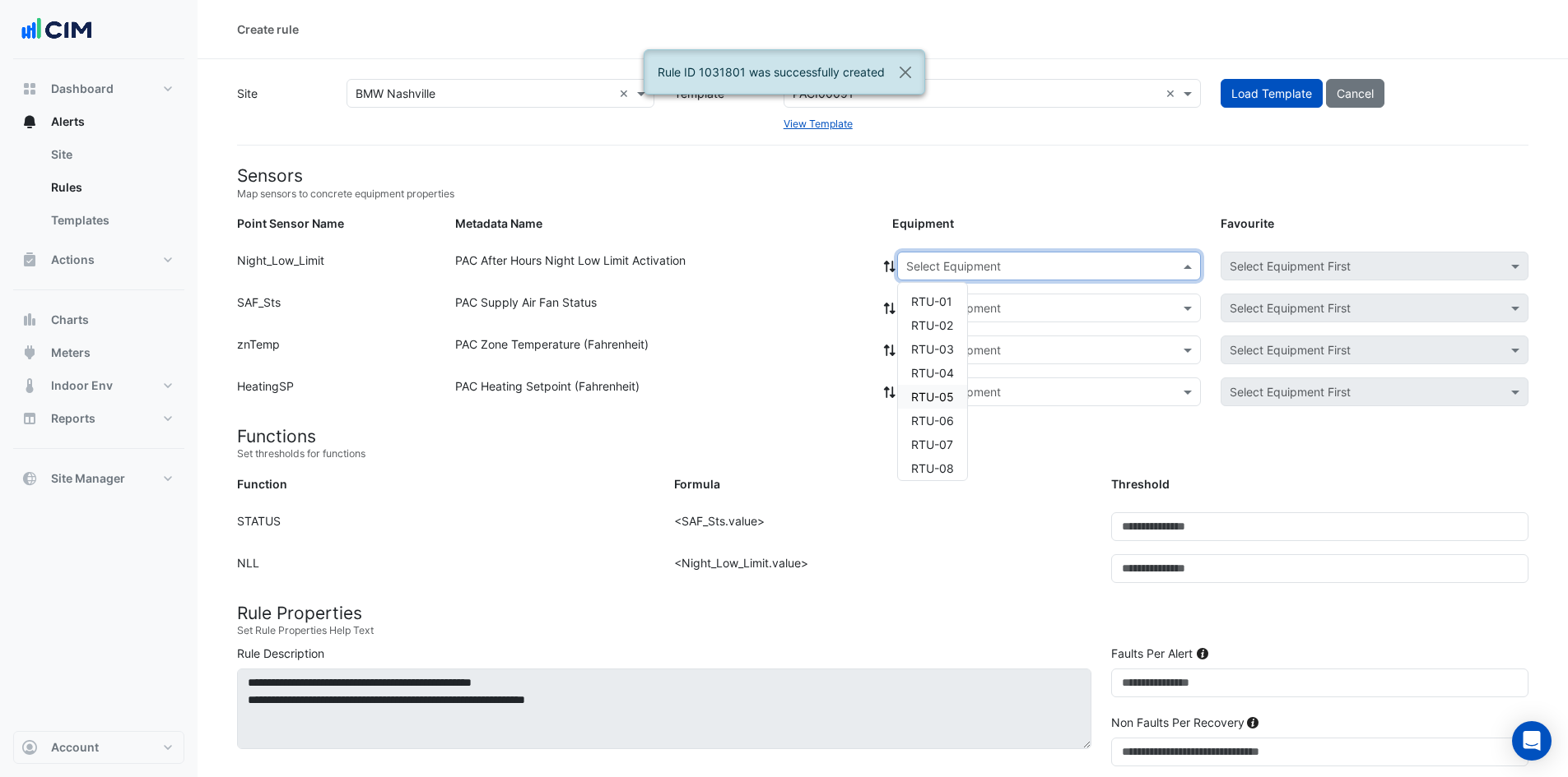
scroll to position [6, 0]
click at [938, 421] on span "RTU-06" at bounding box center [933, 414] width 43 height 14
click at [887, 261] on icon at bounding box center [890, 266] width 15 height 11
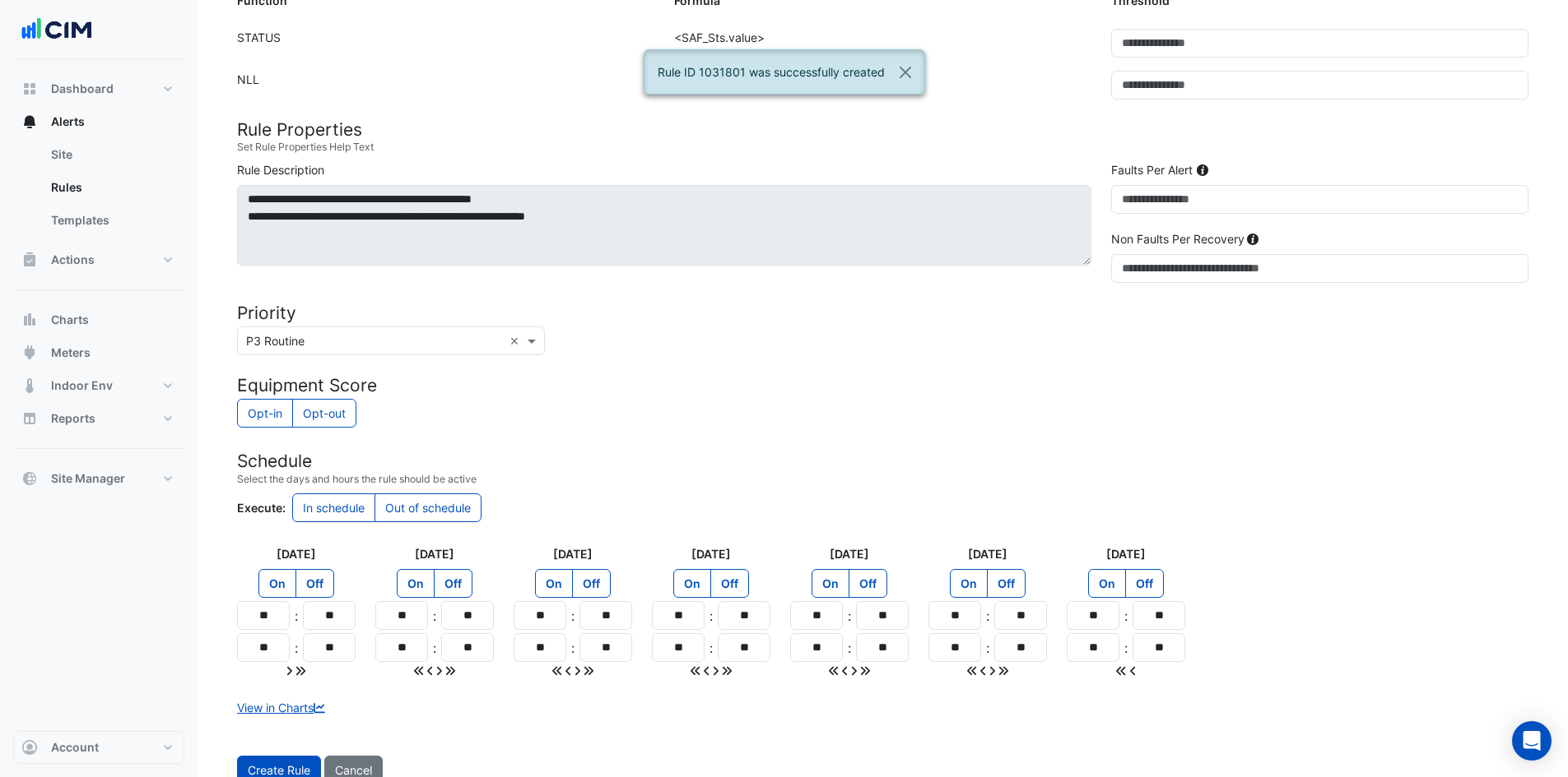
scroll to position [535, 0]
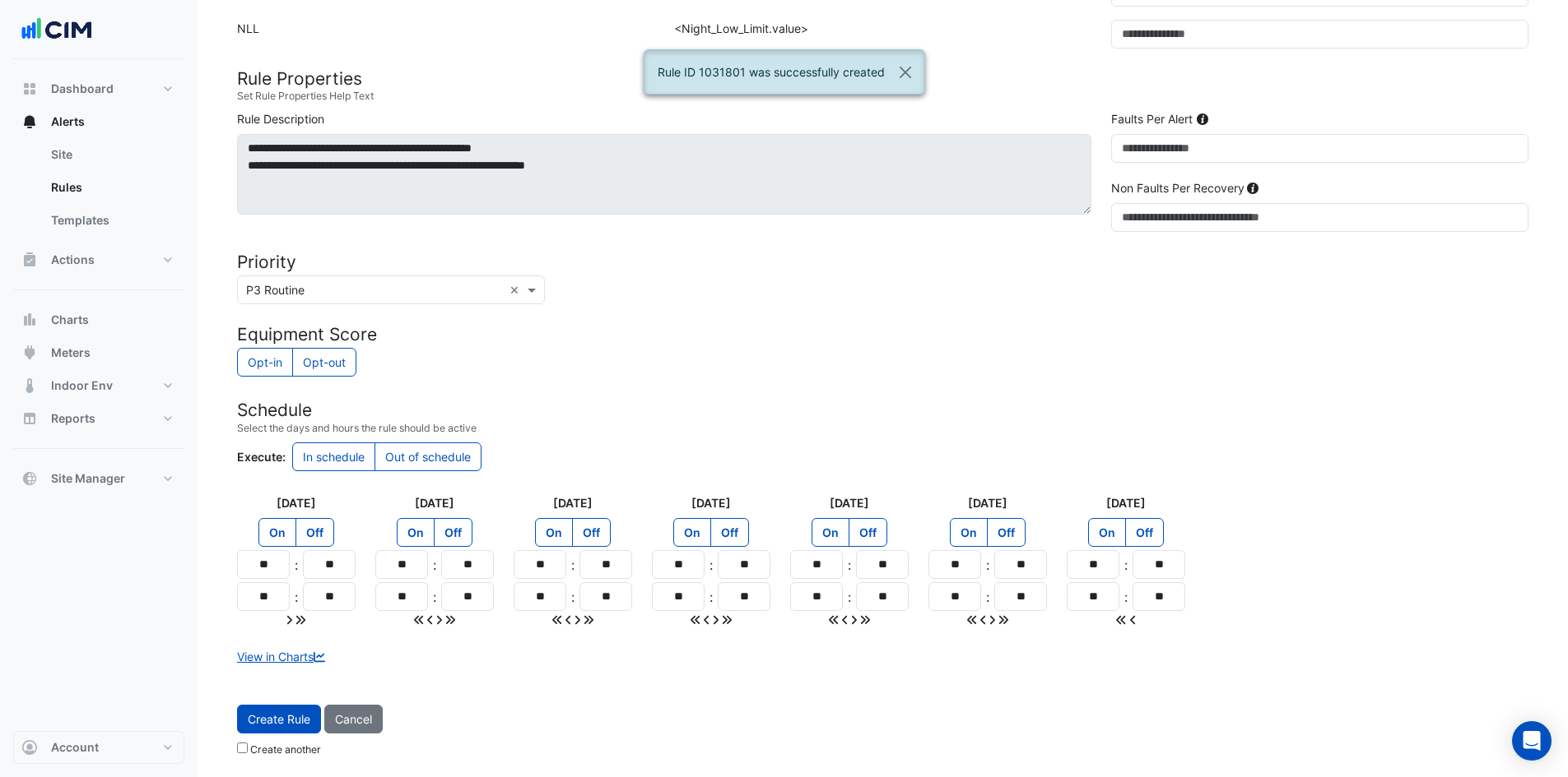
click at [284, 724] on span "Create Rule" at bounding box center [279, 719] width 62 height 14
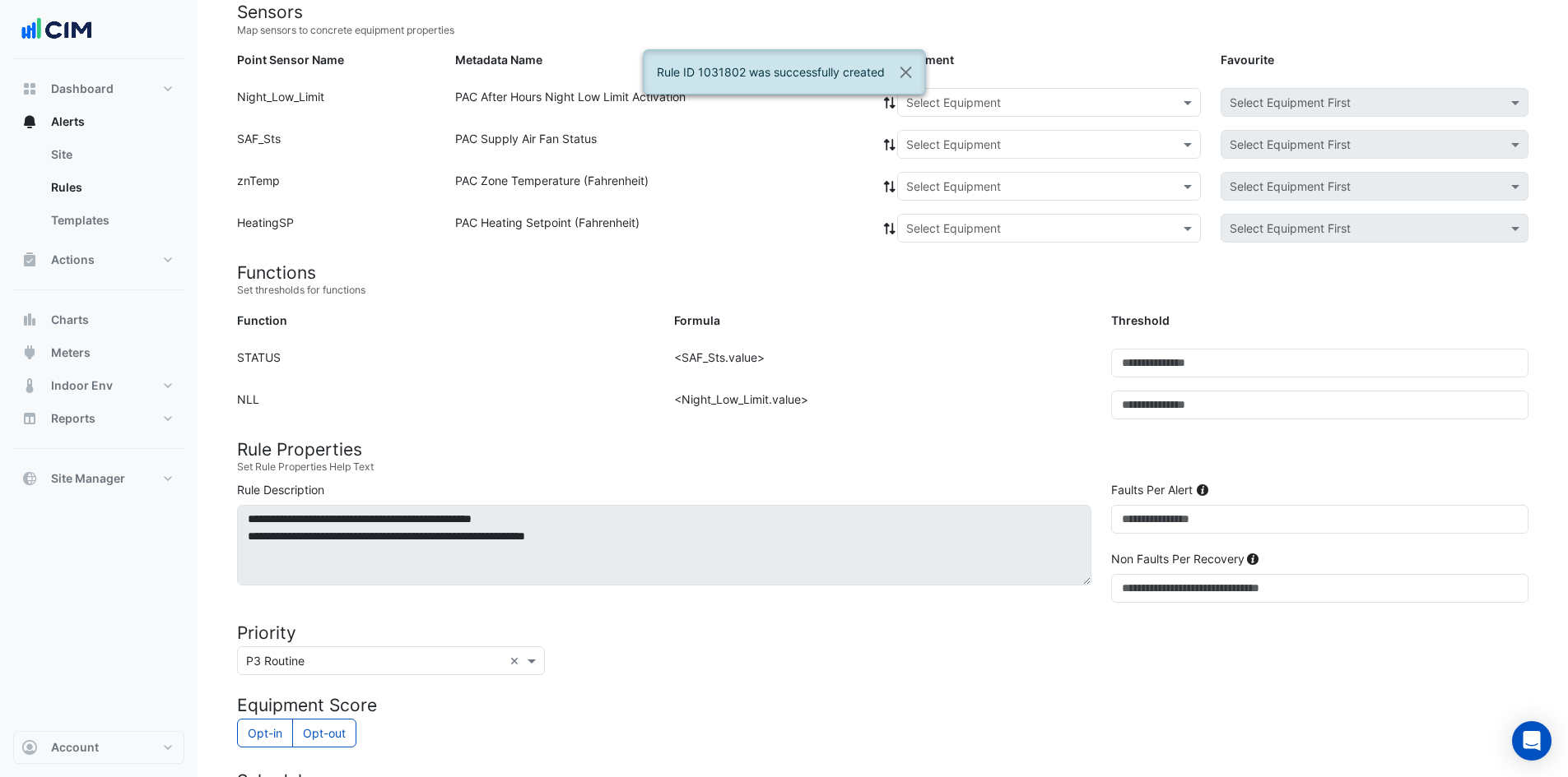
scroll to position [0, 0]
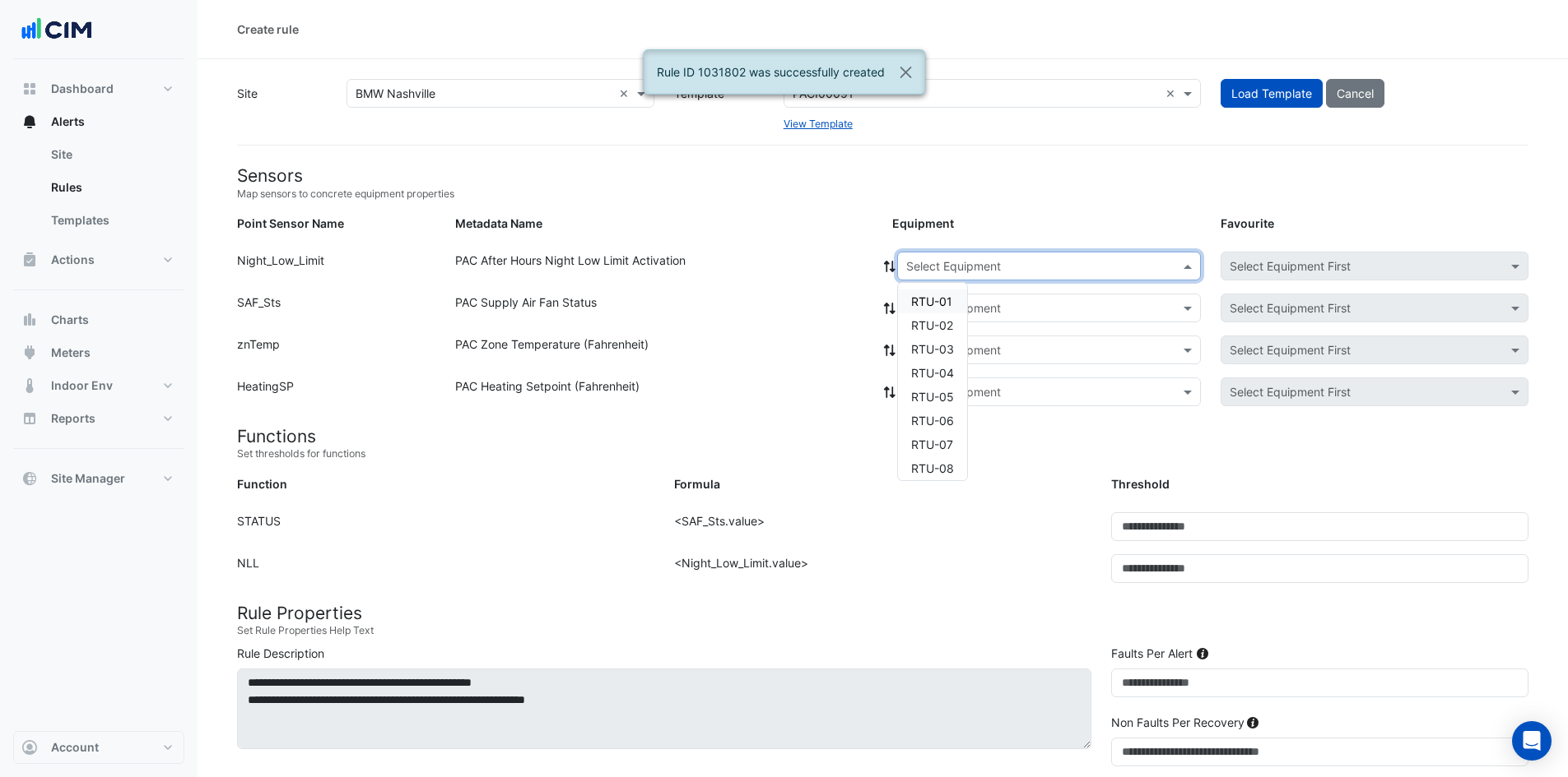
click at [958, 270] on input "text" at bounding box center [1032, 266] width 253 height 18
click at [942, 443] on span "RTU-07" at bounding box center [932, 437] width 42 height 14
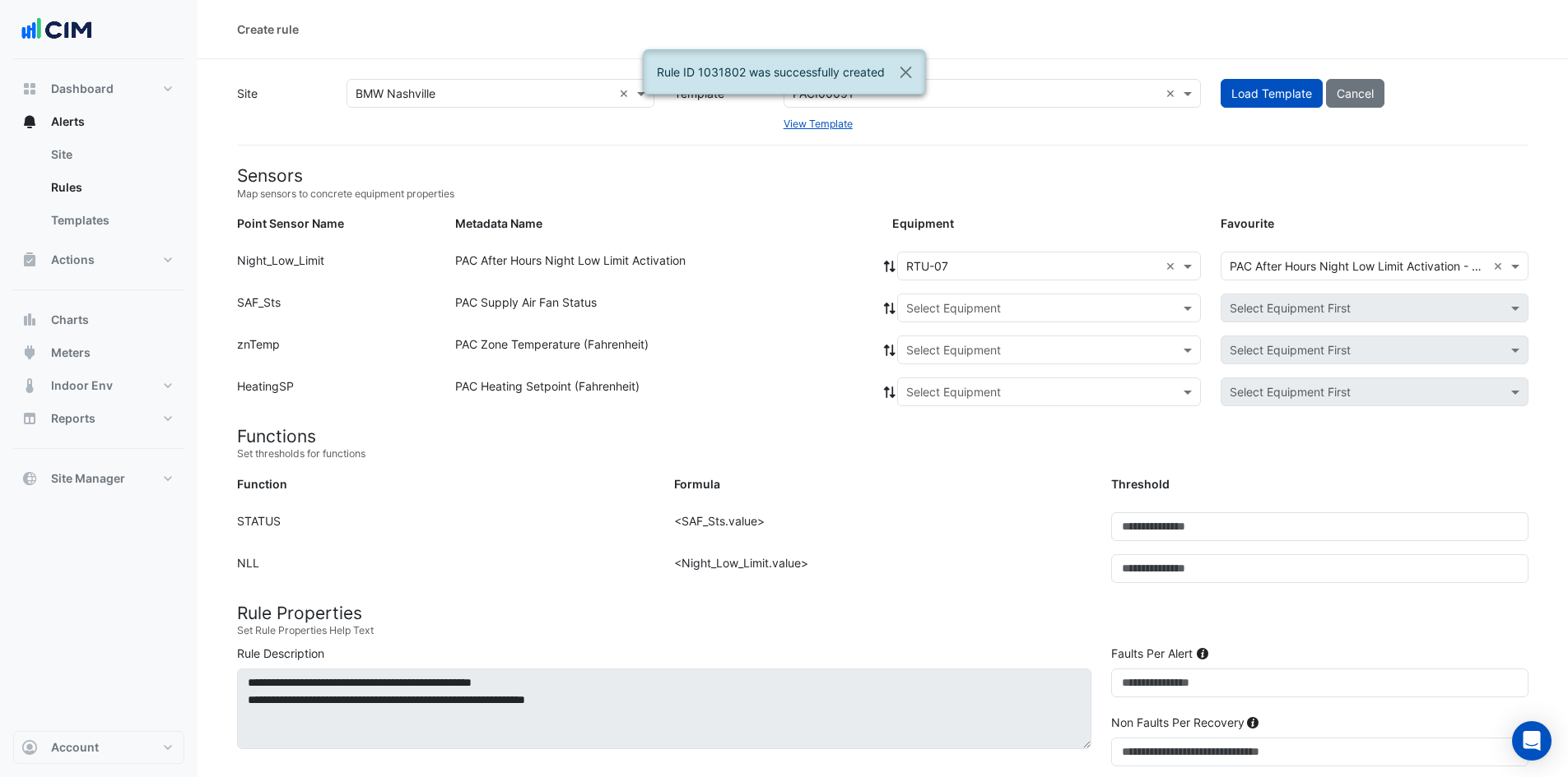
click at [884, 257] on span at bounding box center [890, 265] width 15 height 18
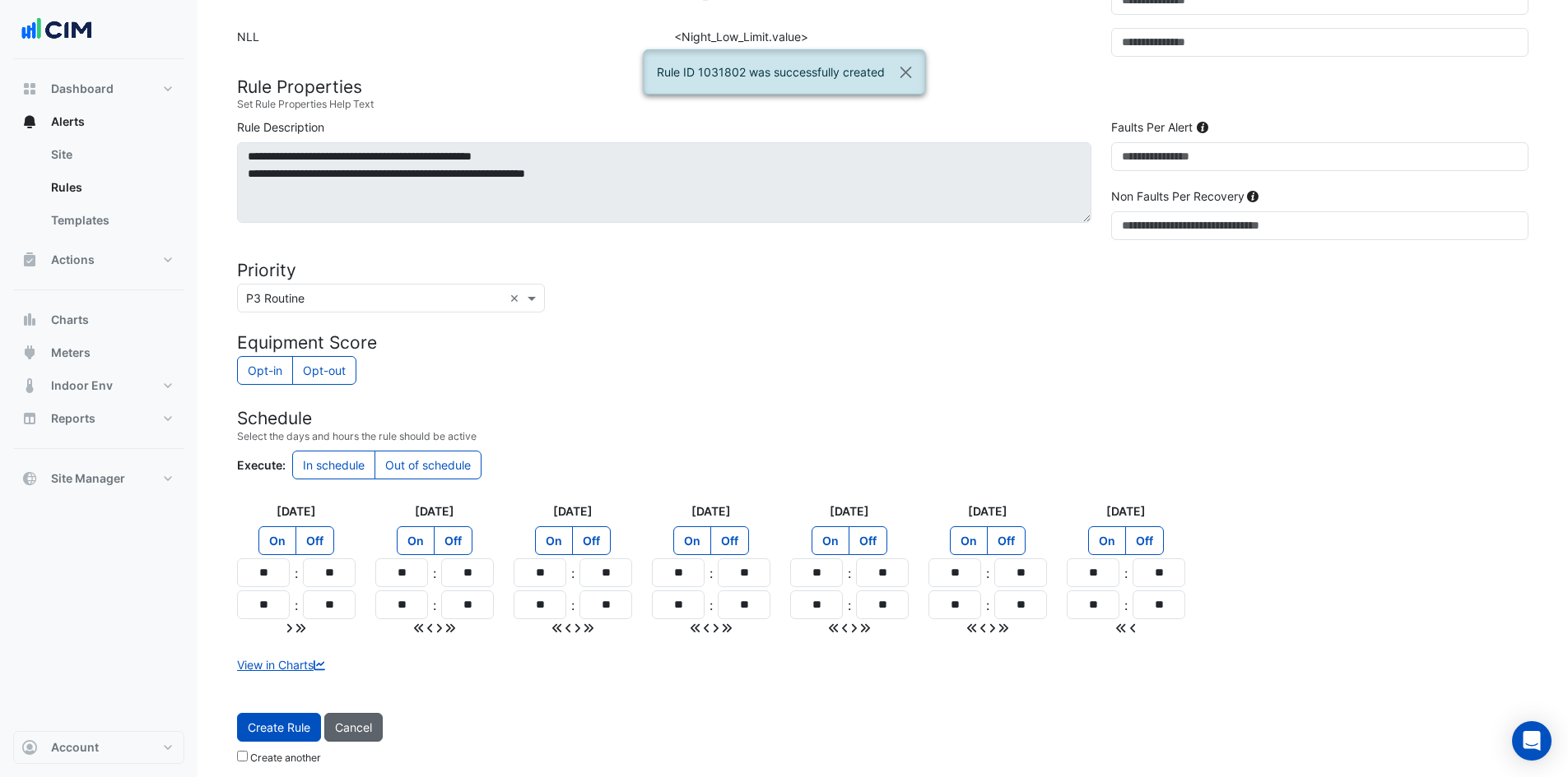
scroll to position [535, 0]
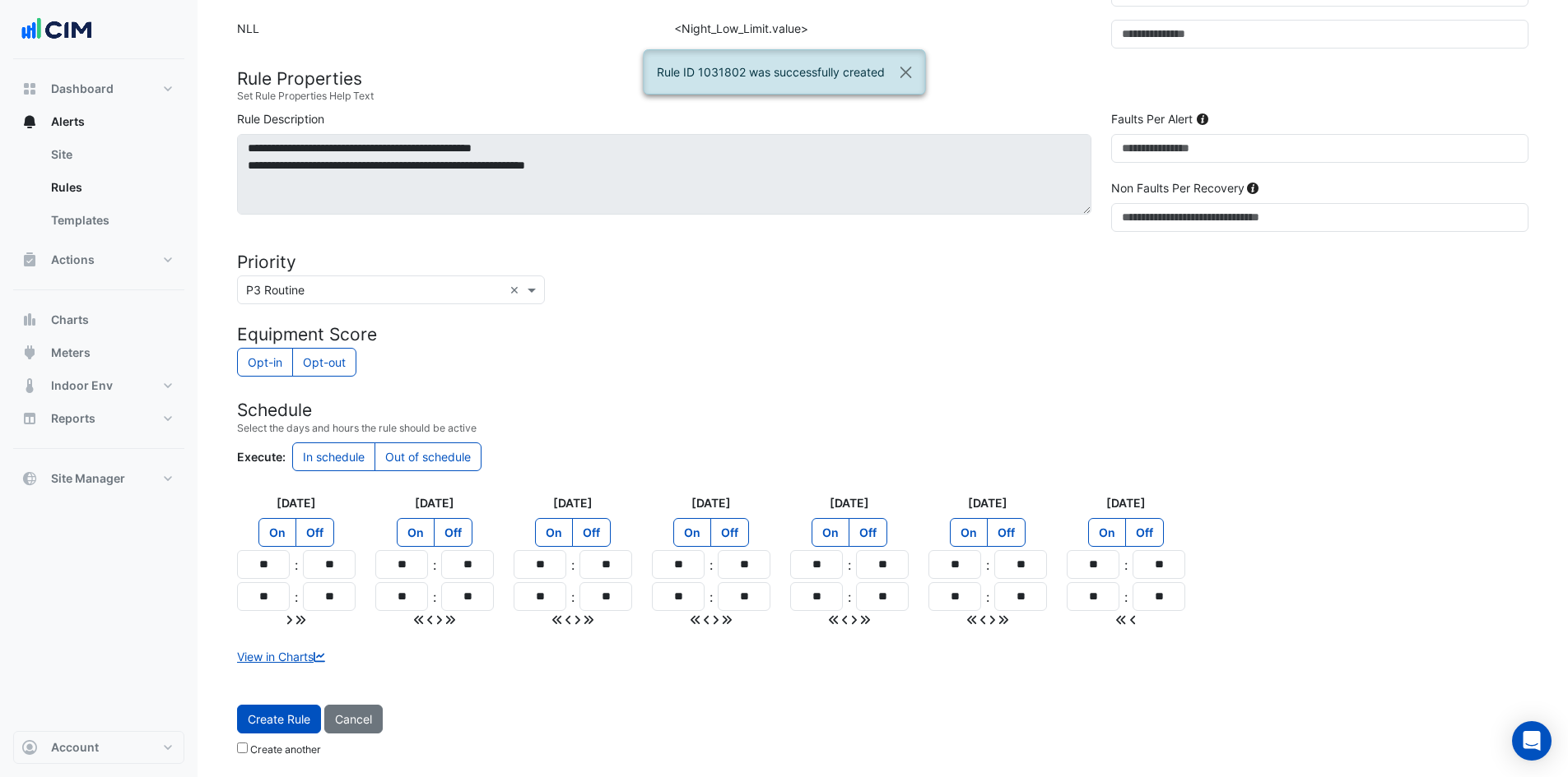
click at [287, 719] on span "Create Rule" at bounding box center [279, 719] width 62 height 14
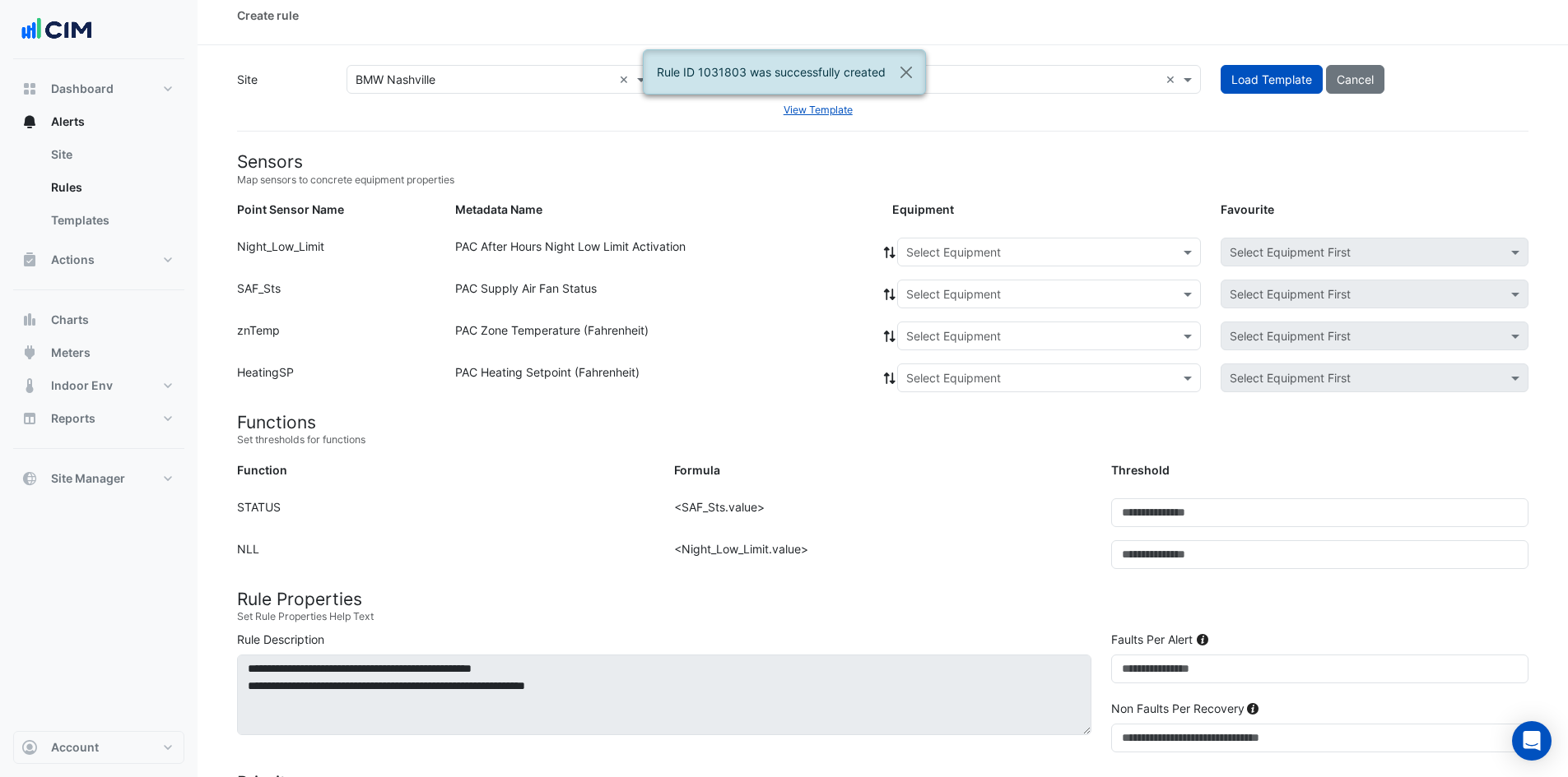
scroll to position [0, 0]
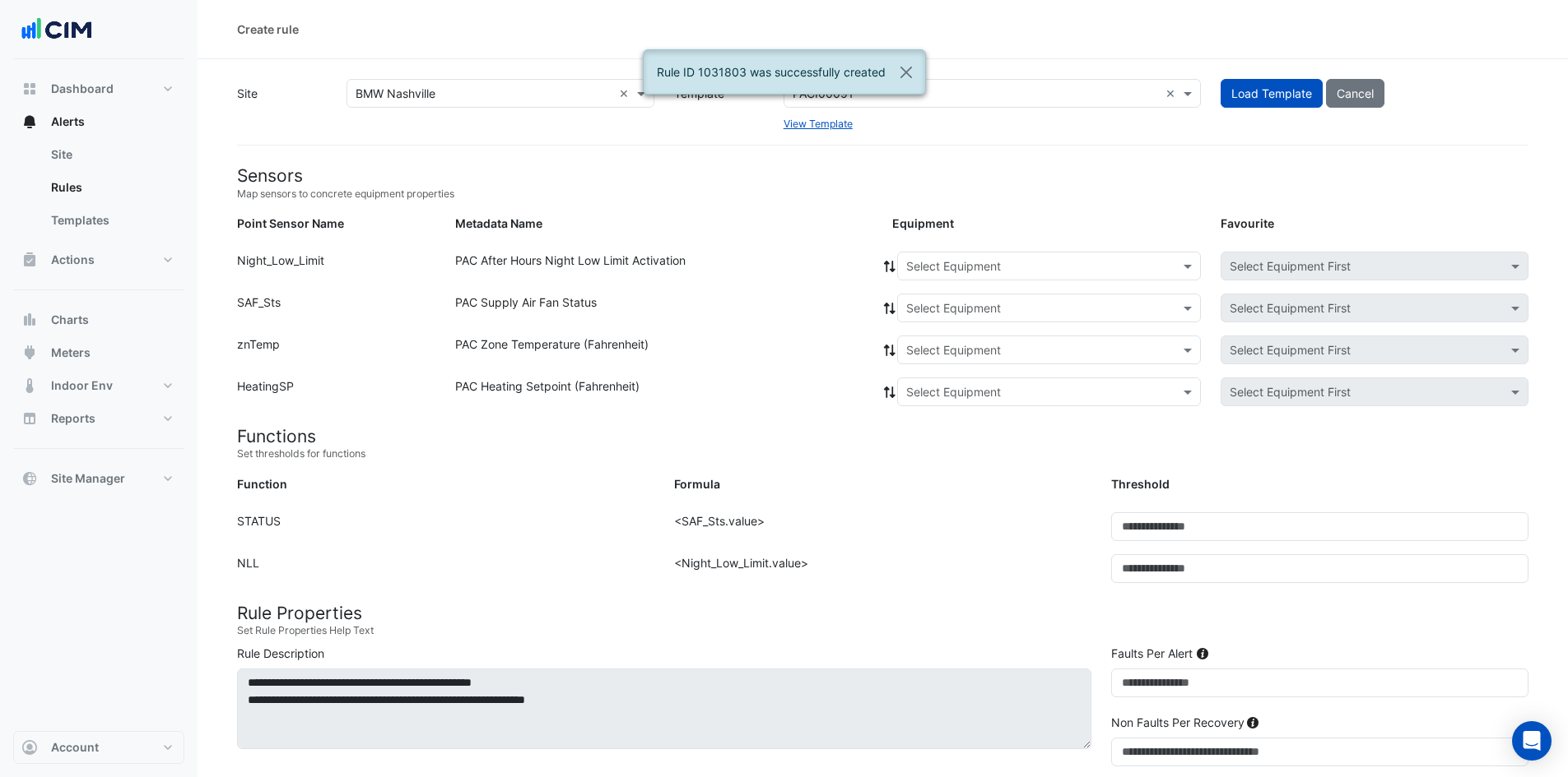
click at [973, 266] on input "text" at bounding box center [1032, 266] width 253 height 18
click at [941, 465] on span "RTU-08" at bounding box center [933, 461] width 43 height 14
click at [882, 261] on icon at bounding box center [890, 266] width 15 height 11
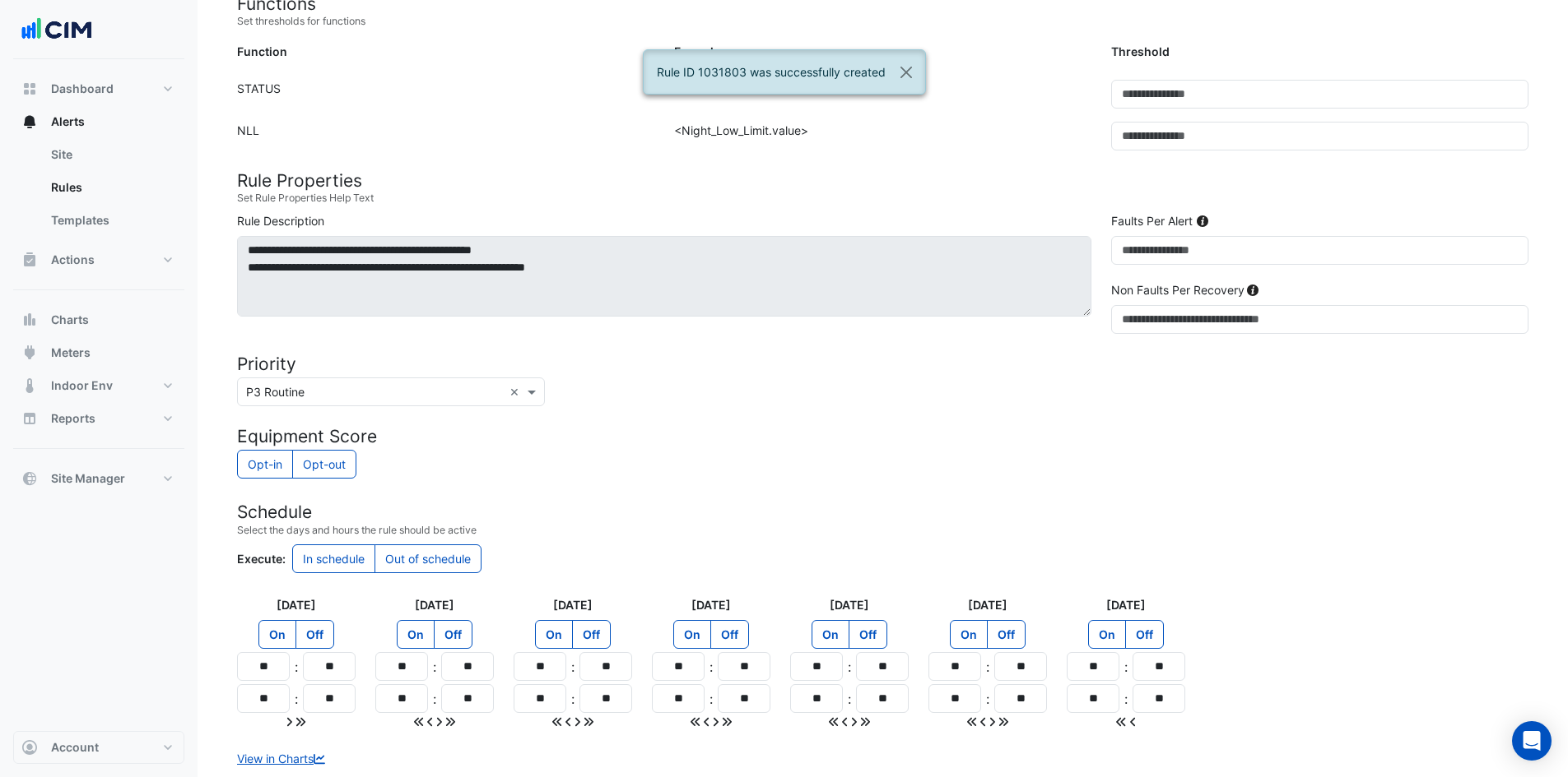
scroll to position [535, 0]
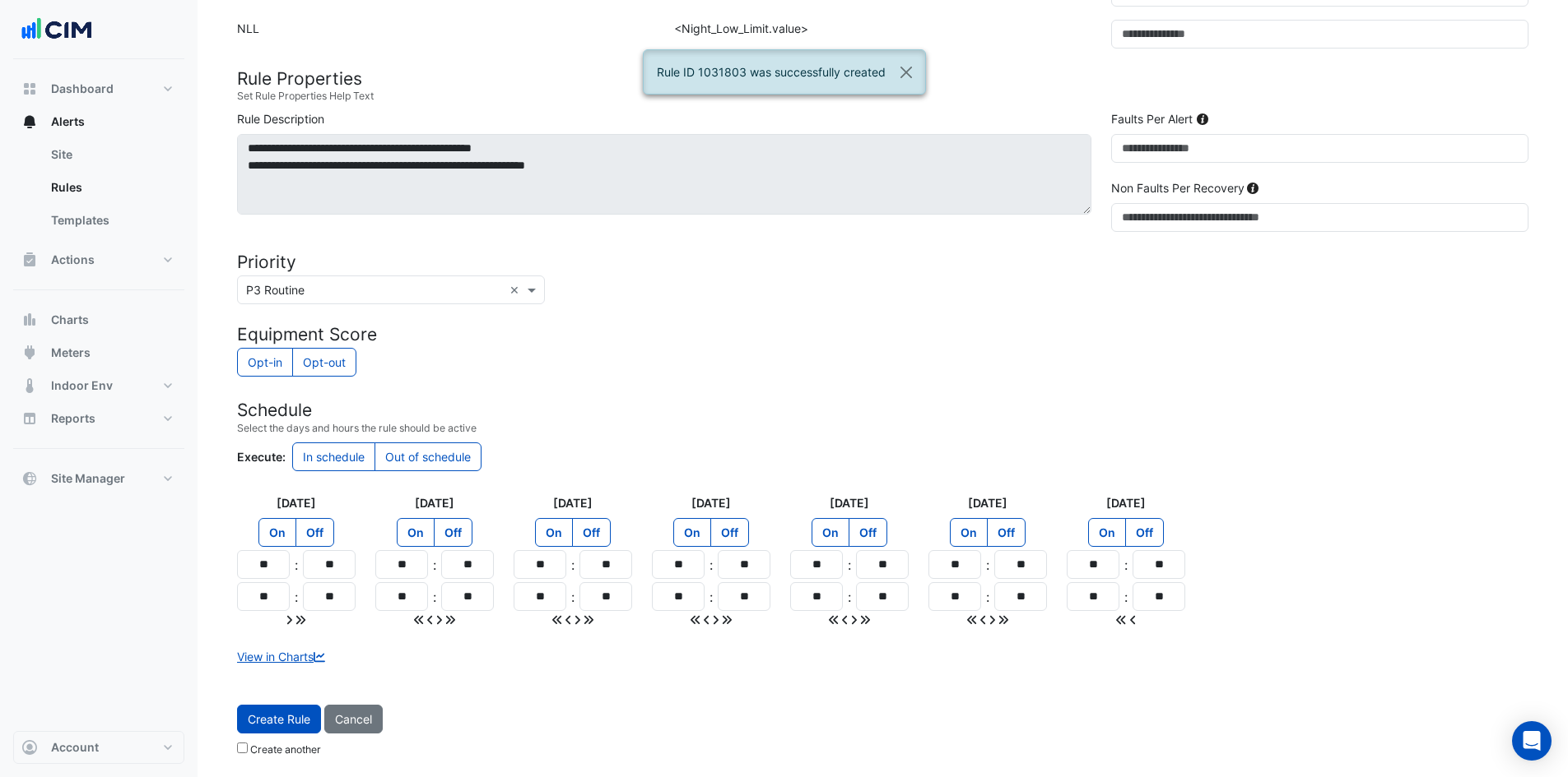
click at [290, 703] on form "Sensors Map sensors to concrete equipment properties Point Sensor Name Metadata…" at bounding box center [882, 197] width 1291 height 1133
click at [294, 717] on span "Create Rule" at bounding box center [279, 719] width 62 height 14
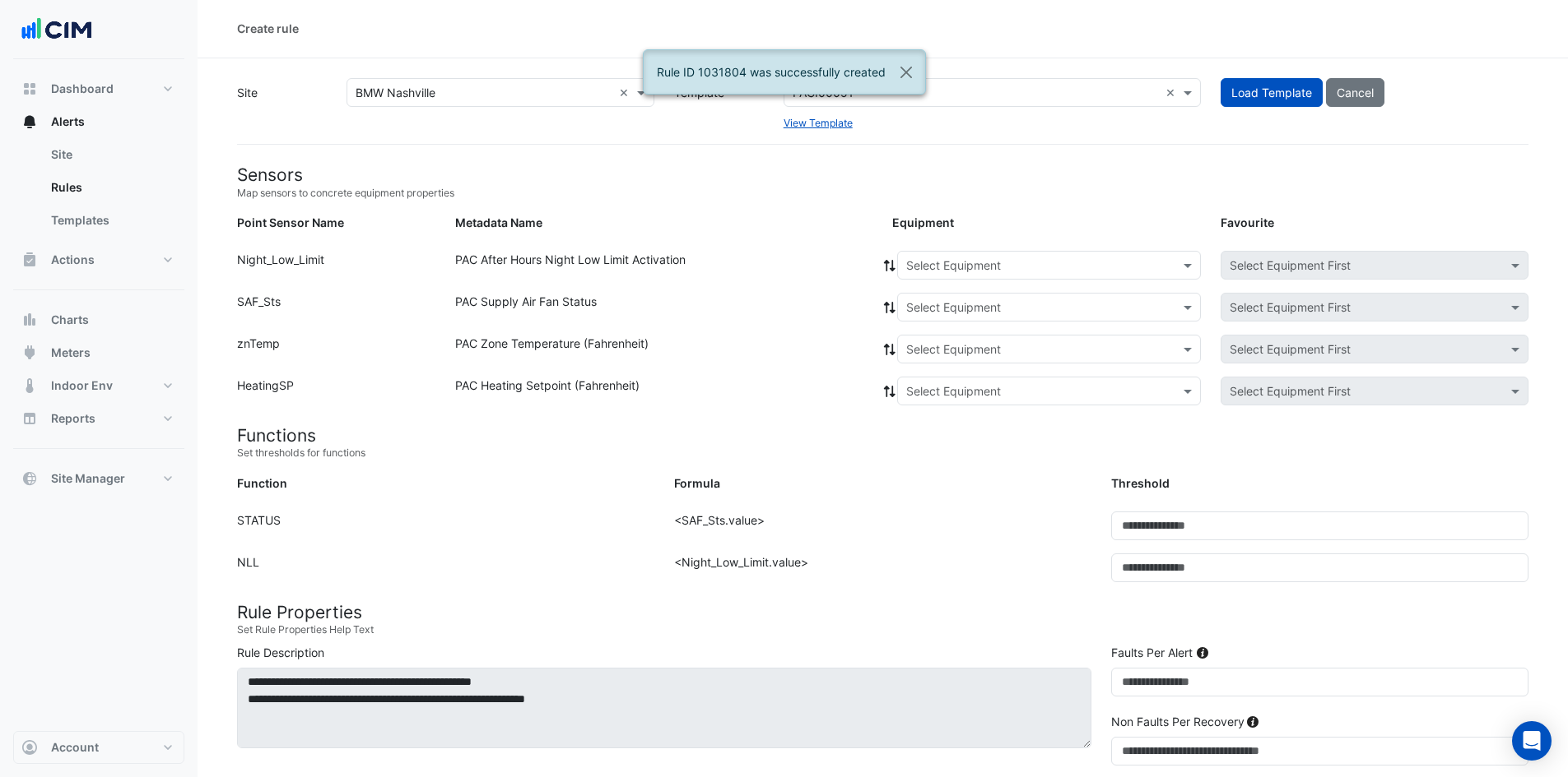
scroll to position [0, 0]
click at [905, 69] on button "Close" at bounding box center [906, 72] width 38 height 45
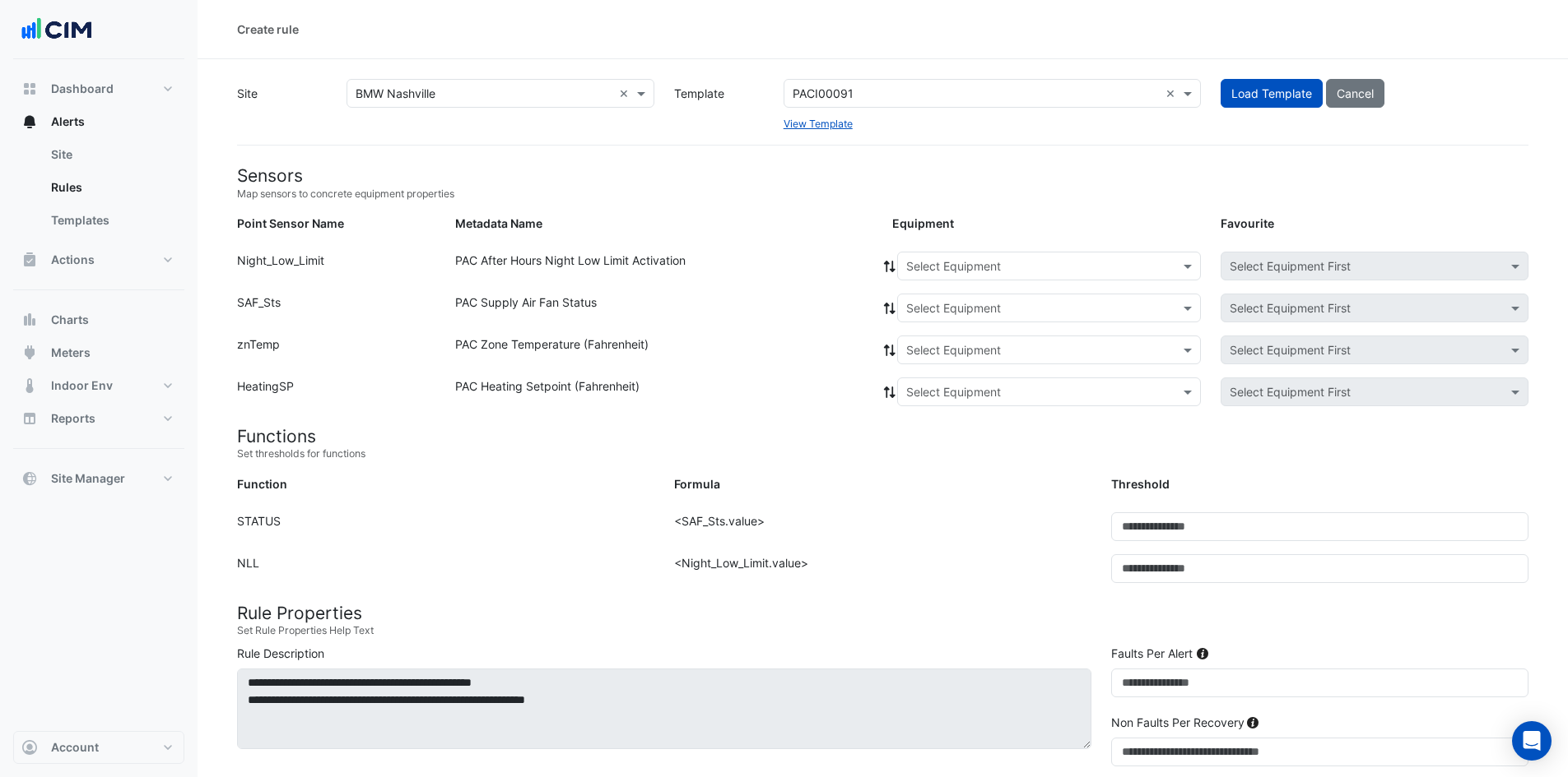
click at [617, 89] on div at bounding box center [501, 93] width 307 height 19
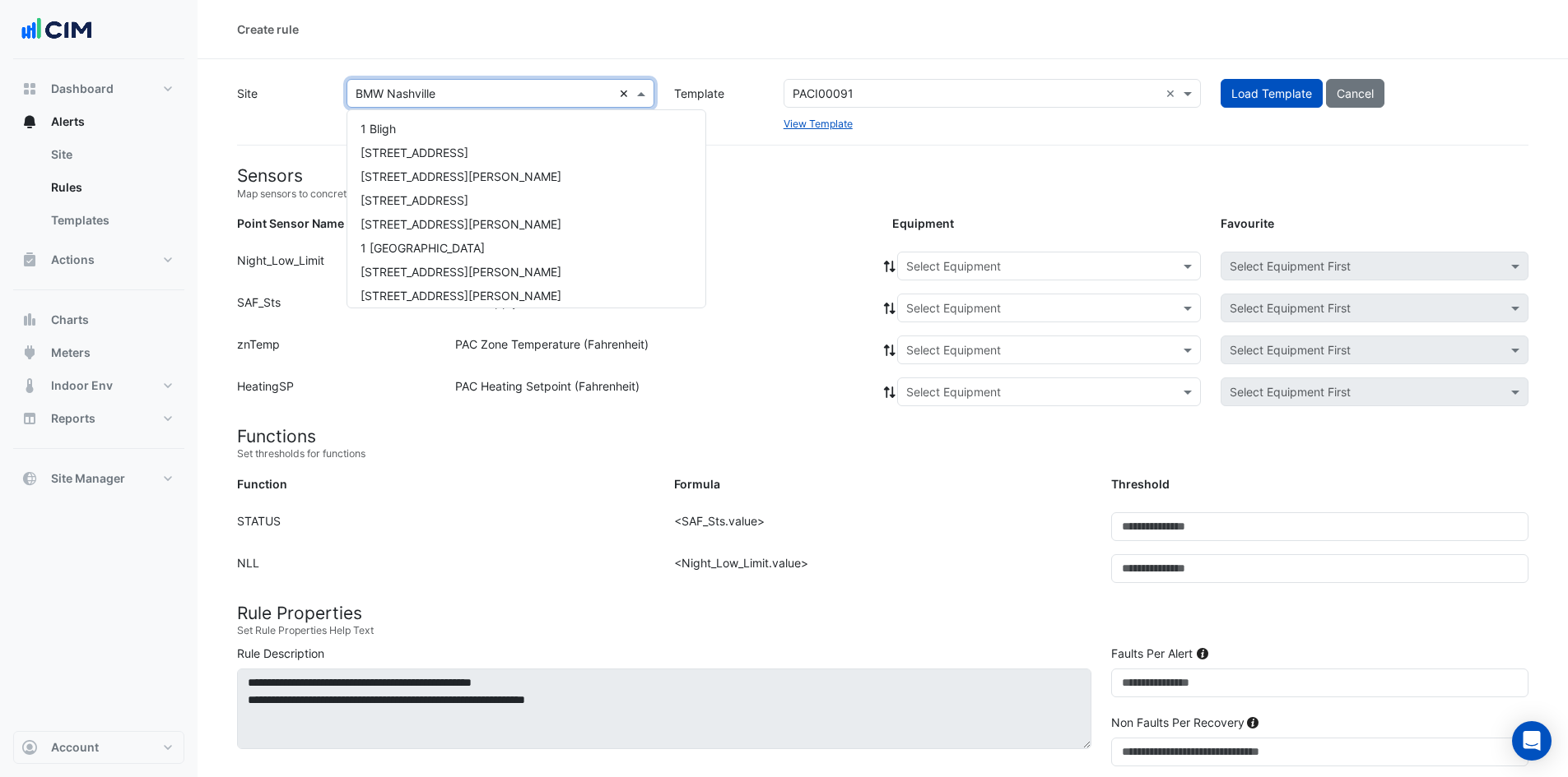
scroll to position [5396, 0]
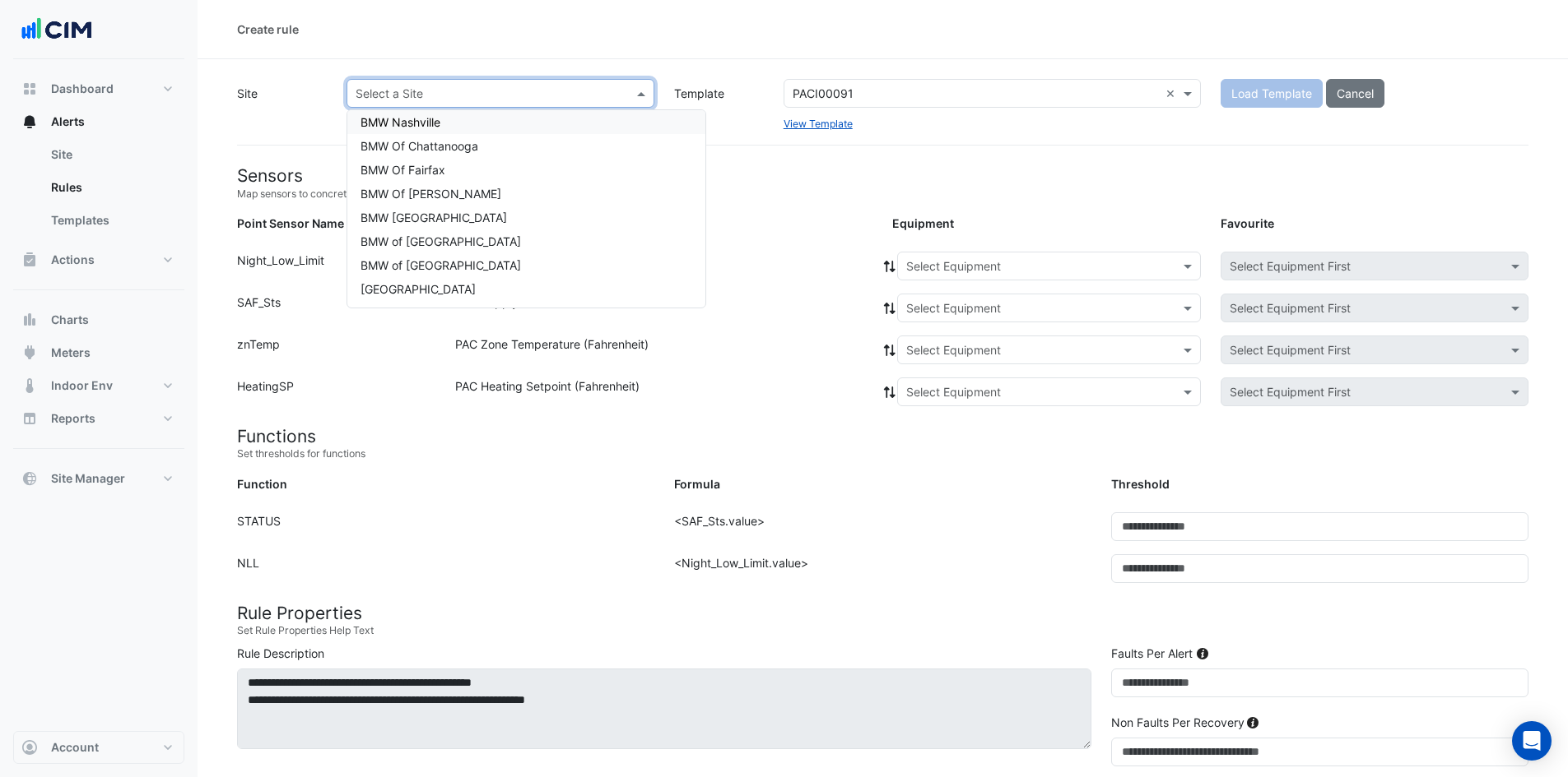
click at [595, 88] on input "text" at bounding box center [484, 94] width 256 height 18
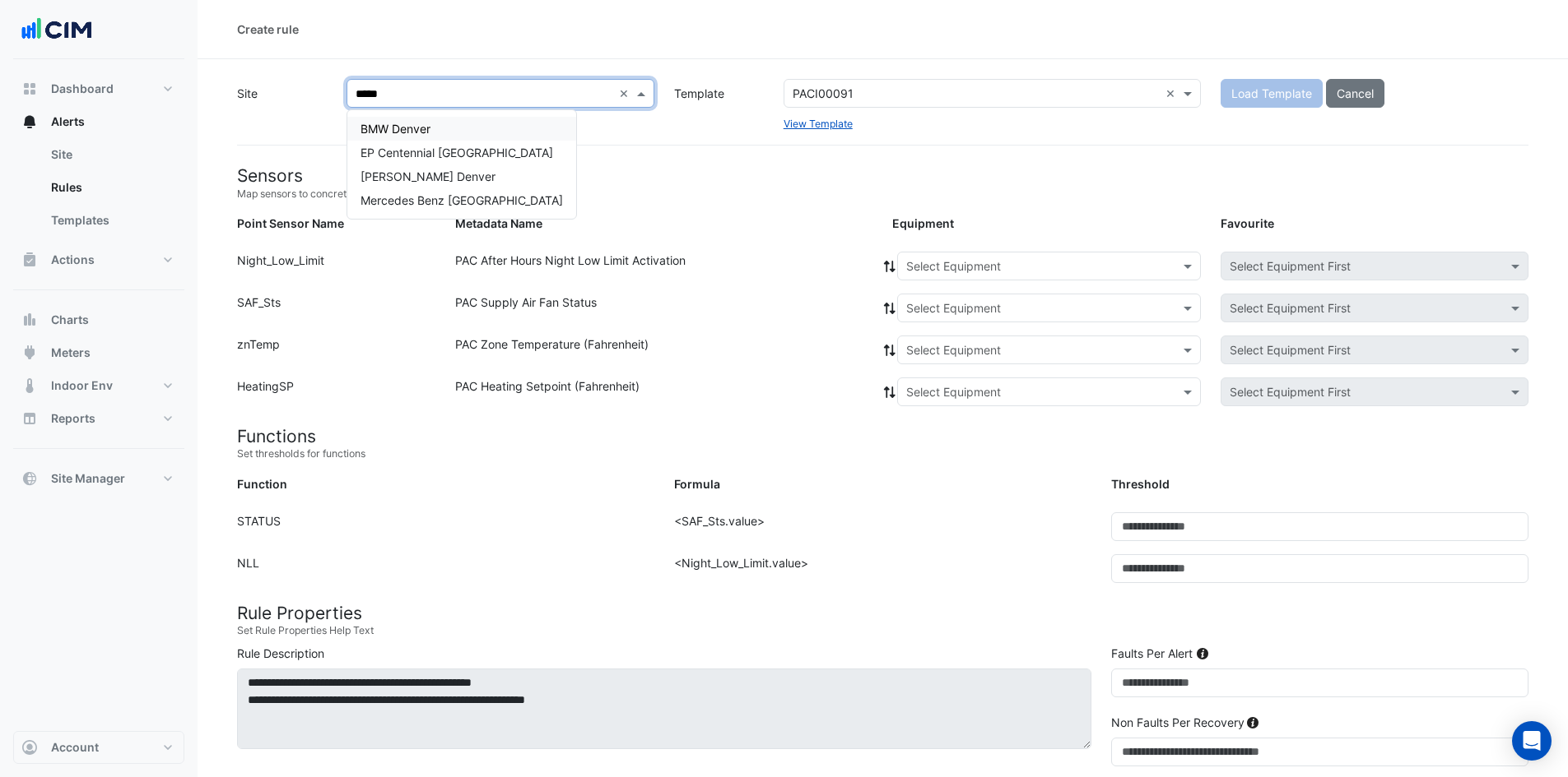
type input "******"
click at [451, 132] on div "BMW Denver" at bounding box center [462, 129] width 229 height 24
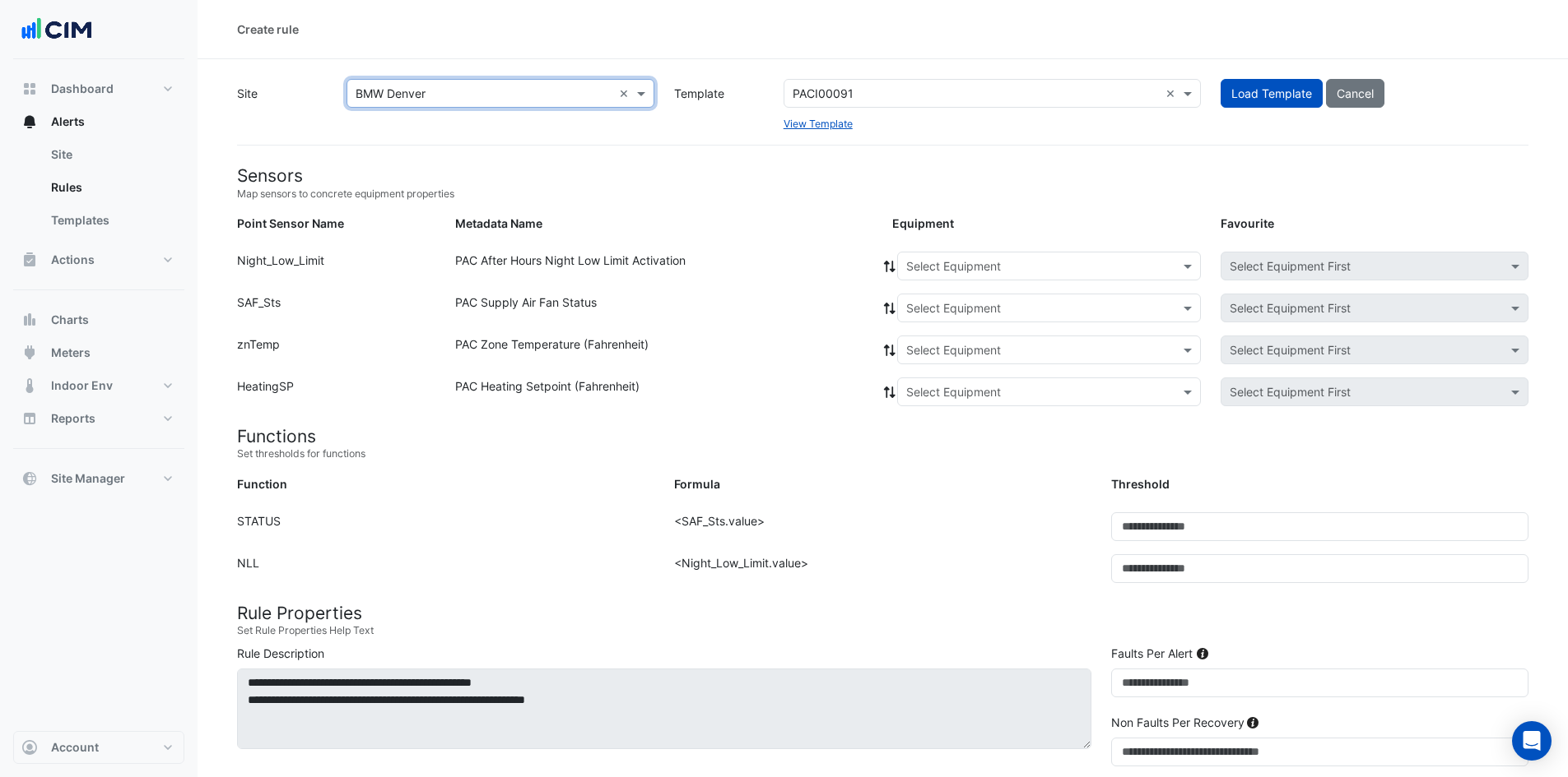
click at [927, 269] on input "text" at bounding box center [1032, 266] width 253 height 18
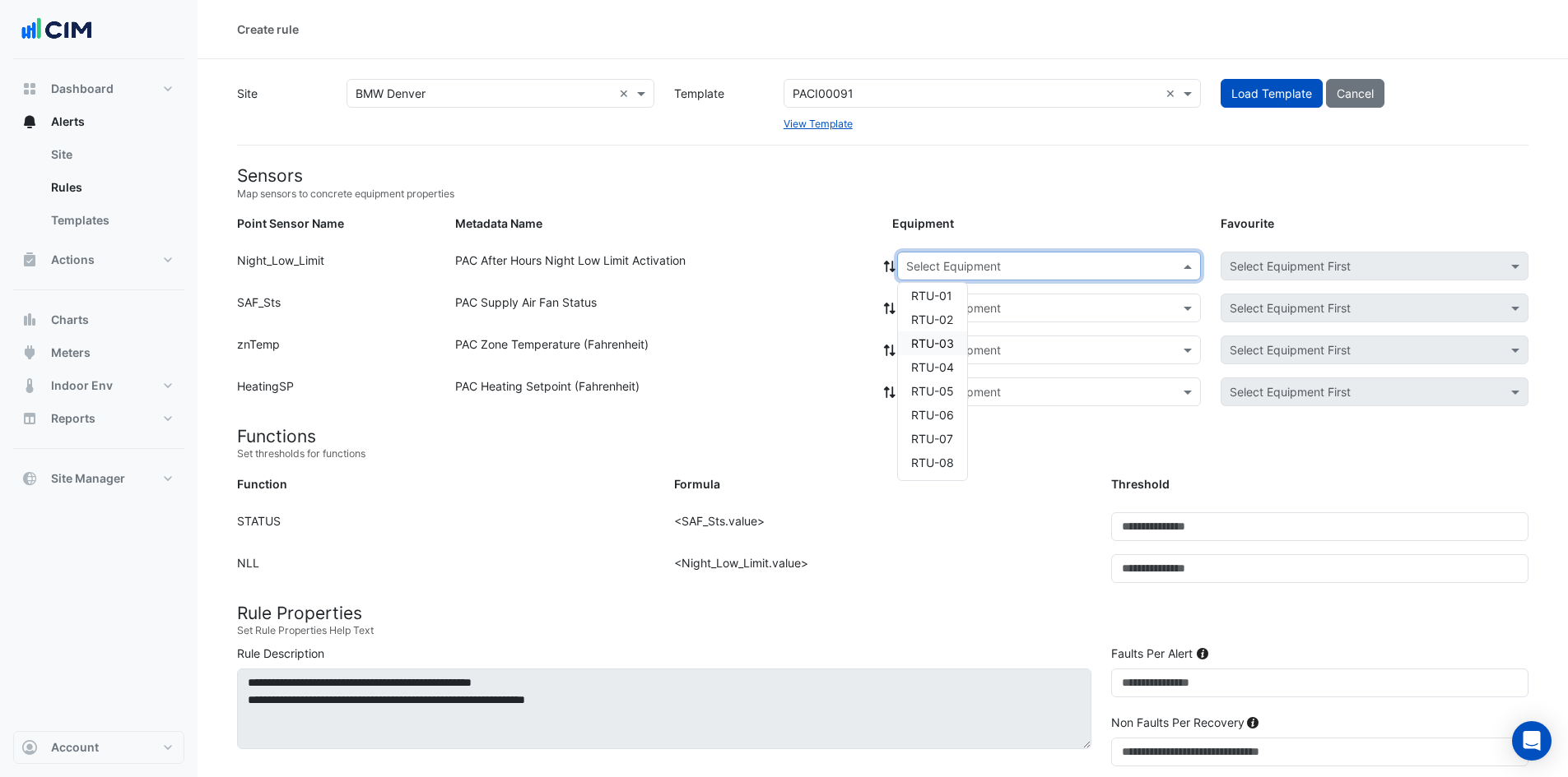
scroll to position [6, 0]
click at [771, 252] on div "PAC After Hours Night Low Limit Activation" at bounding box center [663, 269] width 437 height 35
click at [959, 261] on form "Sensors Map sensors to concrete equipment properties Point Sensor Name Metadata…" at bounding box center [882, 713] width 1291 height 1096
click at [915, 265] on input "text" at bounding box center [1032, 266] width 253 height 18
click at [1299, 103] on button "Load Template" at bounding box center [1272, 93] width 102 height 29
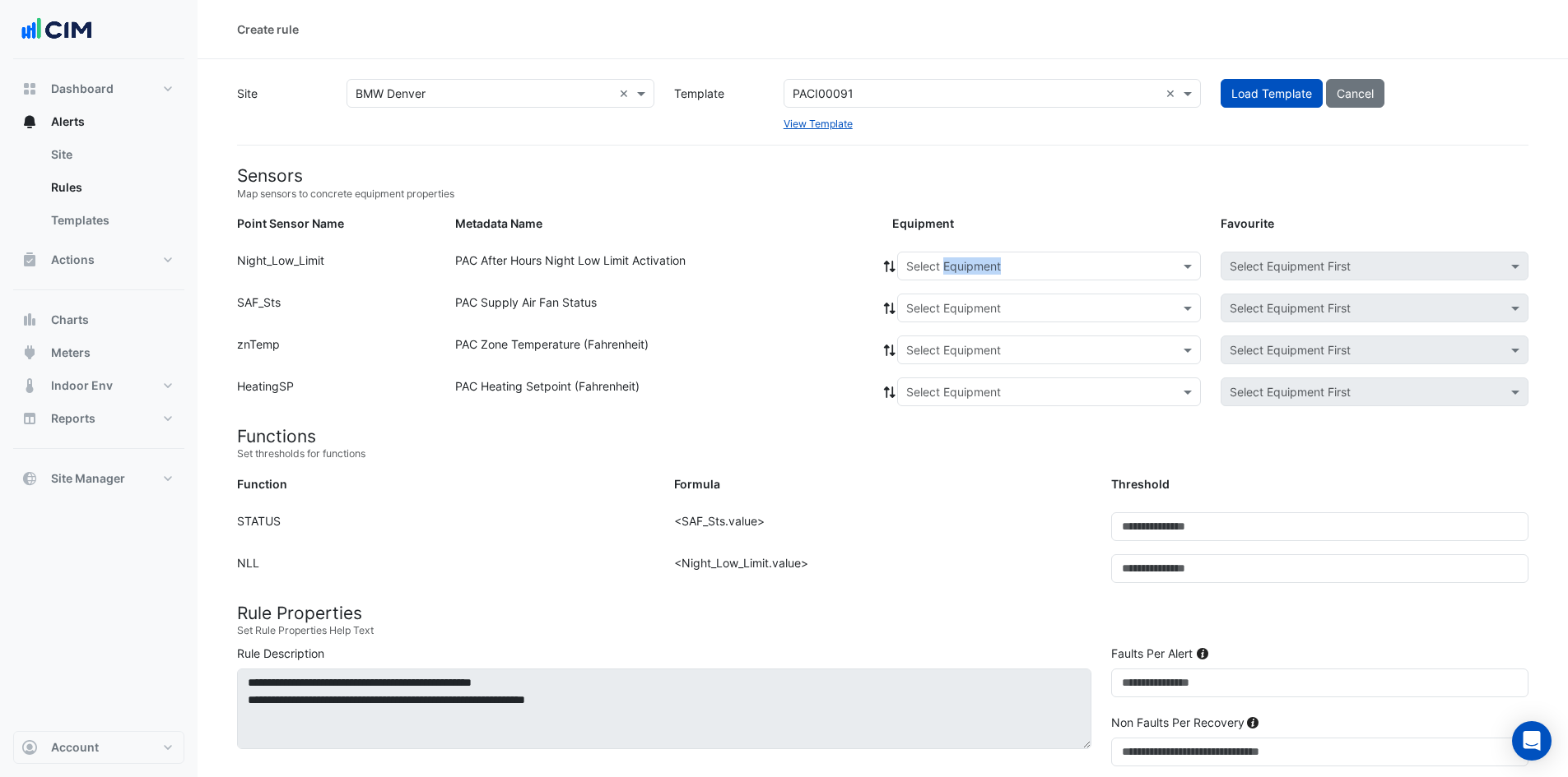
click at [947, 256] on form "Sensors Map sensors to concrete equipment properties Point Sensor Name Metadata…" at bounding box center [882, 713] width 1291 height 1096
click at [945, 260] on input "text" at bounding box center [1032, 266] width 253 height 18
click at [921, 297] on span "AHU-01" at bounding box center [932, 301] width 42 height 14
click at [883, 268] on icon at bounding box center [890, 266] width 15 height 11
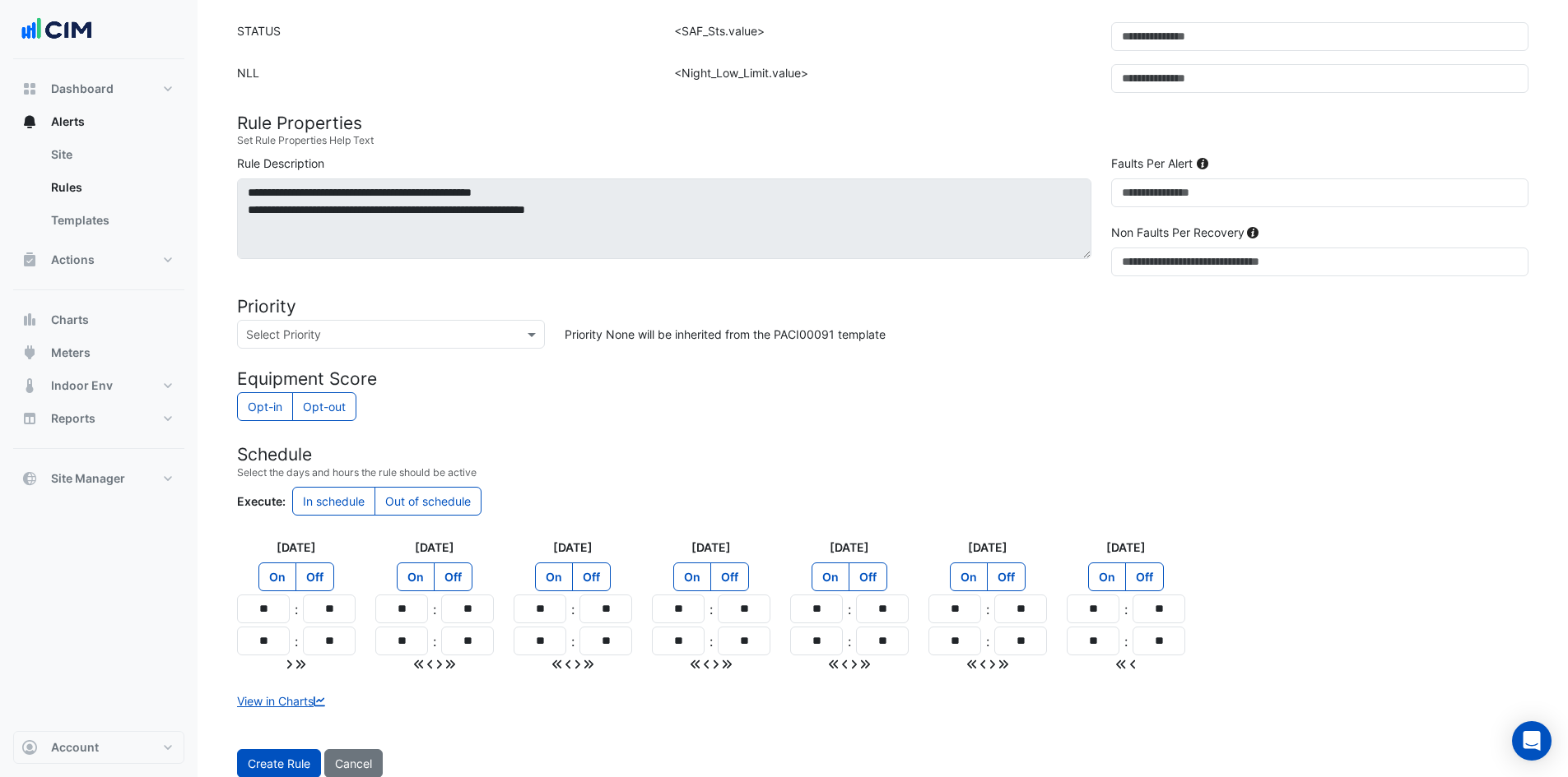
scroll to position [494, 0]
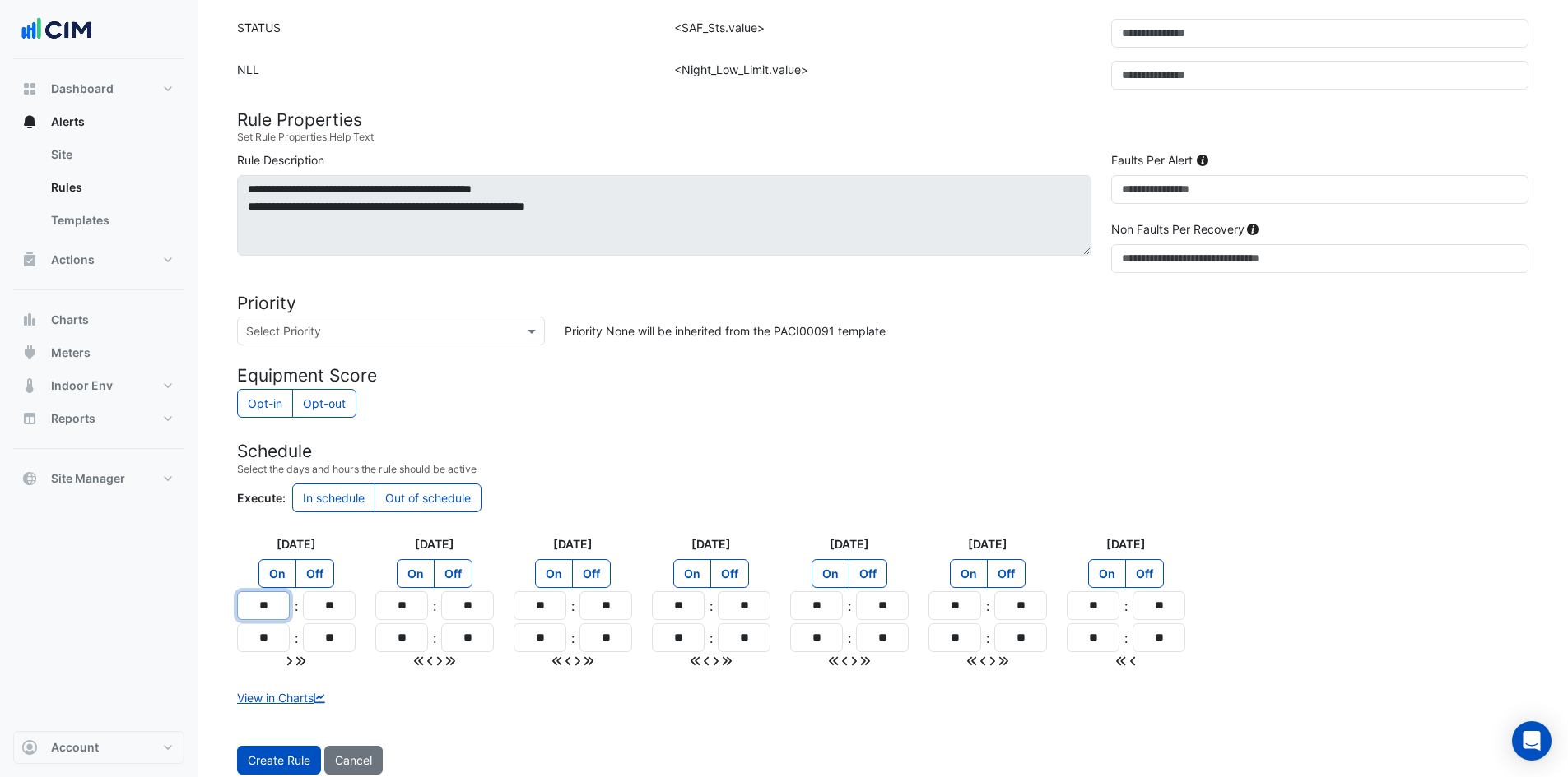
drag, startPoint x: 240, startPoint y: 603, endPoint x: 199, endPoint y: 602, distance: 41.0
click at [200, 602] on section "Site × BMW Denver × Template PACI00091 × View Template Load Template Cancel Sen…" at bounding box center [882, 185] width 1370 height 1239
type input "**"
click at [304, 656] on icon at bounding box center [300, 661] width 10 height 11
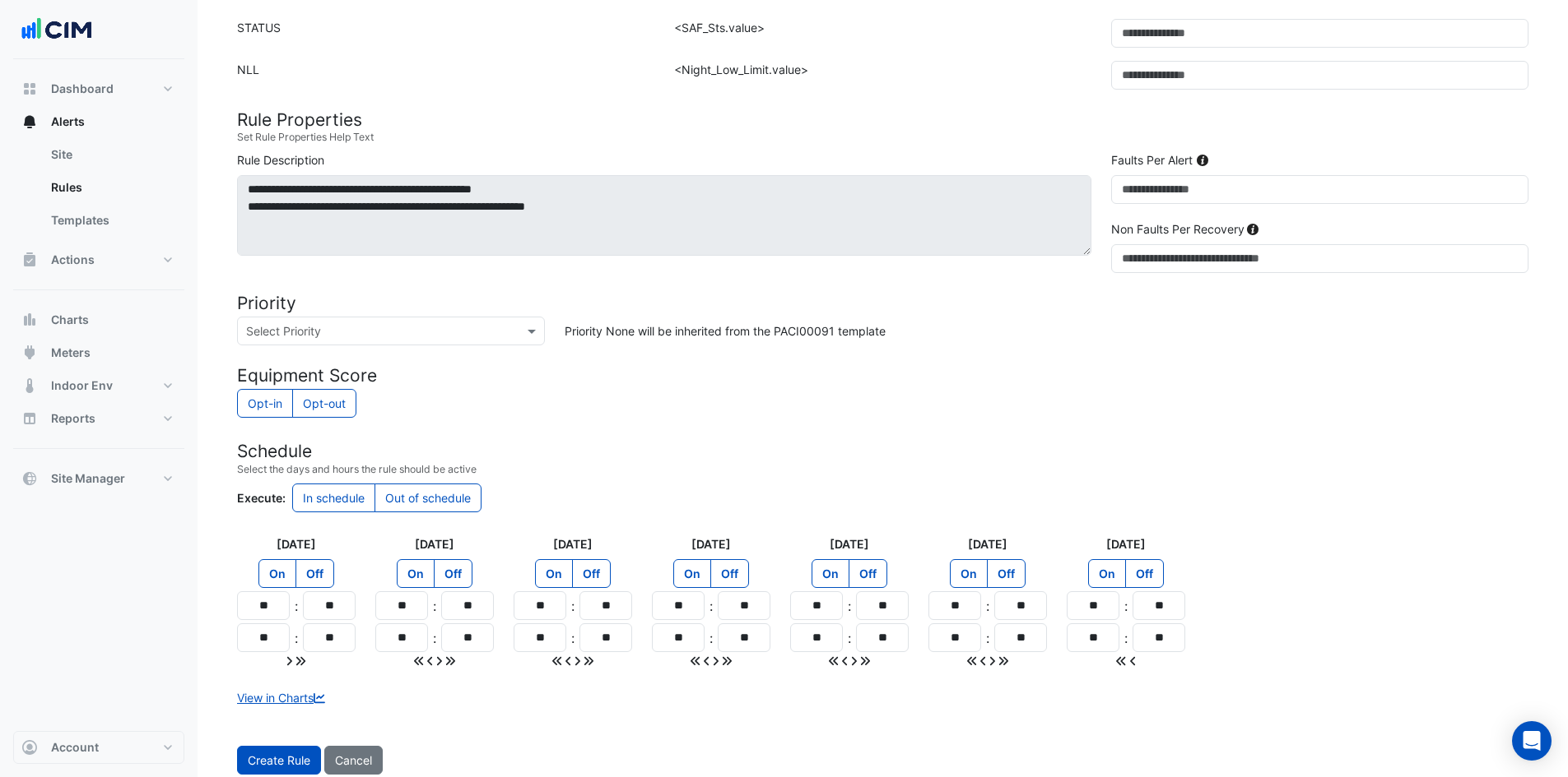
type input "**"
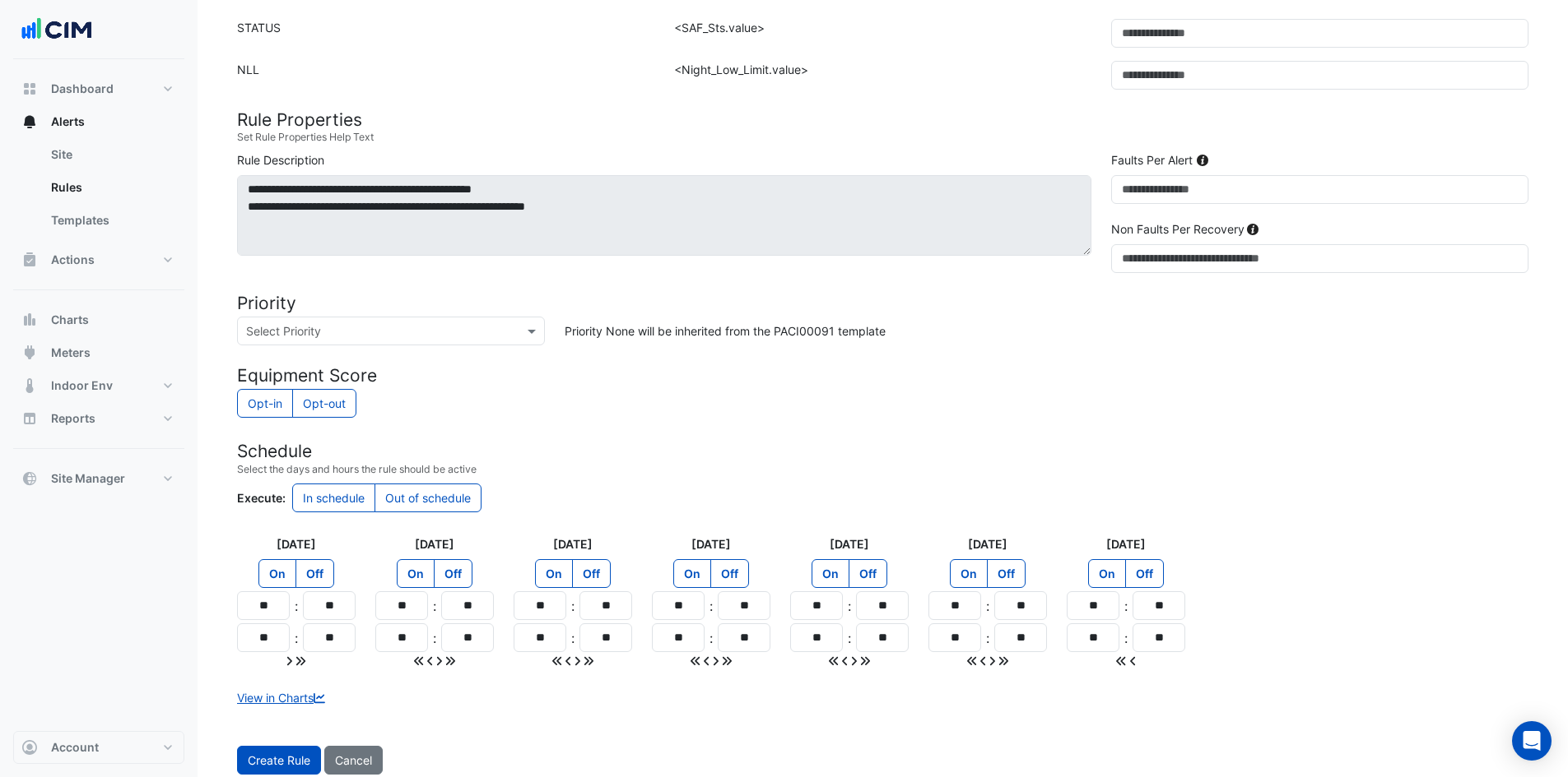
type input "**"
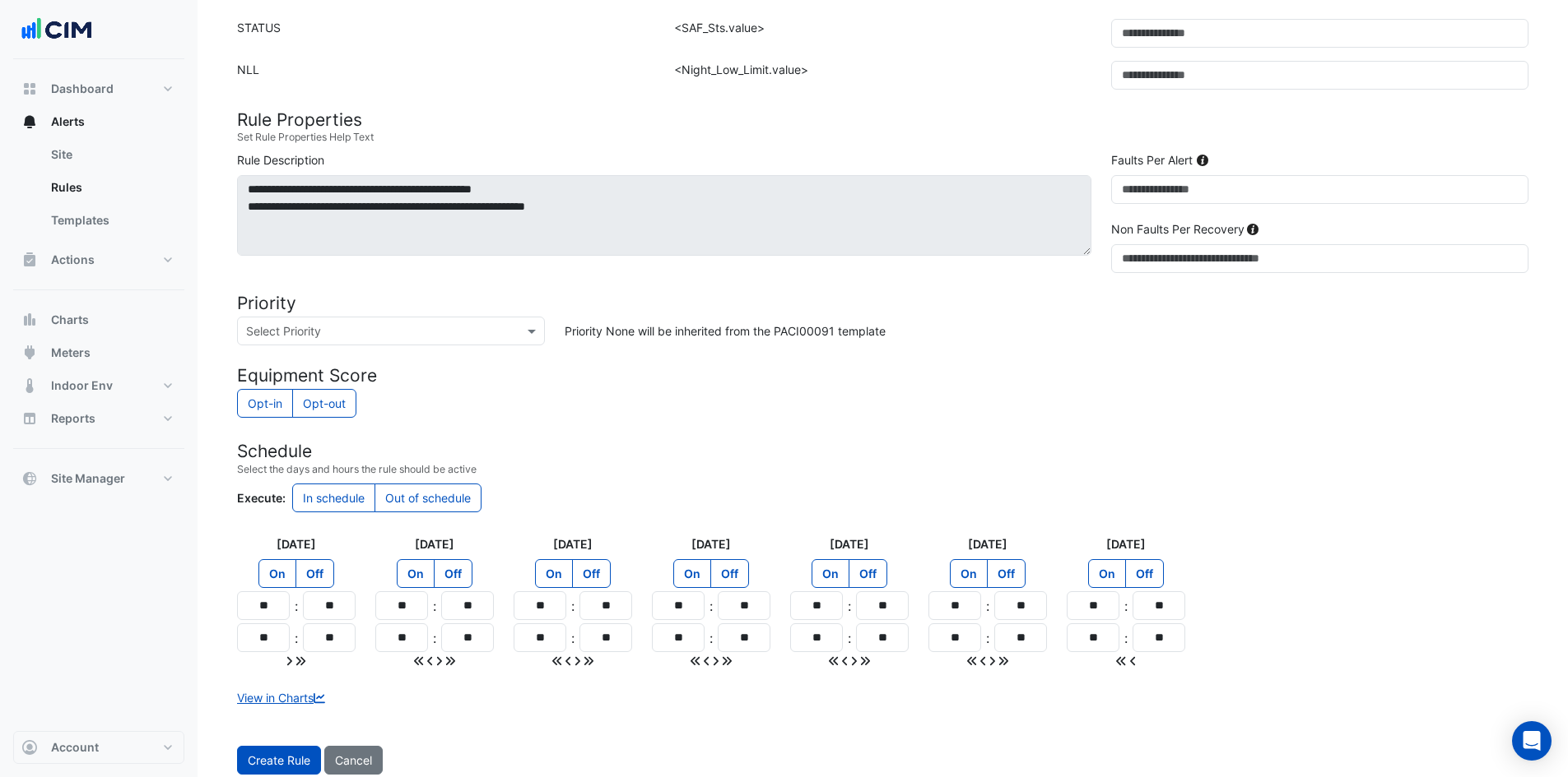
type input "**"
click at [413, 325] on input "text" at bounding box center [374, 331] width 256 height 18
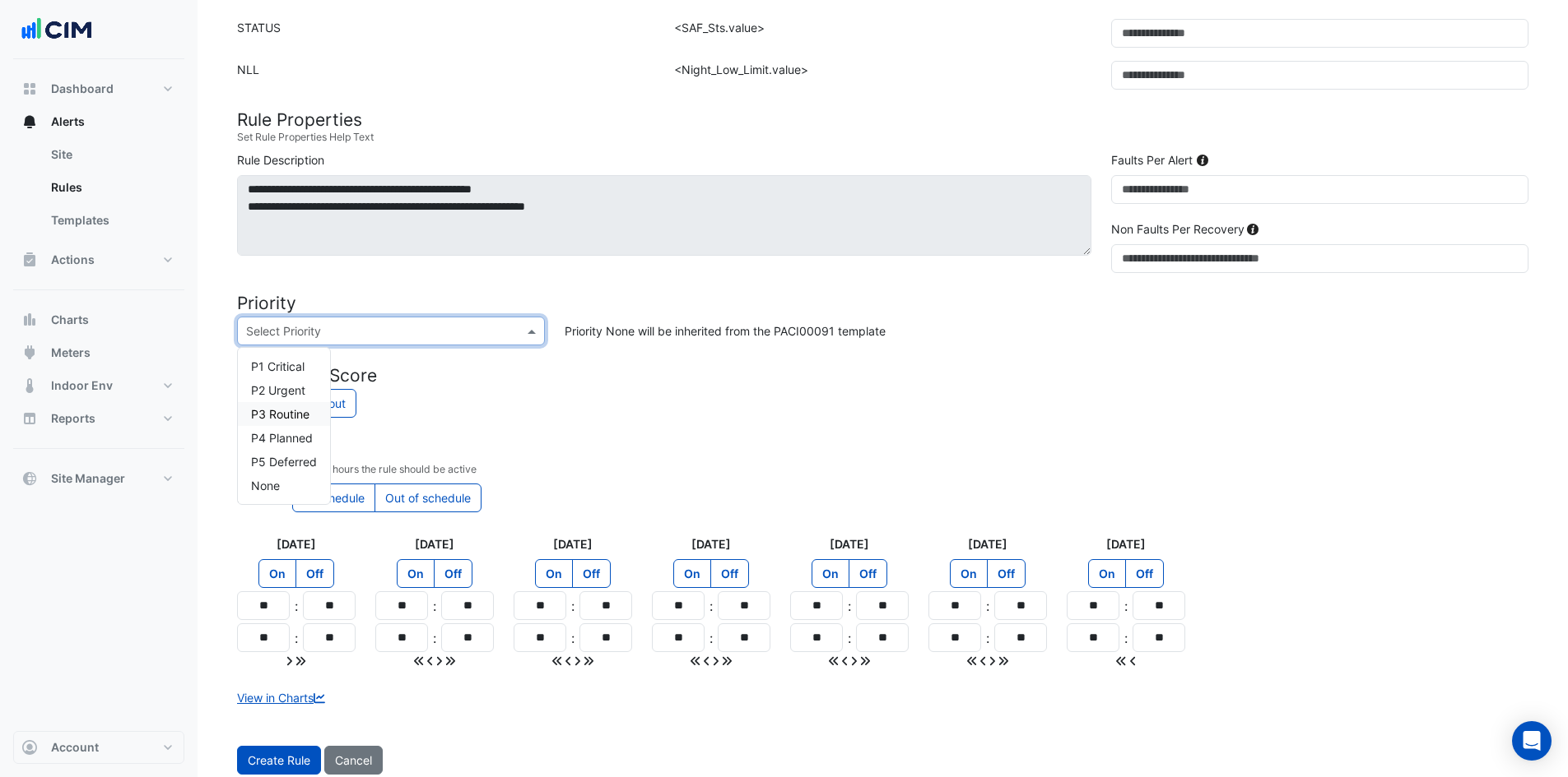
click at [287, 408] on span "P3 Routine" at bounding box center [280, 414] width 59 height 14
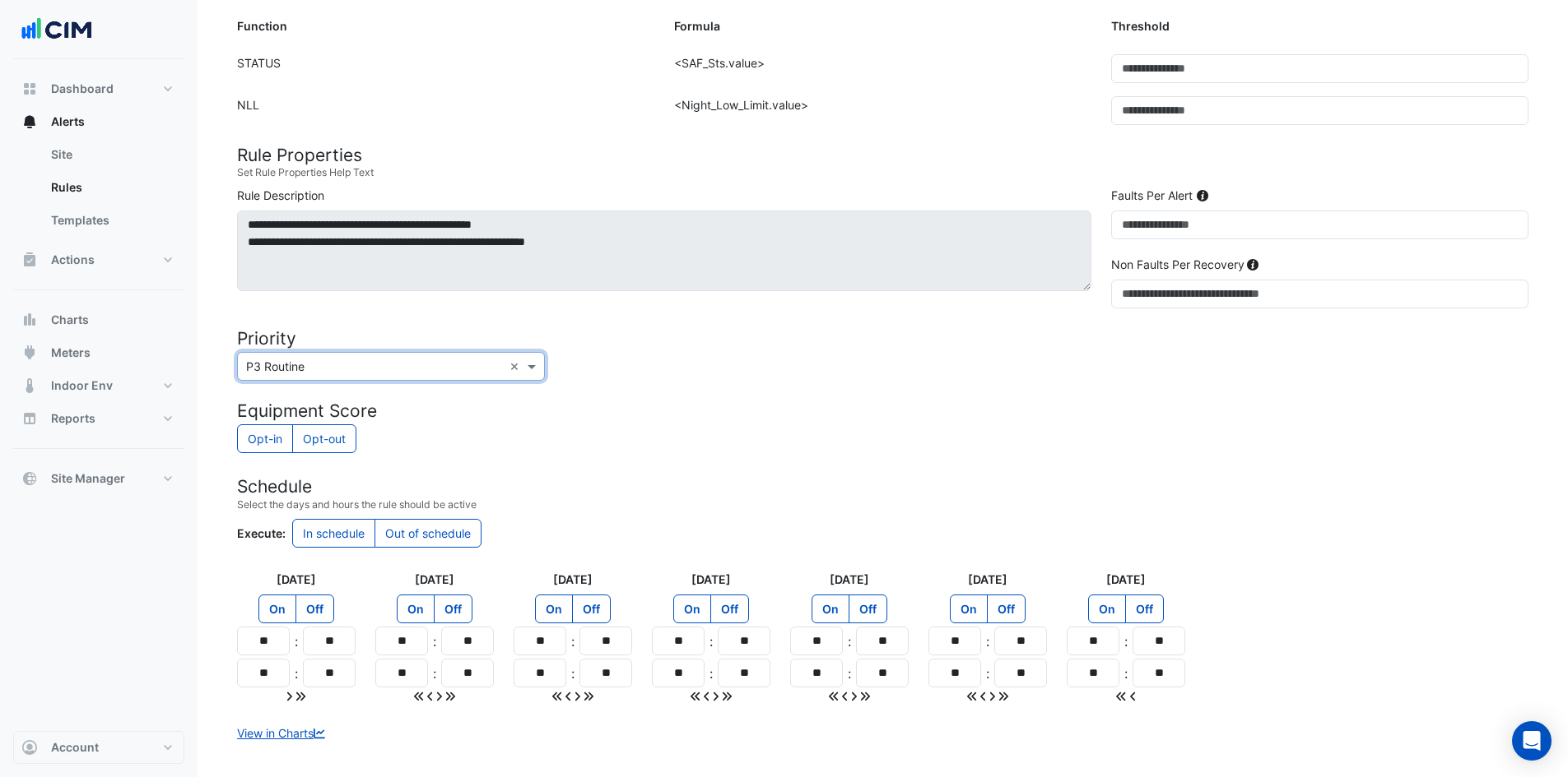
scroll to position [535, 0]
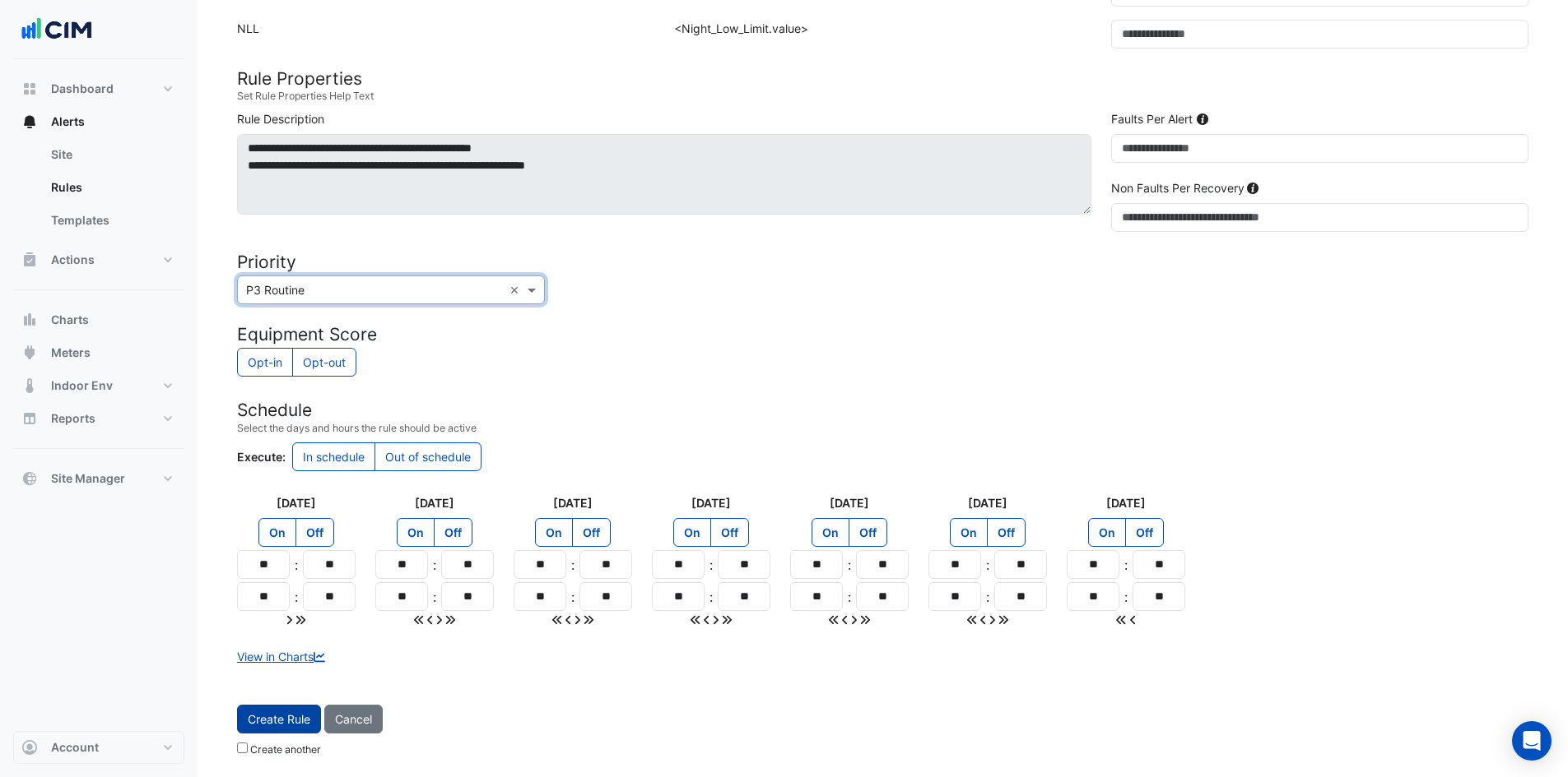
click at [307, 717] on span "Create Rule" at bounding box center [279, 719] width 62 height 14
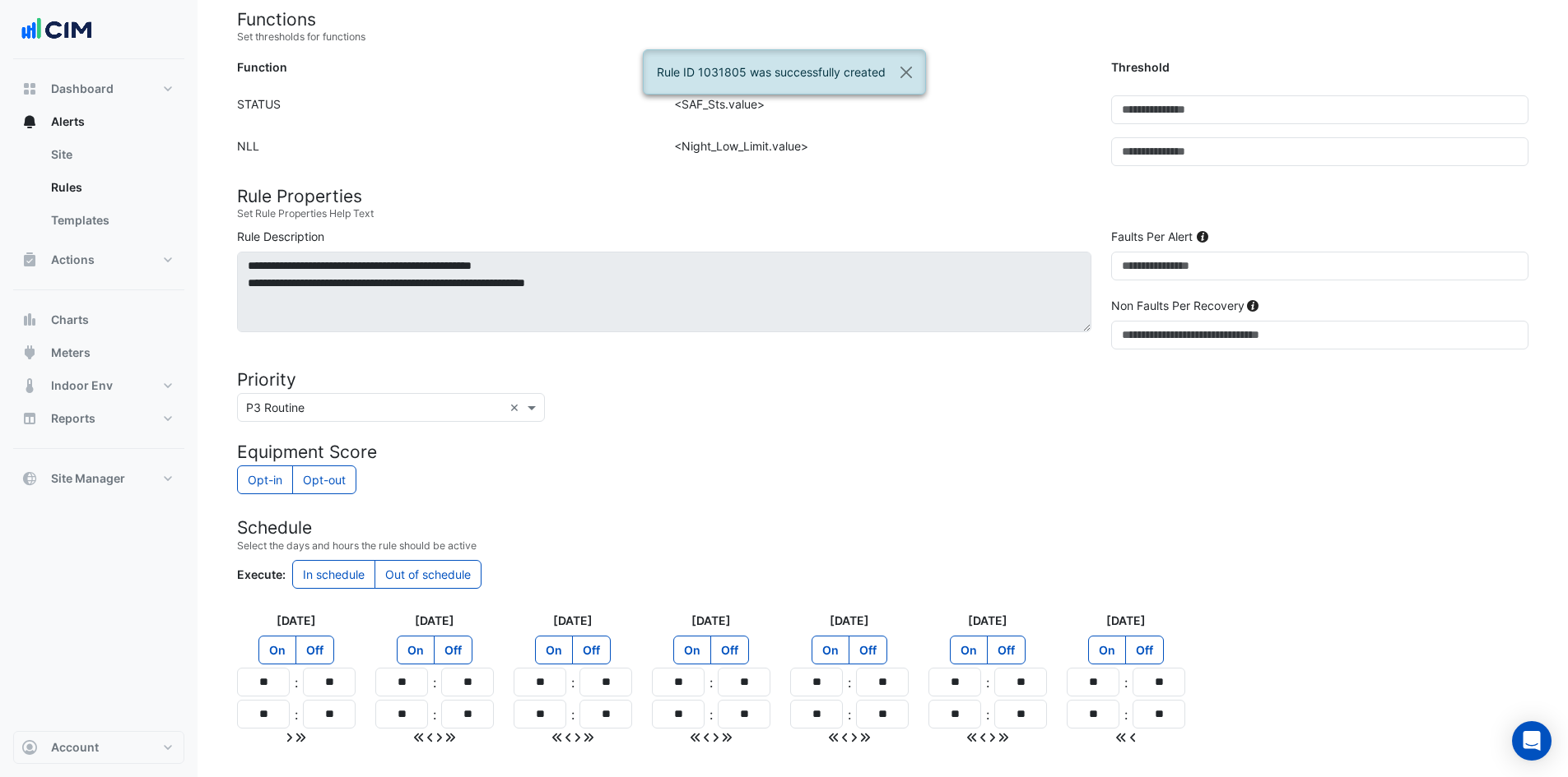
scroll to position [4, 0]
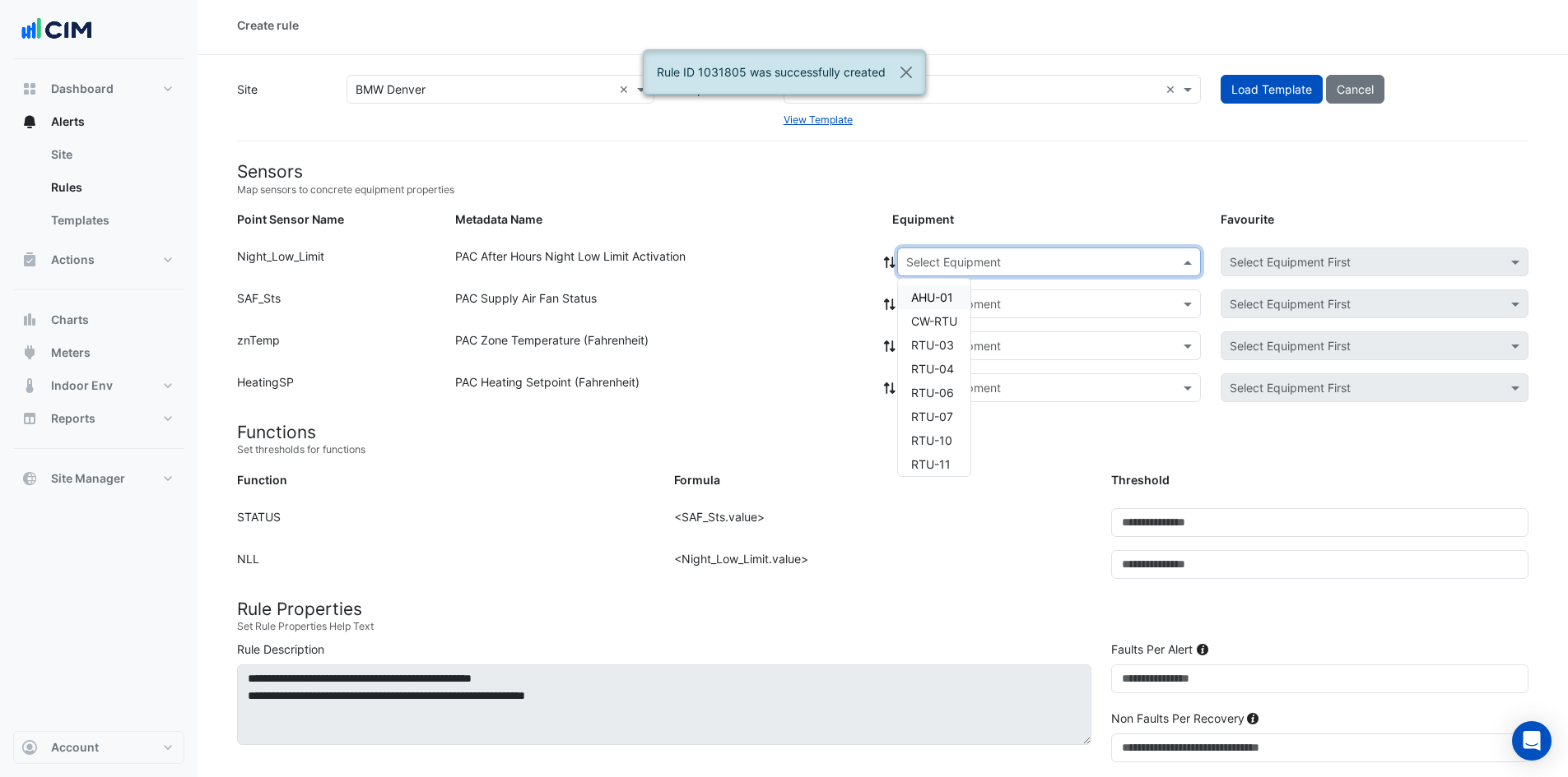
click at [932, 259] on input "text" at bounding box center [1032, 263] width 253 height 18
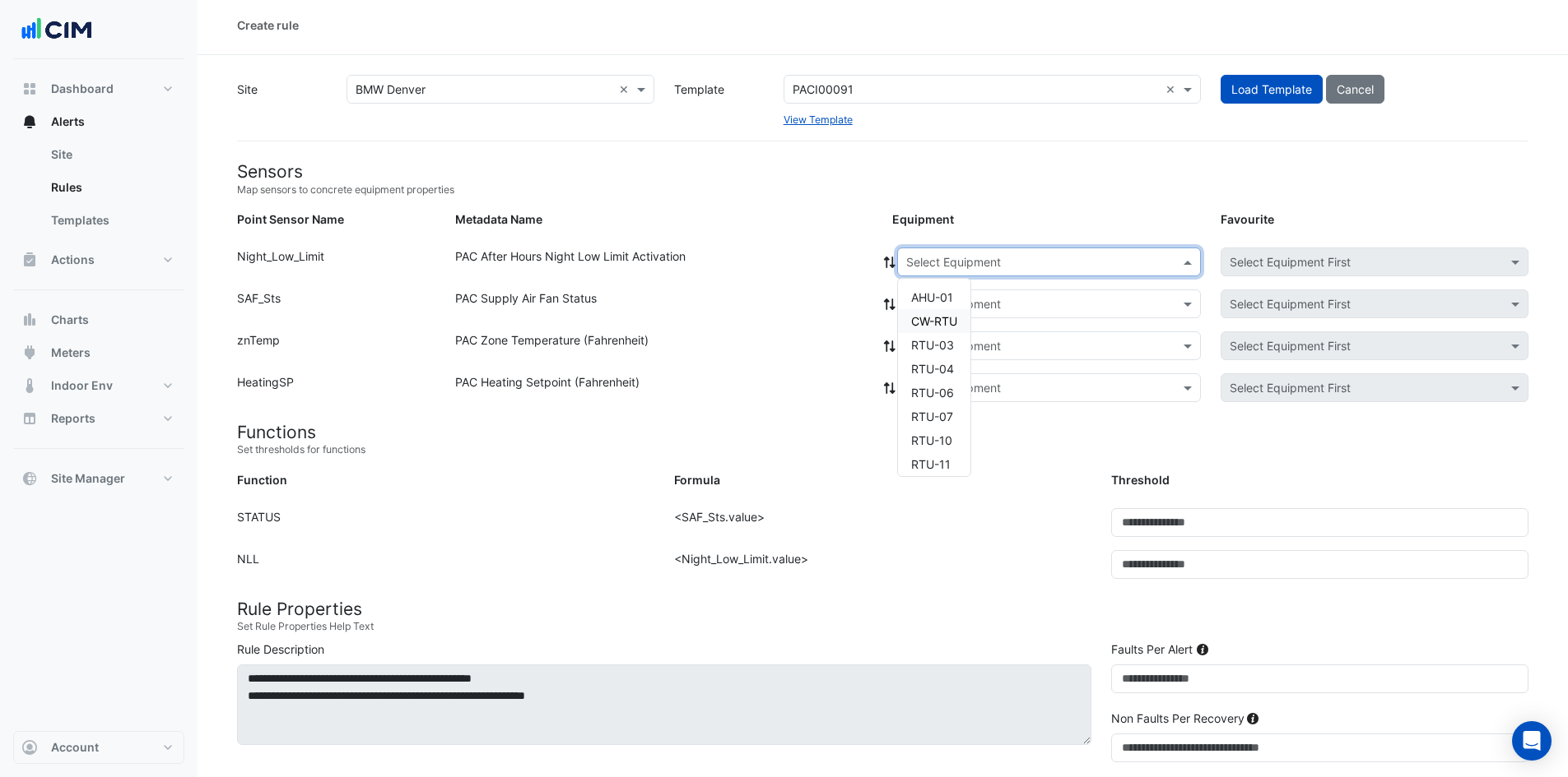
click at [928, 322] on span "CW-RTU" at bounding box center [934, 320] width 46 height 14
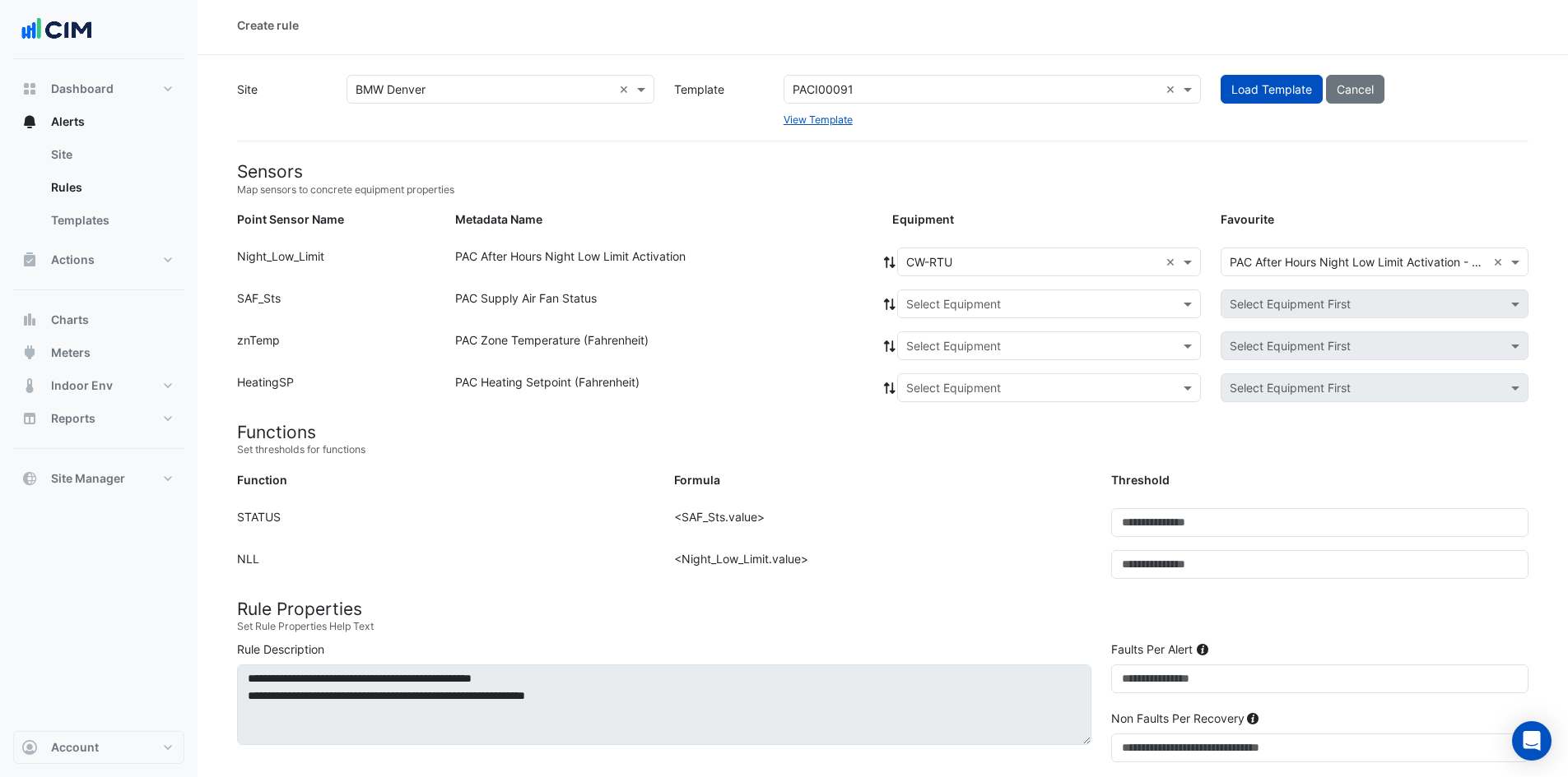
click at [885, 264] on icon at bounding box center [890, 262] width 15 height 11
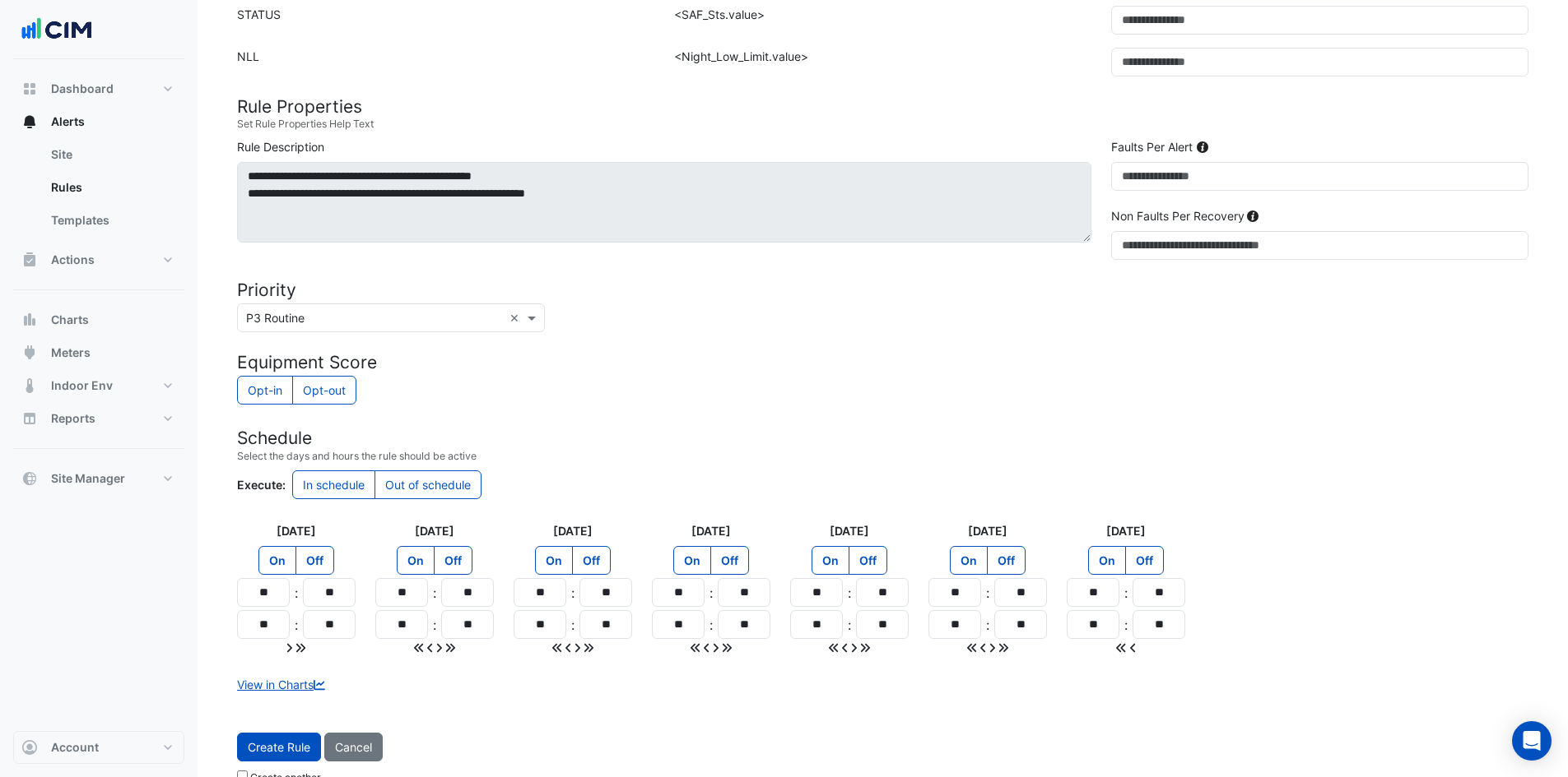
scroll to position [535, 0]
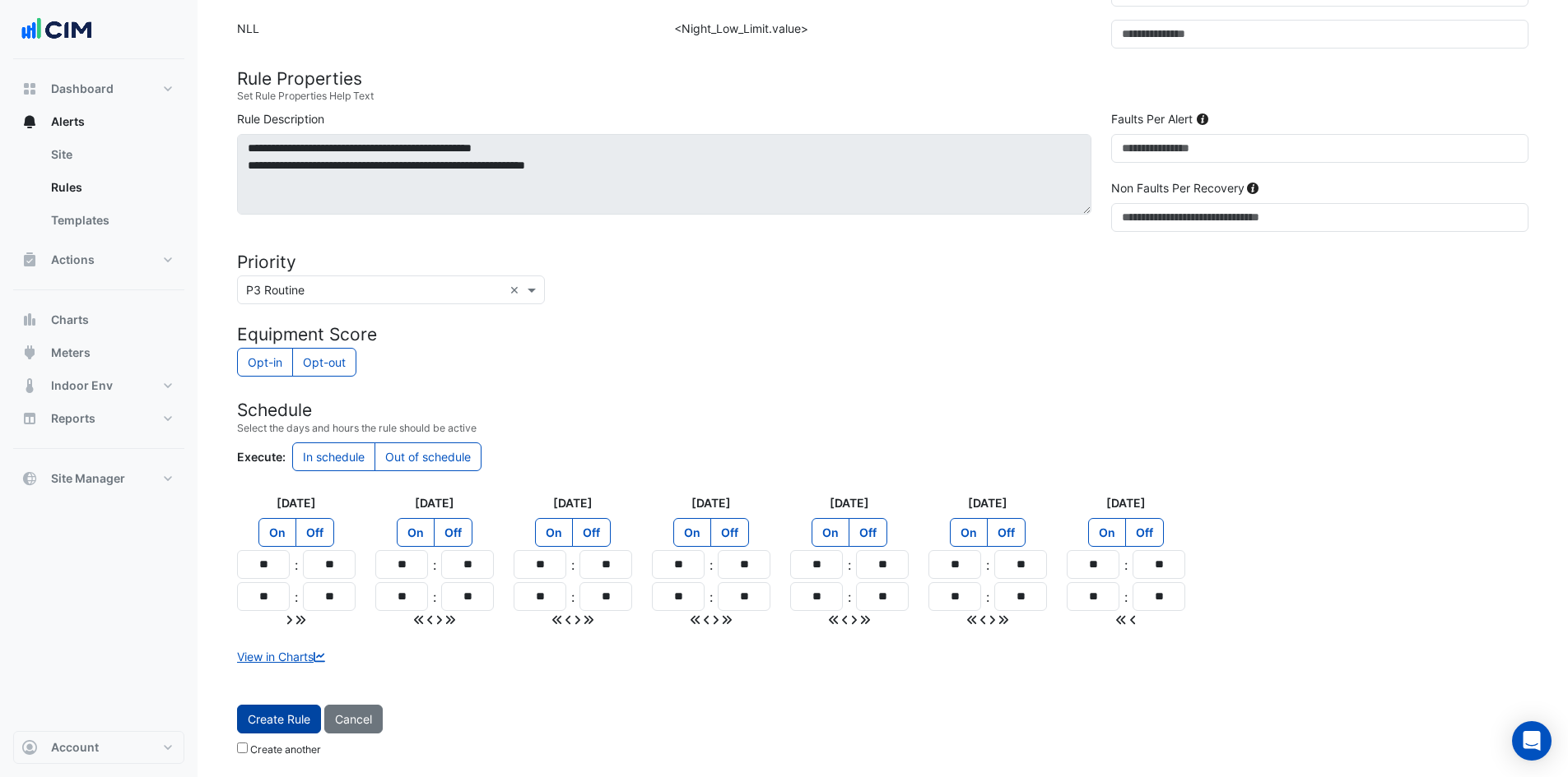
click at [291, 726] on button "Create Rule" at bounding box center [279, 719] width 84 height 29
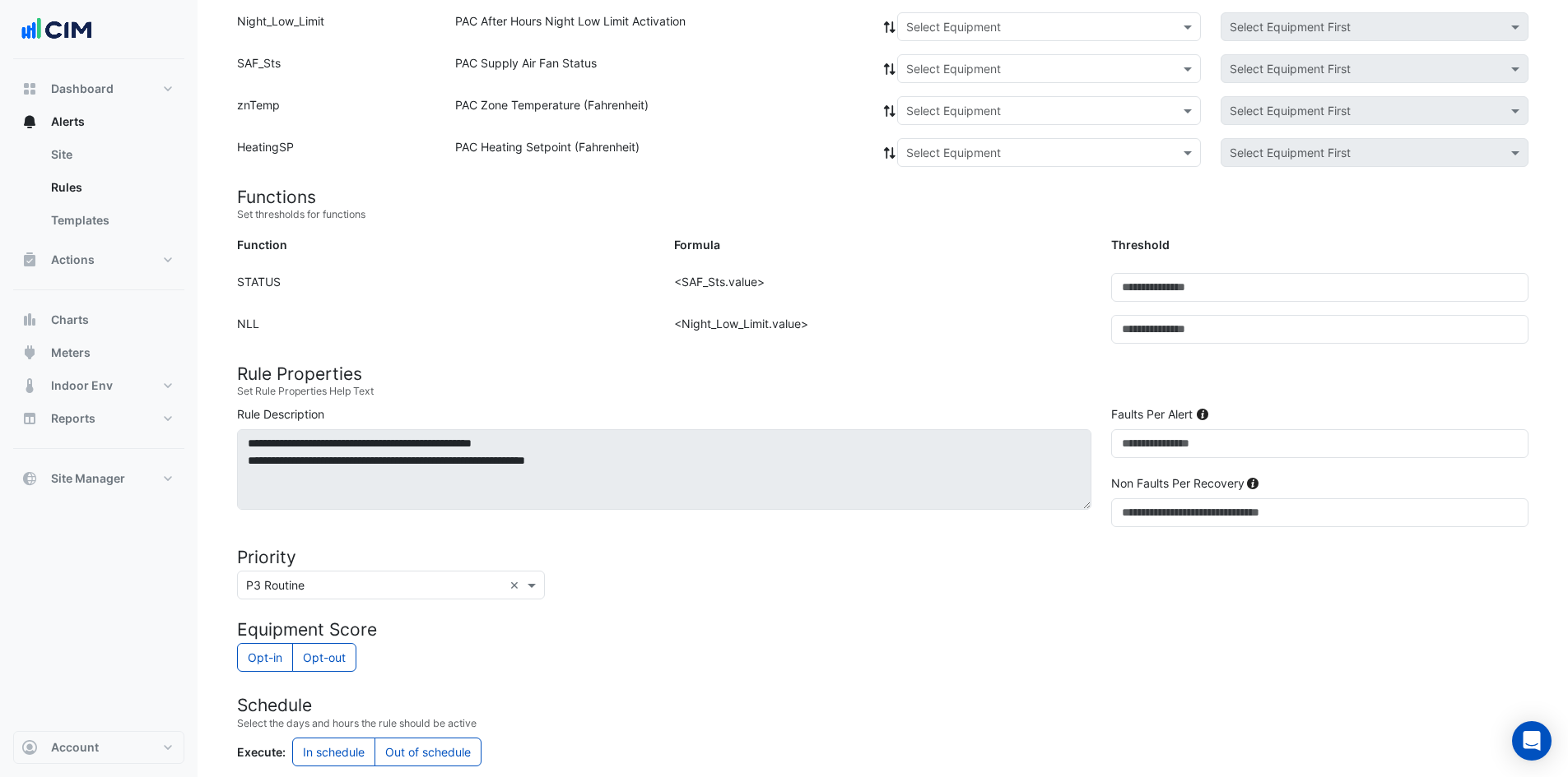
scroll to position [86, 0]
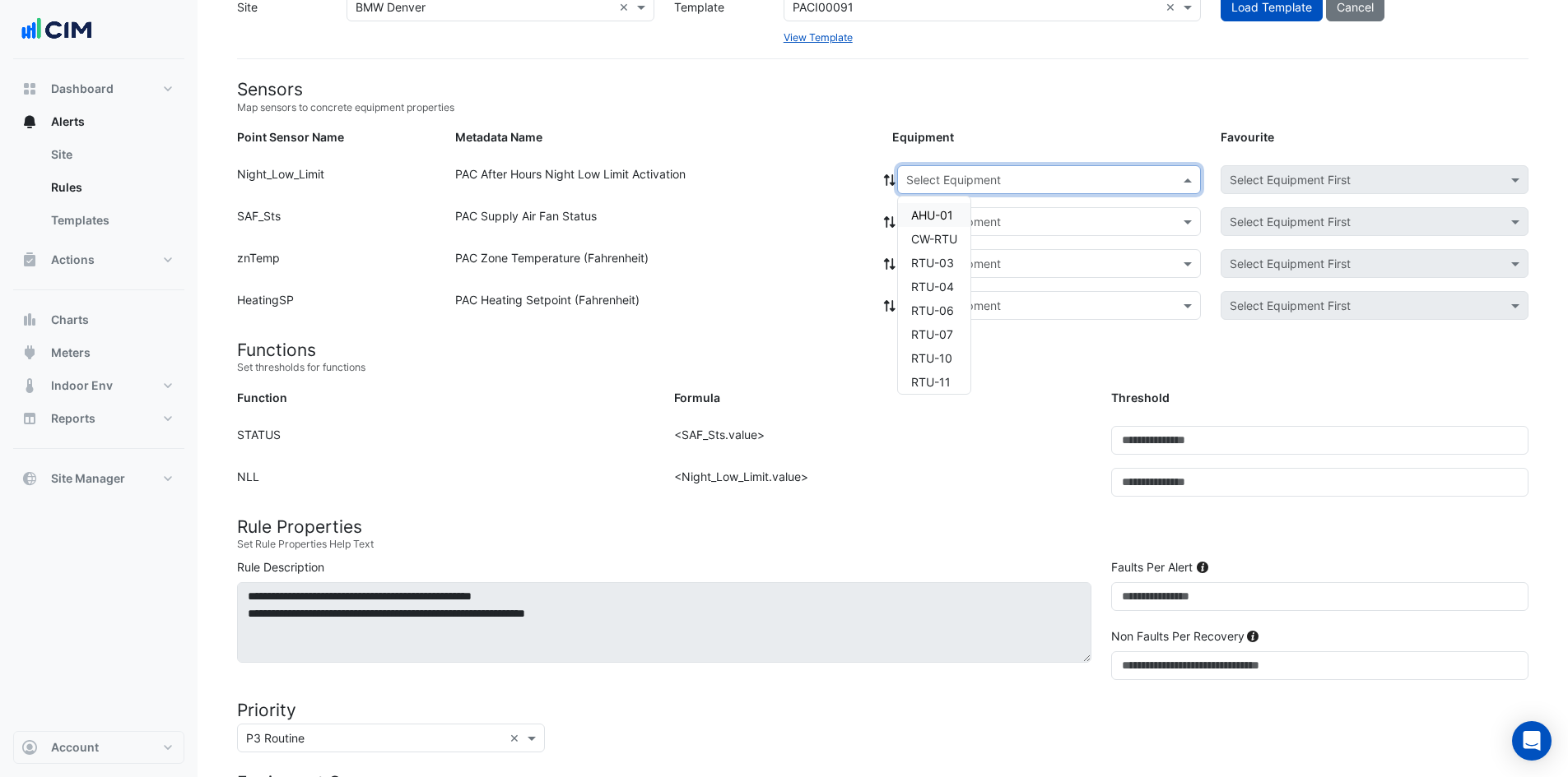
click at [992, 187] on input "text" at bounding box center [1032, 180] width 253 height 18
click at [952, 287] on span "RTU-04" at bounding box center [933, 286] width 43 height 14
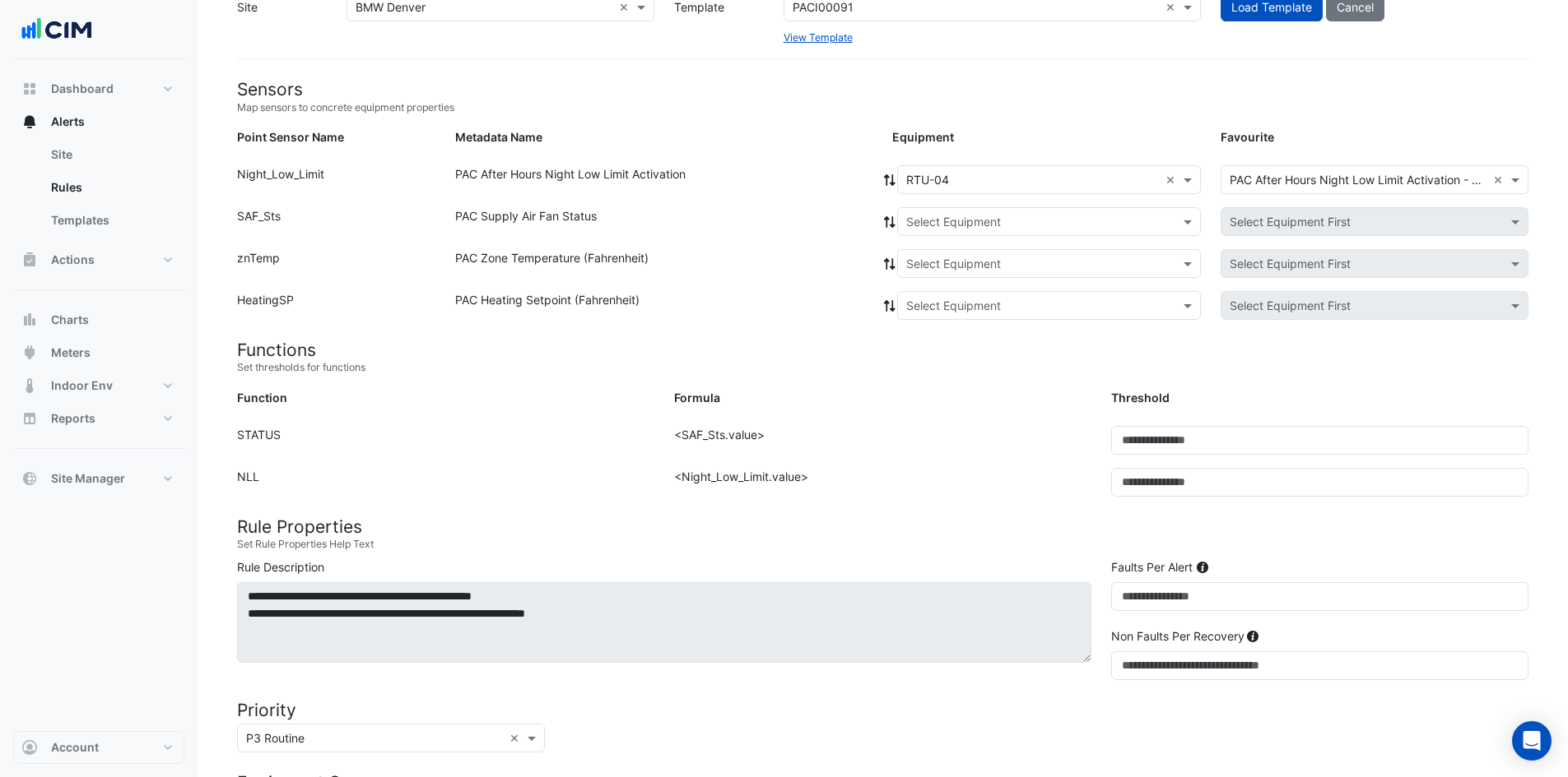
click at [888, 183] on icon at bounding box center [890, 180] width 15 height 11
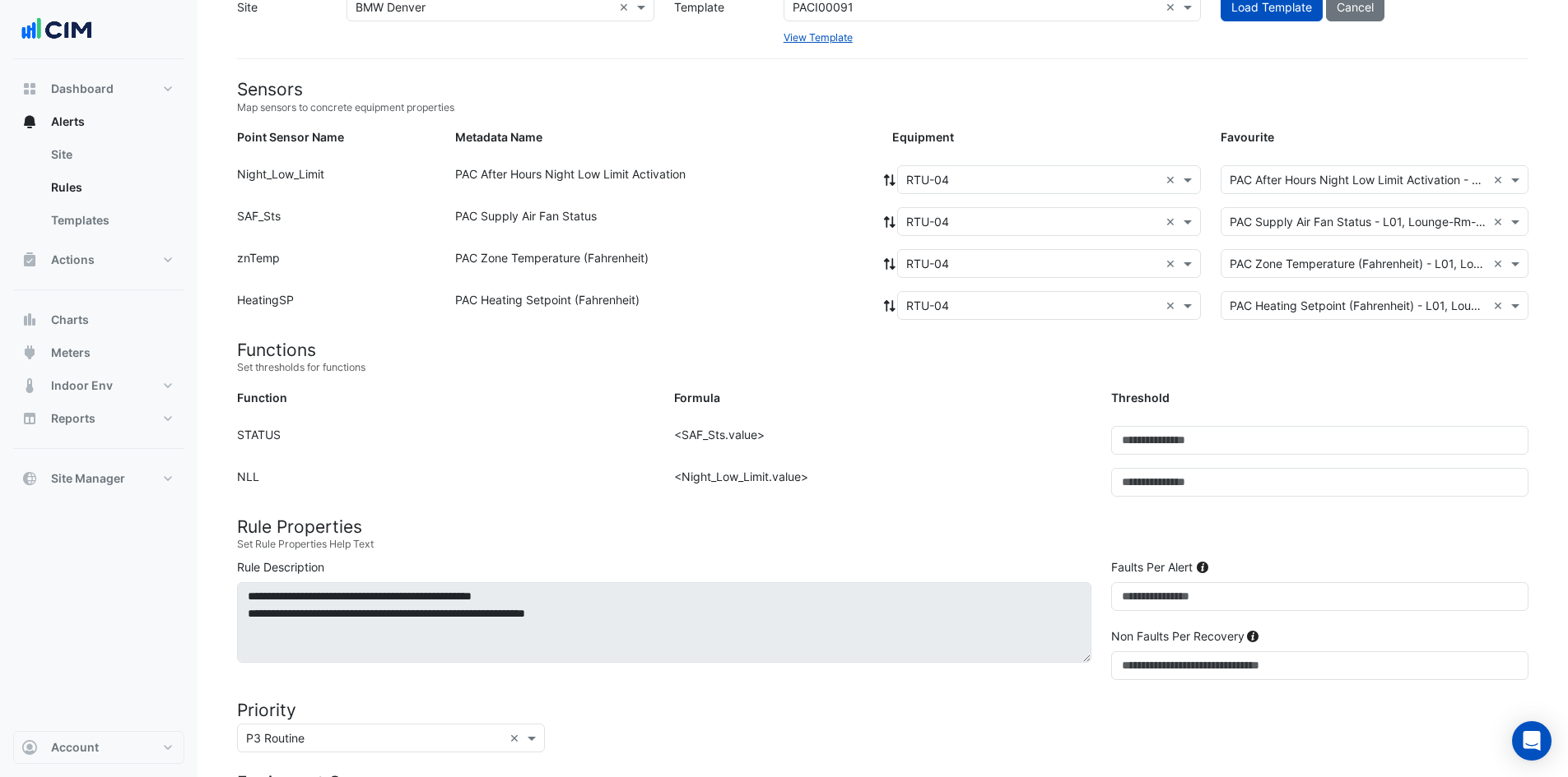
scroll to position [535, 0]
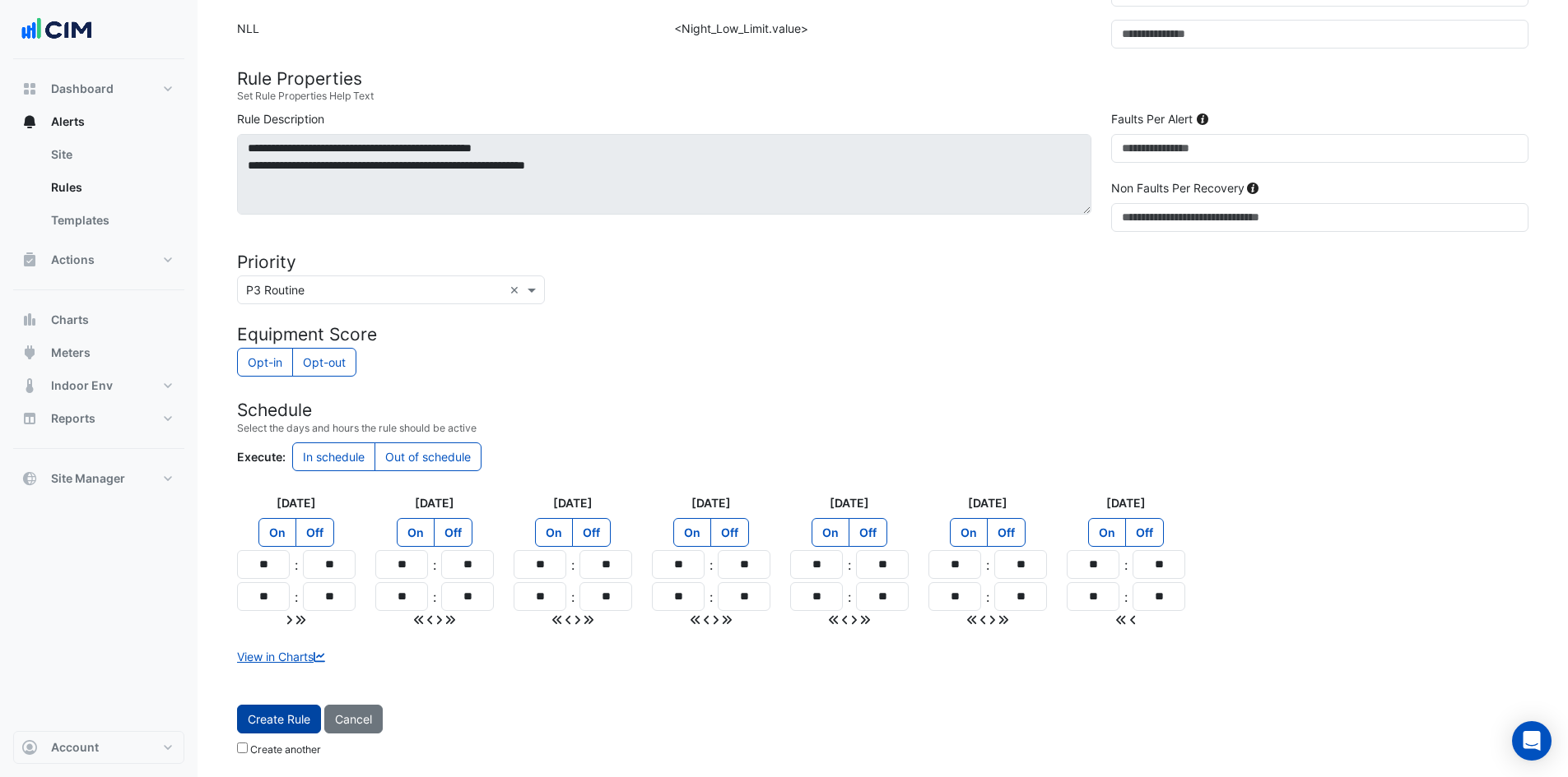
click at [270, 710] on button "Create Rule" at bounding box center [279, 719] width 84 height 29
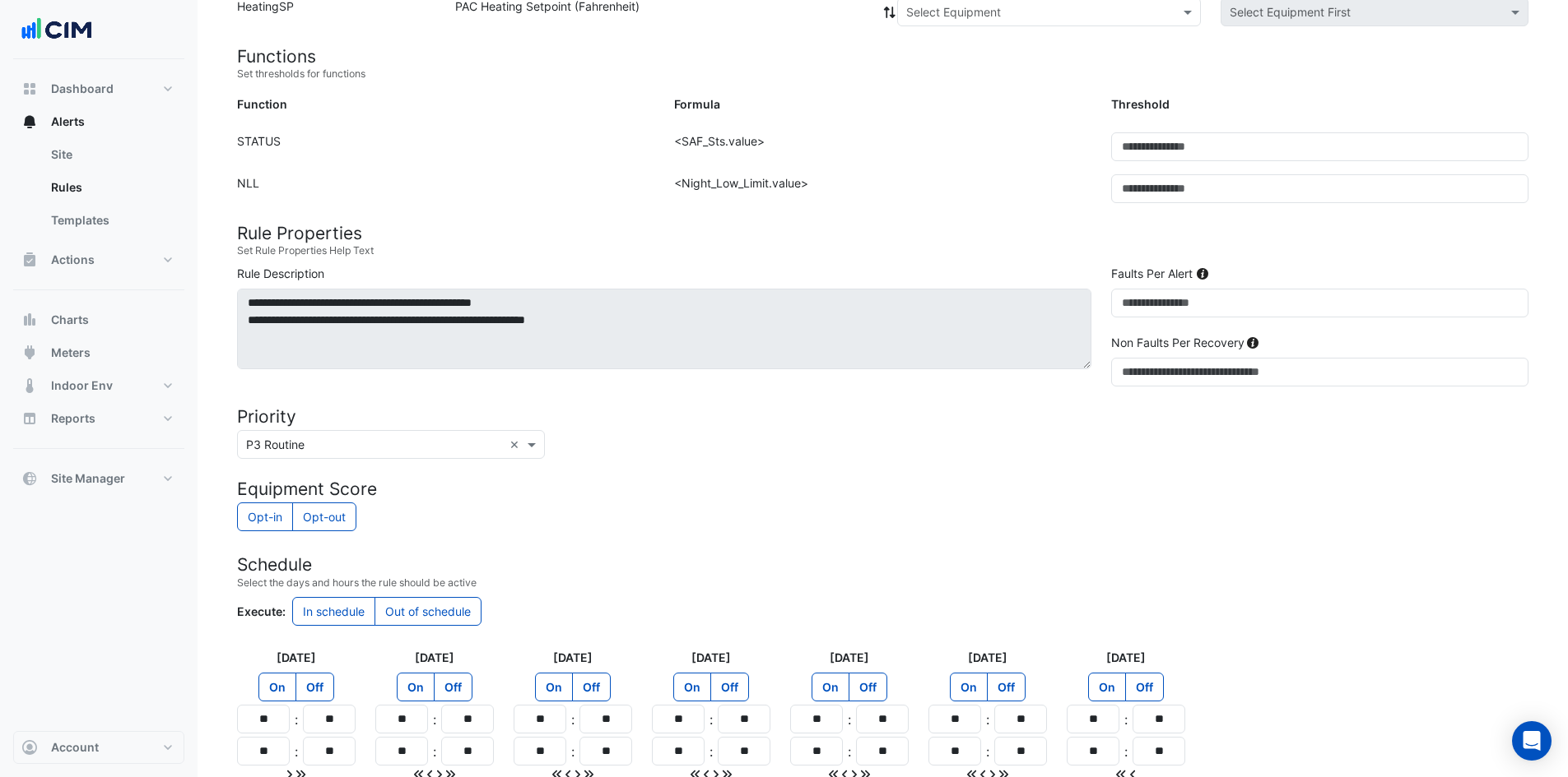
scroll to position [169, 0]
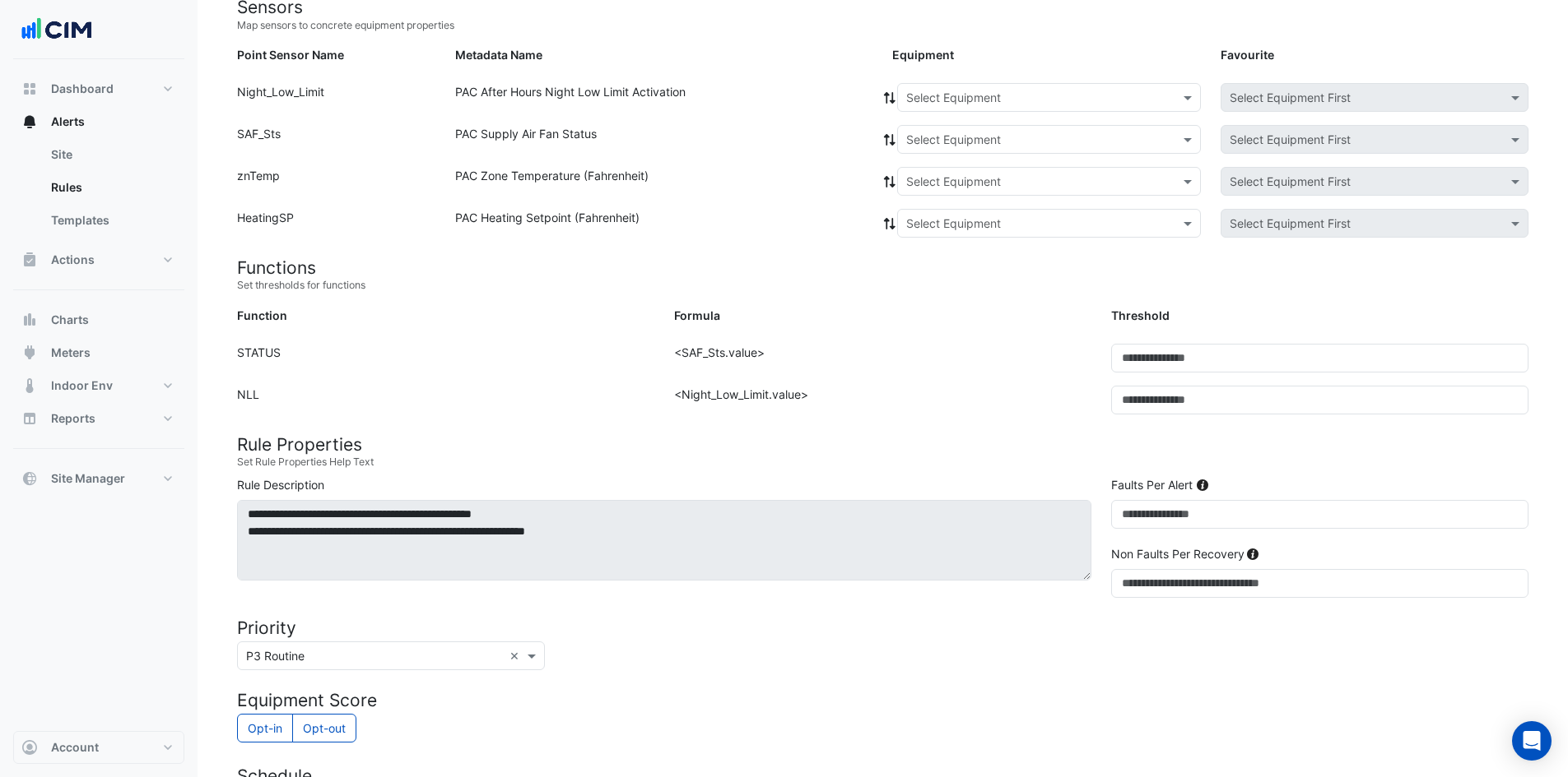
click at [960, 98] on input "text" at bounding box center [1032, 98] width 253 height 18
click at [930, 227] on span "RTU-11" at bounding box center [931, 221] width 40 height 14
click at [892, 92] on icon at bounding box center [890, 97] width 15 height 11
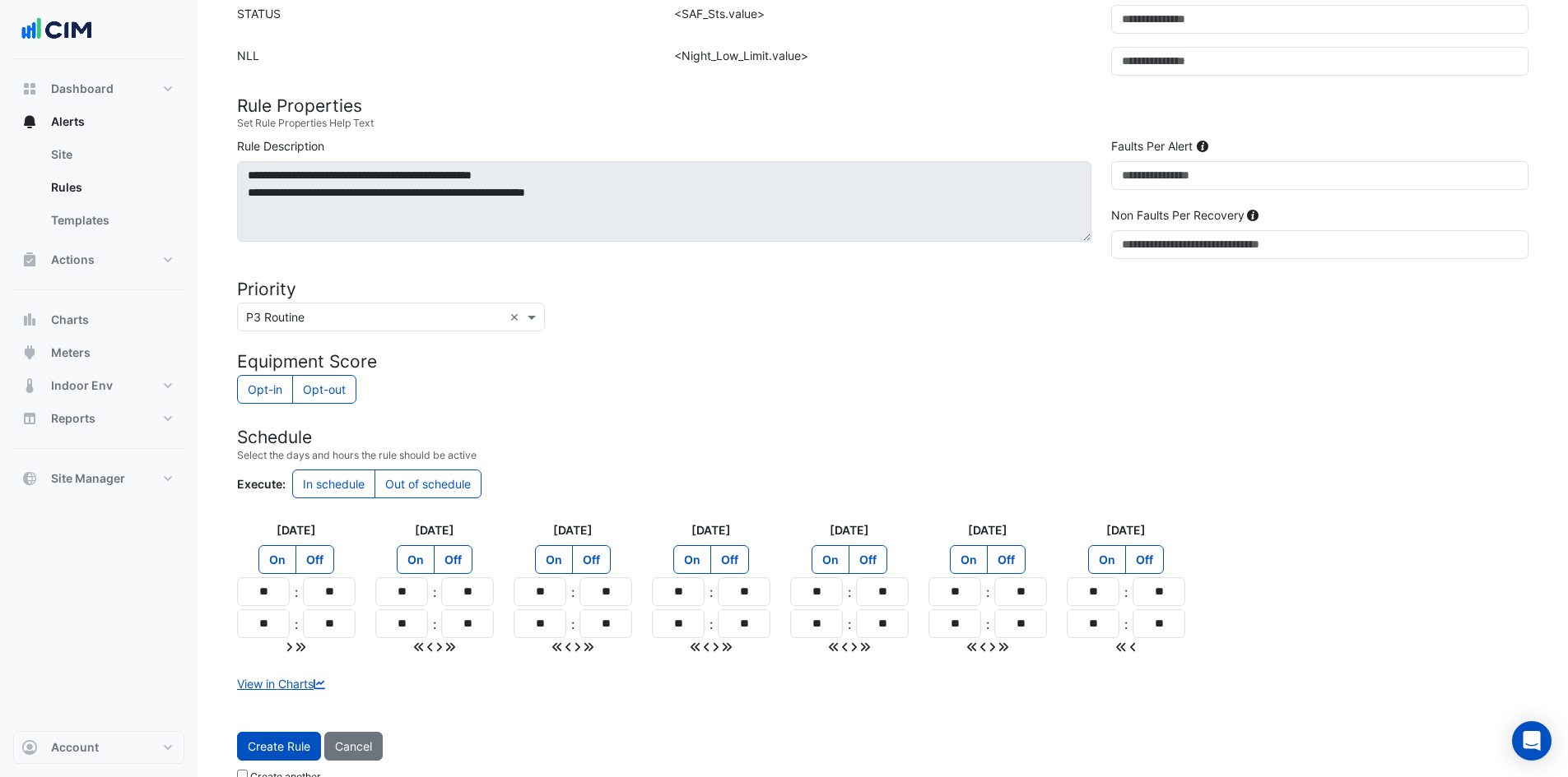
scroll to position [535, 0]
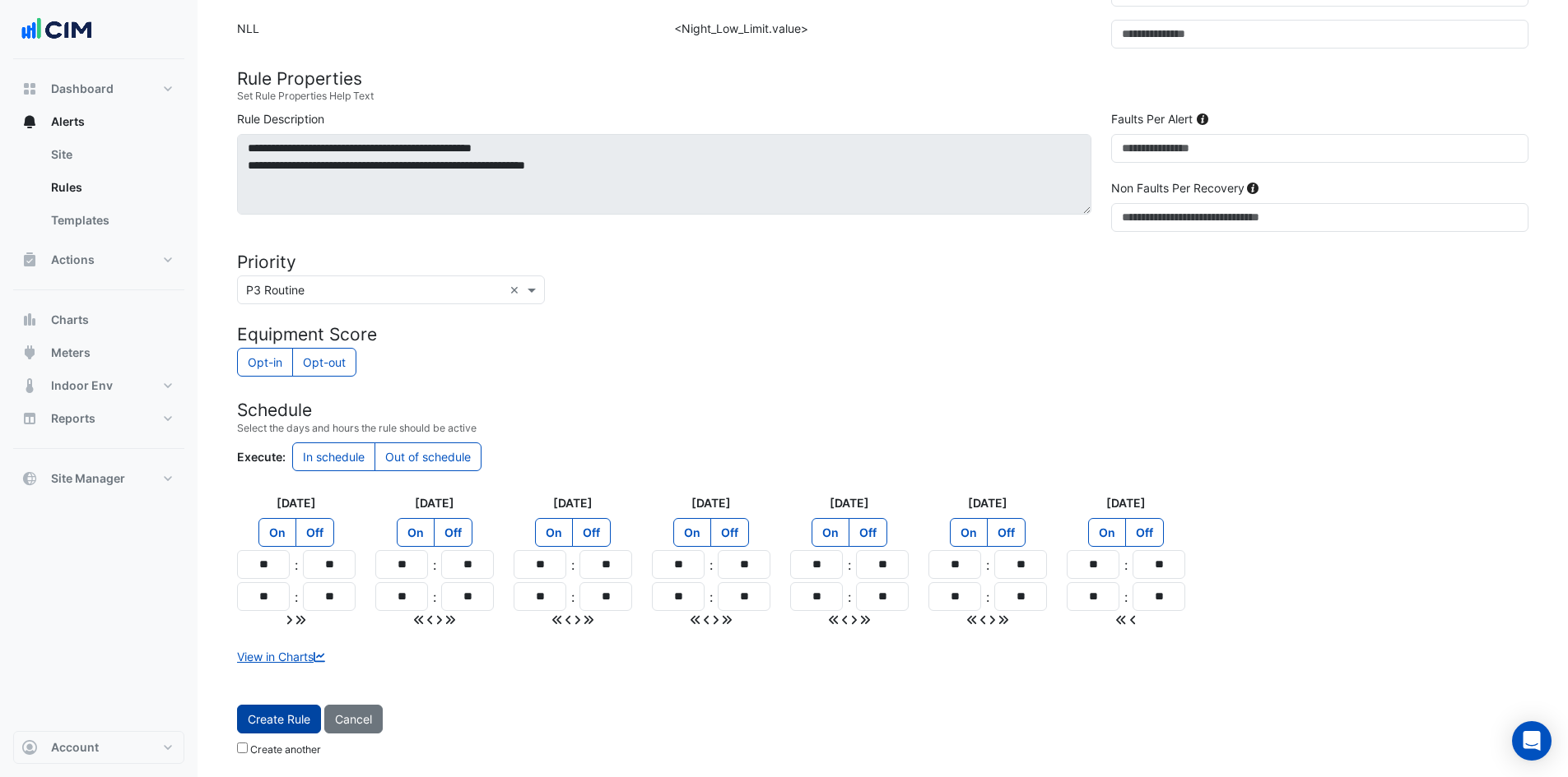
click at [289, 720] on span "Create Rule" at bounding box center [279, 719] width 62 height 14
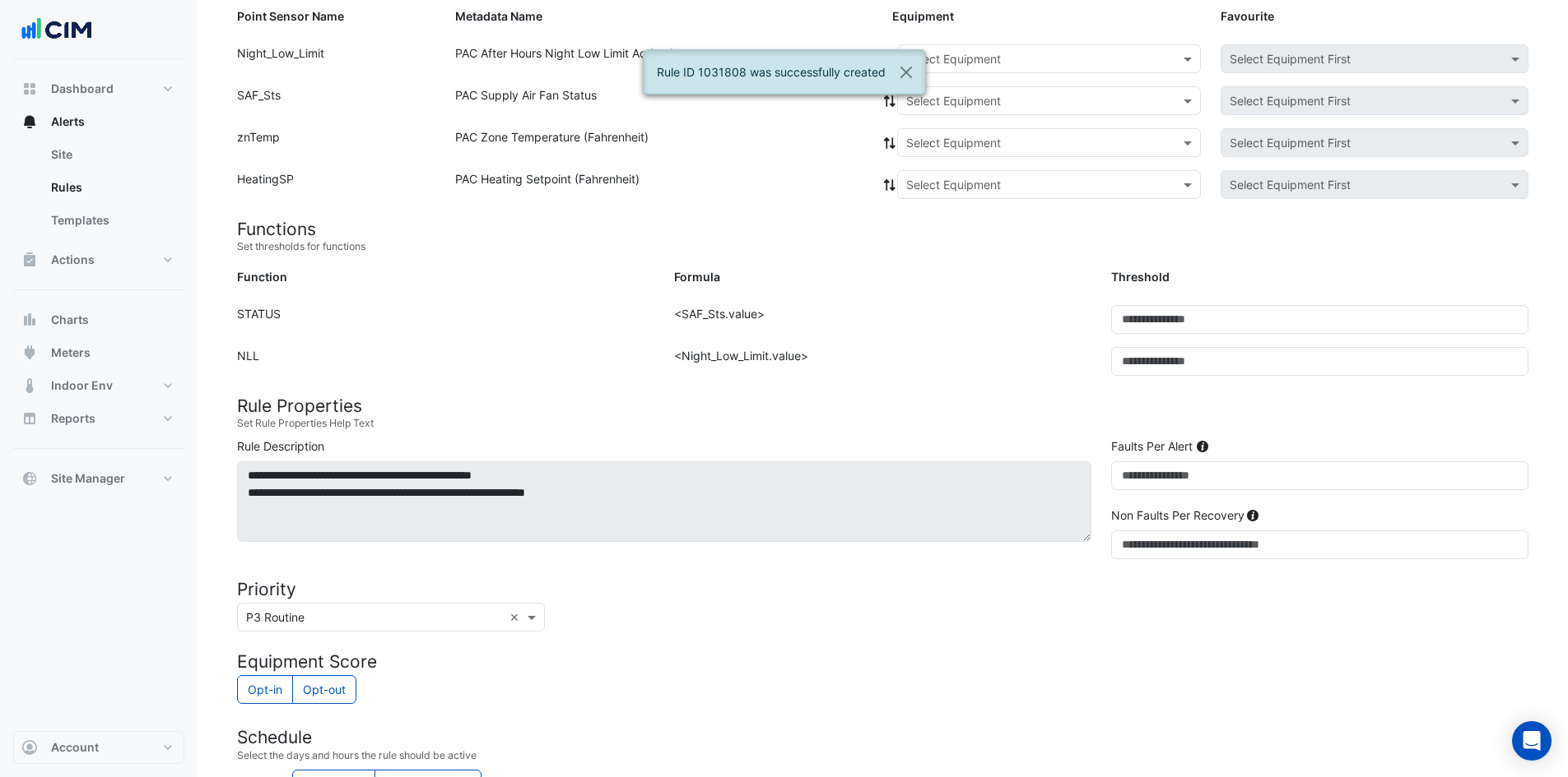
scroll to position [4, 0]
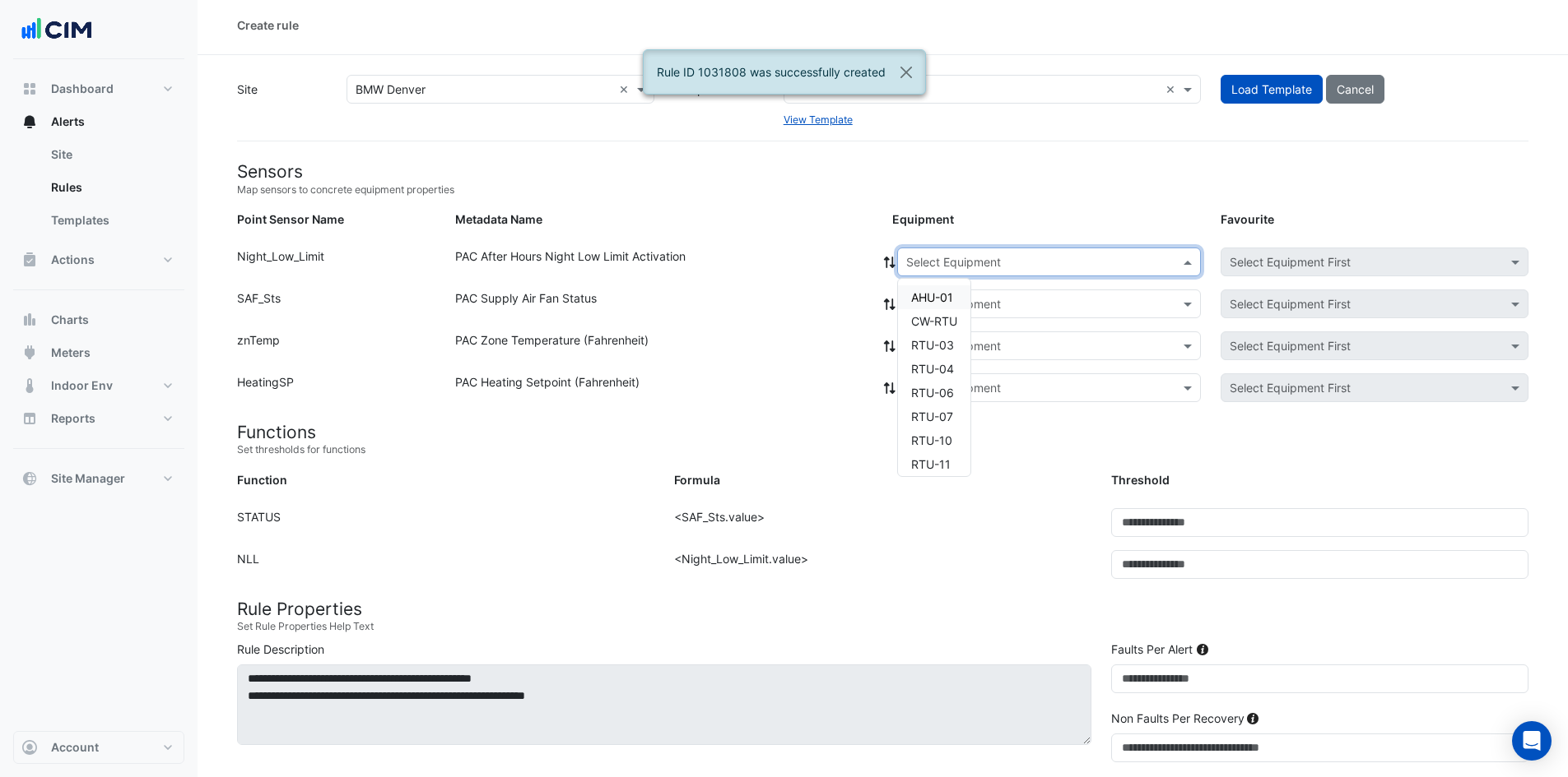
click at [948, 255] on input "text" at bounding box center [1032, 263] width 253 height 18
drag, startPoint x: 940, startPoint y: 408, endPoint x: 924, endPoint y: 364, distance: 46.8
click at [937, 408] on span "RTU-12" at bounding box center [931, 409] width 40 height 14
click at [887, 270] on span at bounding box center [890, 262] width 15 height 18
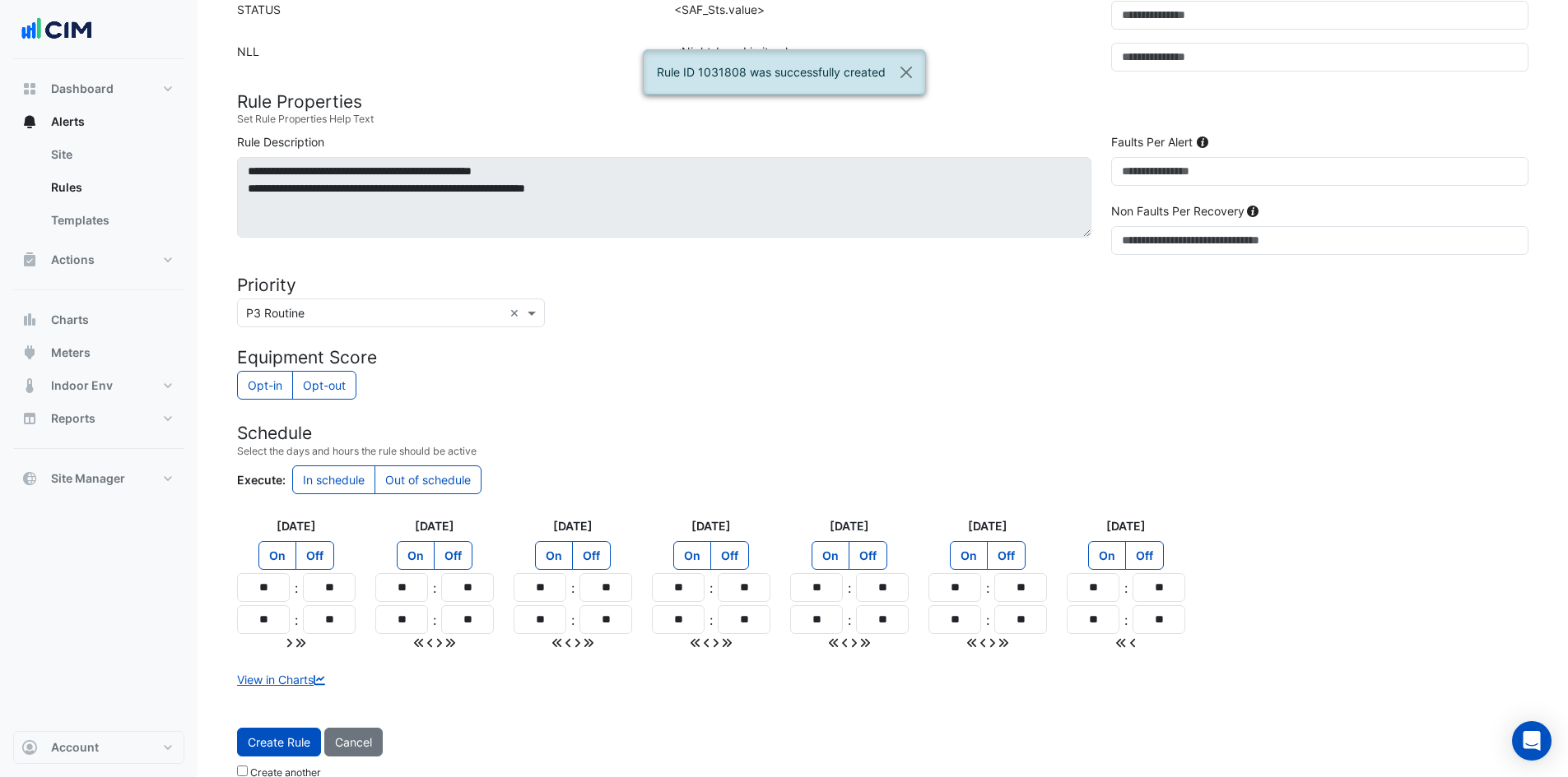
scroll to position [535, 0]
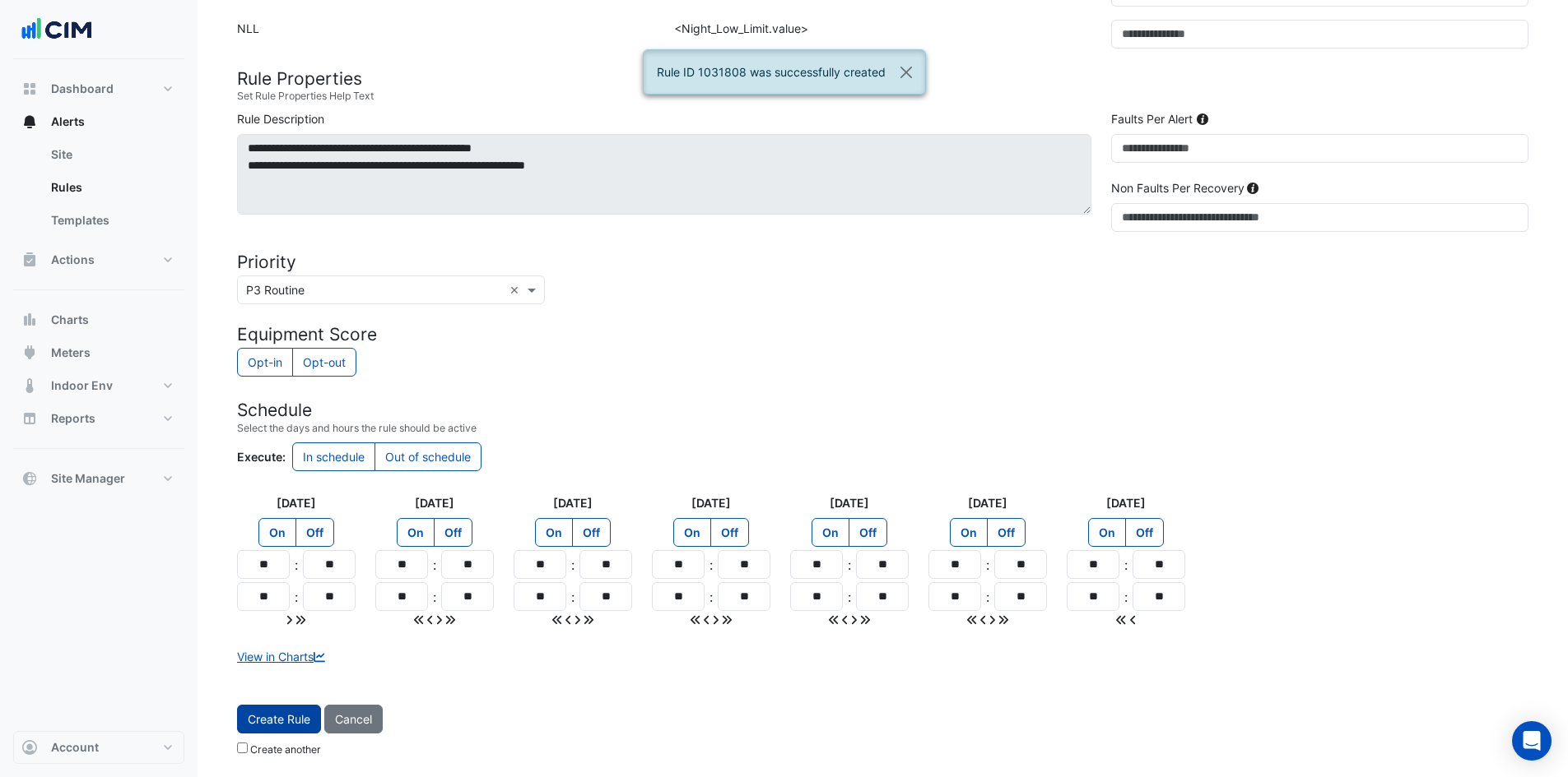
click at [290, 725] on span "Create Rule" at bounding box center [279, 719] width 62 height 14
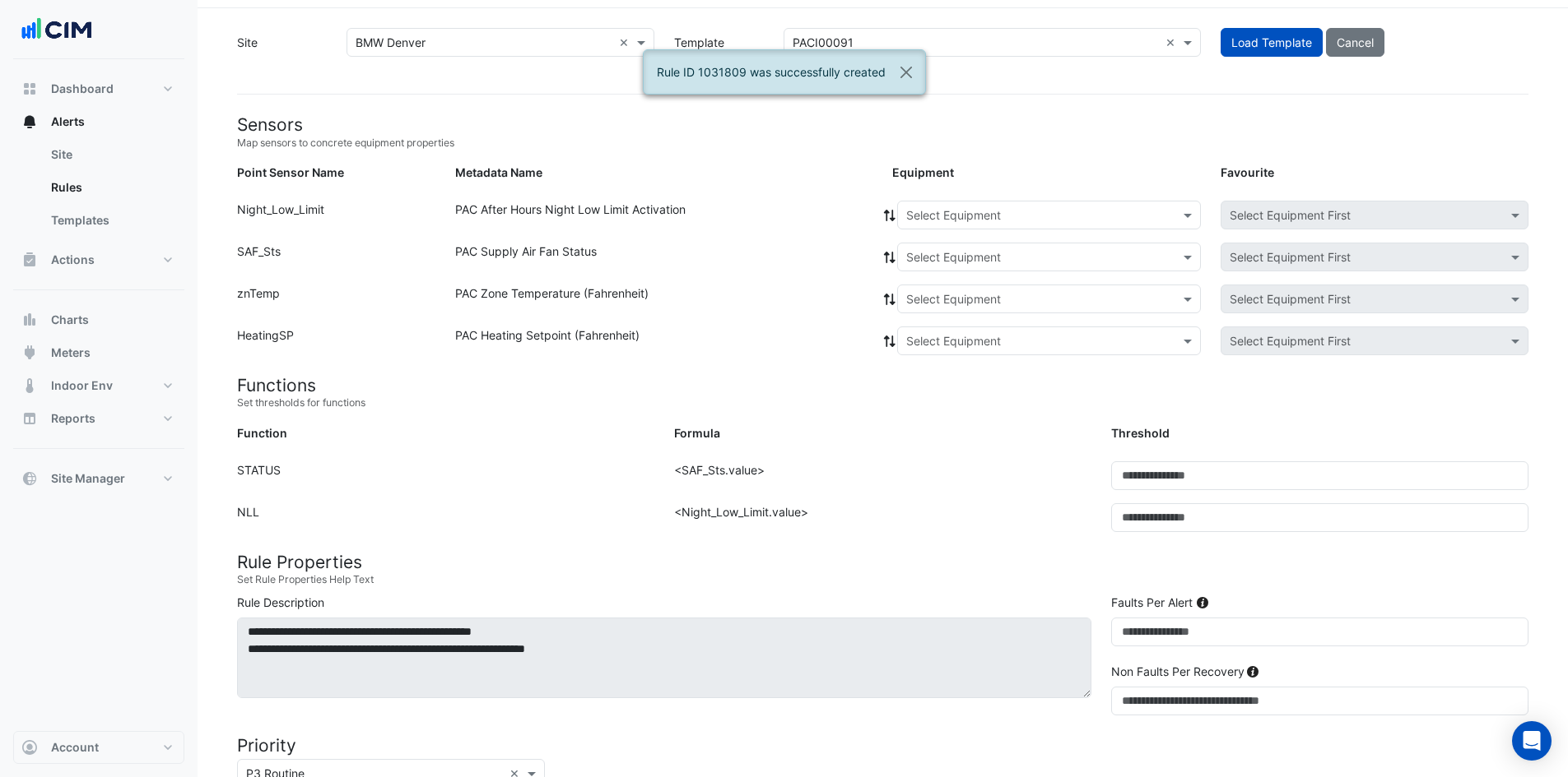
scroll to position [0, 0]
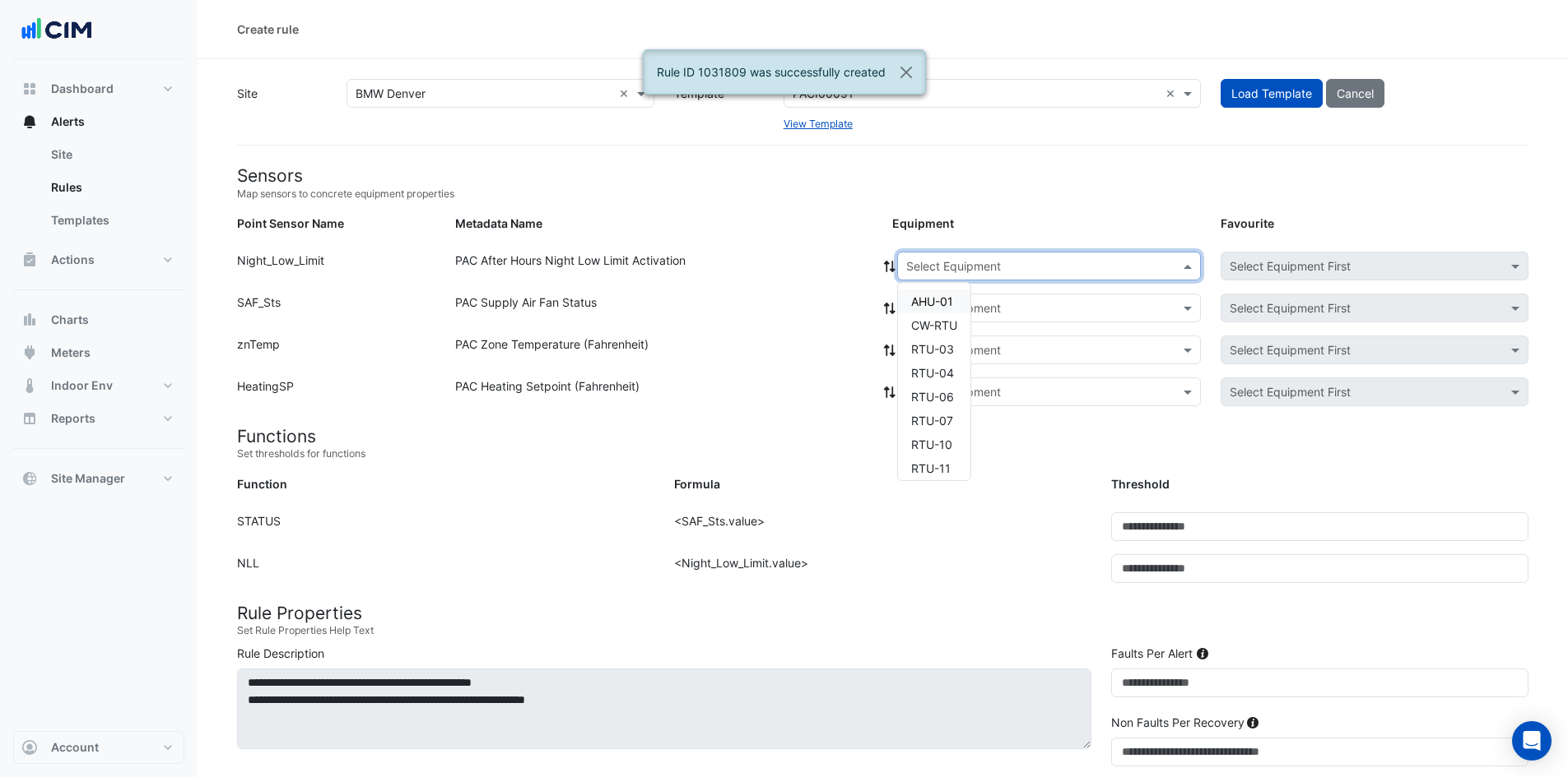
click at [947, 263] on input "text" at bounding box center [1032, 266] width 253 height 18
click at [943, 439] on span "RTU-13" at bounding box center [932, 437] width 41 height 14
click at [892, 270] on icon at bounding box center [889, 266] width 11 height 11
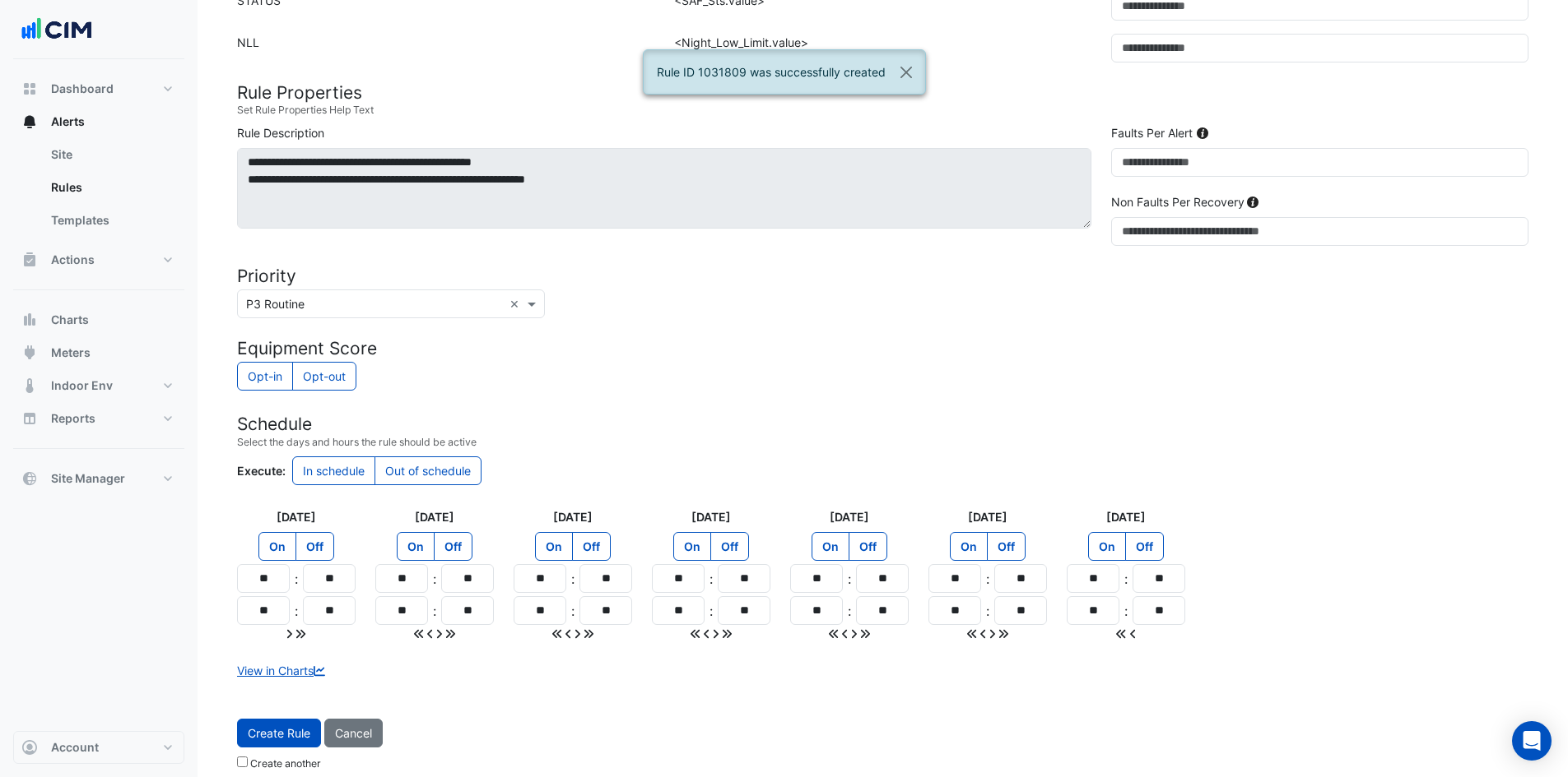
scroll to position [535, 0]
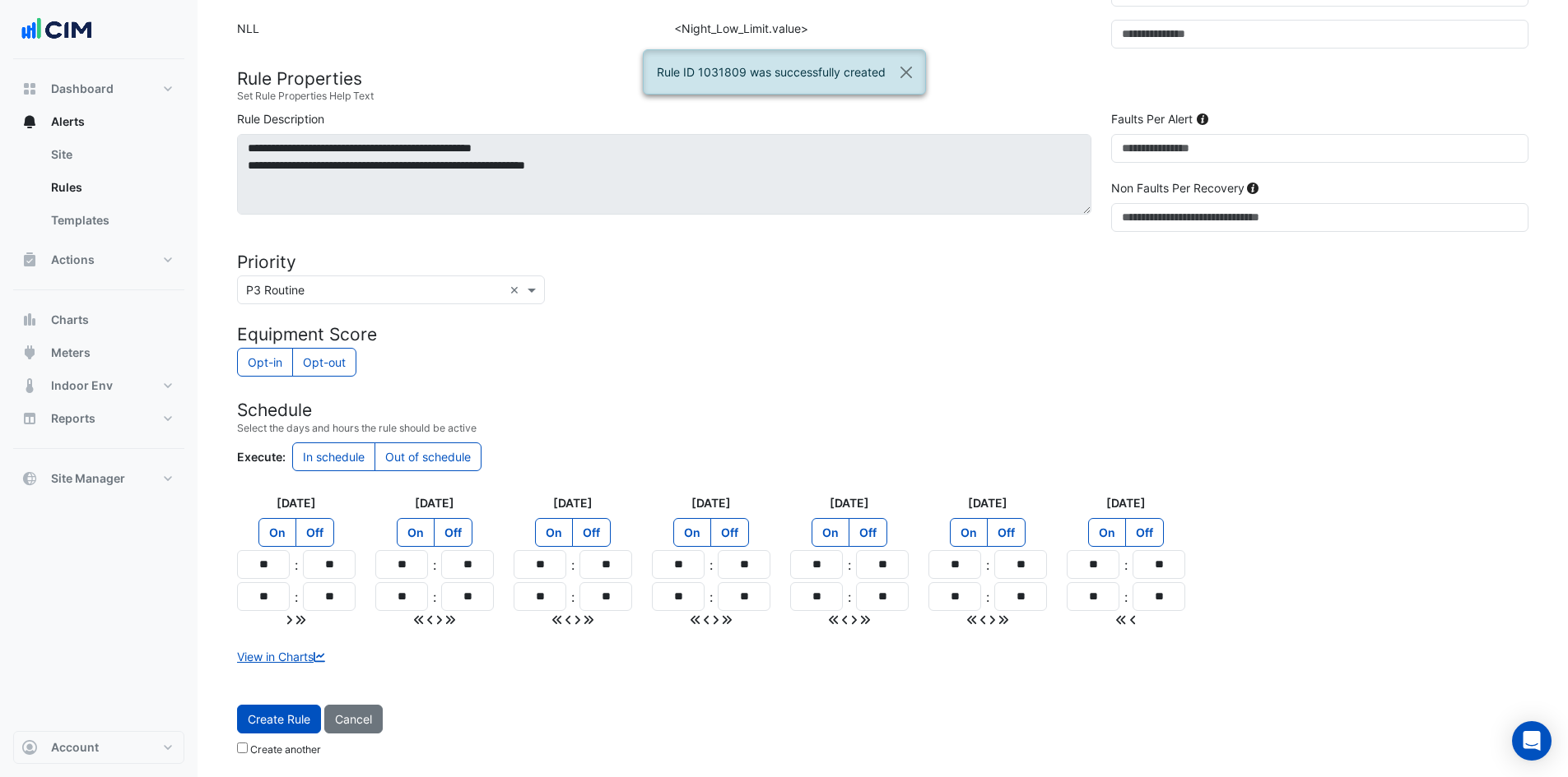
click at [321, 723] on div "Create Rule Cancel Create another" at bounding box center [882, 734] width 1311 height 59
click at [308, 719] on span "Create Rule" at bounding box center [279, 719] width 62 height 14
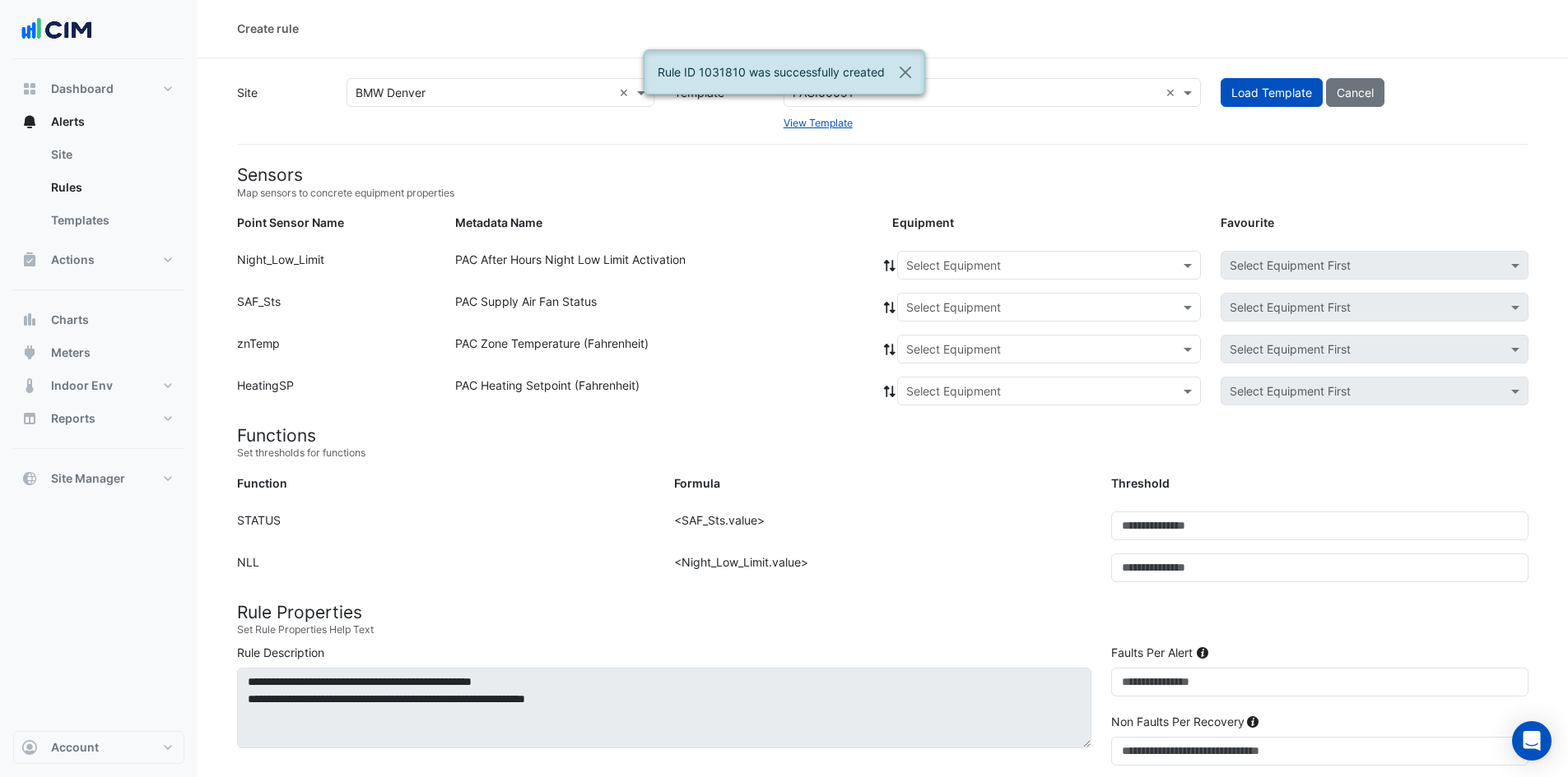
scroll to position [0, 0]
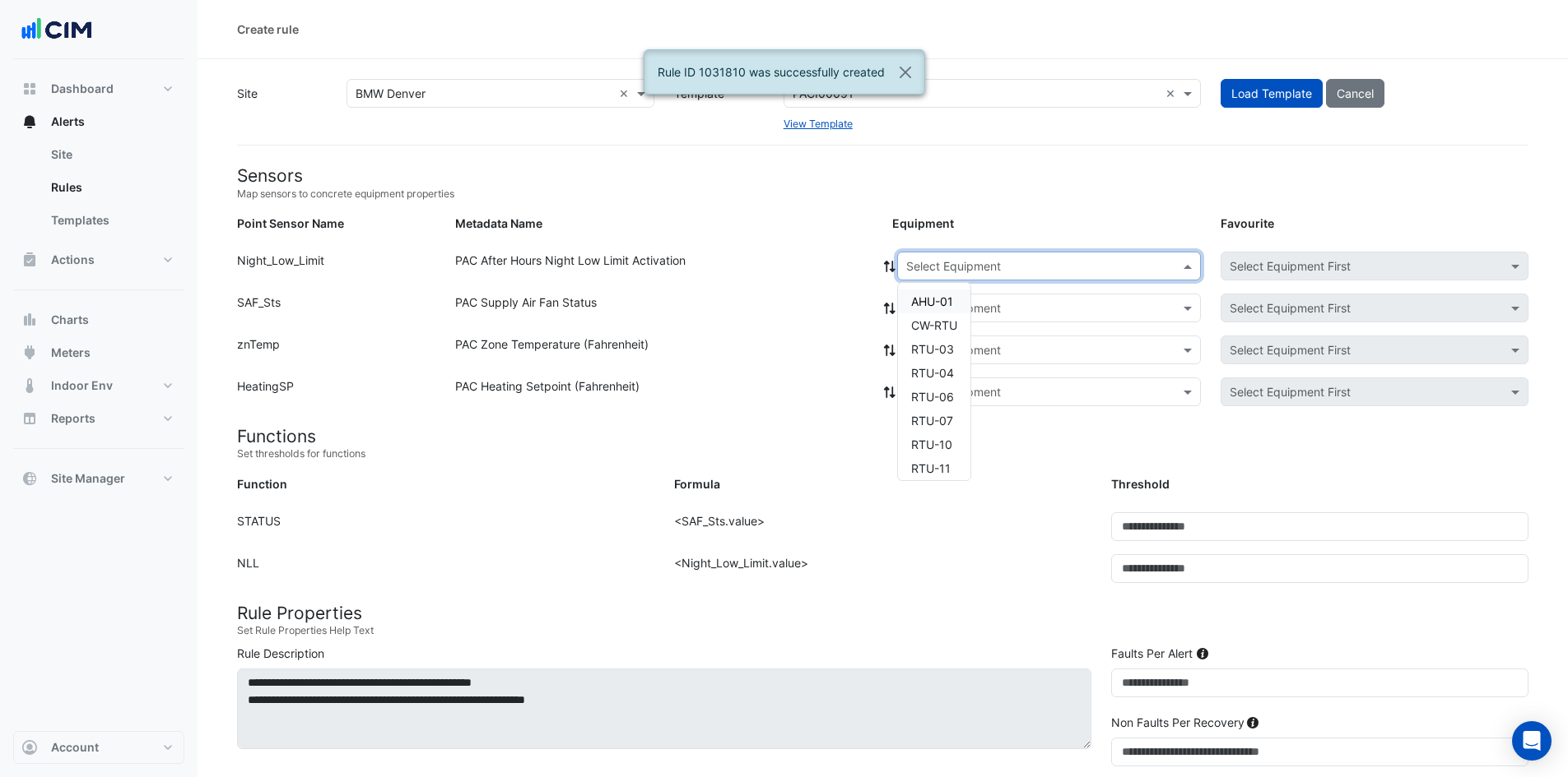
click at [947, 266] on input "text" at bounding box center [1032, 266] width 253 height 18
click at [926, 458] on span "RTU-14" at bounding box center [932, 461] width 41 height 14
click at [894, 267] on icon at bounding box center [890, 266] width 15 height 11
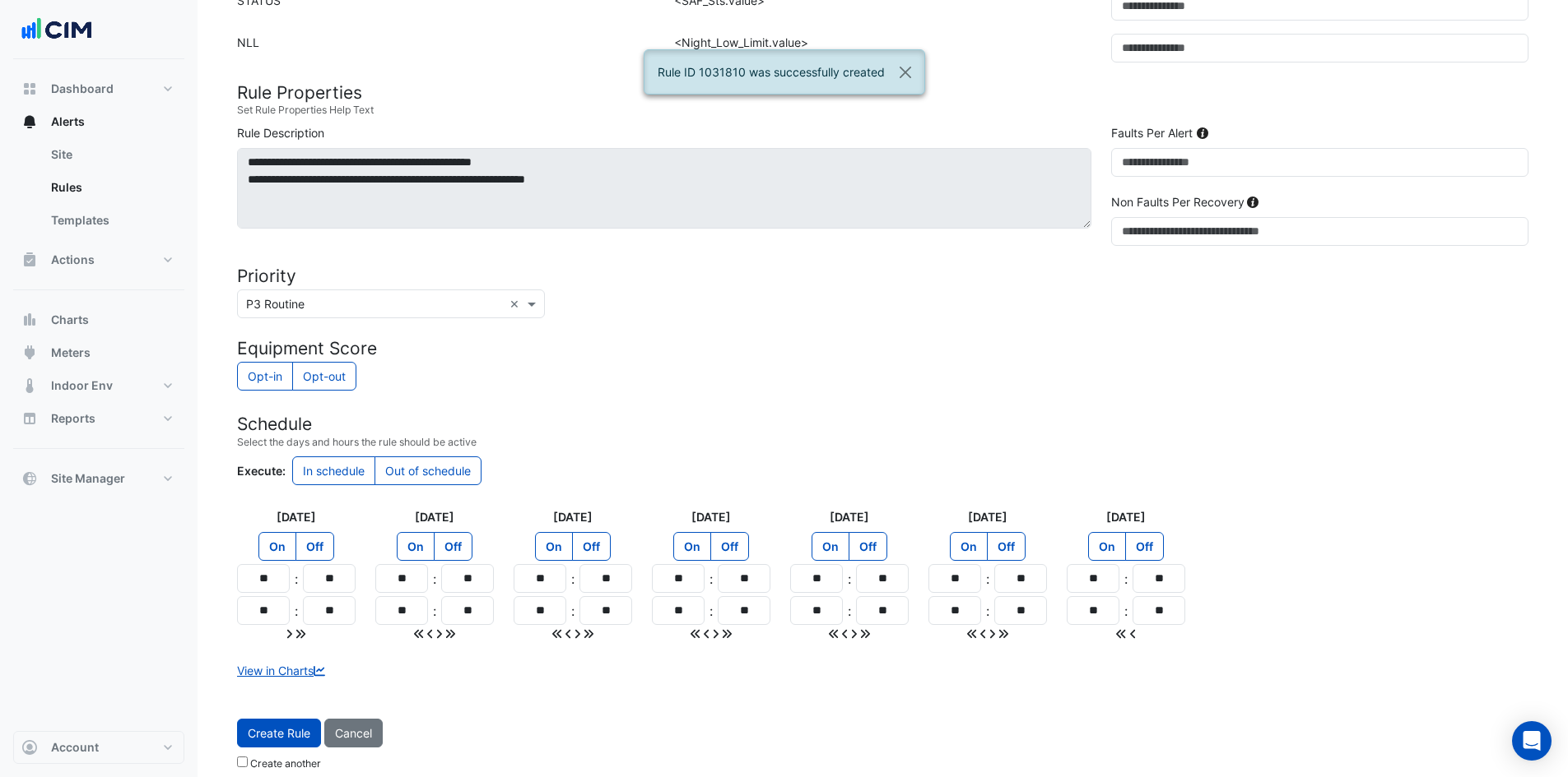
scroll to position [535, 0]
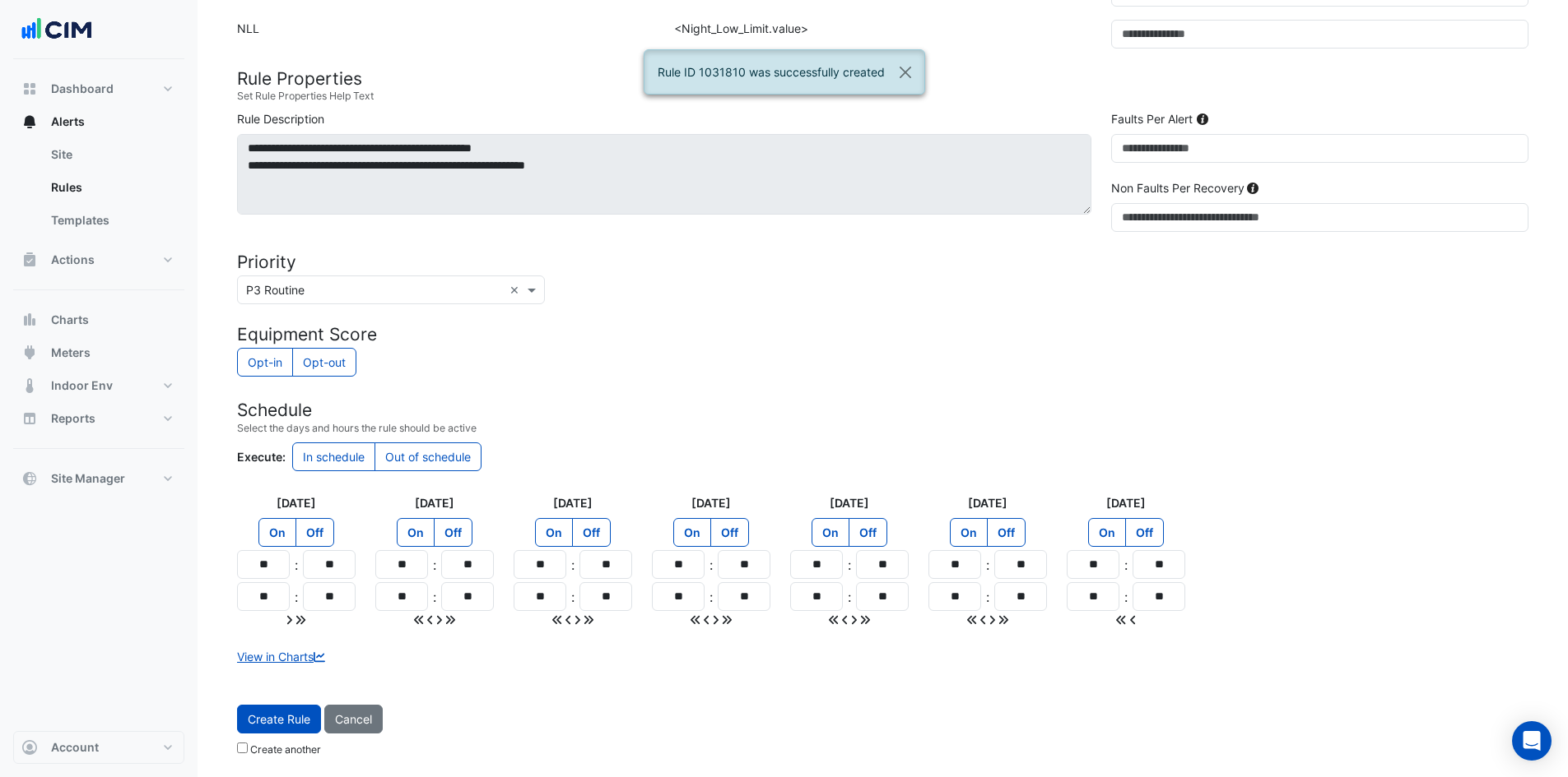
drag, startPoint x: 280, startPoint y: 721, endPoint x: 297, endPoint y: 688, distance: 37.1
click at [283, 723] on span "Create Rule" at bounding box center [279, 719] width 62 height 14
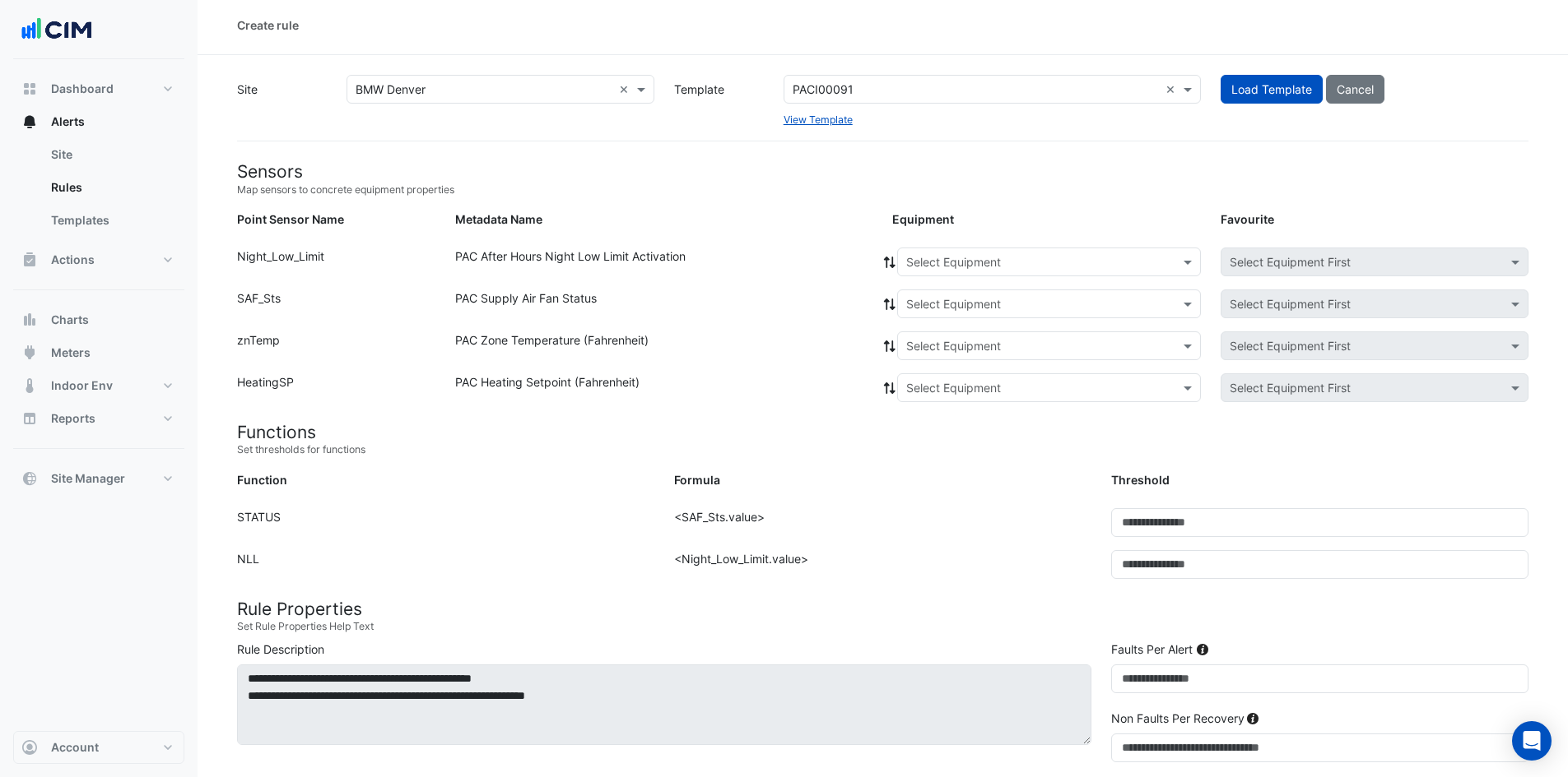
scroll to position [0, 0]
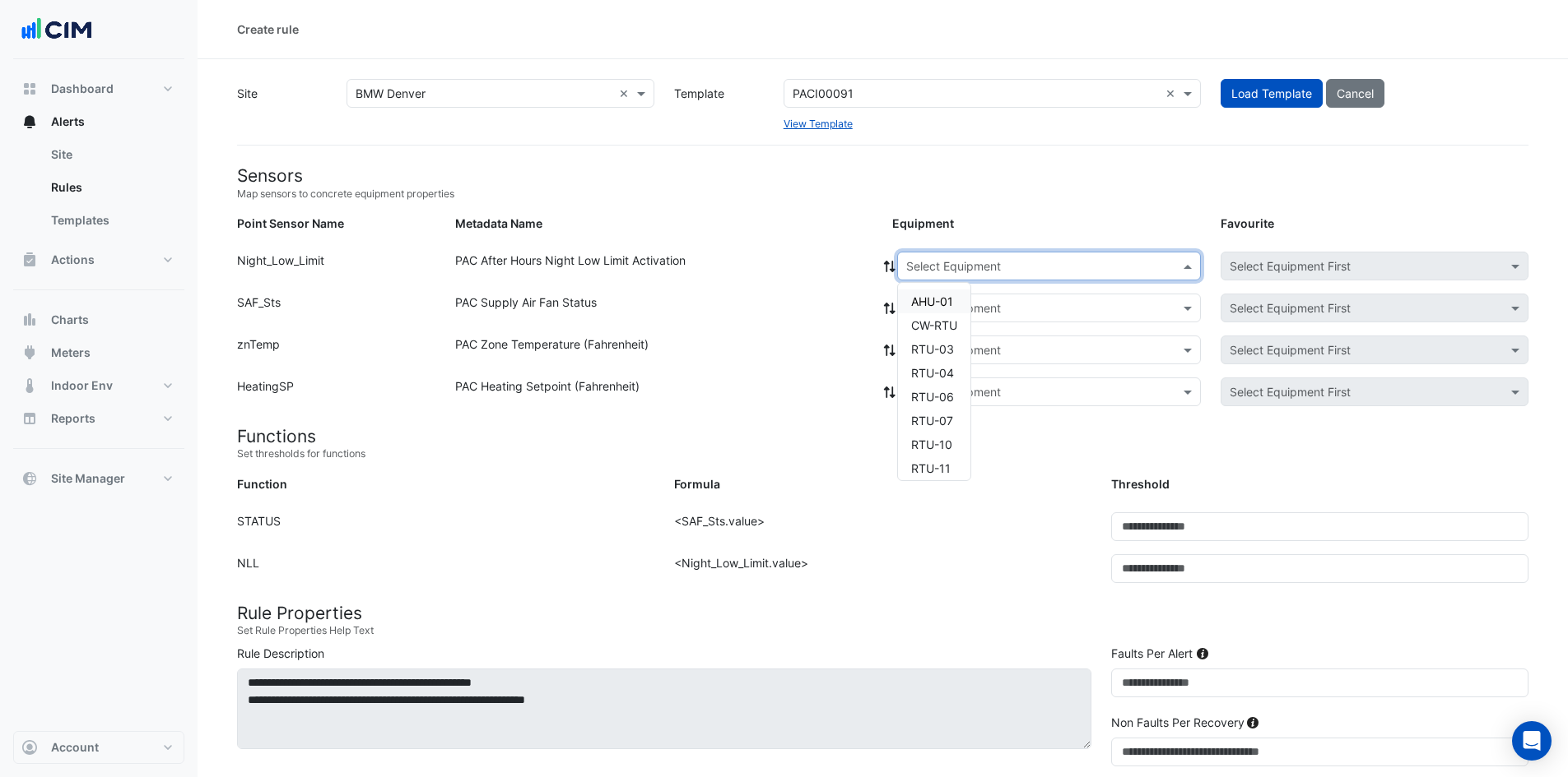
click at [923, 259] on input "text" at bounding box center [1032, 266] width 253 height 18
click at [937, 418] on span "RTU-12" at bounding box center [931, 414] width 40 height 14
click at [884, 274] on span at bounding box center [890, 265] width 15 height 18
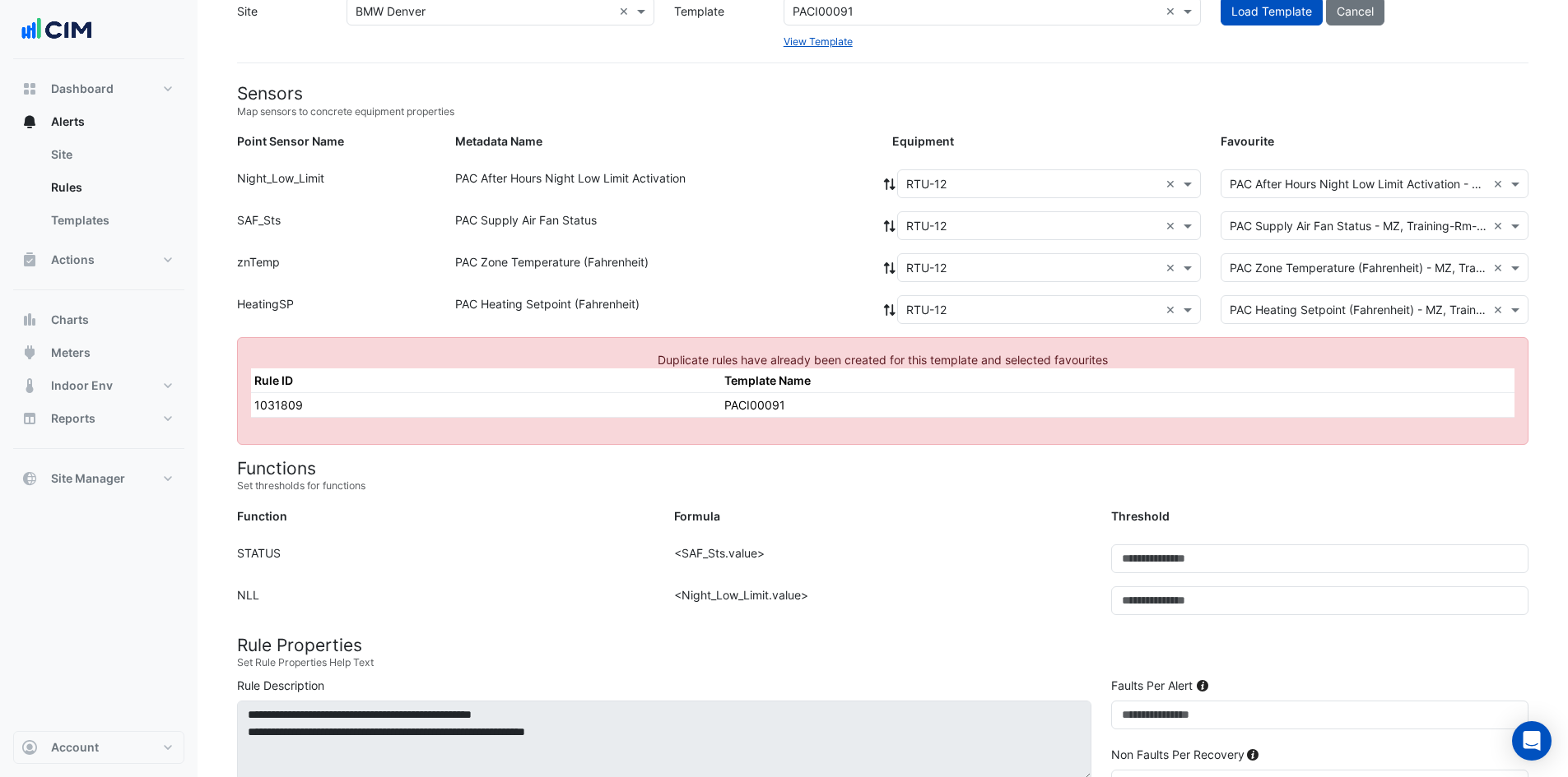
scroll to position [0, 0]
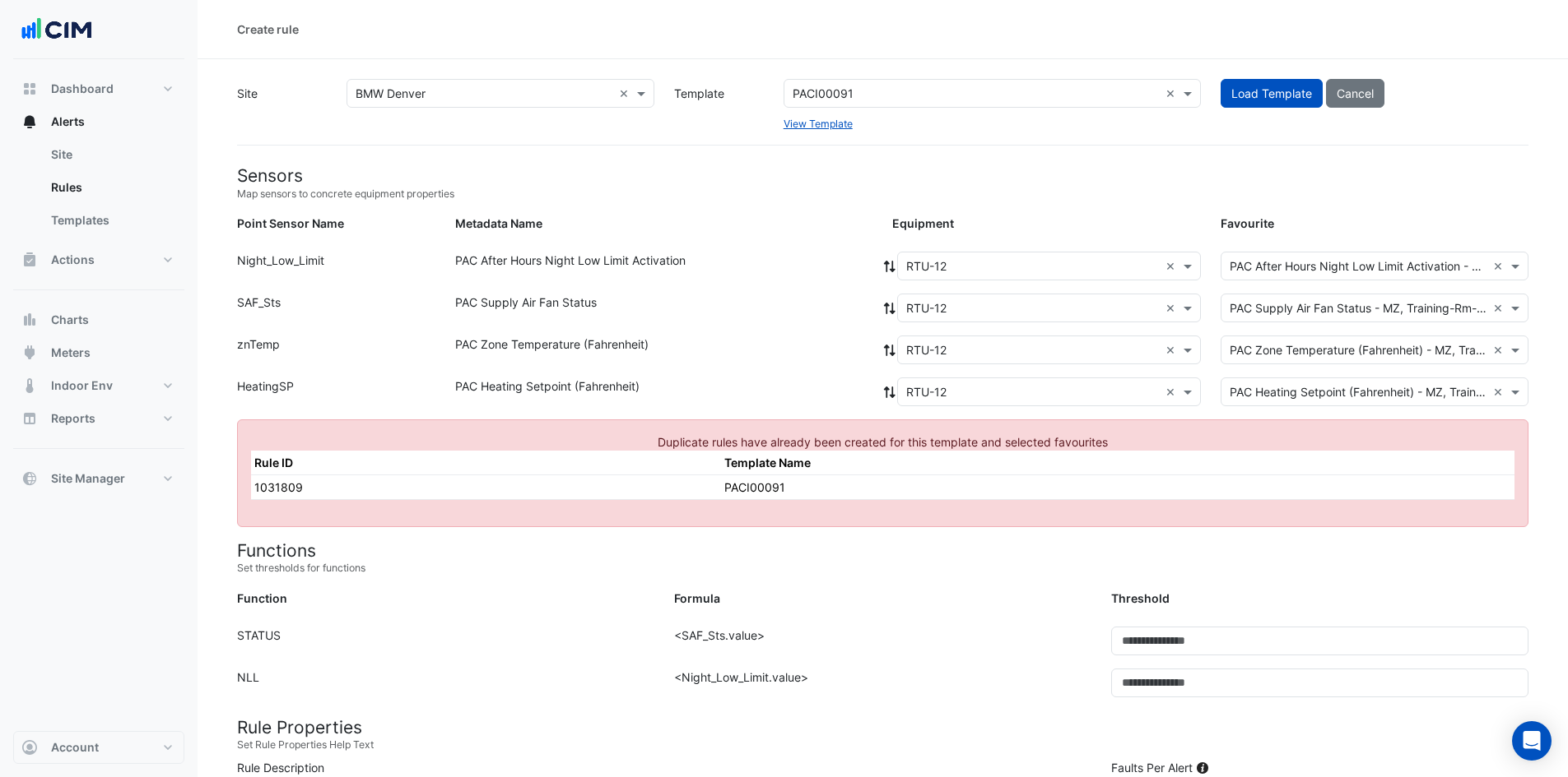
click at [933, 255] on div "× RTU-12 ×" at bounding box center [1049, 265] width 304 height 29
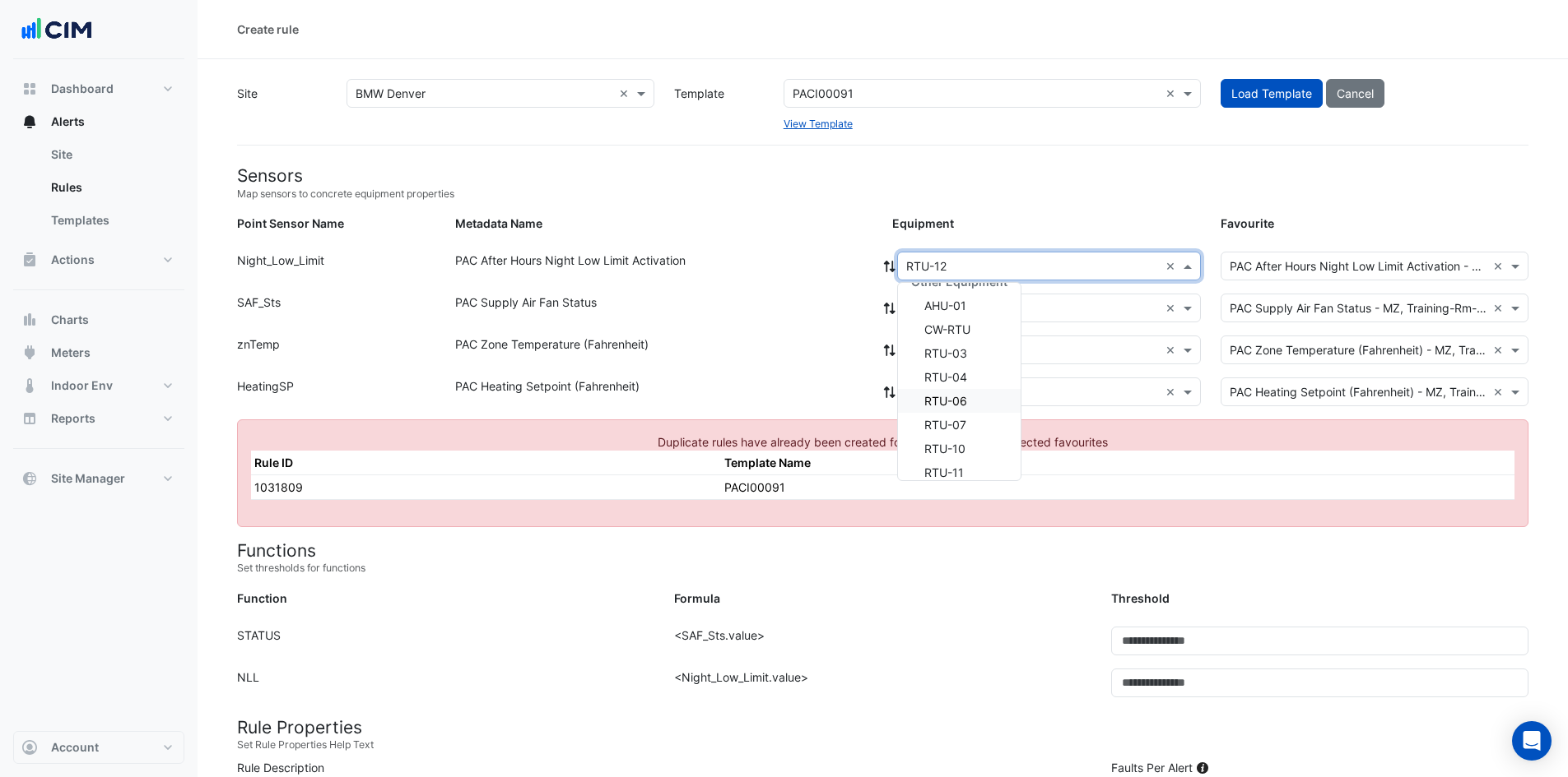
scroll to position [126, 0]
click at [956, 433] on span "RTU-13" at bounding box center [945, 437] width 41 height 14
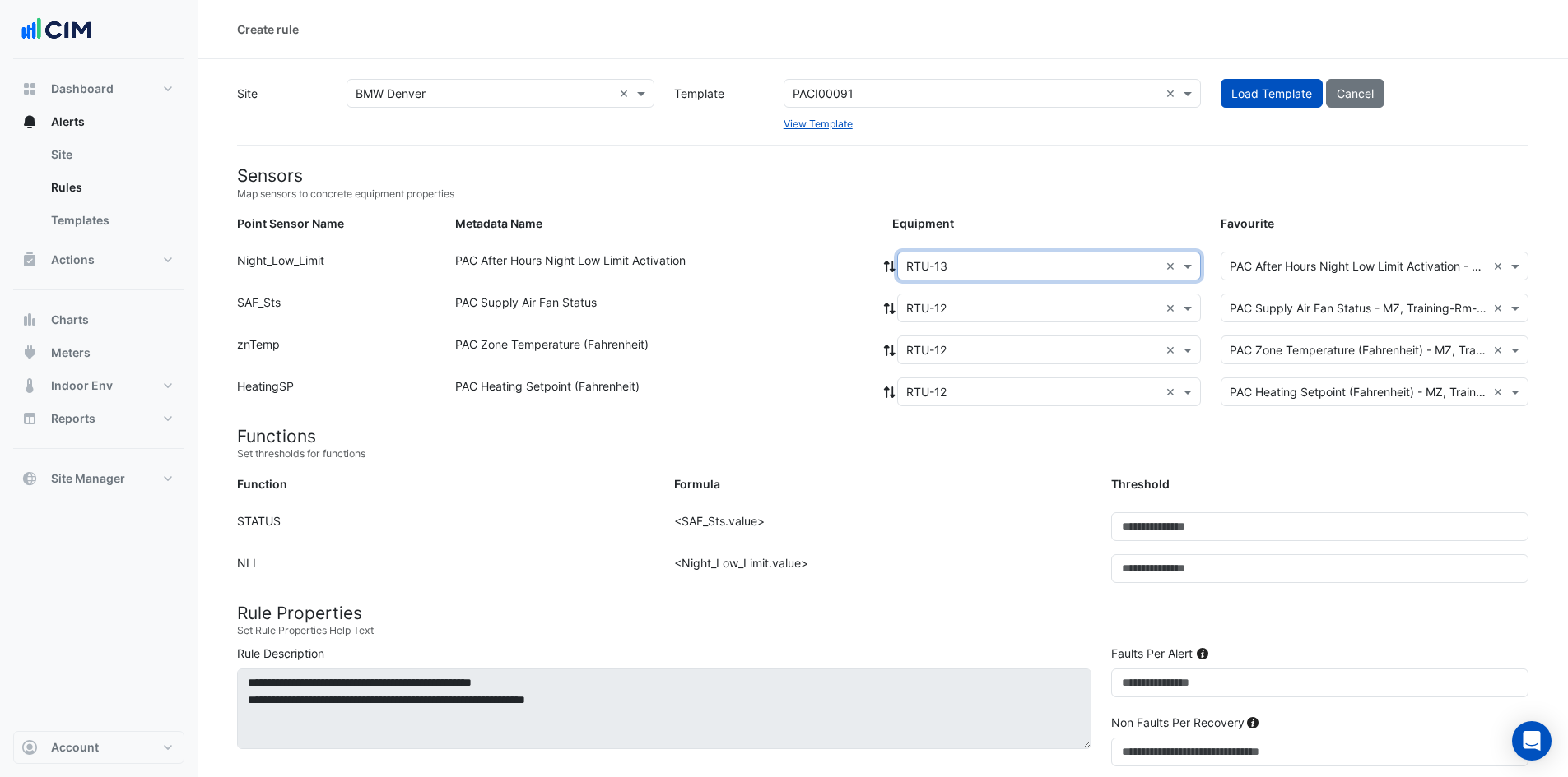
click at [884, 268] on icon at bounding box center [890, 266] width 15 height 11
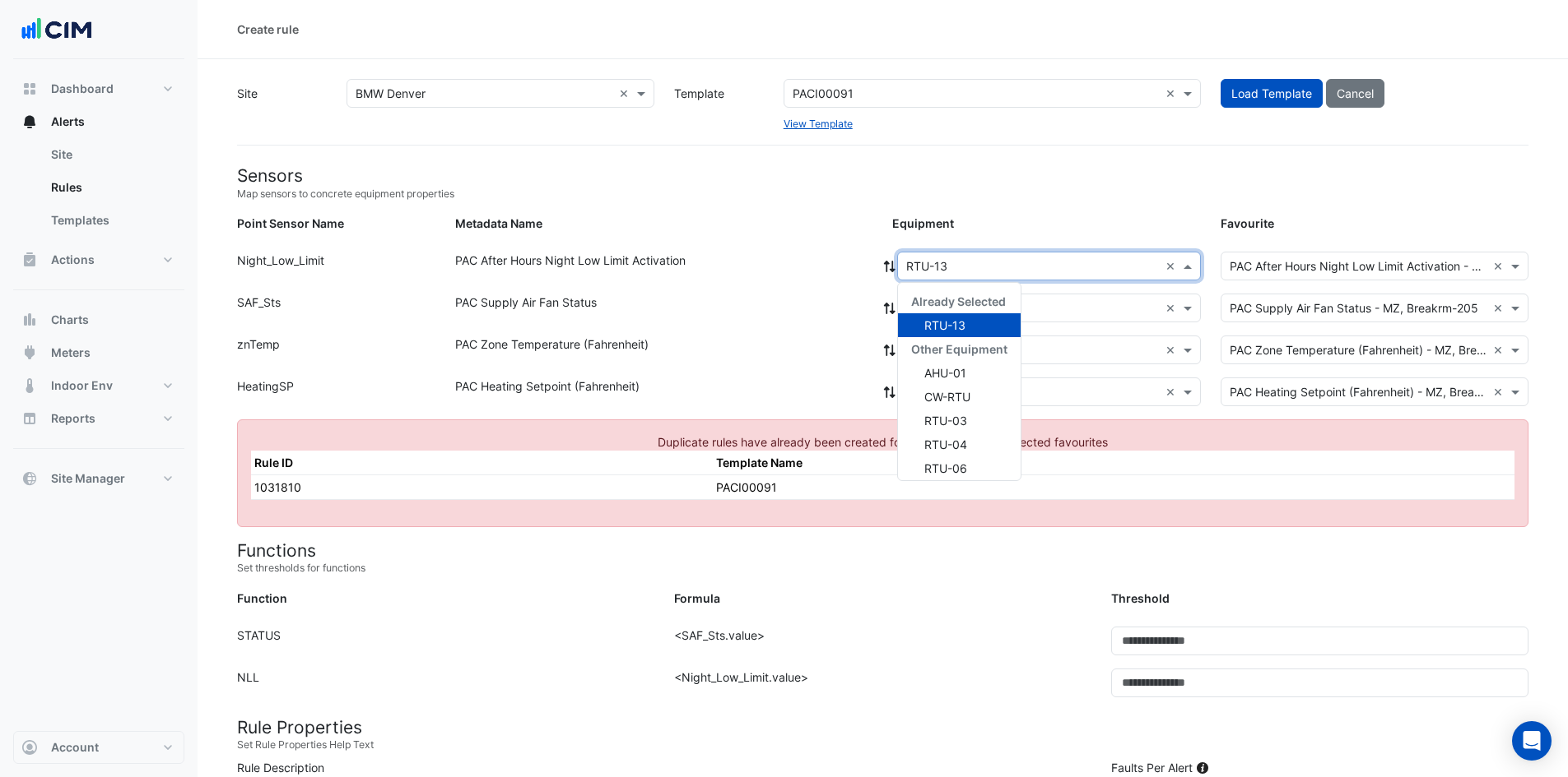
click at [929, 267] on input "text" at bounding box center [1032, 266] width 253 height 18
click at [947, 460] on span "RTU-14" at bounding box center [945, 461] width 41 height 14
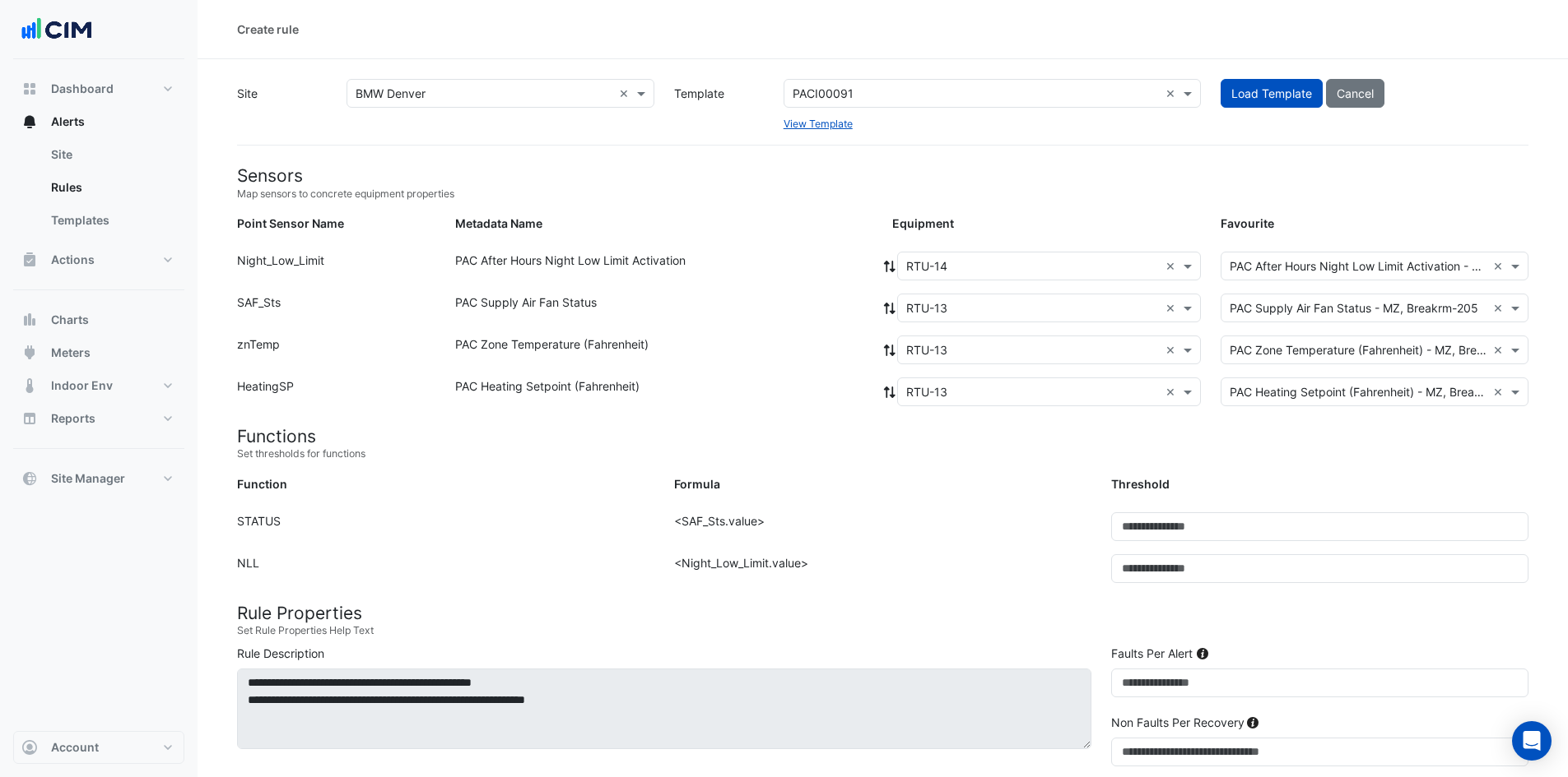
click at [893, 265] on icon at bounding box center [889, 266] width 11 height 11
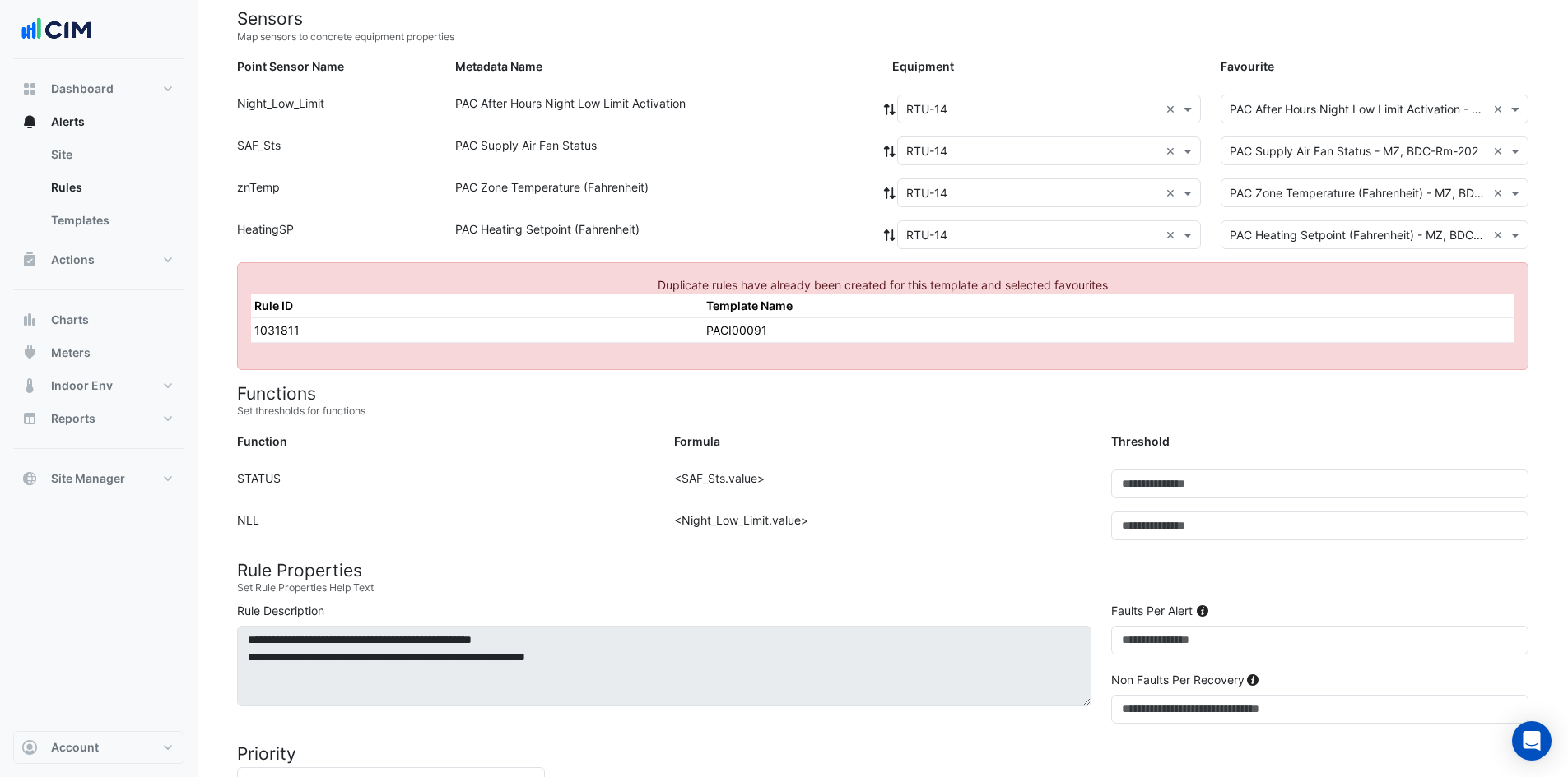
scroll to position [0, 0]
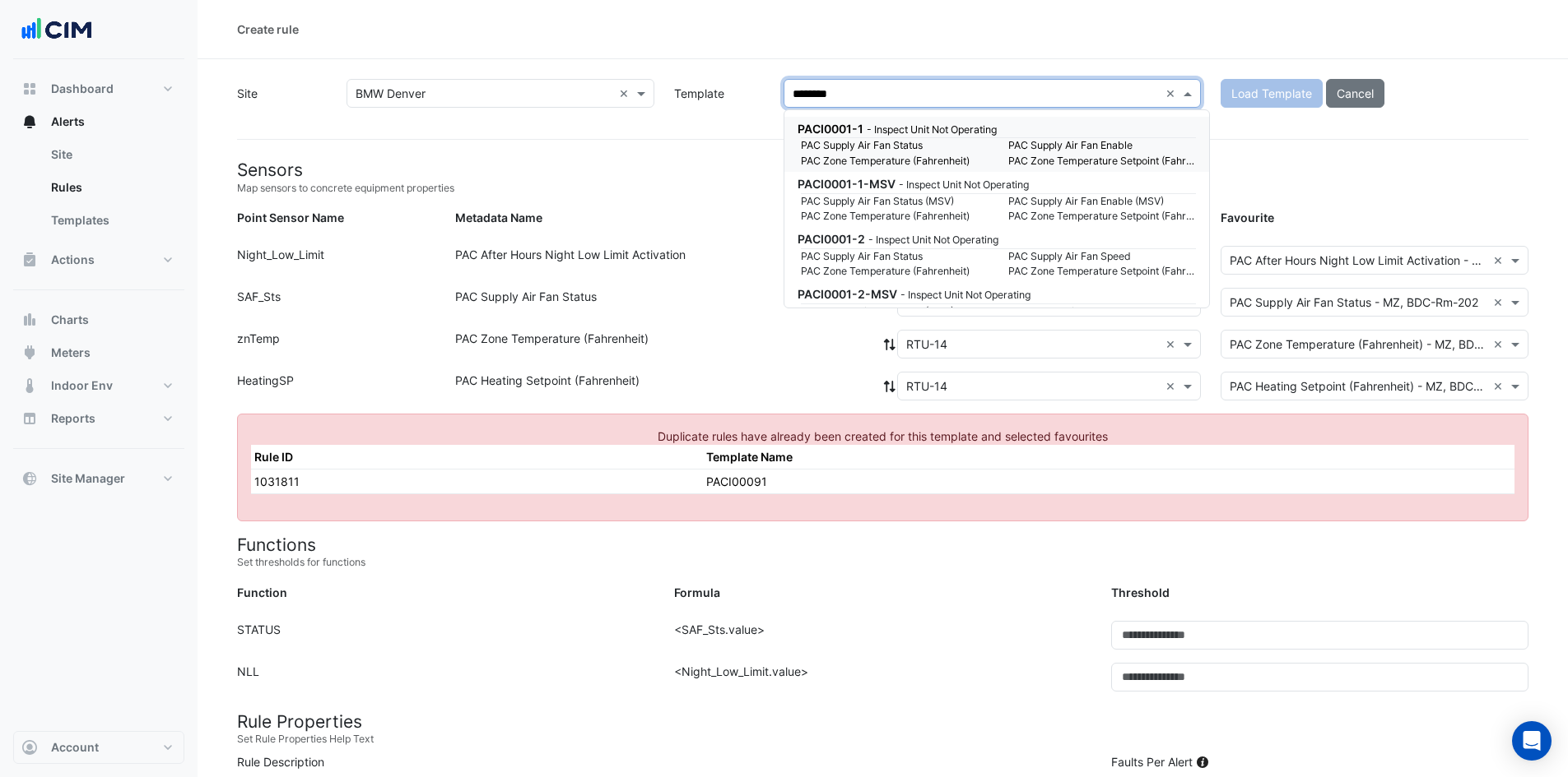
type input "*********"
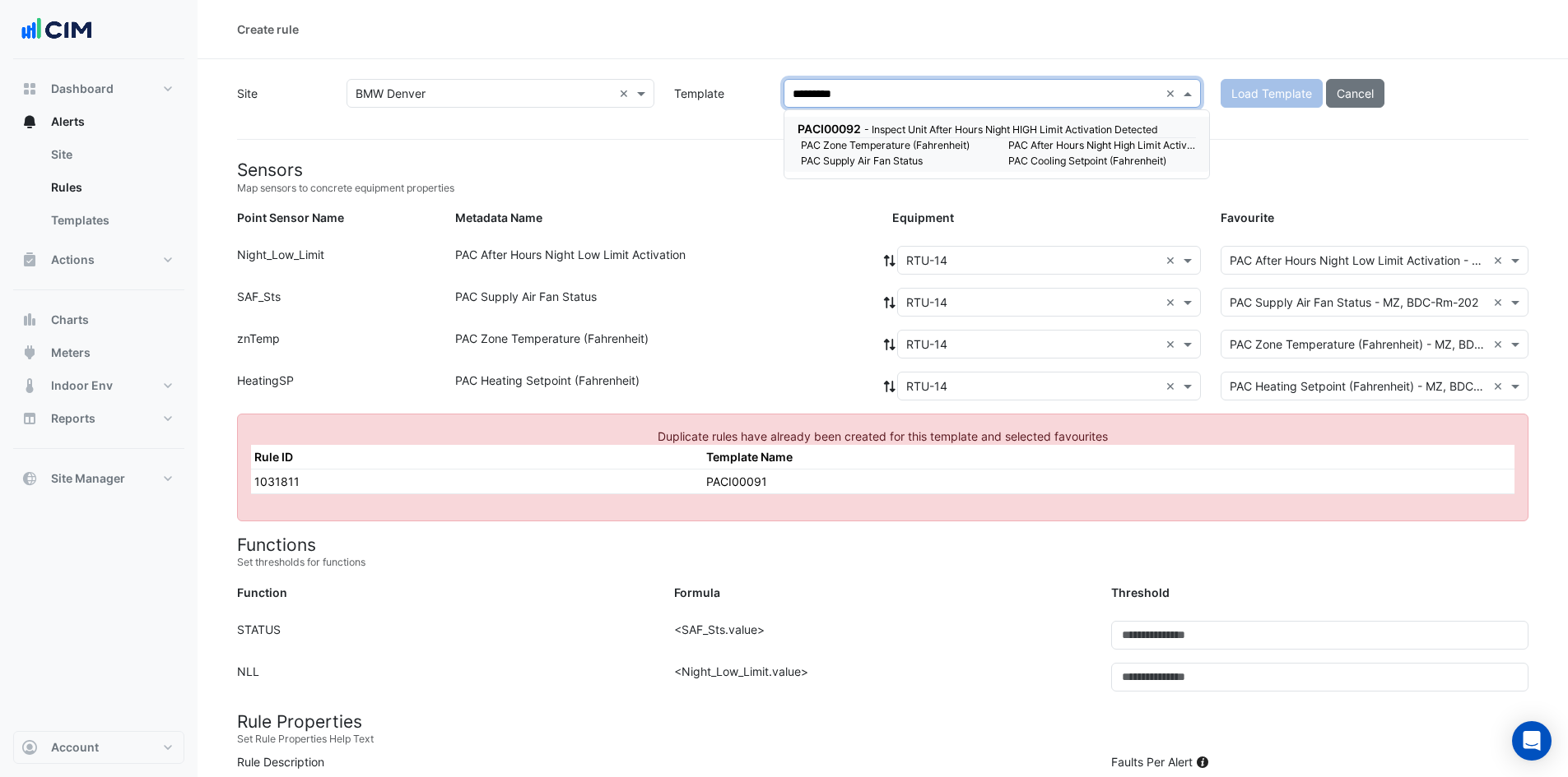
click at [974, 164] on small "PAC Supply Air Fan Status" at bounding box center [894, 162] width 207 height 15
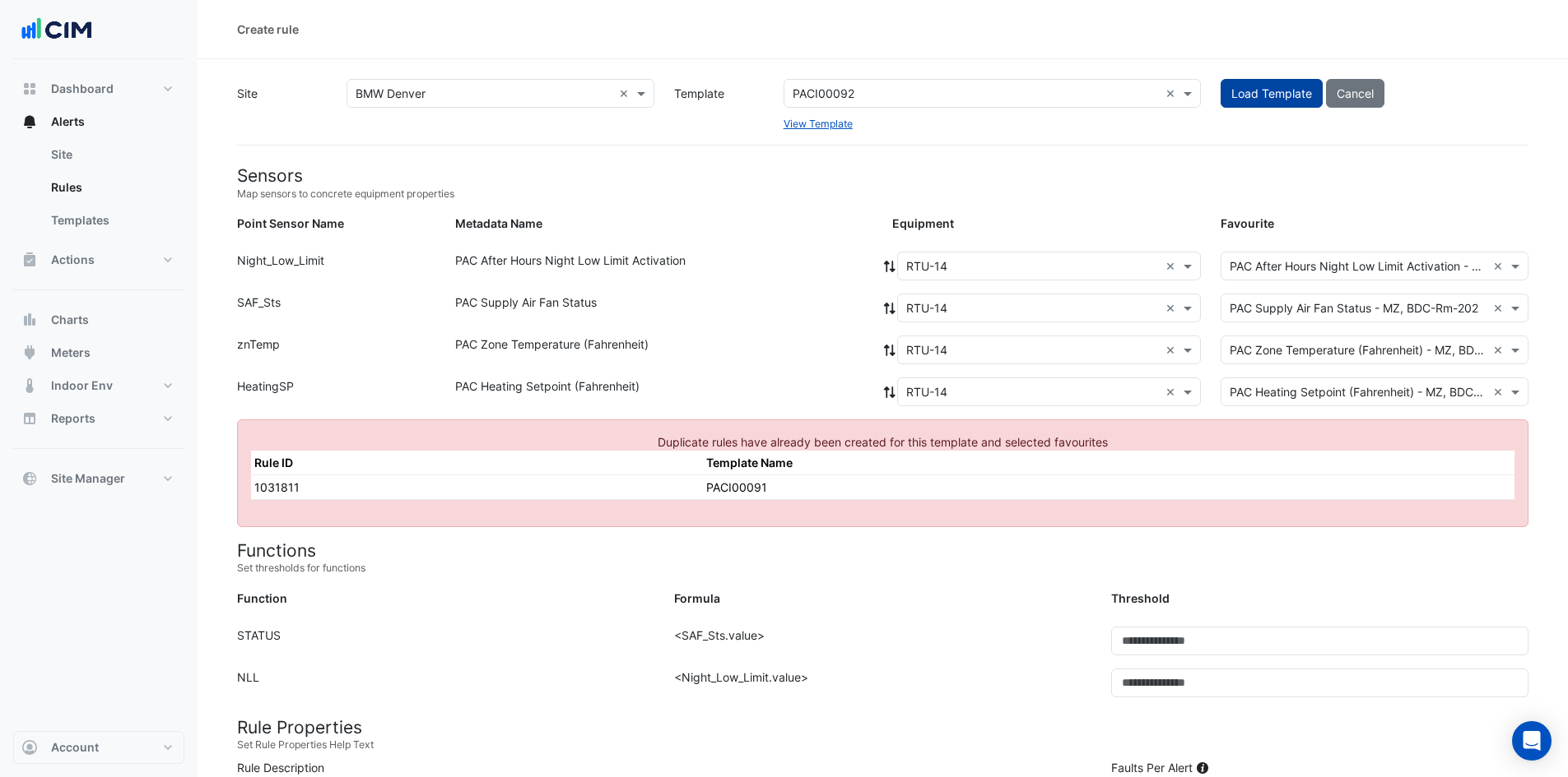
click at [1246, 103] on button "Load Template" at bounding box center [1272, 93] width 102 height 29
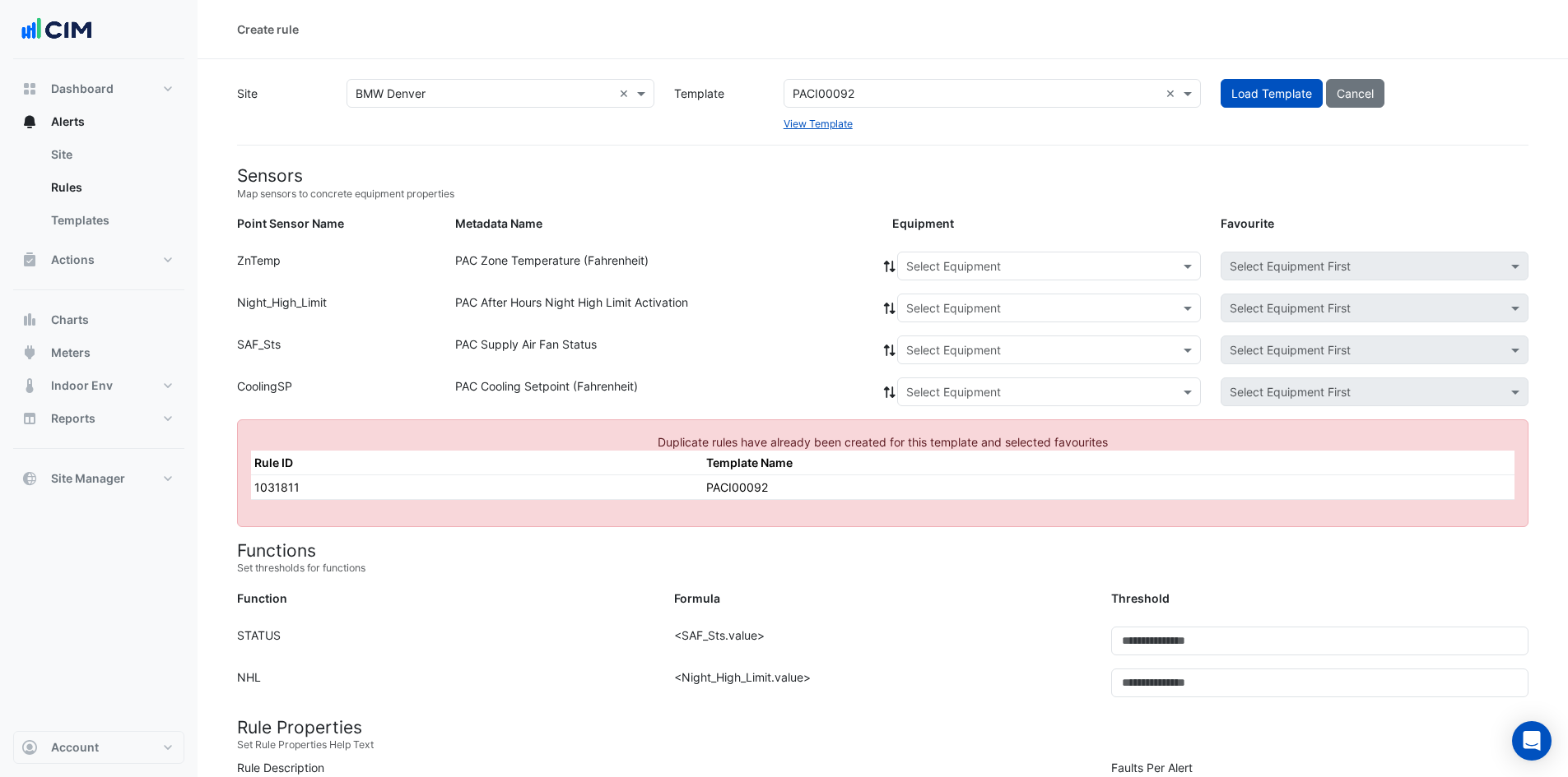
click at [914, 257] on div "Select Equipment" at bounding box center [1049, 265] width 304 height 29
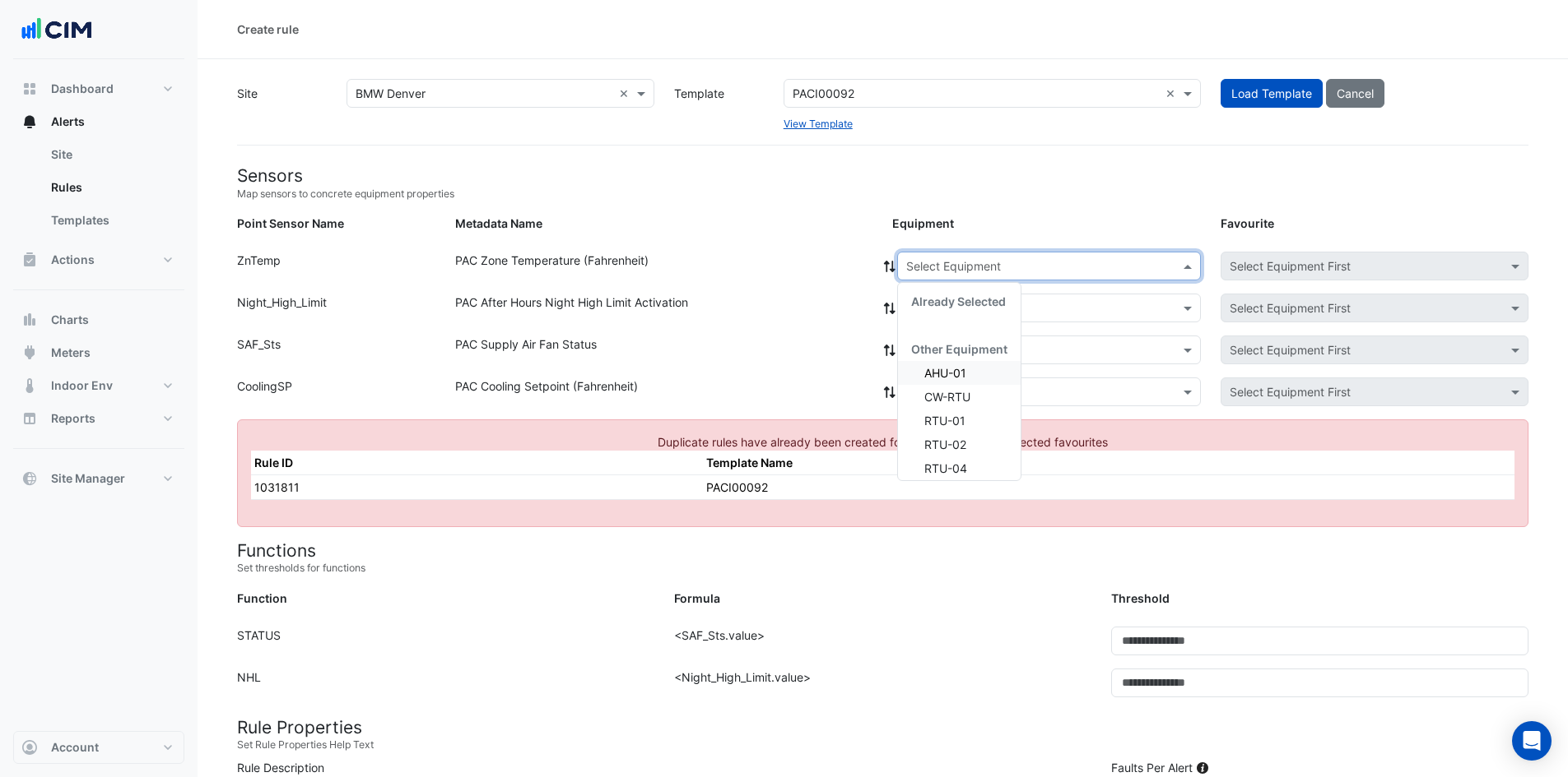
click at [947, 369] on span "AHU-01" at bounding box center [945, 372] width 42 height 14
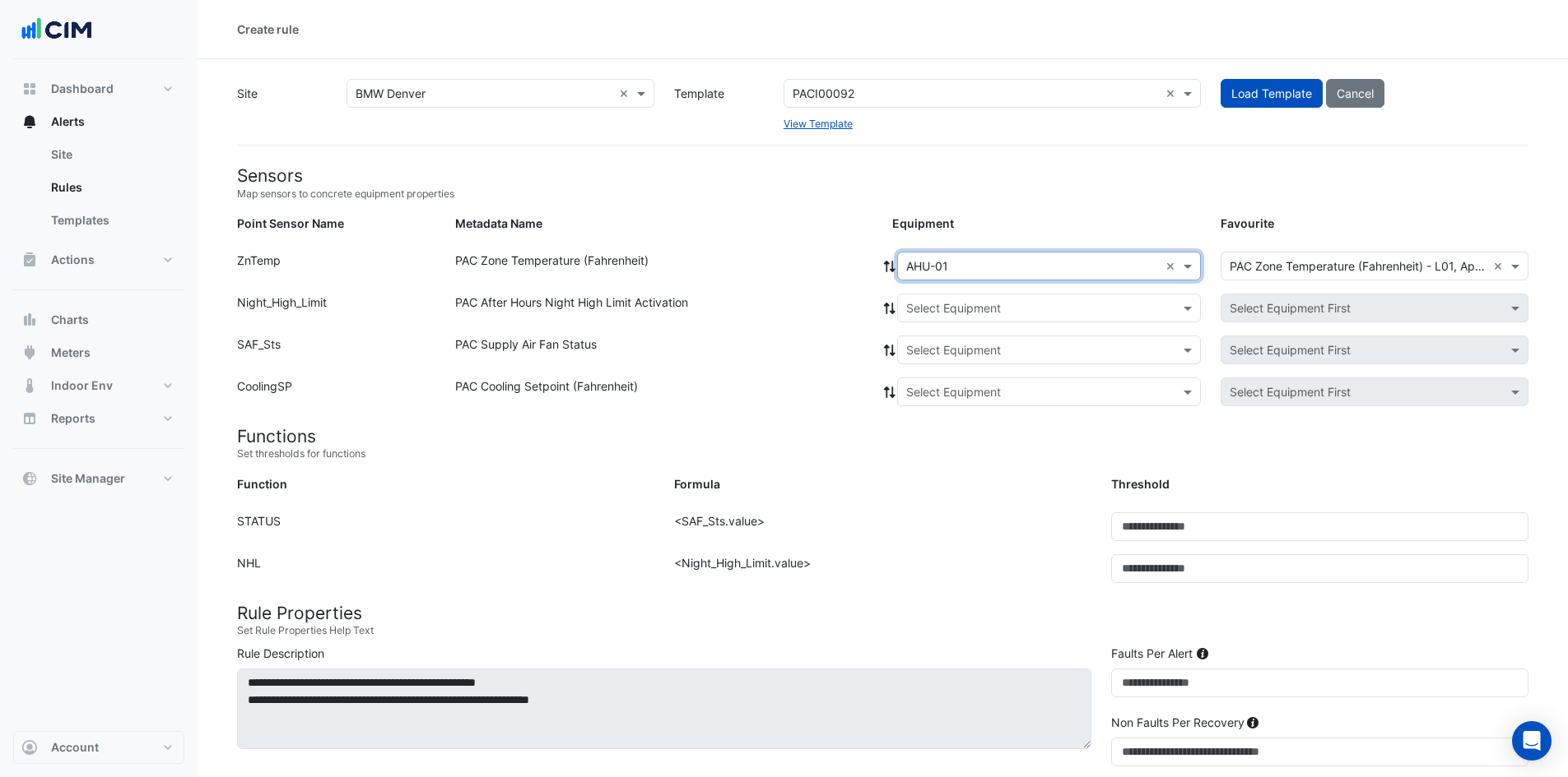
click at [893, 268] on icon at bounding box center [889, 266] width 11 height 11
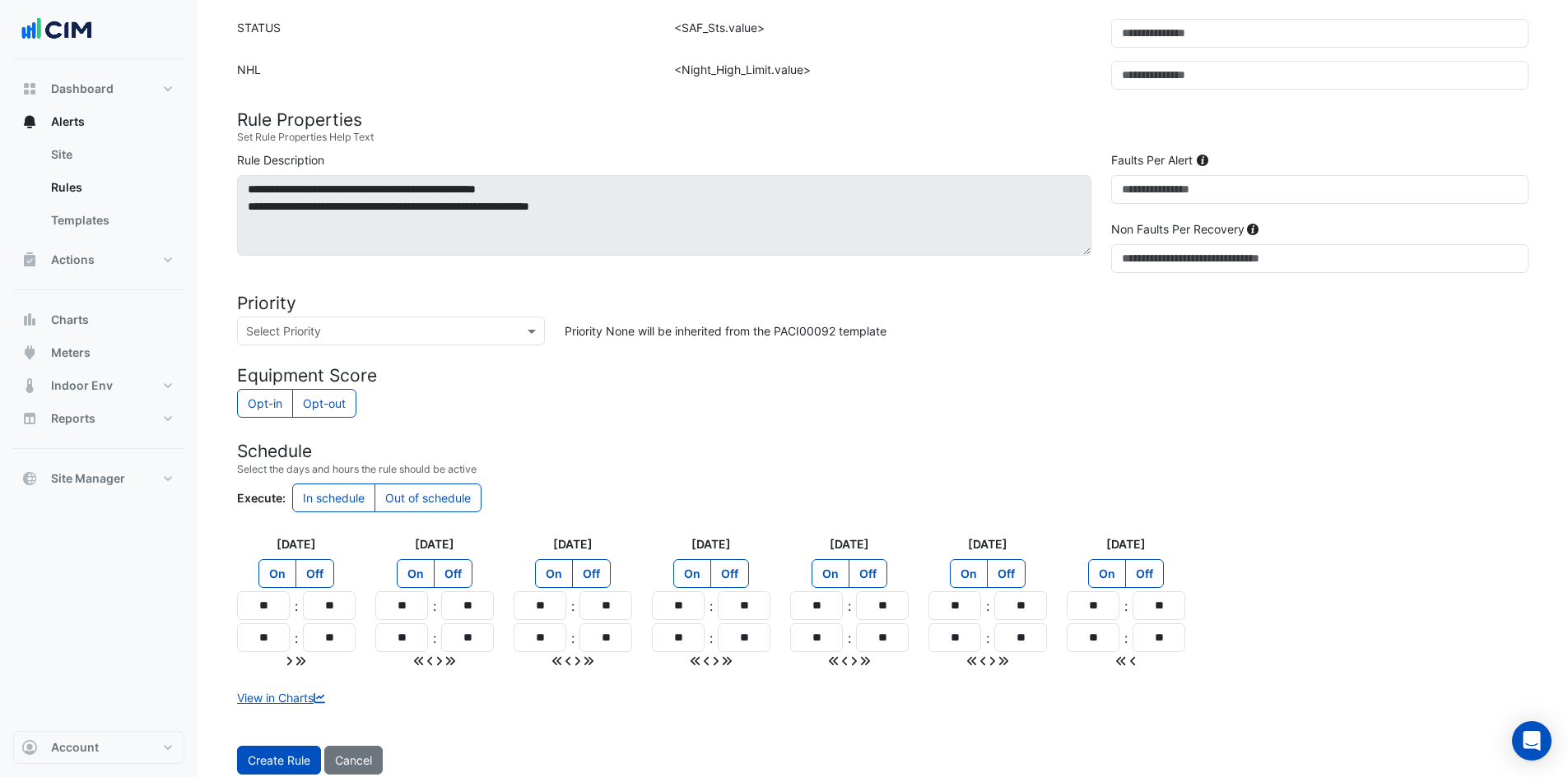
scroll to position [535, 0]
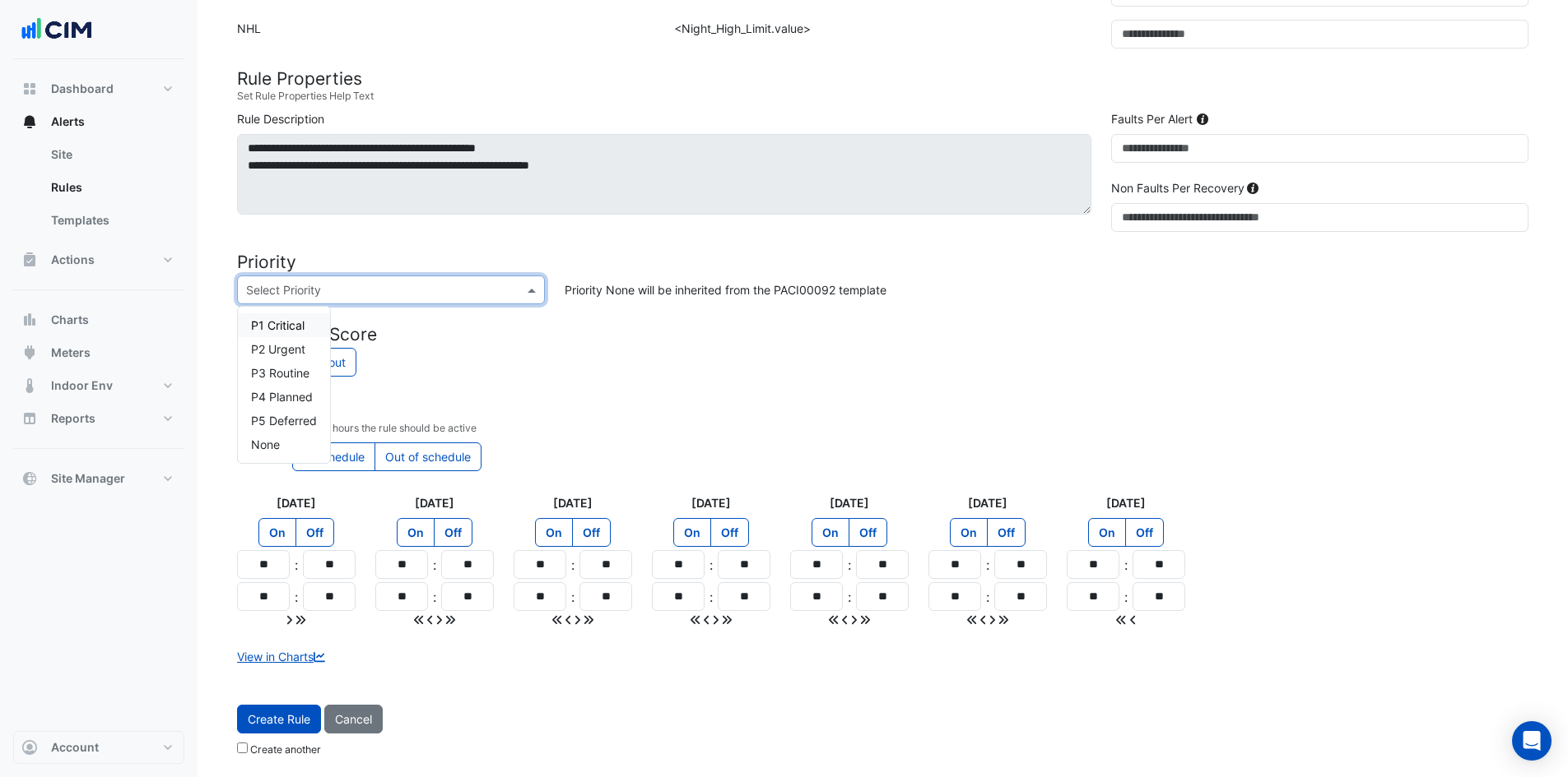
click at [394, 286] on input "text" at bounding box center [374, 291] width 256 height 18
click at [285, 371] on span "P3 Routine" at bounding box center [280, 372] width 59 height 14
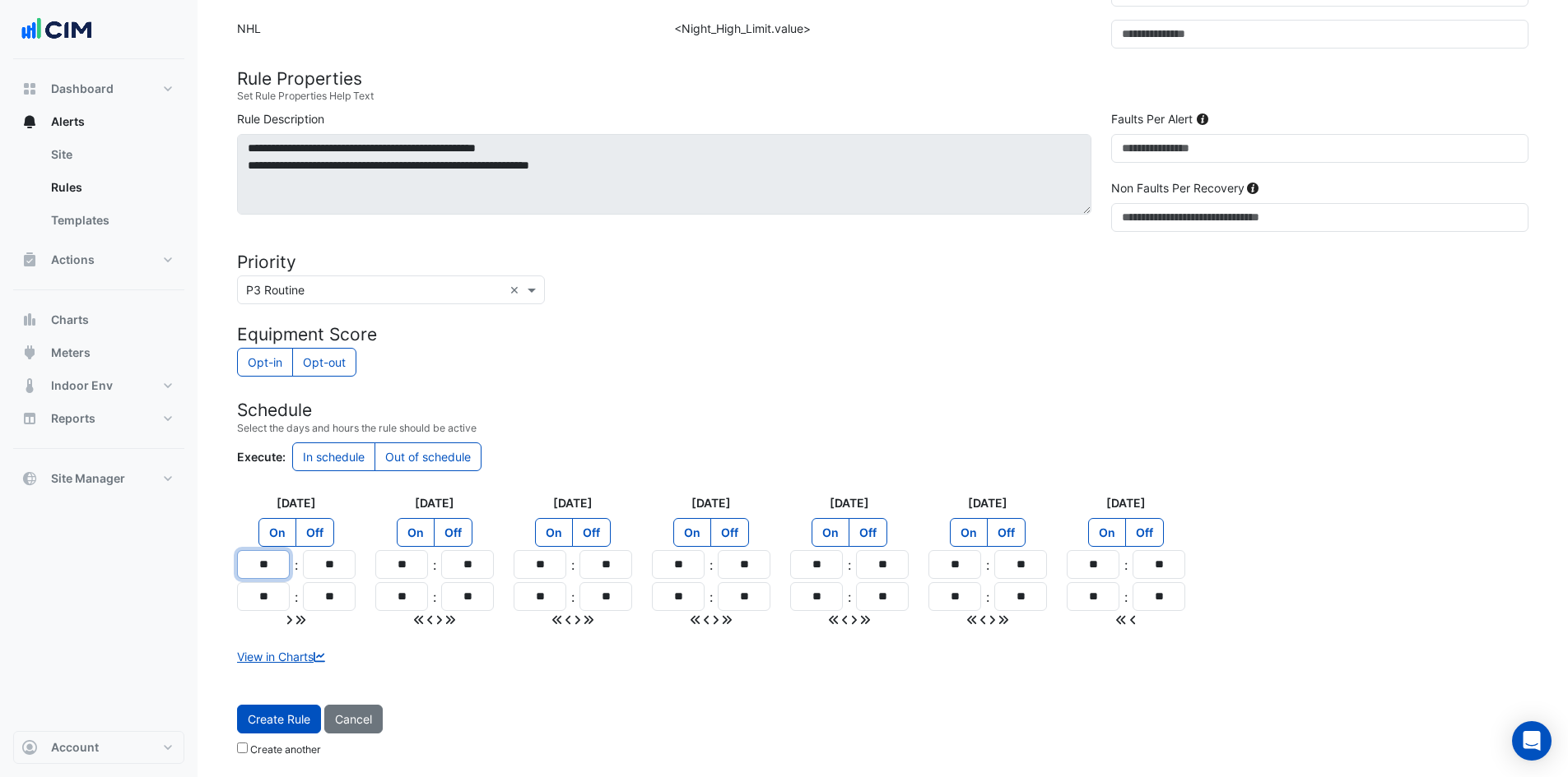
drag, startPoint x: 271, startPoint y: 566, endPoint x: 191, endPoint y: 561, distance: 80.2
click at [196, 561] on div "Create rule Site × BMW Denver × Template PACI00092 × View Template Load Templat…" at bounding box center [784, 121] width 1568 height 1312
type input "**"
click at [302, 621] on icon at bounding box center [300, 620] width 10 height 11
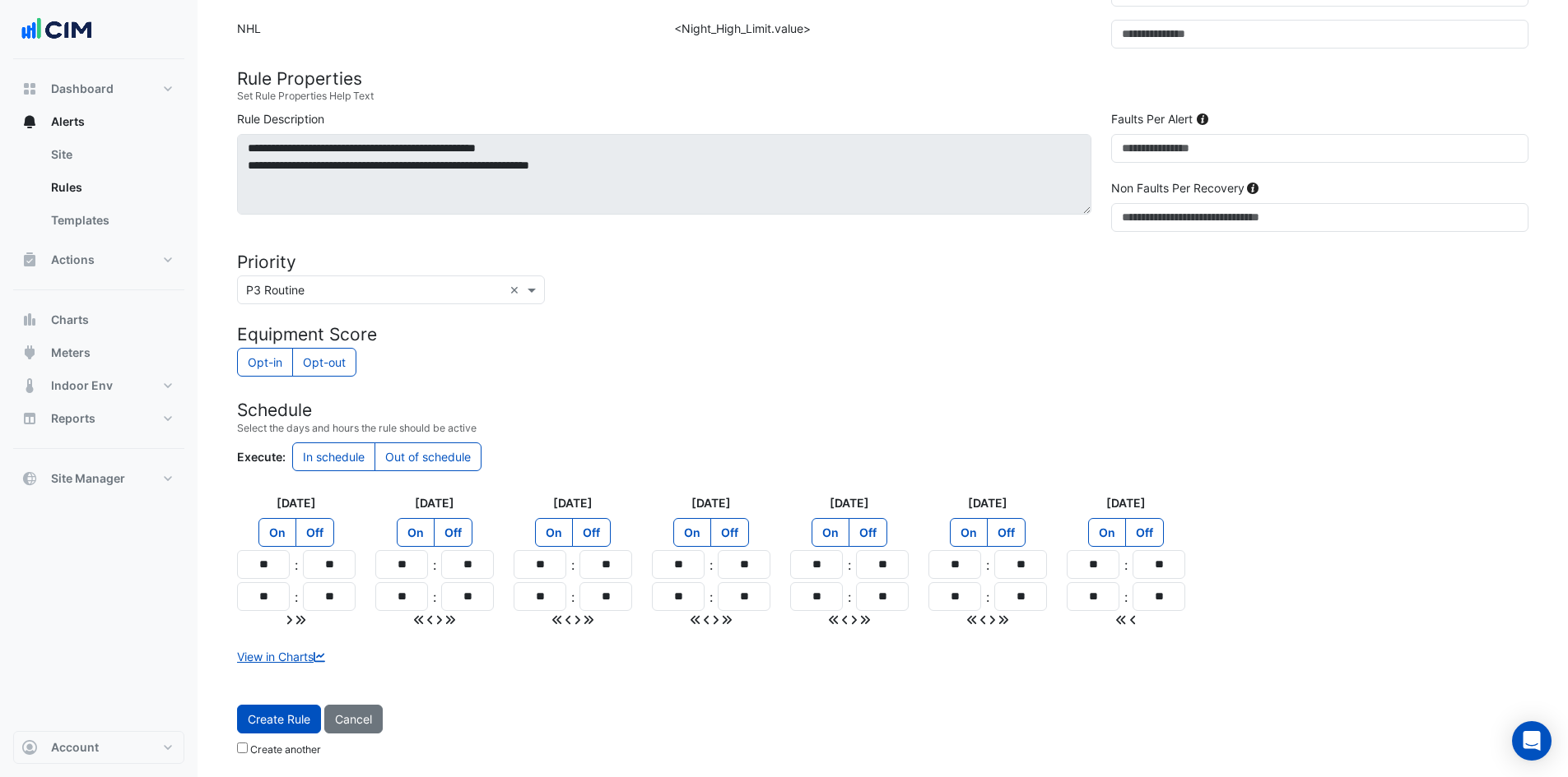
type input "**"
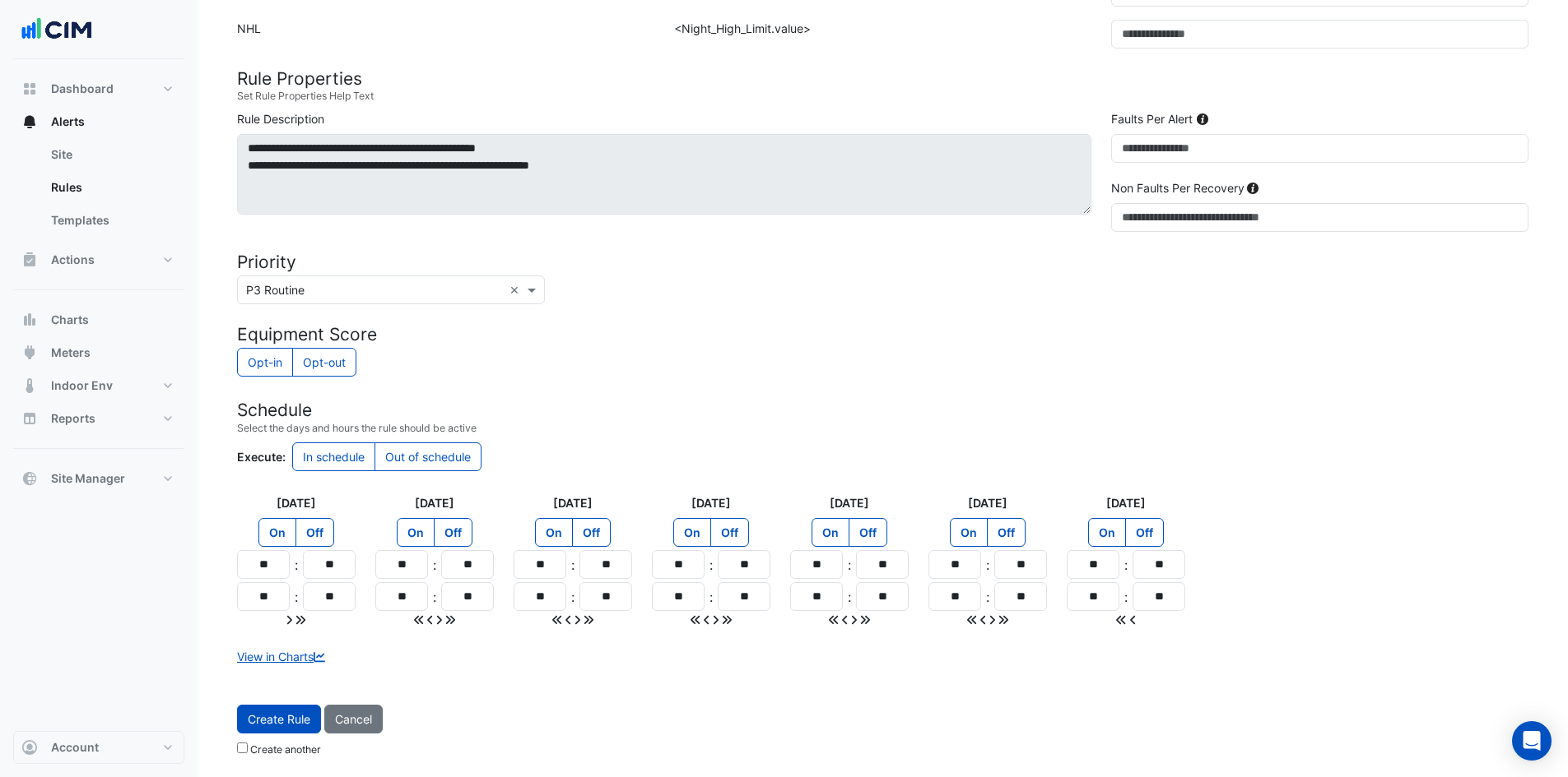
type input "**"
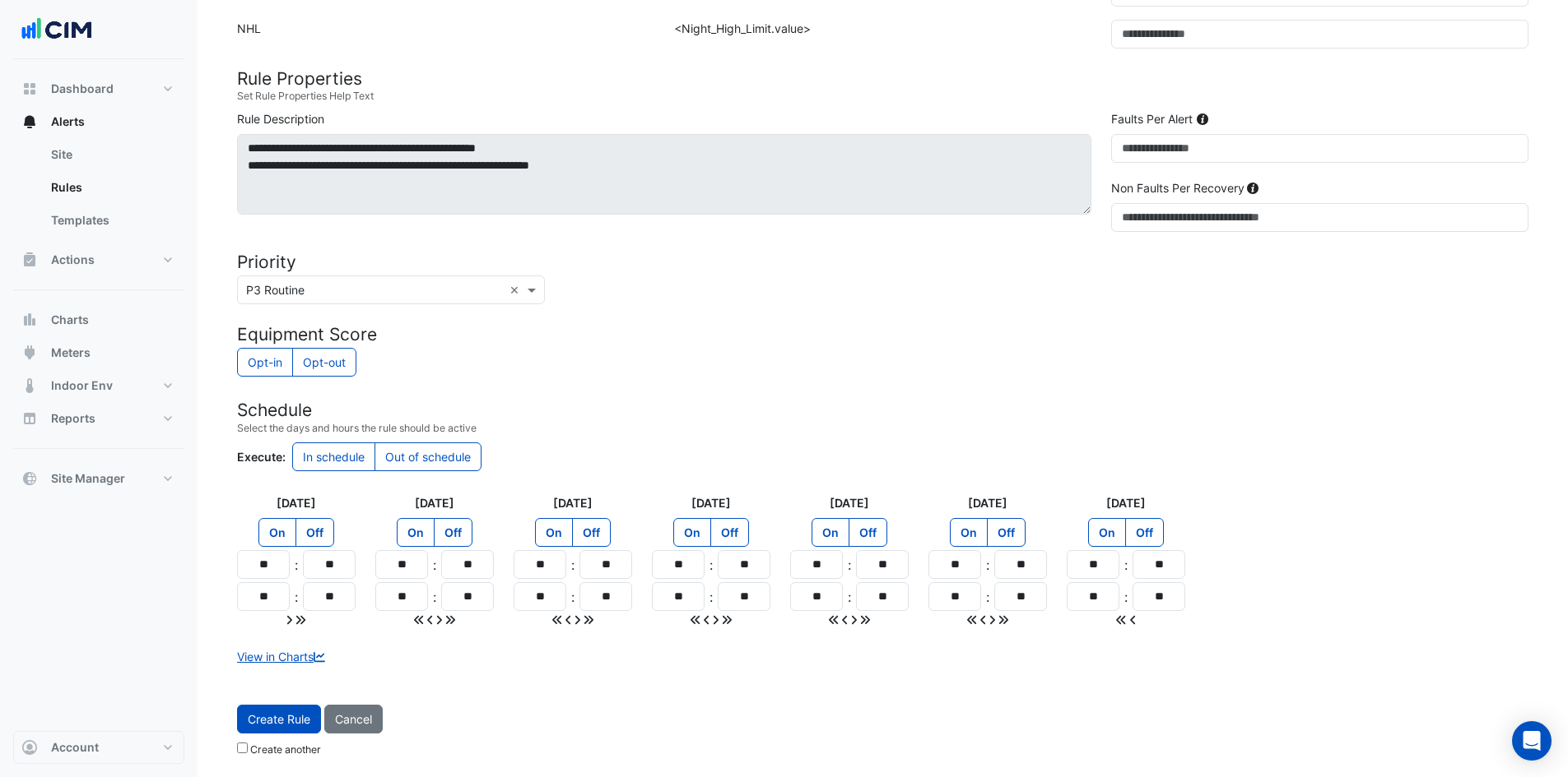
type input "**"
click at [287, 707] on button "Create Rule" at bounding box center [279, 719] width 84 height 29
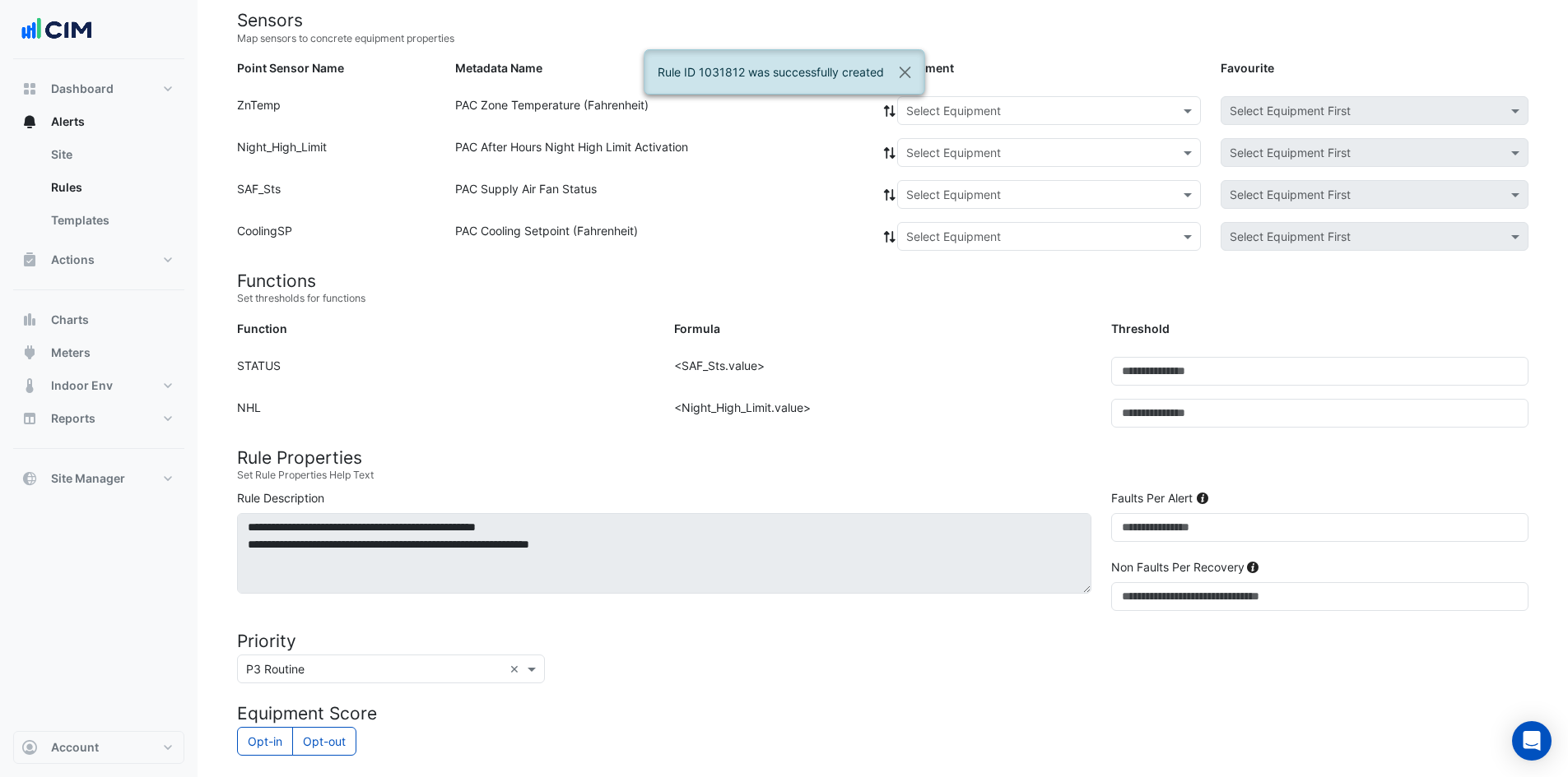
scroll to position [4, 0]
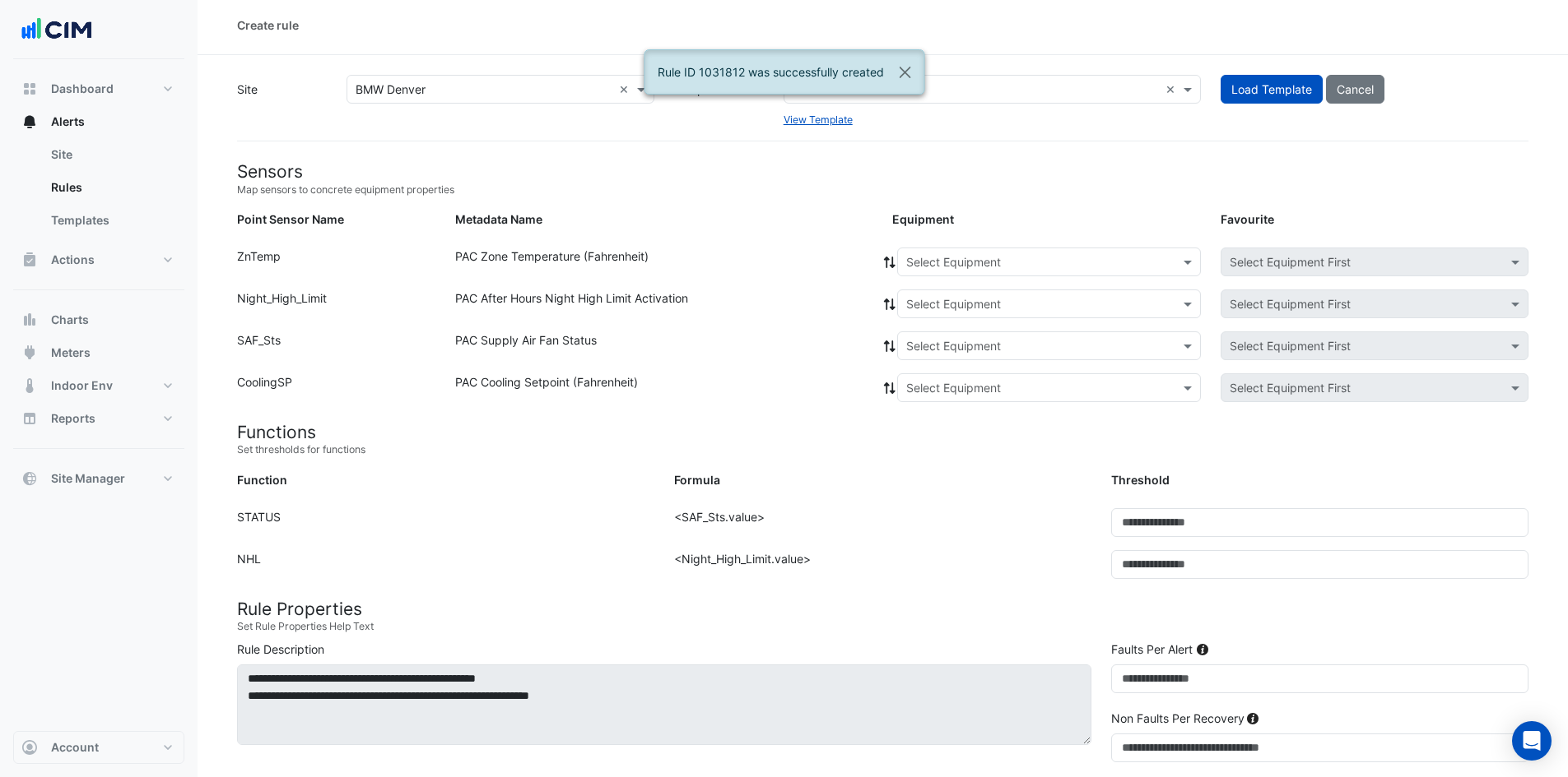
click at [956, 250] on div "Select Equipment" at bounding box center [1049, 262] width 304 height 29
click at [927, 317] on span "CW-RTU" at bounding box center [934, 320] width 46 height 14
click at [889, 265] on icon at bounding box center [890, 262] width 15 height 11
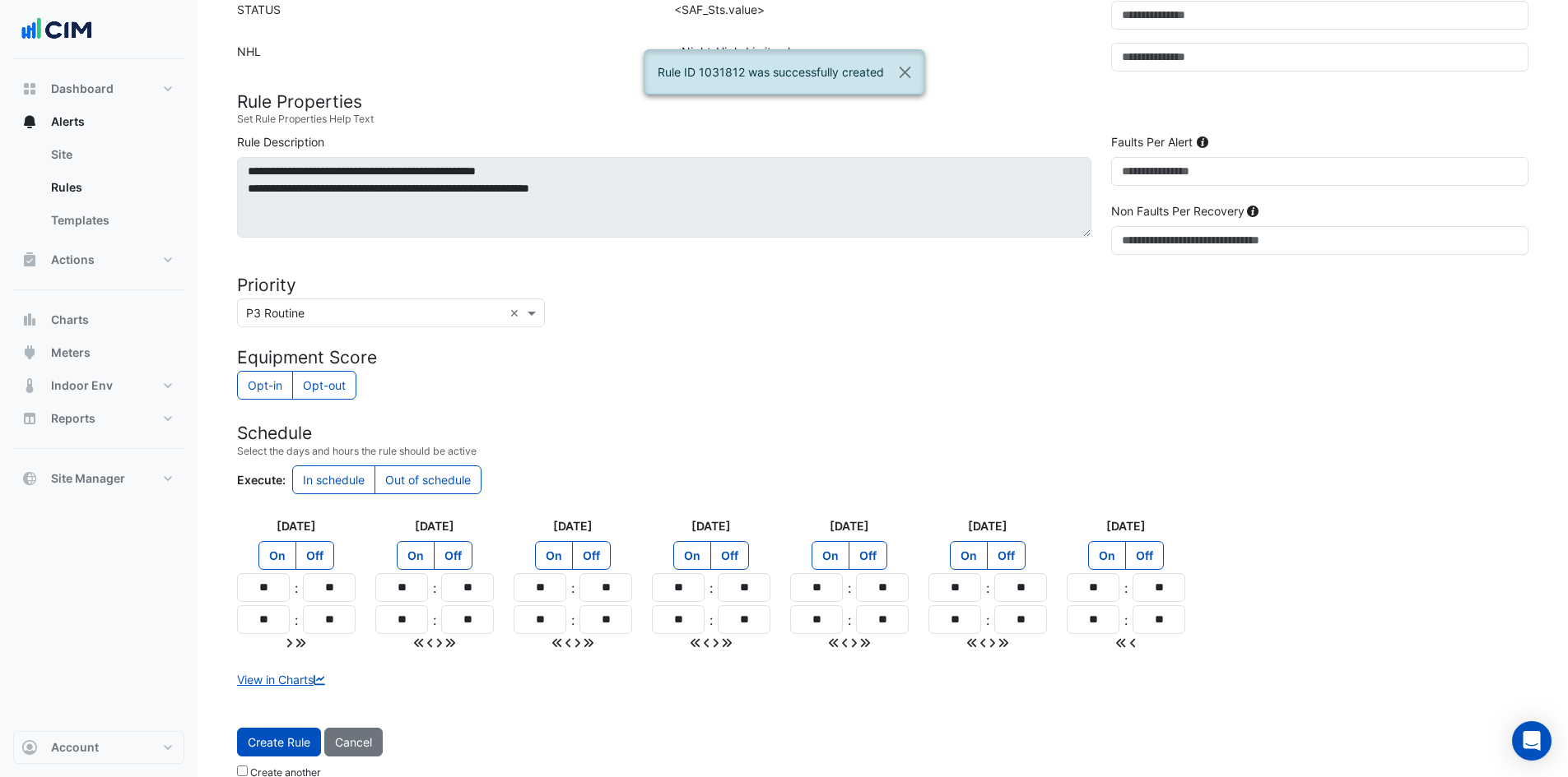
scroll to position [535, 0]
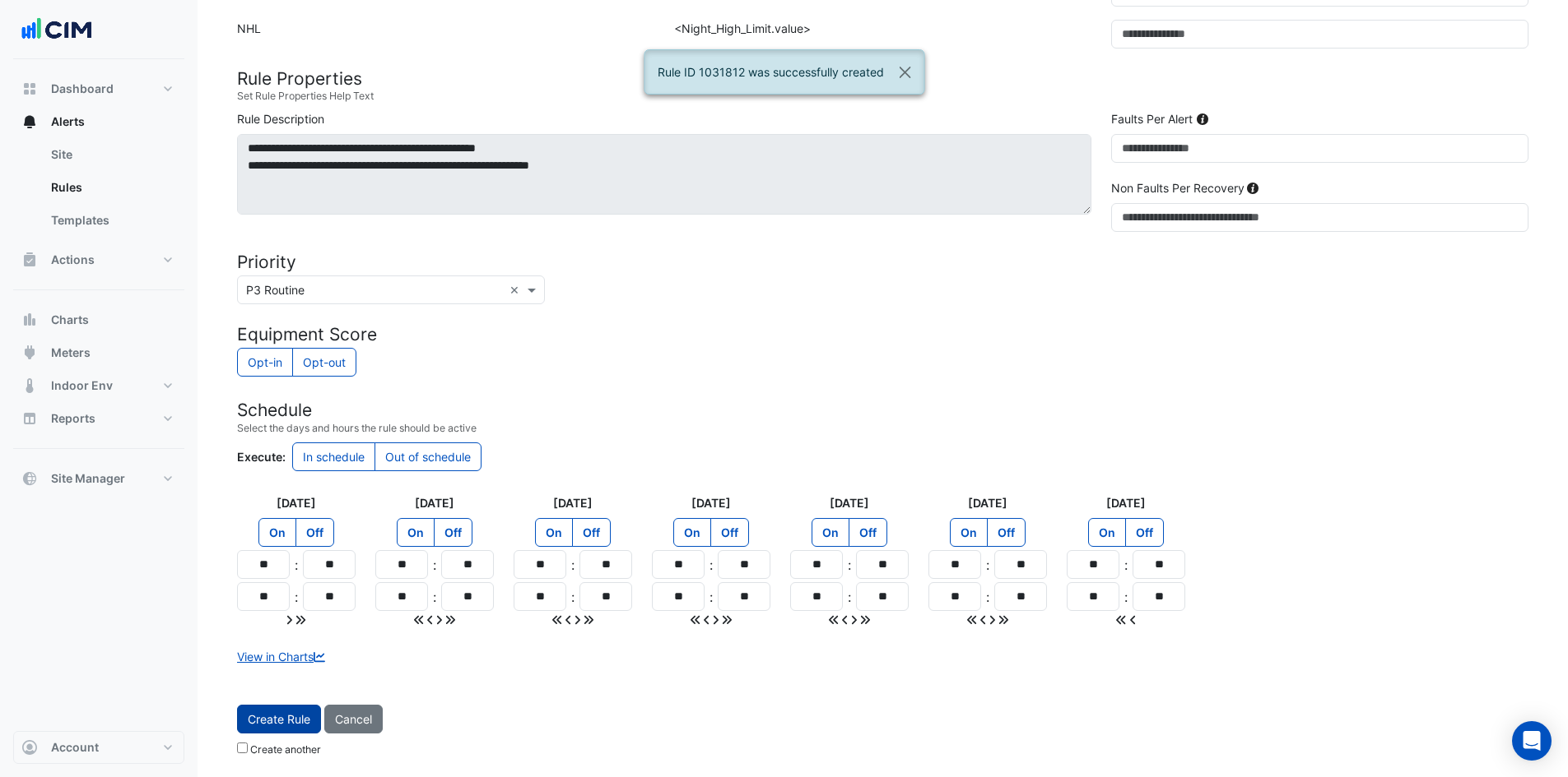
click at [279, 708] on button "Create Rule" at bounding box center [279, 719] width 84 height 29
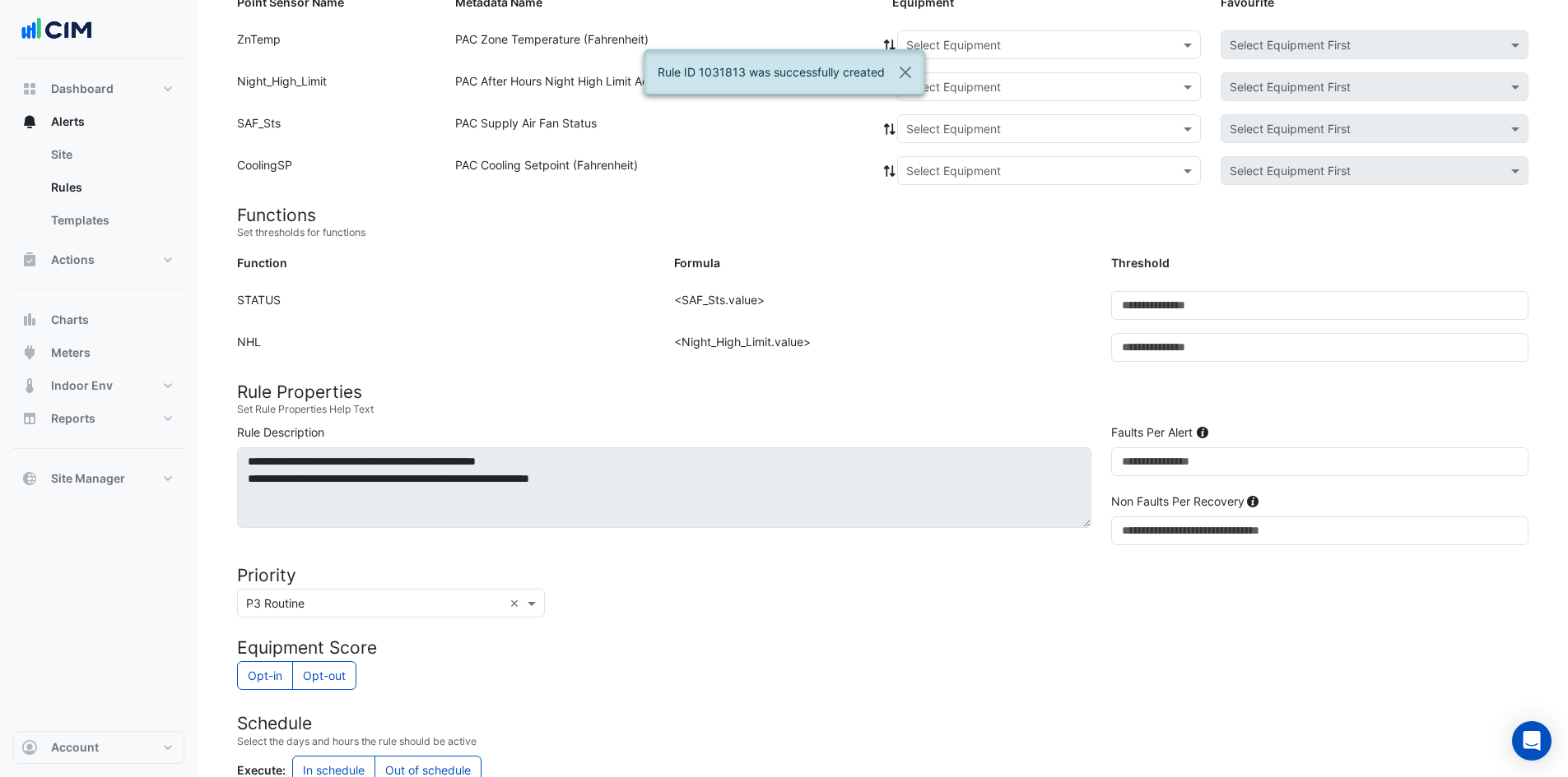
scroll to position [86, 0]
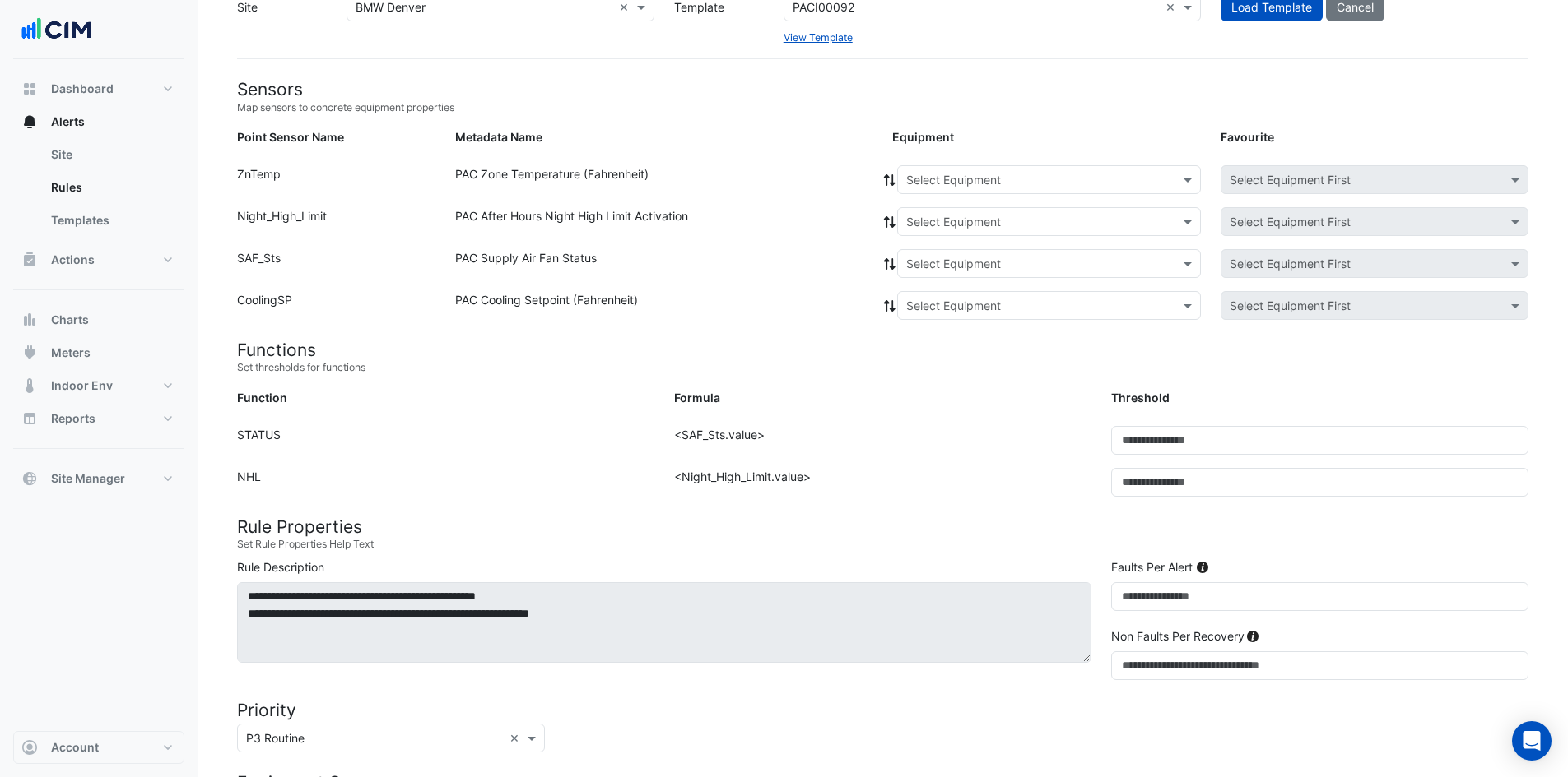
click at [1014, 182] on input "text" at bounding box center [1032, 180] width 253 height 18
click at [941, 307] on span "RTU-04" at bounding box center [933, 310] width 43 height 14
click at [888, 181] on icon at bounding box center [890, 180] width 15 height 11
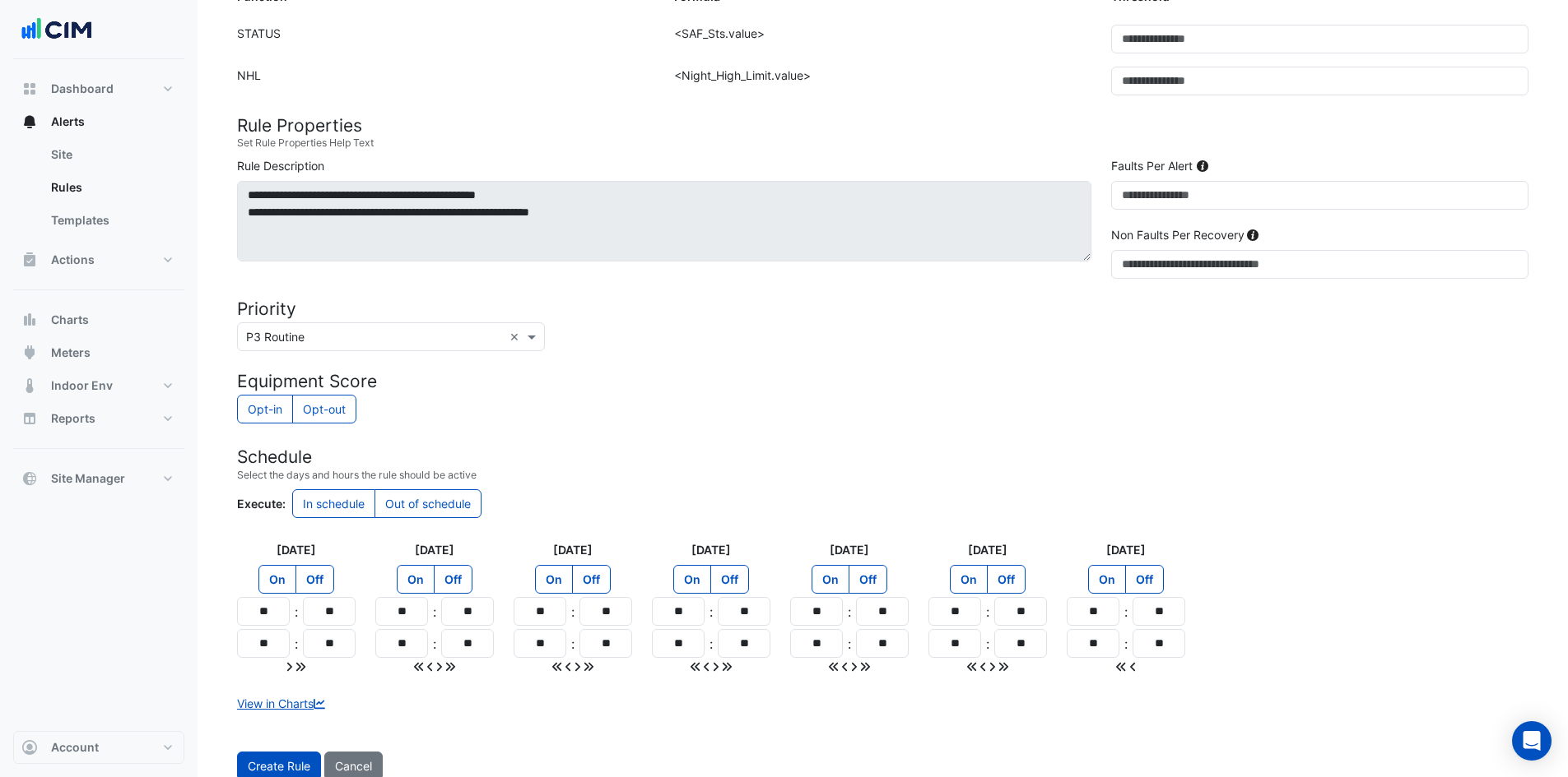
scroll to position [535, 0]
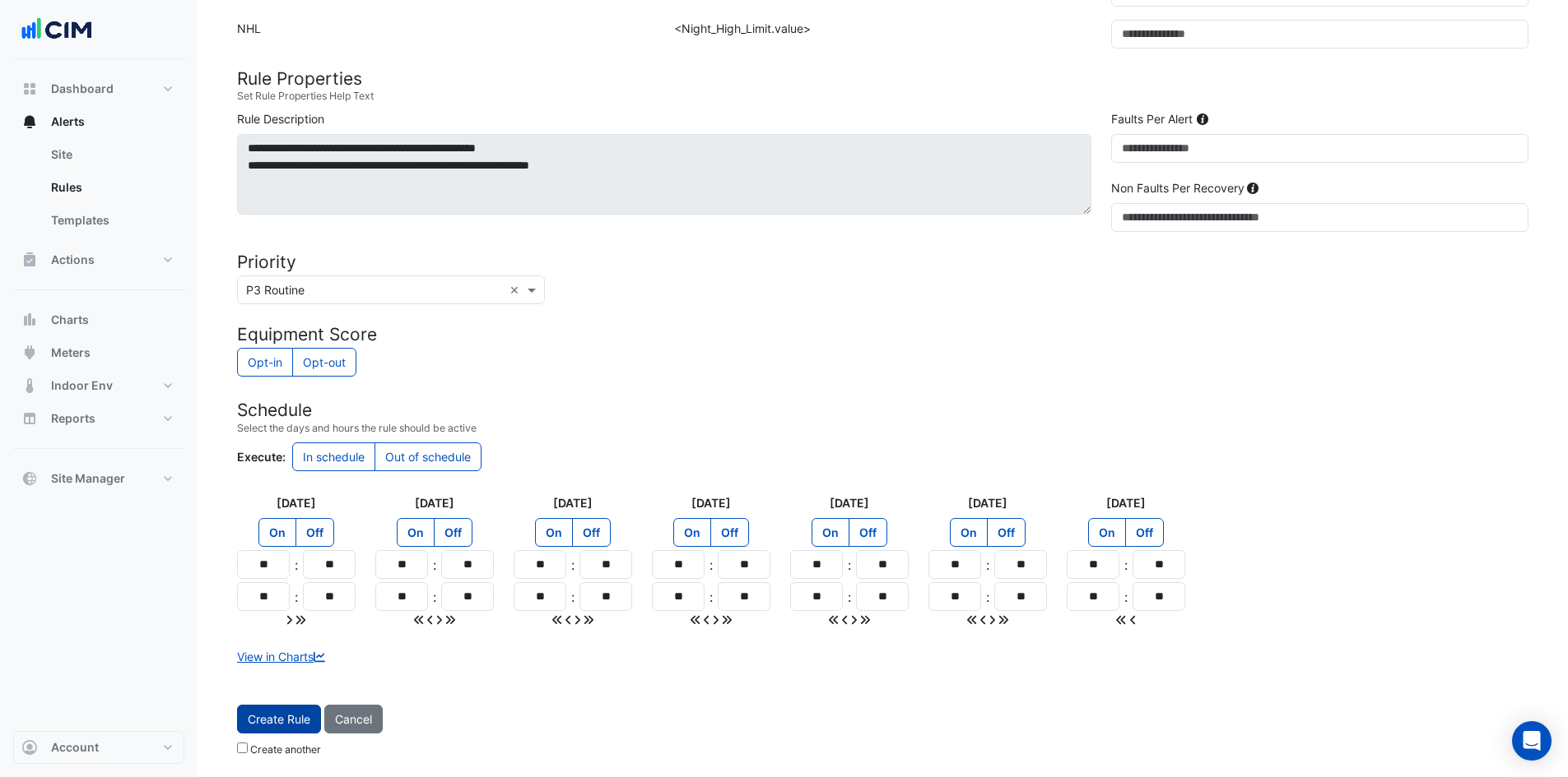
click at [291, 728] on button "Create Rule" at bounding box center [279, 719] width 84 height 29
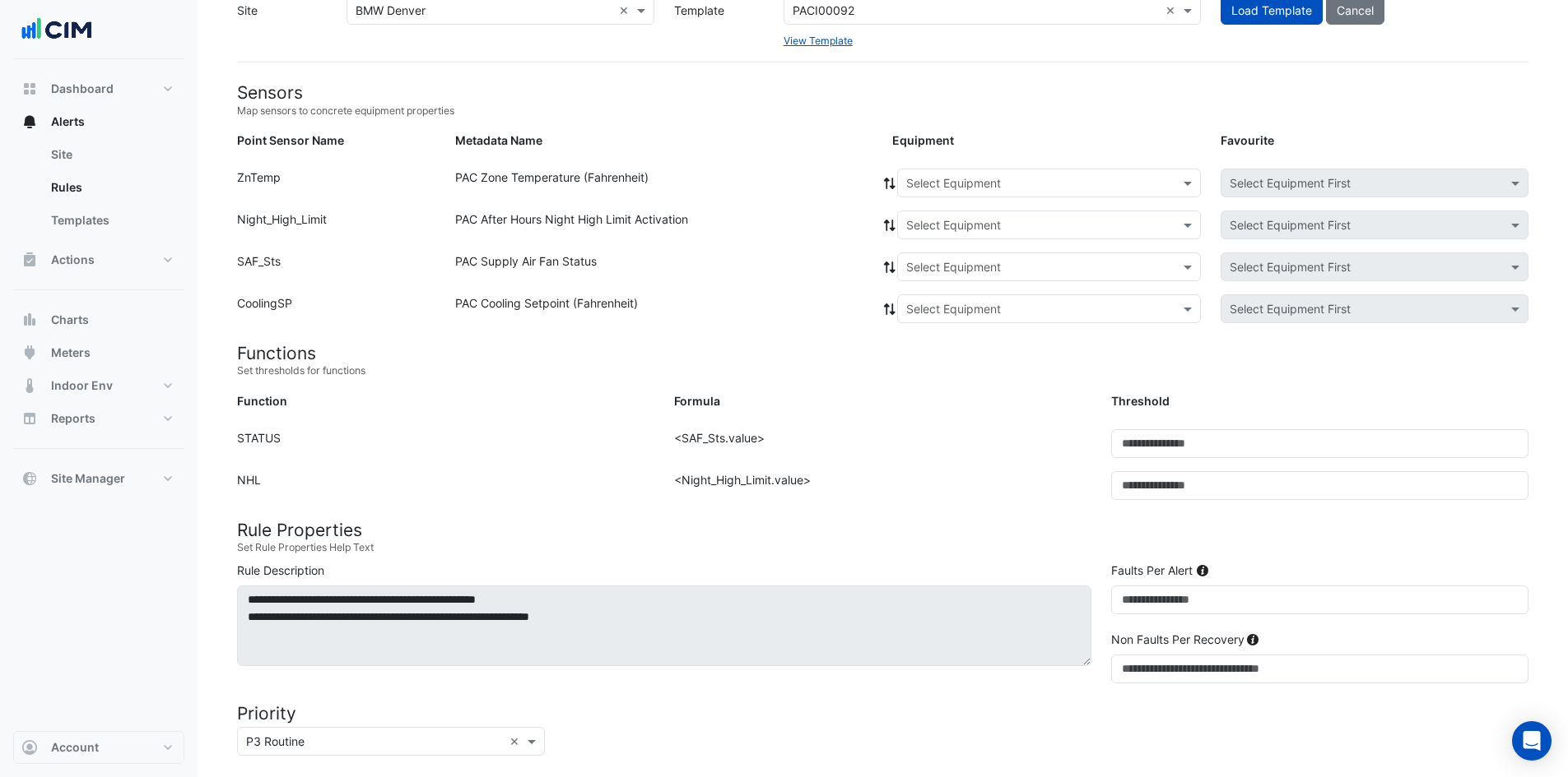
scroll to position [0, 0]
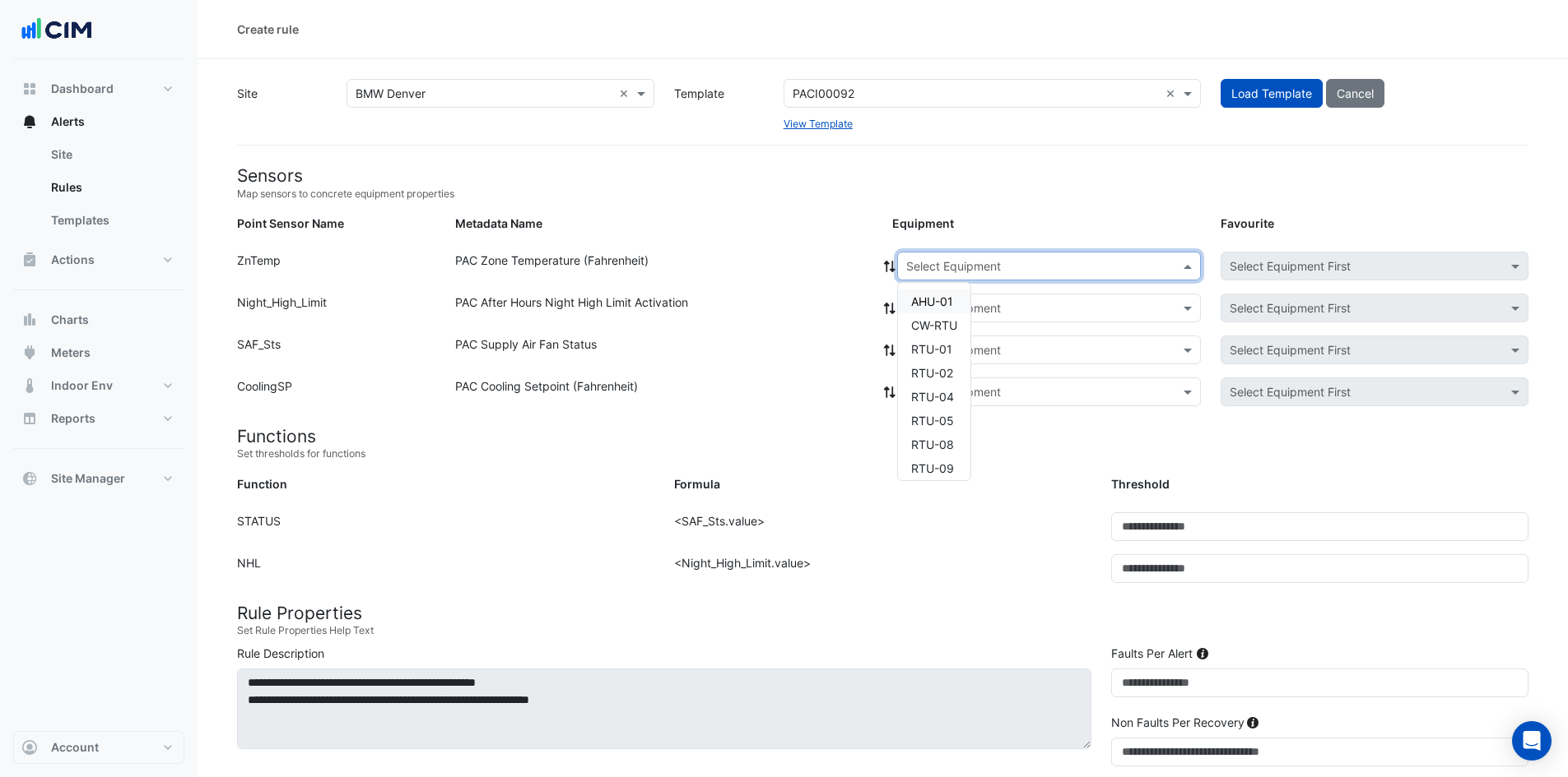
click at [935, 278] on div "Select Equipment" at bounding box center [1049, 265] width 304 height 29
click at [938, 298] on span "RTU-11" at bounding box center [931, 294] width 40 height 14
click at [886, 261] on icon at bounding box center [890, 266] width 15 height 11
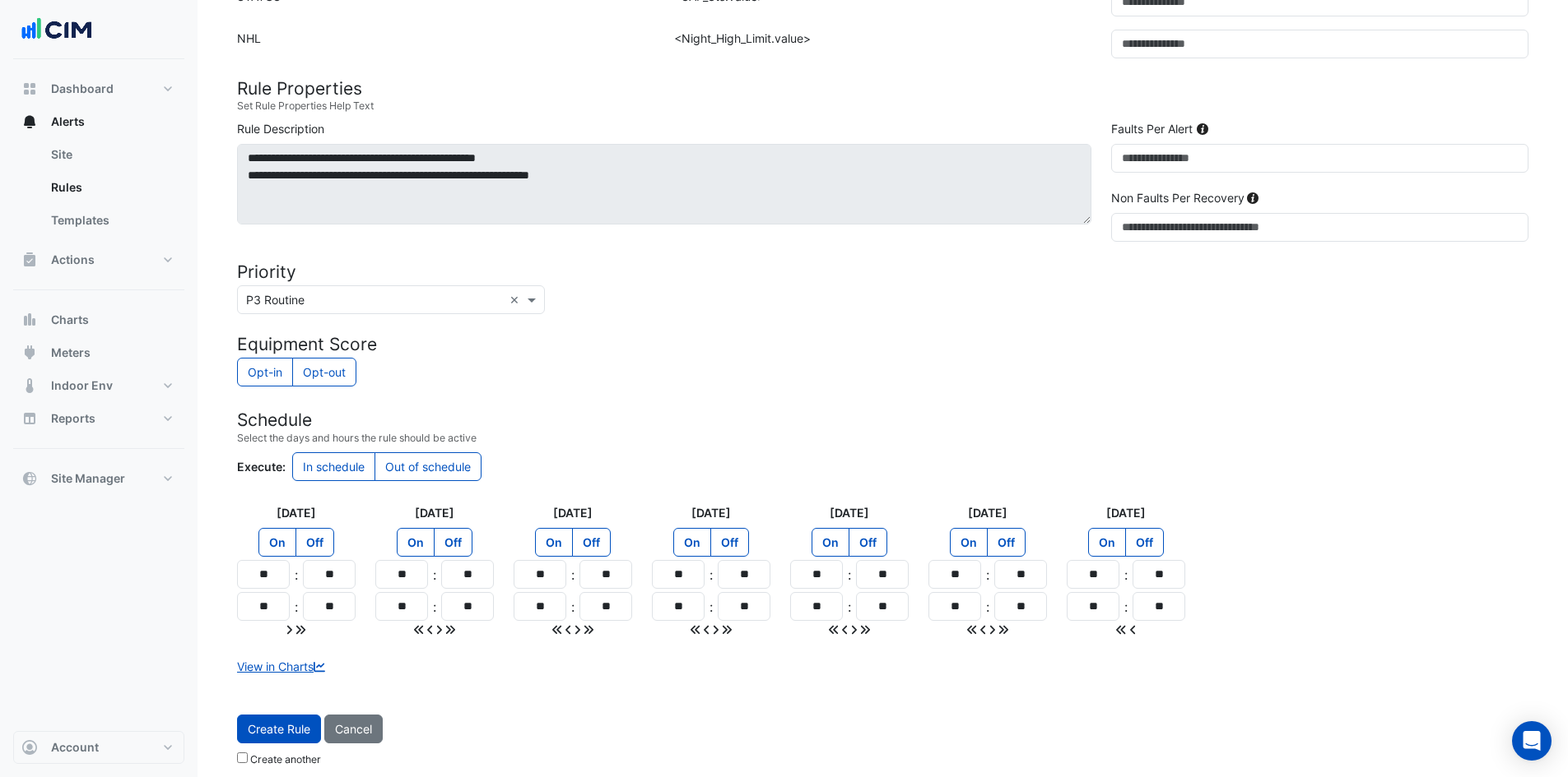
scroll to position [535, 0]
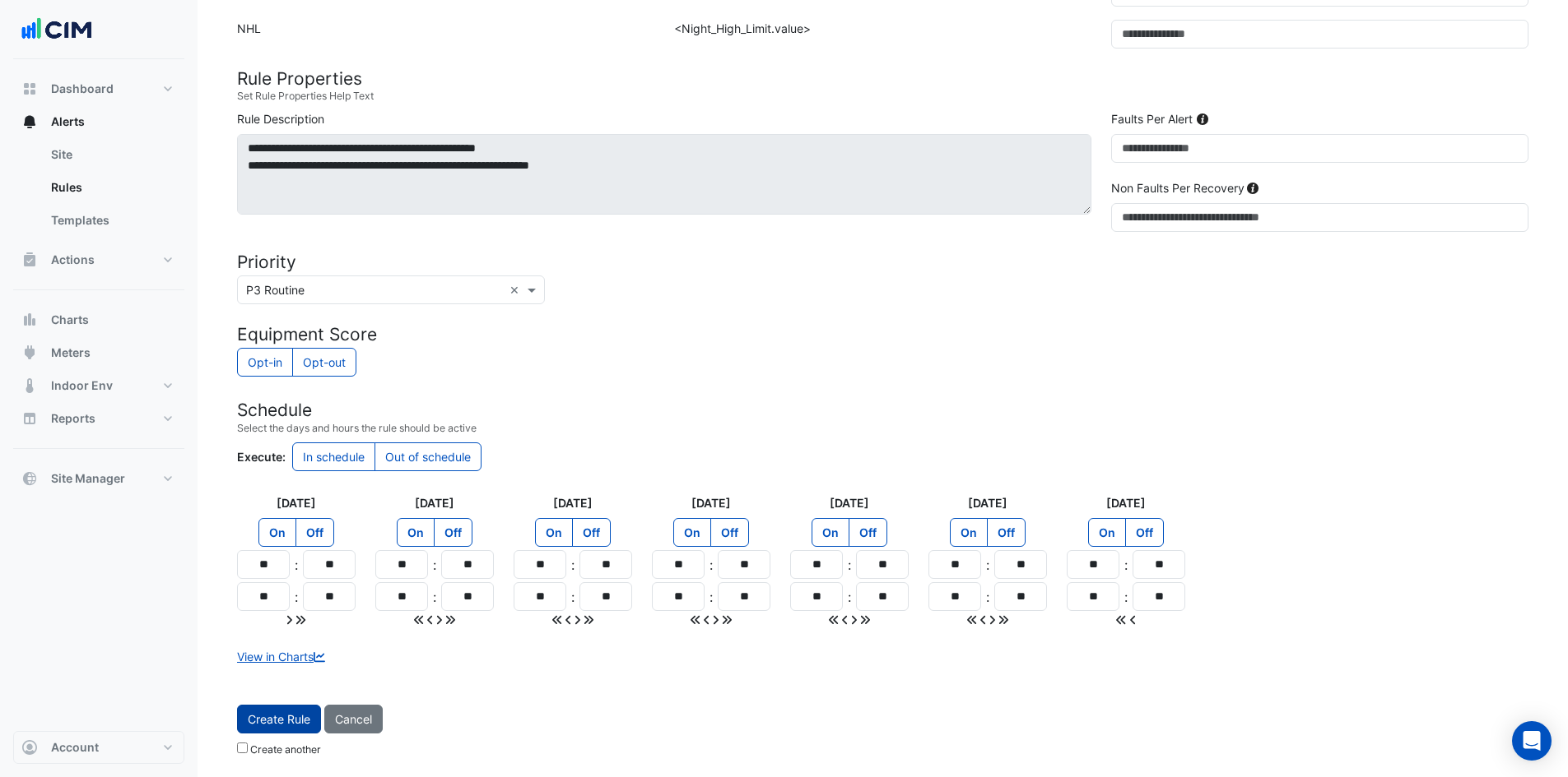
click at [286, 709] on button "Create Rule" at bounding box center [279, 719] width 84 height 29
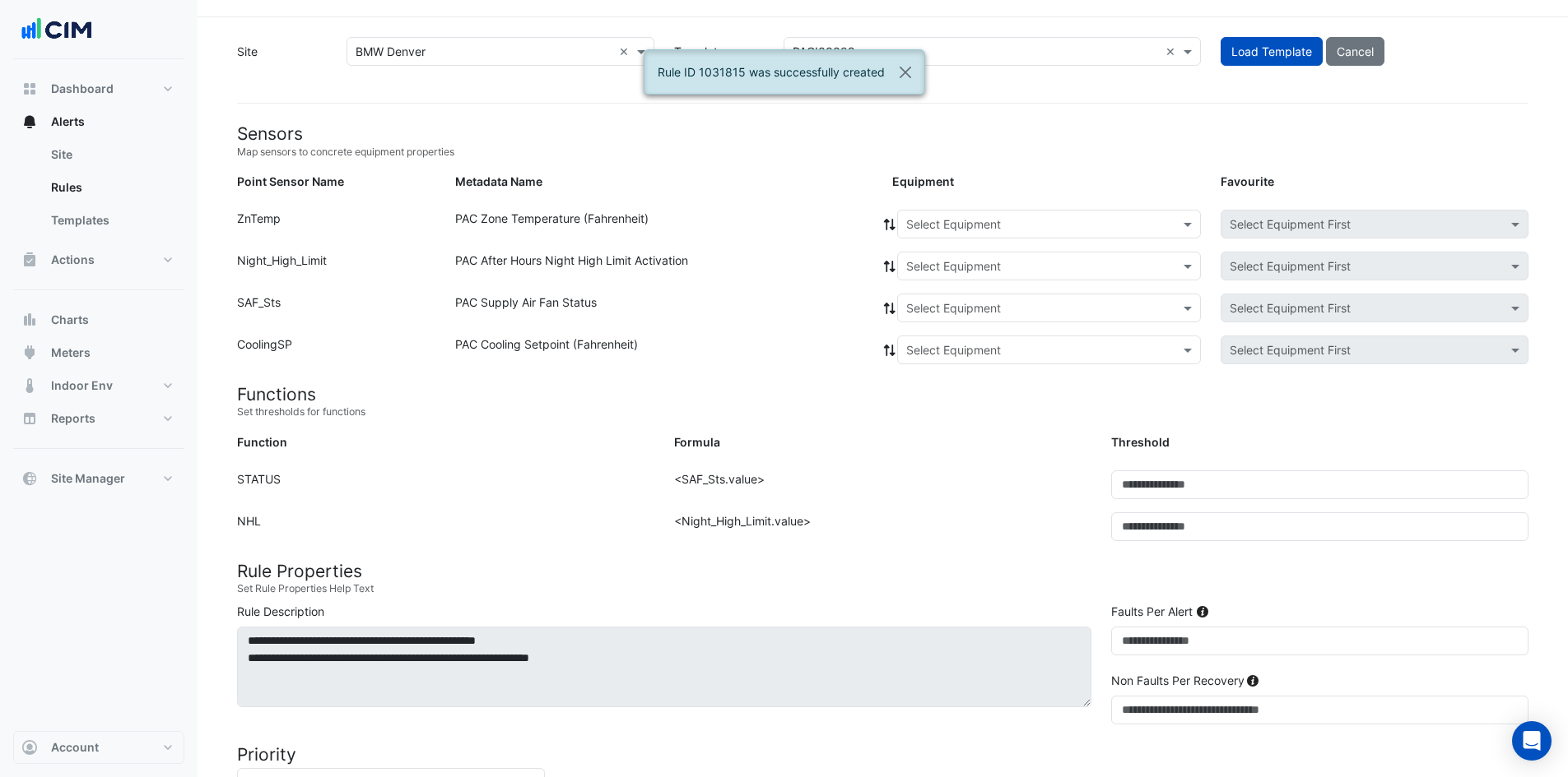
scroll to position [0, 0]
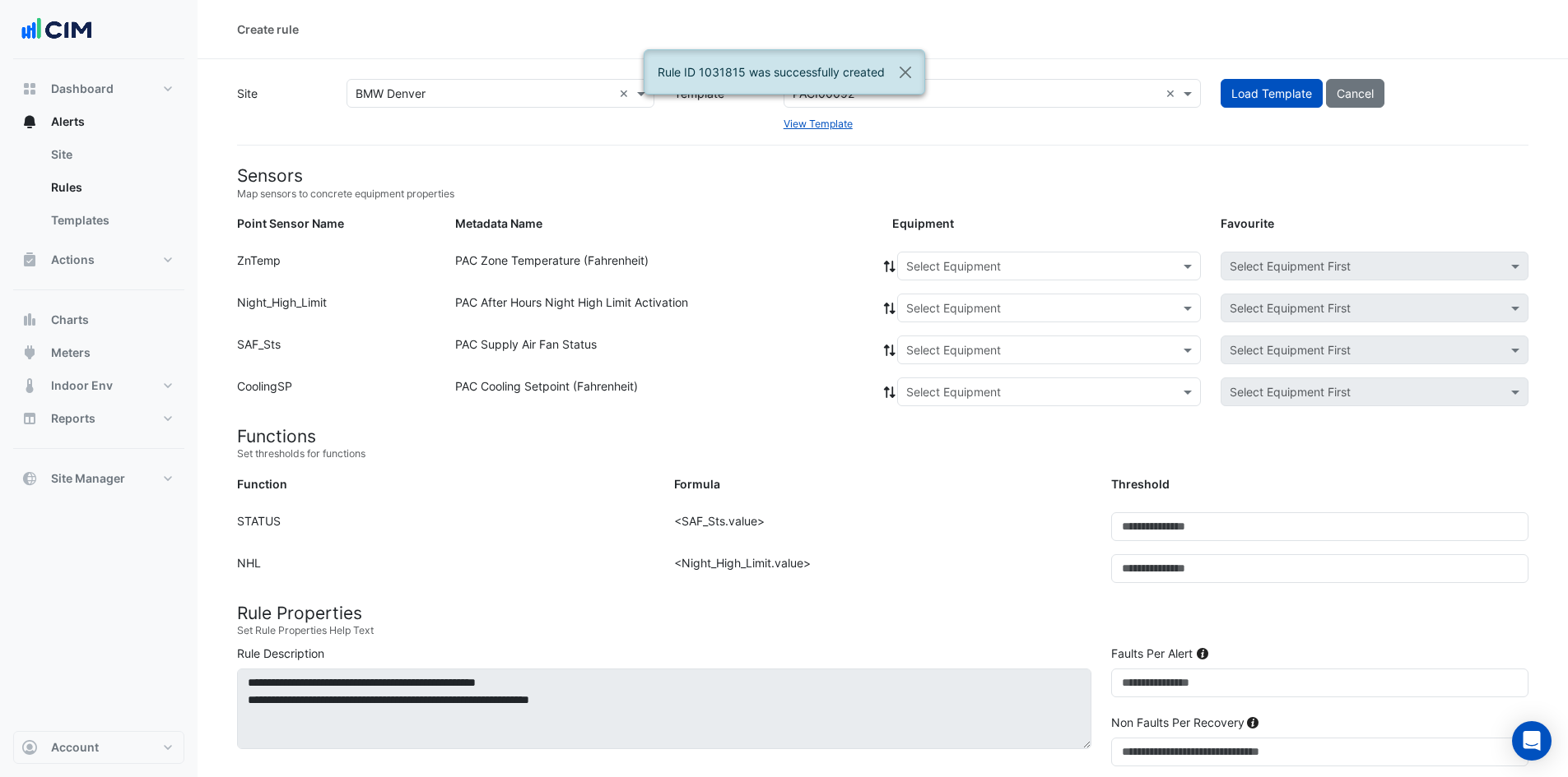
click at [1013, 277] on div "Select Equipment" at bounding box center [1049, 265] width 304 height 29
click at [943, 320] on span "RTU-12" at bounding box center [931, 318] width 40 height 14
click at [886, 267] on icon at bounding box center [889, 266] width 11 height 11
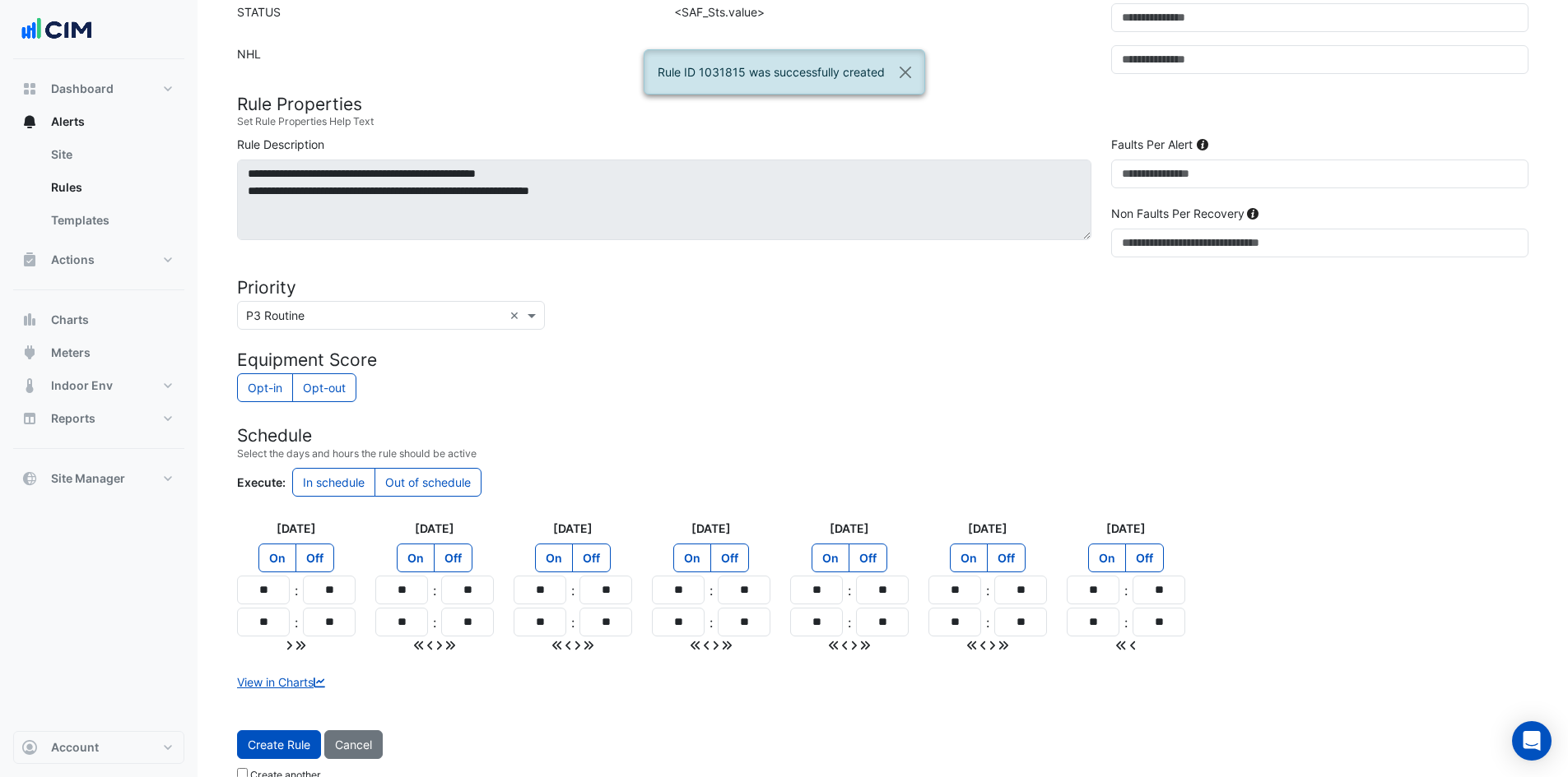
scroll to position [535, 0]
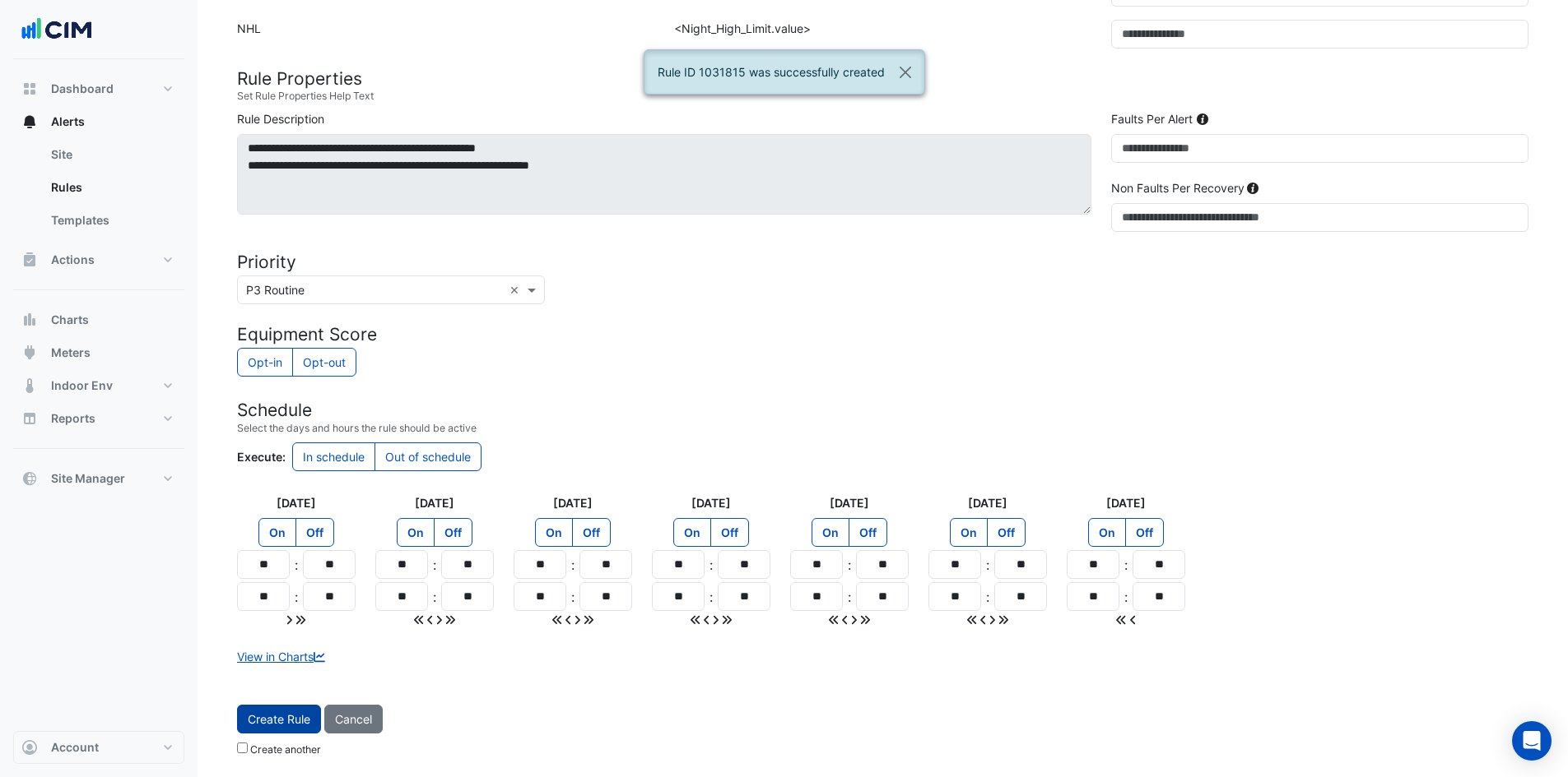
click at [262, 722] on span "Create Rule" at bounding box center [279, 719] width 62 height 14
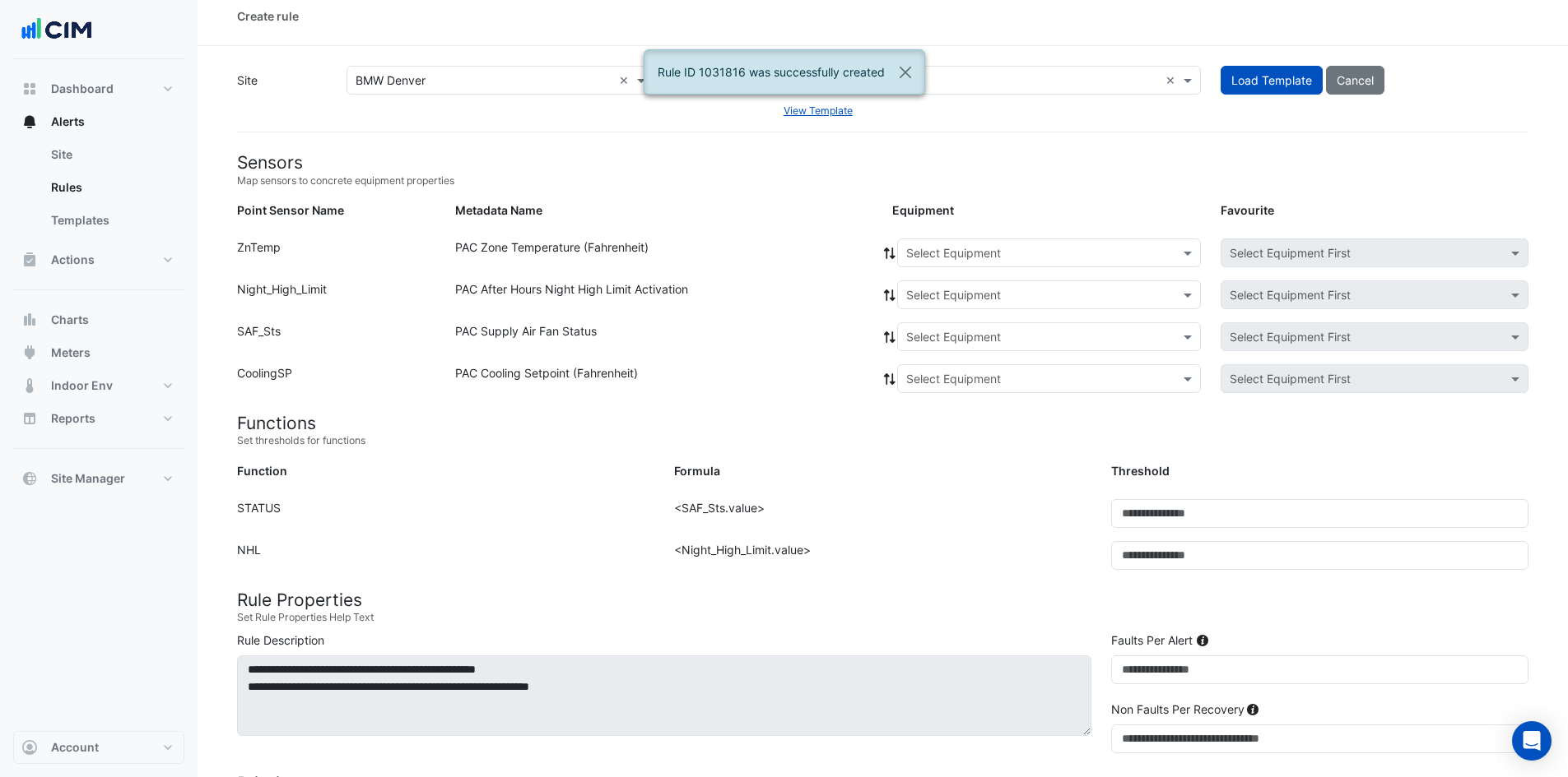
scroll to position [0, 0]
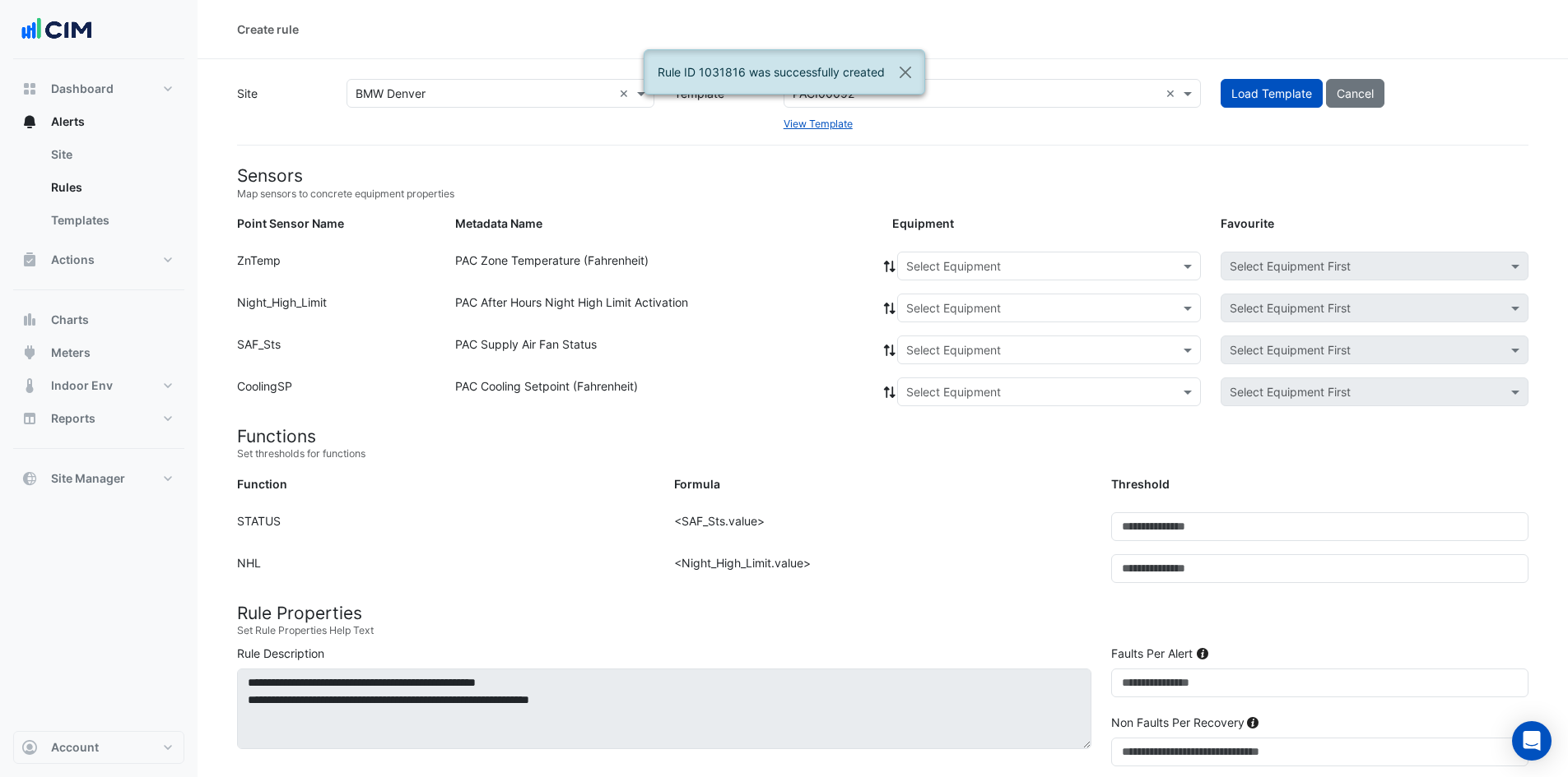
click at [940, 265] on input "text" at bounding box center [1032, 266] width 253 height 18
click at [942, 347] on span "RTU-13" at bounding box center [932, 342] width 41 height 14
click at [888, 264] on icon at bounding box center [889, 266] width 11 height 11
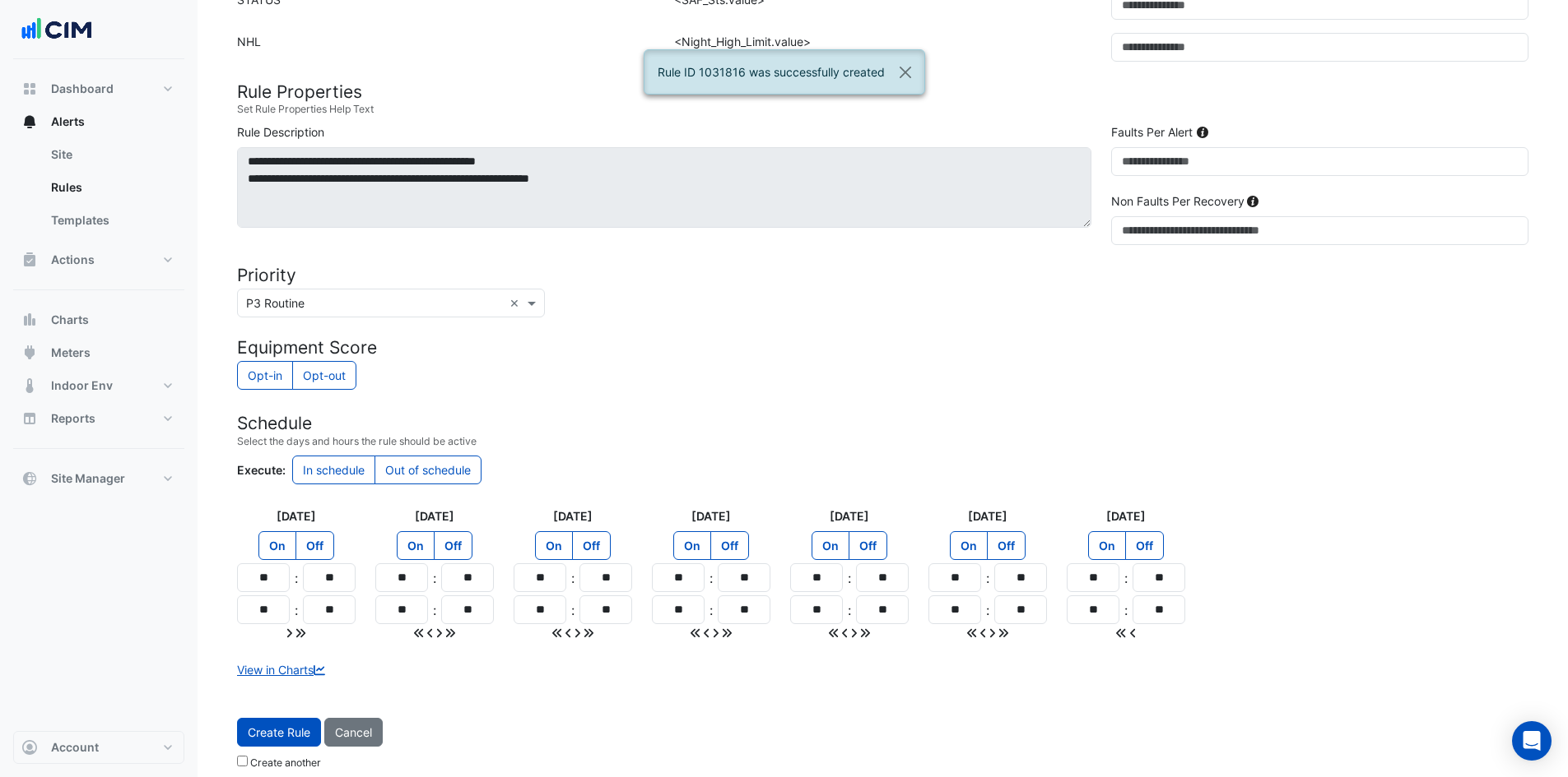
scroll to position [535, 0]
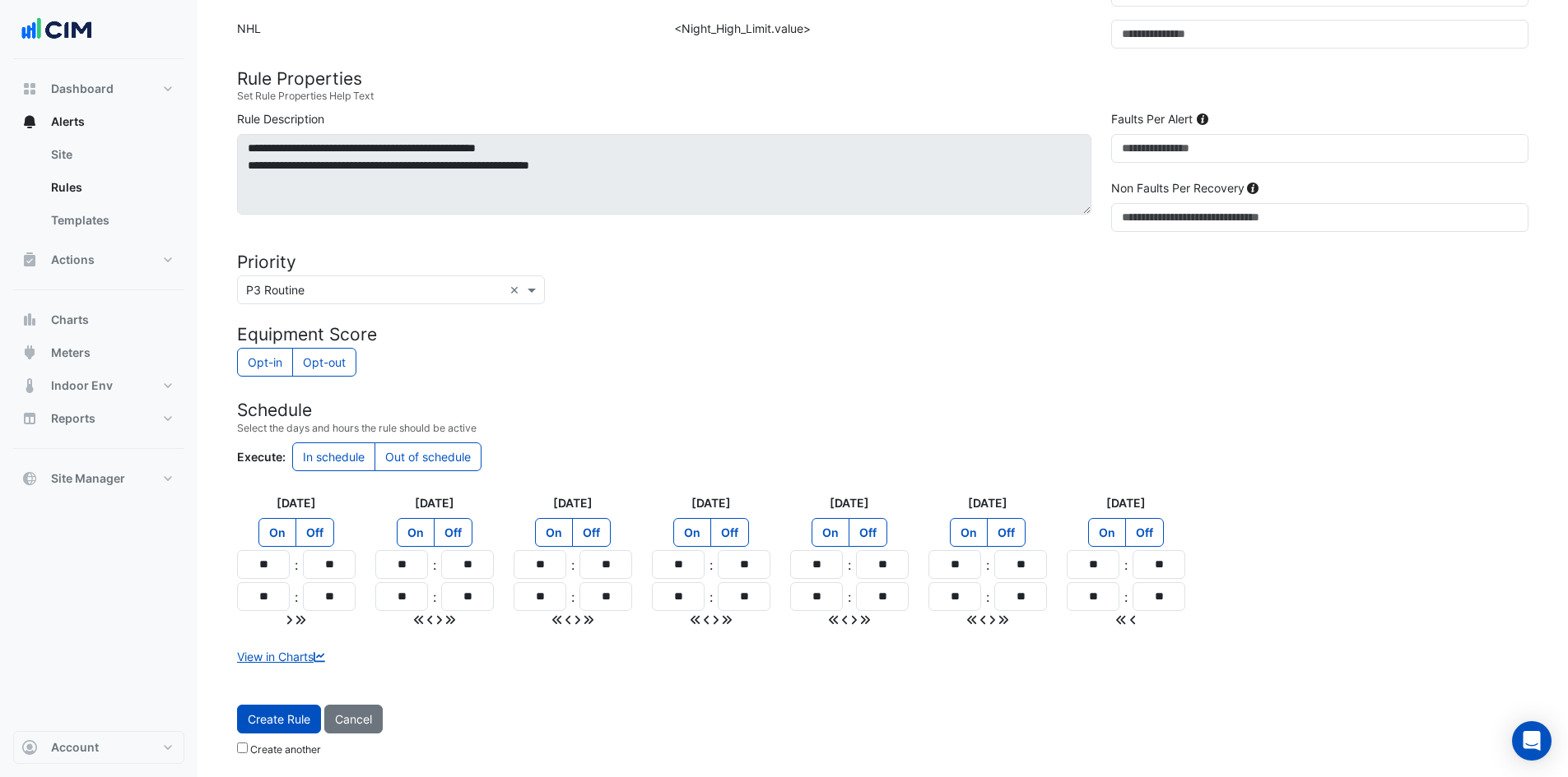
click at [298, 718] on span "Create Rule" at bounding box center [279, 719] width 62 height 14
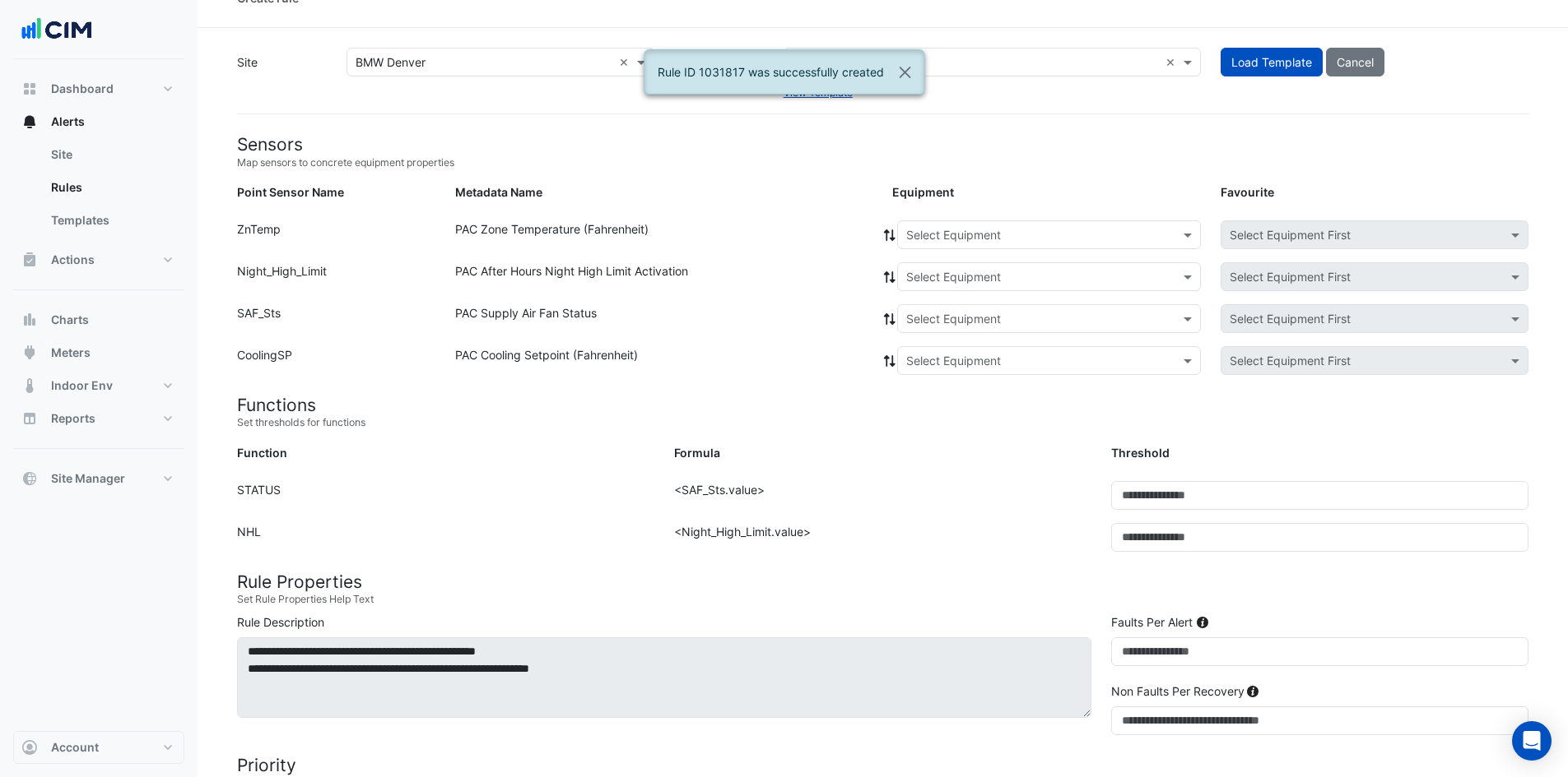
scroll to position [0, 0]
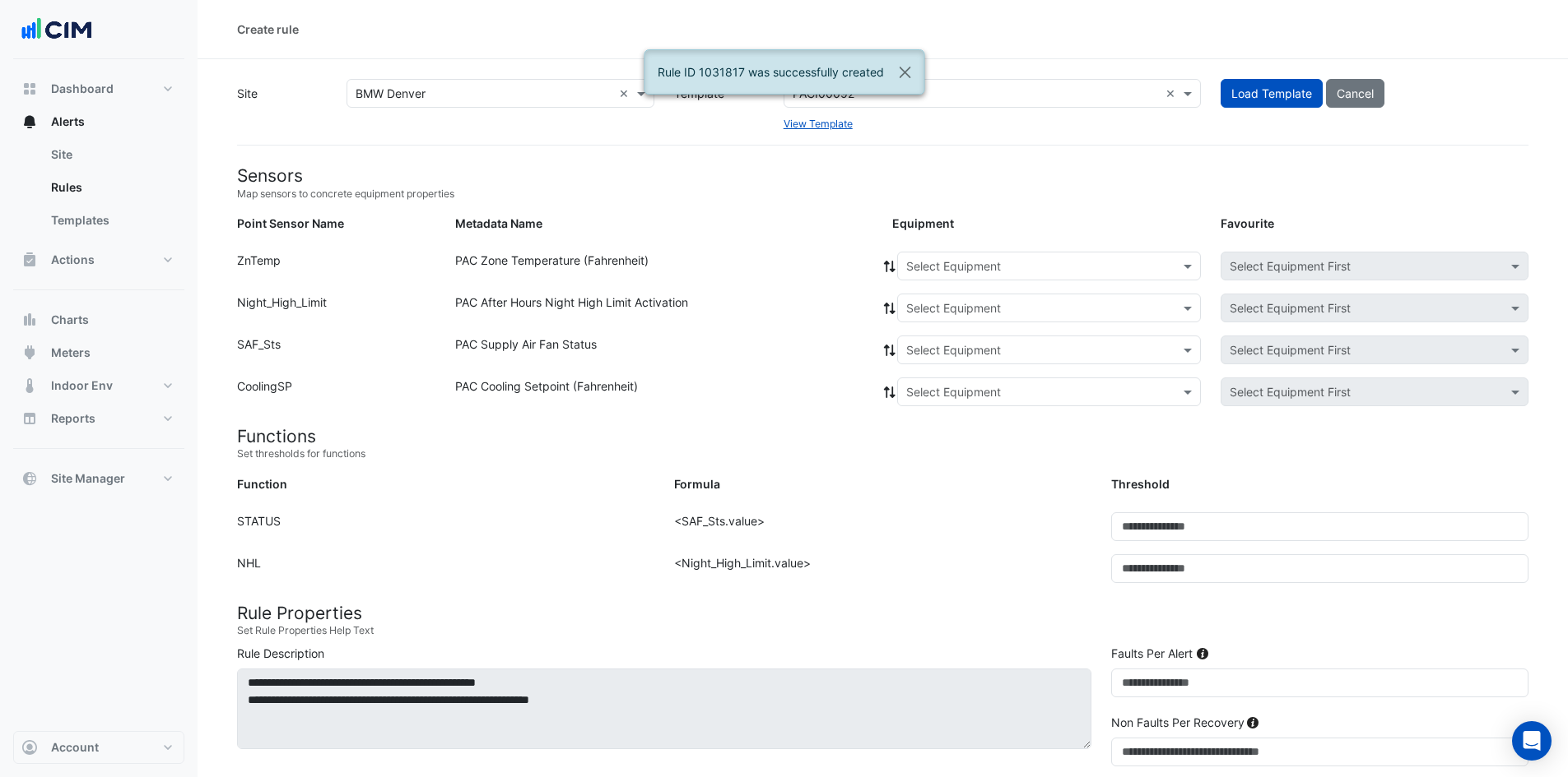
click at [975, 270] on input "text" at bounding box center [1032, 266] width 253 height 18
click at [938, 359] on span "RTU-14" at bounding box center [932, 366] width 41 height 14
click at [884, 263] on icon at bounding box center [890, 266] width 15 height 11
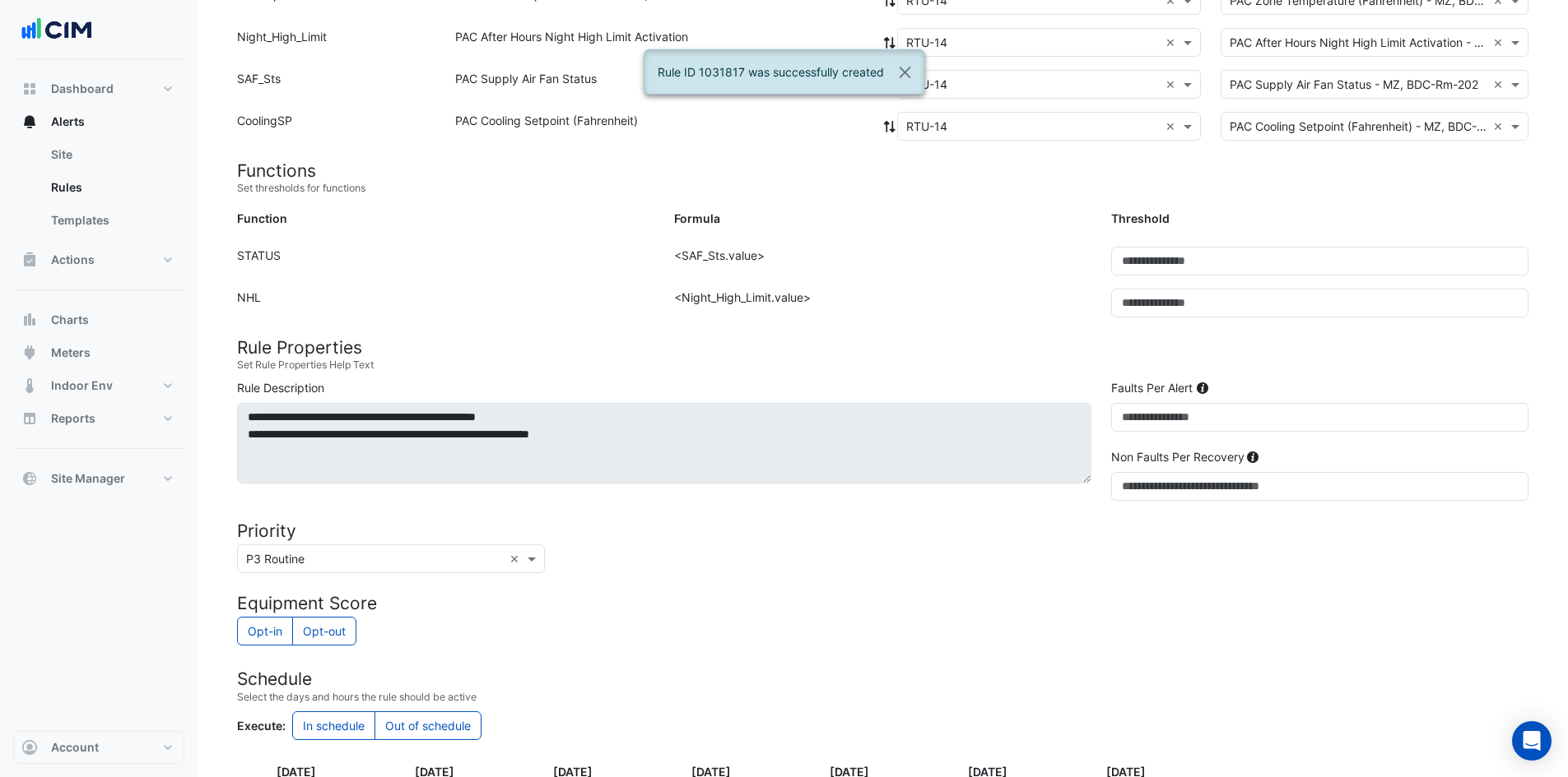
scroll to position [494, 0]
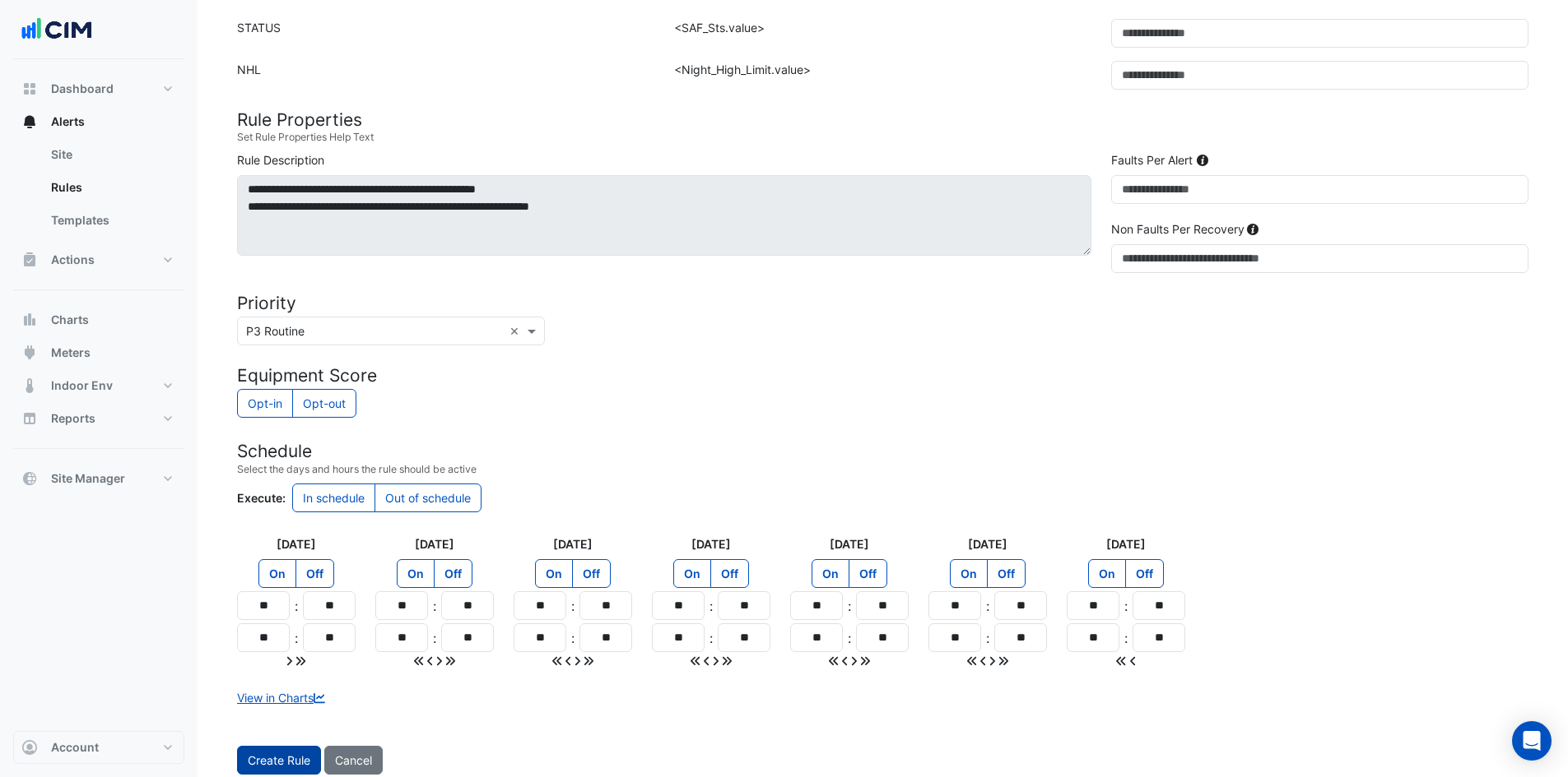
click at [288, 748] on button "Create Rule" at bounding box center [279, 760] width 84 height 29
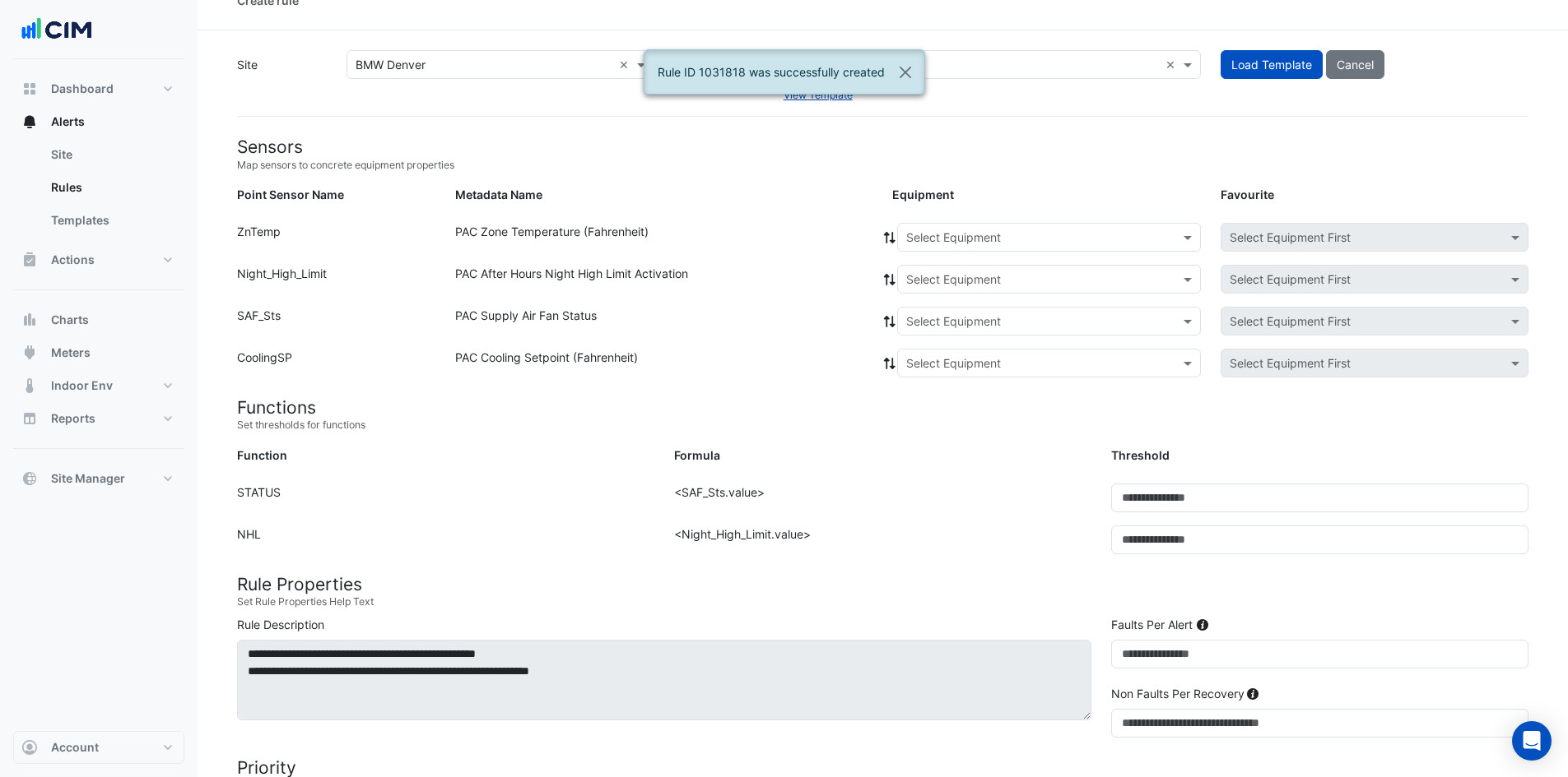
scroll to position [0, 0]
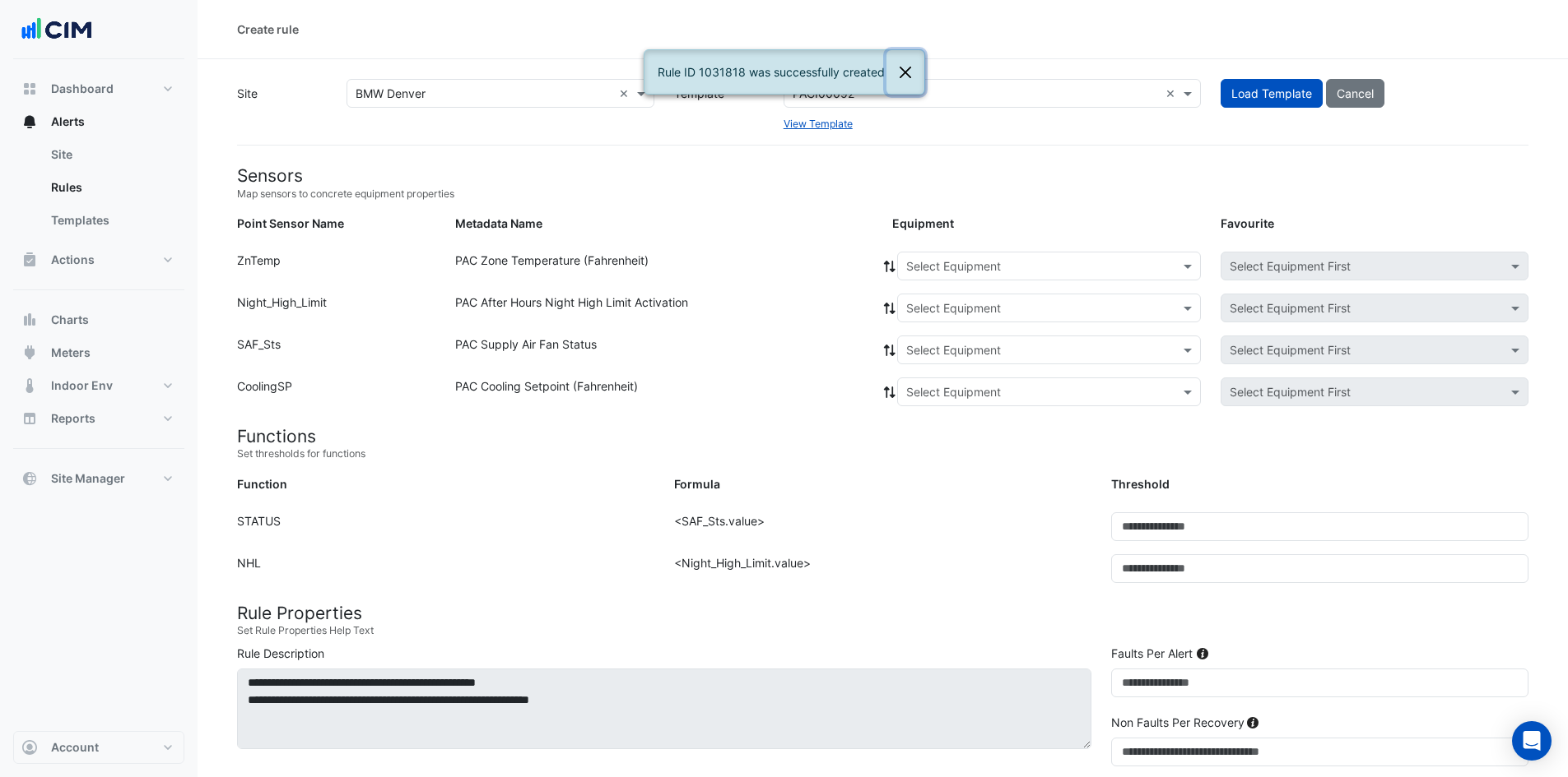
drag, startPoint x: 903, startPoint y: 72, endPoint x: 883, endPoint y: 63, distance: 21.9
click at [903, 71] on button "Close" at bounding box center [905, 72] width 38 height 45
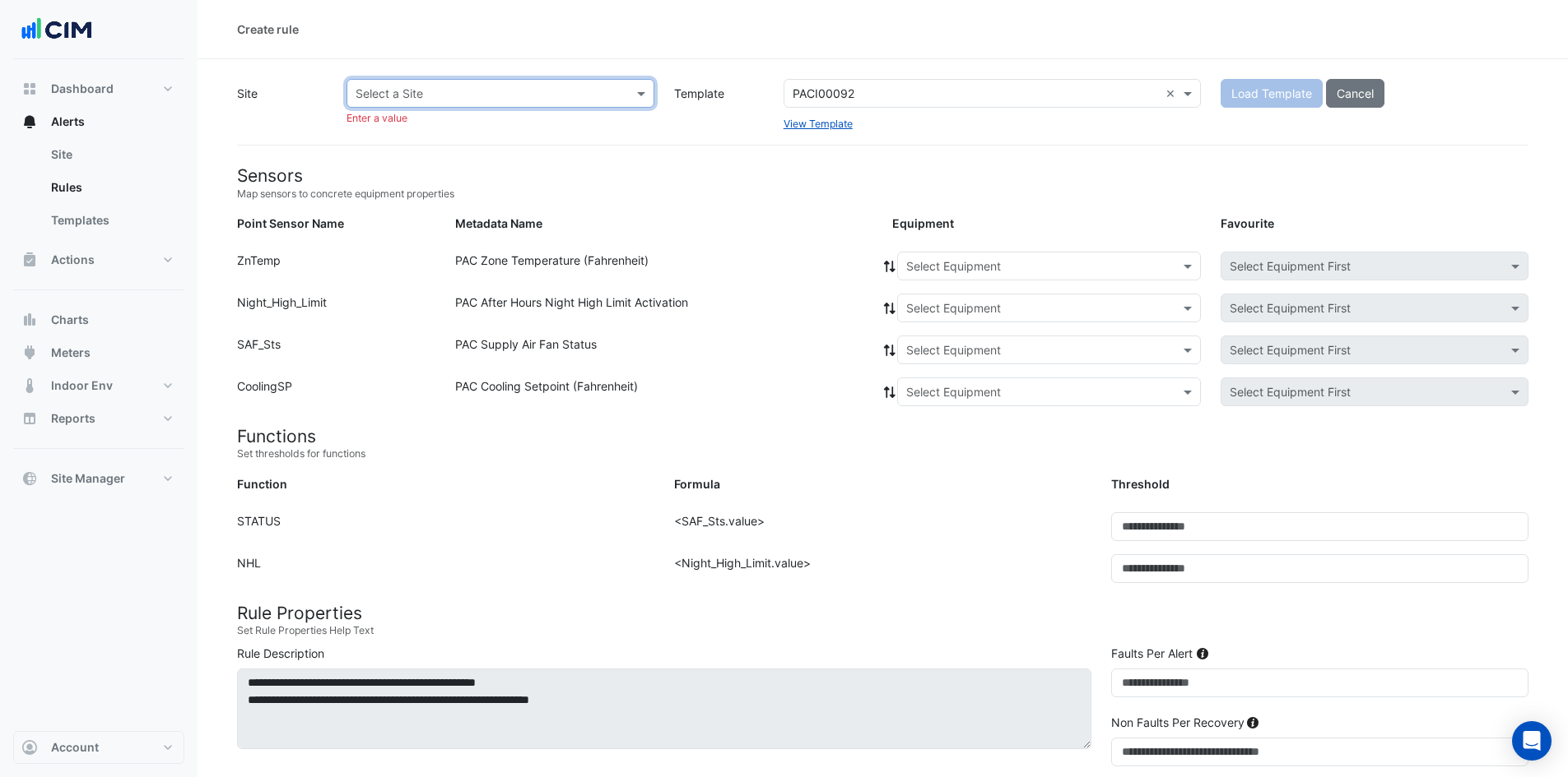
click at [542, 85] on input "text" at bounding box center [484, 94] width 256 height 18
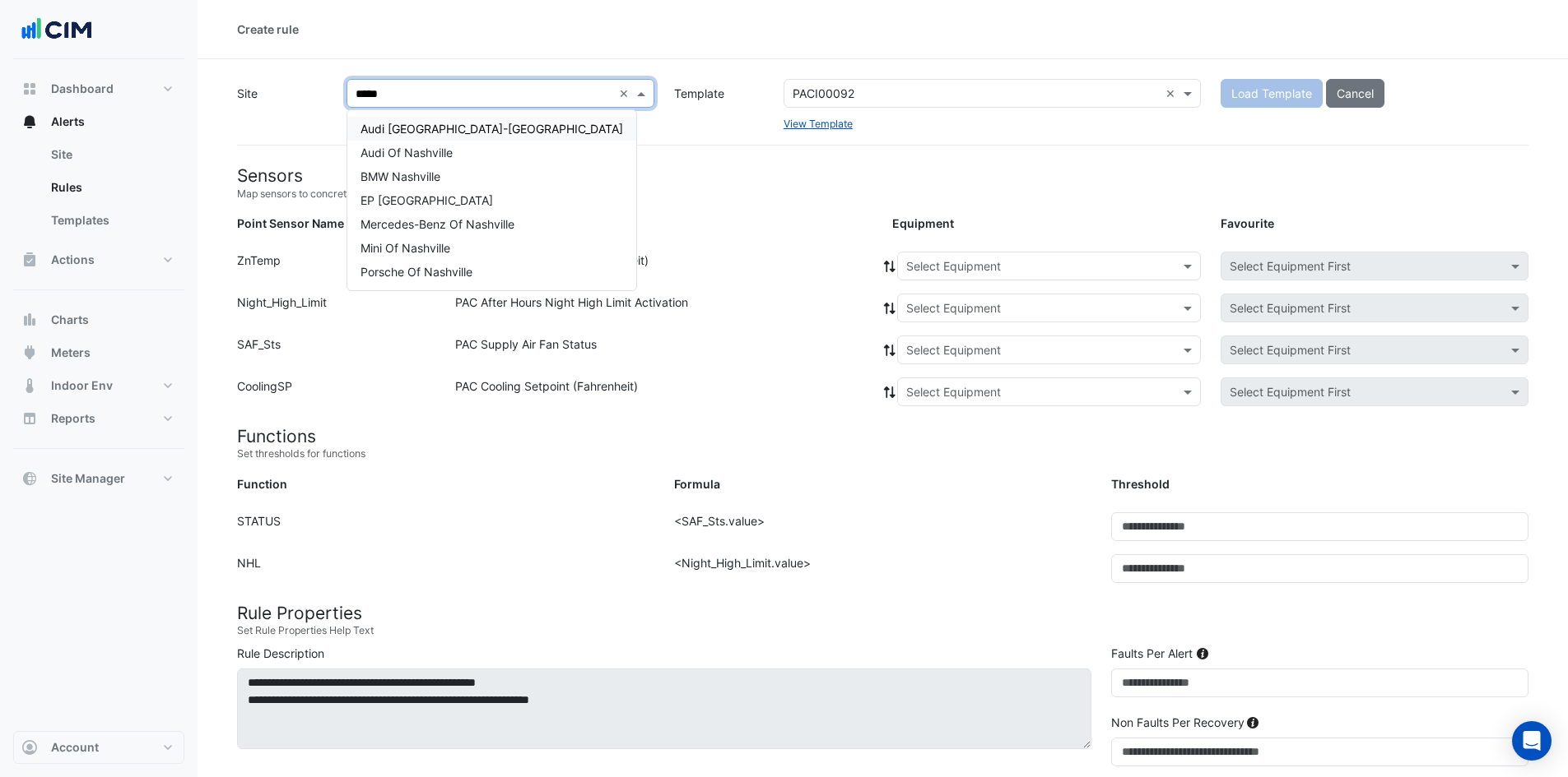
type input "******"
click at [445, 176] on div "BMW Nashville" at bounding box center [491, 176] width 289 height 24
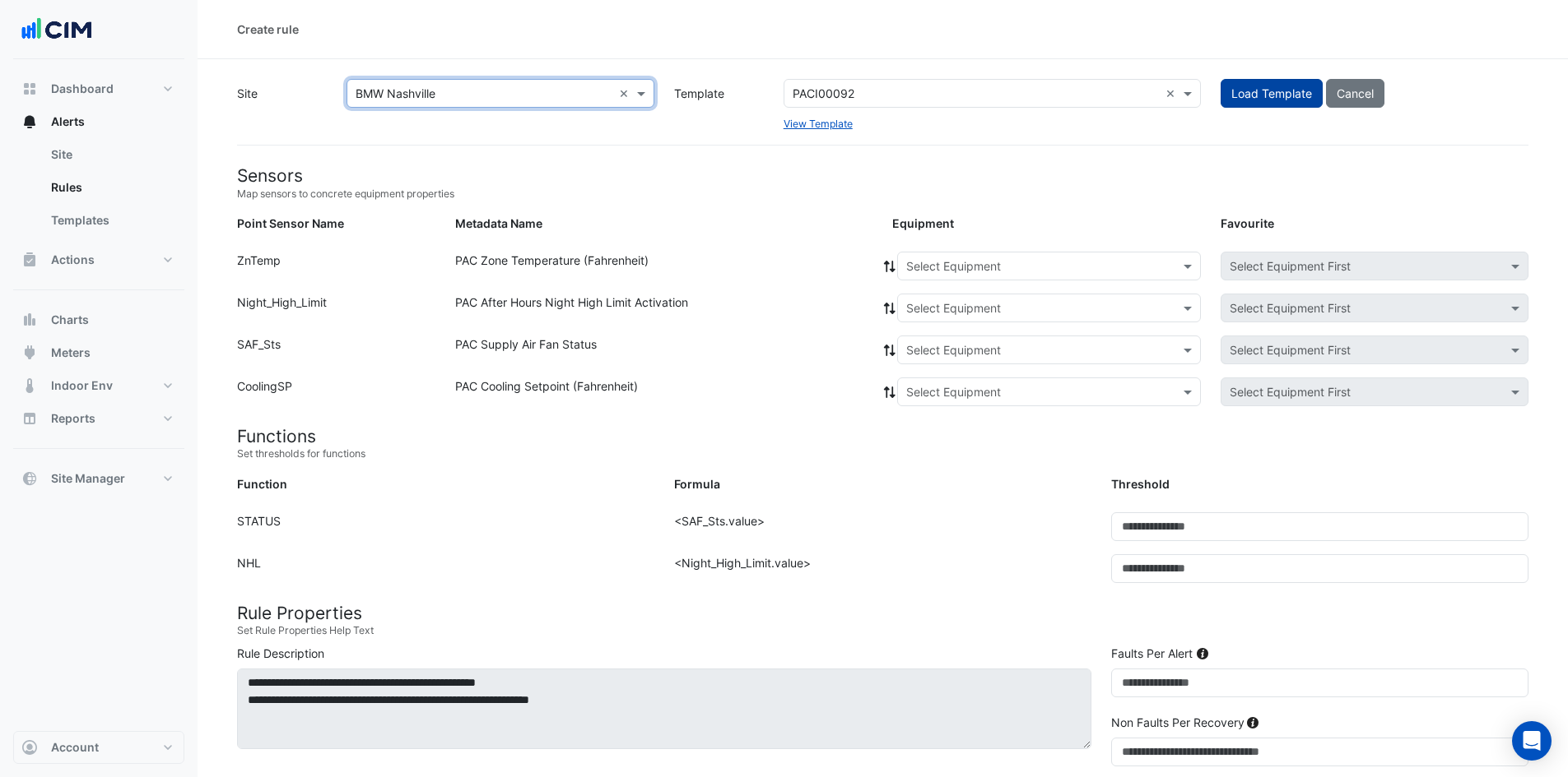
click at [1279, 94] on span "Load Template" at bounding box center [1271, 93] width 81 height 14
click at [909, 270] on input "text" at bounding box center [1032, 266] width 253 height 18
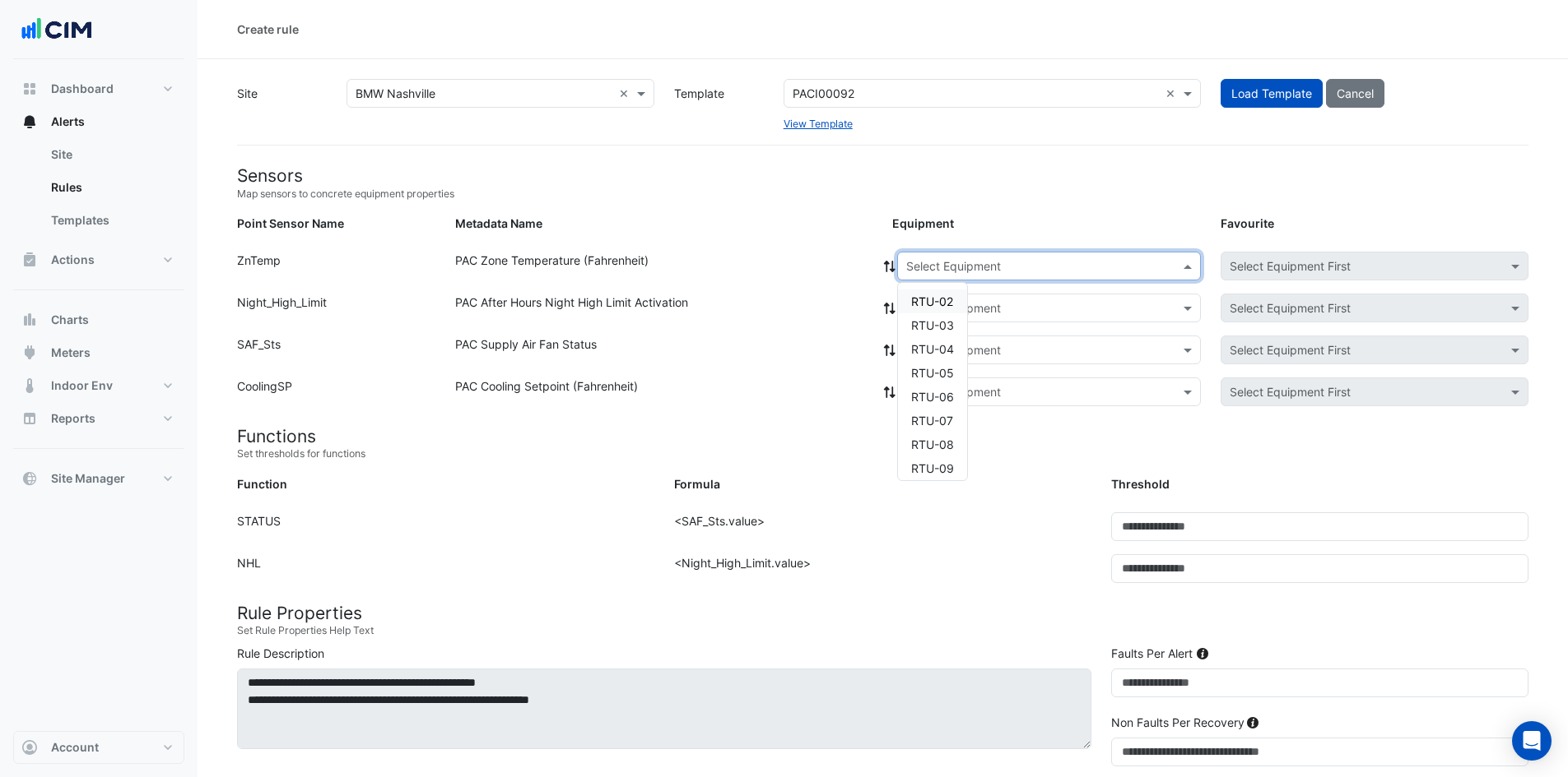
click at [935, 307] on span "RTU-02" at bounding box center [932, 301] width 42 height 14
click at [889, 264] on icon at bounding box center [889, 266] width 11 height 11
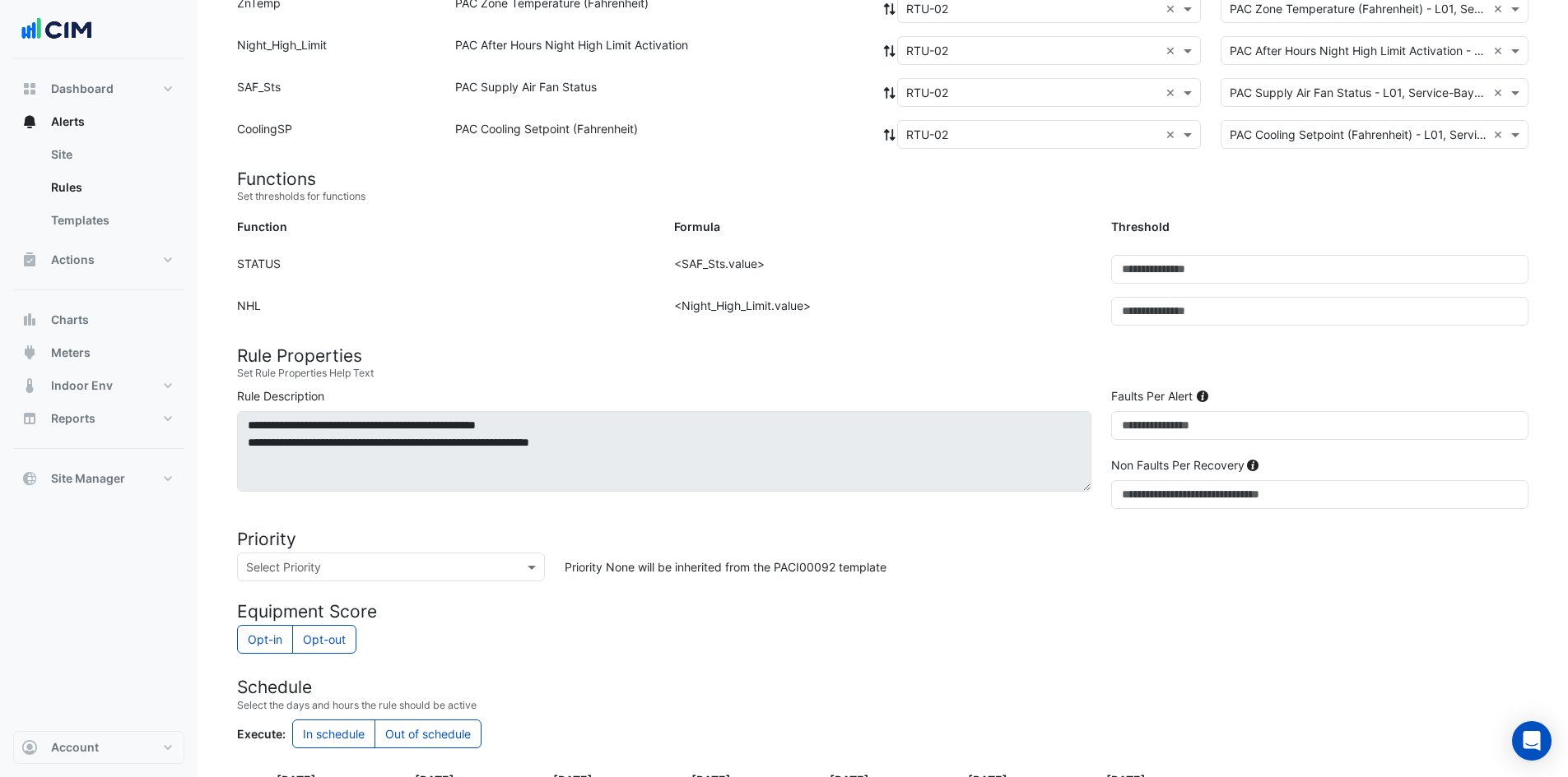
scroll to position [411, 0]
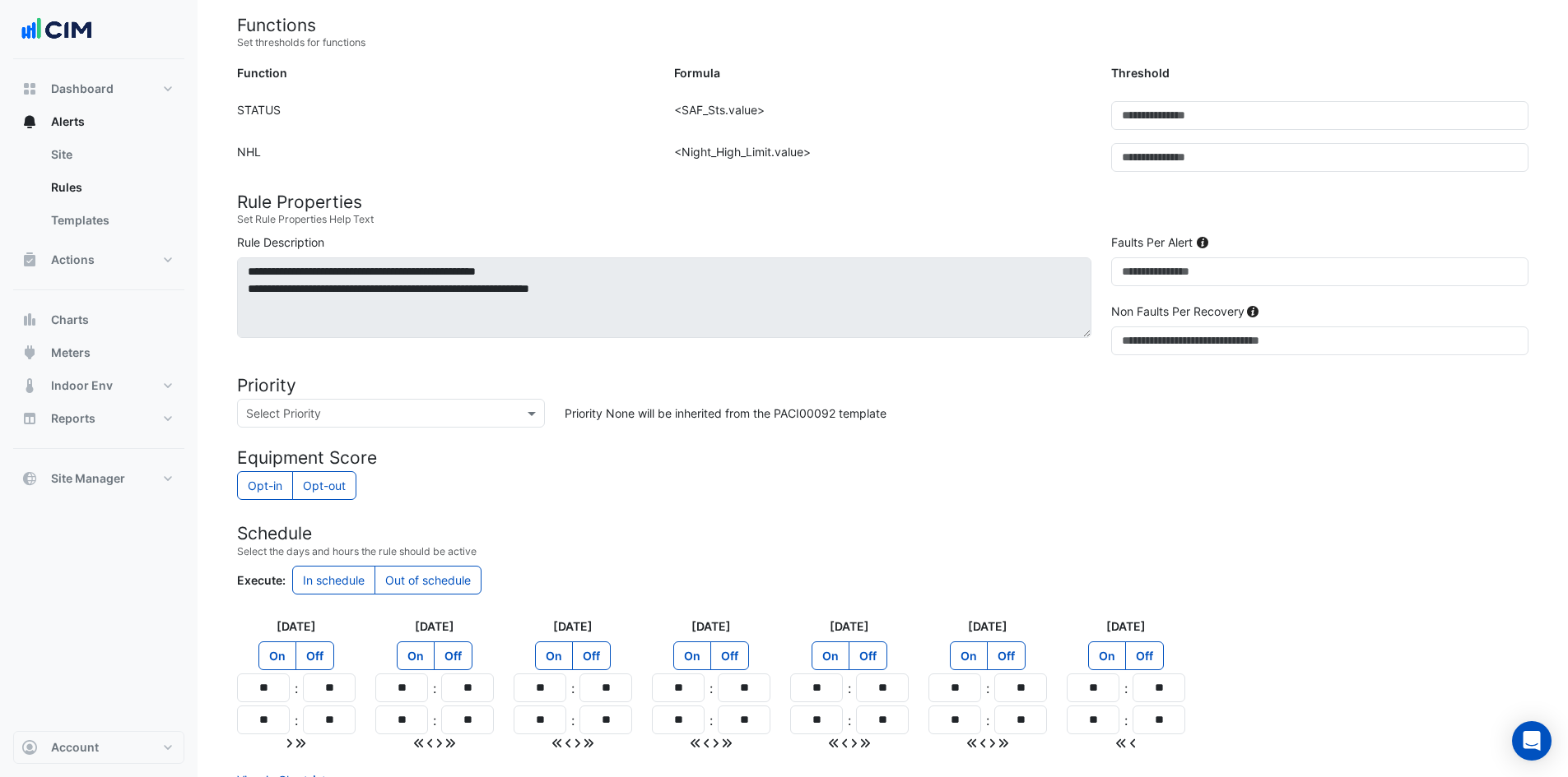
click at [410, 406] on input "text" at bounding box center [374, 414] width 256 height 18
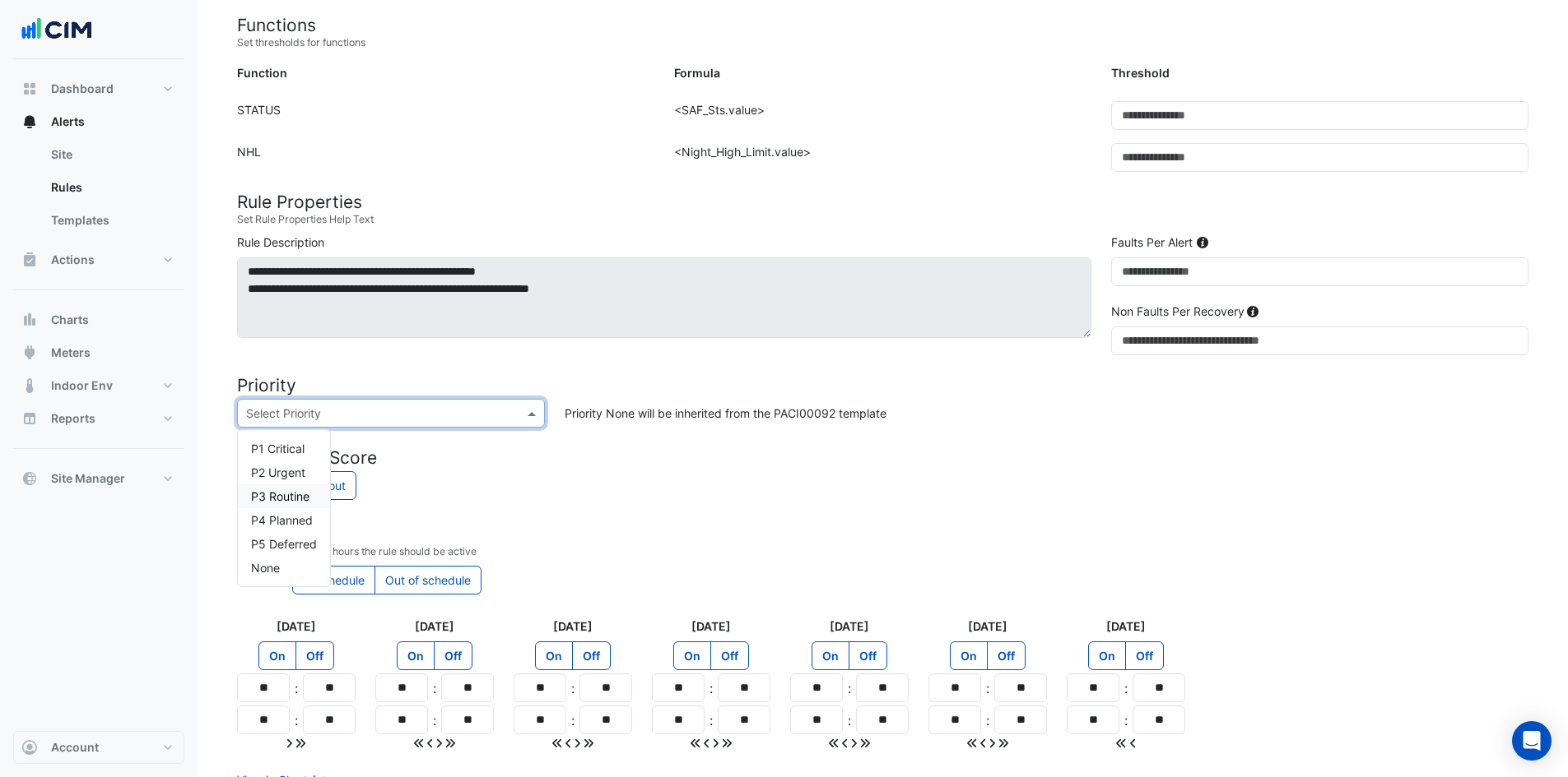
click at [293, 497] on span "P3 Routine" at bounding box center [280, 496] width 59 height 14
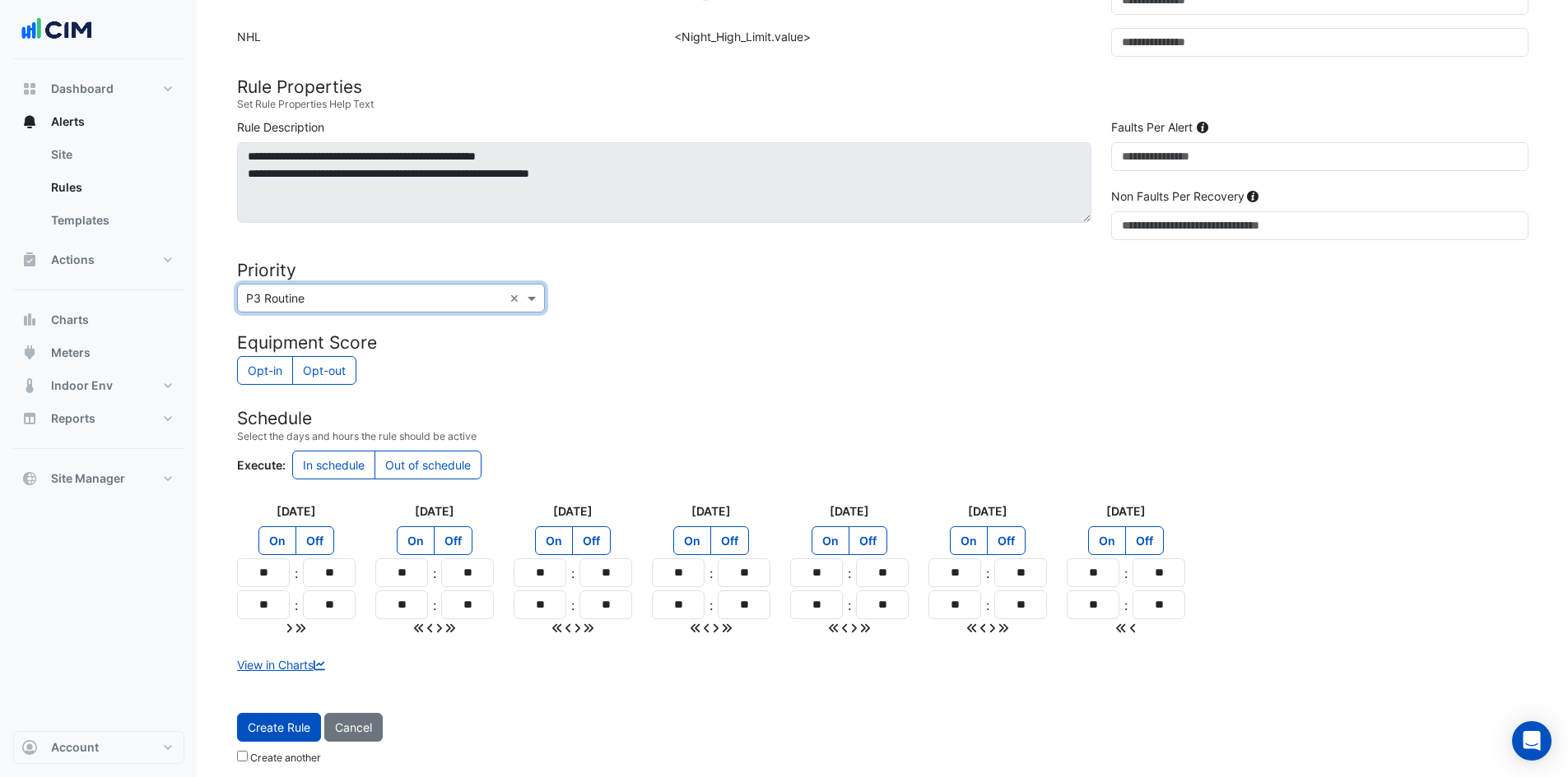
scroll to position [535, 0]
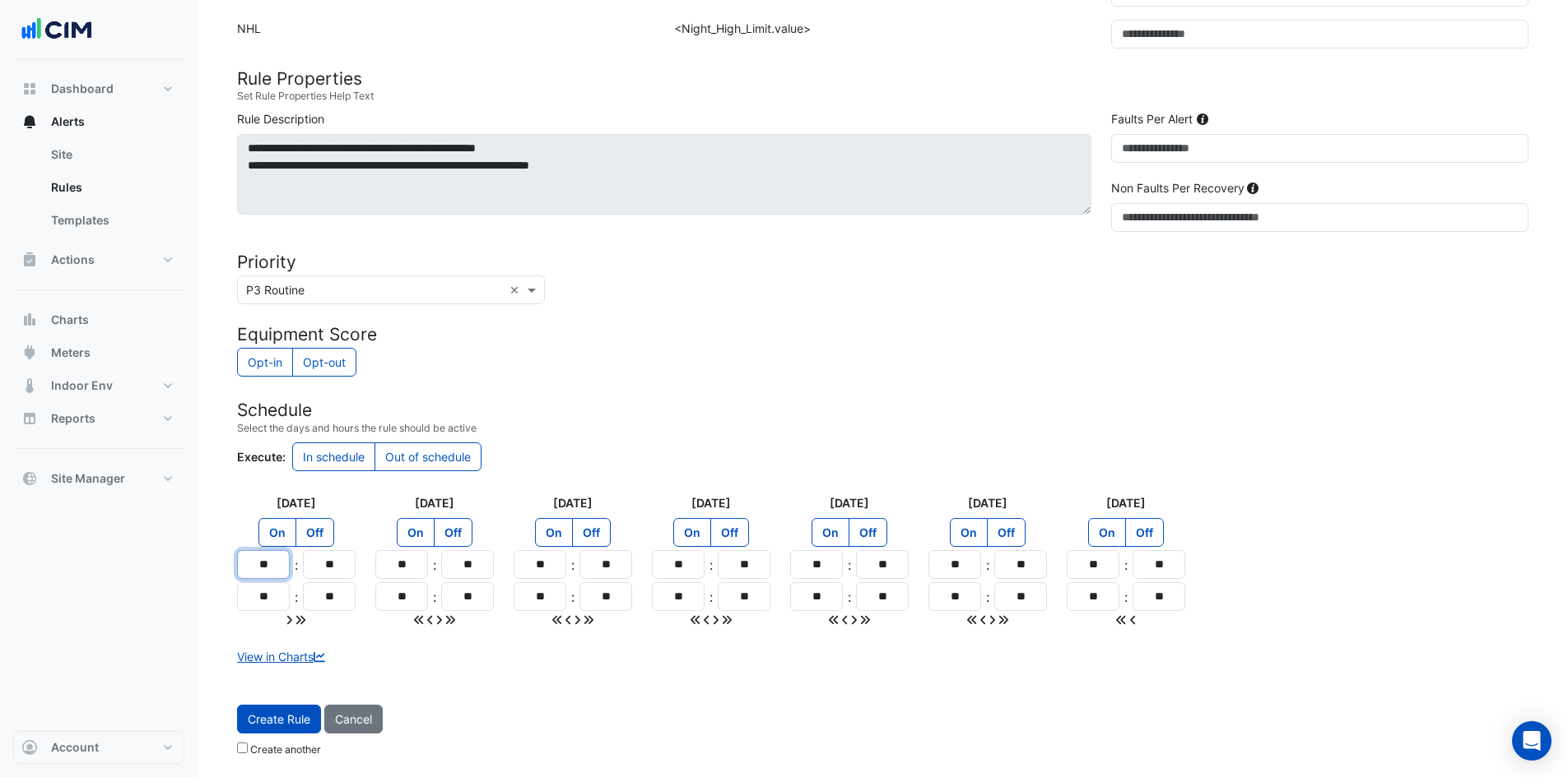
drag, startPoint x: 279, startPoint y: 568, endPoint x: 189, endPoint y: 572, distance: 90.1
click at [189, 572] on div "Create rule Site × BMW Nashville × Template PACI00092 × View Template Load Temp…" at bounding box center [784, 121] width 1568 height 1312
type input "**"
drag, startPoint x: 278, startPoint y: 598, endPoint x: 202, endPoint y: 600, distance: 76.0
click at [202, 600] on section "Site × BMW Nashville × Template PACI00092 × View Template Load Template Cancel …" at bounding box center [882, 144] width 1370 height 1239
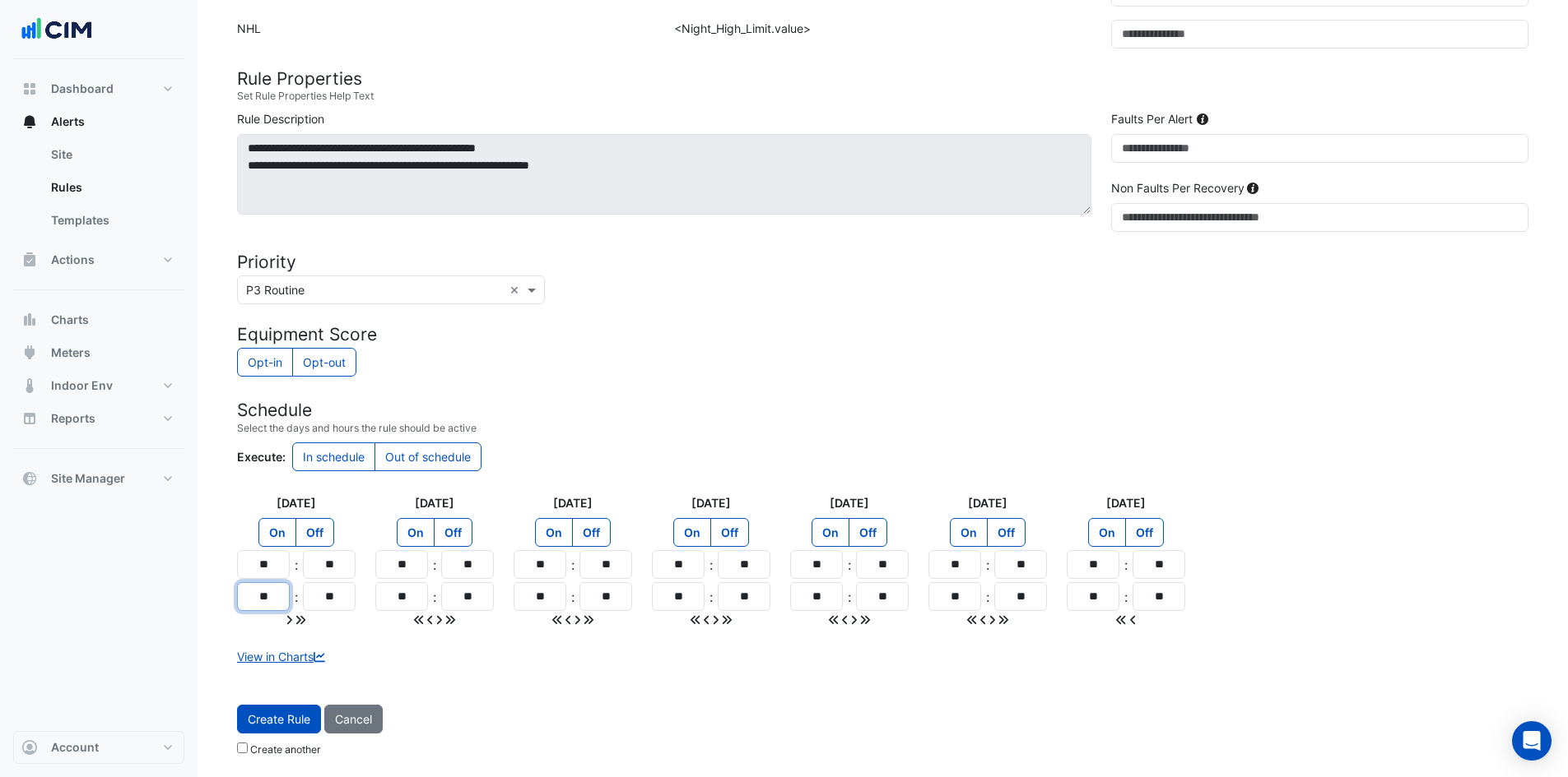
type input "**"
click at [307, 625] on div at bounding box center [296, 619] width 119 height 18
click at [297, 624] on icon at bounding box center [301, 620] width 9 height 9
type input "**"
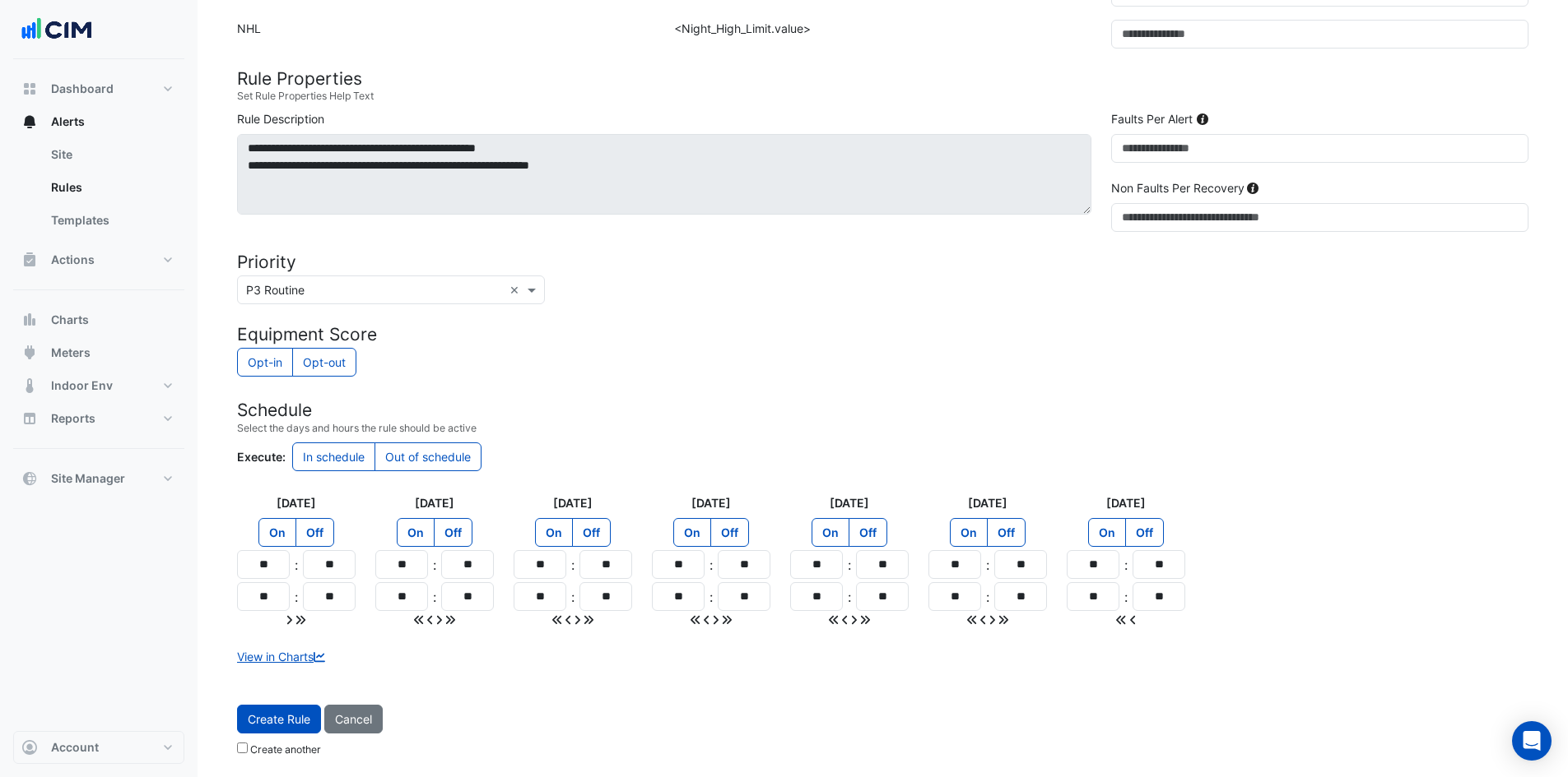
type input "**"
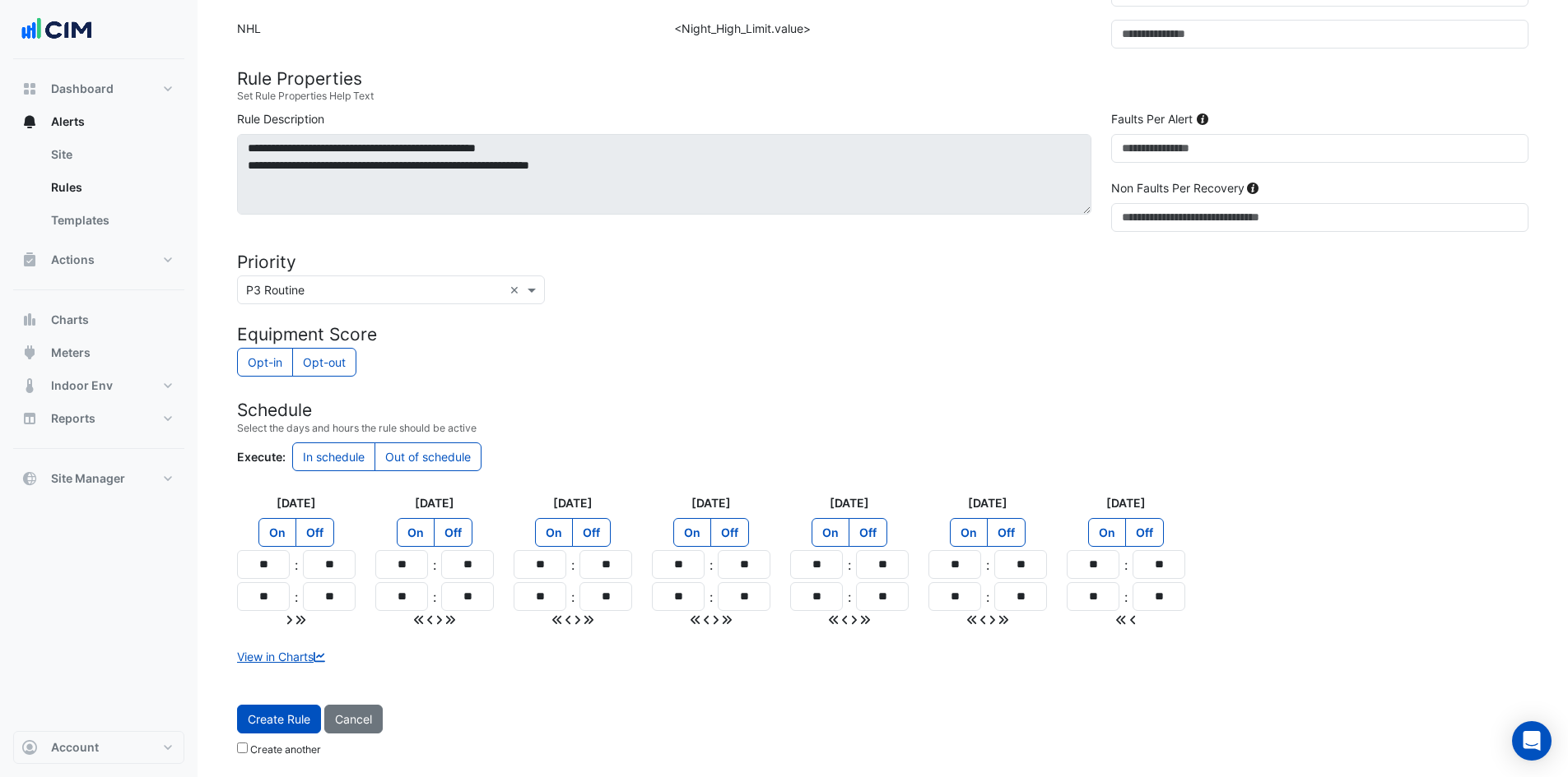
type input "**"
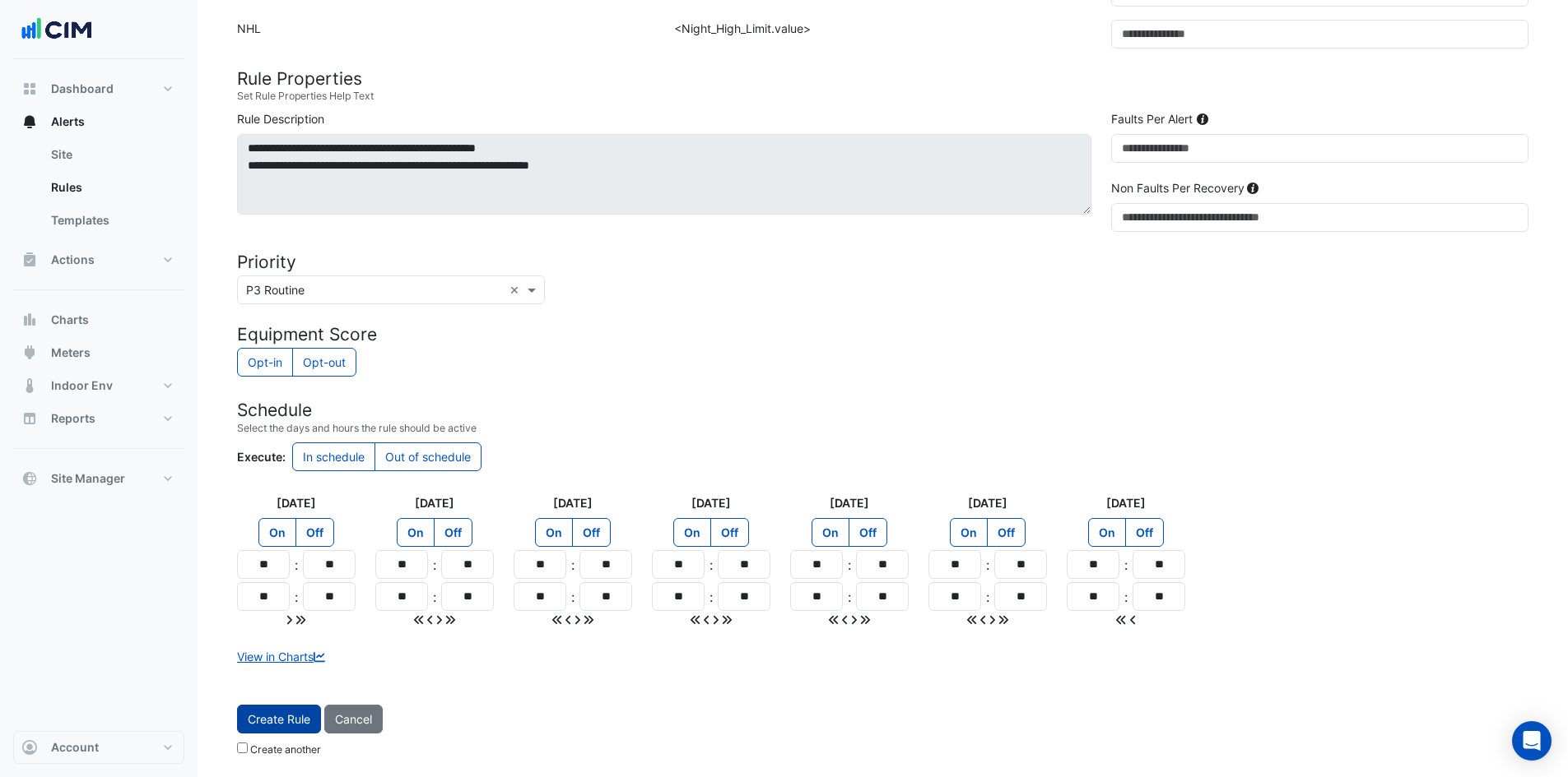
click at [263, 724] on span "Create Rule" at bounding box center [279, 719] width 62 height 14
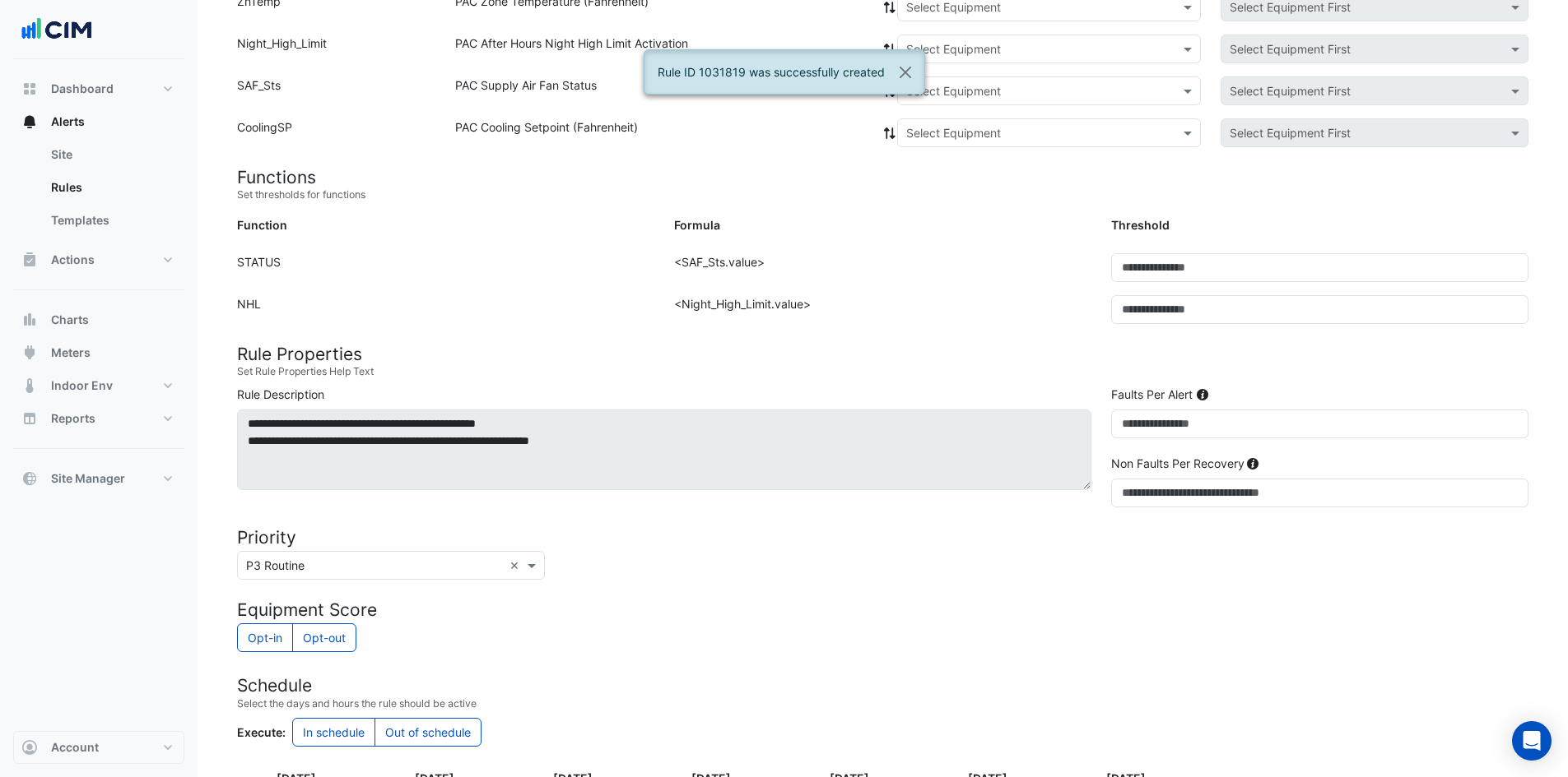
scroll to position [4, 0]
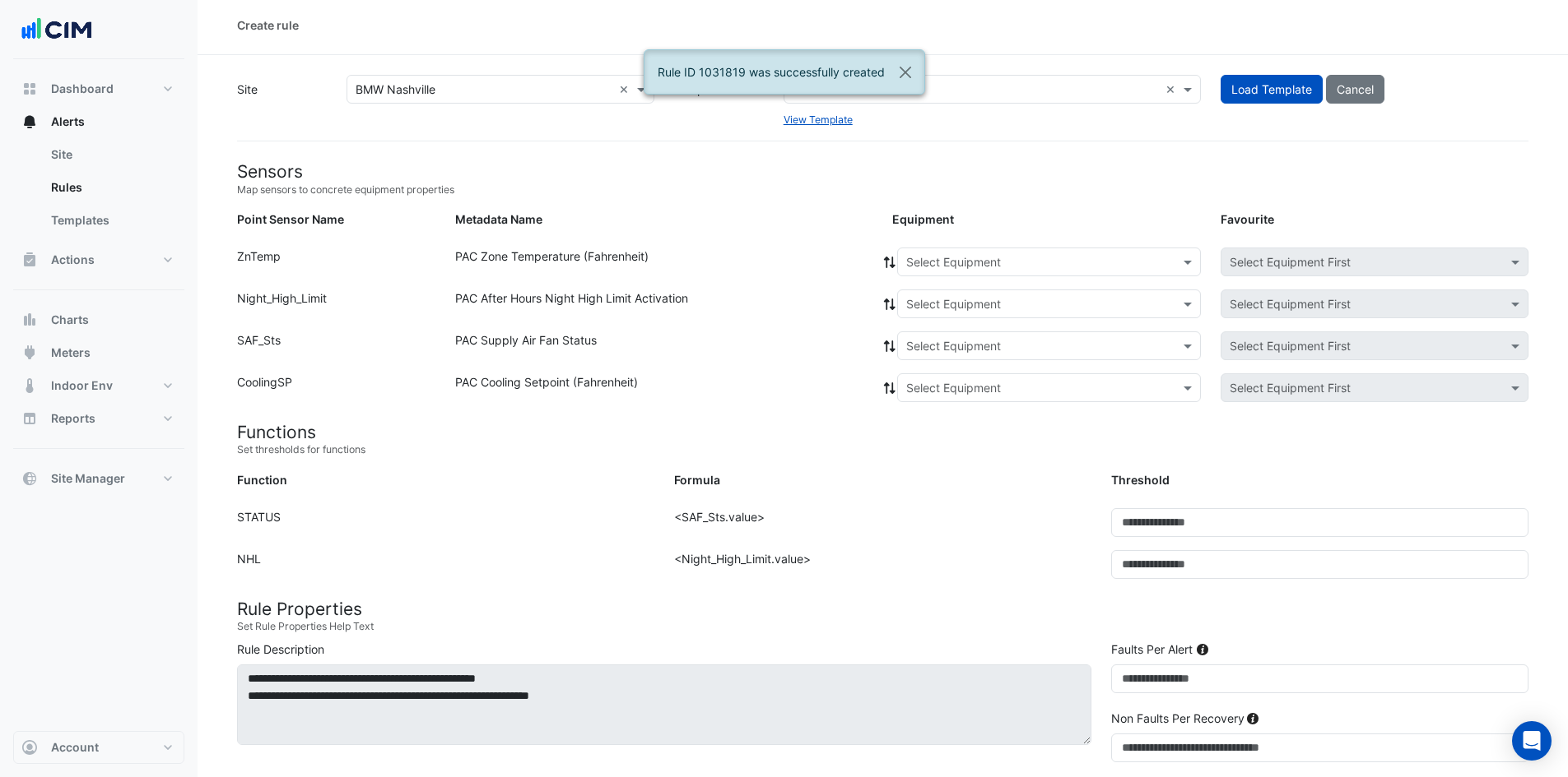
click at [962, 263] on input "text" at bounding box center [1032, 263] width 253 height 18
click at [931, 347] on span "RTU-04" at bounding box center [933, 344] width 43 height 14
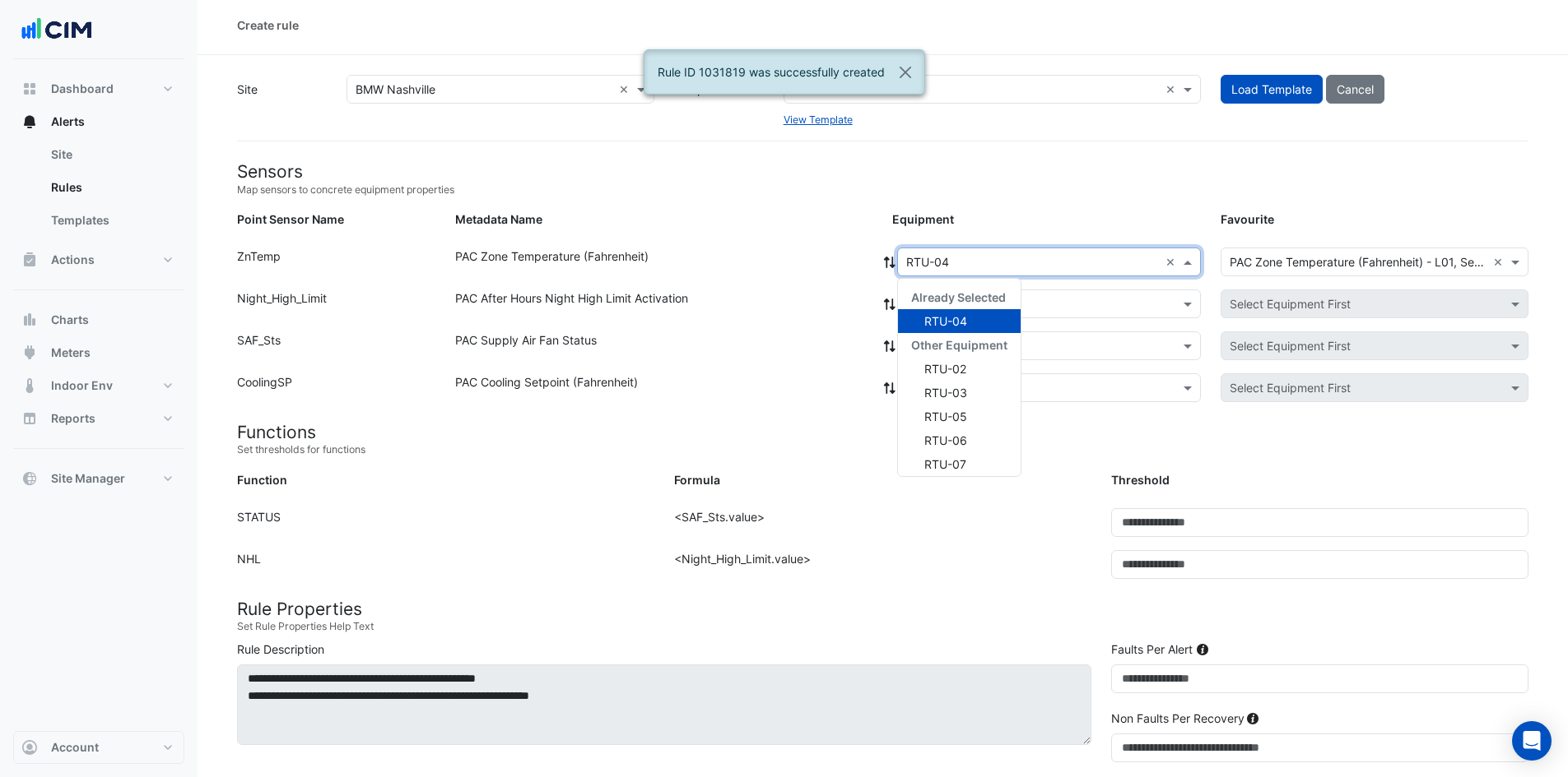
click at [921, 260] on input "text" at bounding box center [1032, 263] width 253 height 18
click at [947, 393] on span "RTU-03" at bounding box center [946, 392] width 43 height 14
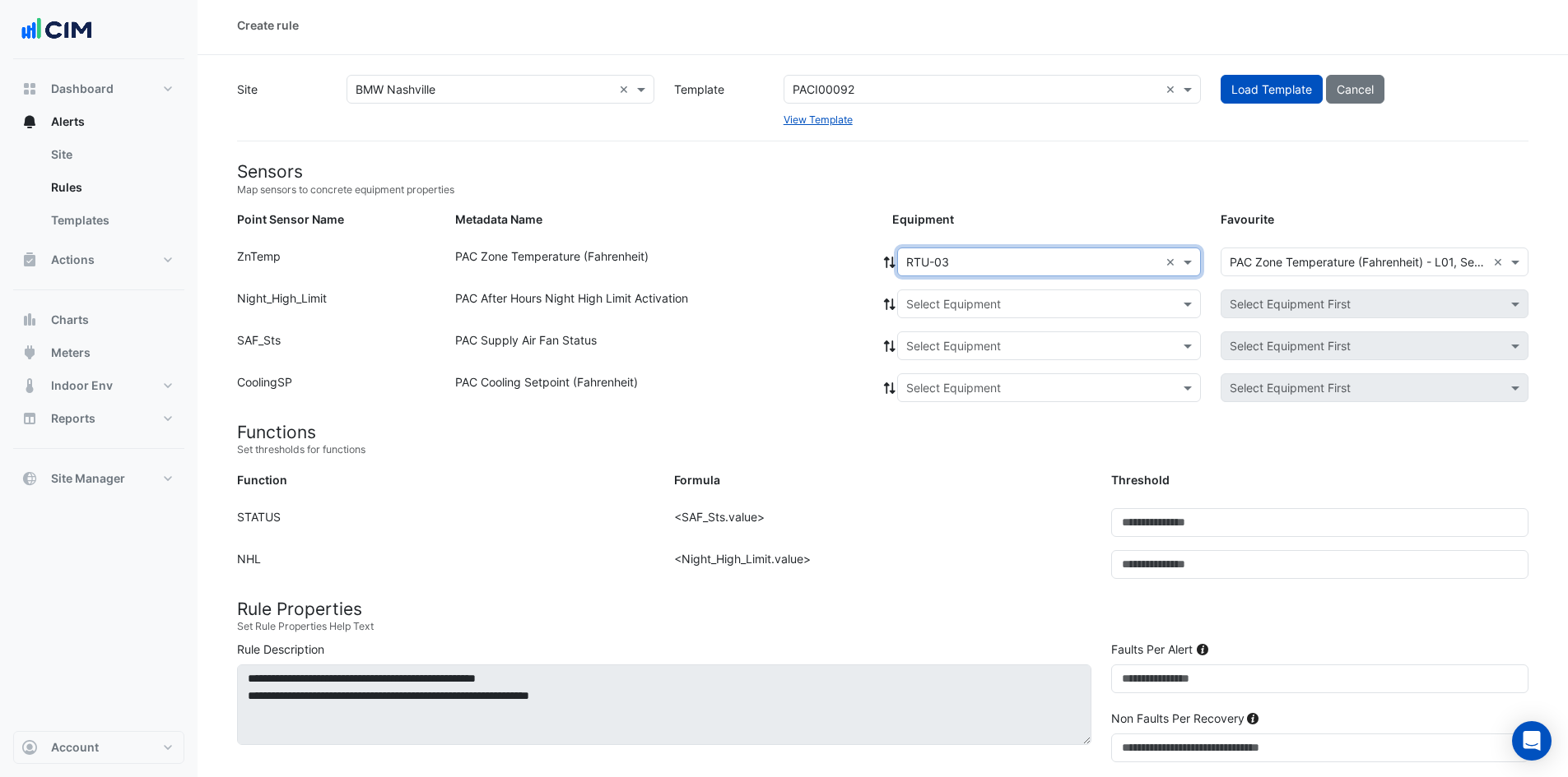
click at [889, 265] on icon at bounding box center [890, 262] width 15 height 11
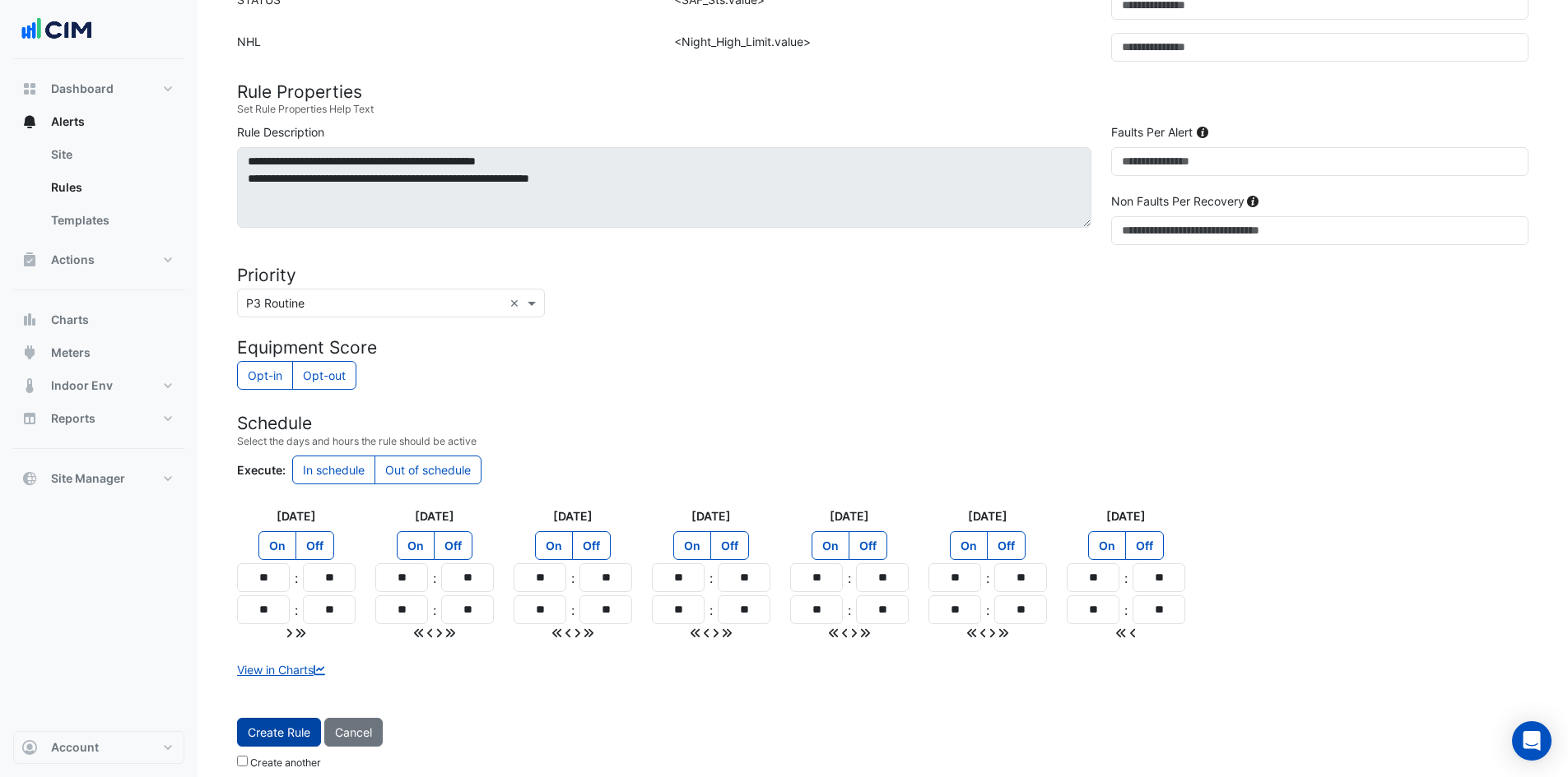
scroll to position [535, 0]
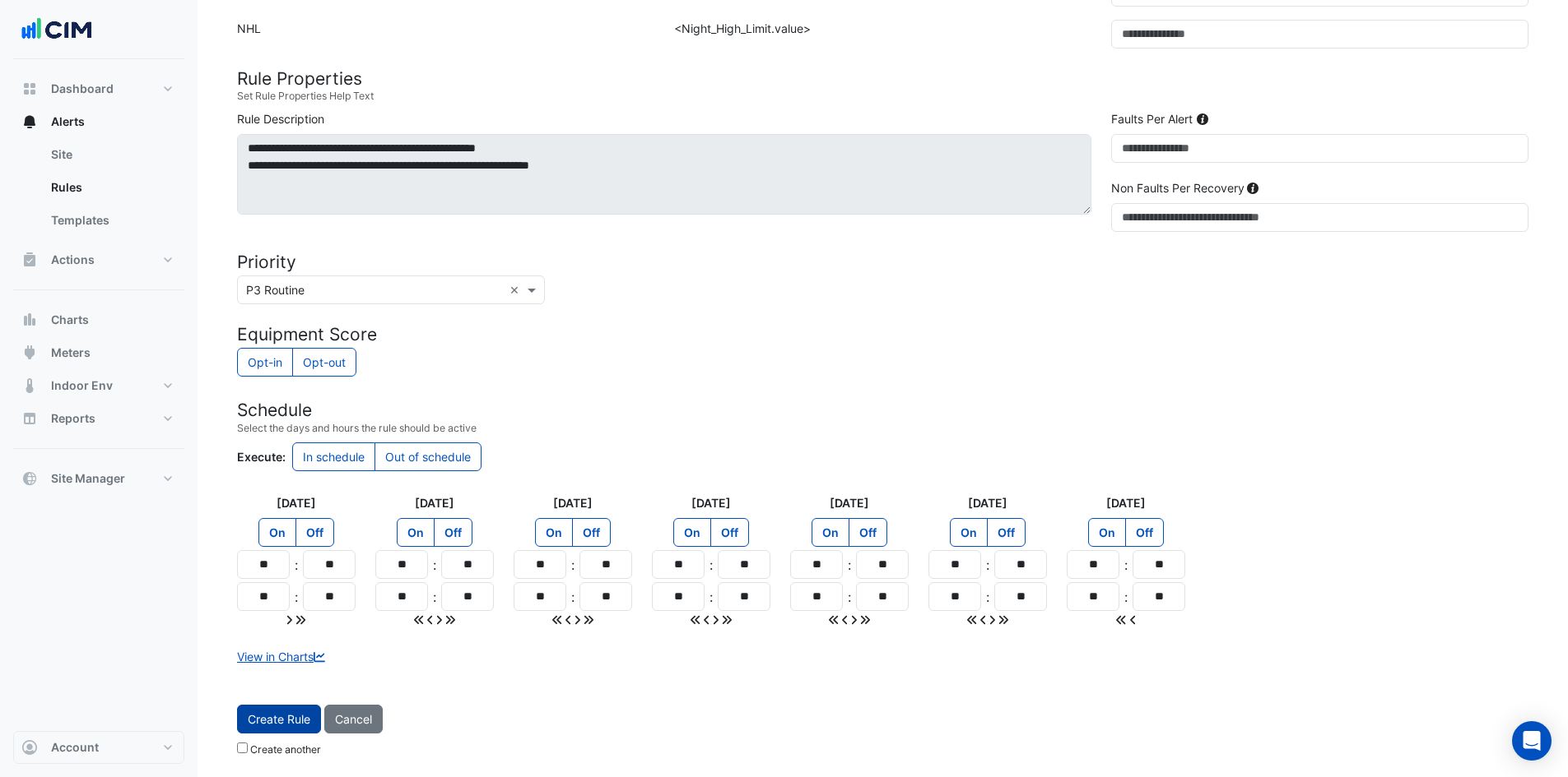
click at [310, 717] on span "Create Rule" at bounding box center [279, 719] width 62 height 14
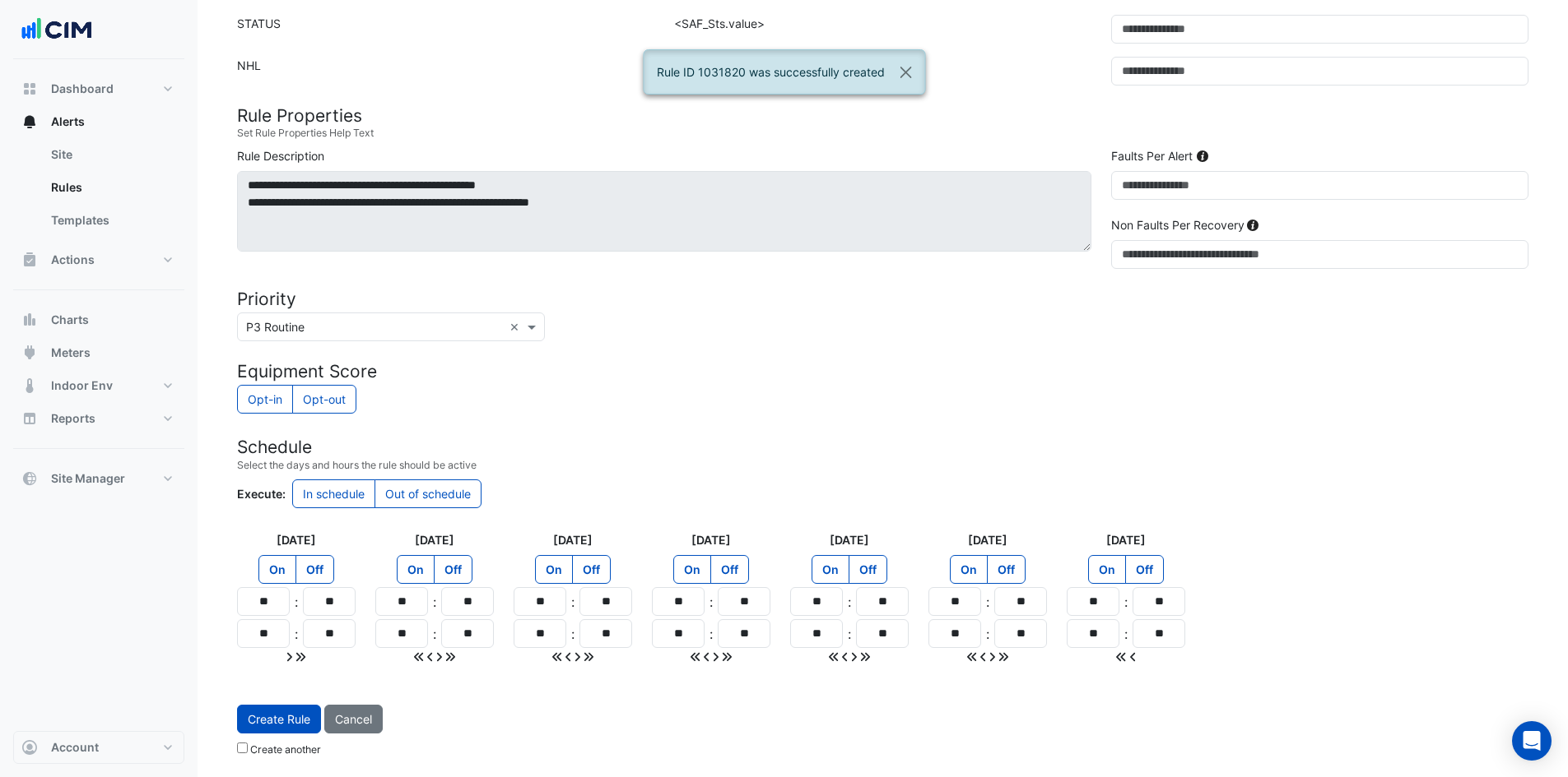
scroll to position [86, 0]
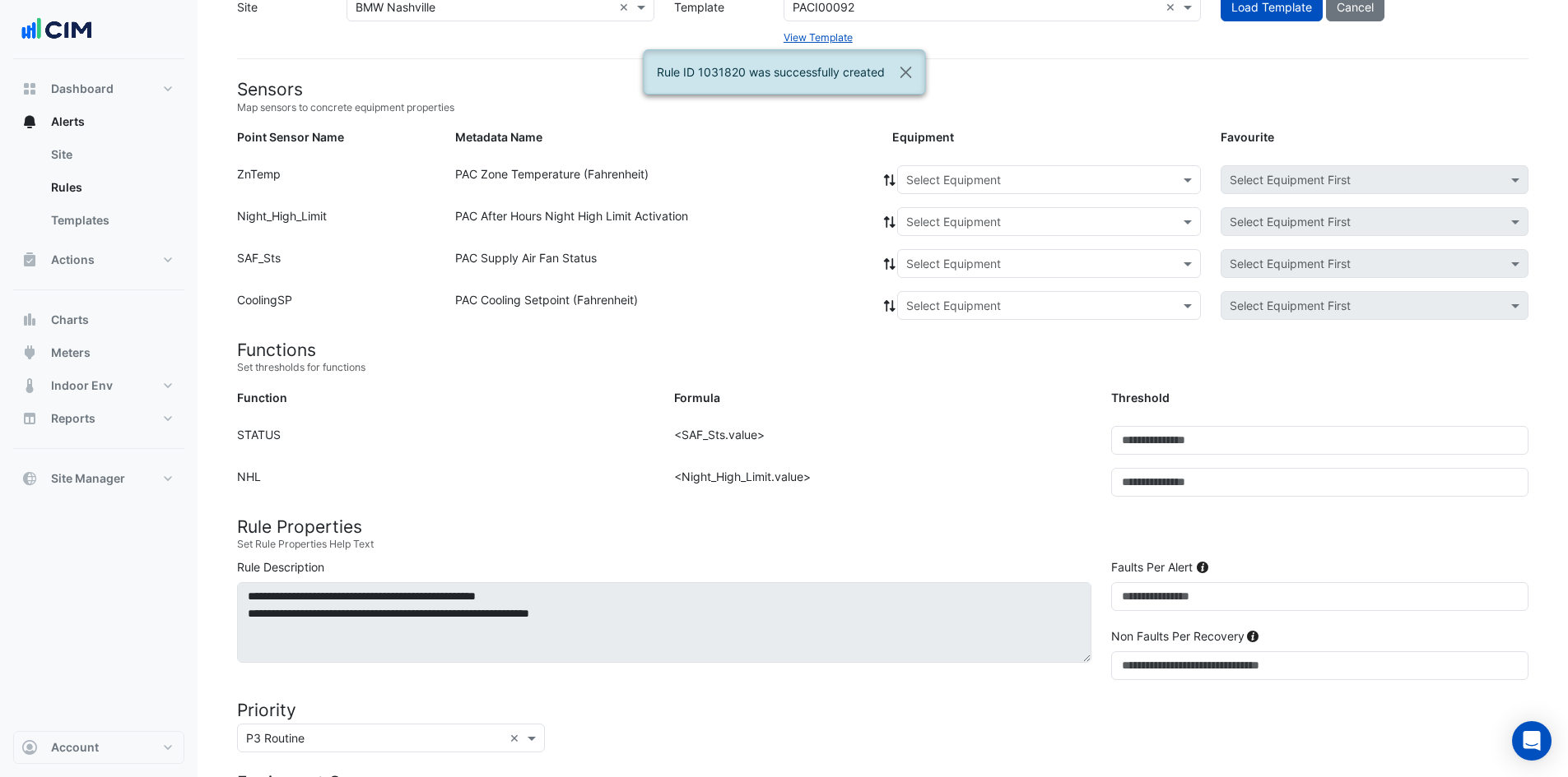
click at [957, 157] on form "Sensors Map sensors to concrete equipment properties Point Sensor Name Metadata…" at bounding box center [882, 627] width 1291 height 1096
click at [941, 175] on input "text" at bounding box center [1032, 180] width 253 height 18
click at [943, 256] on span "RTU-04" at bounding box center [933, 255] width 43 height 14
click at [889, 181] on icon at bounding box center [890, 180] width 15 height 11
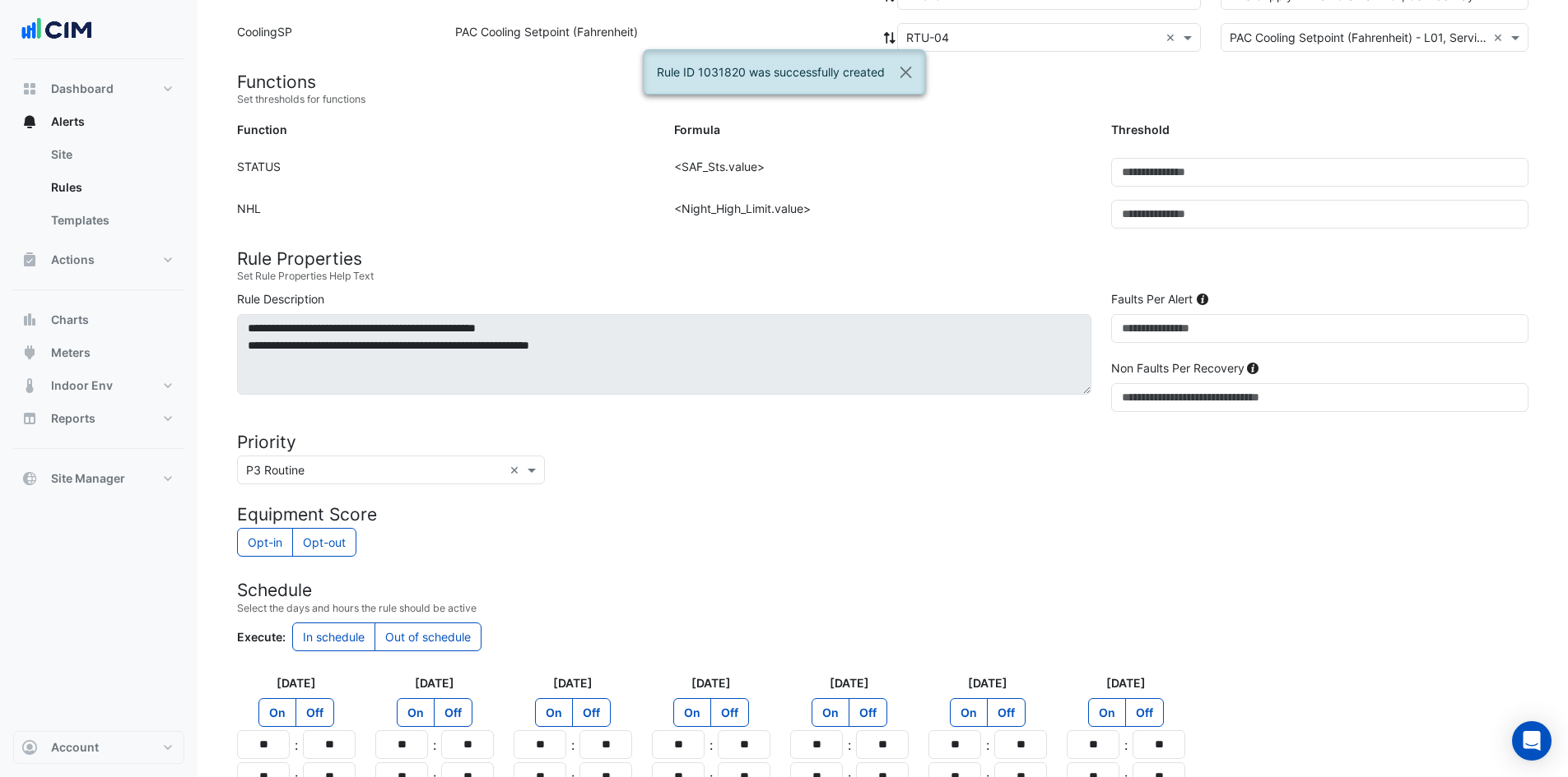
scroll to position [498, 0]
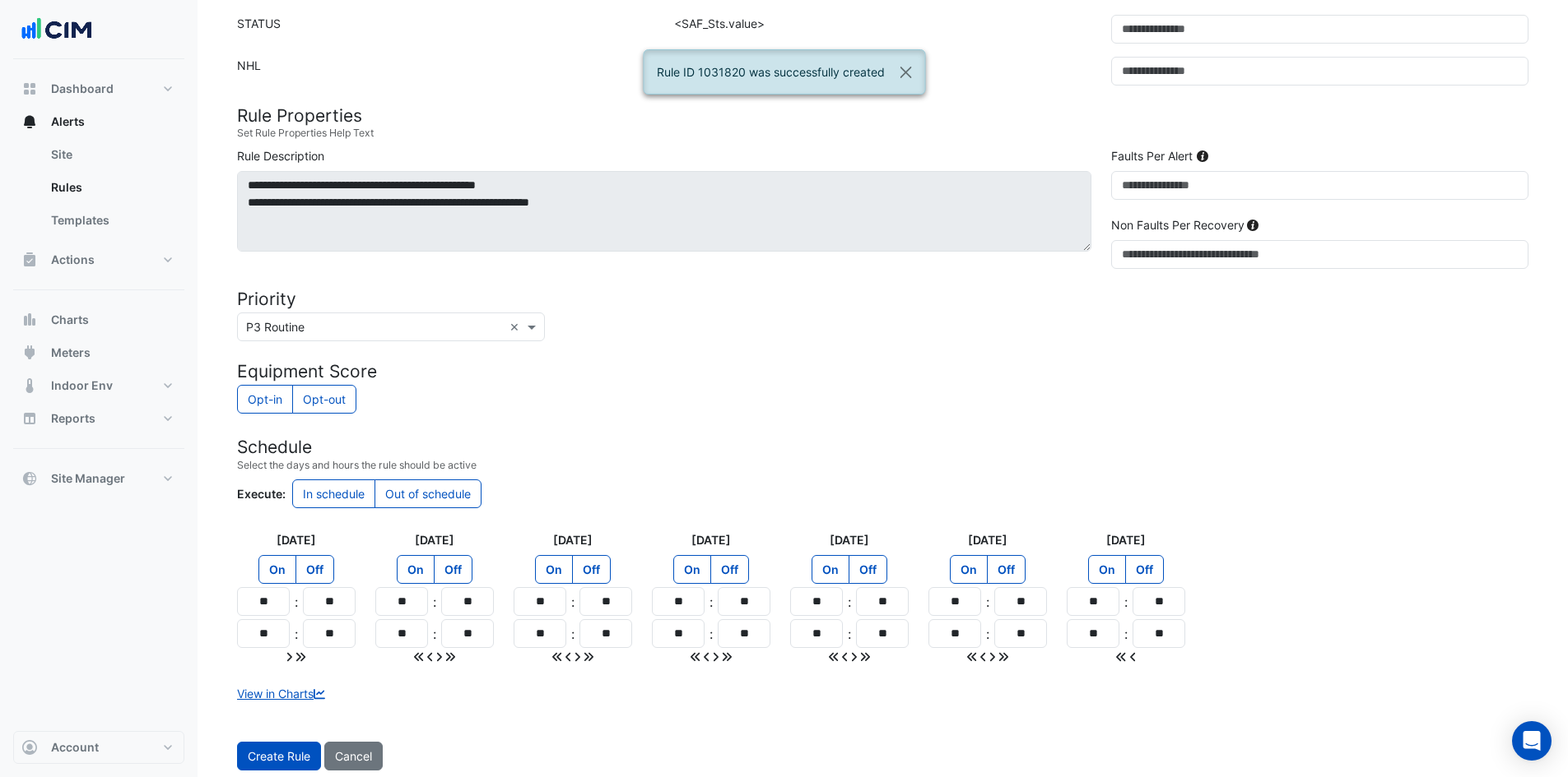
click at [275, 771] on div "Create Rule Cancel Create another" at bounding box center [882, 771] width 1311 height 59
click at [275, 762] on span "Create Rule" at bounding box center [279, 756] width 62 height 14
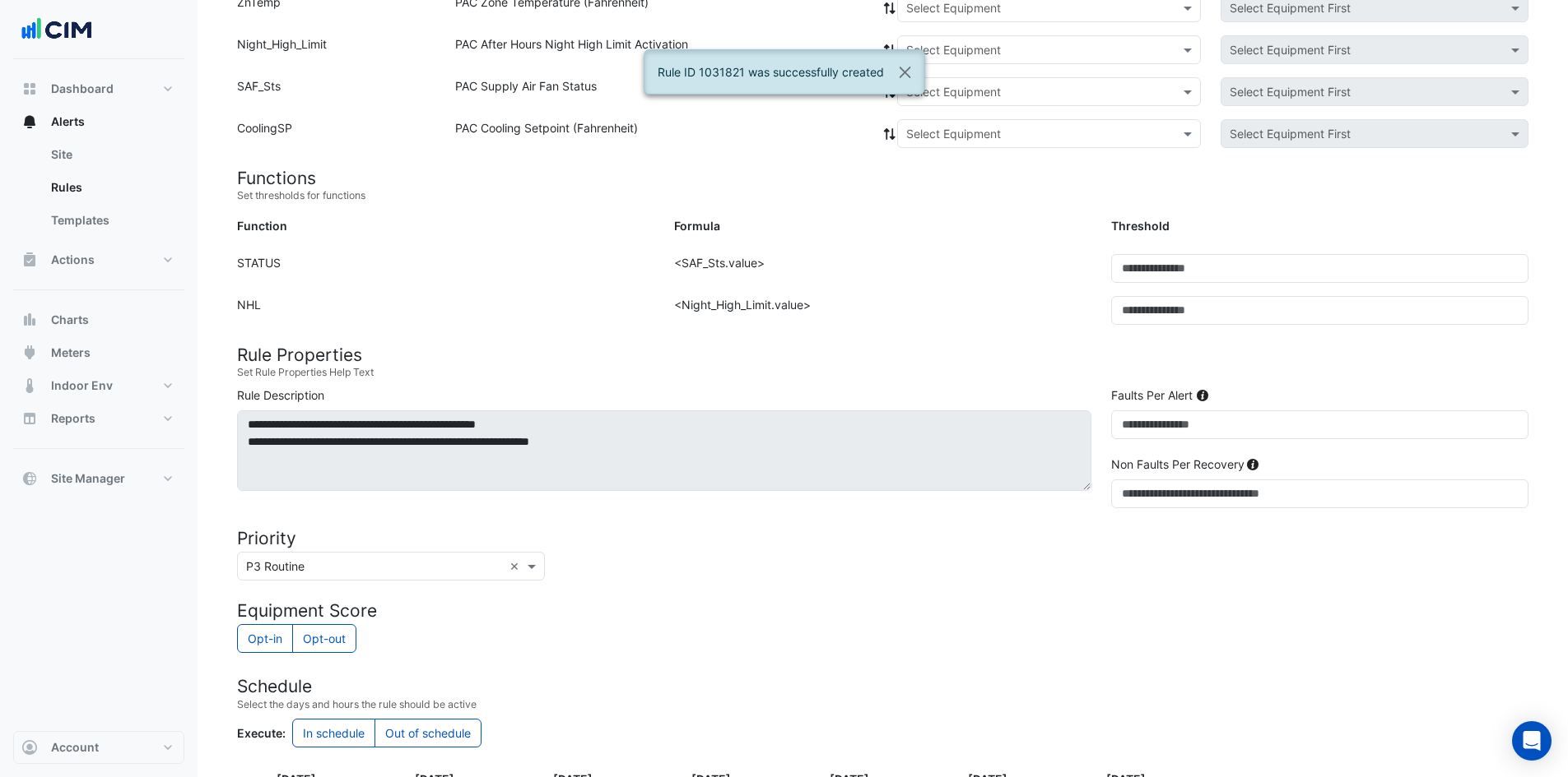
scroll to position [4, 0]
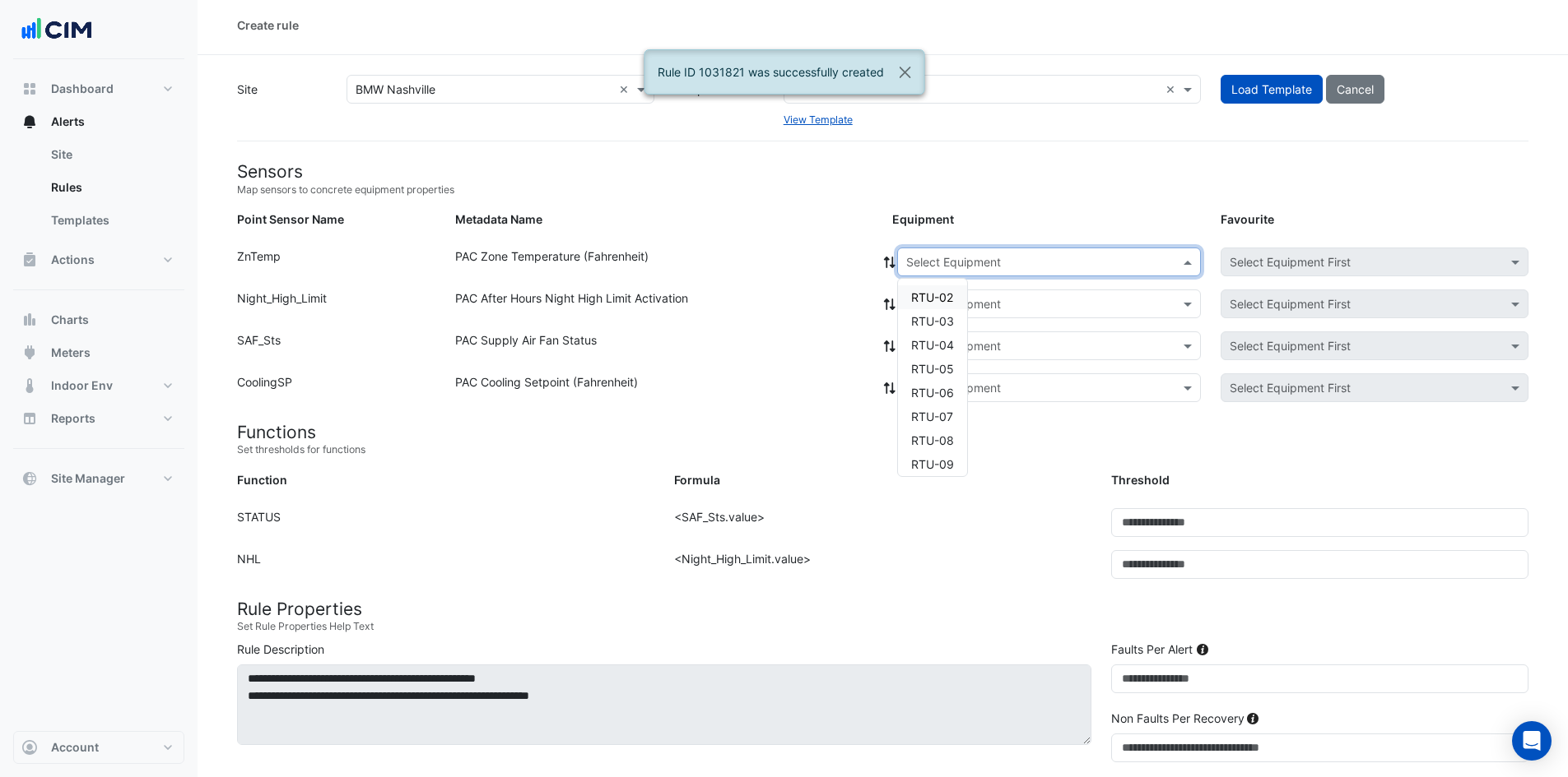
click at [922, 259] on input "text" at bounding box center [1032, 263] width 253 height 18
click at [921, 356] on span "RTU-05" at bounding box center [933, 362] width 43 height 14
click at [886, 264] on icon at bounding box center [889, 262] width 11 height 11
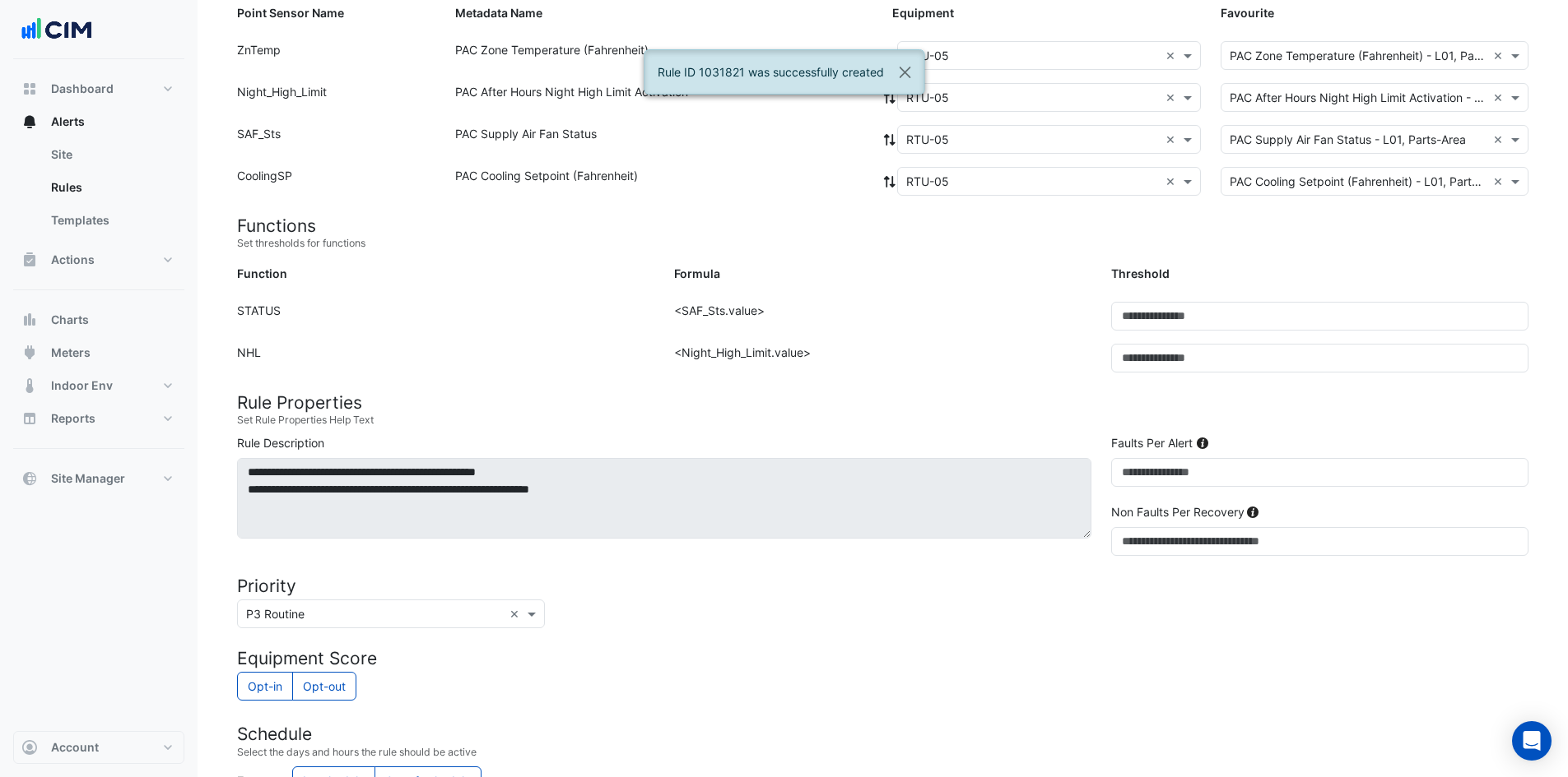
scroll to position [498, 0]
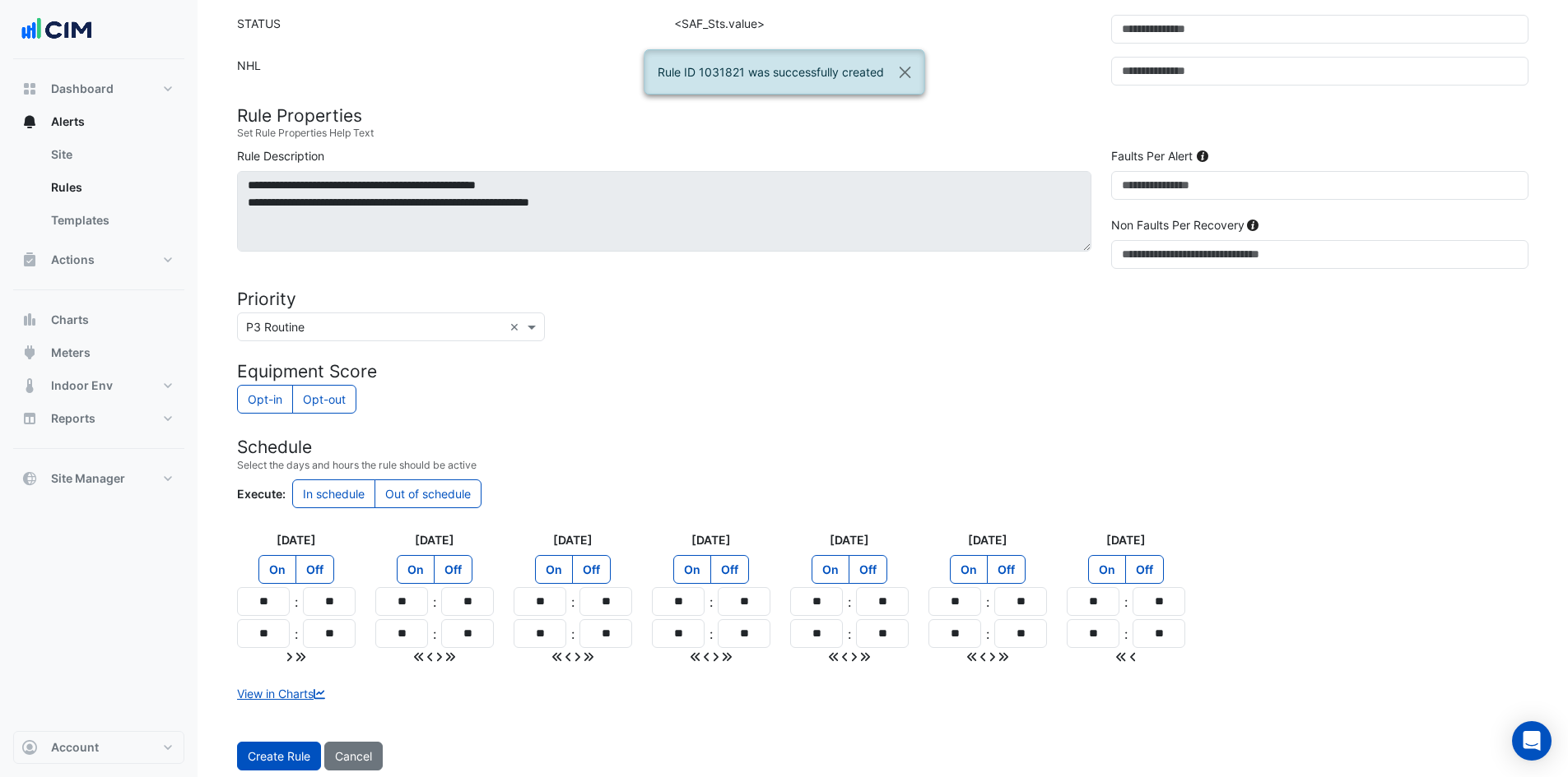
click at [280, 751] on span "Create Rule" at bounding box center [279, 756] width 62 height 14
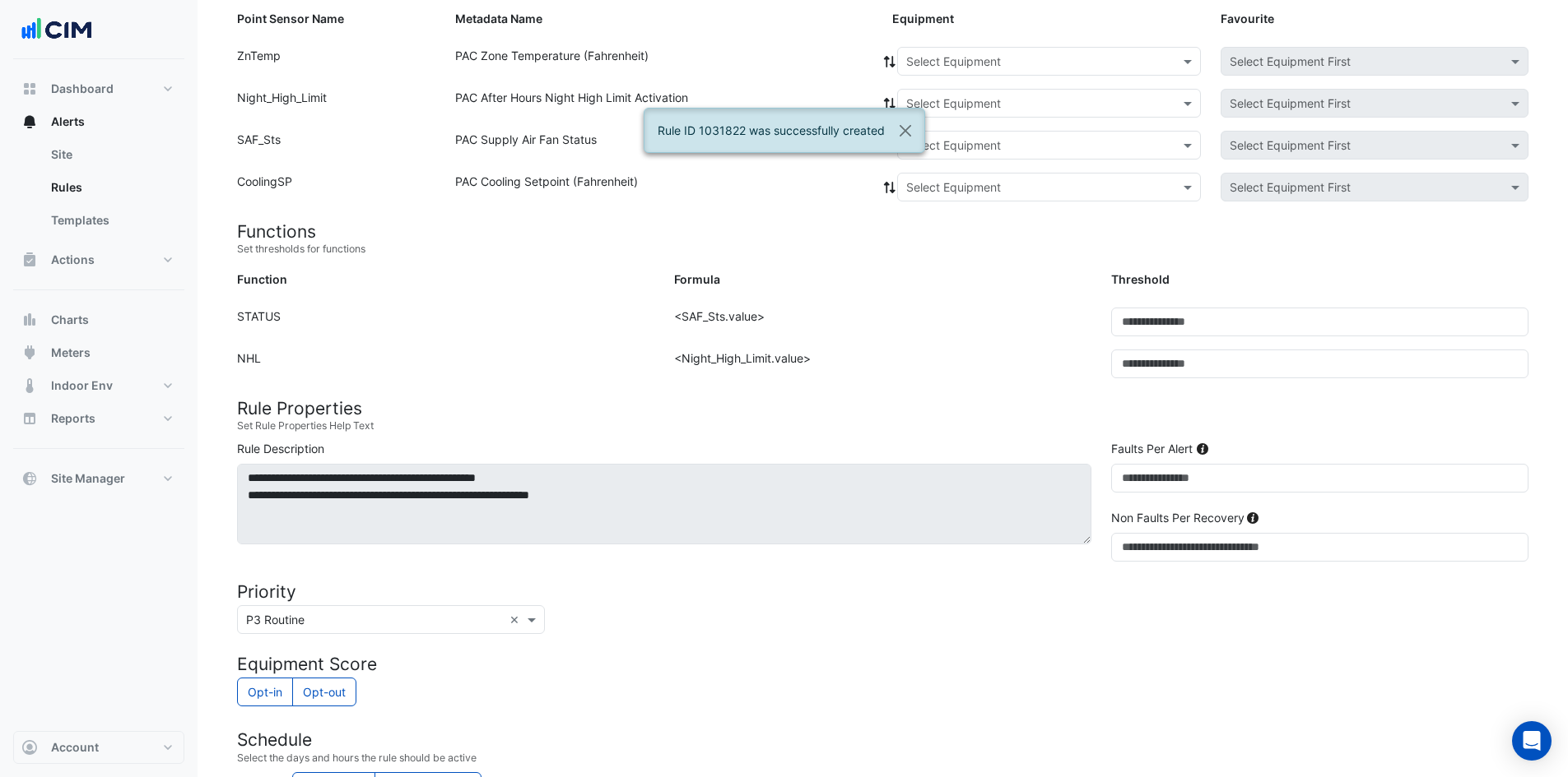
scroll to position [86, 0]
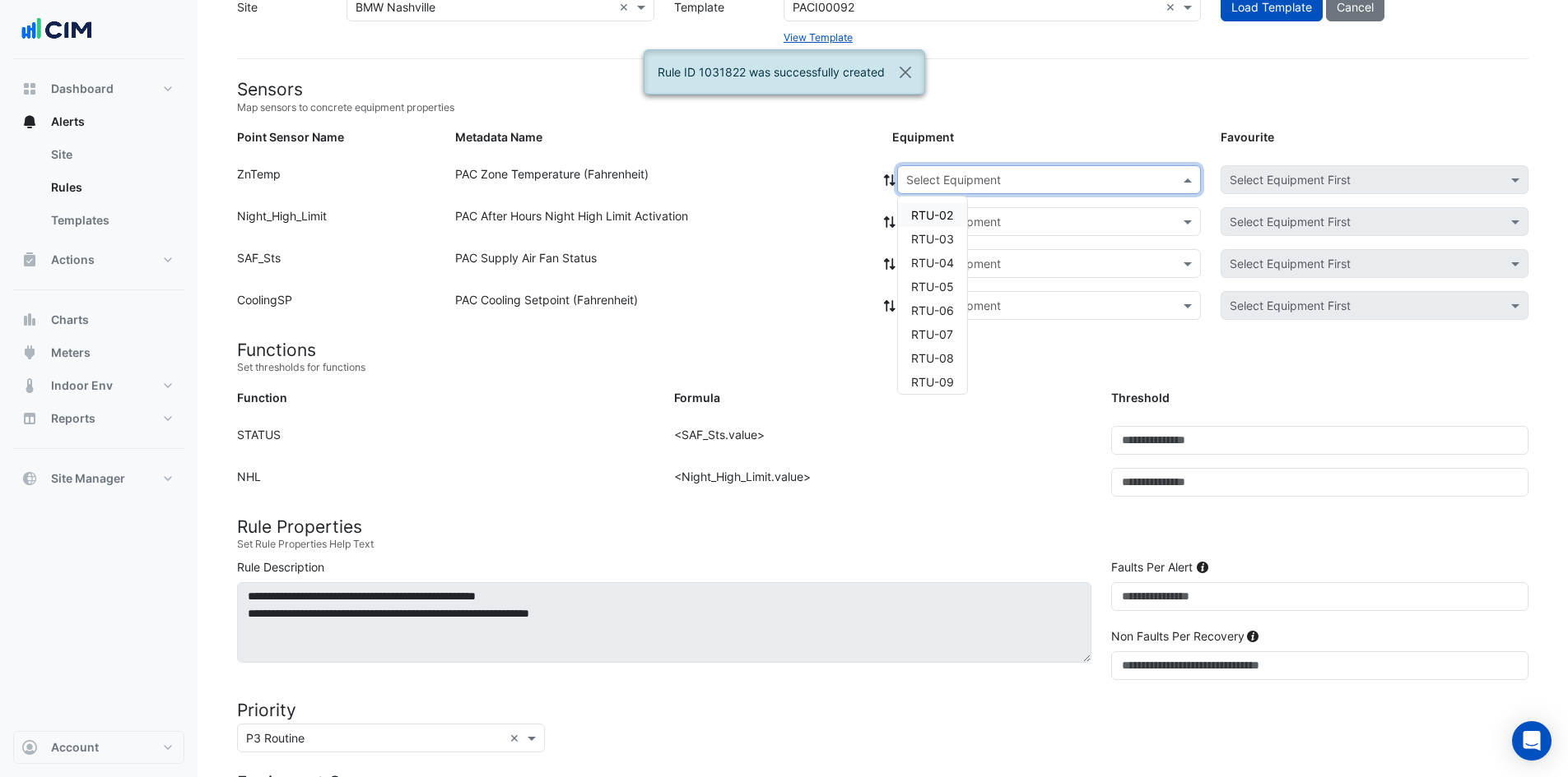
click at [941, 184] on input "text" at bounding box center [1032, 180] width 253 height 18
click at [934, 305] on span "RTU-06" at bounding box center [933, 304] width 43 height 14
click at [888, 184] on icon at bounding box center [890, 180] width 15 height 11
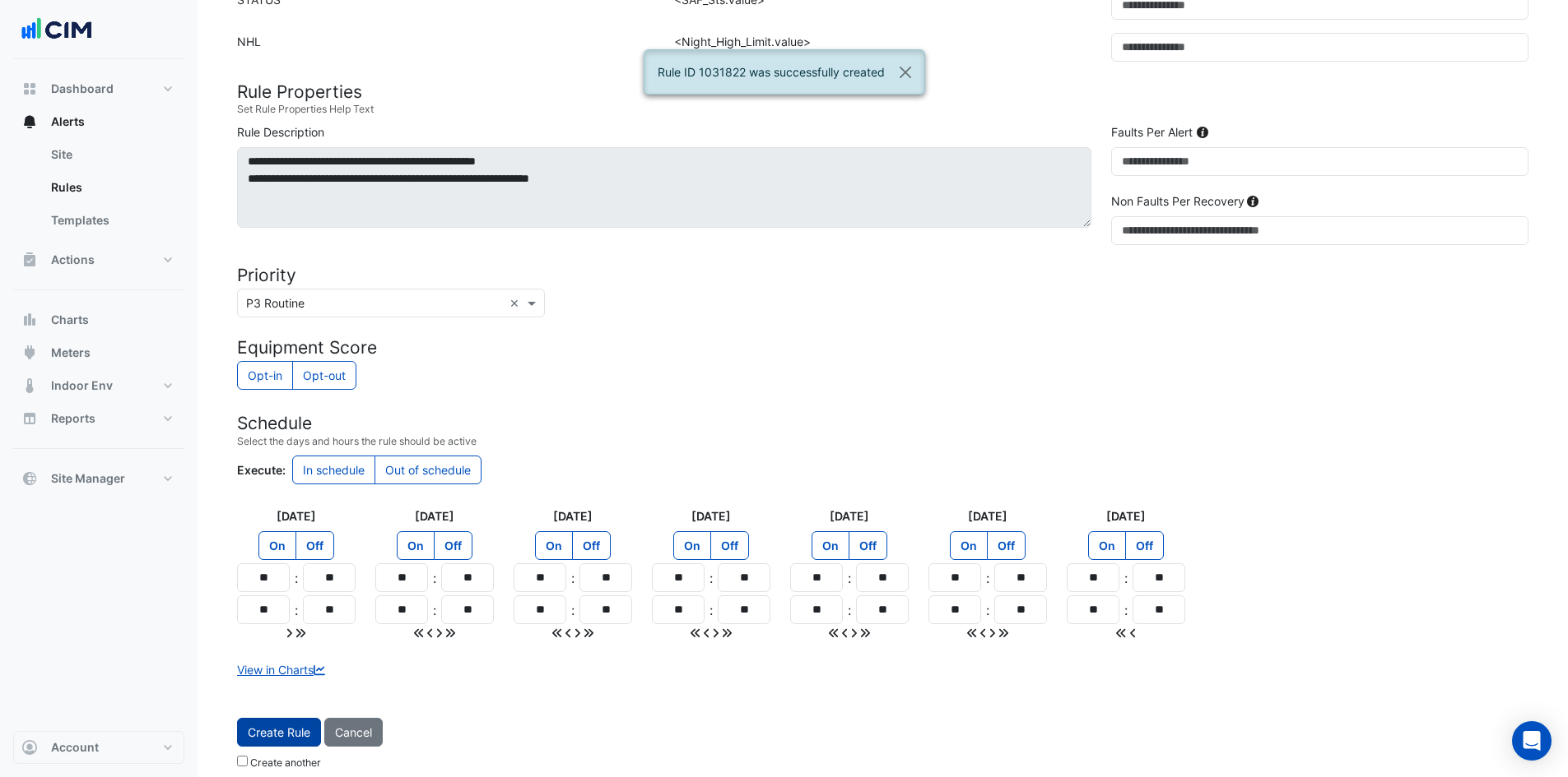
scroll to position [535, 0]
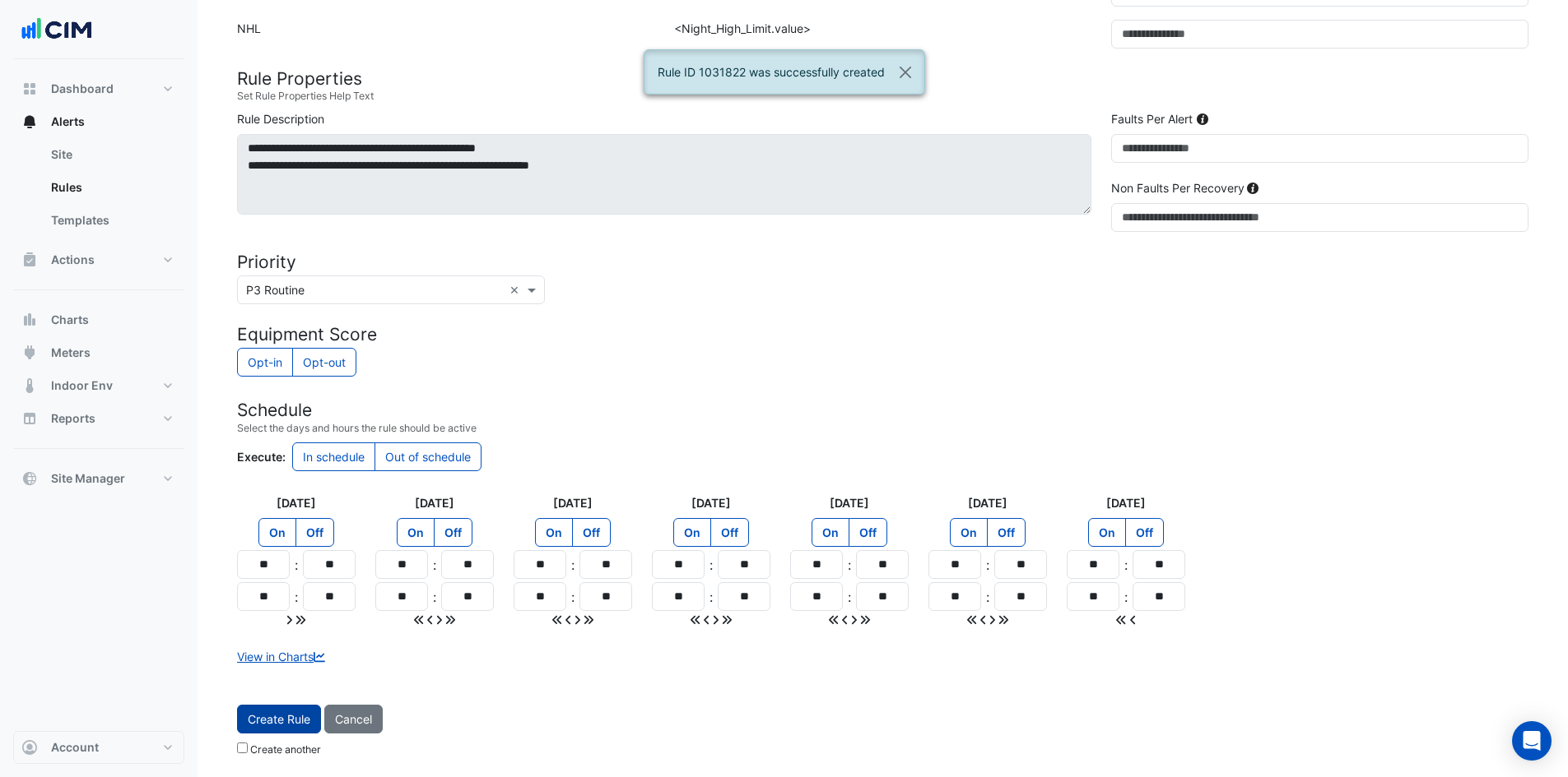
click at [263, 717] on span "Create Rule" at bounding box center [279, 719] width 62 height 14
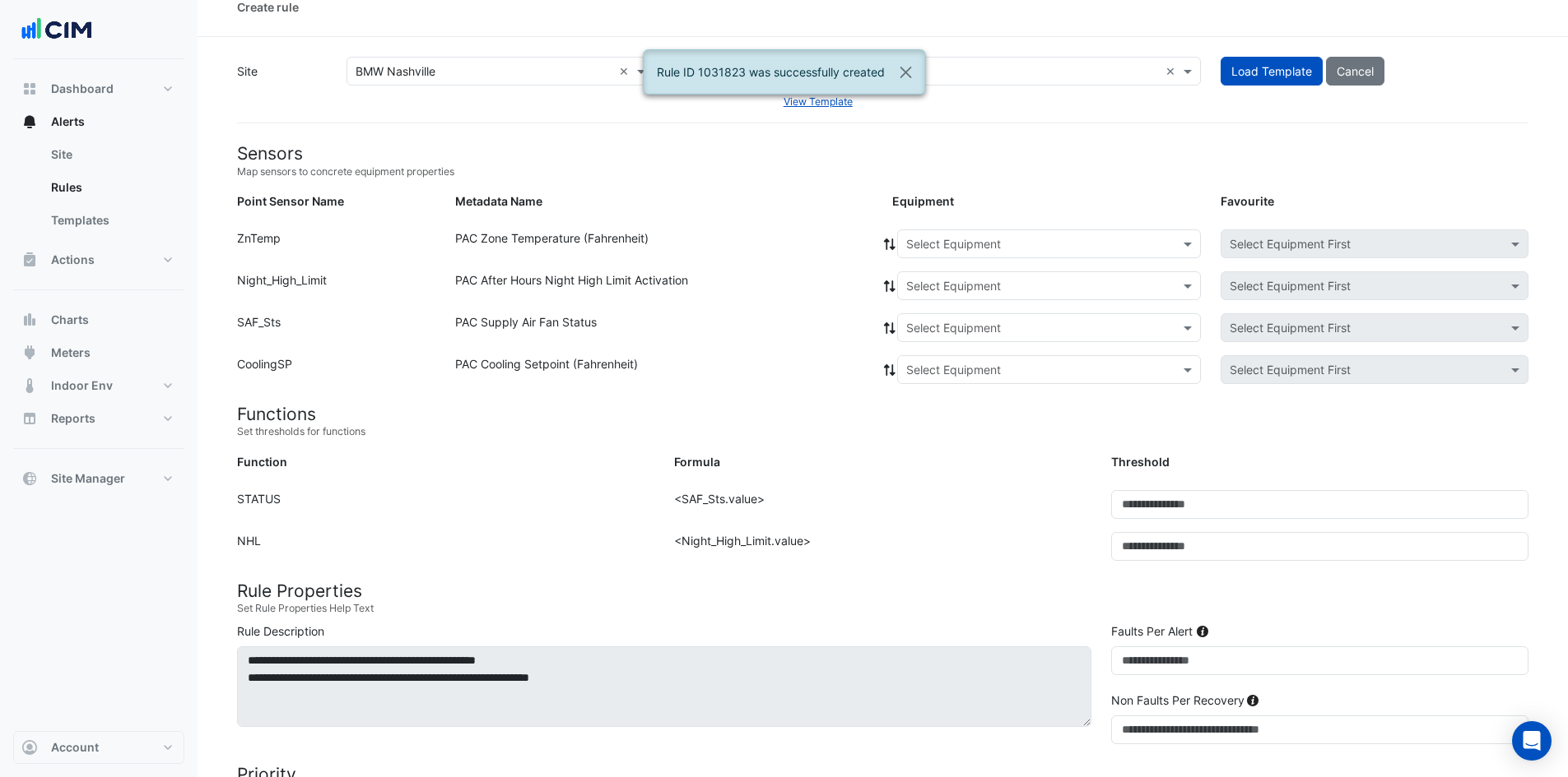
scroll to position [4, 0]
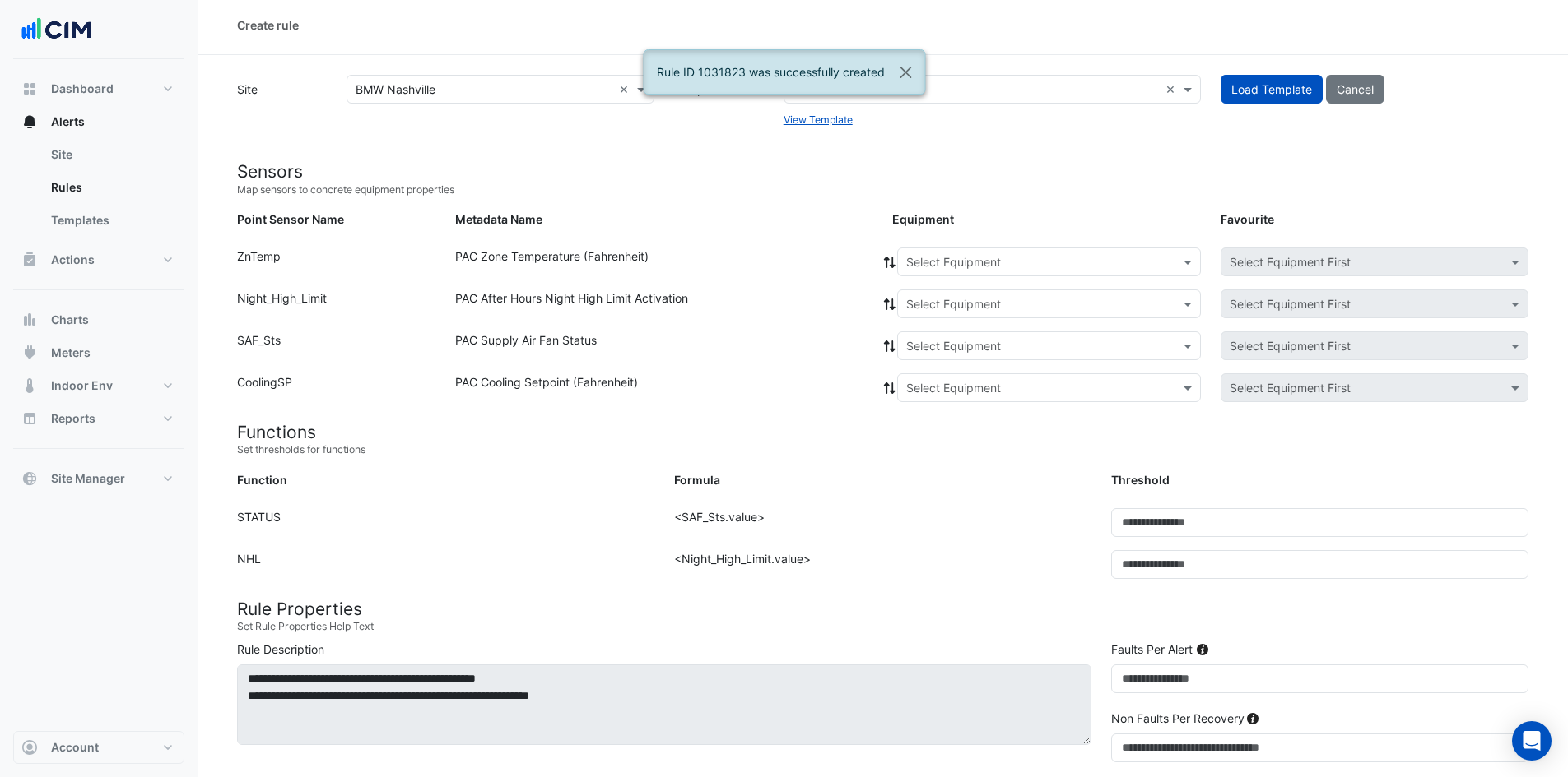
click at [934, 263] on input "text" at bounding box center [1032, 263] width 253 height 18
click at [938, 410] on span "RTU-07" at bounding box center [932, 409] width 42 height 14
click at [882, 260] on div "PAC Zone Temperature (Fahrenheit)" at bounding box center [663, 265] width 437 height 35
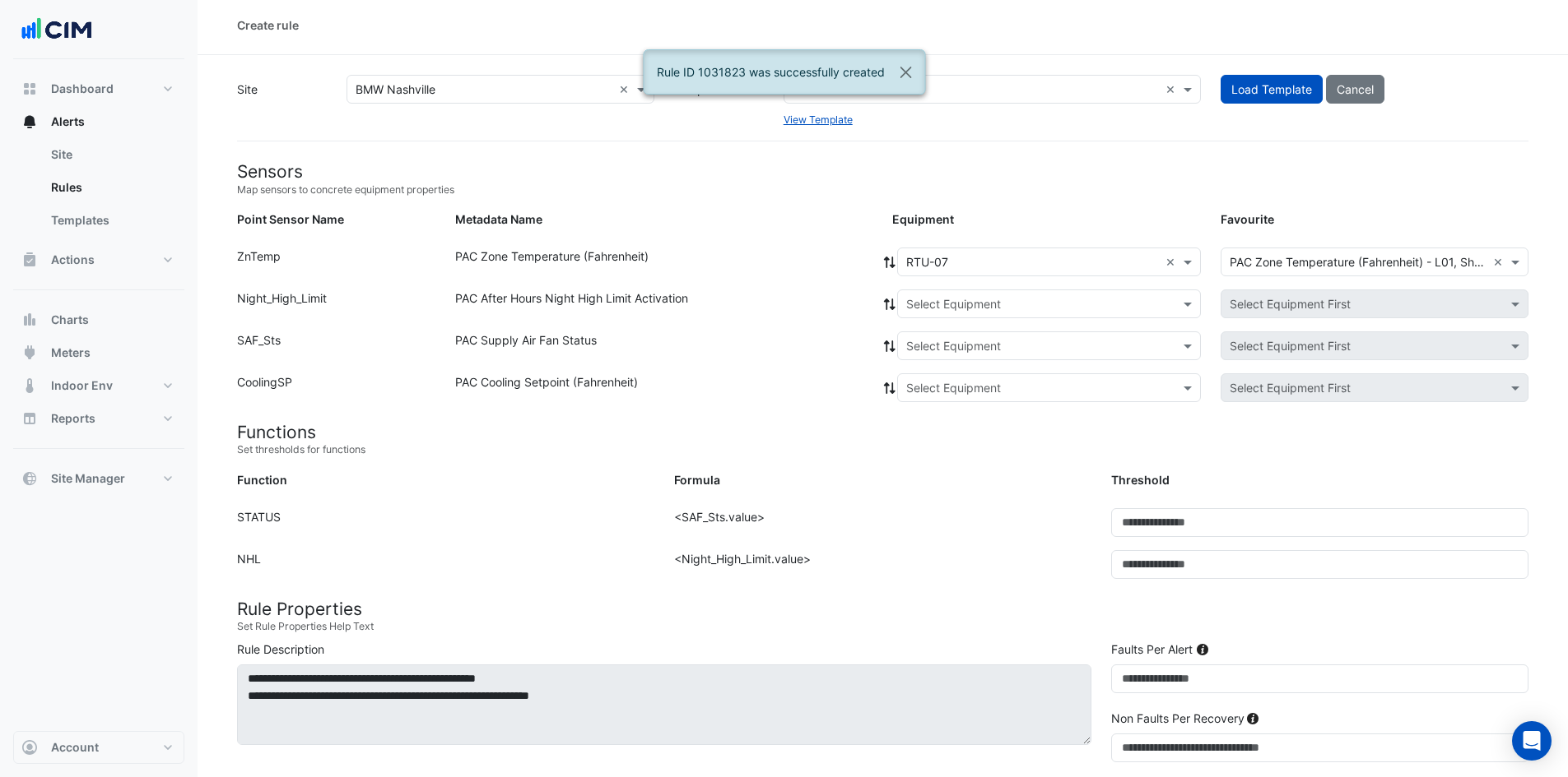
click at [891, 264] on icon at bounding box center [890, 262] width 15 height 11
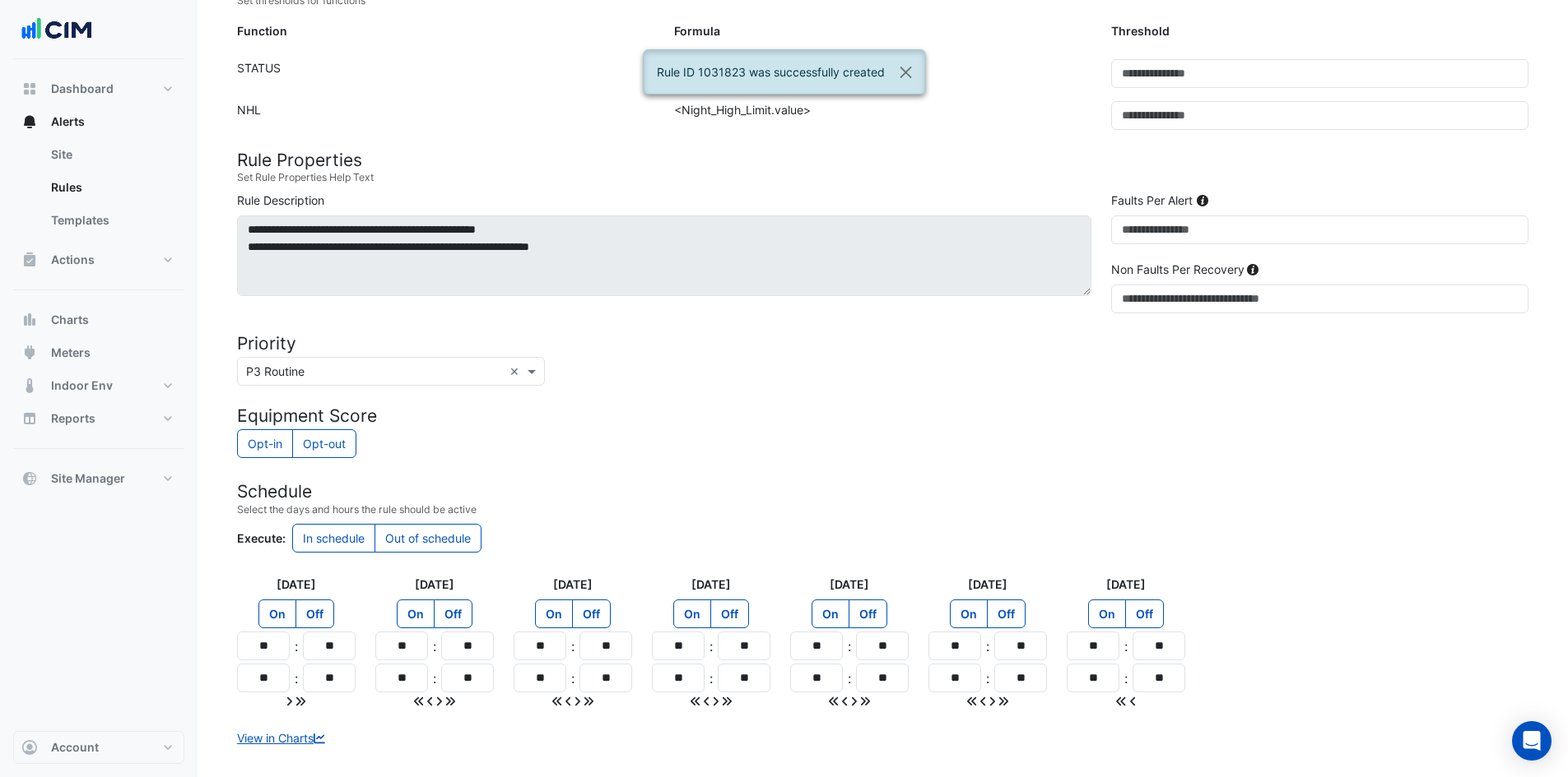
scroll to position [535, 0]
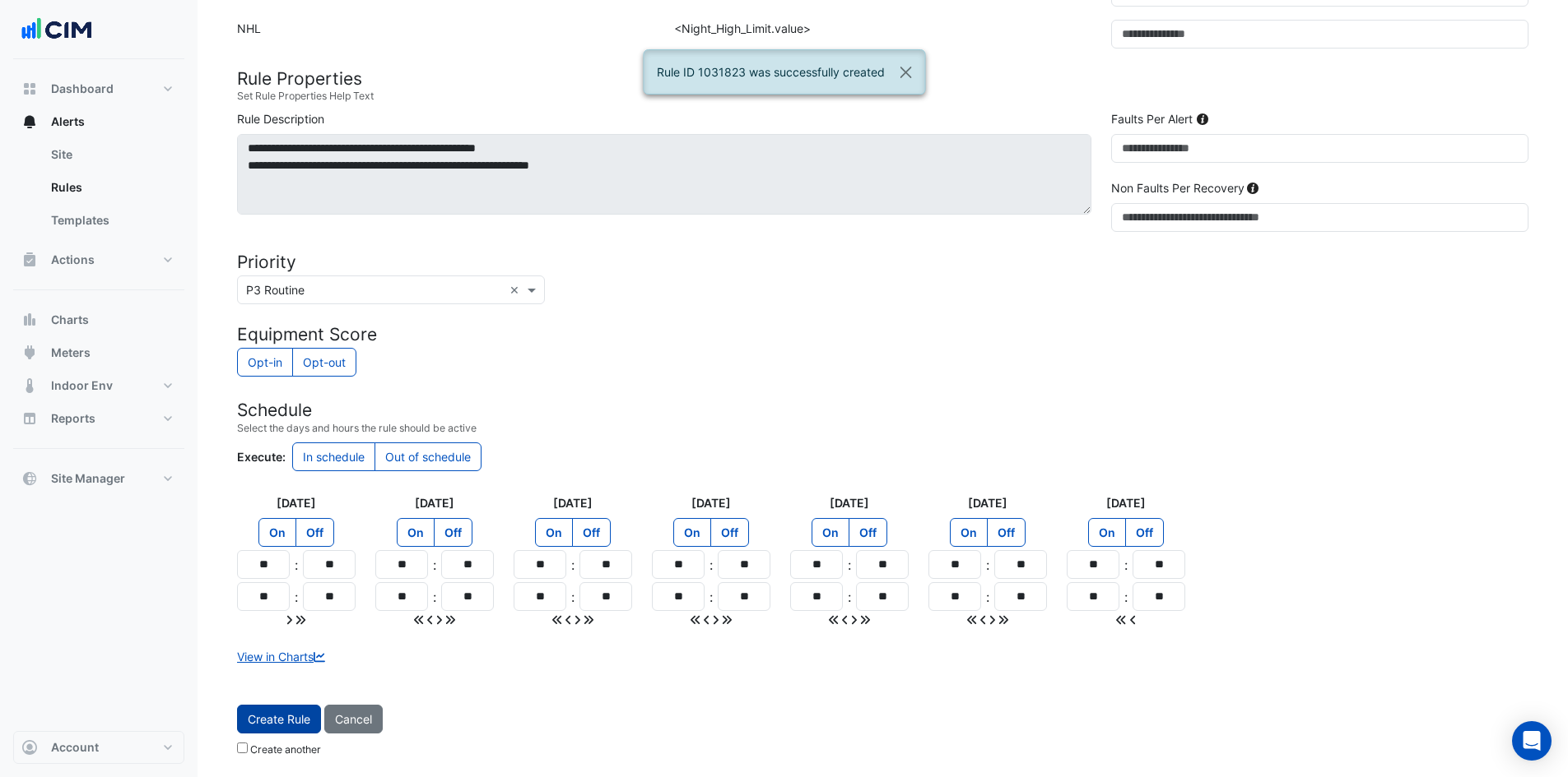
click at [297, 708] on button "Create Rule" at bounding box center [279, 719] width 84 height 29
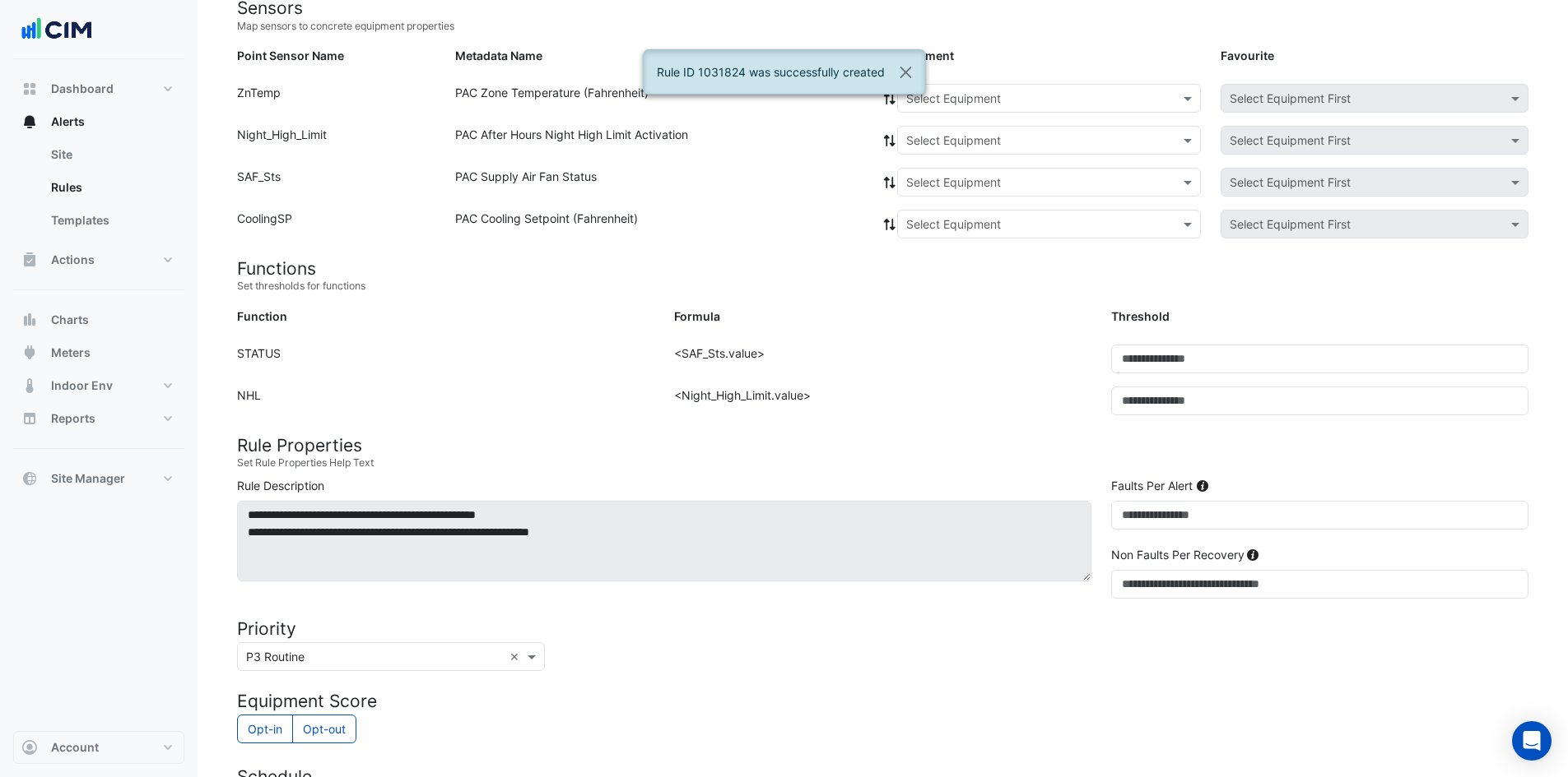
scroll to position [4, 0]
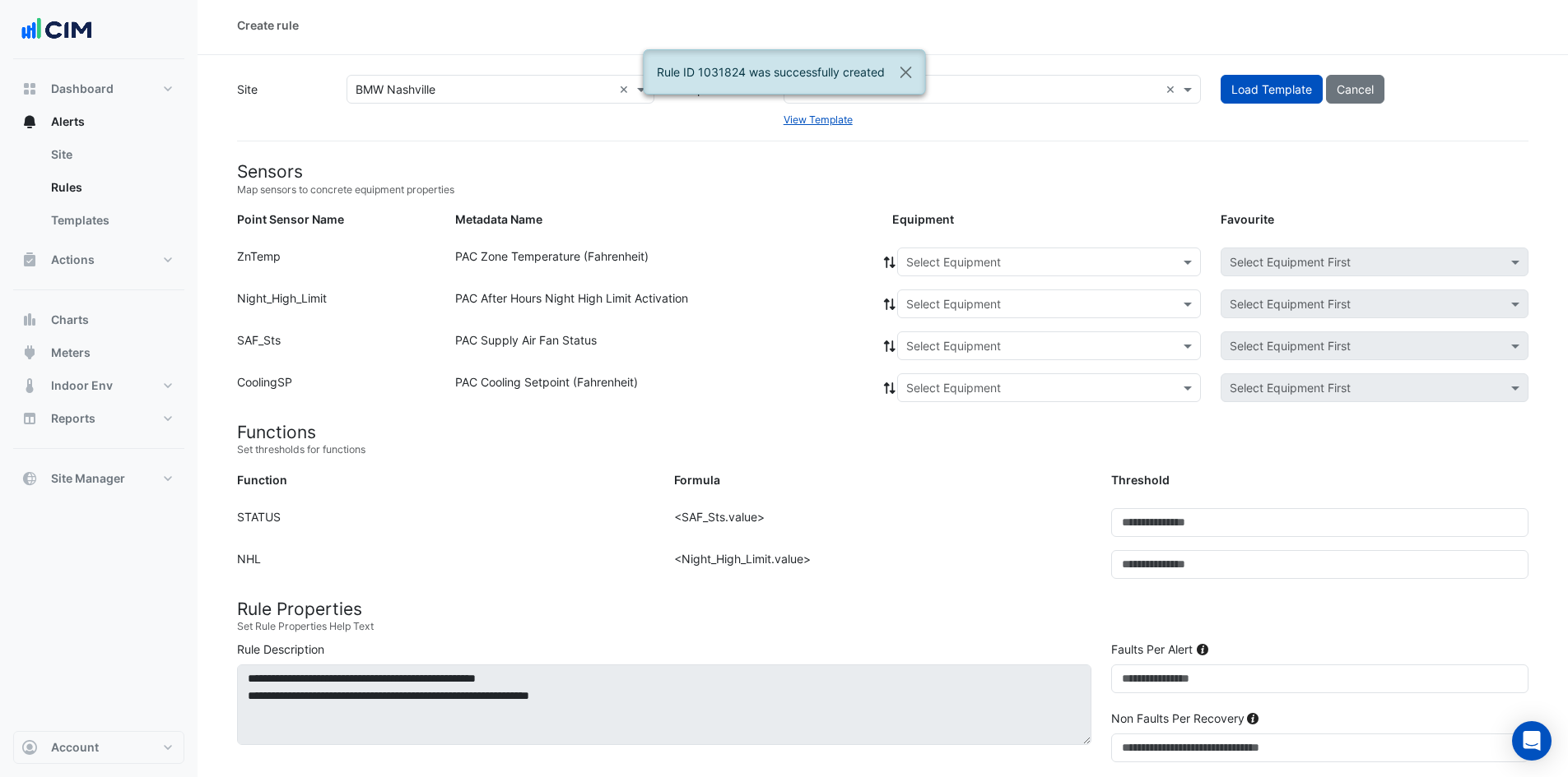
click at [970, 258] on input "text" at bounding box center [1032, 263] width 253 height 18
click at [932, 432] on span "RTU-08" at bounding box center [933, 434] width 43 height 14
click at [885, 259] on icon at bounding box center [889, 262] width 11 height 11
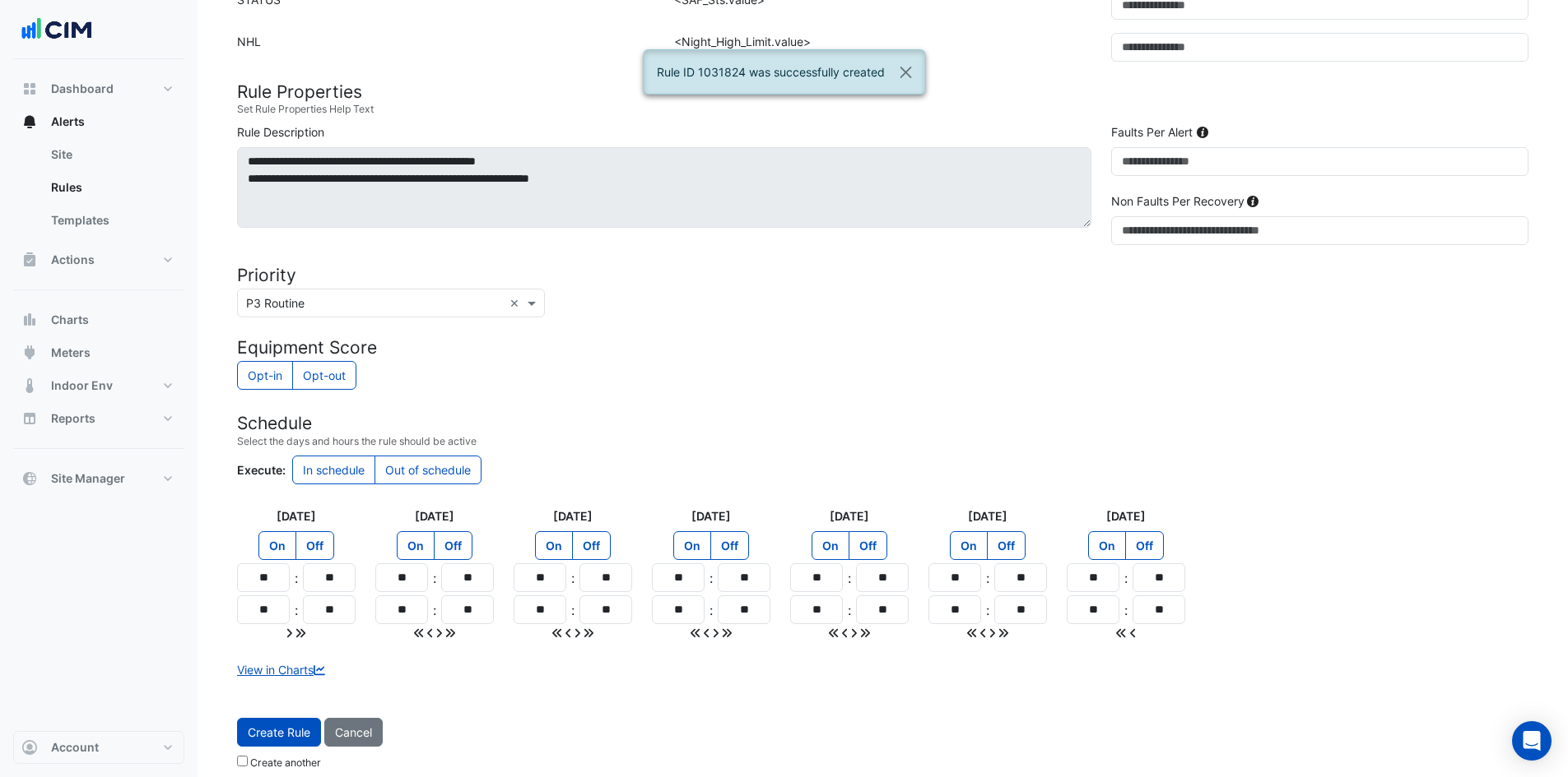
scroll to position [535, 0]
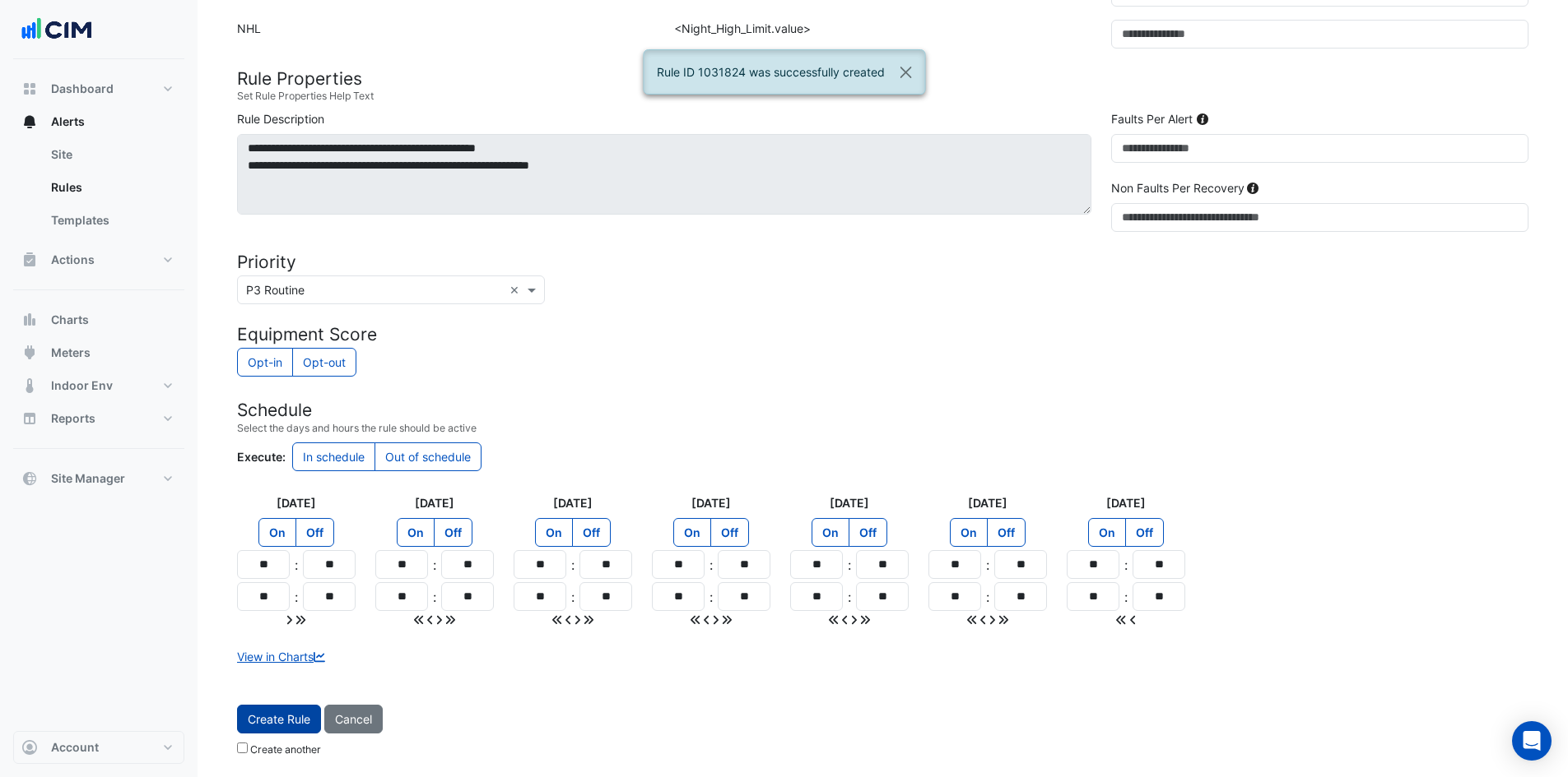
click at [295, 719] on span "Create Rule" at bounding box center [279, 719] width 62 height 14
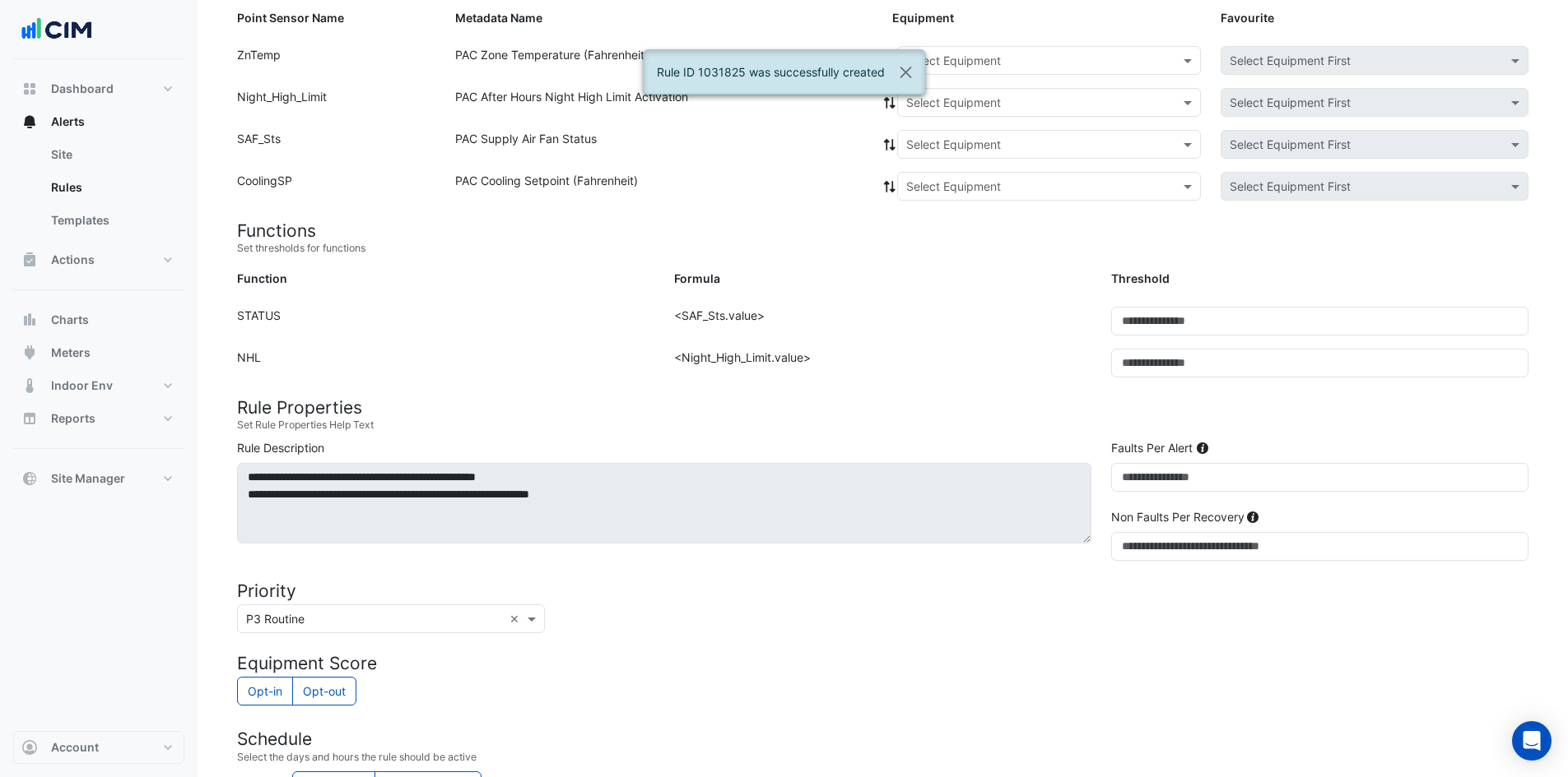
scroll to position [4, 0]
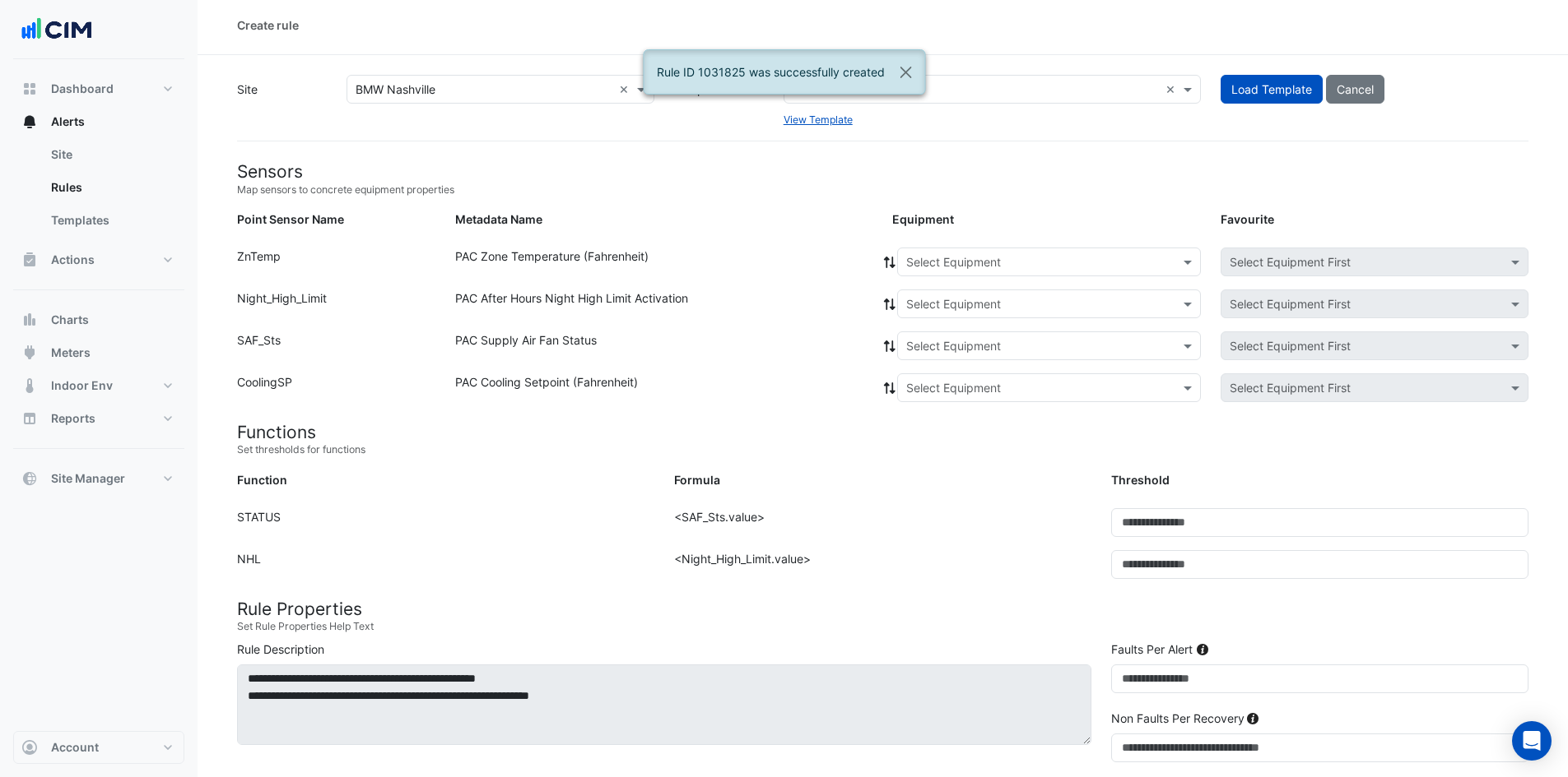
click at [906, 263] on input "text" at bounding box center [1032, 263] width 253 height 18
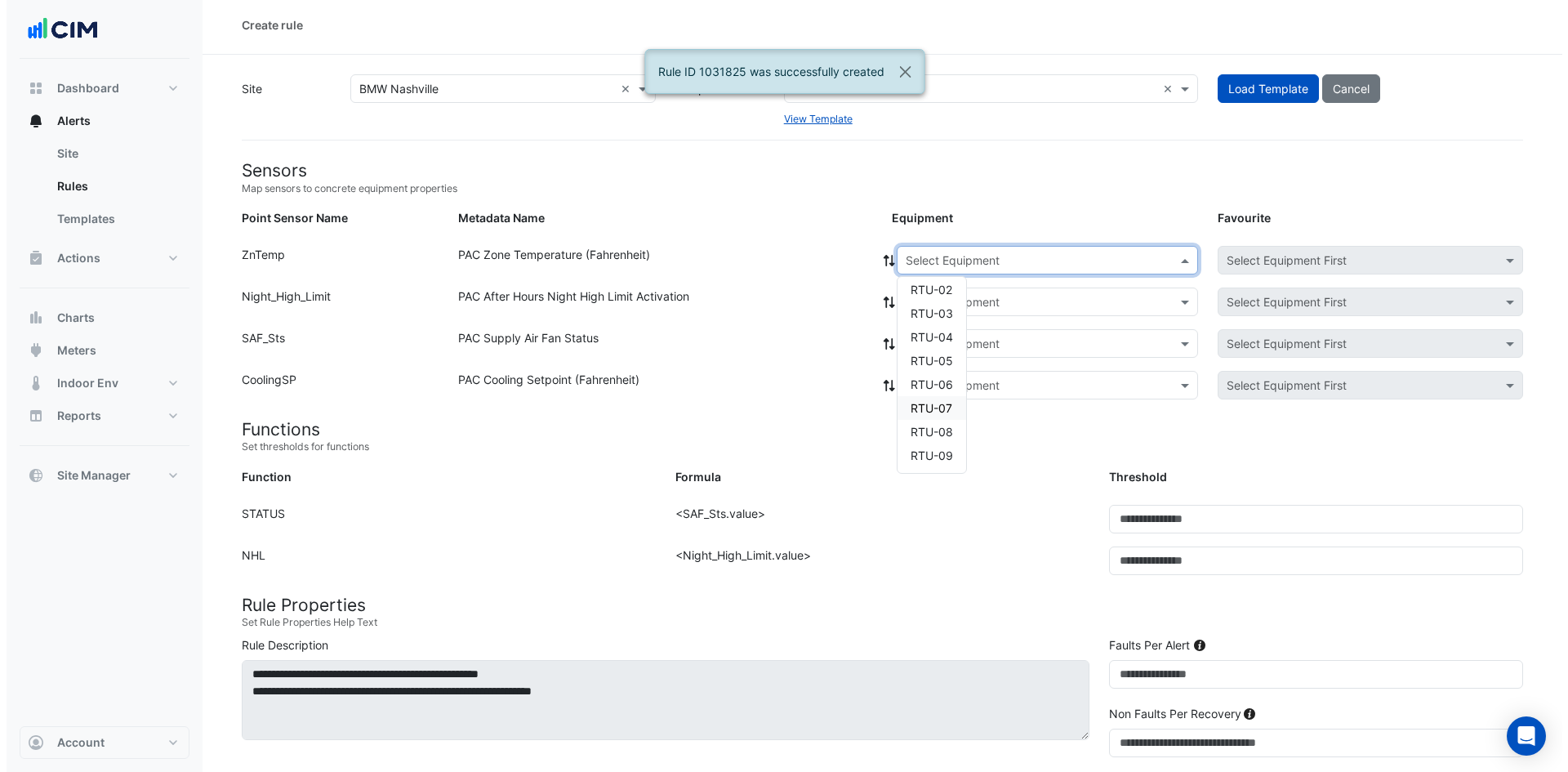
scroll to position [6, 0]
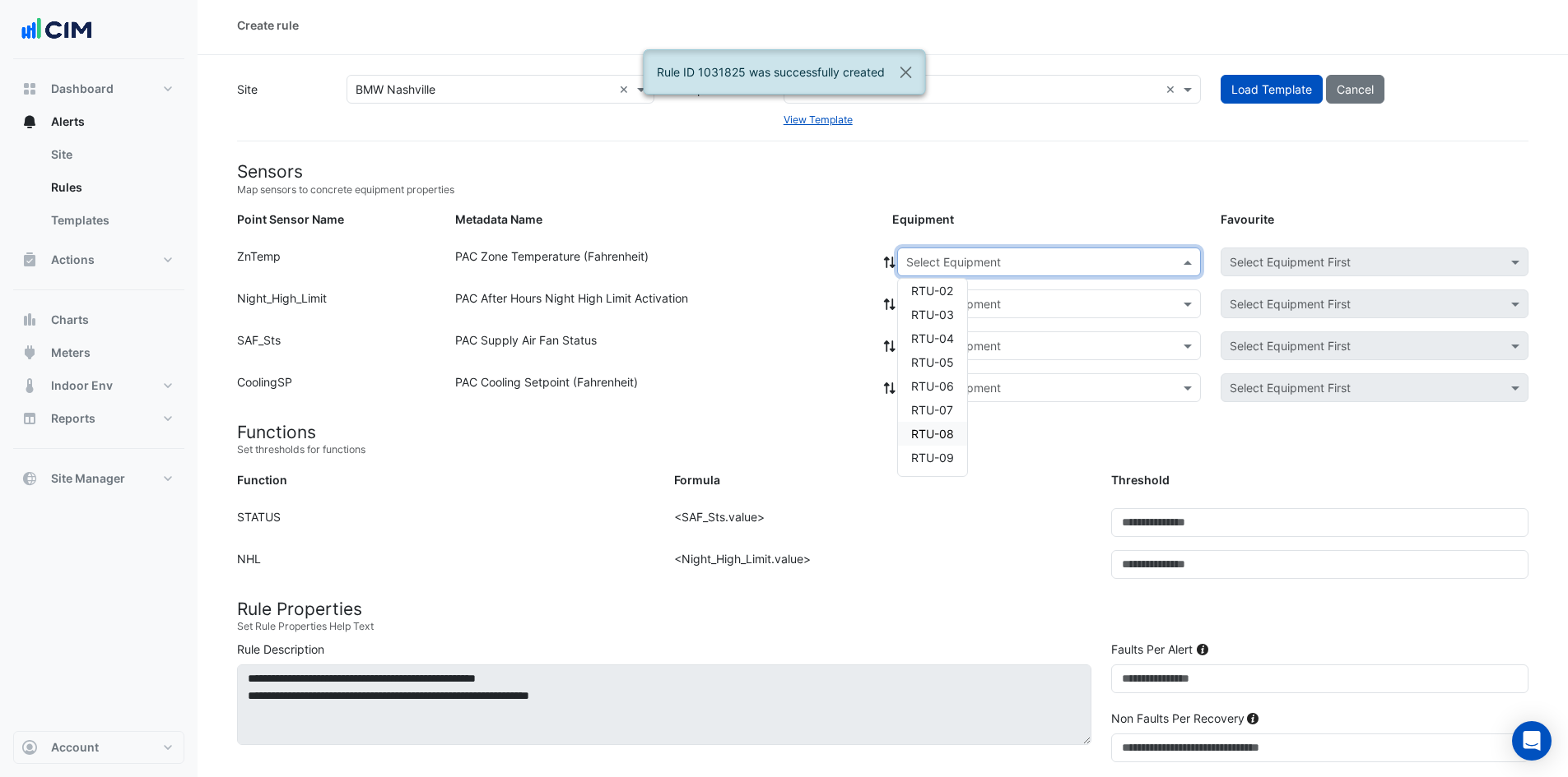
click at [934, 430] on span "RTU-08" at bounding box center [933, 434] width 43 height 14
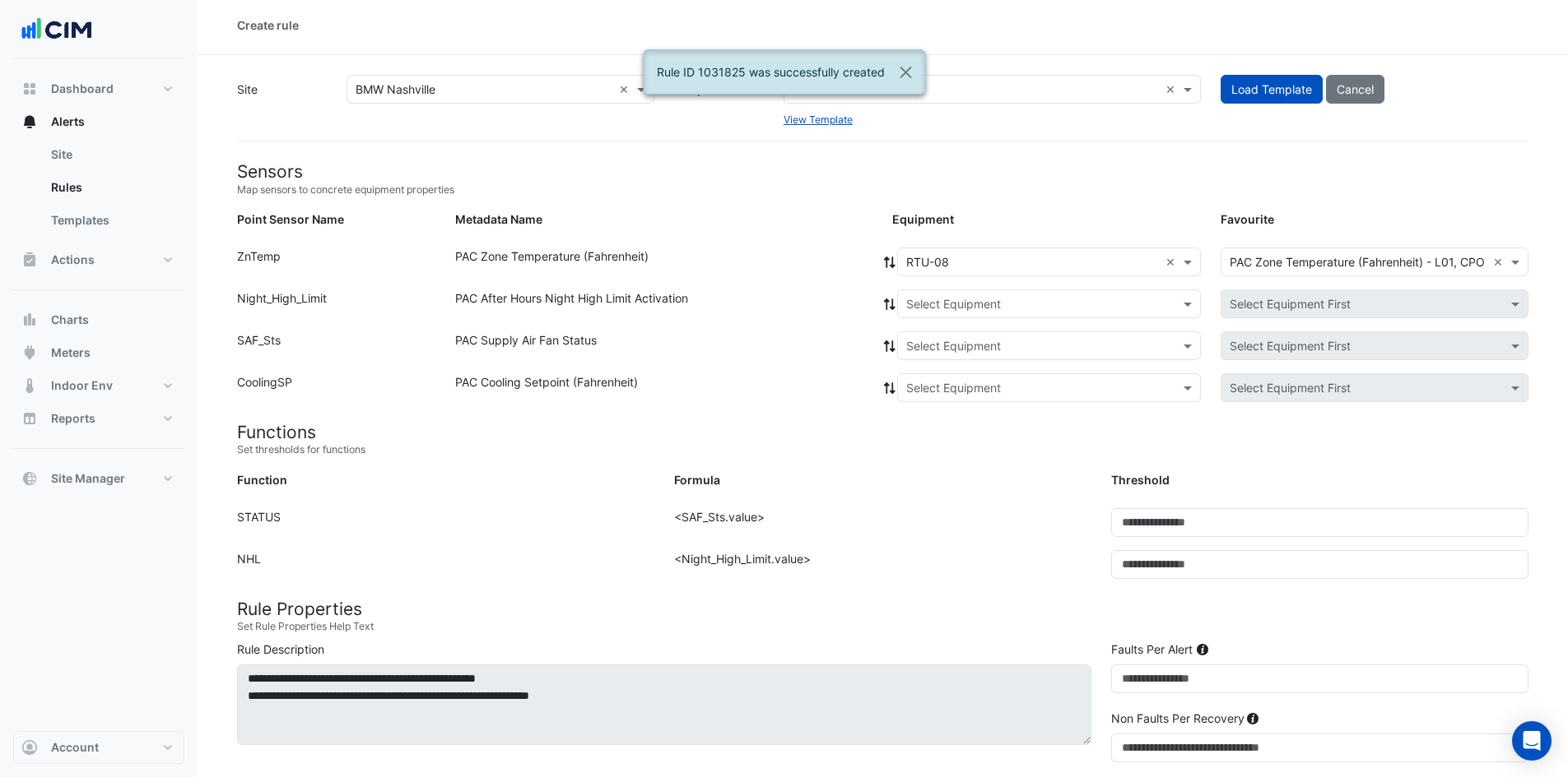
click at [891, 257] on icon at bounding box center [890, 262] width 15 height 11
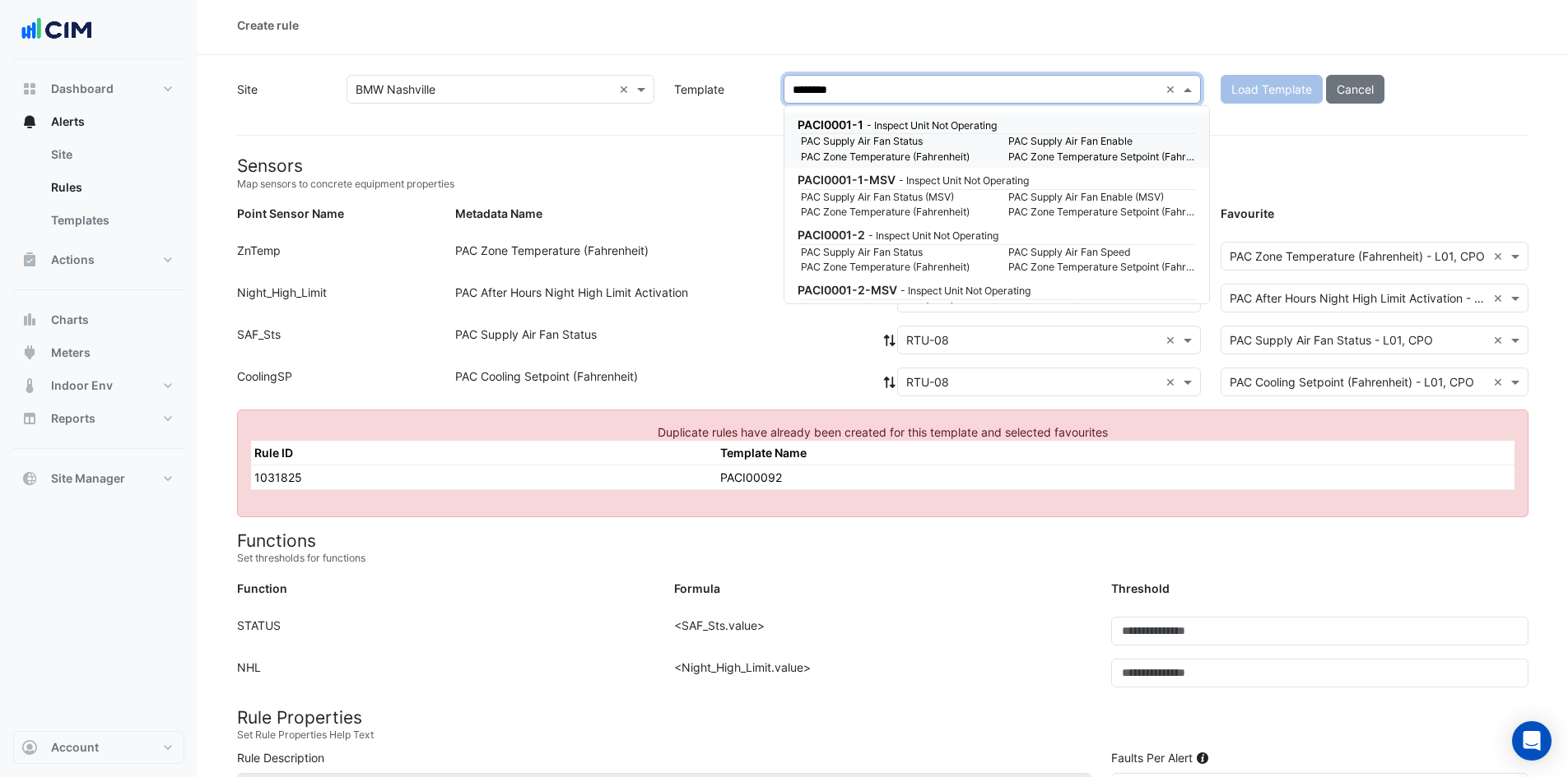
type input "*********"
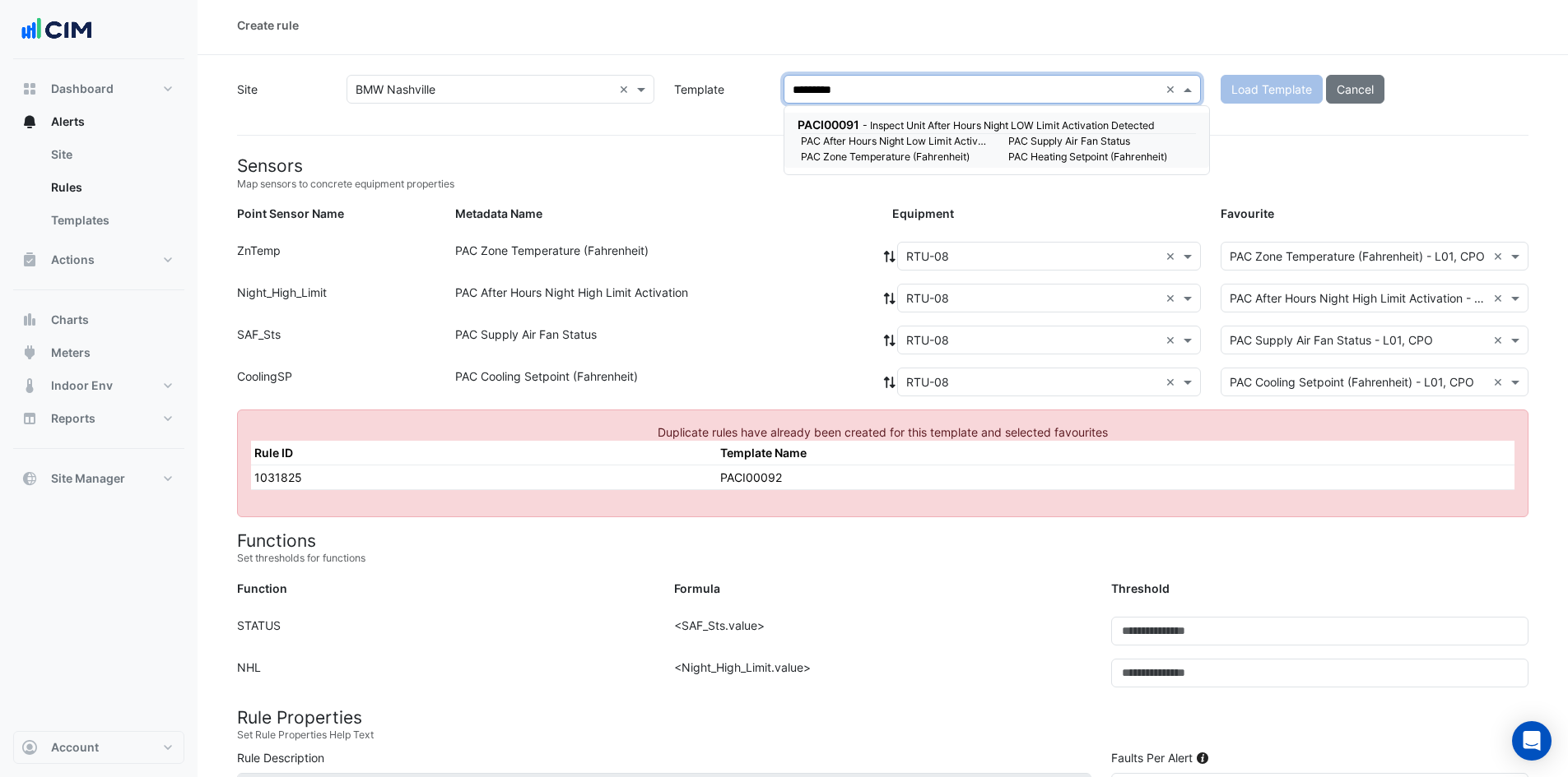
click at [1014, 134] on div "PACI00091 - Inspect Unit After Hours Night LOW Limit Activation Detected" at bounding box center [994, 124] width 395 height 18
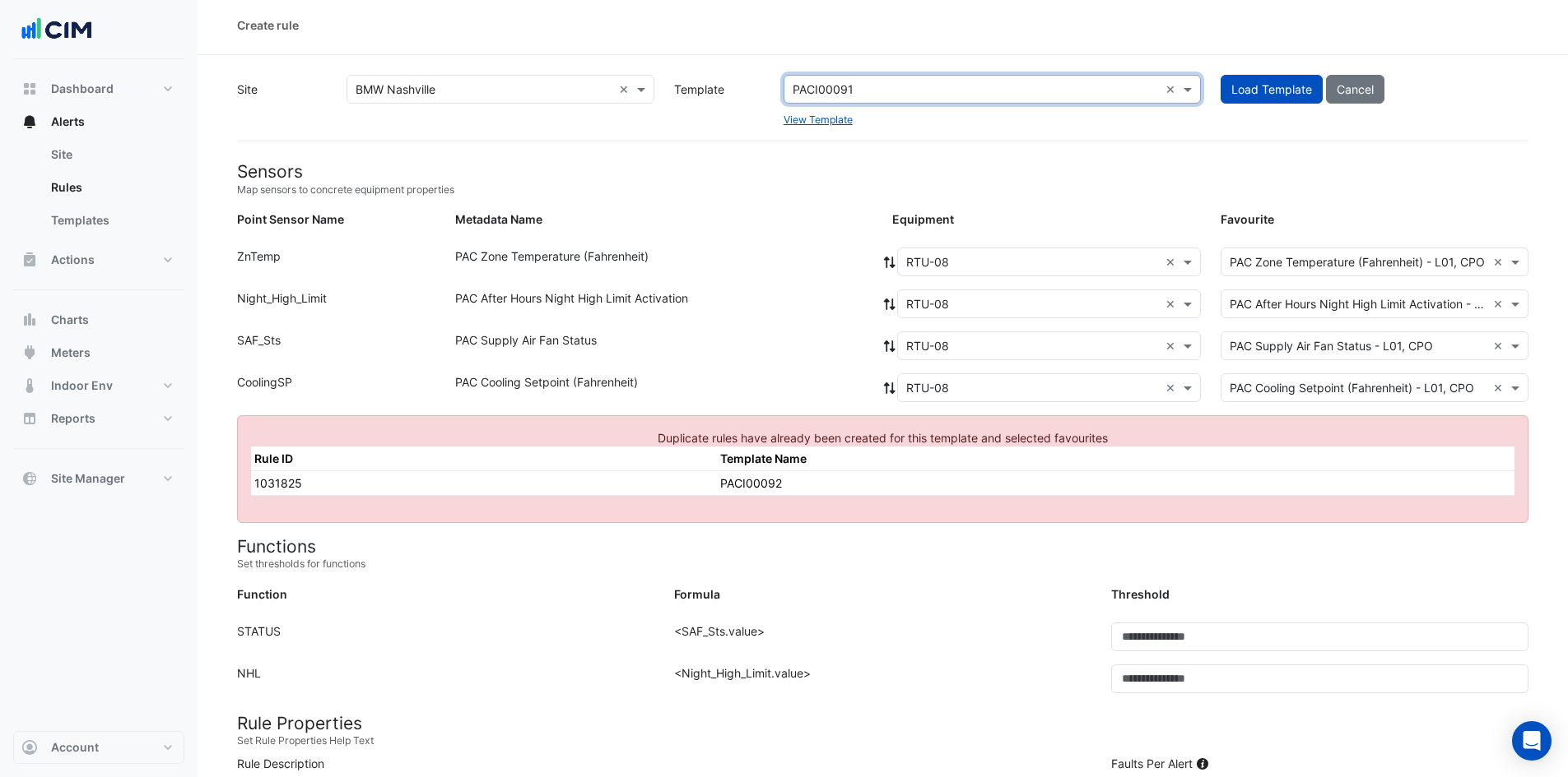
click at [1289, 143] on app-rules-upsert "Site × BMW Nashville × Template PACI00091 × View Template Load Template Cancel …" at bounding box center [882, 742] width 1291 height 1334
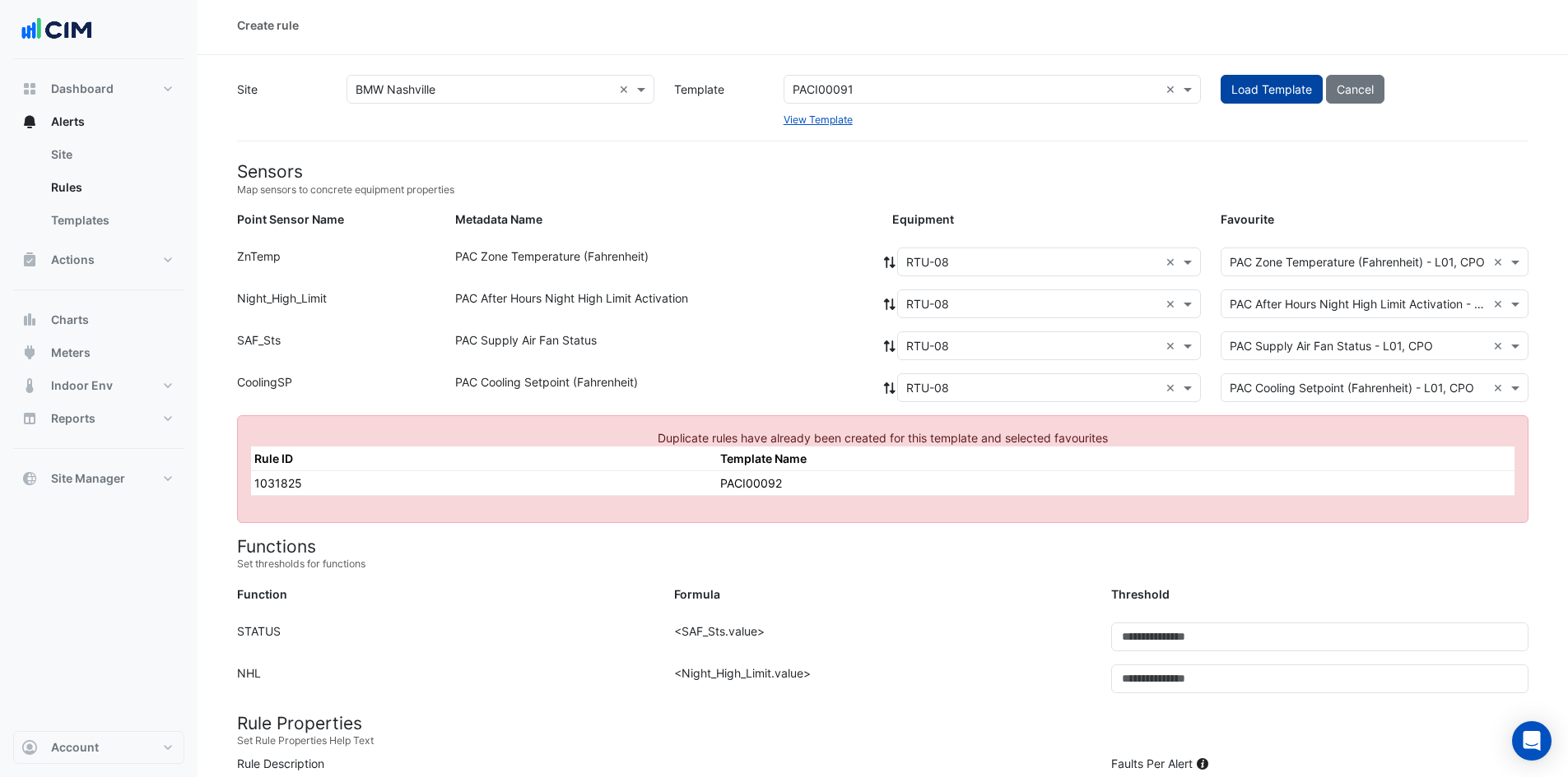
click at [1277, 82] on button "Load Template" at bounding box center [1272, 89] width 102 height 29
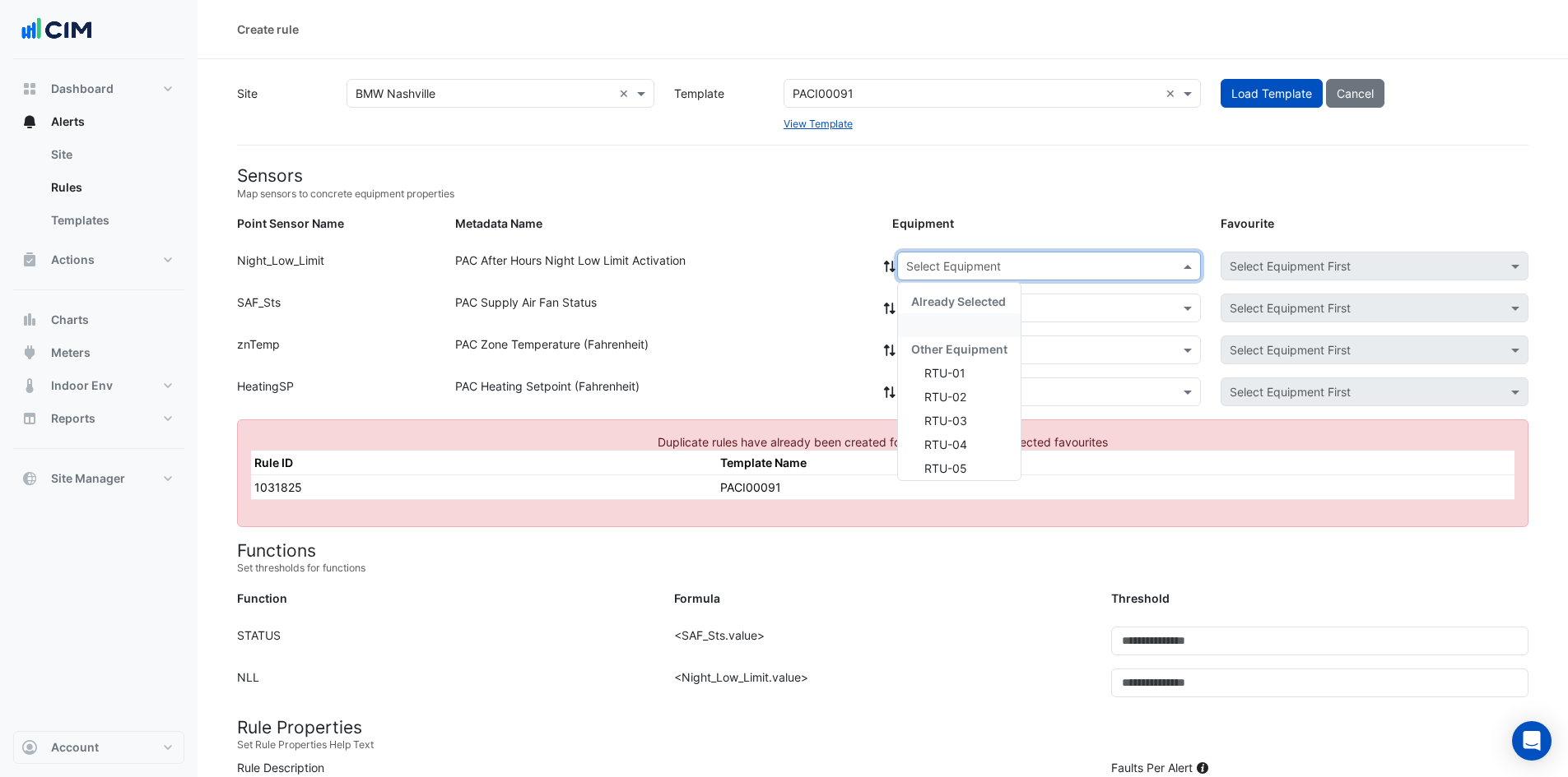
click at [926, 266] on input "text" at bounding box center [1032, 266] width 253 height 18
click at [954, 370] on span "RTU-01" at bounding box center [945, 372] width 41 height 14
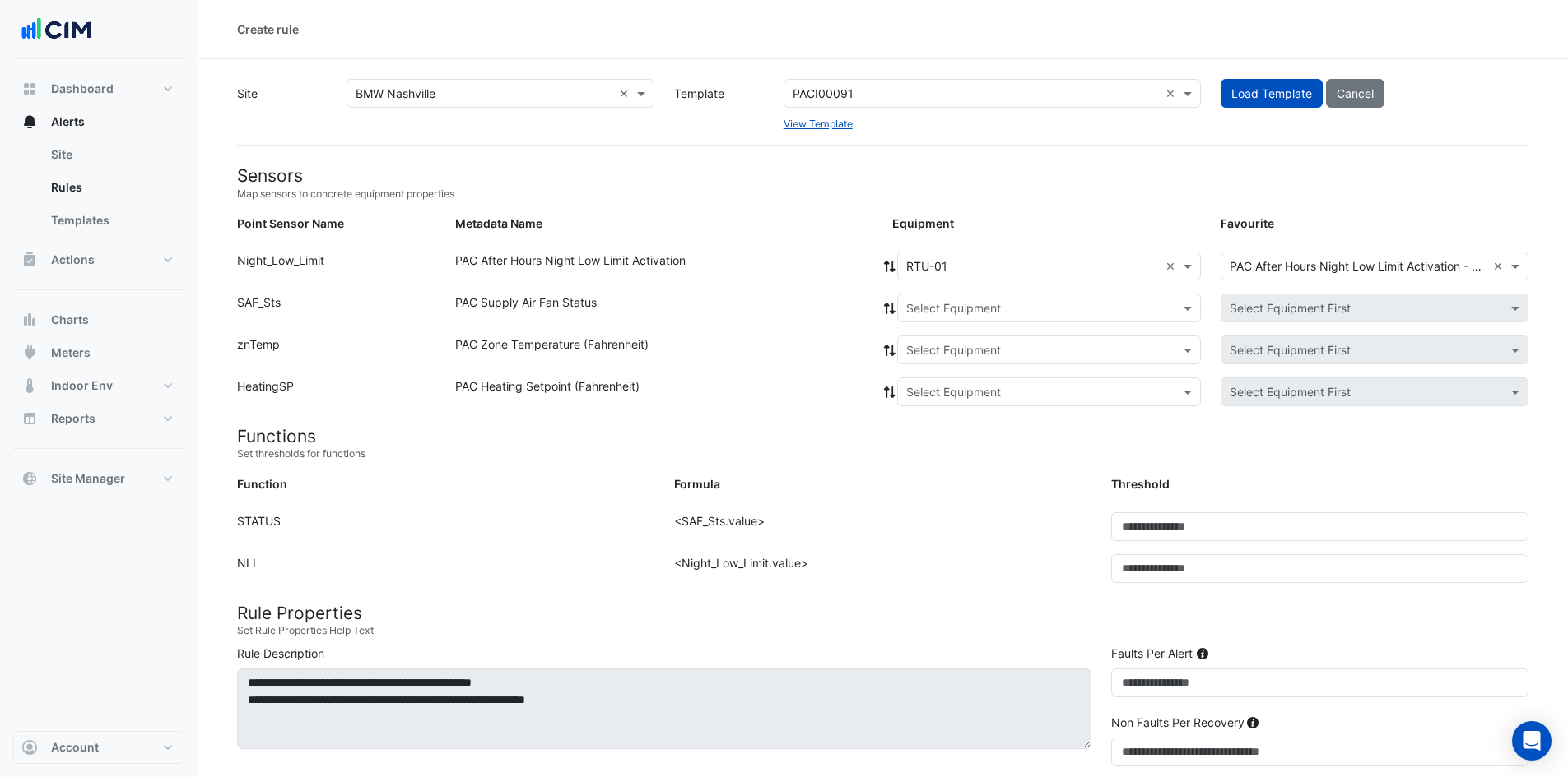
click at [890, 268] on icon at bounding box center [890, 266] width 15 height 11
click at [944, 266] on input "text" at bounding box center [1032, 266] width 253 height 18
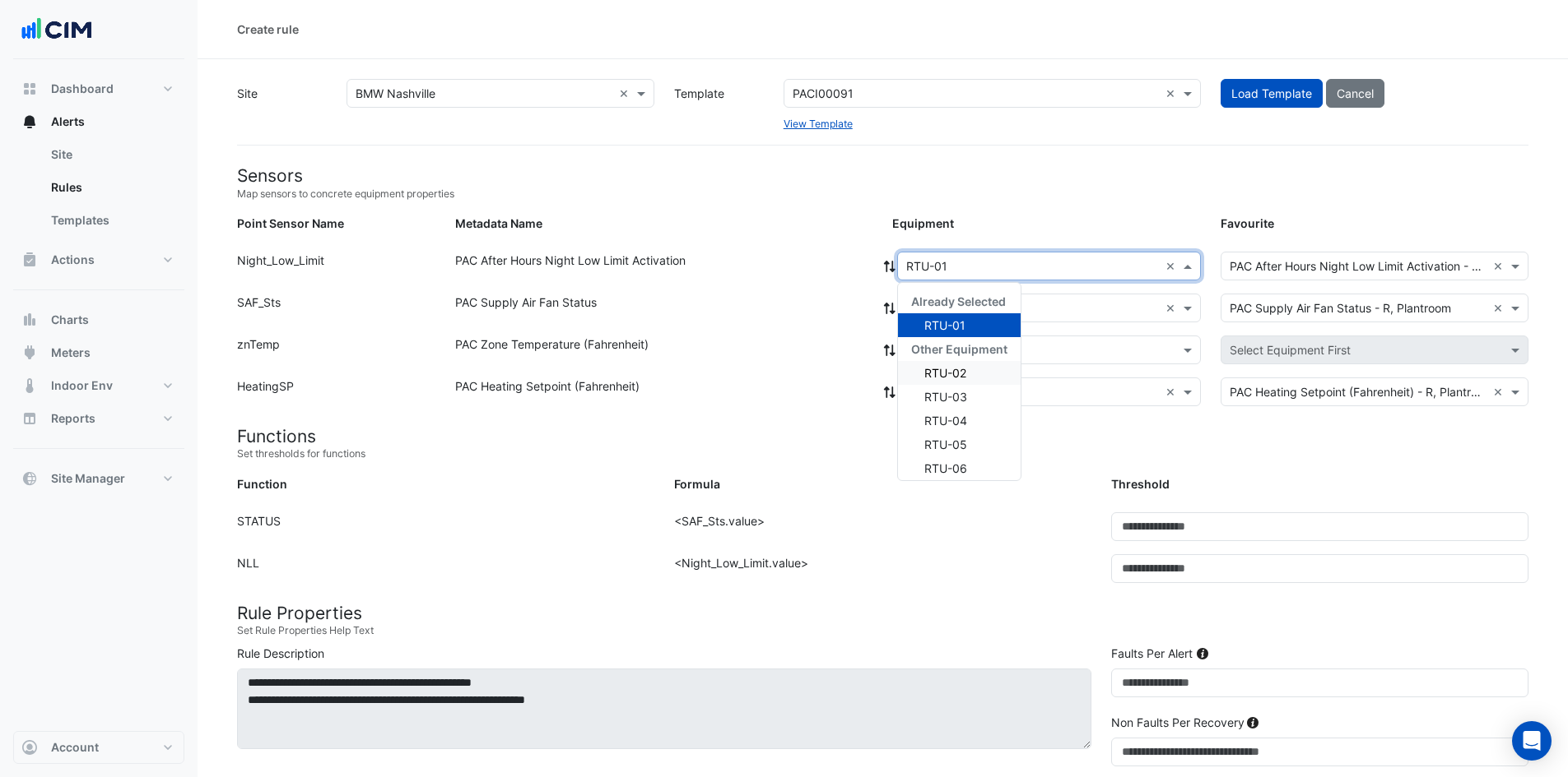
click at [956, 366] on span "RTU-02" at bounding box center [945, 372] width 42 height 14
click at [889, 270] on icon at bounding box center [890, 266] width 15 height 11
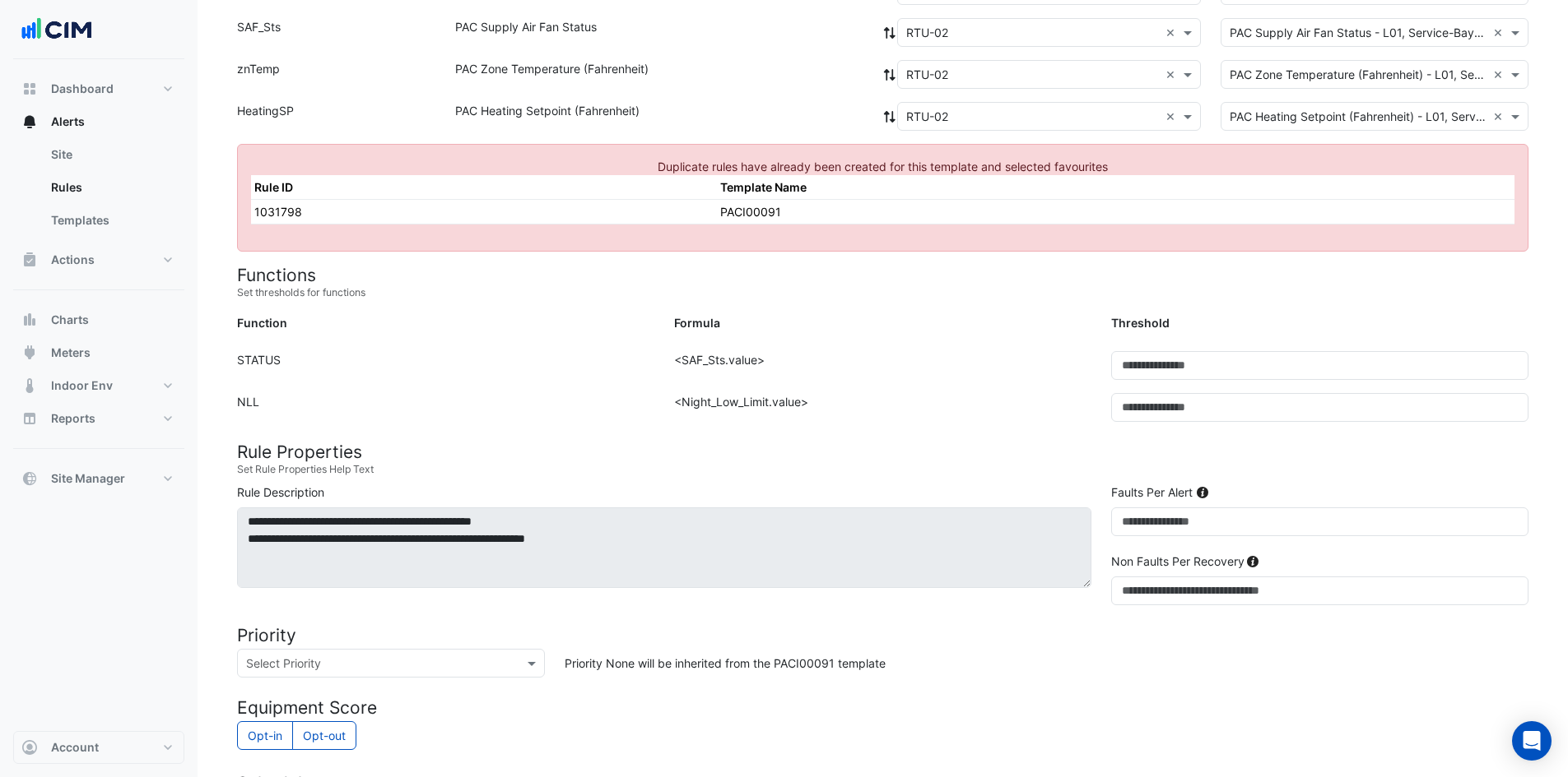
scroll to position [155, 0]
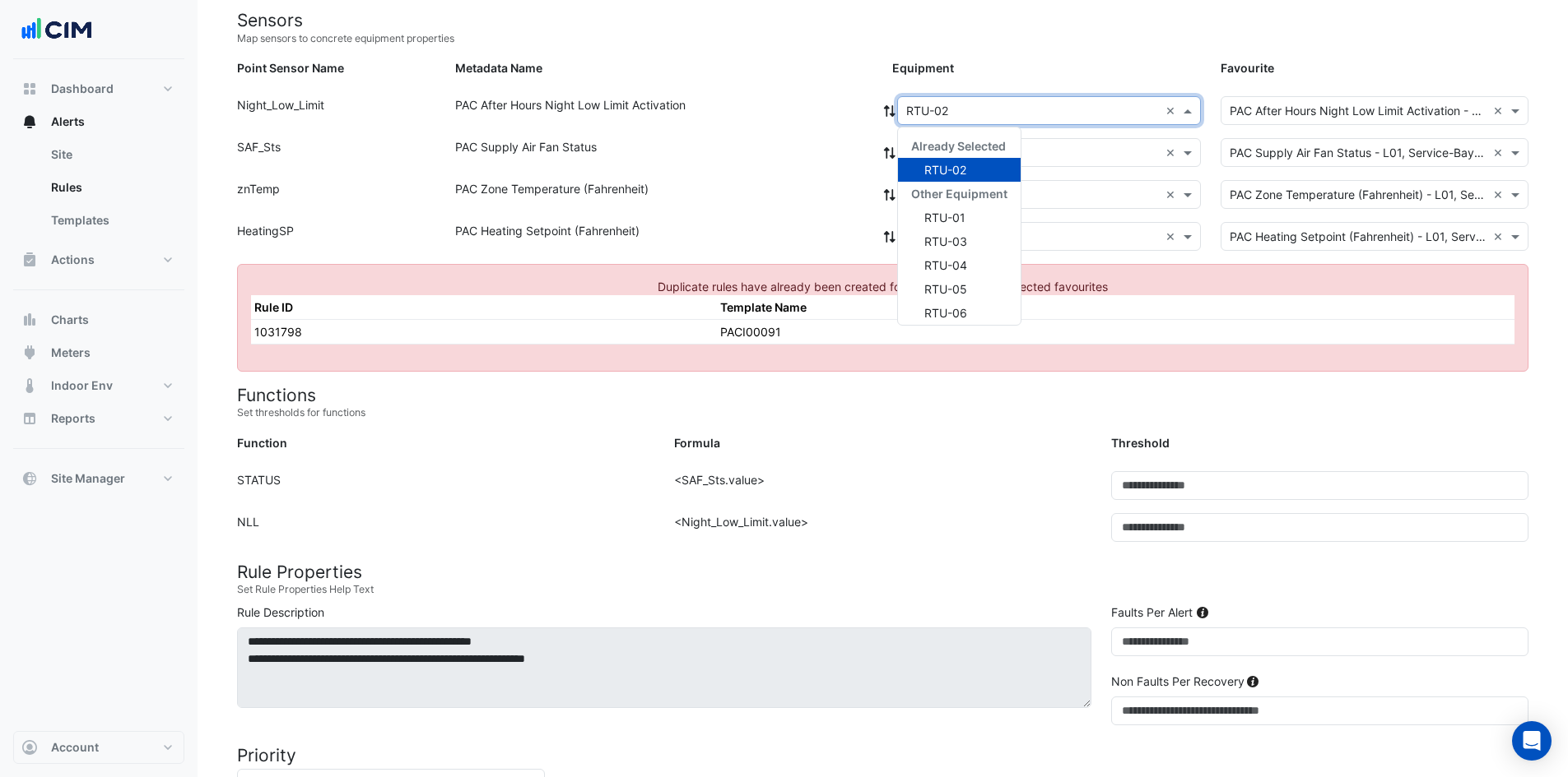
click at [944, 120] on div "× RTU-02 ×" at bounding box center [1049, 110] width 304 height 29
click at [948, 272] on div "RTU-07" at bounding box center [960, 282] width 123 height 24
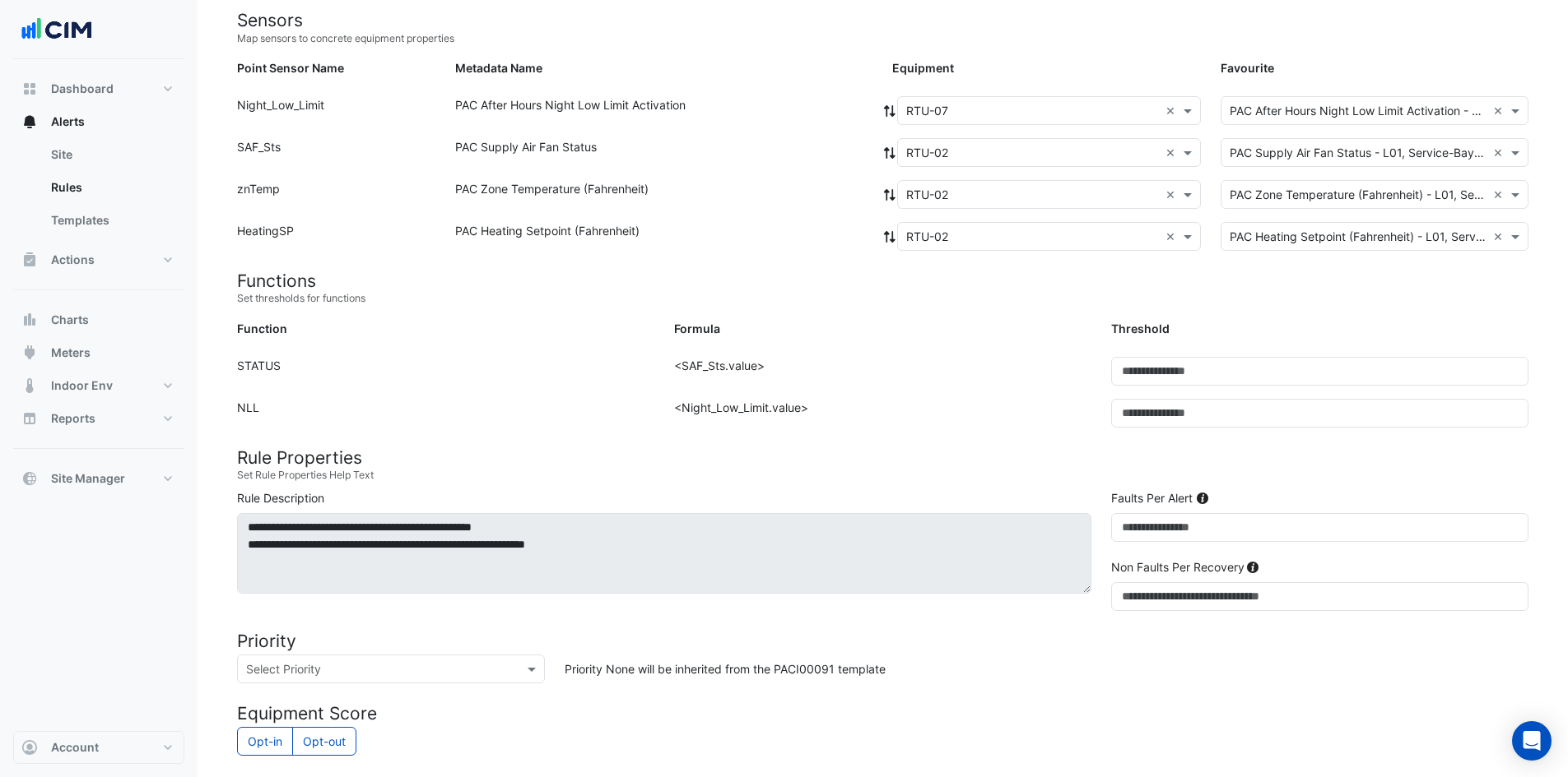
click at [880, 109] on div "Point Sensor Name: Night_Low_Limit Metadata Name: PAC After Hours Night Low Lim…" at bounding box center [882, 117] width 1311 height 42
click at [885, 110] on icon at bounding box center [890, 110] width 15 height 11
click at [886, 110] on icon at bounding box center [889, 110] width 11 height 11
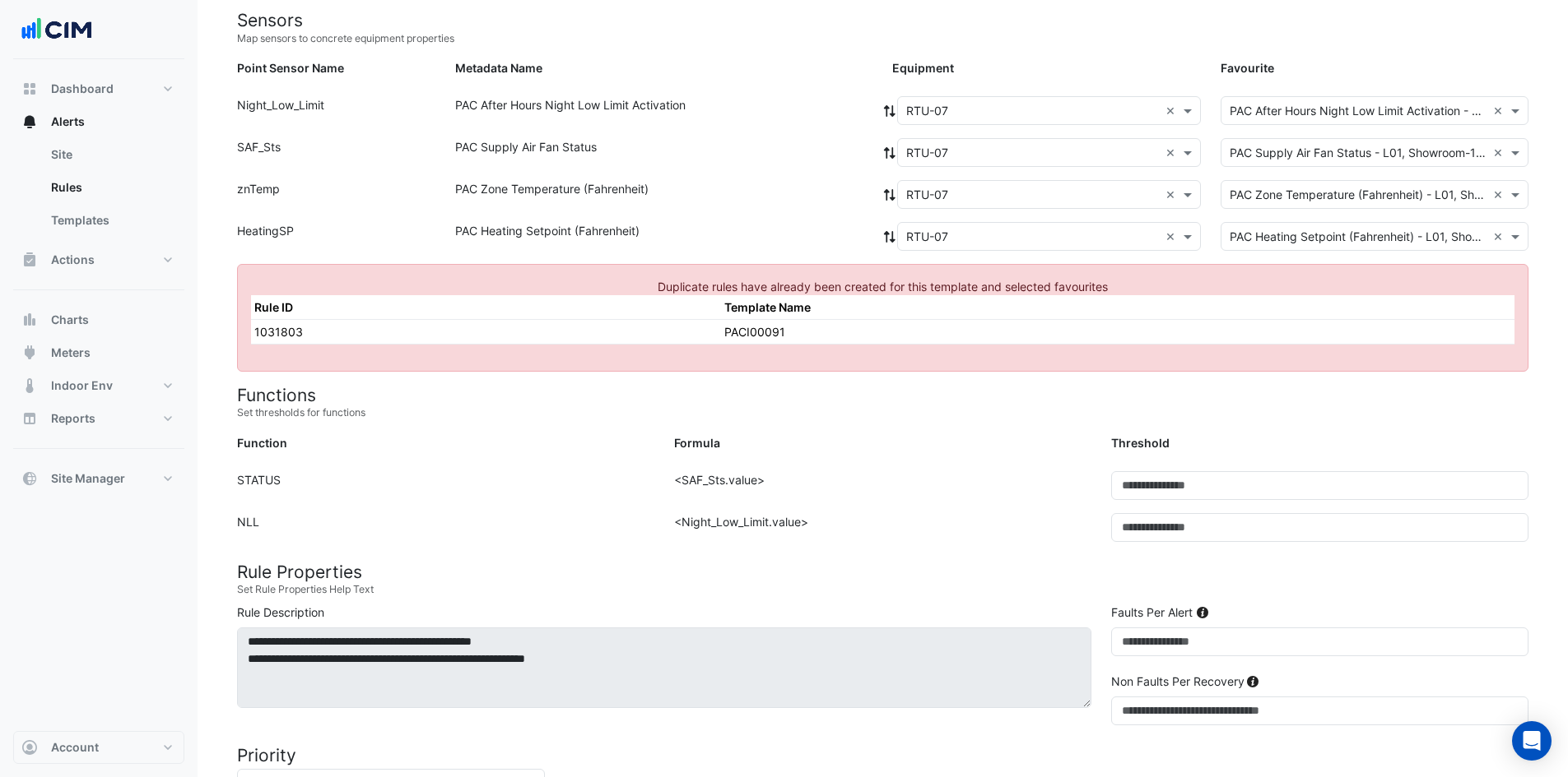
click at [768, 100] on div "PAC After Hours Night Low Limit Activation" at bounding box center [663, 114] width 437 height 35
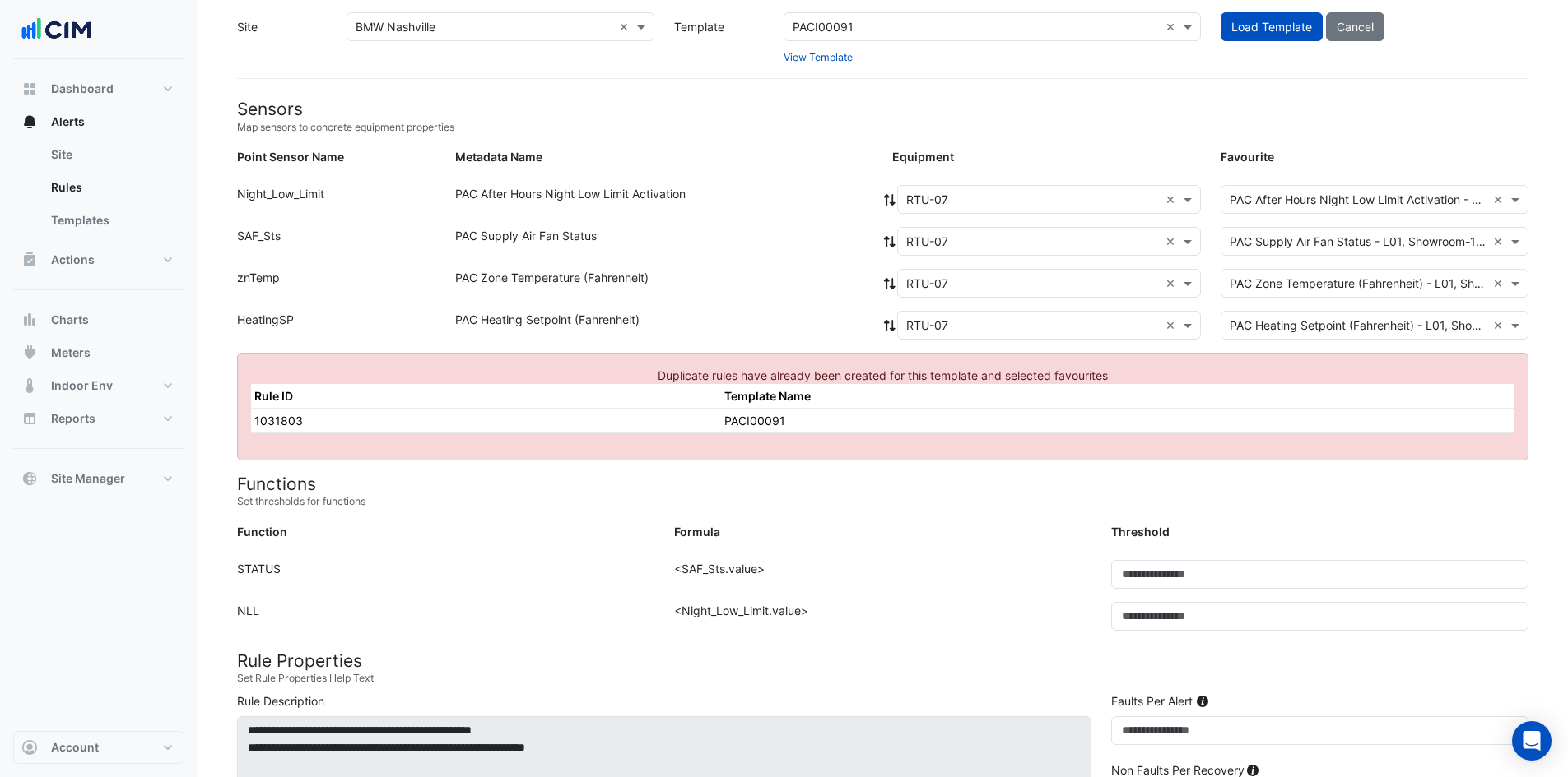
scroll to position [0, 0]
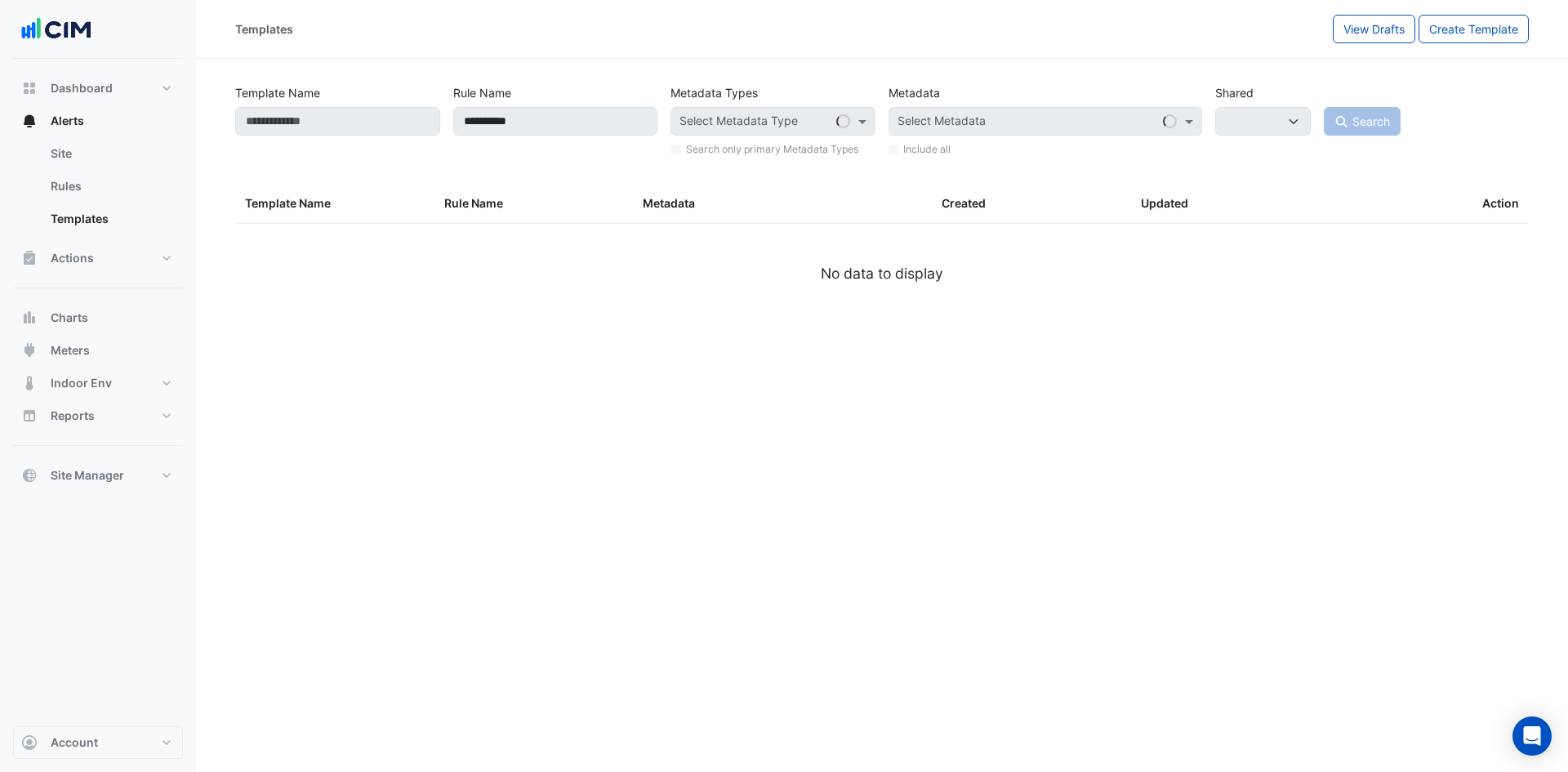
select select
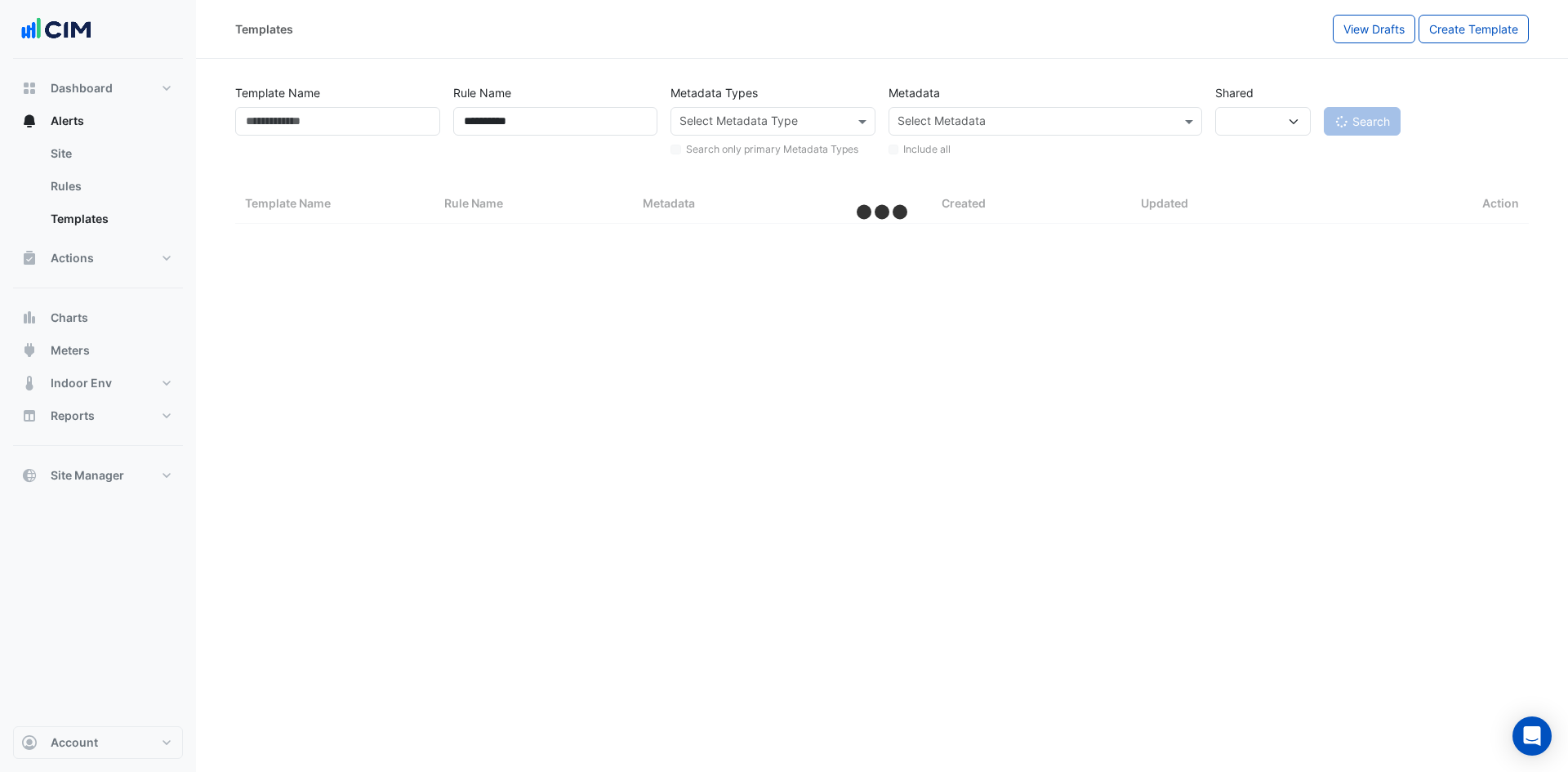
select select "***"
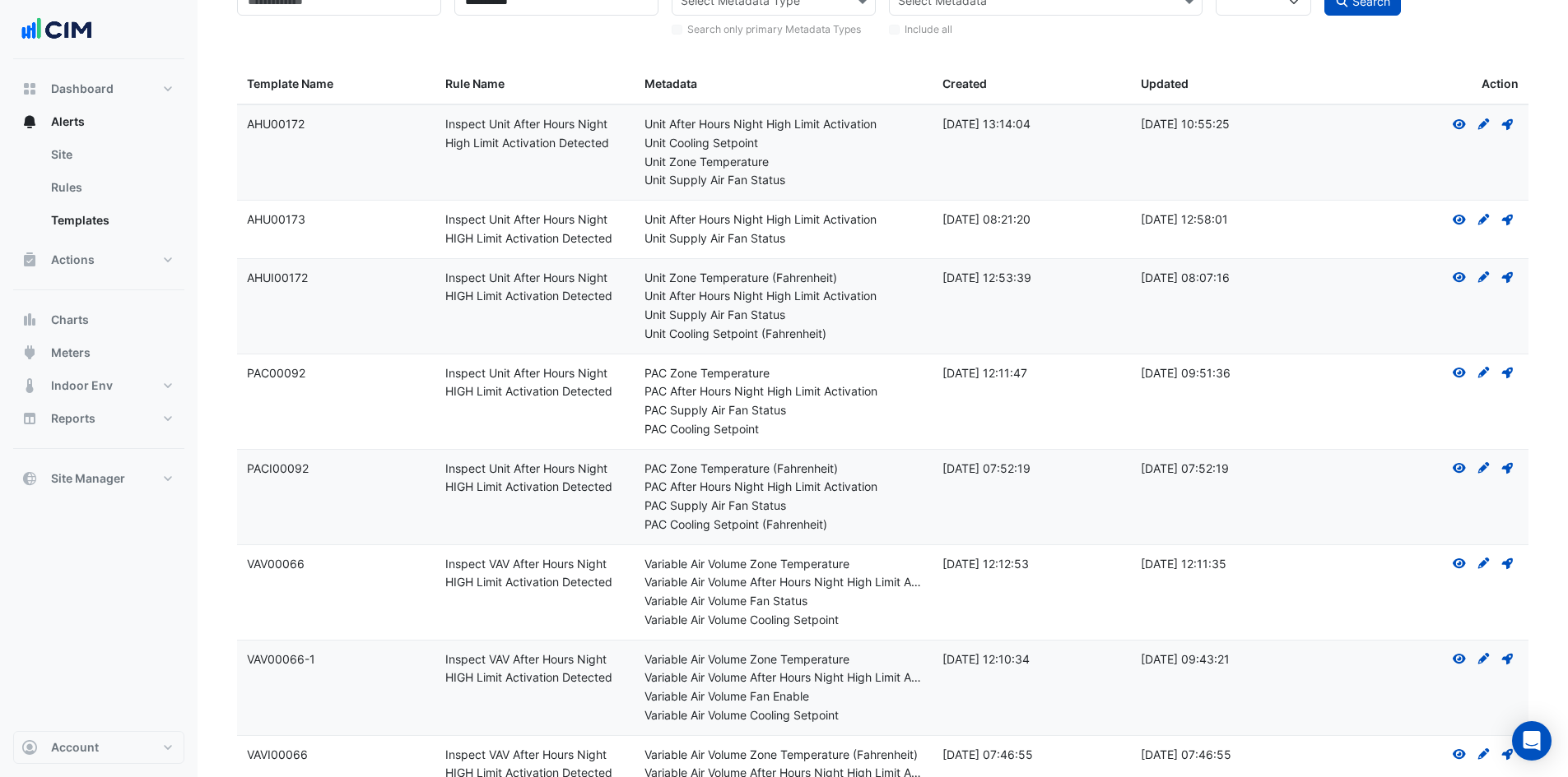
scroll to position [314, 0]
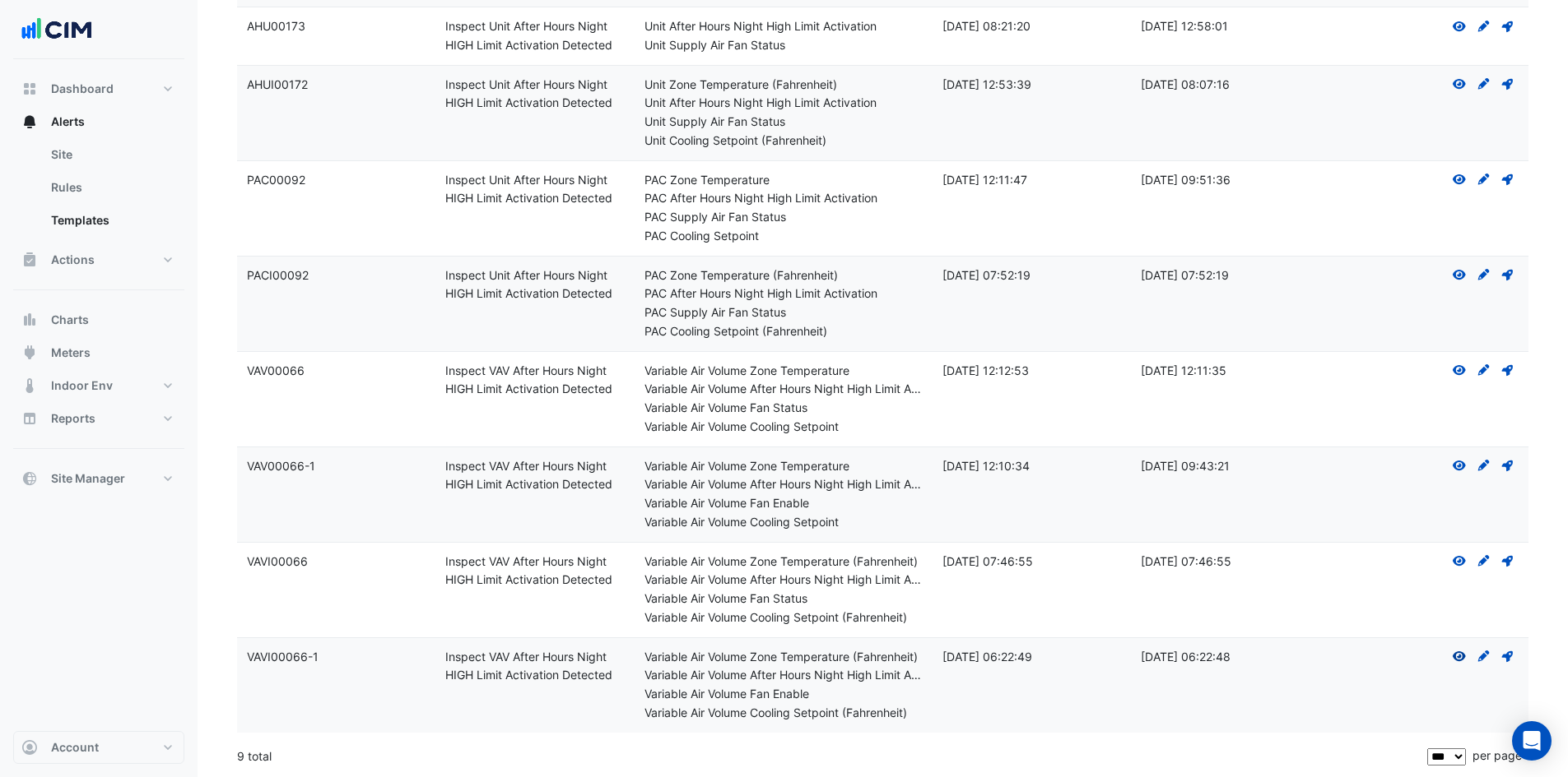
click at [1460, 654] on icon "View" at bounding box center [1459, 656] width 15 height 11
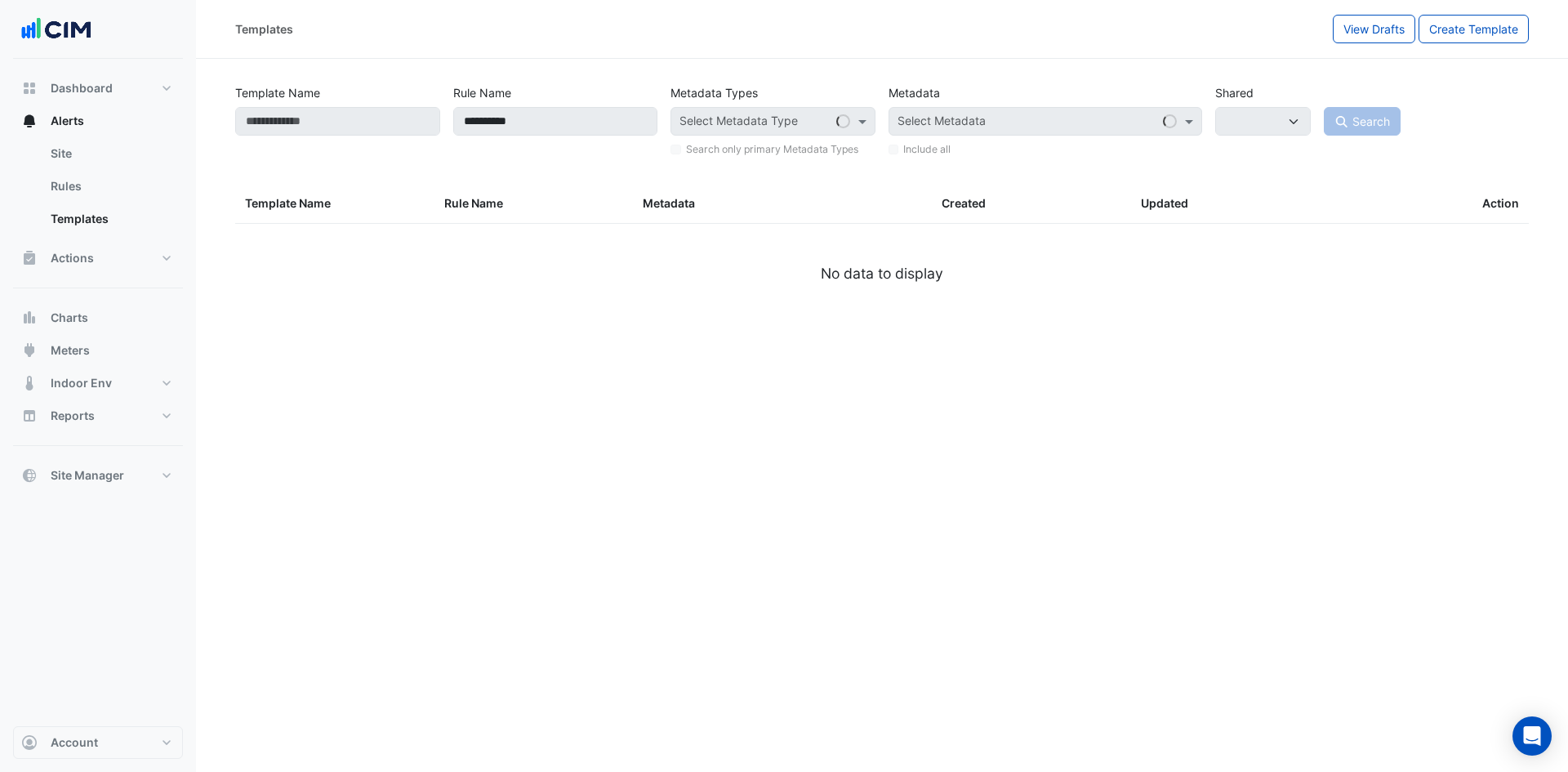
select select
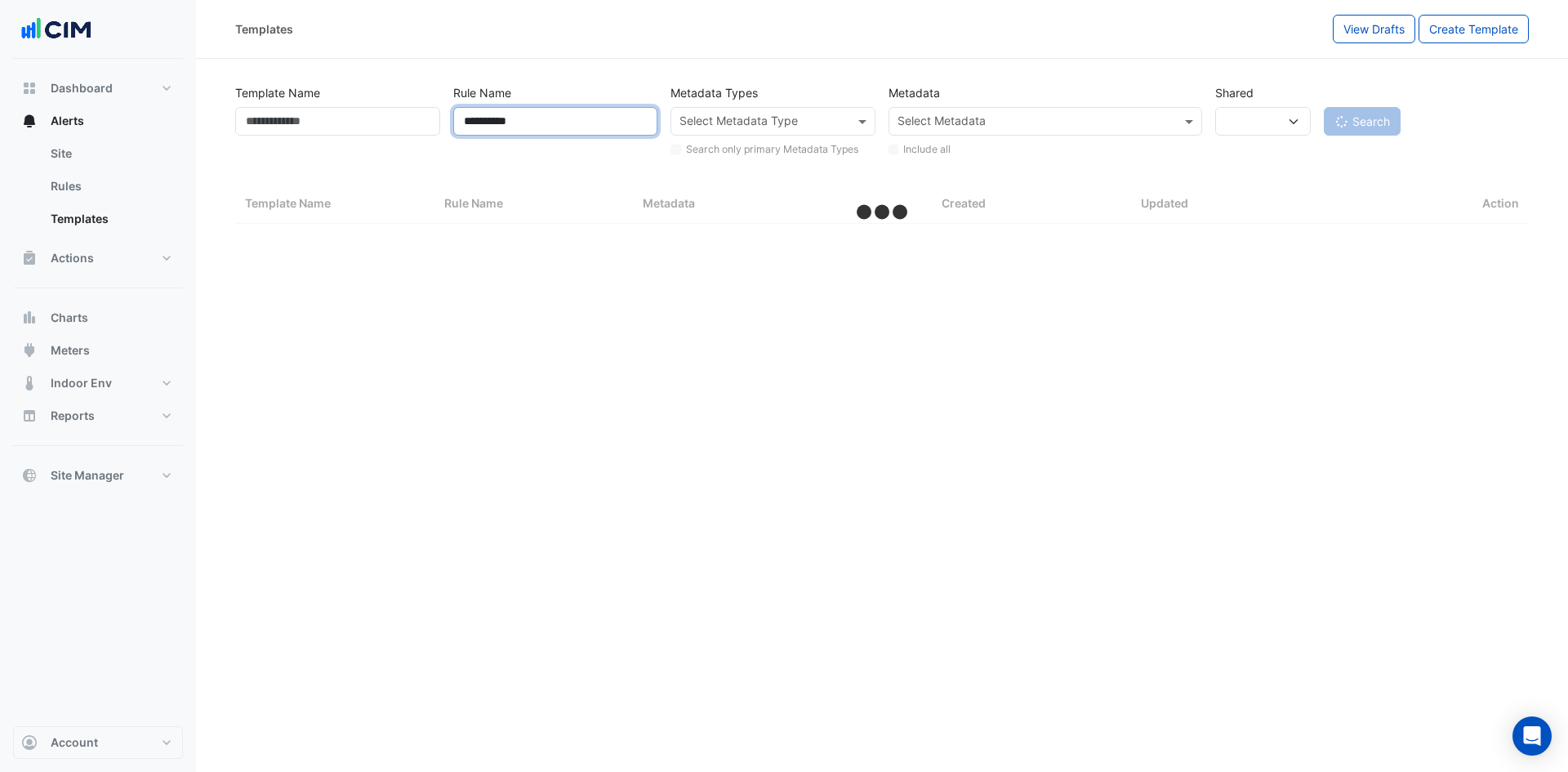
click at [547, 121] on input "**********" at bounding box center [556, 121] width 205 height 29
type input "*****"
select select "***"
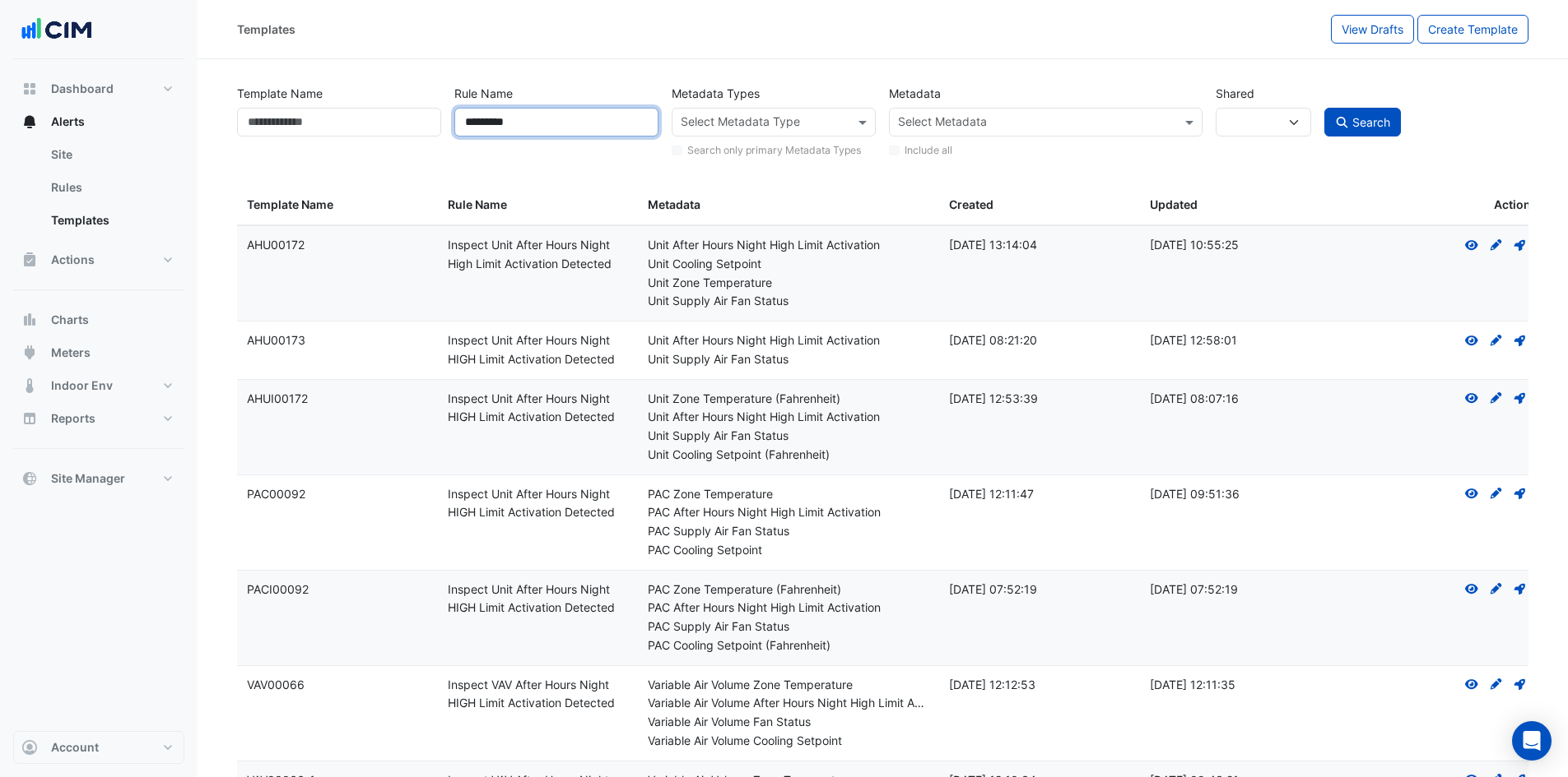
type input "*********"
click at [1324, 108] on button "Search" at bounding box center [1362, 122] width 77 height 29
select select
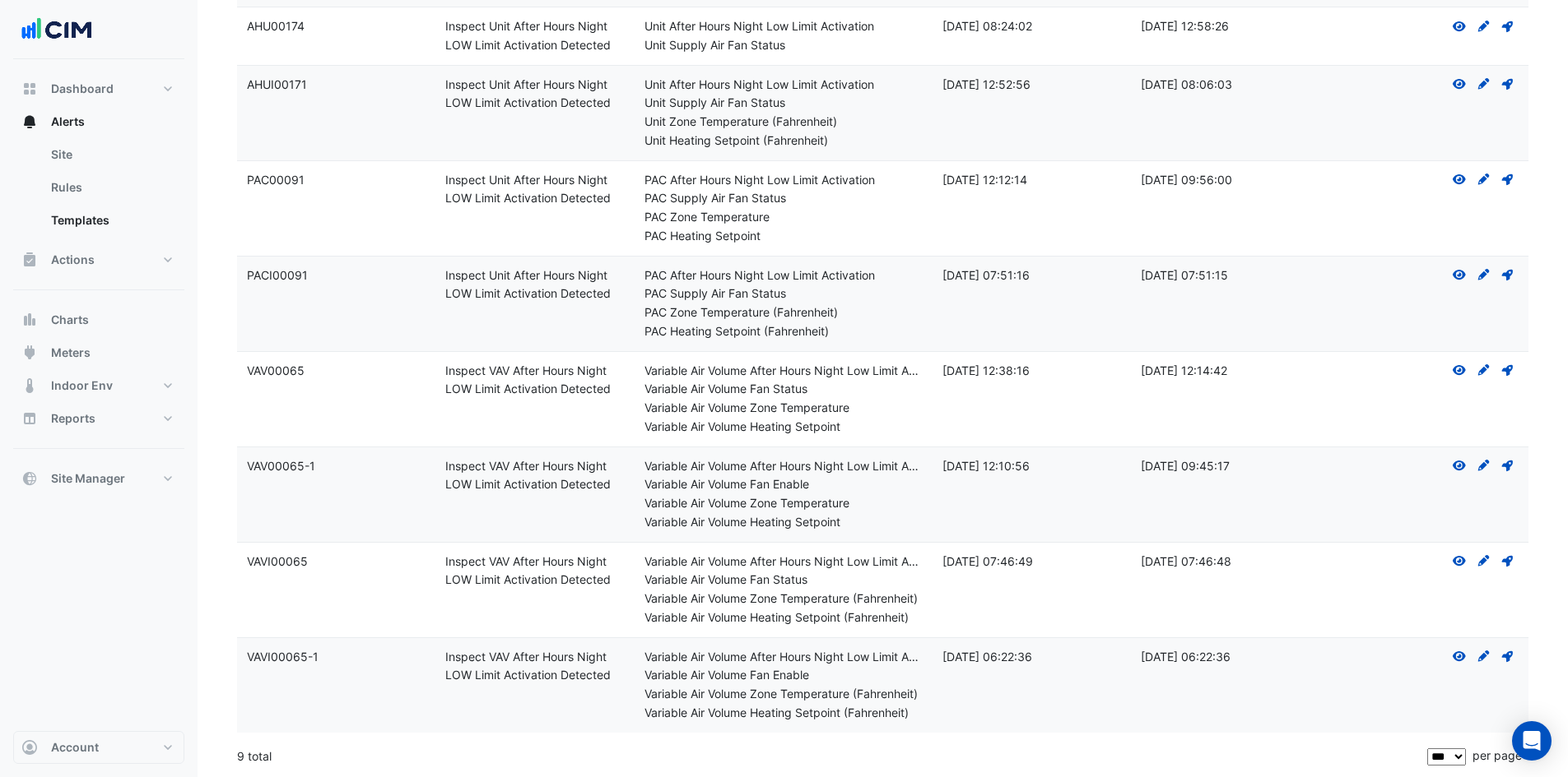
scroll to position [68, 0]
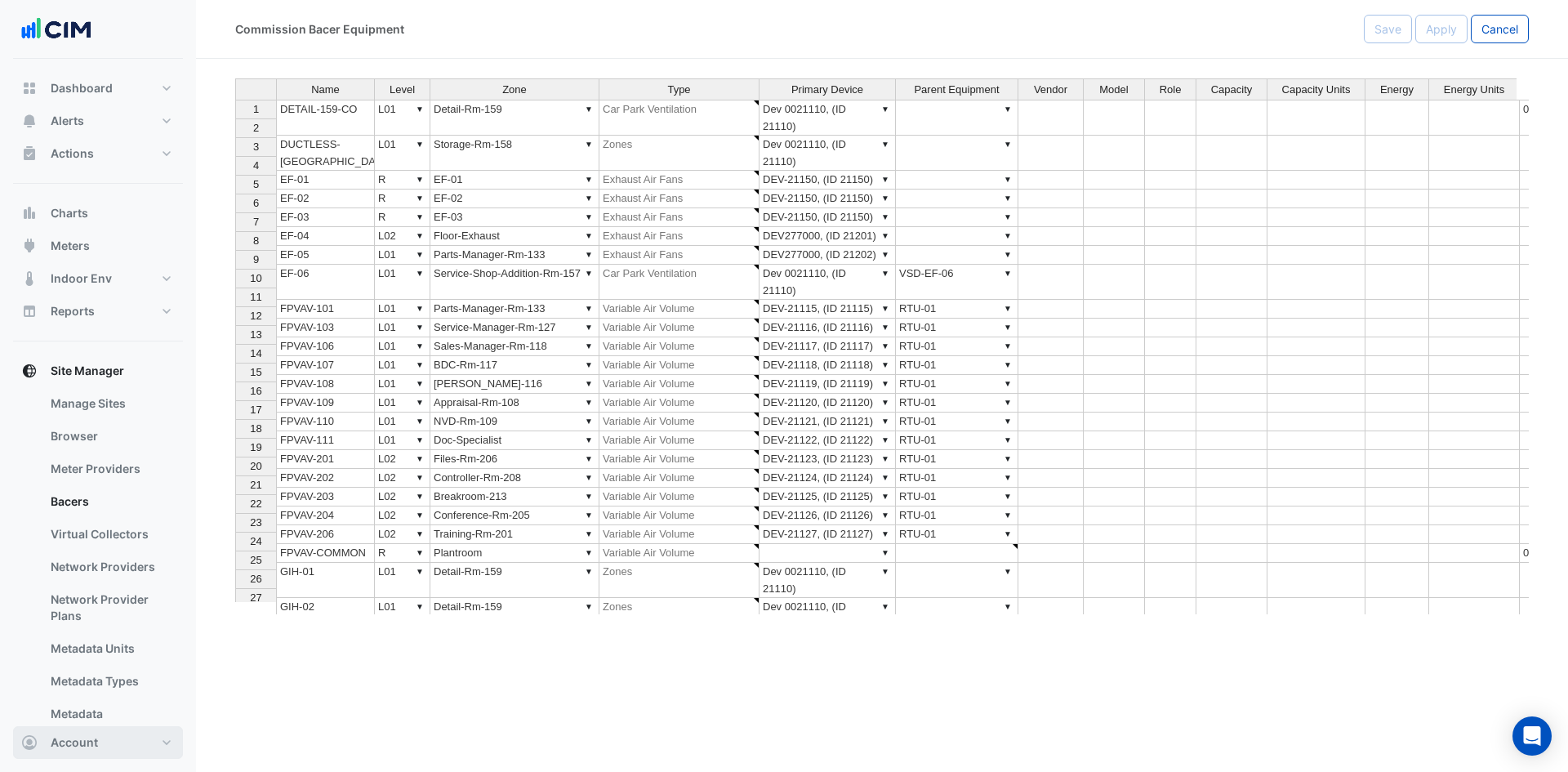
click at [82, 738] on span "Account" at bounding box center [74, 742] width 47 height 17
click at [42, 696] on link "Sign Out" at bounding box center [98, 700] width 155 height 32
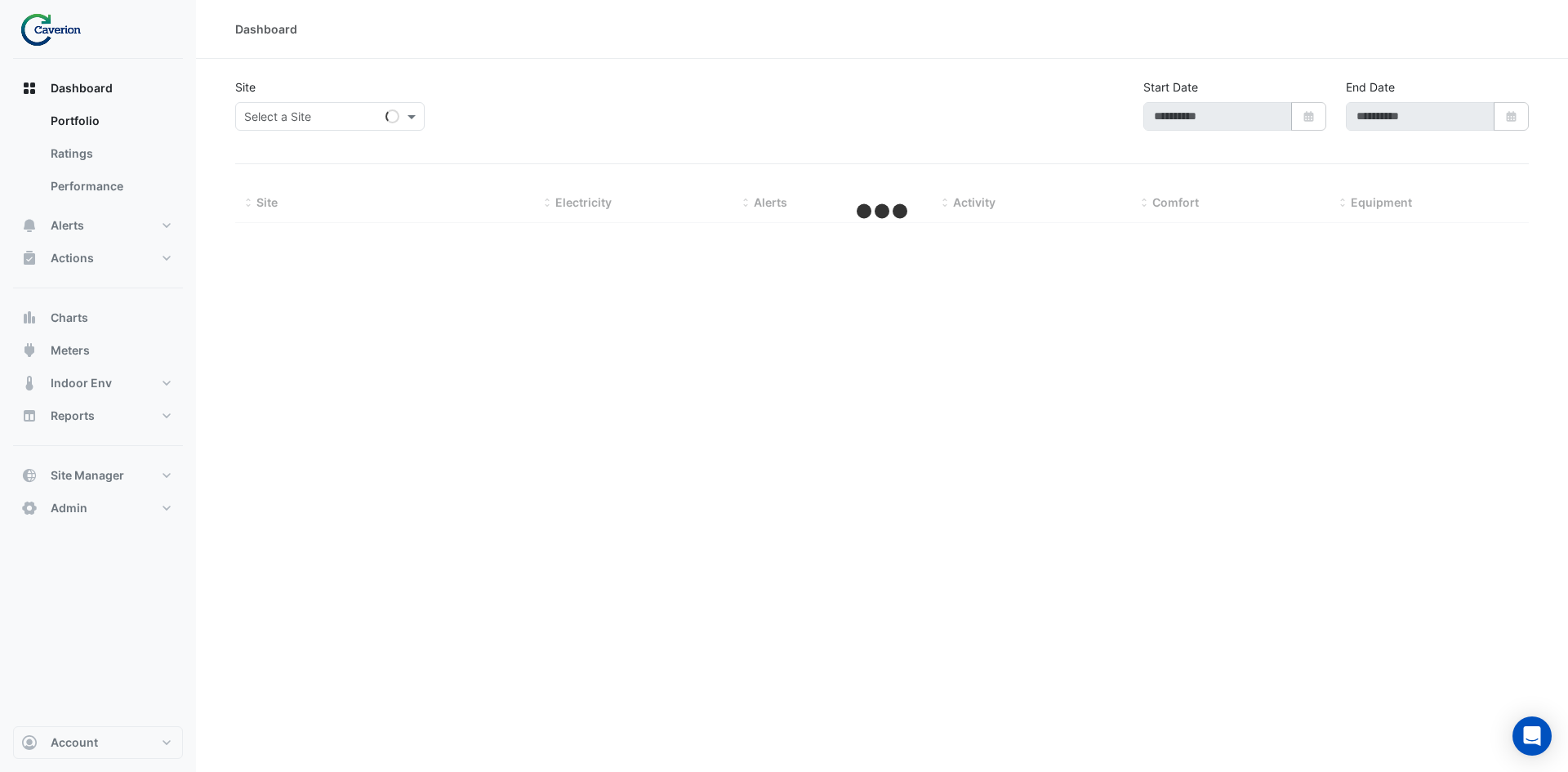
type input "**********"
select select "***"
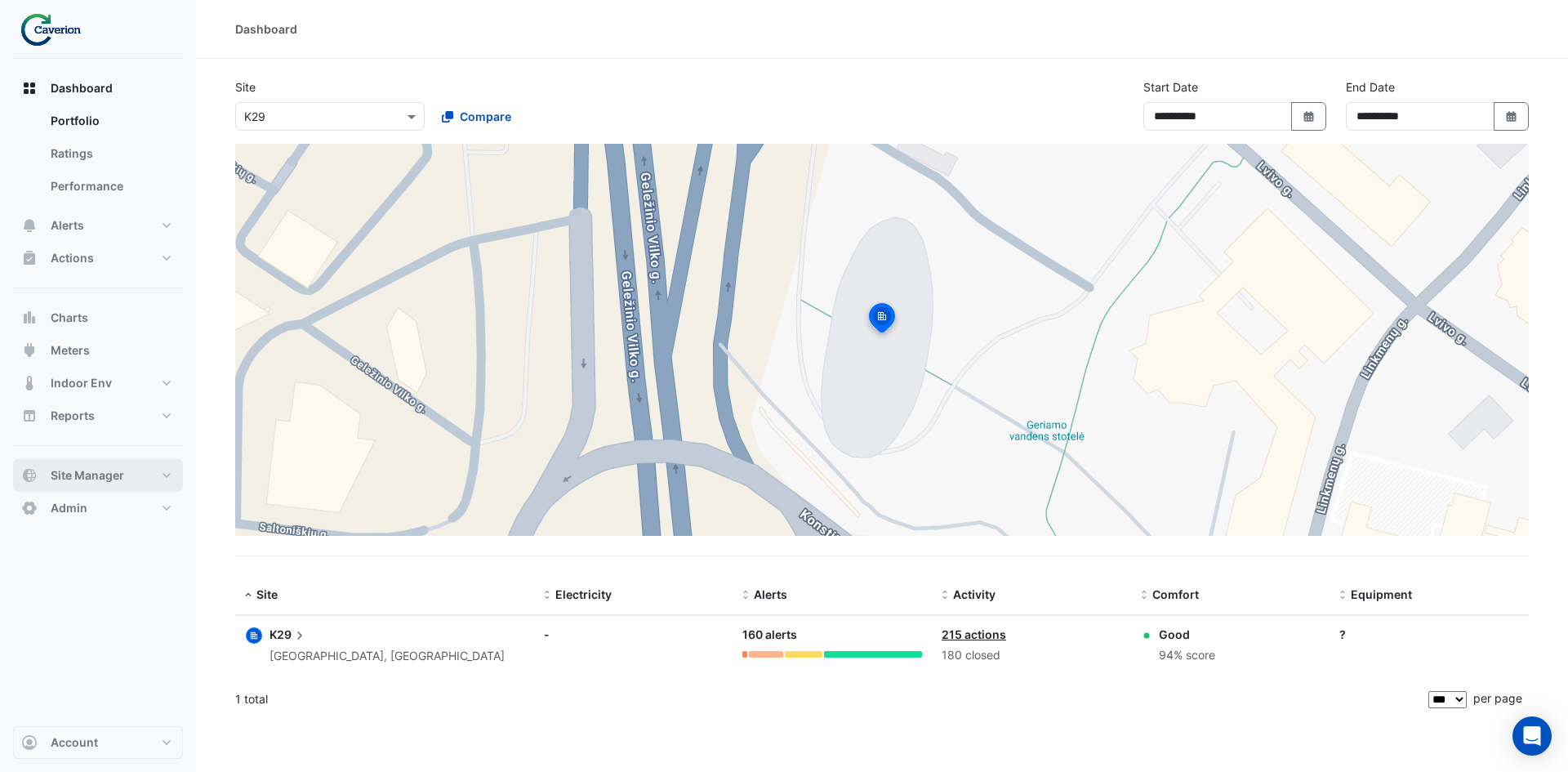
drag, startPoint x: 0, startPoint y: 0, endPoint x: 93, endPoint y: 486, distance: 494.8
click at [89, 487] on button "Site Manager" at bounding box center [98, 475] width 170 height 32
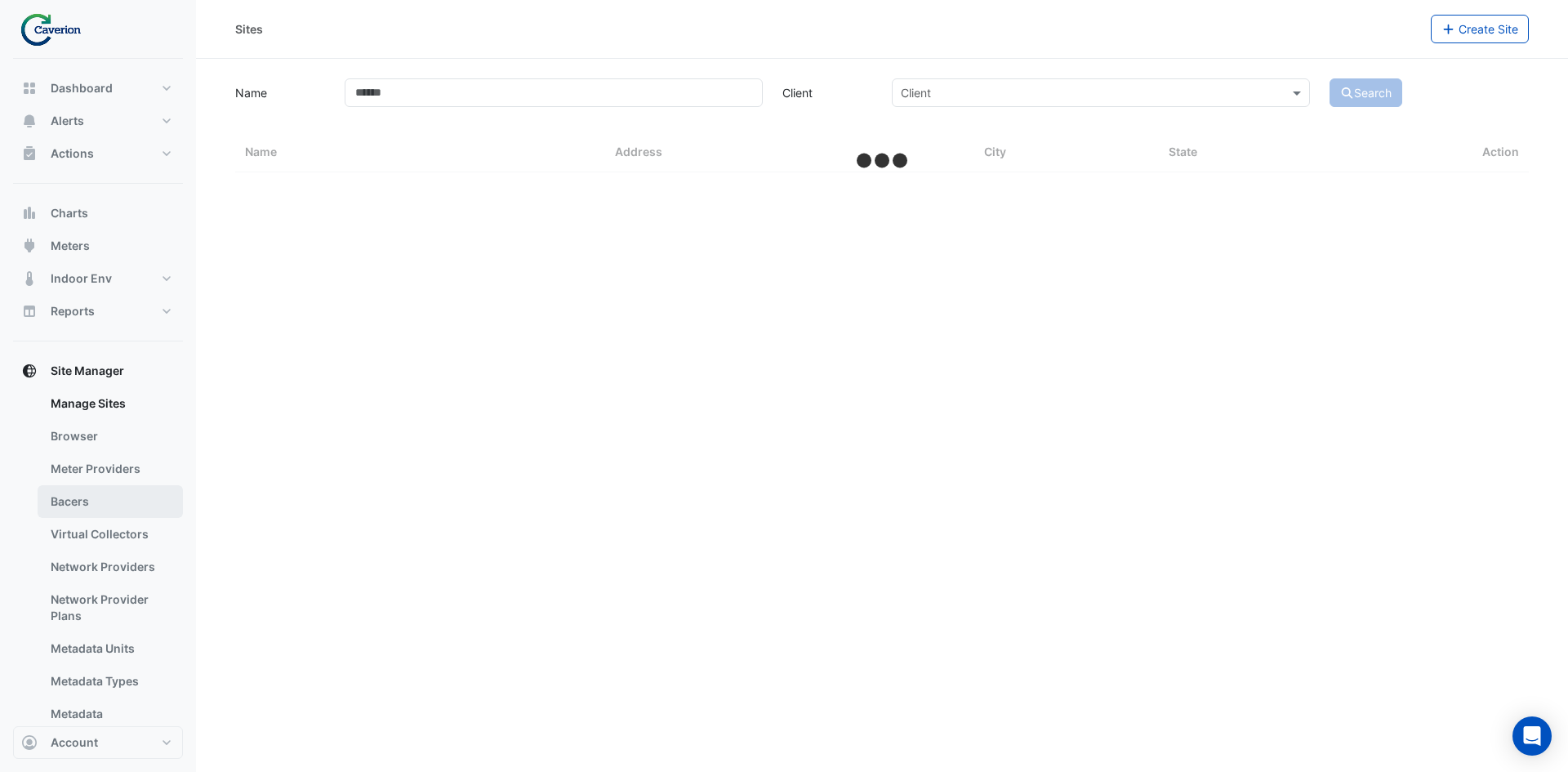
select select "***"
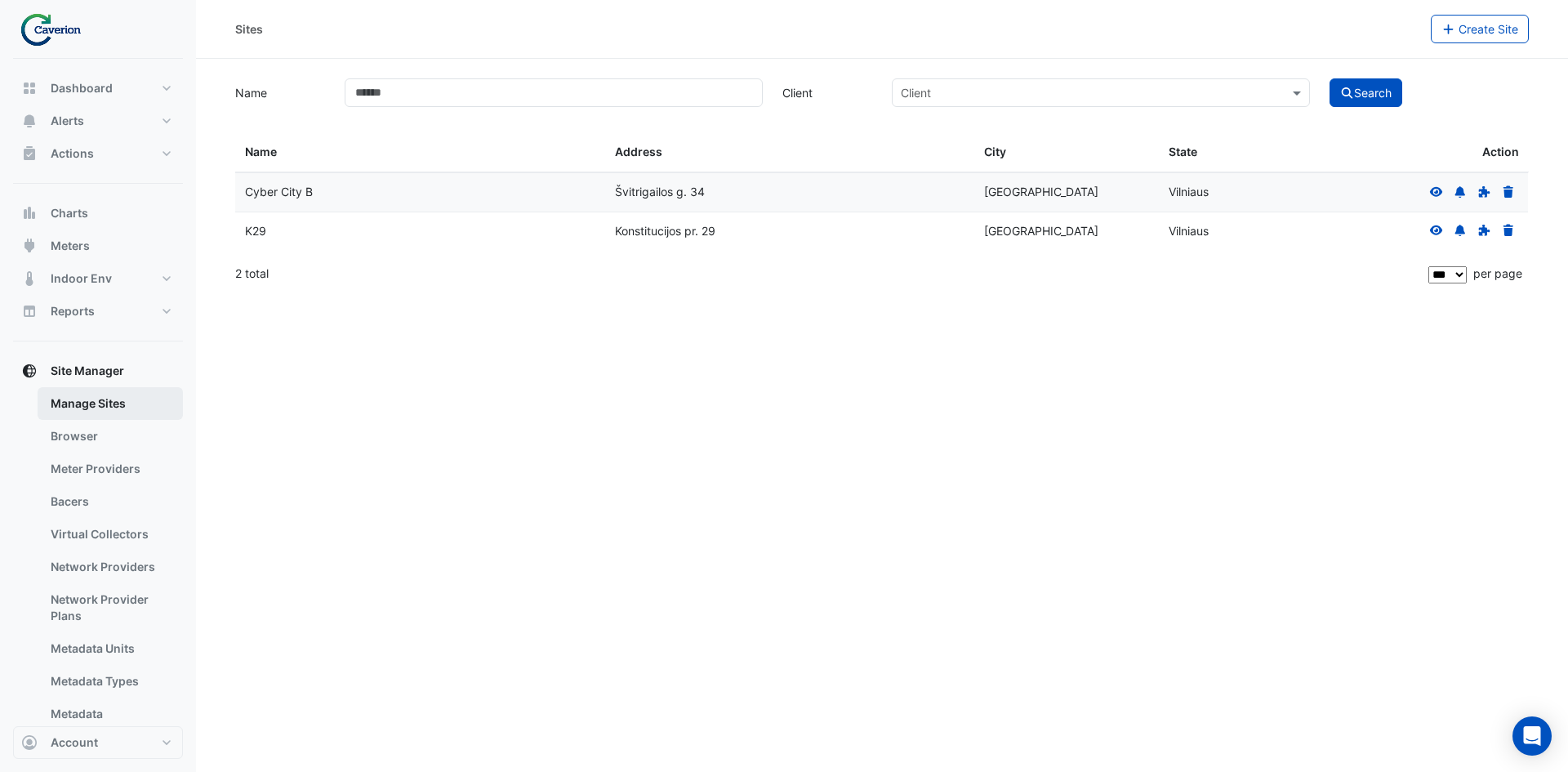
click at [102, 404] on link "Manage Sites" at bounding box center [111, 403] width 146 height 32
click at [1433, 192] on icon at bounding box center [1436, 191] width 13 height 10
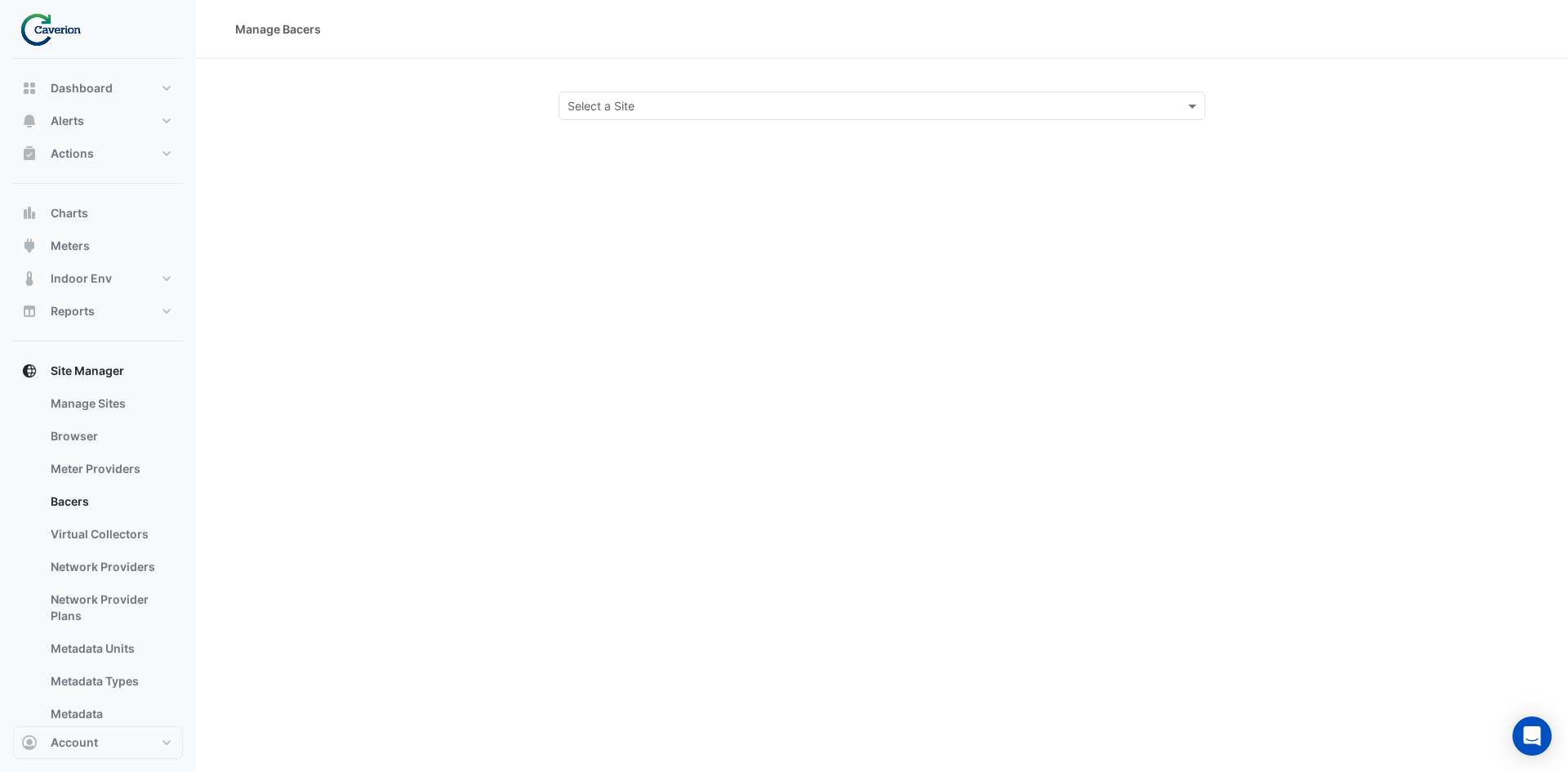
click at [666, 98] on input "text" at bounding box center [866, 106] width 596 height 18
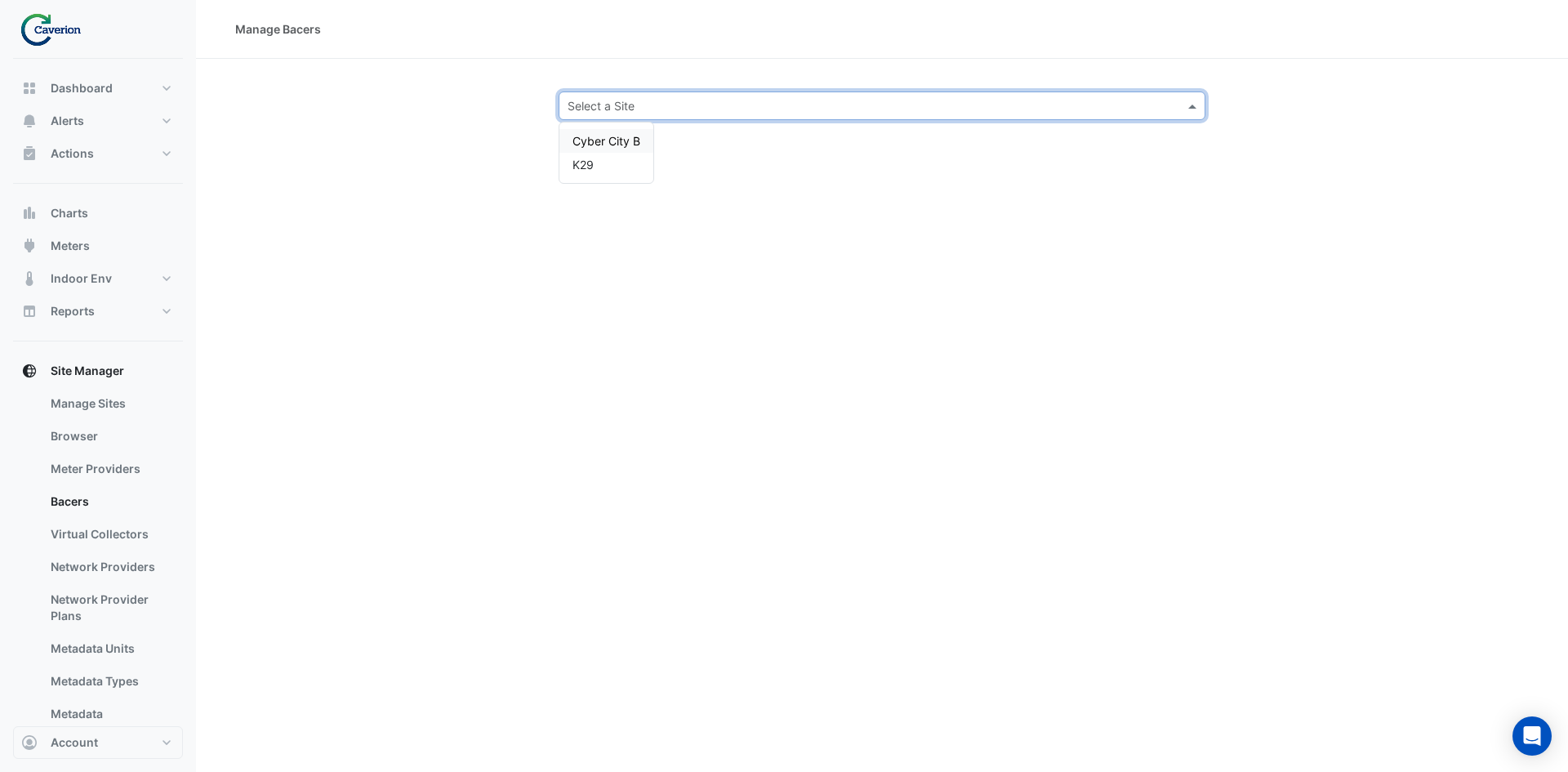
click at [627, 137] on span "Cyber City B" at bounding box center [607, 140] width 68 height 14
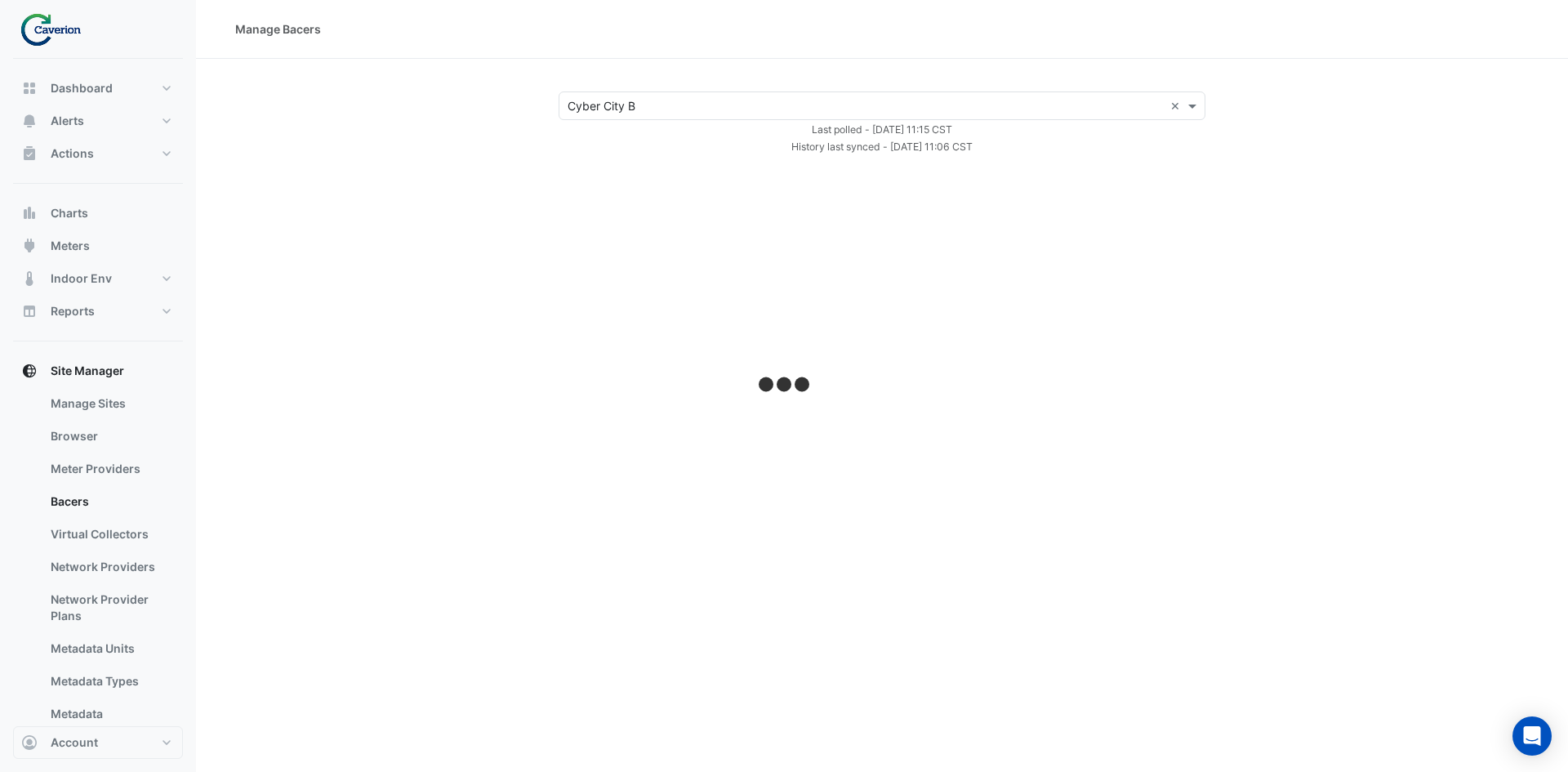
select select "***"
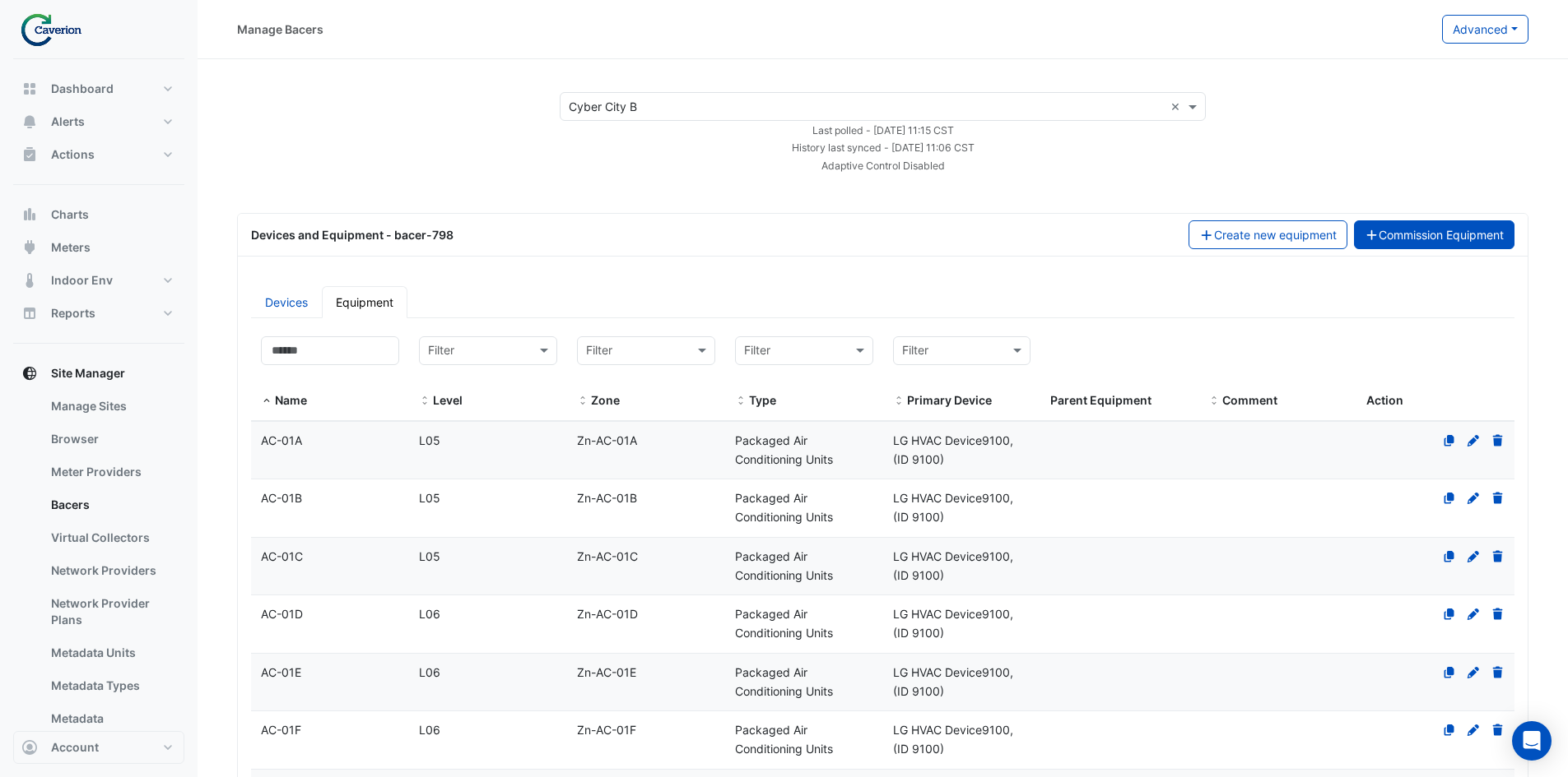
click at [1455, 239] on button "Commission Equipment" at bounding box center [1434, 234] width 162 height 29
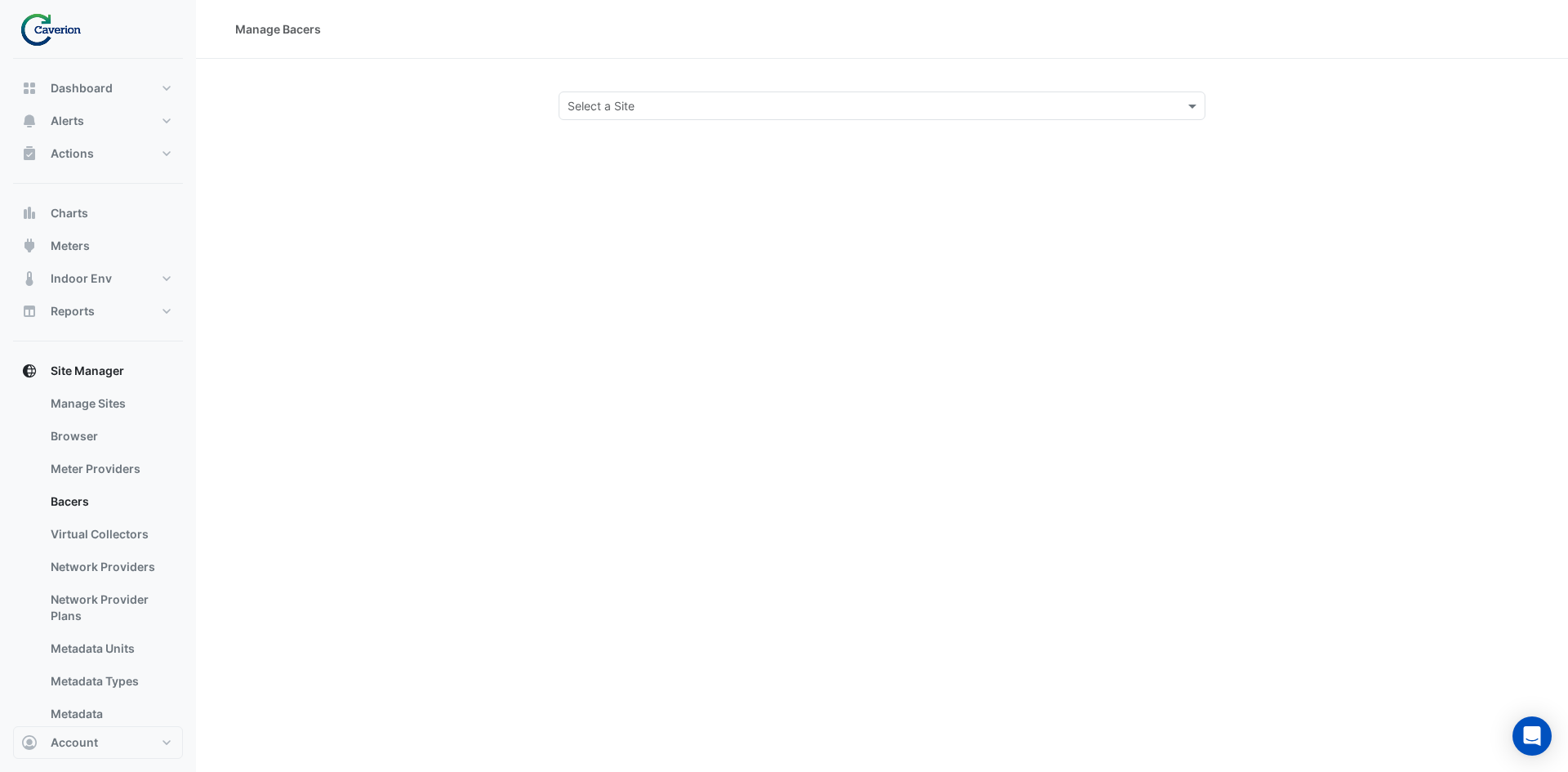
click at [633, 118] on div "Select a Site" at bounding box center [882, 105] width 647 height 29
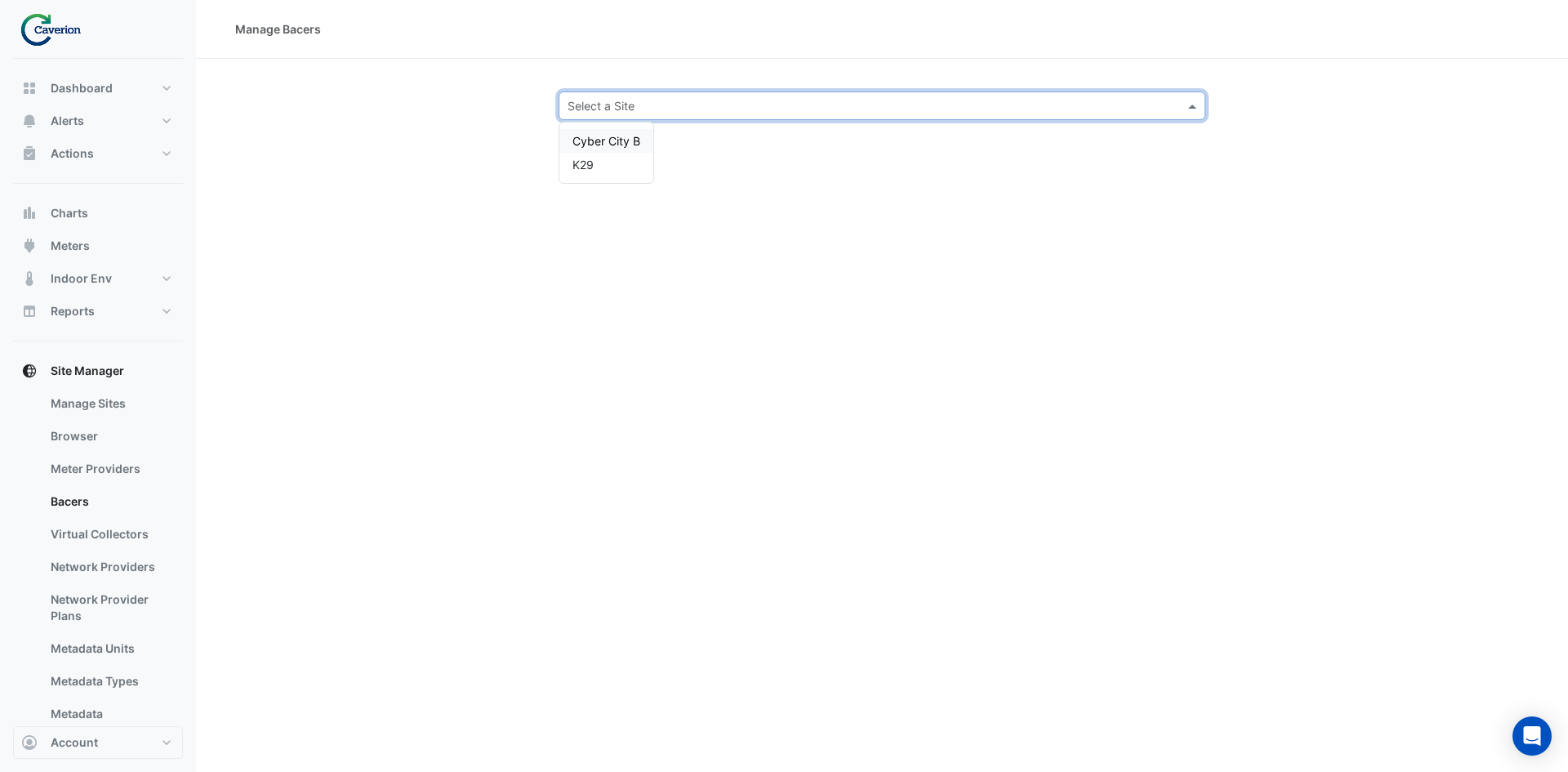
click at [628, 140] on span "Cyber City B" at bounding box center [607, 140] width 68 height 14
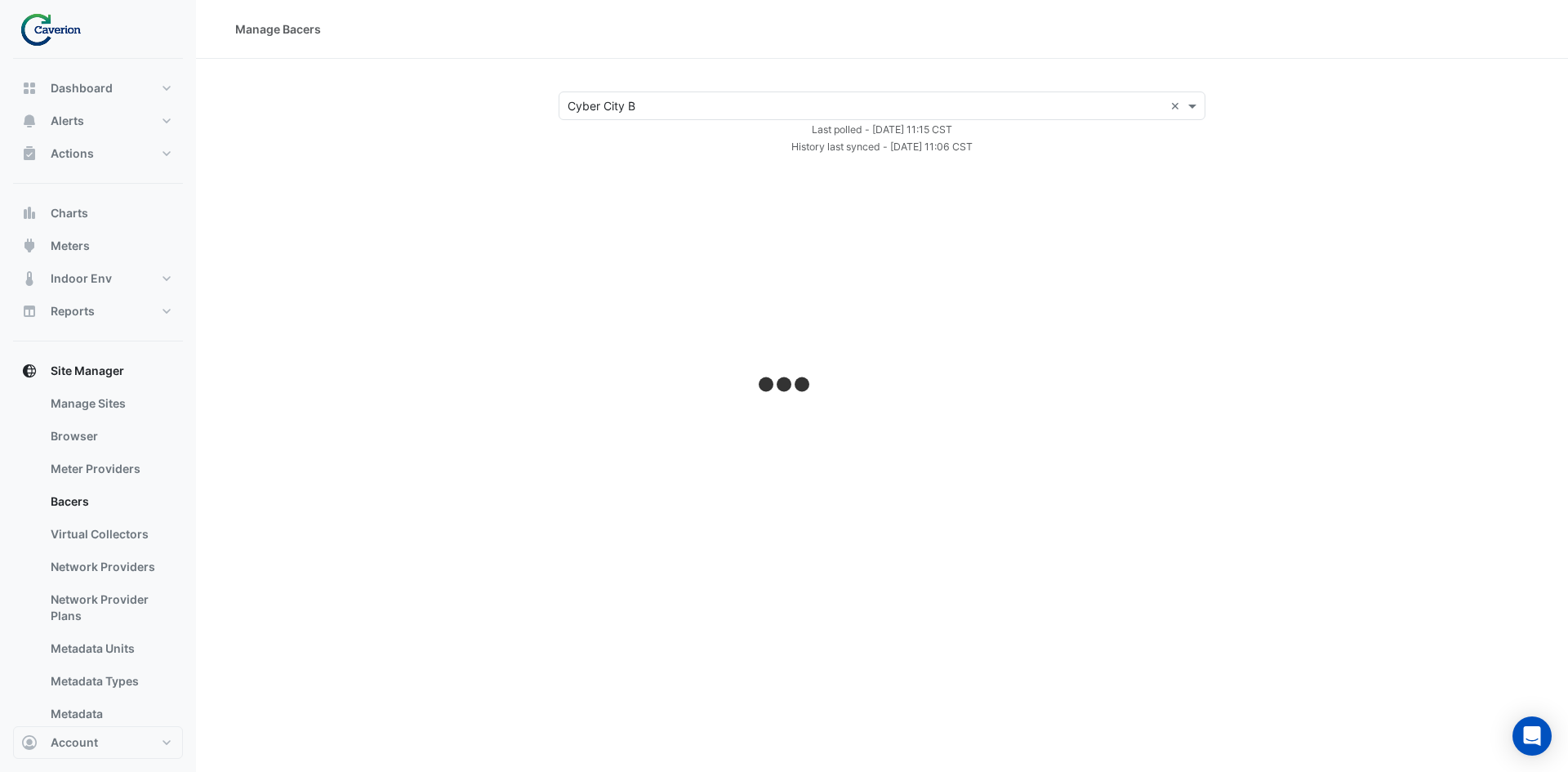
select select "***"
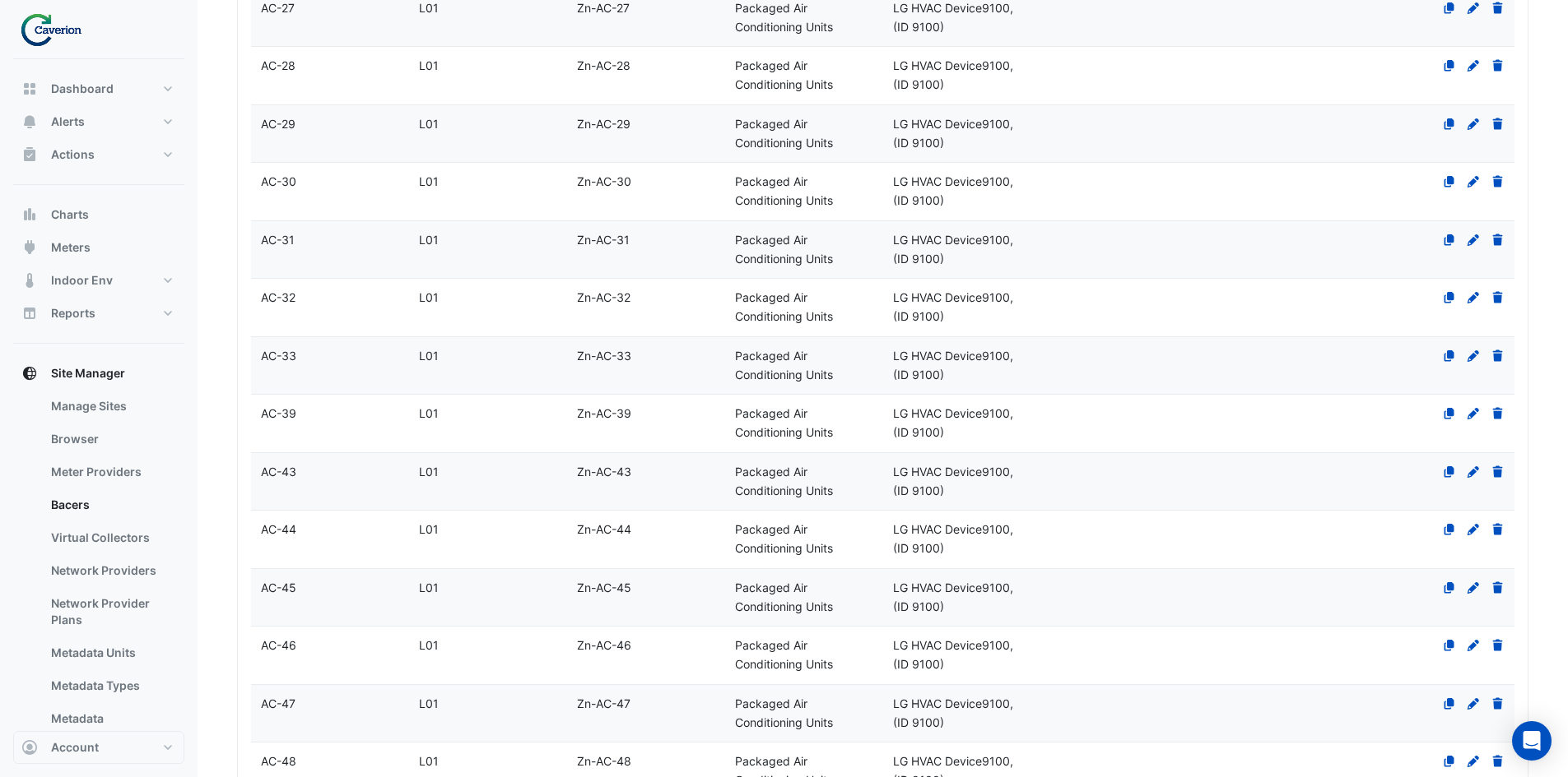
scroll to position [5748, 0]
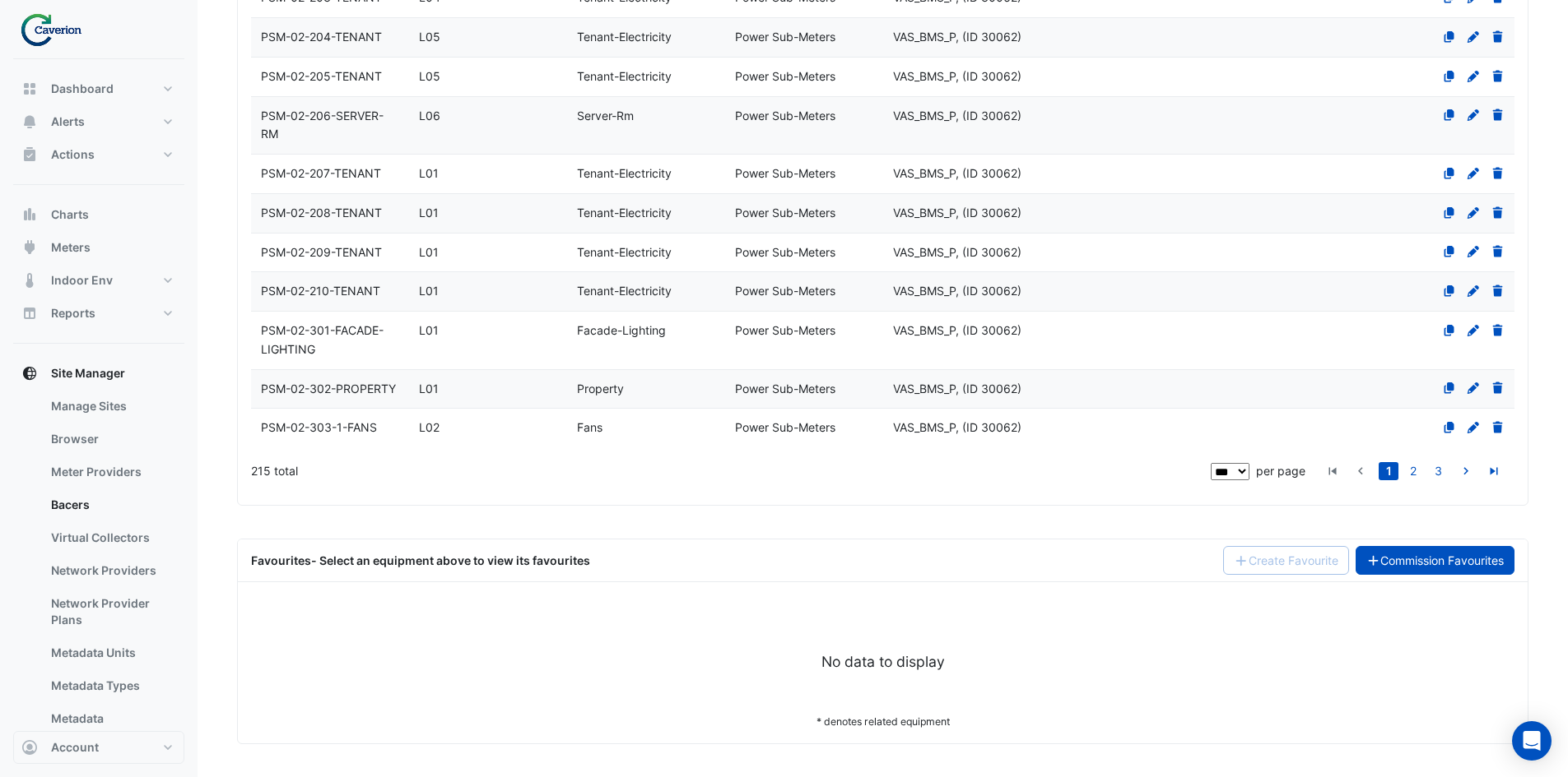
click at [1451, 570] on link "Commission Favourites" at bounding box center [1435, 560] width 160 height 29
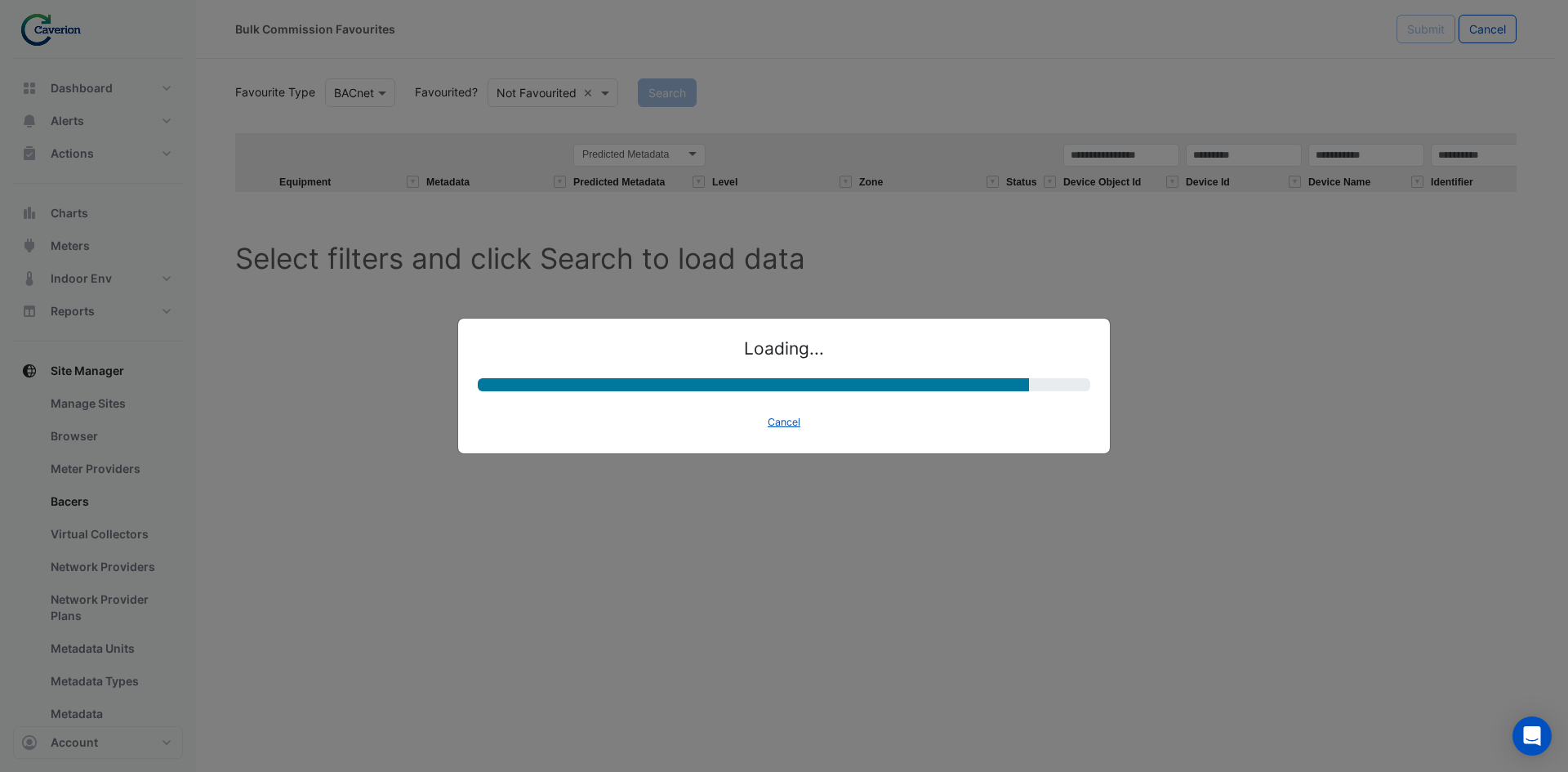
select select "********"
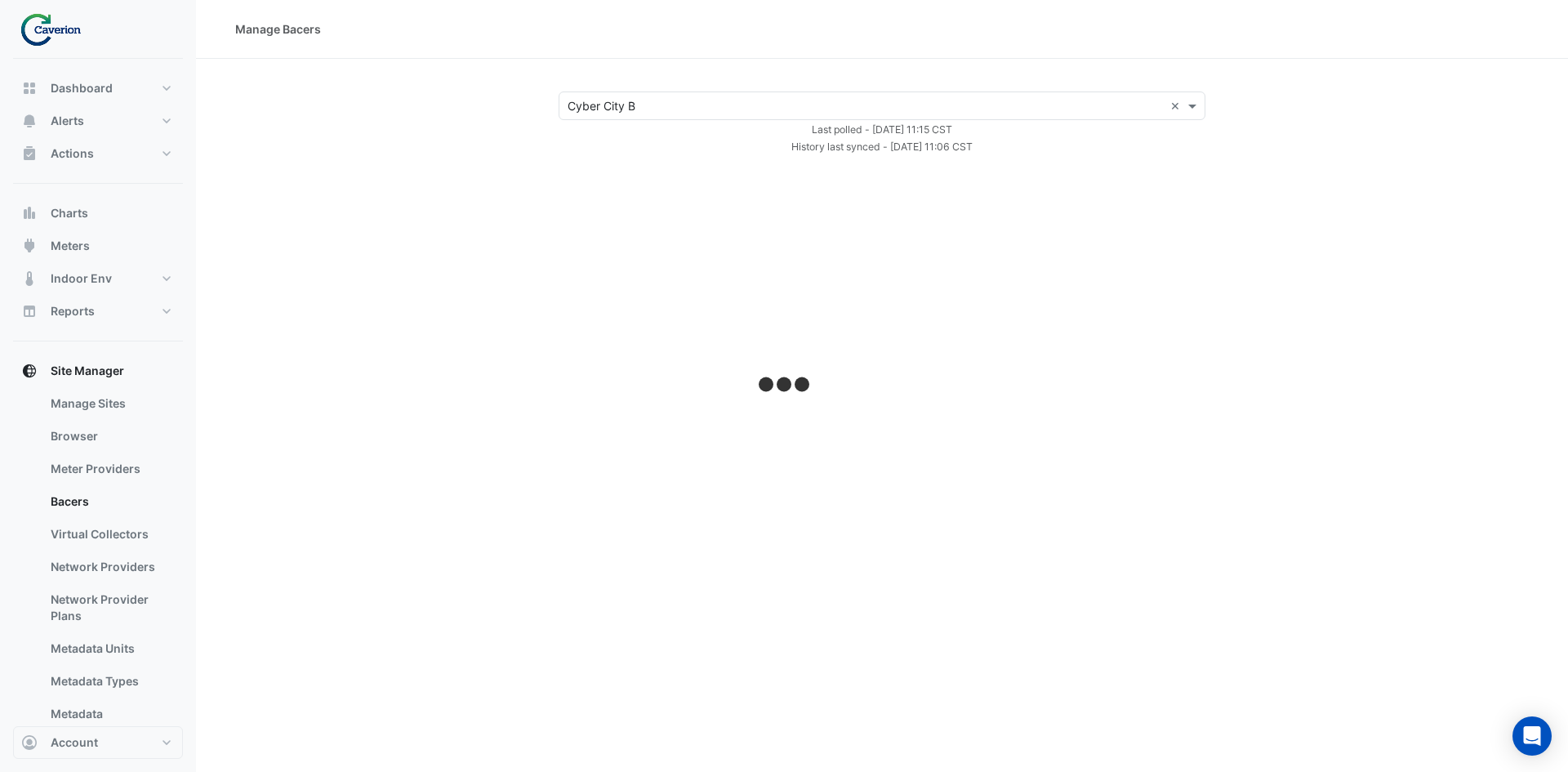
select select "***"
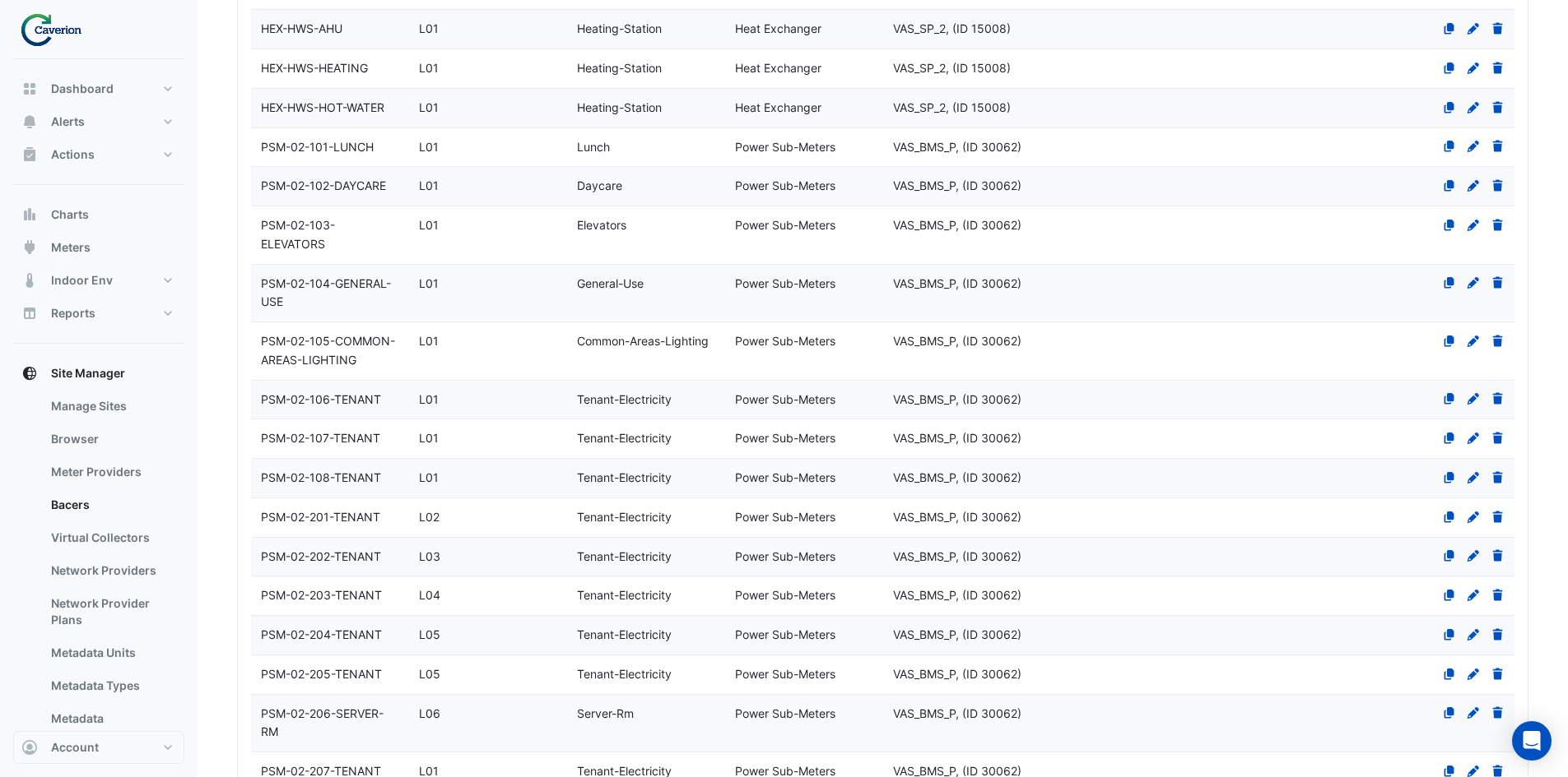
scroll to position [5748, 0]
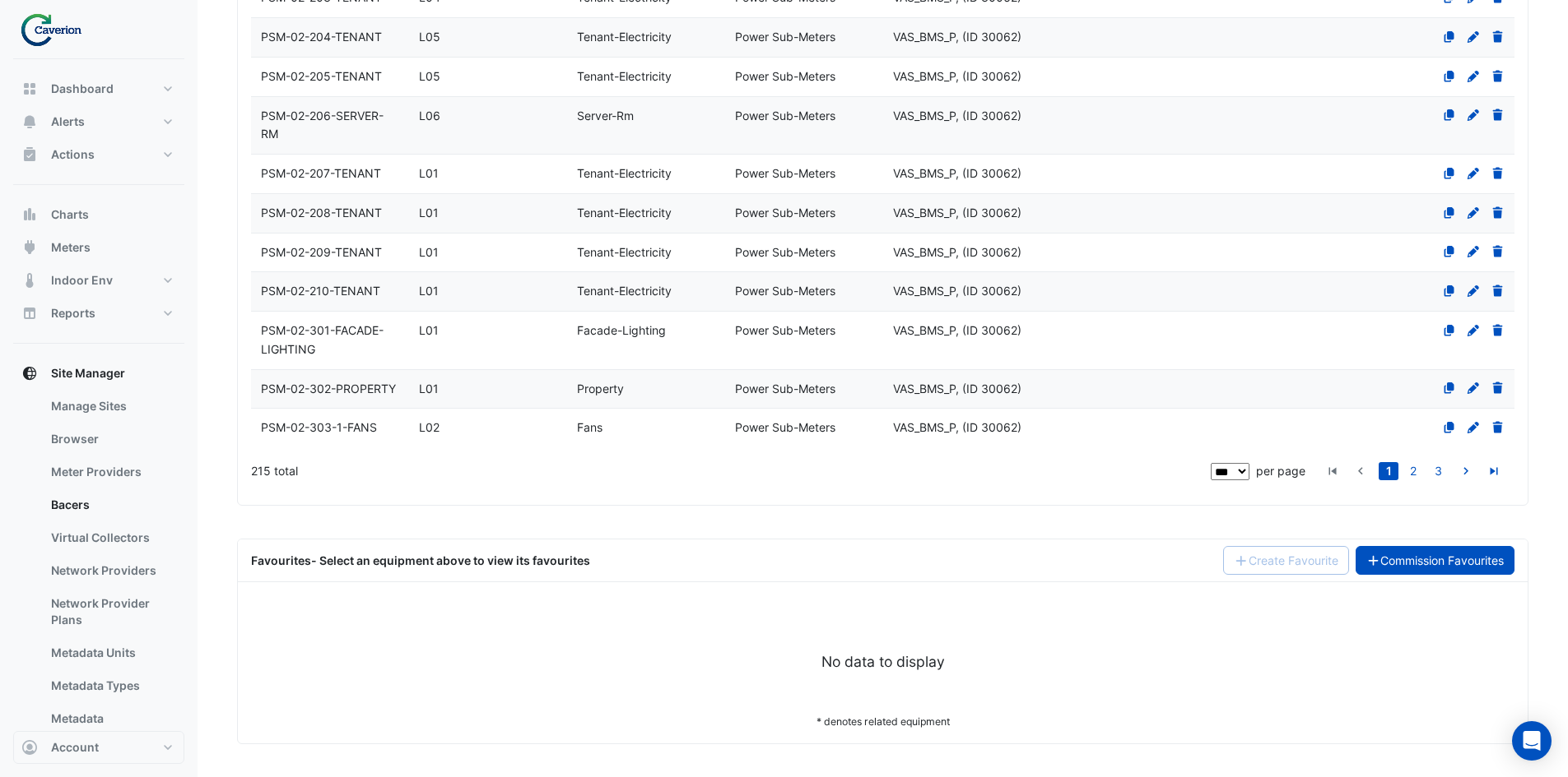
click at [1453, 567] on link "Commission Favourites" at bounding box center [1435, 560] width 160 height 29
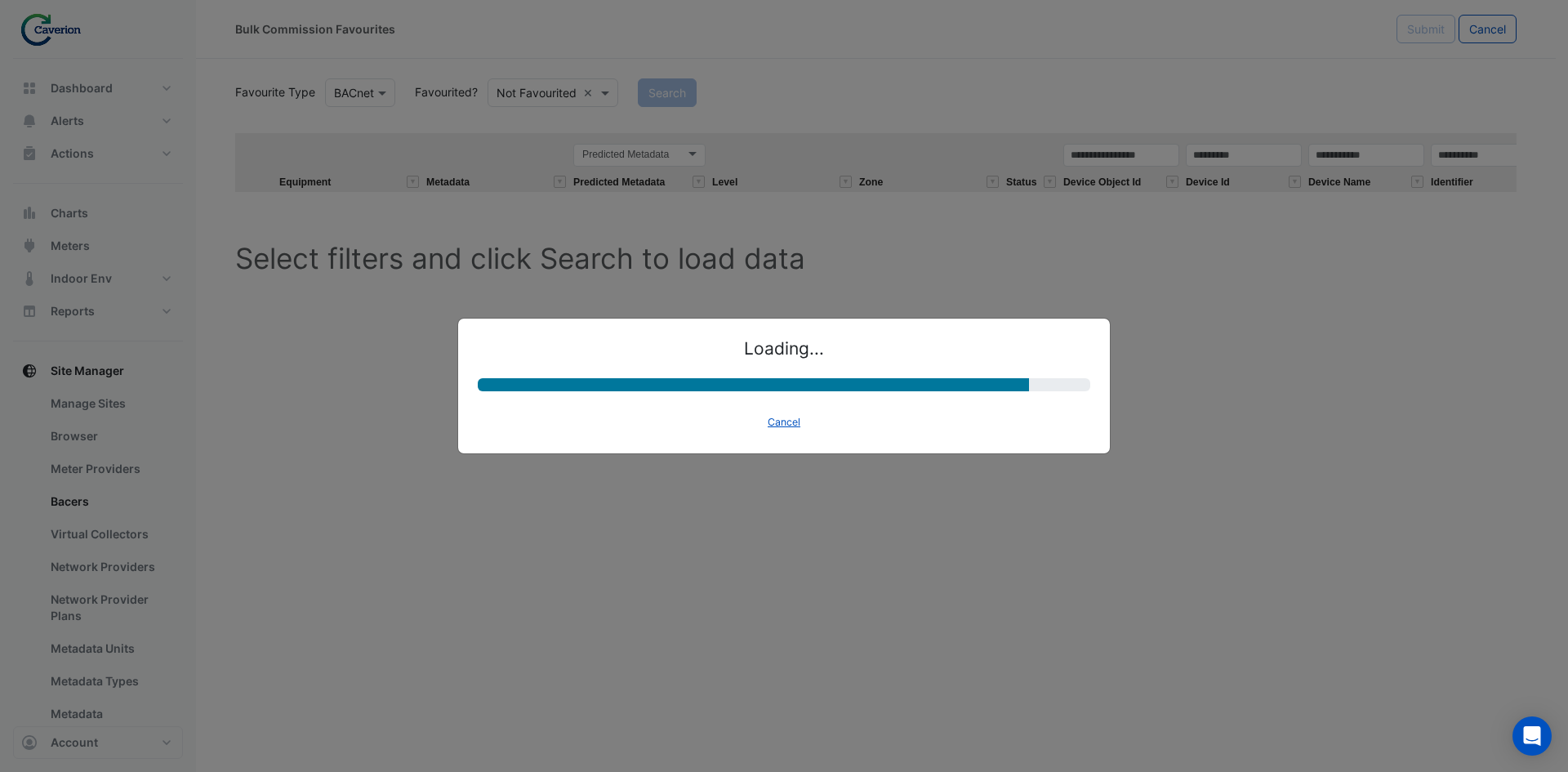
select select "********"
